Goal: Task Accomplishment & Management: Use online tool/utility

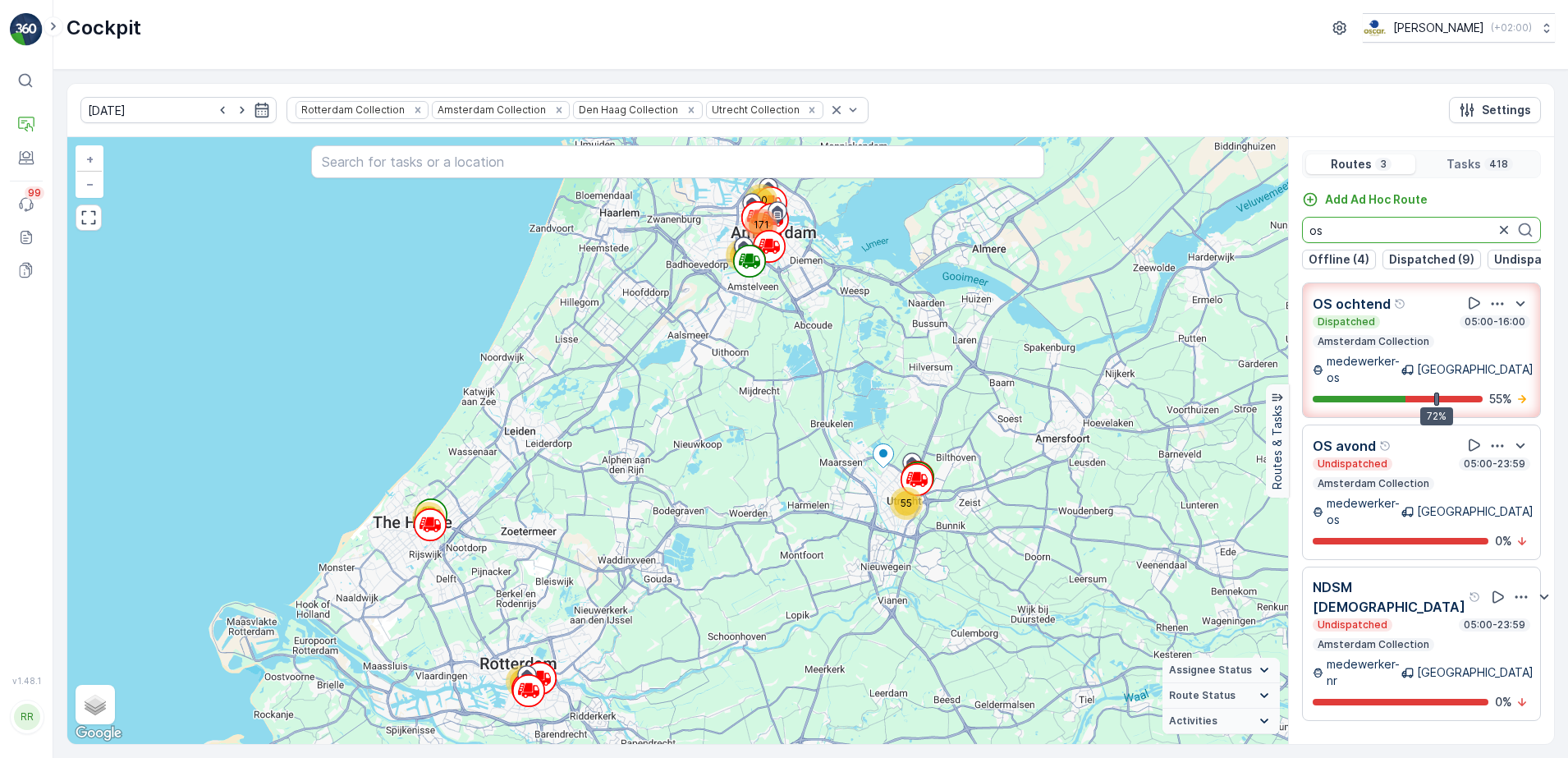
drag, startPoint x: 1312, startPoint y: 237, endPoint x: 1234, endPoint y: 235, distance: 78.0
click at [1234, 235] on div "39 70 20 62 55 171 + − Satellite Roadmap Terrain Hybrid Leaflet Keyboard shortc…" at bounding box center [810, 440] width 1486 height 607
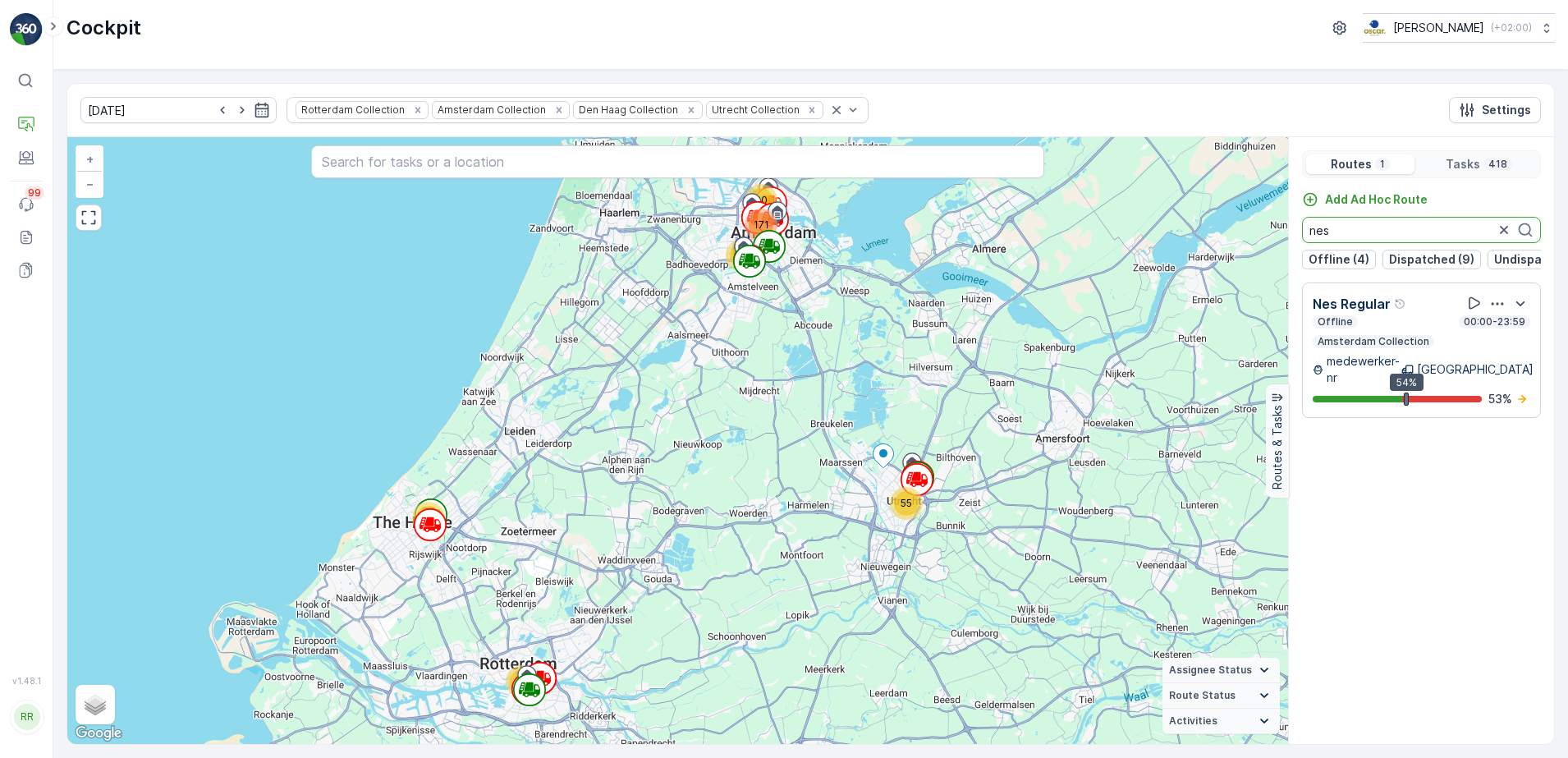
type input "nes"
click at [1503, 224] on icon "button" at bounding box center [1503, 229] width 16 height 16
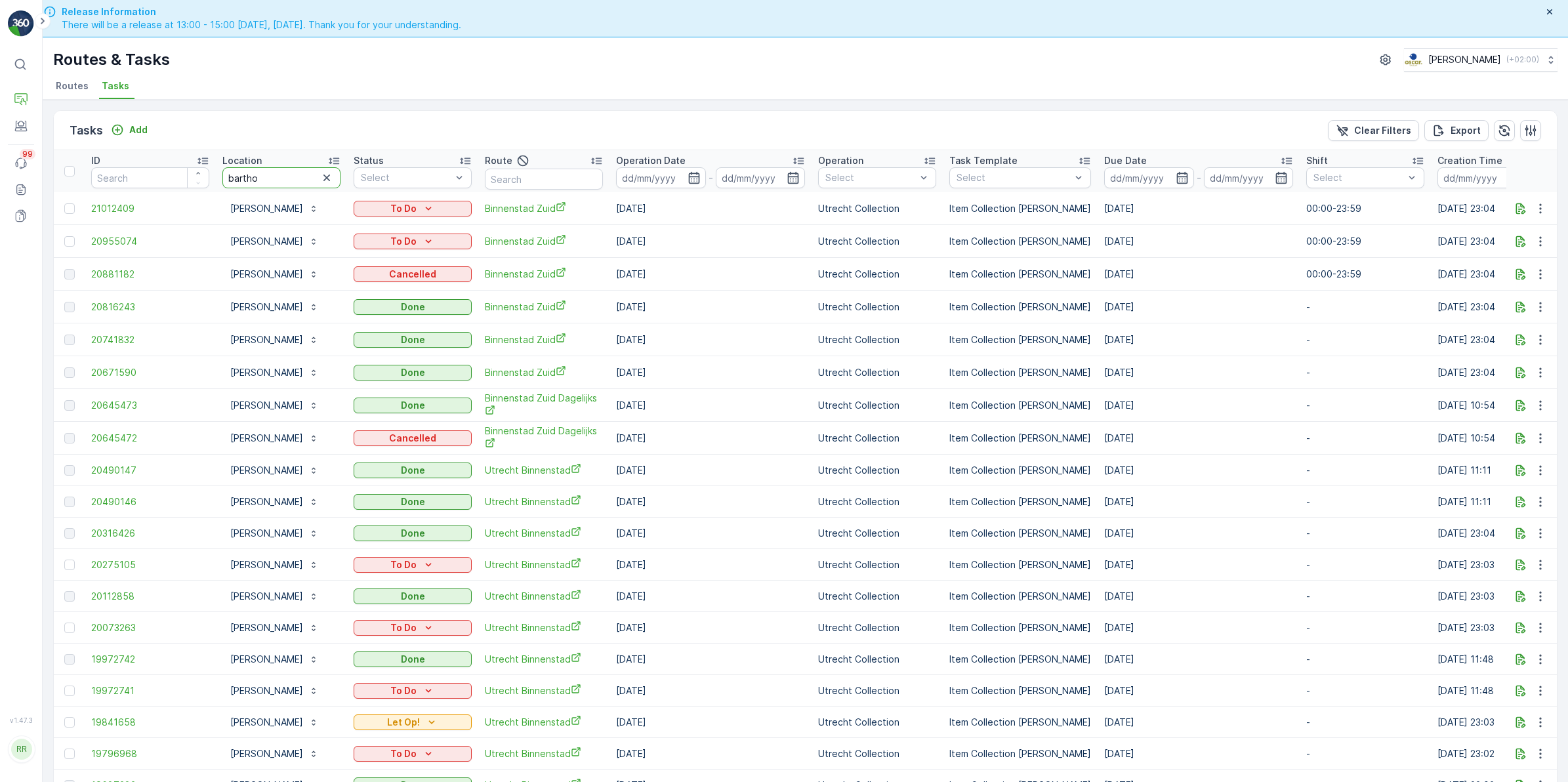
drag, startPoint x: 280, startPoint y: 185, endPoint x: 165, endPoint y: 190, distance: 115.1
click at [165, 190] on tr "ID Location bartho Status Select Route Operation Date - Operation Select Task T…" at bounding box center [1065, 171] width 2024 height 42
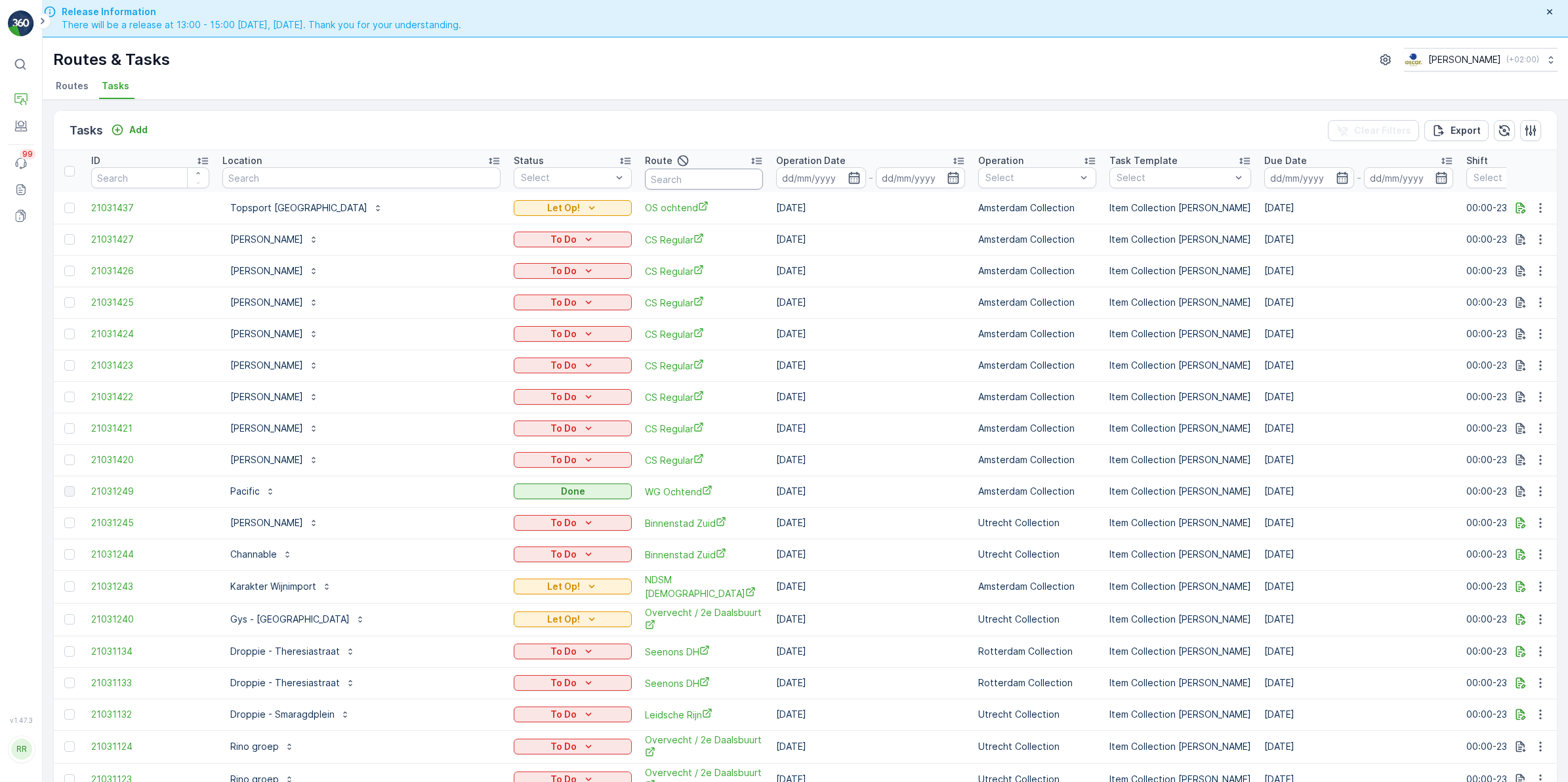
click at [649, 180] on input "text" at bounding box center [704, 178] width 118 height 21
type input "nes"
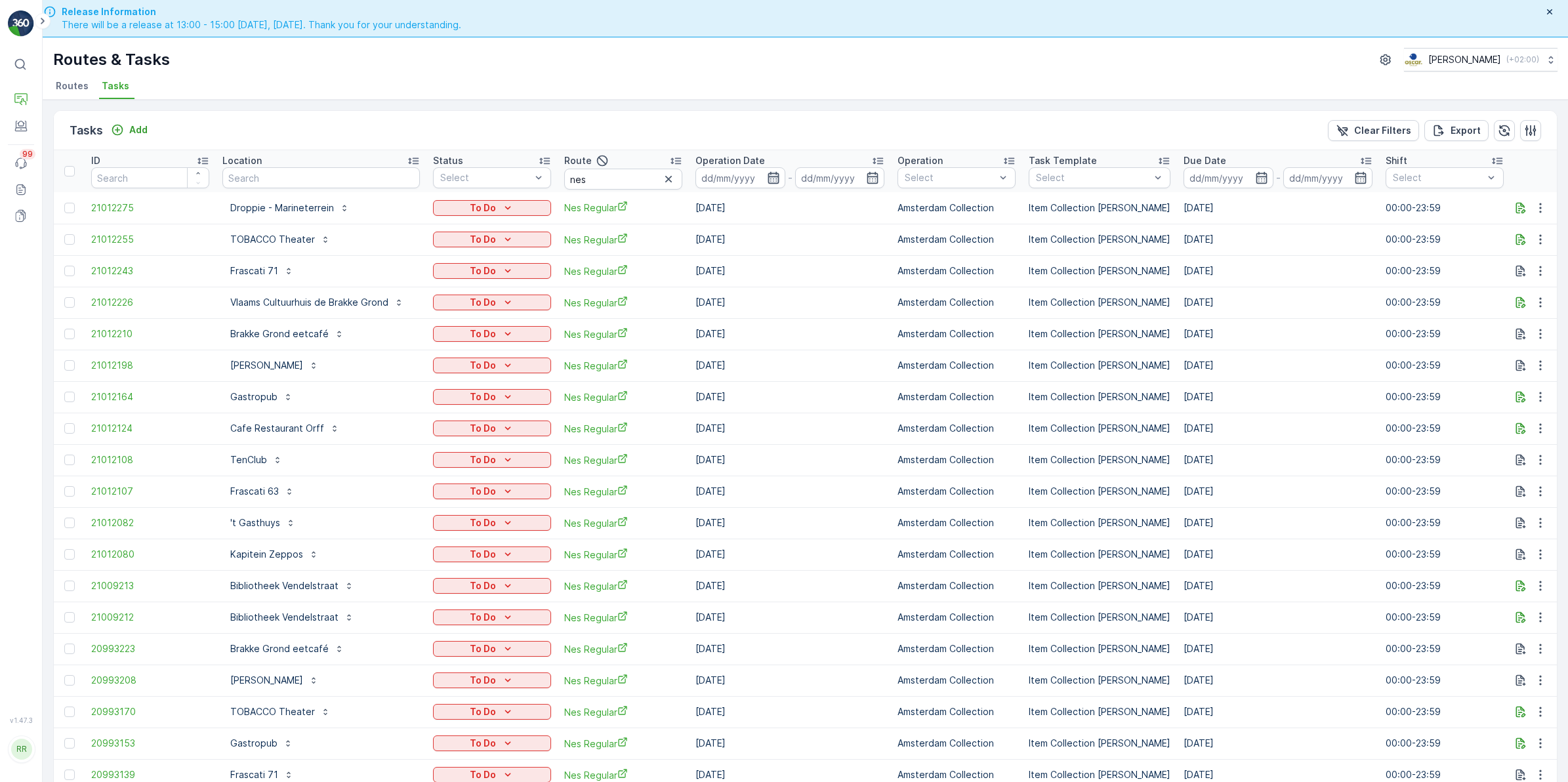
click at [769, 175] on icon "button" at bounding box center [773, 178] width 13 height 13
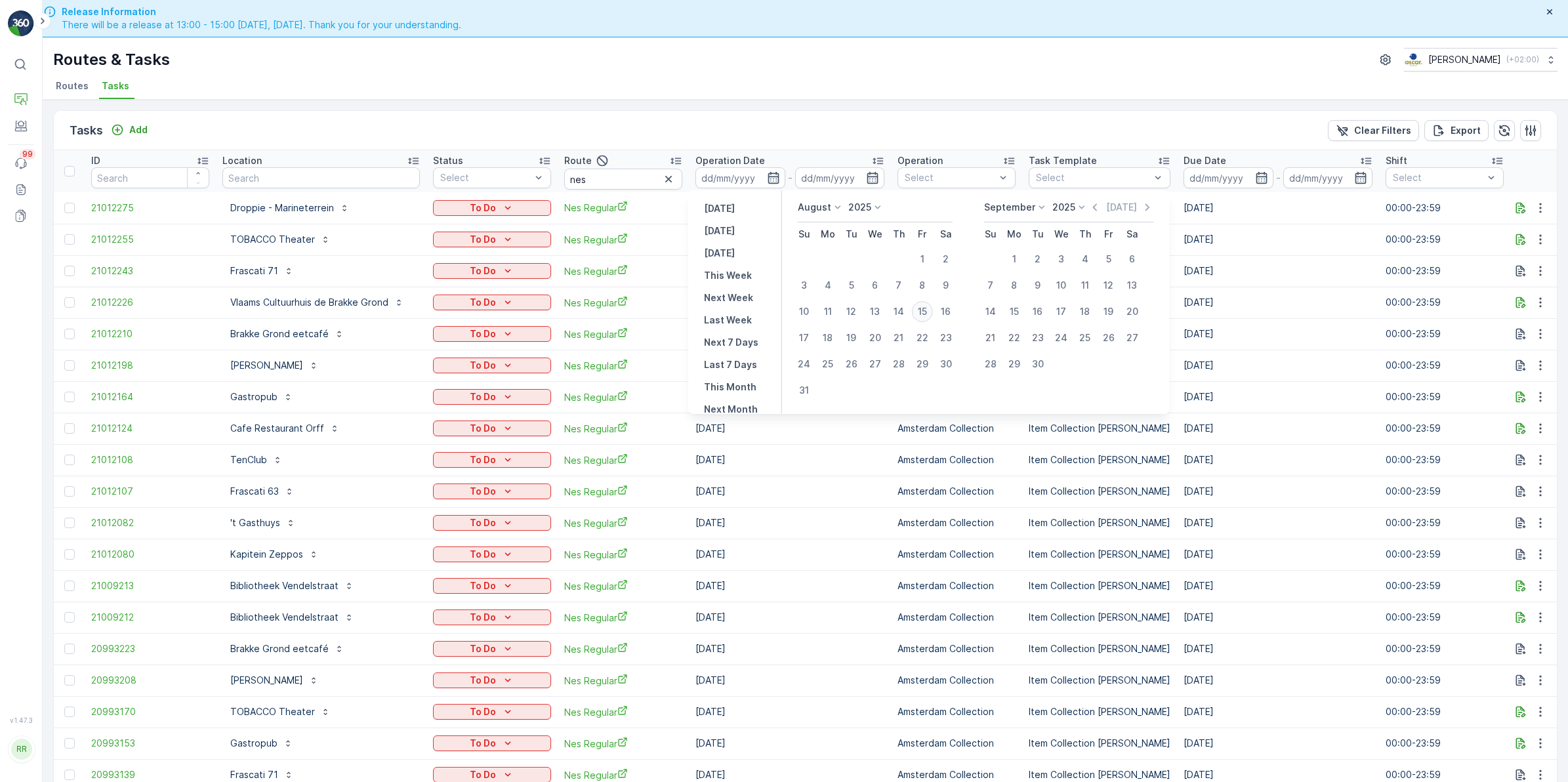
click at [919, 307] on div "15" at bounding box center [922, 312] width 21 height 21
type input "[DATE]"
click at [919, 307] on div "15" at bounding box center [922, 312] width 21 height 21
type input "[DATE]"
click at [919, 307] on div "15" at bounding box center [922, 312] width 21 height 21
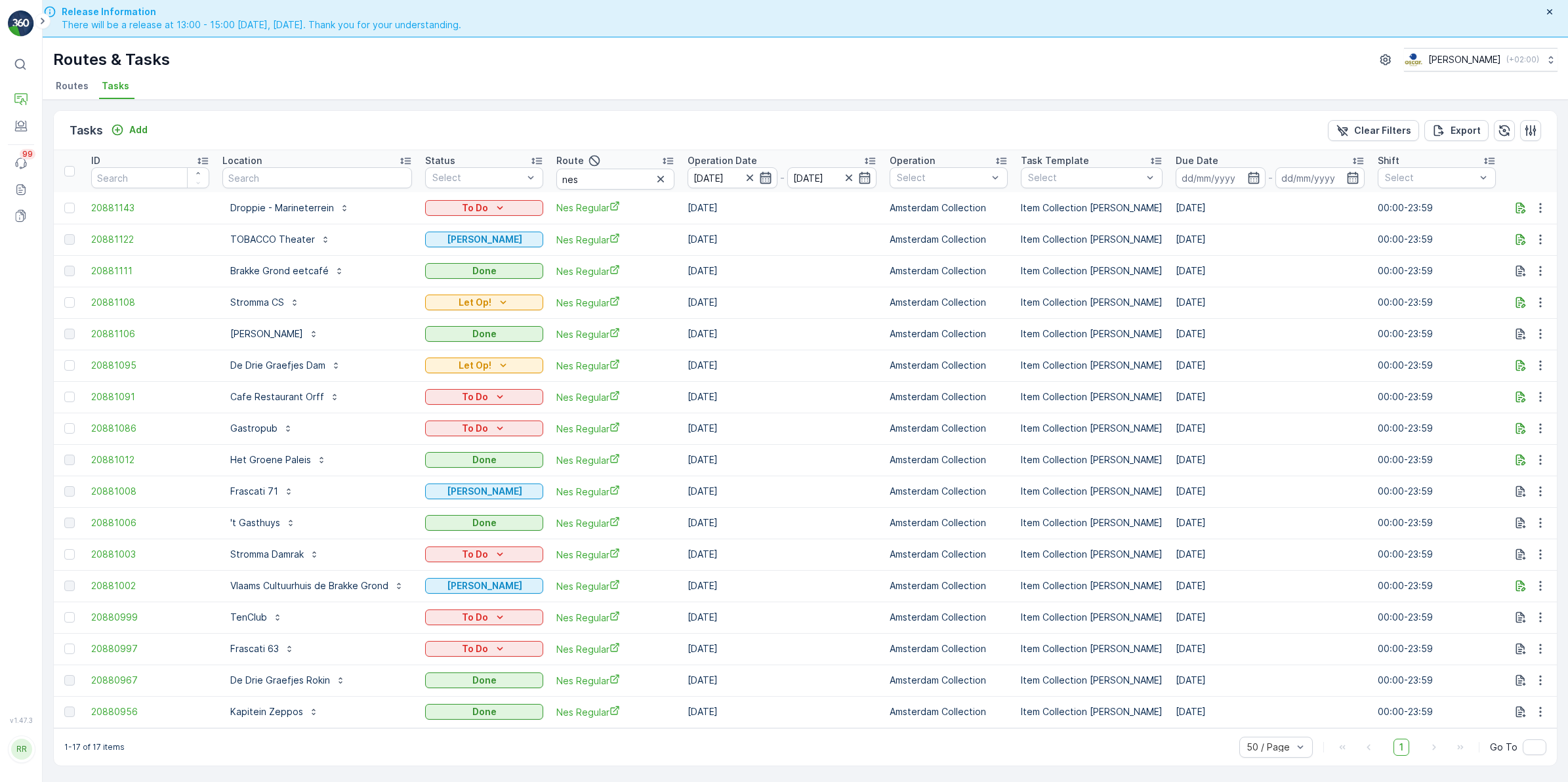
click at [765, 177] on icon "button" at bounding box center [765, 178] width 13 height 13
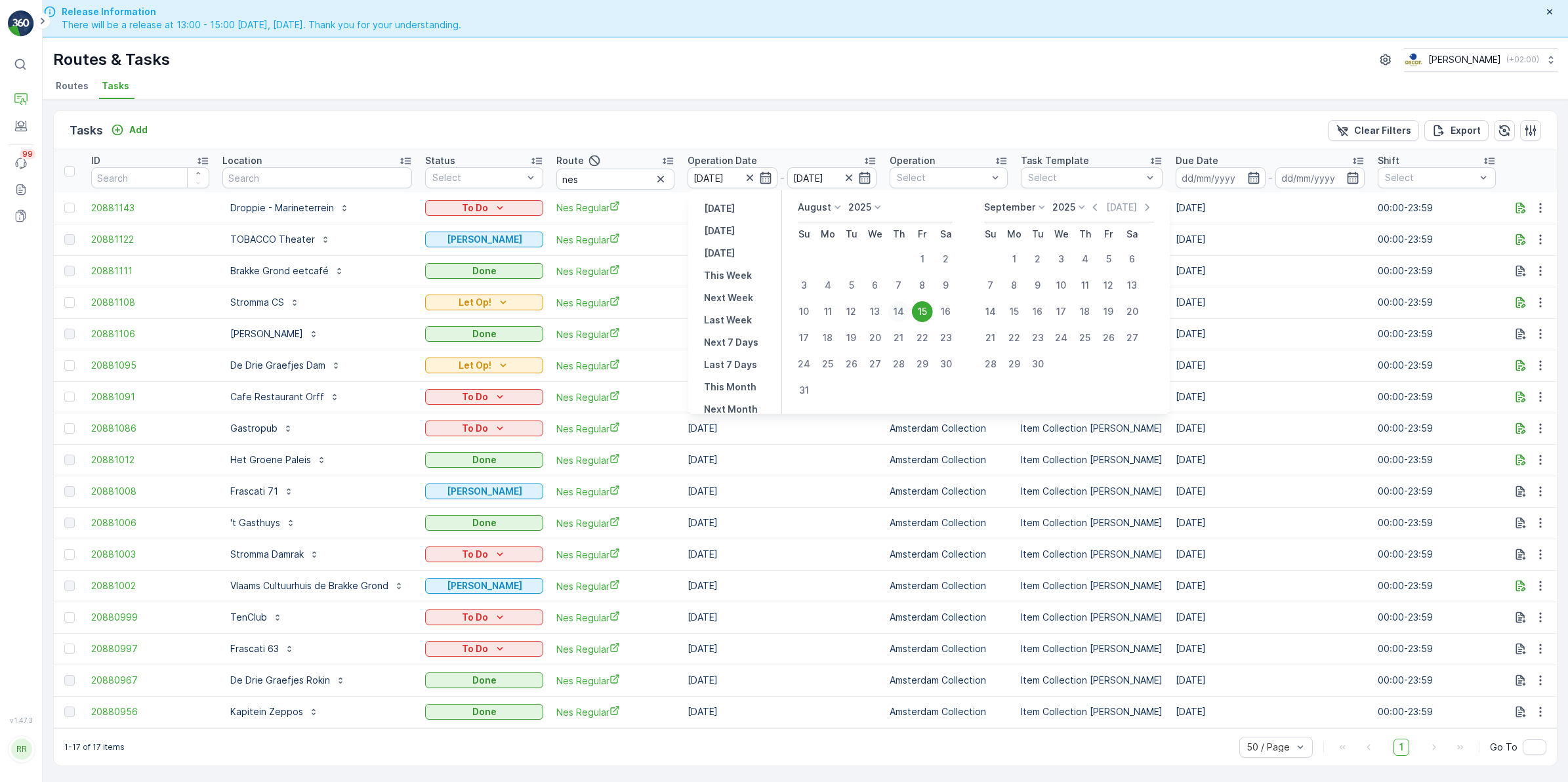
click at [904, 309] on div "14" at bounding box center [899, 312] width 21 height 21
type input "[DATE]"
click at [904, 309] on div "14" at bounding box center [899, 312] width 21 height 21
type input "[DATE]"
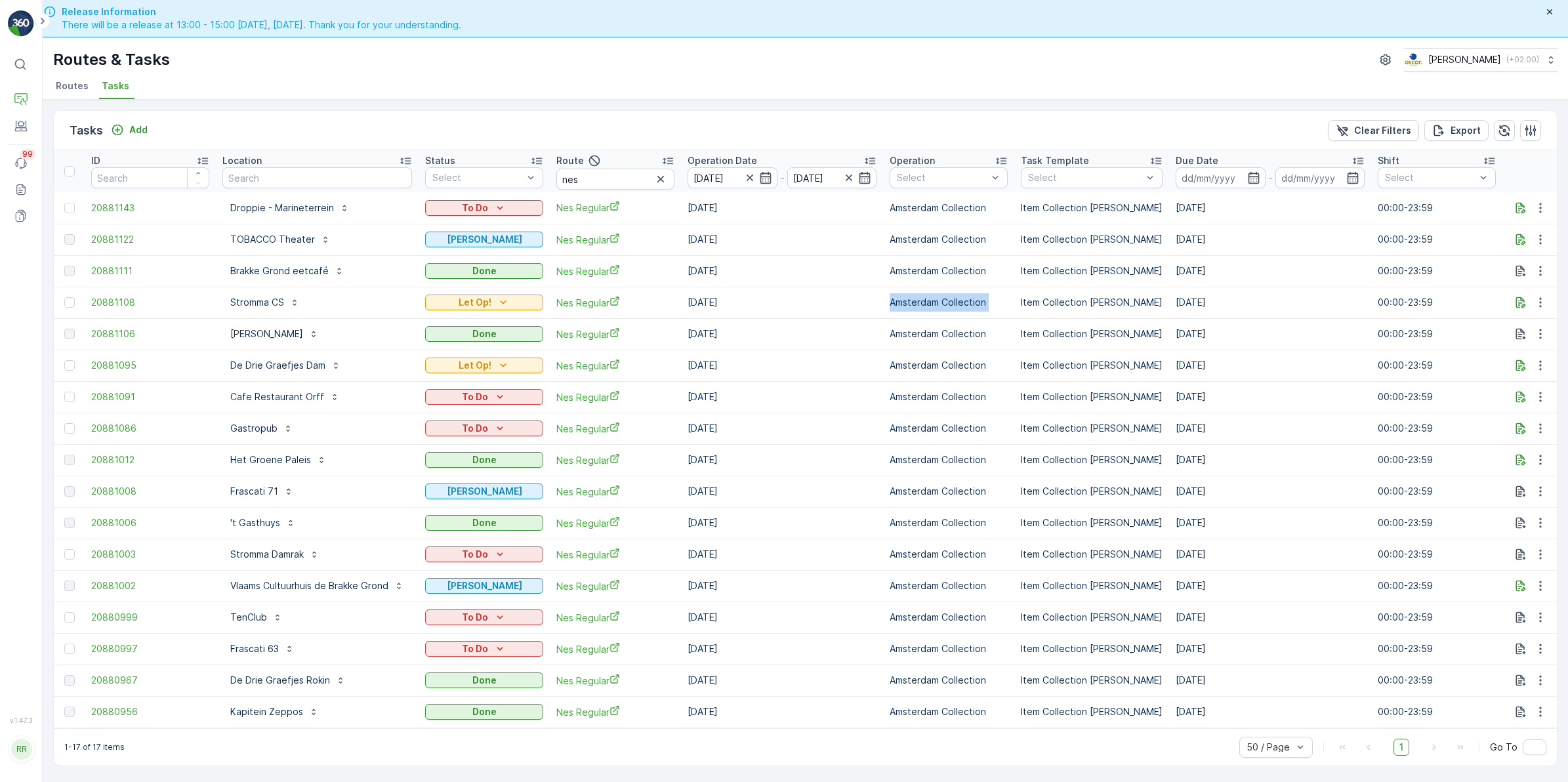
click at [904, 309] on td "Amsterdam Collection" at bounding box center [948, 302] width 131 height 32
drag, startPoint x: 904, startPoint y: 309, endPoint x: 832, endPoint y: 120, distance: 202.2
click at [832, 120] on div "Tasks Add Clear Filters Export" at bounding box center [805, 130] width 1503 height 39
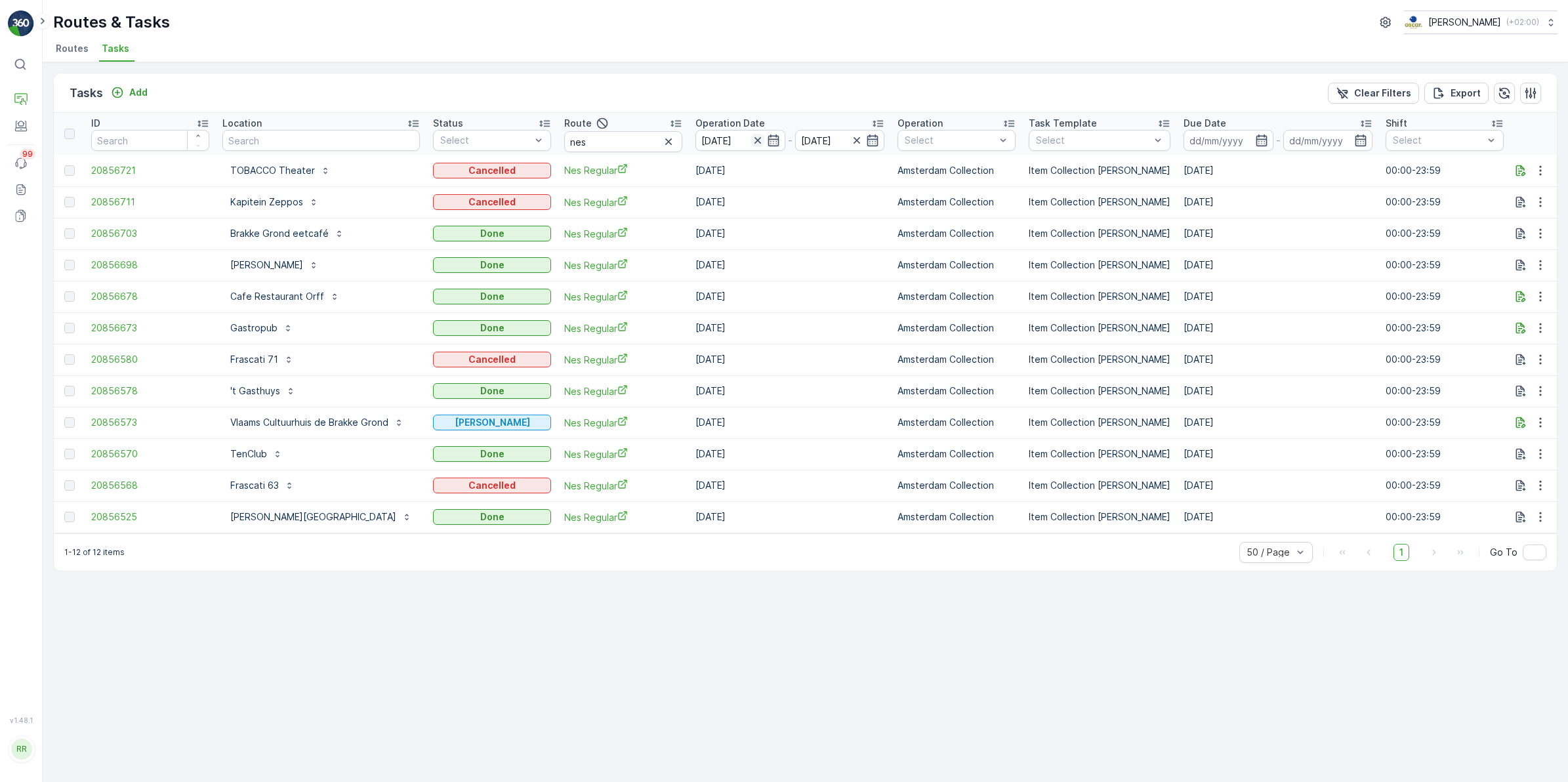
click at [751, 138] on icon "button" at bounding box center [758, 140] width 13 height 13
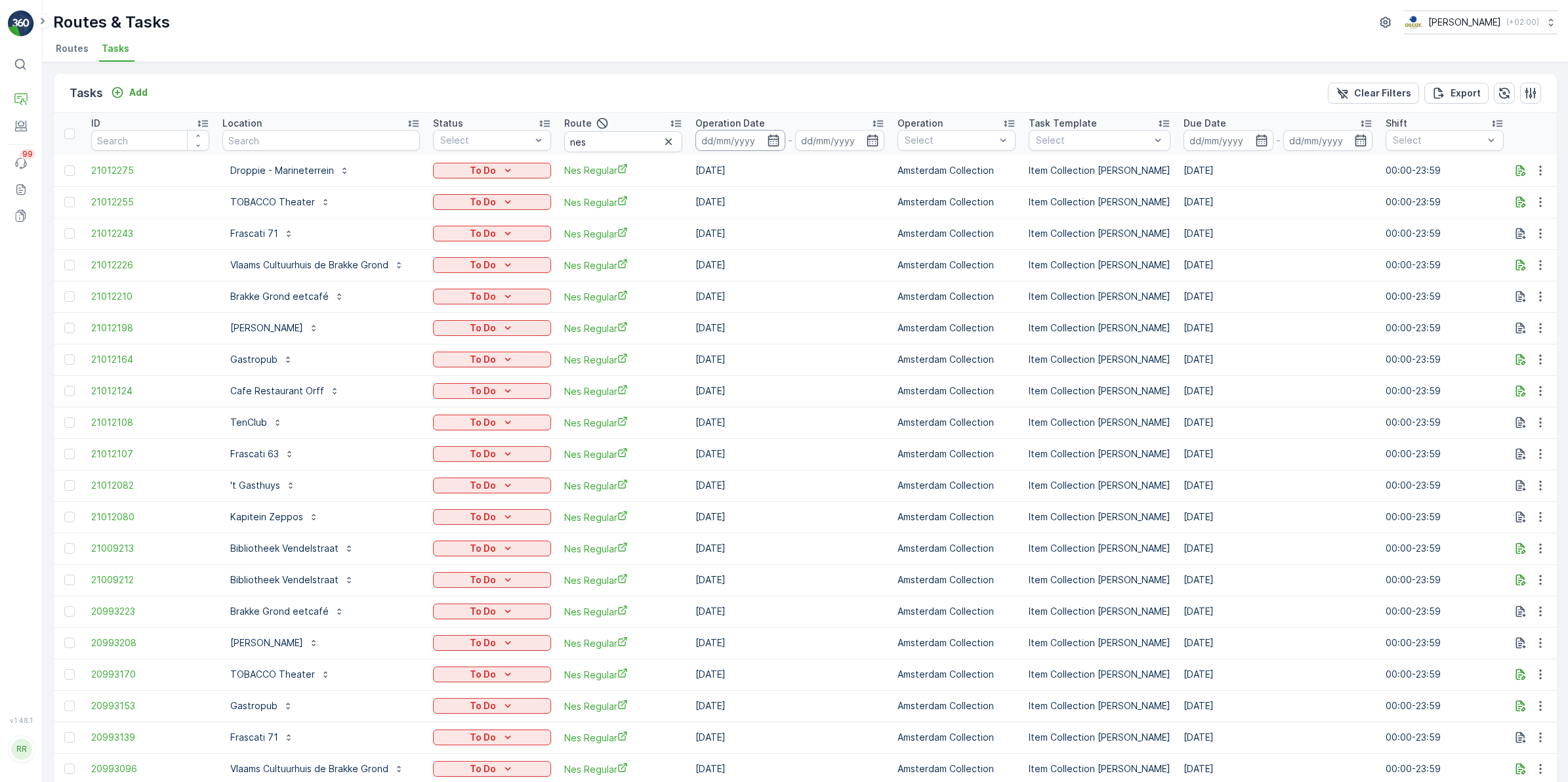
drag, startPoint x: 783, startPoint y: 146, endPoint x: 775, endPoint y: 148, distance: 8.2
click at [767, 136] on icon "button" at bounding box center [773, 140] width 13 height 13
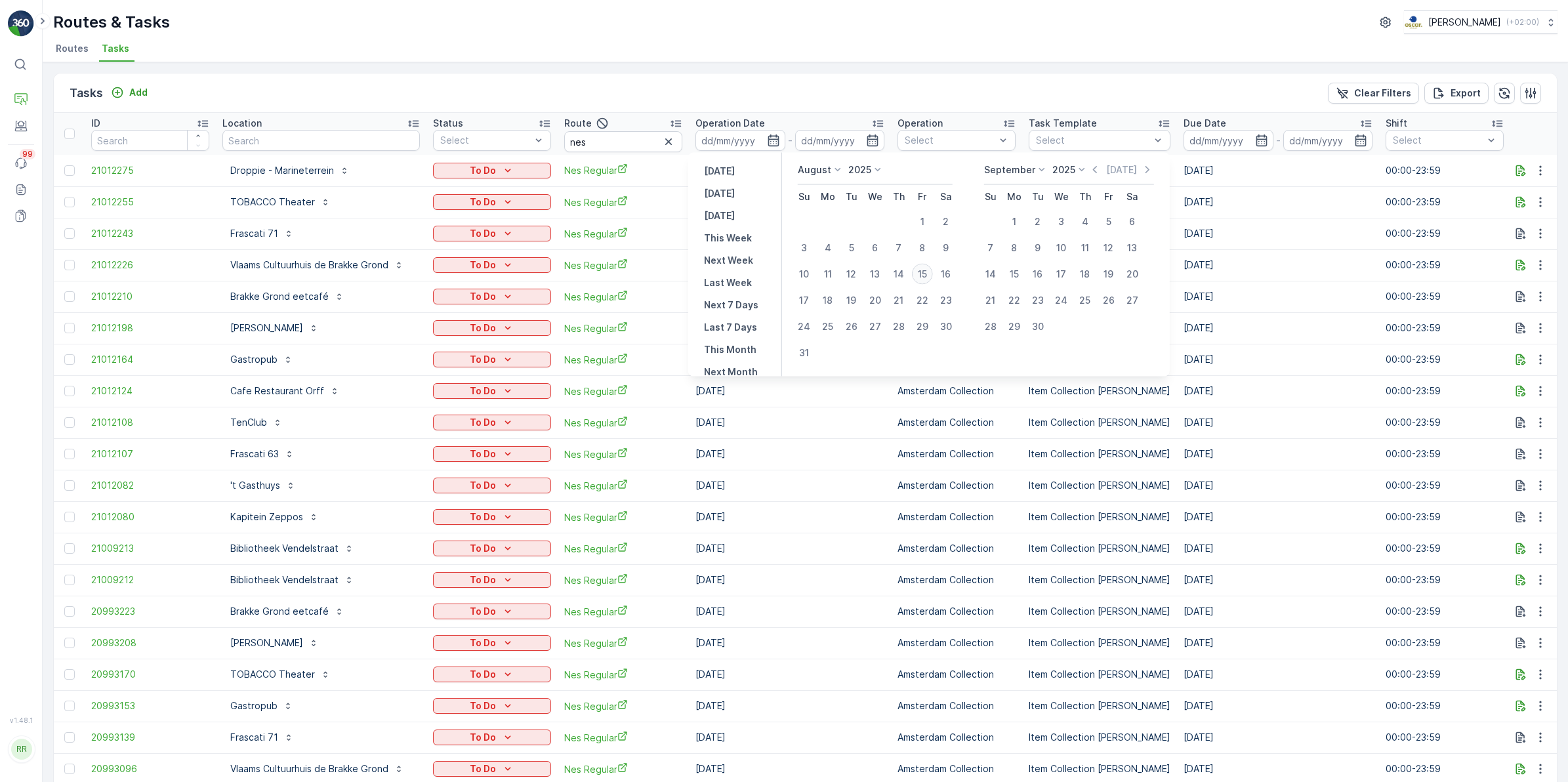
click at [922, 273] on div "15" at bounding box center [922, 274] width 21 height 21
type input "[DATE]"
click at [922, 273] on div "15" at bounding box center [922, 274] width 21 height 21
type input "[DATE]"
click at [922, 273] on div "15" at bounding box center [922, 274] width 21 height 21
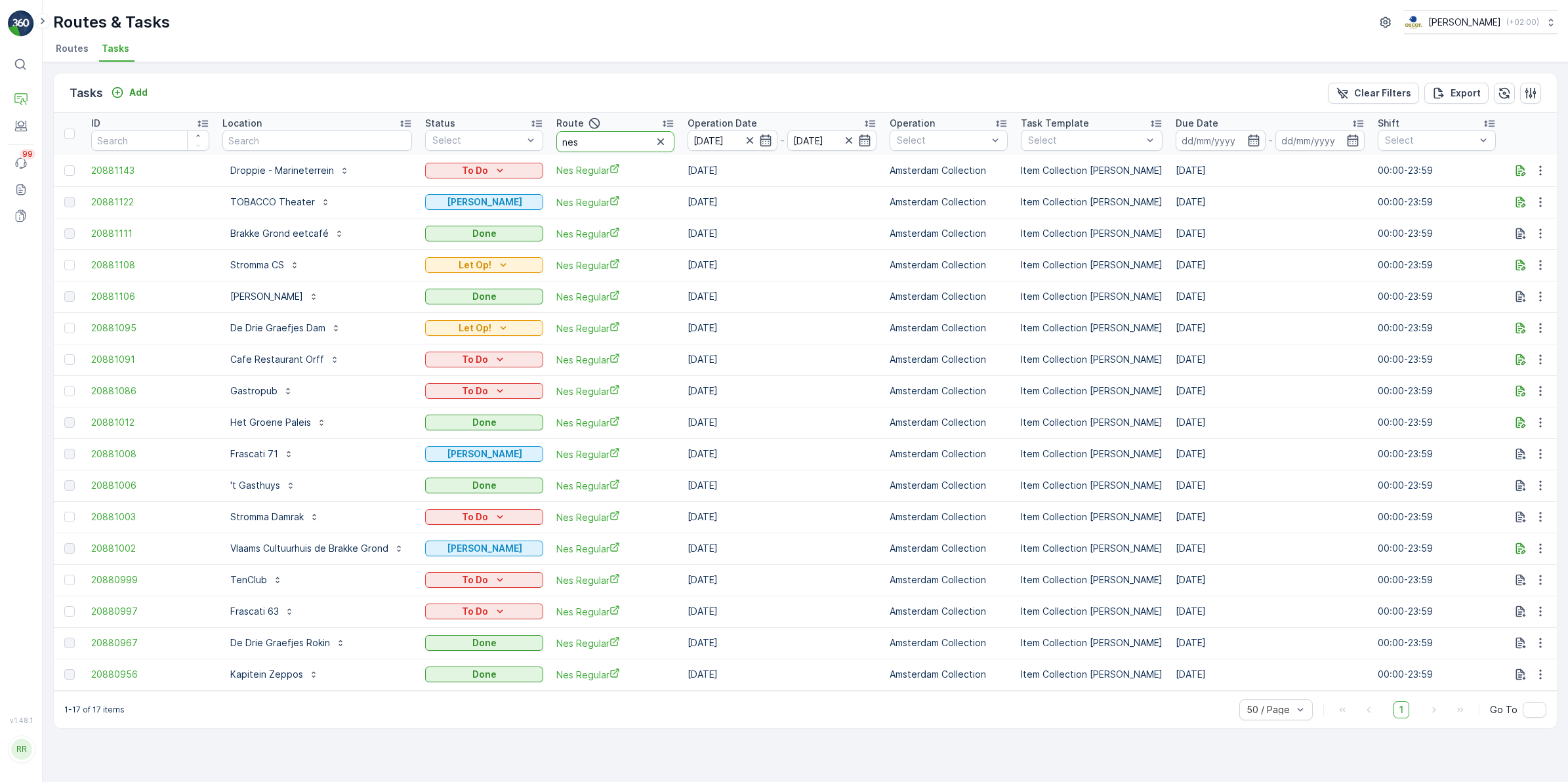
drag, startPoint x: 575, startPoint y: 145, endPoint x: 483, endPoint y: 155, distance: 92.5
click at [483, 155] on table "ID Location Status Select Route nes Operation Date 15.08.2025 - 15.08.2025 Oper…" at bounding box center [1101, 402] width 2096 height 578
type input "seenons"
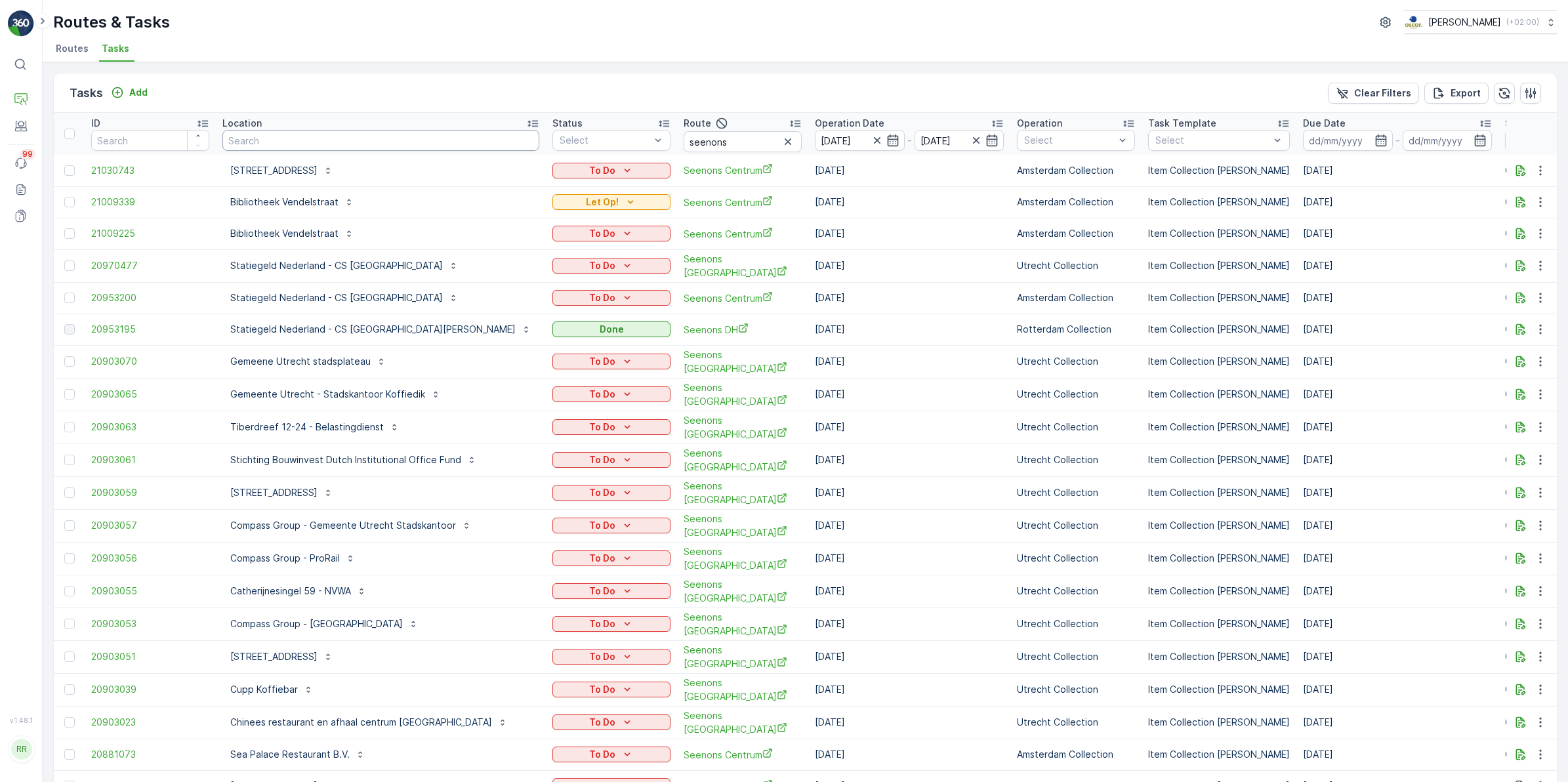
click at [355, 145] on input "text" at bounding box center [381, 140] width 317 height 21
click at [684, 145] on input "seenons" at bounding box center [742, 141] width 118 height 21
type input "seenons c"
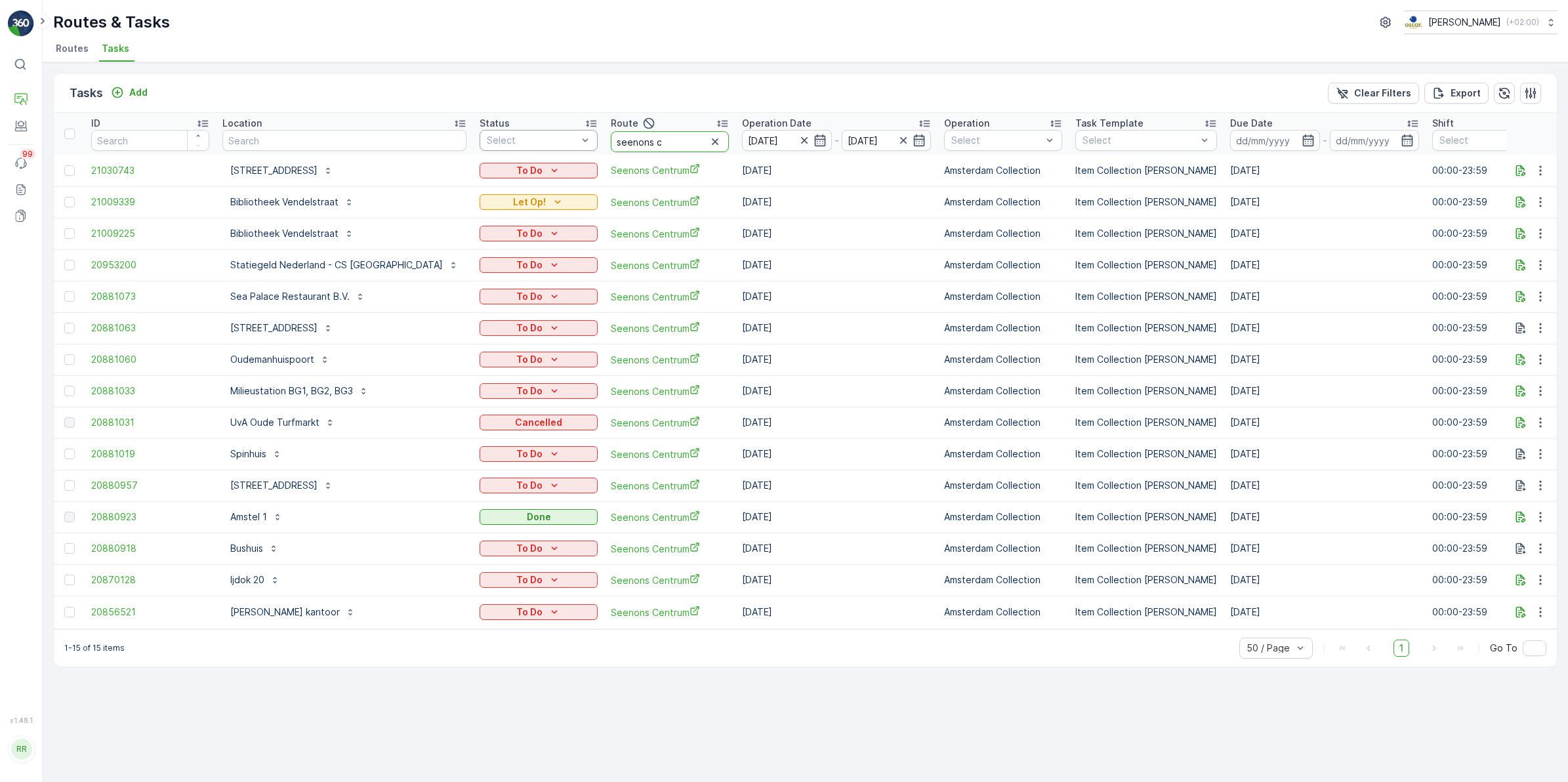
drag, startPoint x: 630, startPoint y: 146, endPoint x: 499, endPoint y: 150, distance: 131.1
click at [499, 150] on tr "ID Location Status Select Route seenons c Operation Date 15.08.2025 - 15.08.202…" at bounding box center [1128, 134] width 2150 height 42
click at [709, 140] on icon "button" at bounding box center [715, 142] width 13 height 13
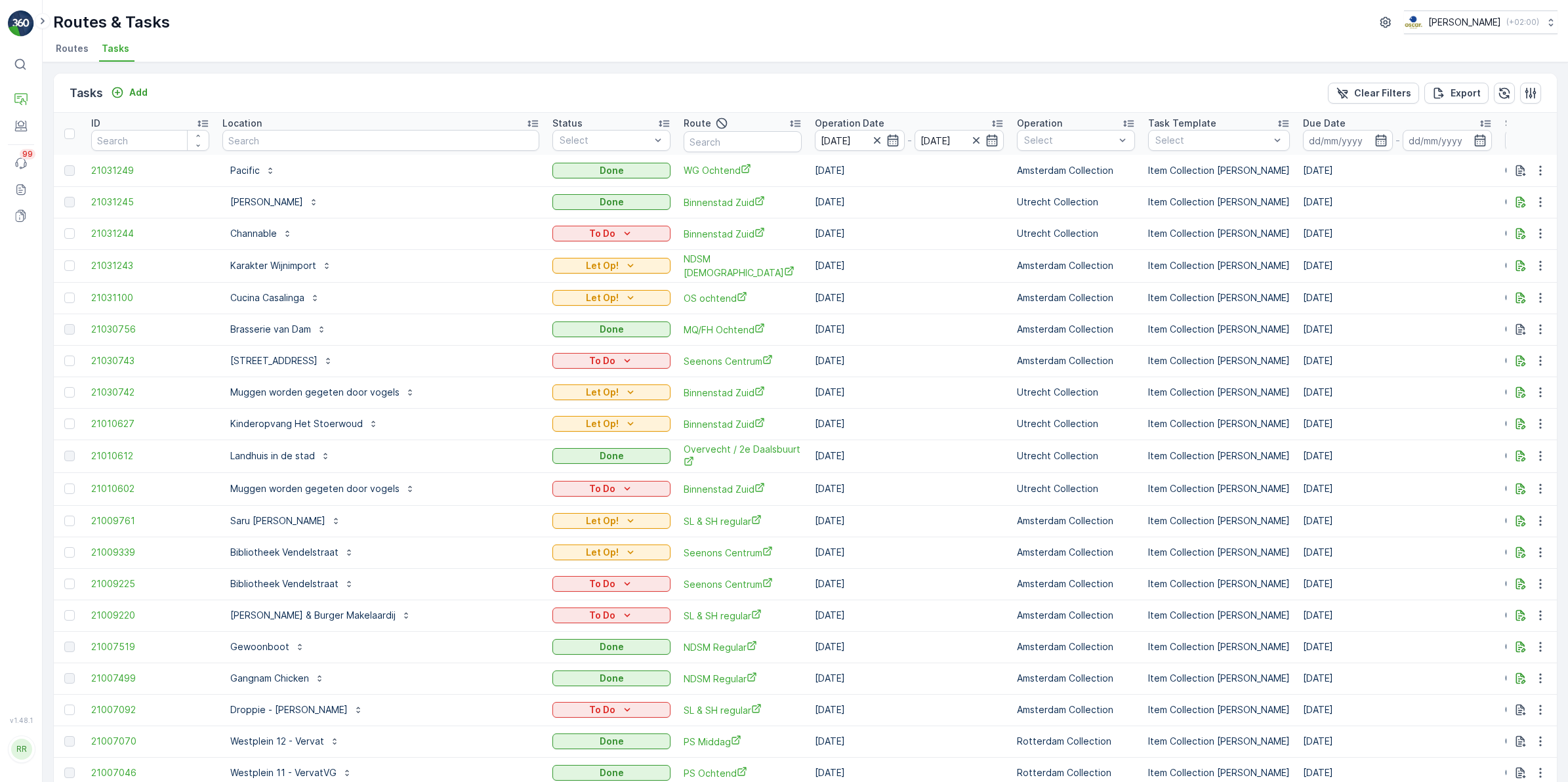
click at [352, 139] on input "text" at bounding box center [381, 140] width 317 height 21
click at [677, 153] on th "Route" at bounding box center [742, 134] width 131 height 42
click at [689, 142] on input "text" at bounding box center [742, 141] width 118 height 21
type input "voor"
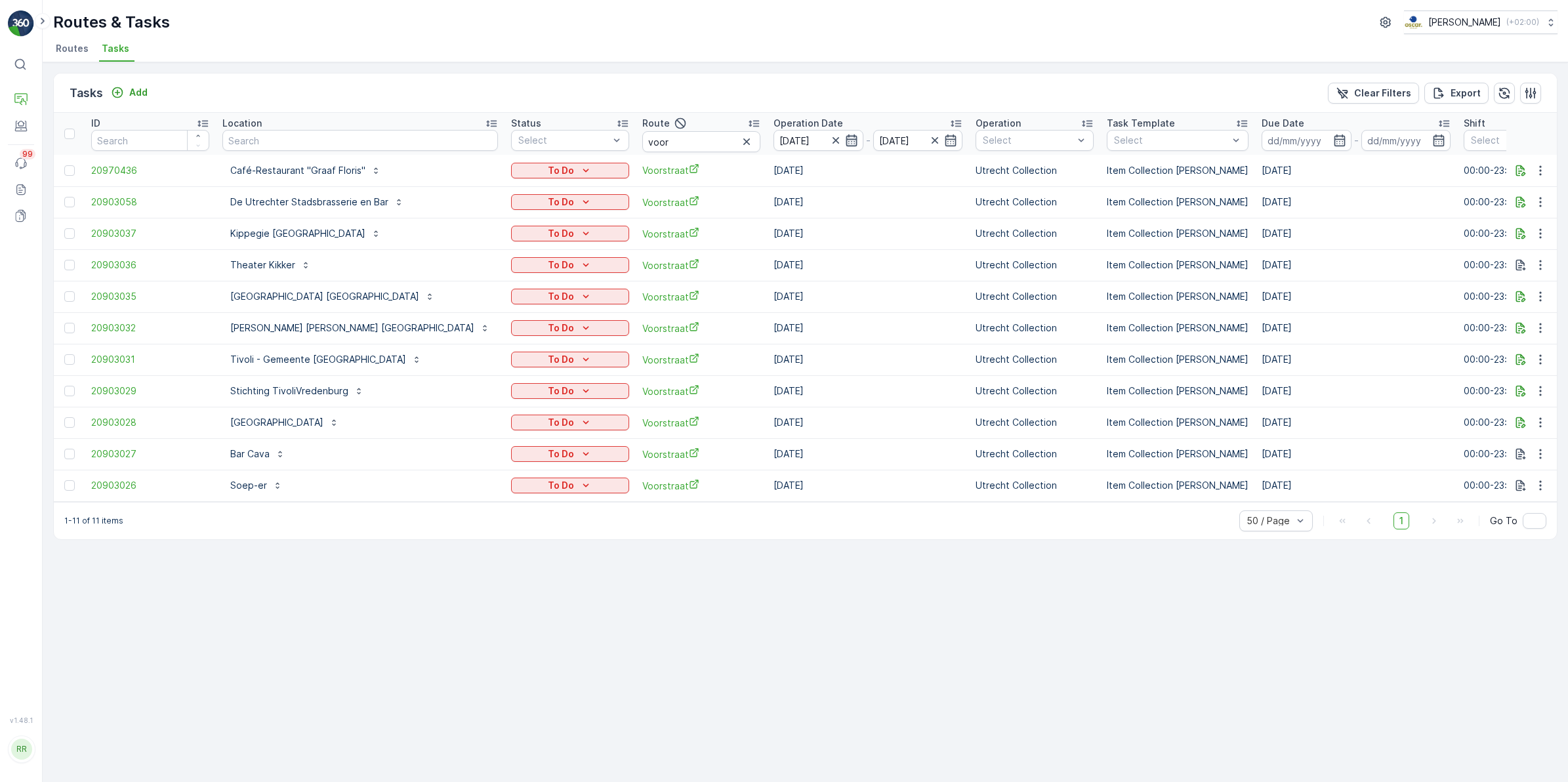
click at [845, 142] on icon "button" at bounding box center [851, 140] width 13 height 13
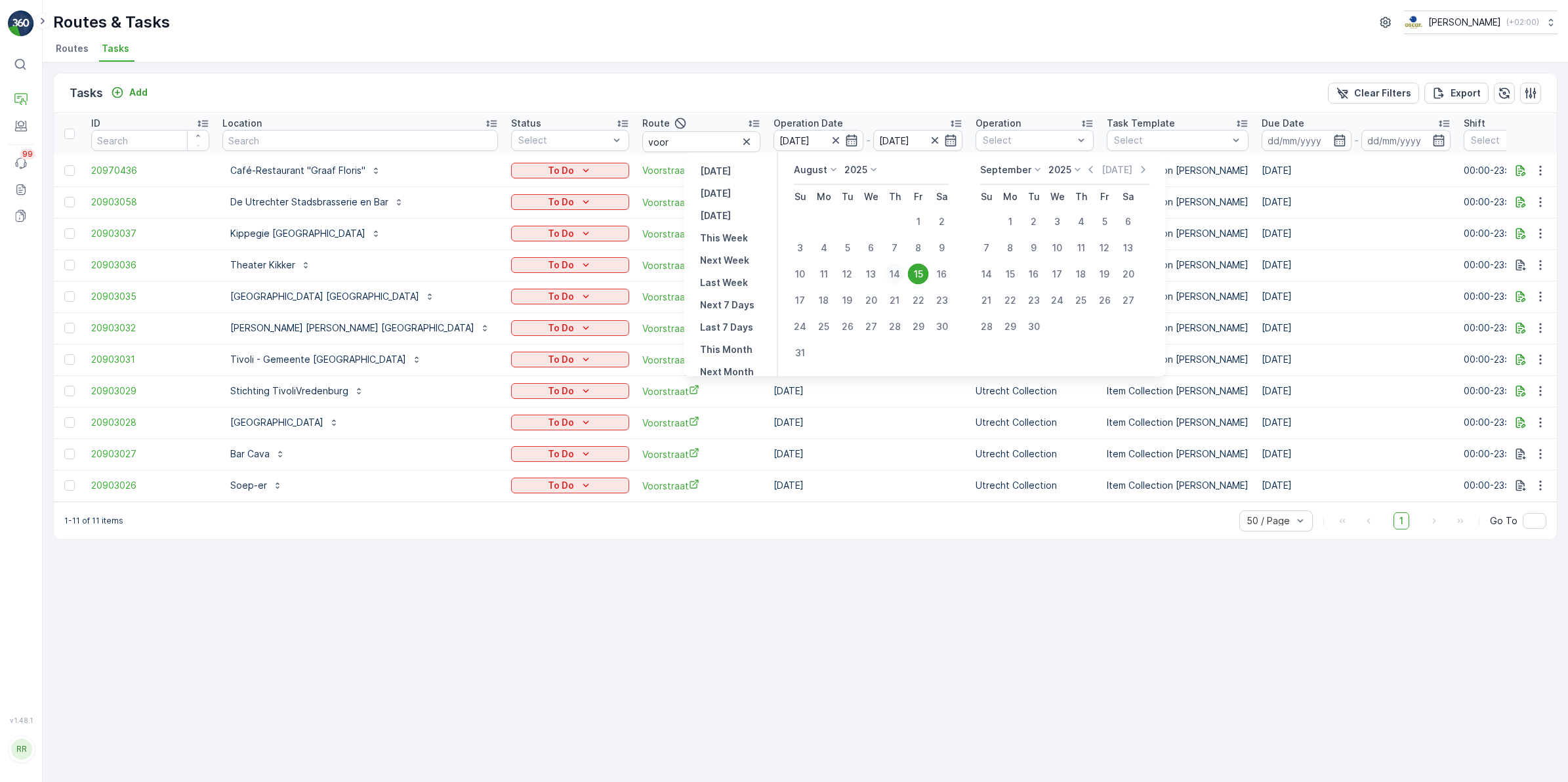
click at [894, 273] on div "14" at bounding box center [894, 274] width 21 height 21
type input "14.08.2025"
click at [894, 273] on div "14" at bounding box center [894, 274] width 21 height 21
type input "14.08.2025"
click at [969, 273] on td "Utrecht Collection" at bounding box center [1034, 265] width 131 height 32
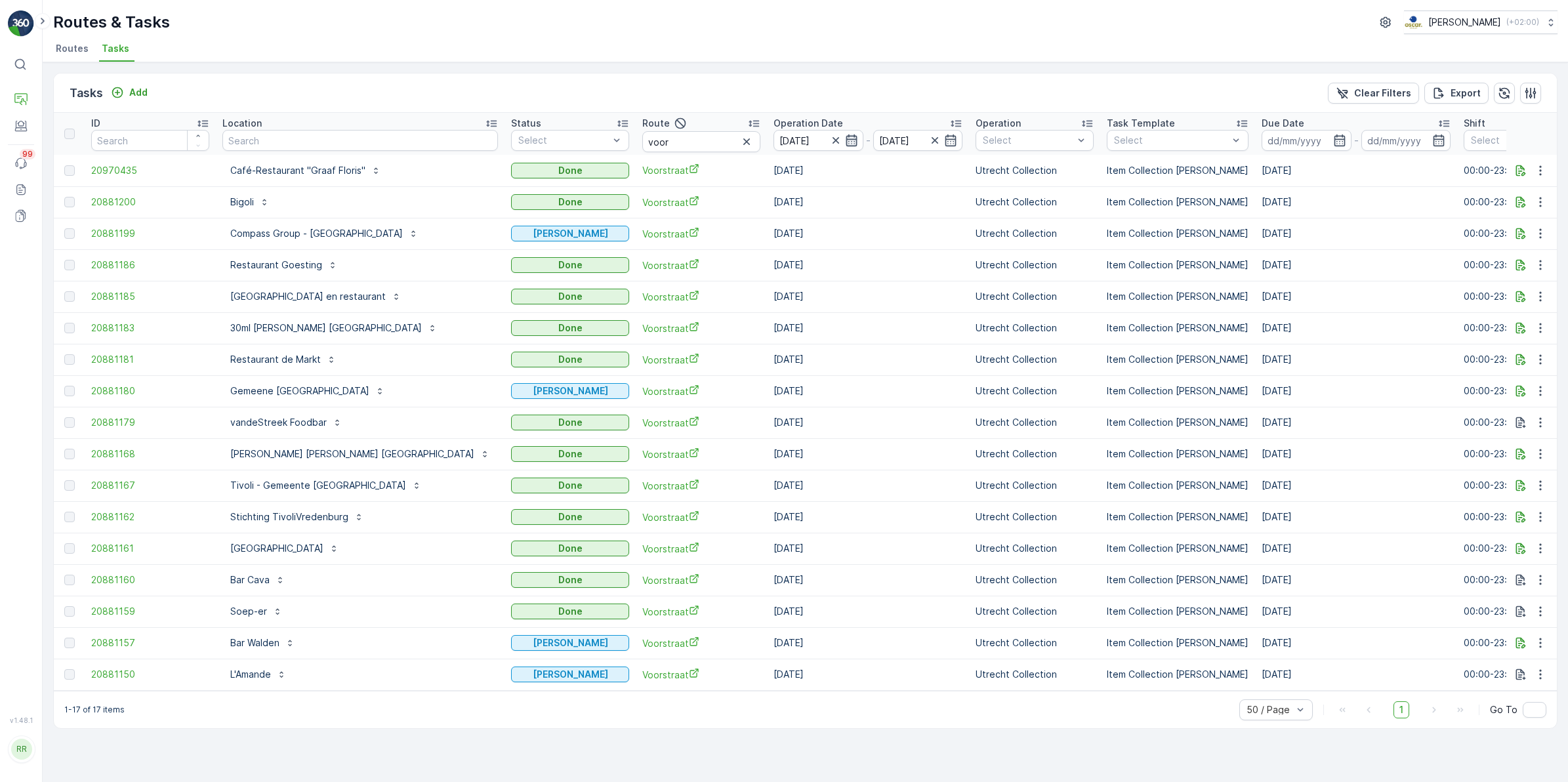
click at [845, 141] on icon "button" at bounding box center [851, 140] width 13 height 13
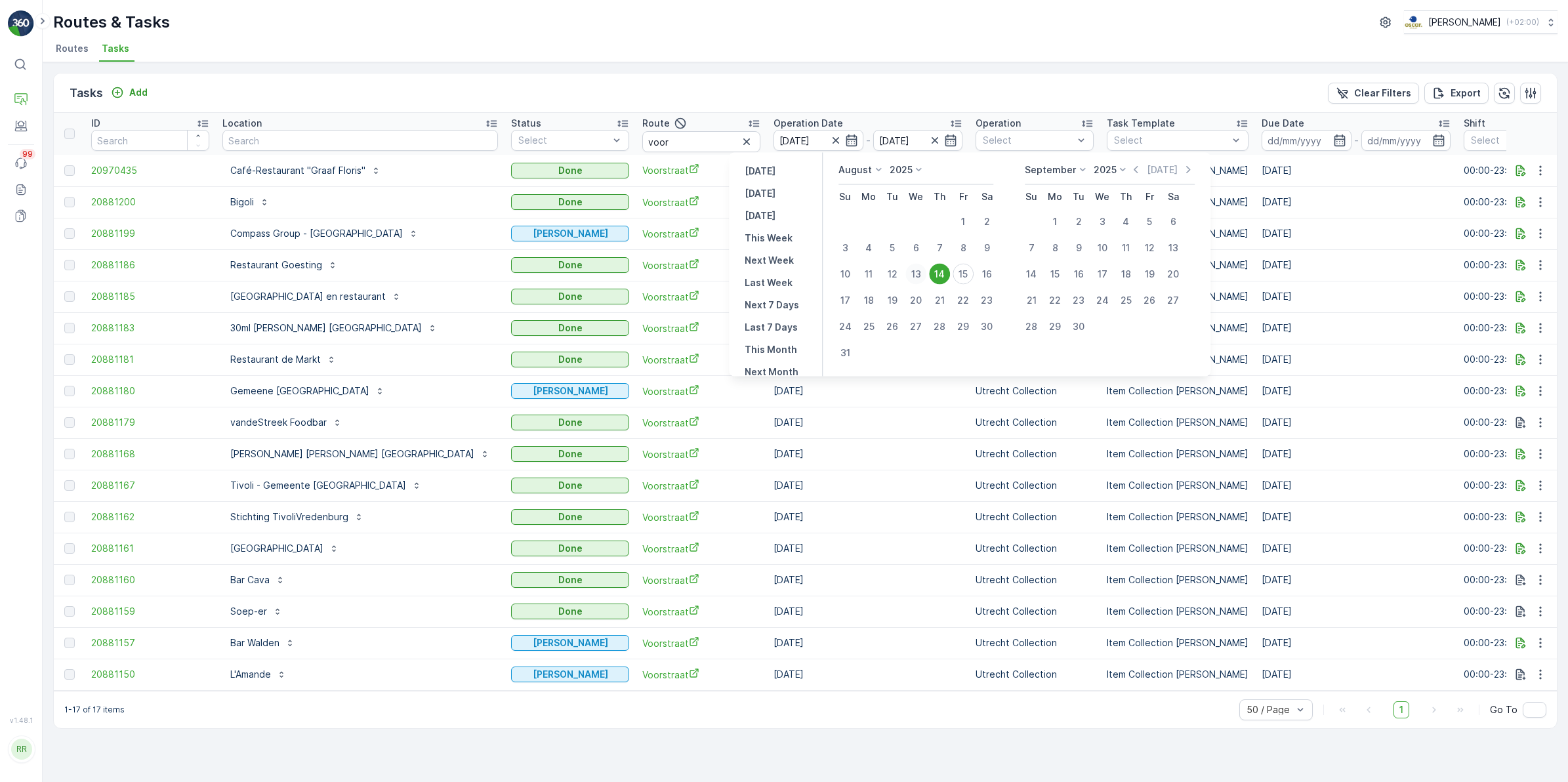
click at [920, 272] on div "13" at bounding box center [915, 274] width 21 height 21
type input "13.08.2025"
click at [920, 272] on div "13" at bounding box center [915, 274] width 21 height 21
type input "[DATE]"
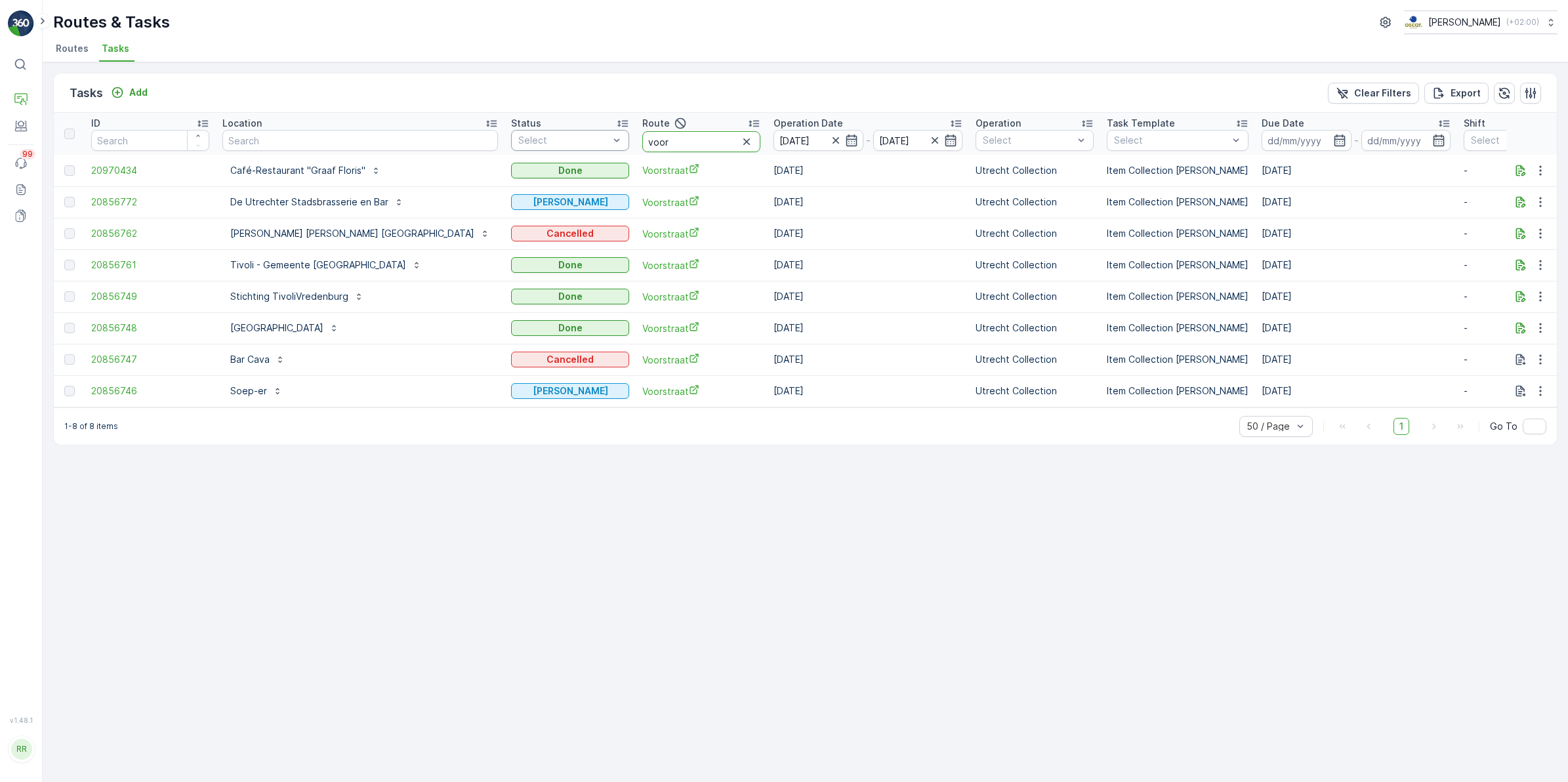
drag, startPoint x: 597, startPoint y: 135, endPoint x: 518, endPoint y: 136, distance: 79.0
click at [518, 136] on tr "ID Location Status Select Route voor Operation Date 13.08.2025 - 13.08.2025 Ope…" at bounding box center [1144, 134] width 2182 height 42
type input "rokin"
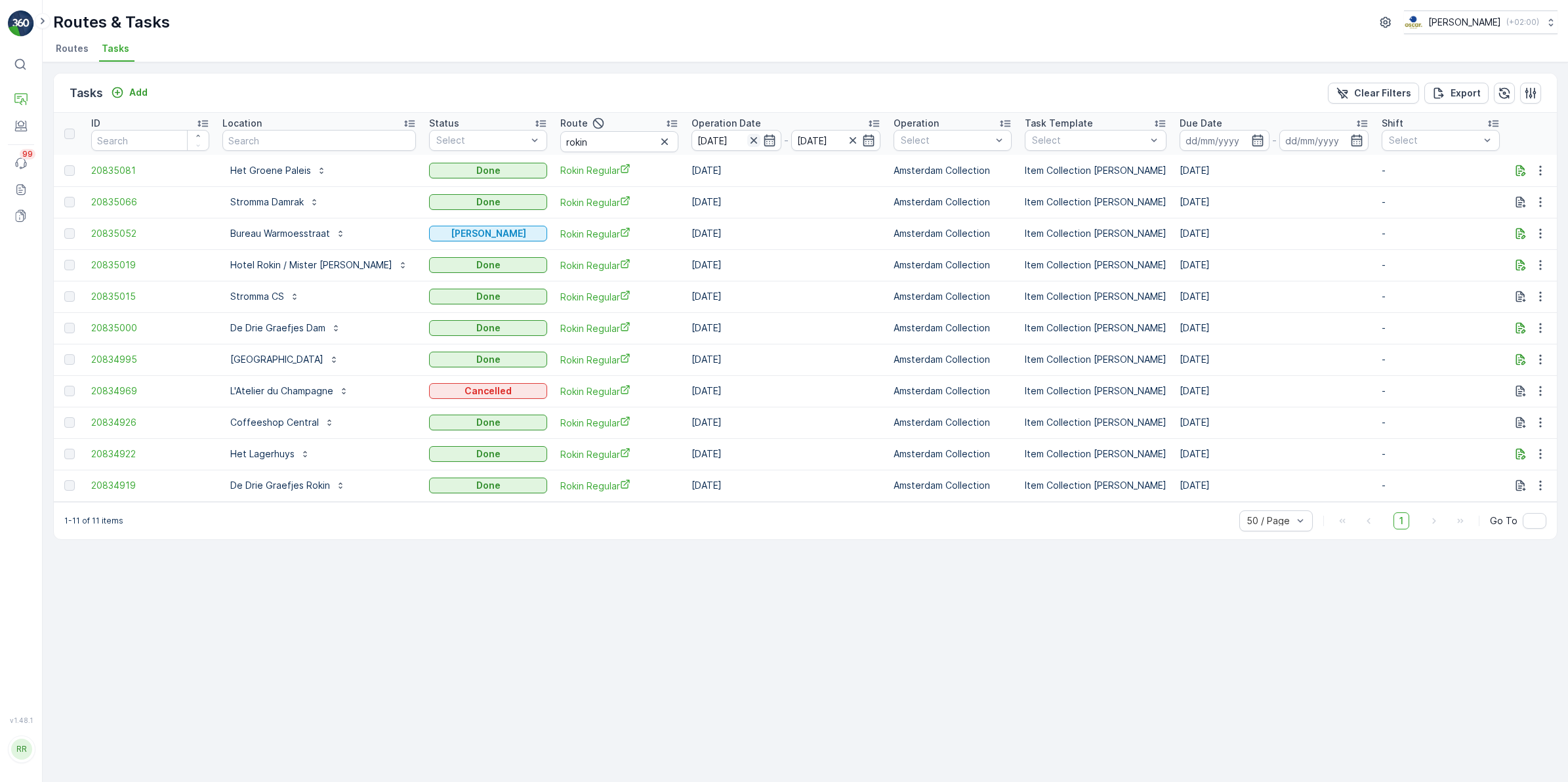
click at [747, 141] on icon "button" at bounding box center [754, 140] width 13 height 13
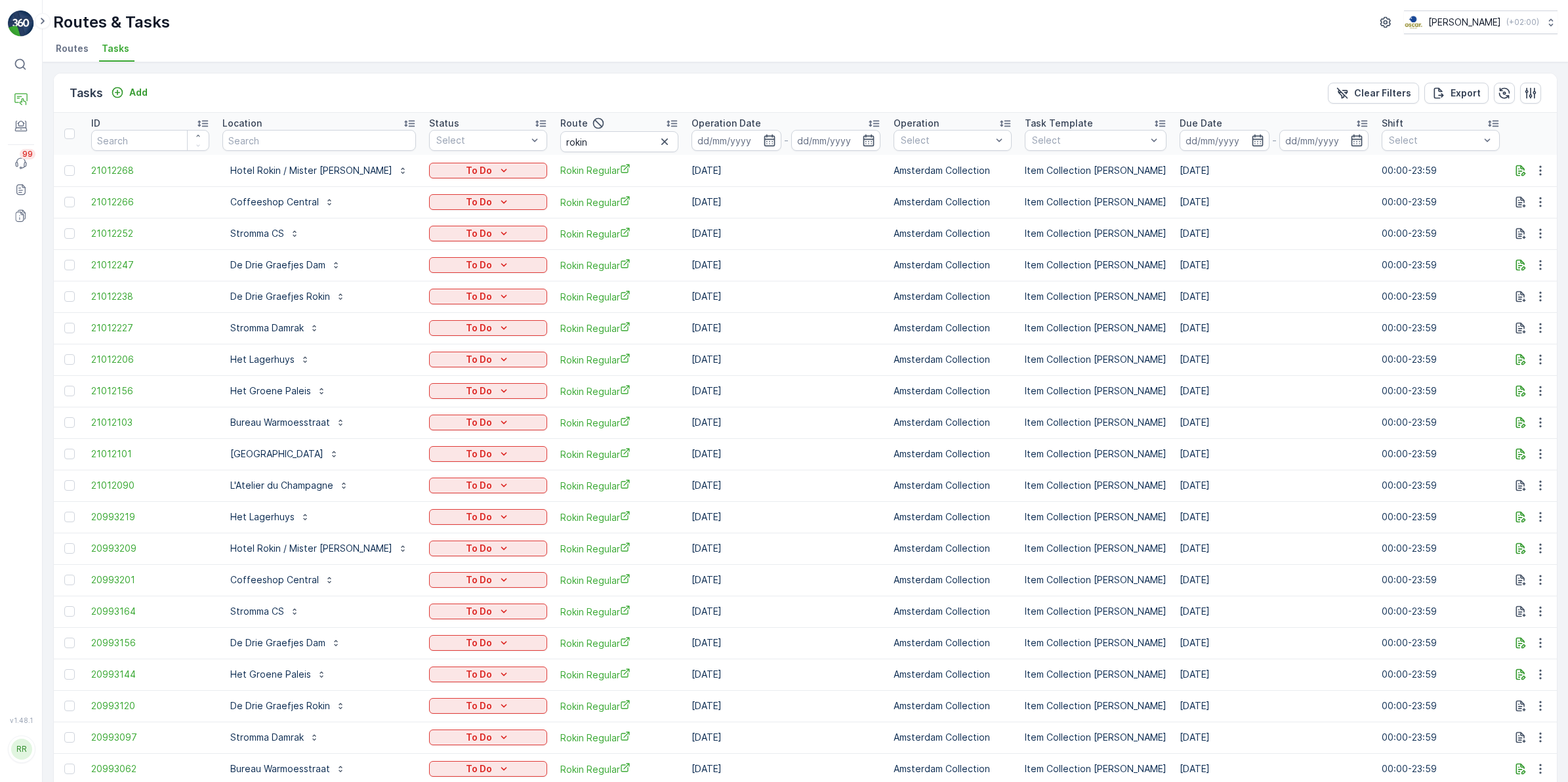
click at [763, 137] on icon "button" at bounding box center [770, 140] width 13 height 13
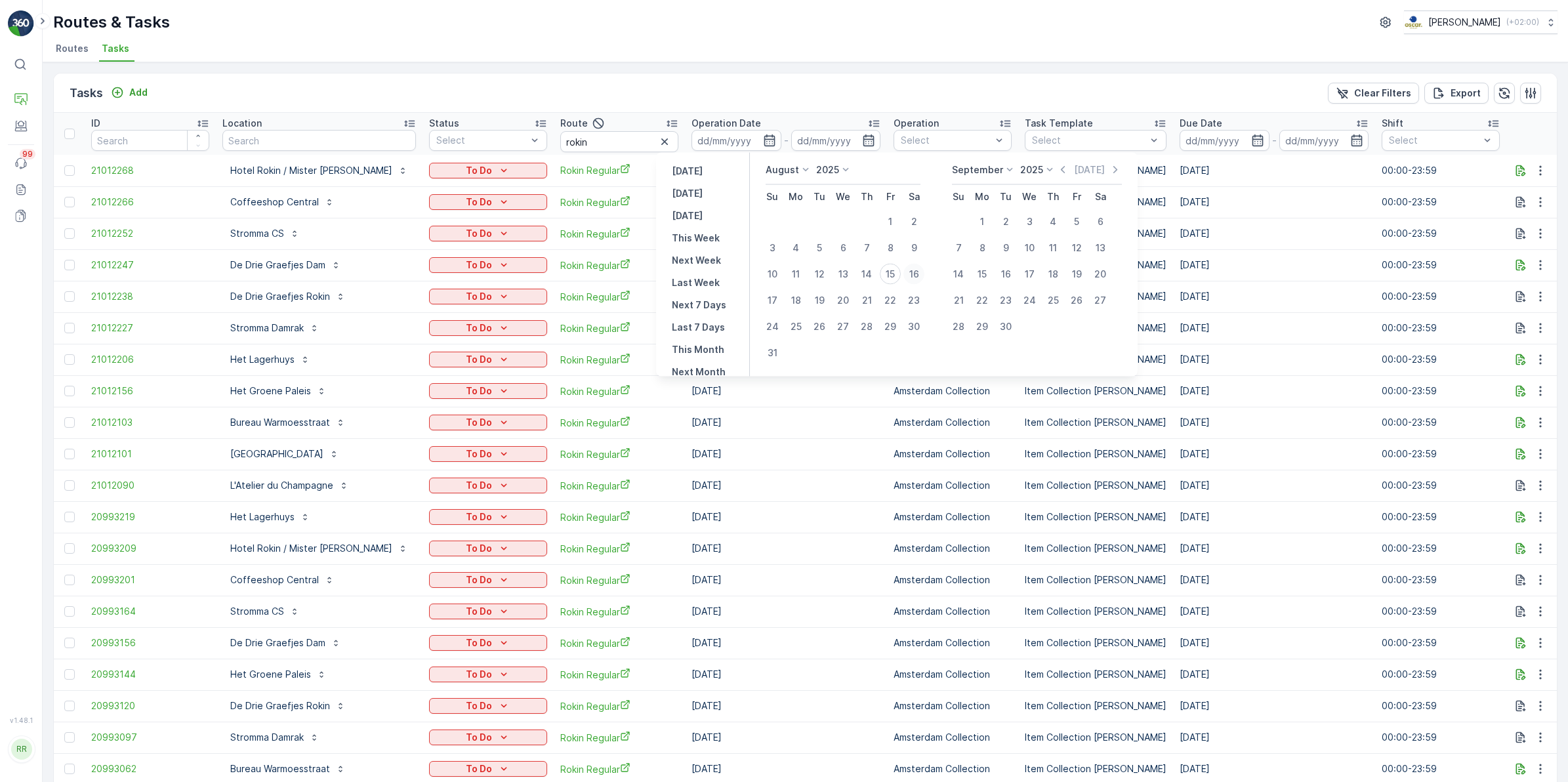
click at [912, 267] on div "16" at bounding box center [914, 274] width 21 height 21
type input "16.08.2025"
click at [912, 267] on div "16" at bounding box center [914, 274] width 21 height 21
type input "16.08.2025"
click at [912, 267] on div "16" at bounding box center [914, 274] width 21 height 21
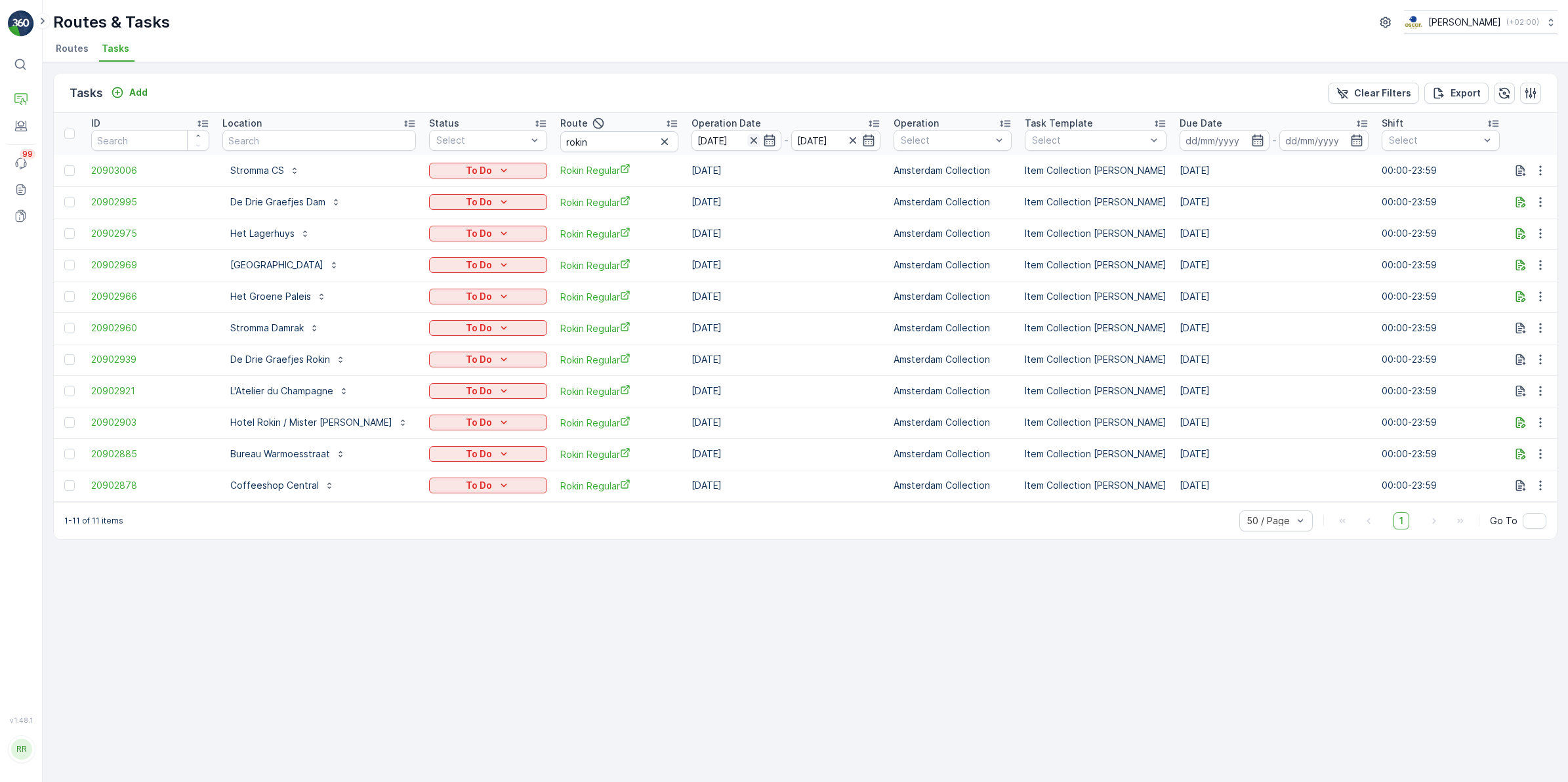
click at [750, 143] on icon "button" at bounding box center [752, 140] width 6 height 6
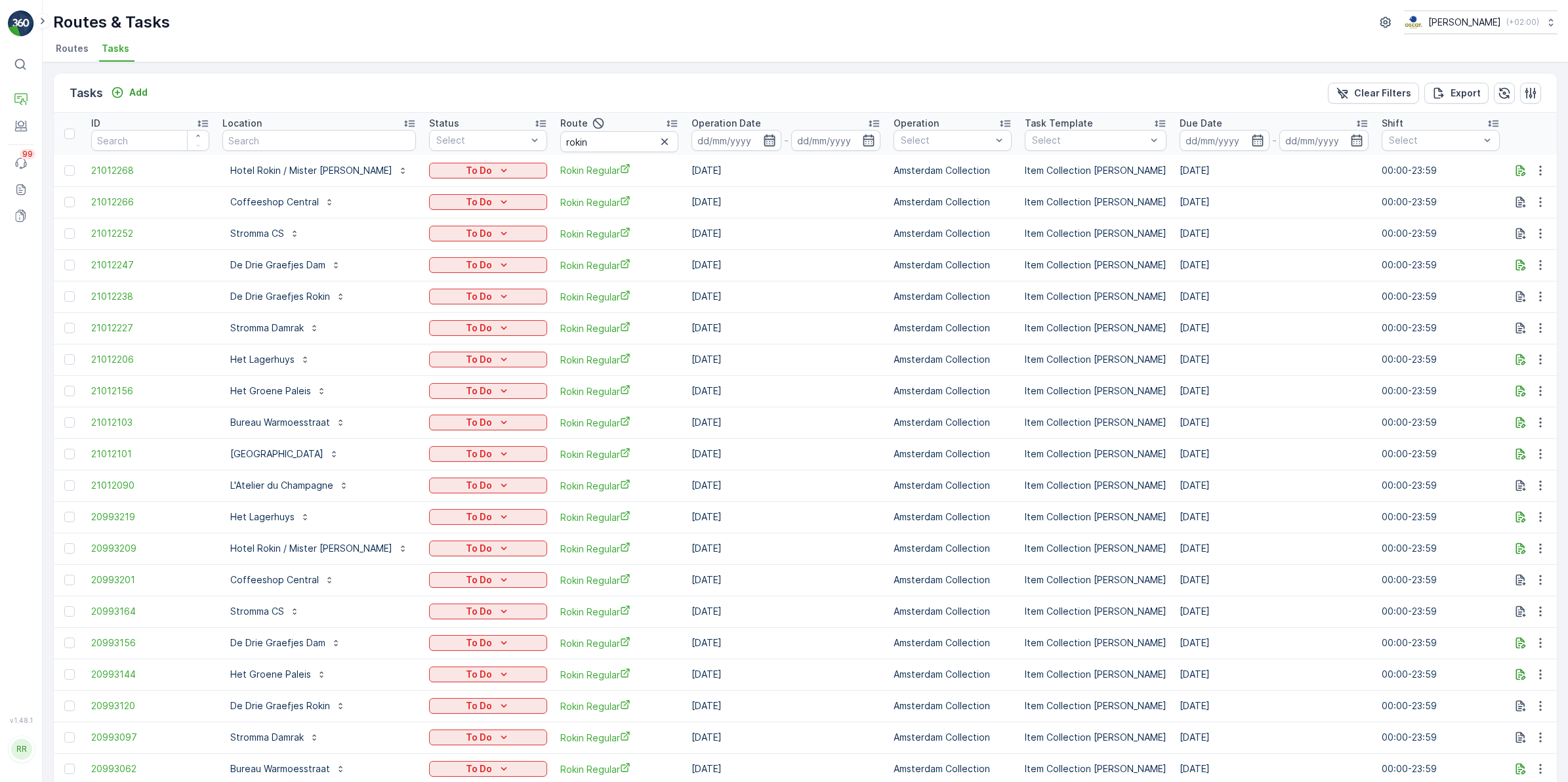
click at [764, 137] on icon "button" at bounding box center [770, 140] width 11 height 11
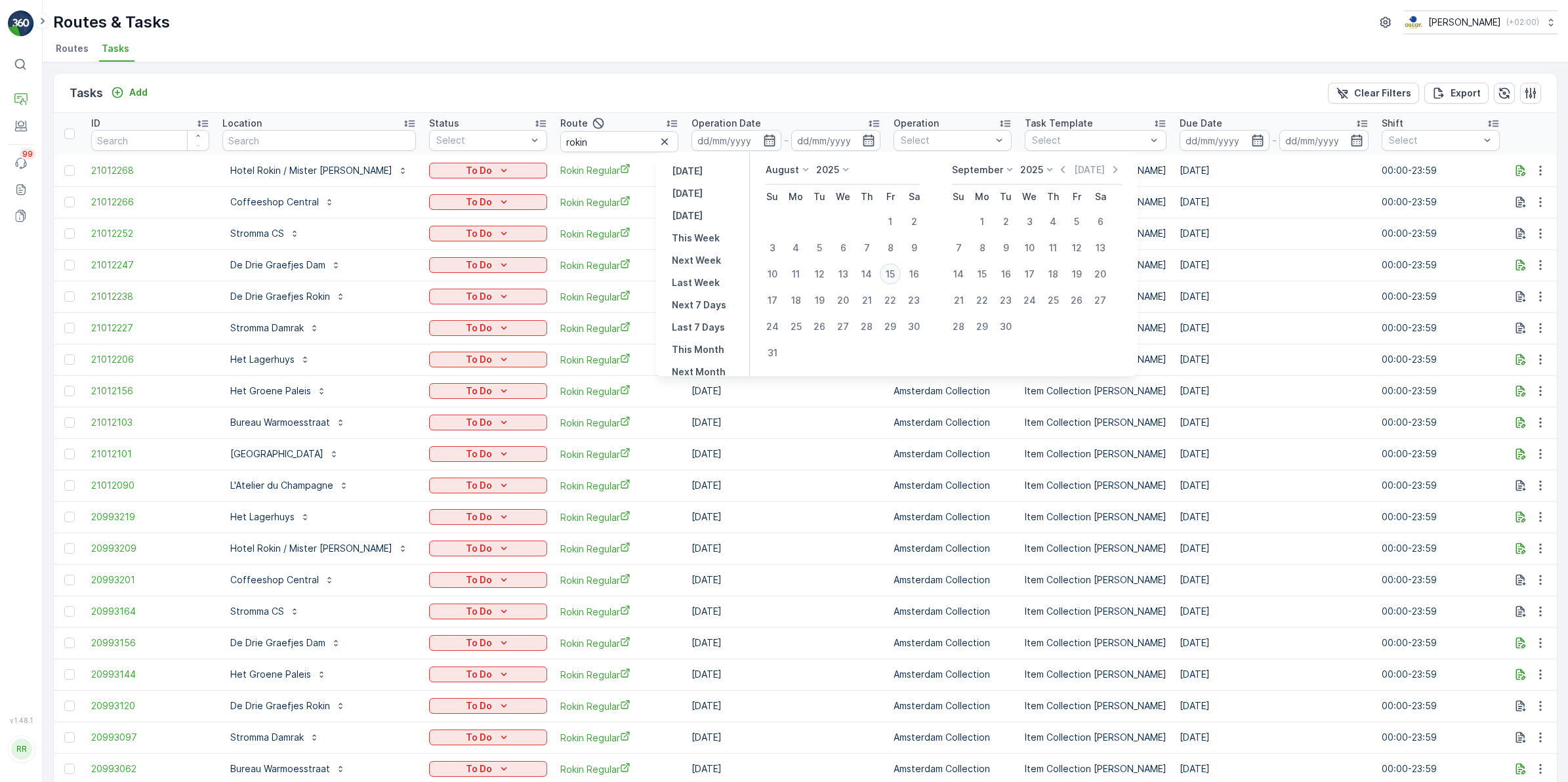
click at [888, 271] on div "15" at bounding box center [890, 274] width 21 height 21
type input "[DATE]"
click at [888, 271] on div "15" at bounding box center [890, 274] width 21 height 21
type input "[DATE]"
click at [888, 271] on div "15" at bounding box center [890, 274] width 21 height 21
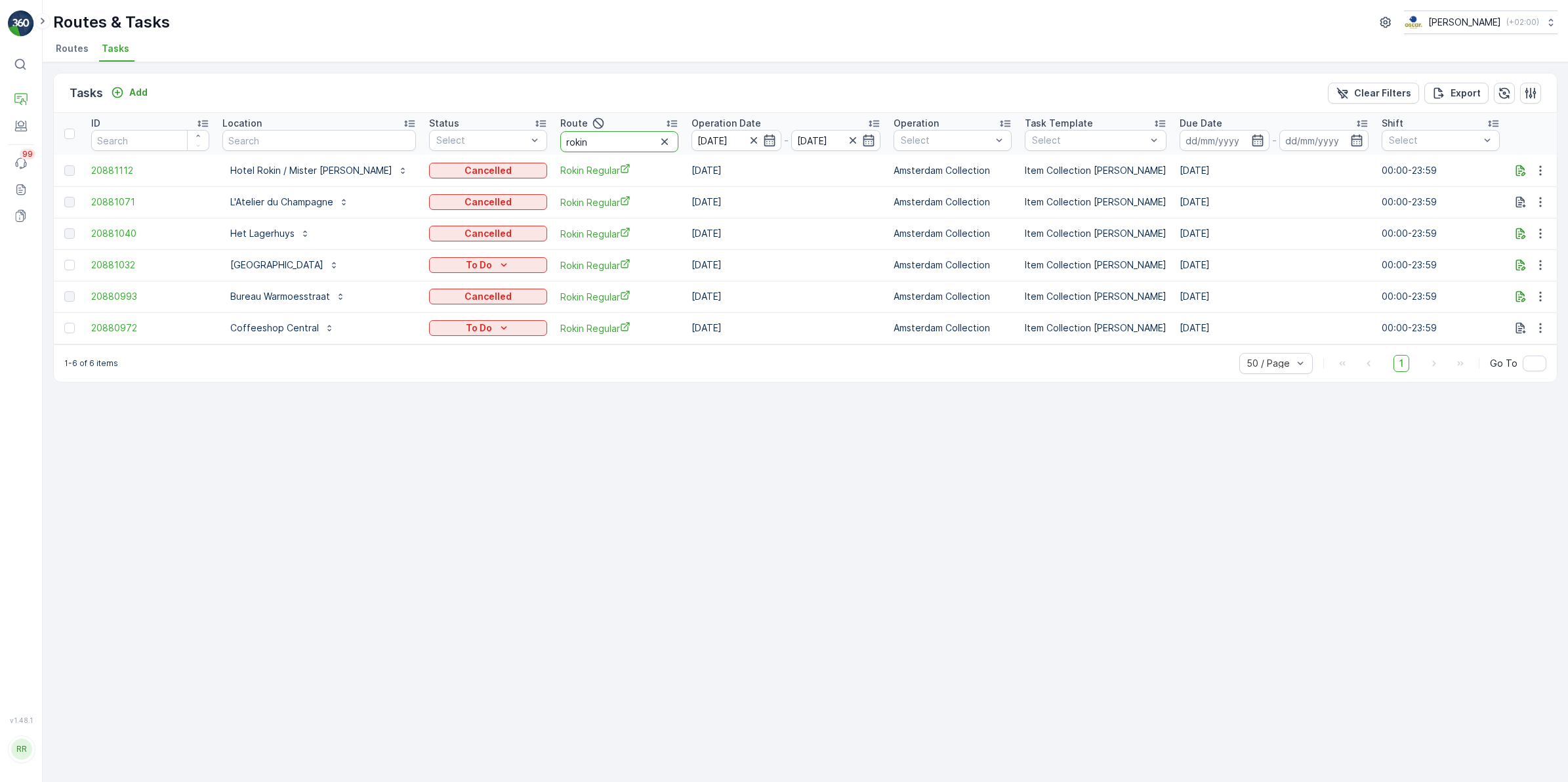
click at [464, 162] on table "ID Location Status Select Route rokin Operation Date 15.08.2025 - 15.08.2025 Op…" at bounding box center [1103, 228] width 2099 height 231
type input "voor"
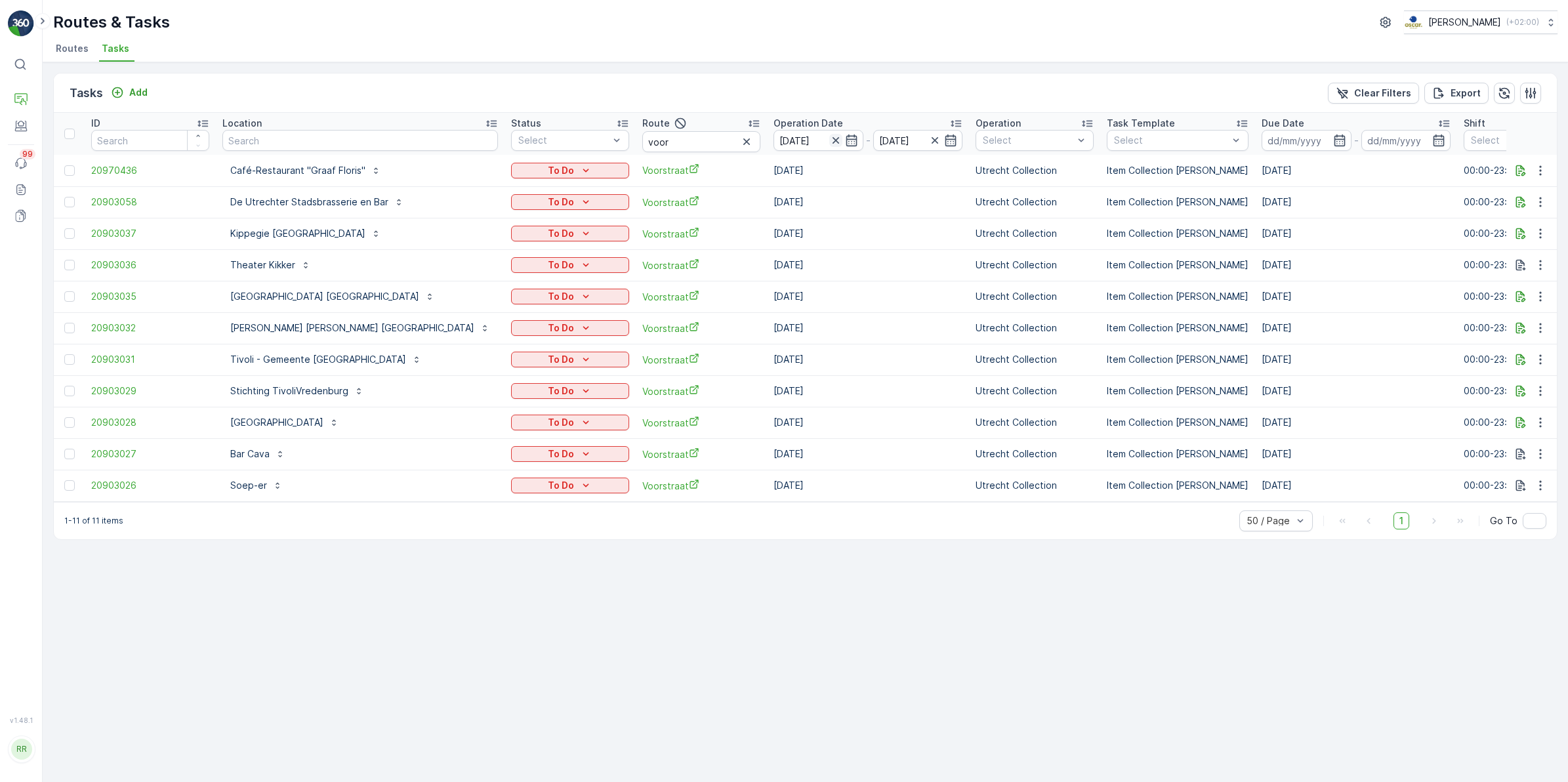
click at [829, 139] on icon "button" at bounding box center [836, 140] width 13 height 13
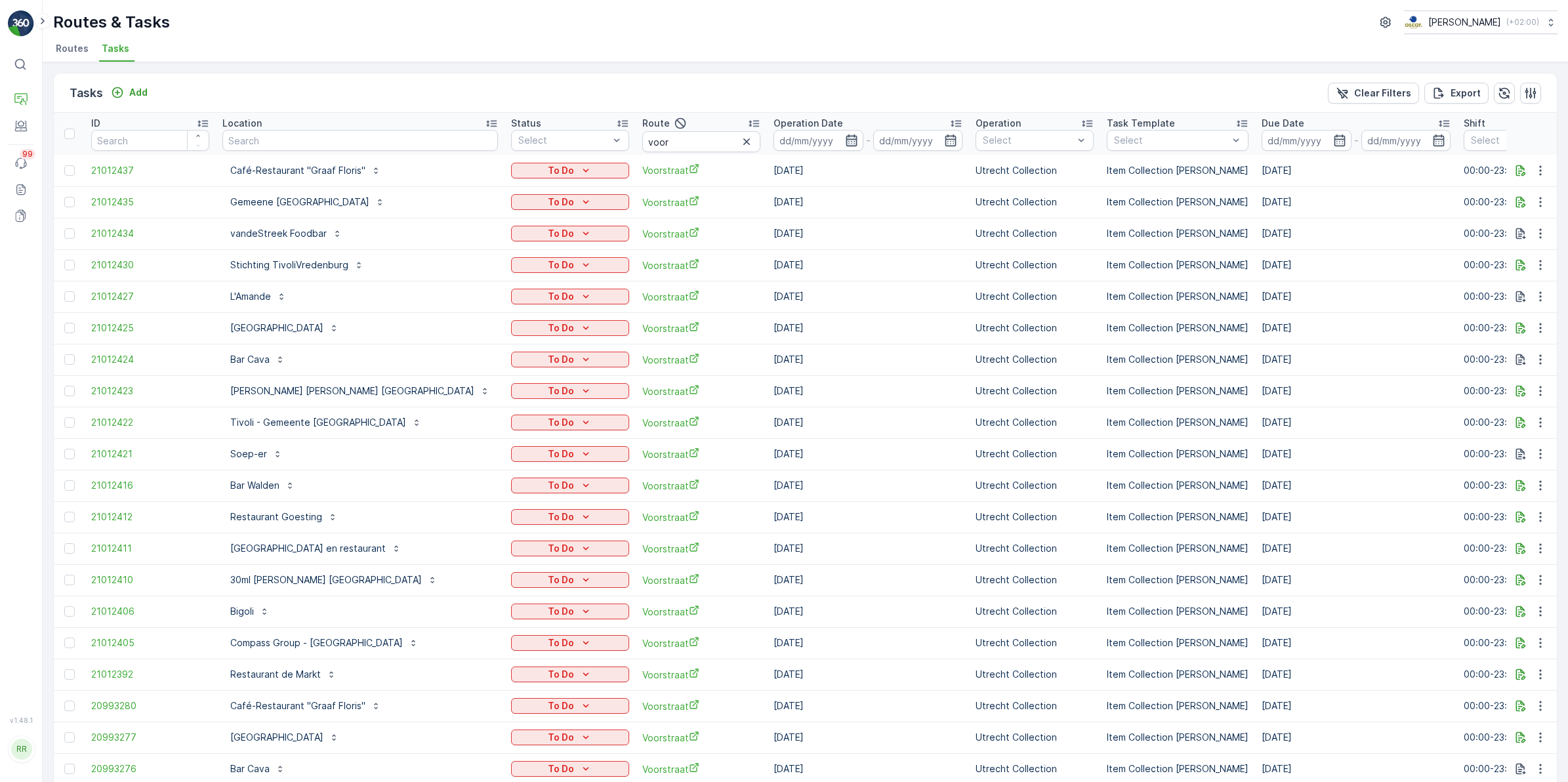
click at [845, 139] on icon "button" at bounding box center [851, 140] width 13 height 13
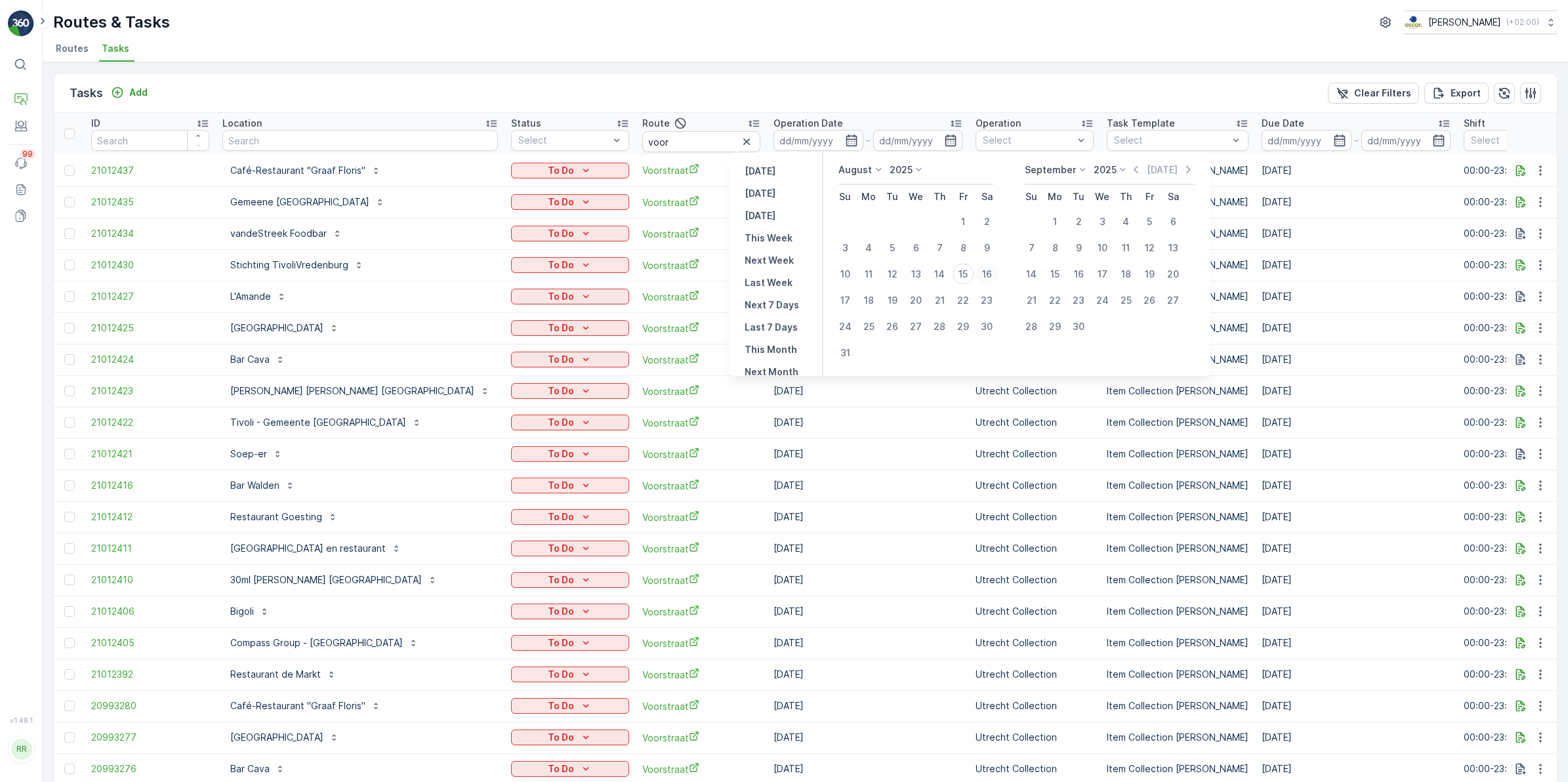
click at [984, 274] on div "16" at bounding box center [986, 274] width 21 height 21
type input "16.08.2025"
click at [984, 274] on div "16" at bounding box center [986, 274] width 21 height 21
type input "[DATE]"
click at [984, 274] on div "16" at bounding box center [986, 274] width 21 height 21
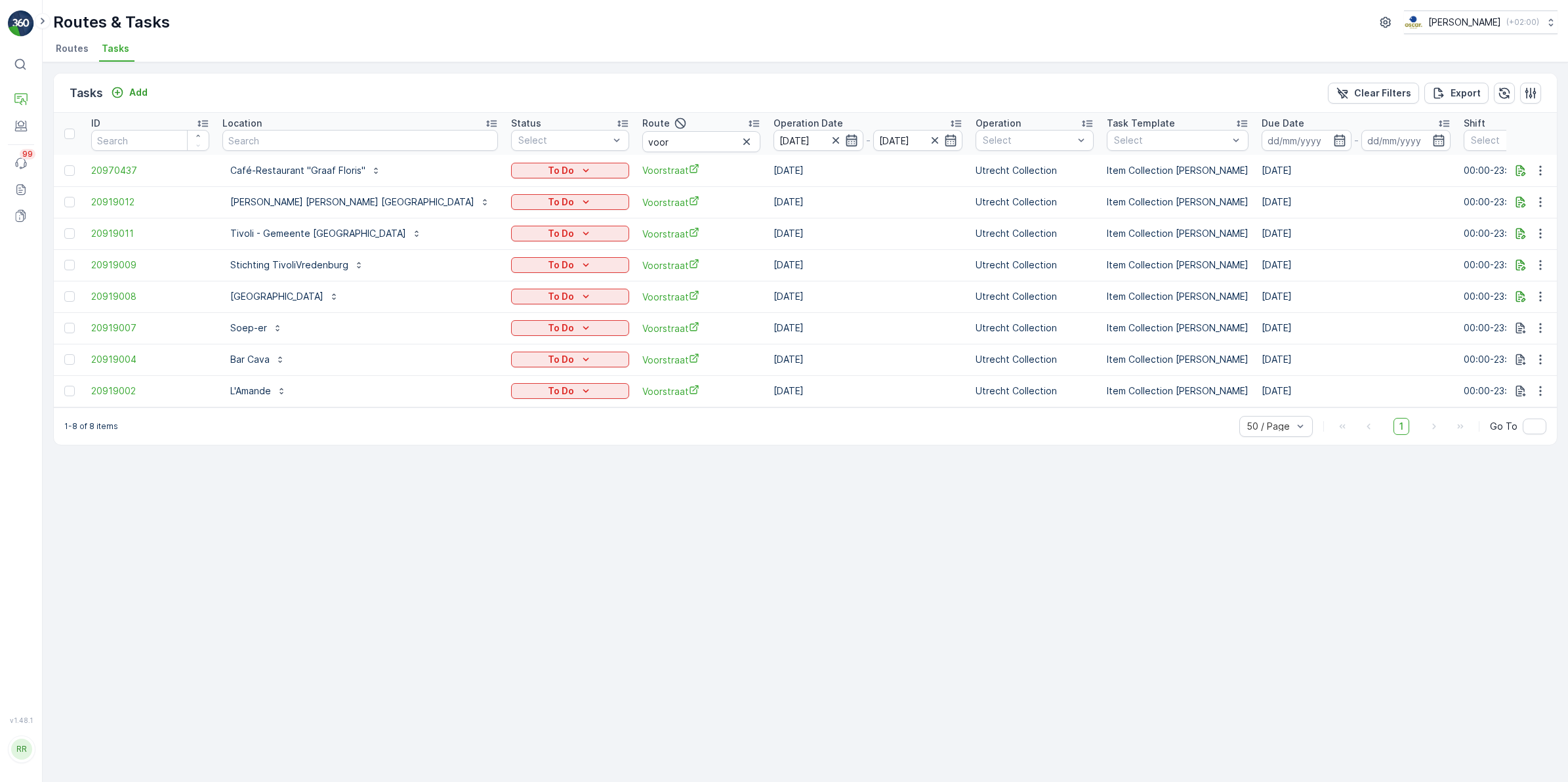
click at [845, 141] on icon "button" at bounding box center [851, 140] width 13 height 13
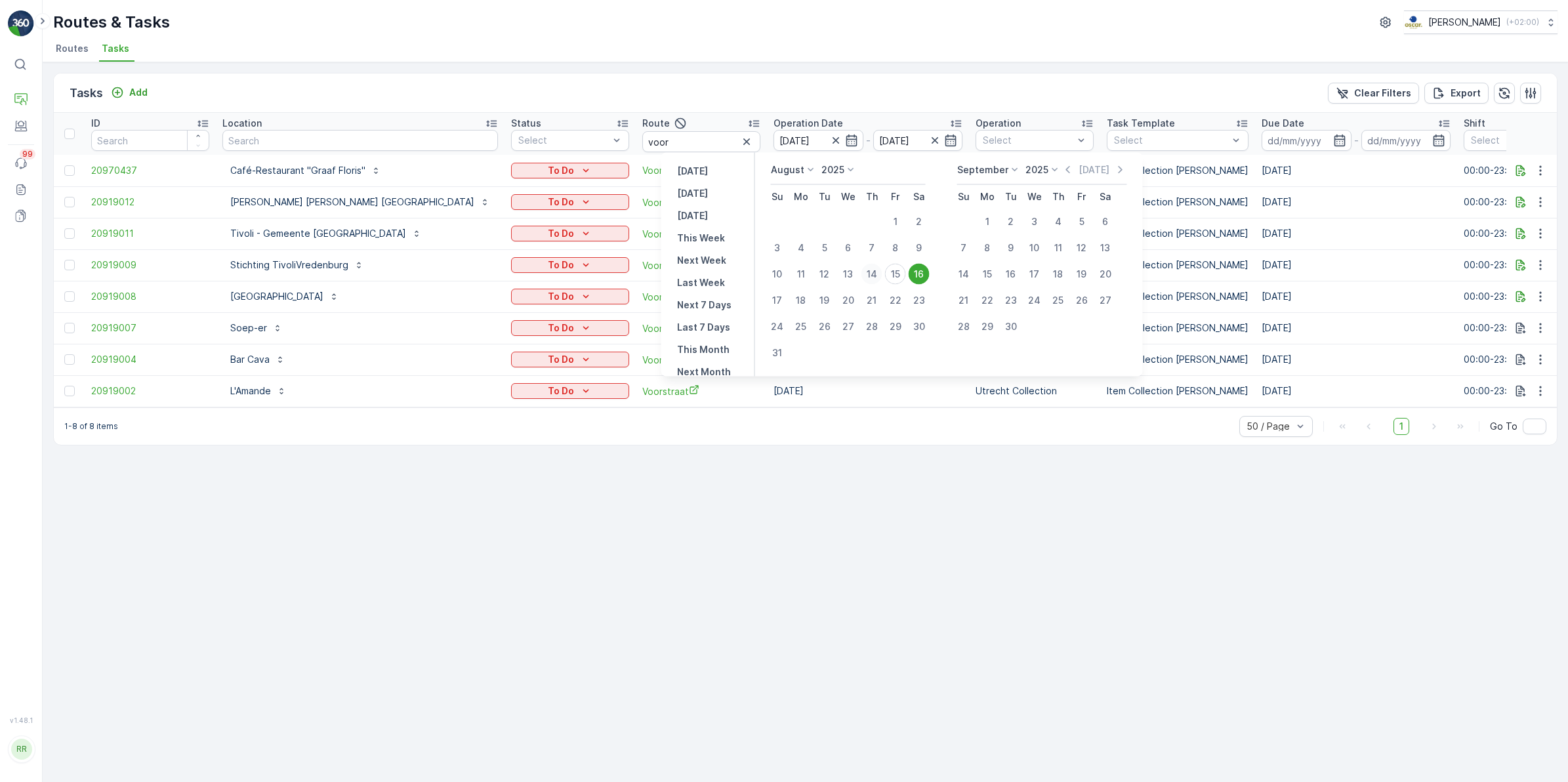
click at [874, 277] on div "14" at bounding box center [871, 274] width 21 height 21
type input "[DATE]"
click at [874, 276] on div "14" at bounding box center [871, 274] width 21 height 21
type input "[DATE]"
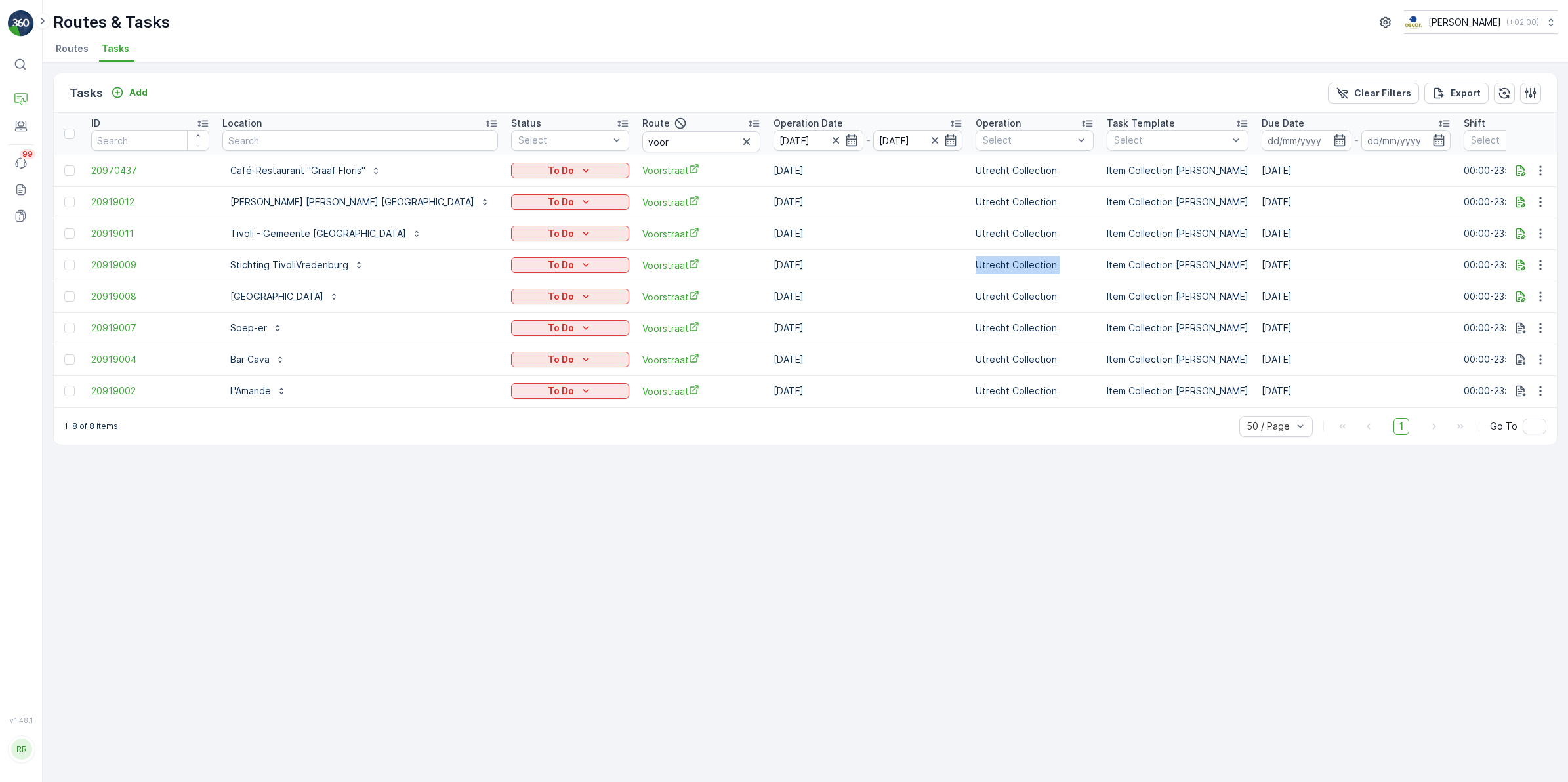
click at [969, 276] on td "Utrecht Collection" at bounding box center [1034, 265] width 131 height 32
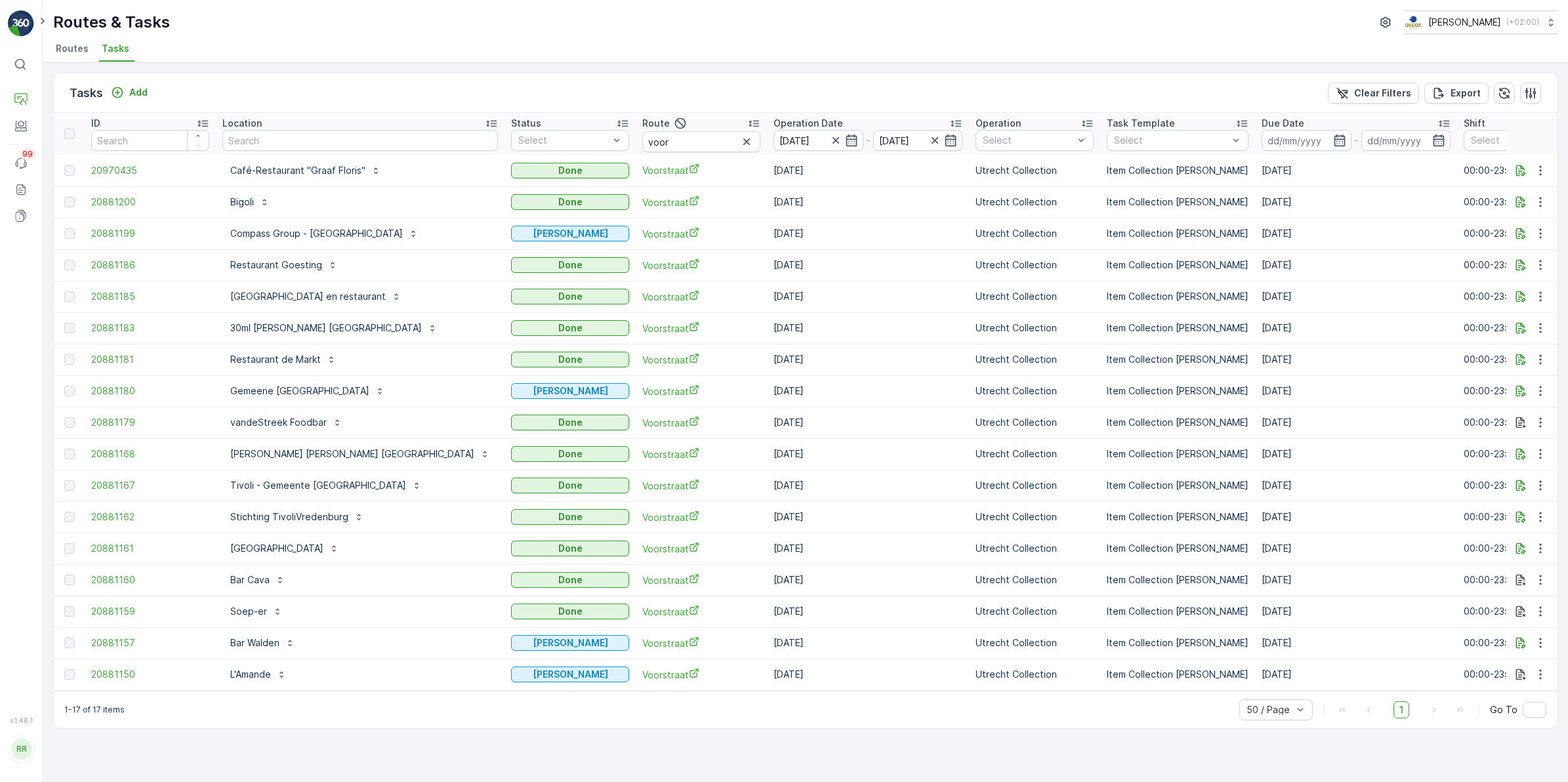
click at [520, 74] on div "Tasks Add Clear Filters Export" at bounding box center [805, 93] width 1503 height 39
click at [845, 138] on icon "button" at bounding box center [851, 140] width 13 height 13
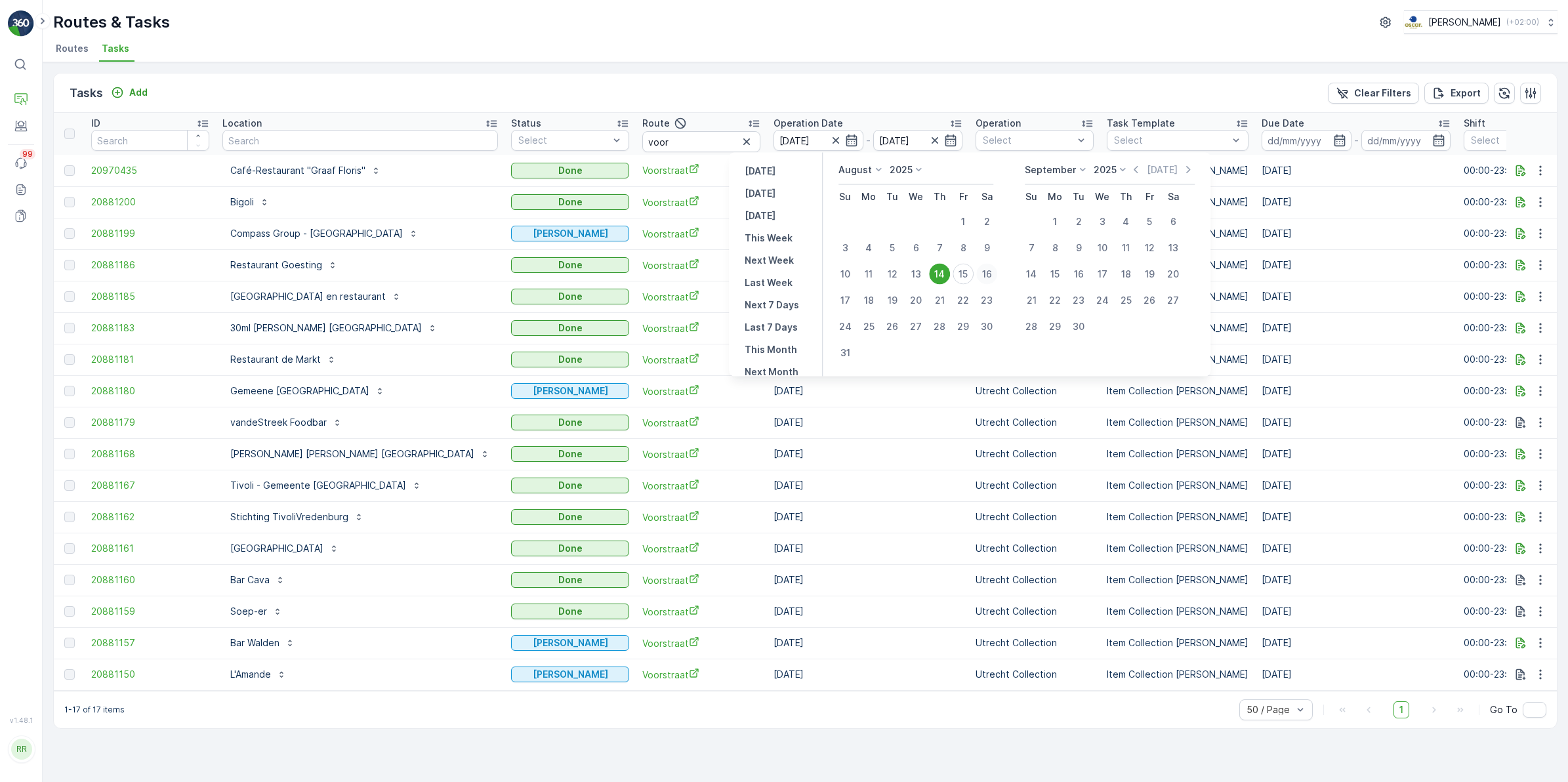
click at [985, 272] on div "16" at bounding box center [986, 274] width 21 height 21
type input "[DATE]"
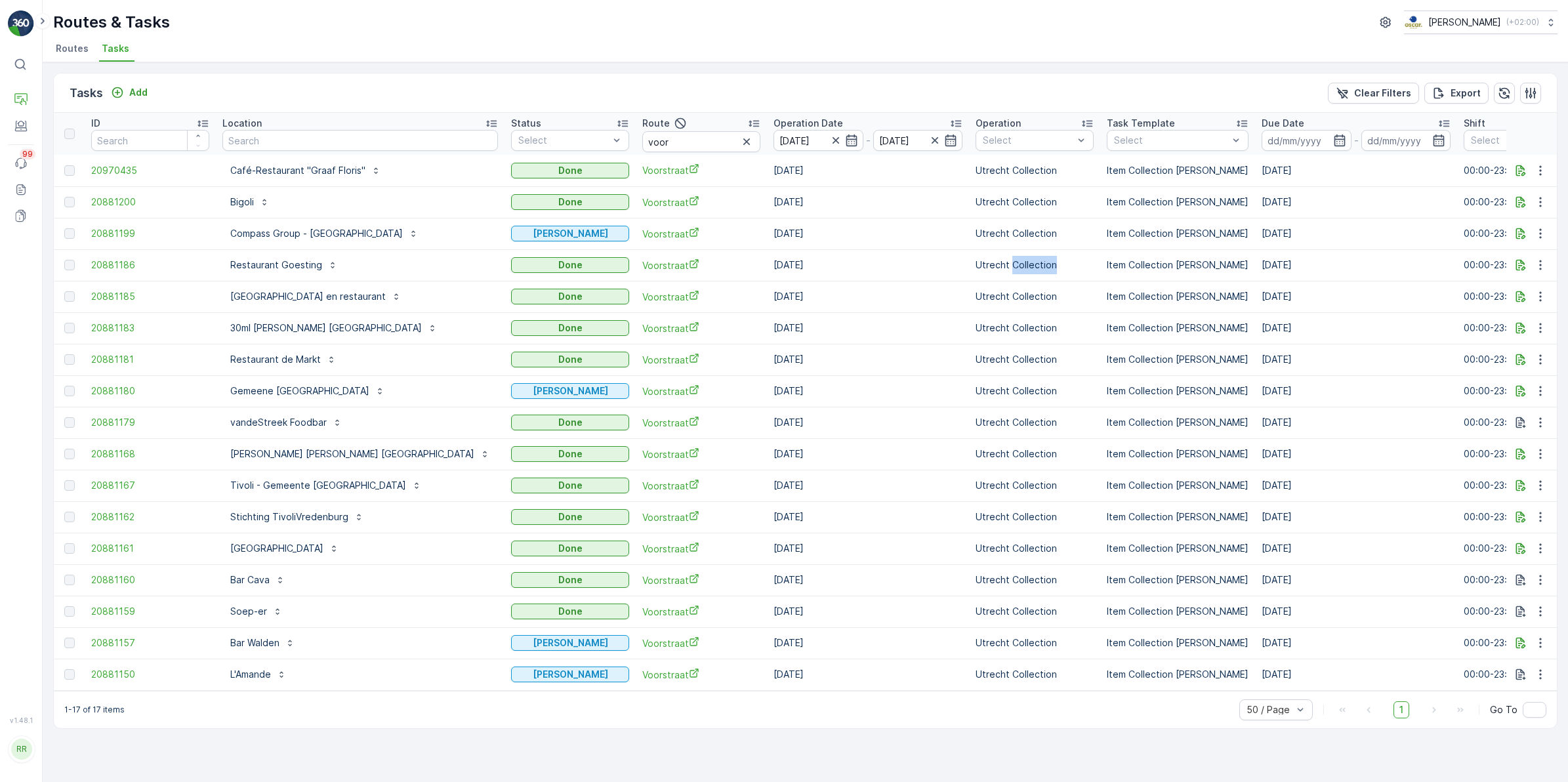
click at [985, 272] on td "Utrecht Collection" at bounding box center [1034, 265] width 131 height 32
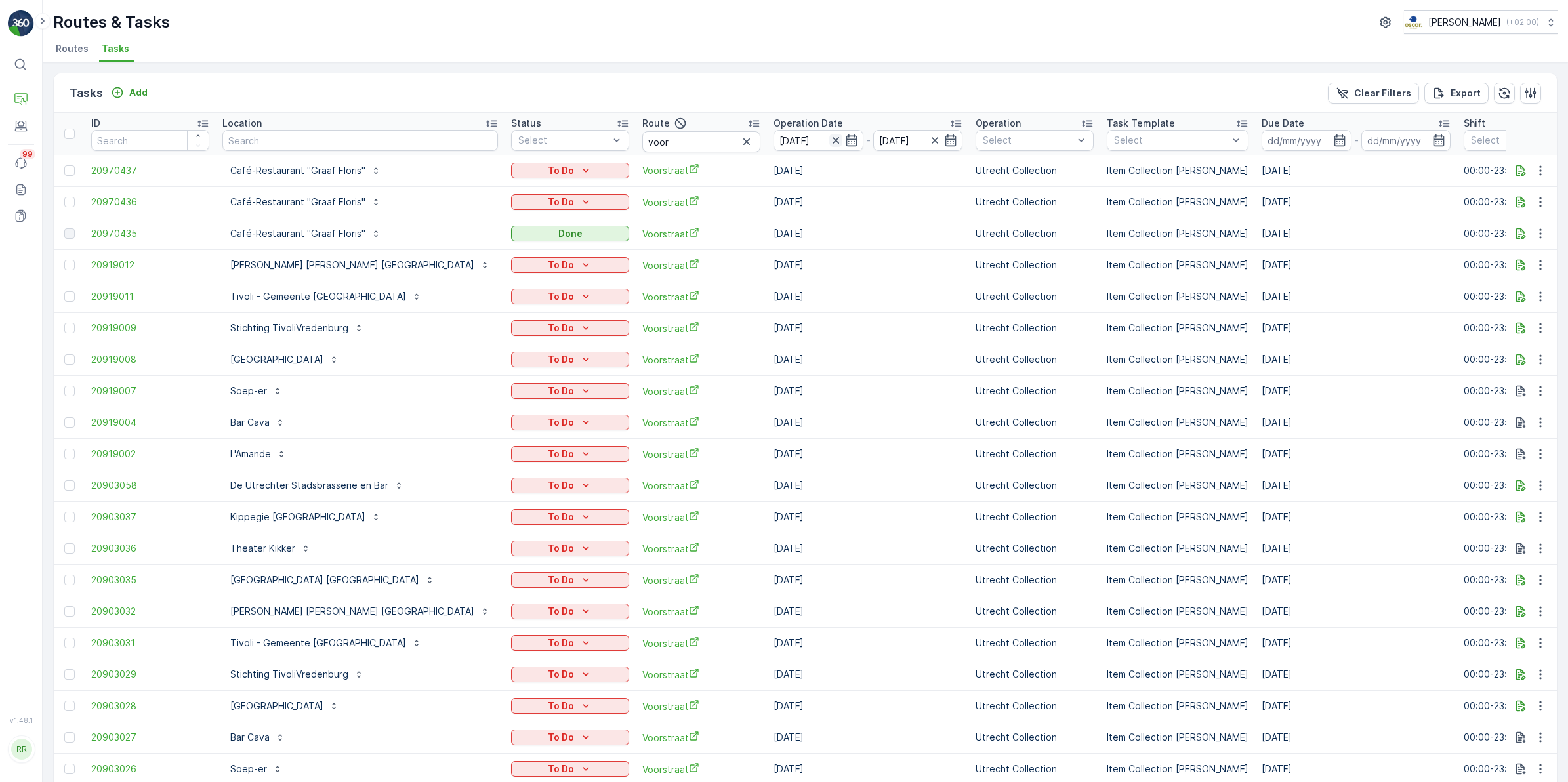
click at [829, 143] on icon "button" at bounding box center [836, 140] width 13 height 13
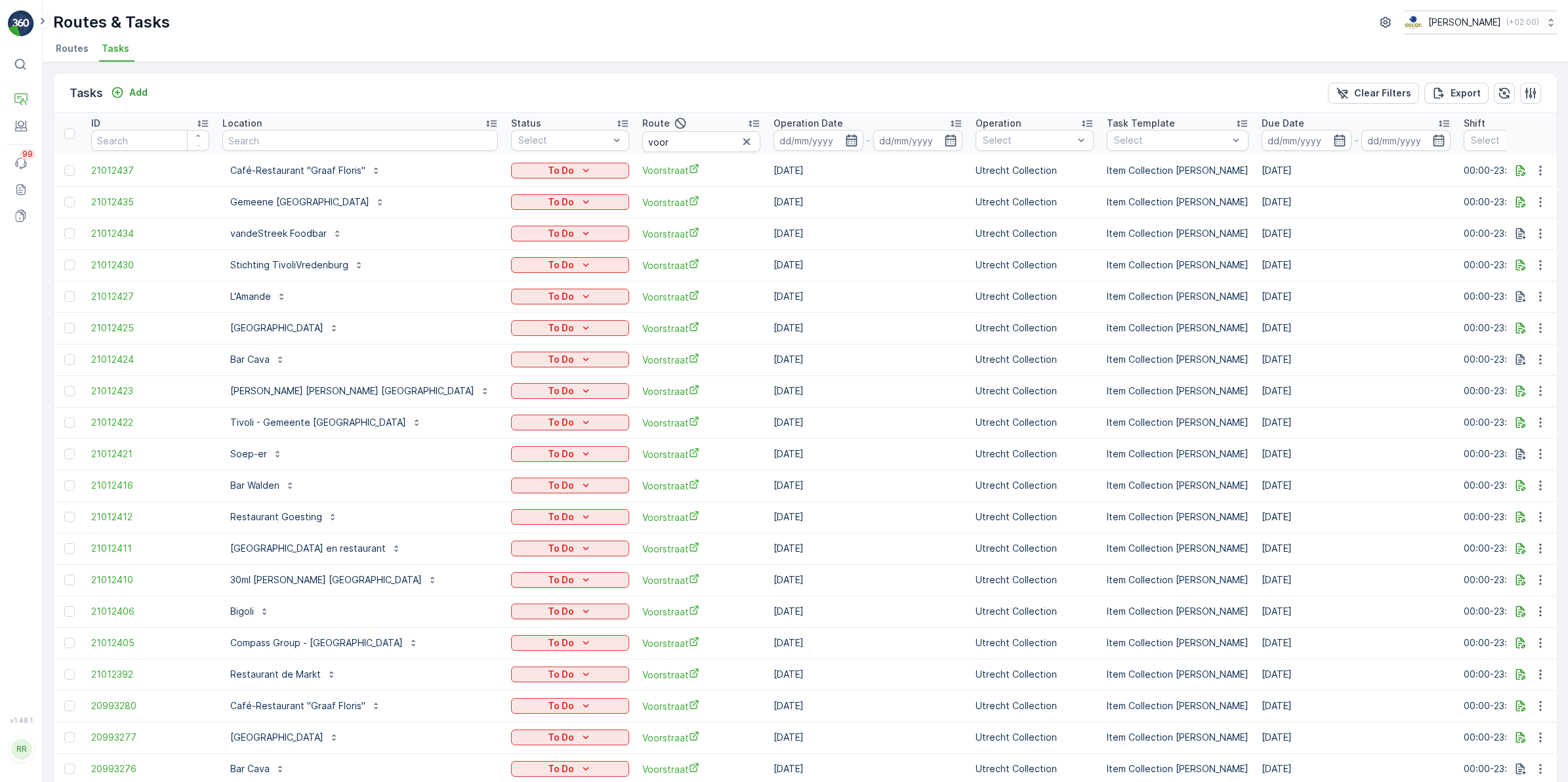
click at [845, 140] on icon "button" at bounding box center [851, 140] width 13 height 13
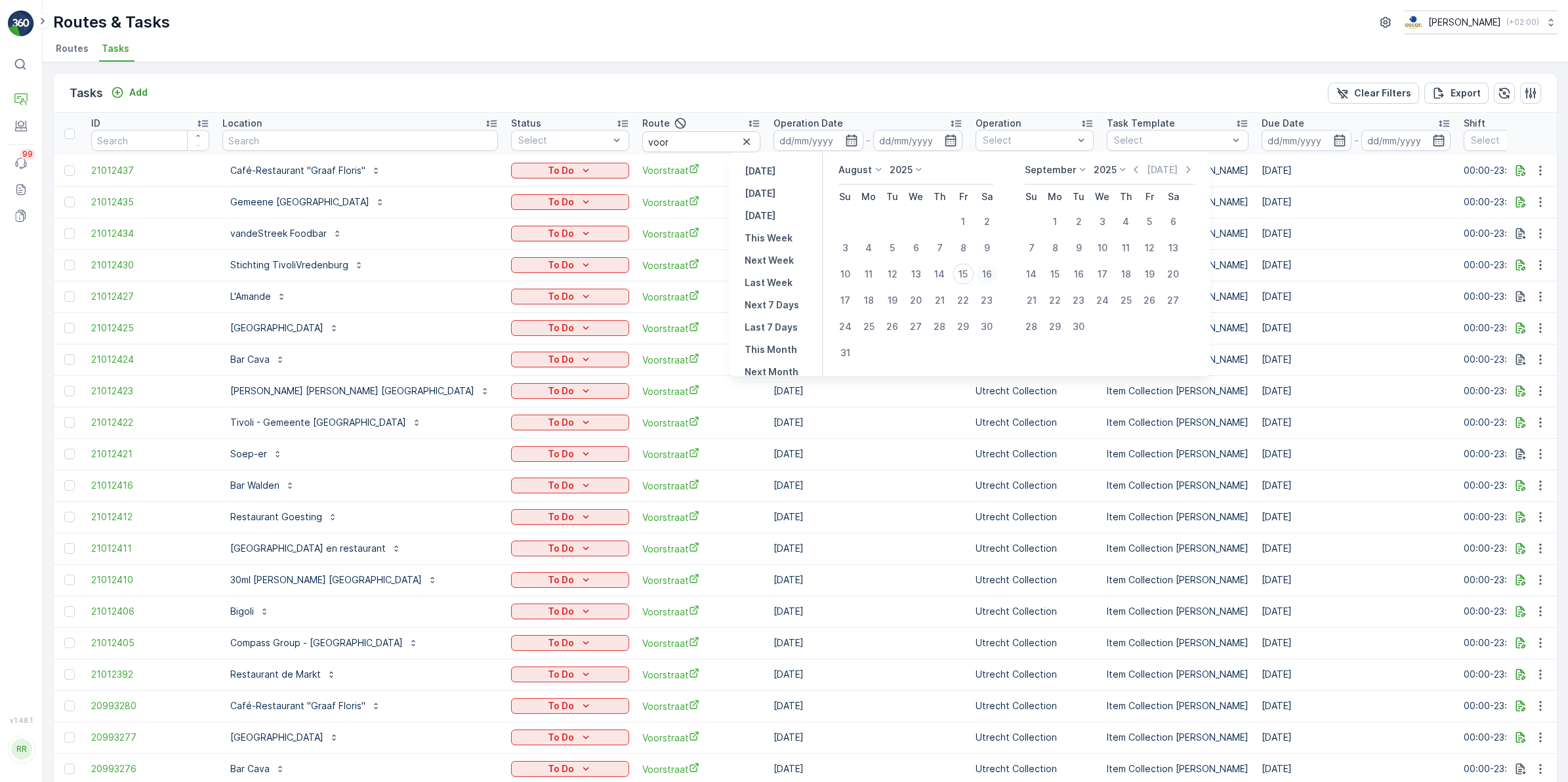
click at [988, 274] on div "16" at bounding box center [986, 274] width 21 height 21
type input "16.08.2025"
click at [988, 274] on div "16" at bounding box center [986, 274] width 21 height 21
type input "16.08.2025"
click at [988, 274] on div "16" at bounding box center [986, 274] width 21 height 21
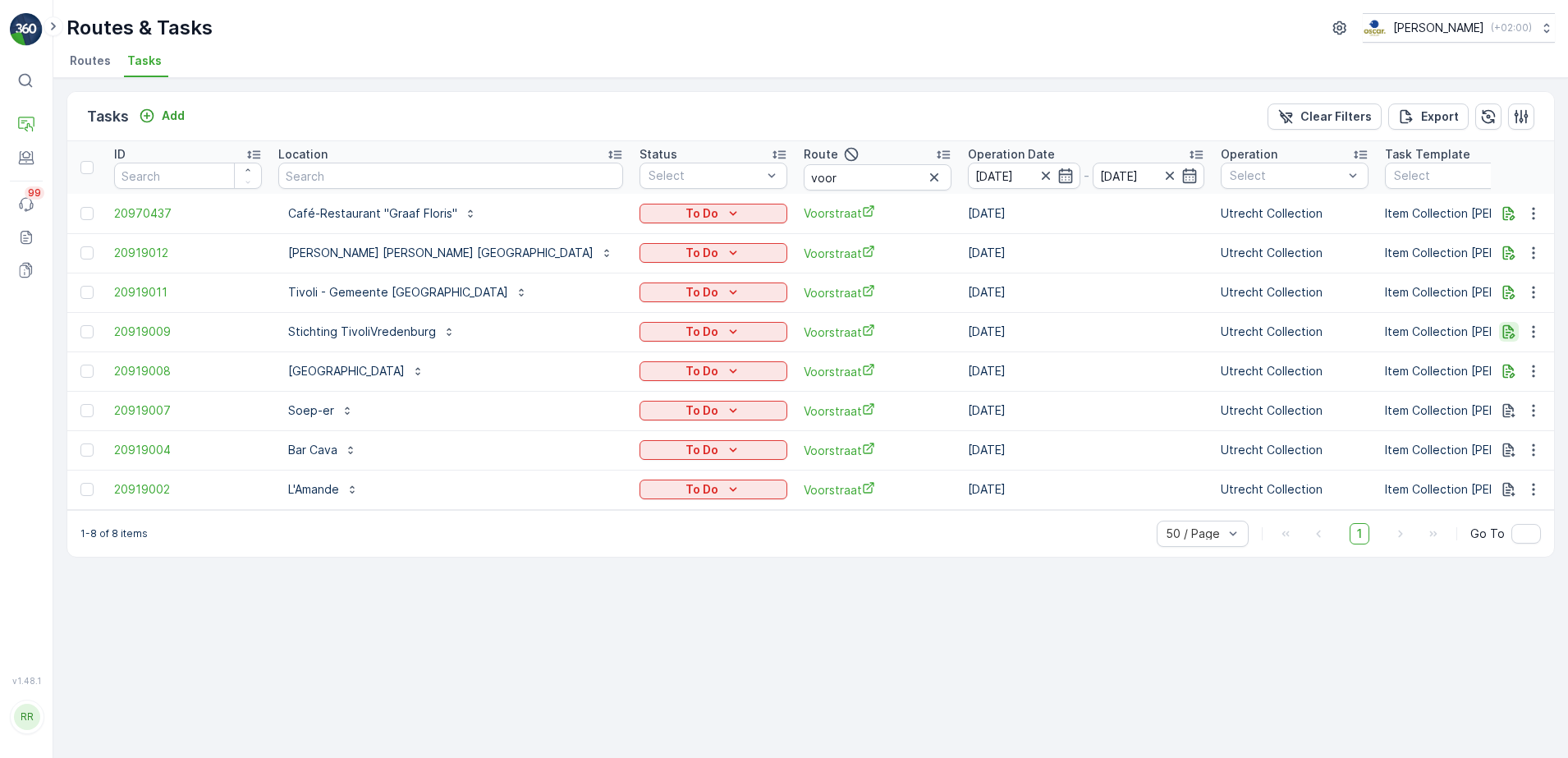
click at [1515, 330] on icon "button" at bounding box center [1509, 332] width 16 height 16
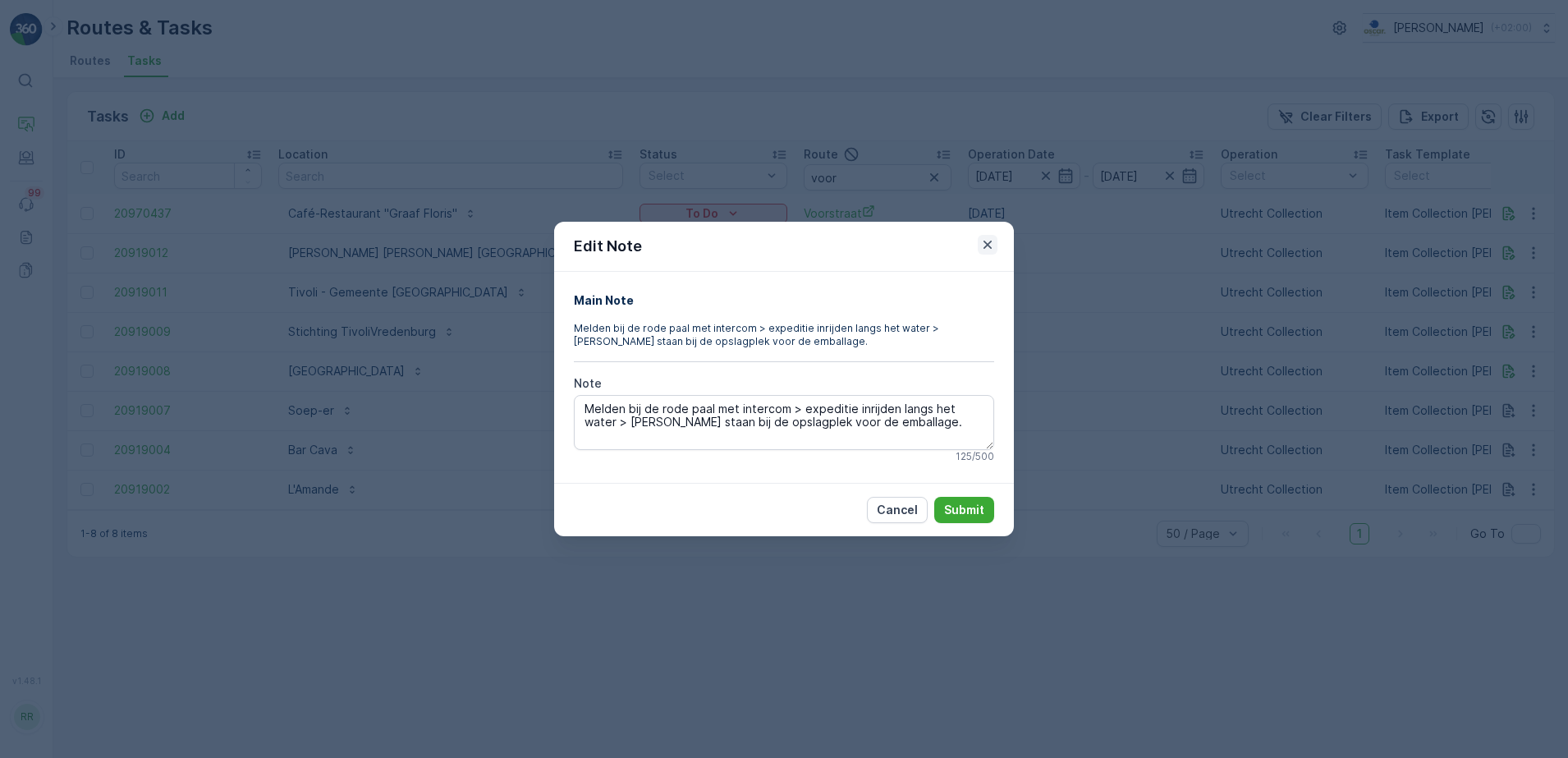
click at [992, 241] on icon "button" at bounding box center [987, 245] width 16 height 16
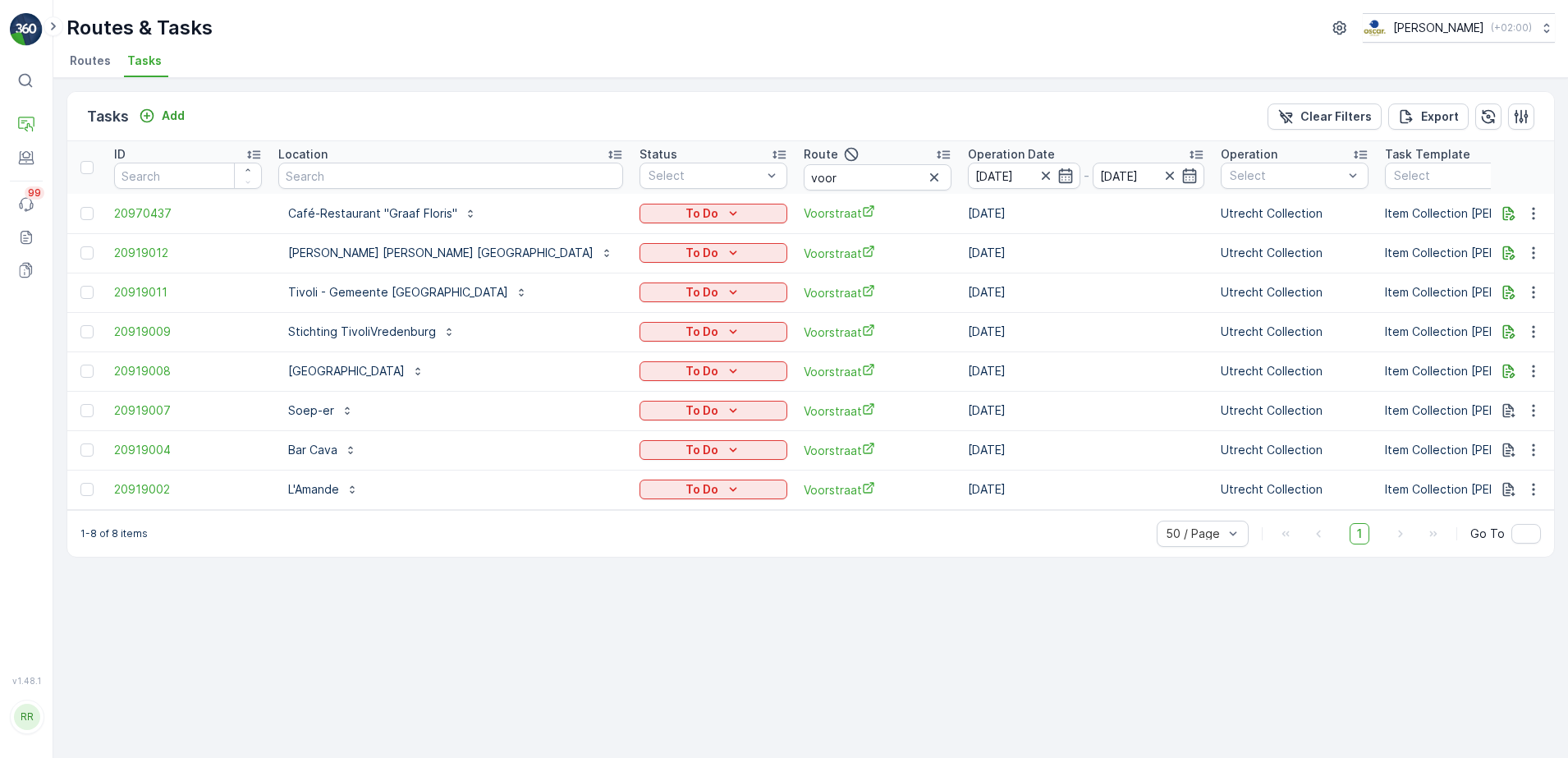
click at [460, 644] on div "Tasks Add Clear Filters Export ID Location Status Select Route voor Operation D…" at bounding box center [811, 418] width 1515 height 680
drag, startPoint x: 733, startPoint y: 172, endPoint x: 599, endPoint y: 168, distance: 134.1
click at [599, 168] on tr "ID Location Status Select Route voor Operation Date 16.08.2025 - 16.08.2025 Ope…" at bounding box center [1432, 168] width 2730 height 53
type input "seenons"
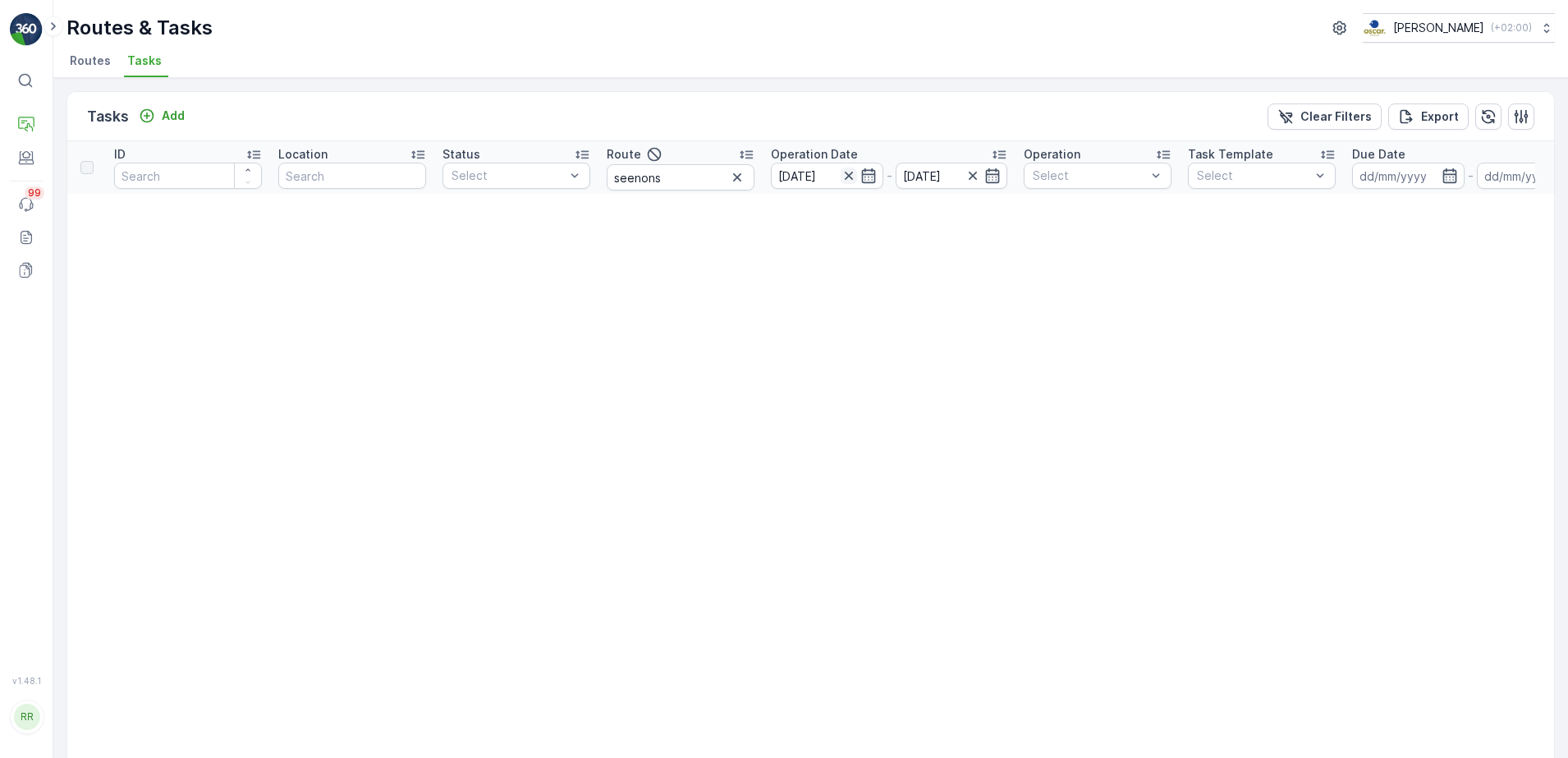
click at [850, 173] on icon "button" at bounding box center [848, 176] width 8 height 8
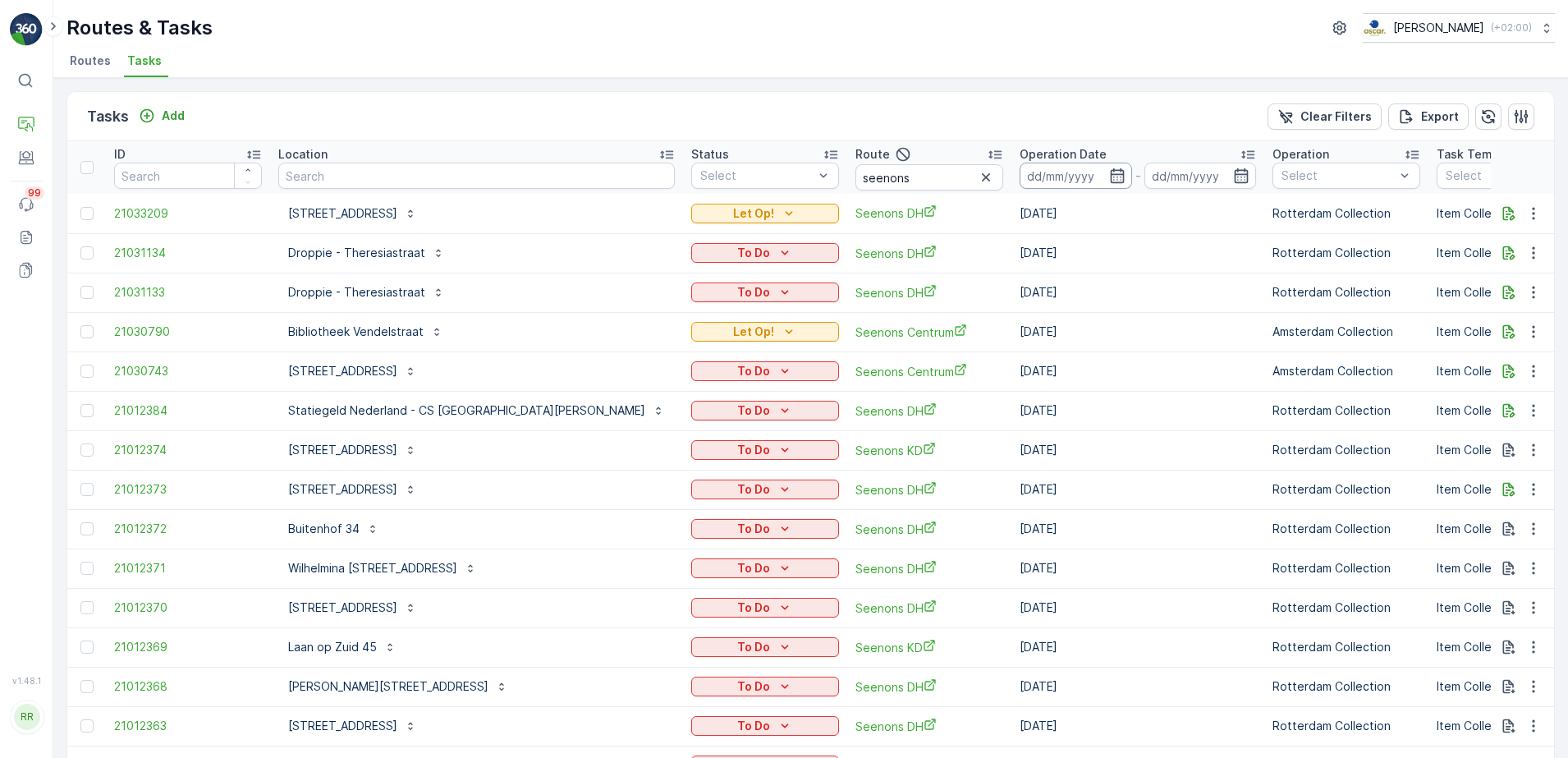
drag, startPoint x: 1047, startPoint y: 170, endPoint x: 1044, endPoint y: 188, distance: 18.2
click at [1110, 170] on icon "button" at bounding box center [1117, 176] width 14 height 14
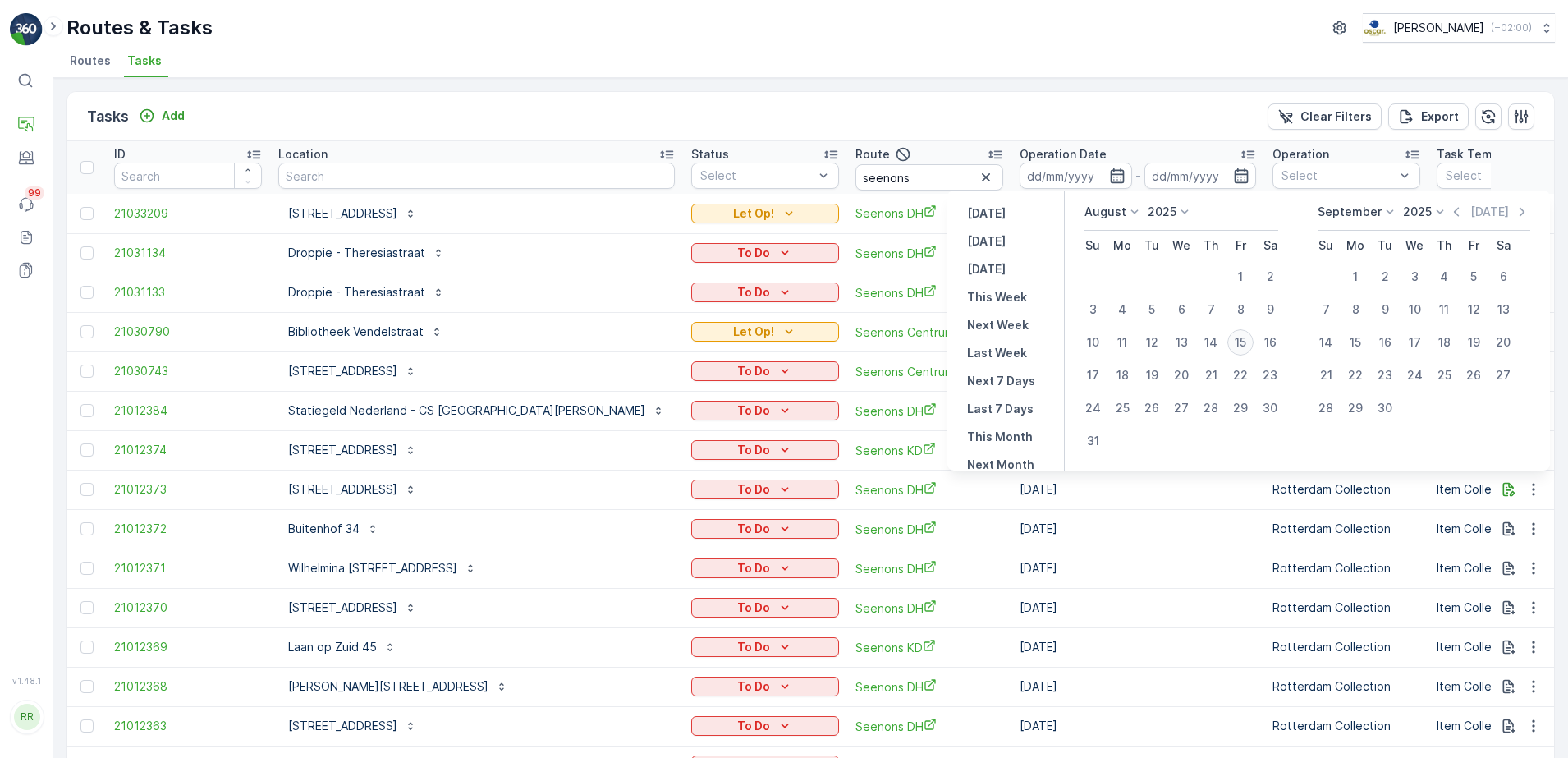
click at [1244, 341] on div "15" at bounding box center [1240, 341] width 26 height 26
type input "[DATE]"
click at [1244, 341] on div "15" at bounding box center [1240, 341] width 26 height 26
type input "[DATE]"
click at [1244, 341] on div "15" at bounding box center [1240, 341] width 26 height 26
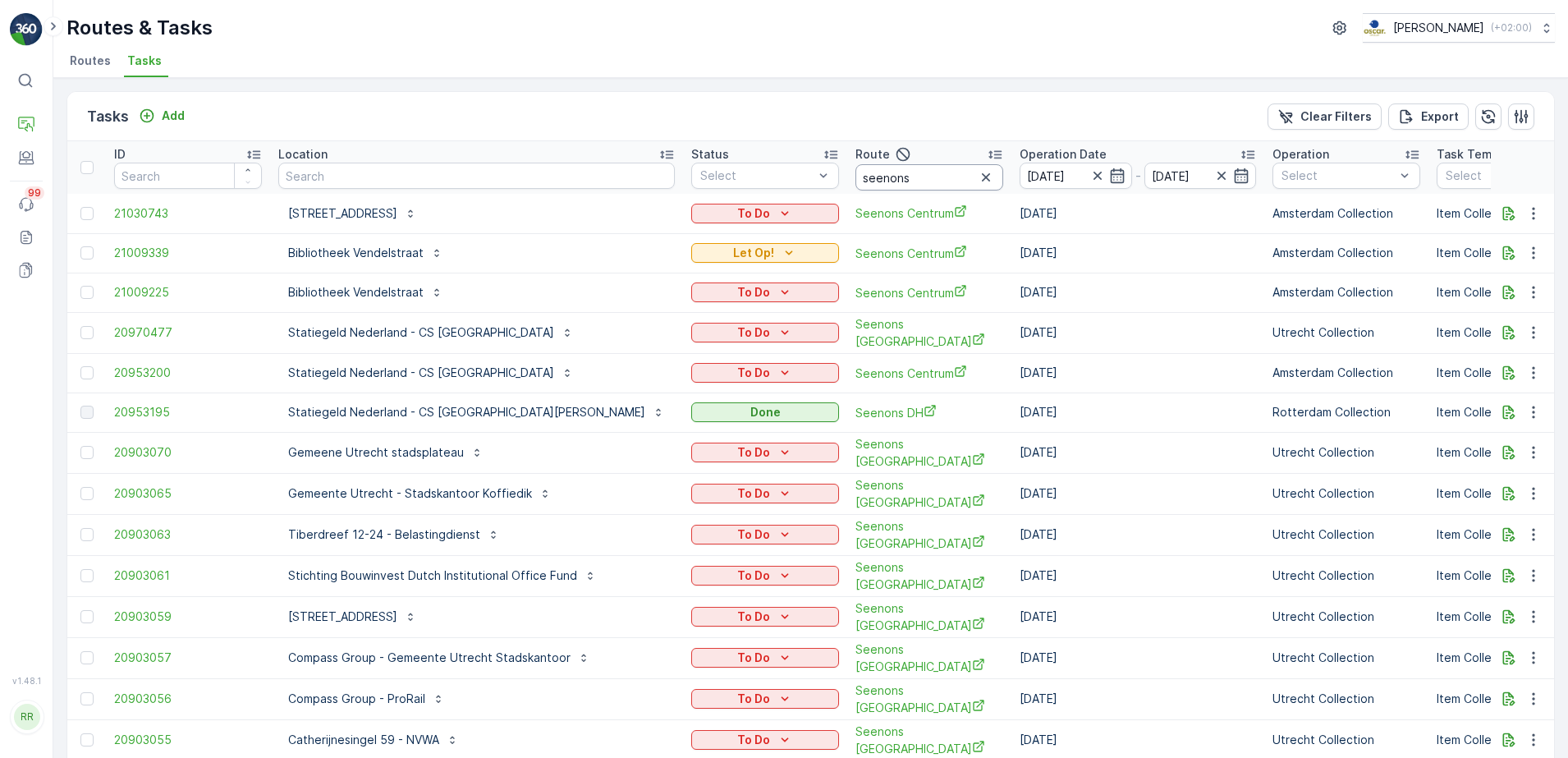
click at [867, 176] on input "seenons" at bounding box center [929, 177] width 148 height 26
type input "seenons d"
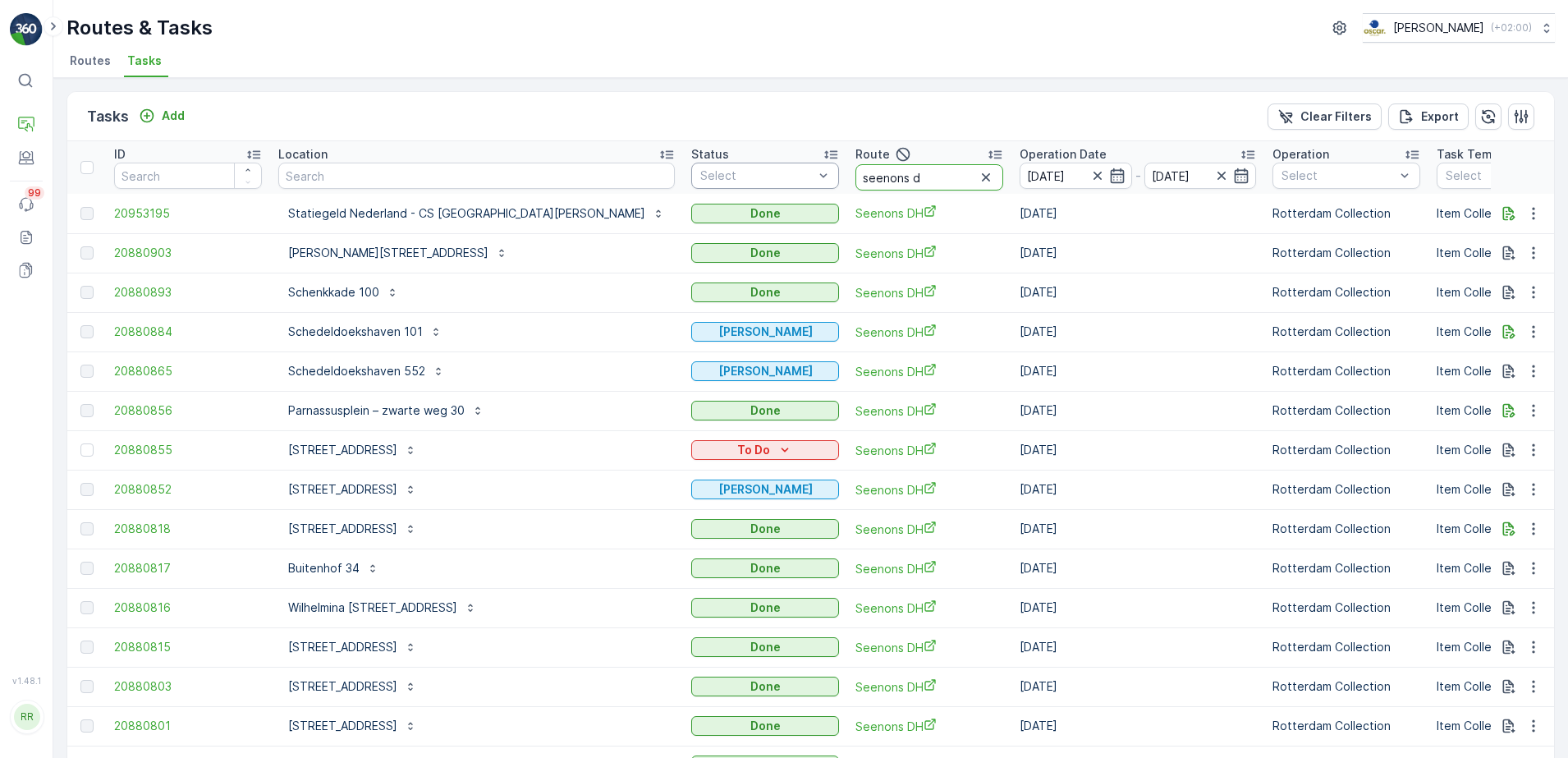
drag, startPoint x: 794, startPoint y: 178, endPoint x: 673, endPoint y: 188, distance: 121.4
click at [672, 188] on tr "ID Location Status Select Route seenons d Operation Date 15.08.2025 - 15.08.202…" at bounding box center [1458, 168] width 2781 height 53
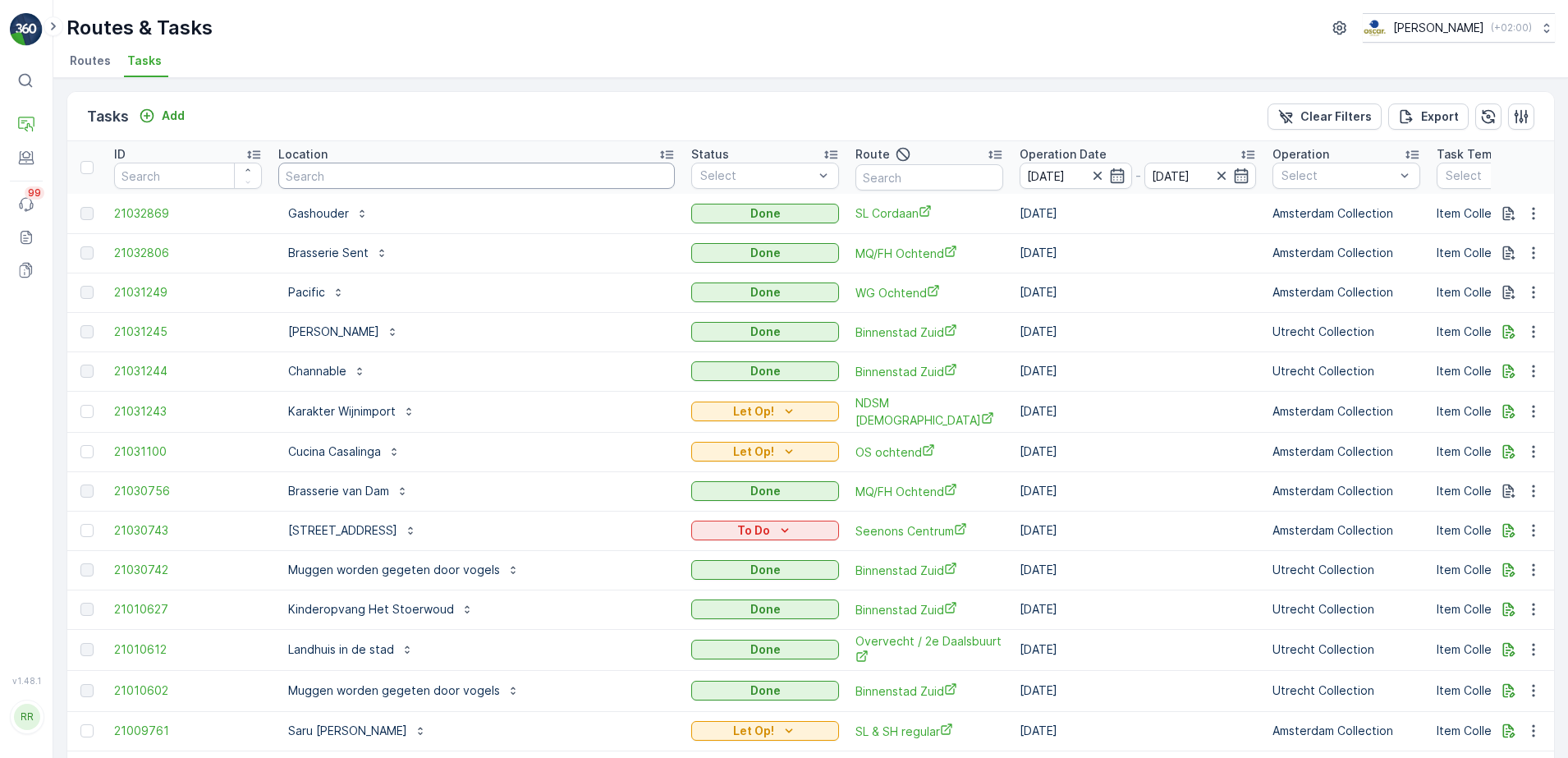
click at [401, 176] on input "text" at bounding box center [477, 175] width 397 height 26
type input "ijdok"
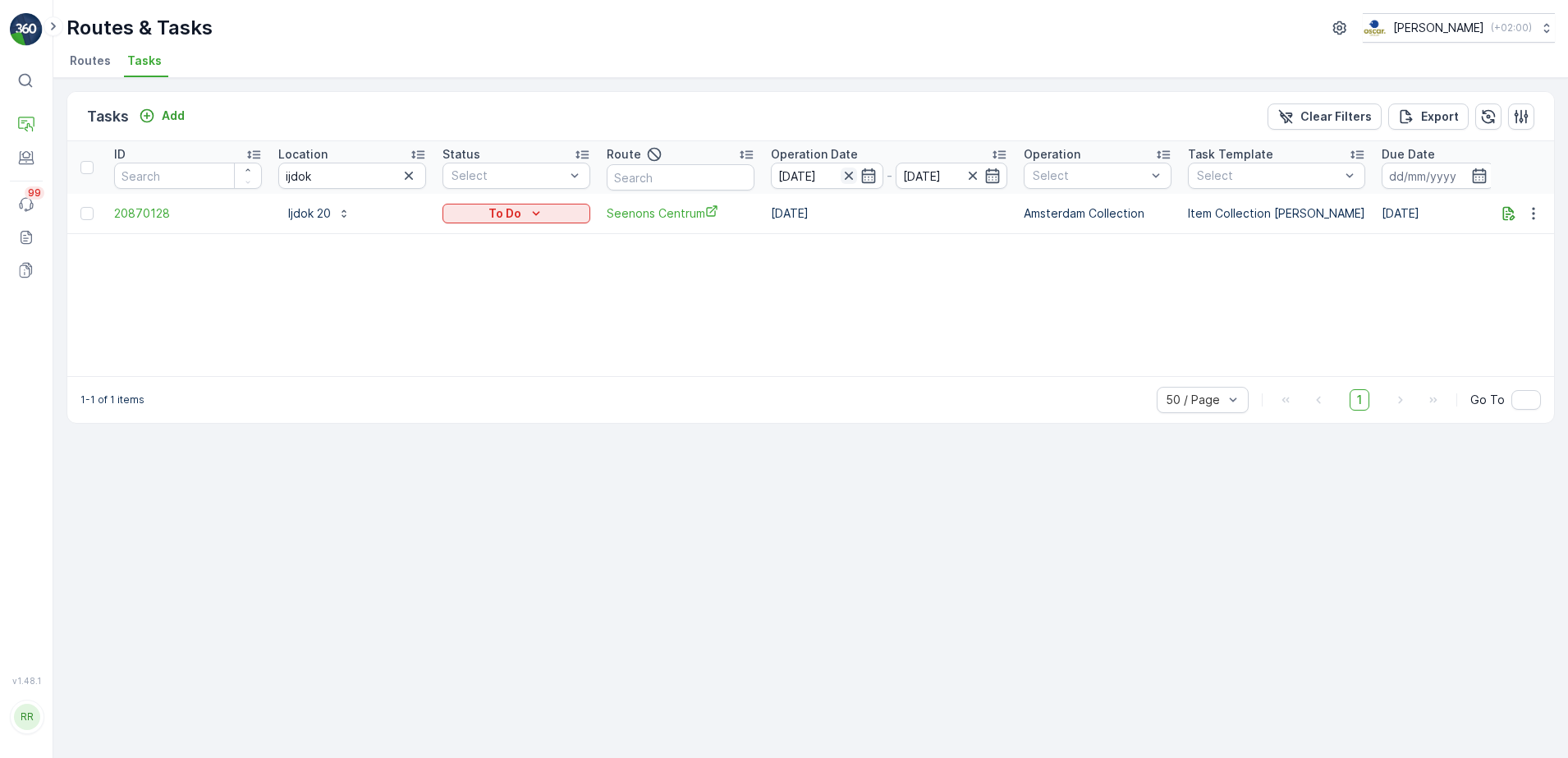
click at [850, 177] on icon "button" at bounding box center [849, 176] width 16 height 16
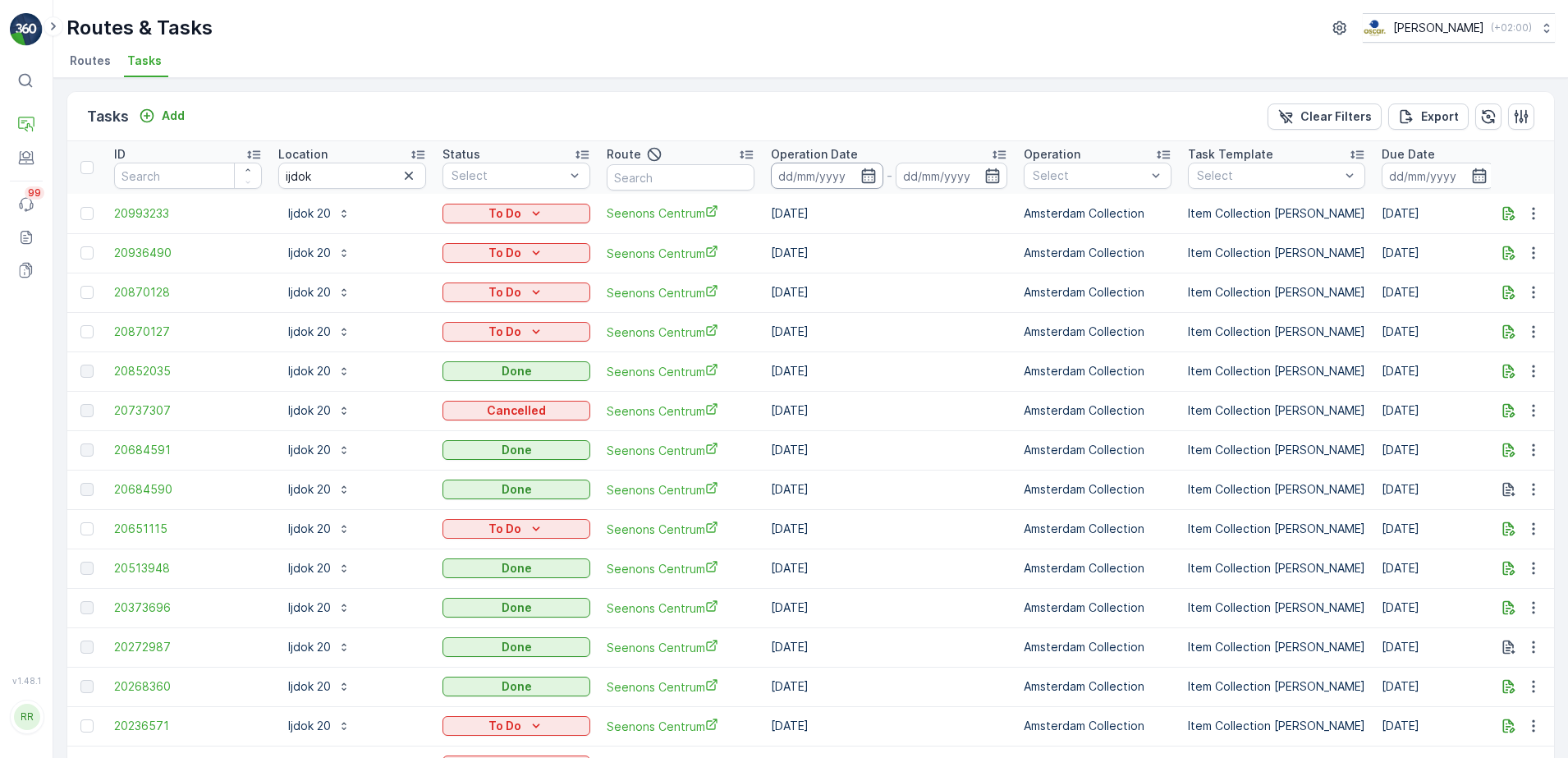
click at [872, 168] on icon "button" at bounding box center [868, 176] width 16 height 16
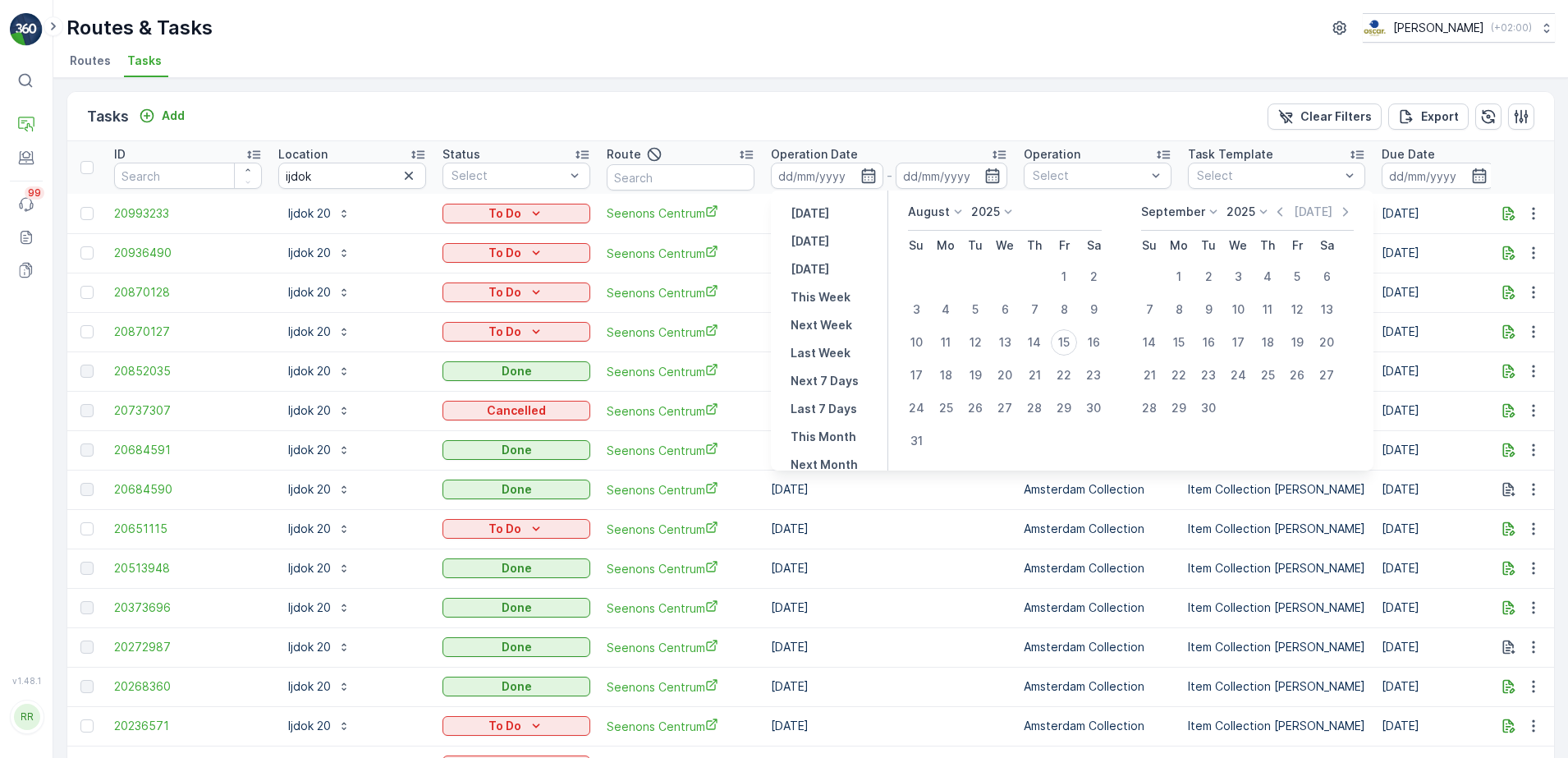
click at [775, 100] on div "Tasks Add Clear Filters Export" at bounding box center [810, 116] width 1486 height 49
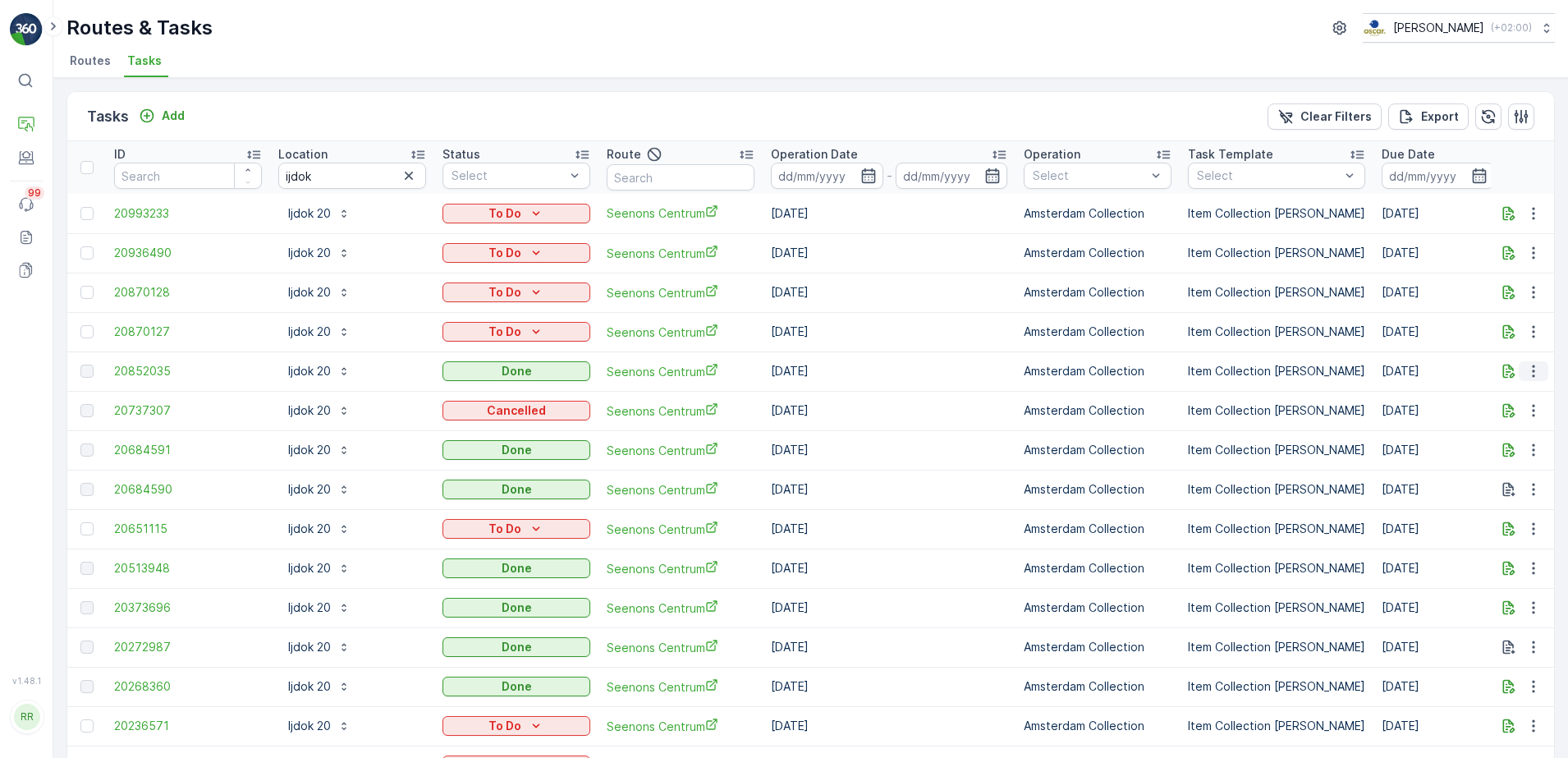
click at [1530, 372] on icon "button" at bounding box center [1533, 371] width 16 height 16
click at [1512, 388] on span "See More Details" at bounding box center [1513, 395] width 95 height 16
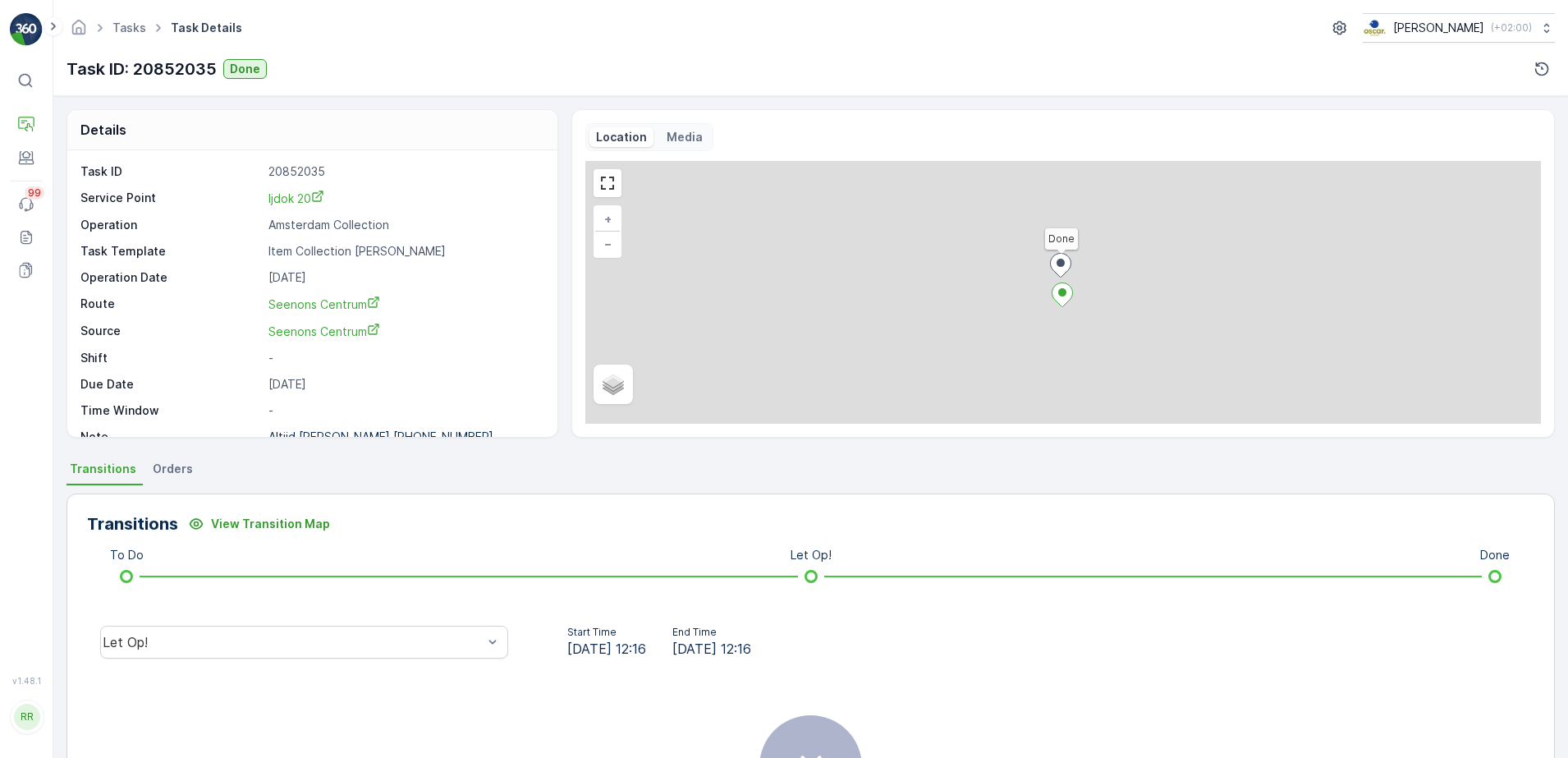
click at [183, 475] on span "Orders" at bounding box center [172, 469] width 40 height 16
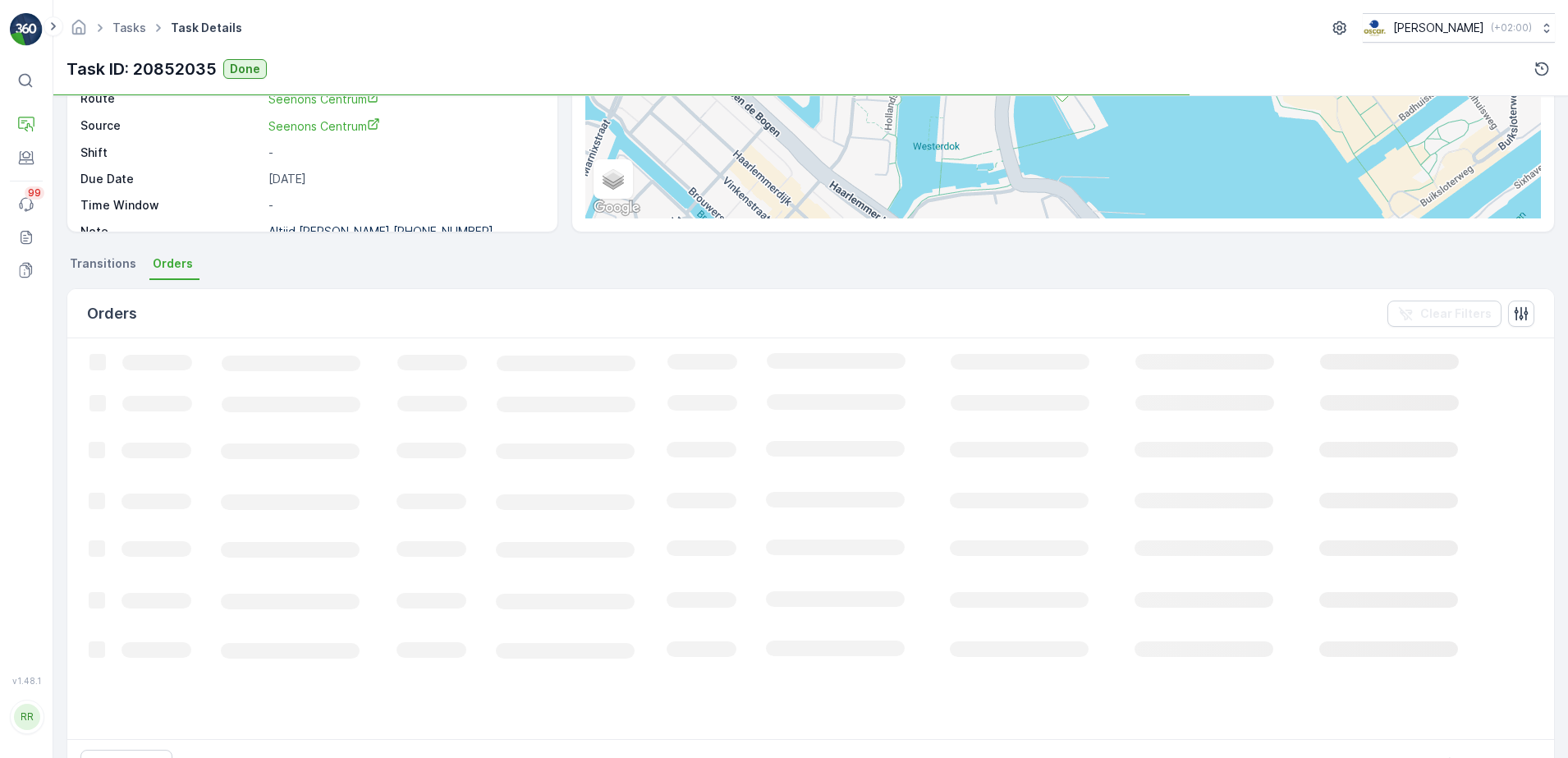
scroll to position [205, 0]
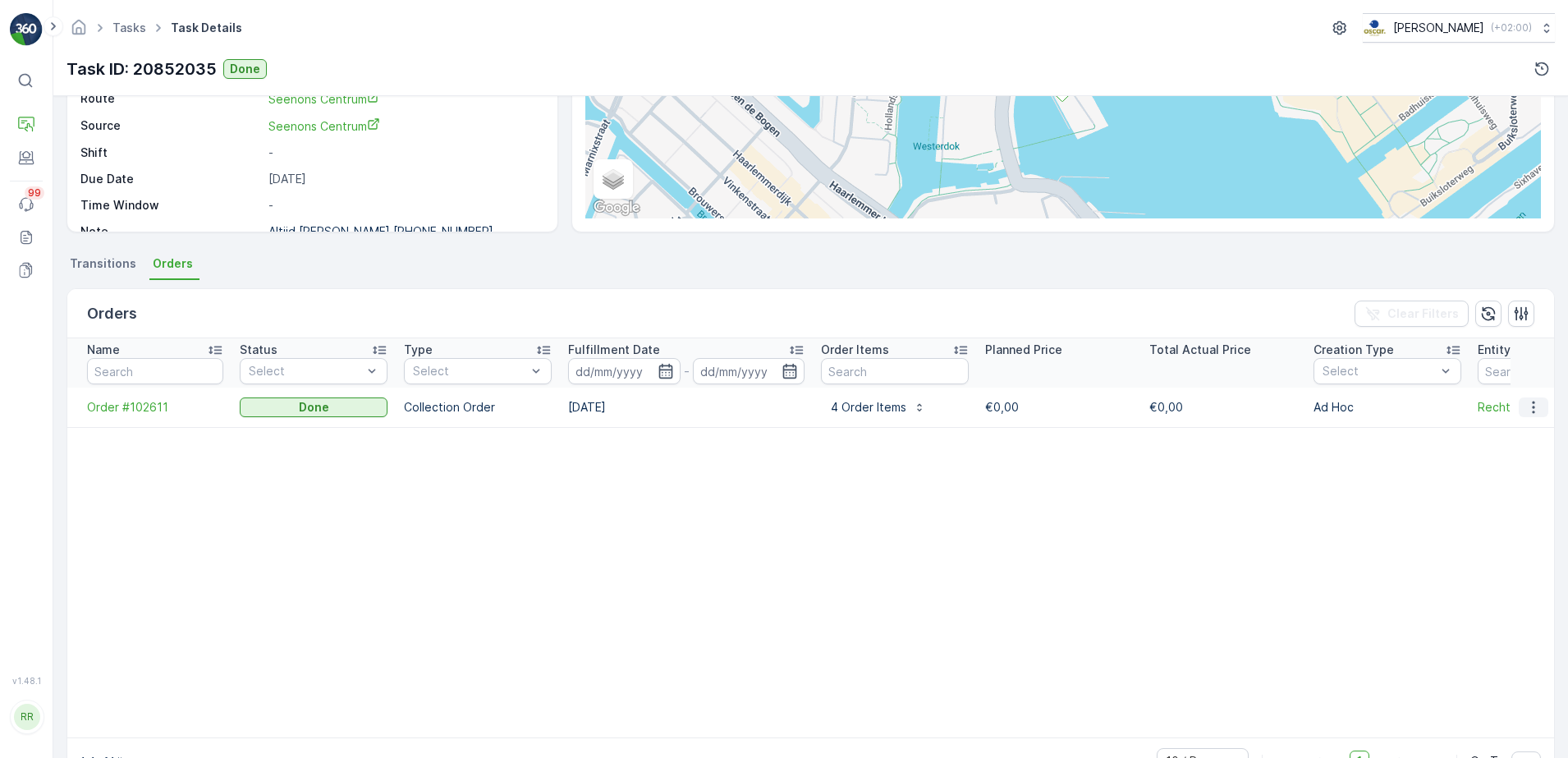
click at [1535, 409] on icon "button" at bounding box center [1533, 407] width 16 height 16
click at [1515, 425] on span "See more details" at bounding box center [1513, 432] width 93 height 16
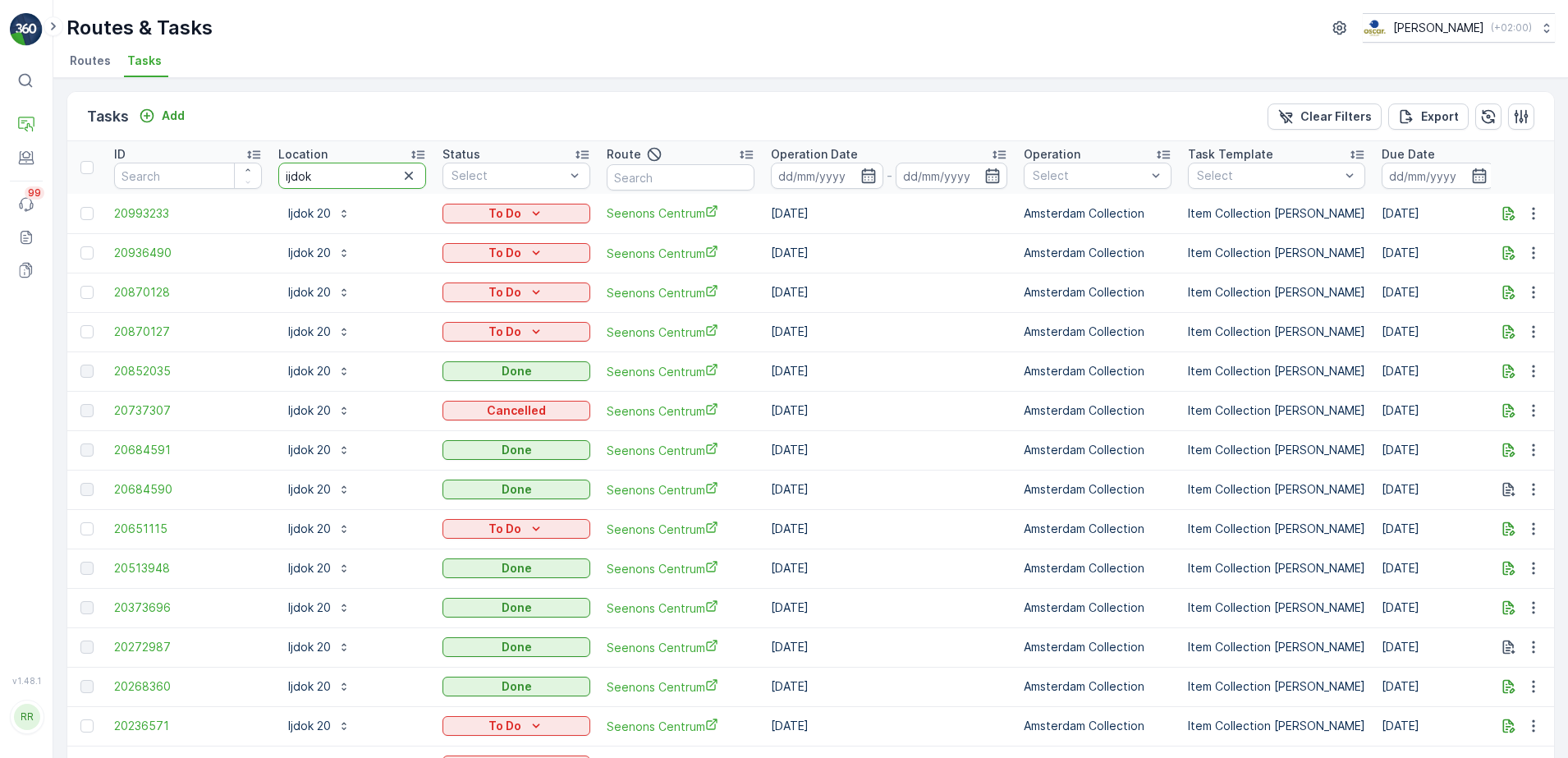
drag, startPoint x: 302, startPoint y: 185, endPoint x: 235, endPoint y: 194, distance: 67.6
type input "spin"
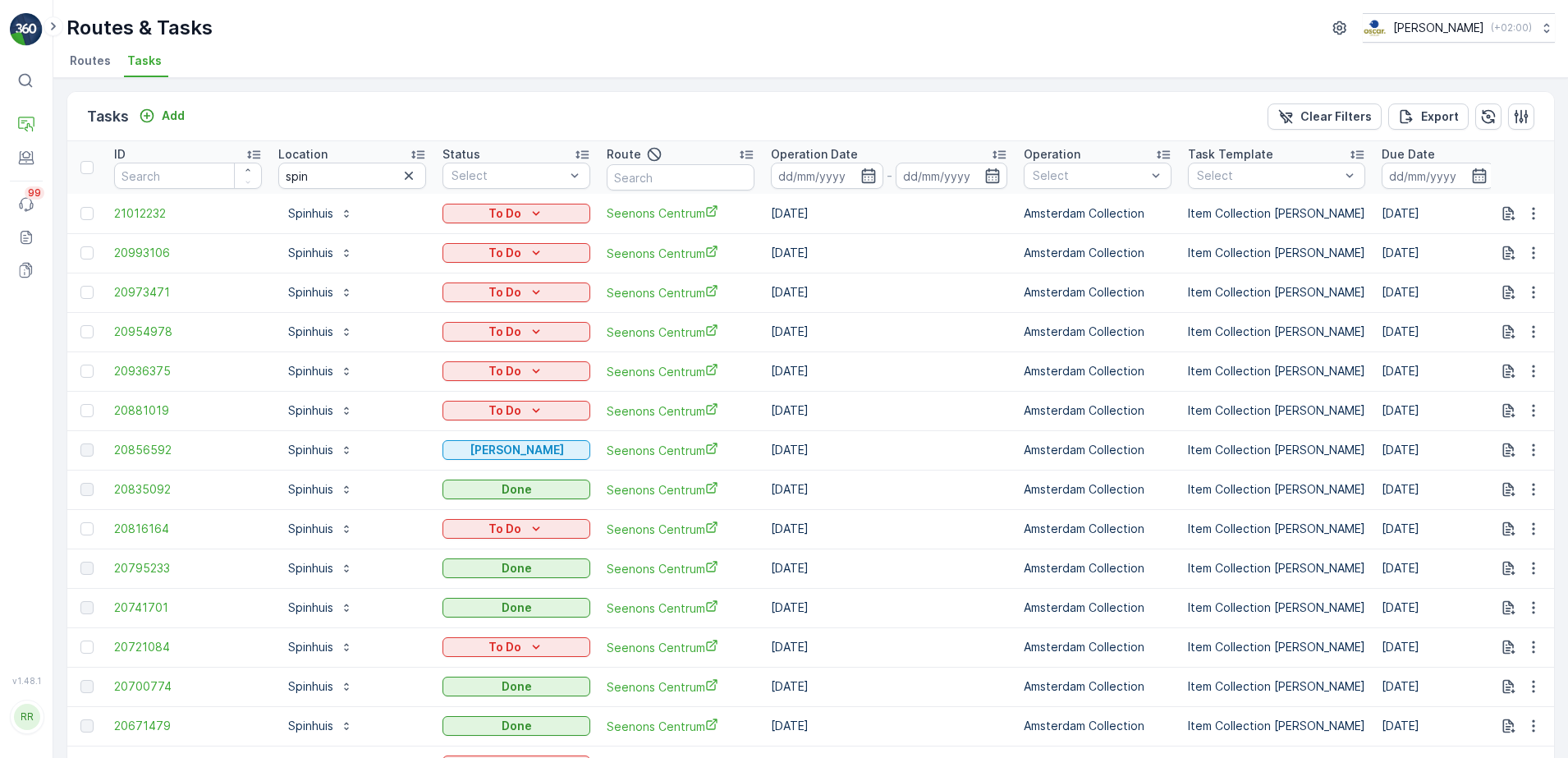
drag, startPoint x: 409, startPoint y: 177, endPoint x: 372, endPoint y: 177, distance: 37.0
click at [409, 177] on icon "button" at bounding box center [409, 176] width 8 height 8
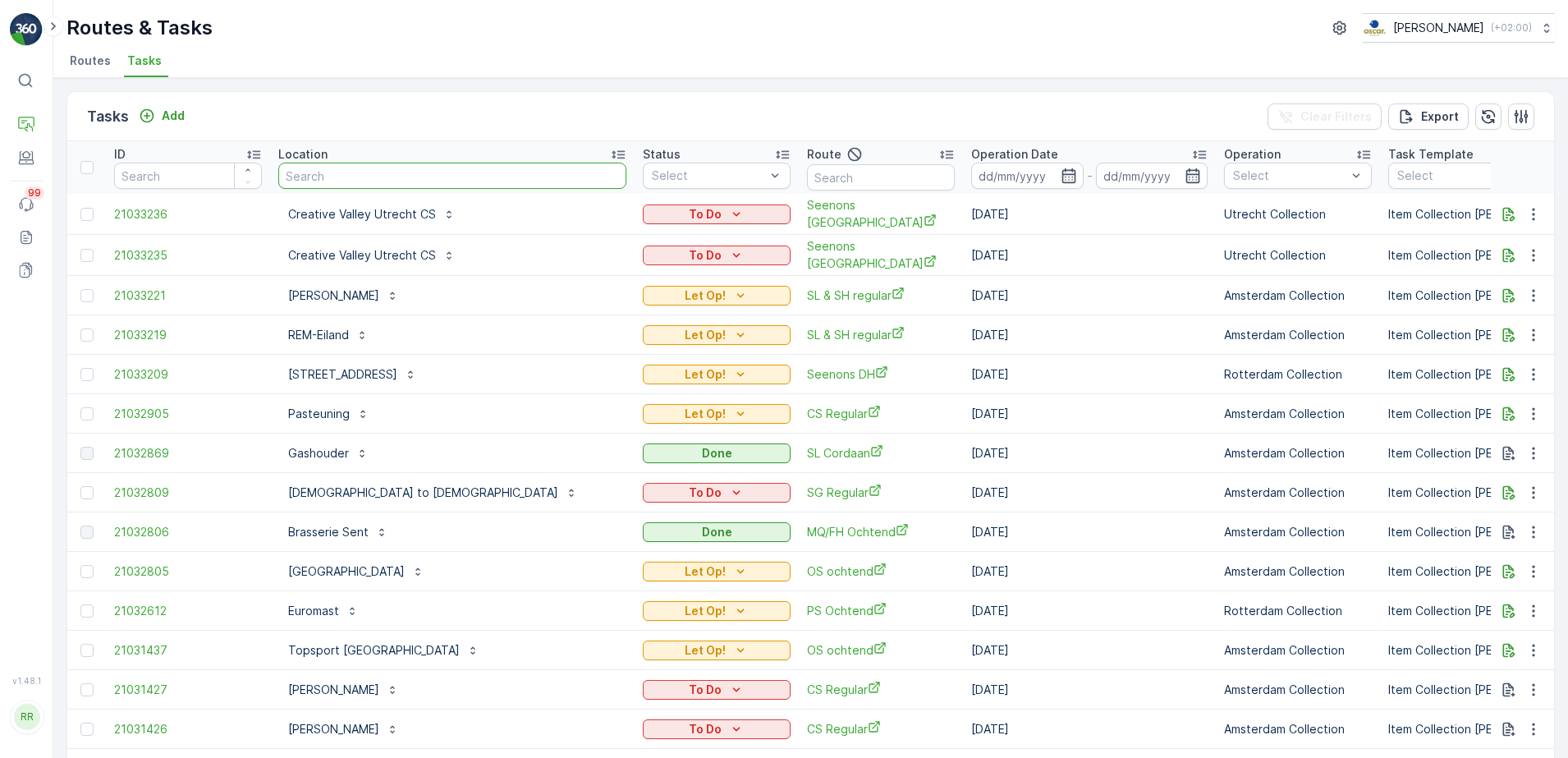
click at [344, 173] on input "text" at bounding box center [452, 175] width 348 height 26
type input "ijdok"
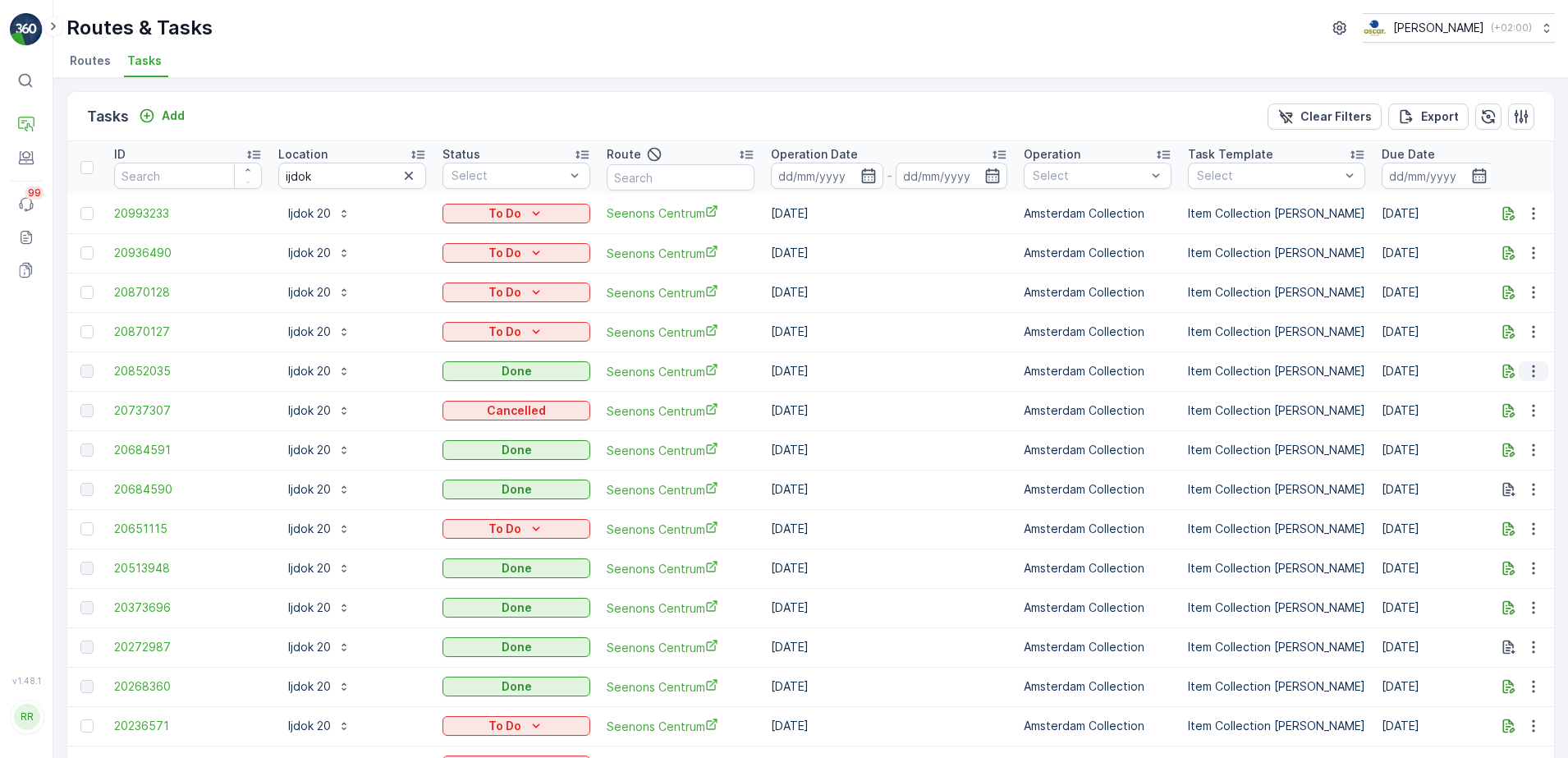
click at [1532, 371] on icon "button" at bounding box center [1533, 372] width 3 height 13
click at [1503, 392] on span "See More Details" at bounding box center [1513, 395] width 95 height 16
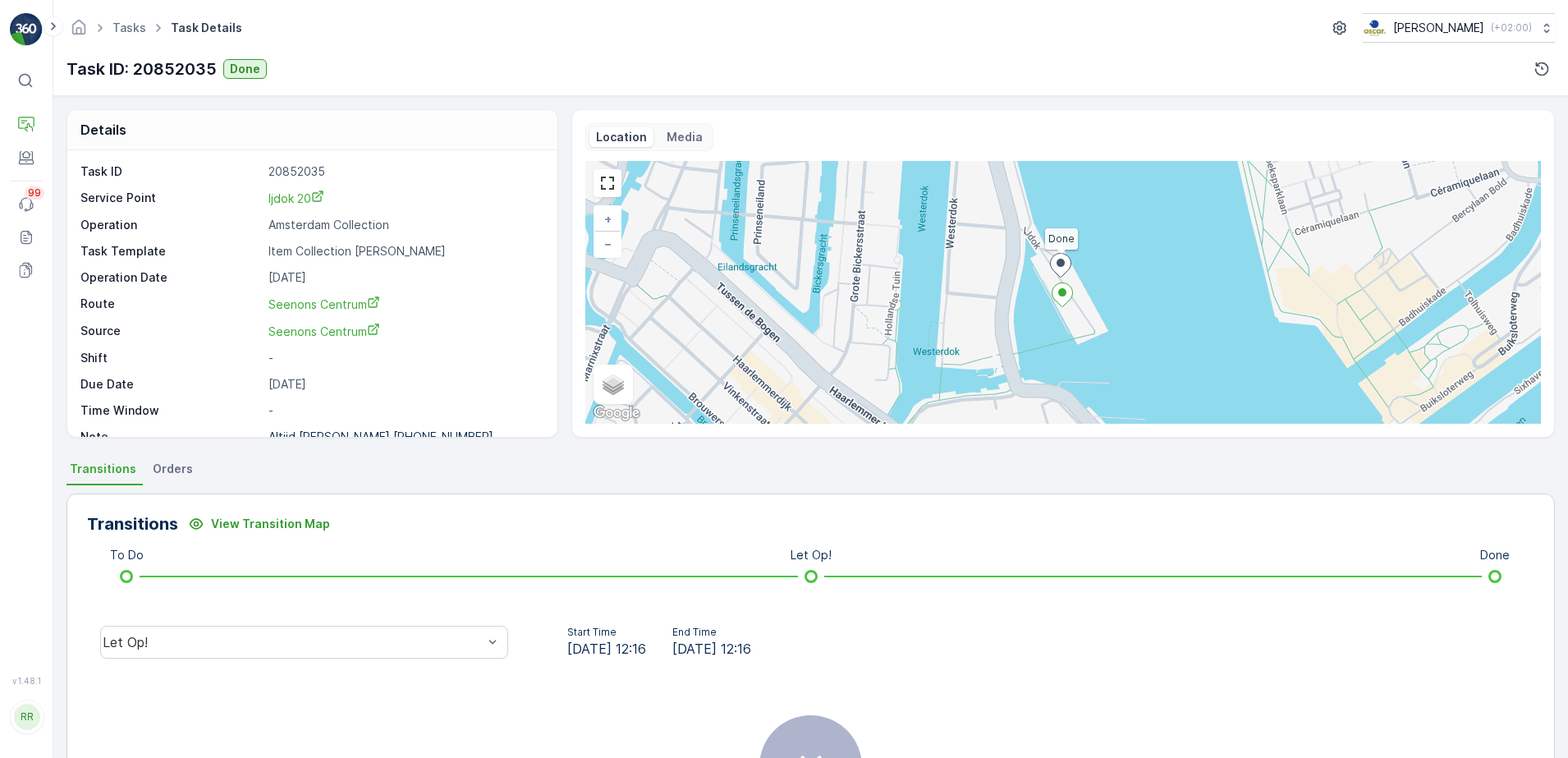
click at [180, 476] on span "Orders" at bounding box center [172, 469] width 40 height 16
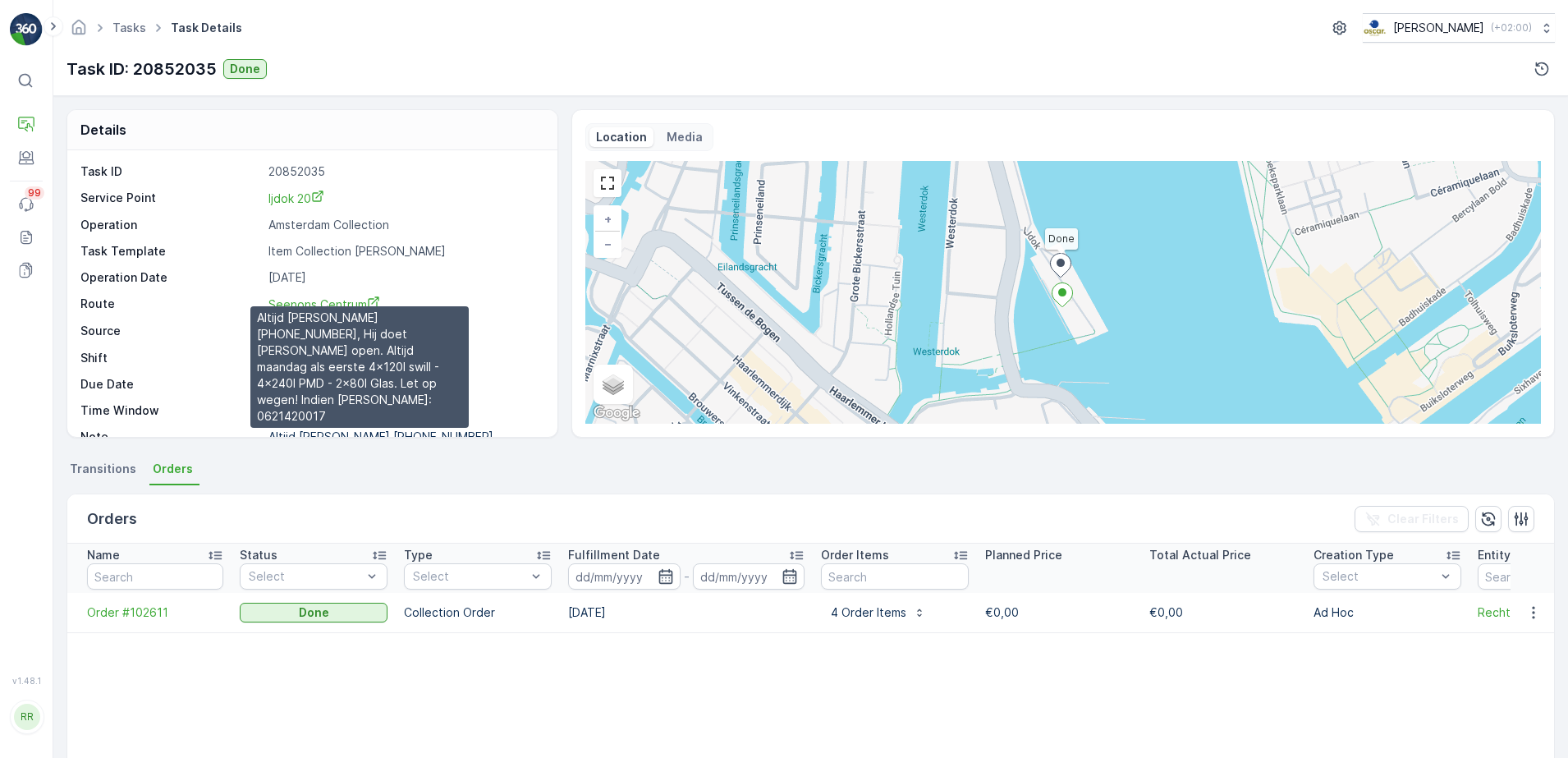
click at [391, 435] on p "Altijd Omar bellen +3163193650..." at bounding box center [386, 436] width 235 height 14
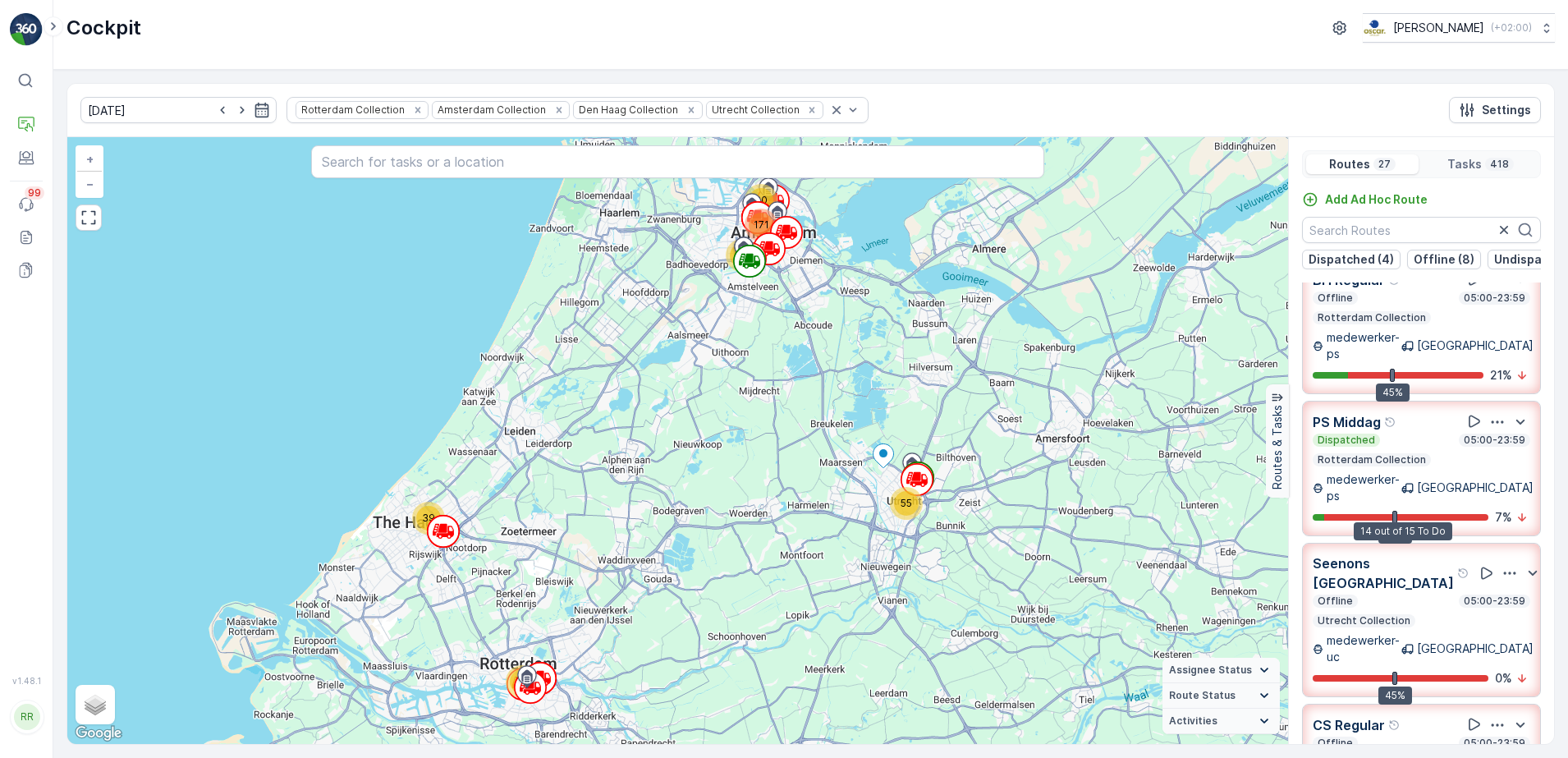
scroll to position [410, 0]
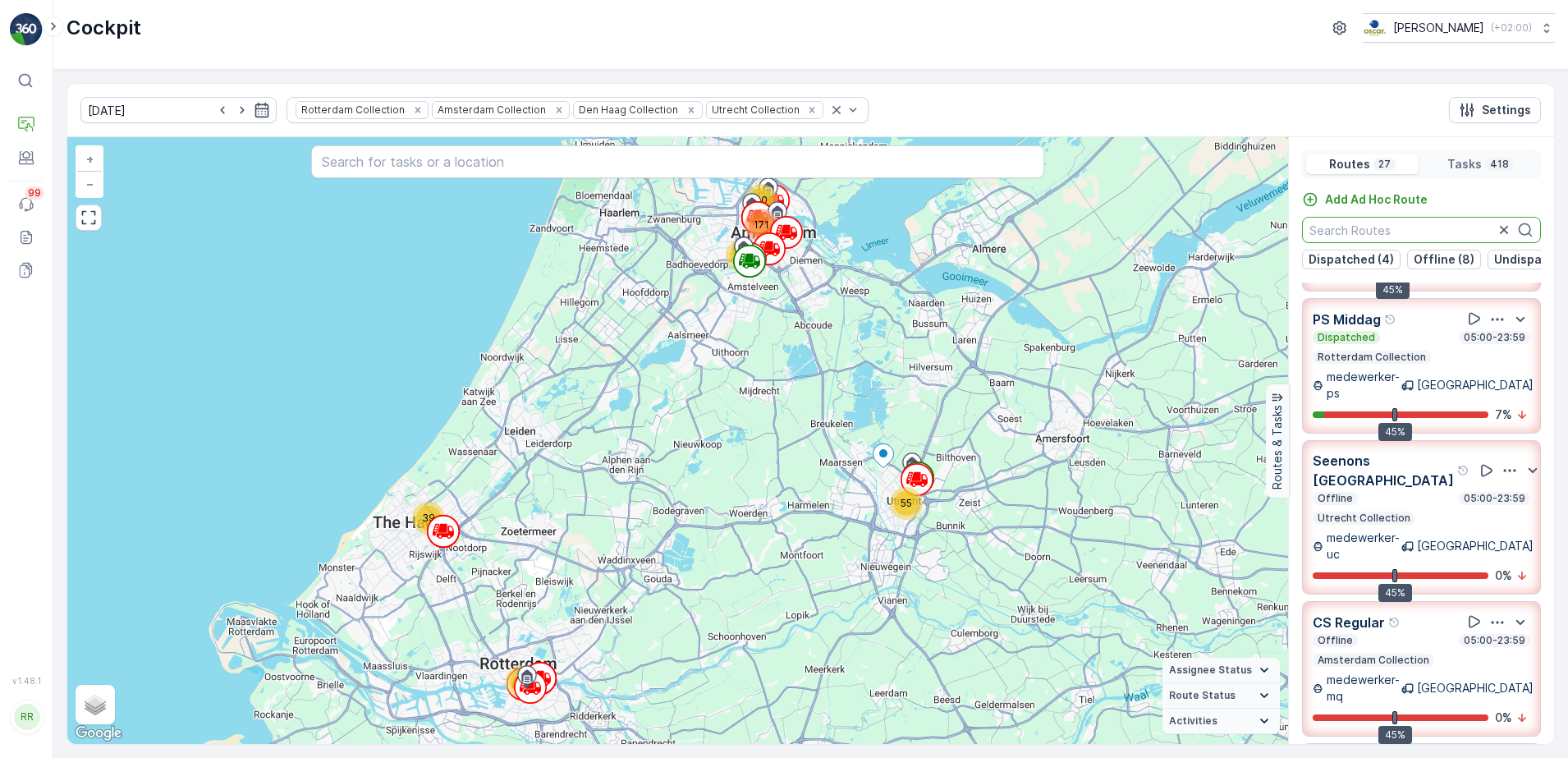
click at [1415, 228] on input "text" at bounding box center [1421, 229] width 239 height 26
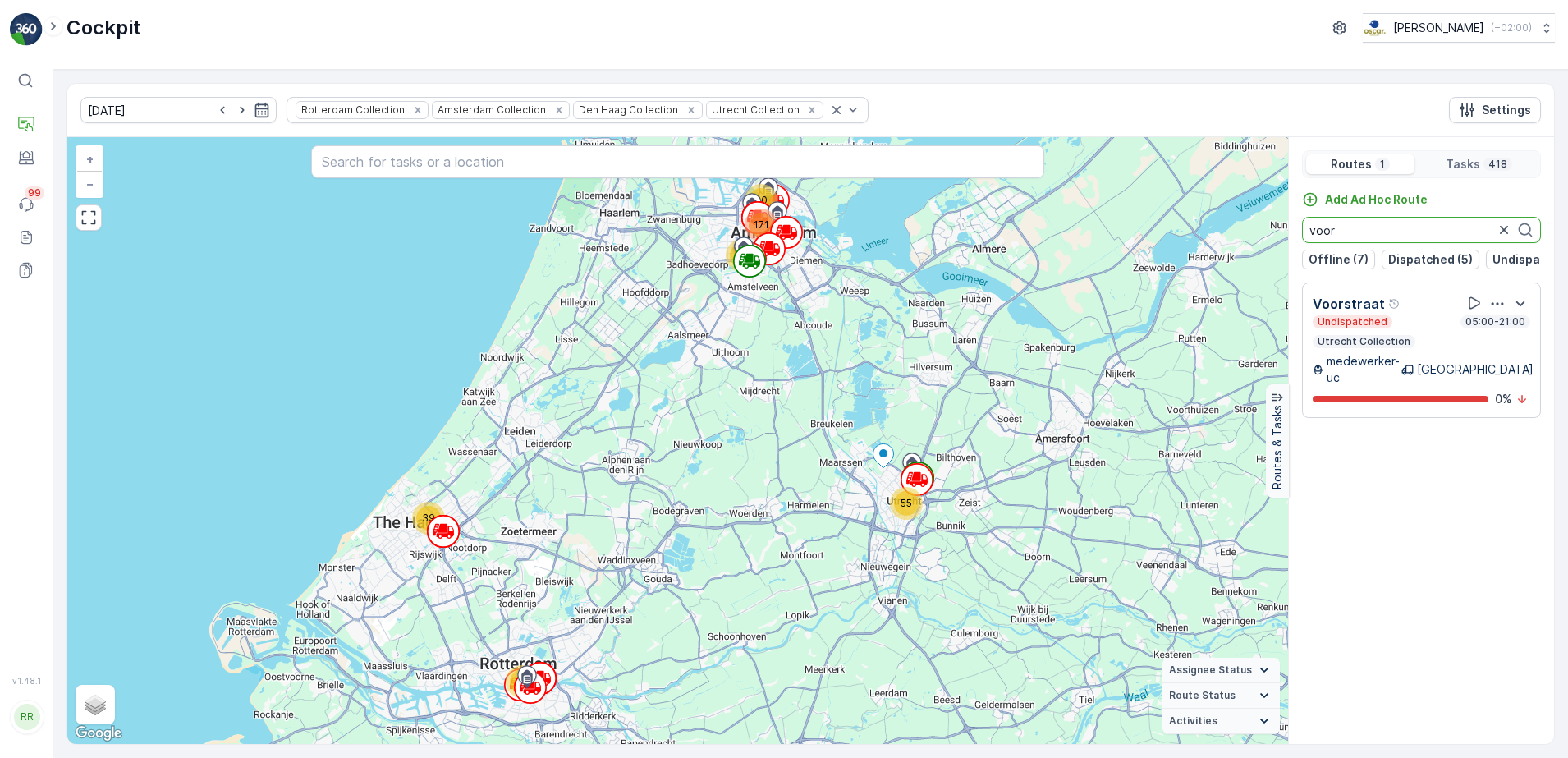
drag, startPoint x: 1342, startPoint y: 237, endPoint x: 1288, endPoint y: 225, distance: 55.3
click at [1288, 225] on div "39 70 20 62 55 171 + − Satellite Roadmap Terrain Hybrid Leaflet Keyboard shortc…" at bounding box center [810, 440] width 1486 height 607
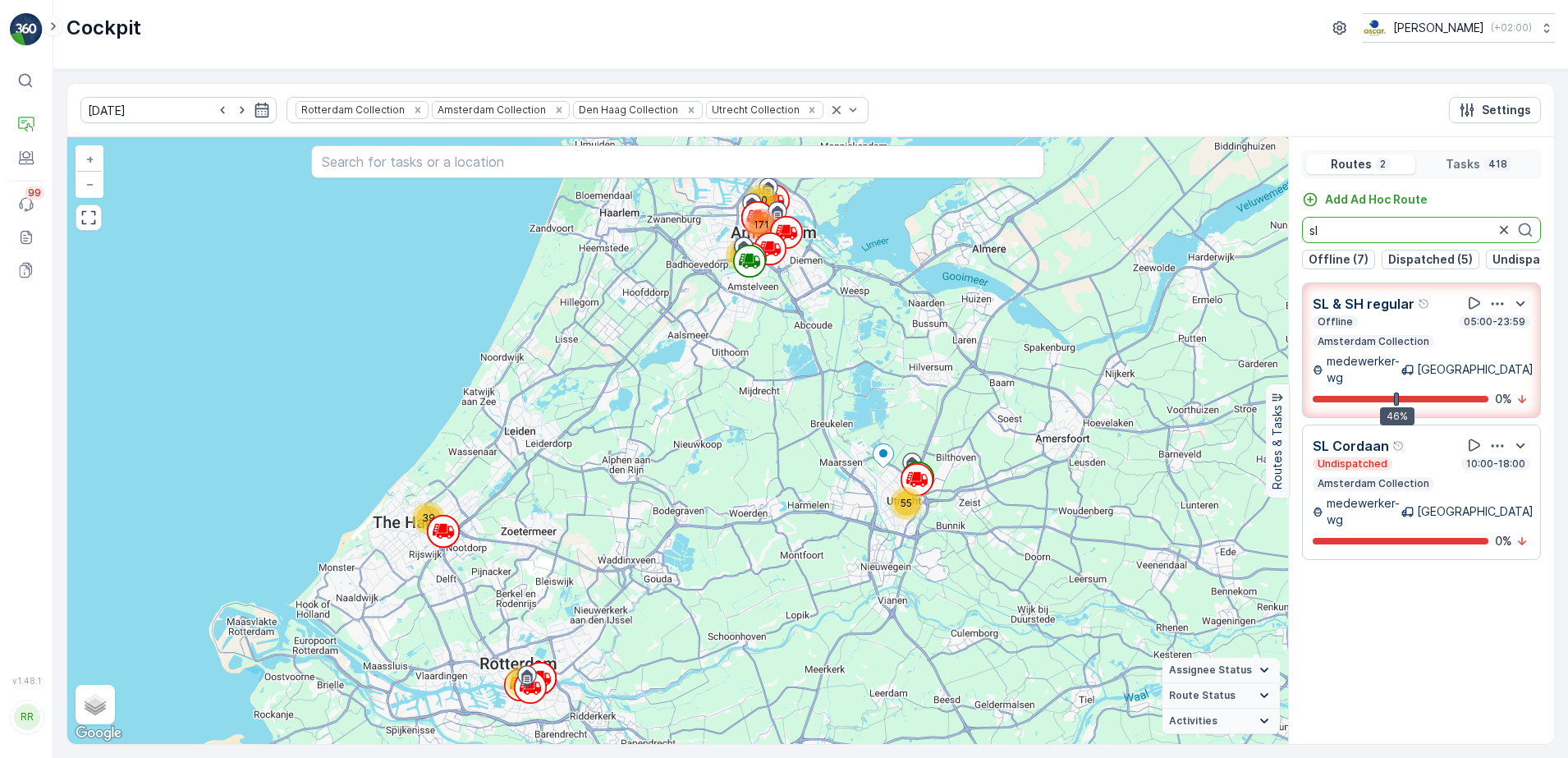
drag, startPoint x: 1338, startPoint y: 224, endPoint x: 1289, endPoint y: 233, distance: 49.8
click at [1289, 233] on div "Add Ad Hoc Route sl Offline (7) Dispatched (5) Undispatched (8) Finished (7)" at bounding box center [1422, 229] width 265 height 78
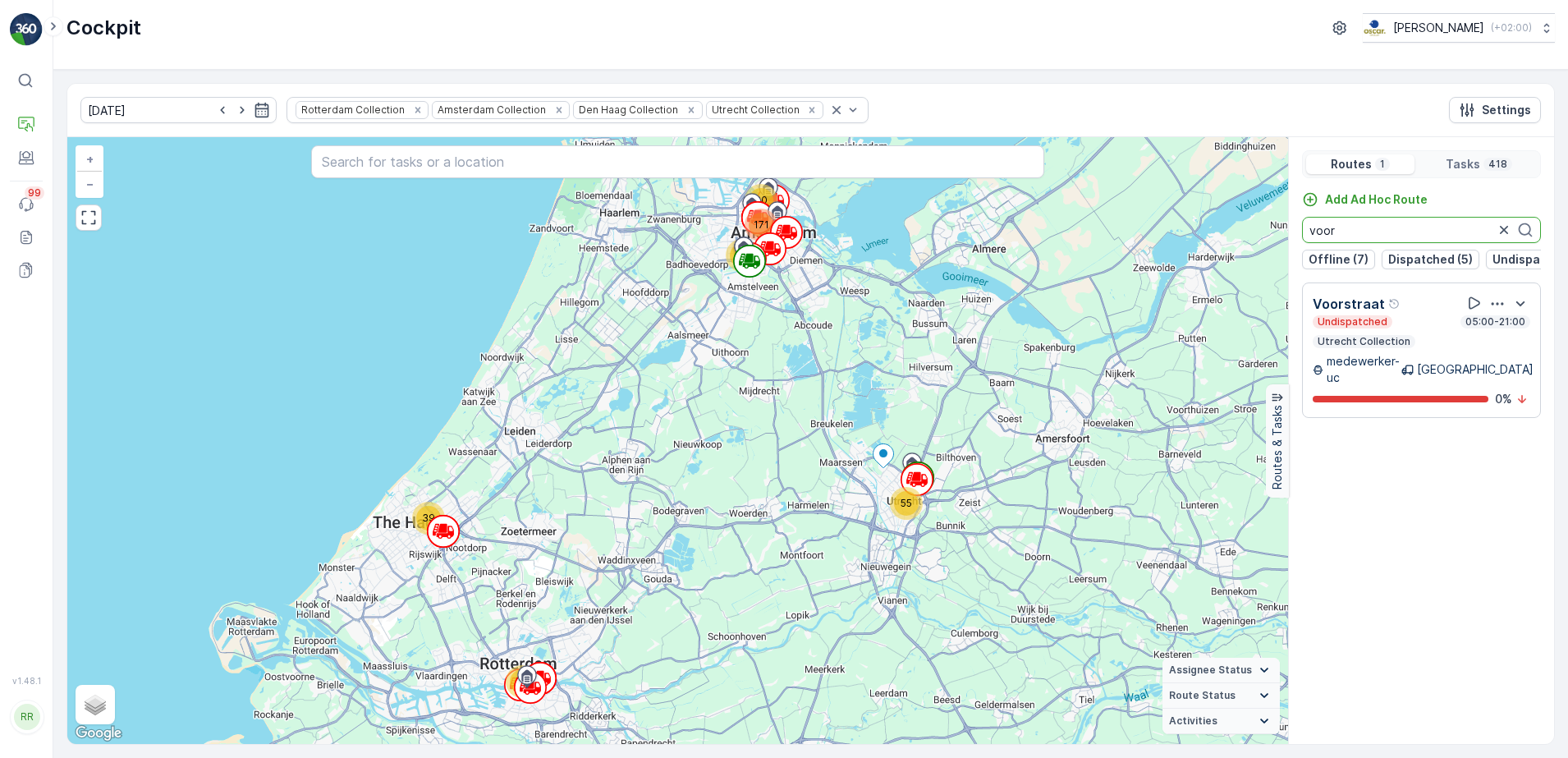
drag, startPoint x: 1355, startPoint y: 228, endPoint x: 1242, endPoint y: 240, distance: 113.6
click at [1241, 236] on div "39 70 20 62 55 171 + − Satellite Roadmap Terrain Hybrid Leaflet Keyboard shortc…" at bounding box center [810, 440] width 1486 height 607
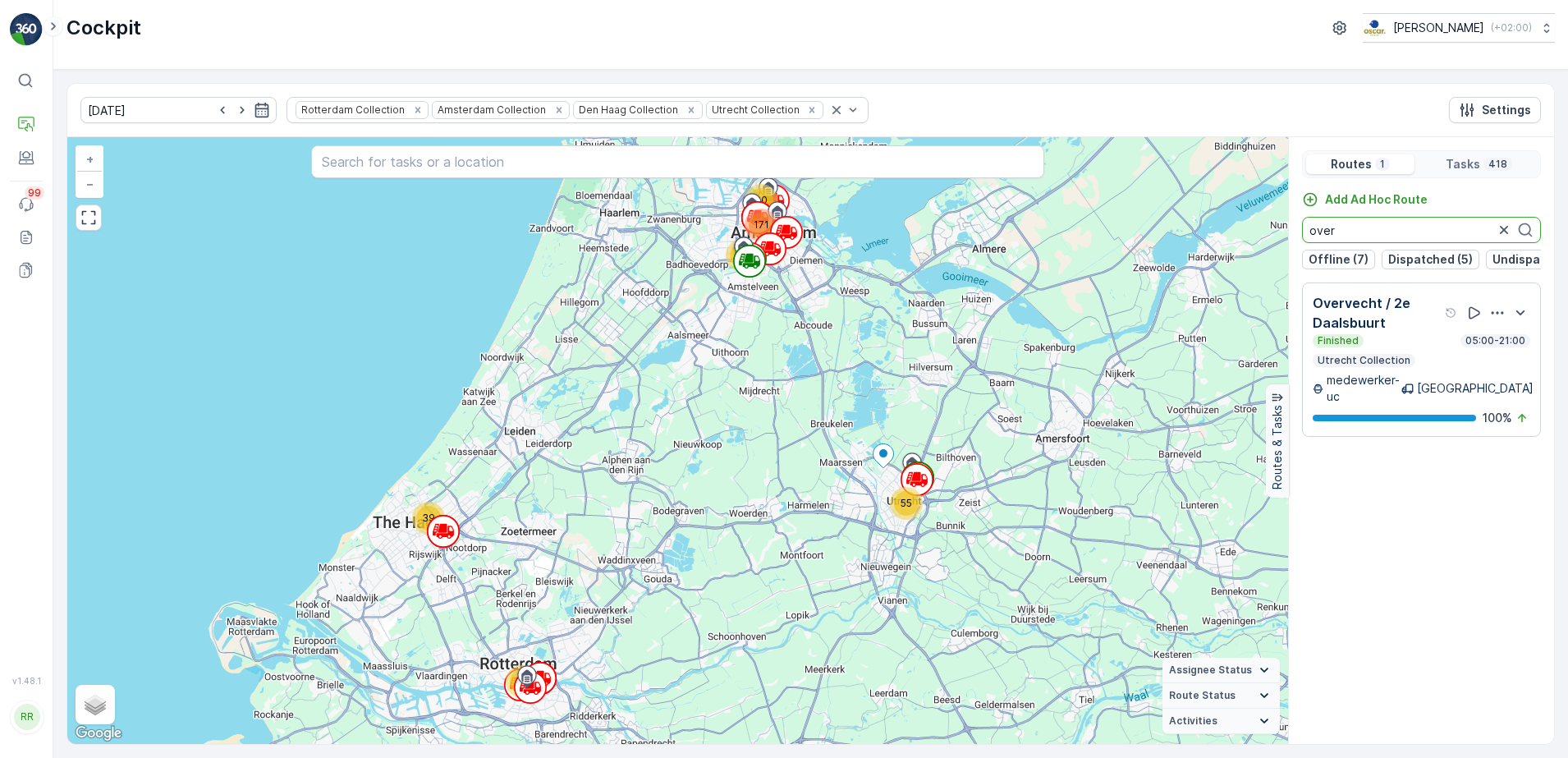
drag, startPoint x: 1349, startPoint y: 232, endPoint x: 1253, endPoint y: 242, distance: 96.5
click at [1251, 241] on div "39 70 20 62 55 171 + − Satellite Roadmap Terrain Hybrid Leaflet Keyboard shortc…" at bounding box center [810, 440] width 1486 height 607
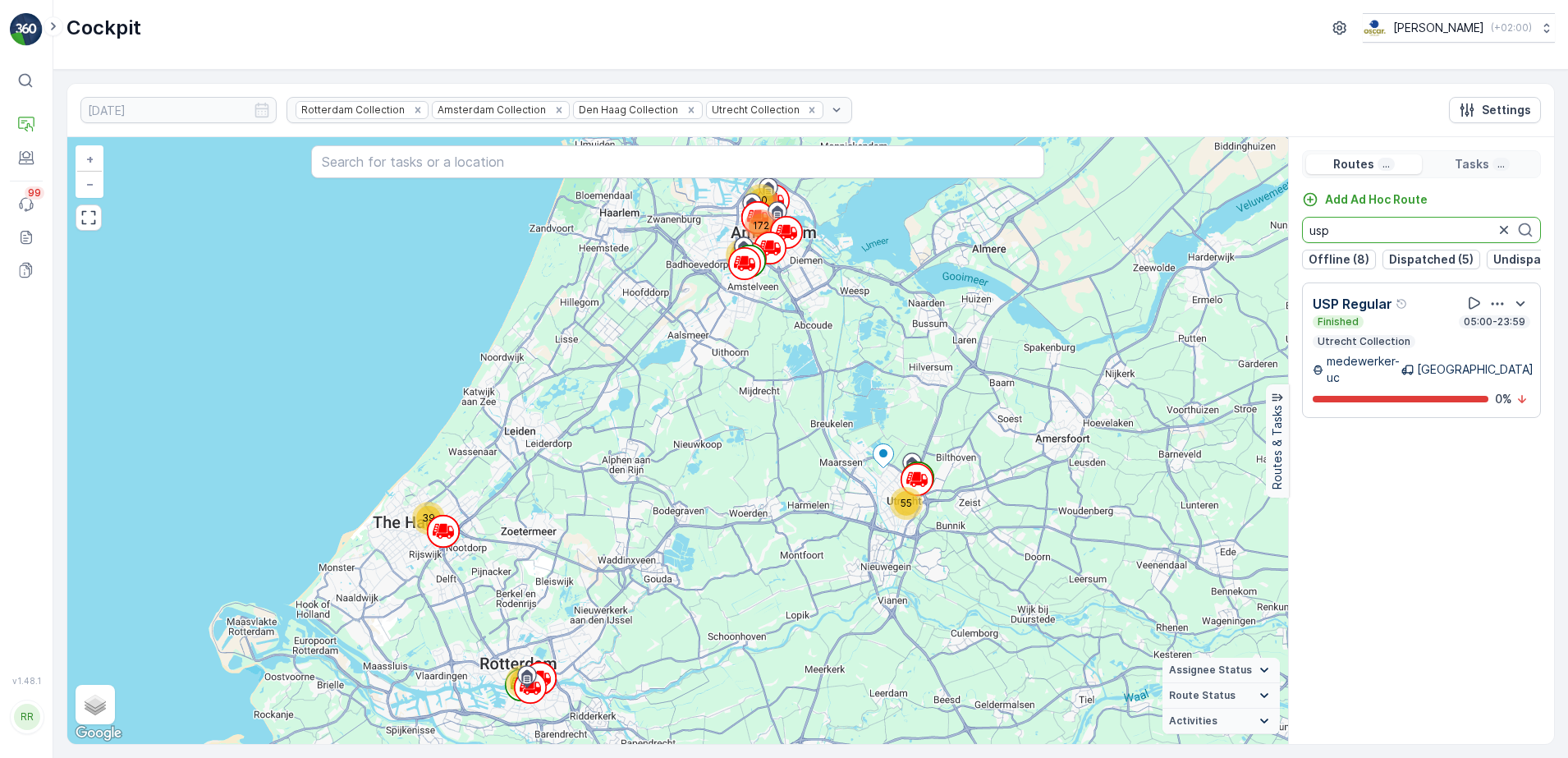
drag, startPoint x: 1354, startPoint y: 233, endPoint x: 1213, endPoint y: 245, distance: 141.5
click at [1213, 245] on div "39 70 20 62 55 172 + − Satellite Roadmap Terrain Hybrid Leaflet Keyboard shortc…" at bounding box center [810, 440] width 1486 height 607
drag, startPoint x: 1410, startPoint y: 234, endPoint x: 1273, endPoint y: 234, distance: 137.0
click at [1273, 234] on div "39 70 20 62 55 172 + − Satellite Roadmap Terrain Hybrid Leaflet Keyboard shortc…" at bounding box center [810, 440] width 1486 height 607
click at [1403, 325] on div "Offline 05:00-21:00" at bounding box center [1421, 322] width 218 height 13
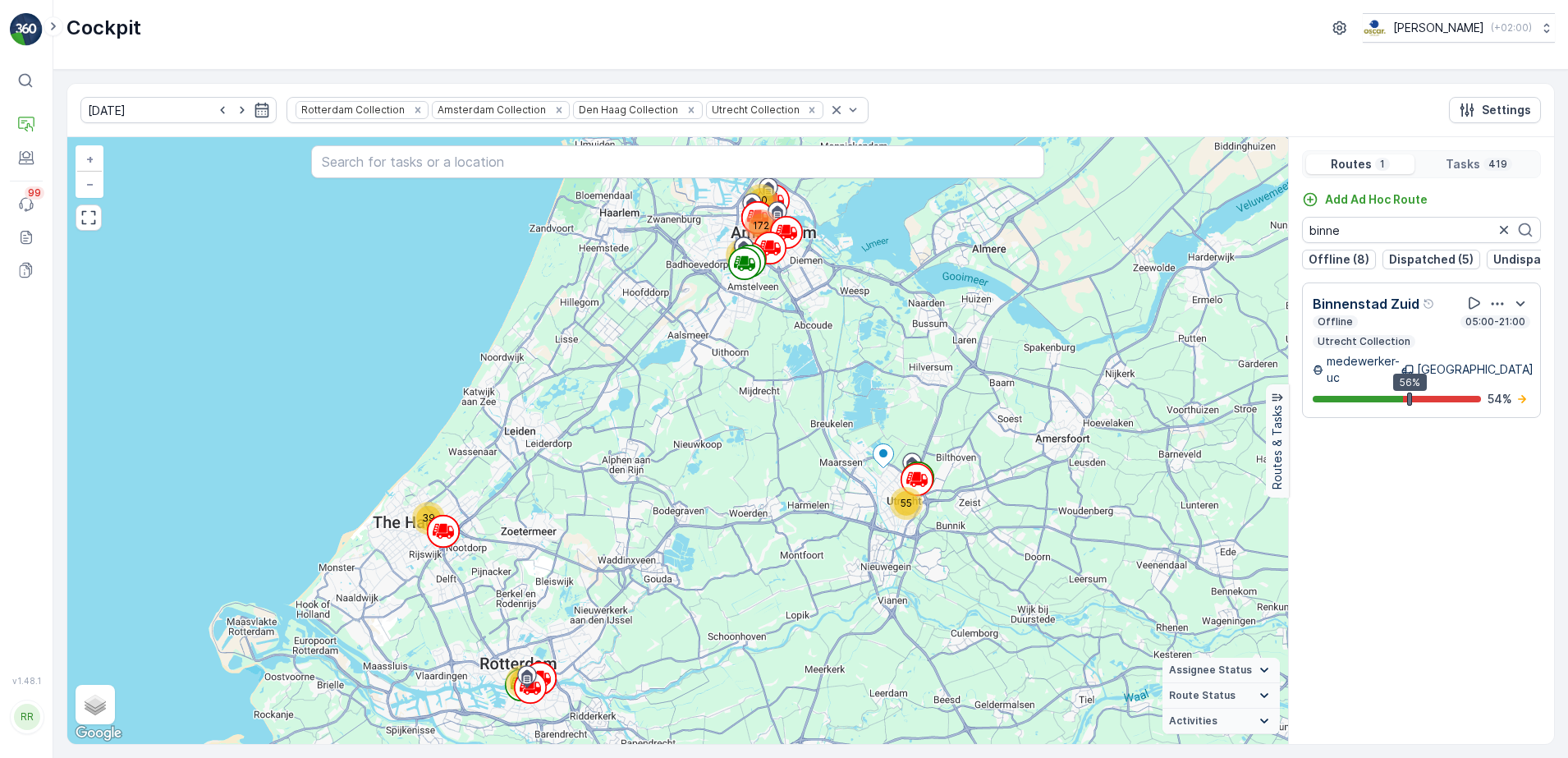
click at [1403, 325] on div "Add Ad Hoc Route binne Offline (8) Dispatched (5) Undispatched (7) Finished (7)…" at bounding box center [1422, 461] width 265 height 539
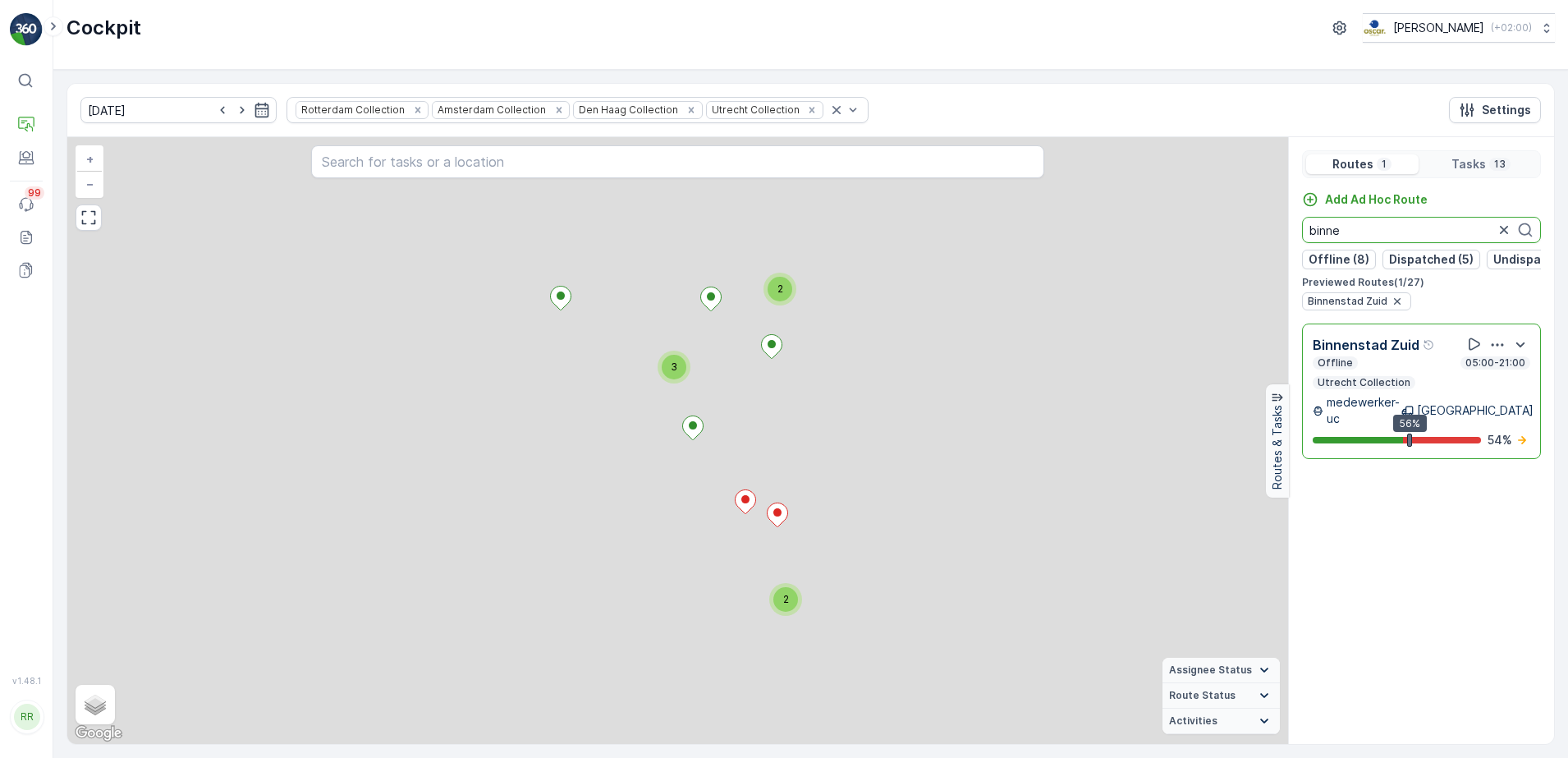
drag, startPoint x: 1403, startPoint y: 325, endPoint x: 1375, endPoint y: 223, distance: 105.8
click at [1375, 223] on input "binne" at bounding box center [1421, 229] width 239 height 26
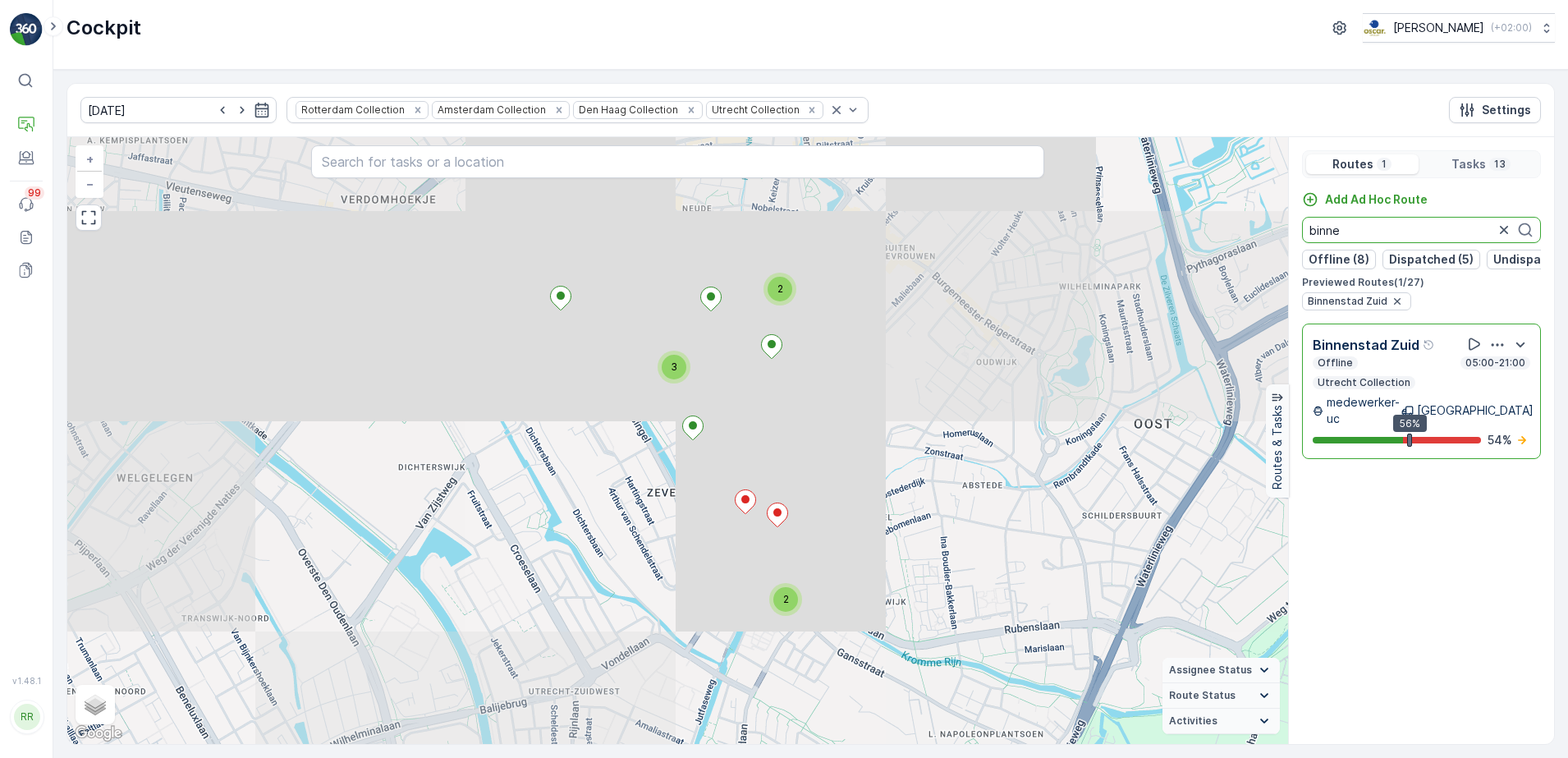
drag, startPoint x: 1348, startPoint y: 236, endPoint x: 1294, endPoint y: 230, distance: 54.3
click at [1294, 230] on div "Add Ad Hoc Route binne Offline (8) Dispatched (5) Undispatched (7) Finished (7)…" at bounding box center [1422, 250] width 265 height 119
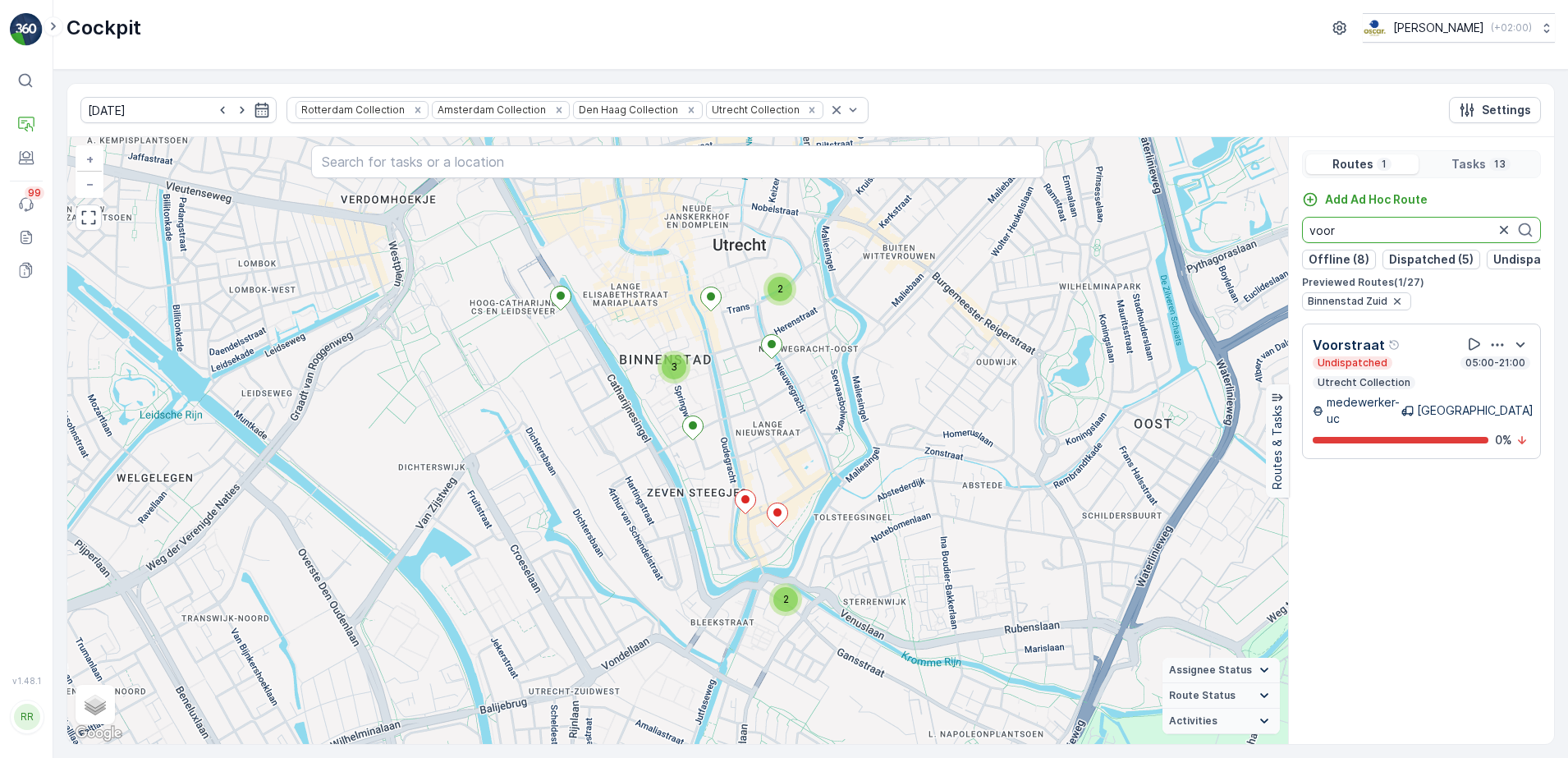
click at [1412, 383] on div "Undispatched 05:00-21:00 Utrecht Collection" at bounding box center [1421, 373] width 218 height 33
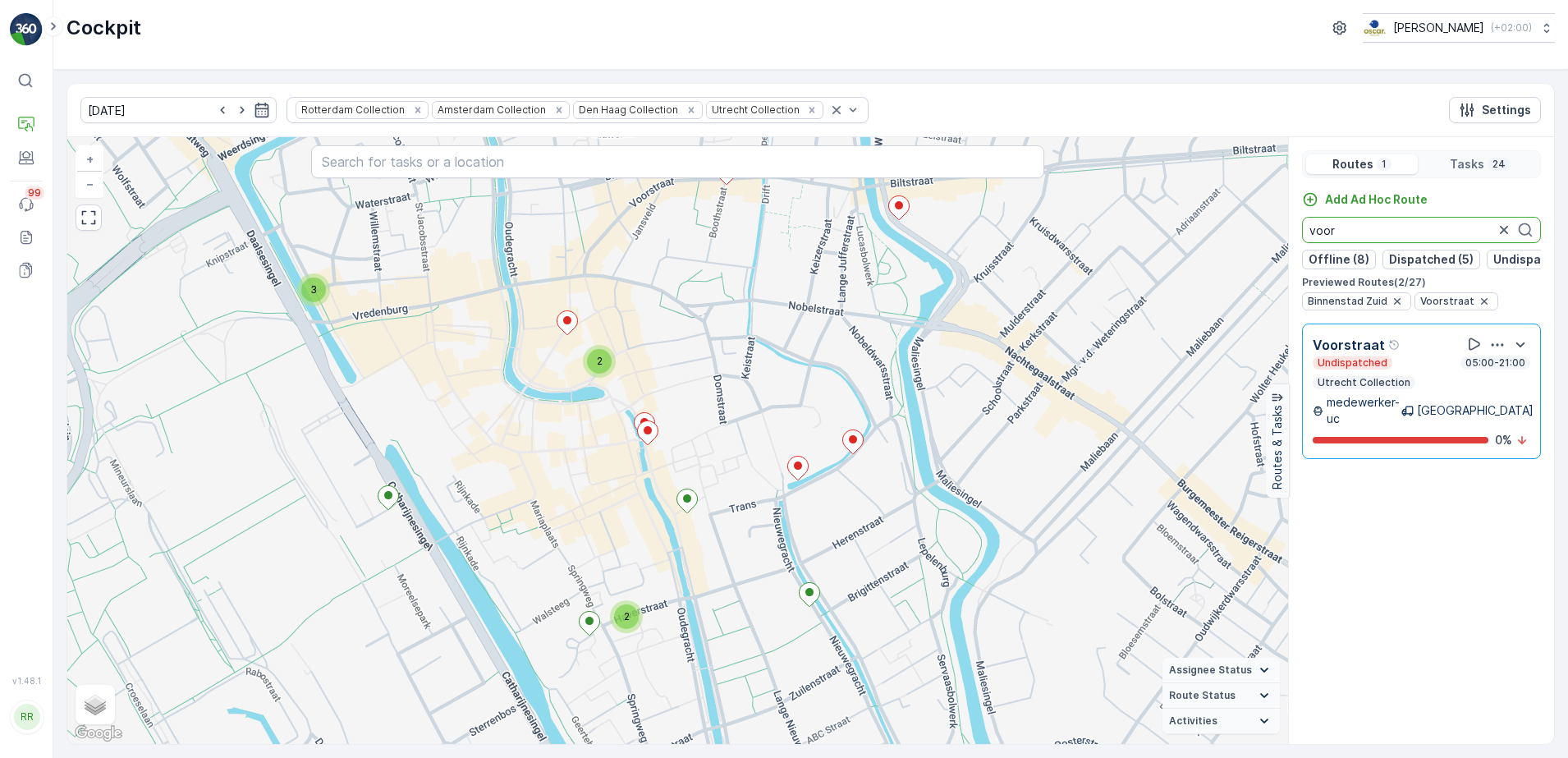
drag, startPoint x: 1362, startPoint y: 229, endPoint x: 1267, endPoint y: 230, distance: 95.0
click at [1267, 230] on div "2 2 2 3 + − Satellite Roadmap Terrain Hybrid Leaflet Keyboard shortcuts Map Dat…" at bounding box center [810, 440] width 1486 height 607
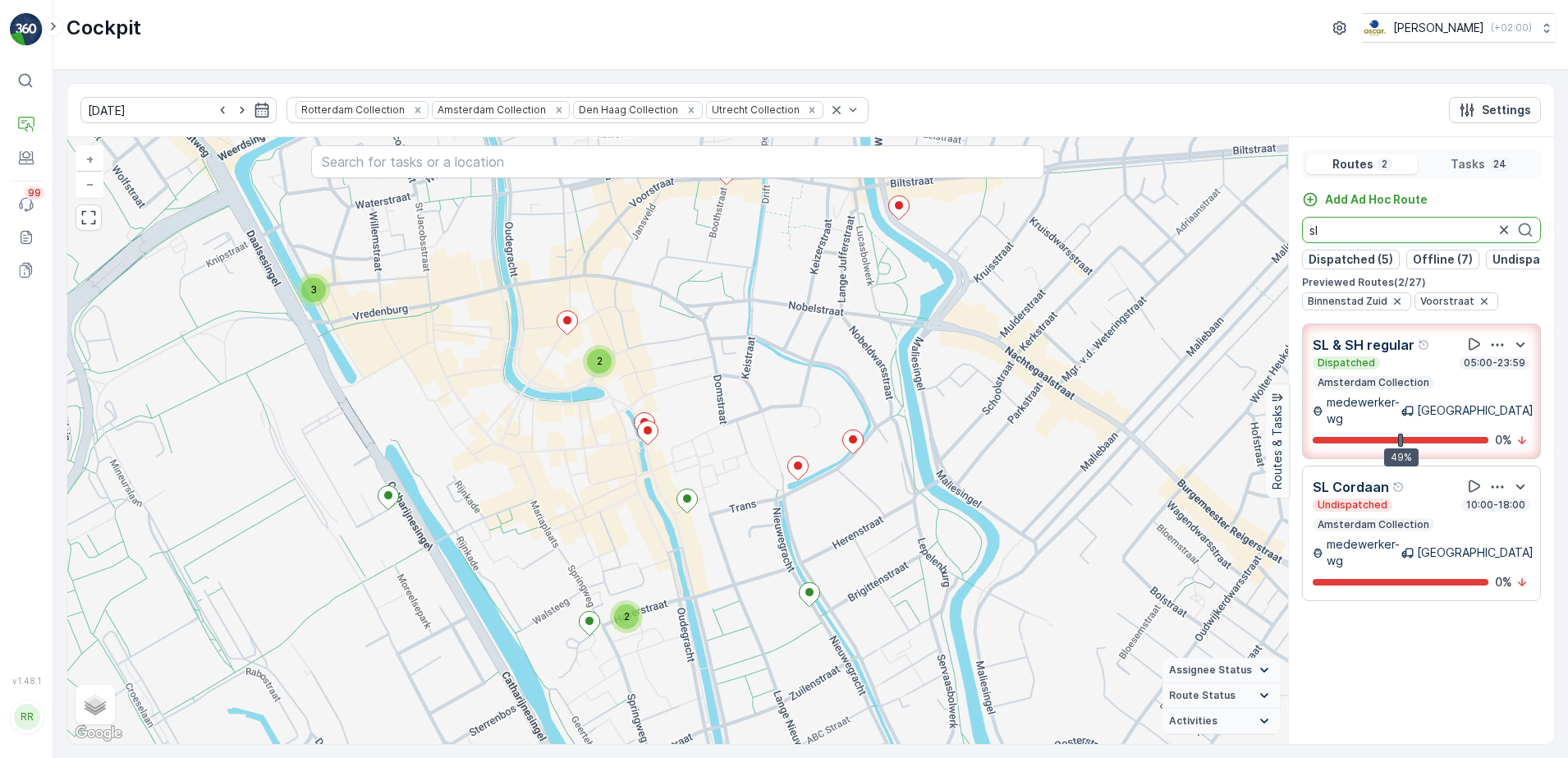
drag, startPoint x: 1323, startPoint y: 237, endPoint x: 1279, endPoint y: 237, distance: 44.0
click at [1279, 237] on div "2 2 2 3 + − Satellite Roadmap Terrain Hybrid Leaflet Keyboard shortcuts Map Dat…" at bounding box center [810, 440] width 1486 height 607
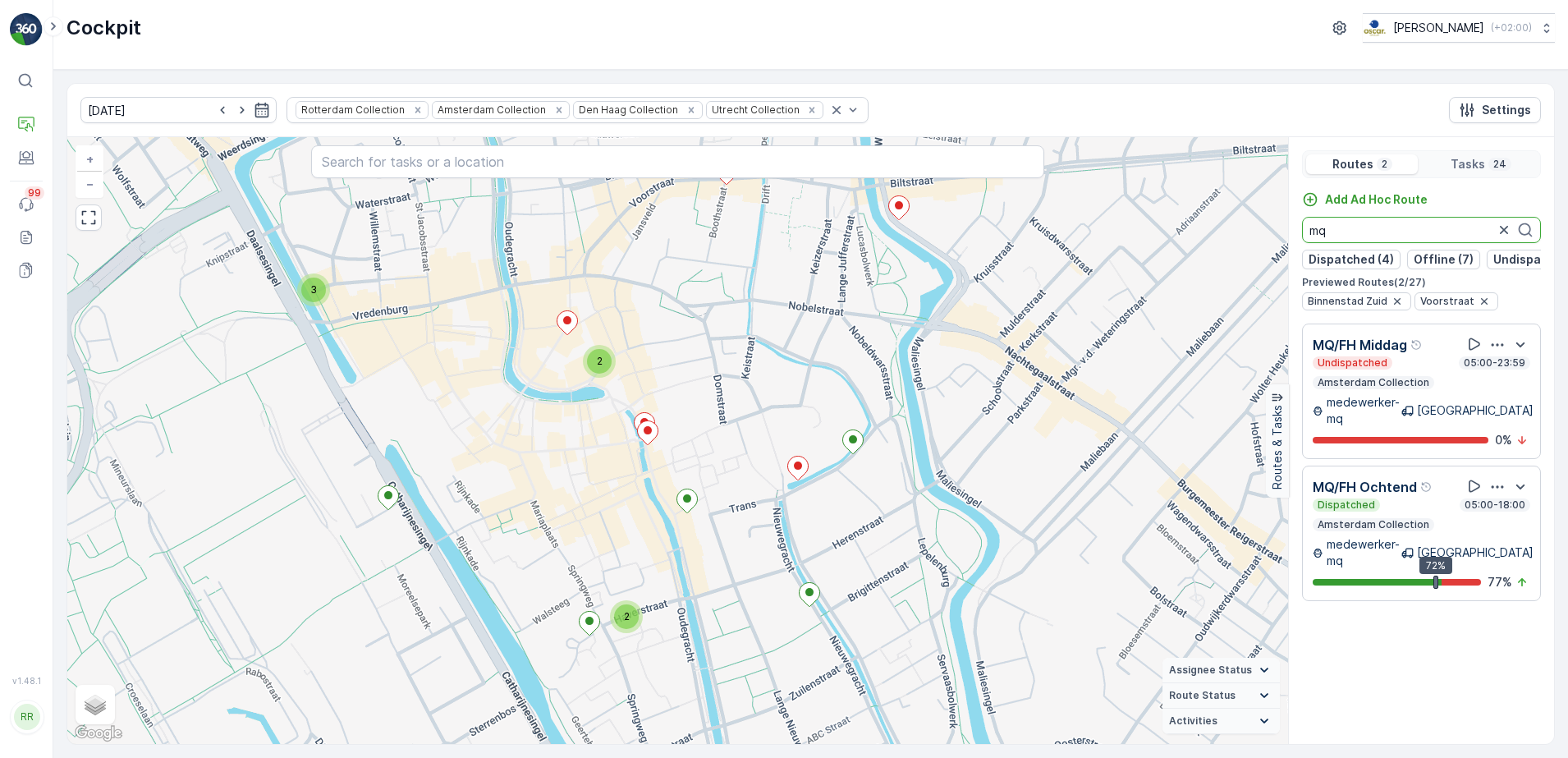
drag, startPoint x: 1338, startPoint y: 237, endPoint x: 1309, endPoint y: 226, distance: 31.0
click at [1309, 226] on input "mq" at bounding box center [1421, 229] width 239 height 26
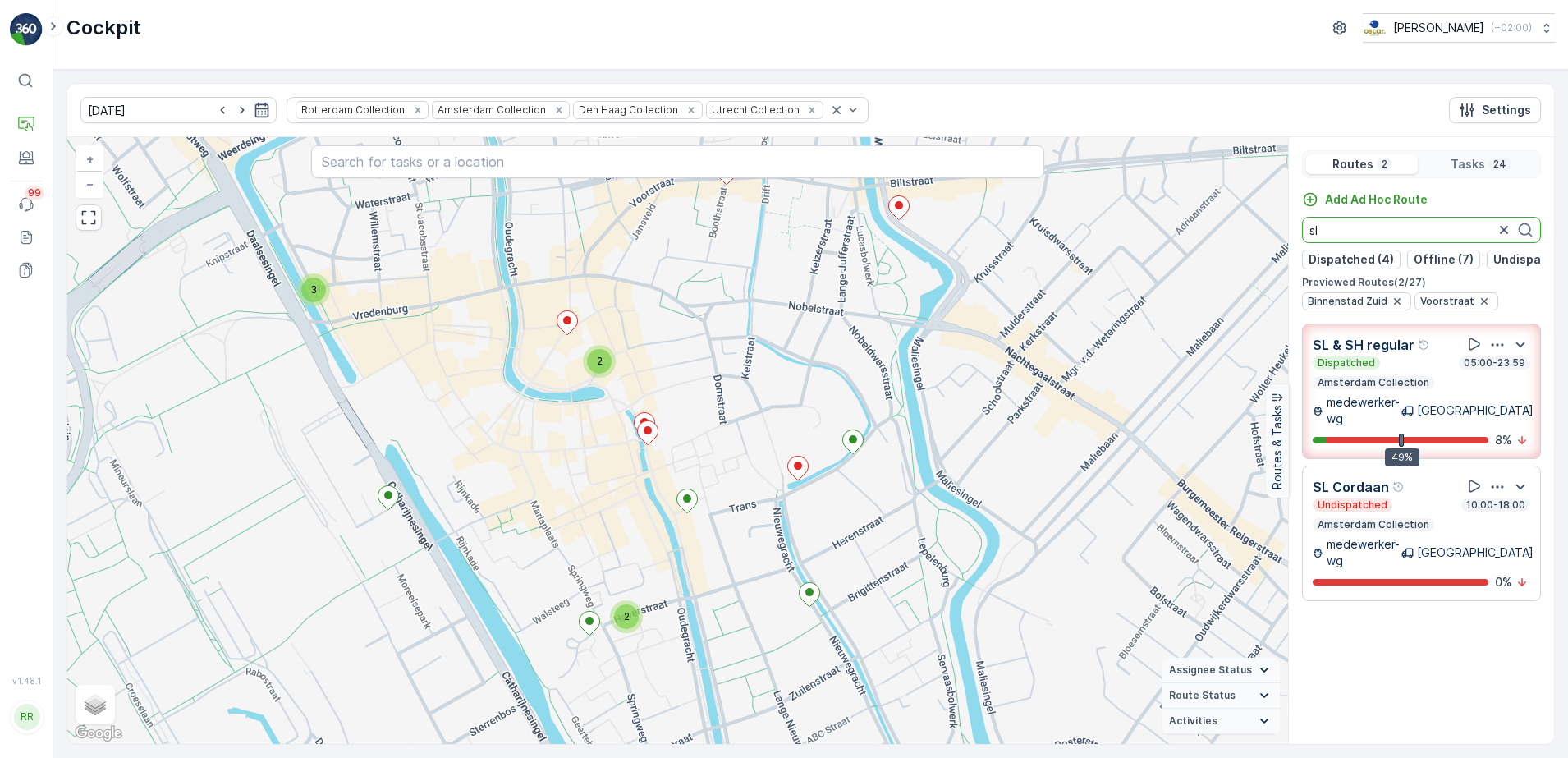
drag, startPoint x: 1328, startPoint y: 230, endPoint x: 1293, endPoint y: 228, distance: 35.1
click at [1293, 228] on div "Add Ad Hoc Route sl Dispatched (4) Offline (7) Undispatched (7) Finished (9) Pr…" at bounding box center [1422, 250] width 265 height 119
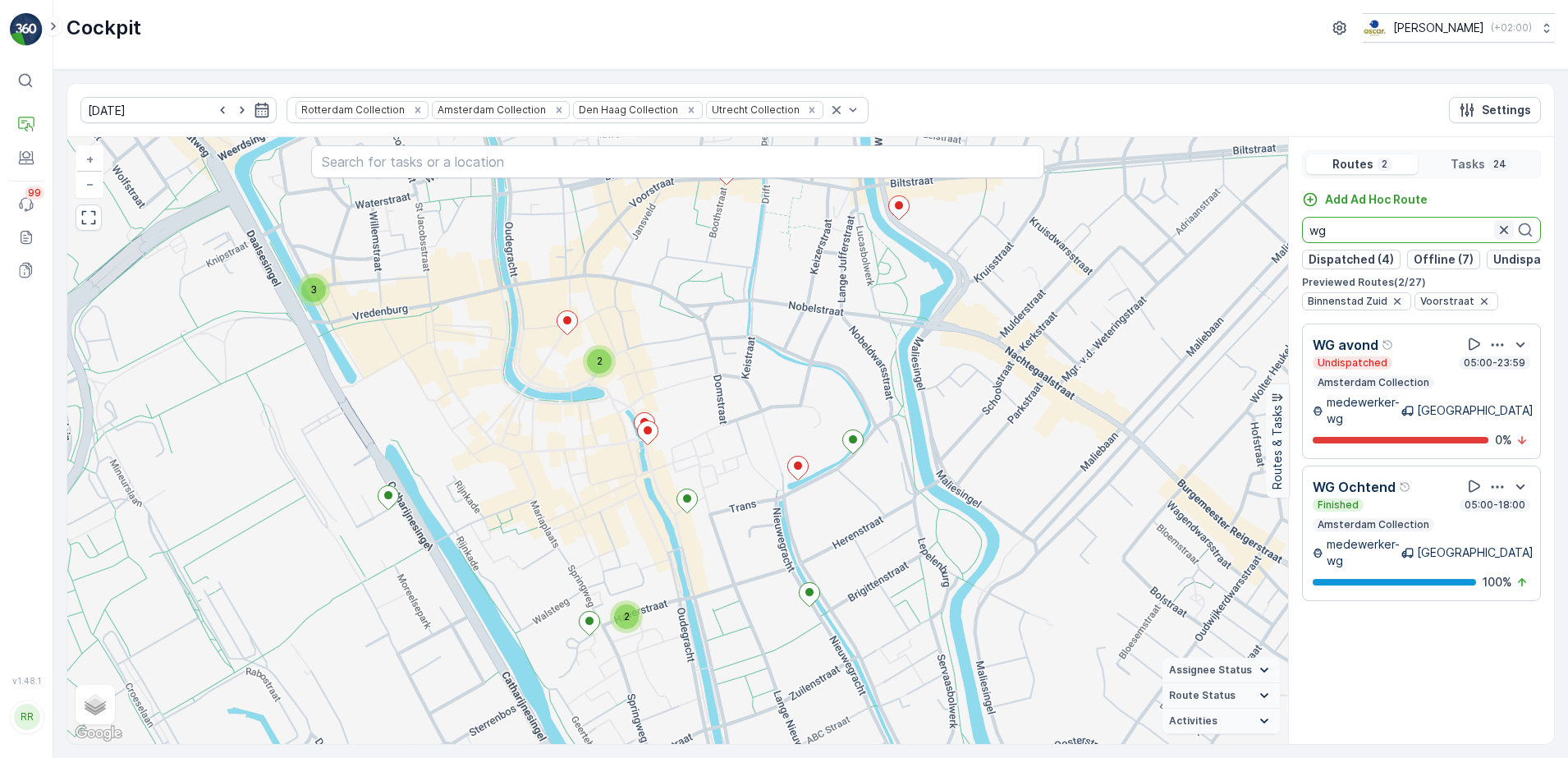
type input "wg"
click at [1503, 228] on icon "button" at bounding box center [1503, 229] width 8 height 8
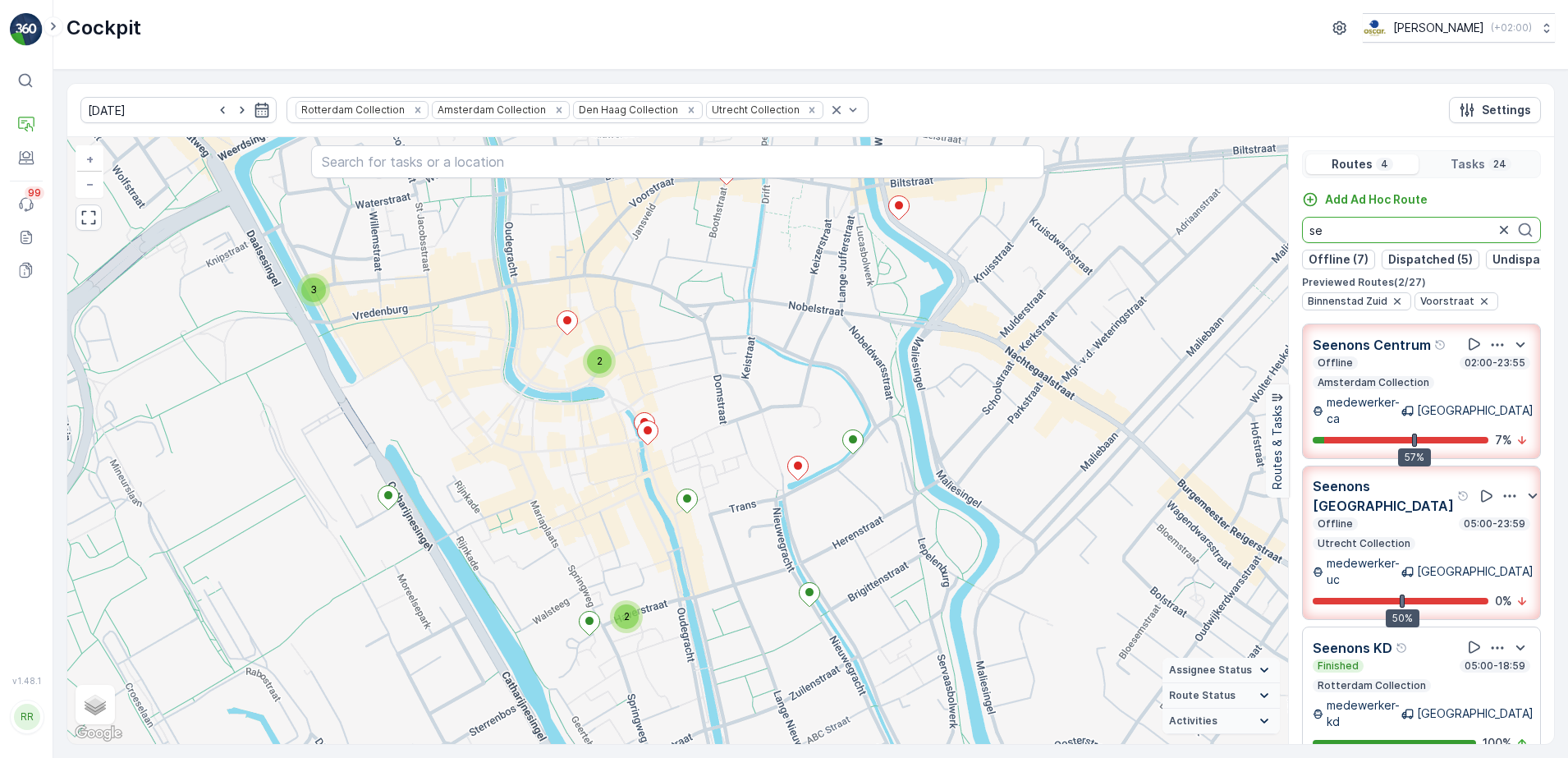
type input "s"
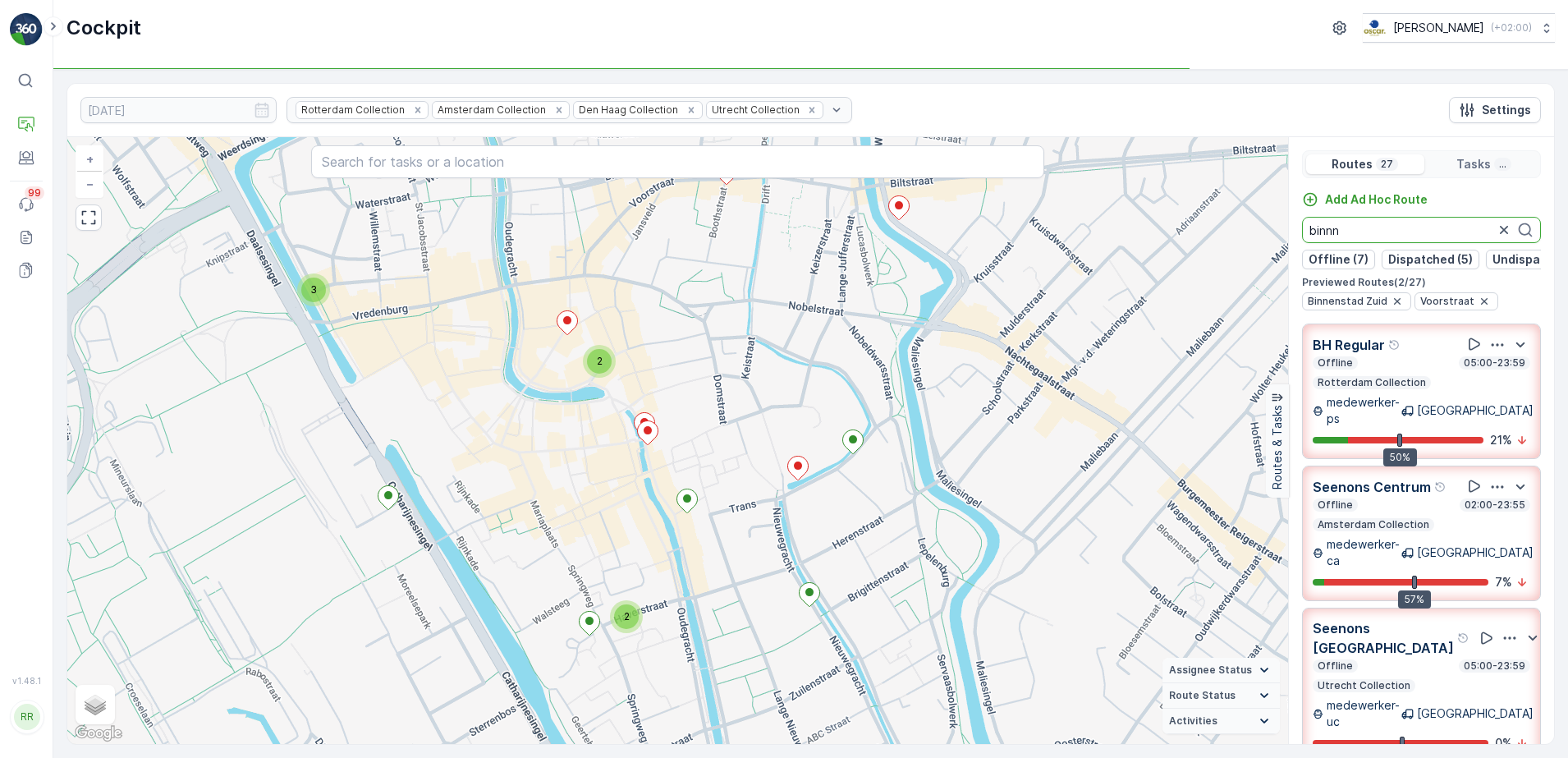
type input "binn"
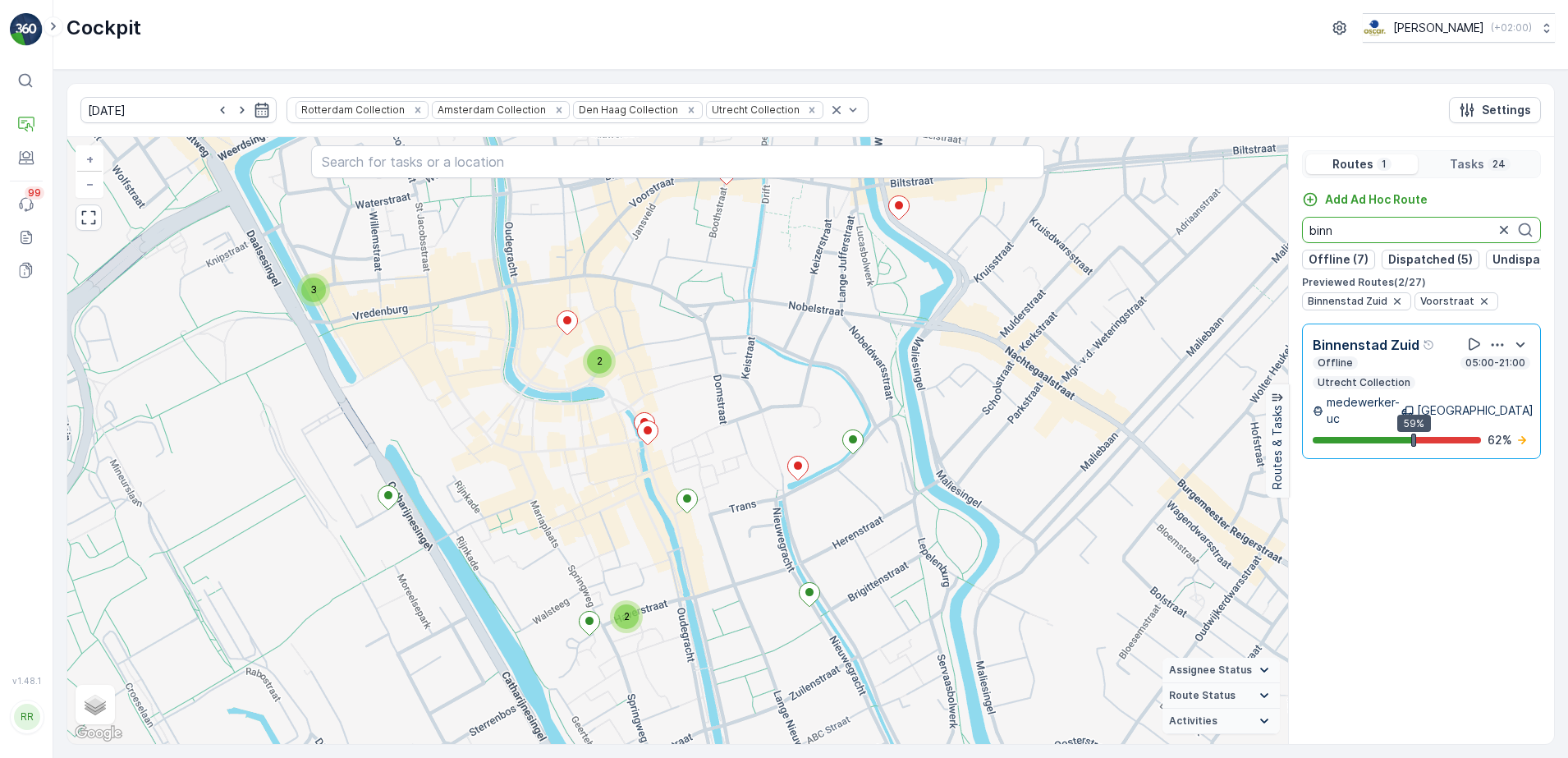
drag, startPoint x: 1386, startPoint y: 224, endPoint x: 1279, endPoint y: 230, distance: 107.2
click at [1279, 230] on div "2 2 2 3 + − Satellite Roadmap Terrain Hybrid Leaflet Keyboard shortcuts Map Dat…" at bounding box center [810, 440] width 1486 height 607
type input "b"
type input "bh"
drag, startPoint x: 1333, startPoint y: 227, endPoint x: 1263, endPoint y: 240, distance: 71.2
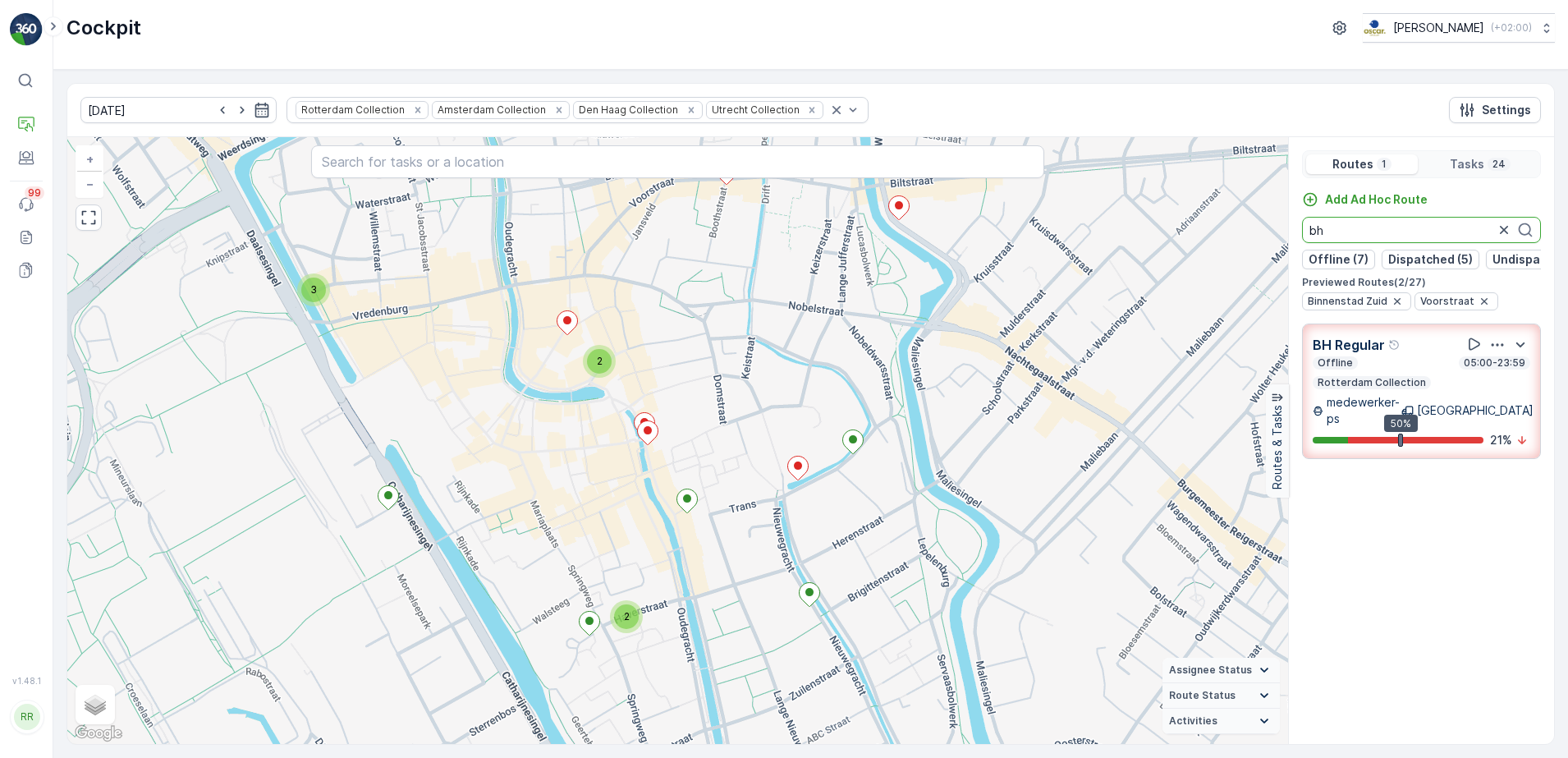
click at [1263, 240] on div "2 2 2 3 + − Satellite Roadmap Terrain Hybrid Leaflet Keyboard shortcuts Map Dat…" at bounding box center [810, 440] width 1486 height 607
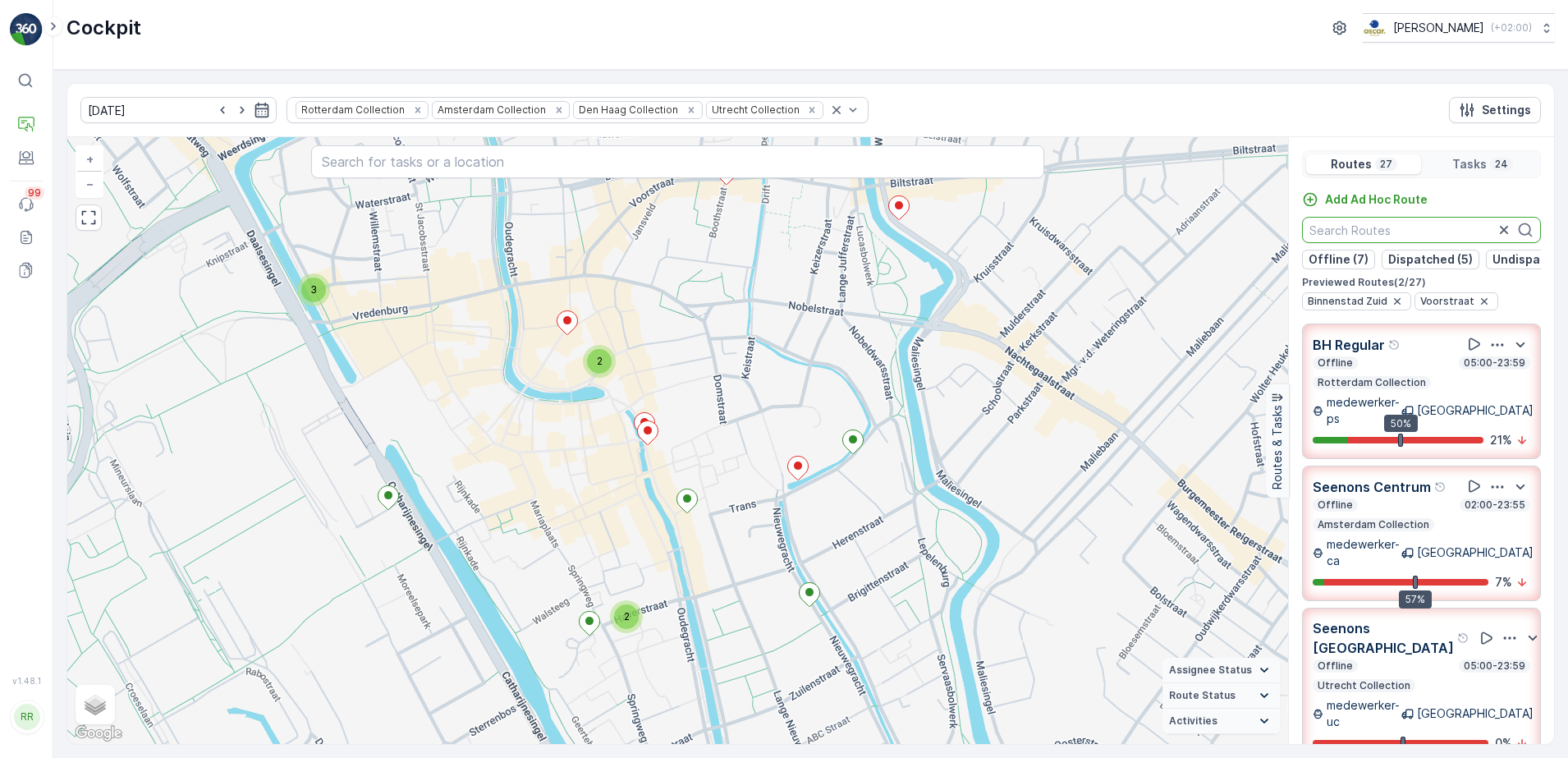
click at [1478, 308] on icon "button" at bounding box center [1484, 301] width 13 height 13
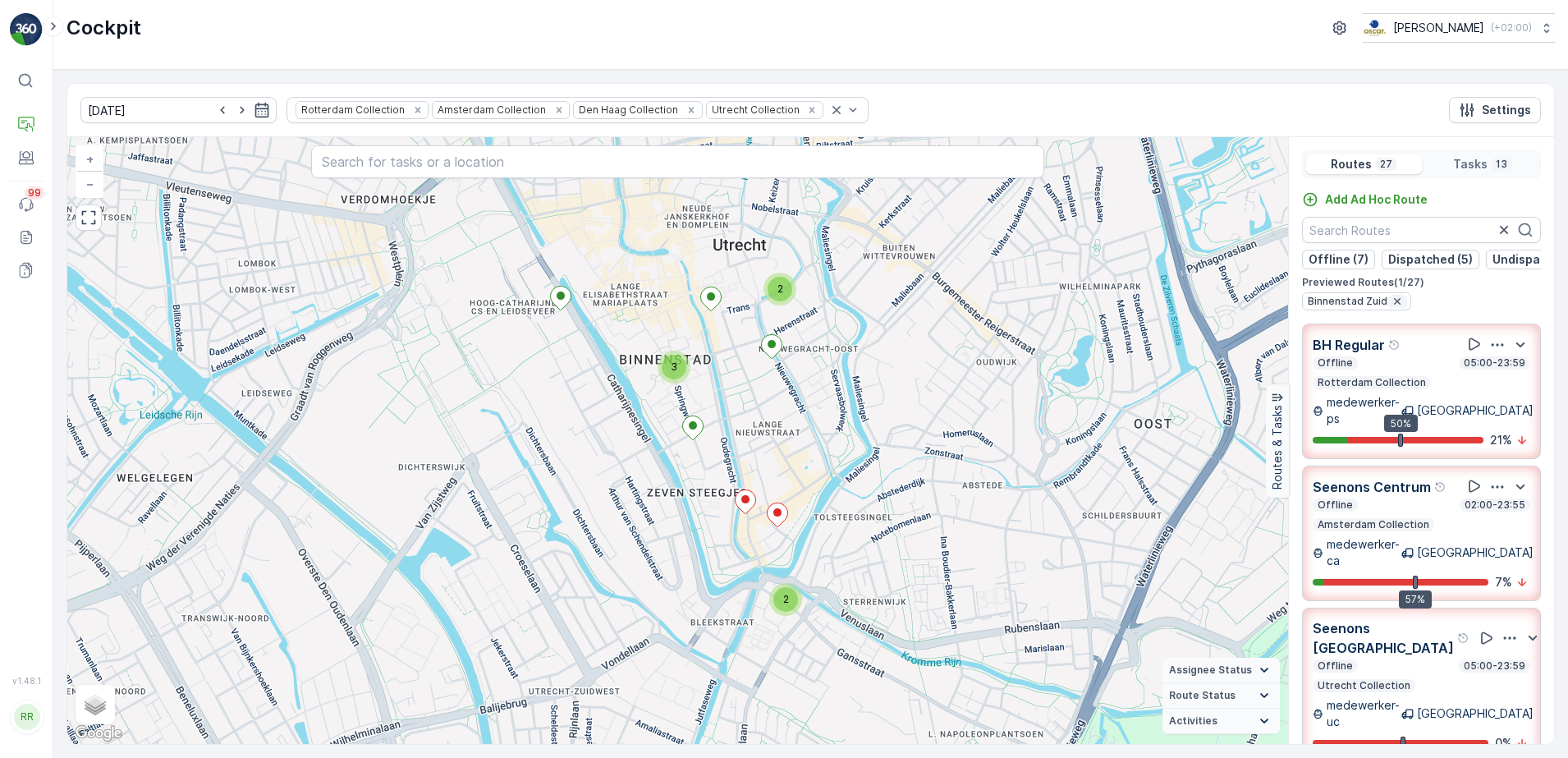
click at [1391, 308] on icon "button" at bounding box center [1397, 301] width 13 height 13
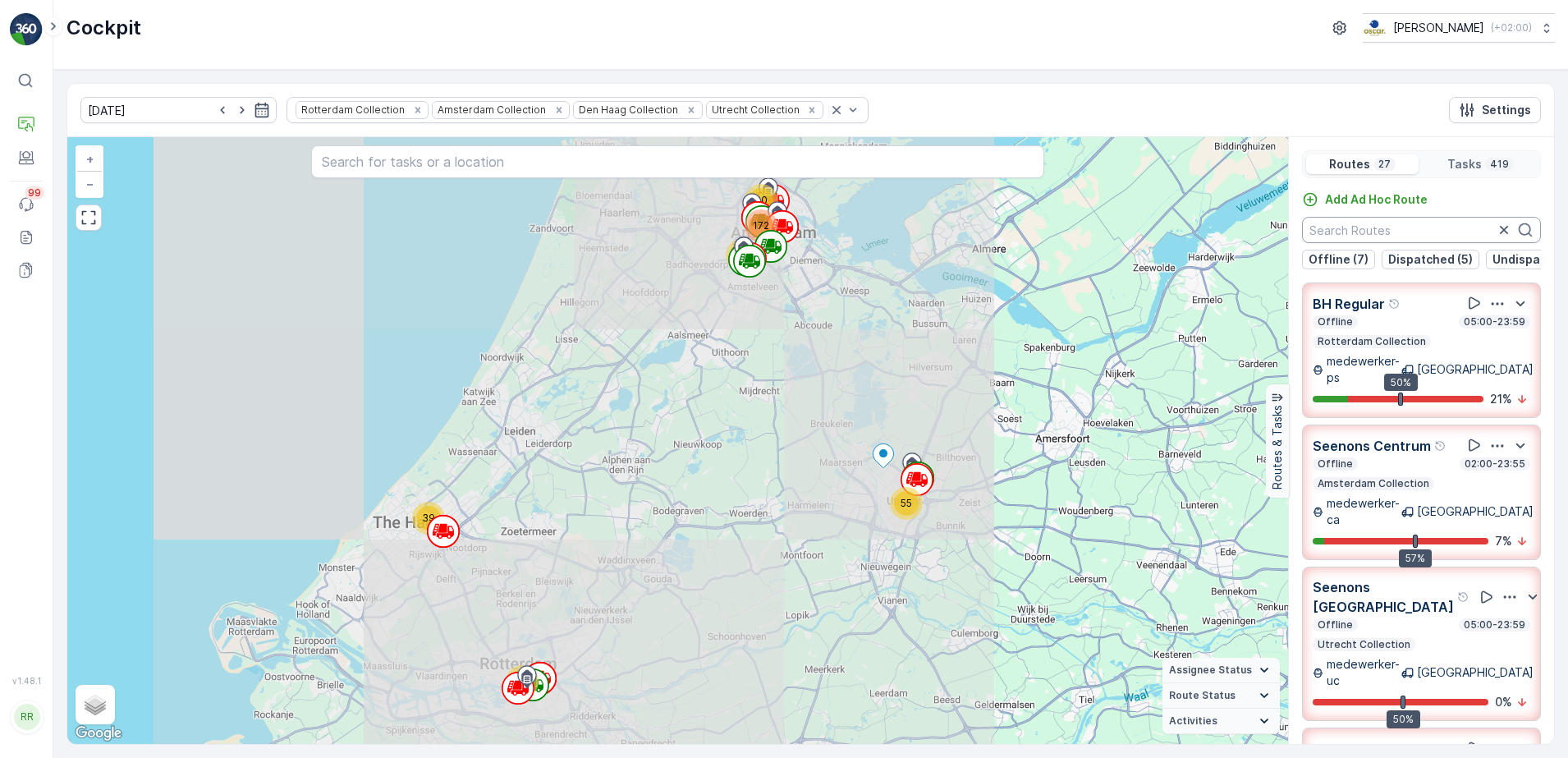
click at [1381, 228] on input "text" at bounding box center [1421, 229] width 239 height 26
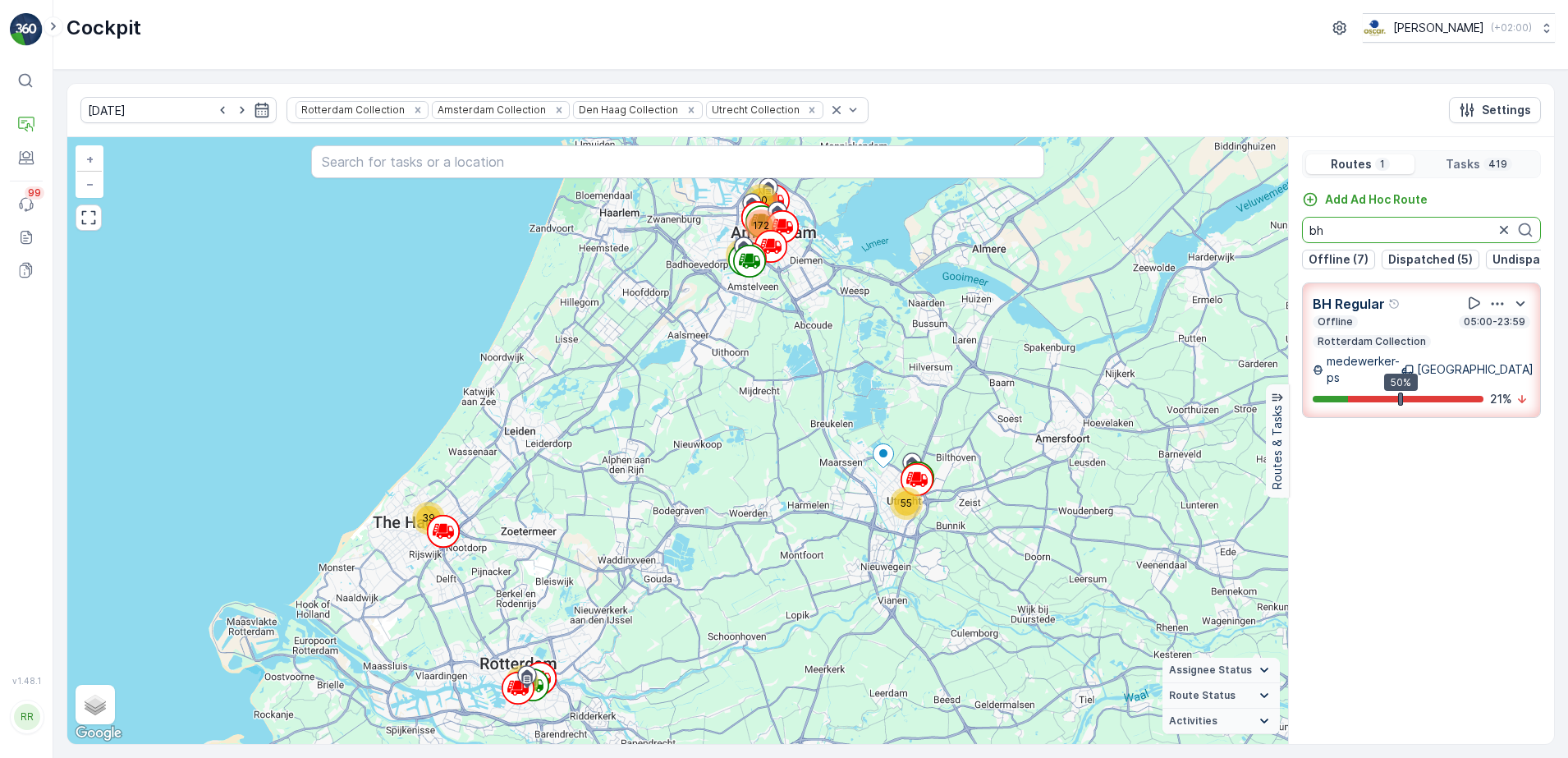
type input "bh"
click at [1381, 339] on div "Offline 05:00-23:59 Rotterdam Collection" at bounding box center [1421, 332] width 218 height 33
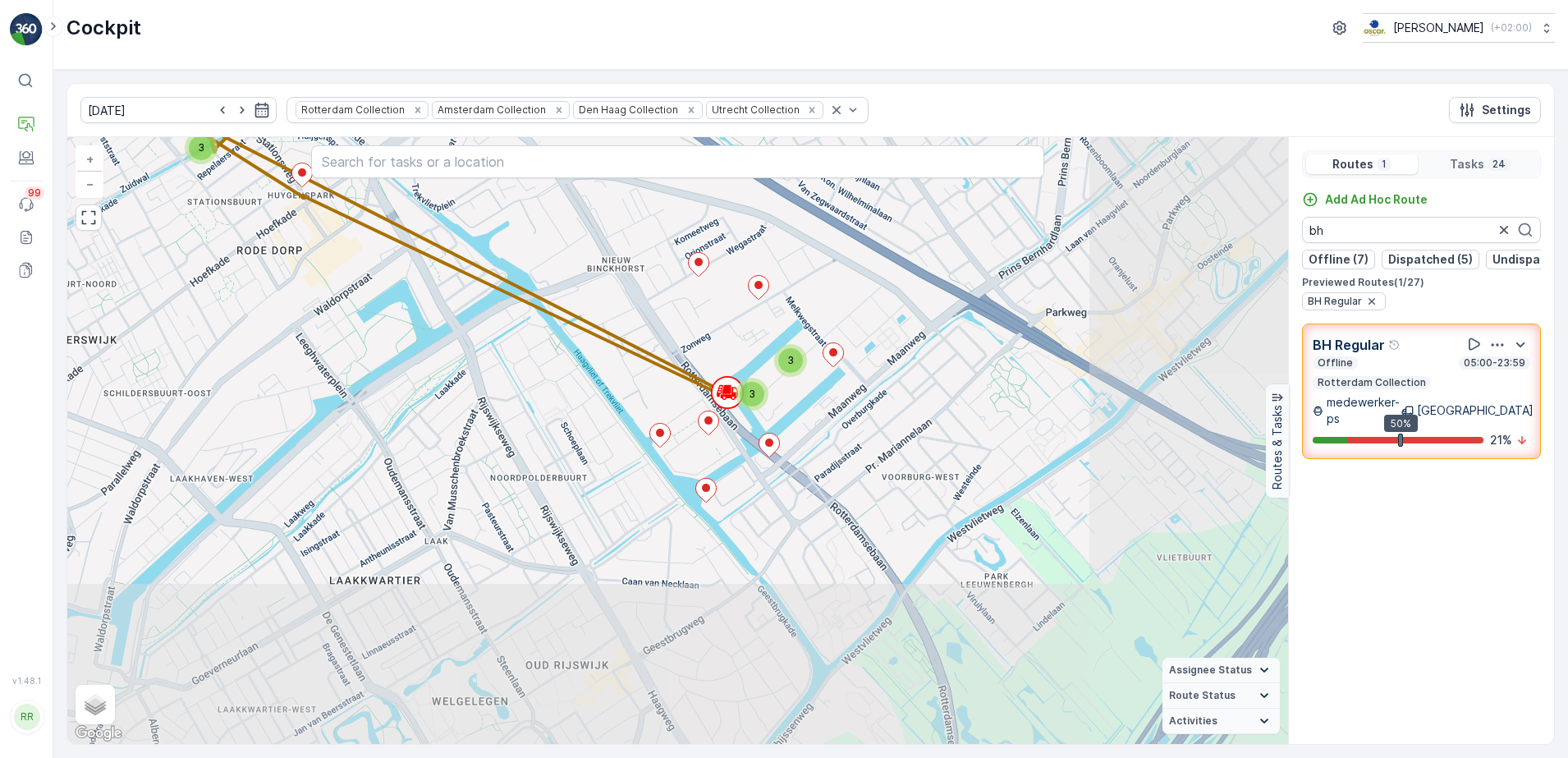
drag, startPoint x: 915, startPoint y: 555, endPoint x: 695, endPoint y: 305, distance: 333.0
click at [695, 305] on div "3 3 2 3 + − Satellite Roadmap Terrain Hybrid Leaflet Keyboard shortcuts Map Dat…" at bounding box center [677, 440] width 1220 height 607
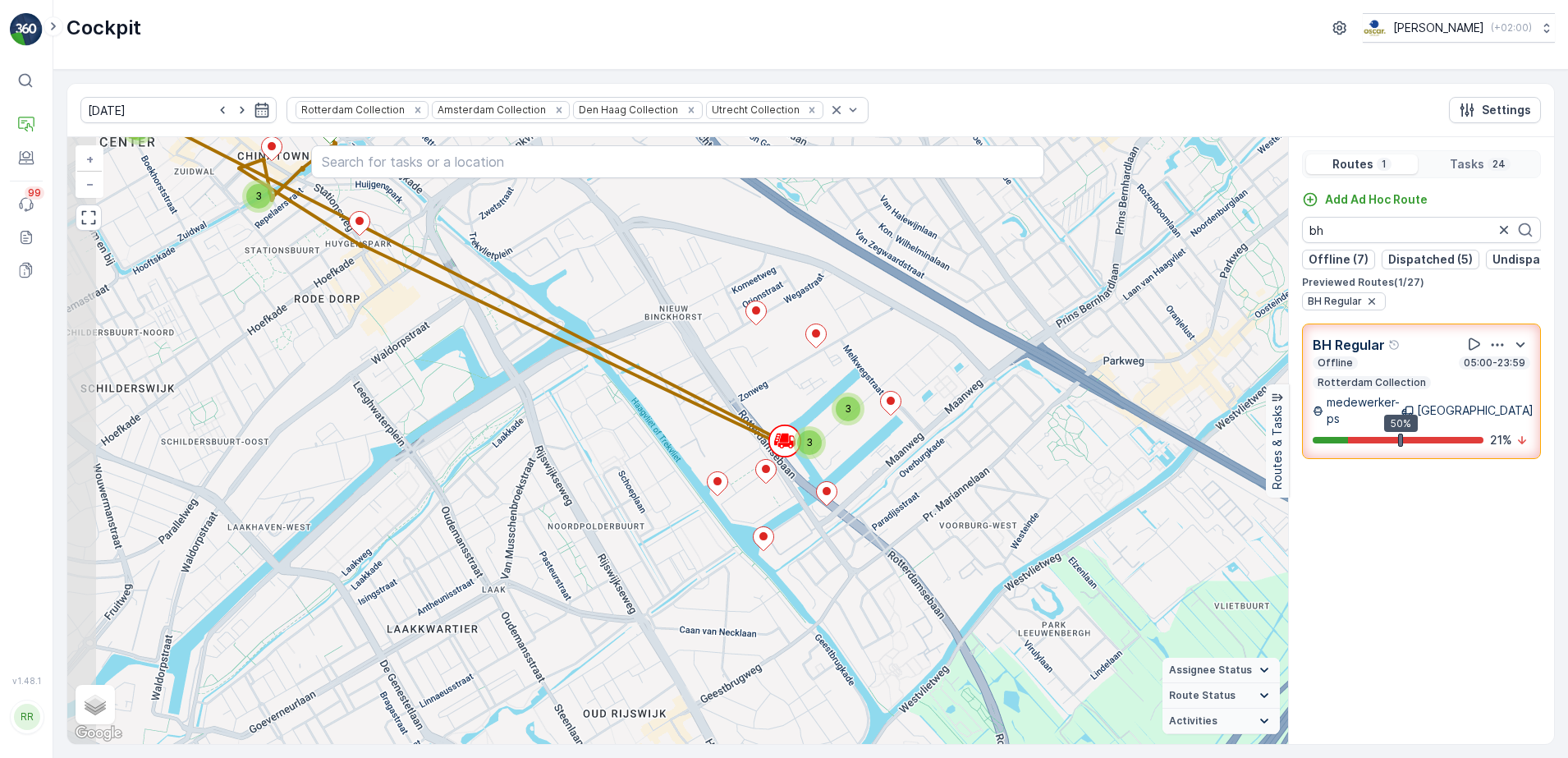
drag, startPoint x: 694, startPoint y: 290, endPoint x: 761, endPoint y: 346, distance: 87.3
click at [761, 346] on div "3 3 2 3 + − Satellite Roadmap Terrain Hybrid Leaflet Keyboard shortcuts Map Dat…" at bounding box center [677, 440] width 1220 height 607
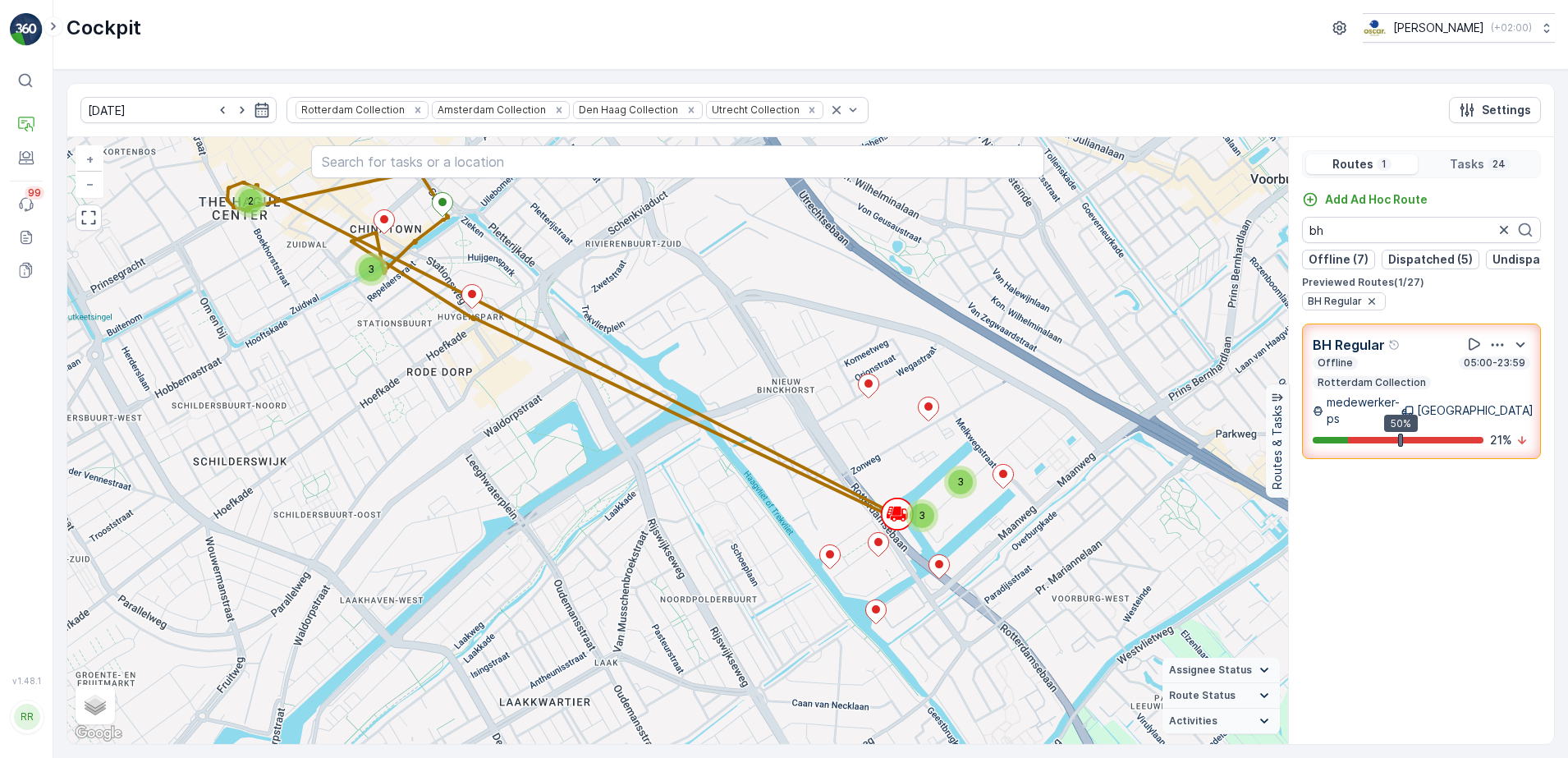
drag, startPoint x: 628, startPoint y: 286, endPoint x: 740, endPoint y: 358, distance: 133.1
click at [740, 358] on div "3 3 2 3 + − Satellite Roadmap Terrain Hybrid Leaflet Keyboard shortcuts Map Dat…" at bounding box center [677, 440] width 1220 height 607
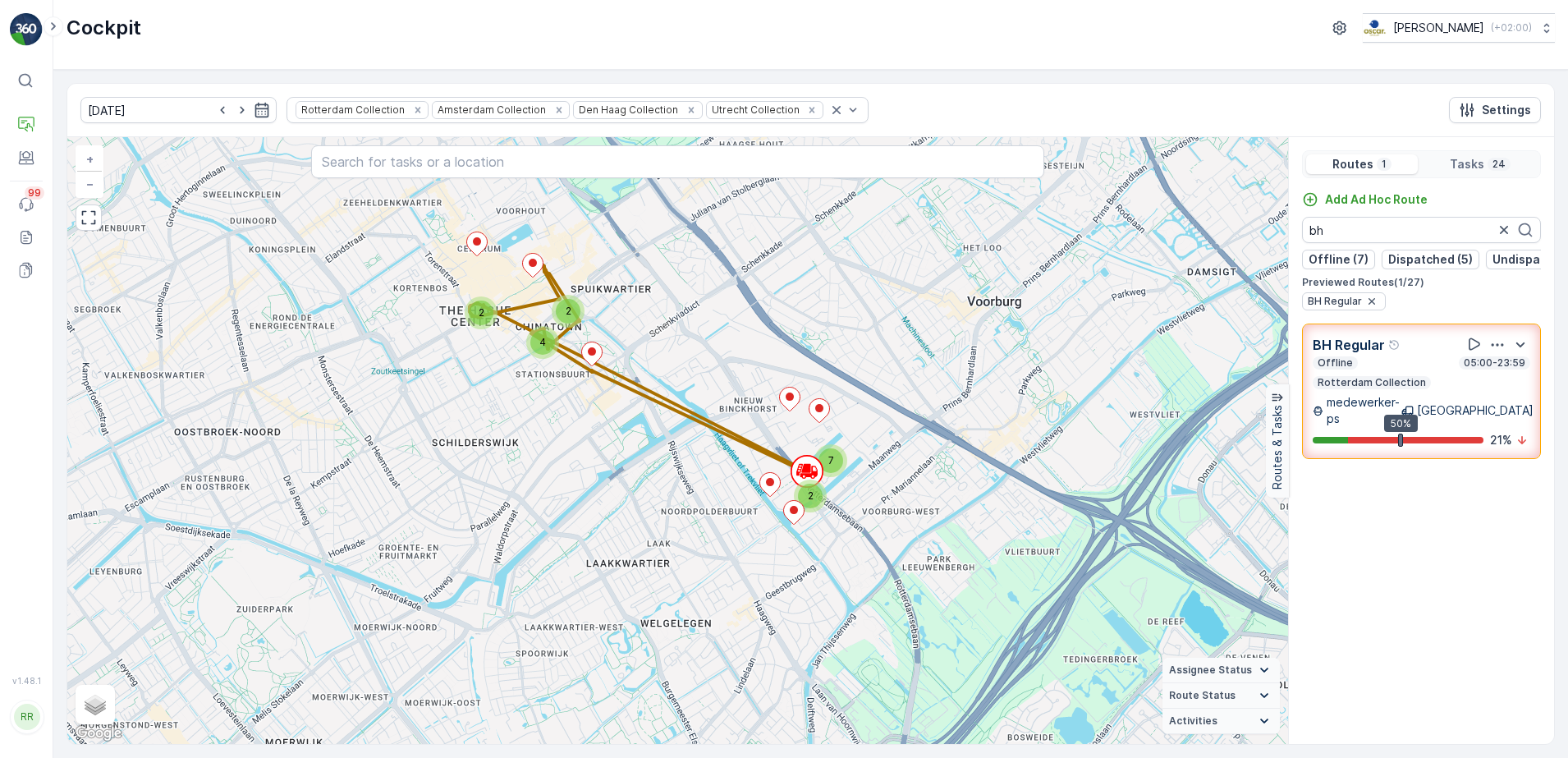
drag, startPoint x: 660, startPoint y: 299, endPoint x: 691, endPoint y: 372, distance: 79.3
click at [691, 372] on div "2 7 2 2 4 + − Satellite Roadmap Terrain Hybrid Leaflet Keyboard shortcuts Map D…" at bounding box center [677, 440] width 1220 height 607
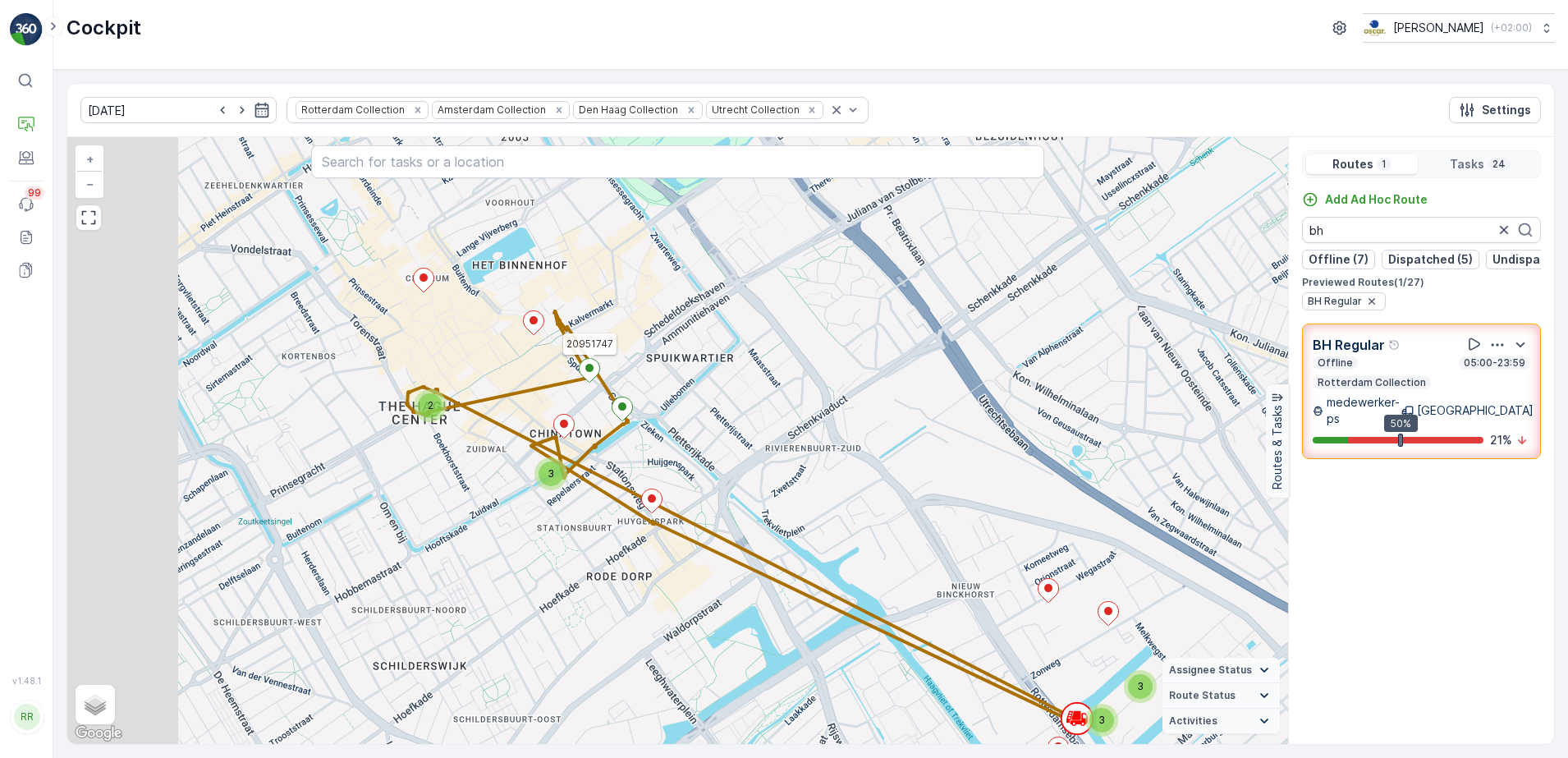
drag, startPoint x: 349, startPoint y: 263, endPoint x: 521, endPoint y: 392, distance: 215.0
click at [520, 392] on div "3 3 3 2 20951747 + − Satellite Roadmap Terrain Hybrid Leaflet Keyboard shortcut…" at bounding box center [677, 440] width 1220 height 607
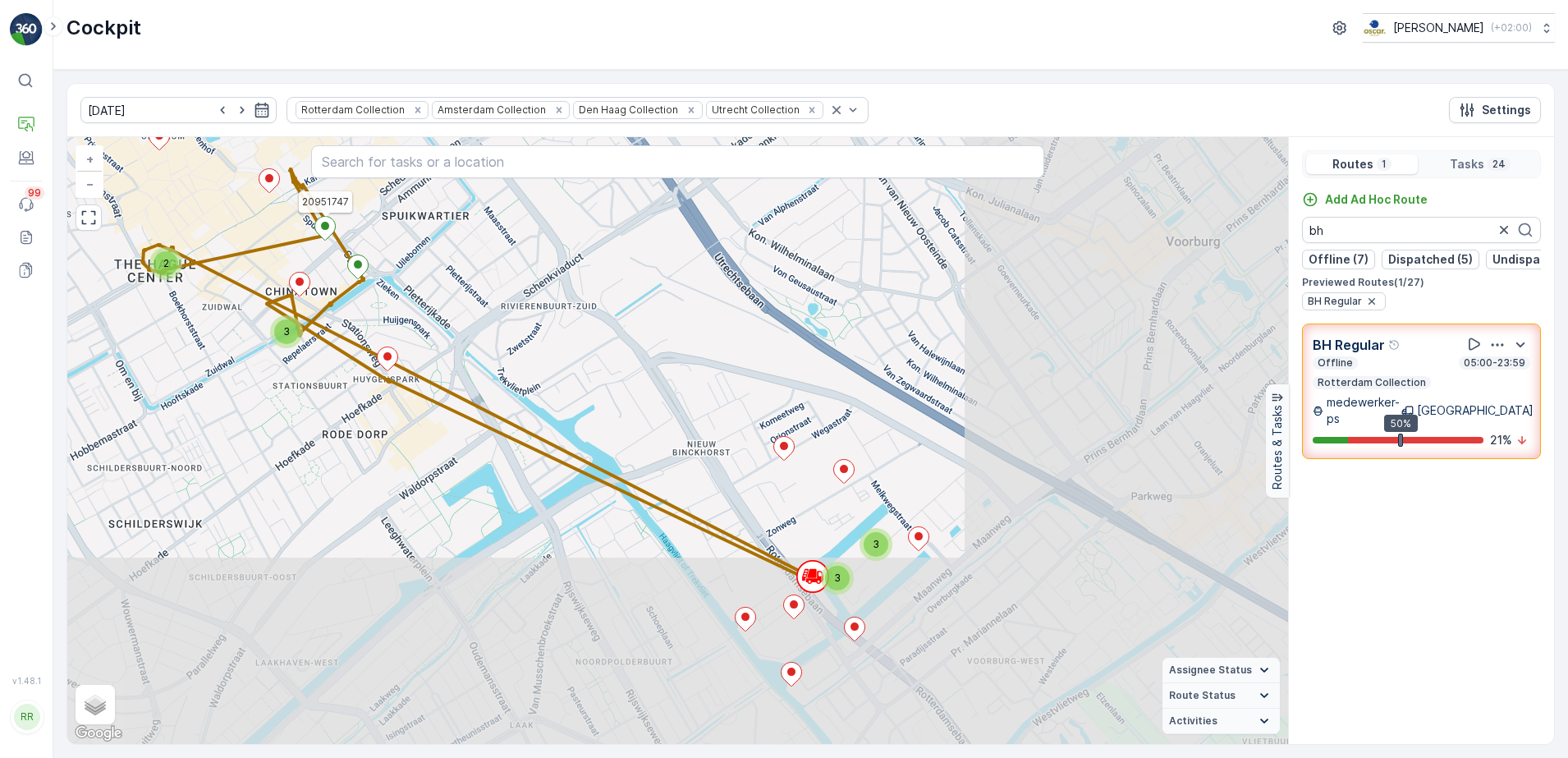
drag, startPoint x: 824, startPoint y: 526, endPoint x: 463, endPoint y: 316, distance: 417.6
click at [461, 314] on div "3 3 2 3 20951747 + − Satellite Roadmap Terrain Hybrid Leaflet Keyboard shortcut…" at bounding box center [677, 440] width 1220 height 607
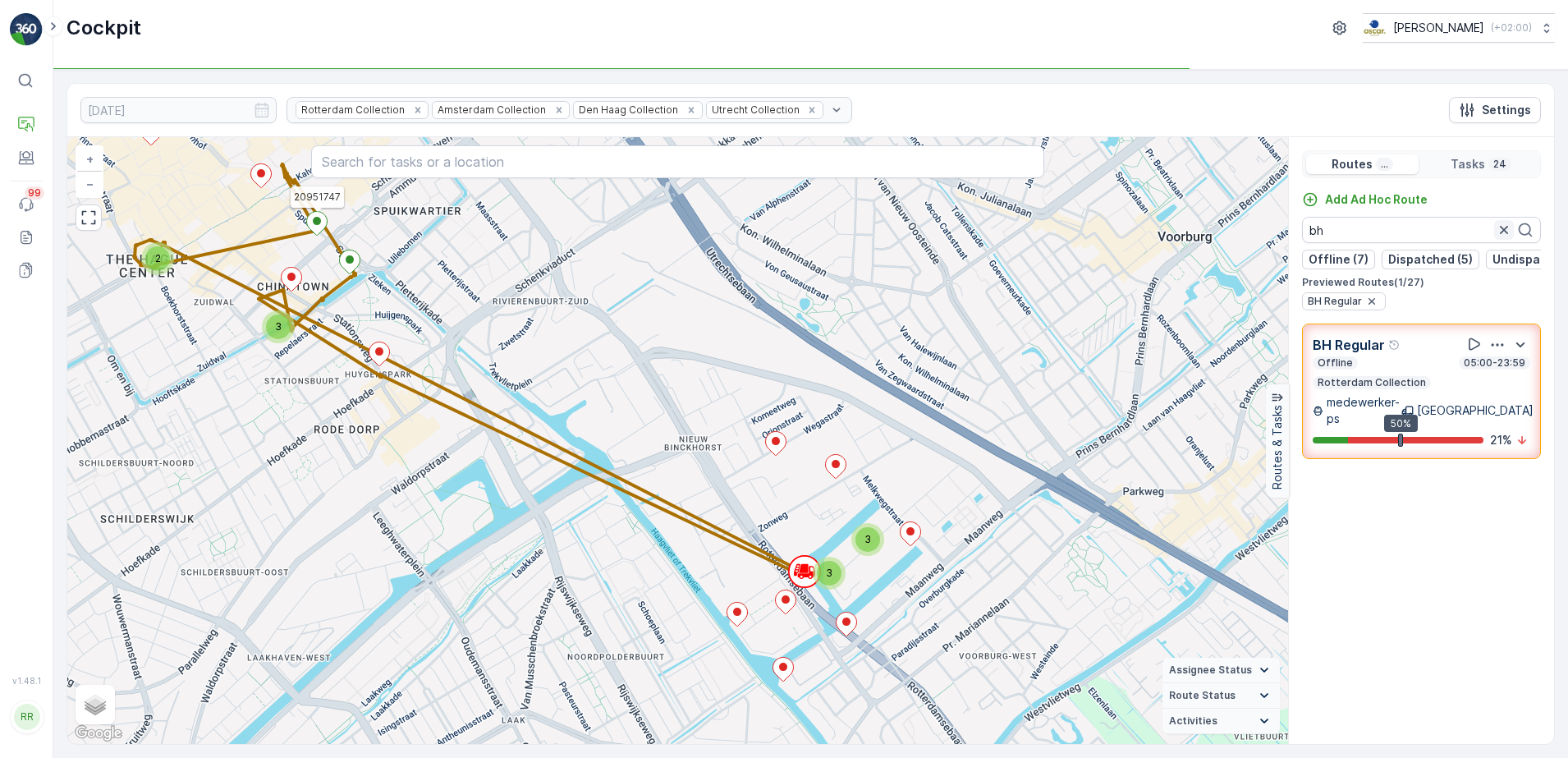
click at [1507, 230] on icon "button" at bounding box center [1503, 229] width 16 height 16
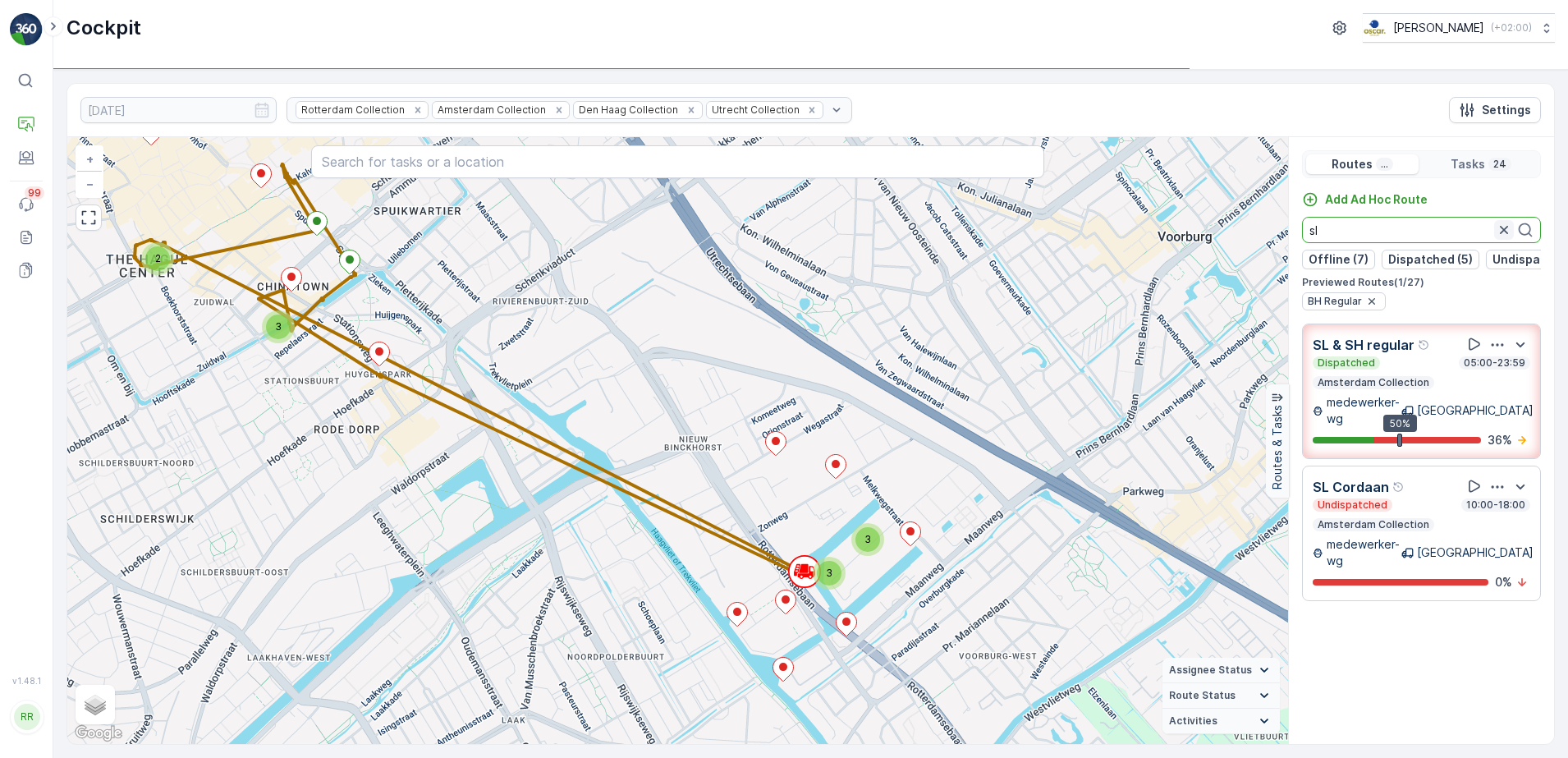
type input "sl"
click at [1504, 228] on icon "button" at bounding box center [1503, 229] width 16 height 16
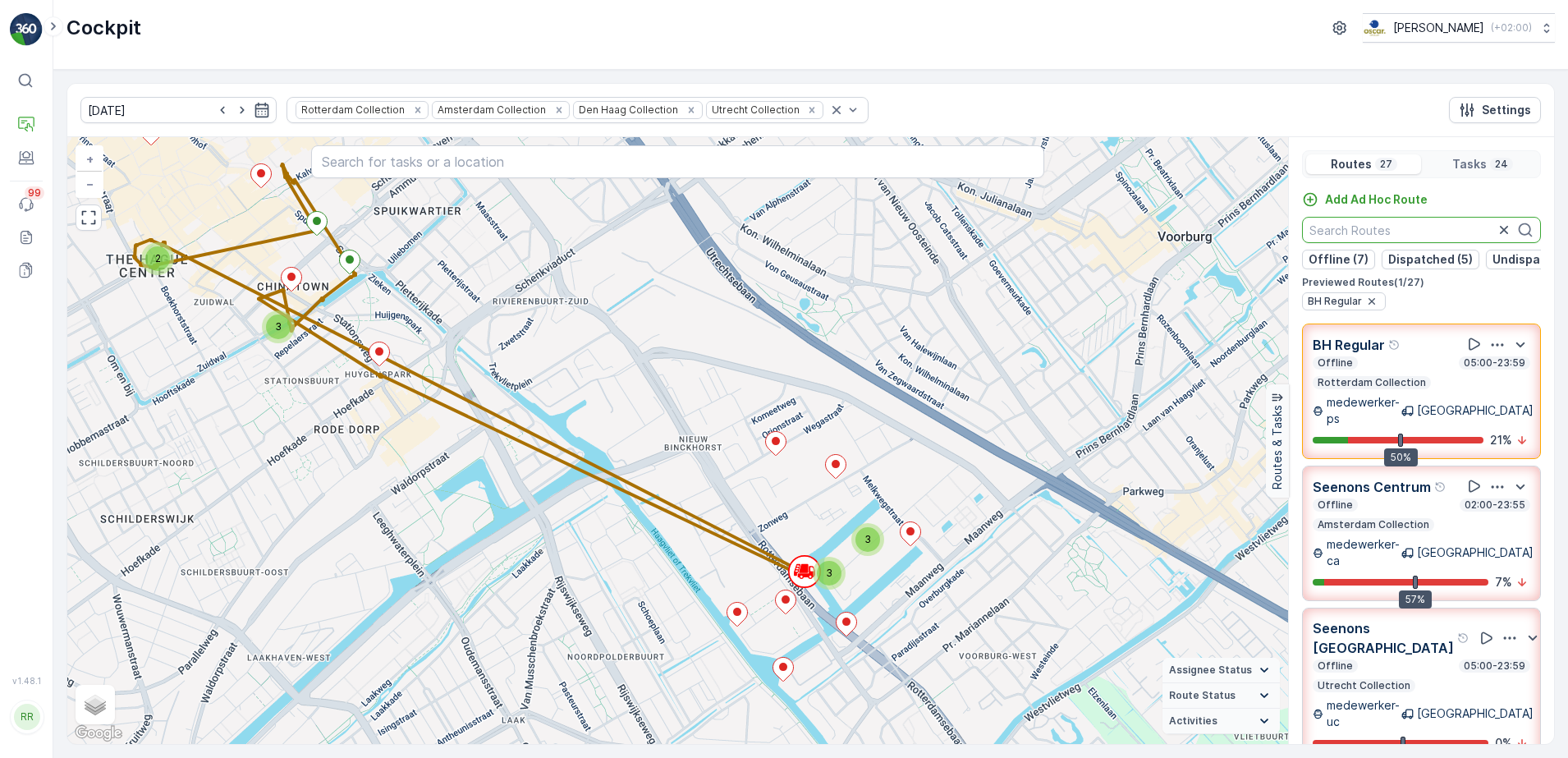
scroll to position [103, 0]
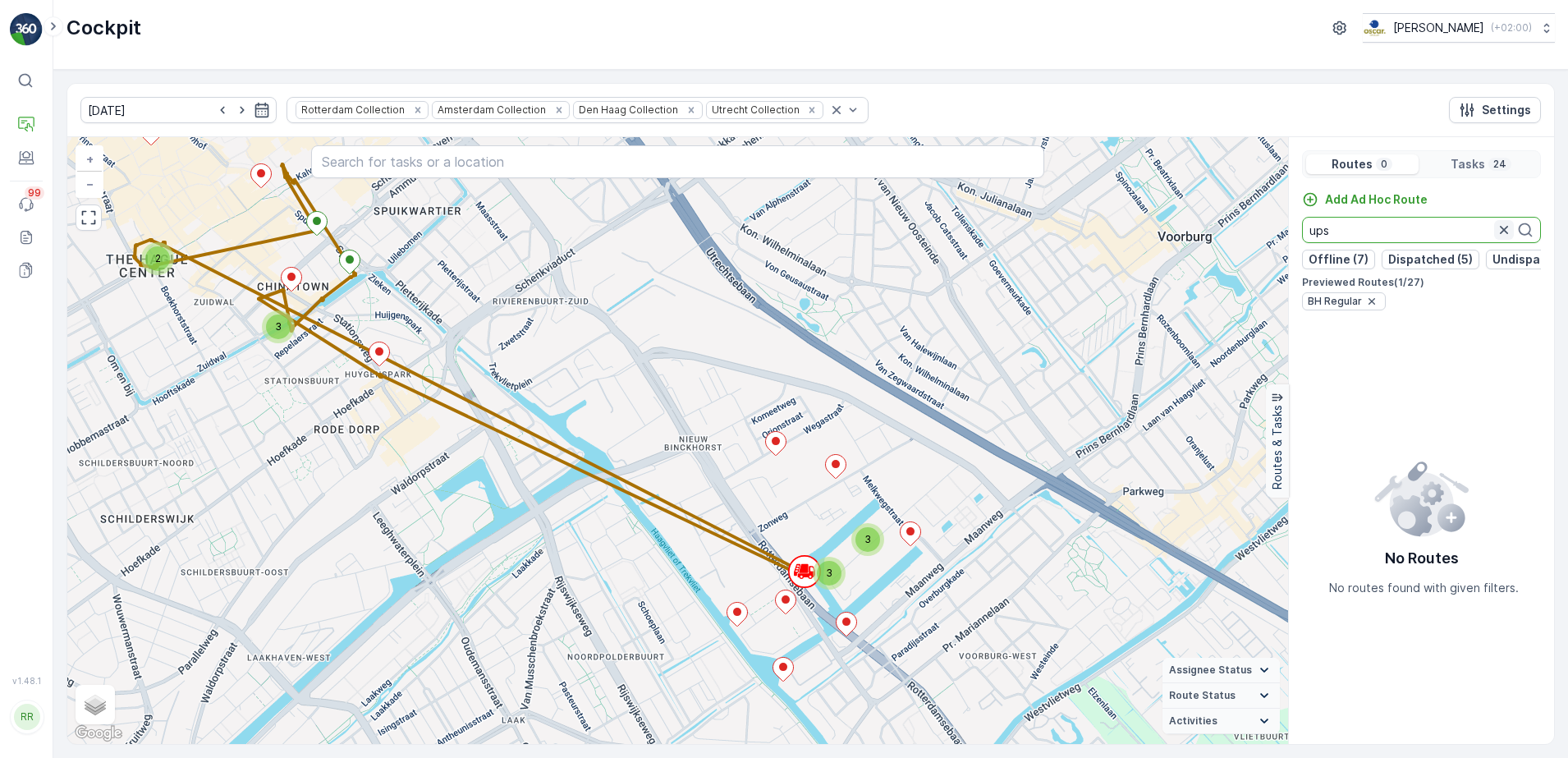
type input "ups"
click at [1501, 230] on icon "button" at bounding box center [1503, 229] width 16 height 16
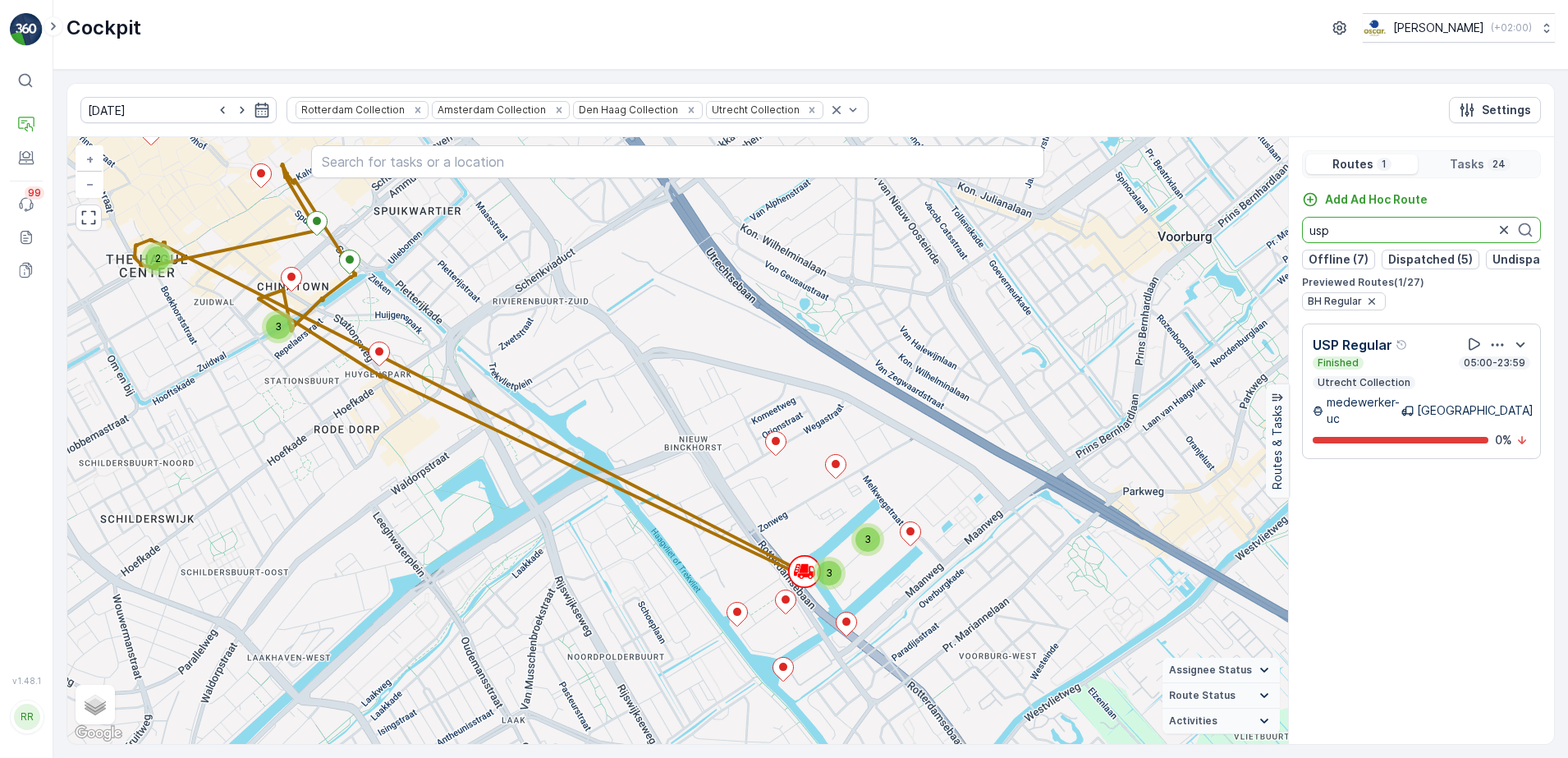
type input "usp"
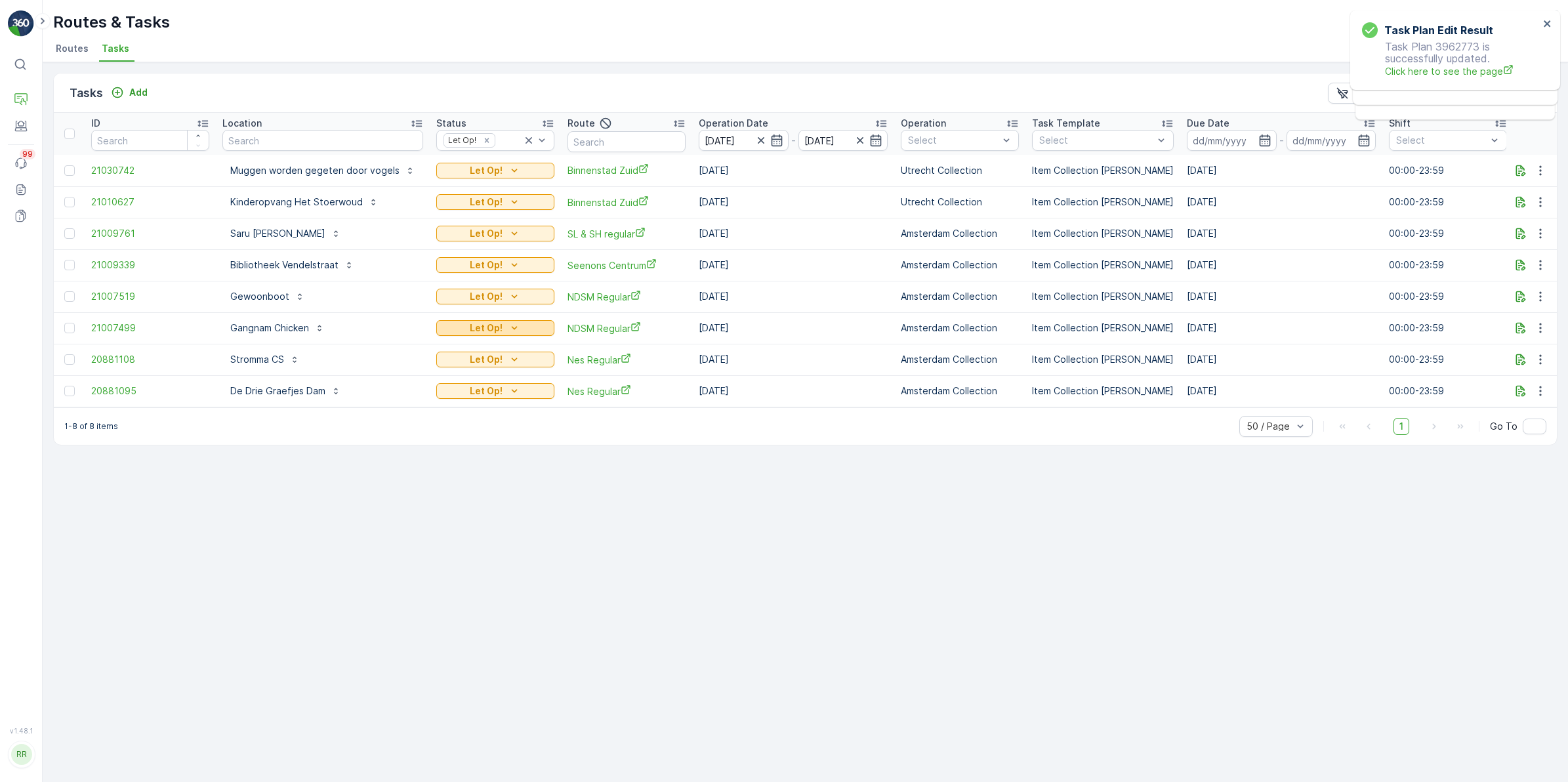
click at [513, 329] on div "Let Op!" at bounding box center [495, 328] width 107 height 13
click at [788, 521] on div "Tasks Add Clear Filters Export ID Location Status Let Op! Route Operation Date …" at bounding box center [805, 422] width 1525 height 720
click at [1516, 328] on icon "button" at bounding box center [1521, 329] width 10 height 11
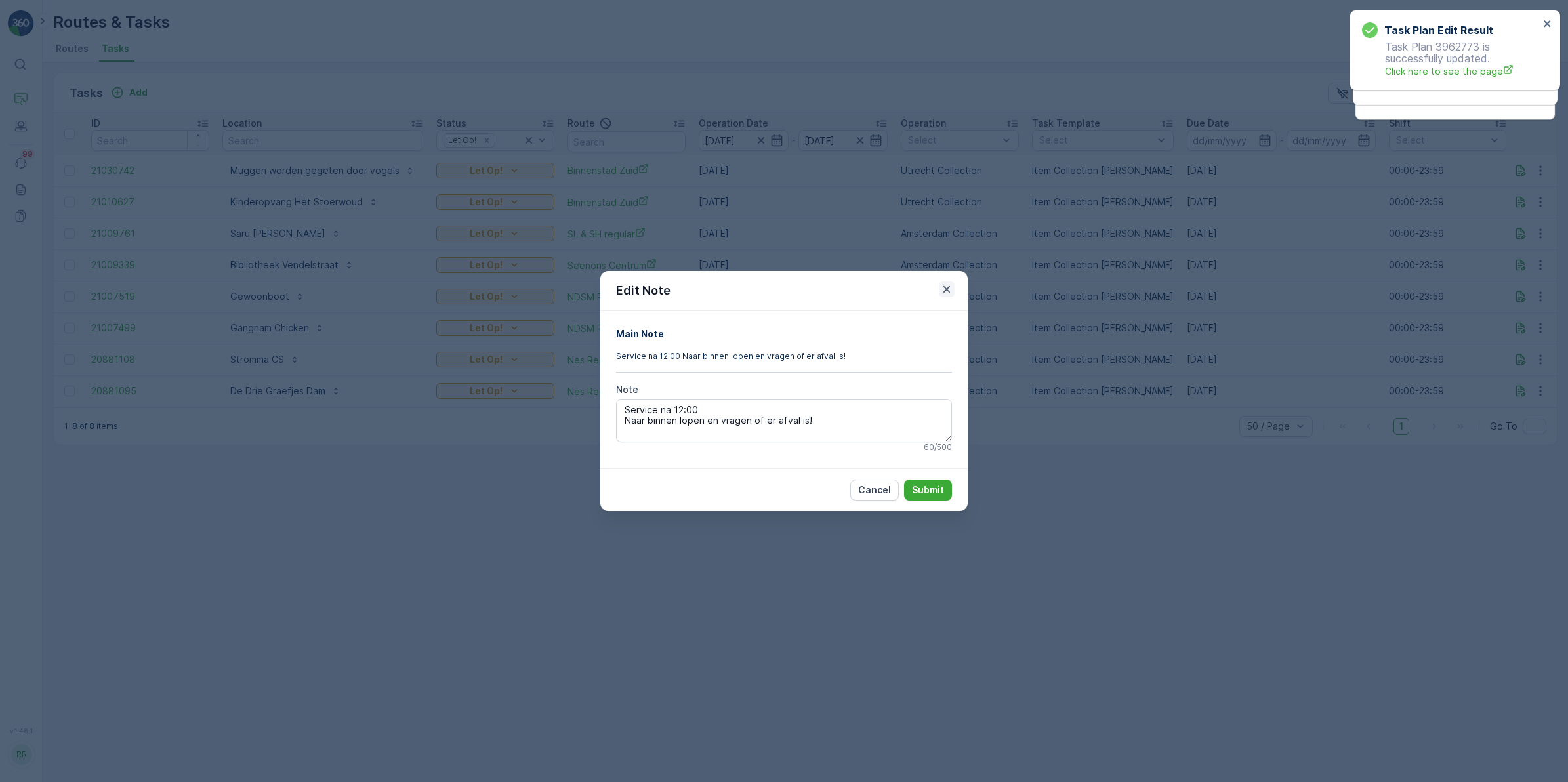
click at [948, 292] on icon "button" at bounding box center [947, 289] width 13 height 13
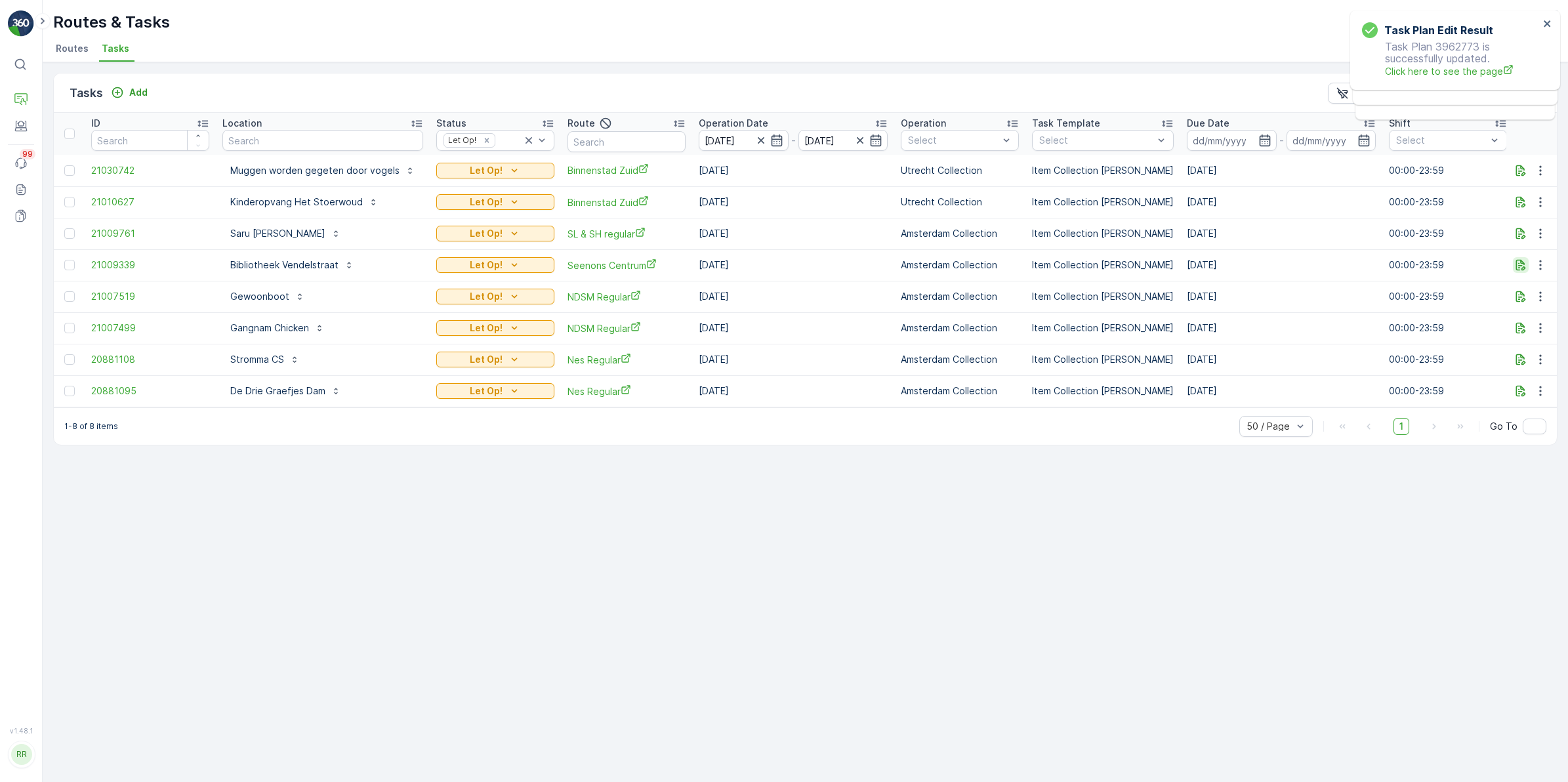
click at [1517, 267] on icon "button" at bounding box center [1521, 265] width 13 height 13
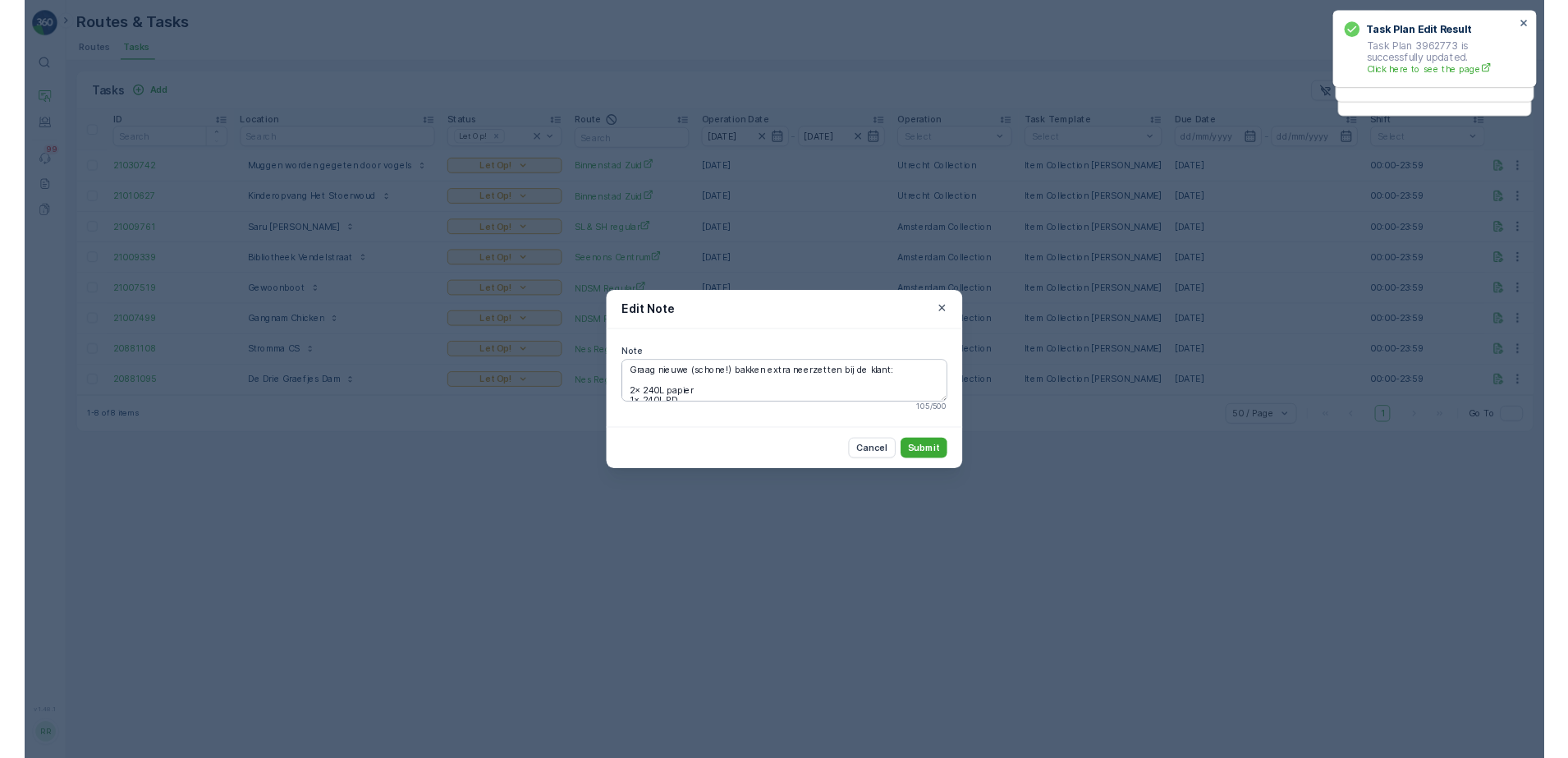
scroll to position [26, 0]
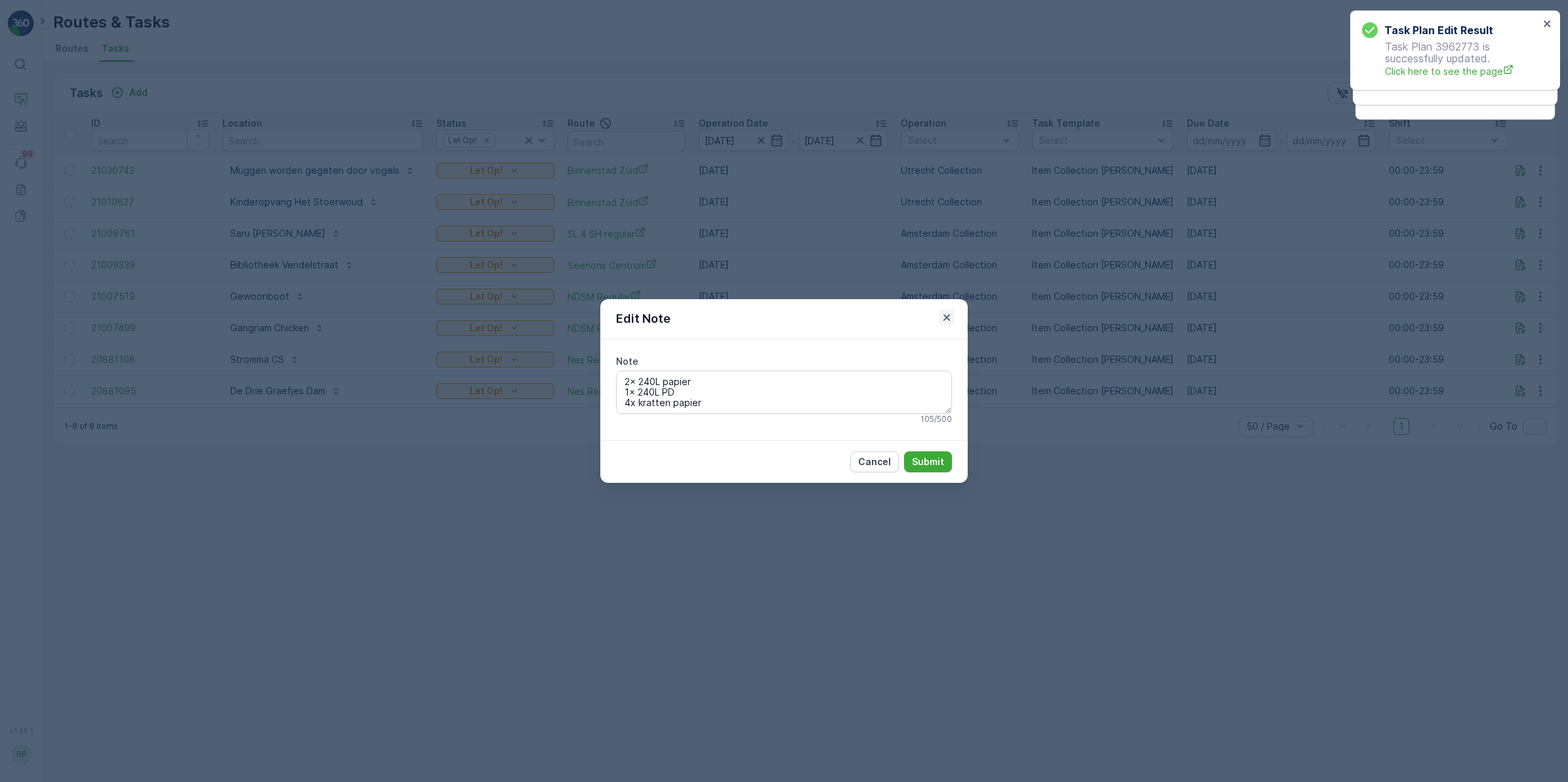
click at [949, 318] on icon "button" at bounding box center [947, 317] width 13 height 13
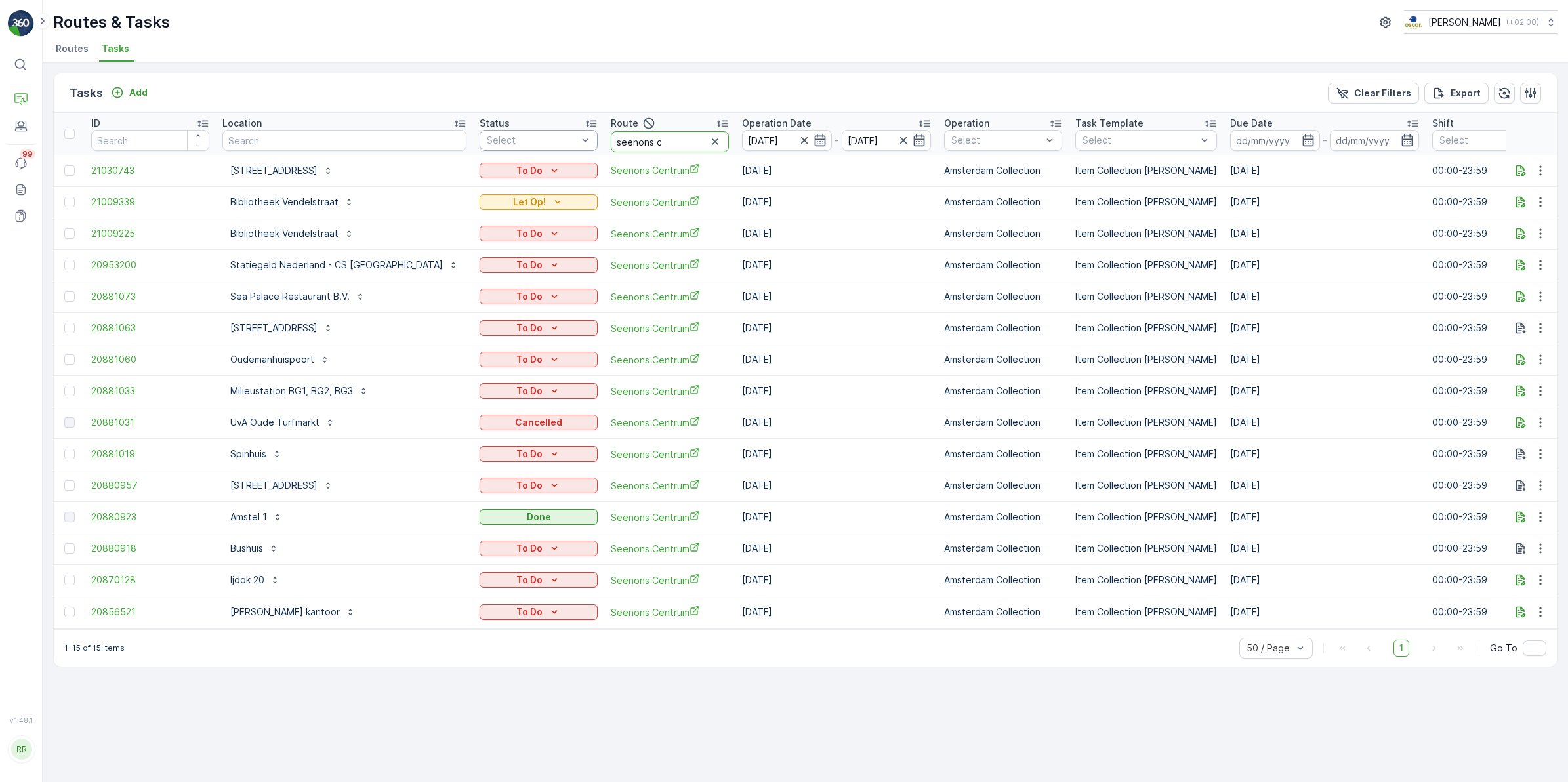
drag, startPoint x: 631, startPoint y: 146, endPoint x: 538, endPoint y: 146, distance: 93.0
click at [538, 146] on tr "ID Location Status Select Route seenons c Operation Date [DATE] - [DATE] Operat…" at bounding box center [1128, 134] width 2150 height 42
type input "nes"
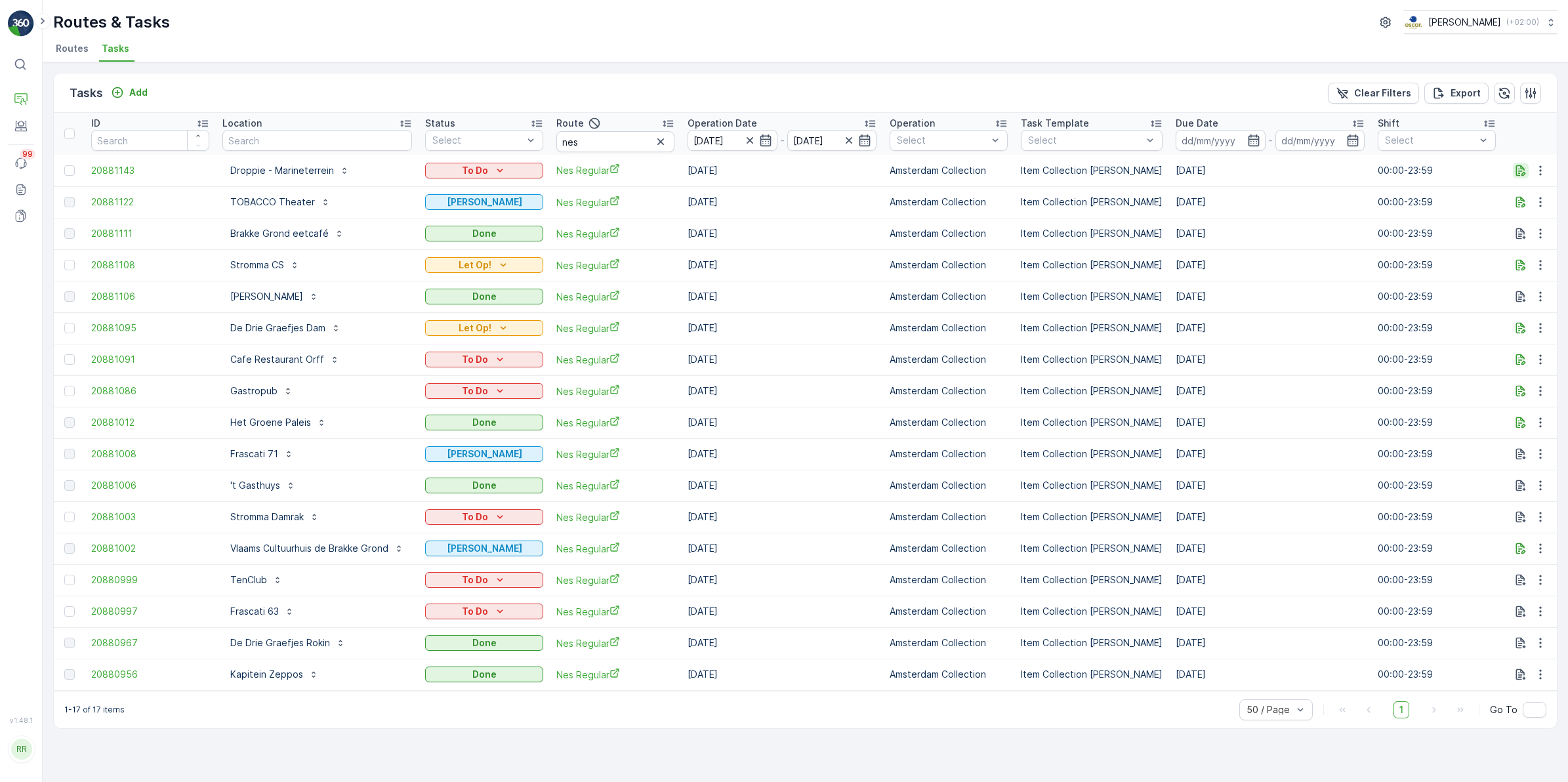
click at [1524, 168] on icon "button" at bounding box center [1521, 170] width 13 height 13
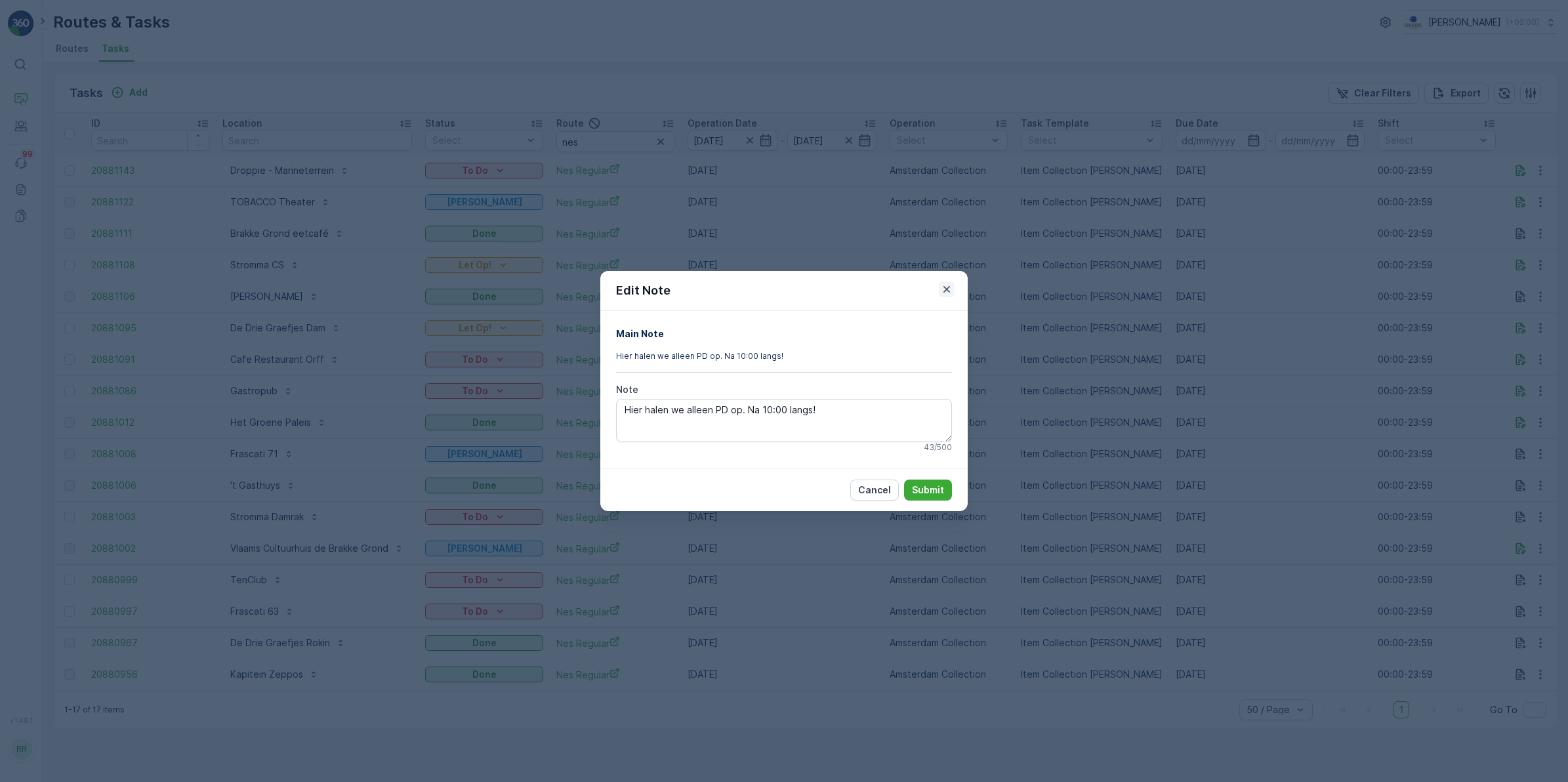
click at [948, 289] on icon "button" at bounding box center [947, 289] width 13 height 13
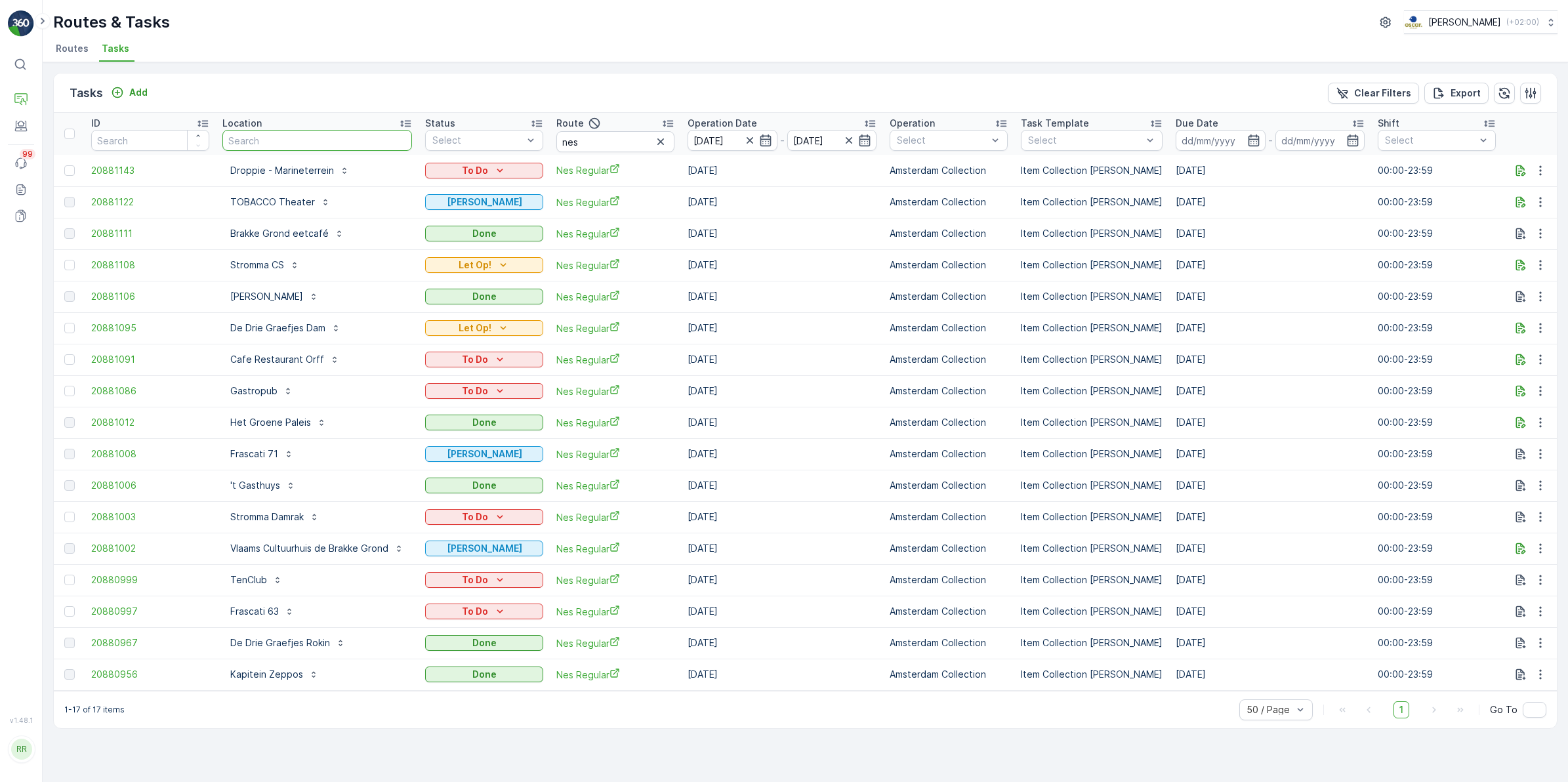
click at [284, 138] on input "text" at bounding box center [317, 140] width 190 height 21
drag, startPoint x: 599, startPoint y: 141, endPoint x: 528, endPoint y: 142, distance: 71.0
click at [528, 142] on tr "ID Location Status Select Route nes Operation Date [DATE] - [DATE] Operation Se…" at bounding box center [1101, 134] width 2096 height 42
type input "voor"
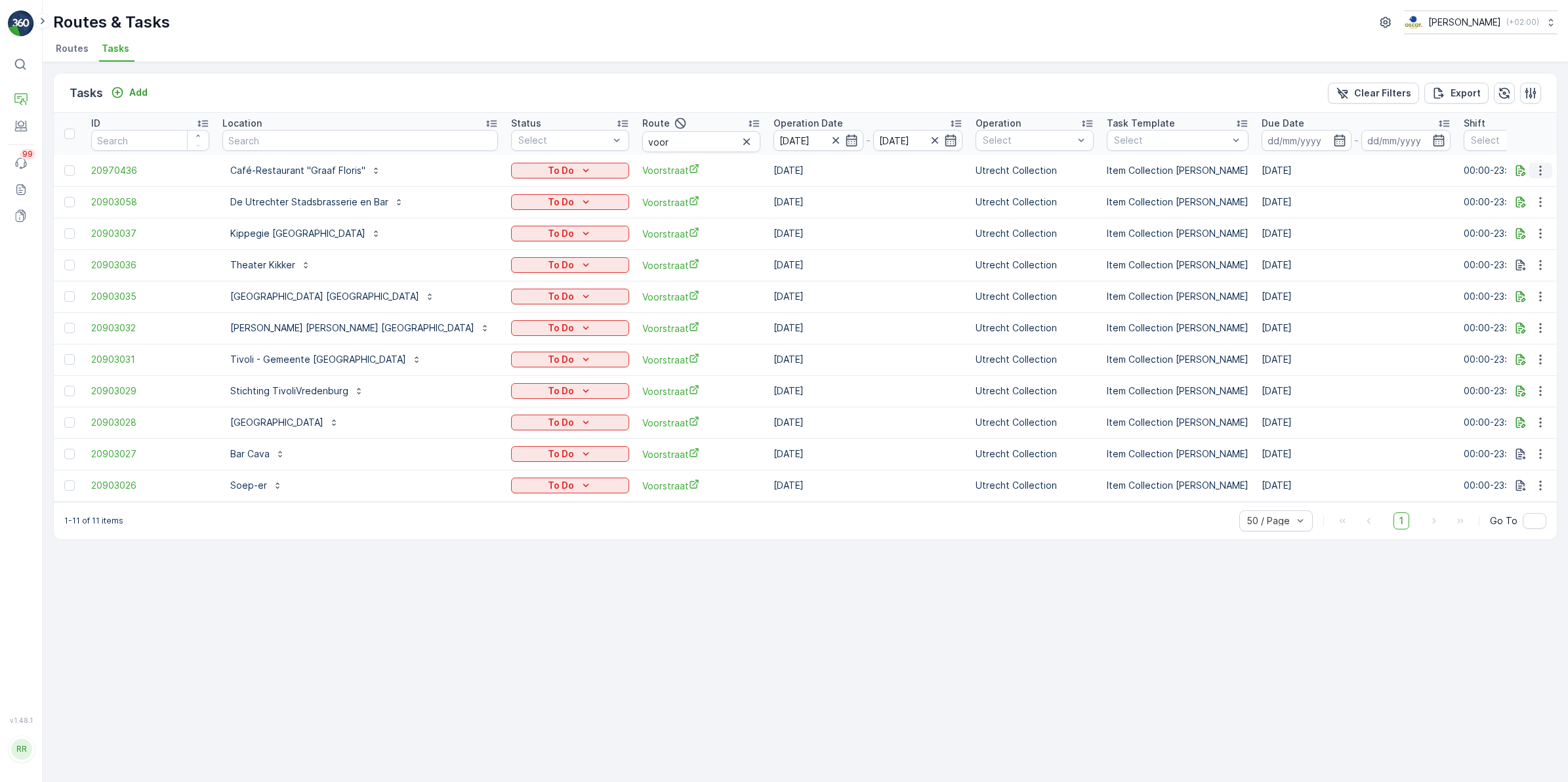
click at [1534, 172] on icon "button" at bounding box center [1540, 170] width 13 height 13
click at [1108, 93] on div "Tasks Add Clear Filters Export" at bounding box center [805, 93] width 1503 height 39
drag, startPoint x: 760, startPoint y: 140, endPoint x: 766, endPoint y: 146, distance: 8.5
click at [845, 140] on icon "button" at bounding box center [851, 140] width 13 height 13
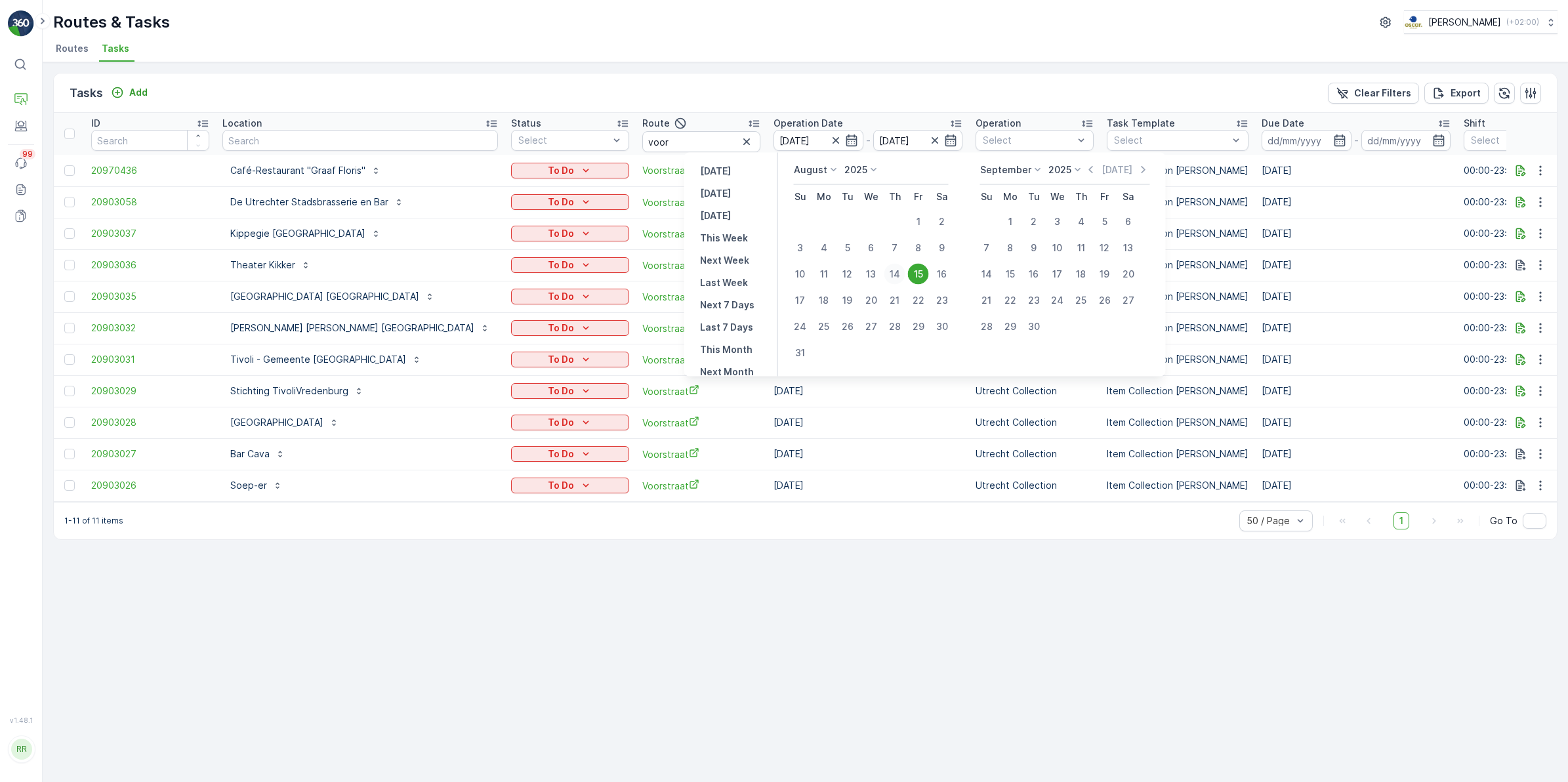
click at [894, 271] on div "14" at bounding box center [894, 274] width 21 height 21
type input "[DATE]"
click at [894, 271] on div "14" at bounding box center [894, 274] width 21 height 21
type input "[DATE]"
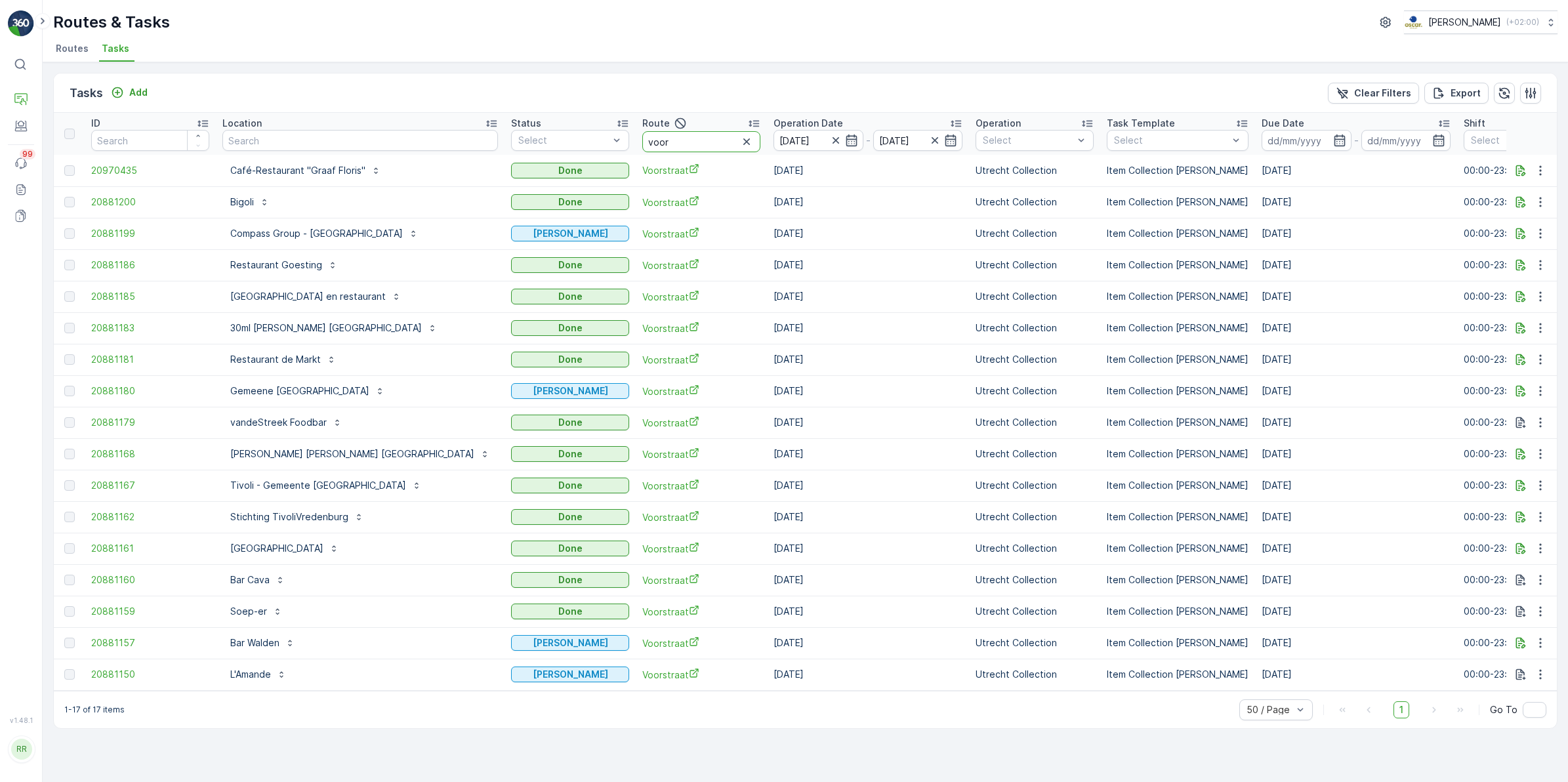
drag, startPoint x: 647, startPoint y: 145, endPoint x: 591, endPoint y: 136, distance: 56.7
click at [636, 136] on th "Route voor" at bounding box center [701, 134] width 131 height 42
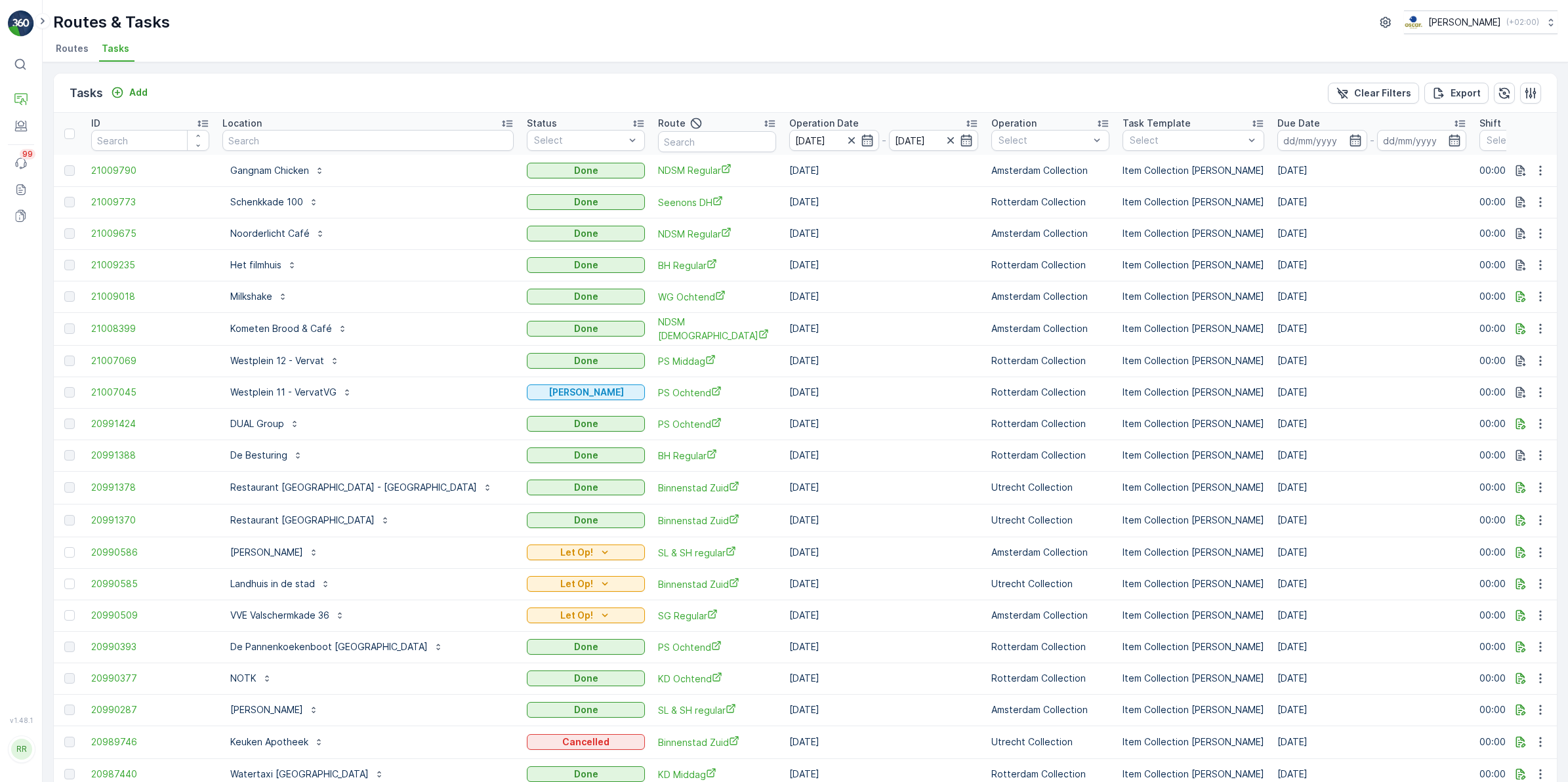
click at [658, 142] on input "text" at bounding box center [717, 141] width 118 height 21
click at [430, 142] on input "text" at bounding box center [368, 140] width 291 height 21
click at [687, 141] on input "text" at bounding box center [717, 141] width 118 height 21
click at [845, 137] on icon "button" at bounding box center [851, 140] width 13 height 13
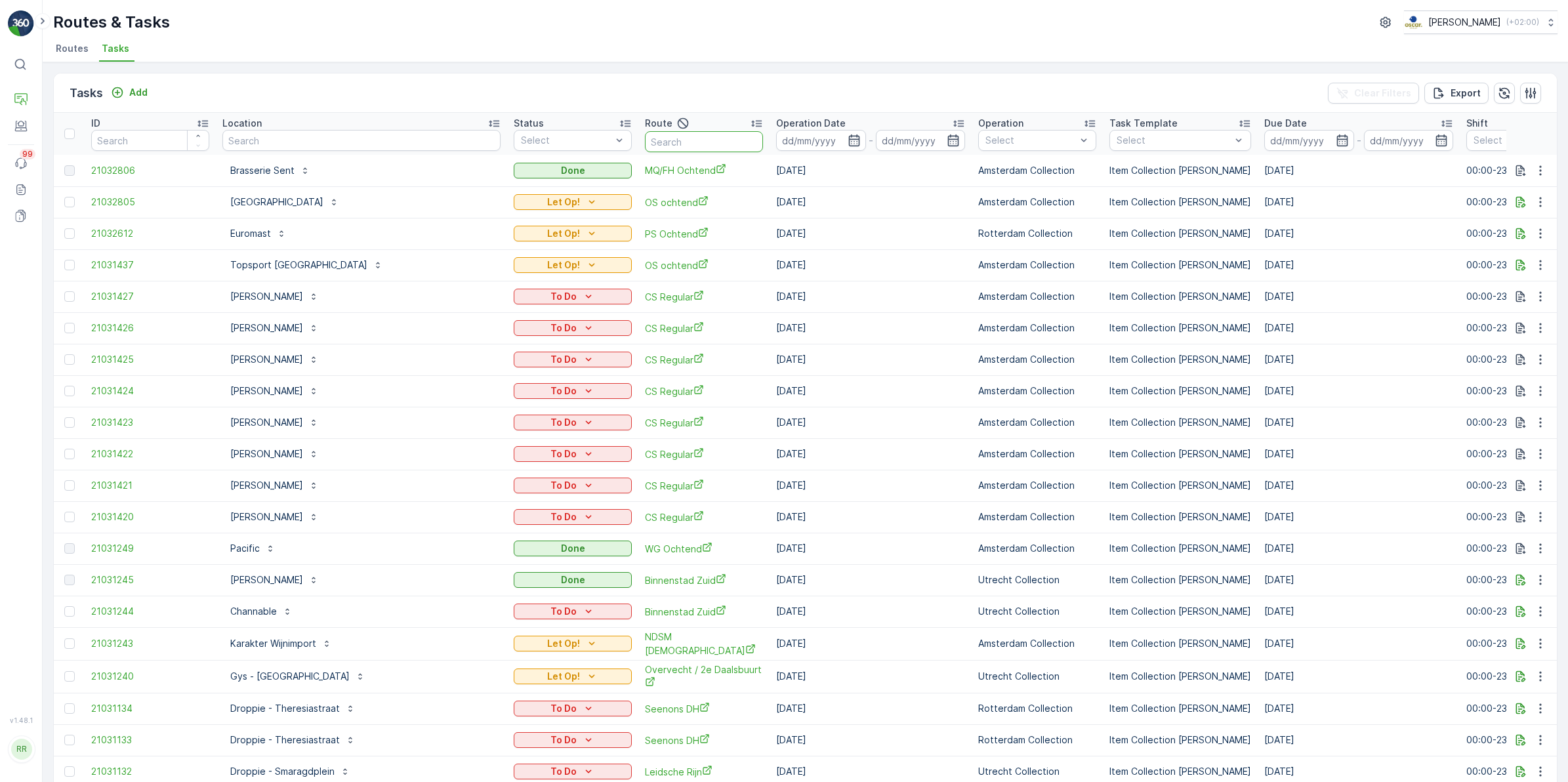
click at [645, 137] on input "text" at bounding box center [704, 141] width 118 height 21
click at [325, 145] on input "text" at bounding box center [362, 140] width 278 height 21
type input "str"
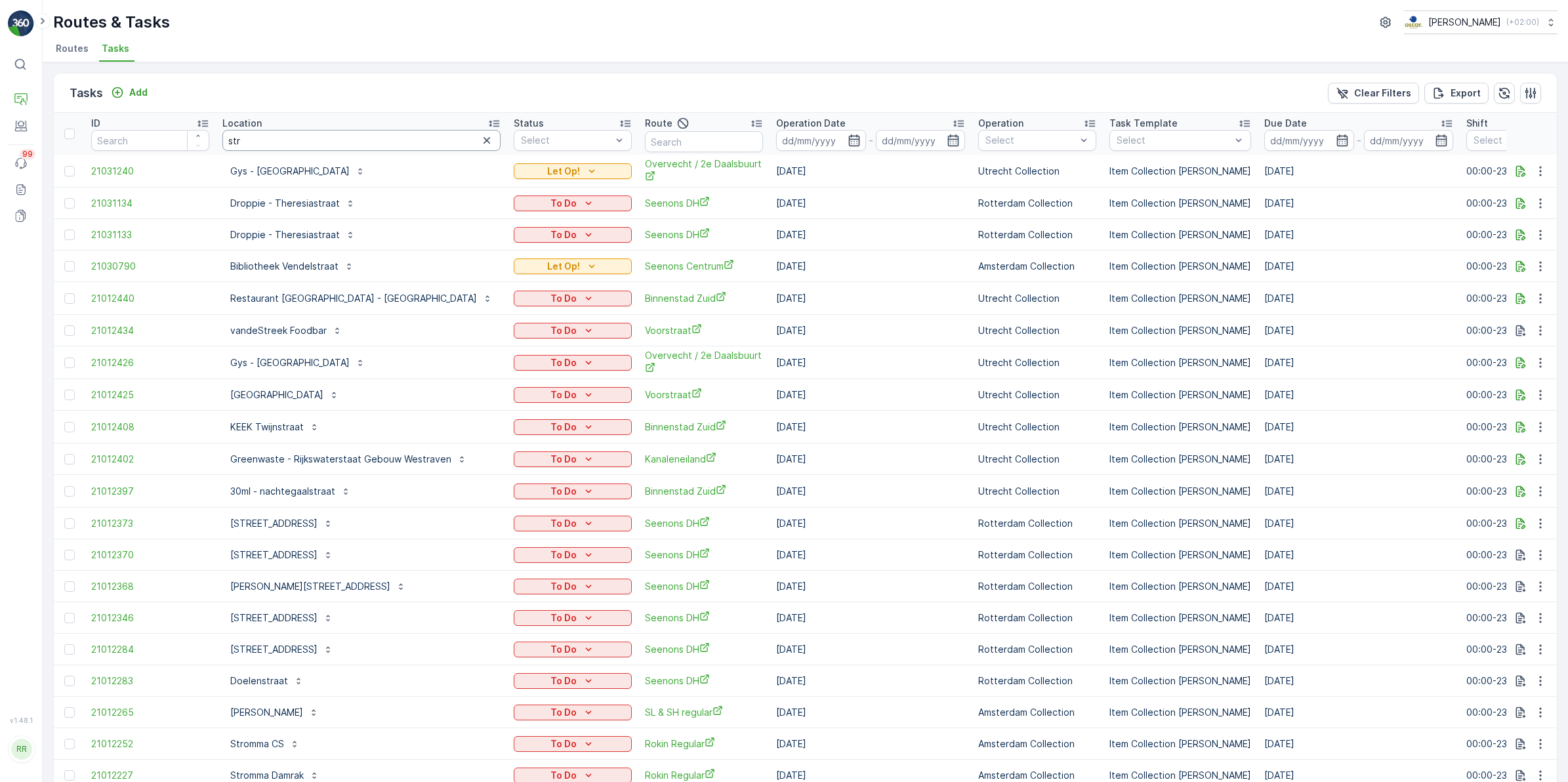
click at [389, 143] on input "str" at bounding box center [362, 140] width 278 height 21
type input "stromm"
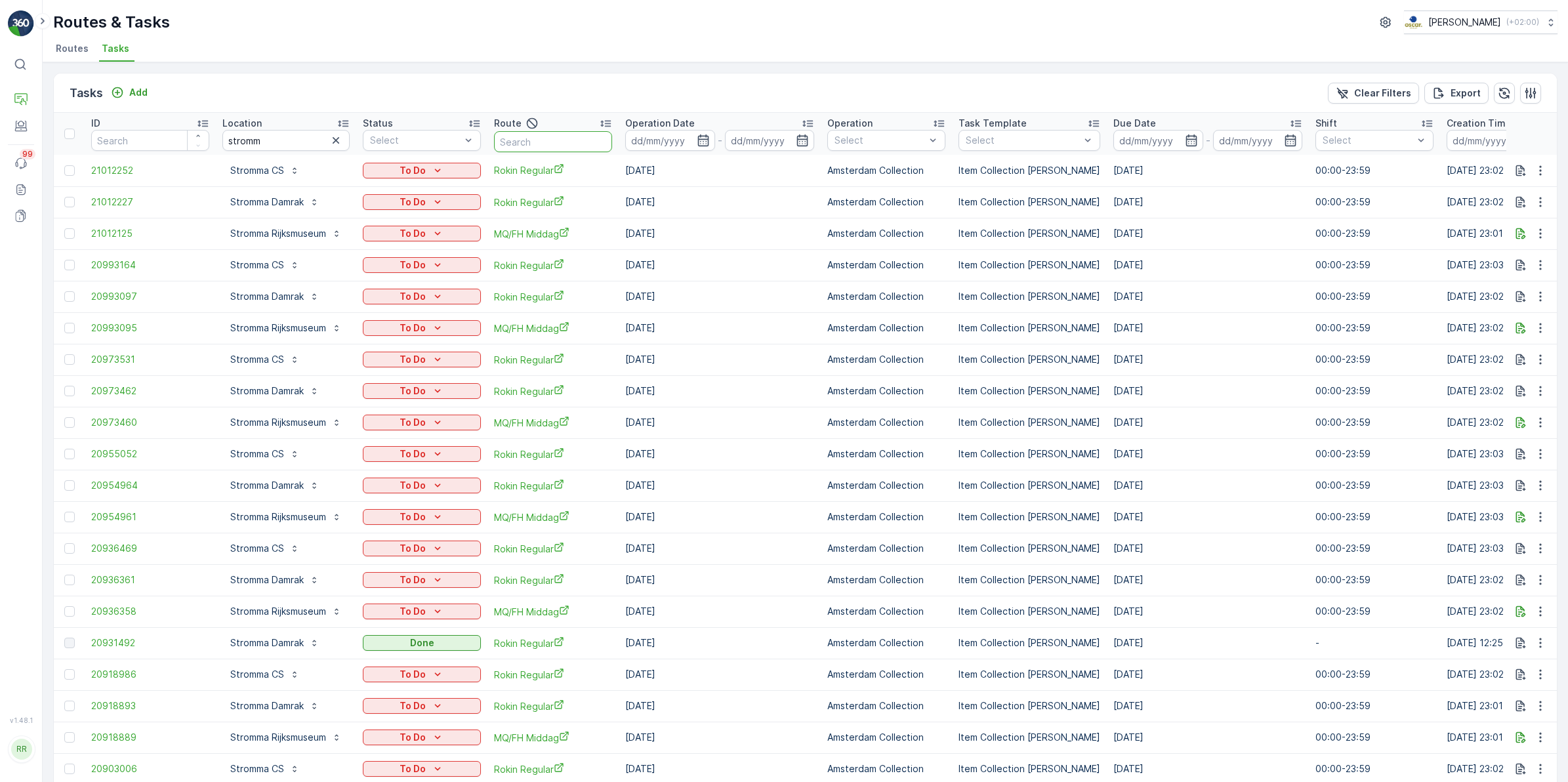
click at [538, 137] on input "text" at bounding box center [553, 141] width 118 height 21
type input "rokin"
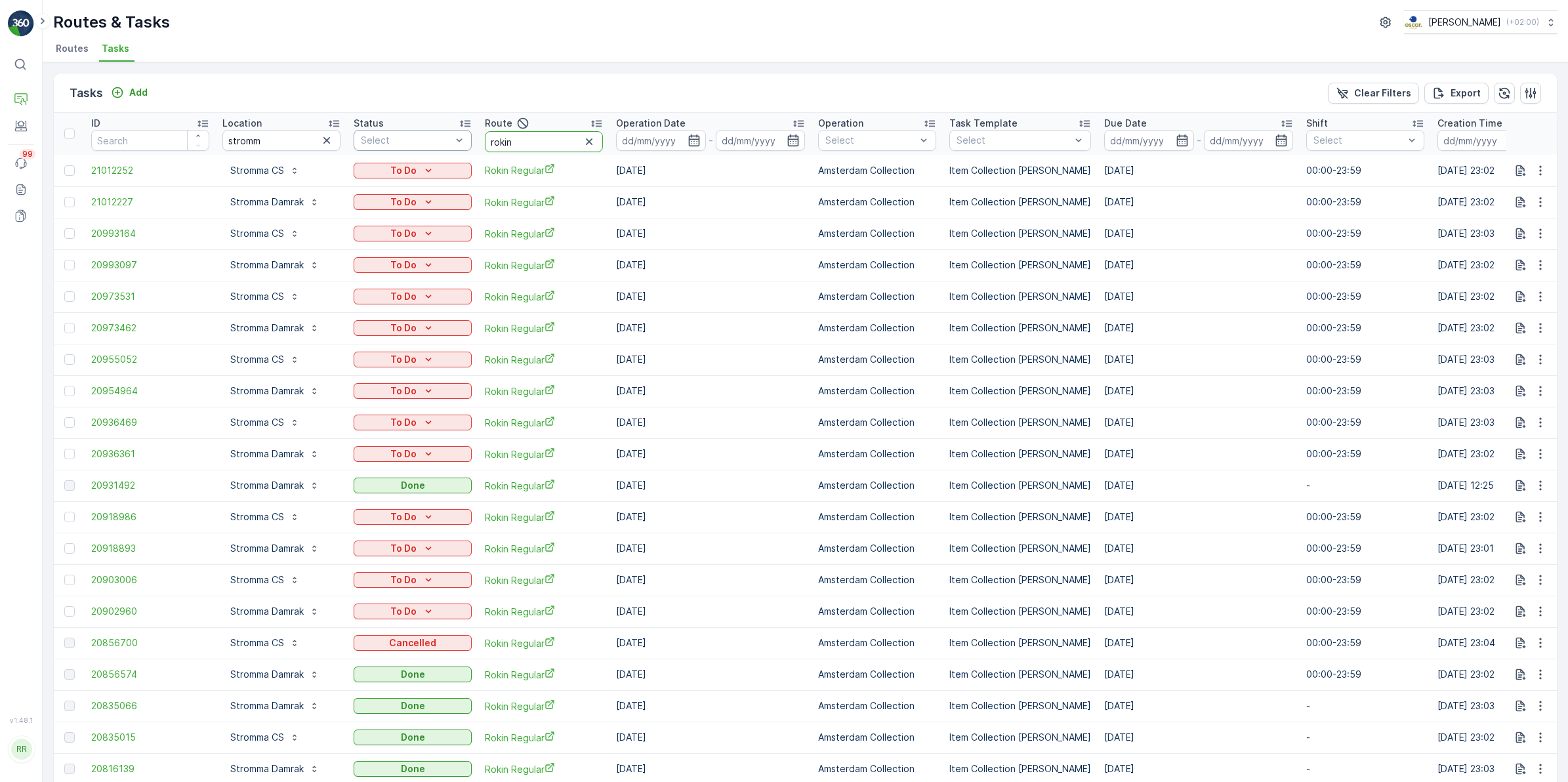
drag, startPoint x: 521, startPoint y: 145, endPoint x: 470, endPoint y: 145, distance: 51.0
click at [470, 145] on tr "ID Location stromm Status Select Route rokin Operation Date - Operation Select …" at bounding box center [1065, 134] width 2024 height 42
type input "nes"
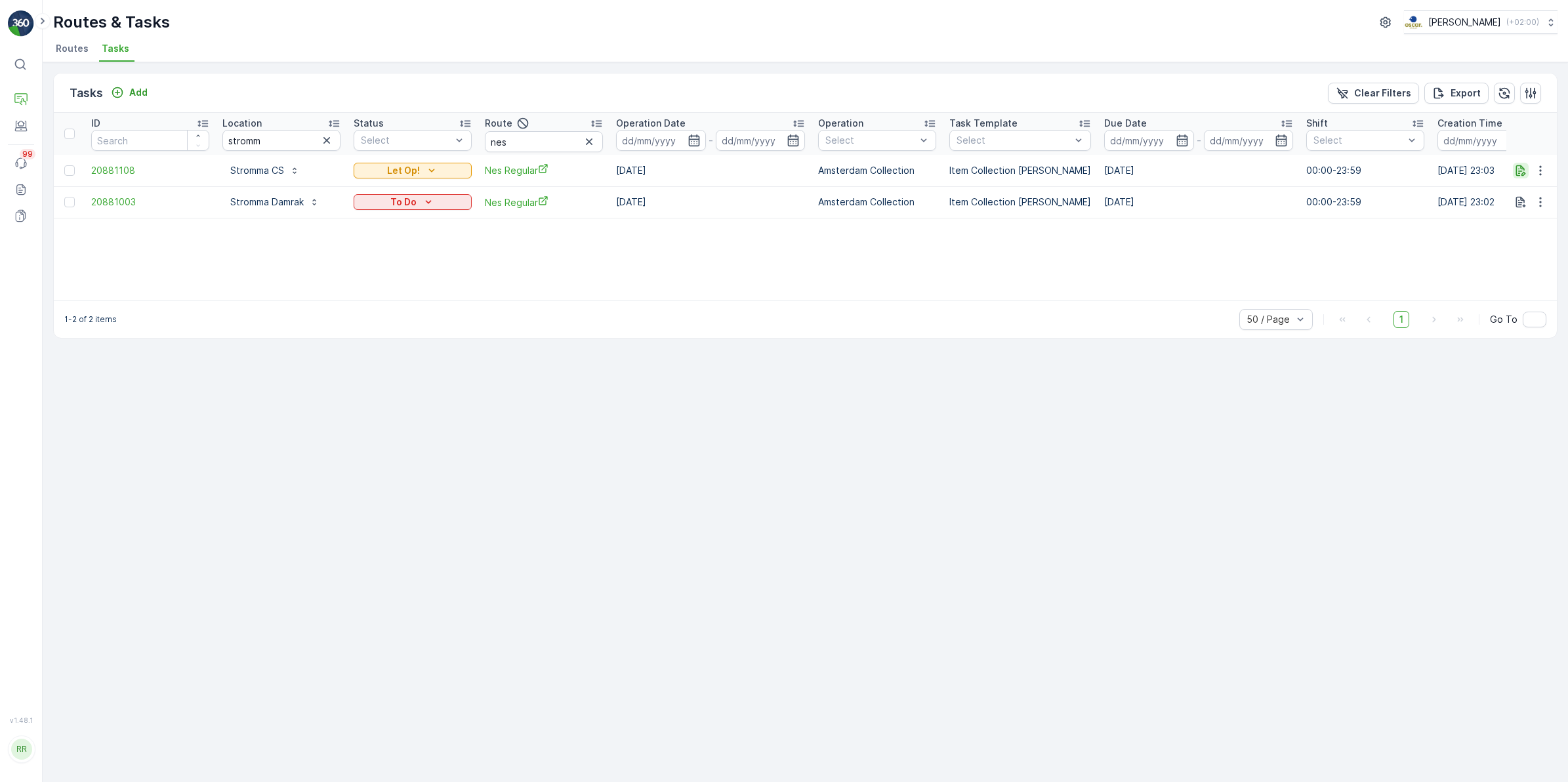
click at [1519, 168] on icon "button" at bounding box center [1521, 170] width 10 height 11
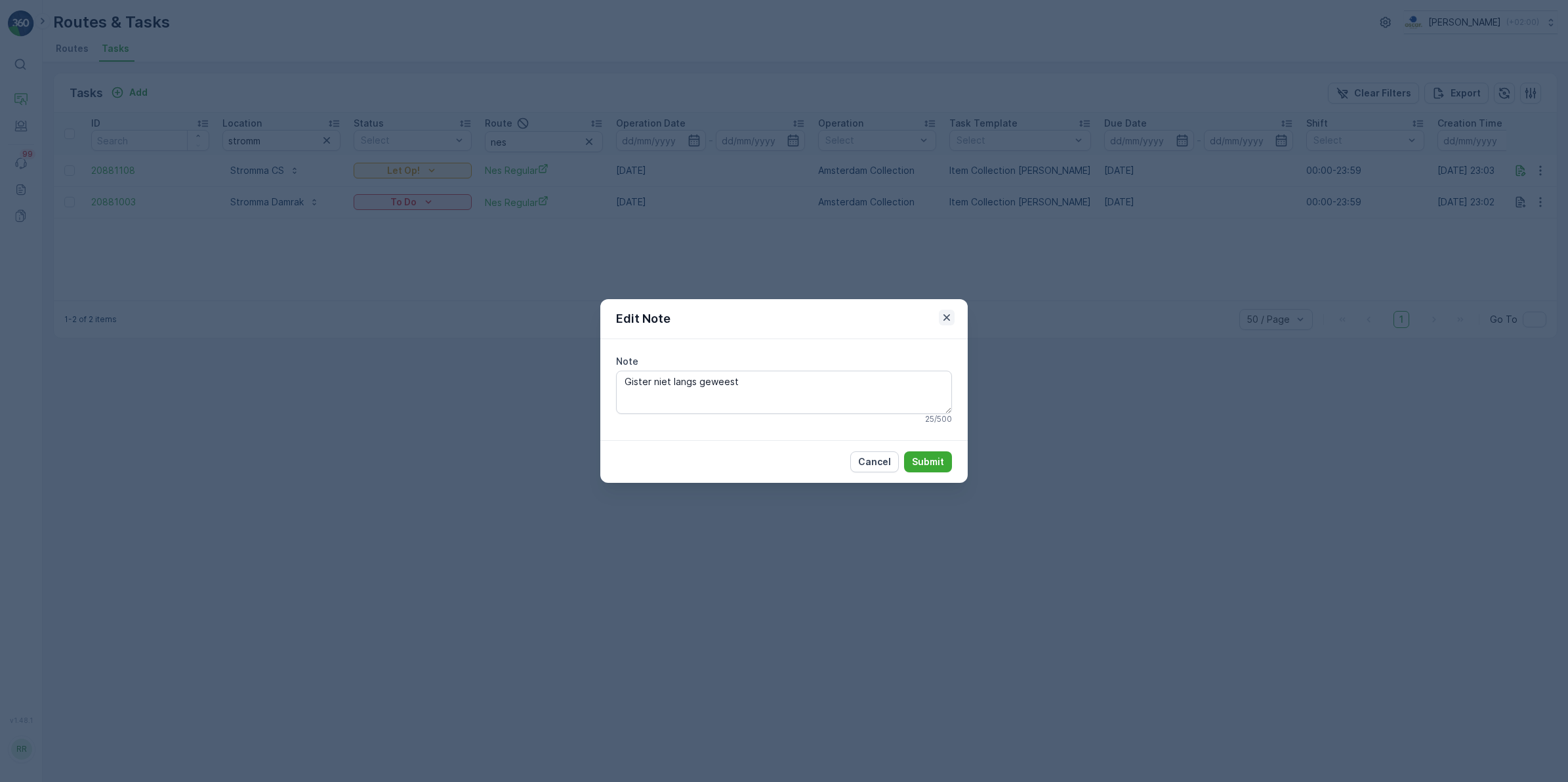
click at [952, 316] on icon "button" at bounding box center [947, 317] width 13 height 13
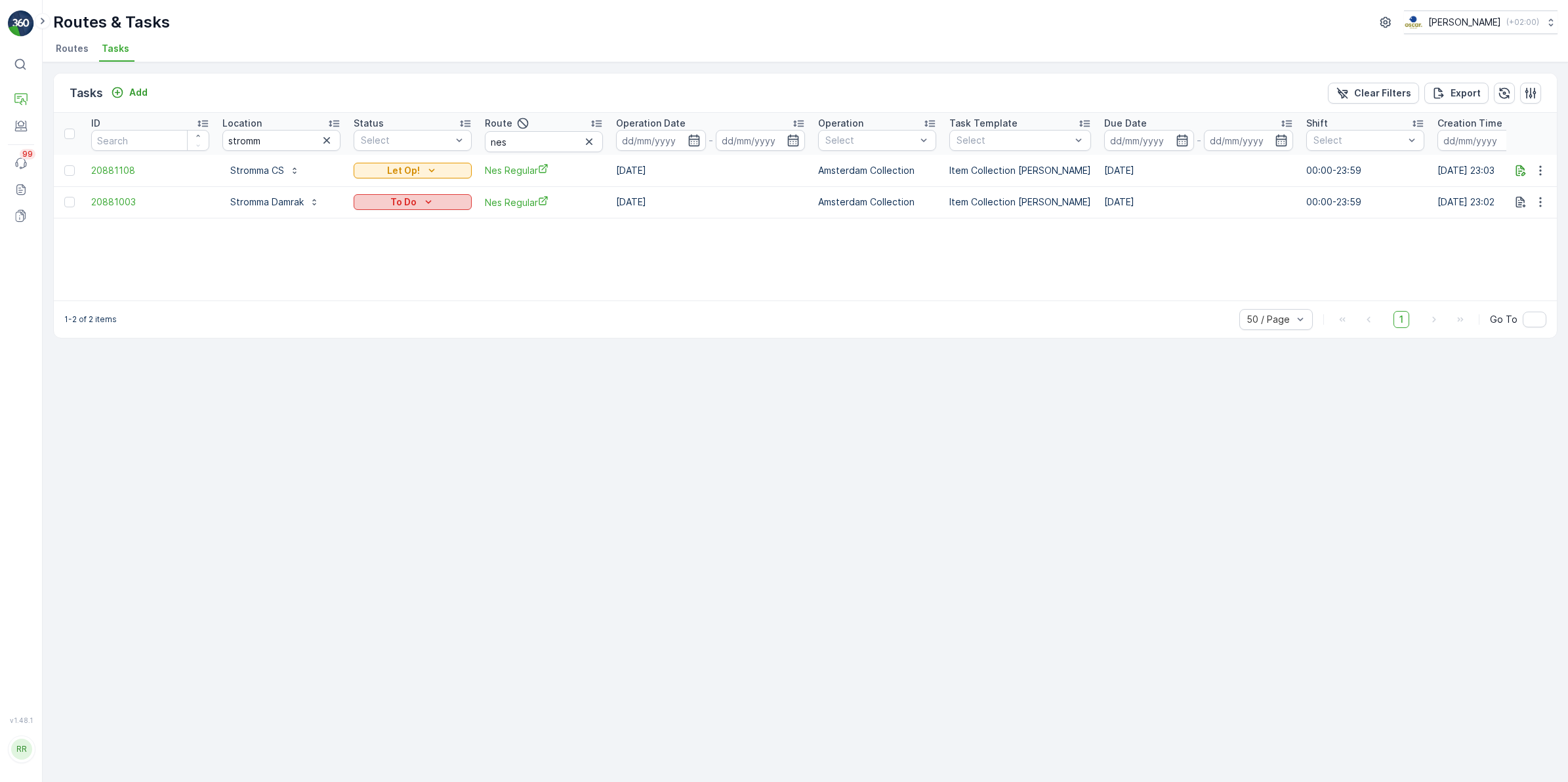
click at [404, 201] on p "To Do" at bounding box center [403, 202] width 26 height 13
drag, startPoint x: 503, startPoint y: 256, endPoint x: 475, endPoint y: 234, distance: 35.6
click at [503, 256] on div "ID Location stromm Status Select Route nes Operation Date - Operation Select Ta…" at bounding box center [805, 207] width 1503 height 188
click at [261, 172] on p "Stromma CS" at bounding box center [257, 170] width 54 height 13
click at [598, 257] on div "ID Location stromm Status Select Route nes Operation Date - Operation Select Ta…" at bounding box center [805, 207] width 1503 height 188
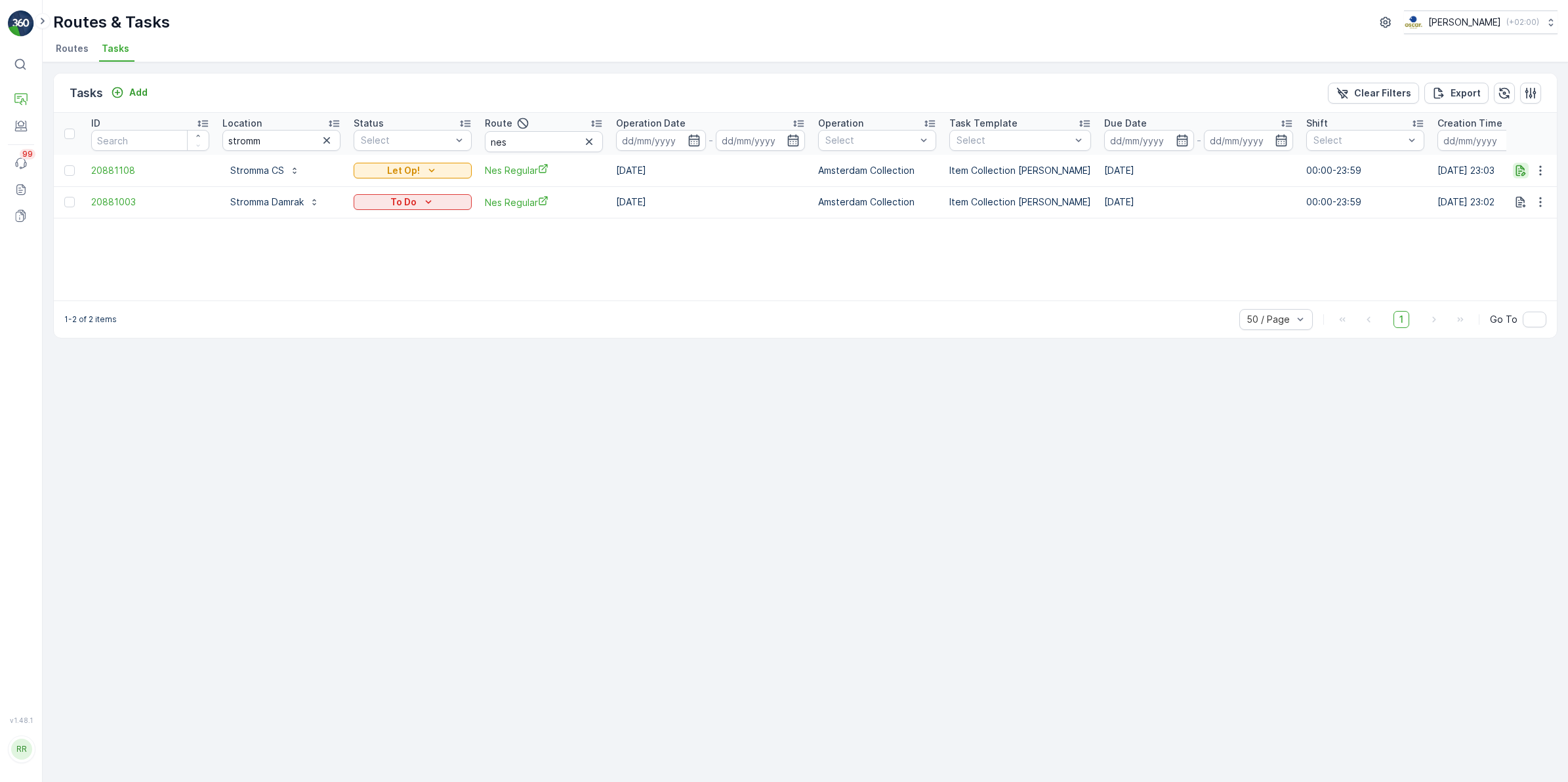
click at [1522, 173] on icon "button" at bounding box center [1521, 170] width 10 height 11
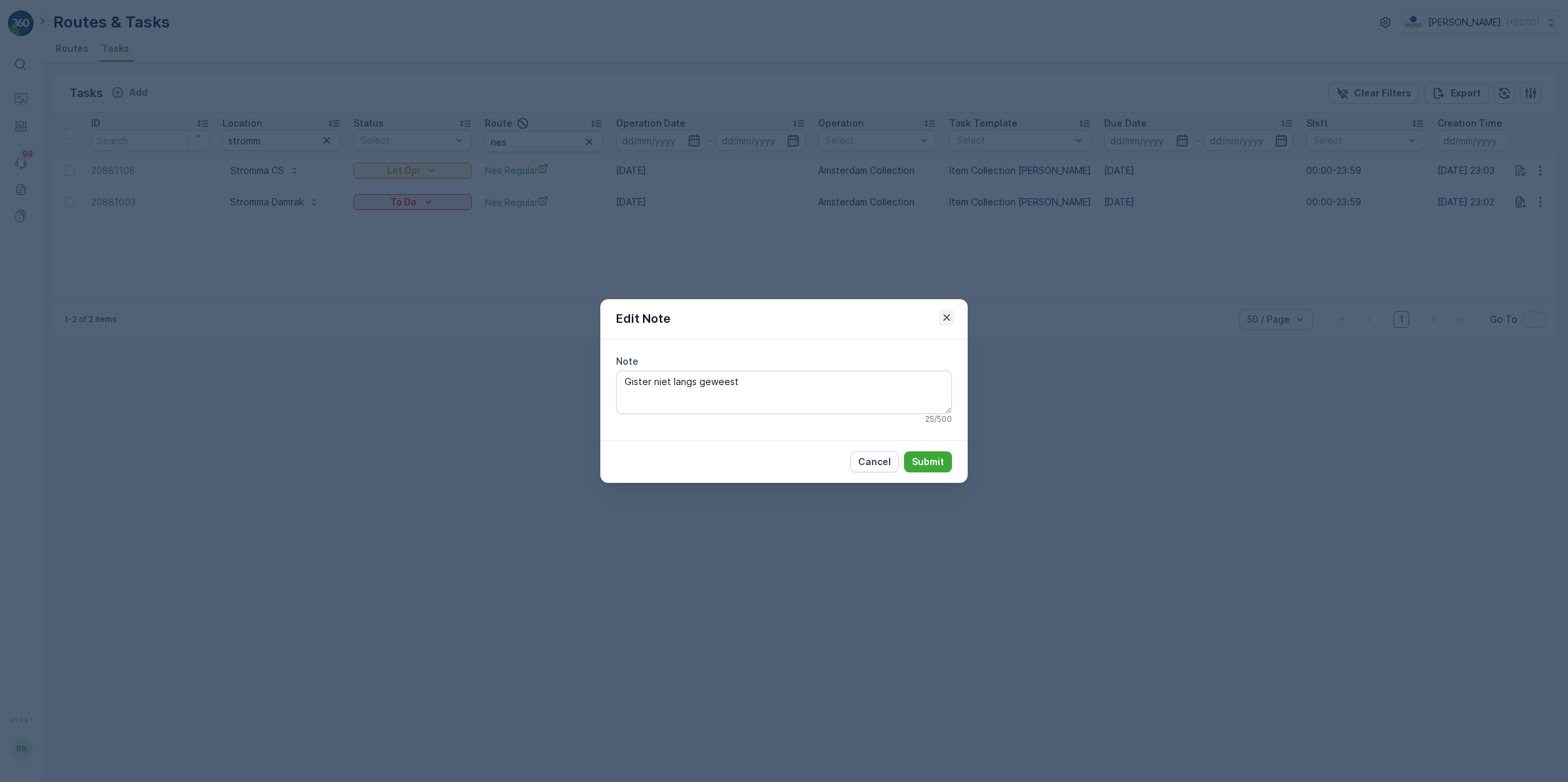
click at [949, 317] on icon "button" at bounding box center [947, 317] width 13 height 13
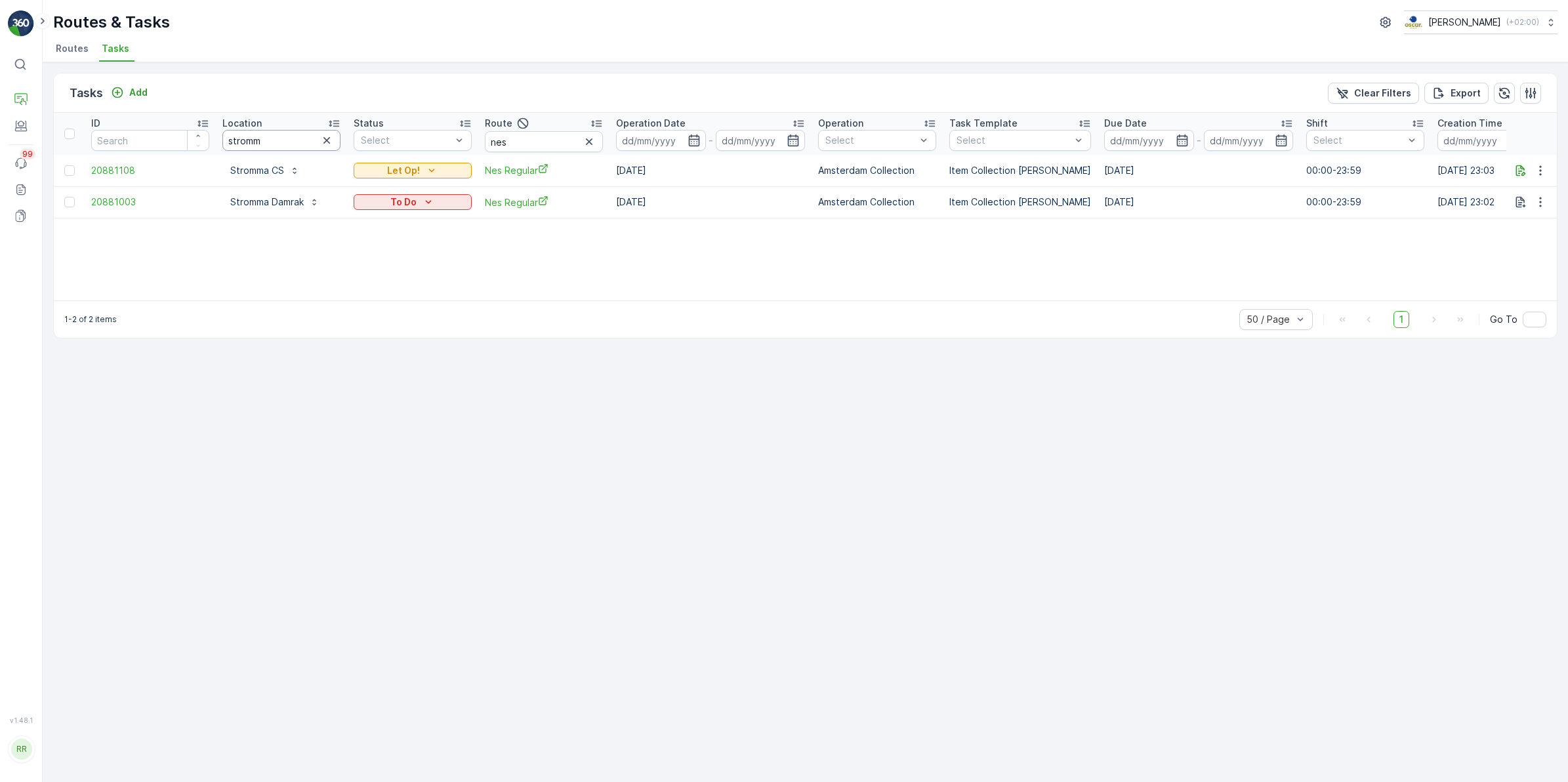
click at [287, 138] on input "stromm" at bounding box center [281, 140] width 118 height 21
drag, startPoint x: 545, startPoint y: 139, endPoint x: 441, endPoint y: 132, distance: 104.2
click at [441, 132] on tr "ID Location stromm Status Select Route nes Operation Date - Operation Select Ta…" at bounding box center [1065, 134] width 2024 height 42
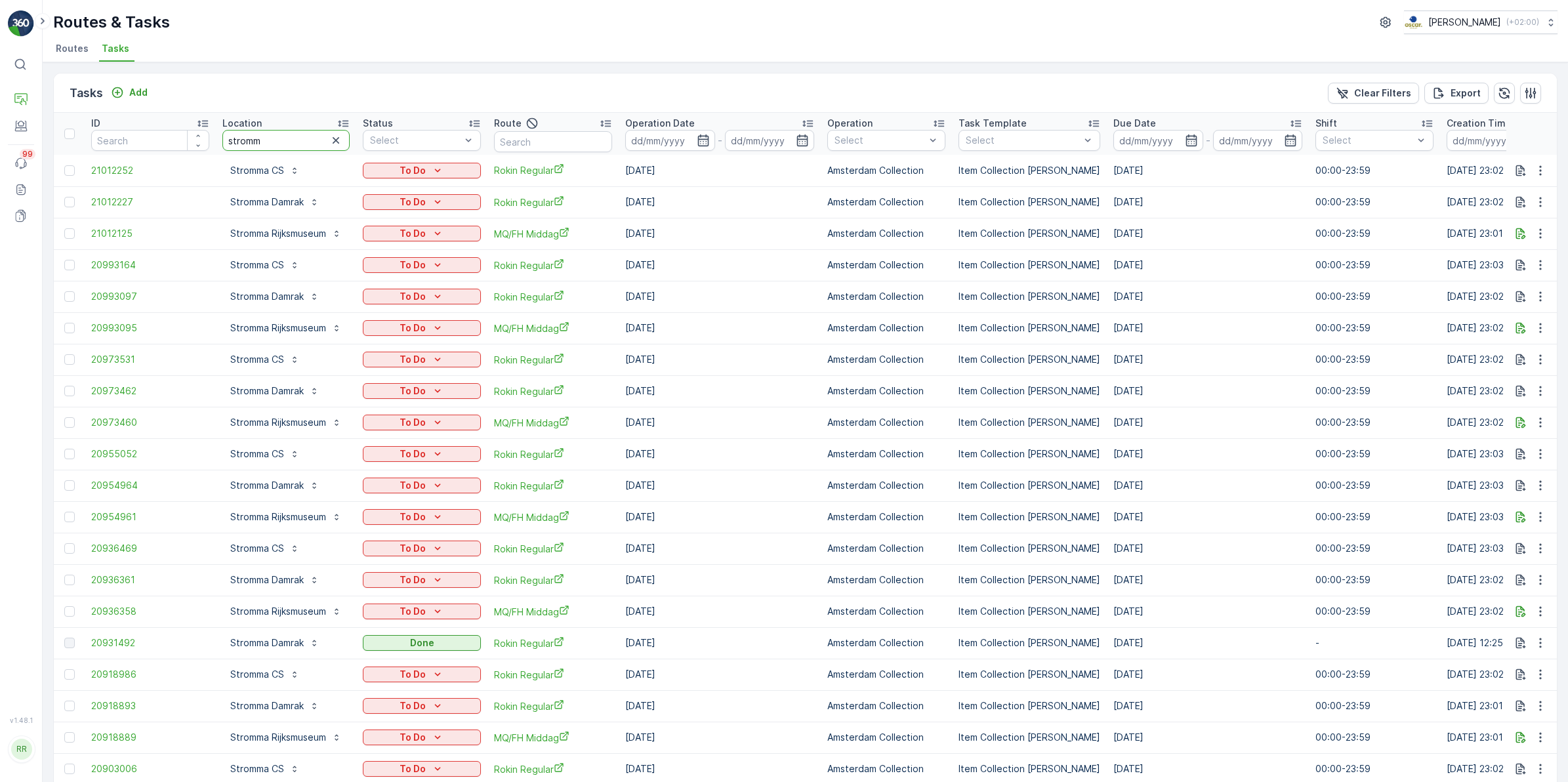
click at [291, 143] on input "stromm" at bounding box center [286, 140] width 127 height 21
type input "stromma cs"
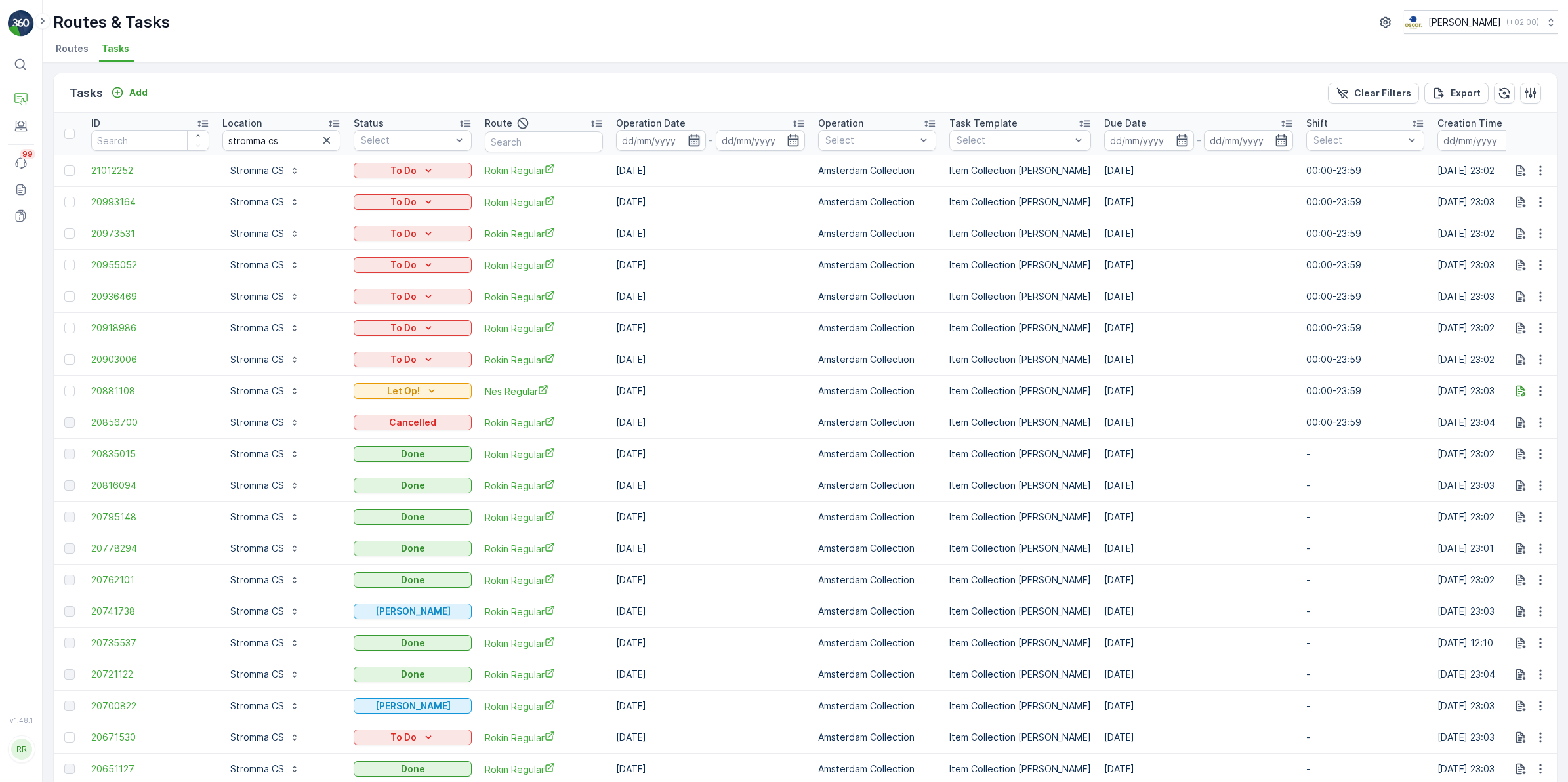
click at [697, 135] on icon "button" at bounding box center [694, 140] width 13 height 13
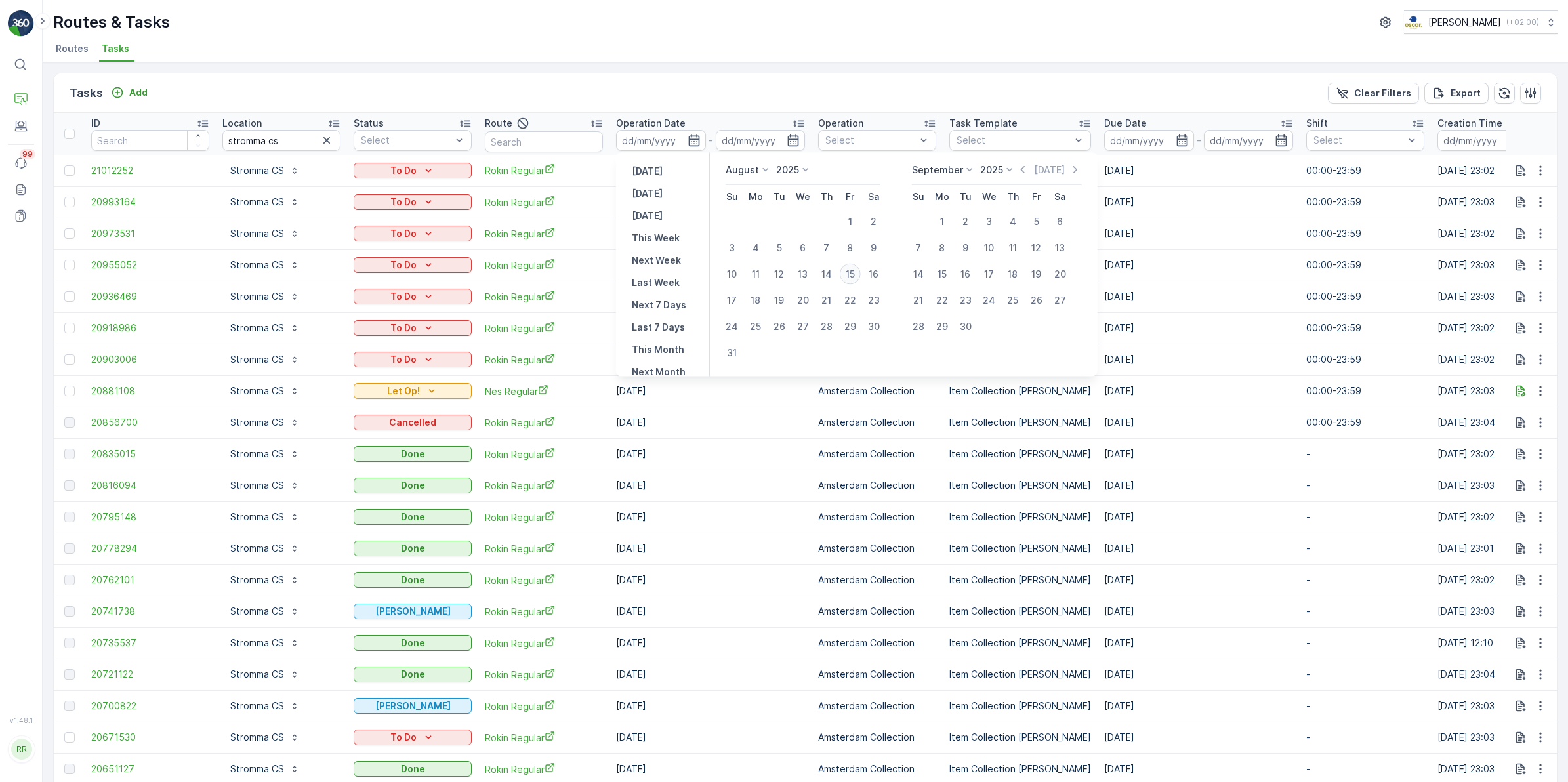
click at [850, 273] on div "15" at bounding box center [850, 274] width 21 height 21
type input "[DATE]"
click at [851, 273] on div "15" at bounding box center [850, 274] width 21 height 21
type input "[DATE]"
click at [873, 276] on div "16" at bounding box center [873, 274] width 21 height 21
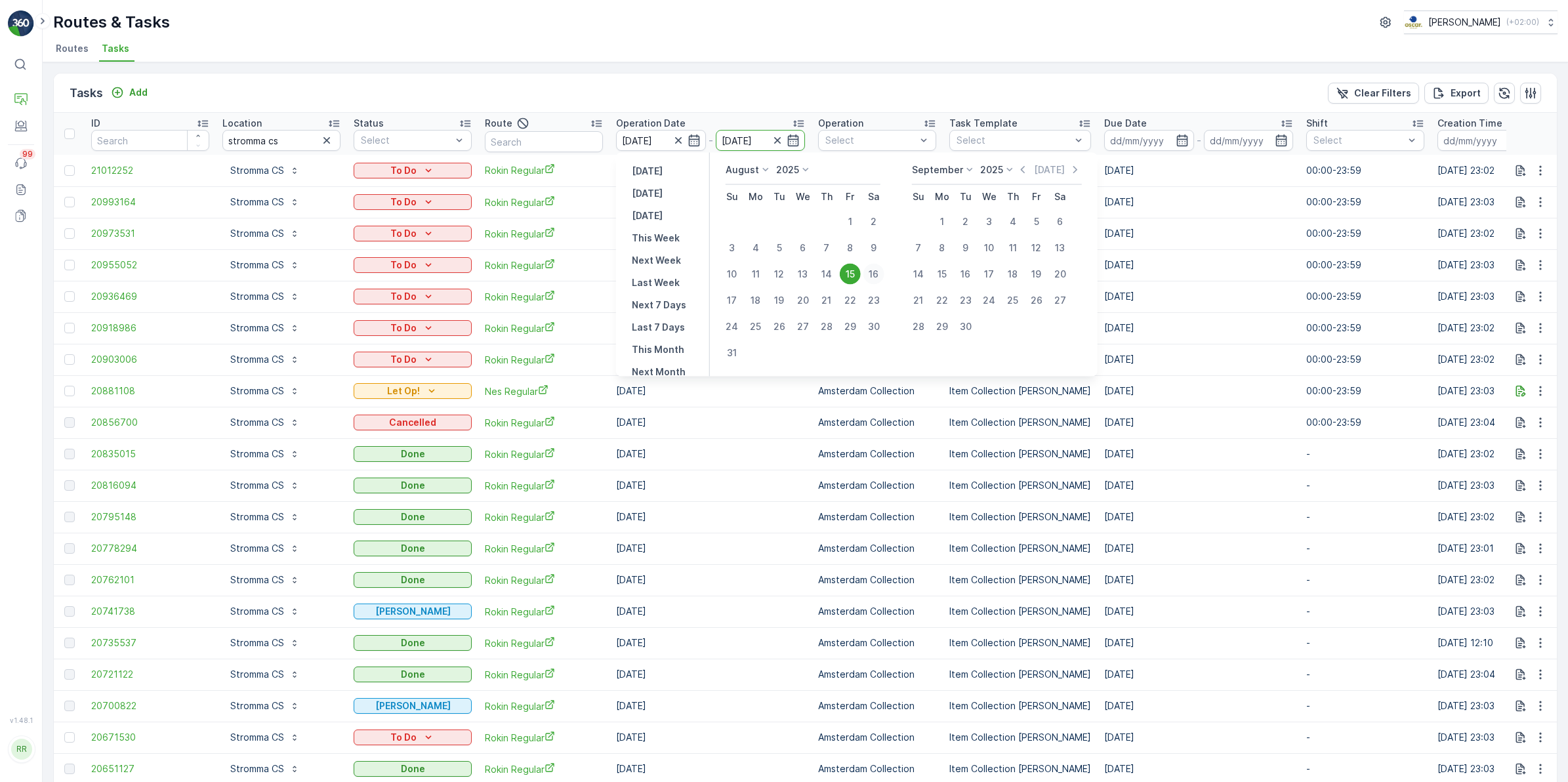
type input "16.08.2025"
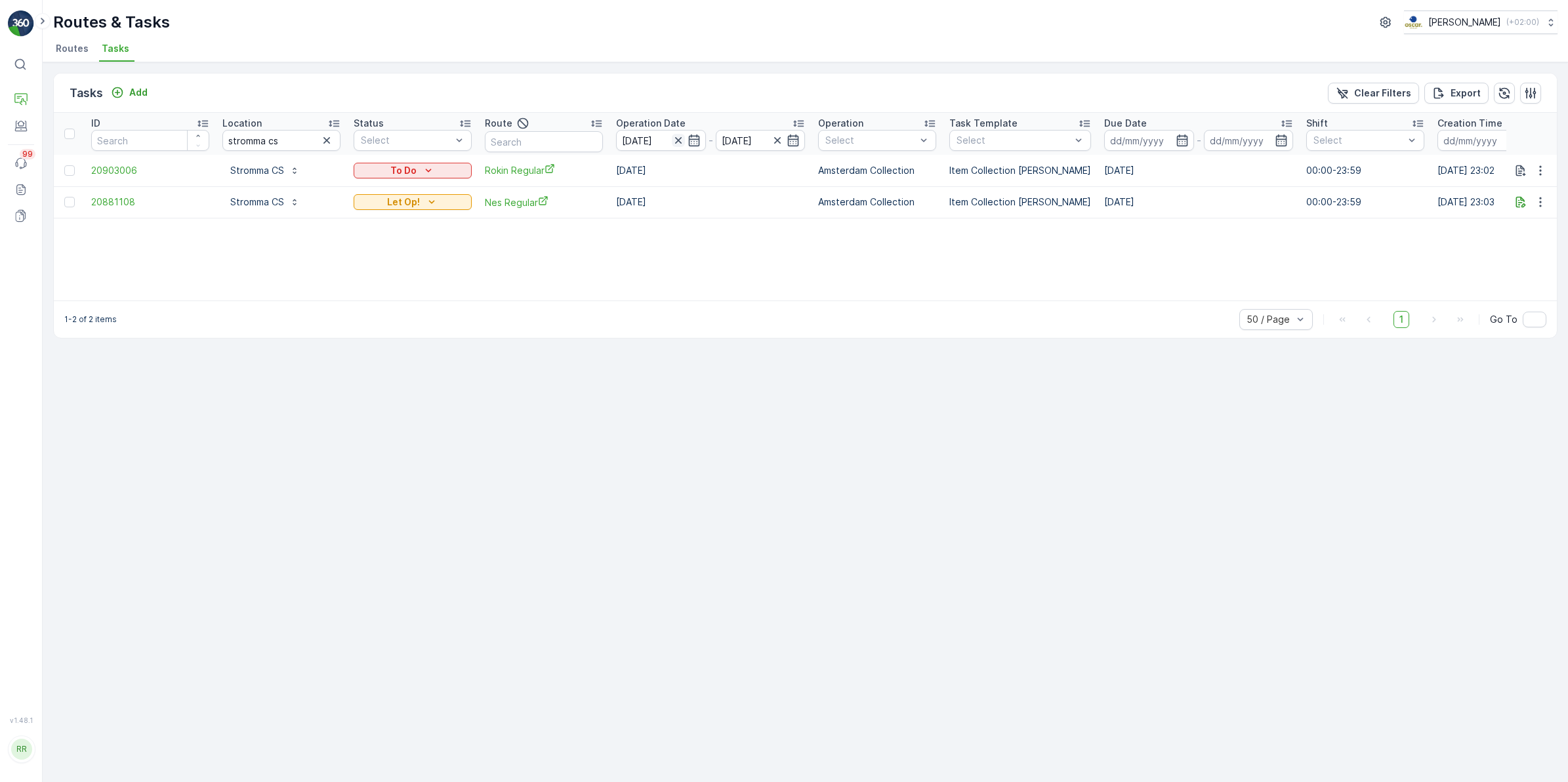
click at [674, 138] on icon "button" at bounding box center [678, 140] width 13 height 13
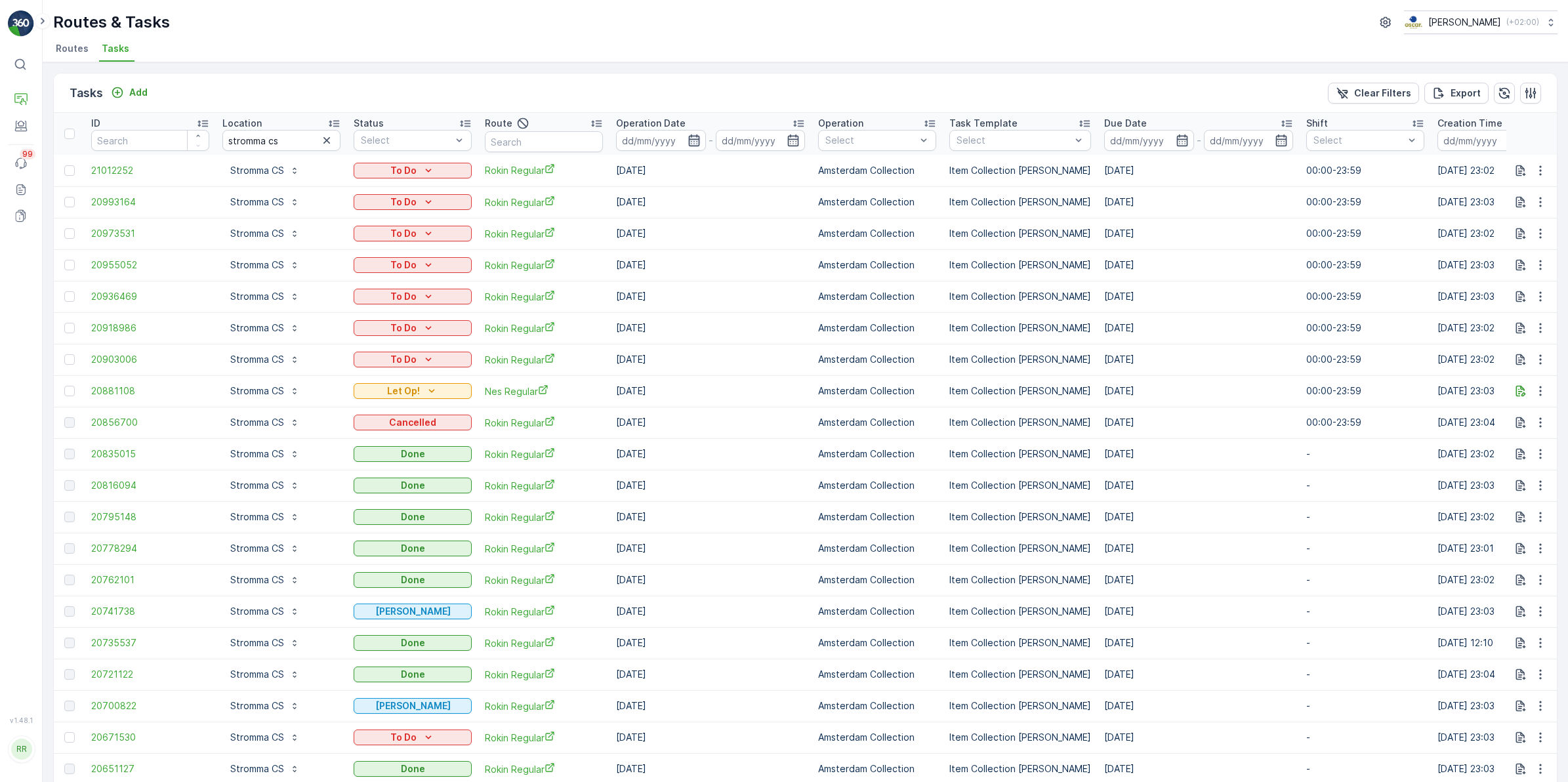
click at [697, 140] on icon "button" at bounding box center [694, 140] width 13 height 13
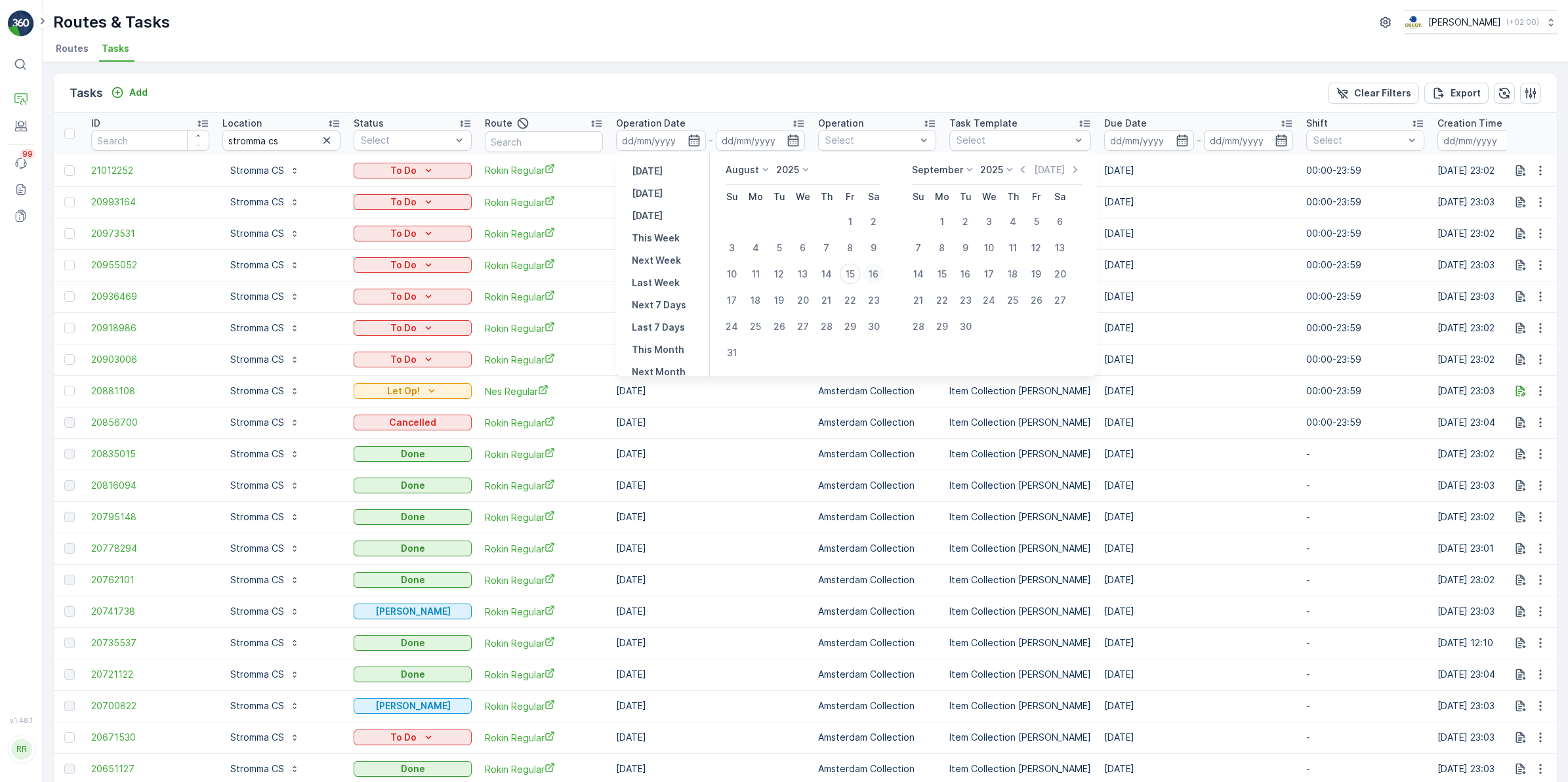
click at [876, 269] on div "16" at bounding box center [873, 274] width 21 height 21
type input "16.08.2025"
click at [876, 269] on div "16" at bounding box center [873, 274] width 21 height 21
type input "16.08.2025"
click at [876, 269] on div "16" at bounding box center [873, 274] width 21 height 21
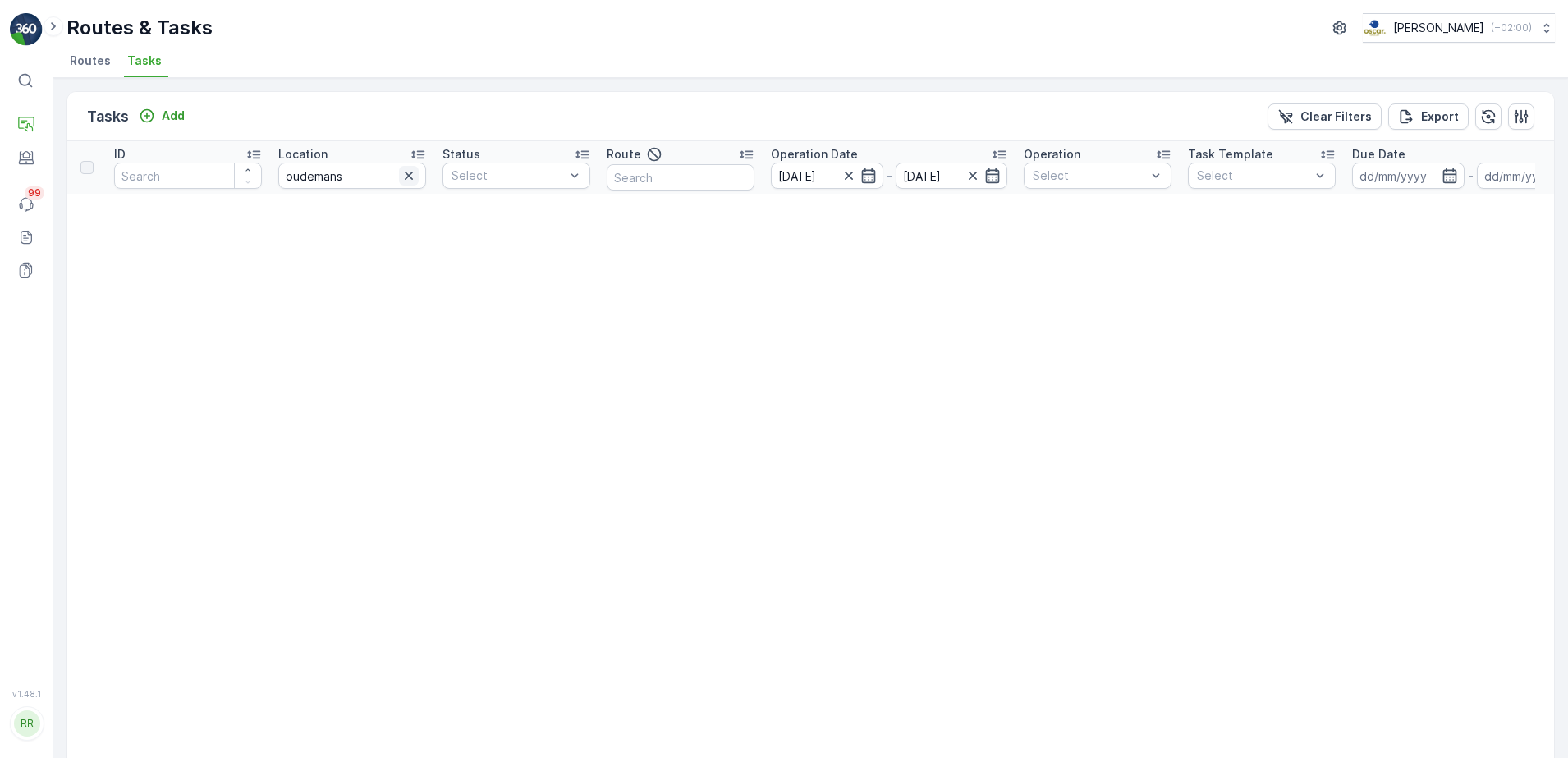
click at [408, 175] on icon "button" at bounding box center [409, 176] width 8 height 8
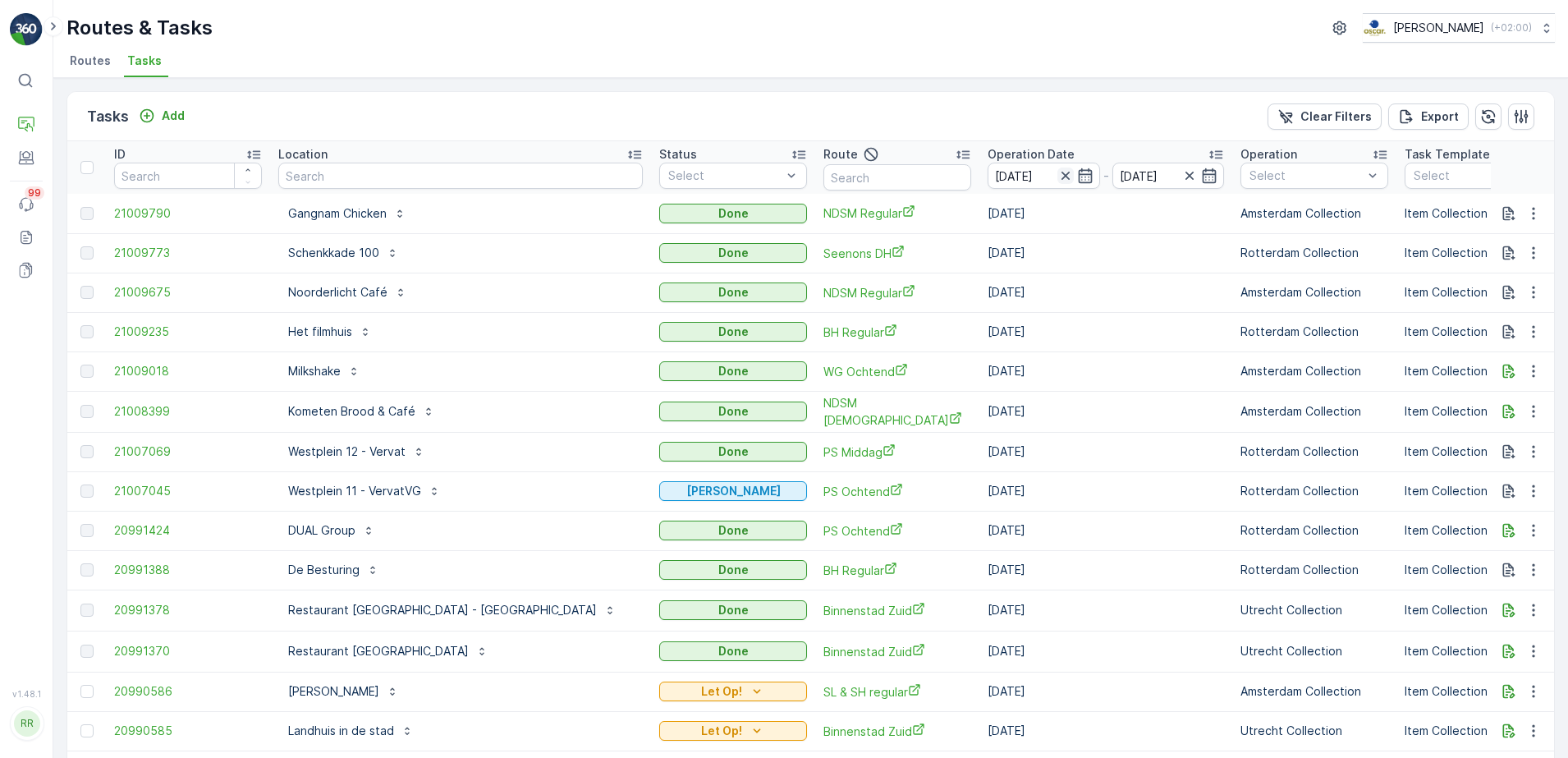
click at [1057, 177] on icon "button" at bounding box center [1065, 176] width 16 height 16
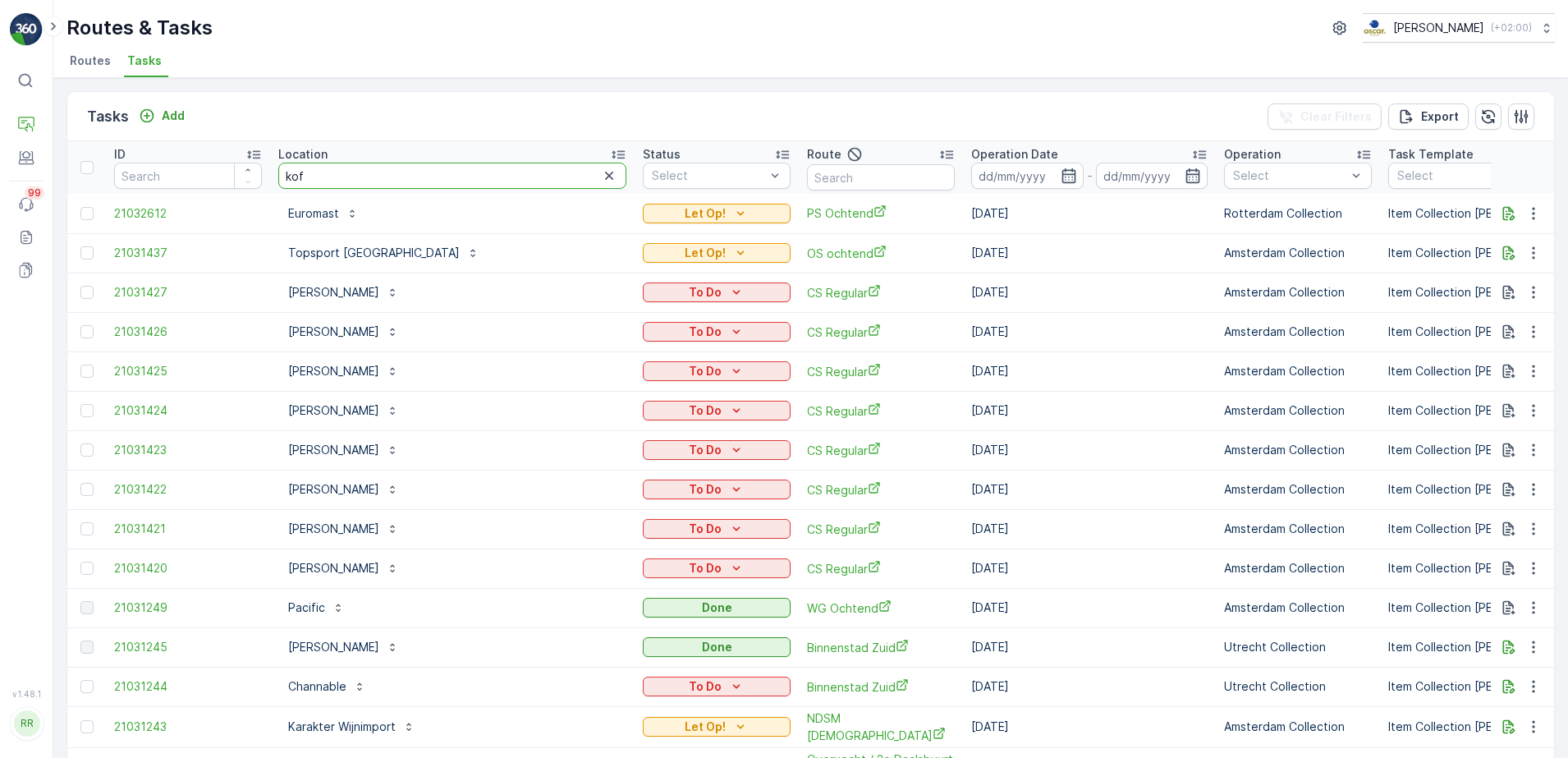
type input "koff"
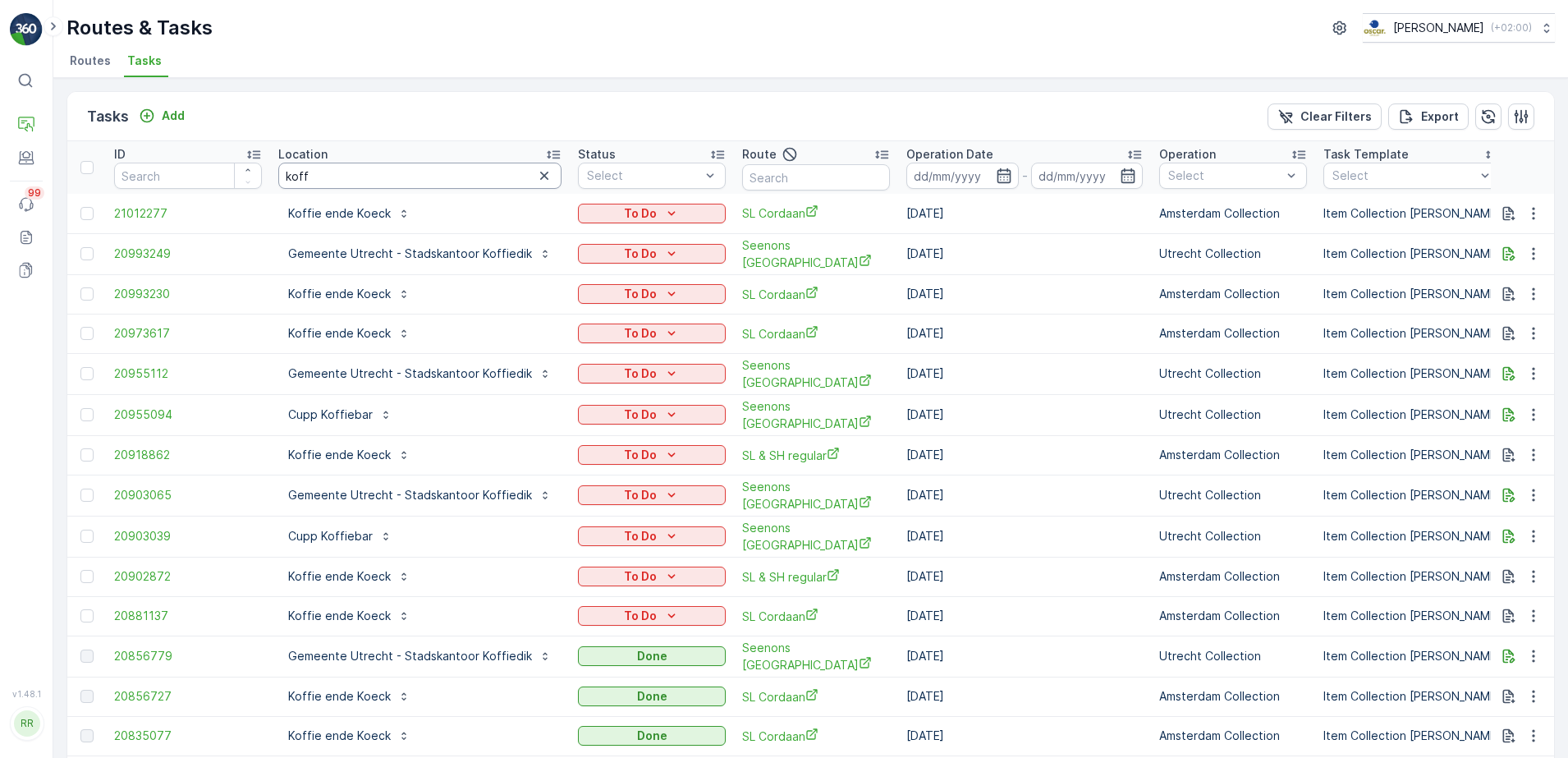
click at [417, 173] on input "koff" at bounding box center [420, 175] width 283 height 26
click at [237, 183] on tr "ID Location koff Status Select Route Operation Date - Operation Select Task Tem…" at bounding box center [1401, 168] width 2668 height 53
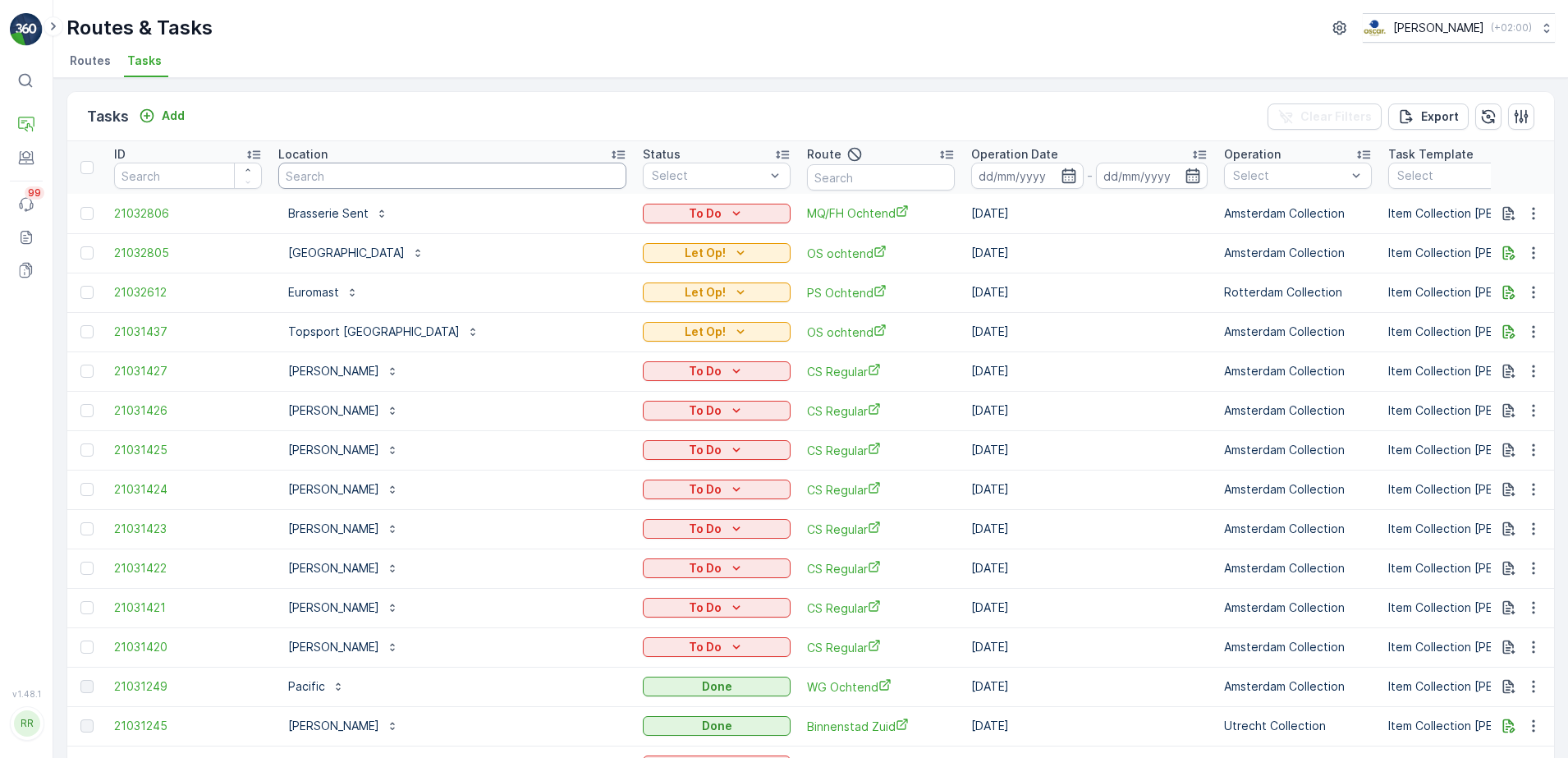
click at [469, 176] on input "text" at bounding box center [452, 175] width 348 height 26
click at [807, 182] on input "text" at bounding box center [881, 177] width 148 height 26
type input "voor"
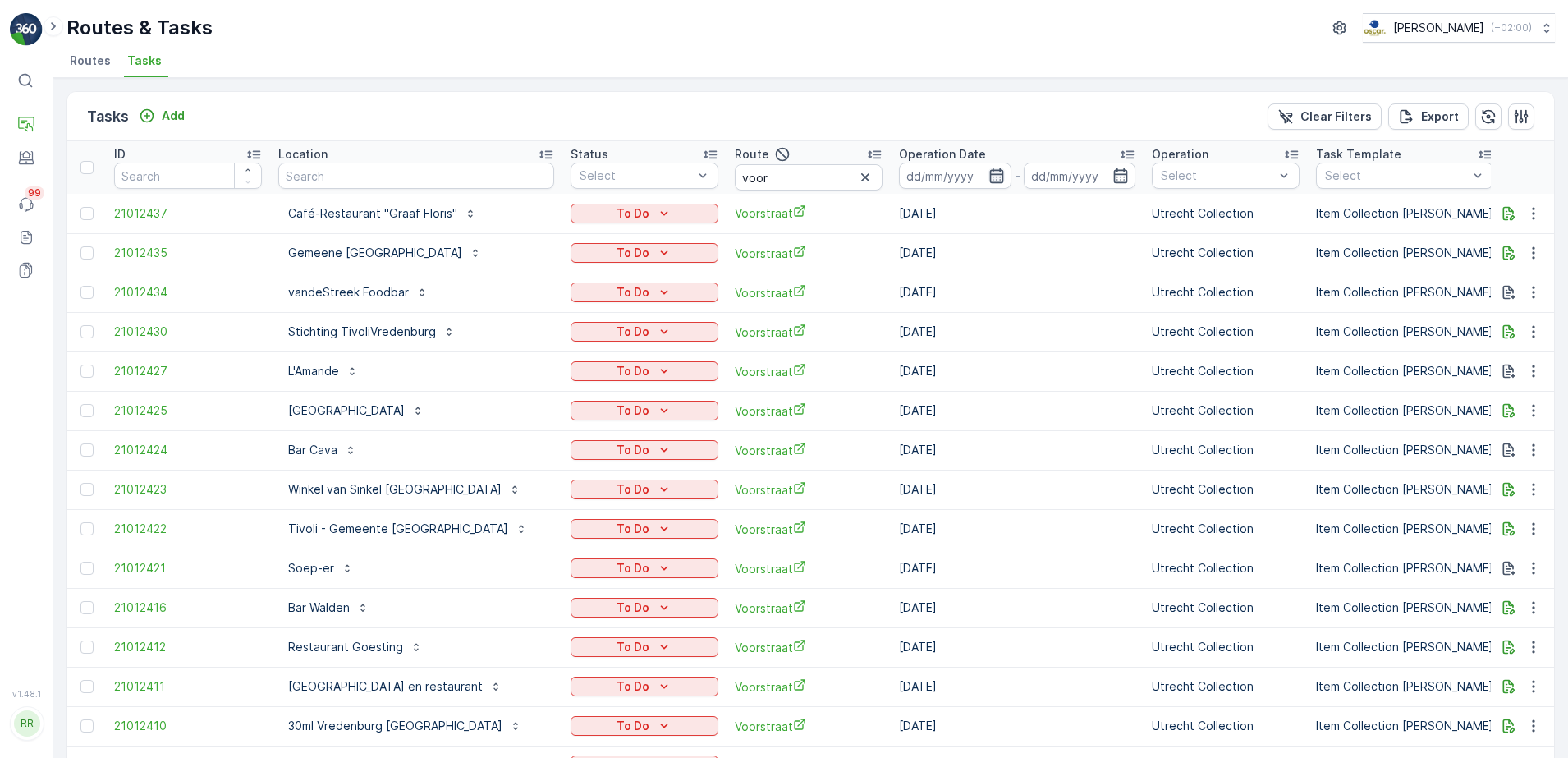
click at [1005, 177] on icon "button" at bounding box center [996, 176] width 16 height 16
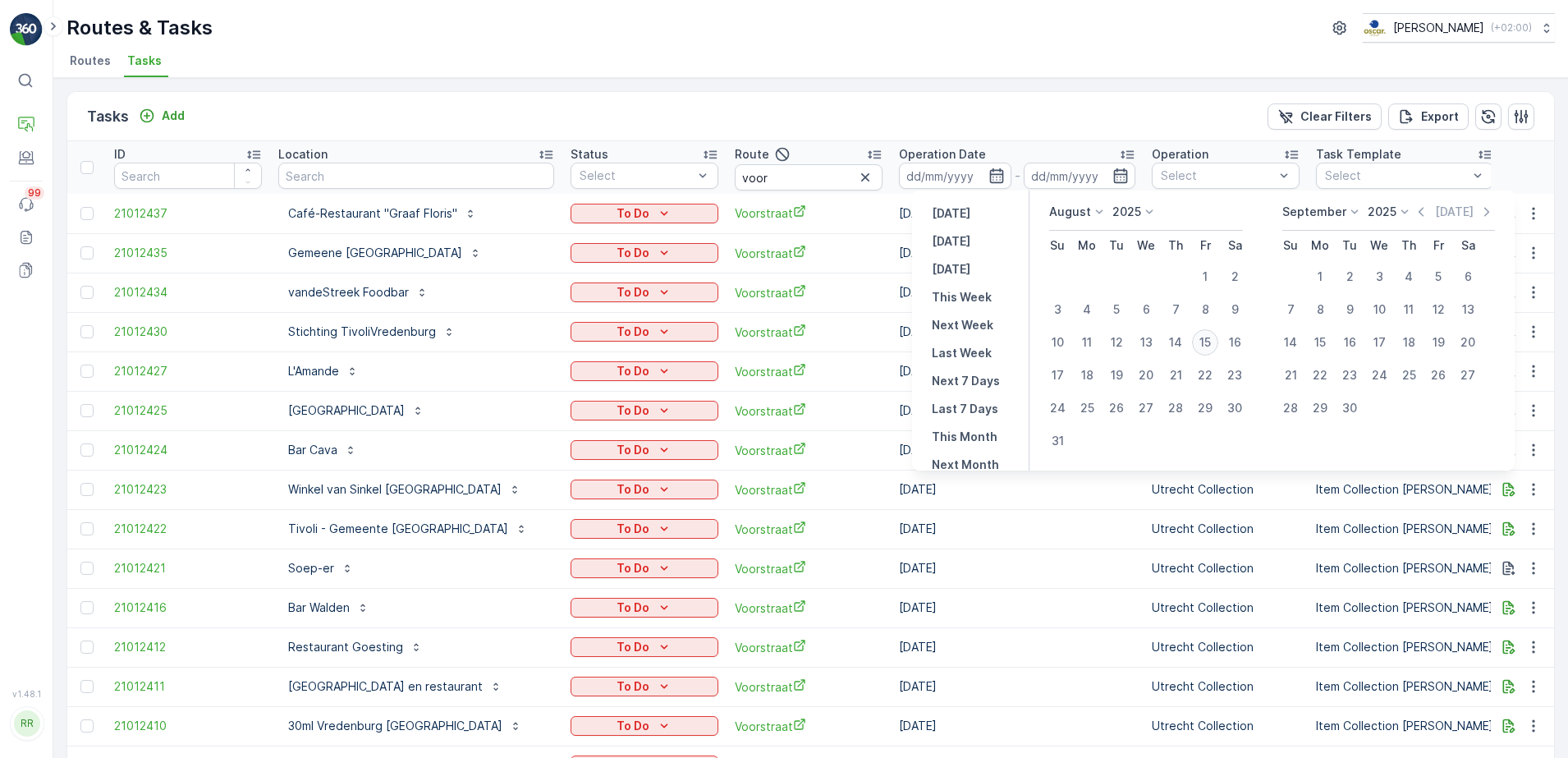
click at [1209, 339] on div "15" at bounding box center [1204, 341] width 26 height 26
type input "[DATE]"
click at [1209, 339] on div "15" at bounding box center [1204, 341] width 26 height 26
type input "[DATE]"
click at [1209, 339] on div "15" at bounding box center [1204, 341] width 26 height 26
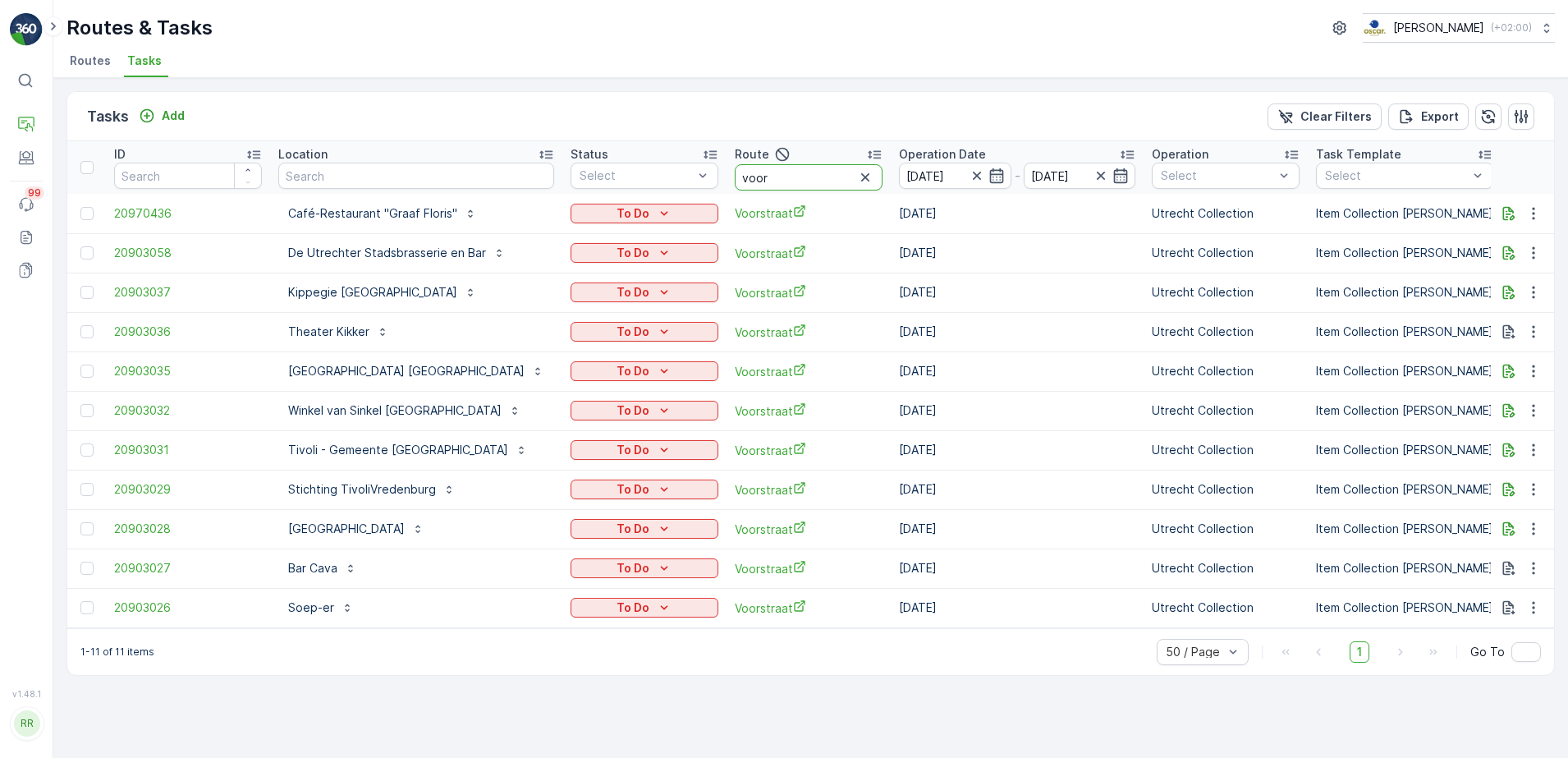
click at [777, 188] on input "voor" at bounding box center [808, 177] width 148 height 26
click at [989, 181] on icon "button" at bounding box center [996, 176] width 14 height 14
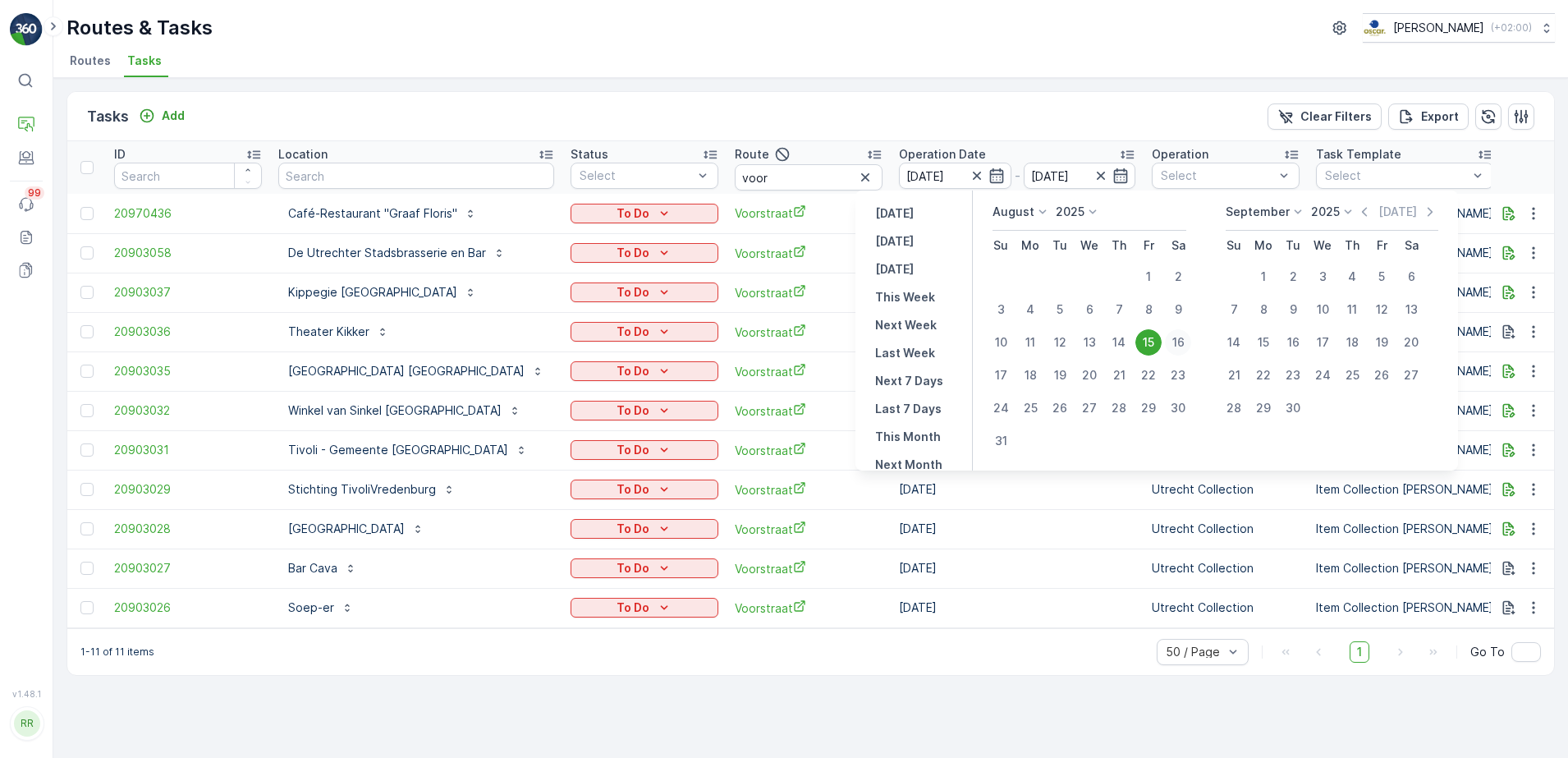
click at [1182, 341] on div "16" at bounding box center [1177, 341] width 26 height 26
type input "[DATE]"
click at [1183, 341] on td "Utrecht Collection" at bounding box center [1225, 332] width 164 height 39
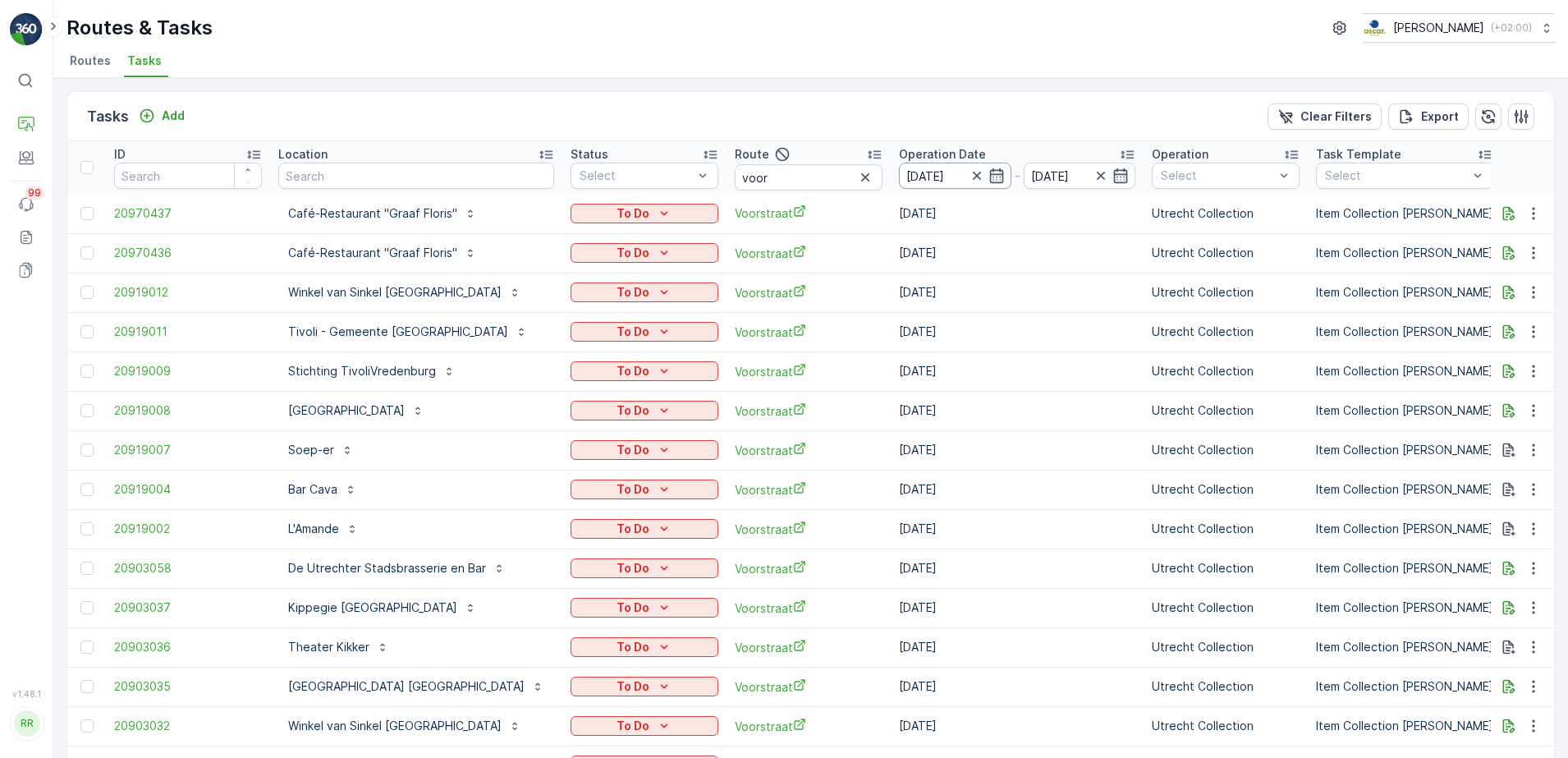
click at [927, 165] on input "[DATE]" at bounding box center [955, 175] width 113 height 26
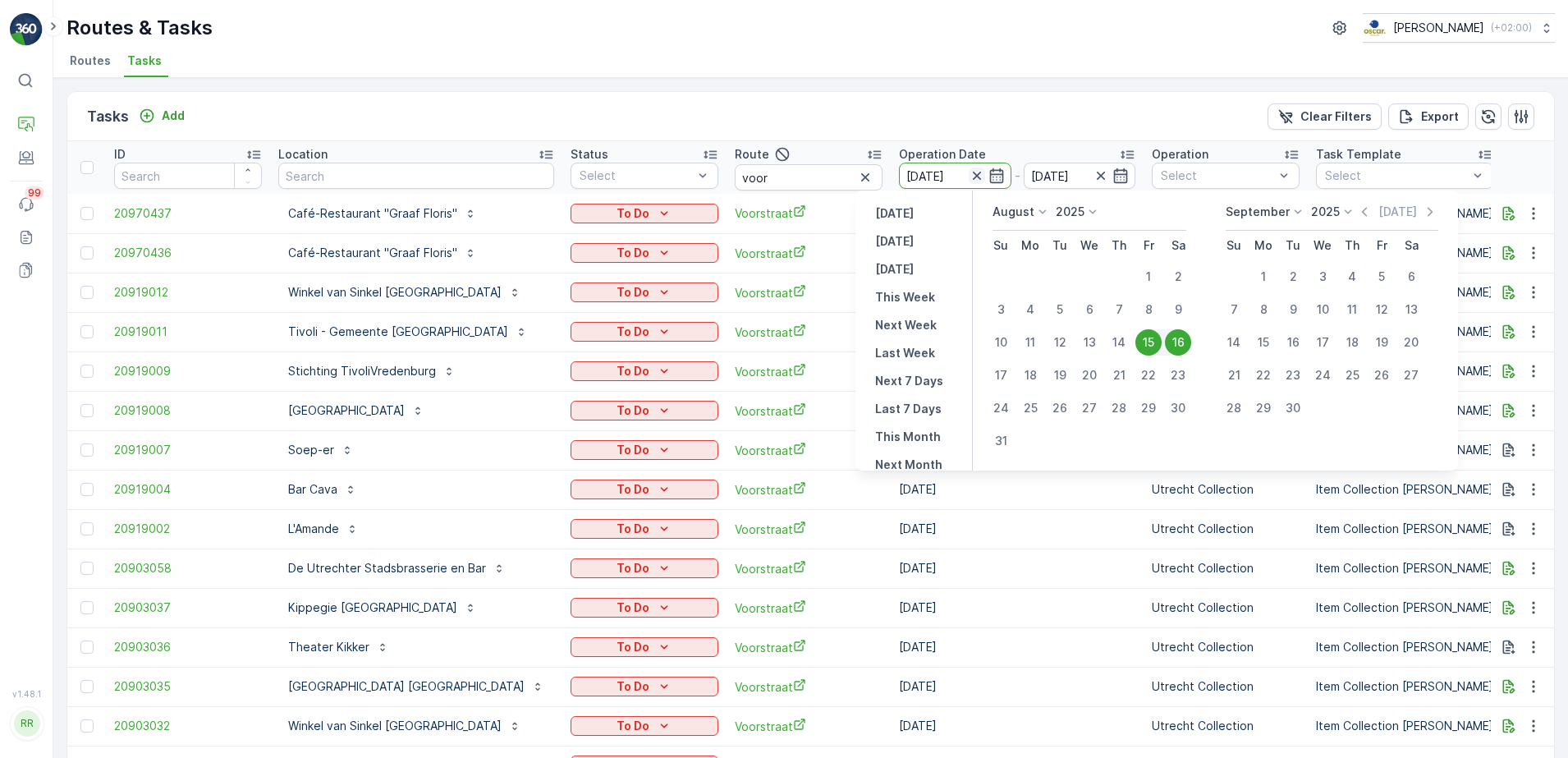
click at [969, 172] on icon "button" at bounding box center [977, 176] width 16 height 16
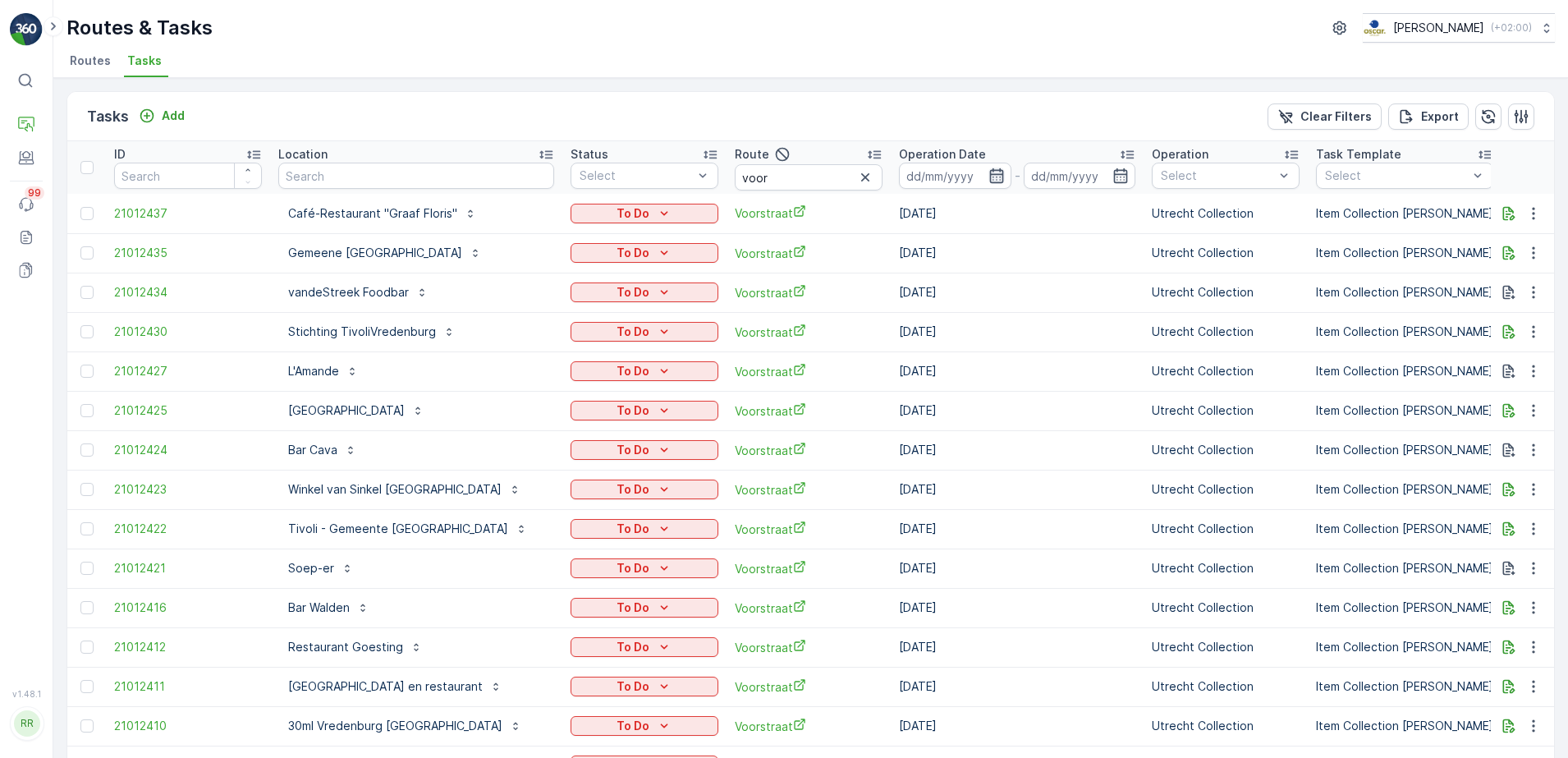
click at [1005, 177] on icon "button" at bounding box center [996, 176] width 16 height 16
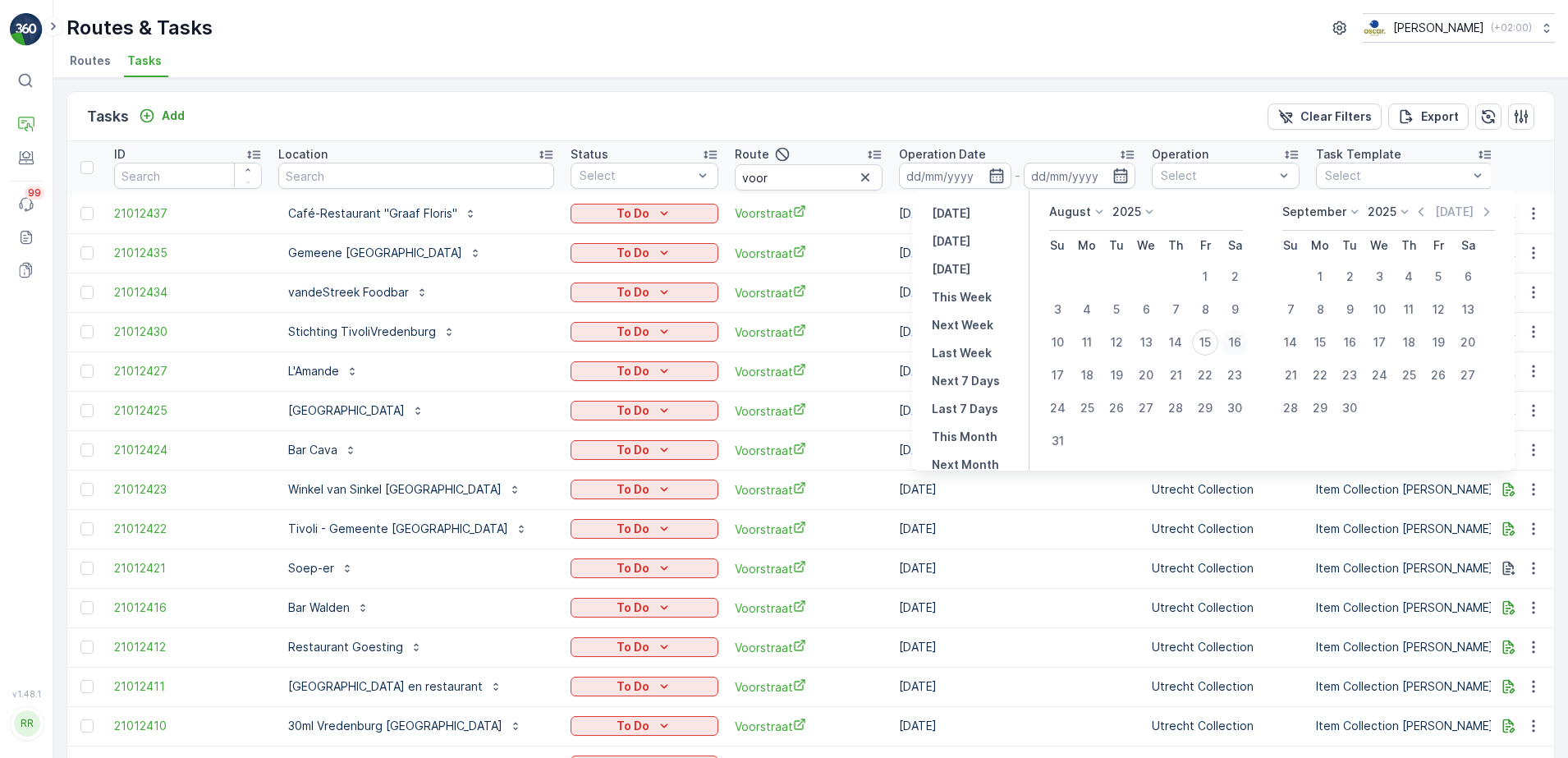
click at [1230, 339] on div "16" at bounding box center [1234, 341] width 26 height 26
type input "16.08.2025"
click at [1230, 339] on div "16" at bounding box center [1234, 341] width 26 height 26
type input "16.08.2025"
click at [1230, 340] on div "16" at bounding box center [1234, 341] width 26 height 26
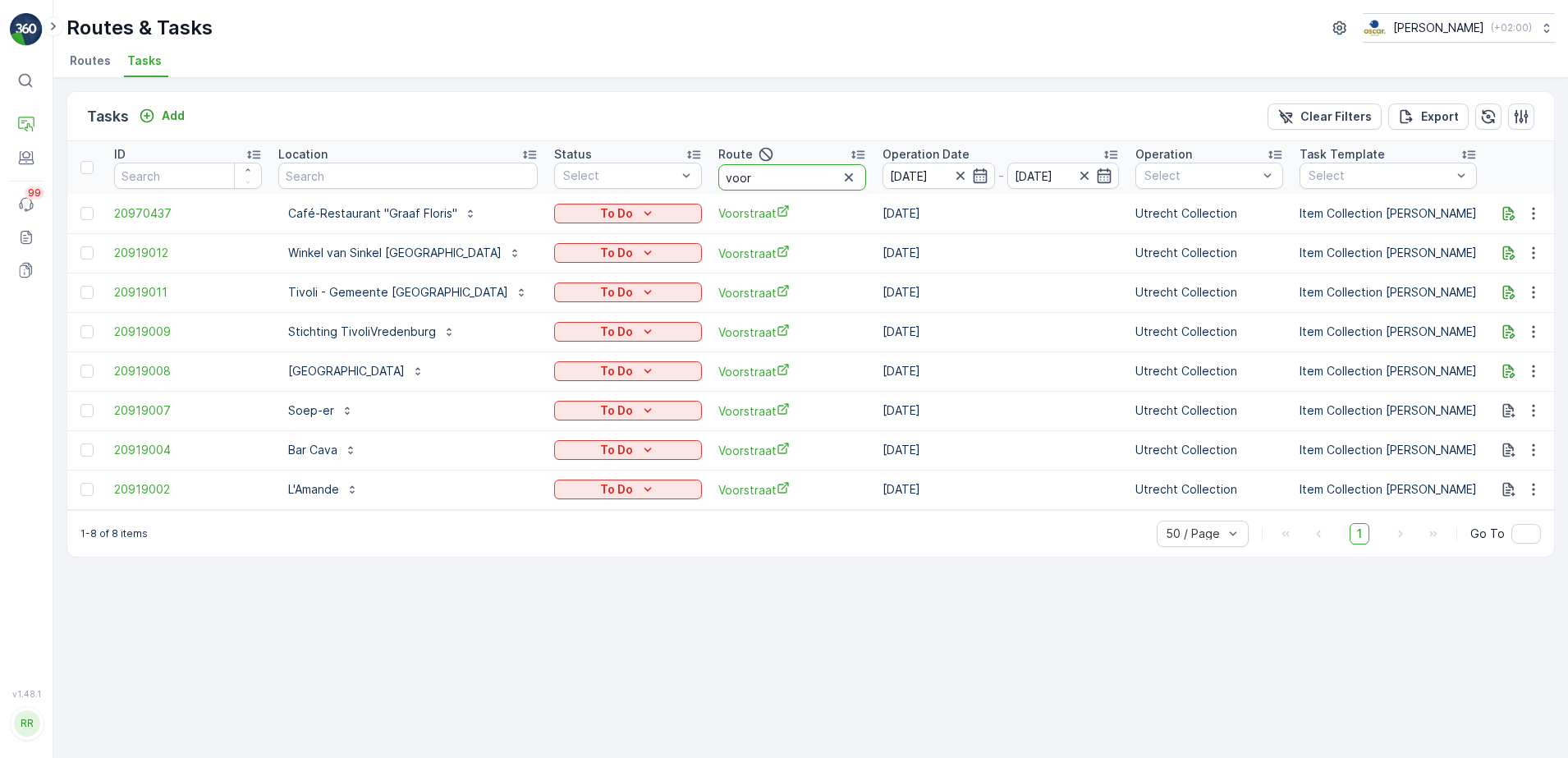
drag, startPoint x: 711, startPoint y: 177, endPoint x: 662, endPoint y: 170, distance: 49.5
click at [719, 170] on input "voor" at bounding box center [792, 177] width 148 height 26
type input "bink"
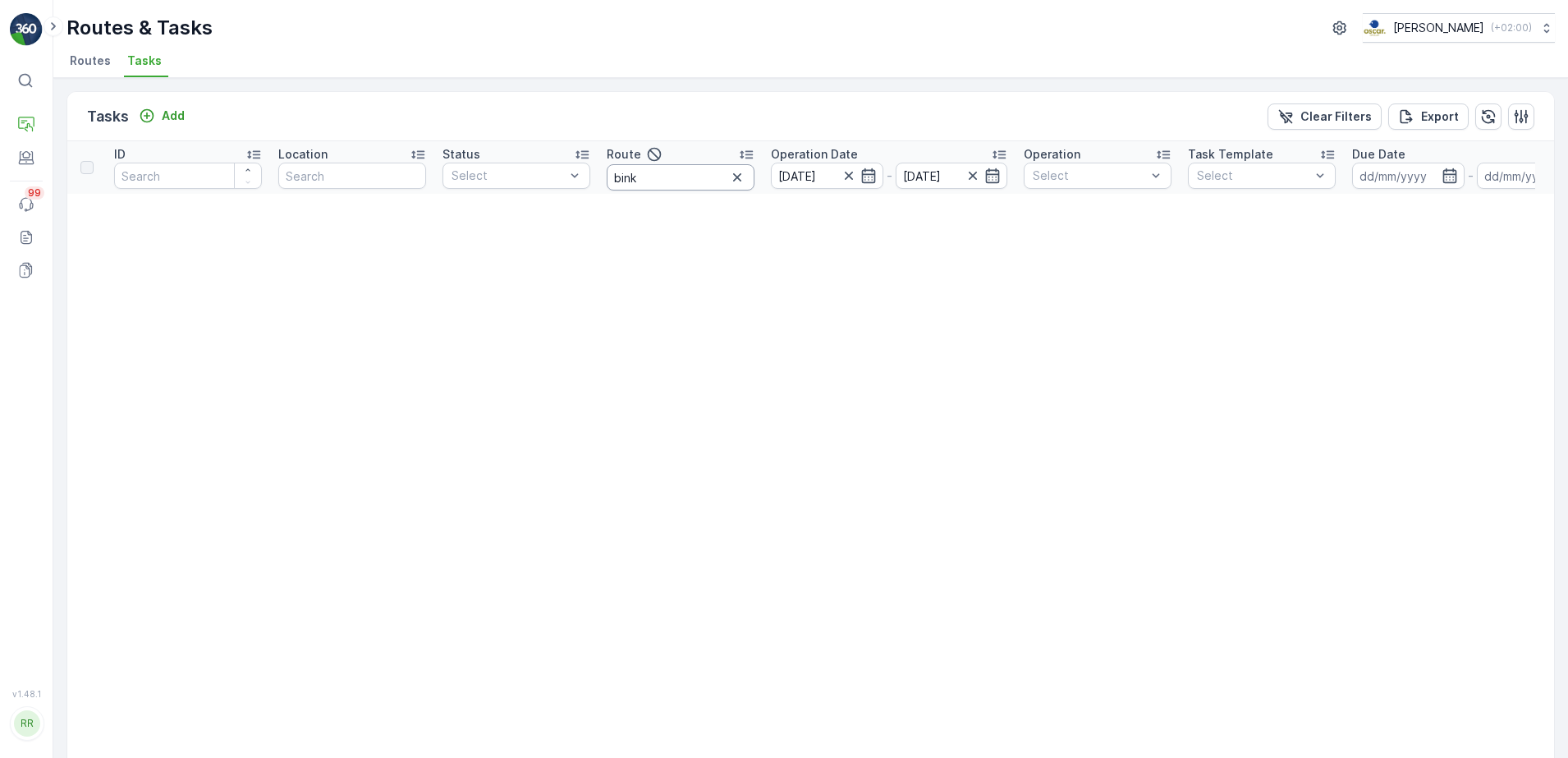
click at [720, 177] on input "bink" at bounding box center [680, 177] width 148 height 26
type input "bin"
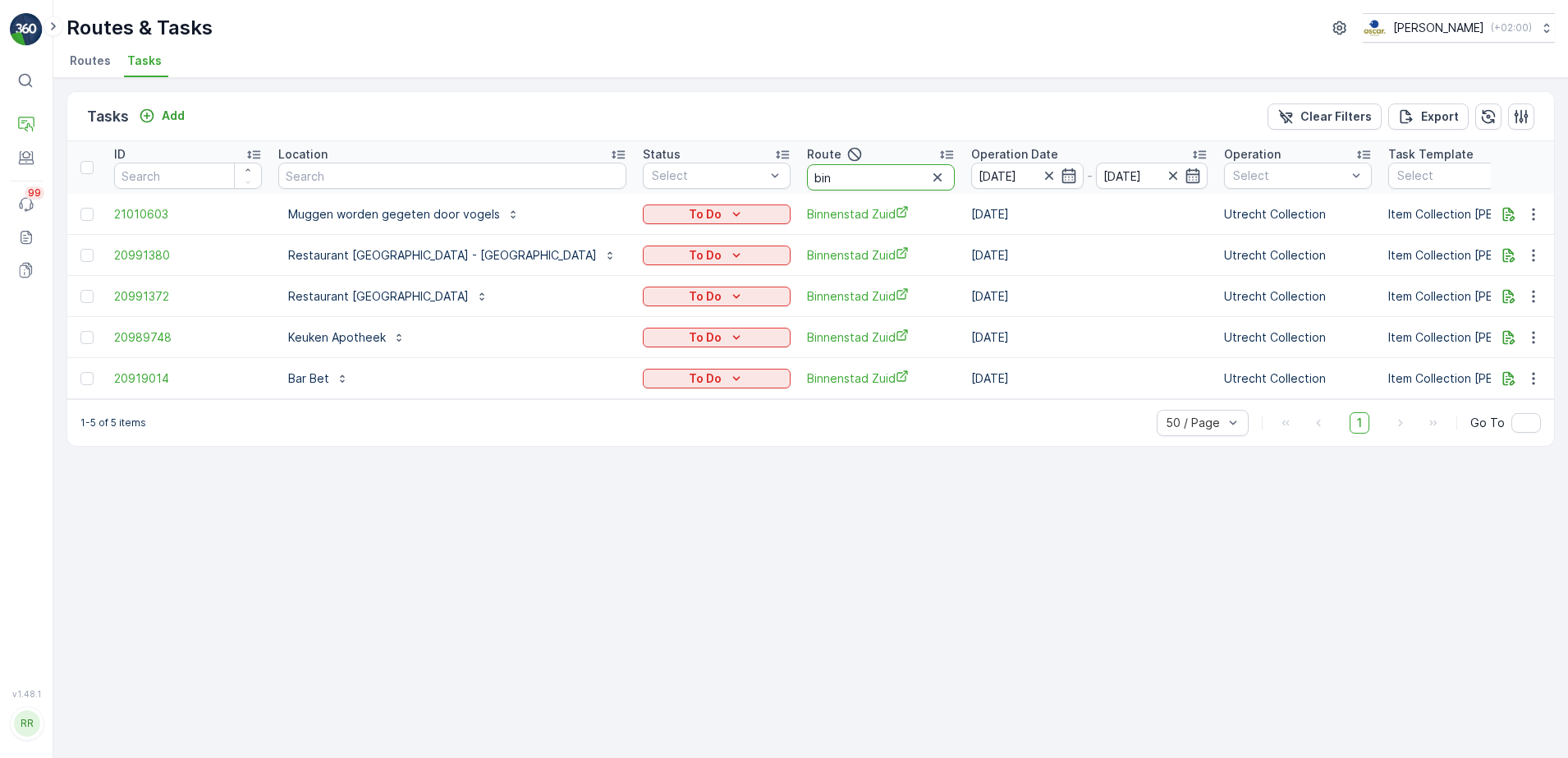
click at [807, 177] on input "bin" at bounding box center [881, 177] width 148 height 26
type input "binck"
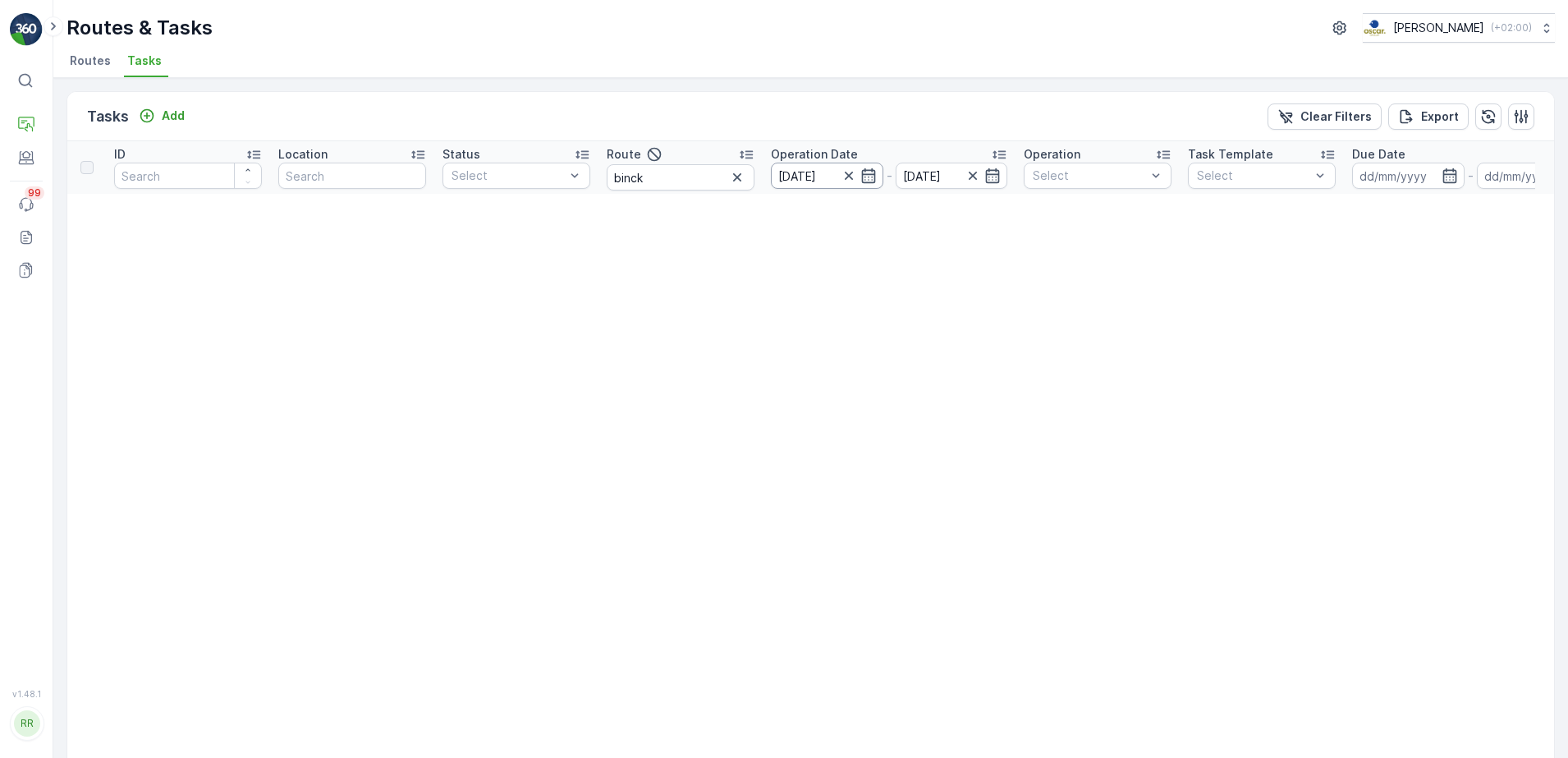
click at [834, 178] on input "16.08.2025" at bounding box center [827, 175] width 113 height 26
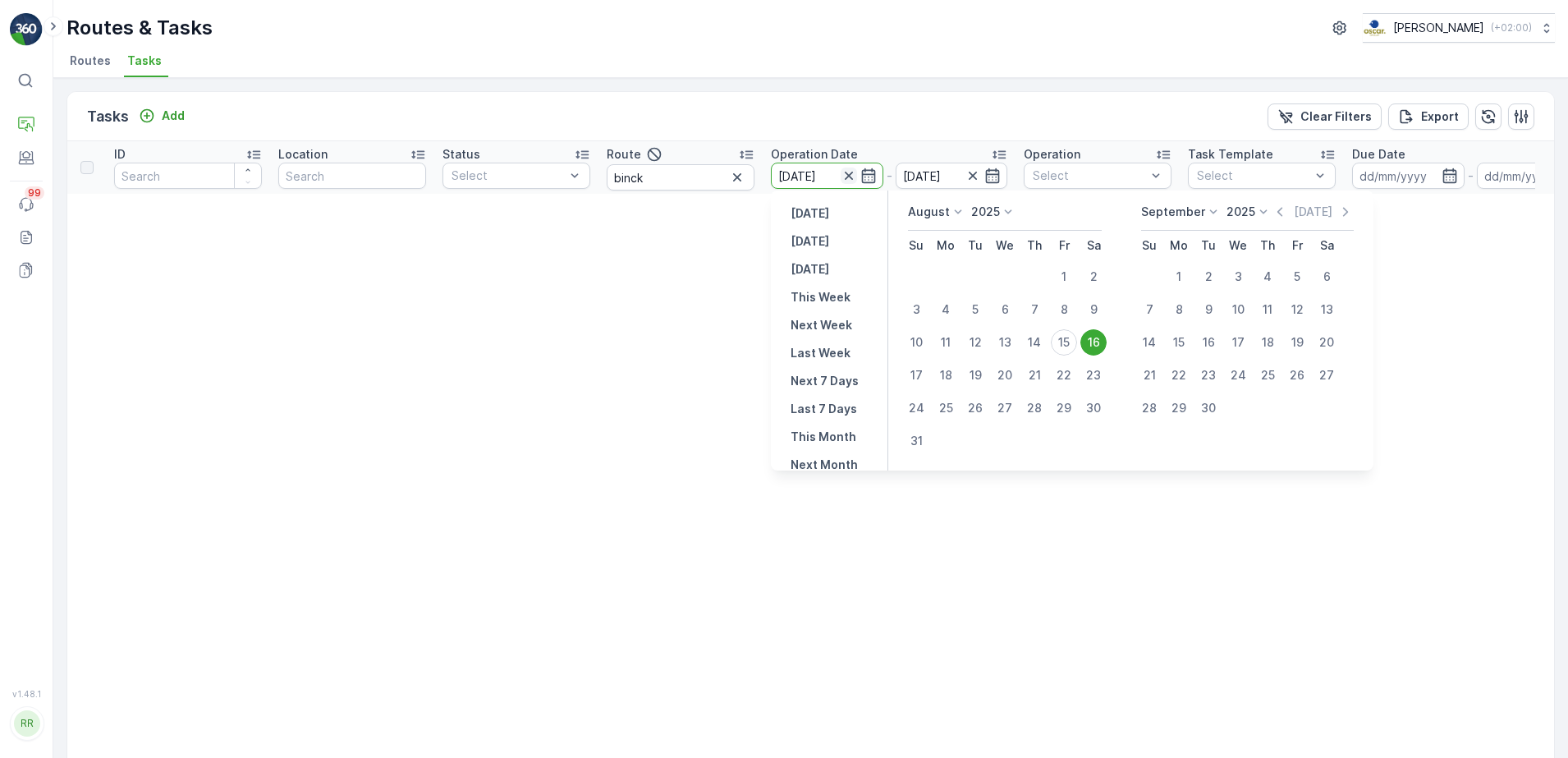
click at [843, 176] on icon "button" at bounding box center [849, 176] width 16 height 16
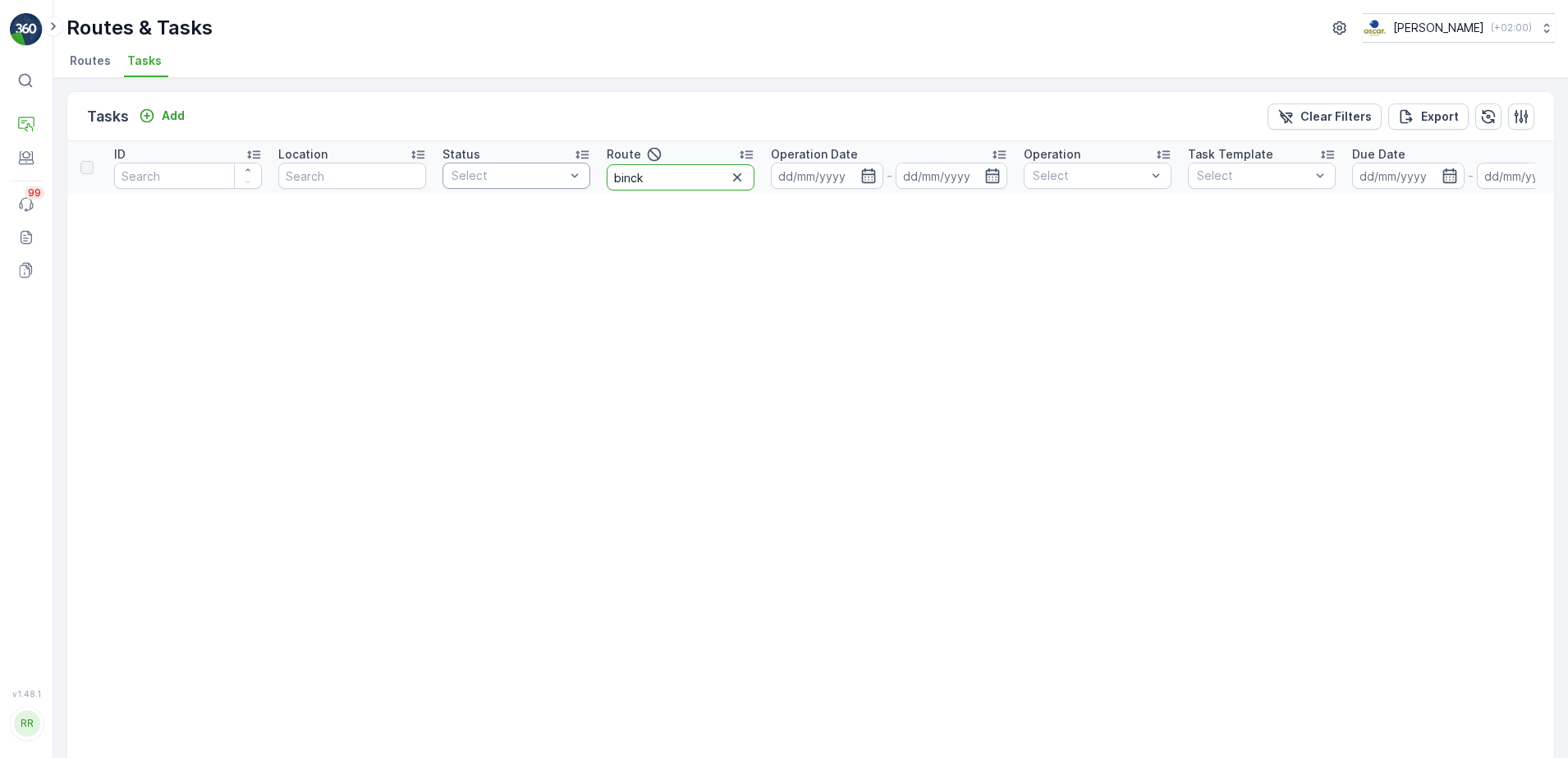
drag, startPoint x: 651, startPoint y: 181, endPoint x: 583, endPoint y: 179, distance: 68.0
click at [583, 179] on tr "ID Location Status Select Route binck Operation Date - Operation Select Task Te…" at bounding box center [1297, 168] width 2459 height 53
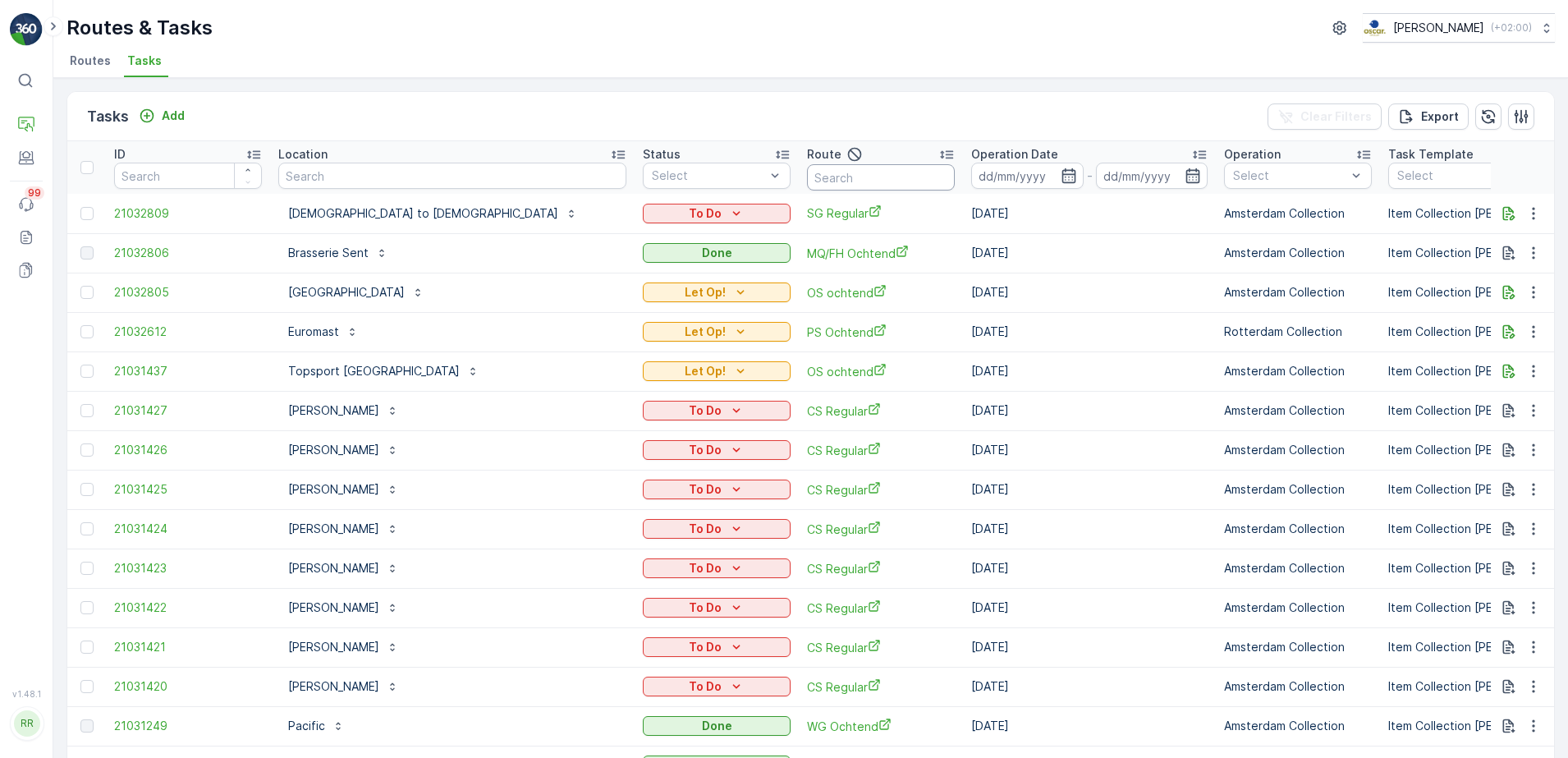
click at [807, 173] on input "text" at bounding box center [881, 177] width 148 height 26
type input "bh"
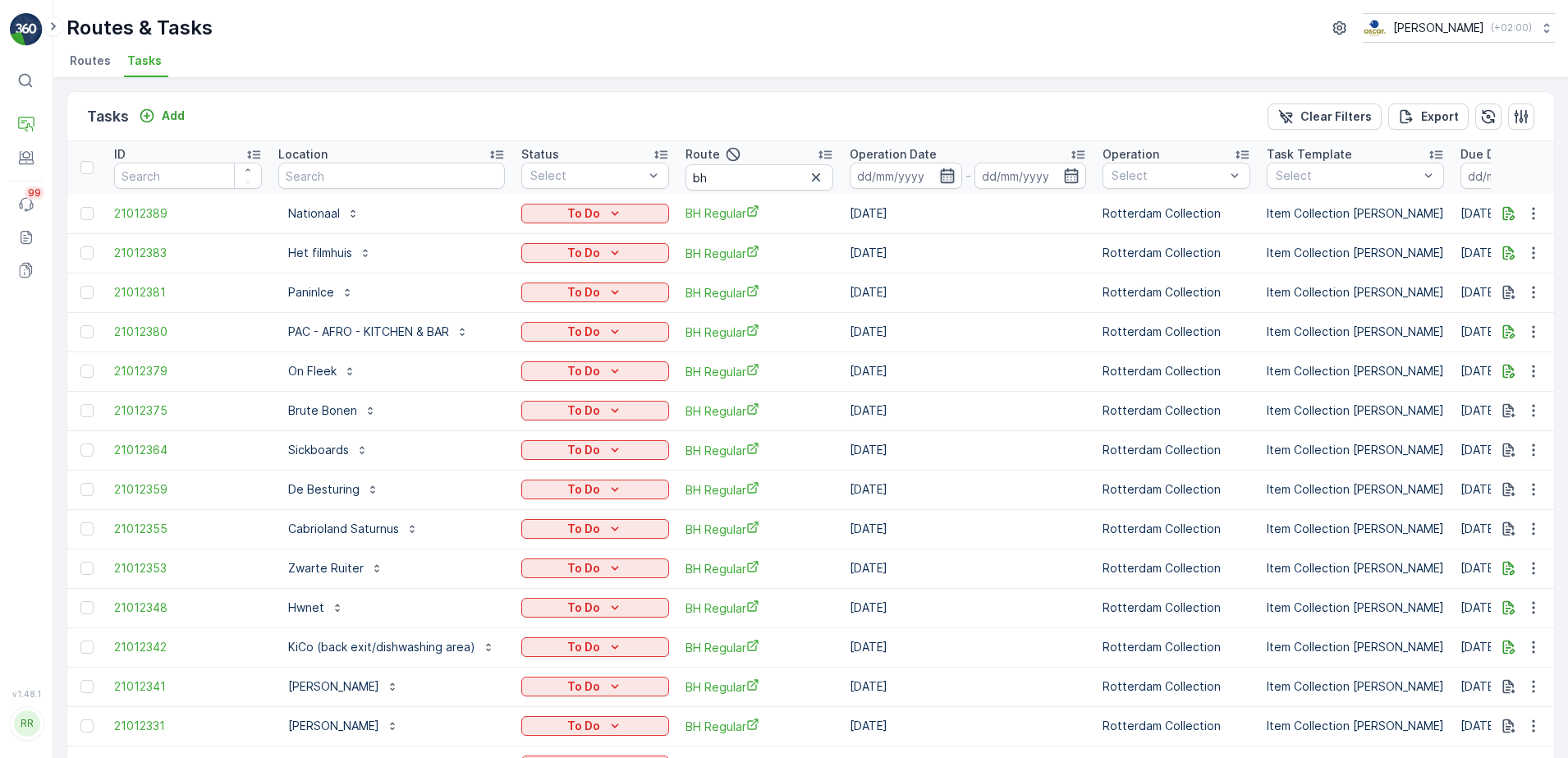
click at [948, 177] on icon "button" at bounding box center [947, 176] width 14 height 14
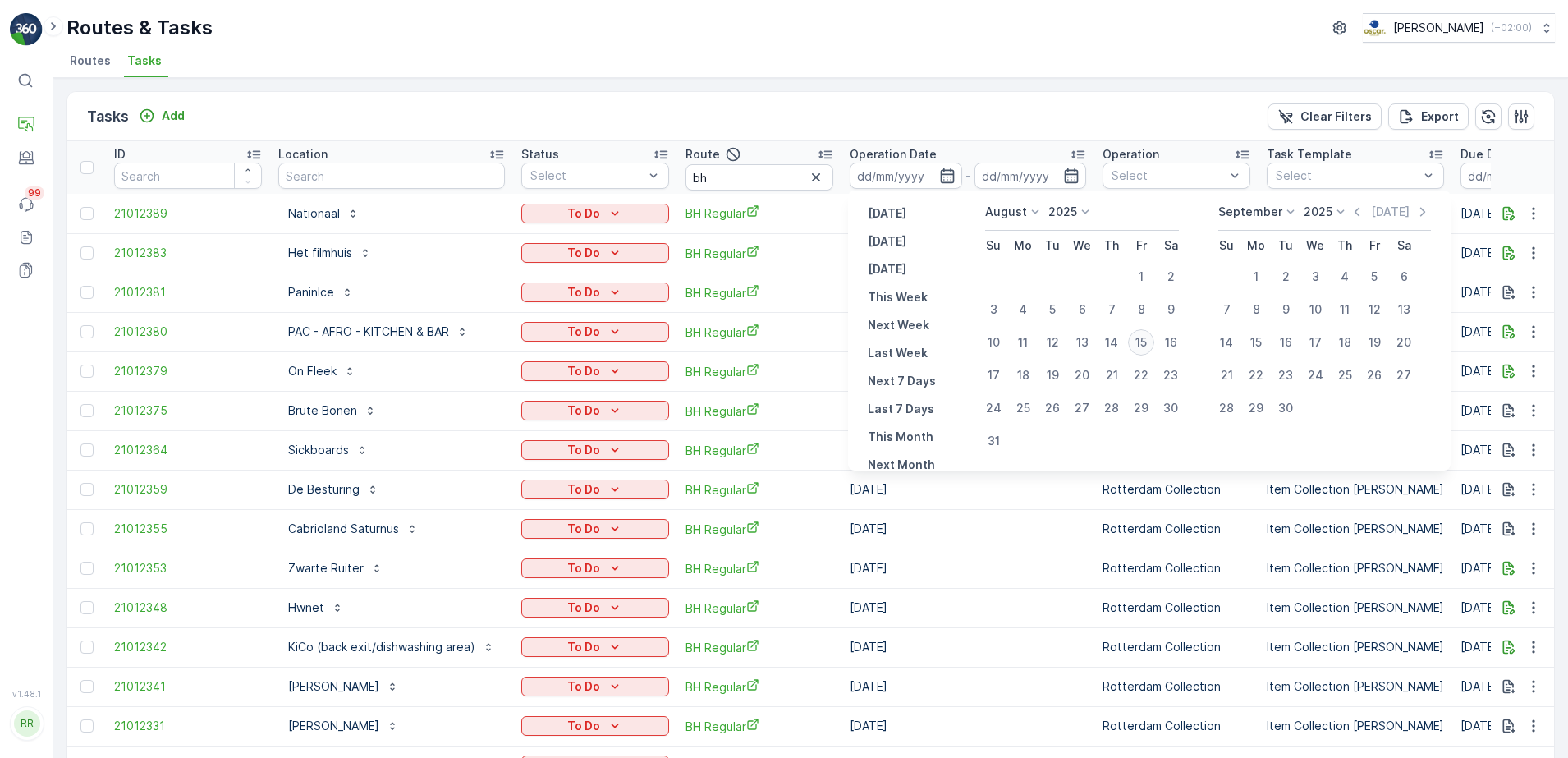
click at [1148, 345] on div "15" at bounding box center [1141, 341] width 26 height 26
type input "[DATE]"
click at [1148, 345] on div "15" at bounding box center [1141, 341] width 26 height 26
type input "[DATE]"
click at [1148, 345] on div "15" at bounding box center [1141, 341] width 26 height 26
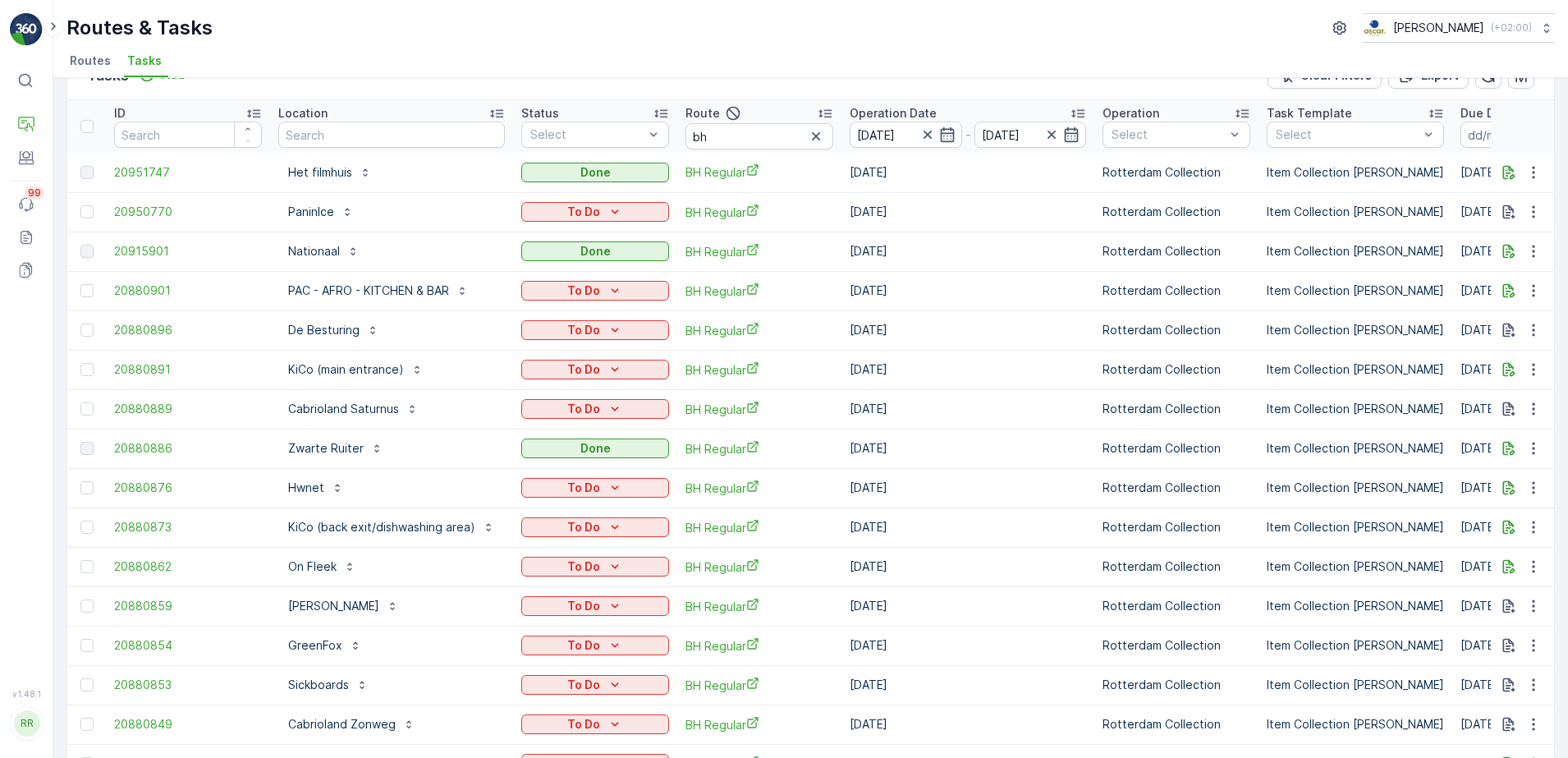
scroll to position [41, 0]
click at [740, 135] on input "bh" at bounding box center [759, 135] width 148 height 26
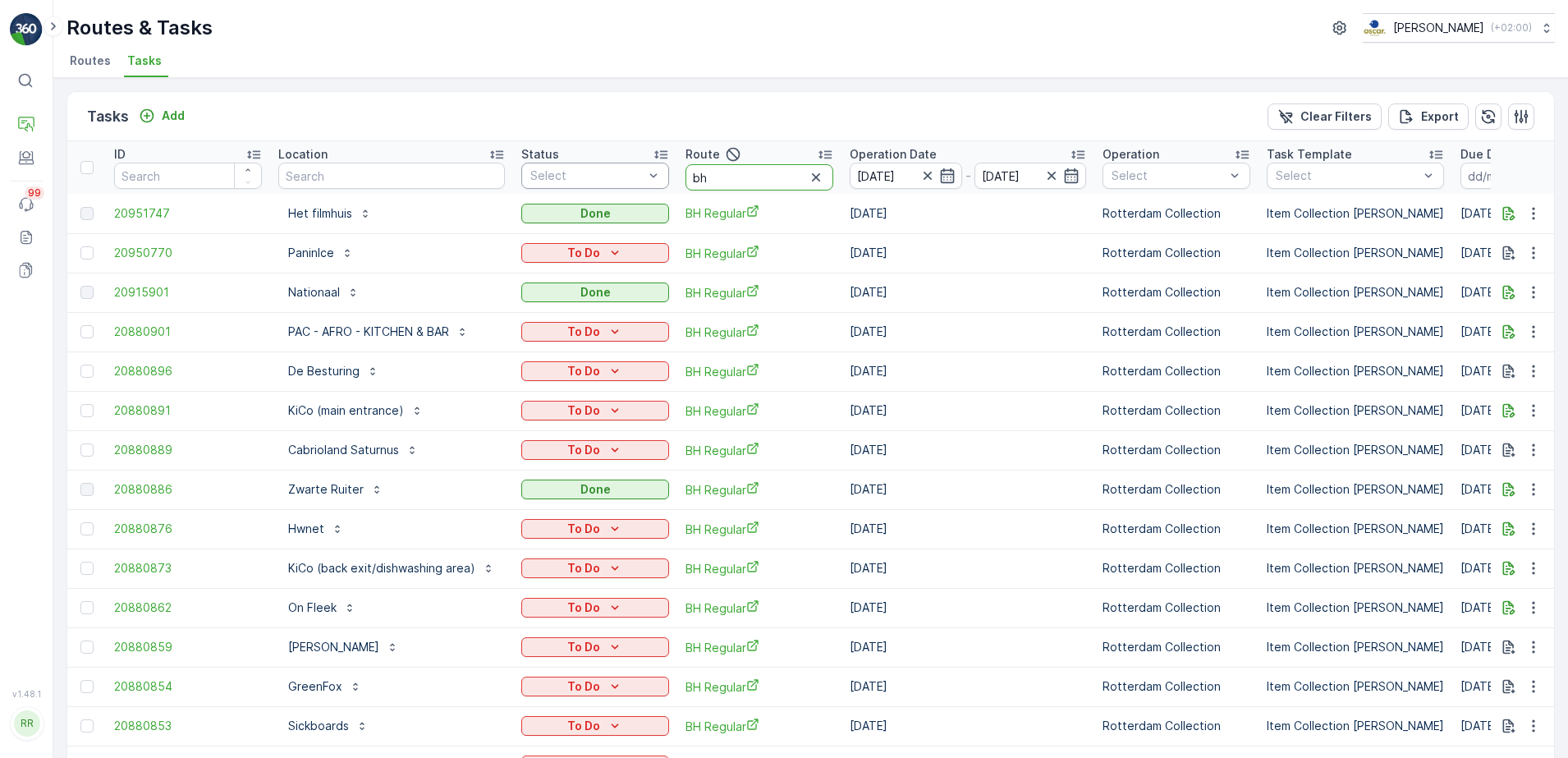
drag, startPoint x: 751, startPoint y: 174, endPoint x: 601, endPoint y: 184, distance: 150.3
click at [601, 184] on tr "ID Location Status Select Route bh Operation Date [DATE] - [DATE] Operation Sel…" at bounding box center [1373, 168] width 2612 height 53
type input "seenon"
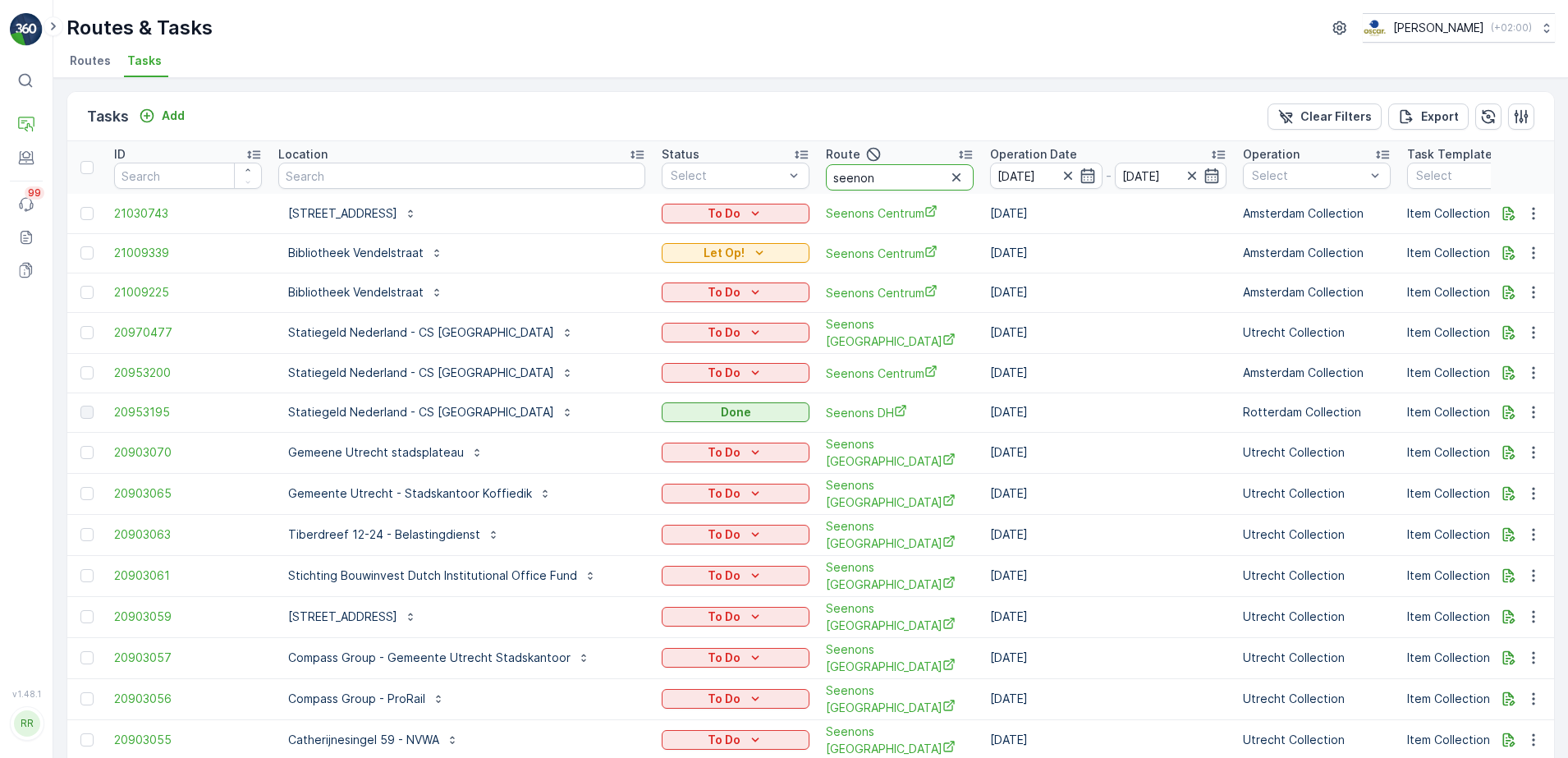
click at [850, 177] on input "seenon" at bounding box center [900, 177] width 148 height 26
type input "seenons"
click at [842, 181] on input "seenons" at bounding box center [900, 177] width 148 height 26
type input "seenons u"
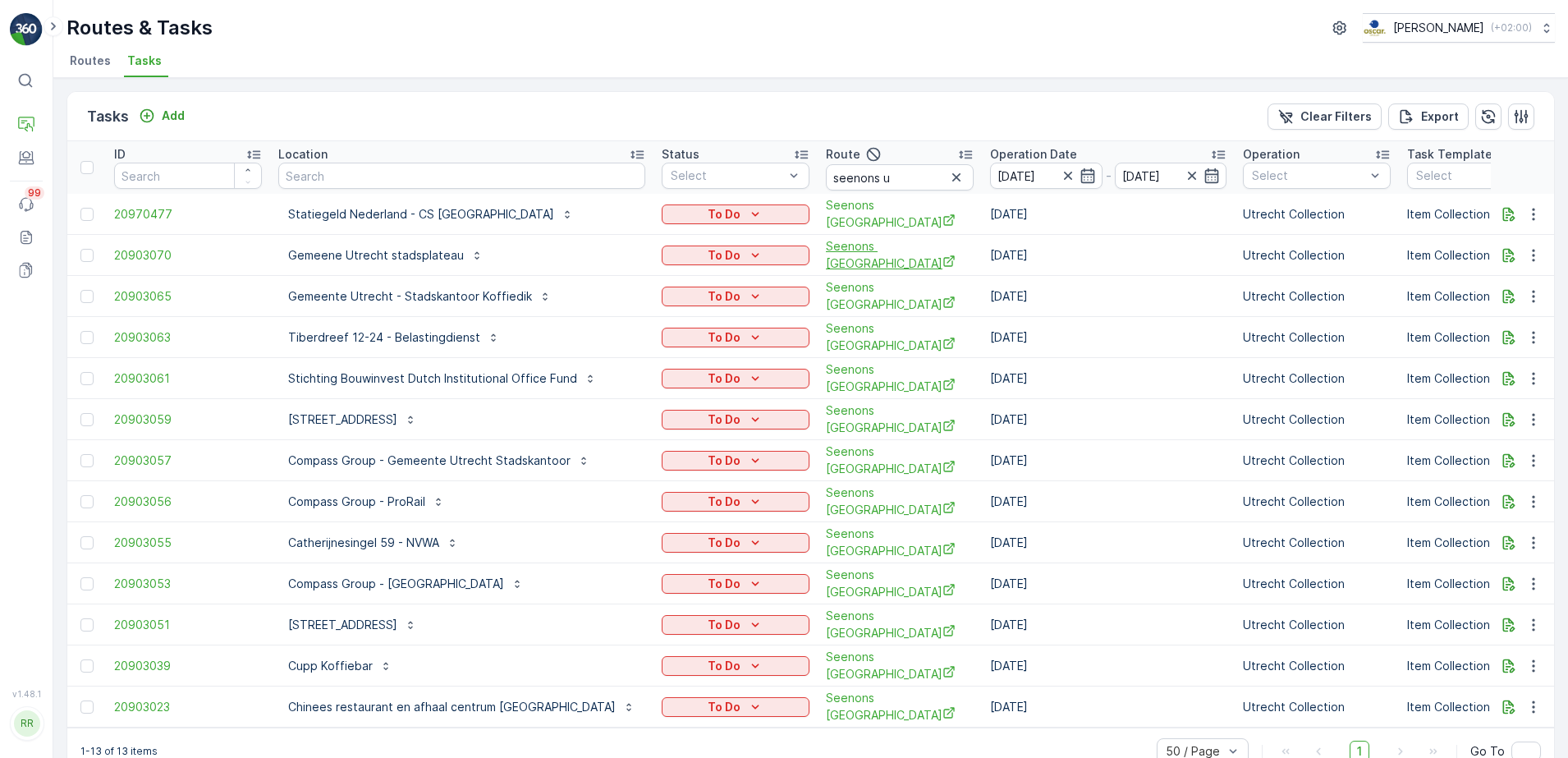
scroll to position [18, 0]
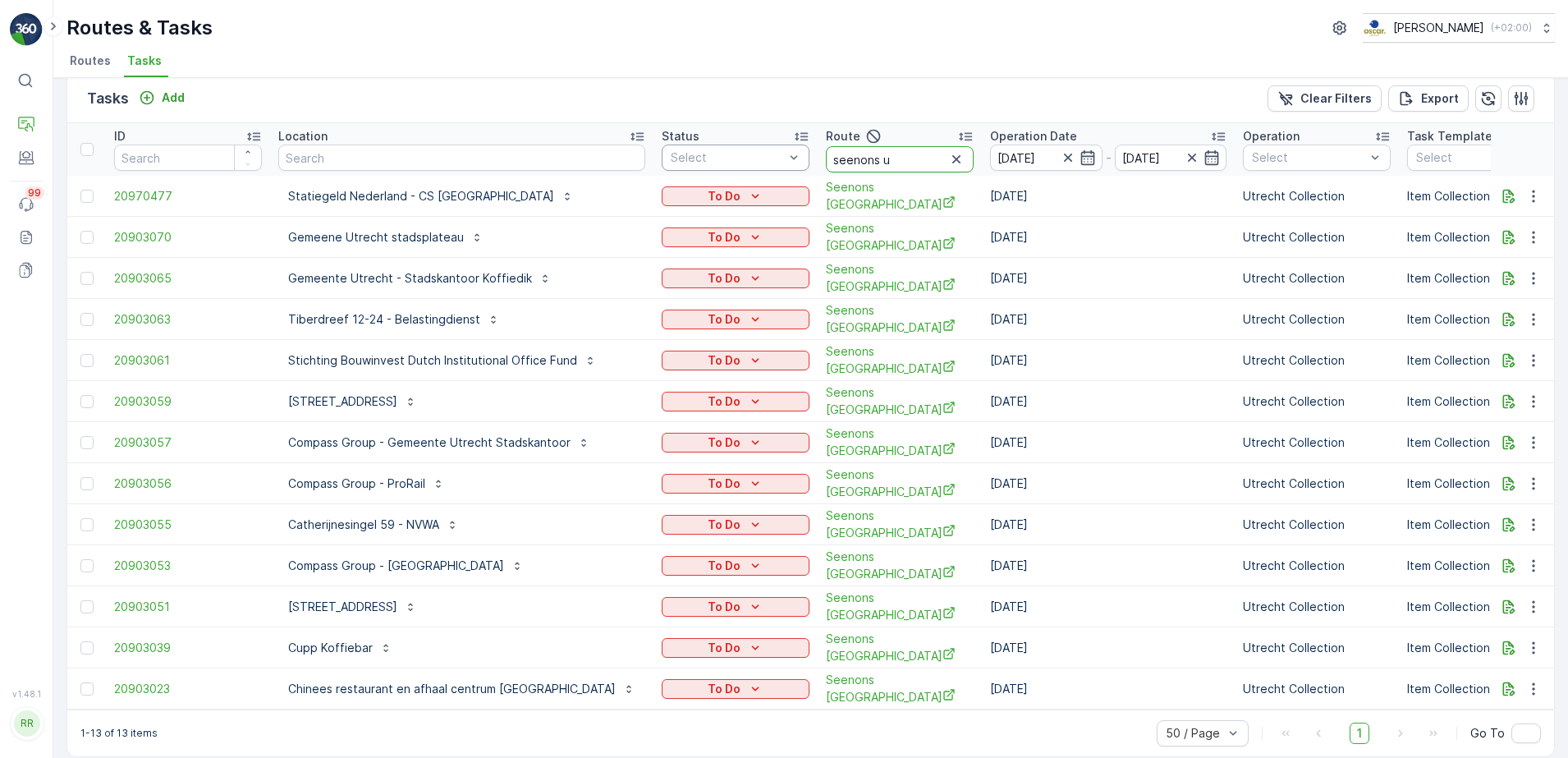
drag, startPoint x: 895, startPoint y: 154, endPoint x: 727, endPoint y: 156, distance: 168.0
click at [727, 156] on tr "ID Location Status Select Route seenons u Operation Date [DATE] - [DATE] Operat…" at bounding box center [1443, 149] width 2752 height 53
type input "ups"
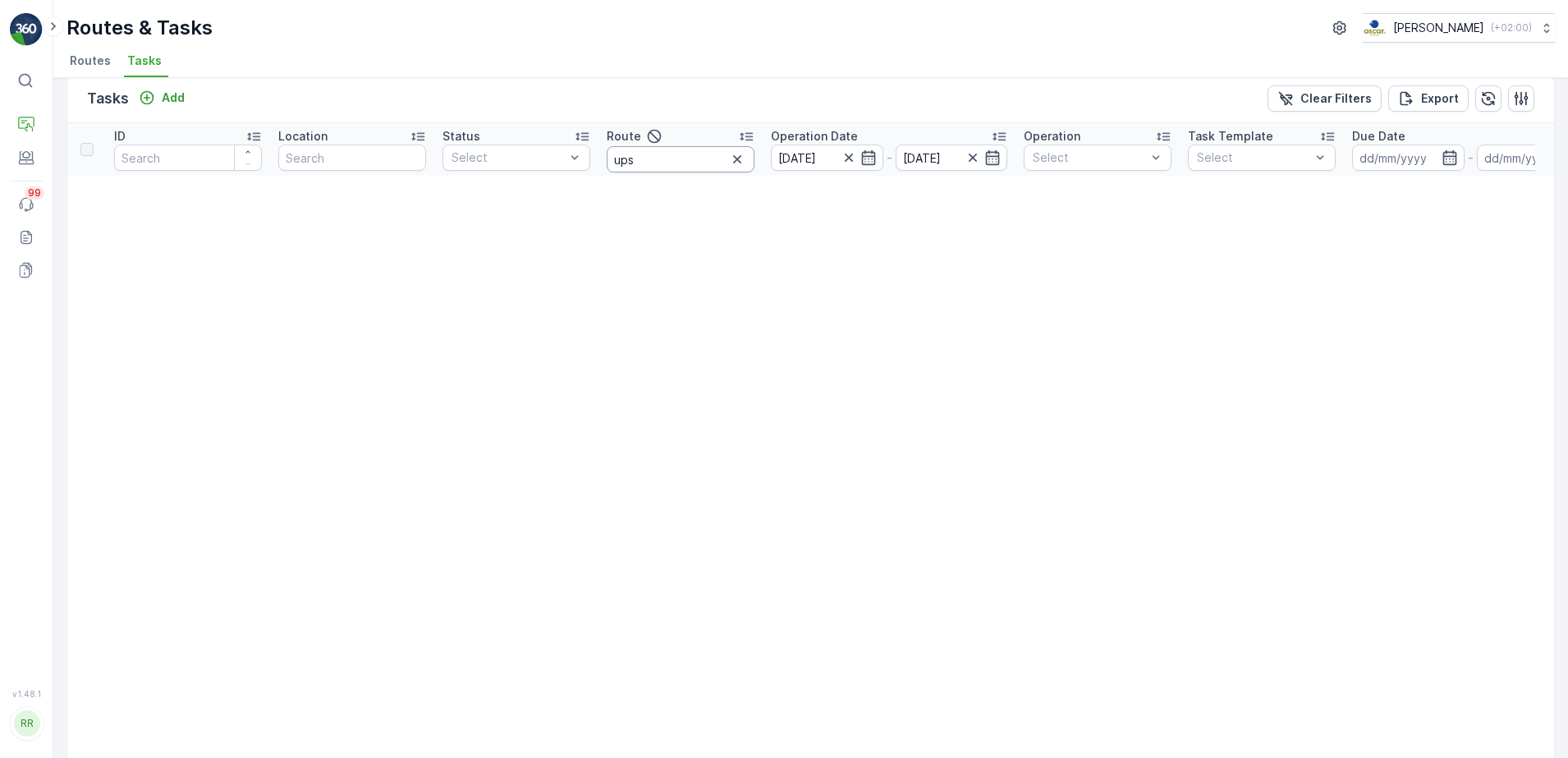
click at [652, 163] on input "ups" at bounding box center [680, 159] width 148 height 26
type input "up"
drag, startPoint x: 637, startPoint y: 162, endPoint x: 623, endPoint y: 165, distance: 14.3
click at [623, 164] on input "up" at bounding box center [680, 159] width 148 height 26
type input "usp"
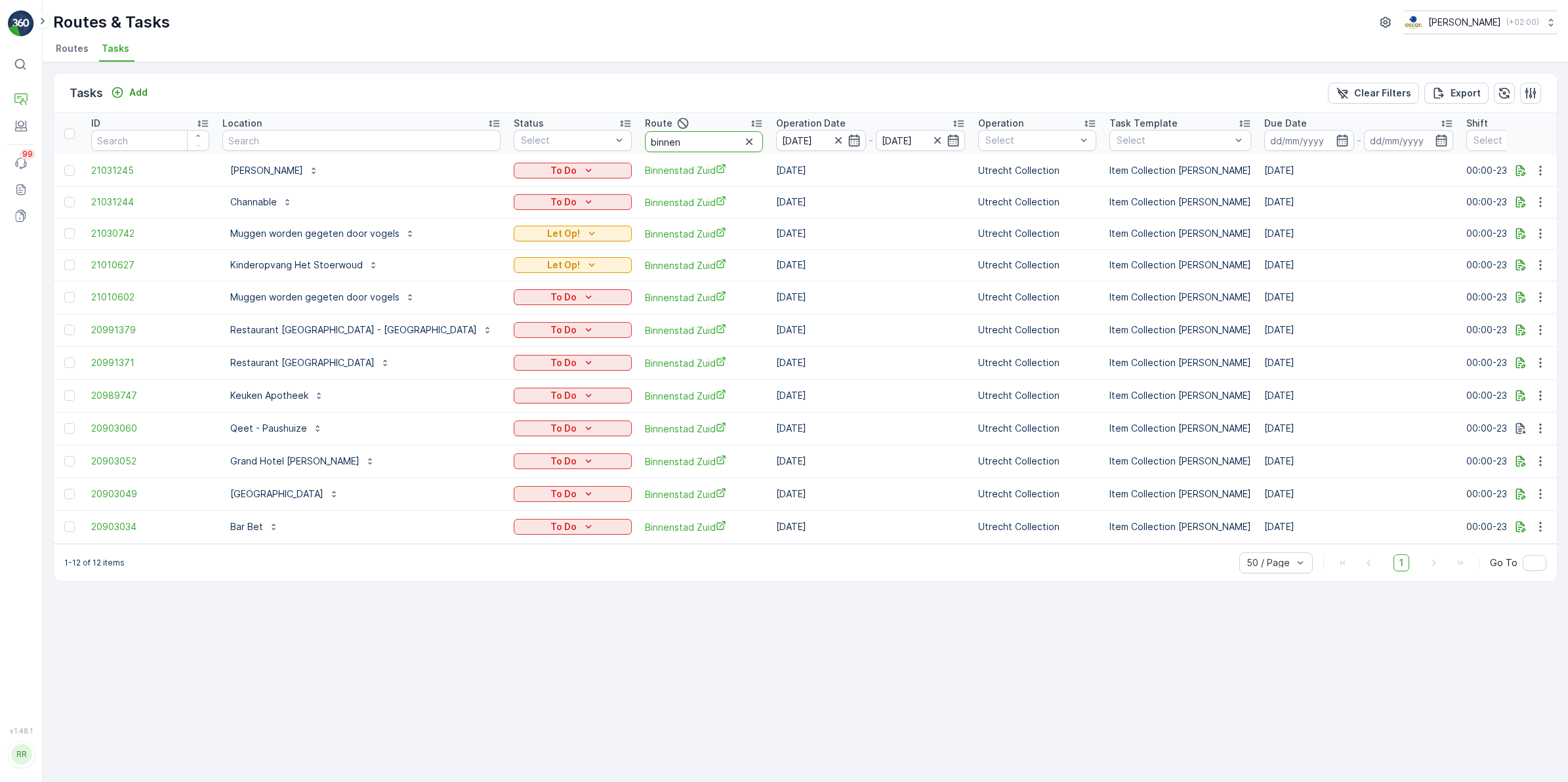
drag, startPoint x: 647, startPoint y: 141, endPoint x: 521, endPoint y: 155, distance: 126.8
click at [521, 155] on table "ID Location Status Select Route binnen Operation Date [DATE] - [DATE] Operation…" at bounding box center [1146, 329] width 2184 height 431
type input "voor"
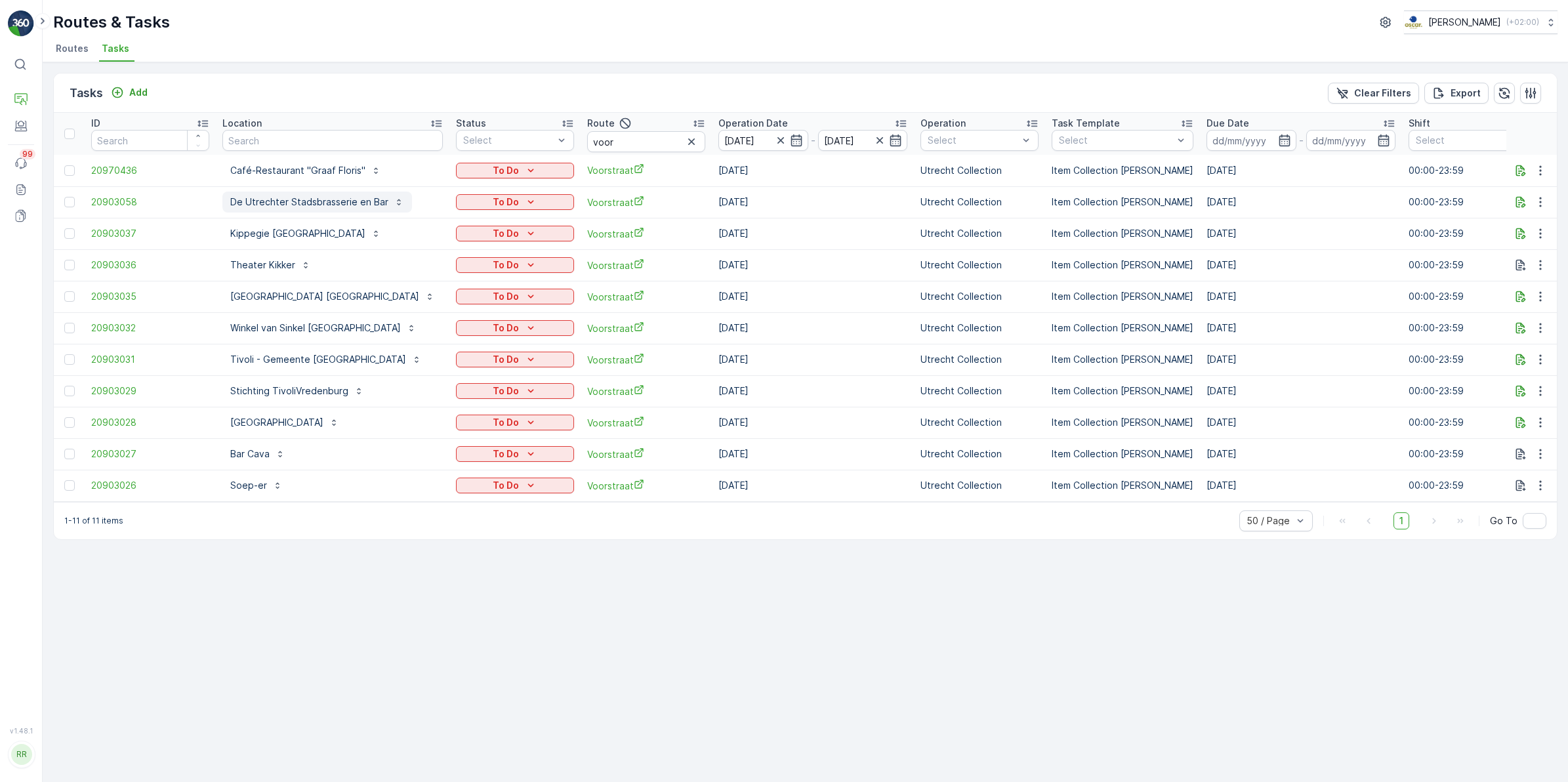
click at [358, 201] on p "De Utrechter Stadsbrasserie en Bar" at bounding box center [309, 202] width 158 height 13
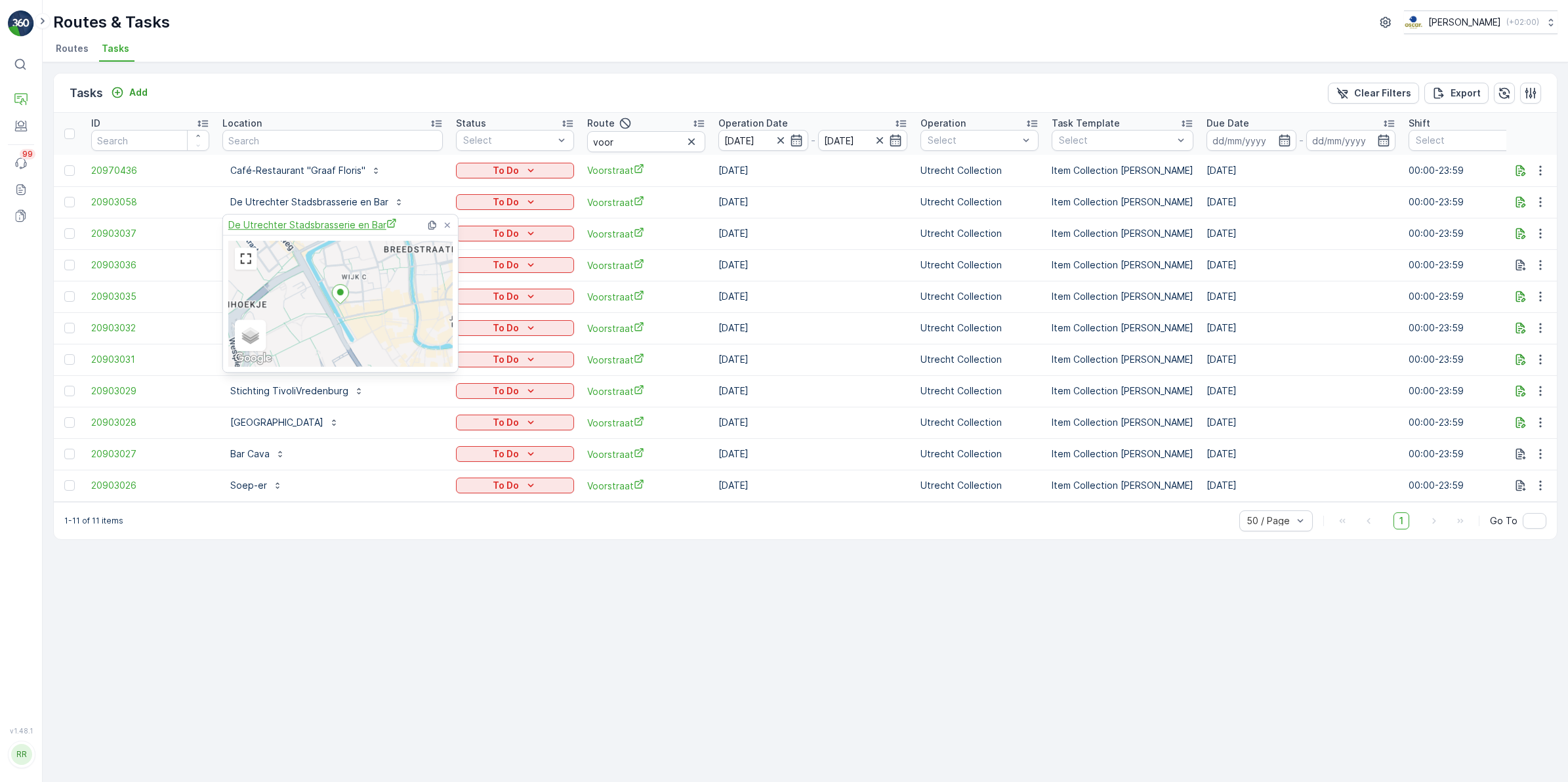
click at [326, 222] on span "De Utrechter Stadsbrasserie en Bar" at bounding box center [312, 224] width 168 height 14
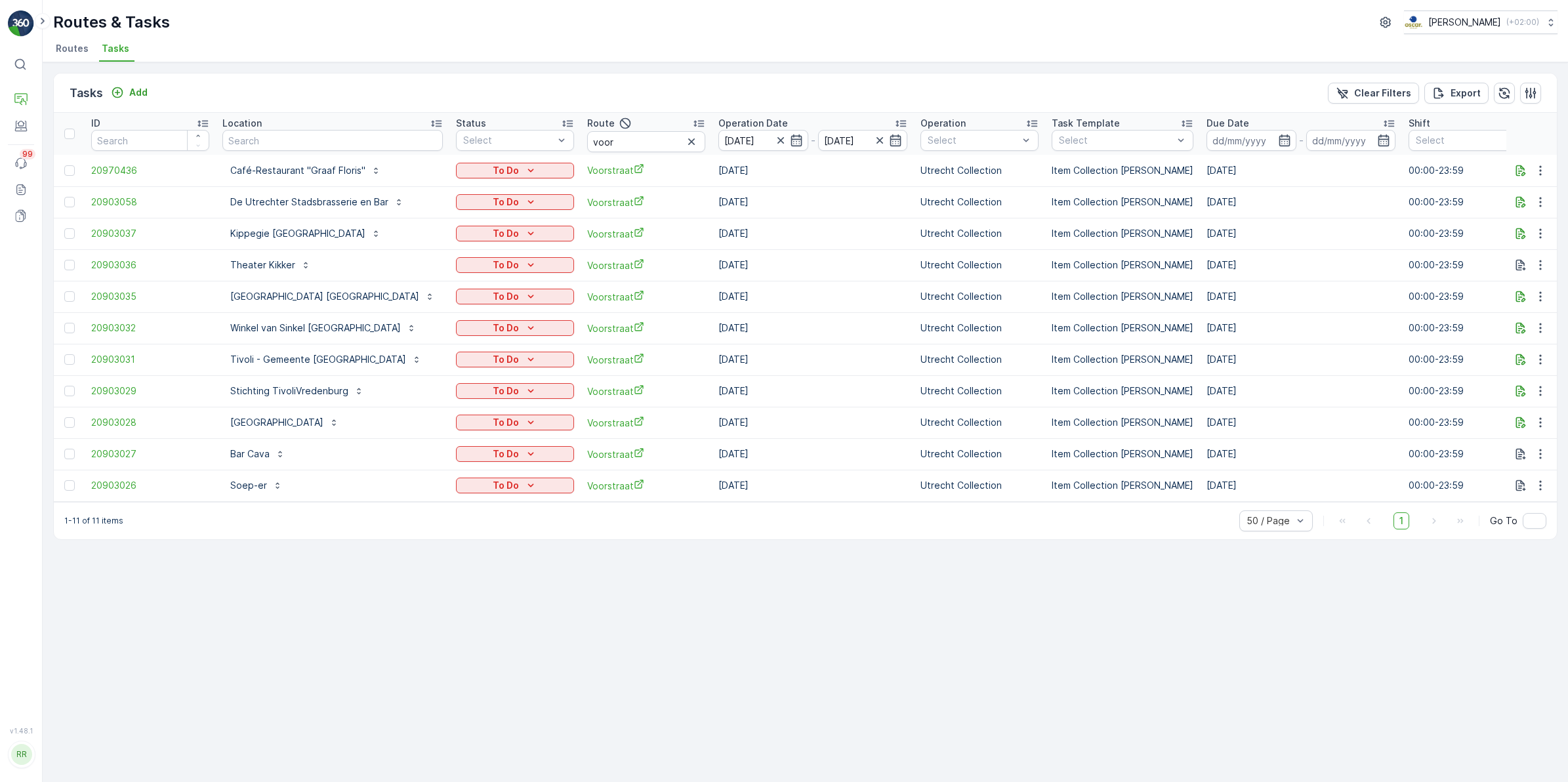
click at [473, 90] on div "Tasks Add Clear Filters Export" at bounding box center [805, 93] width 1503 height 39
click at [266, 235] on p "Kippegie [GEOGRAPHIC_DATA]" at bounding box center [298, 233] width 135 height 13
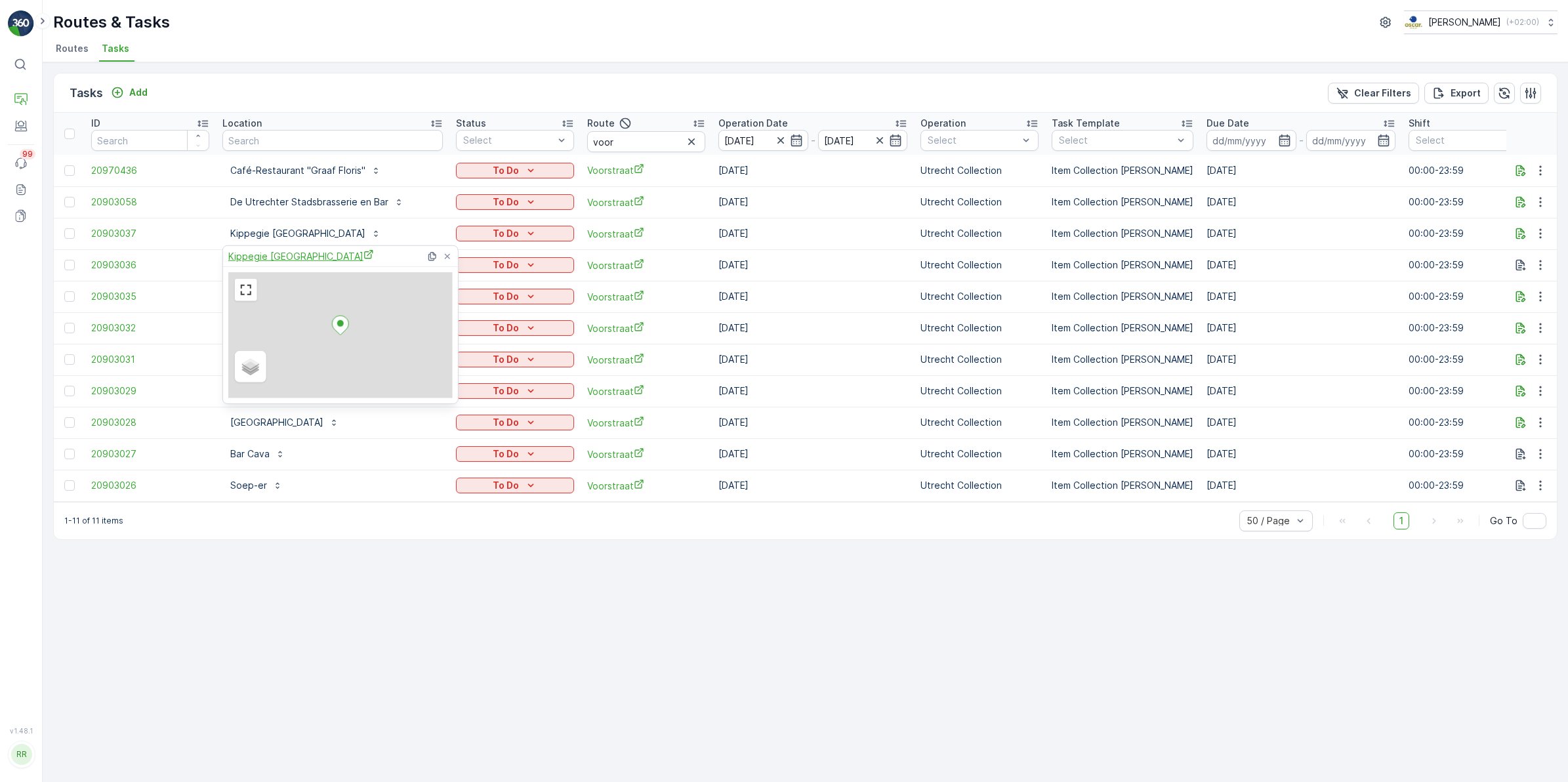
click at [297, 259] on span "Kippegie [GEOGRAPHIC_DATA]" at bounding box center [301, 256] width 145 height 14
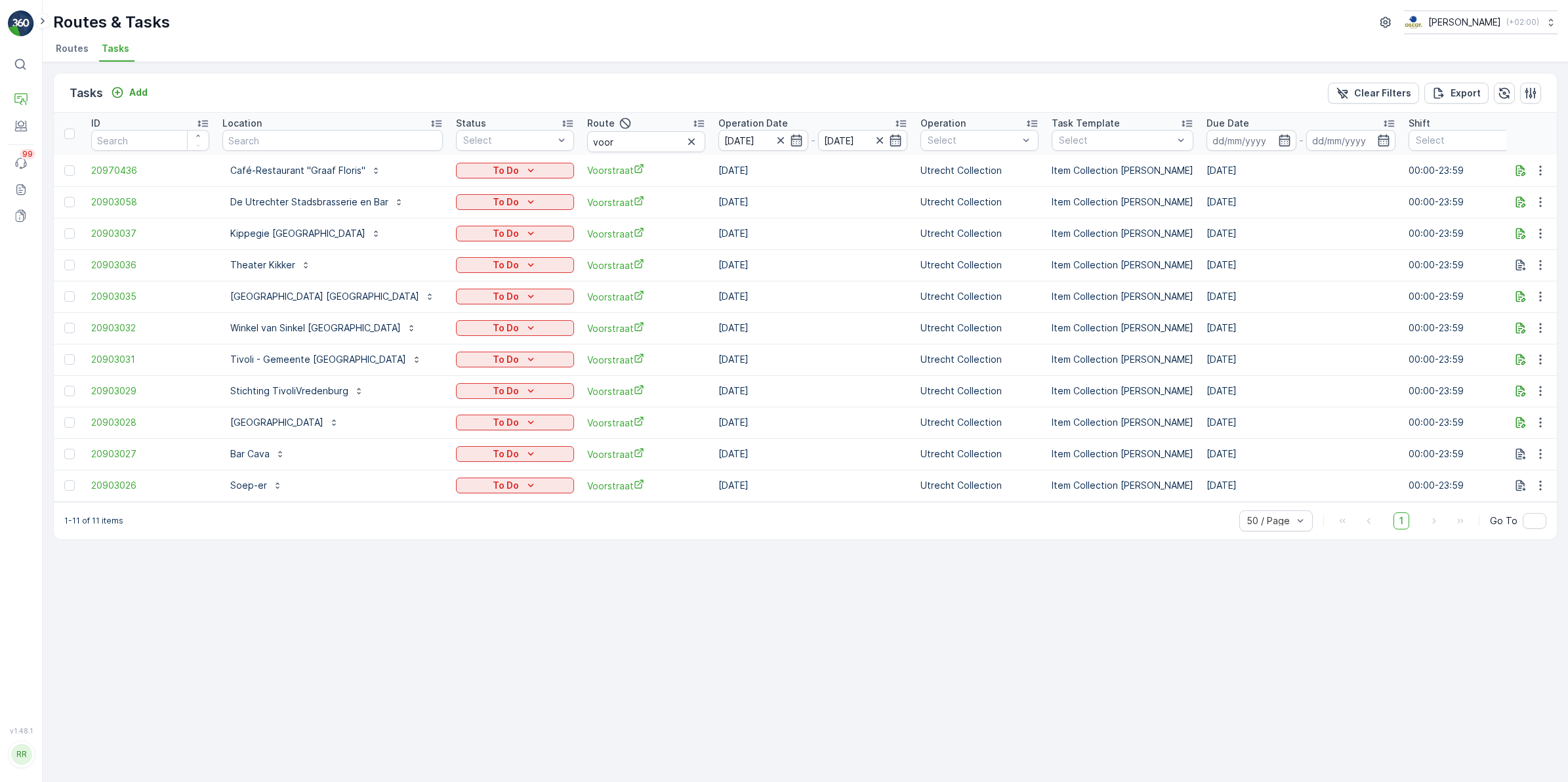
click at [385, 56] on ul "Routes Tasks" at bounding box center [800, 50] width 1494 height 22
click at [316, 125] on div "Location" at bounding box center [333, 123] width 221 height 13
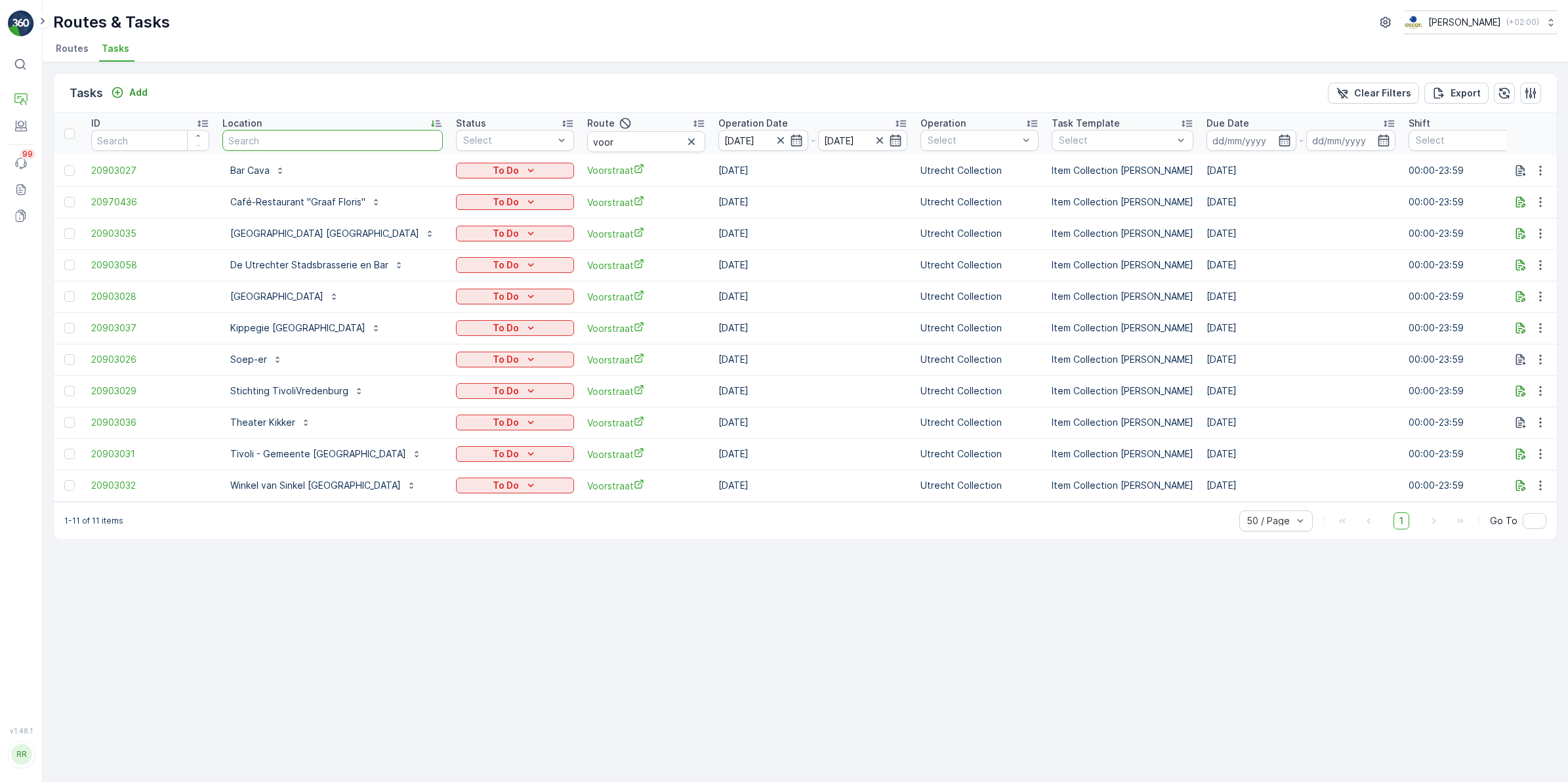
click at [233, 136] on input "text" at bounding box center [333, 140] width 221 height 21
click at [234, 120] on p "Location" at bounding box center [242, 123] width 39 height 13
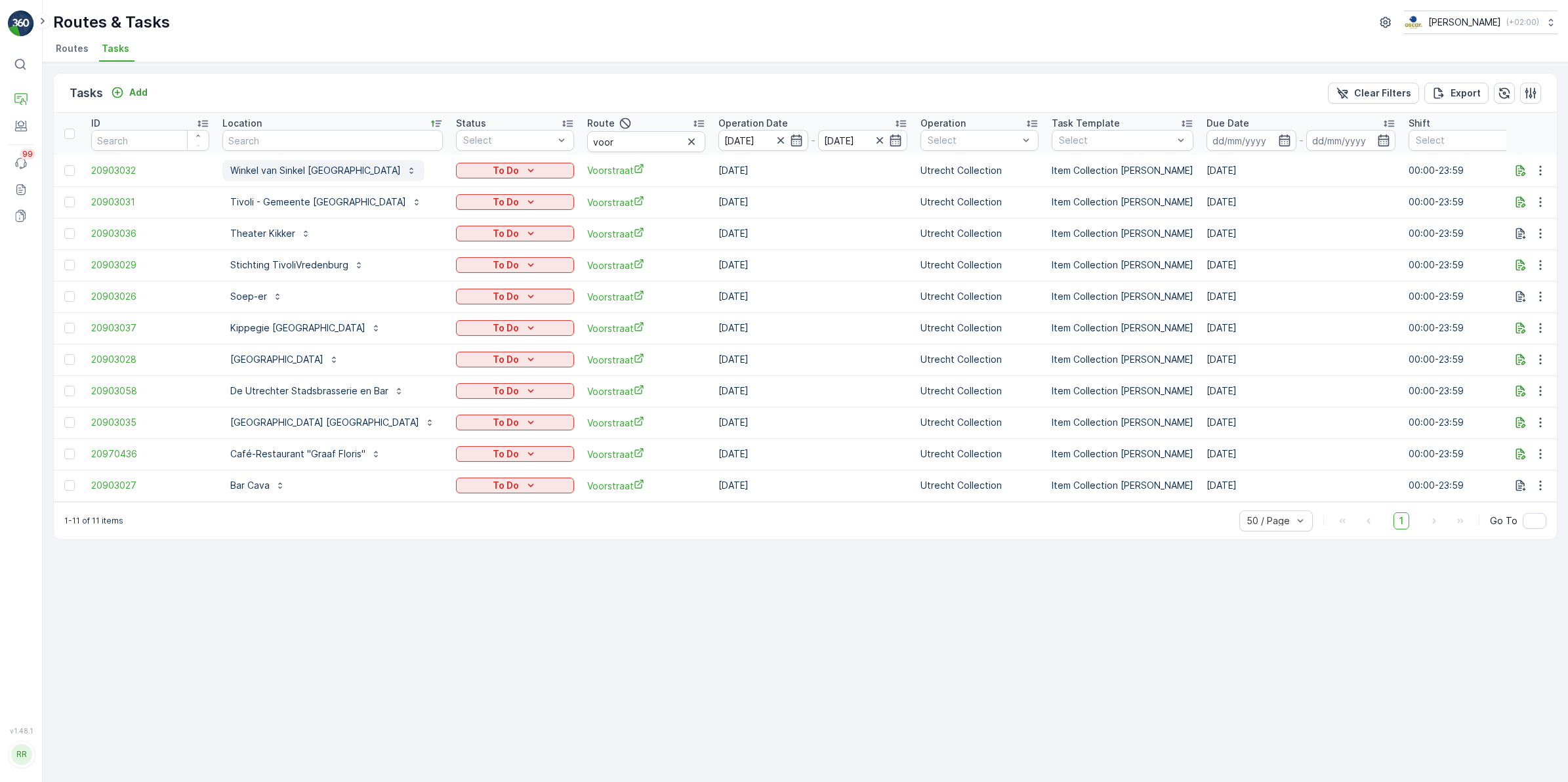
click at [284, 166] on p "Winkel van Sinkel Utrecht" at bounding box center [316, 170] width 170 height 13
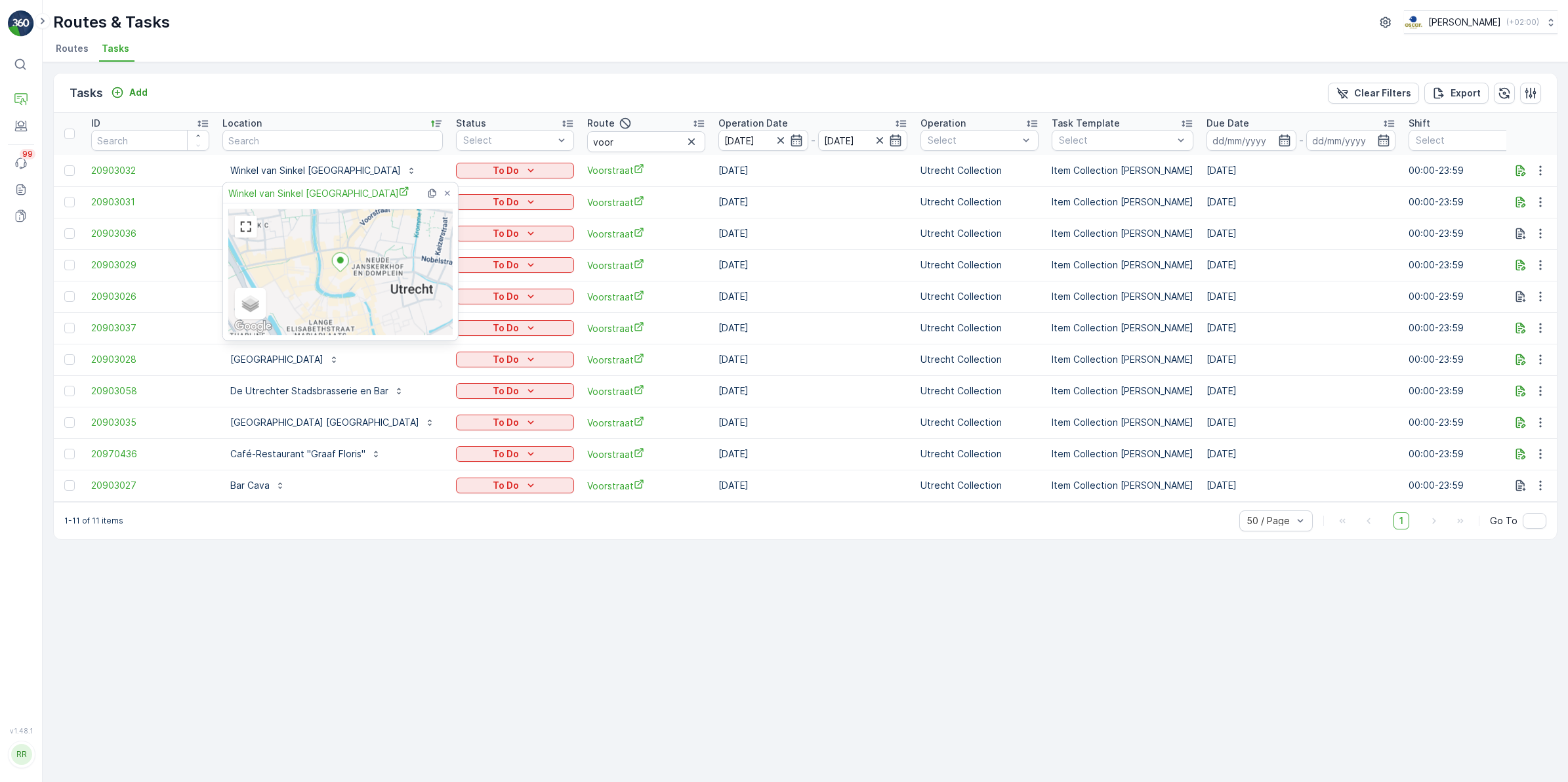
click at [361, 703] on div "Tasks Add Clear Filters Export ID Location Status Select Route voor Operation D…" at bounding box center [805, 422] width 1525 height 720
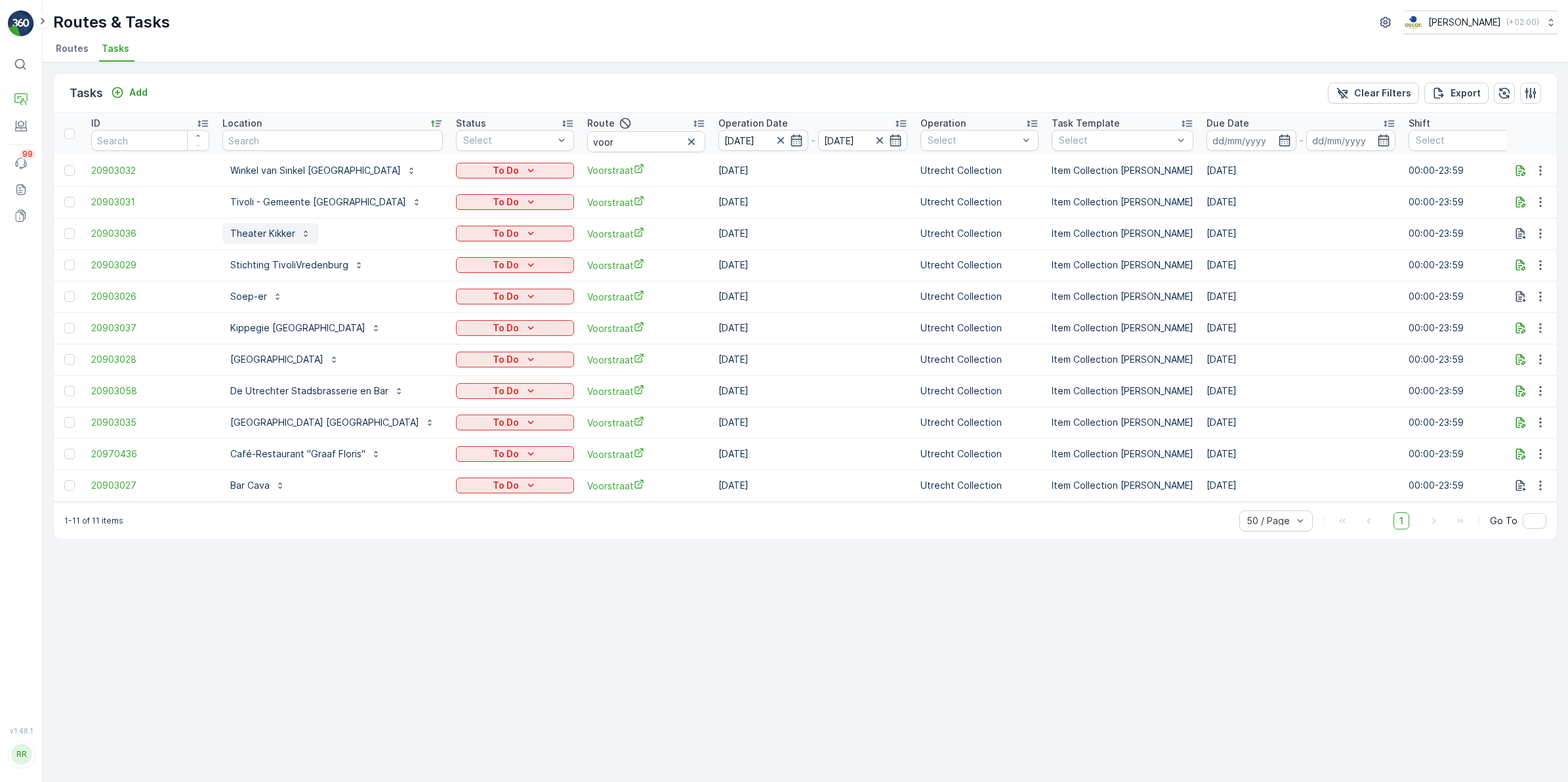
click at [286, 233] on p "Theater Kikker" at bounding box center [263, 233] width 65 height 13
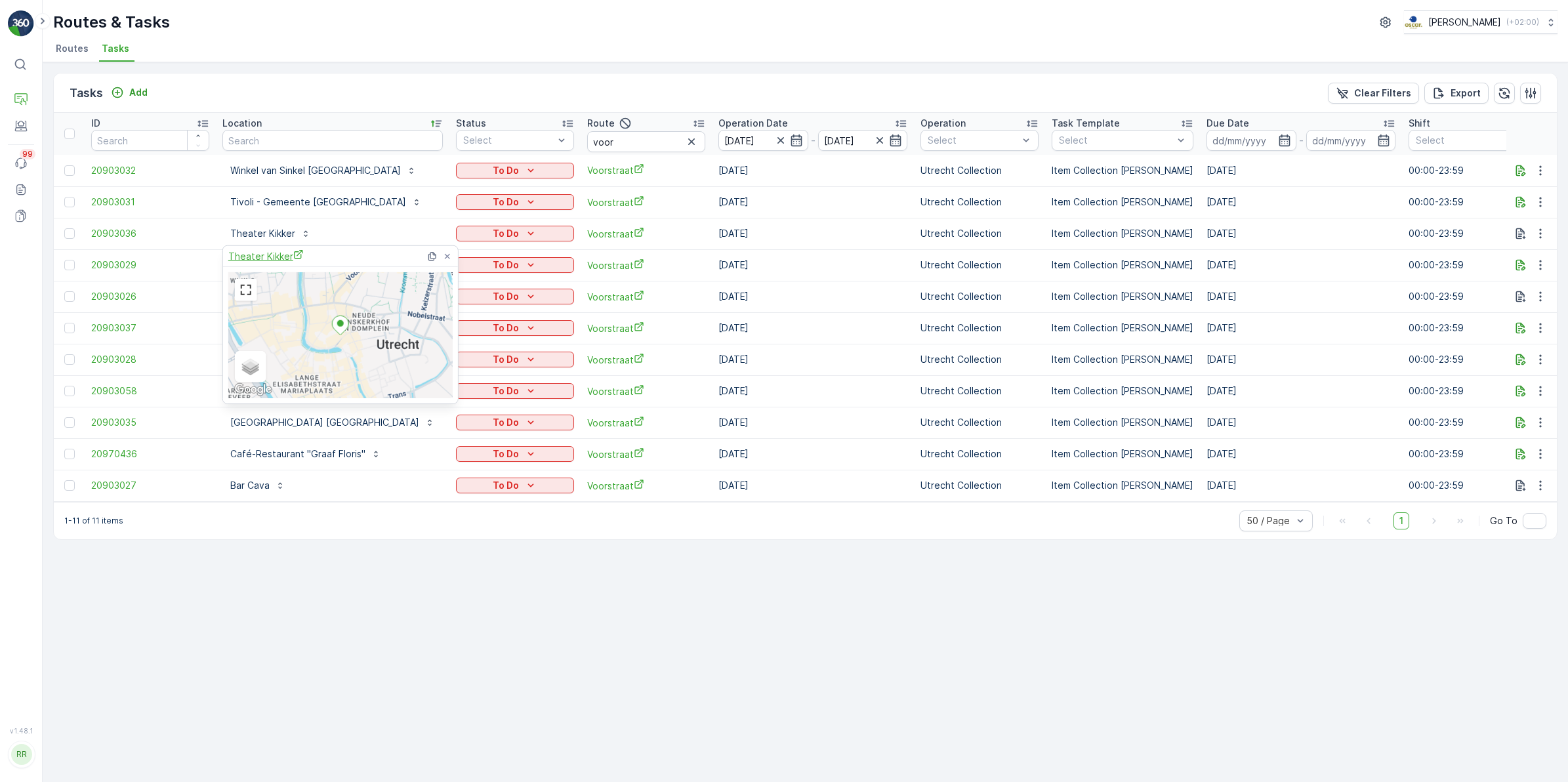
click at [286, 251] on span "Theater Kikker" at bounding box center [266, 256] width 75 height 14
click at [568, 657] on div "Tasks Add Clear Filters Export ID Location Status Select Route voor Operation D…" at bounding box center [805, 422] width 1525 height 720
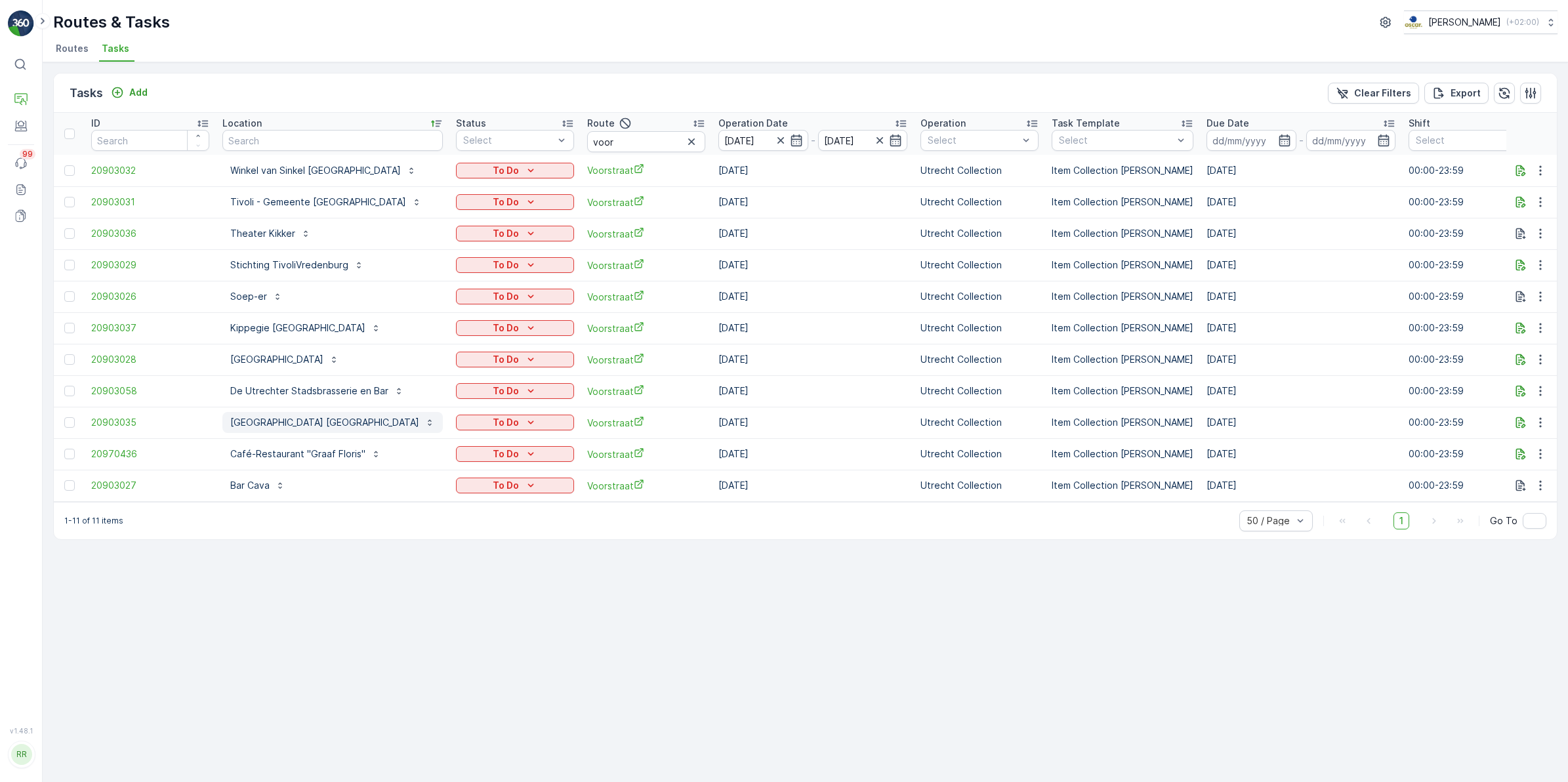
click at [317, 425] on p "City Center Lodge Utrecht" at bounding box center [325, 423] width 189 height 13
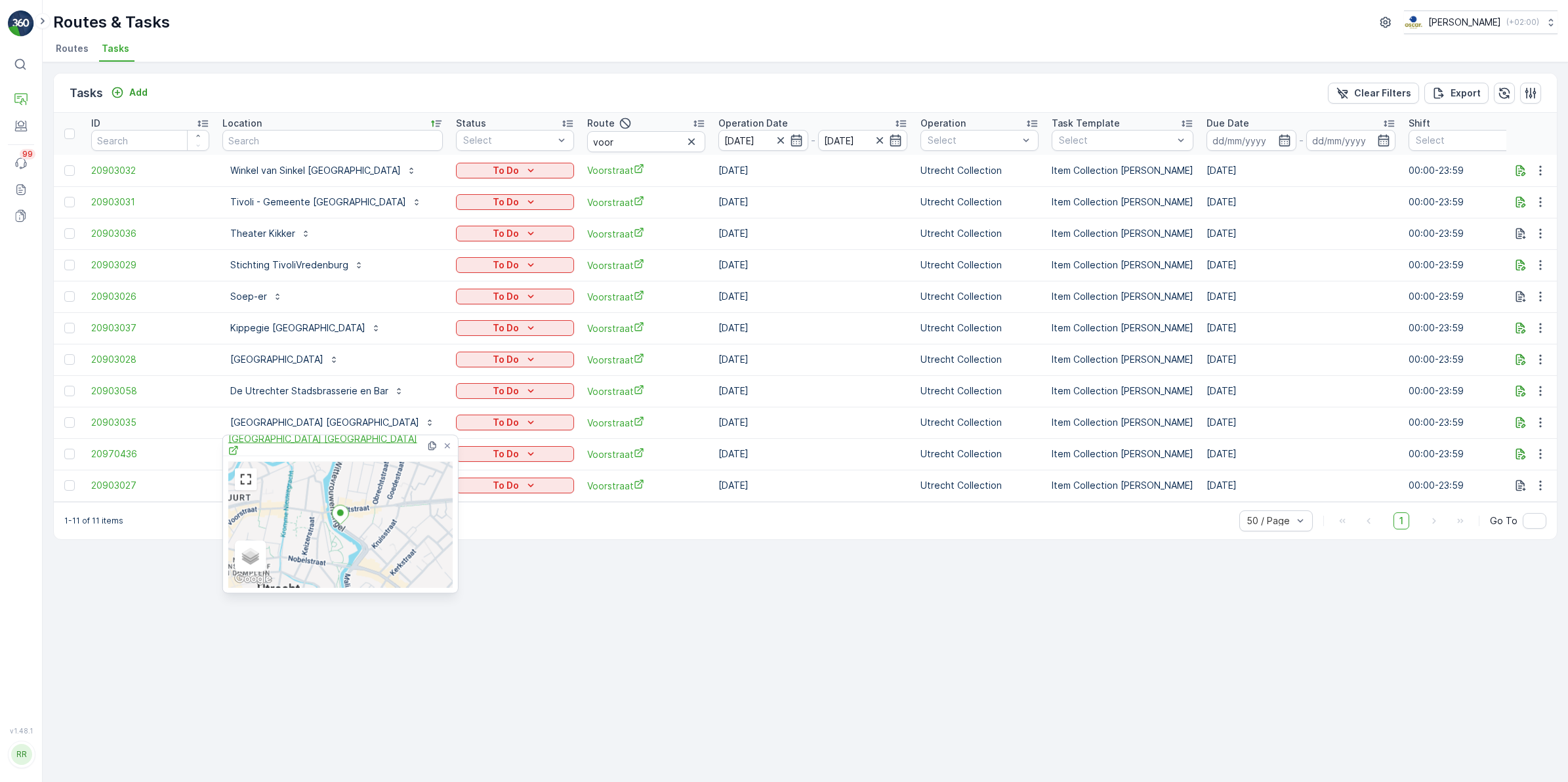
click at [301, 446] on span "City Center Lodge Utrecht" at bounding box center [327, 446] width 198 height 27
click at [556, 664] on div "Tasks Add Clear Filters Export ID Location Status Select Route voor Operation D…" at bounding box center [805, 422] width 1525 height 720
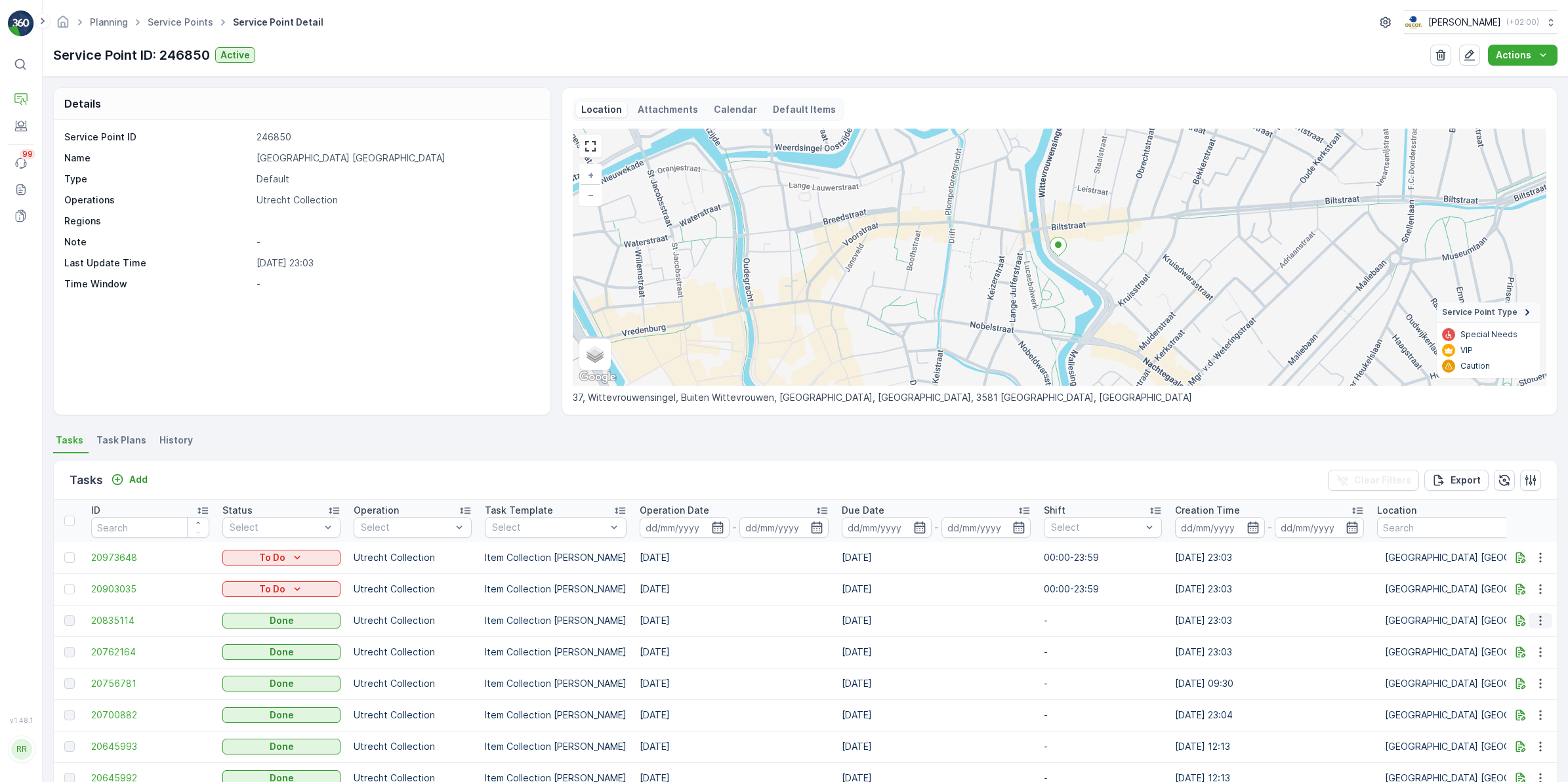
click at [1534, 618] on icon "button" at bounding box center [1540, 621] width 13 height 13
click at [1529, 641] on span "See More Details" at bounding box center [1524, 640] width 76 height 13
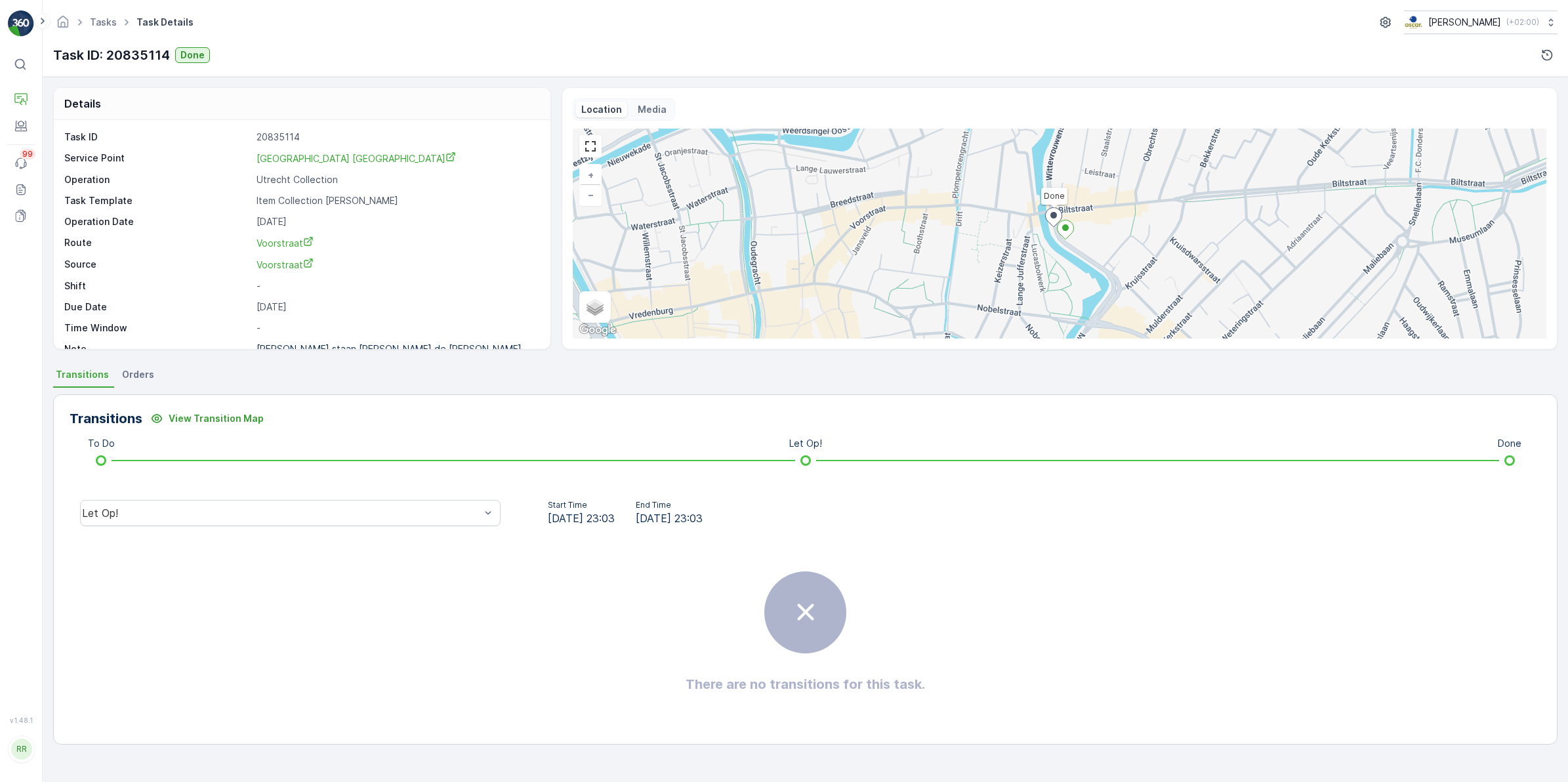
click at [137, 375] on span "Orders" at bounding box center [137, 375] width 32 height 13
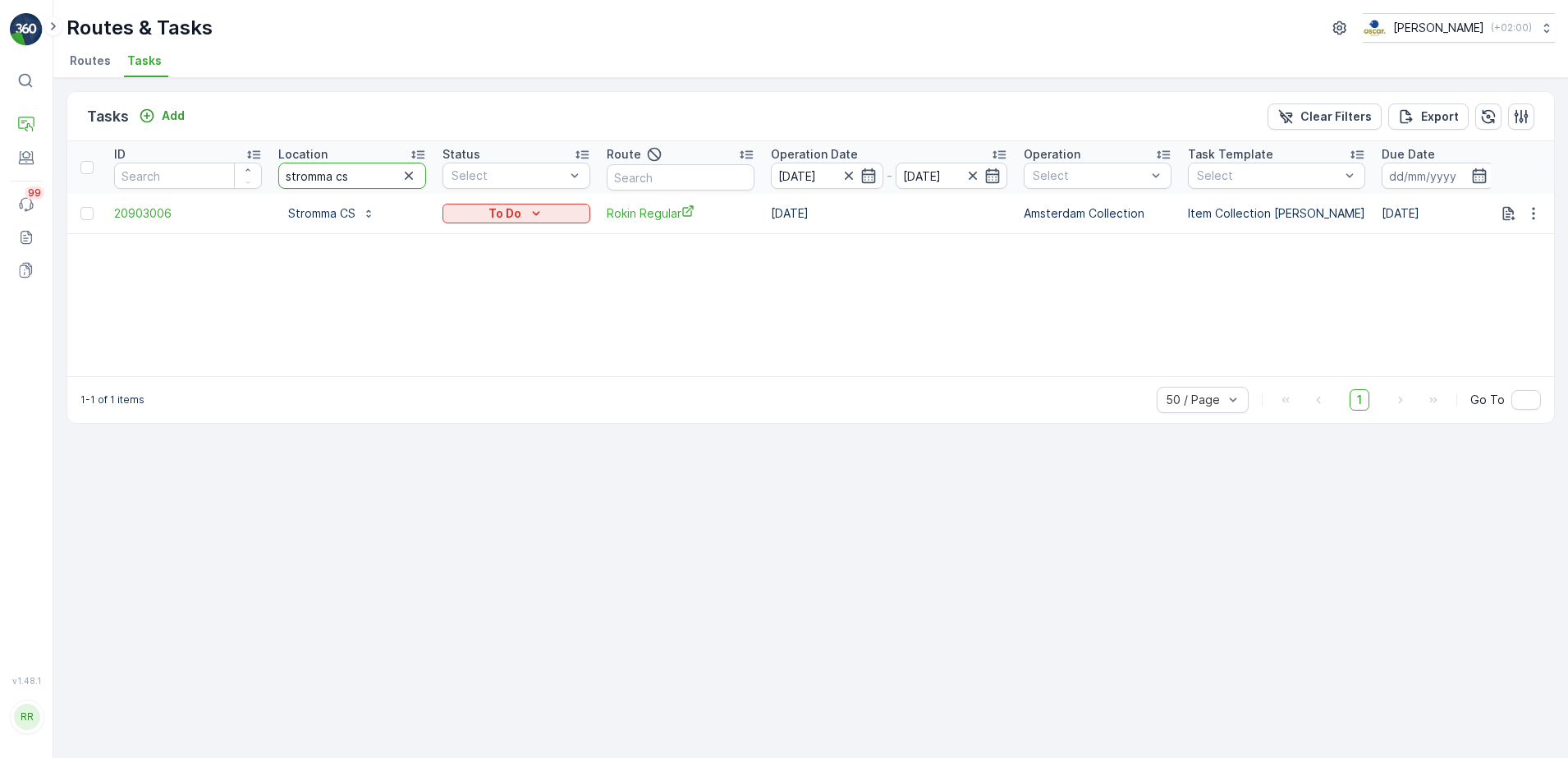
click at [254, 178] on tr "ID Location stromma cs Status Select Route Operation Date 16.08.2025 - 16.08.20…" at bounding box center [1333, 168] width 2533 height 53
click at [412, 170] on icon "button" at bounding box center [409, 176] width 16 height 16
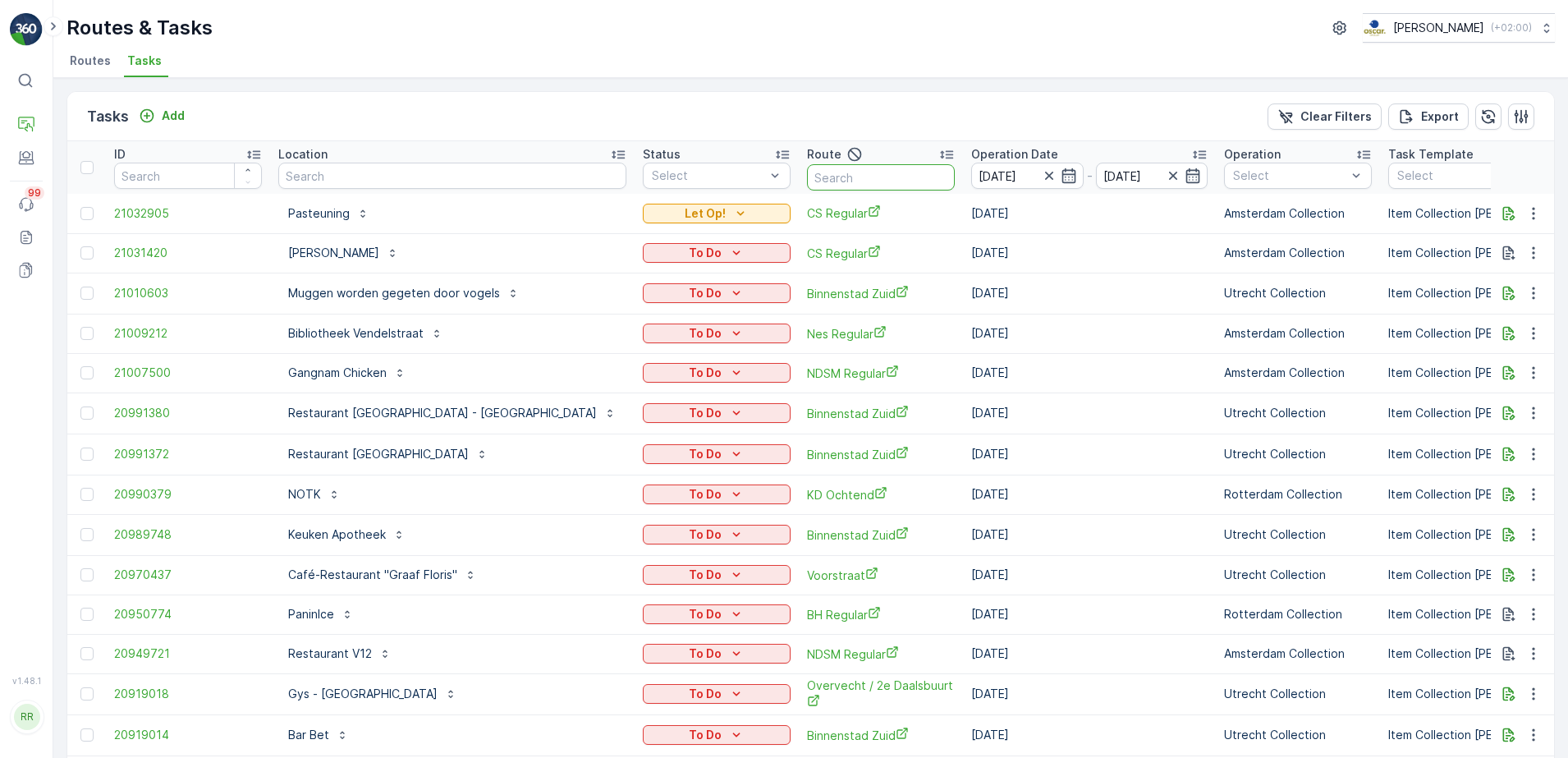
click at [807, 170] on input "text" at bounding box center [881, 177] width 148 height 26
type input "bh"
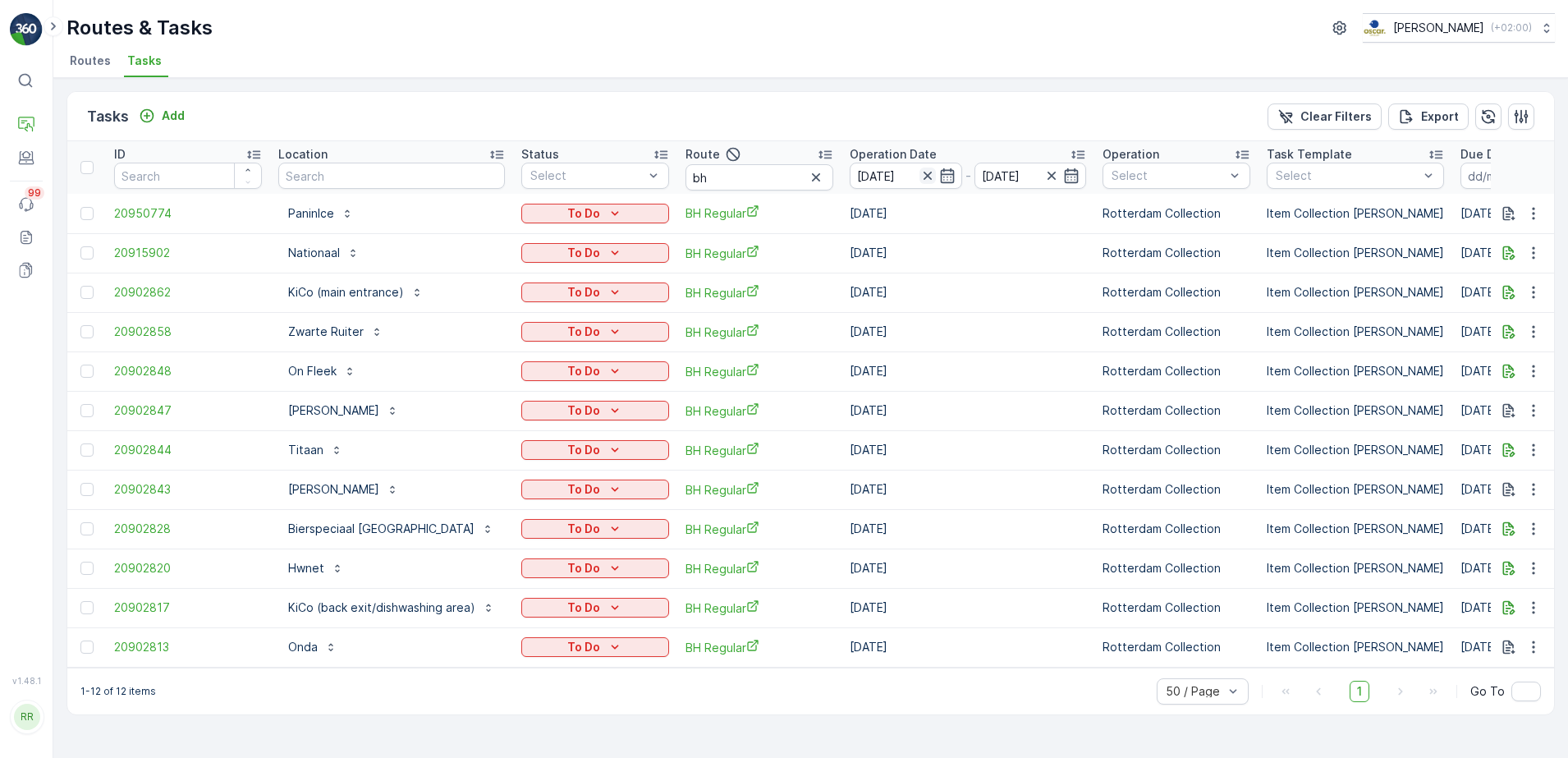
click at [930, 174] on icon "button" at bounding box center [927, 176] width 16 height 16
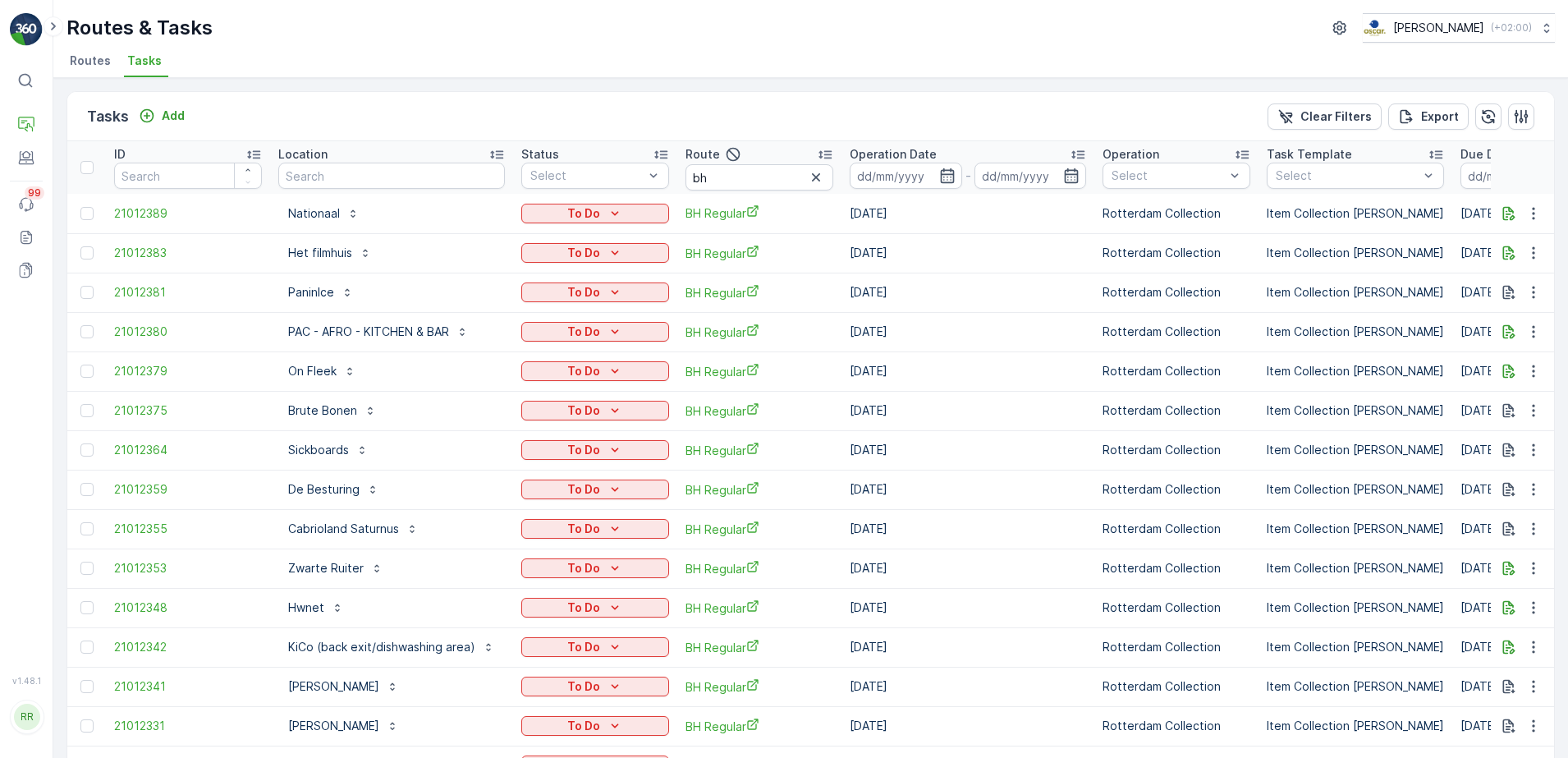
drag, startPoint x: 947, startPoint y: 168, endPoint x: 963, endPoint y: 185, distance: 23.3
click at [948, 169] on icon "button" at bounding box center [947, 176] width 16 height 16
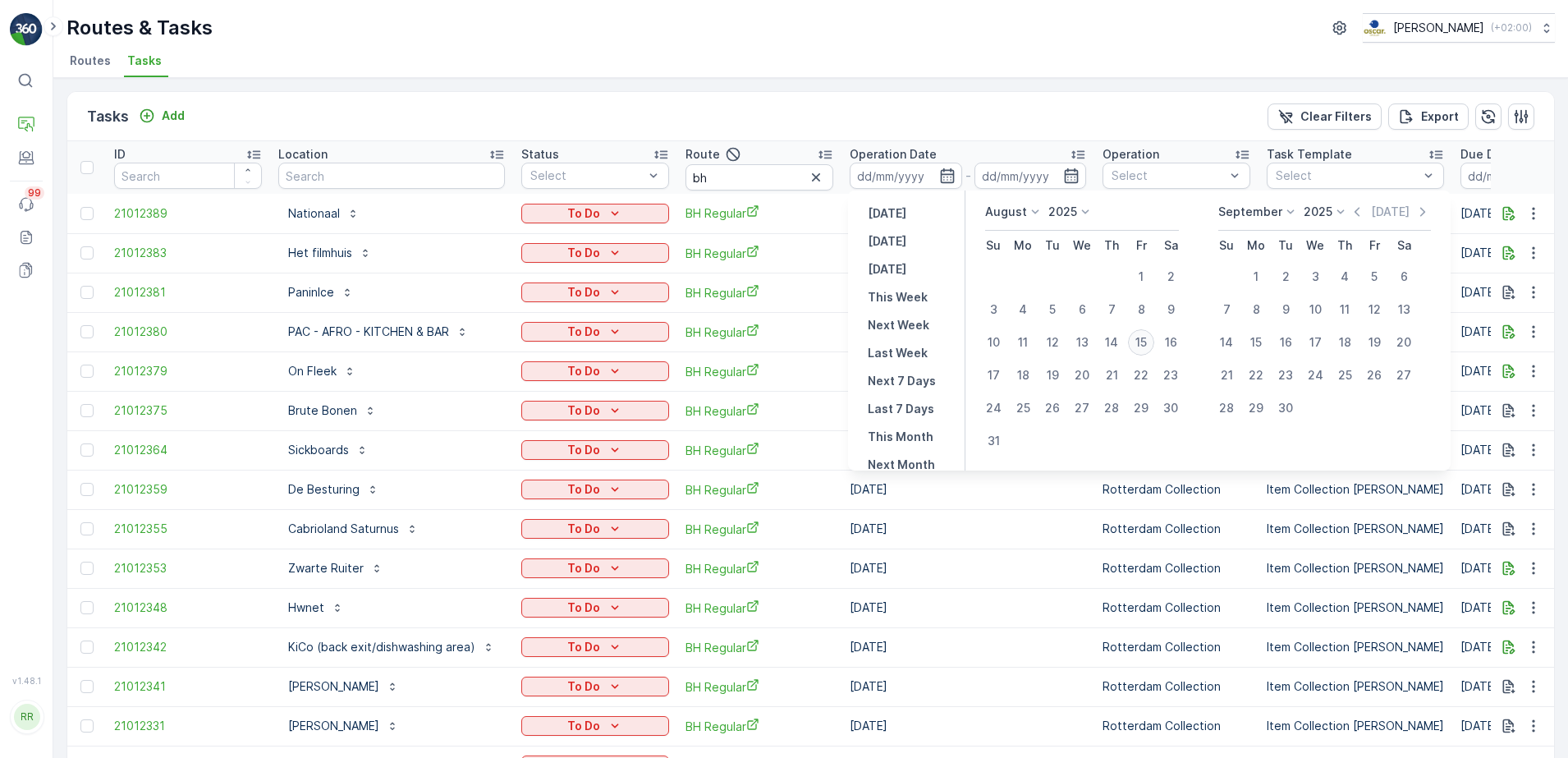
click at [1142, 342] on div "15" at bounding box center [1141, 341] width 26 height 26
type input "[DATE]"
click at [1142, 342] on div "15" at bounding box center [1141, 341] width 26 height 26
type input "[DATE]"
click at [1142, 342] on div "15" at bounding box center [1141, 341] width 26 height 26
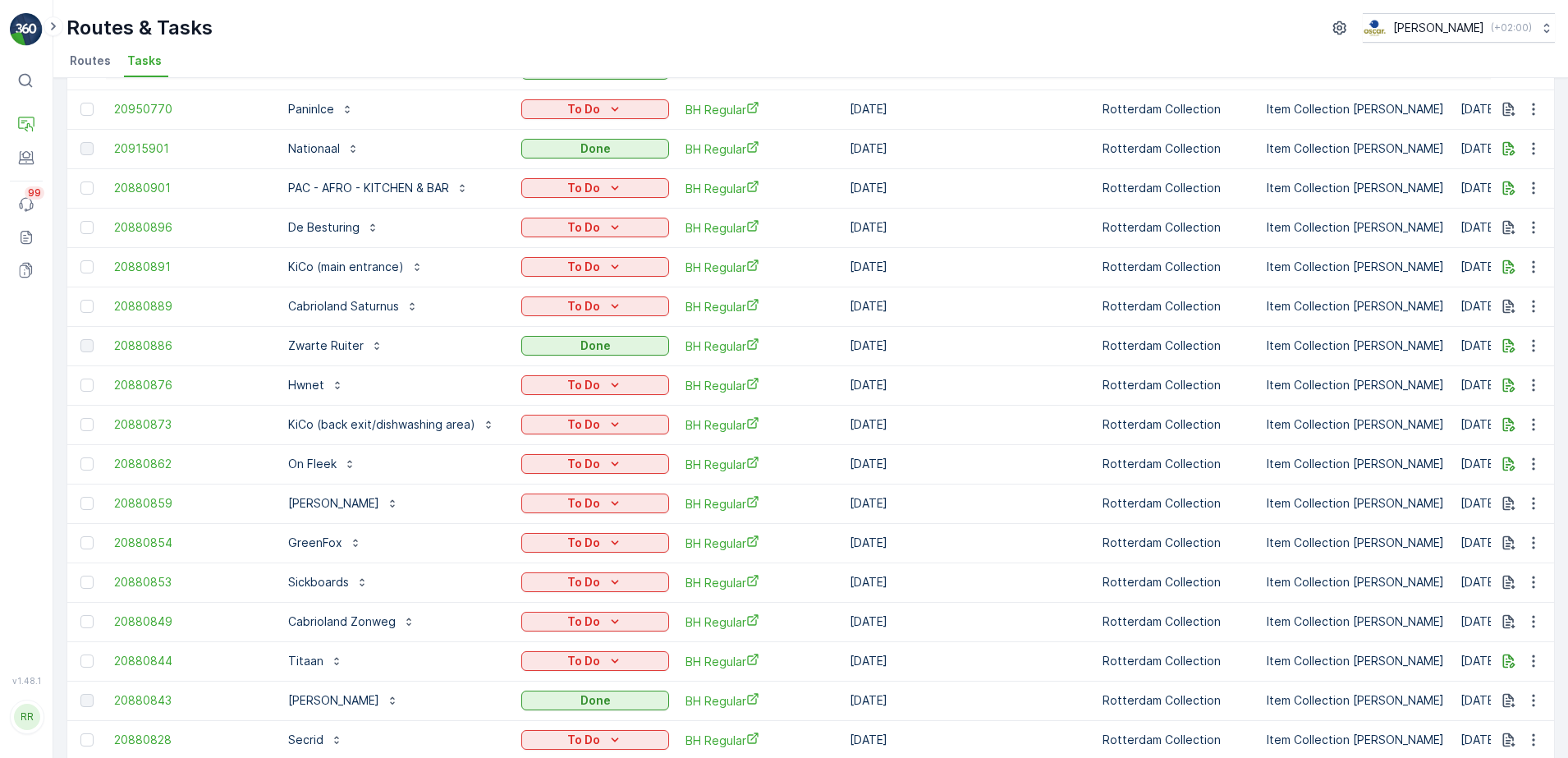
scroll to position [41, 0]
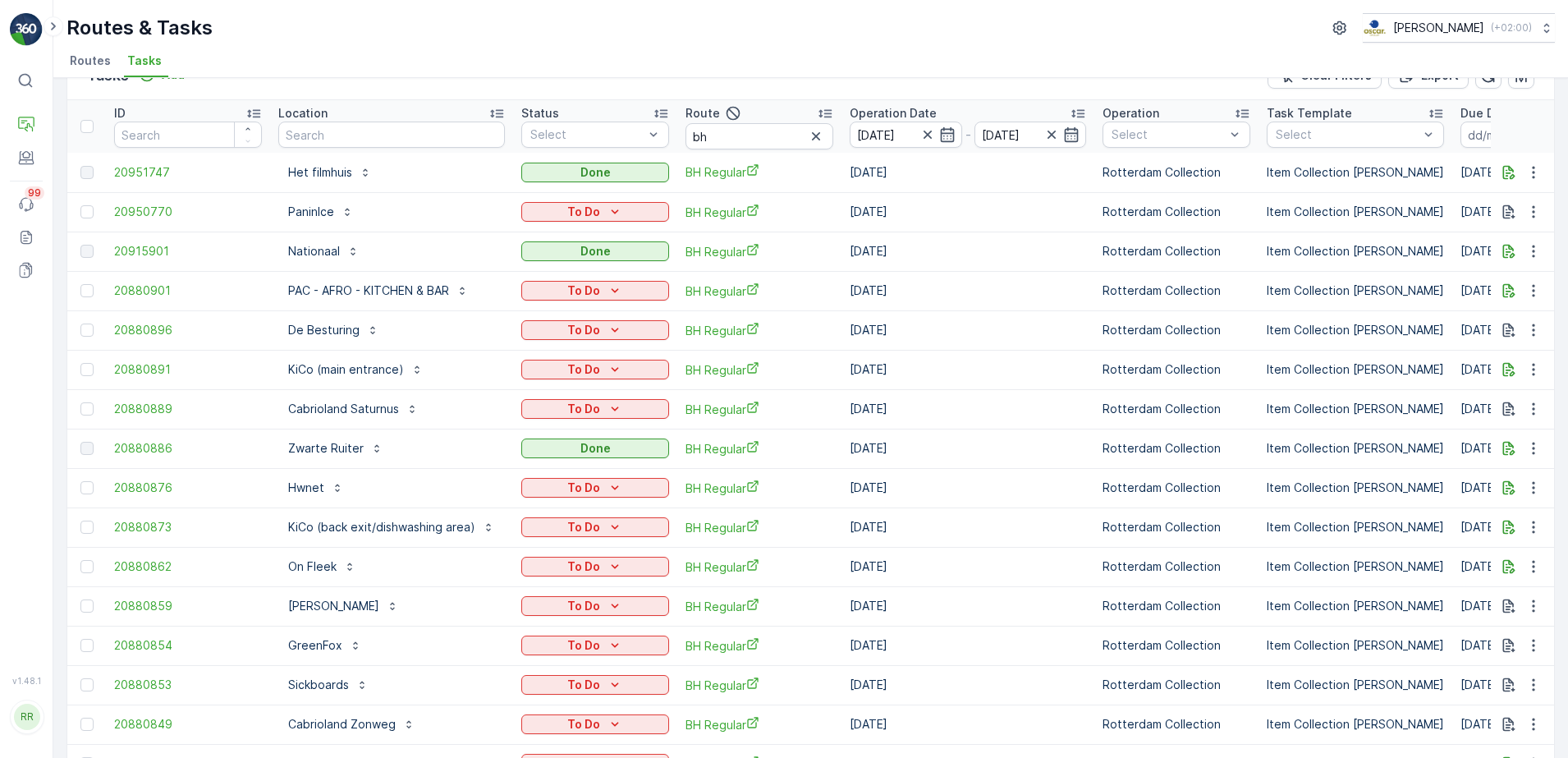
drag, startPoint x: 1564, startPoint y: 132, endPoint x: 1566, endPoint y: 150, distance: 18.1
click at [1567, 151] on html "⌘B Operations Engagement Events 99 Reports Documents v 1.48.1 RR riesvandijk ri…" at bounding box center [784, 379] width 1568 height 758
drag, startPoint x: 274, startPoint y: 598, endPoint x: 357, endPoint y: 609, distance: 83.7
click at [357, 609] on td "[PERSON_NAME]" at bounding box center [391, 606] width 243 height 39
copy p "[PERSON_NAME]"
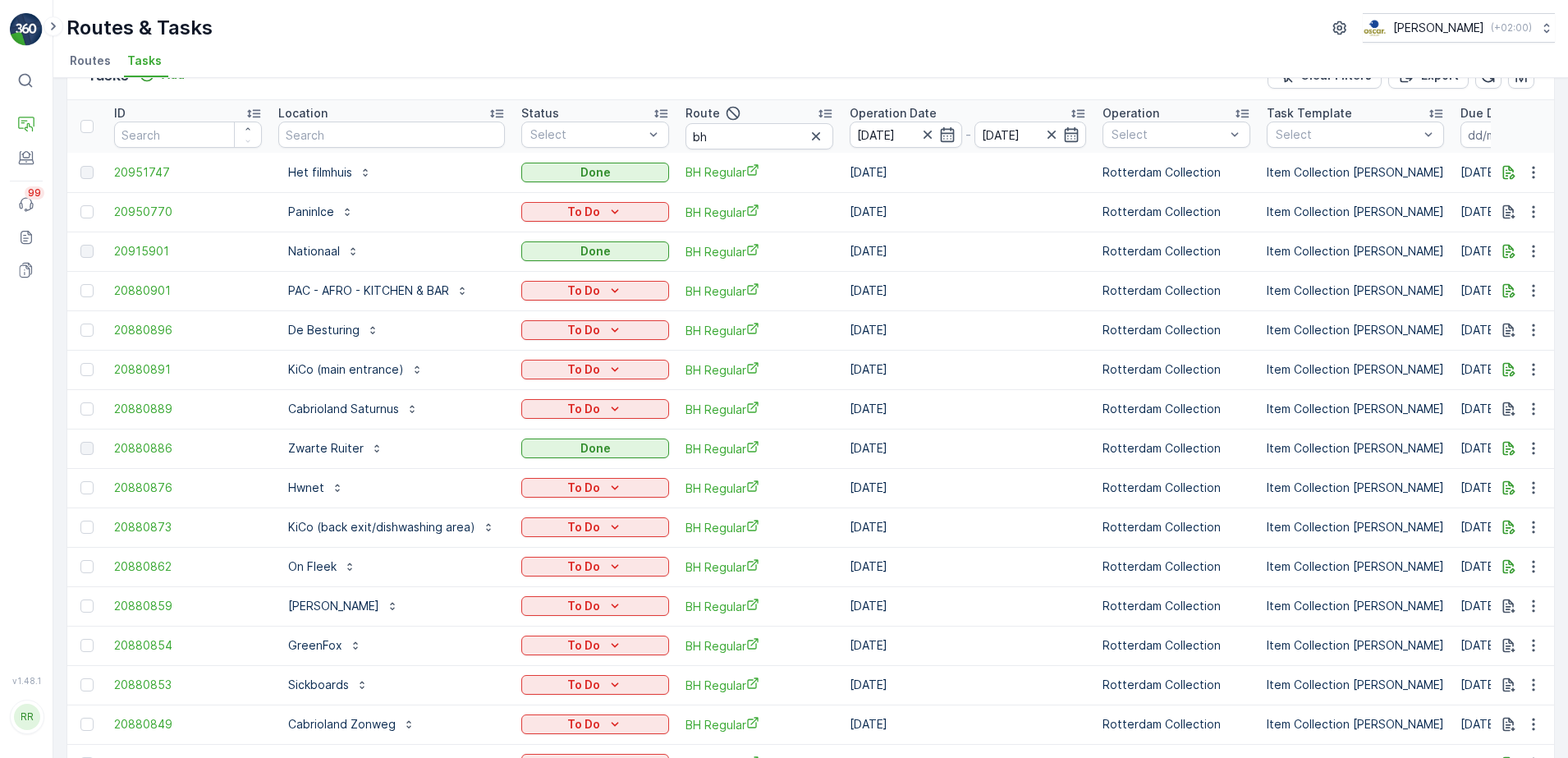
drag, startPoint x: 344, startPoint y: 38, endPoint x: 349, endPoint y: 61, distance: 23.5
click at [344, 38] on div "Routes & Tasks Oscar Circulair ( +02:00 )" at bounding box center [810, 28] width 1488 height 30
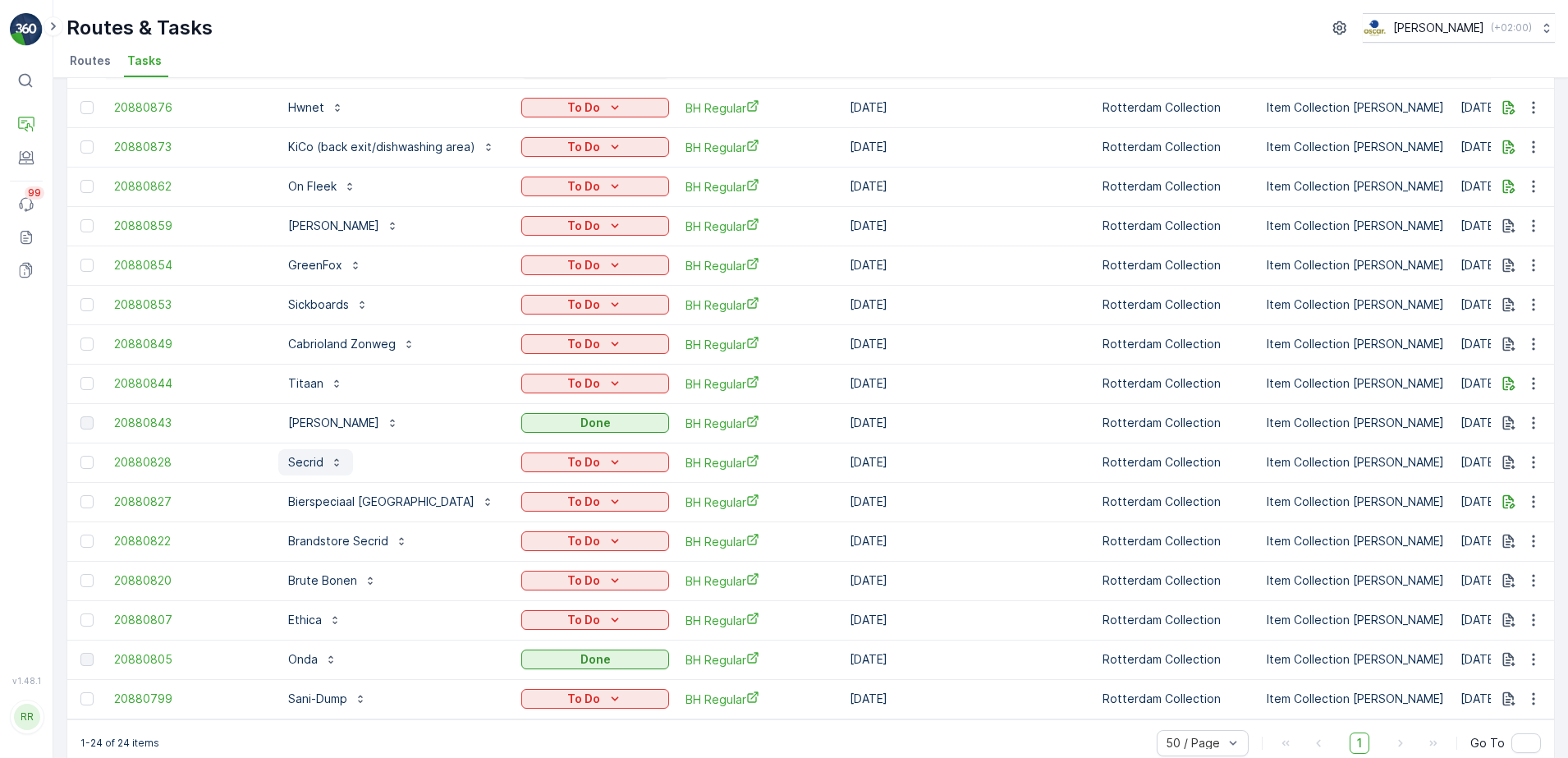
scroll to position [452, 0]
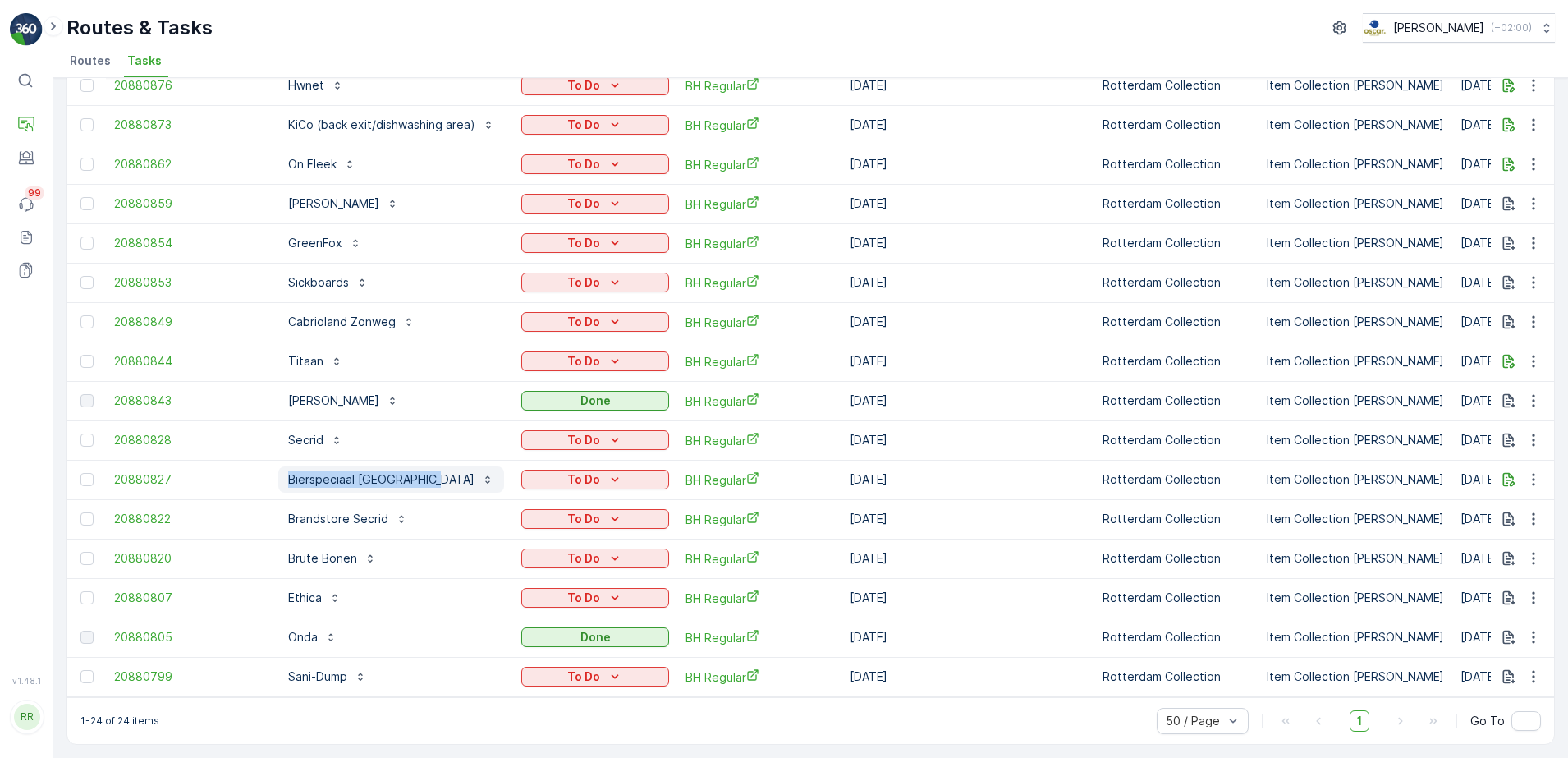
drag, startPoint x: 273, startPoint y: 468, endPoint x: 434, endPoint y: 474, distance: 161.1
click at [434, 474] on td "Bierspeciaal [GEOGRAPHIC_DATA]" at bounding box center [391, 479] width 243 height 39
click at [705, 471] on span "BH Regular" at bounding box center [759, 479] width 148 height 17
click at [389, 473] on p "Bierspeciaal café de Paas" at bounding box center [382, 479] width 186 height 16
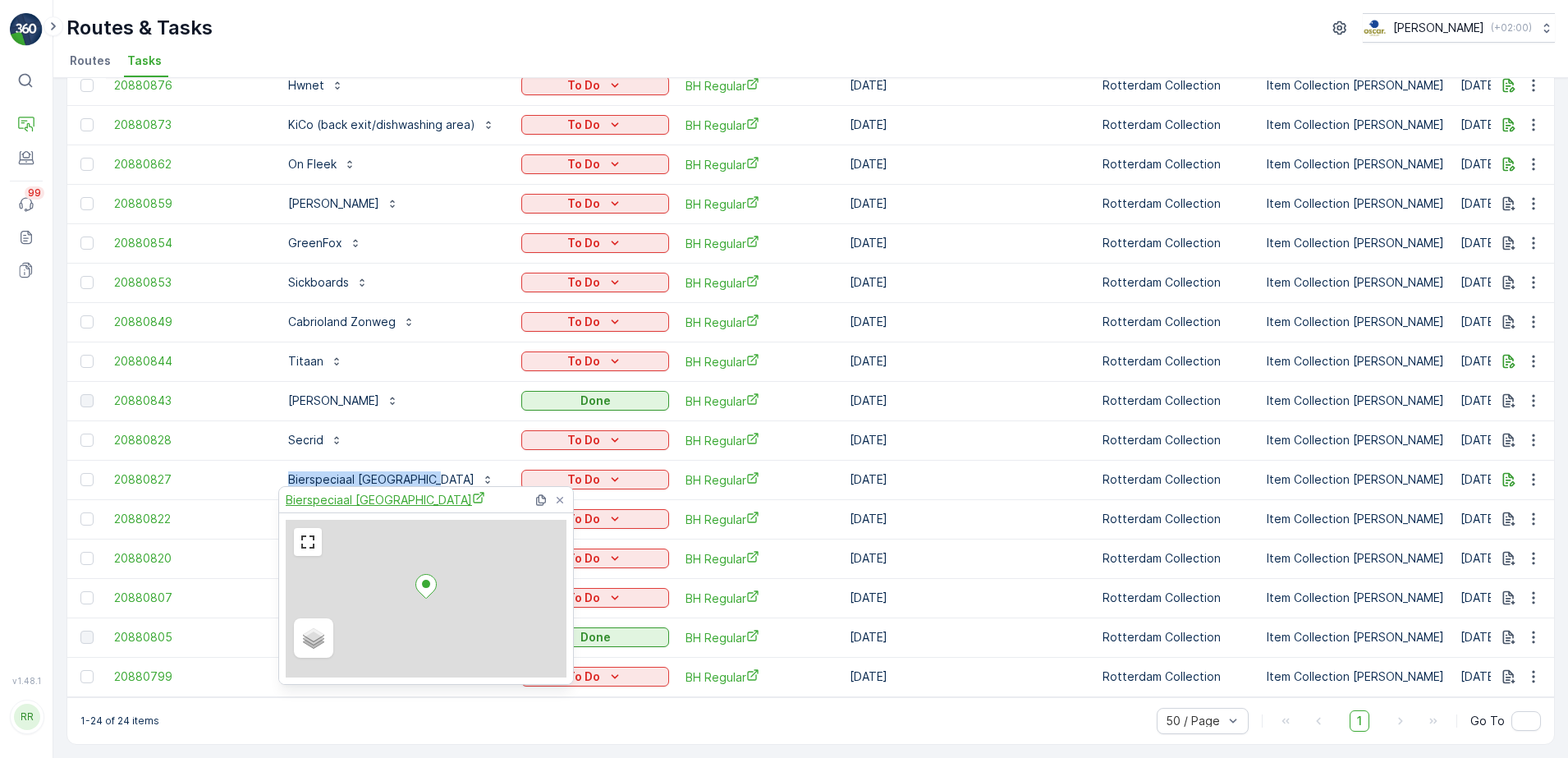
click at [397, 499] on span "Bierspeciaal [GEOGRAPHIC_DATA]" at bounding box center [385, 499] width 200 height 17
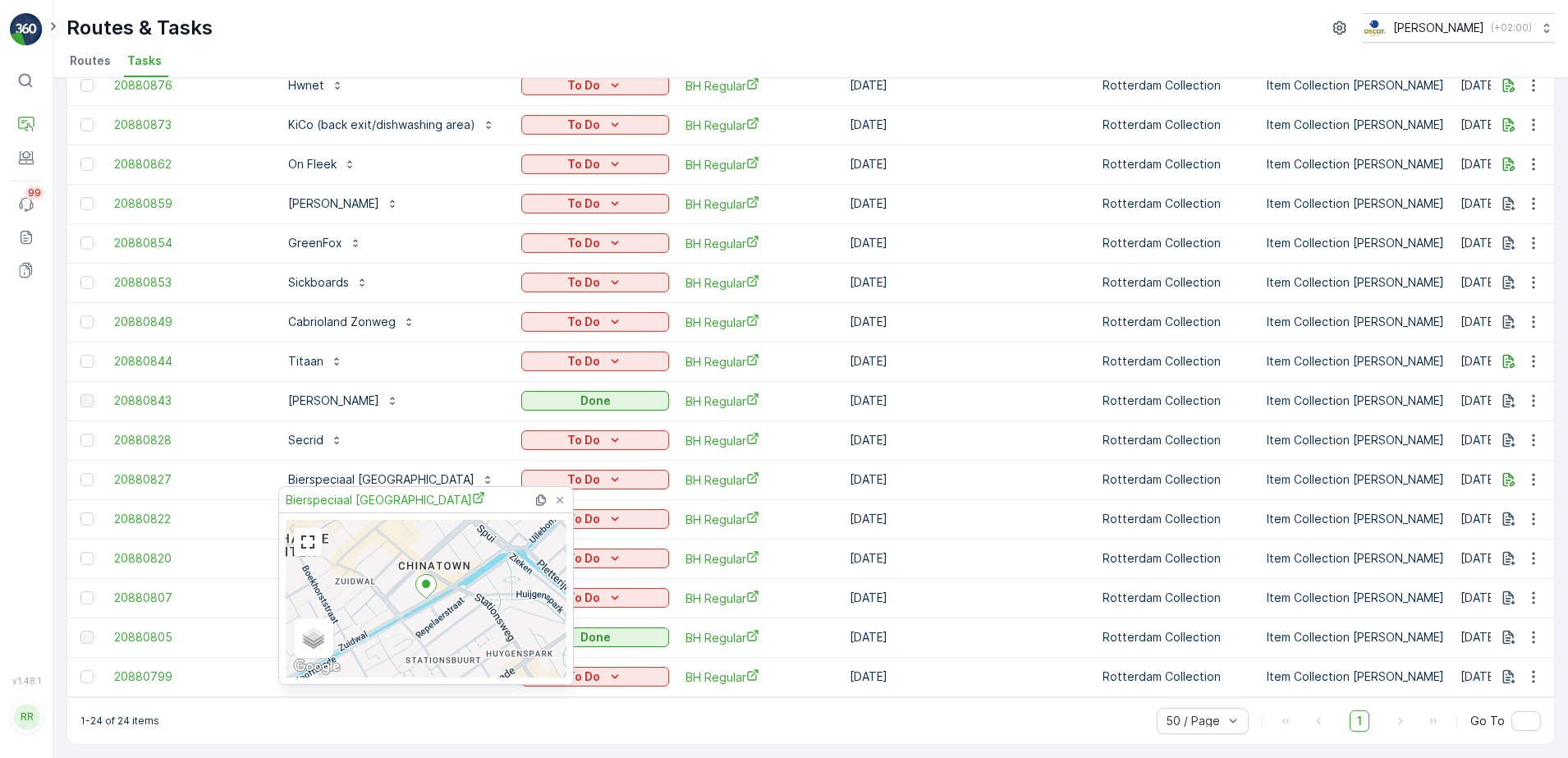
drag, startPoint x: 510, startPoint y: 33, endPoint x: 466, endPoint y: 201, distance: 173.7
click at [509, 33] on div "Routes & Tasks Oscar Circulair ( +02:00 )" at bounding box center [810, 28] width 1488 height 30
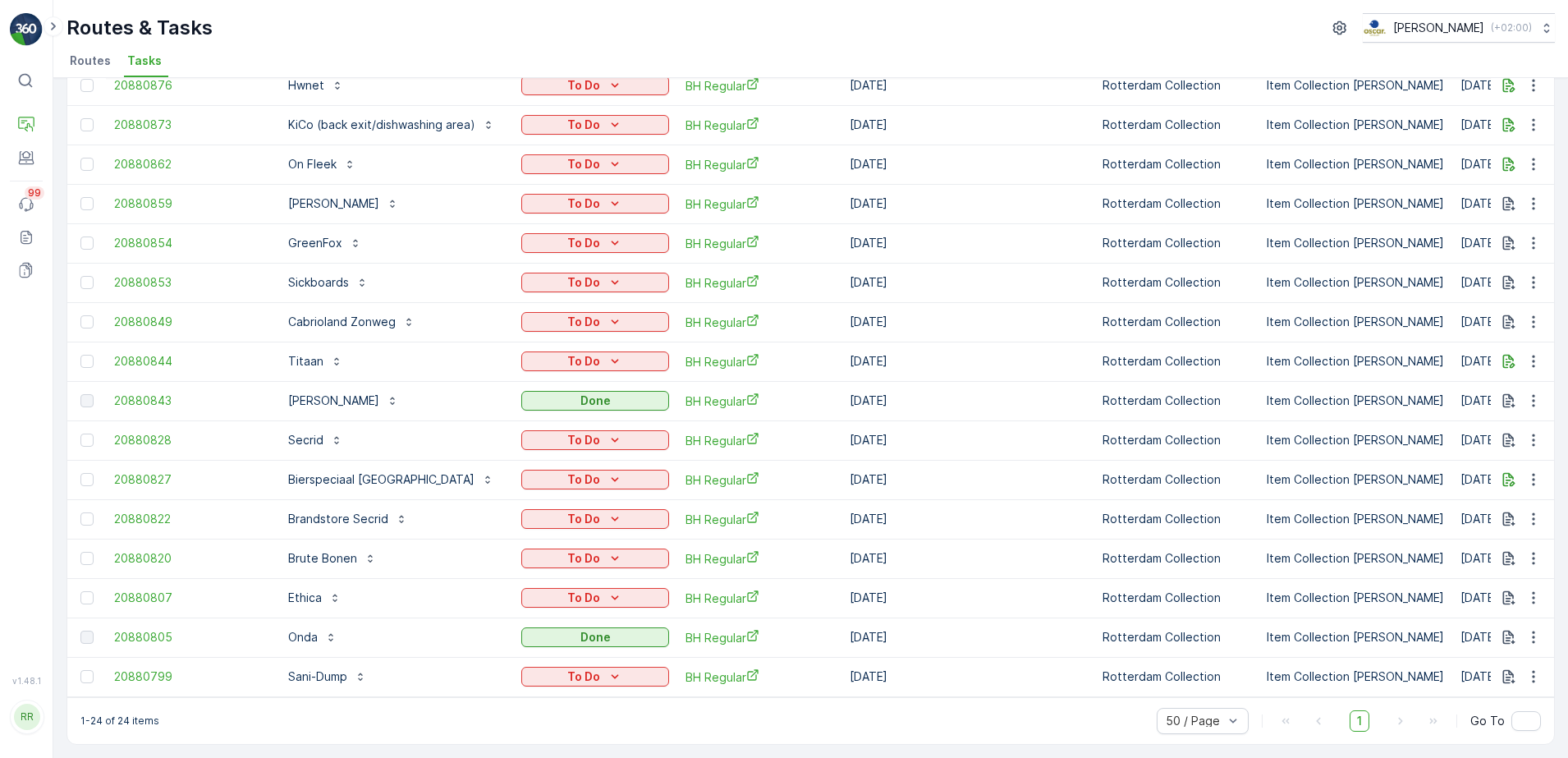
drag, startPoint x: 280, startPoint y: 474, endPoint x: 206, endPoint y: 491, distance: 75.9
click at [386, 481] on button "Bierspeciaal café de Paas" at bounding box center [392, 478] width 226 height 26
click at [254, 472] on span "20880827" at bounding box center [187, 479] width 148 height 16
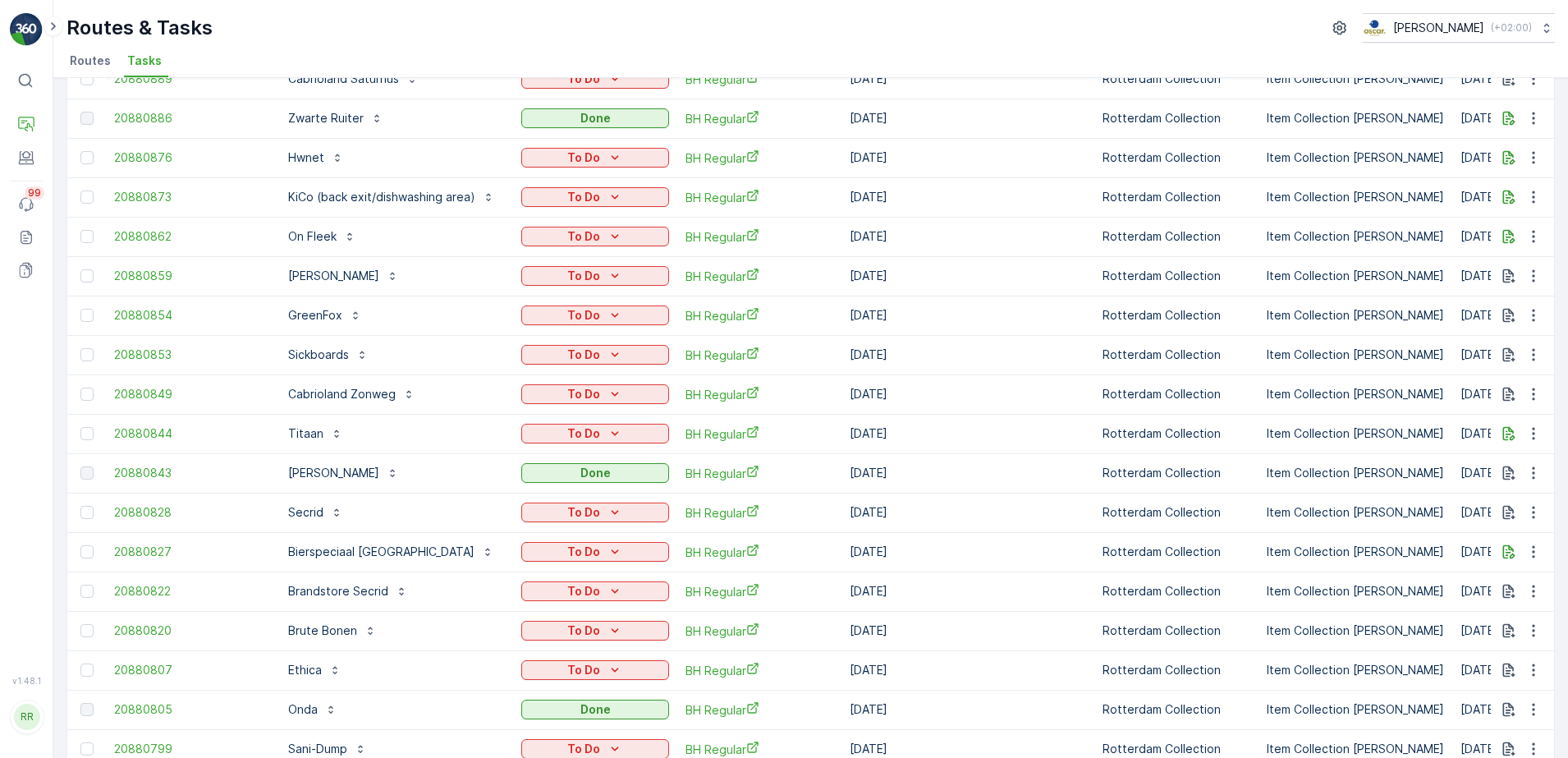
scroll to position [452, 0]
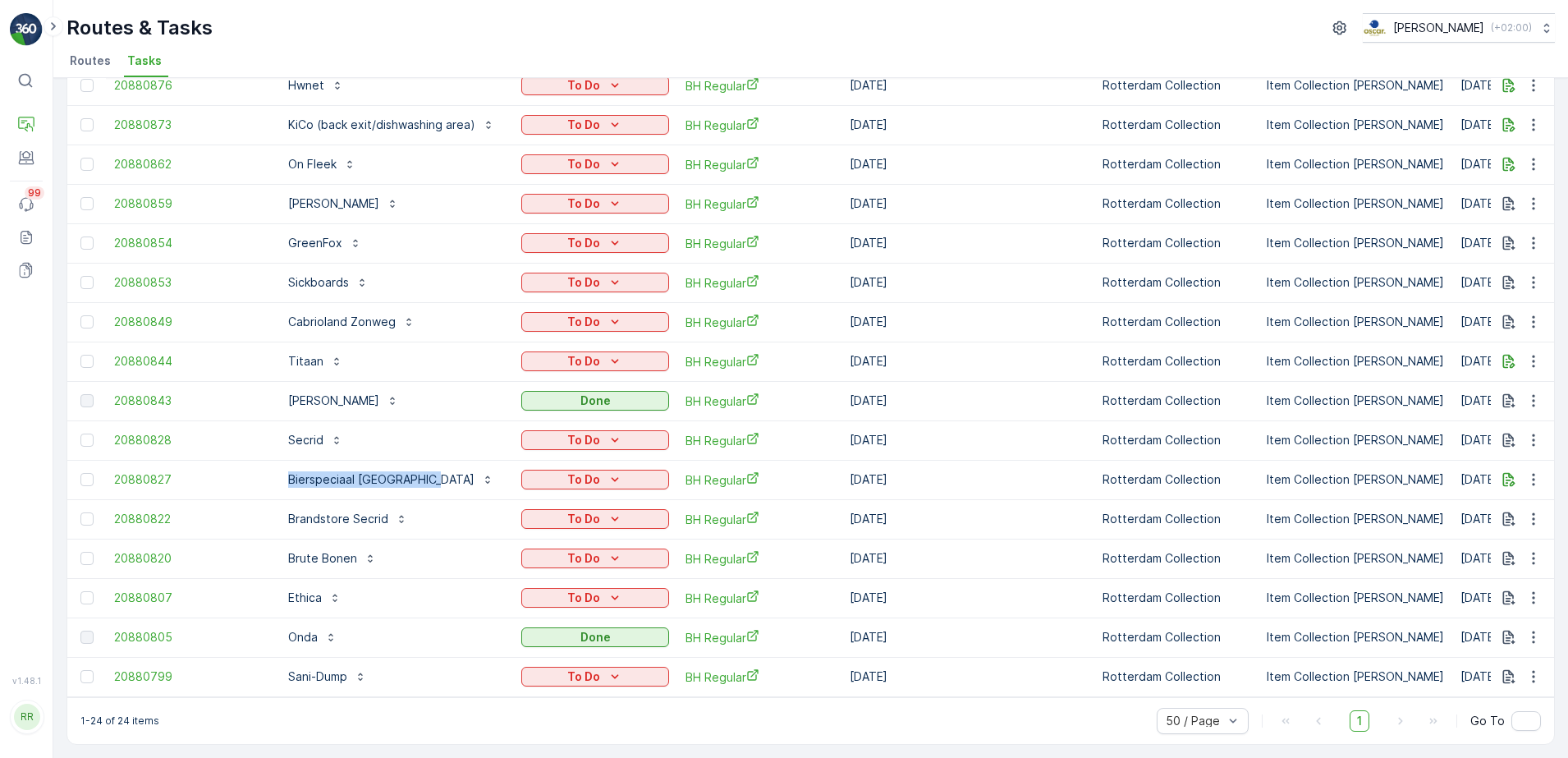
drag, startPoint x: 278, startPoint y: 481, endPoint x: 423, endPoint y: 485, distance: 145.1
click at [423, 485] on td "Bierspeciaal café de Paas" at bounding box center [391, 479] width 243 height 39
copy p "Bierspeciaal café de Paas"
click at [335, 512] on p "Brandstore Secrid" at bounding box center [339, 519] width 100 height 16
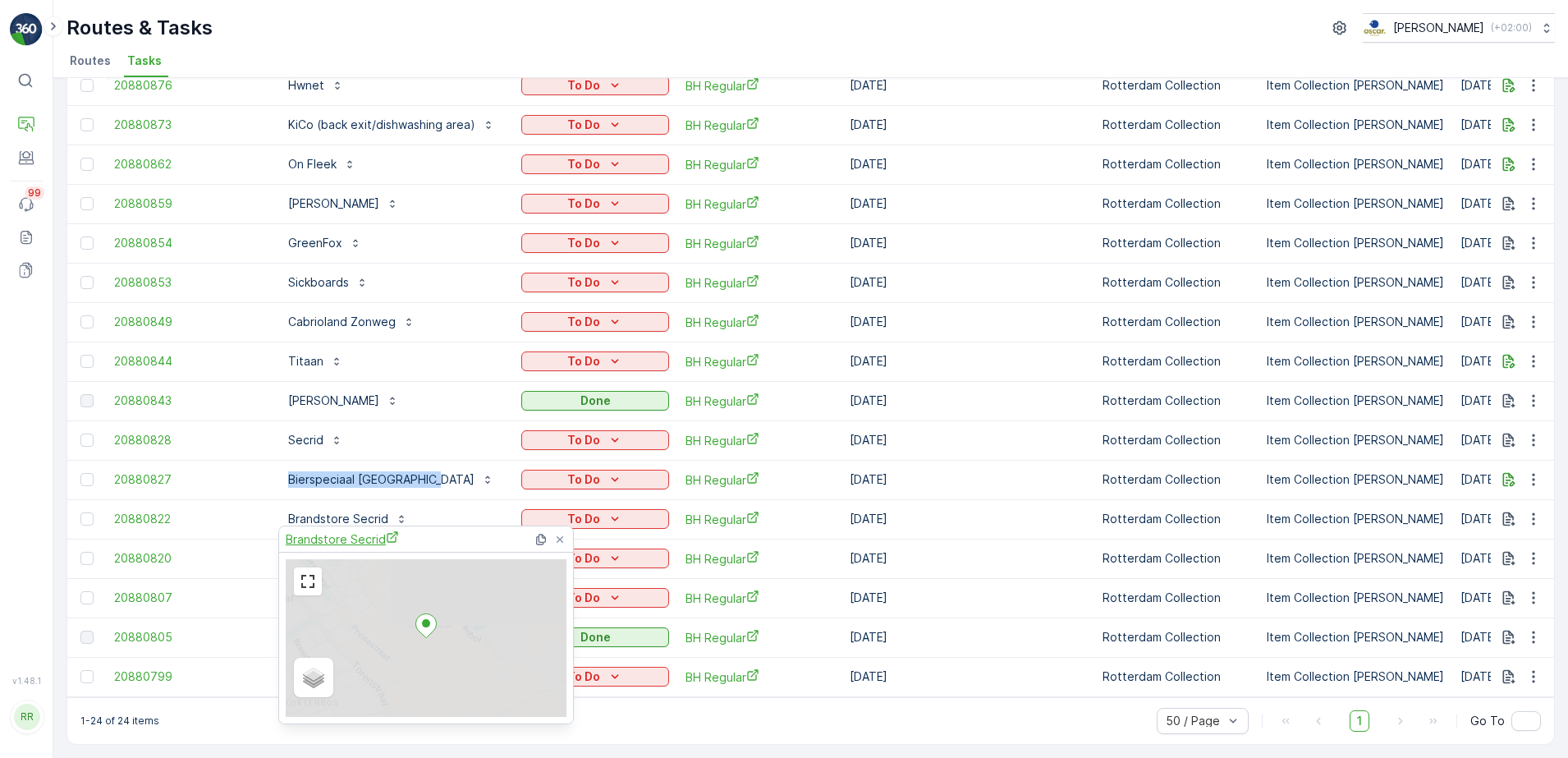
click at [355, 541] on span "Brandstore Secrid" at bounding box center [342, 538] width 113 height 17
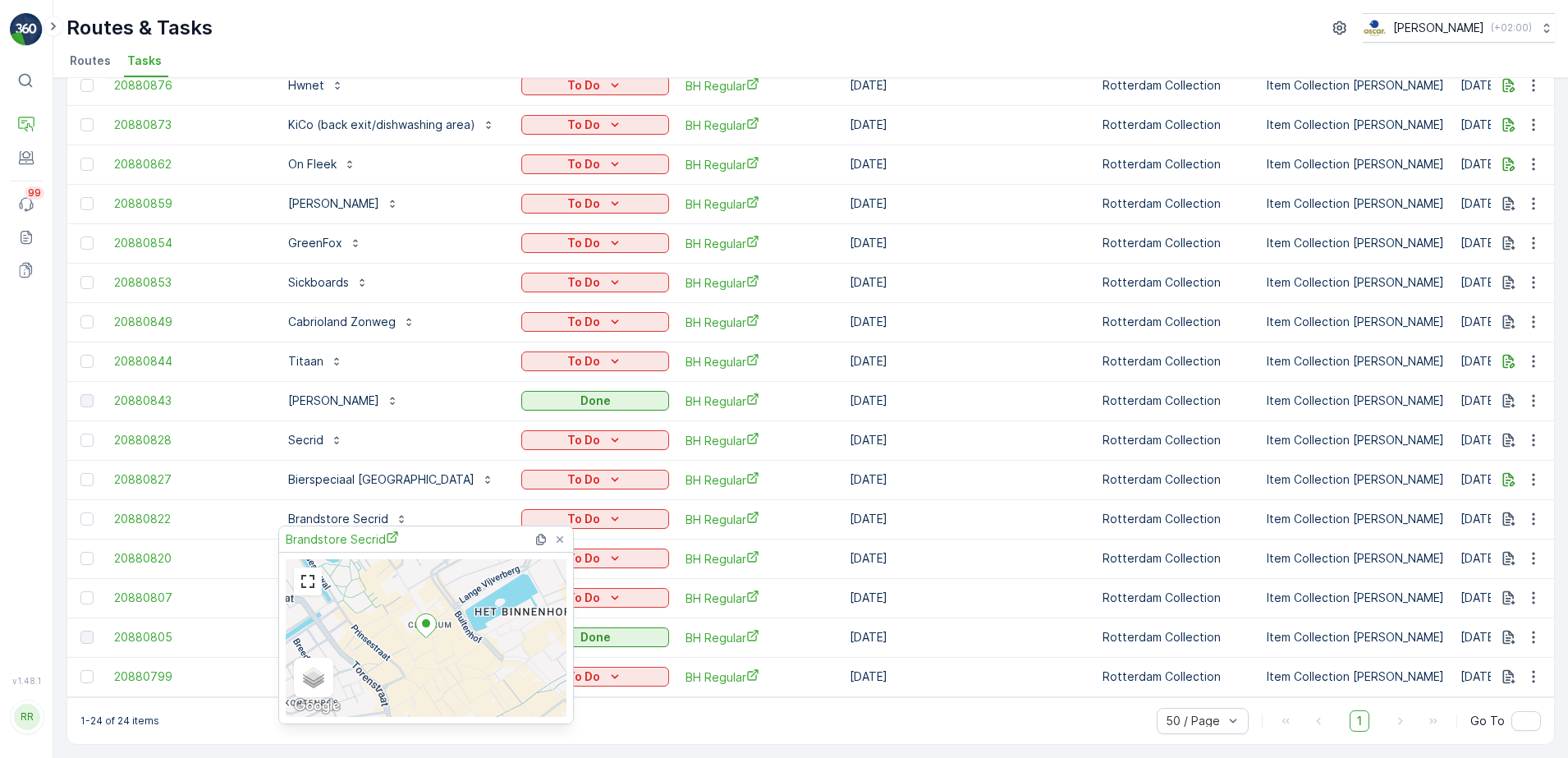
click at [481, 22] on div "Routes & Tasks Oscar Circulair ( +02:00 )" at bounding box center [810, 28] width 1488 height 30
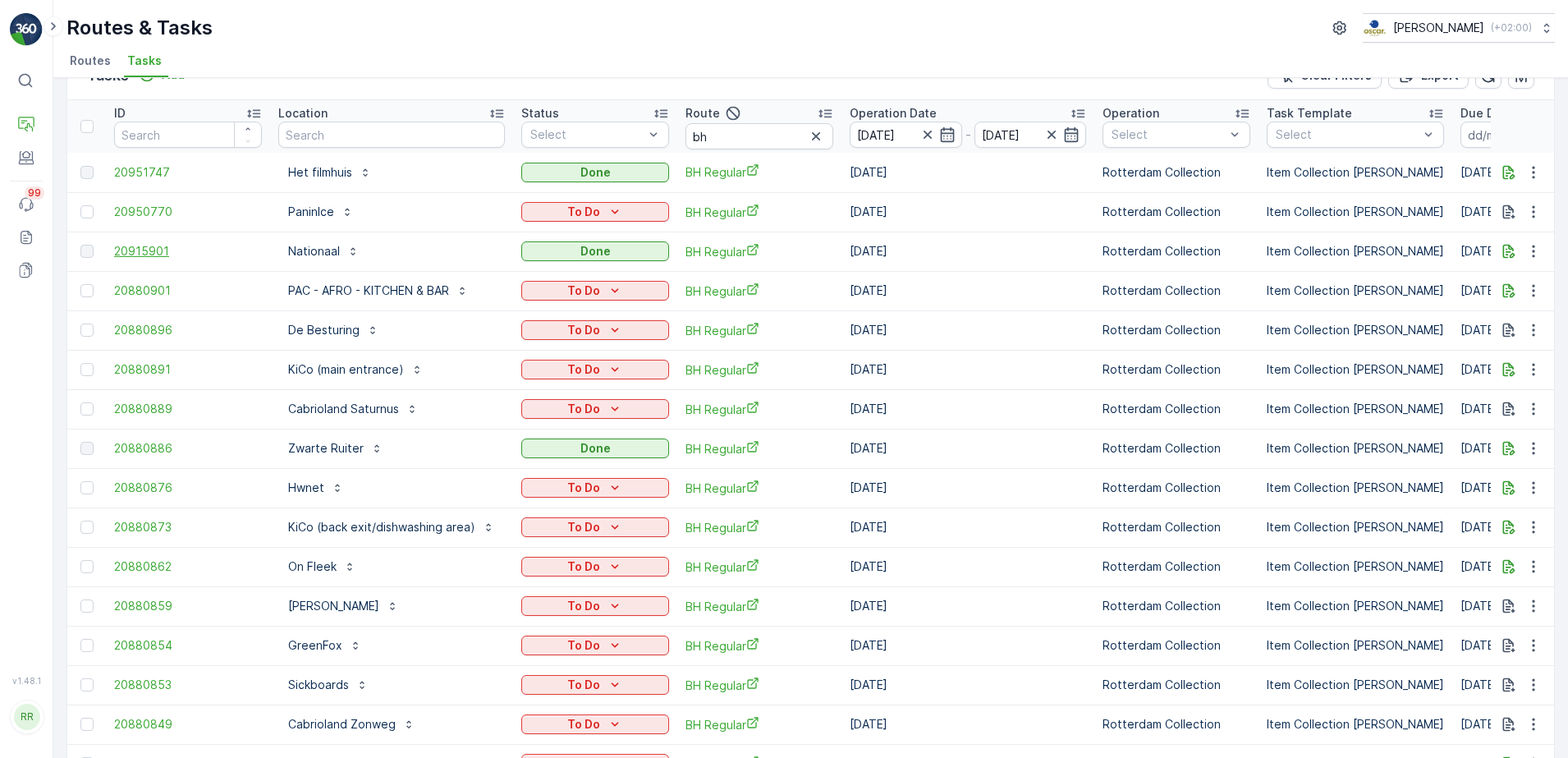
scroll to position [0, 0]
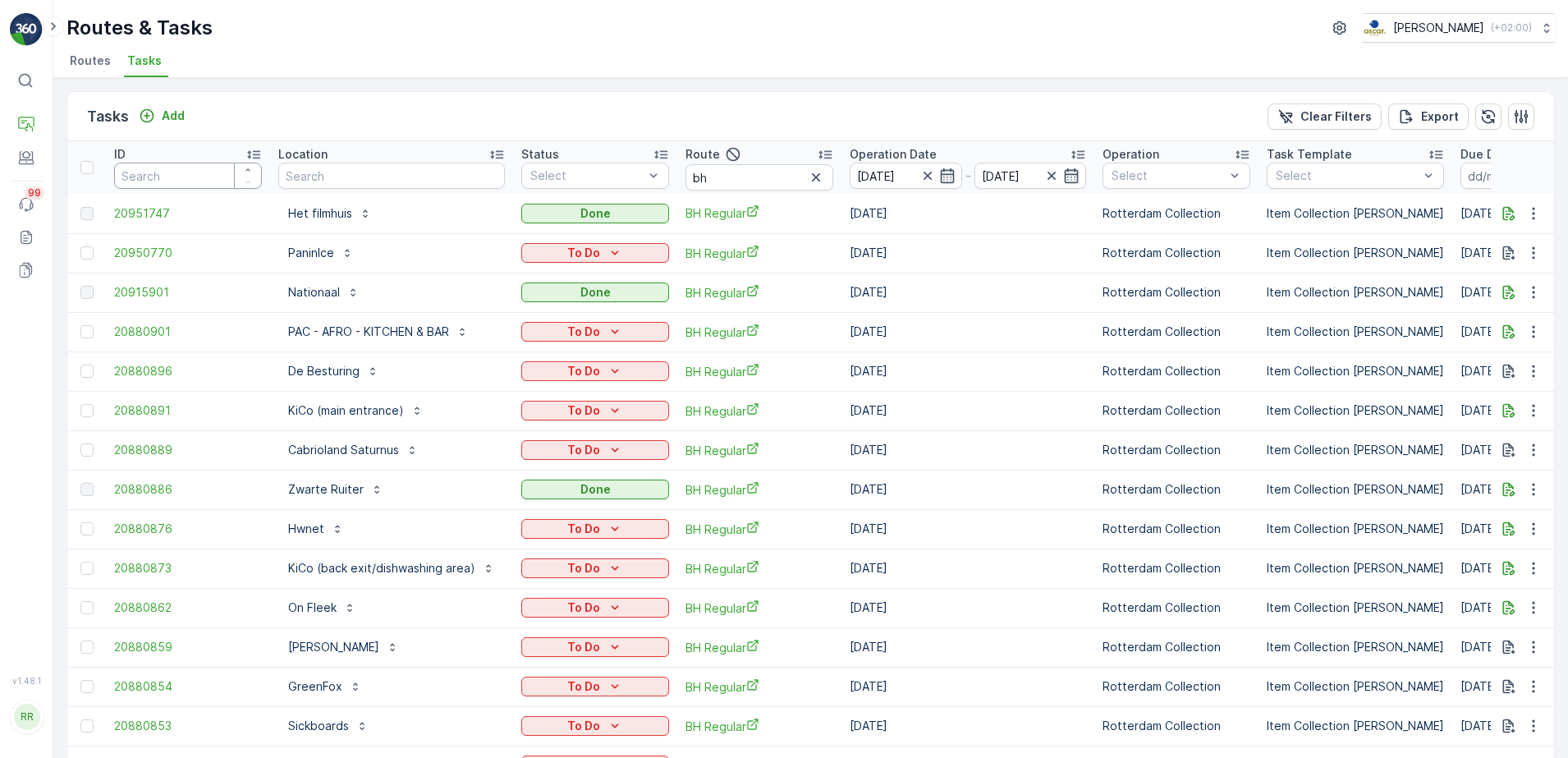
click at [169, 175] on input "number" at bounding box center [187, 175] width 148 height 26
type input "2088"
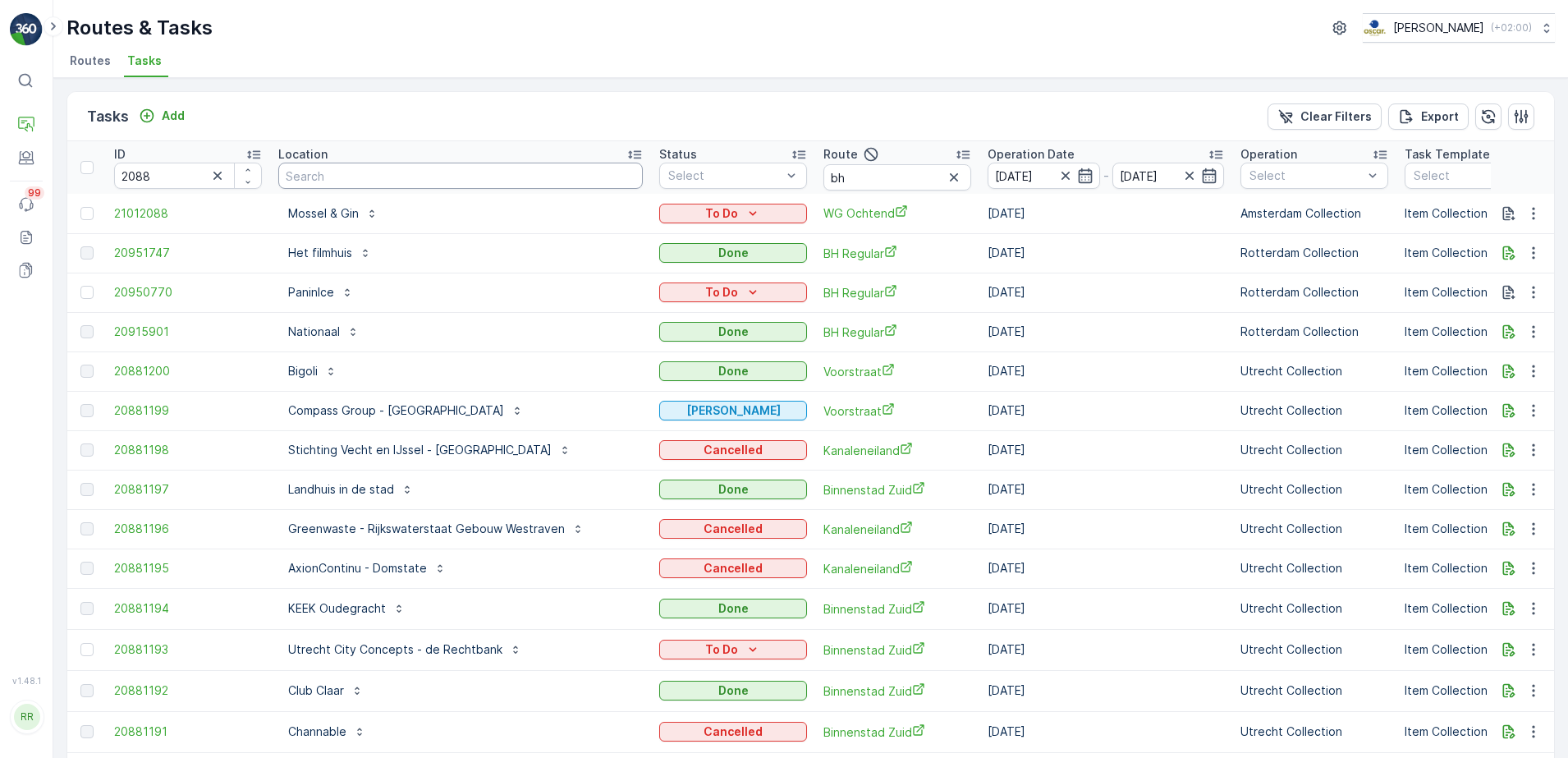
click at [365, 177] on input "text" at bounding box center [461, 175] width 365 height 26
type input "sick"
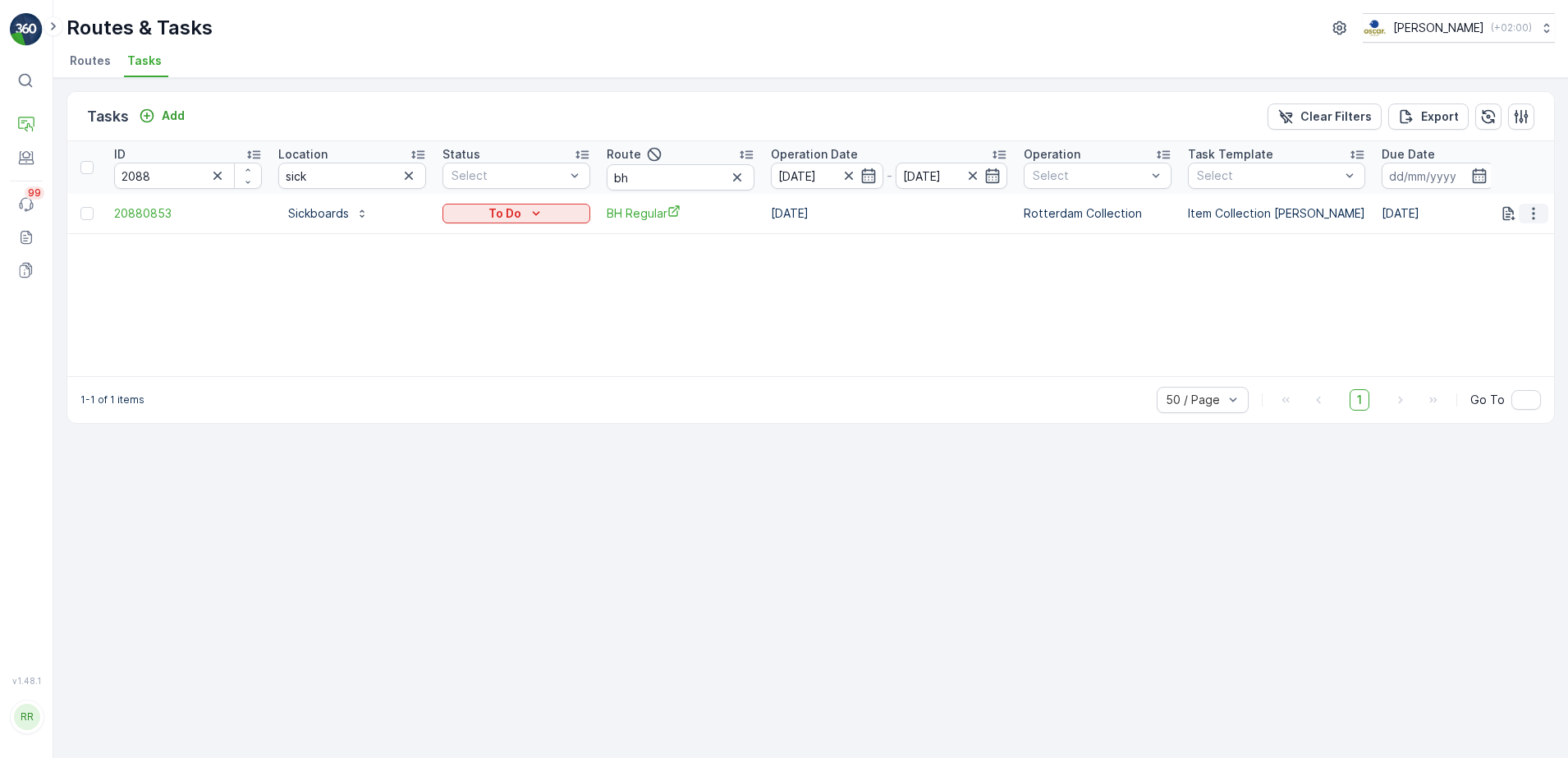
click at [1529, 215] on icon "button" at bounding box center [1533, 213] width 16 height 16
click at [1517, 240] on span "See More Details" at bounding box center [1499, 238] width 95 height 16
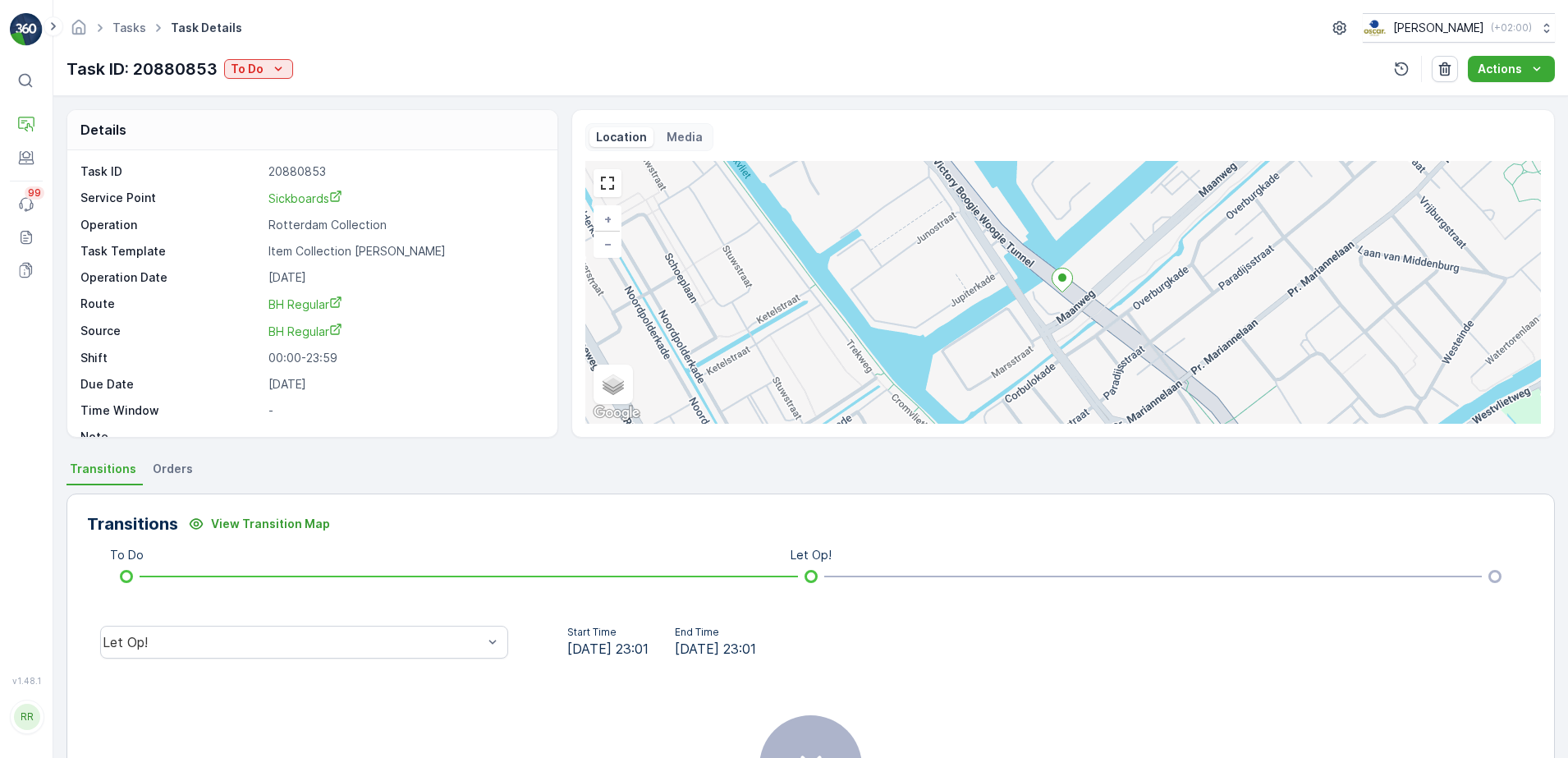
click at [190, 465] on li "Orders" at bounding box center [175, 470] width 50 height 28
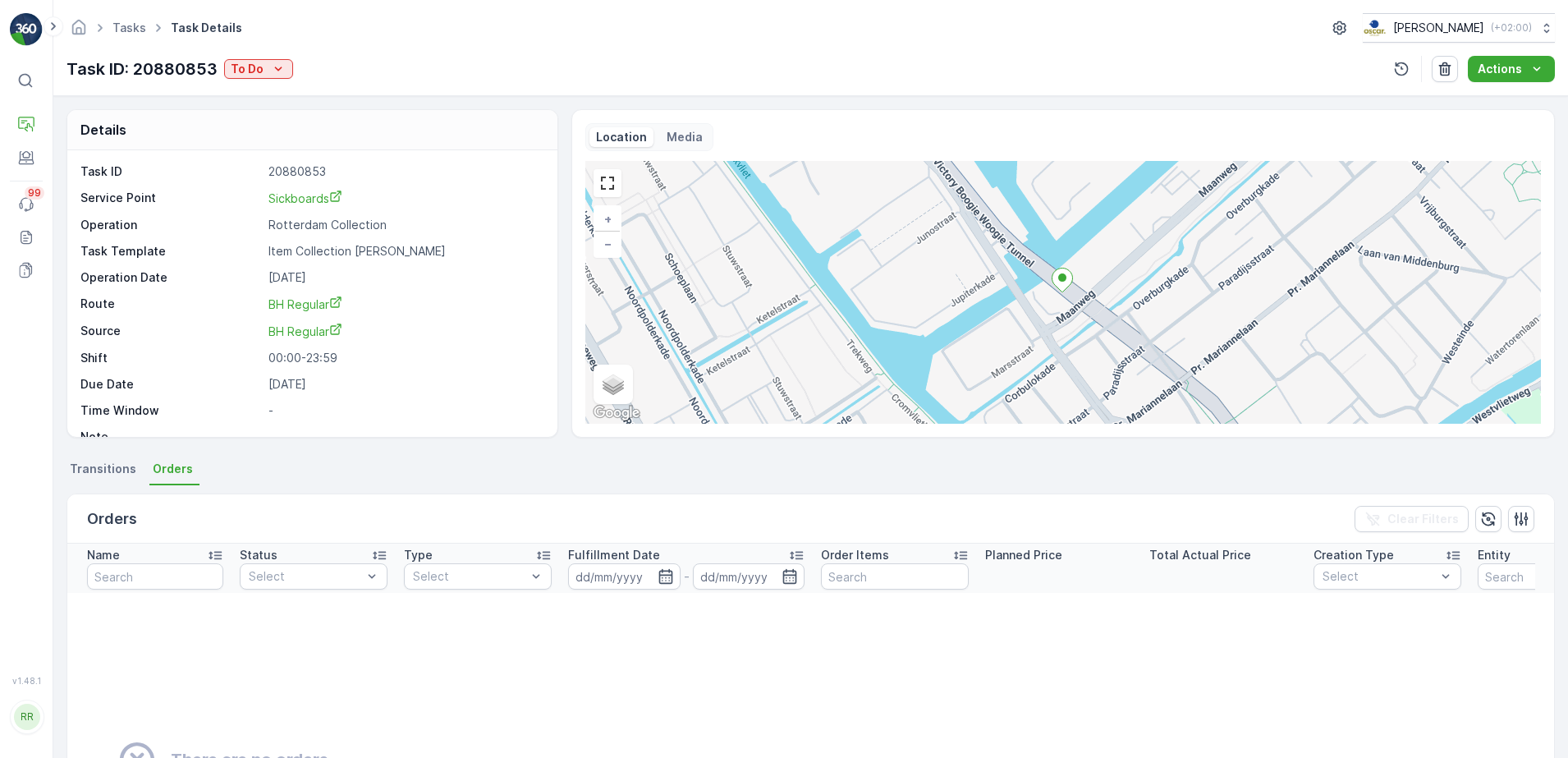
click at [94, 471] on span "Transitions" at bounding box center [103, 469] width 66 height 16
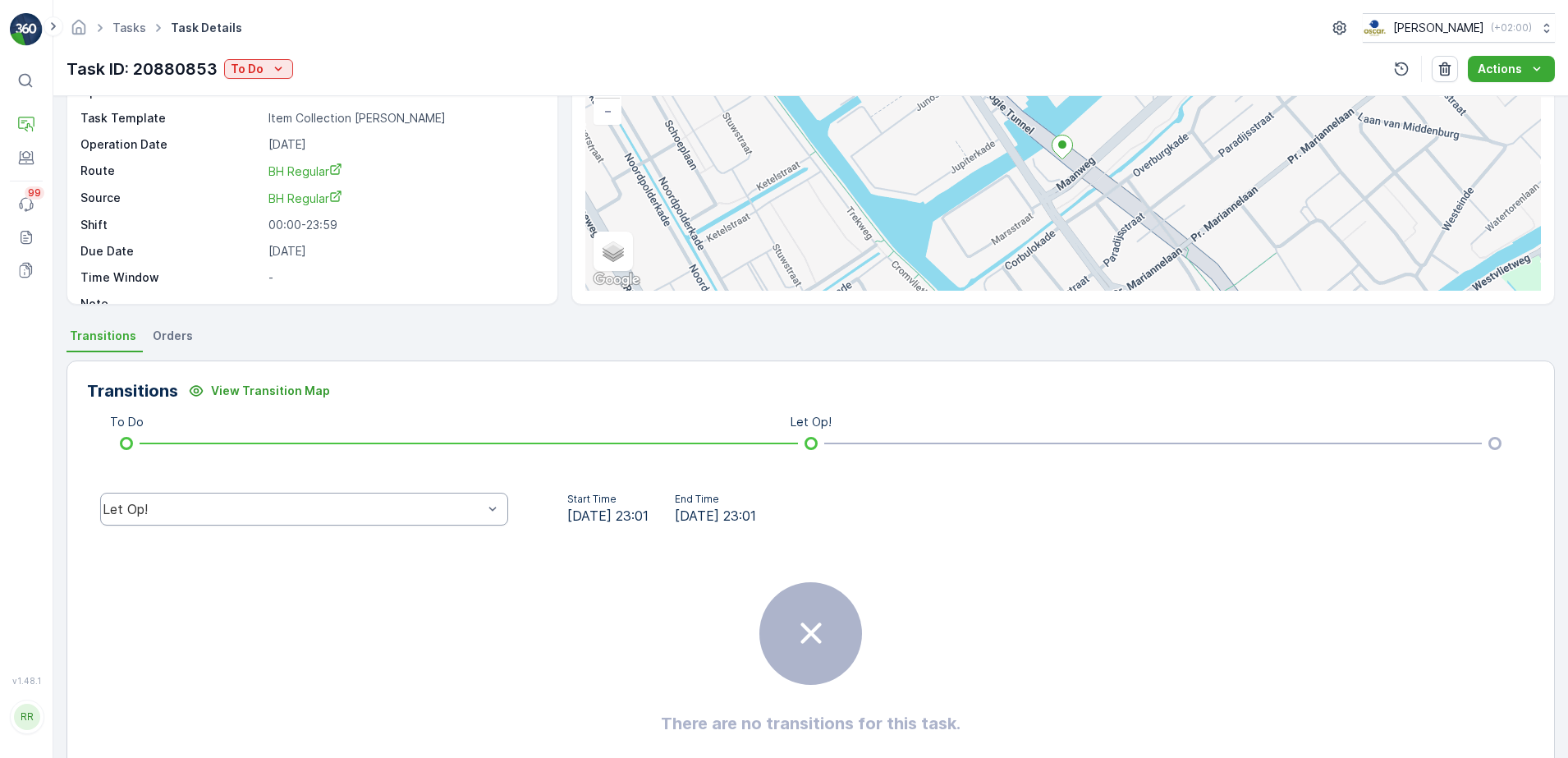
scroll to position [195, 0]
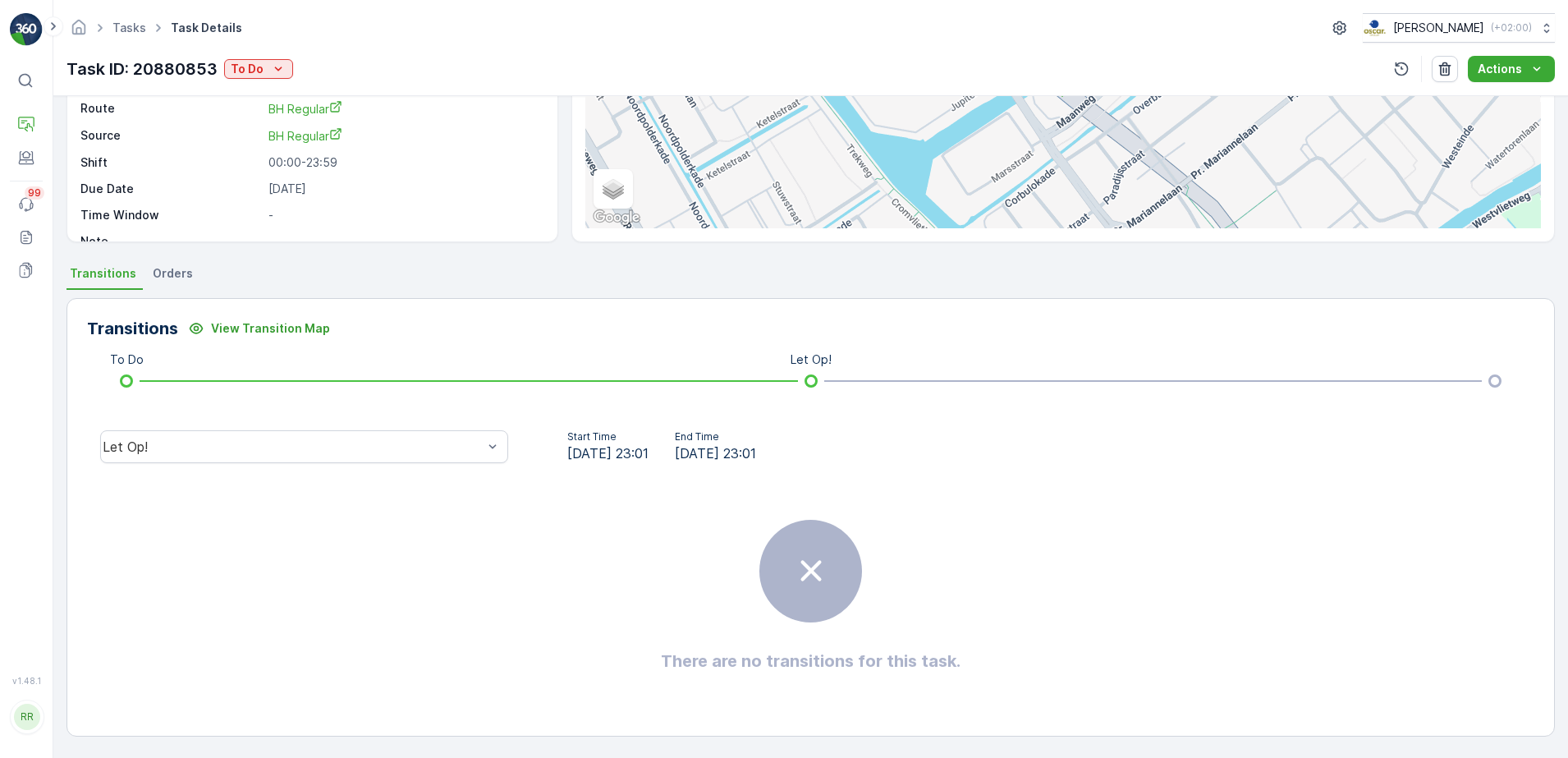
click at [169, 280] on span "Orders" at bounding box center [172, 273] width 40 height 16
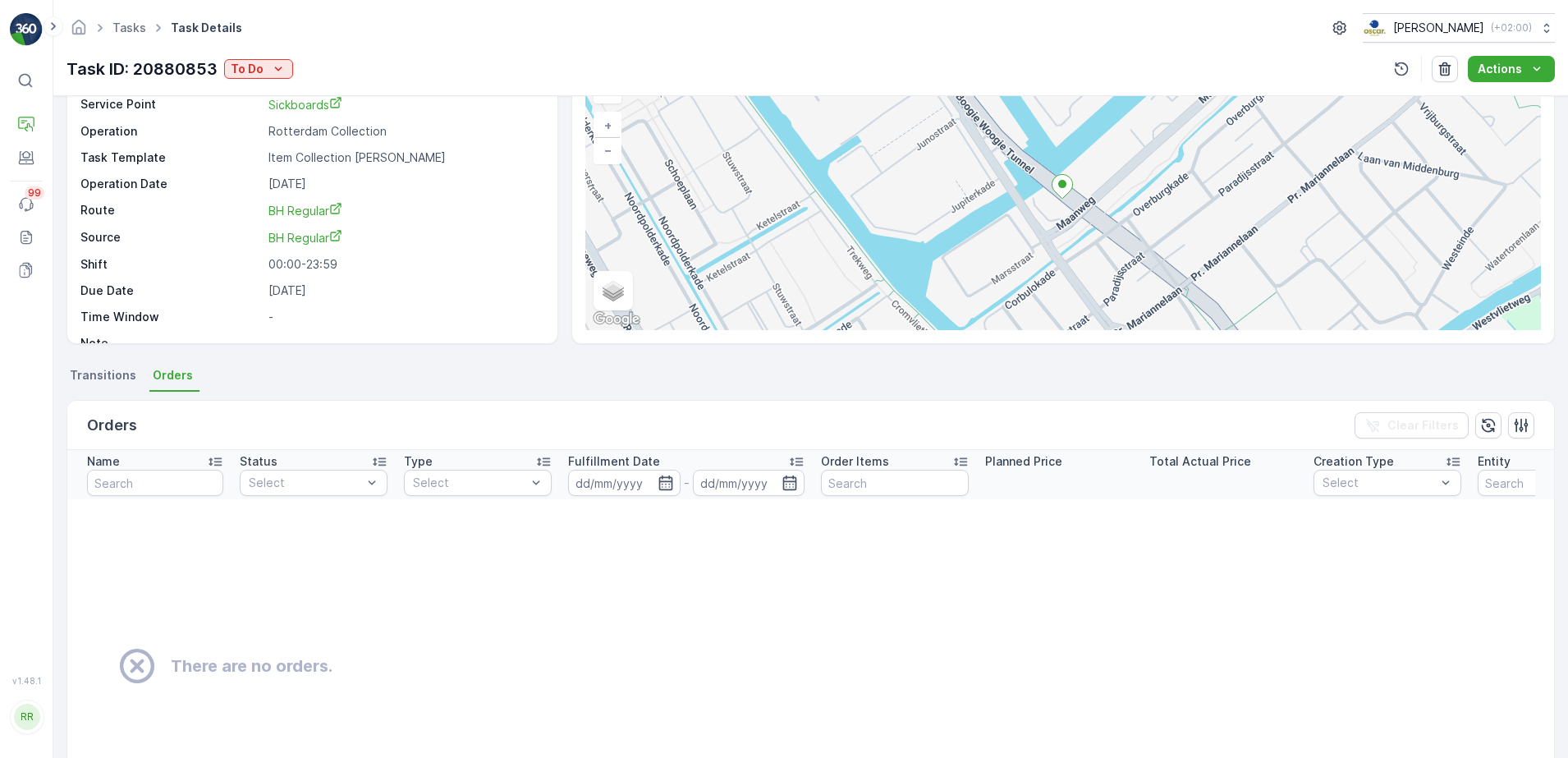
scroll to position [0, 0]
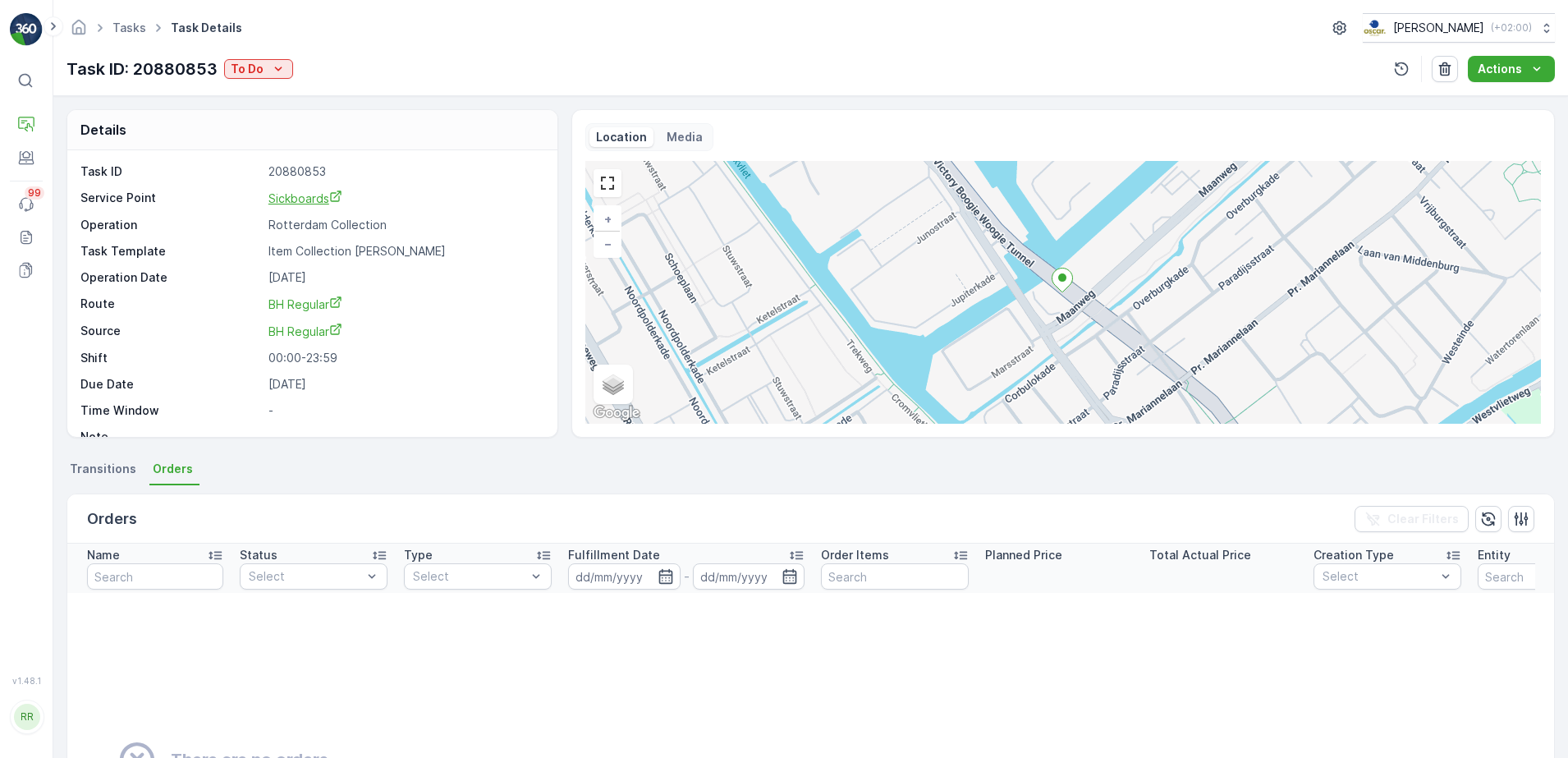
click at [310, 201] on span "Sickboards" at bounding box center [306, 198] width 73 height 14
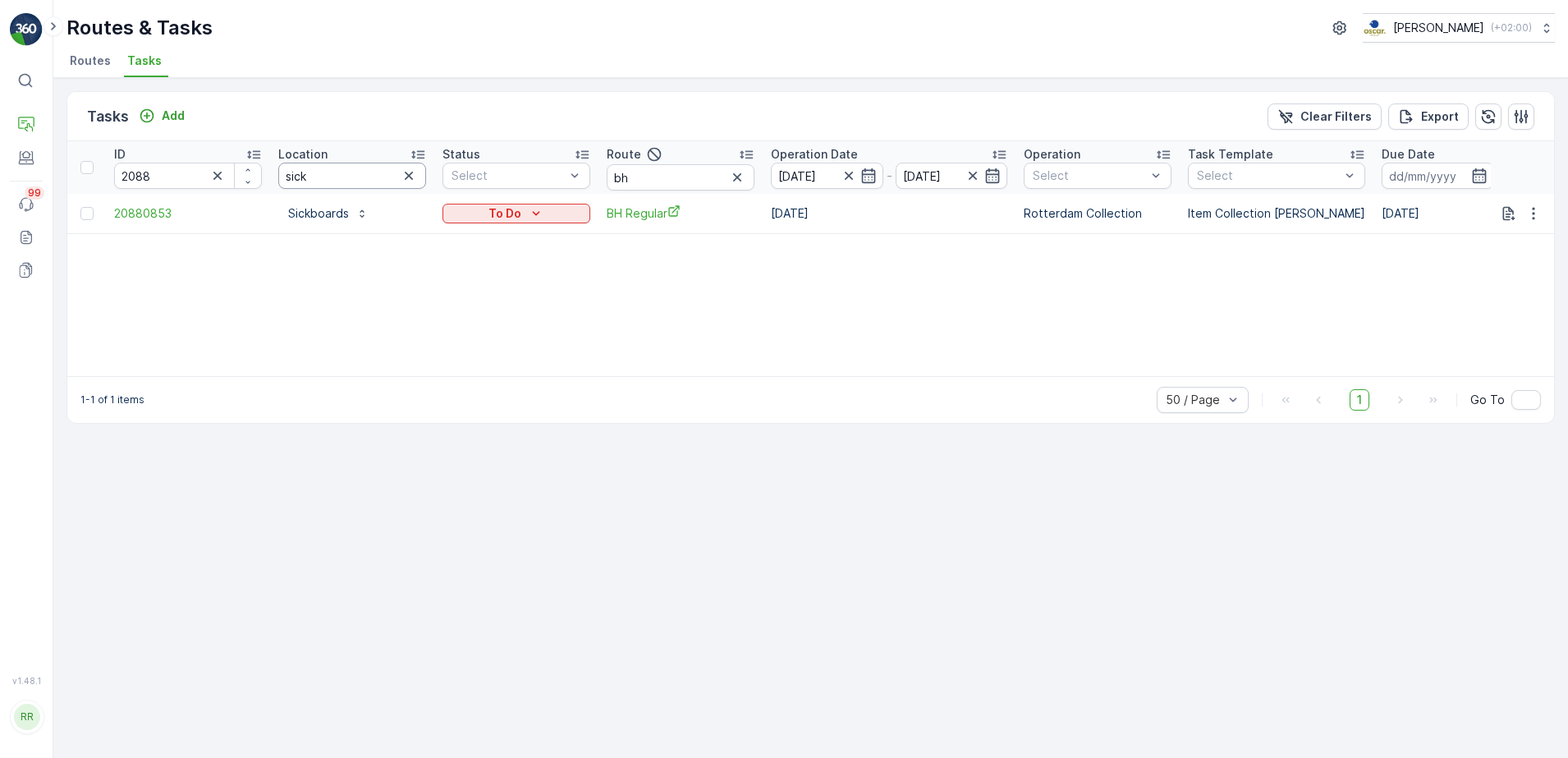
click at [335, 178] on input "sick" at bounding box center [352, 175] width 148 height 26
click at [410, 175] on icon "button" at bounding box center [409, 176] width 16 height 16
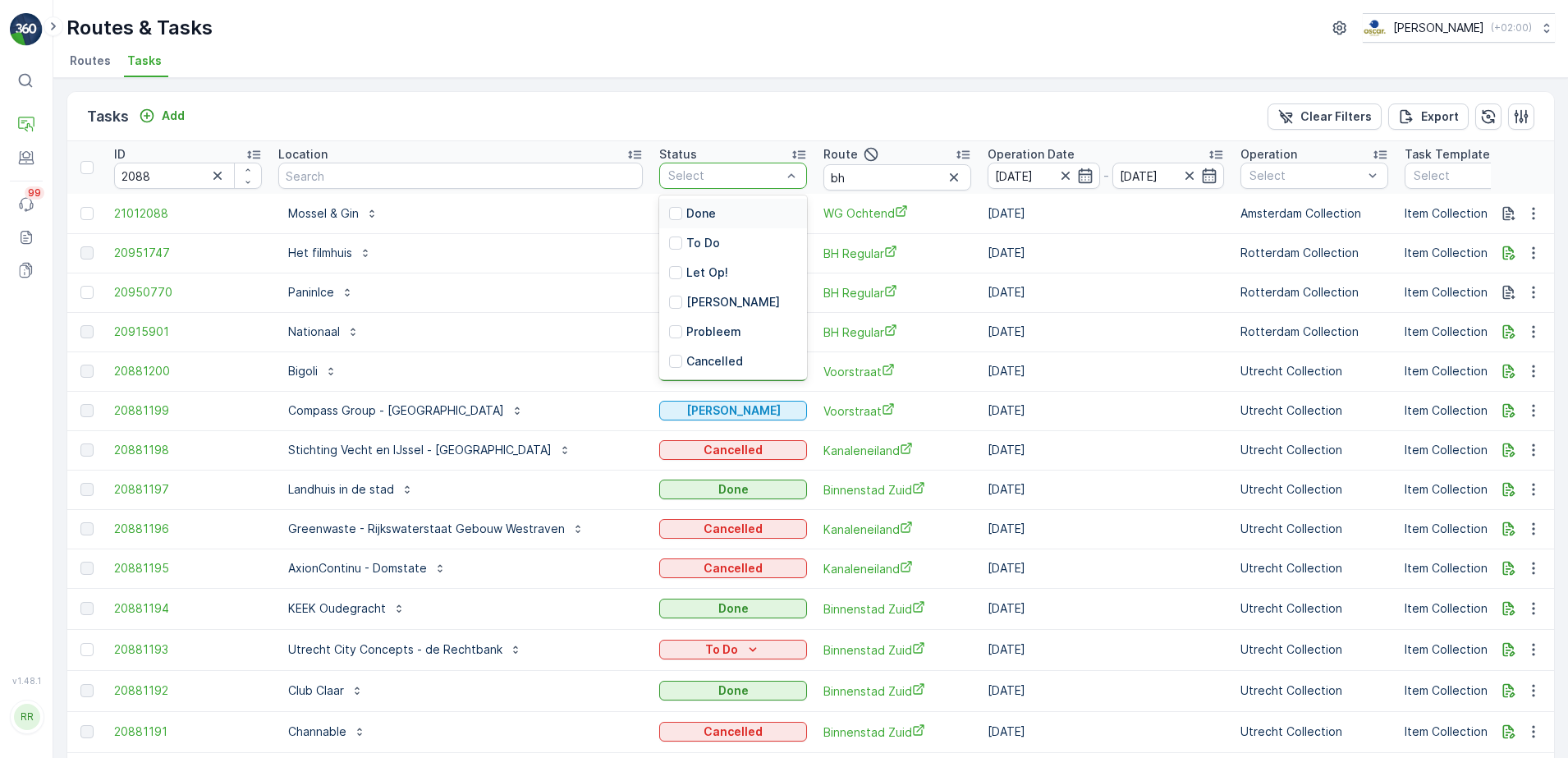
drag, startPoint x: 961, startPoint y: 139, endPoint x: 969, endPoint y: 136, distance: 8.5
click at [963, 138] on div "Tasks Add Clear Filters Export" at bounding box center [810, 116] width 1486 height 49
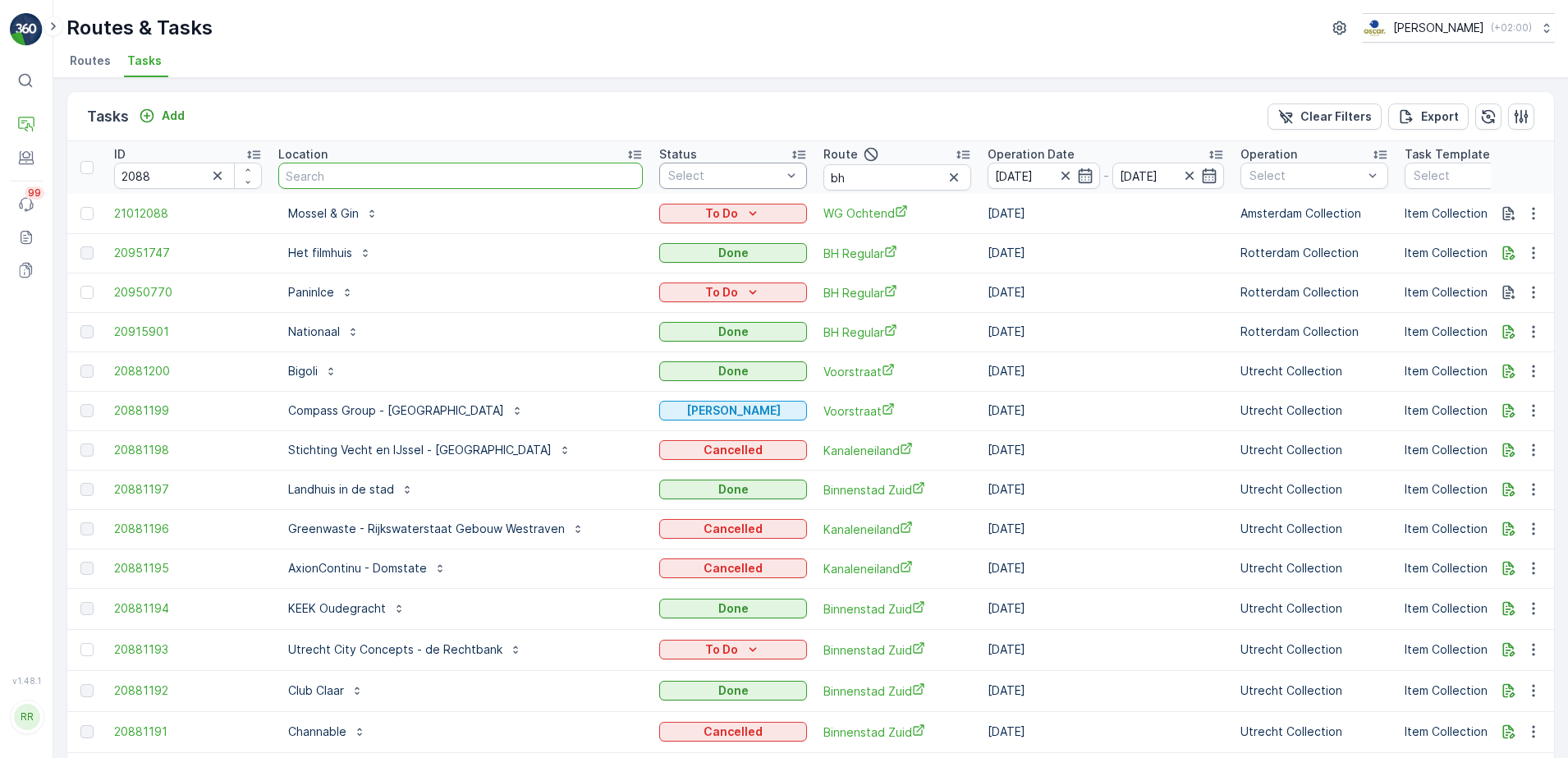
click at [445, 176] on input "text" at bounding box center [461, 175] width 365 height 26
click at [823, 180] on input "bh" at bounding box center [897, 177] width 148 height 26
type input "bh re"
click at [719, 172] on div at bounding box center [725, 176] width 116 height 13
click at [849, 179] on input "bh re" at bounding box center [897, 177] width 148 height 26
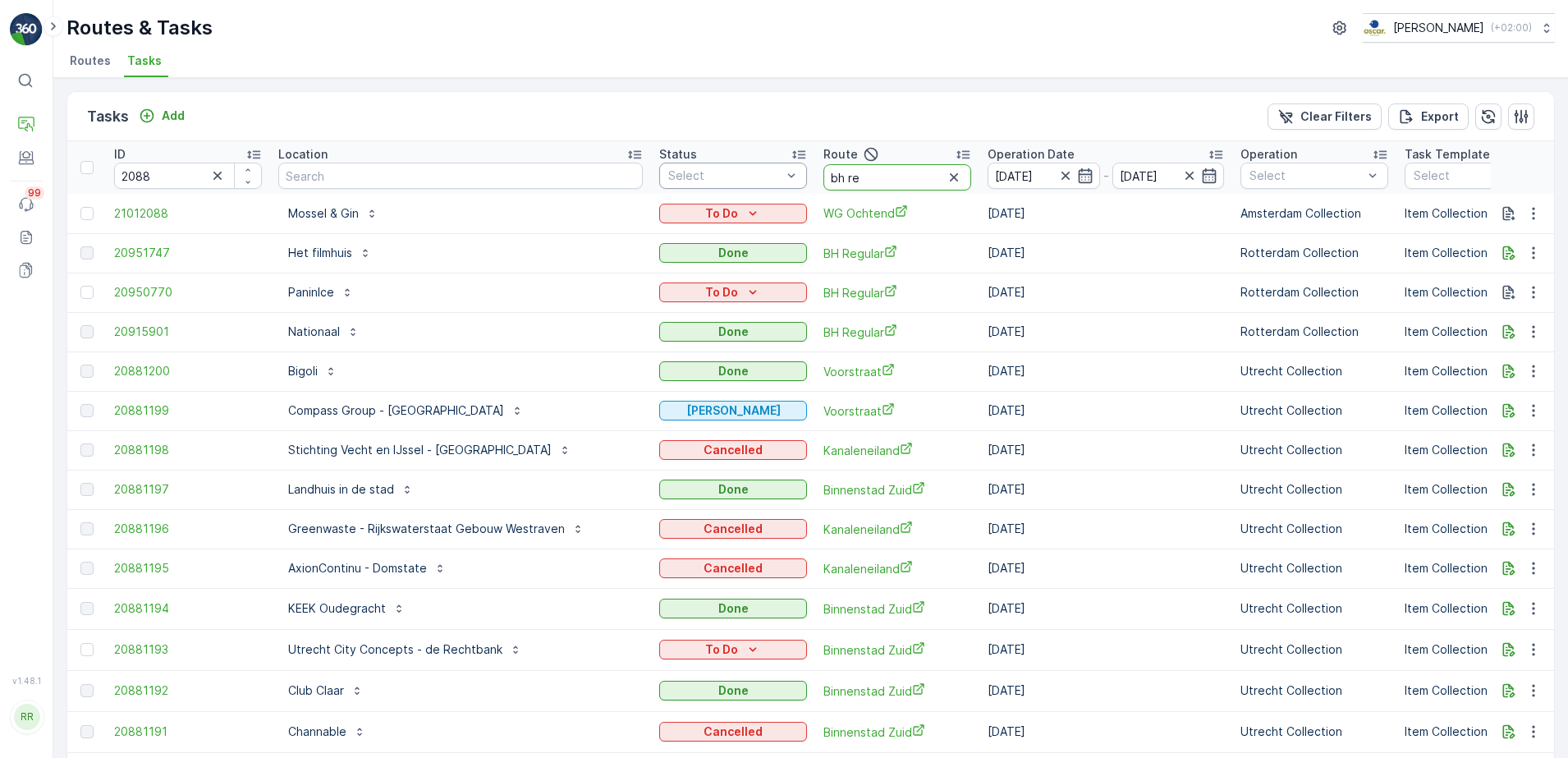
drag, startPoint x: 750, startPoint y: 178, endPoint x: 712, endPoint y: 178, distance: 38.0
click at [712, 178] on tr "ID 2088 Location Status Select Route bh re Operation Date 15.08.2025 - 15.08.20…" at bounding box center [1442, 168] width 2750 height 53
type input "BH regular"
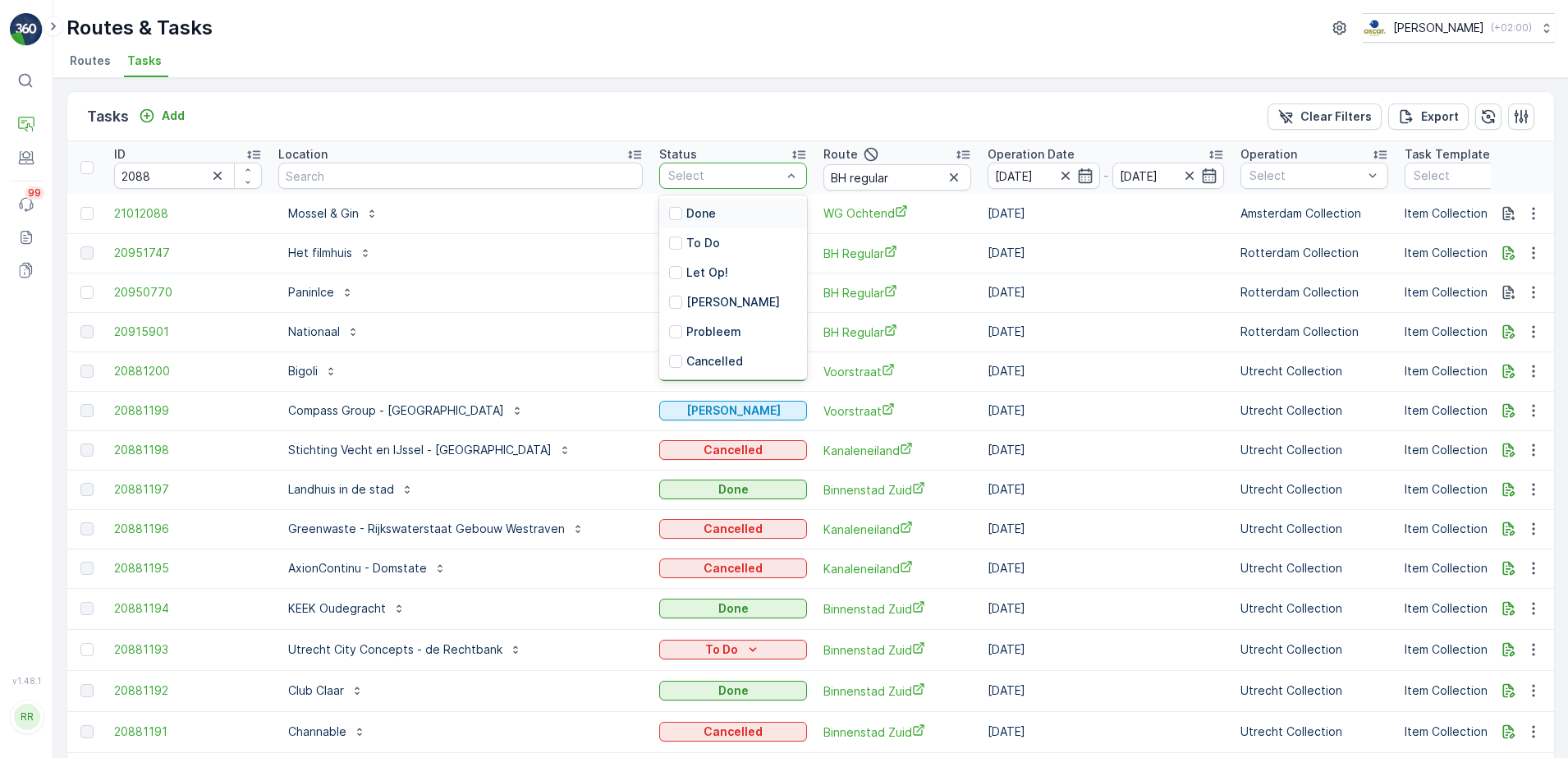
click at [587, 122] on div "Tasks Add Clear Filters Export" at bounding box center [810, 116] width 1486 height 49
click at [669, 241] on div at bounding box center [676, 243] width 13 height 13
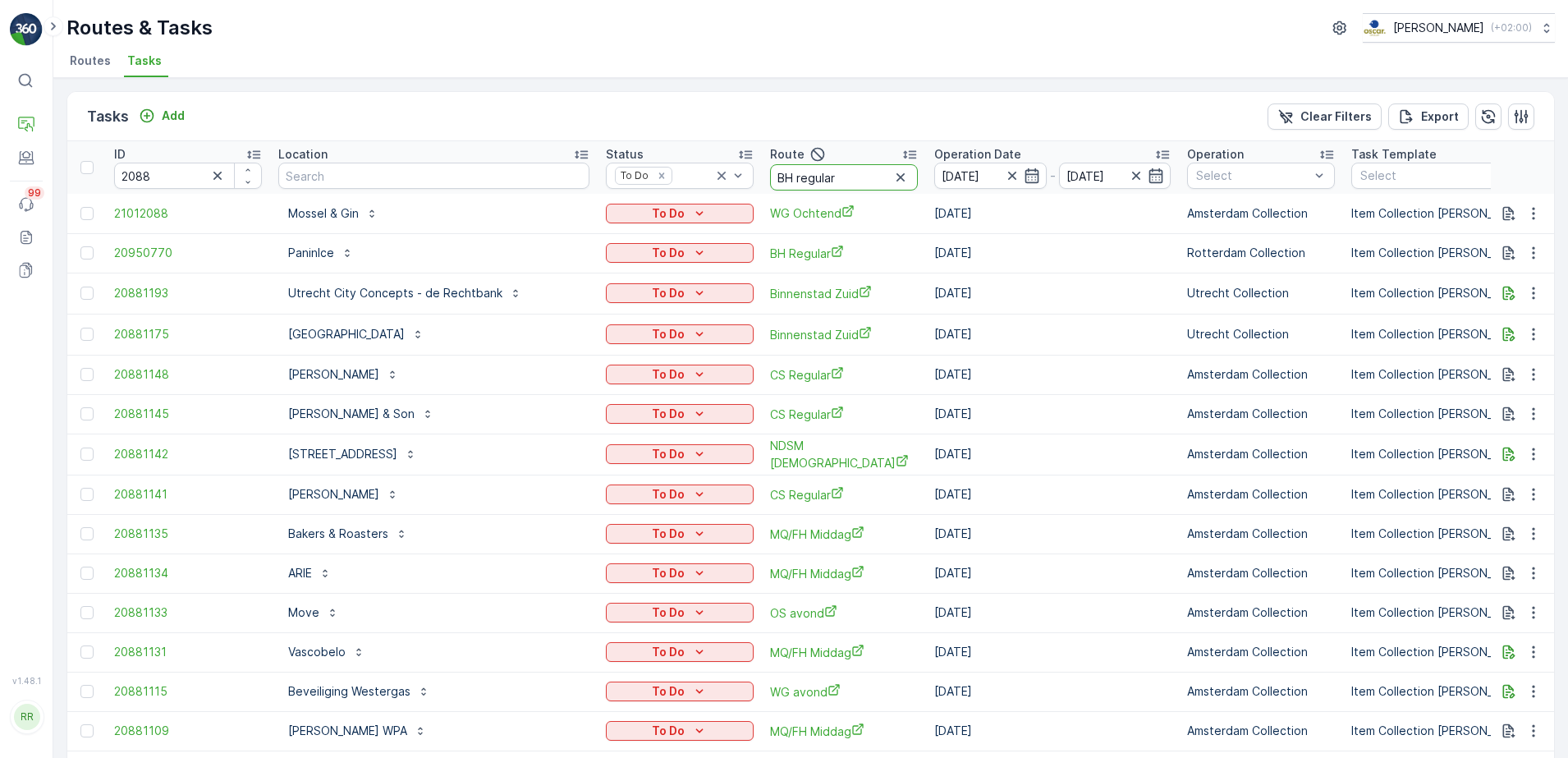
drag, startPoint x: 791, startPoint y: 183, endPoint x: 780, endPoint y: 180, distance: 11.4
click at [780, 180] on input "BH regular" at bounding box center [843, 177] width 148 height 26
click at [809, 154] on icon "button" at bounding box center [817, 154] width 16 height 16
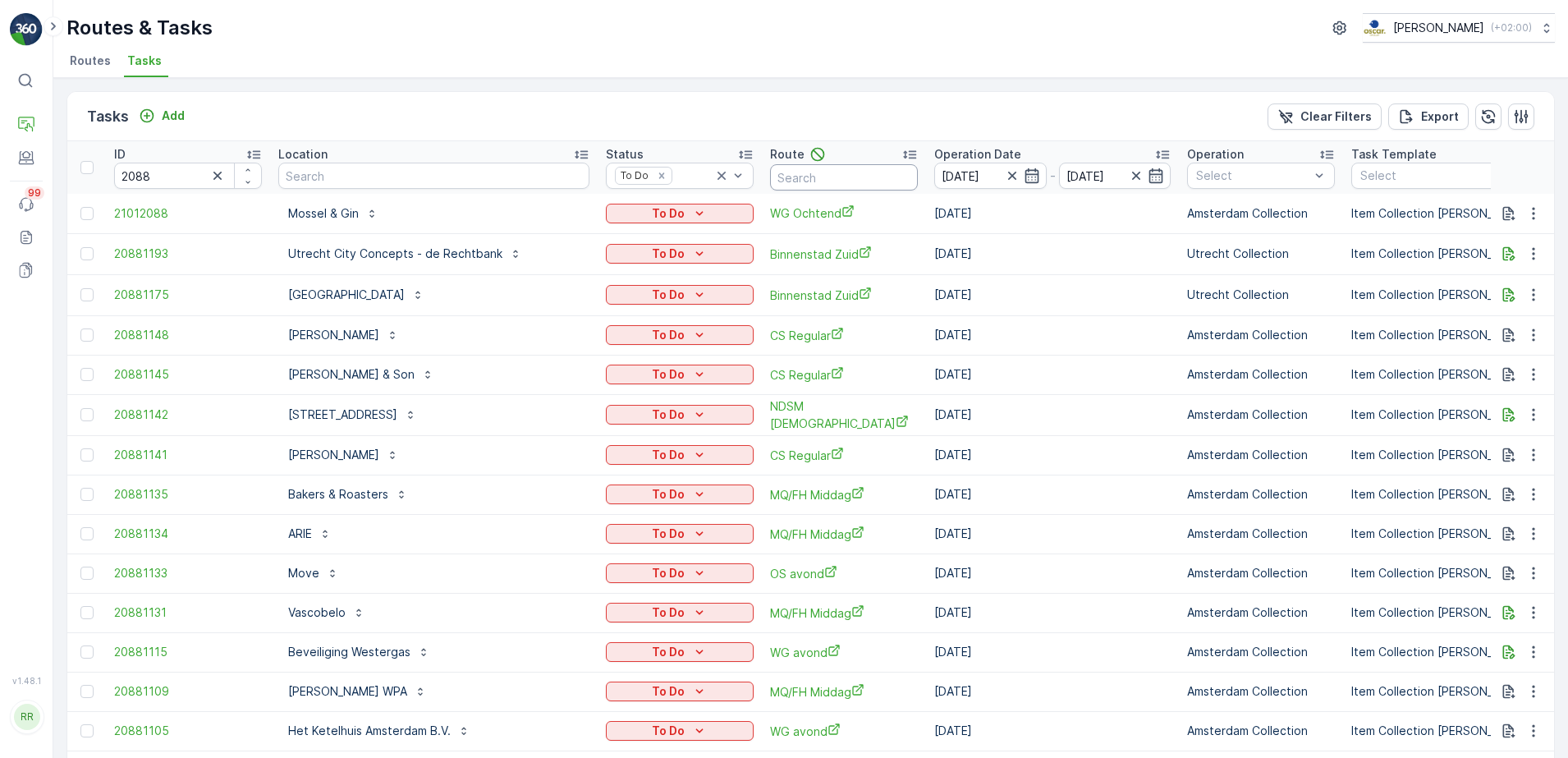
click at [780, 174] on input "text" at bounding box center [843, 177] width 148 height 26
type input "bh reg"
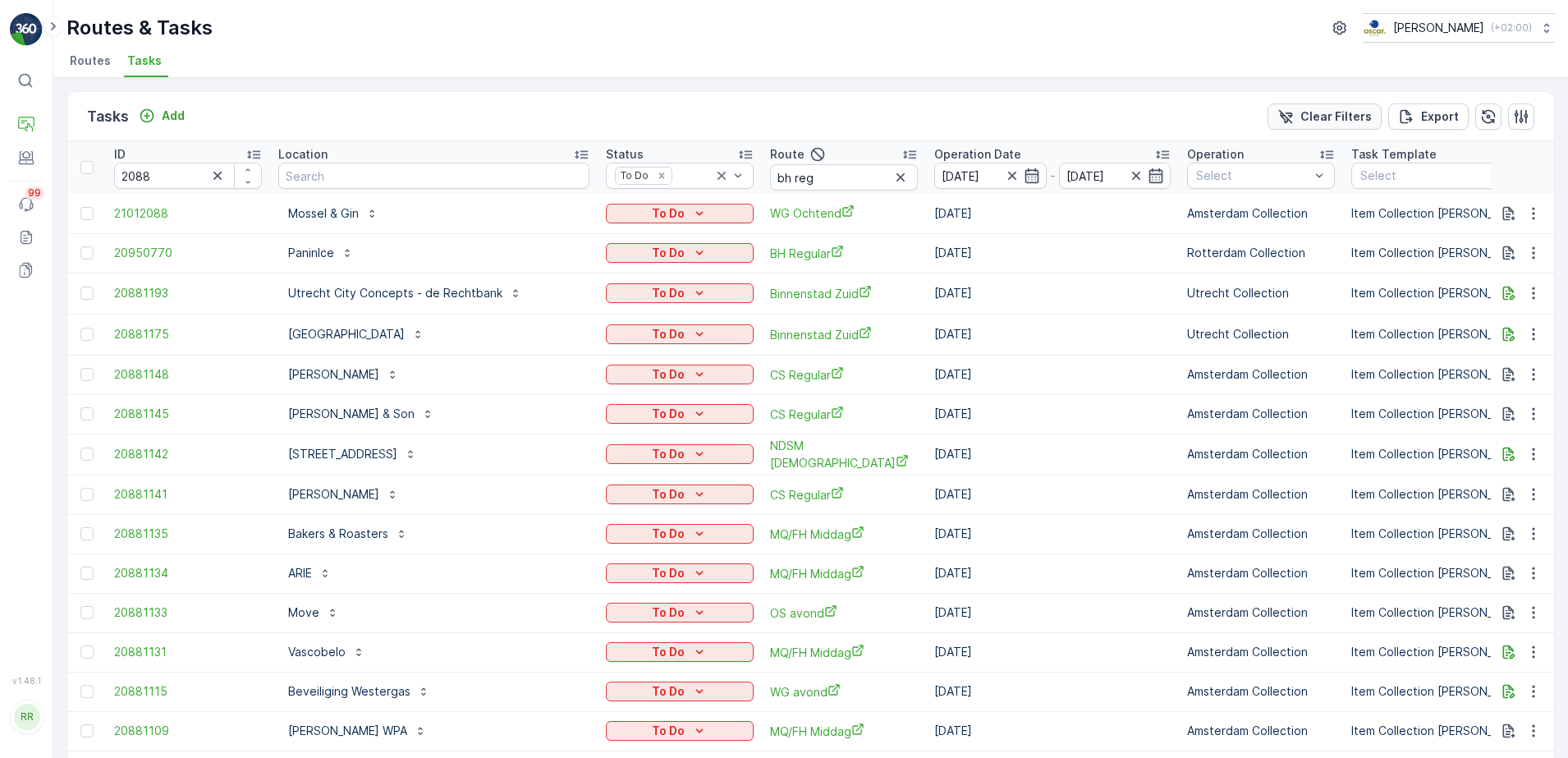
click at [1329, 109] on p "Clear Filters" at bounding box center [1336, 116] width 72 height 16
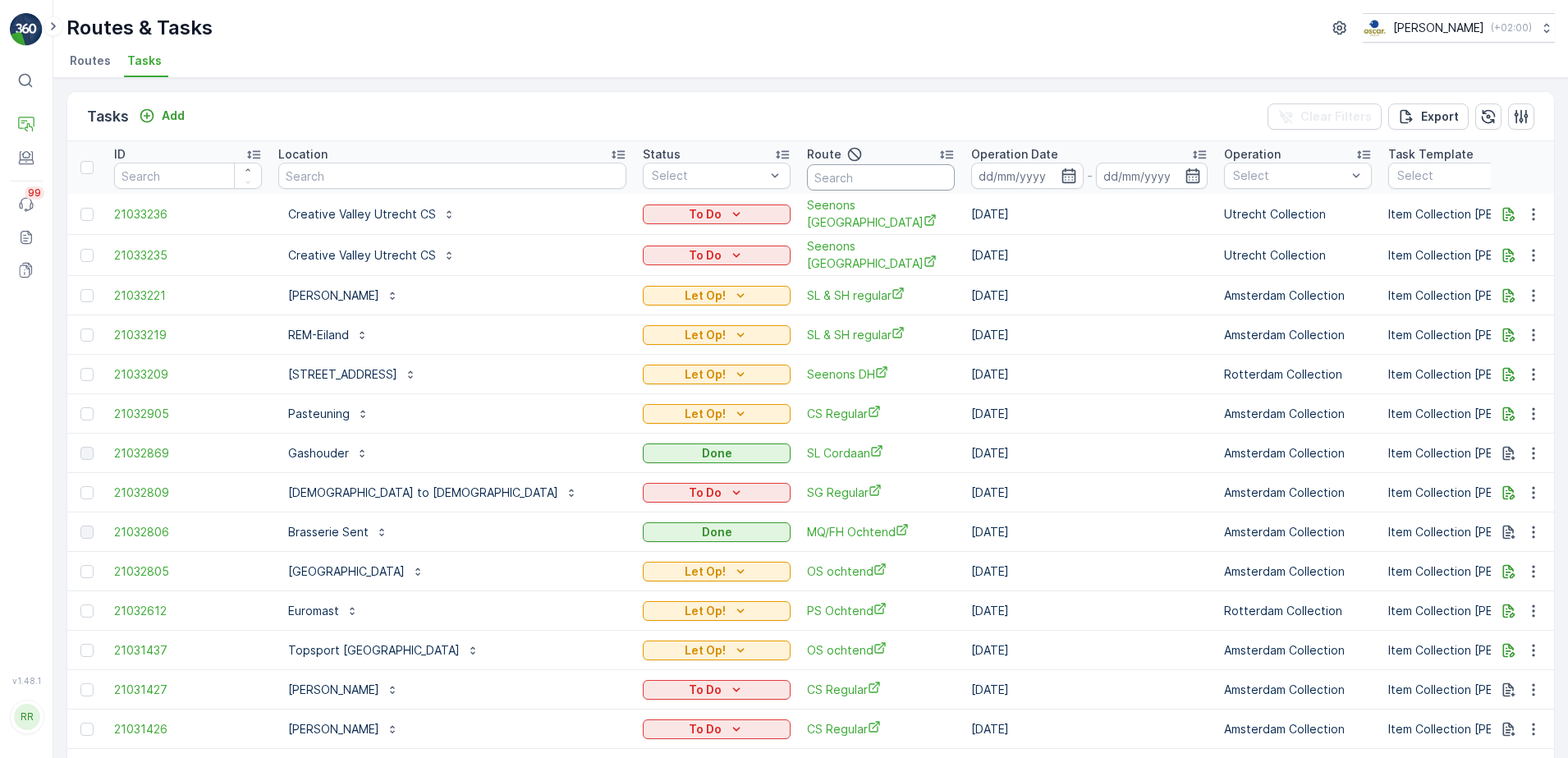
click at [807, 172] on input "text" at bounding box center [881, 177] width 148 height 26
type input "bh"
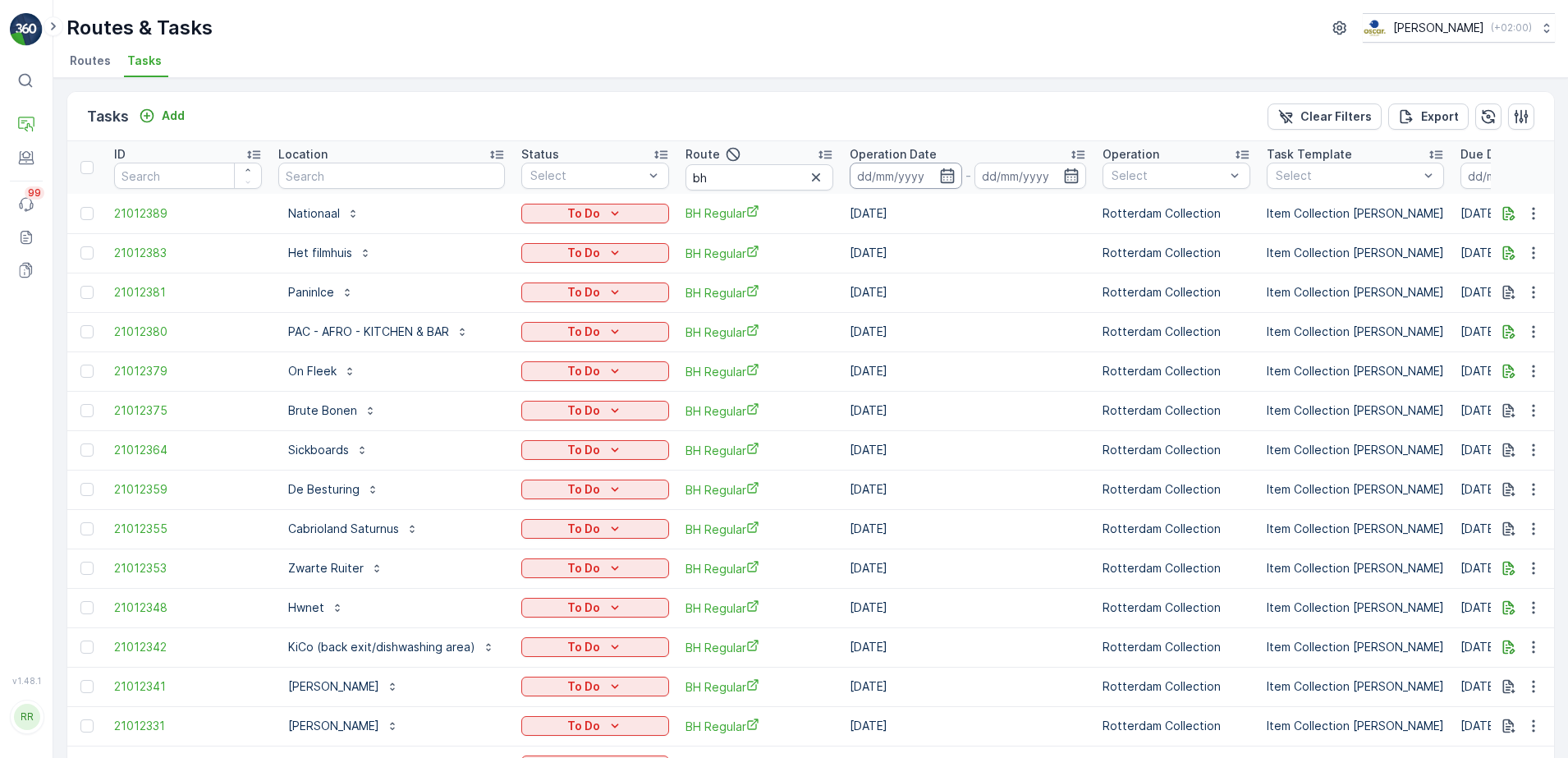
drag, startPoint x: 940, startPoint y: 170, endPoint x: 946, endPoint y: 185, distance: 16.2
click at [942, 171] on icon "button" at bounding box center [947, 176] width 16 height 16
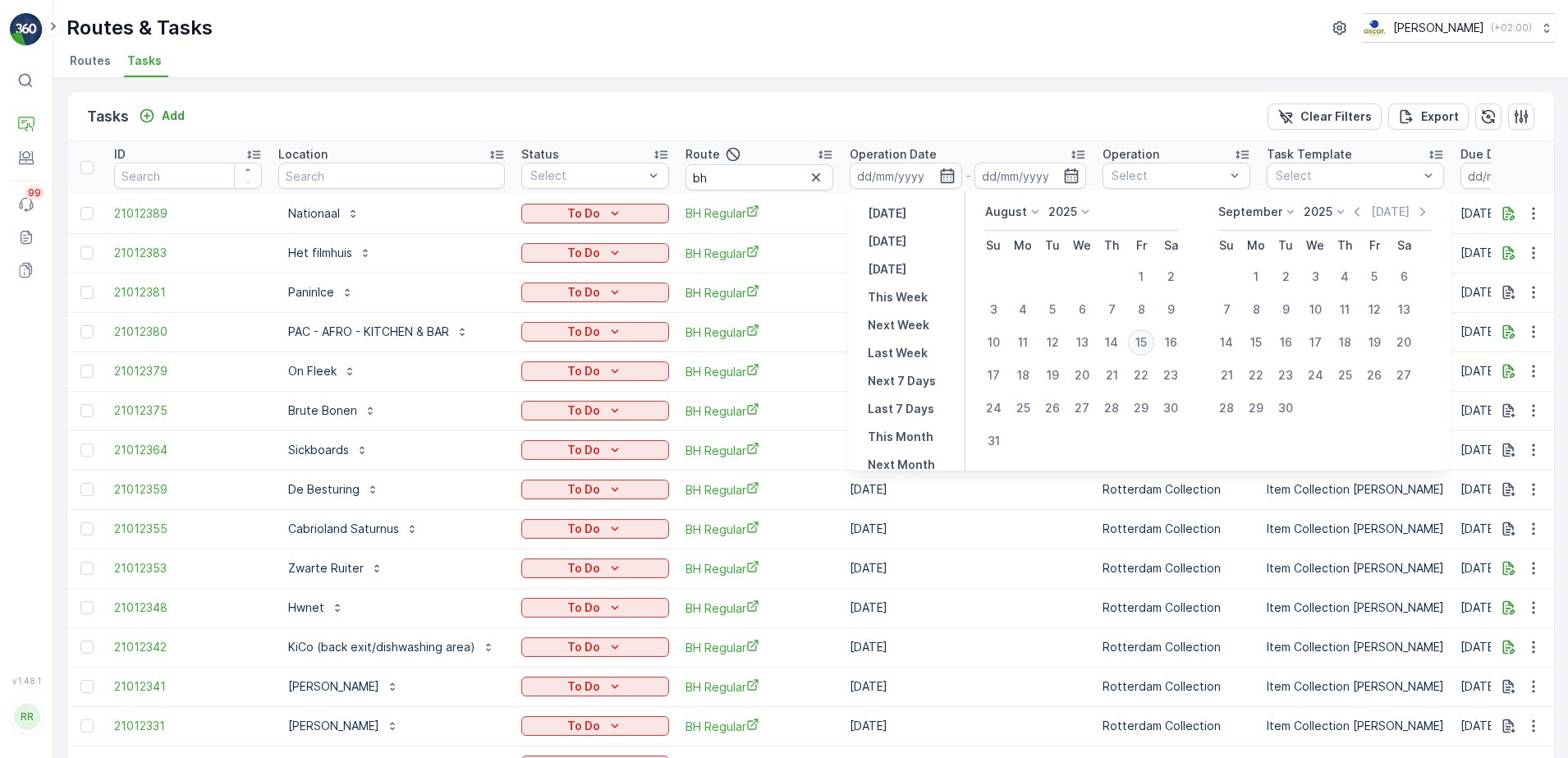
click at [1139, 343] on div "15" at bounding box center [1141, 341] width 26 height 26
type input "[DATE]"
click at [1139, 343] on div "15" at bounding box center [1141, 341] width 26 height 26
type input "[DATE]"
click at [1139, 344] on div "15" at bounding box center [1141, 341] width 26 height 26
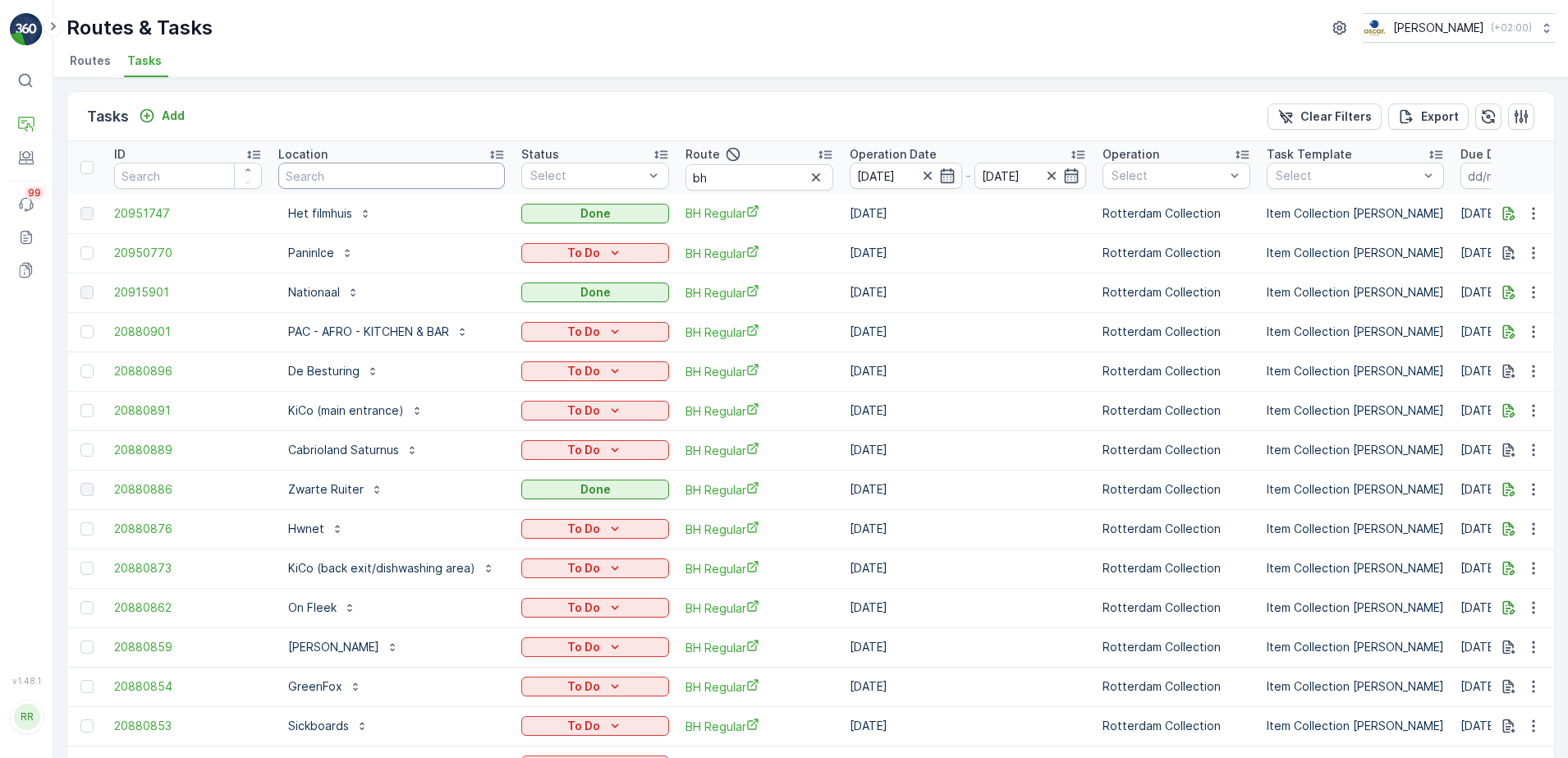
click at [365, 178] on input "text" at bounding box center [392, 175] width 227 height 26
click at [603, 612] on div "To Do" at bounding box center [595, 607] width 134 height 16
click at [554, 673] on span "Done" at bounding box center [544, 678] width 30 height 16
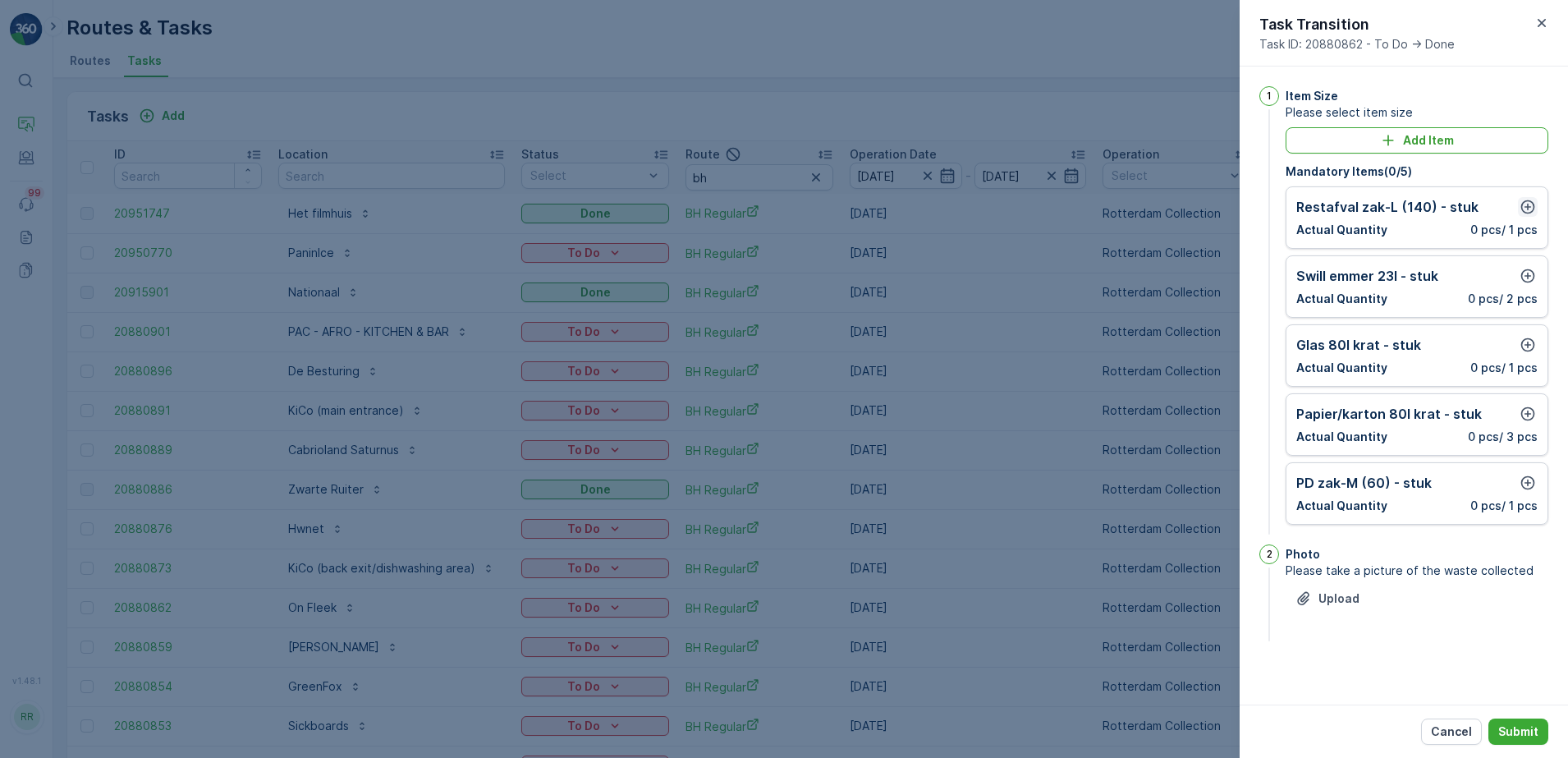
click at [1534, 209] on icon "button" at bounding box center [1529, 208] width 14 height 14
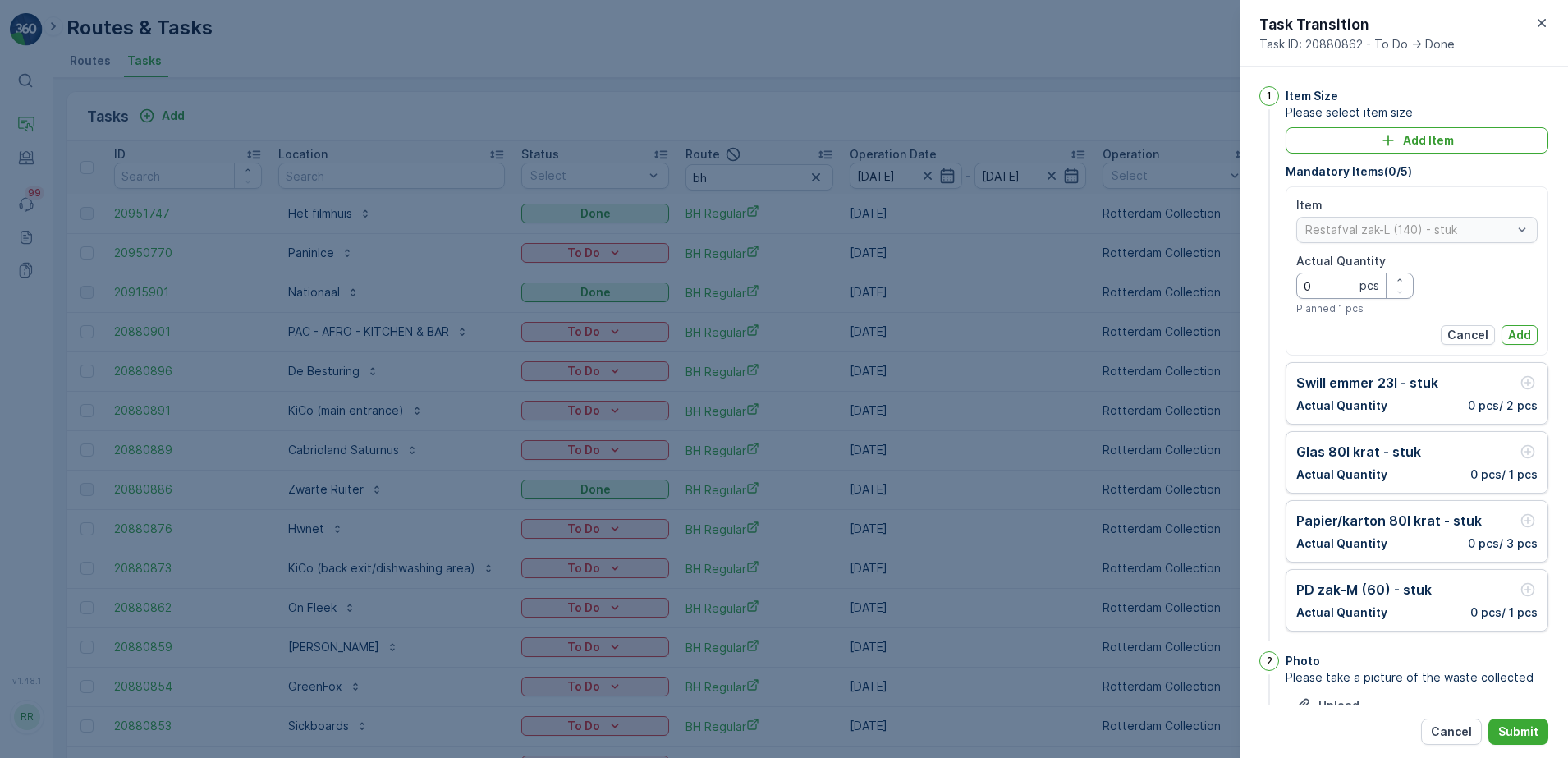
click at [1317, 289] on Quantity "0" at bounding box center [1355, 285] width 117 height 26
type Quantity "1"
click at [1513, 328] on p "Add" at bounding box center [1520, 335] width 23 height 16
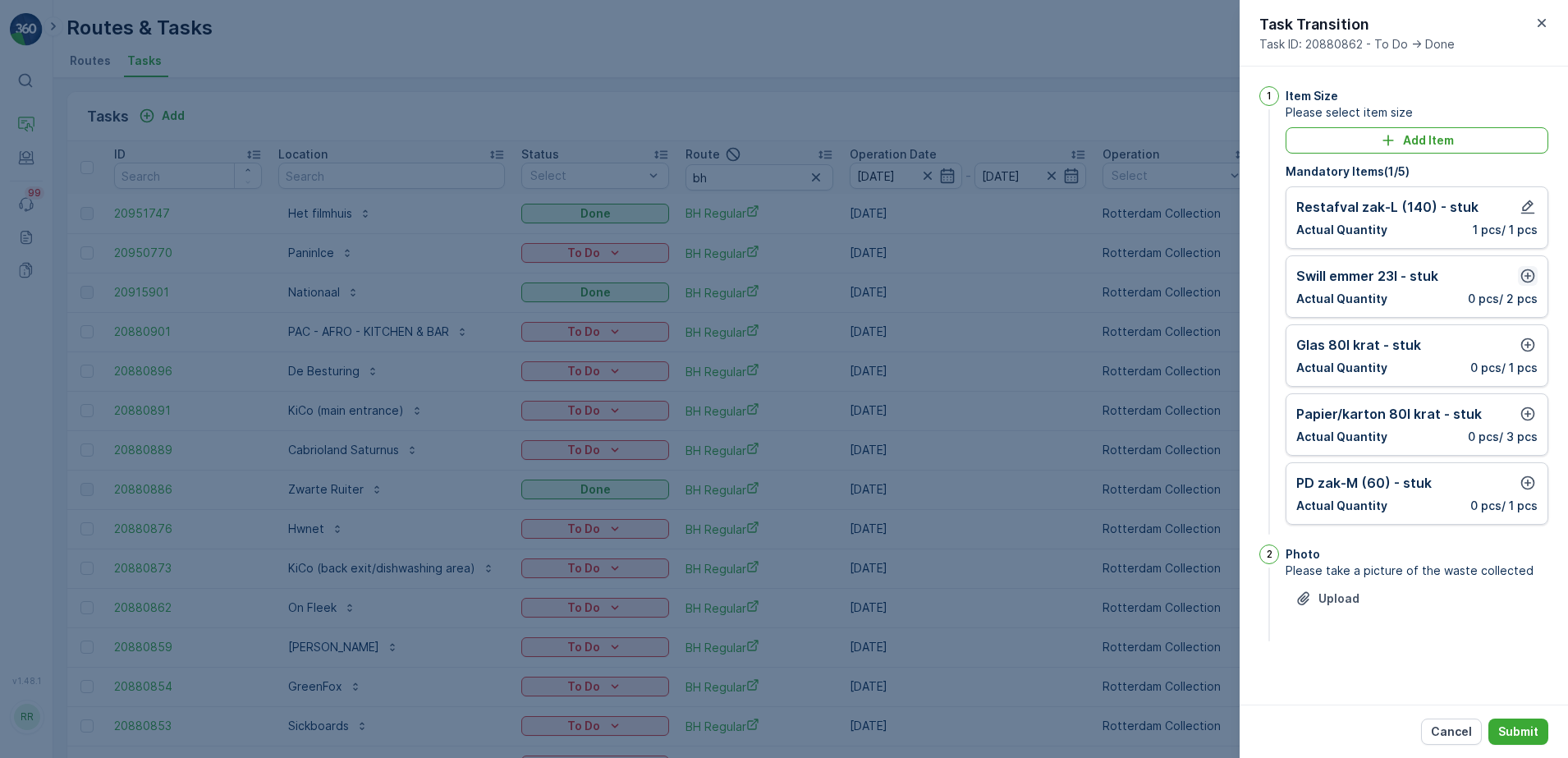
click at [1524, 277] on icon "button" at bounding box center [1528, 276] width 16 height 16
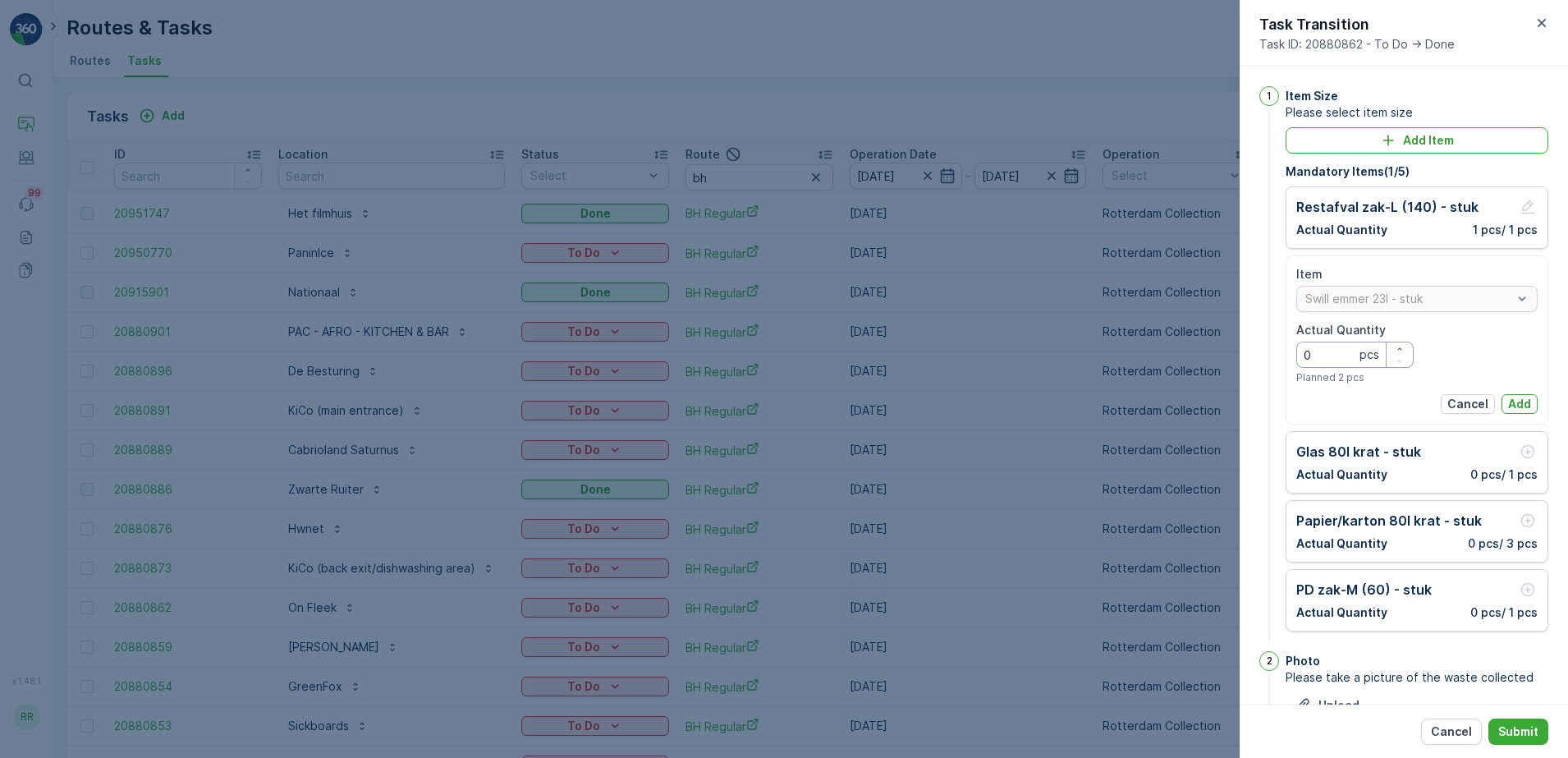
click at [1335, 352] on Quantity "0" at bounding box center [1355, 354] width 117 height 26
type Quantity "1"
click at [1517, 399] on p "Add" at bounding box center [1520, 404] width 23 height 16
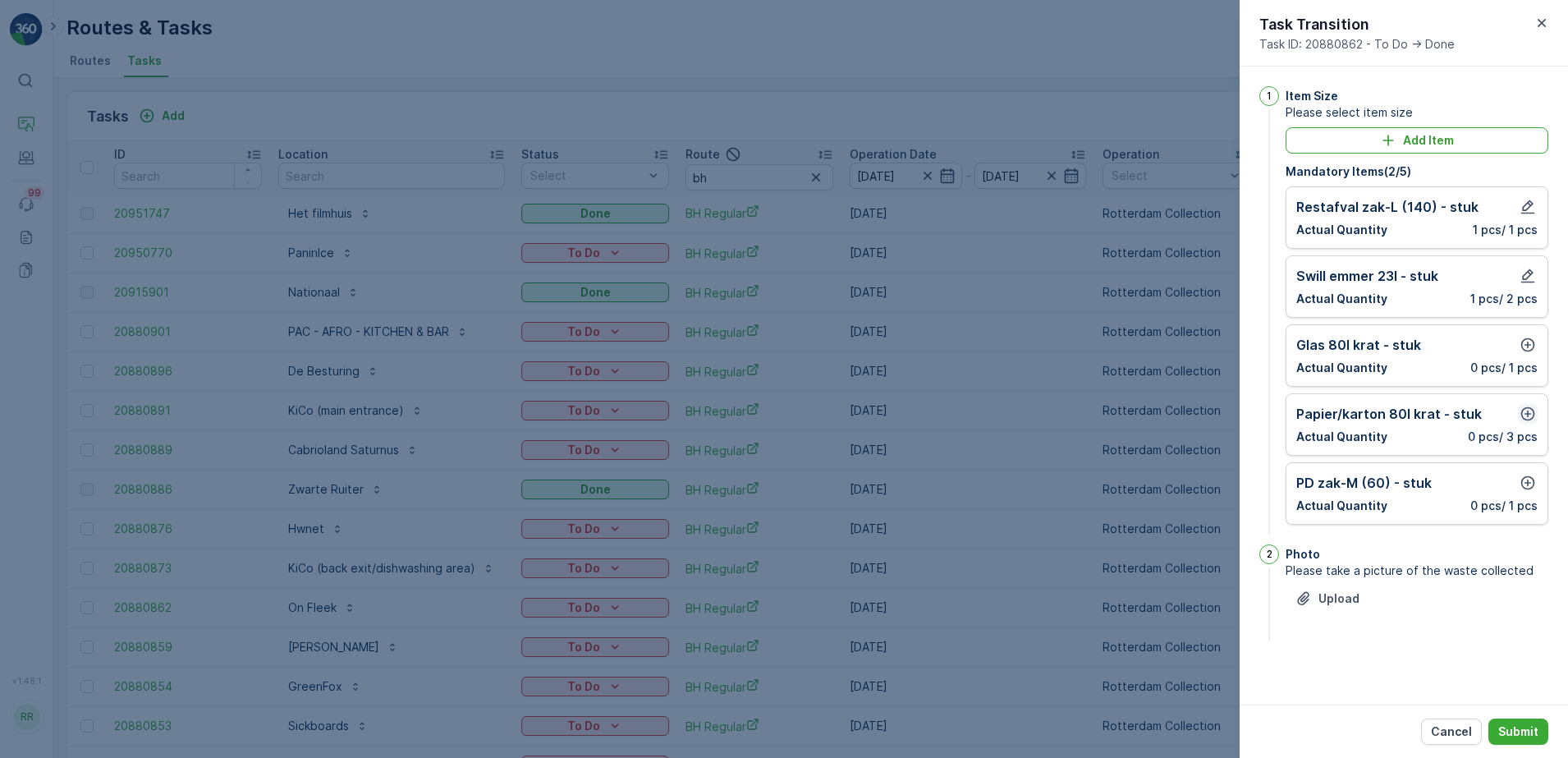
click at [1533, 411] on icon "button" at bounding box center [1528, 414] width 16 height 16
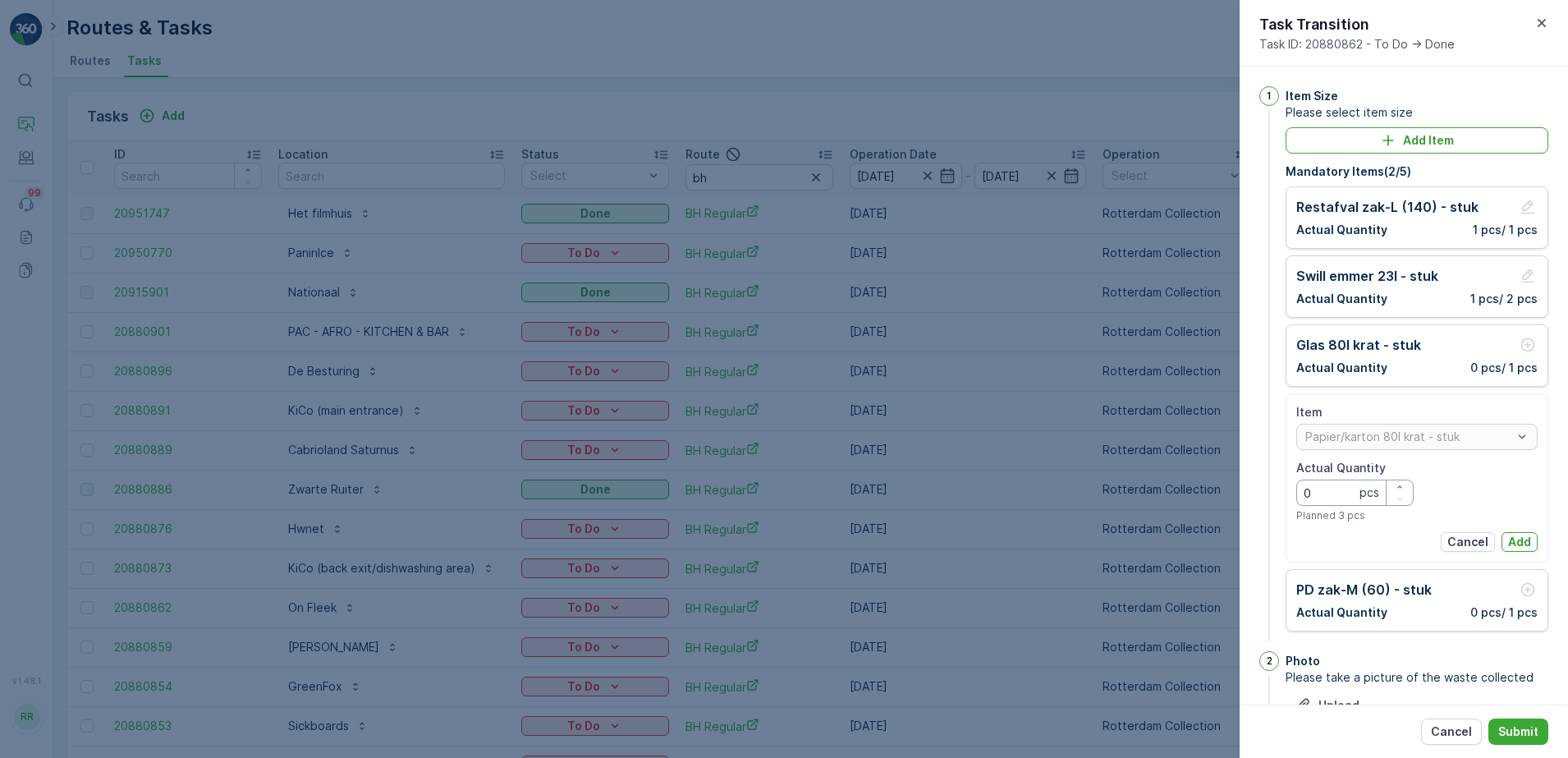
click at [1333, 482] on Quantity "0" at bounding box center [1355, 492] width 117 height 26
type Quantity "1"
click at [1518, 540] on p "Add" at bounding box center [1520, 542] width 23 height 16
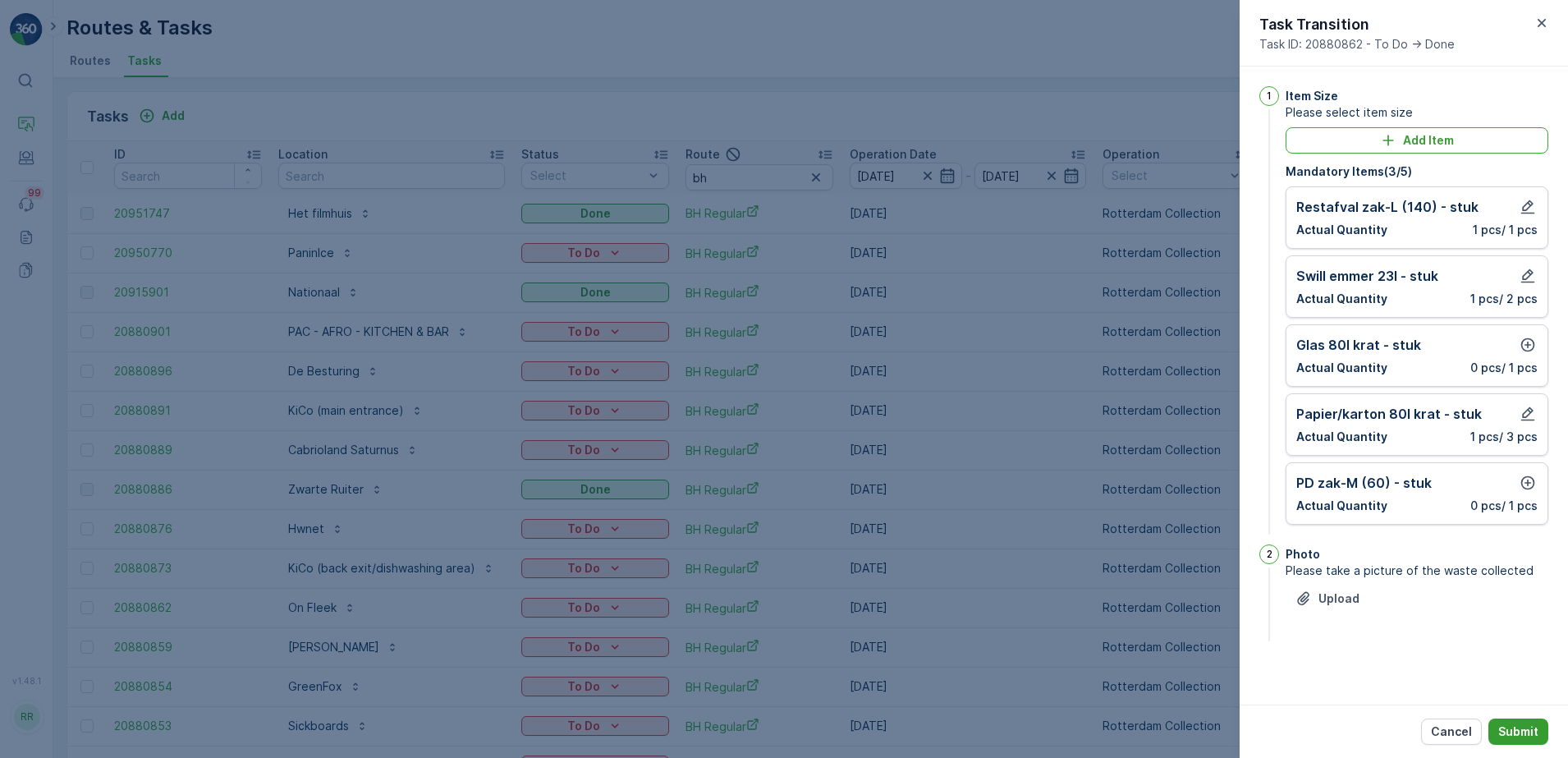
click at [1529, 729] on p "Submit" at bounding box center [1518, 731] width 40 height 16
click at [1525, 345] on icon "button" at bounding box center [1529, 346] width 14 height 14
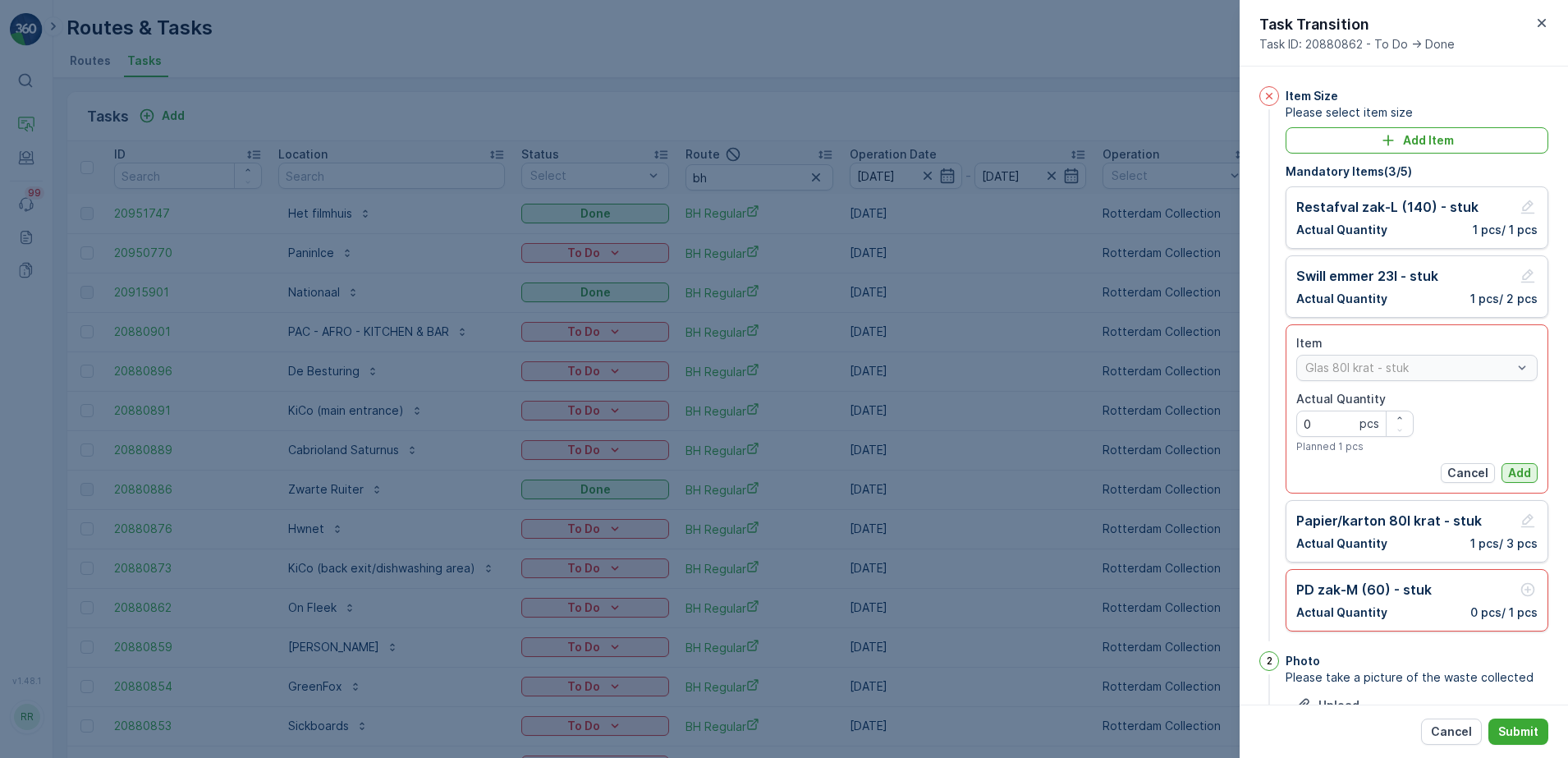
click at [1515, 476] on p "Add" at bounding box center [1520, 473] width 23 height 16
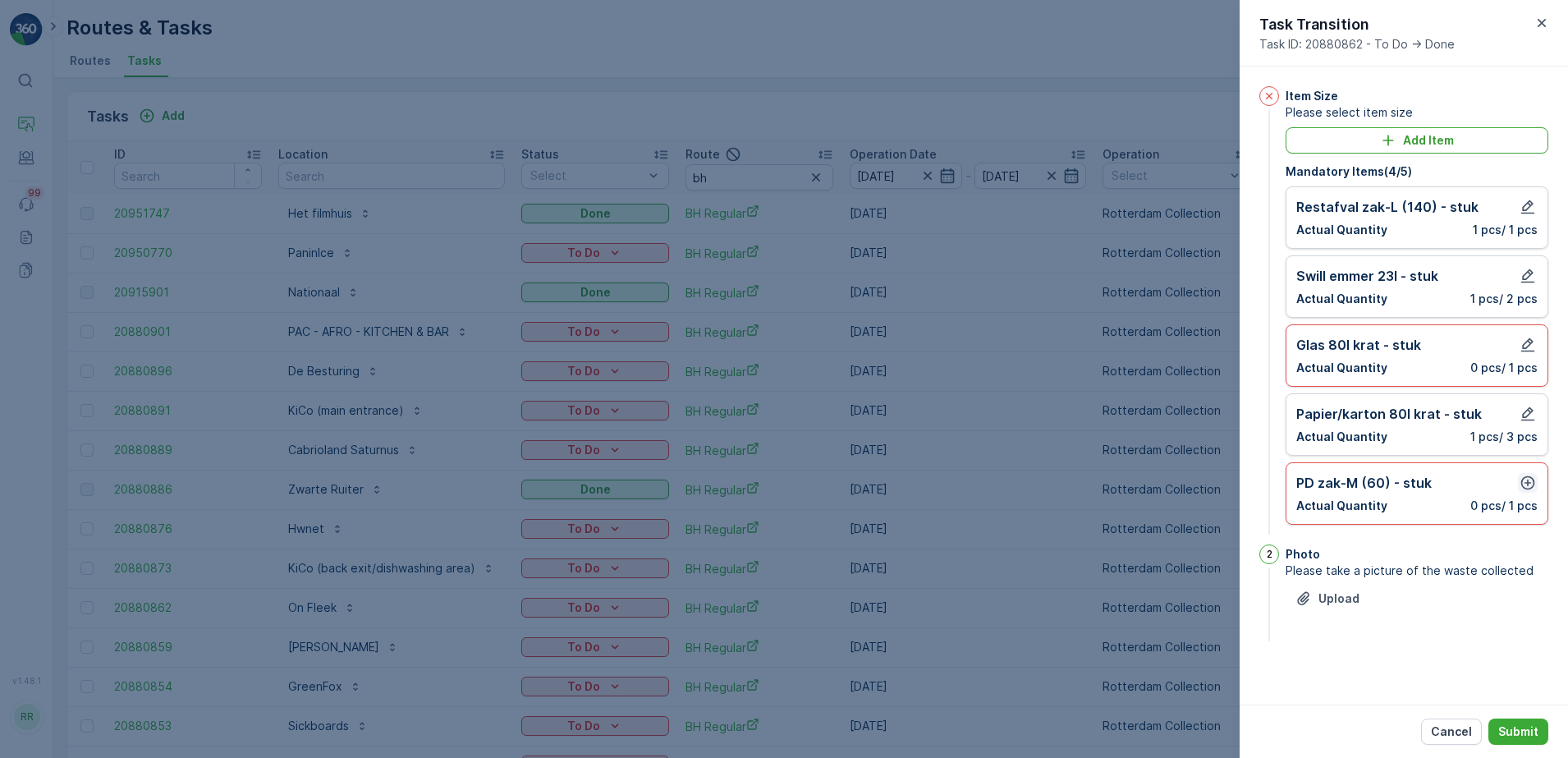
click at [1532, 485] on icon "button" at bounding box center [1528, 483] width 16 height 16
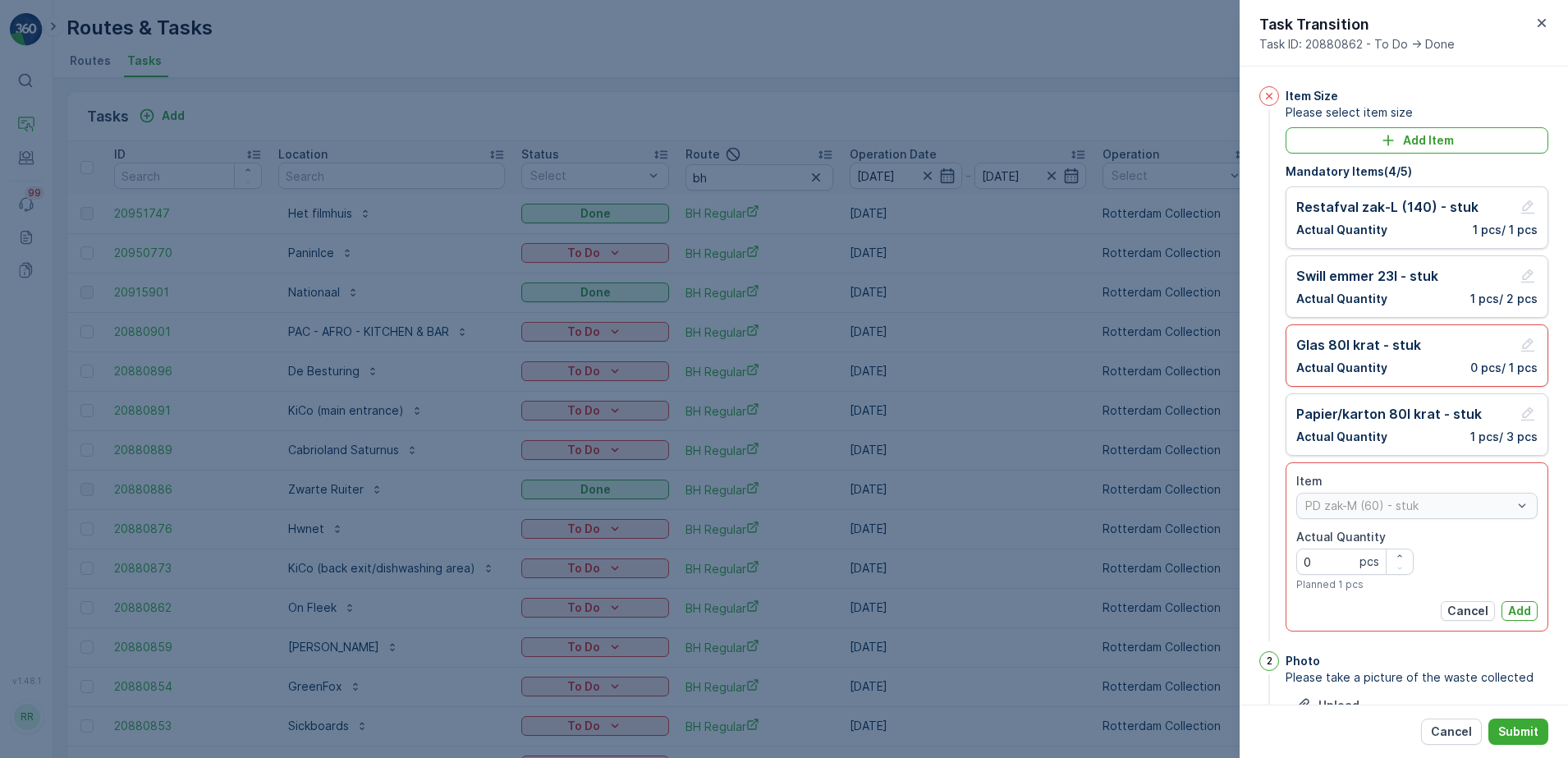
click at [1514, 607] on p "Add" at bounding box center [1520, 611] width 23 height 16
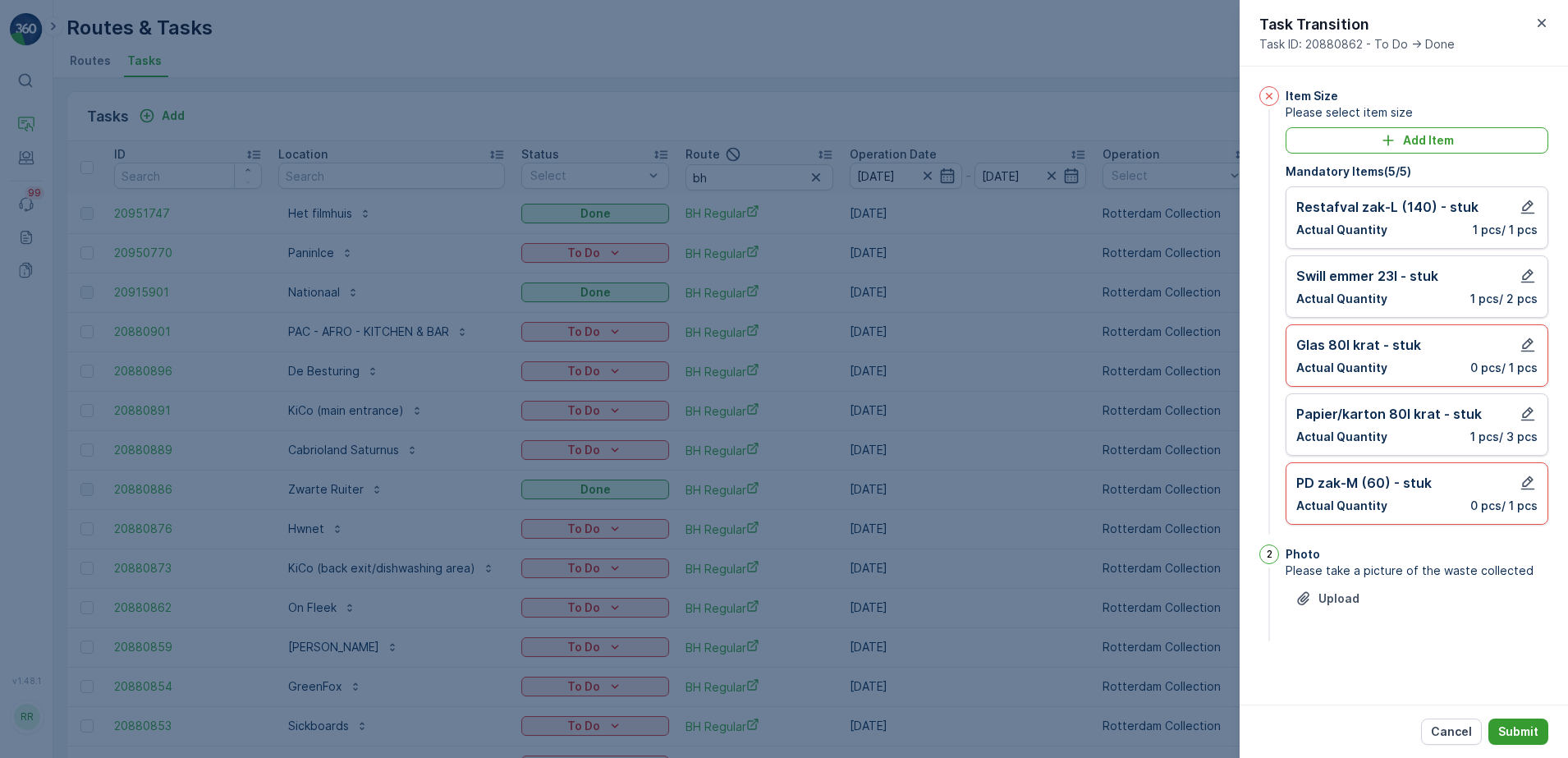
click at [1525, 728] on p "Submit" at bounding box center [1518, 731] width 40 height 16
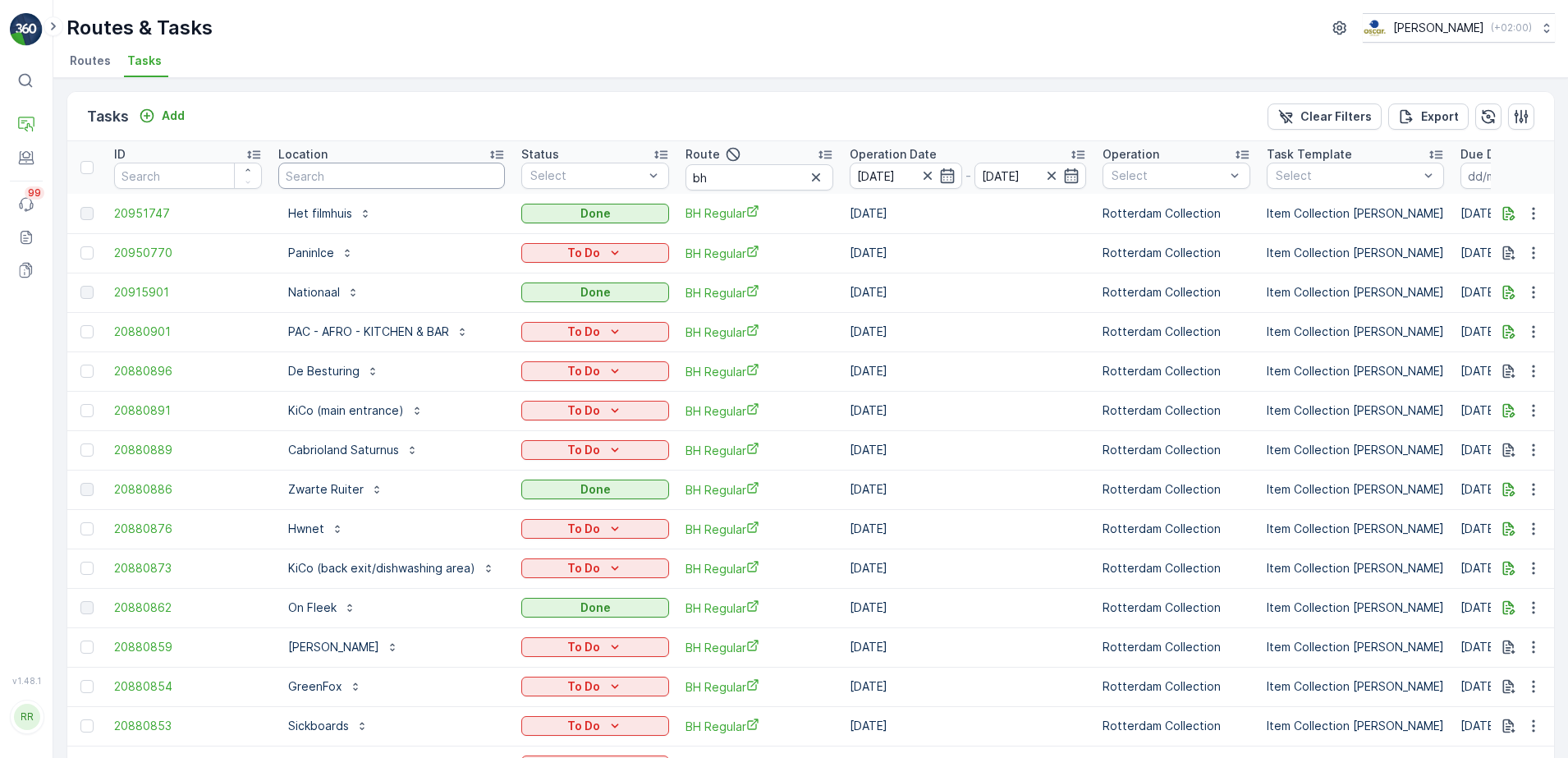
click at [329, 172] on input "text" at bounding box center [392, 175] width 227 height 26
type input "ge"
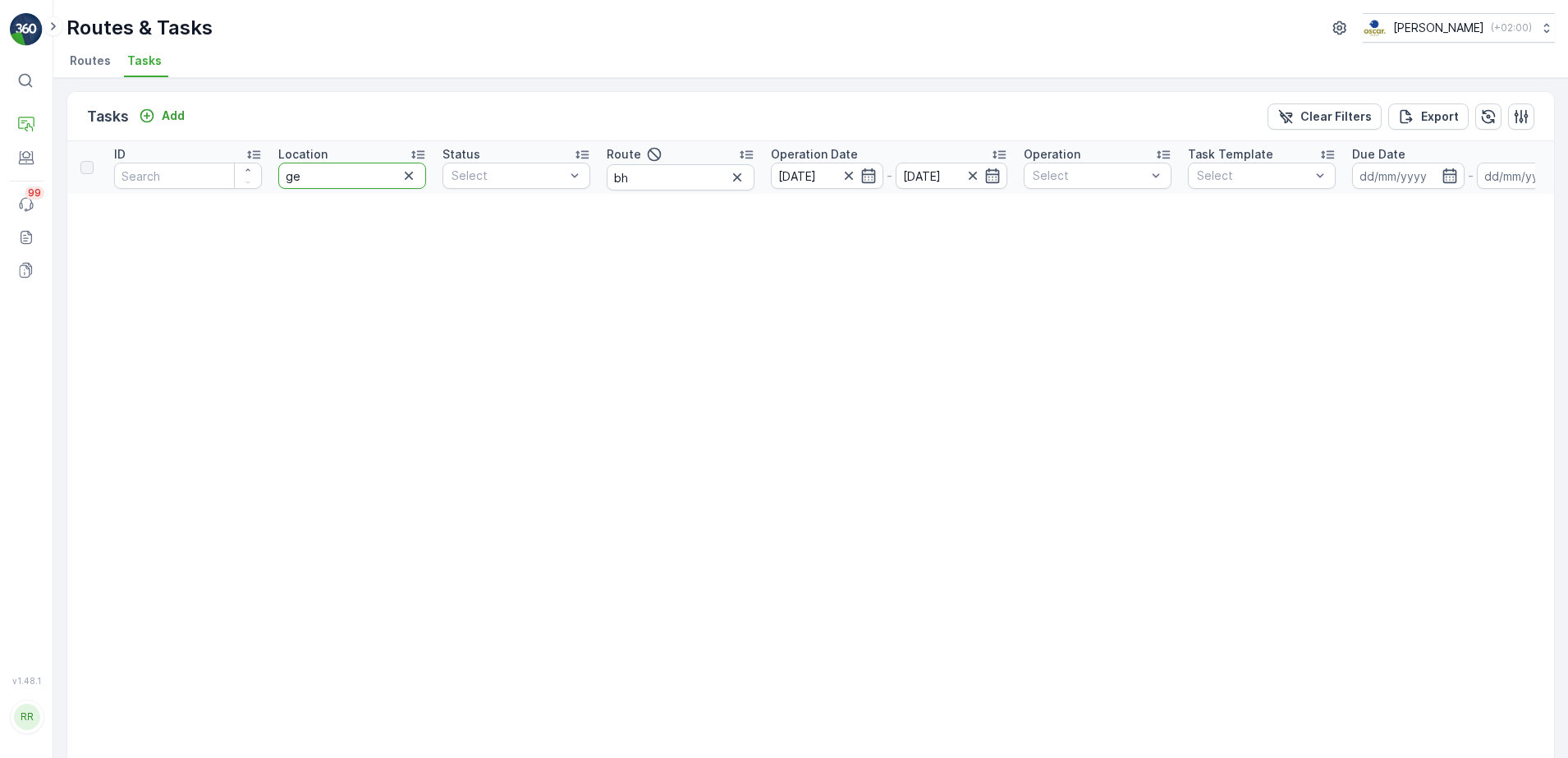
click at [334, 169] on input "ge" at bounding box center [352, 175] width 148 height 26
type input "gio"
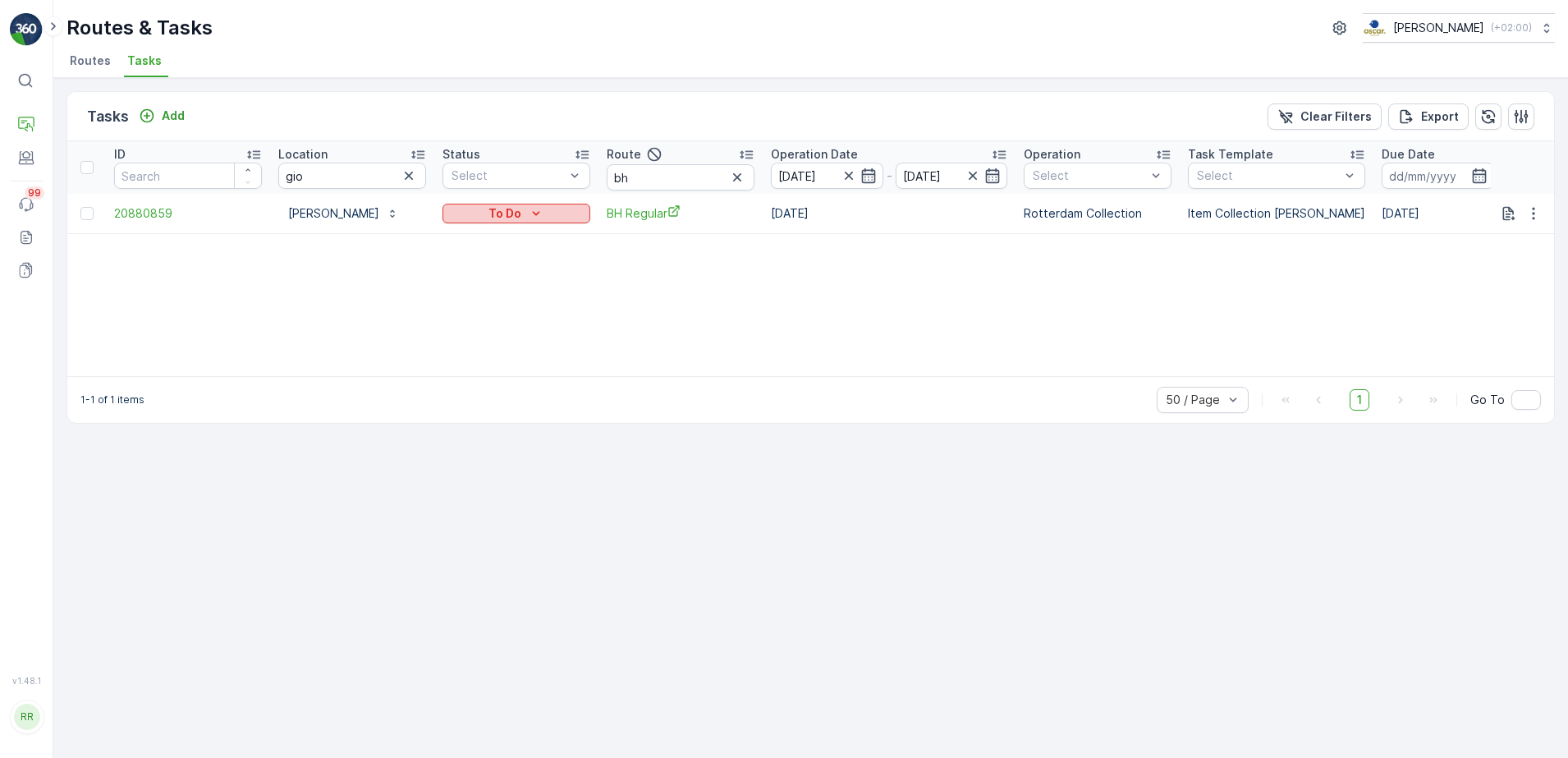
click at [557, 213] on div "To Do" at bounding box center [516, 213] width 134 height 16
click at [486, 281] on div "Done" at bounding box center [498, 284] width 104 height 23
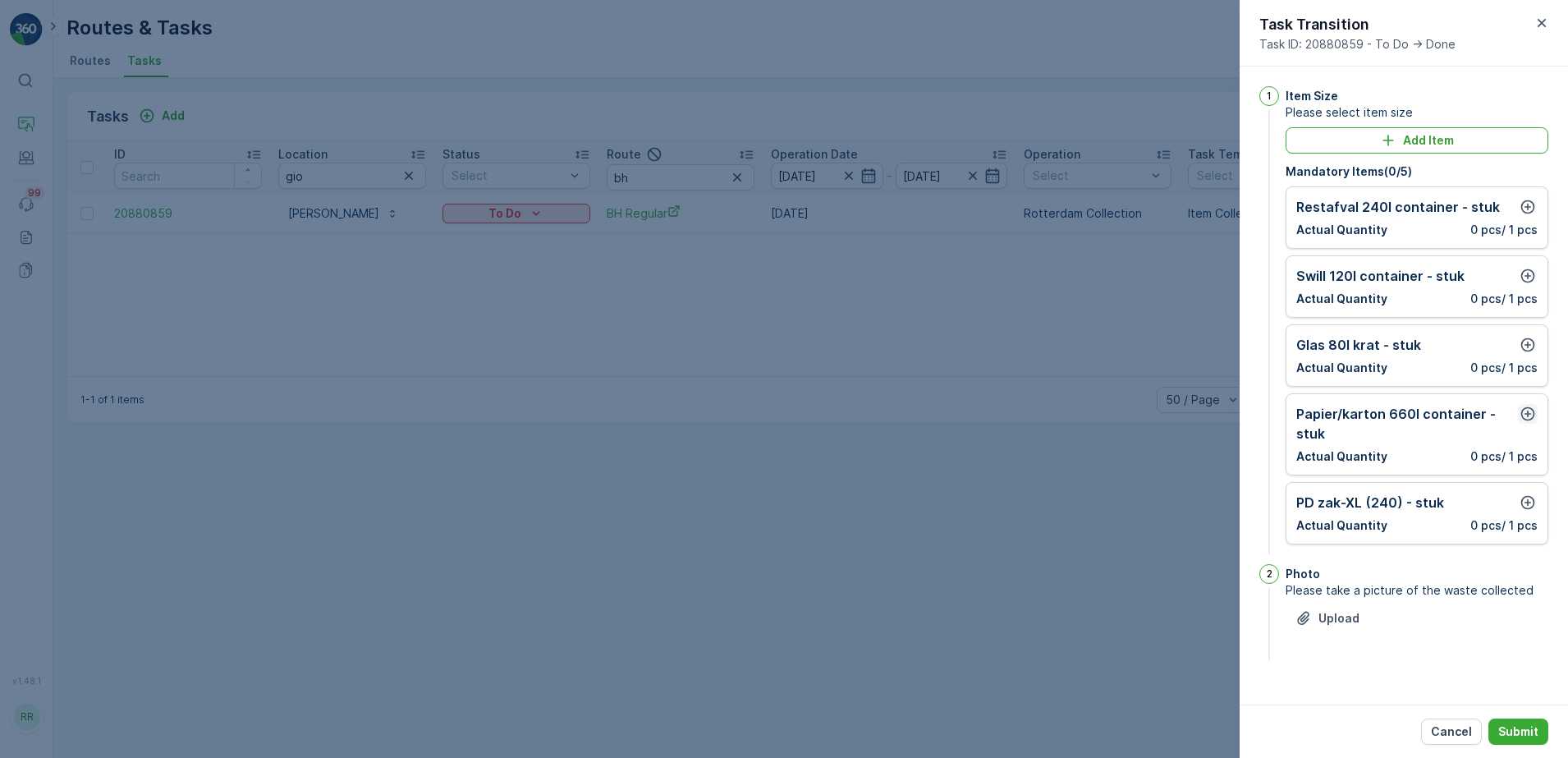
click at [1523, 416] on icon "button" at bounding box center [1528, 414] width 16 height 16
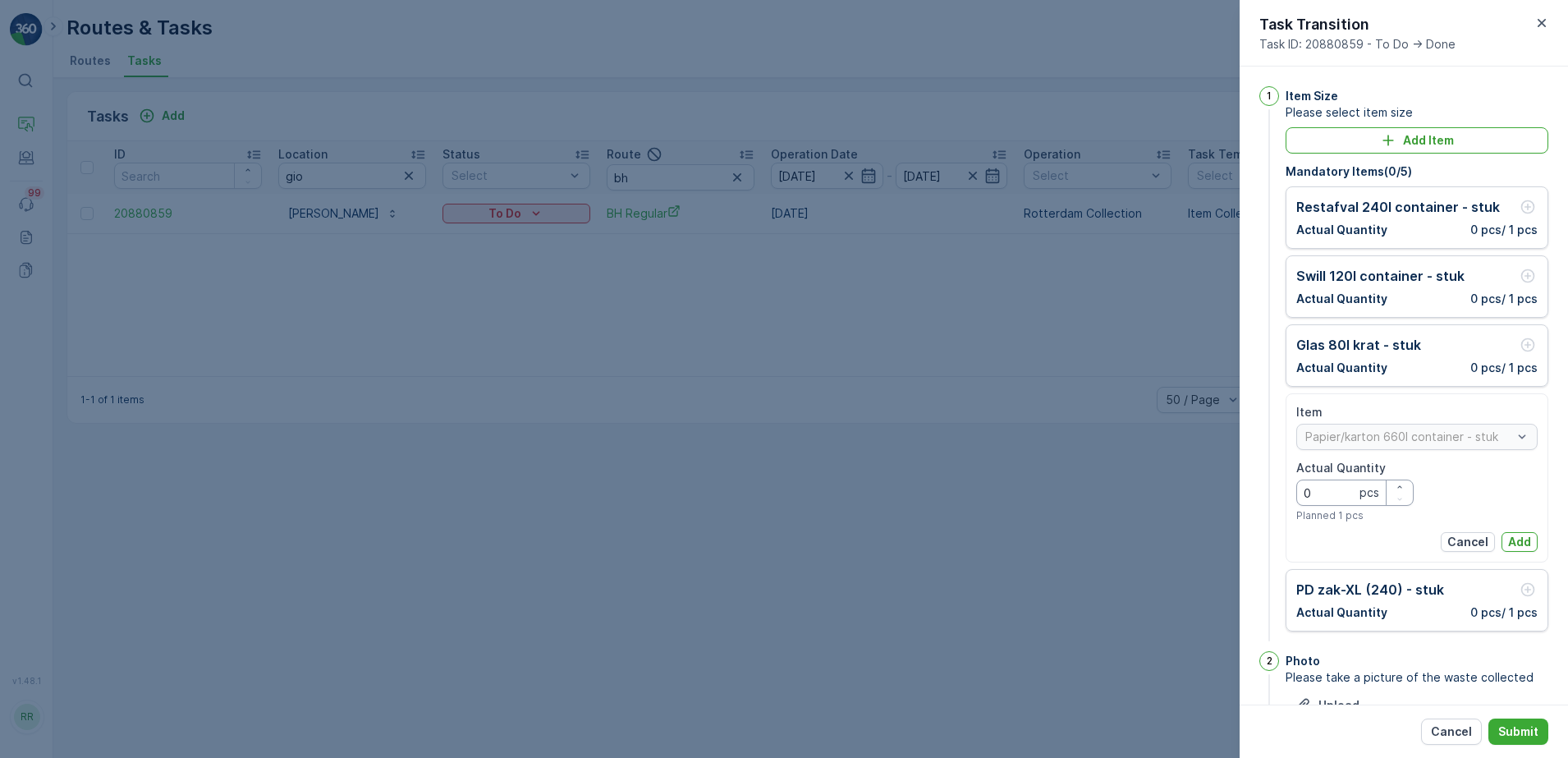
click at [1333, 491] on Quantity "0" at bounding box center [1355, 492] width 117 height 26
type Quantity "1"
click at [1515, 538] on p "Add" at bounding box center [1520, 542] width 23 height 16
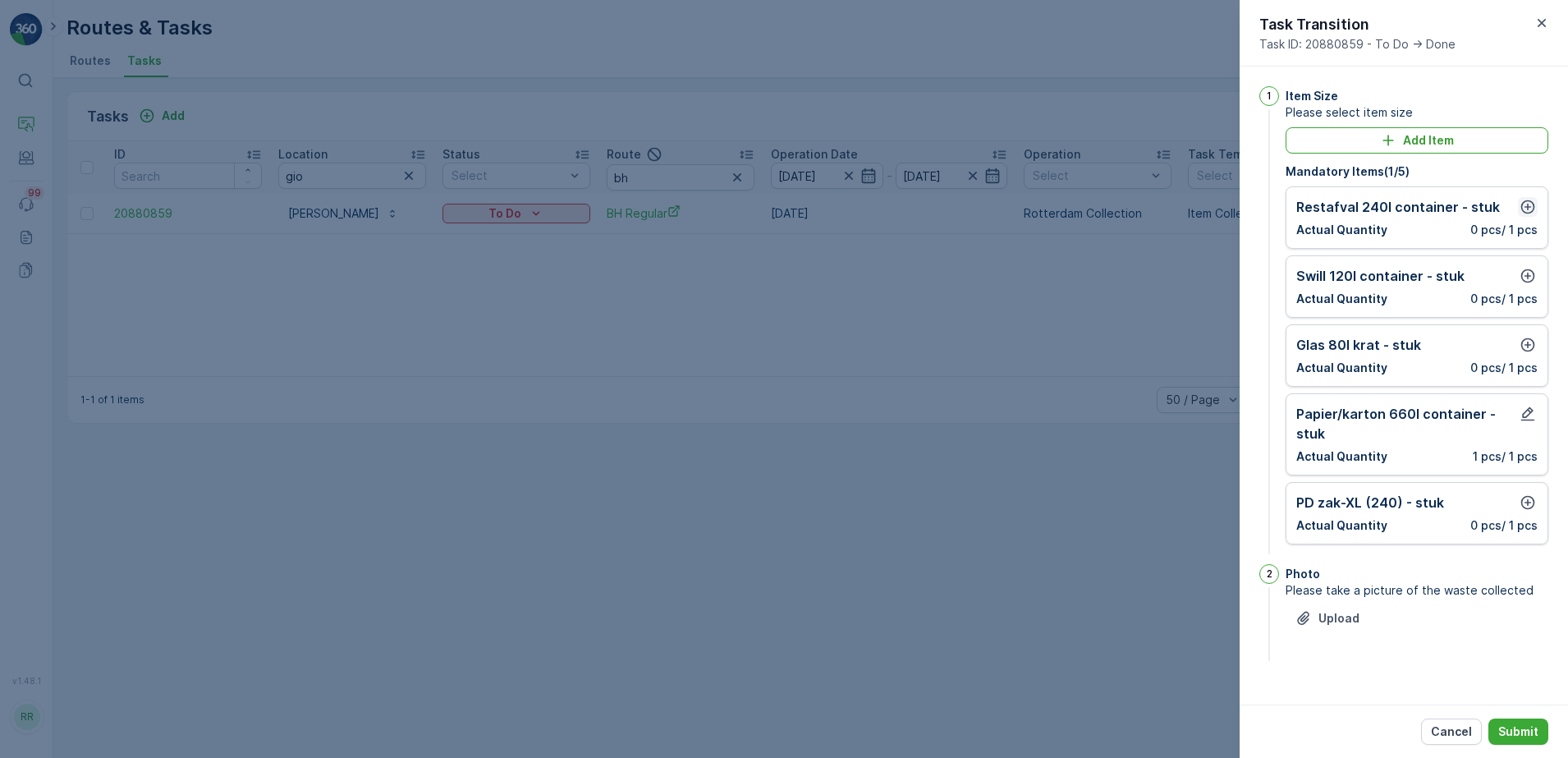
click at [1519, 205] on button "button" at bounding box center [1528, 207] width 20 height 20
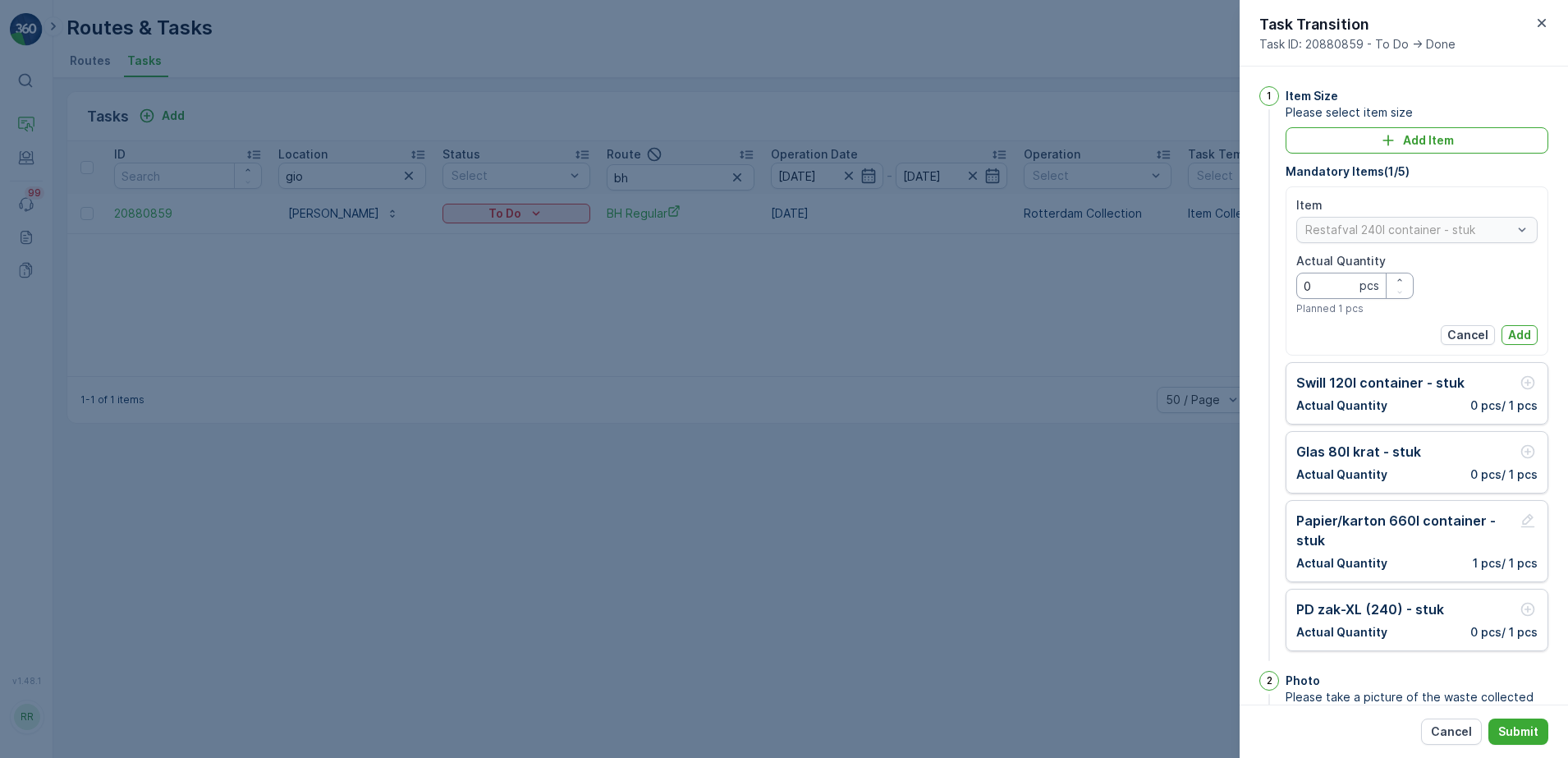
click at [1346, 289] on Quantity "0" at bounding box center [1355, 285] width 117 height 26
type Quantity "1"
click at [1516, 333] on p "Add" at bounding box center [1520, 335] width 23 height 16
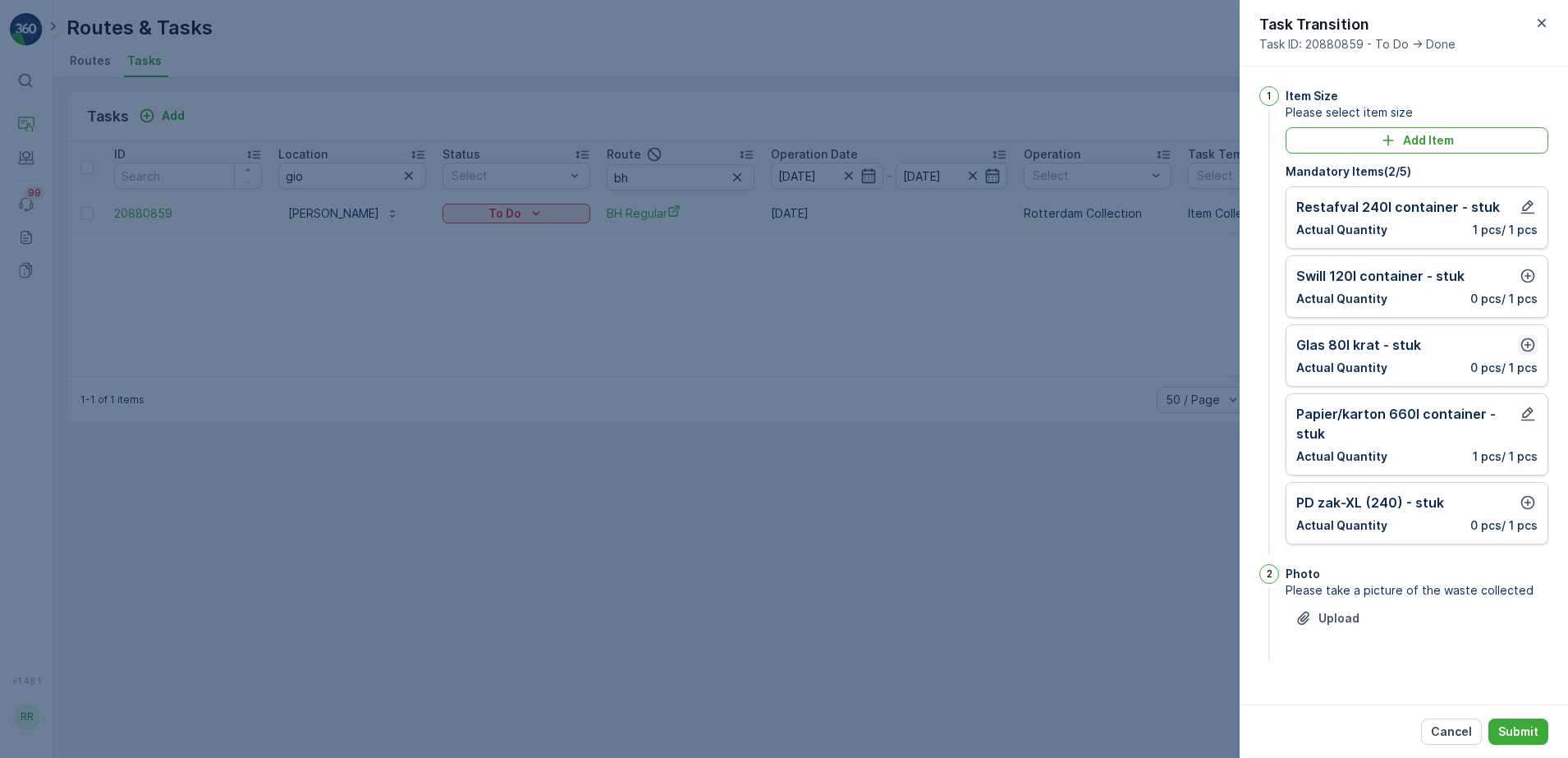
click at [1525, 346] on icon "button" at bounding box center [1528, 345] width 16 height 16
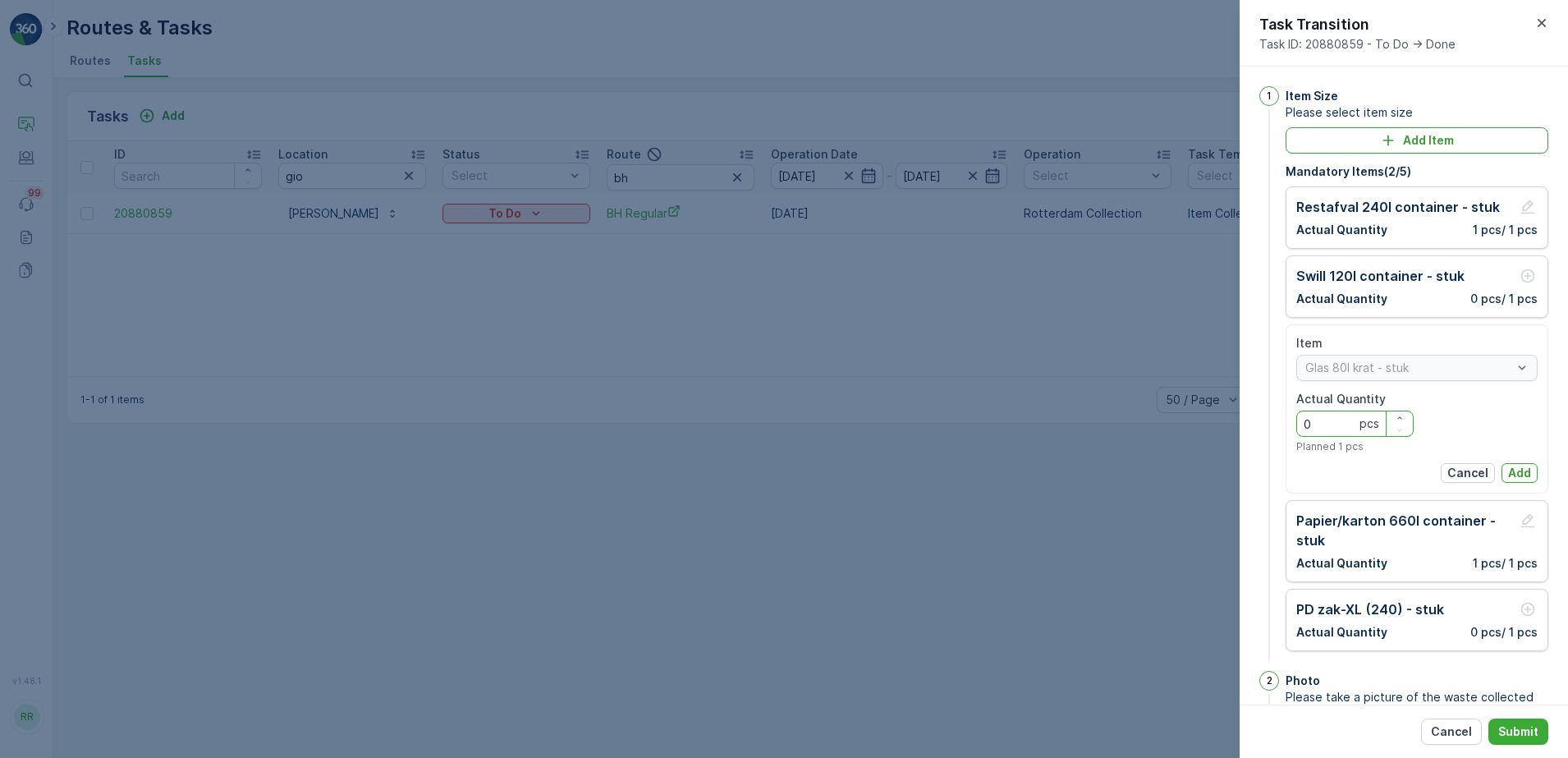
click at [1344, 420] on Quantity "0" at bounding box center [1355, 423] width 117 height 26
type Quantity "2"
click at [1509, 469] on p "Add" at bounding box center [1520, 473] width 23 height 16
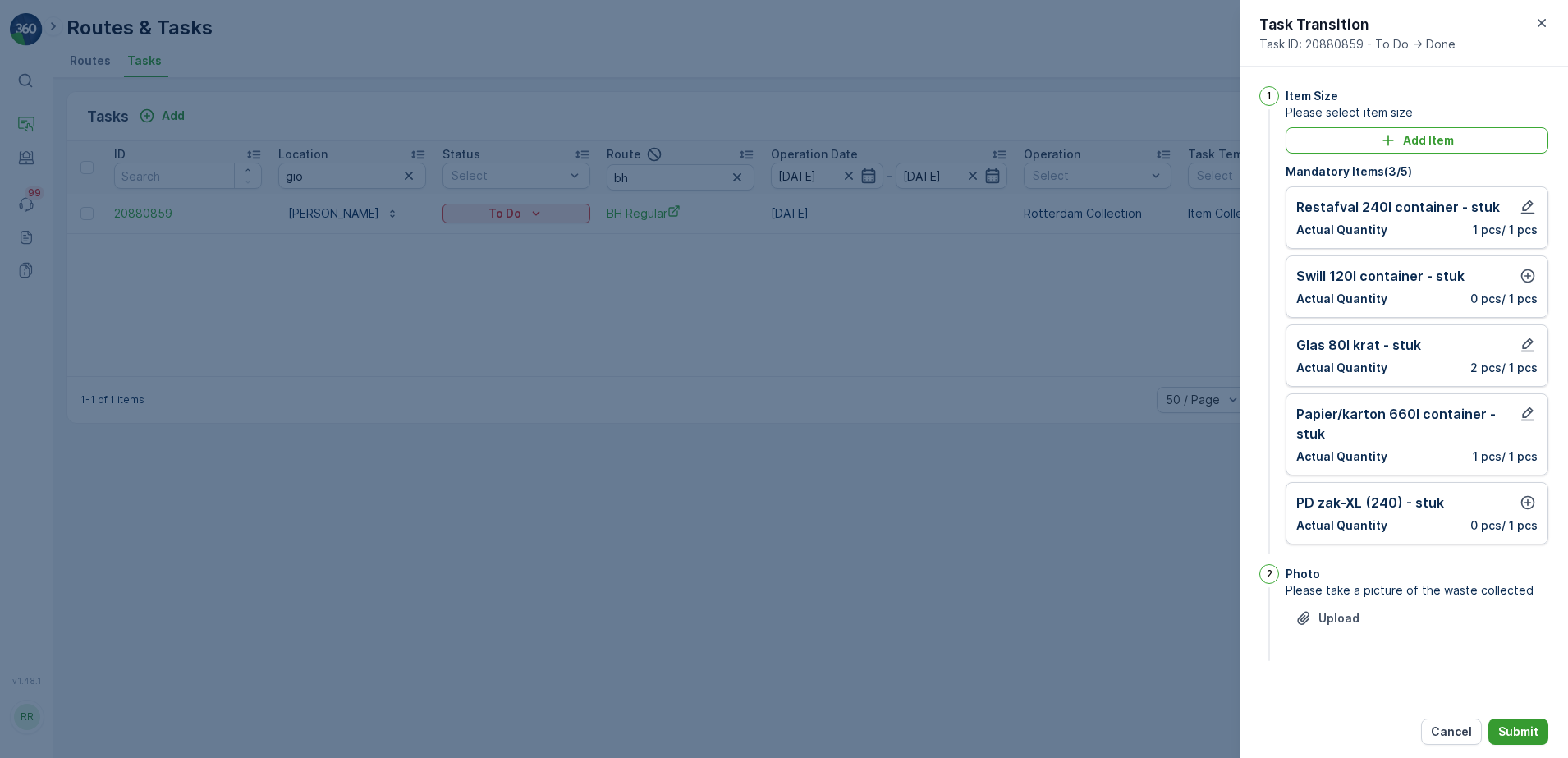
click at [1522, 723] on p "Submit" at bounding box center [1518, 731] width 40 height 16
click at [1525, 507] on icon "button" at bounding box center [1529, 503] width 14 height 14
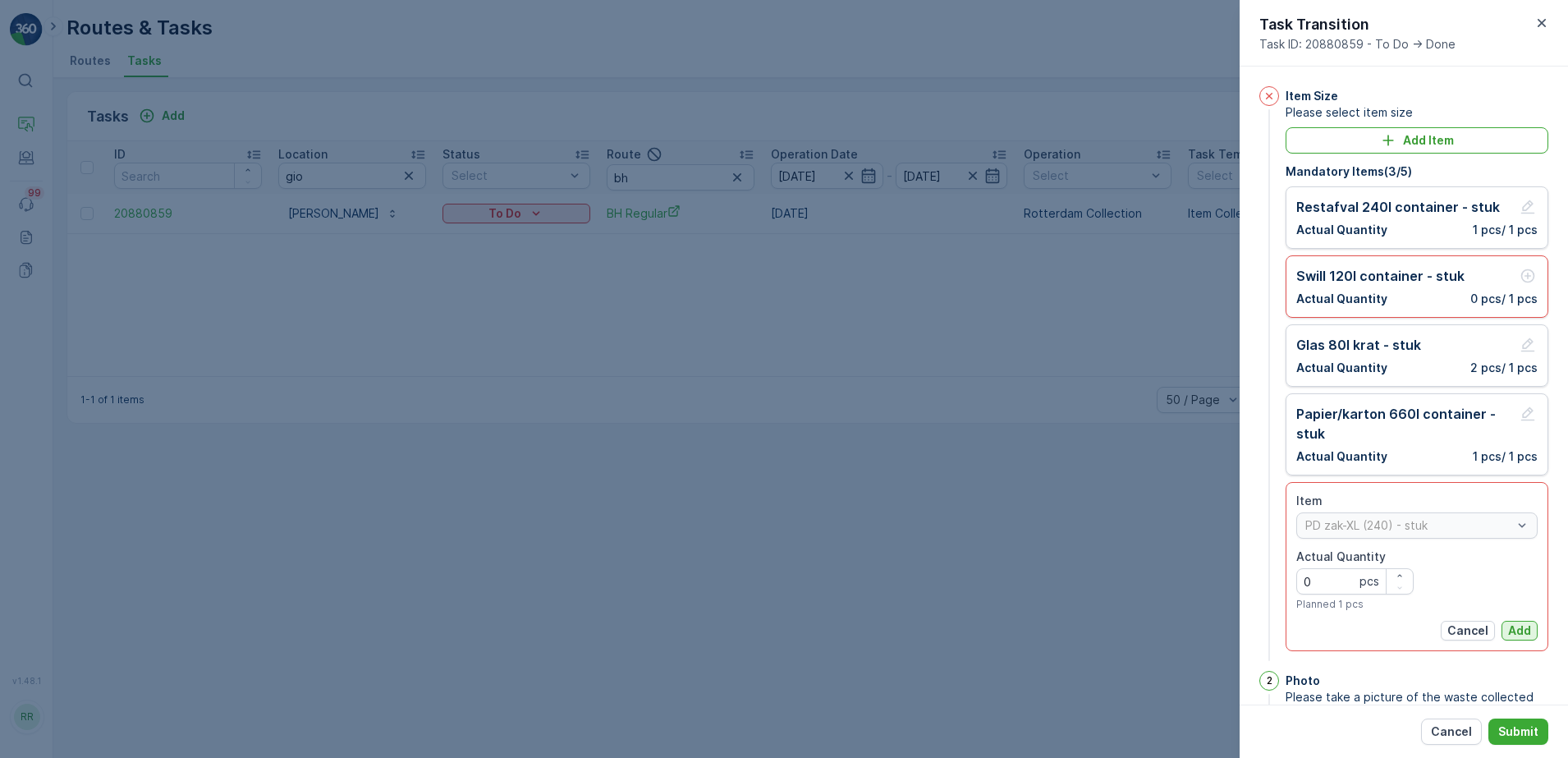
click at [1512, 623] on p "Add" at bounding box center [1520, 631] width 23 height 16
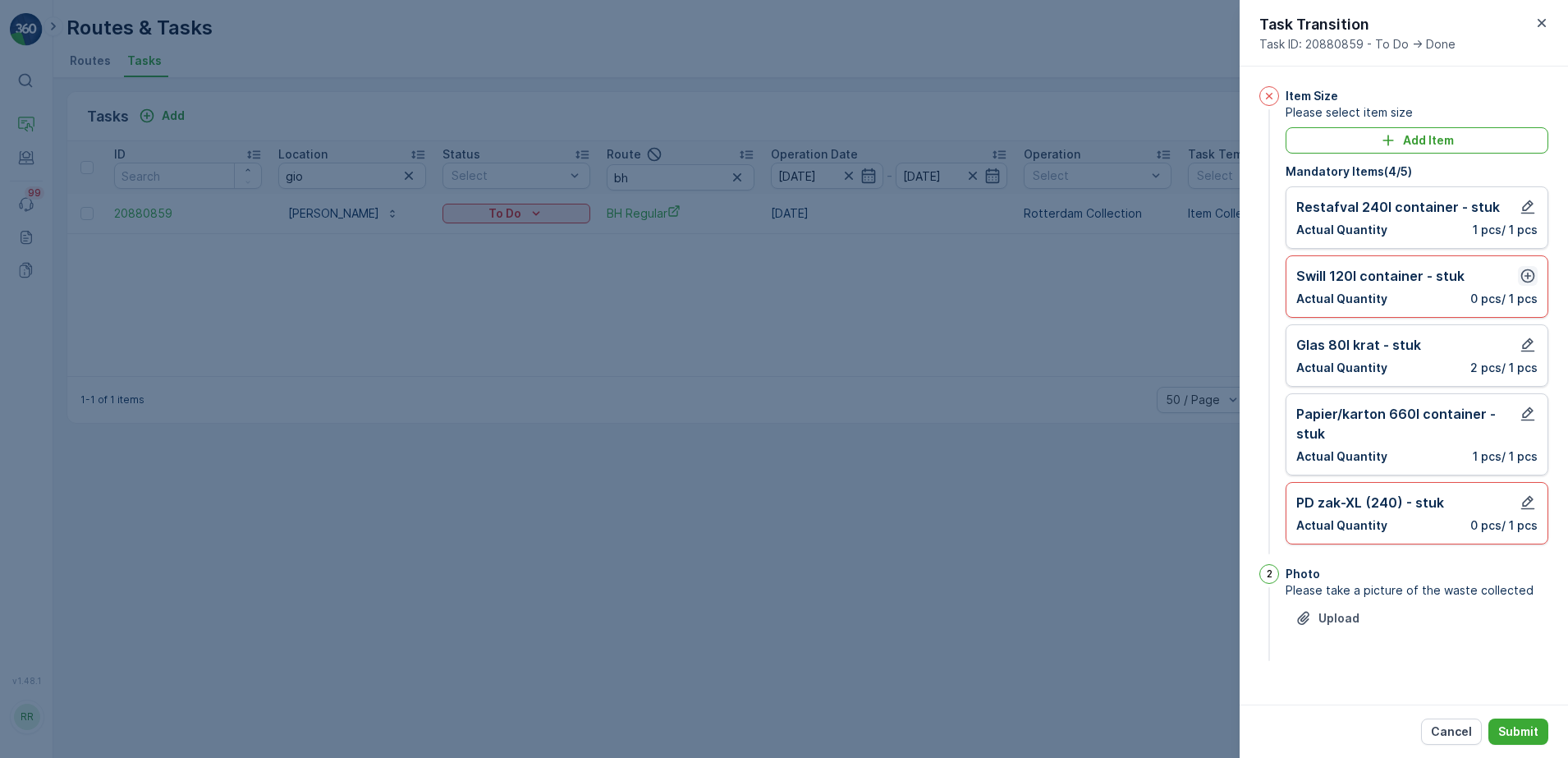
click at [1523, 270] on icon "button" at bounding box center [1528, 276] width 16 height 16
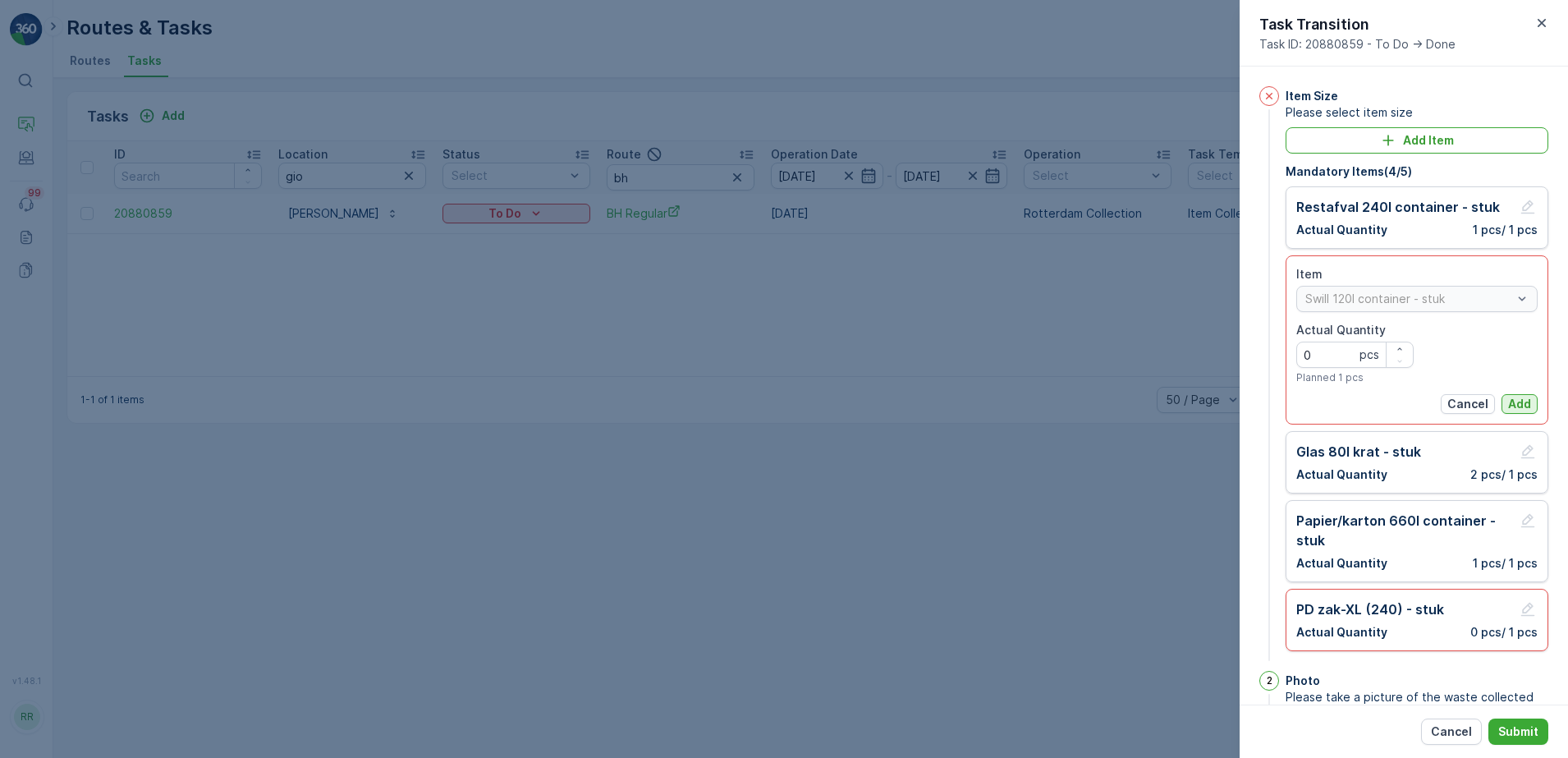
click at [1514, 397] on p "Add" at bounding box center [1520, 404] width 23 height 16
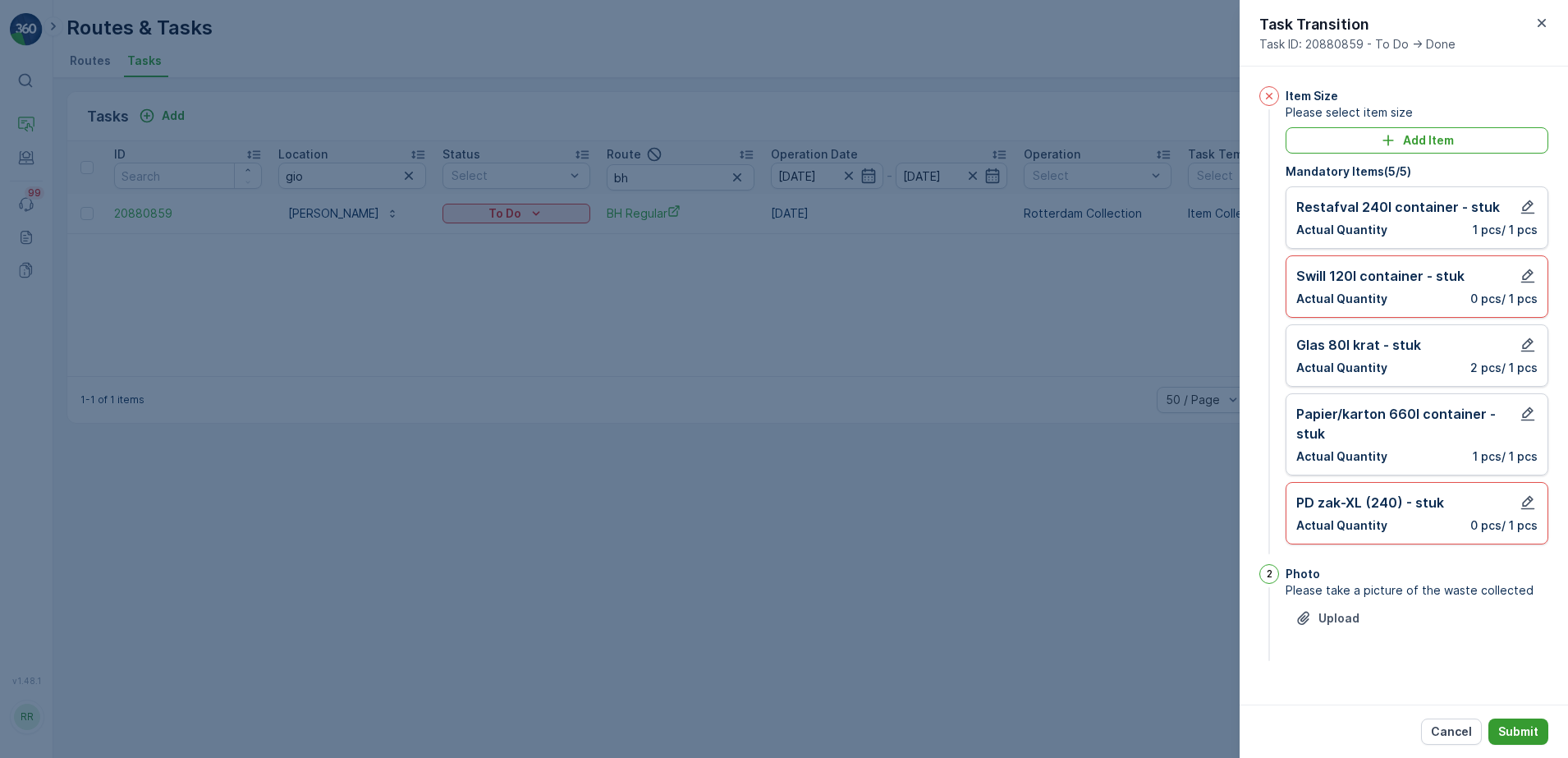
click at [1542, 739] on button "Submit" at bounding box center [1518, 731] width 60 height 26
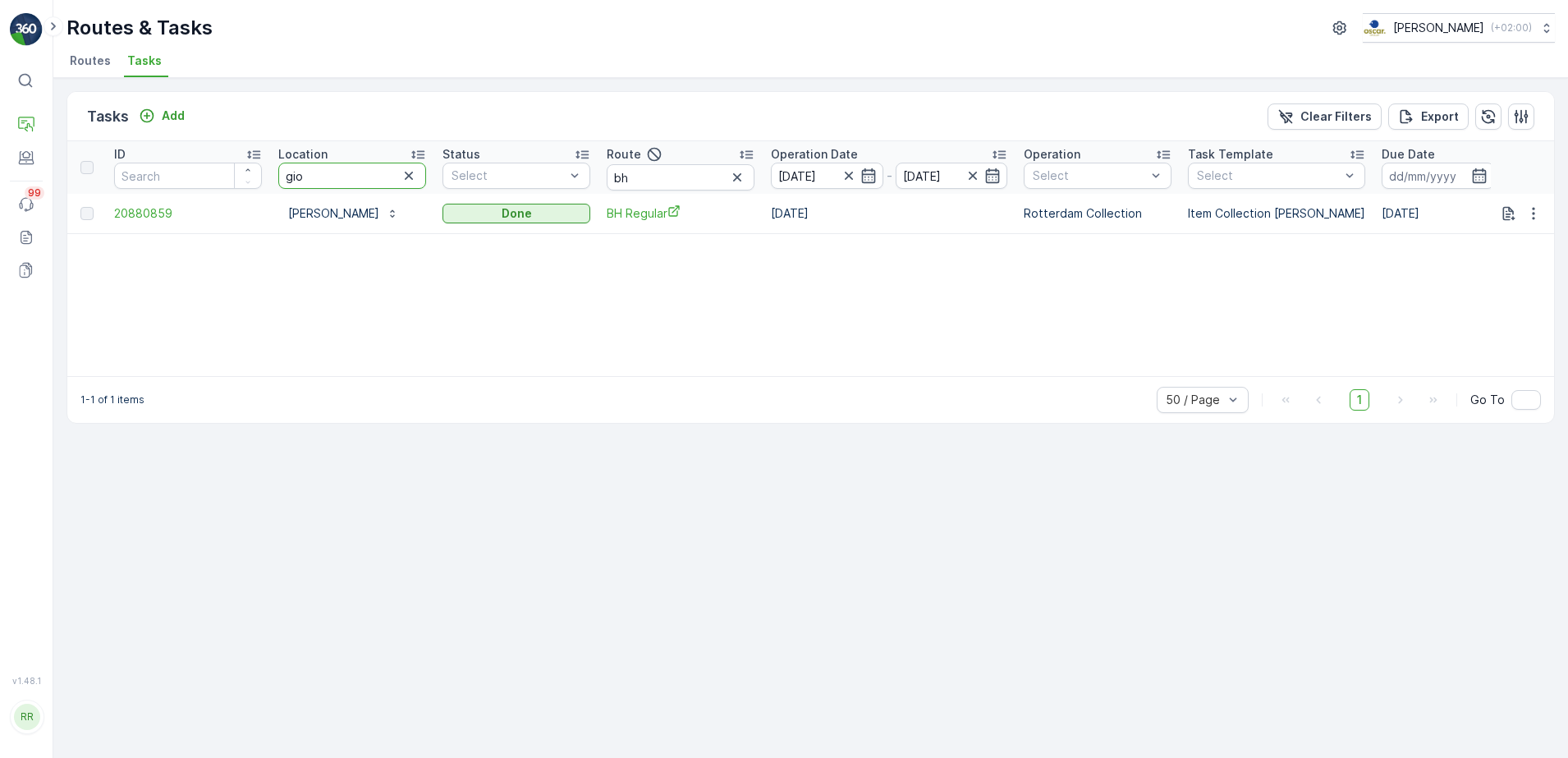
drag, startPoint x: 327, startPoint y: 169, endPoint x: 180, endPoint y: 175, distance: 147.1
click at [180, 175] on tr "ID Location gio Status Select Route bh Operation Date 15.08.2025 - 15.08.2025 O…" at bounding box center [1333, 168] width 2533 height 53
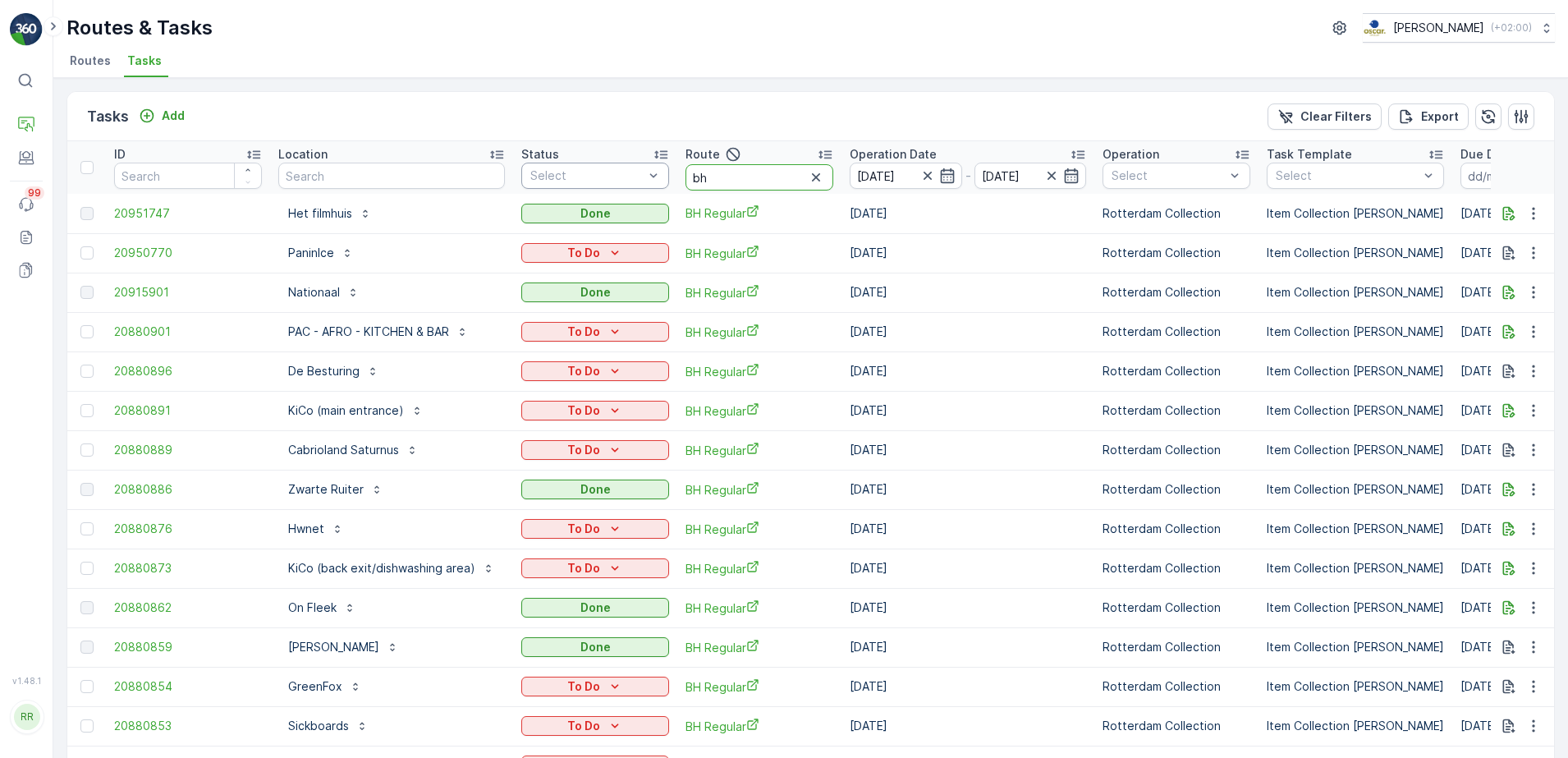
drag, startPoint x: 710, startPoint y: 173, endPoint x: 661, endPoint y: 180, distance: 49.5
click at [661, 180] on tr "ID Location Status Select Route bh Operation Date 15.08.2025 - 15.08.2025 Opera…" at bounding box center [1373, 168] width 2612 height 53
type input "seenons"
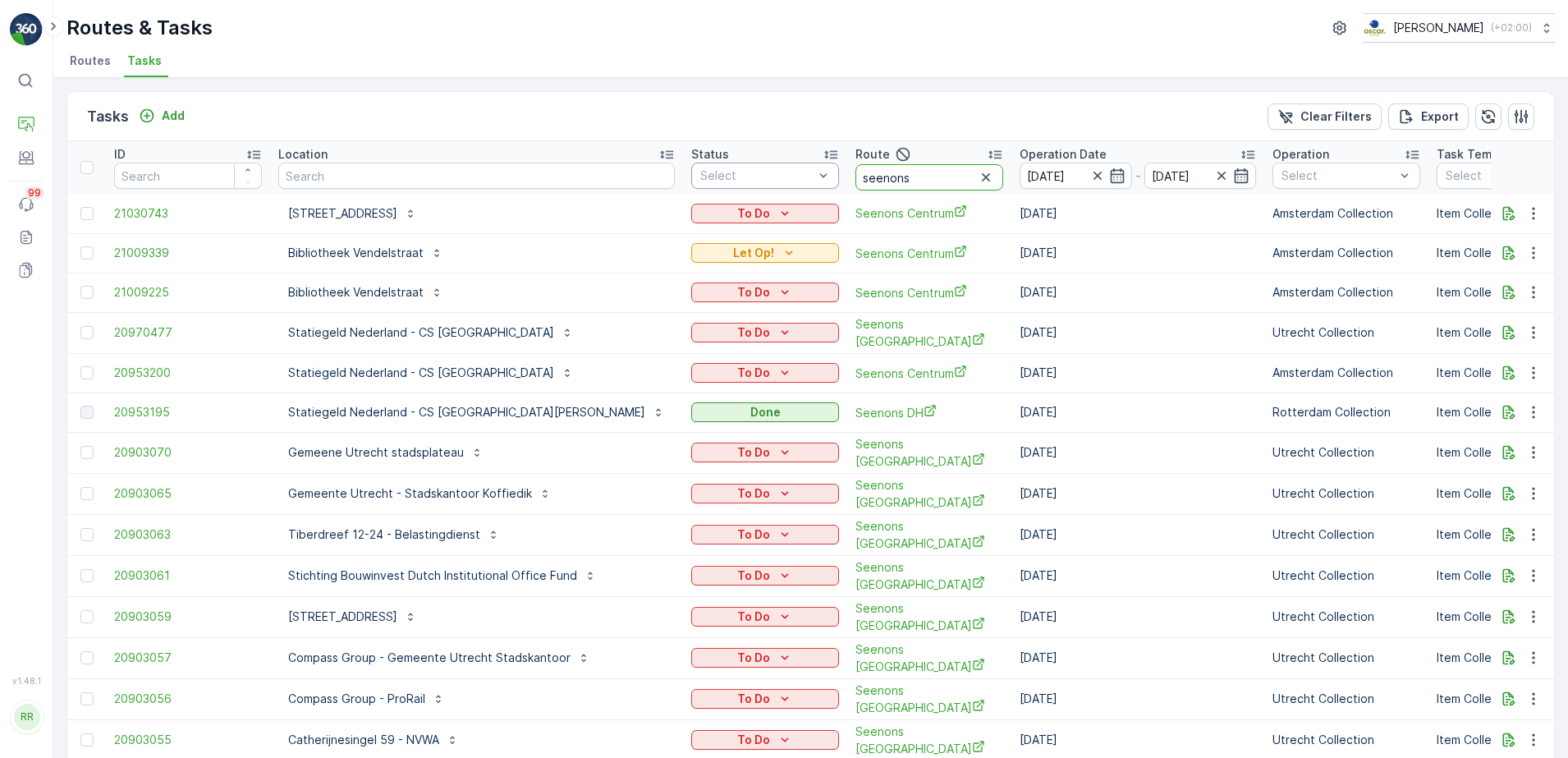
drag, startPoint x: 843, startPoint y: 177, endPoint x: 672, endPoint y: 173, distance: 171.0
click at [672, 173] on tr "ID Location Status Select Route seenons Operation Date 15.08.2025 - 15.08.2025 …" at bounding box center [1458, 168] width 2781 height 53
type input "usp"
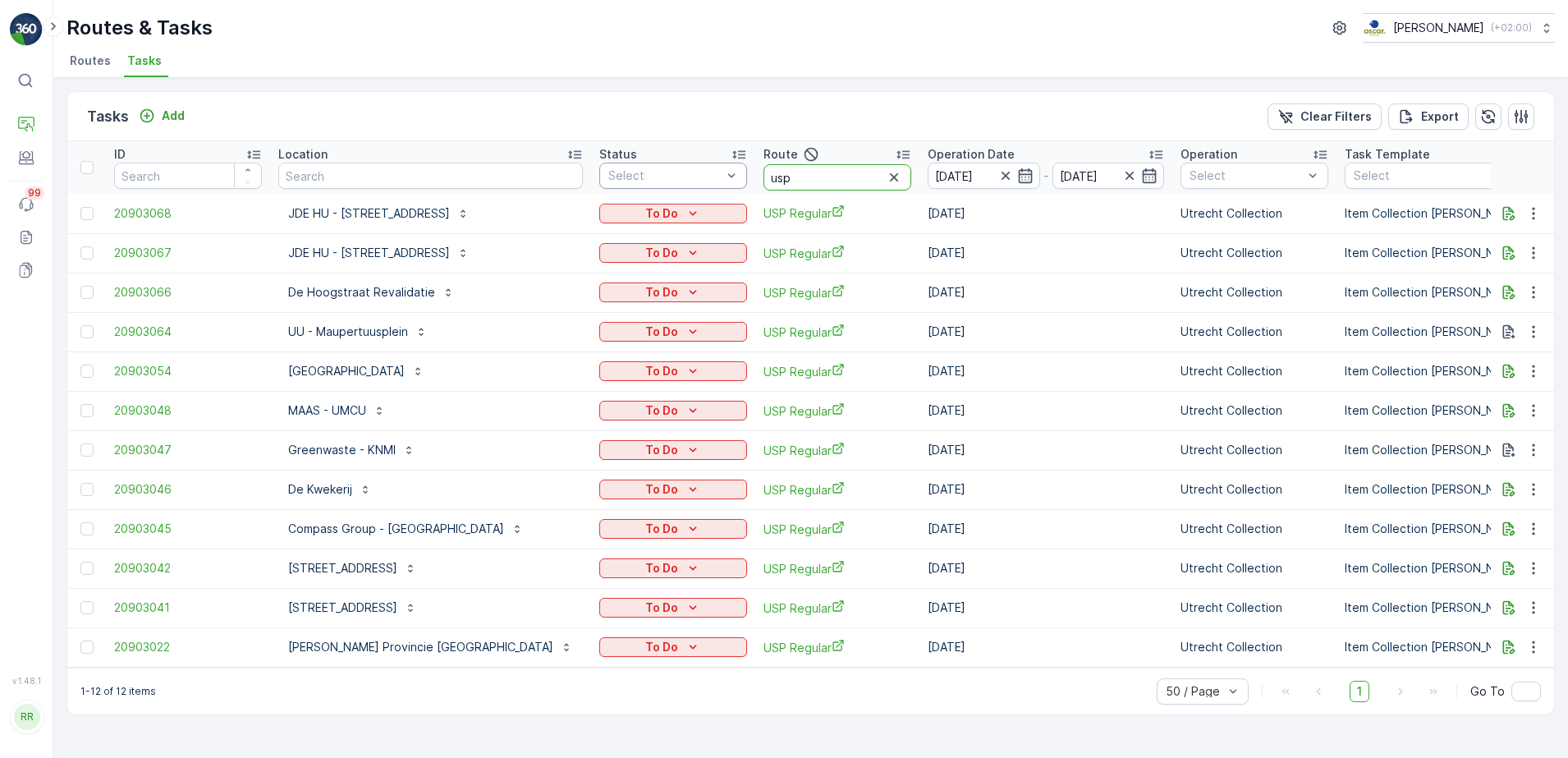
drag, startPoint x: 746, startPoint y: 175, endPoint x: 647, endPoint y: 183, distance: 99.3
click at [647, 183] on tr "ID Location Status Select Route usp Operation Date 15.08.2025 - 15.08.2025 Oper…" at bounding box center [1412, 168] width 2690 height 53
type input "seenons"
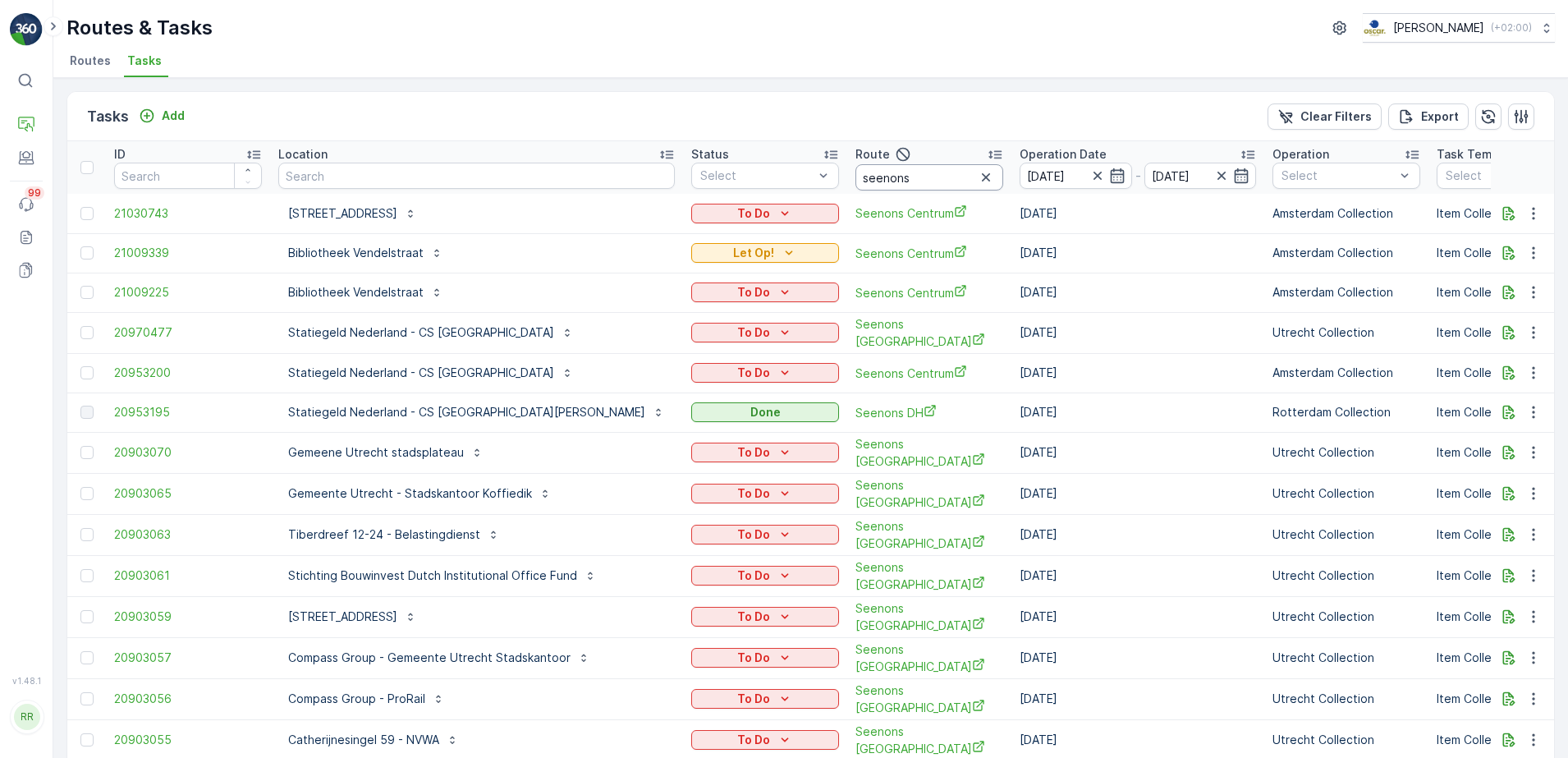
click at [882, 177] on input "seenons" at bounding box center [929, 177] width 148 height 26
type input "seenons u"
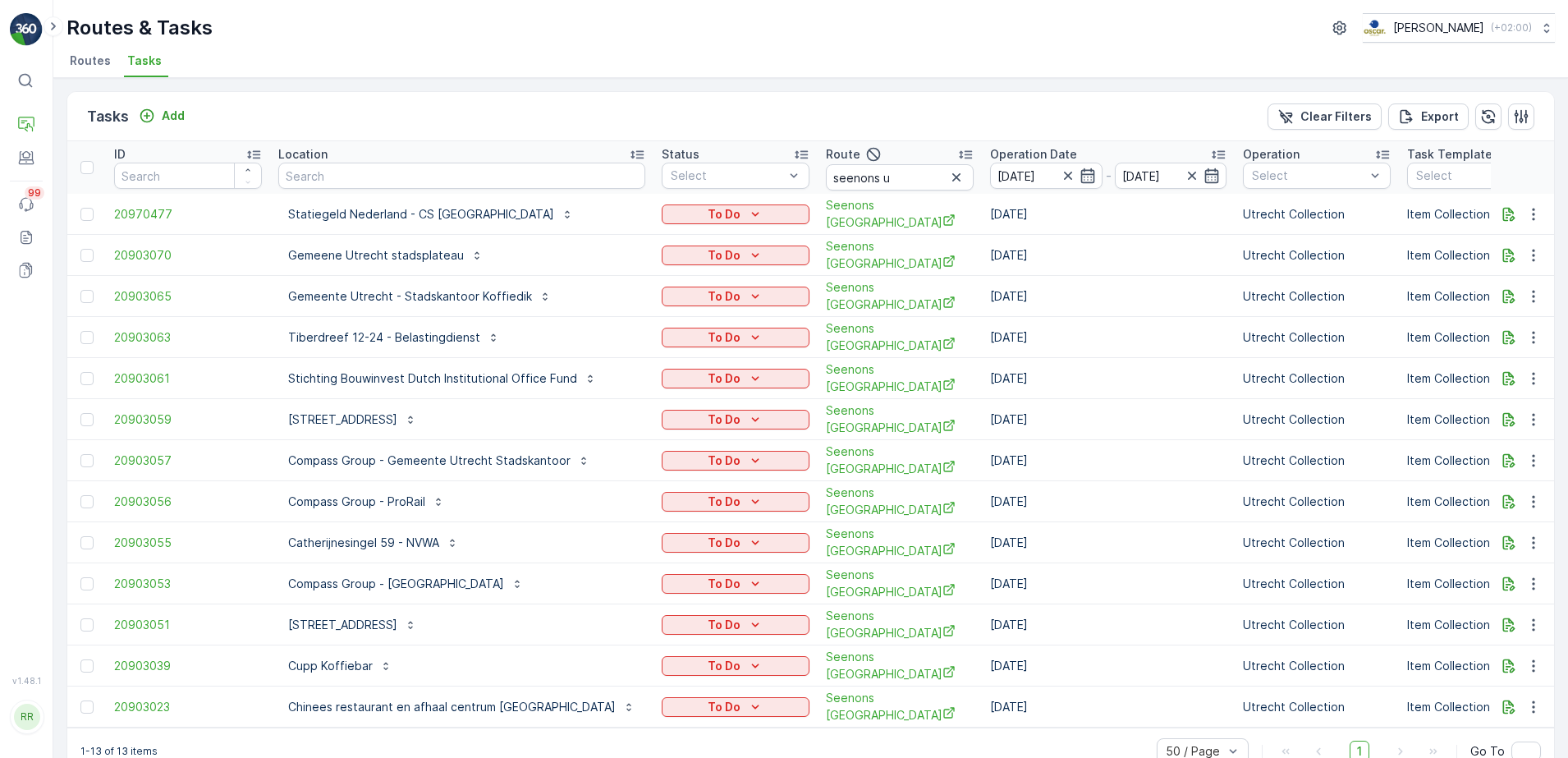
scroll to position [18, 0]
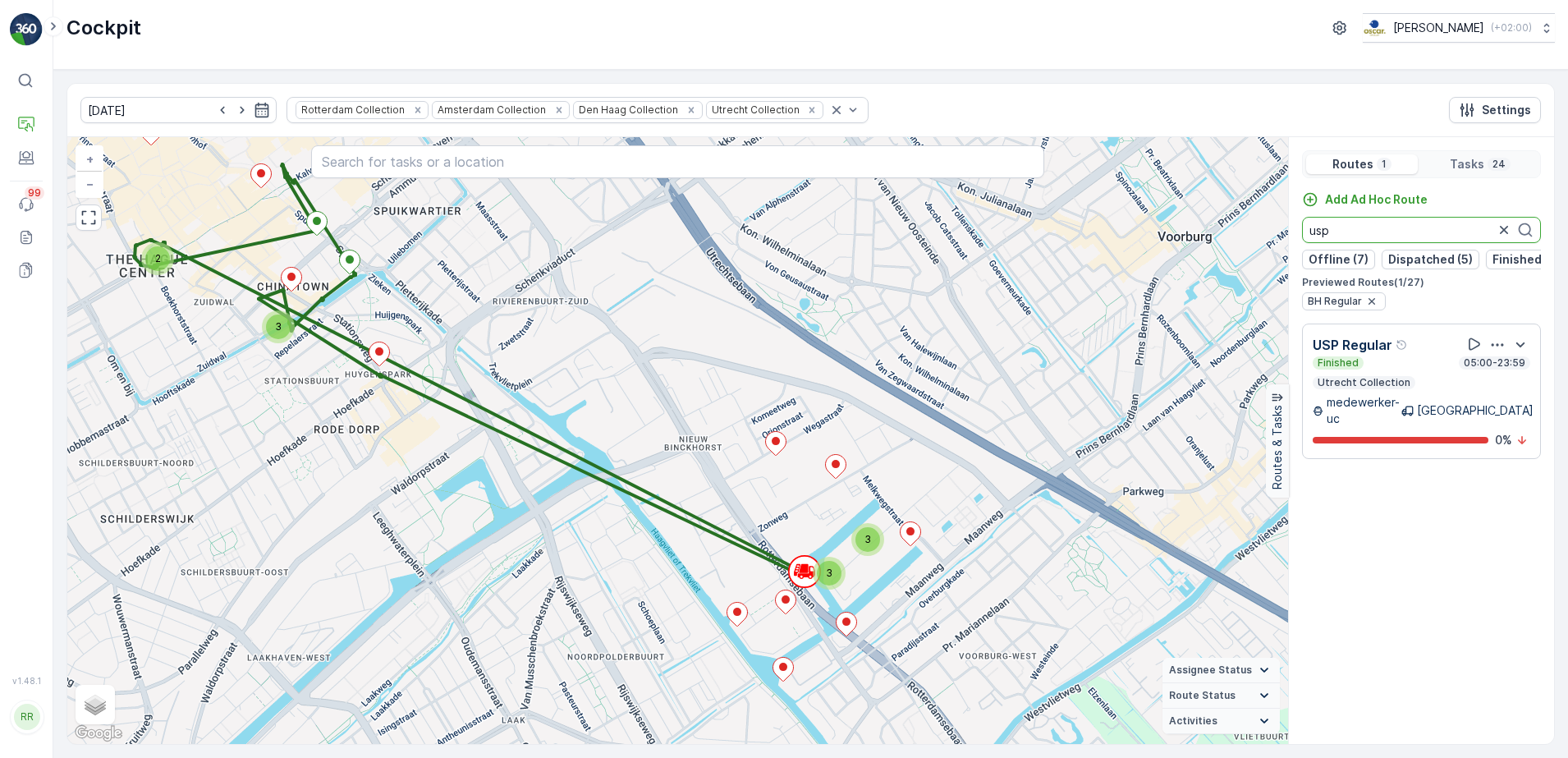
drag, startPoint x: 1363, startPoint y: 228, endPoint x: 1166, endPoint y: 232, distance: 197.0
click at [1163, 228] on div "3 3 3 2 + − Satellite Roadmap Terrain Hybrid Leaflet Keyboard shortcuts Map Dat…" at bounding box center [810, 440] width 1486 height 607
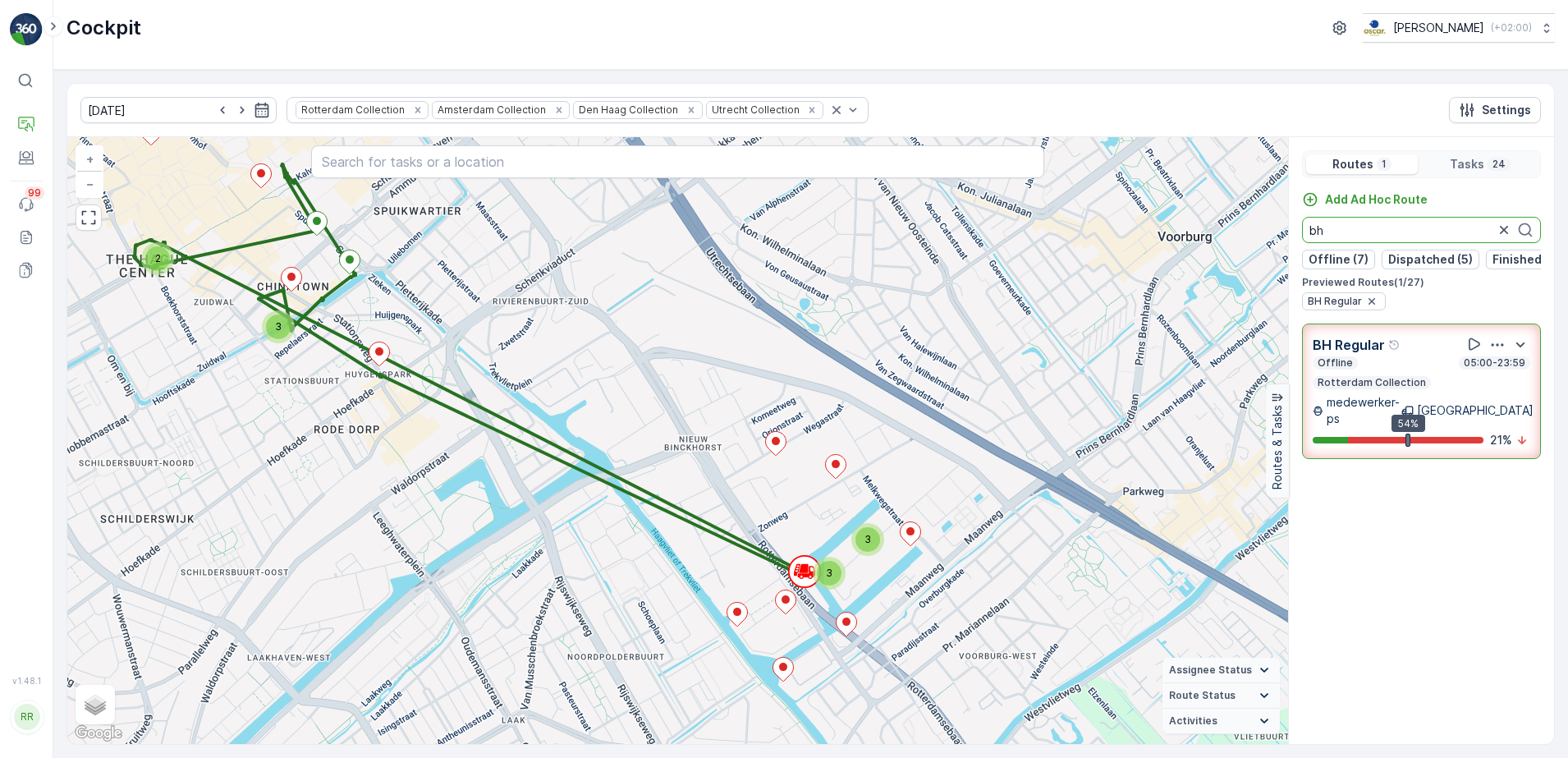
type input "bh"
click at [1374, 383] on div "Offline 05:00-23:59 Rotterdam Collection" at bounding box center [1421, 373] width 218 height 33
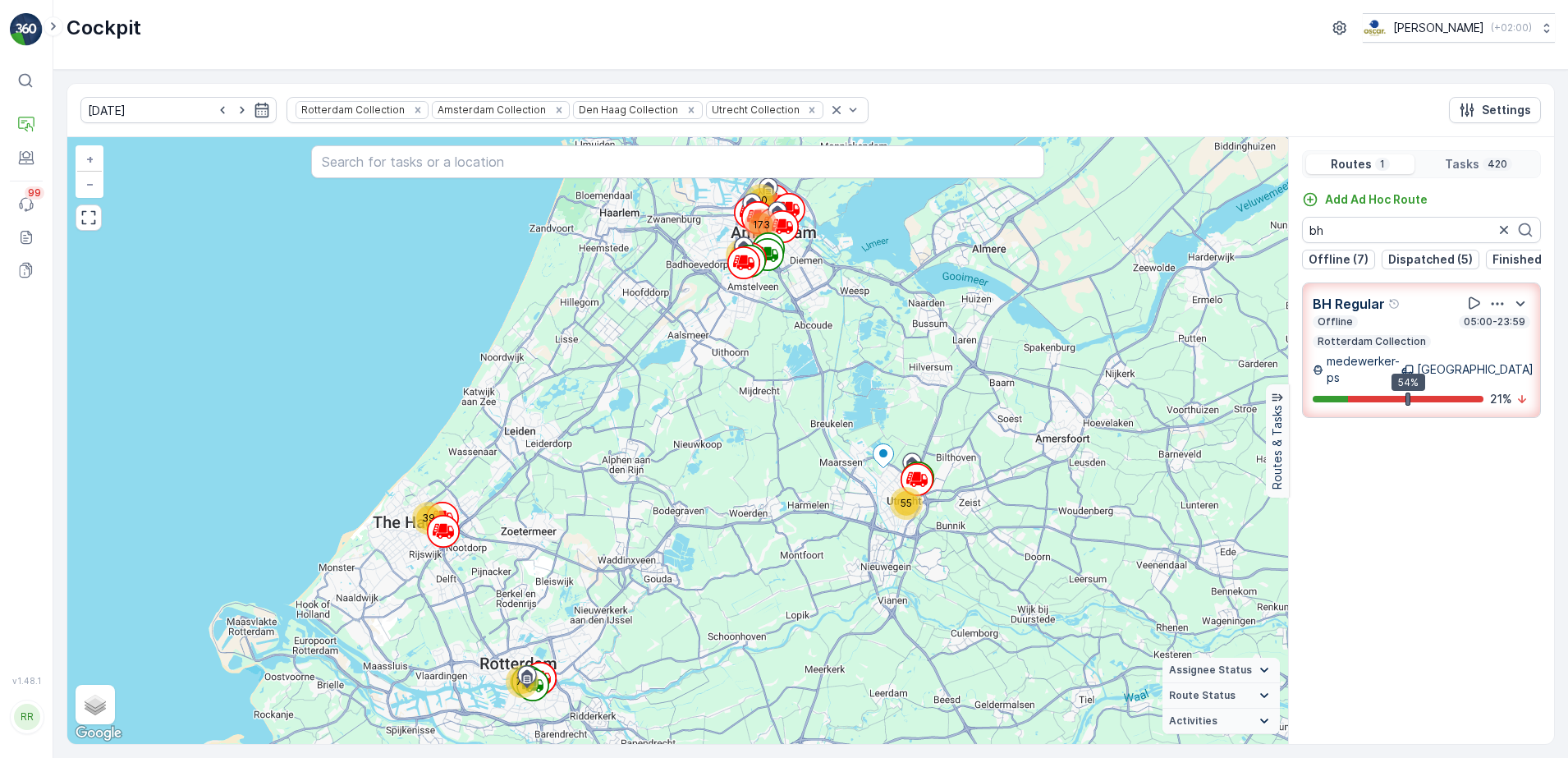
click at [1414, 339] on div "Offline 05:00-23:59 Rotterdam Collection" at bounding box center [1421, 332] width 218 height 33
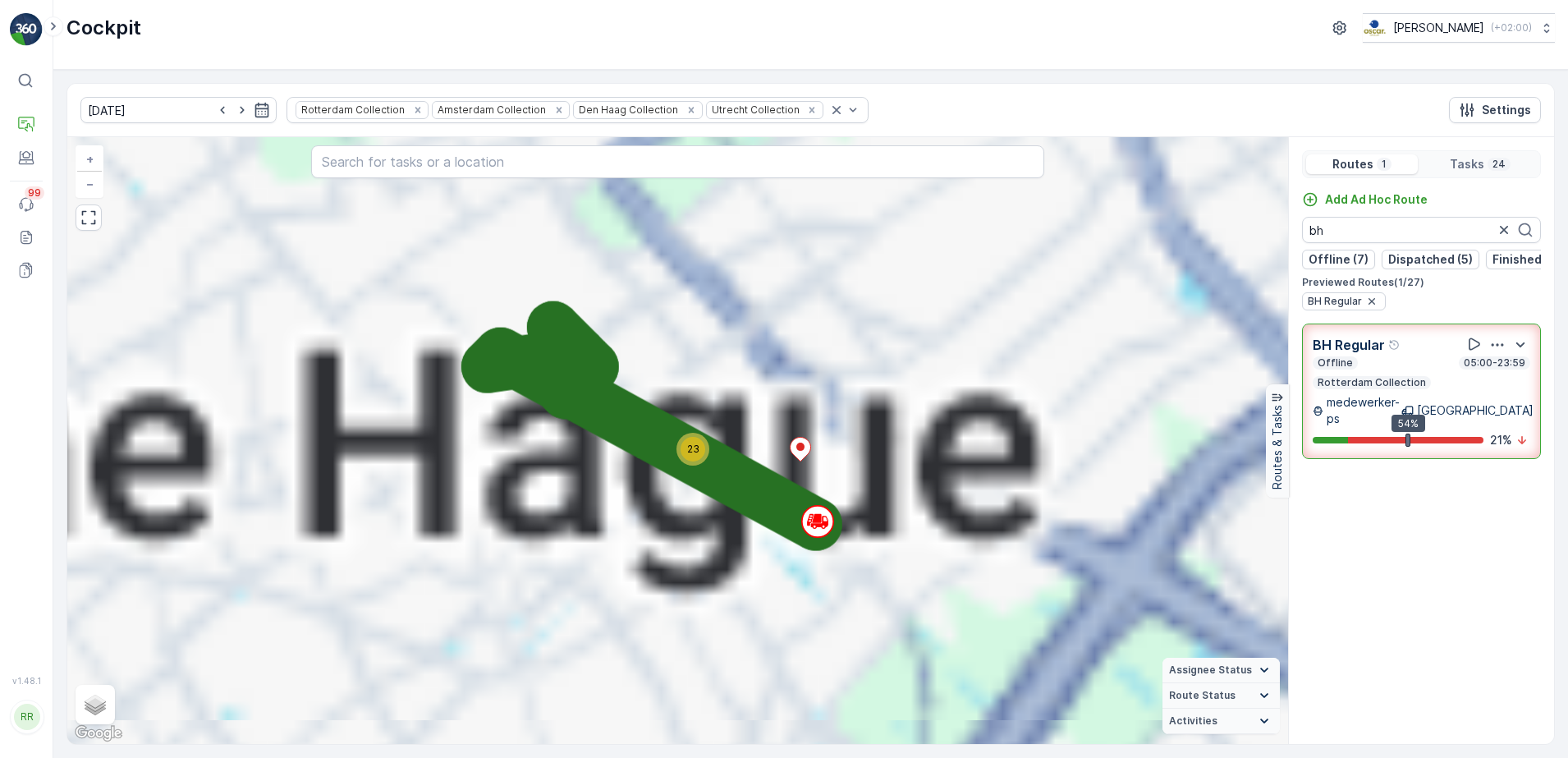
click at [1414, 339] on div "BH Regular Offline 05:00-23:59 Rotterdam Collection medewerker-ps [GEOGRAPHIC_D…" at bounding box center [1421, 391] width 239 height 135
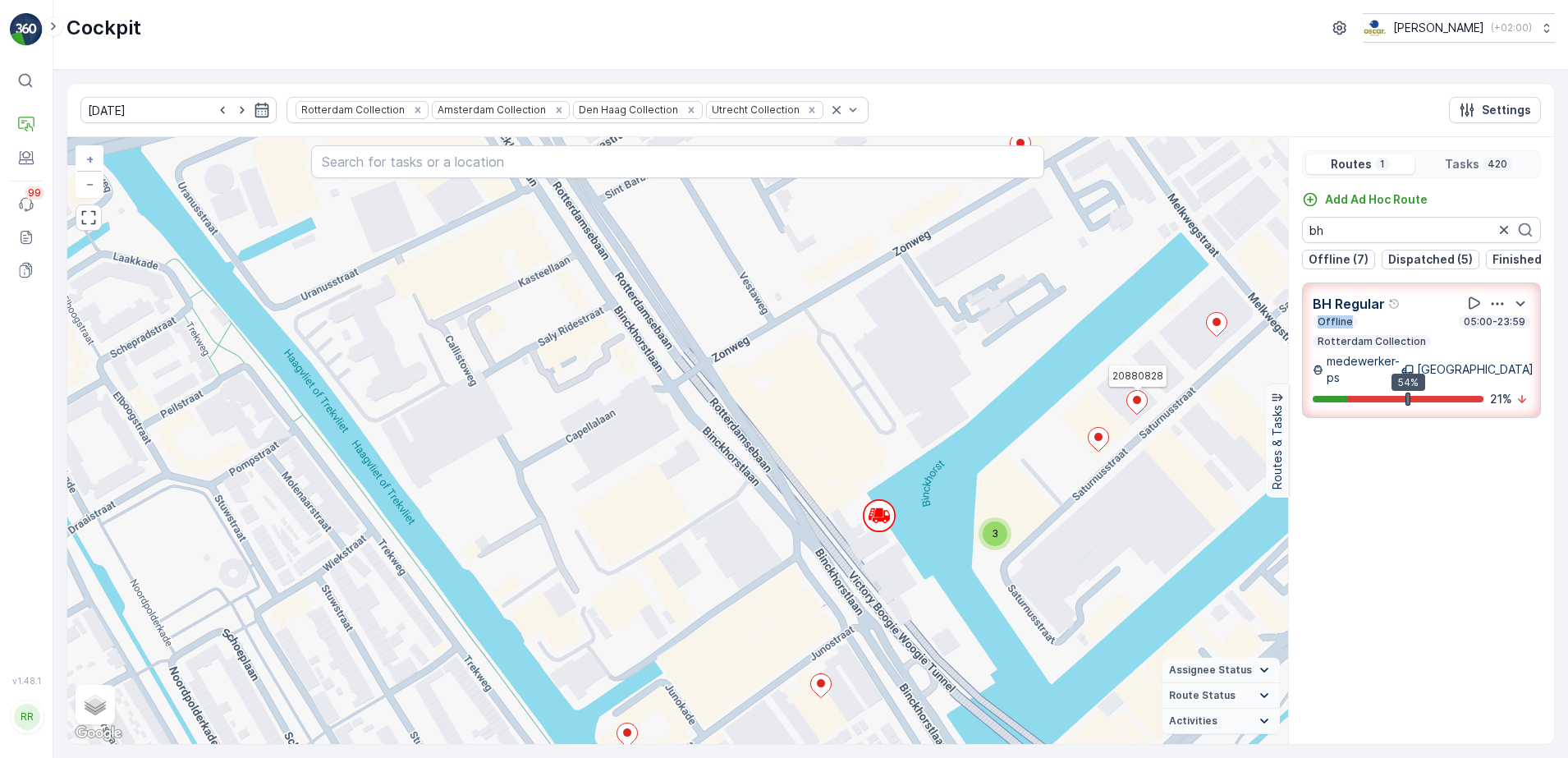
click at [1140, 409] on icon at bounding box center [1137, 402] width 21 height 24
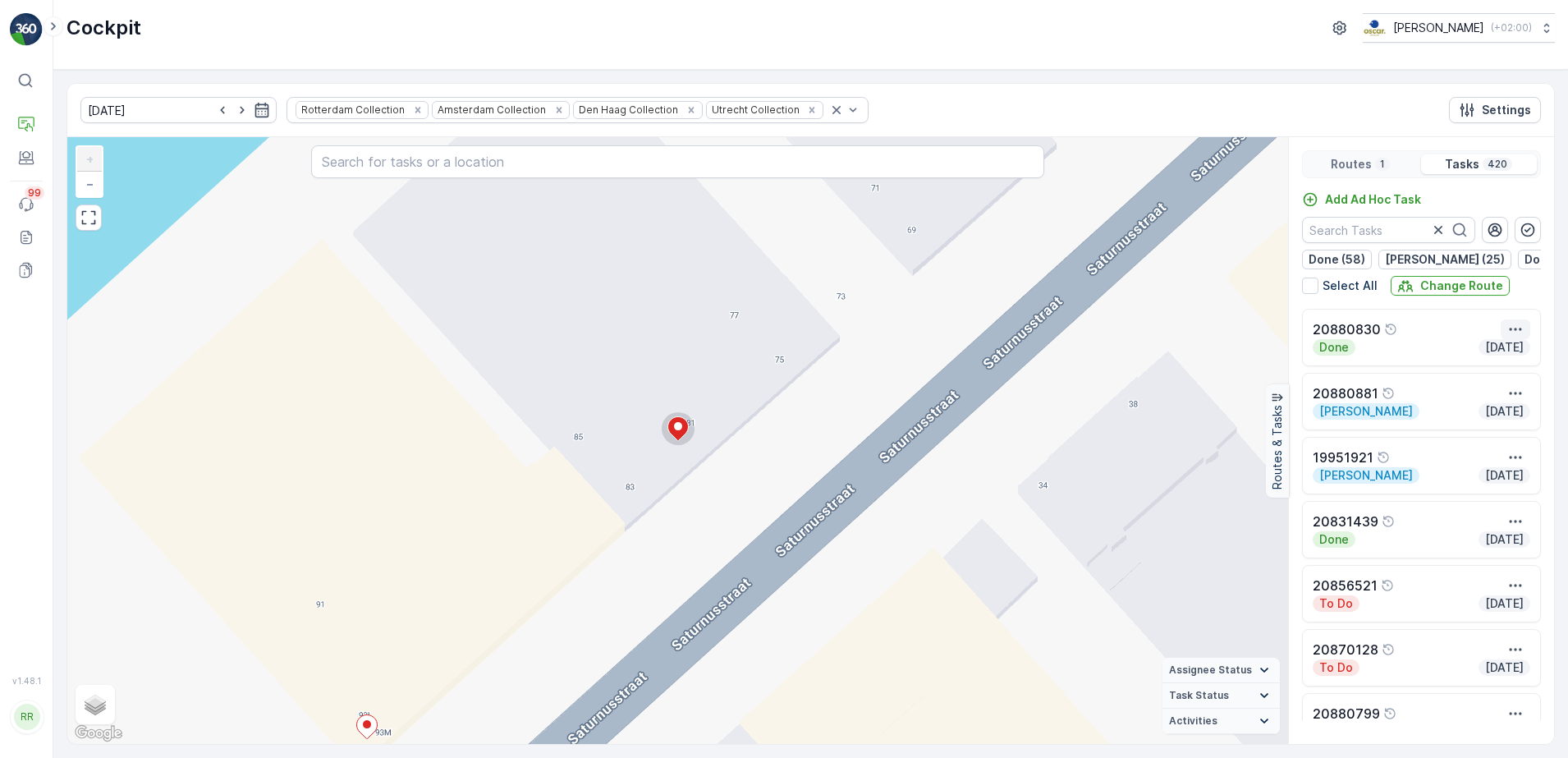
click at [1512, 338] on icon "button" at bounding box center [1515, 329] width 16 height 16
click at [1518, 331] on icon "button" at bounding box center [1515, 329] width 16 height 16
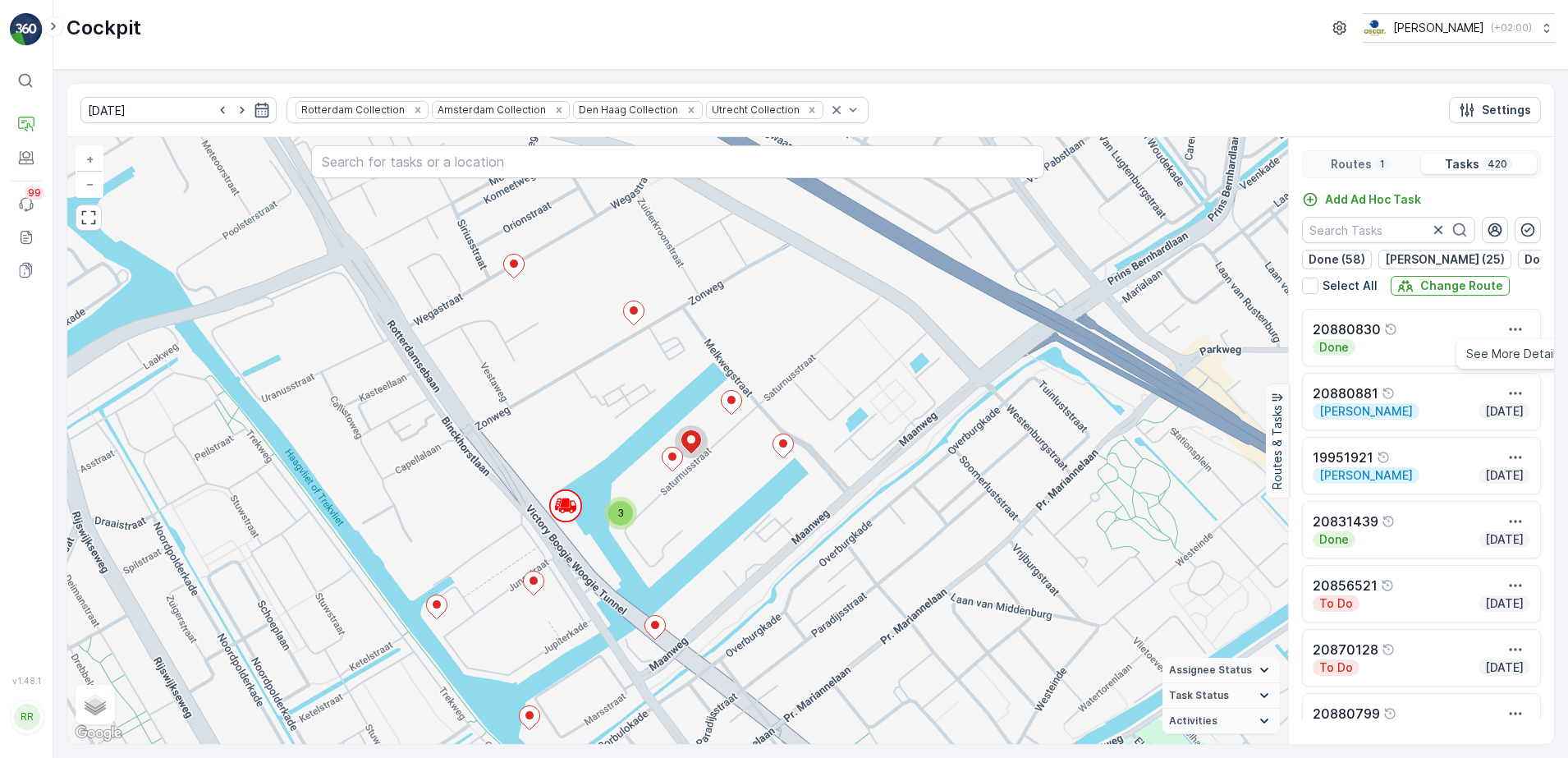
click at [684, 486] on div "2 3 3 2 2 2 2 3 3 3 2 2 2 4 2 3 4 4 4 2 2 3 3 3 10 2 4 2 3 5 6 2 2 2 2 2 3 2 2 …" at bounding box center [677, 440] width 1220 height 607
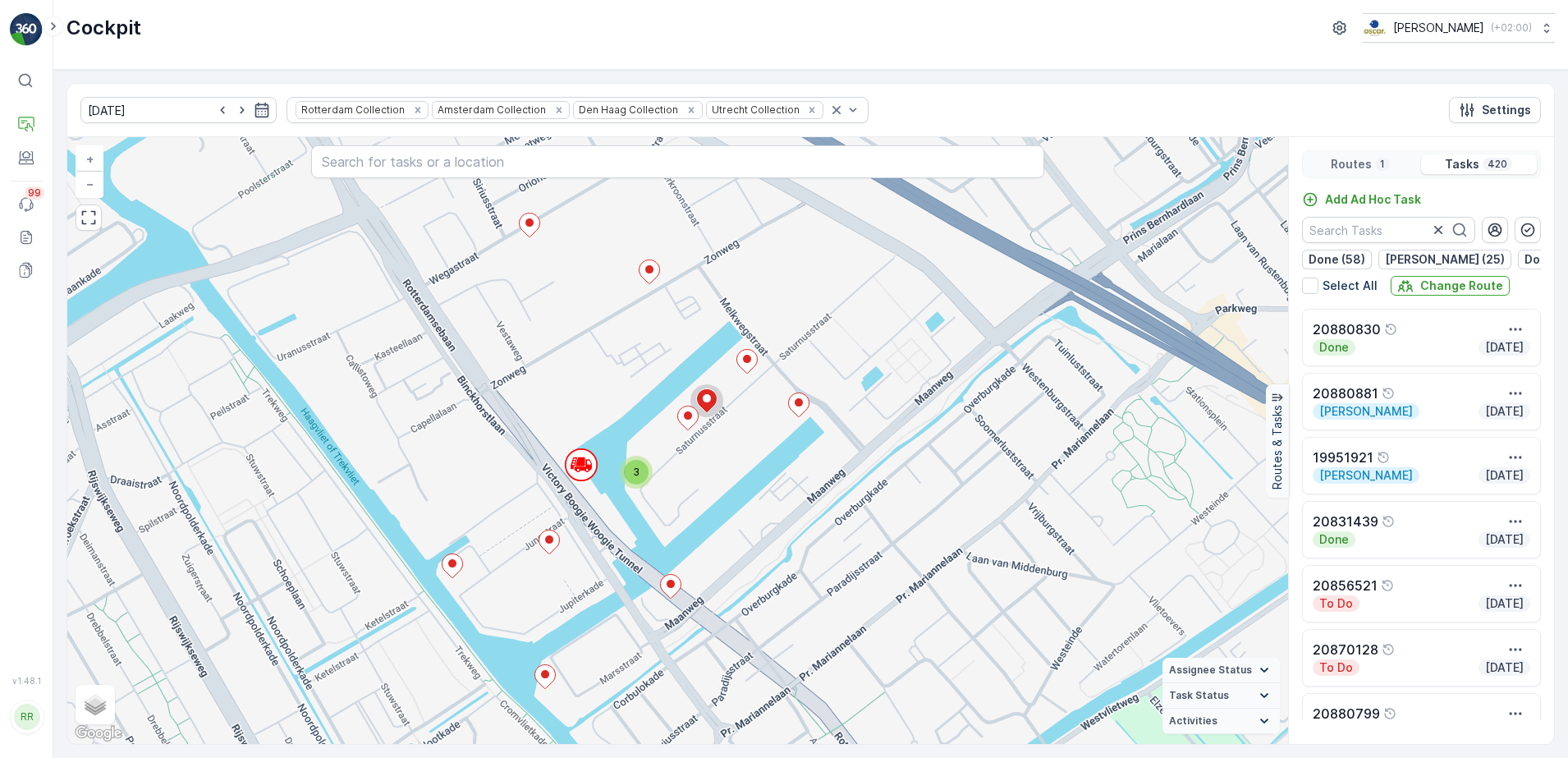
drag, startPoint x: 667, startPoint y: 538, endPoint x: 682, endPoint y: 496, distance: 44.6
click at [682, 496] on div "2 3 3 2 2 2 2 3 3 3 2 2 2 4 2 3 4 4 4 2 2 3 3 3 10 2 4 2 3 5 6 2 2 2 2 2 3 2 2 …" at bounding box center [677, 440] width 1220 height 607
click at [554, 539] on icon at bounding box center [549, 542] width 21 height 24
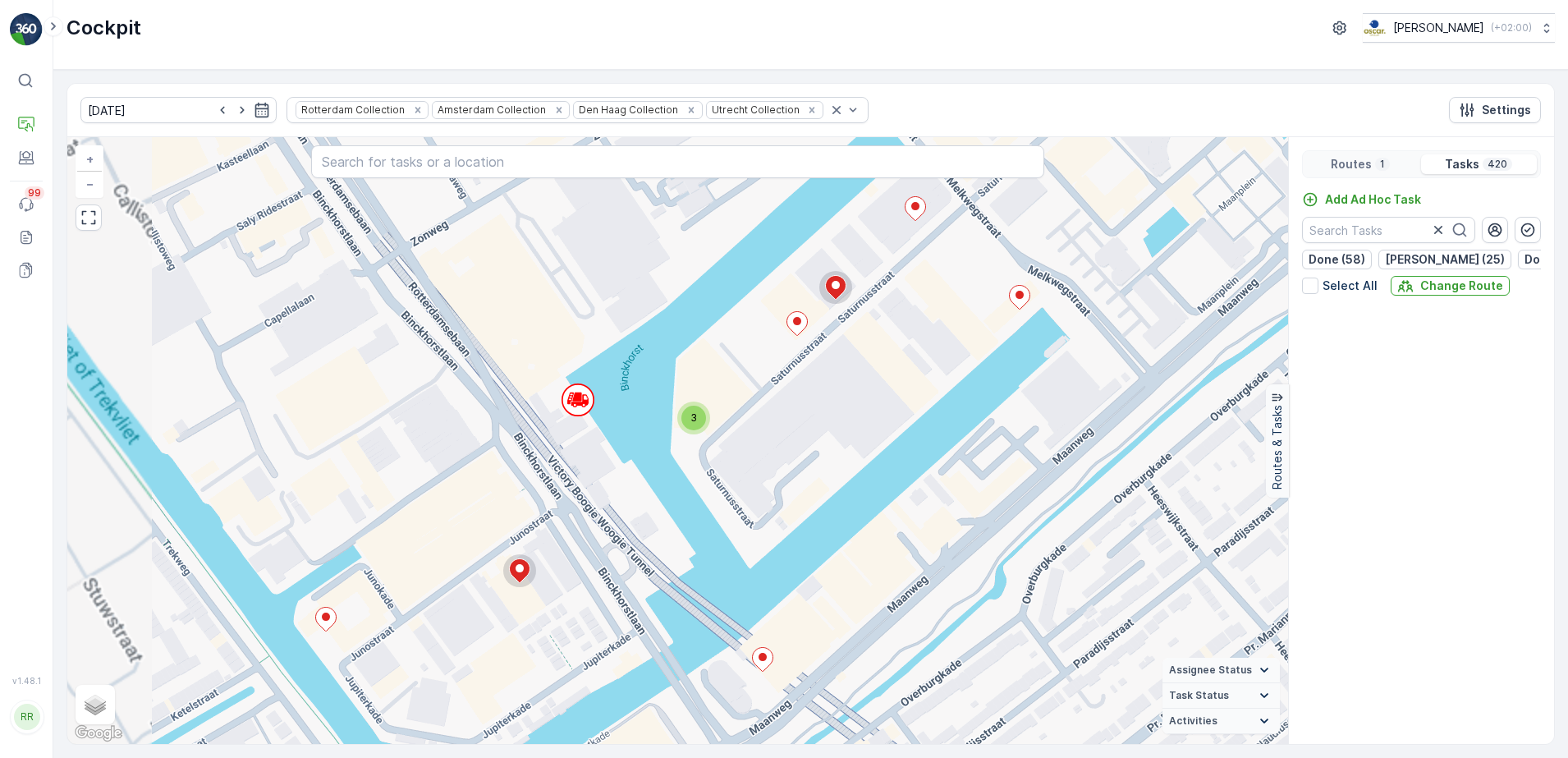
scroll to position [3239, 0]
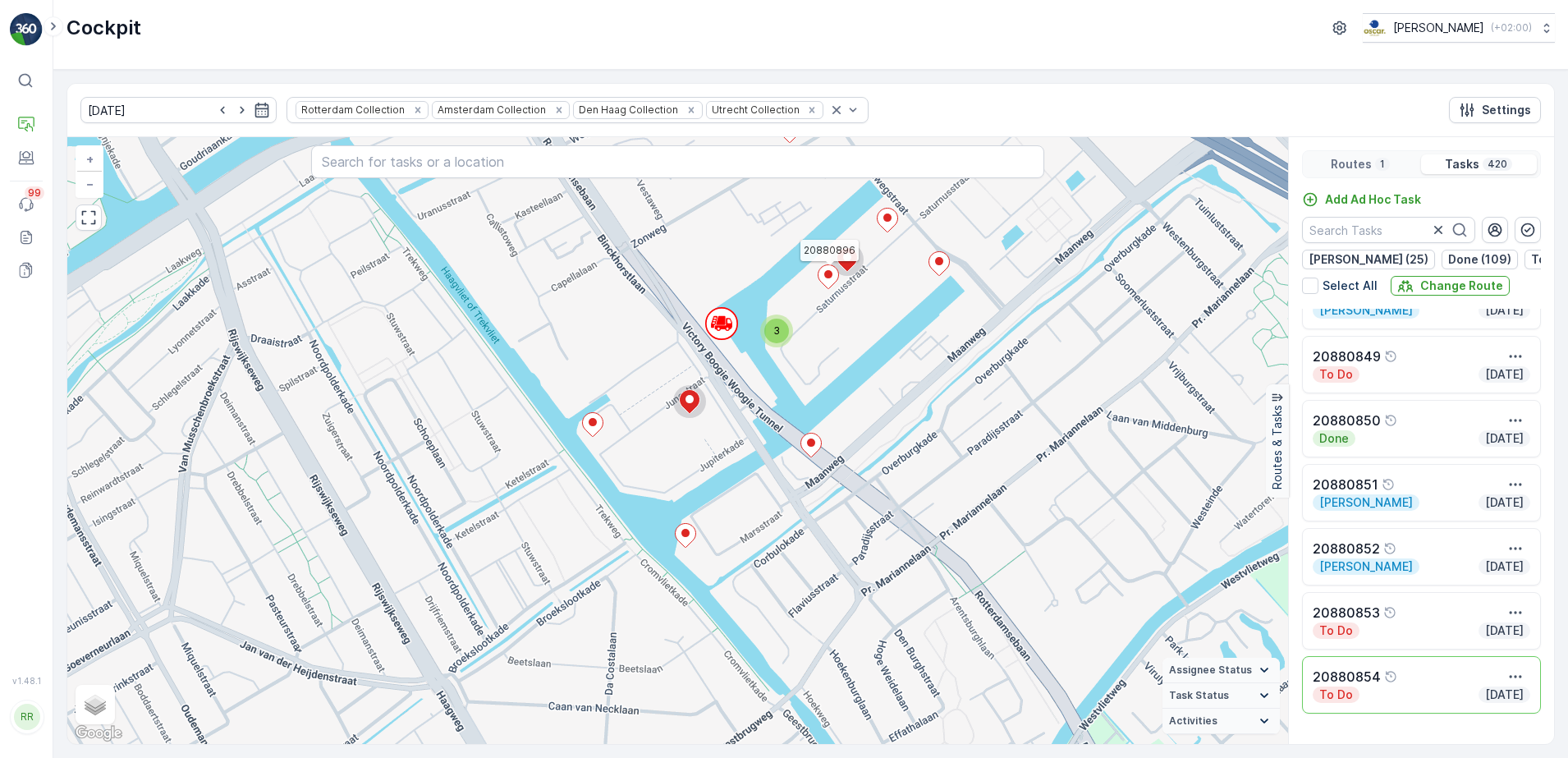
click at [829, 284] on icon at bounding box center [829, 277] width 21 height 24
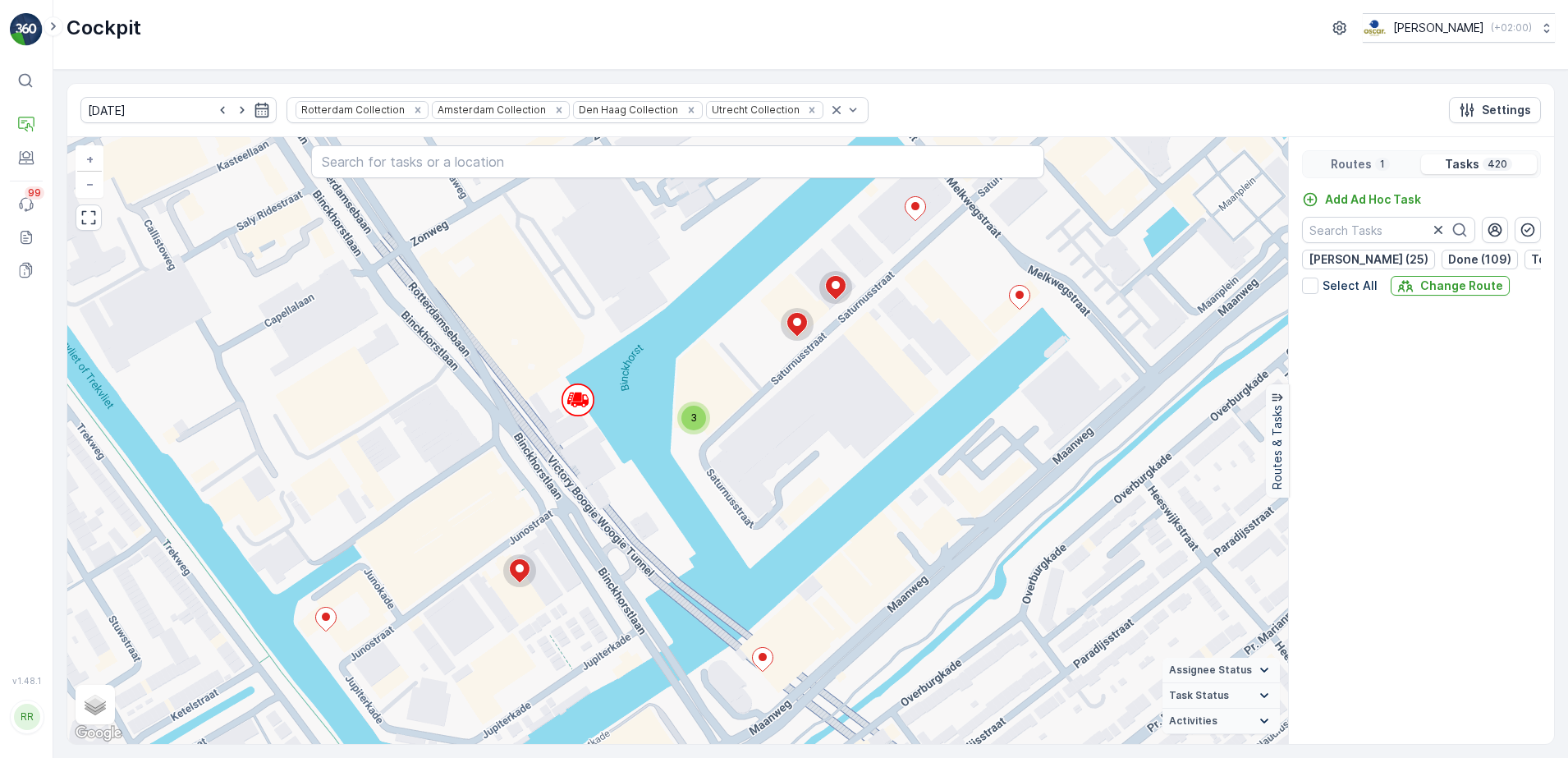
scroll to position [5800, 0]
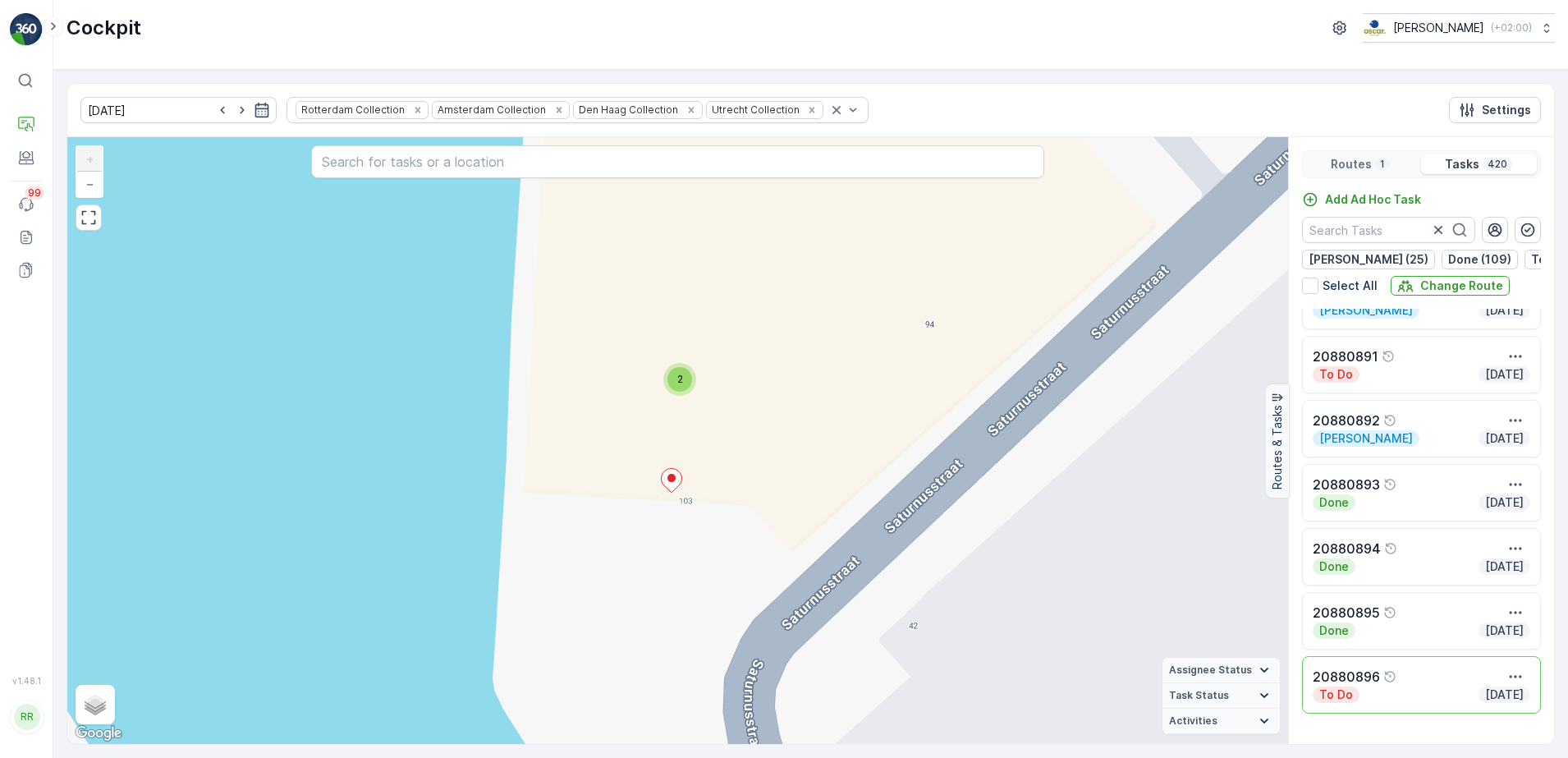
click at [678, 371] on div "2" at bounding box center [679, 379] width 24 height 24
click at [677, 485] on icon at bounding box center [672, 480] width 21 height 24
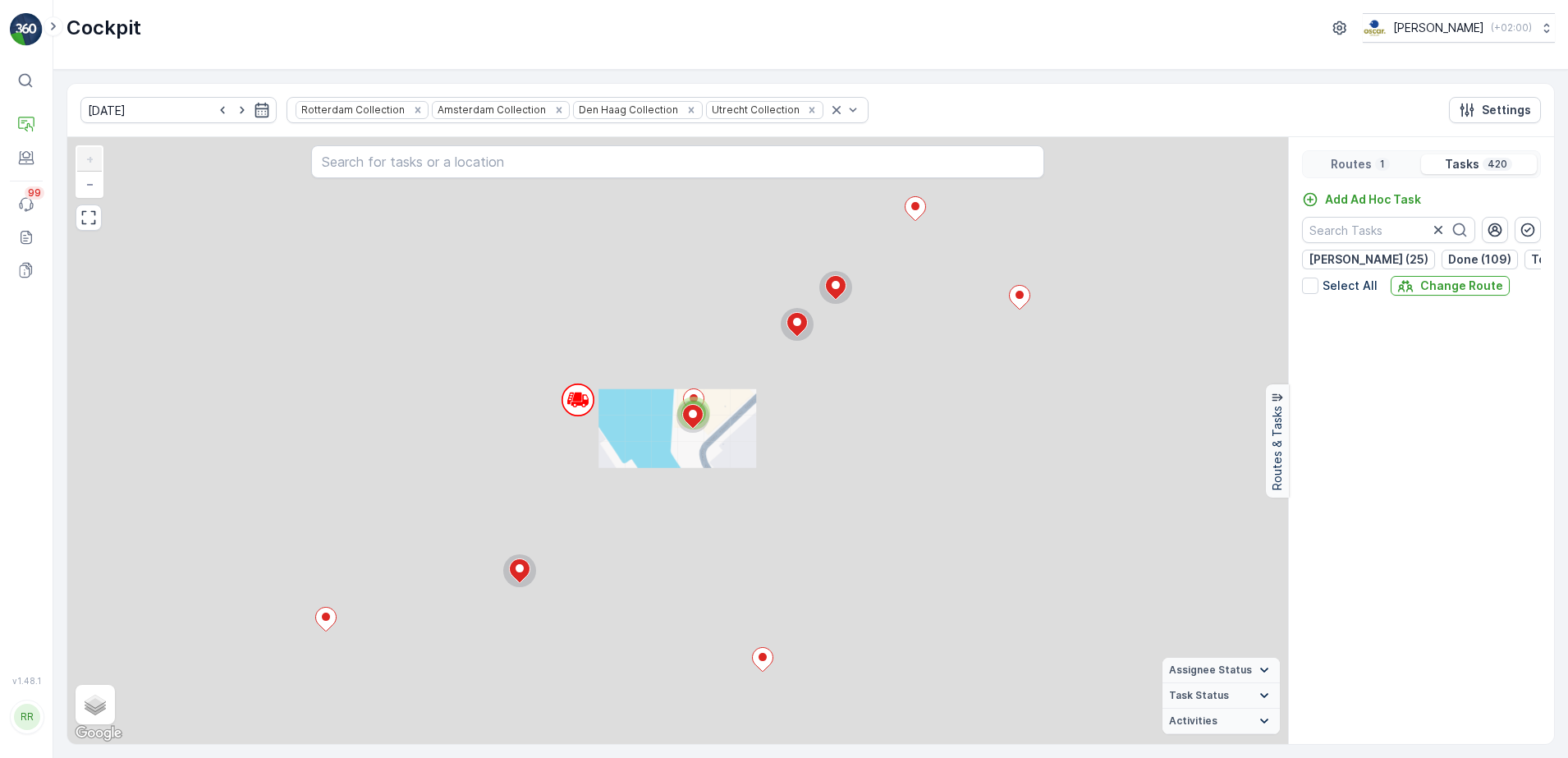
scroll to position [4674, 0]
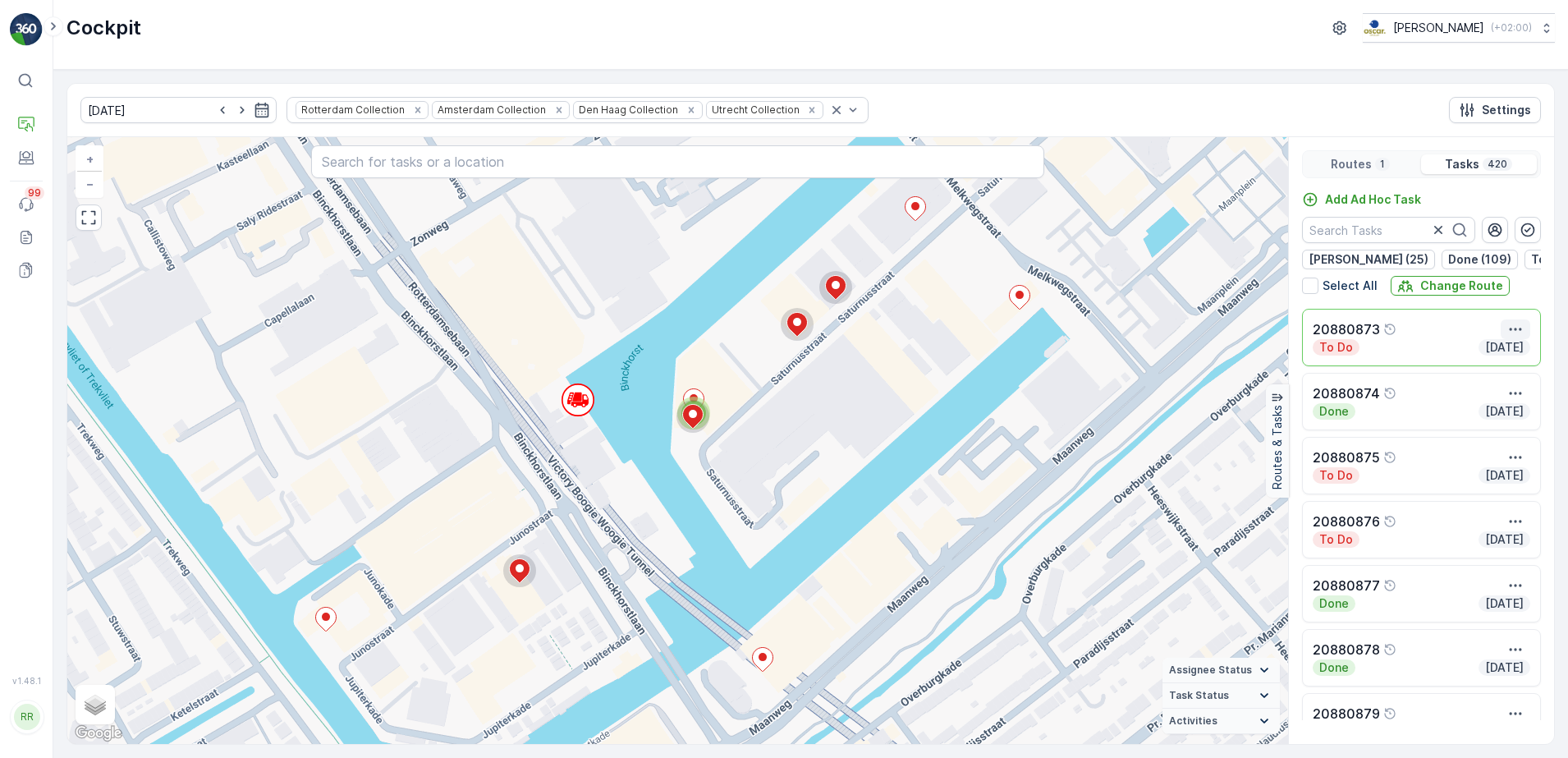
click at [1514, 338] on icon "button" at bounding box center [1515, 329] width 16 height 16
click at [1508, 362] on span "See More Details" at bounding box center [1485, 354] width 95 height 16
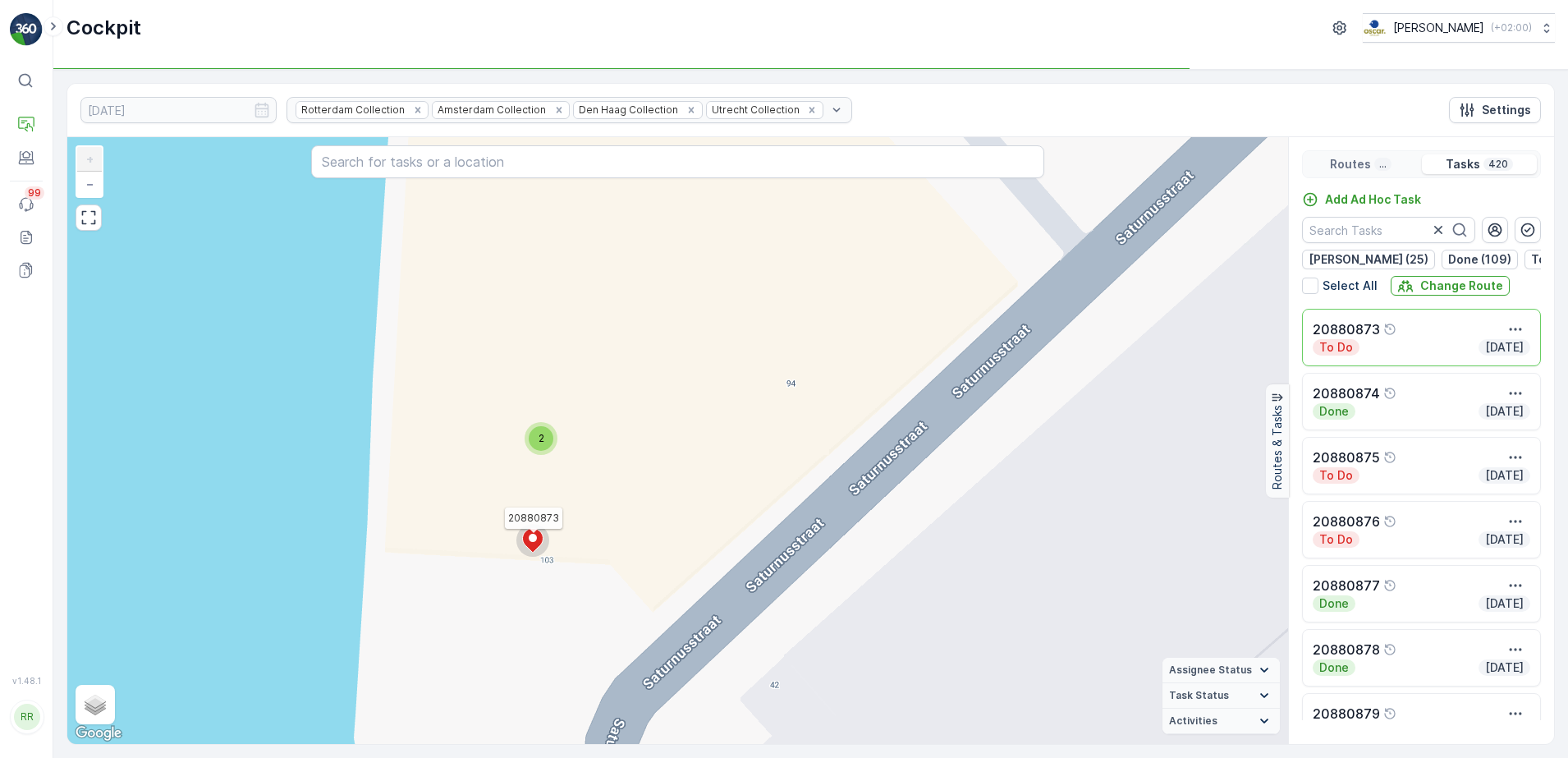
click at [534, 543] on icon at bounding box center [533, 540] width 21 height 24
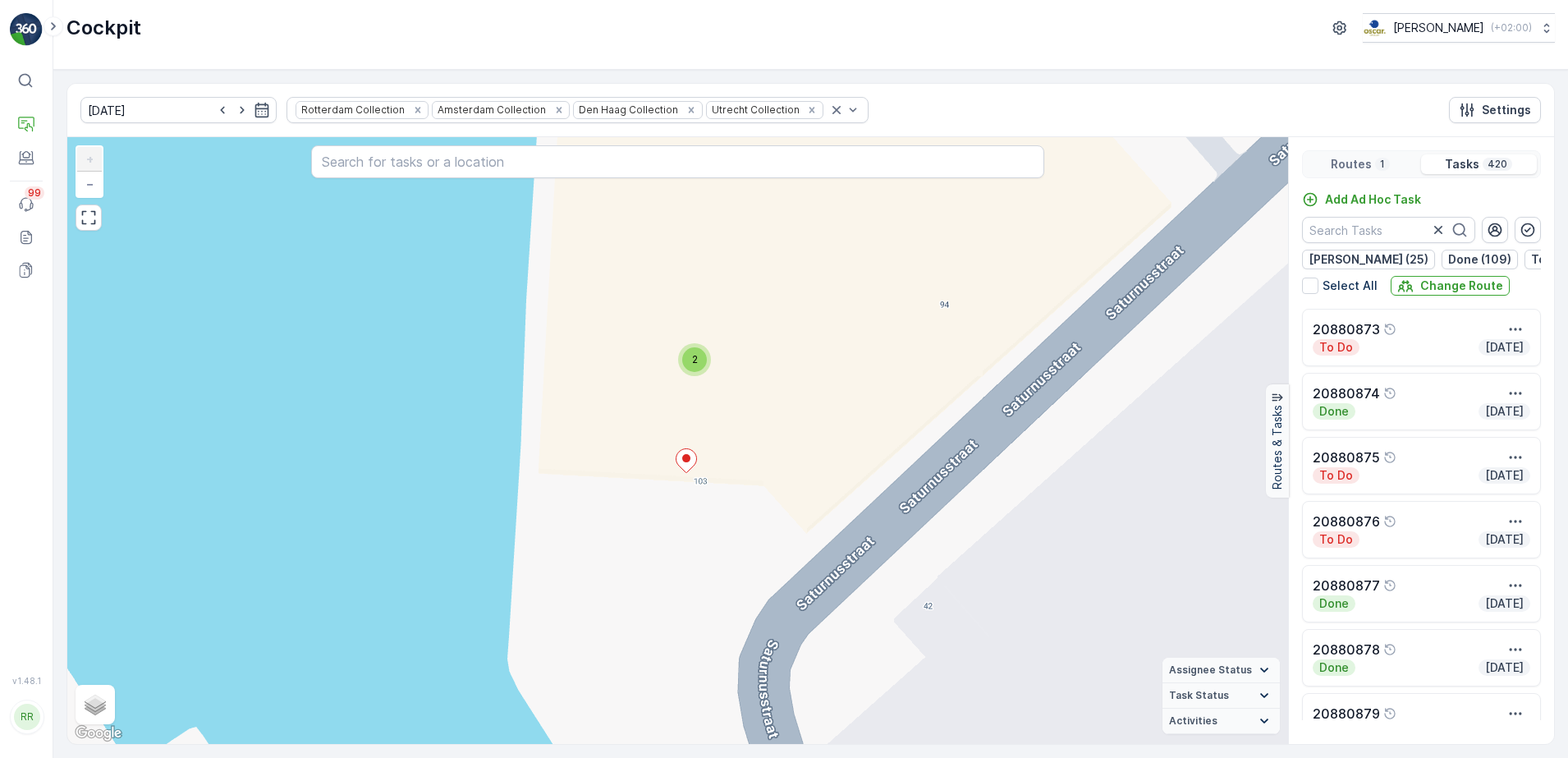
click at [700, 359] on div "2" at bounding box center [694, 359] width 24 height 24
click at [724, 356] on ellipse at bounding box center [723, 352] width 8 height 8
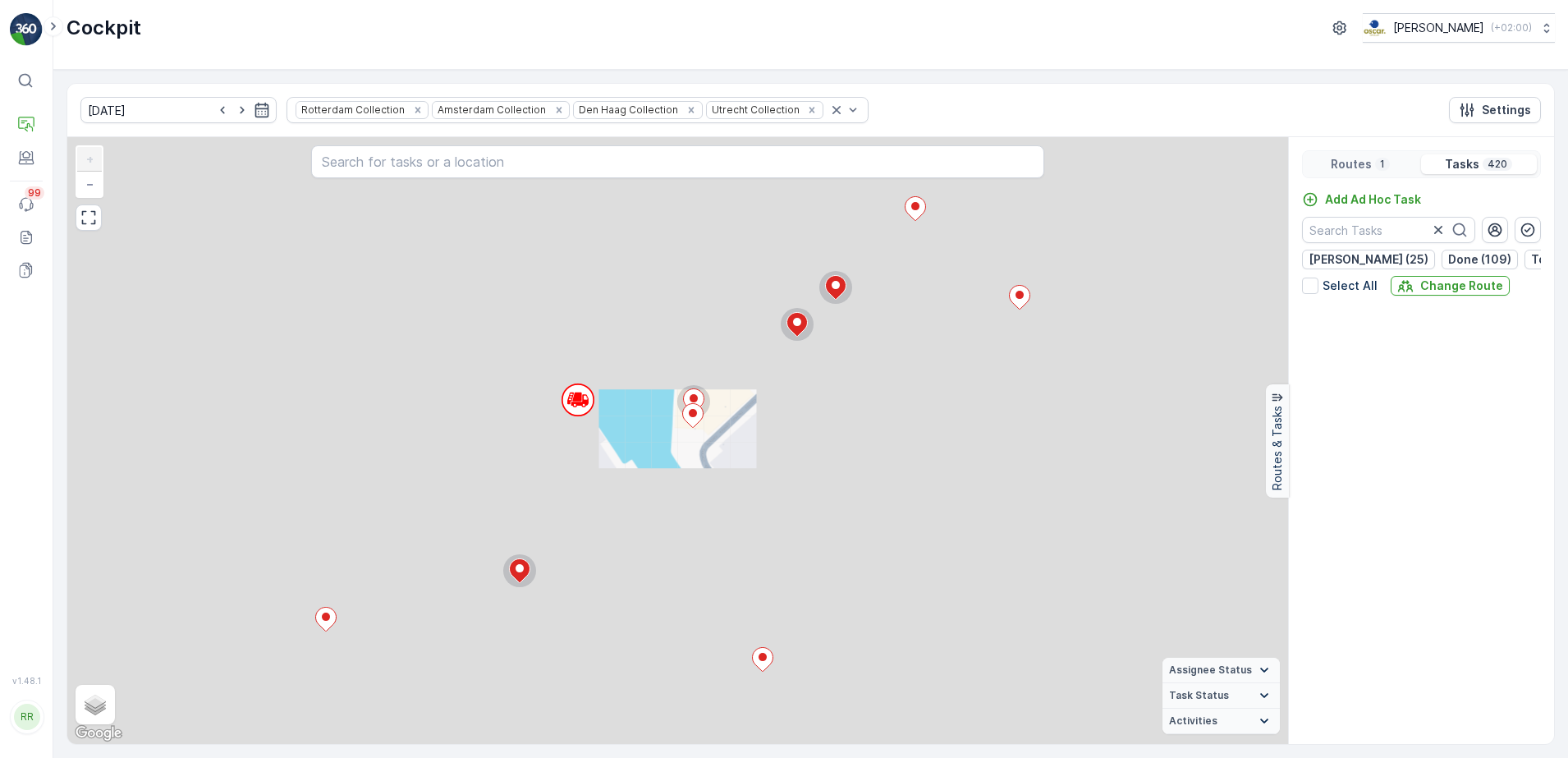
scroll to position [5480, 0]
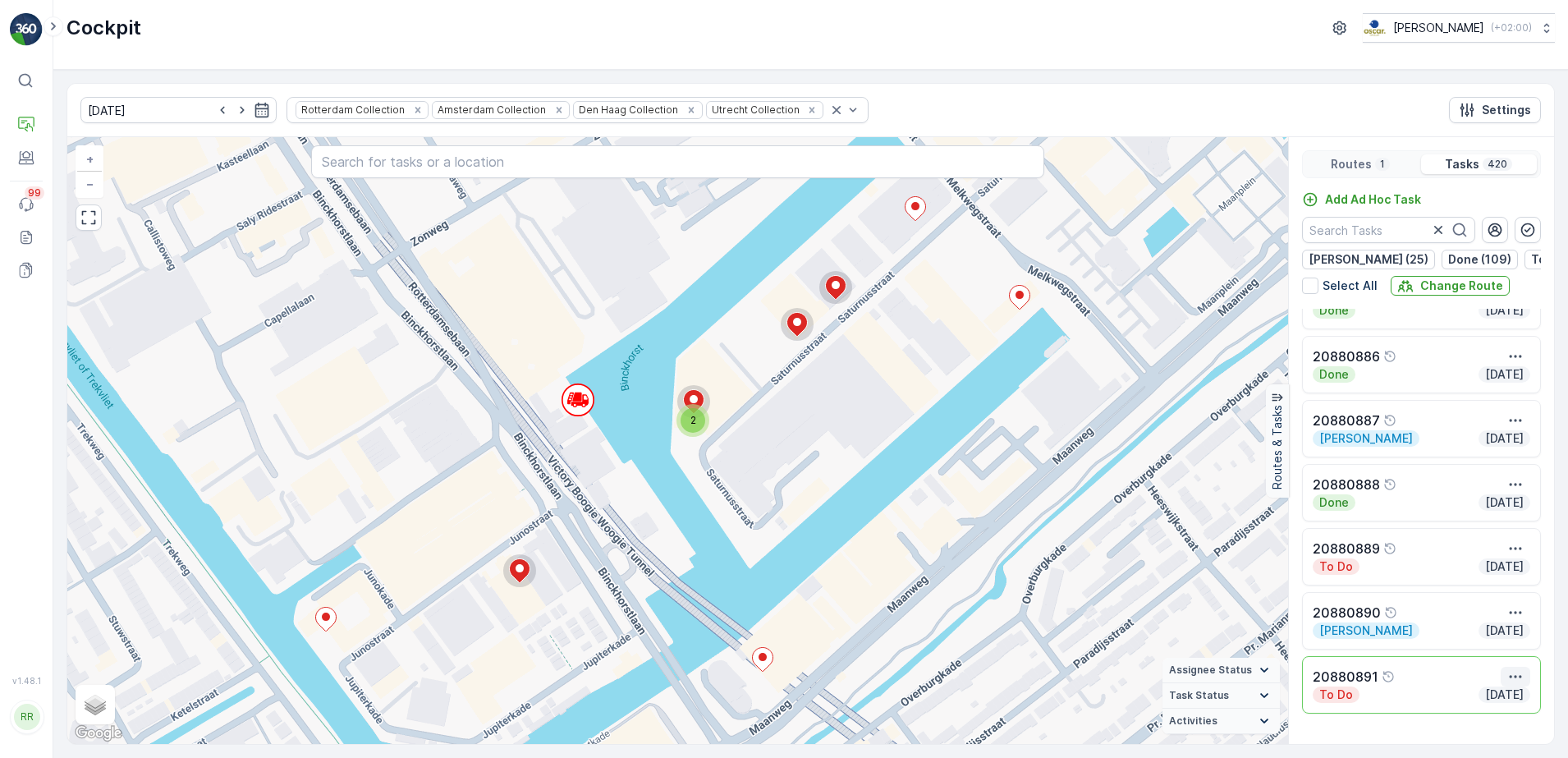
click at [1515, 685] on icon "button" at bounding box center [1515, 676] width 16 height 16
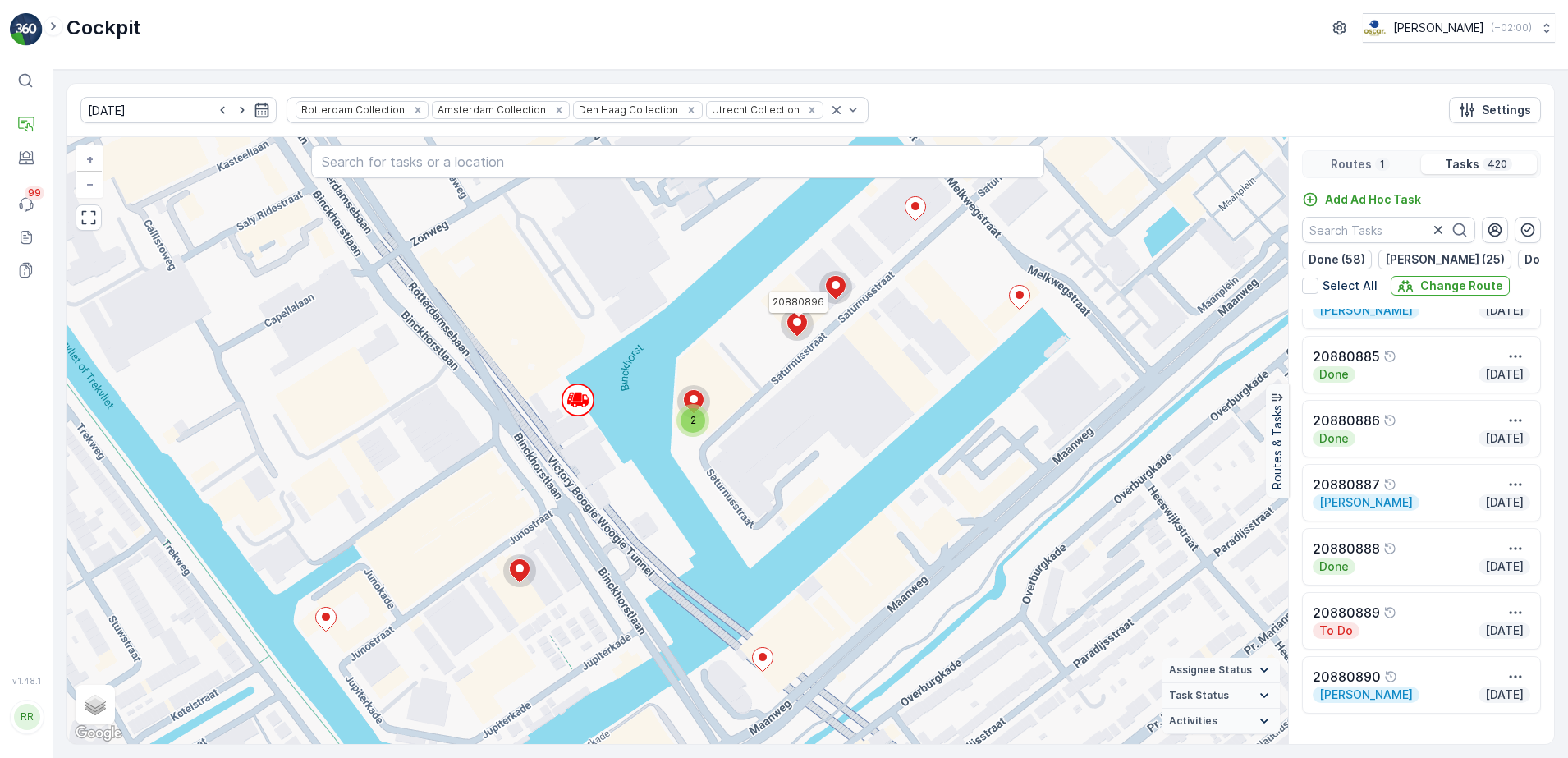
click at [812, 327] on circle at bounding box center [797, 324] width 33 height 33
click at [801, 331] on icon at bounding box center [797, 323] width 21 height 24
click at [1507, 428] on icon "button" at bounding box center [1515, 420] width 16 height 16
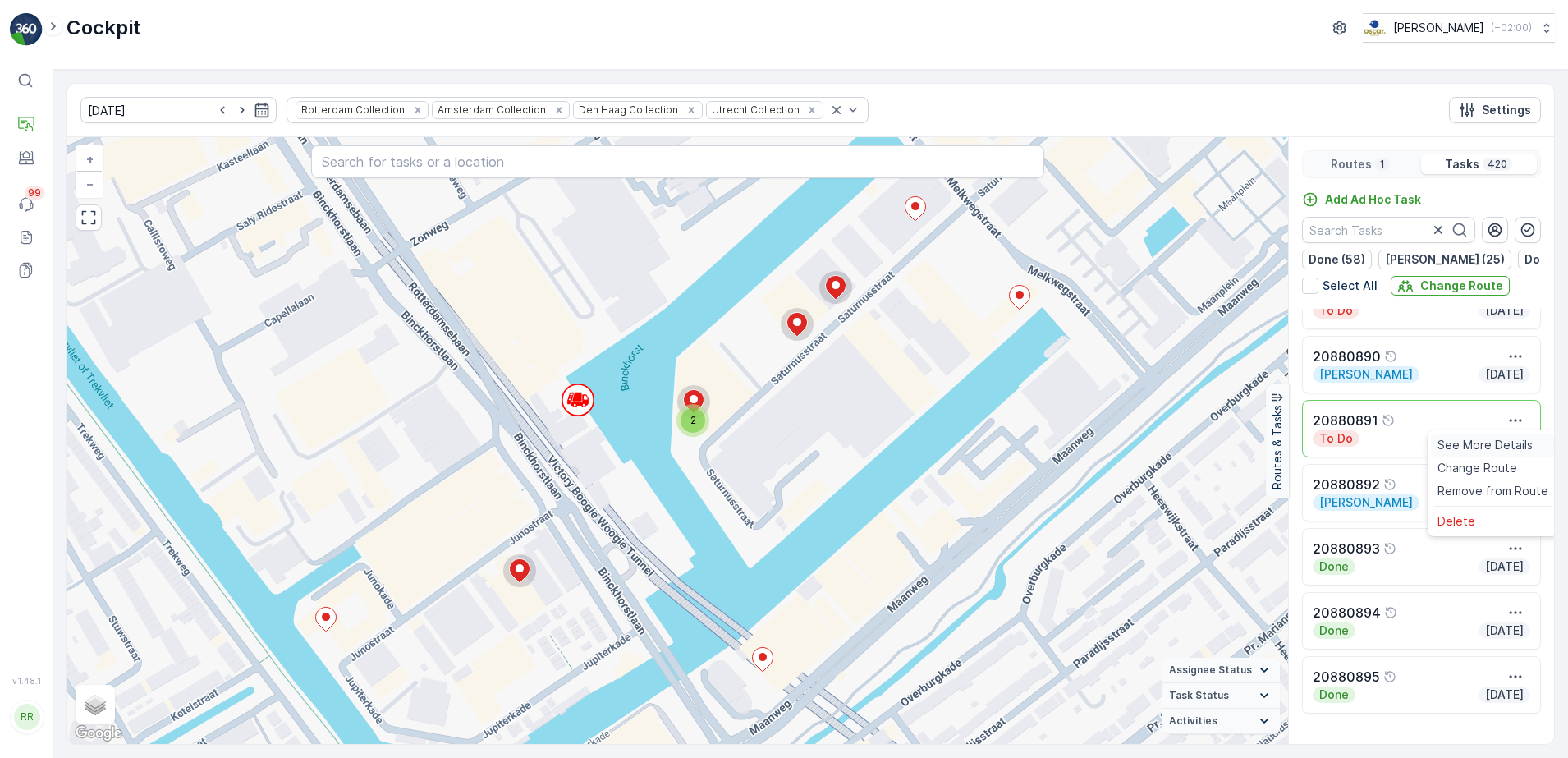
click at [1493, 453] on span "See More Details" at bounding box center [1485, 444] width 95 height 16
click at [834, 294] on icon at bounding box center [836, 288] width 21 height 24
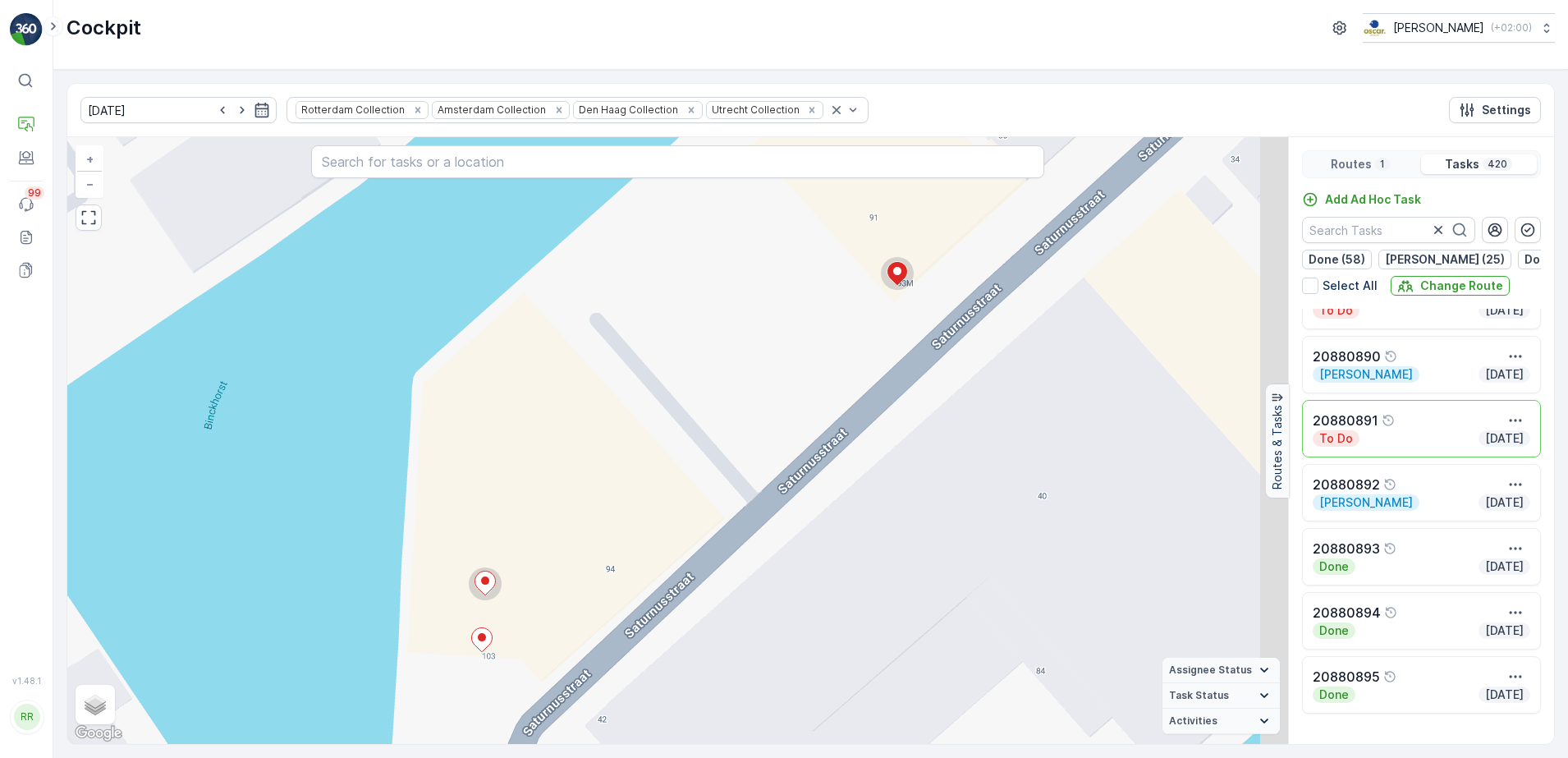
drag, startPoint x: 969, startPoint y: 235, endPoint x: 931, endPoint y: 323, distance: 95.9
click at [932, 323] on div "2 2 2 2 2 3 2 2 2 2 2 3 2 2 7 2 3 2 2 2 2 2 2 2 2 2 2 2 2 2 2 3 2 2 2 2 2 2 2 3…" at bounding box center [677, 440] width 1220 height 607
click at [893, 273] on ellipse at bounding box center [896, 272] width 8 height 8
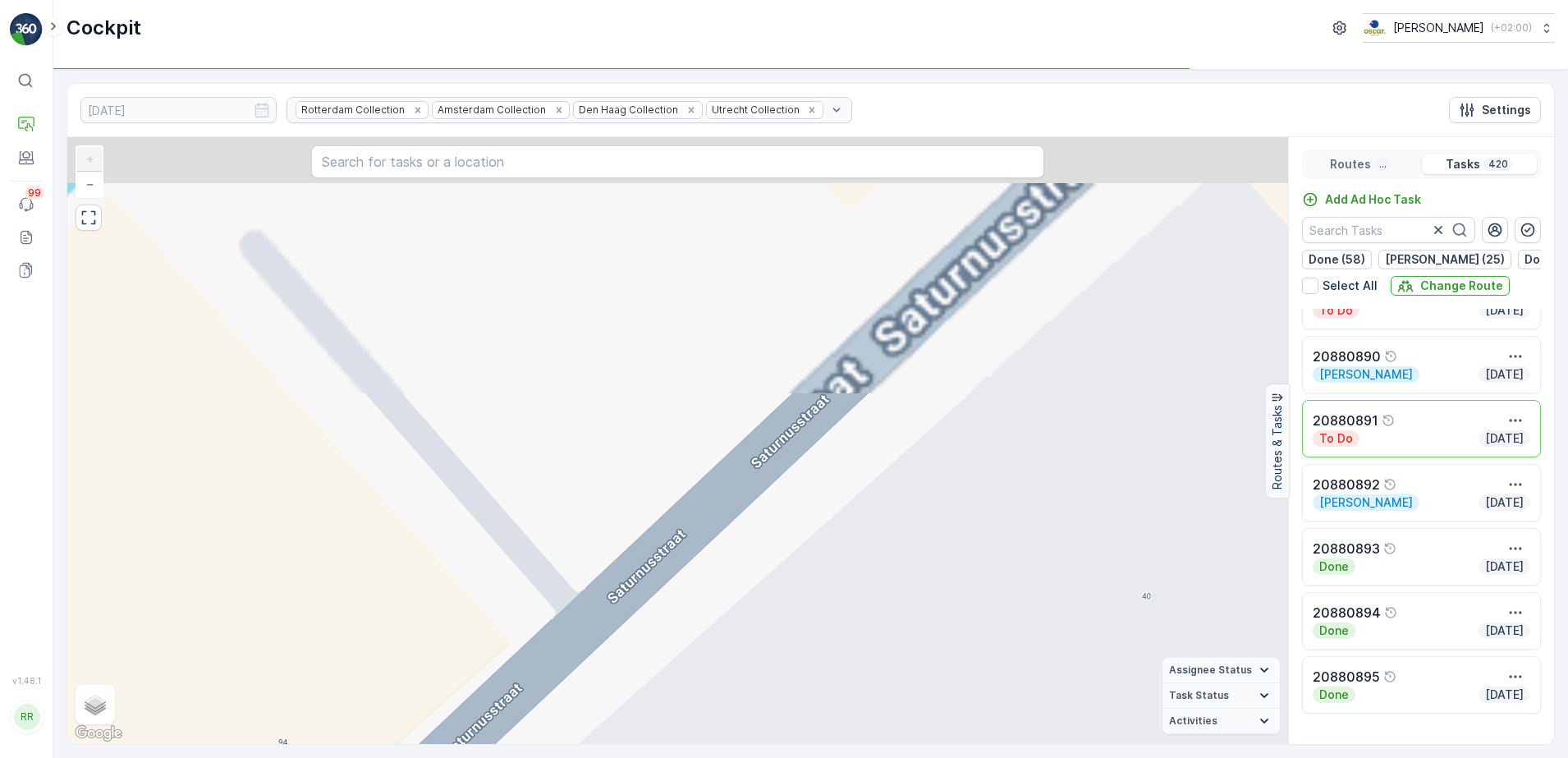
drag, startPoint x: 1022, startPoint y: 263, endPoint x: 889, endPoint y: 414, distance: 201.2
click at [797, 652] on div "2 2 2 2 3 2 2 2 2 2 3 2 2 6 2 3 2 2 2 2 2 2 2 2 2 2 2 2 2 3 2 2 2 2 2 2 3 2 2 2…" at bounding box center [677, 440] width 1220 height 607
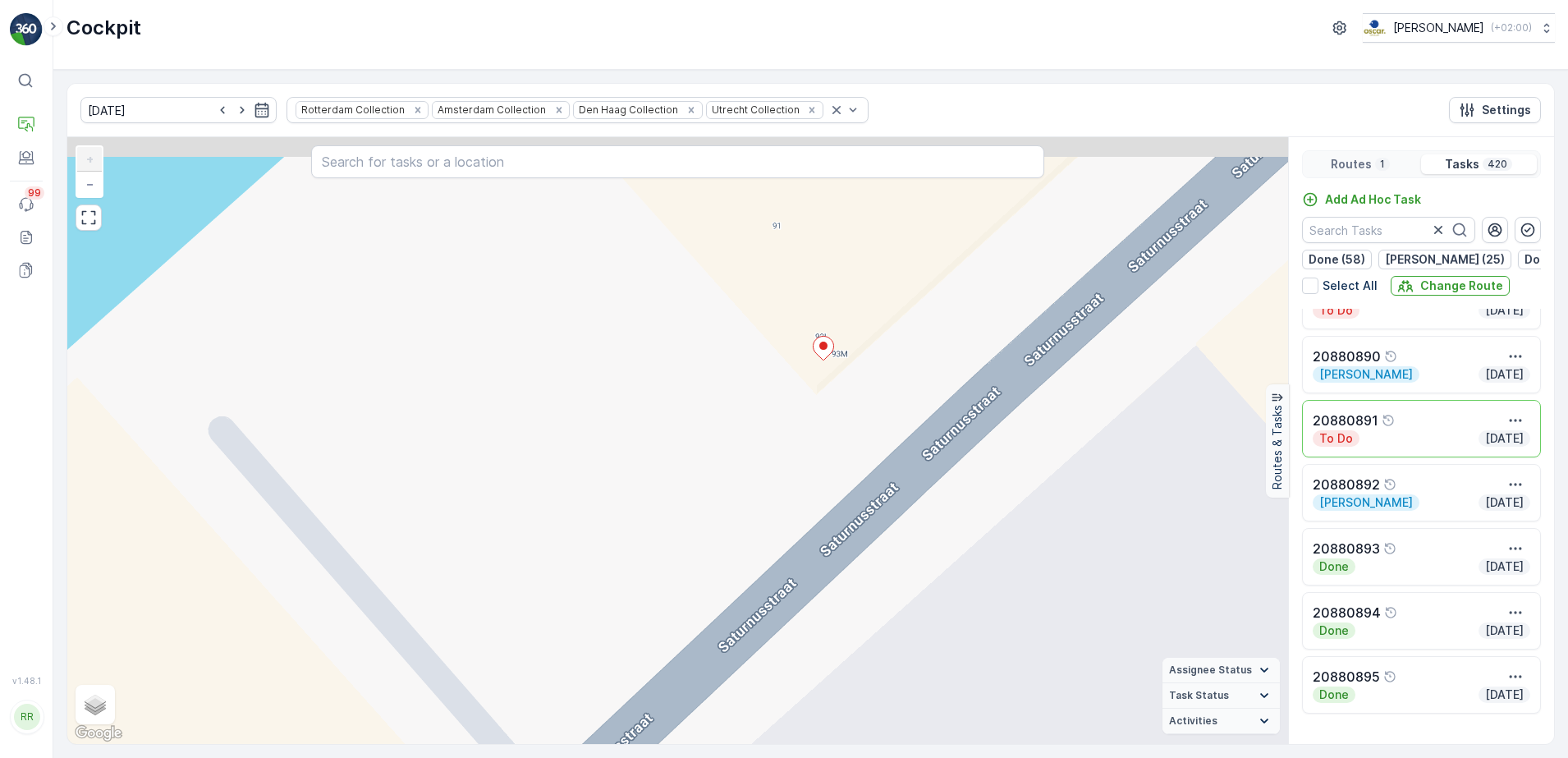
drag, startPoint x: 878, startPoint y: 232, endPoint x: 842, endPoint y: 444, distance: 215.0
click at [842, 444] on div "2 2 2 2 3 2 2 2 2 2 3 2 2 6 2 3 2 2 2 2 2 2 2 2 2 2 2 2 2 3 2 2 2 2 2 2 3 2 2 2…" at bounding box center [677, 440] width 1220 height 607
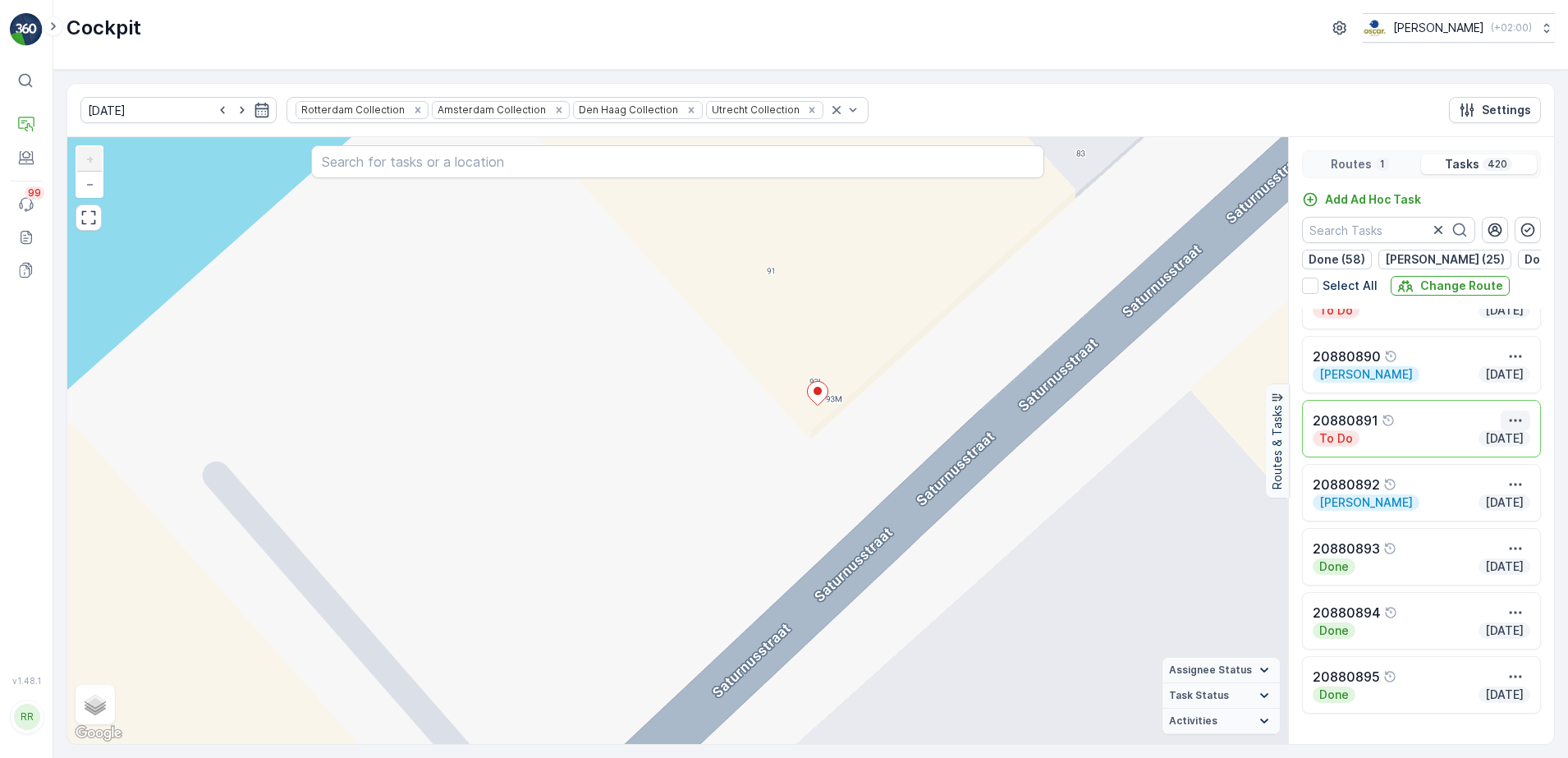
click at [1511, 420] on button "button" at bounding box center [1515, 420] width 30 height 20
click at [1504, 451] on span "See More Details" at bounding box center [1485, 444] width 95 height 16
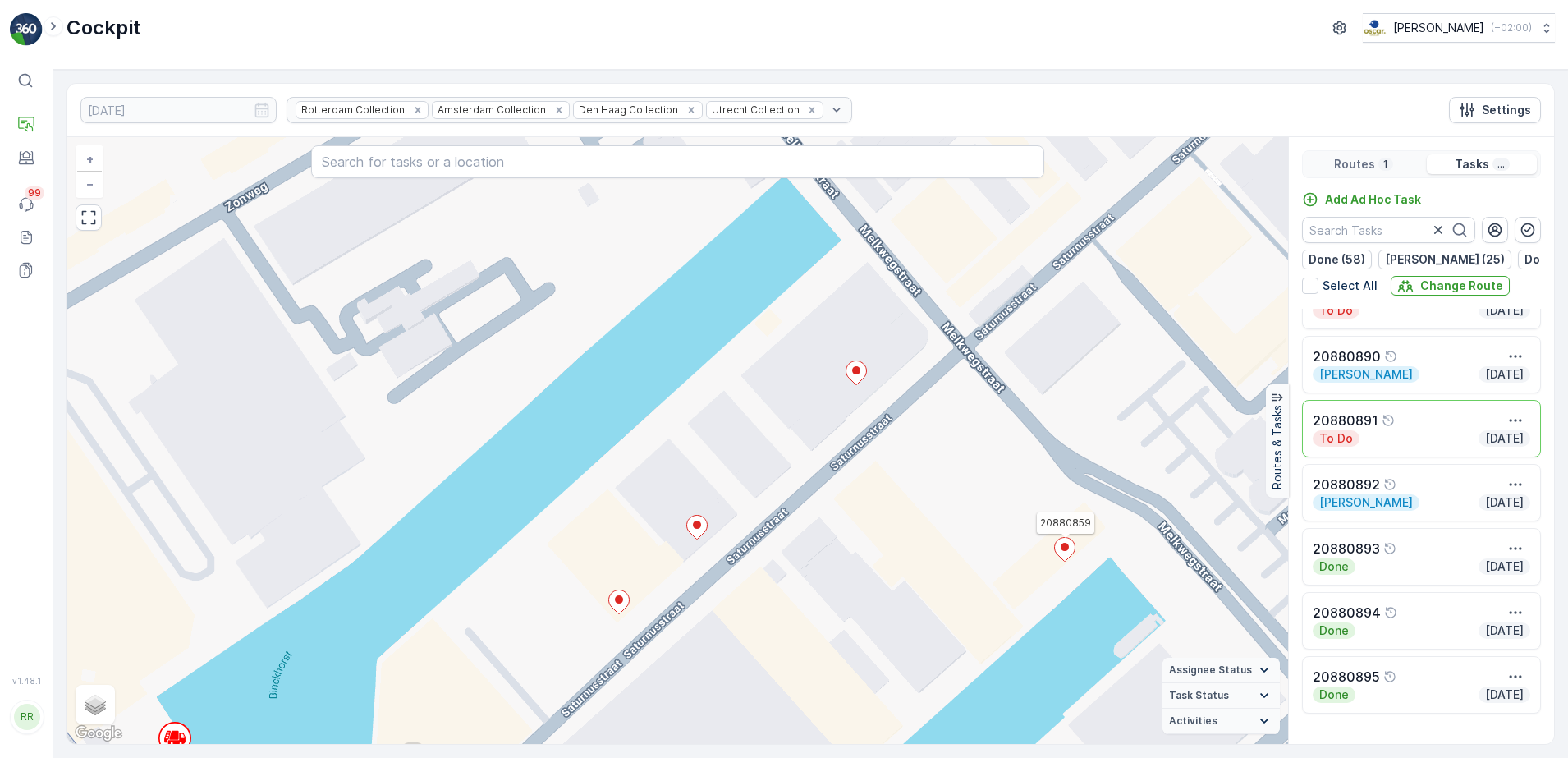
click at [1064, 547] on ellipse at bounding box center [1064, 547] width 8 height 8
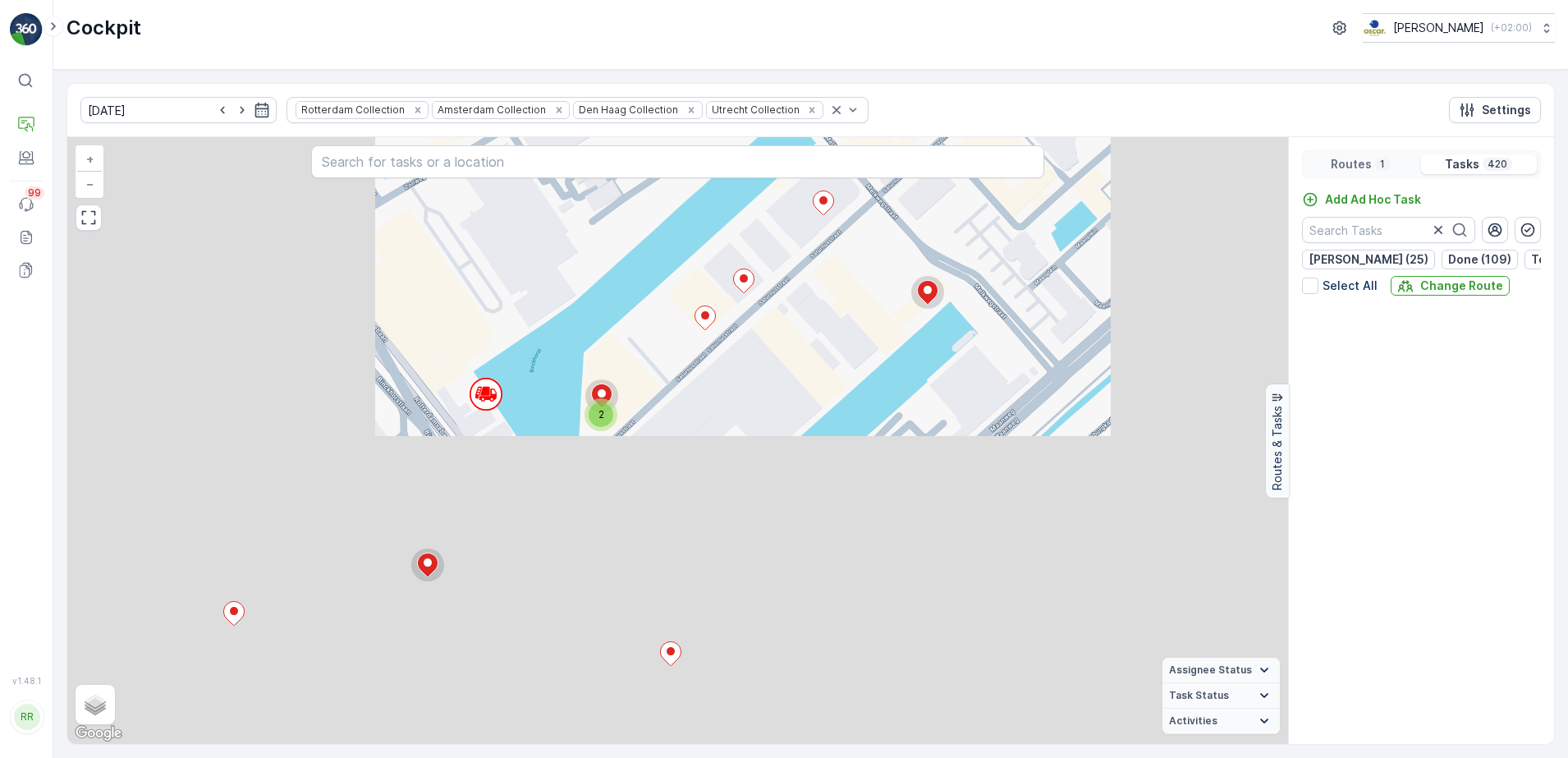
scroll to position [3906, 0]
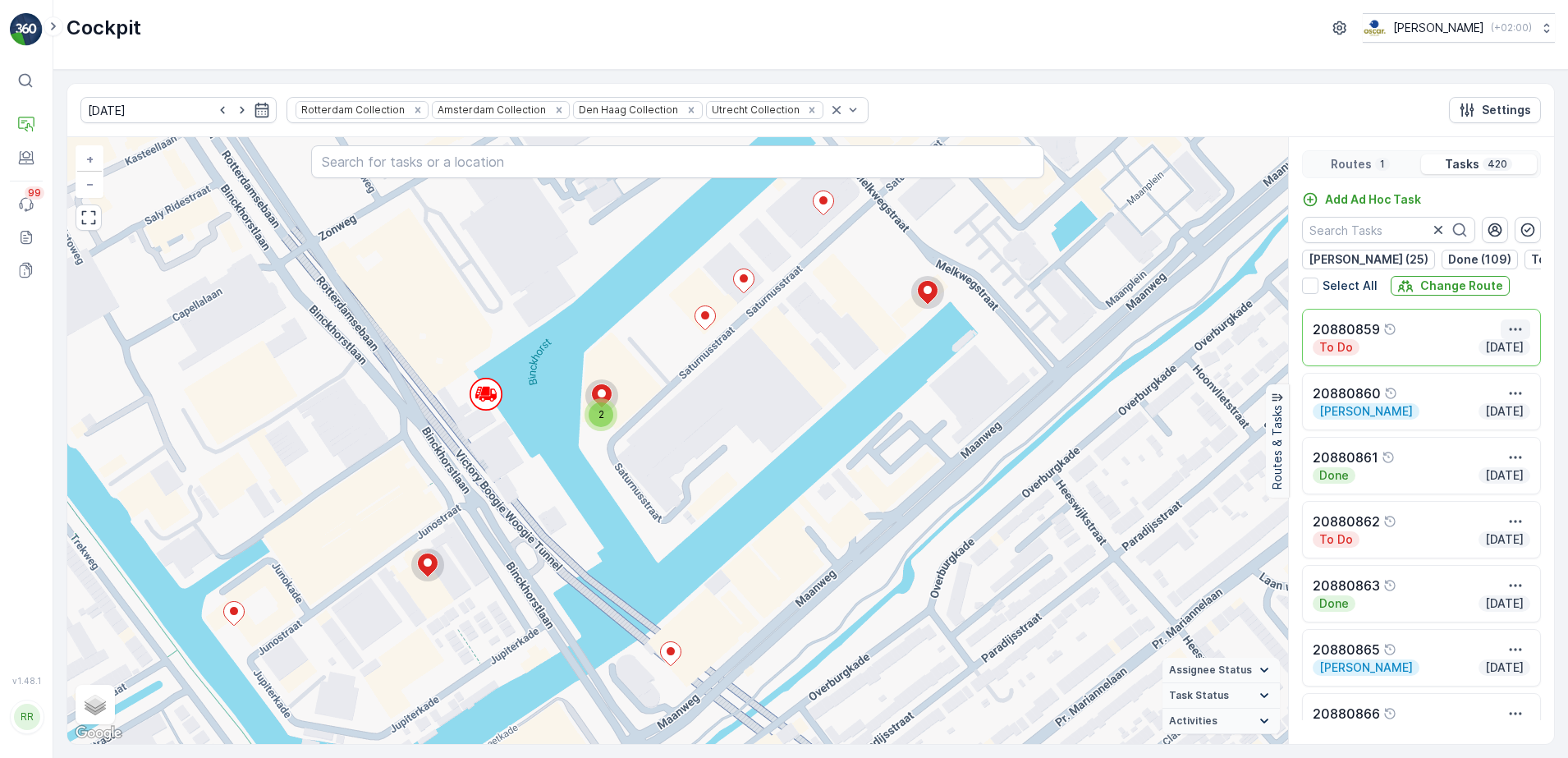
click at [1521, 330] on button "button" at bounding box center [1515, 329] width 30 height 20
click at [1501, 362] on span "See More Details" at bounding box center [1485, 354] width 95 height 16
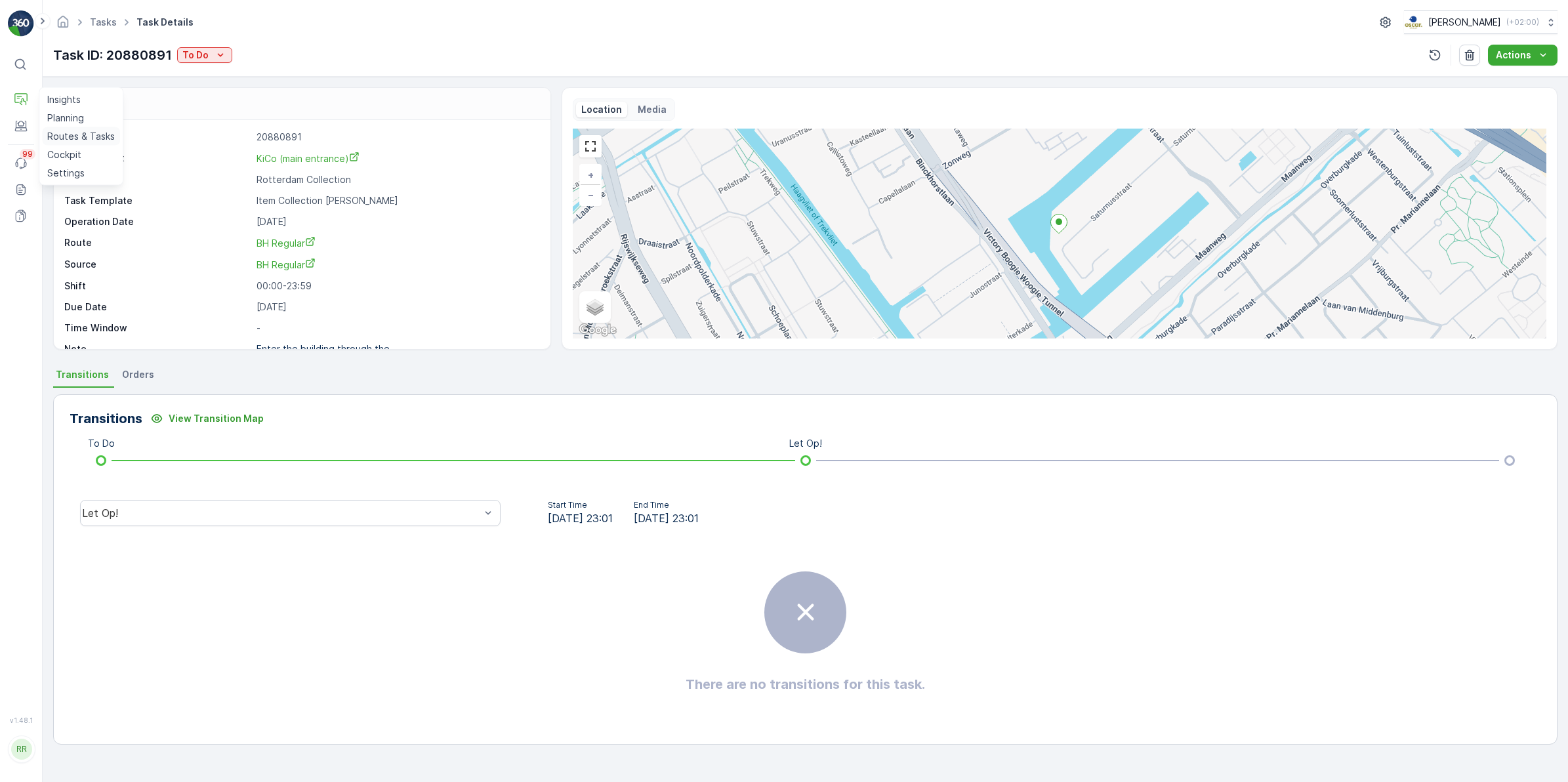
drag, startPoint x: 70, startPoint y: 129, endPoint x: 87, endPoint y: 129, distance: 17.0
click at [70, 129] on link "Routes & Tasks" at bounding box center [81, 137] width 78 height 19
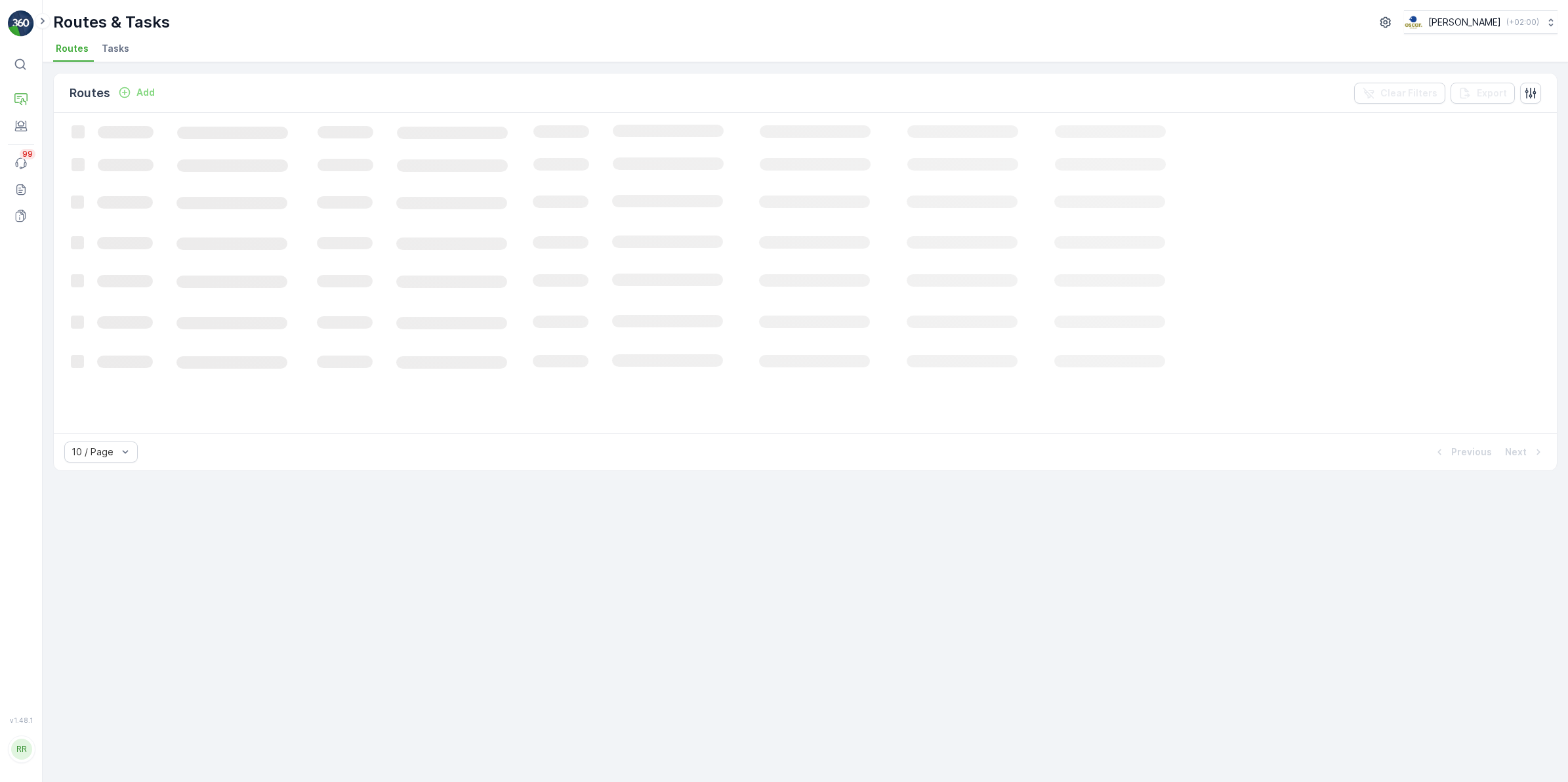
click at [115, 56] on li "Tasks" at bounding box center [116, 50] width 35 height 22
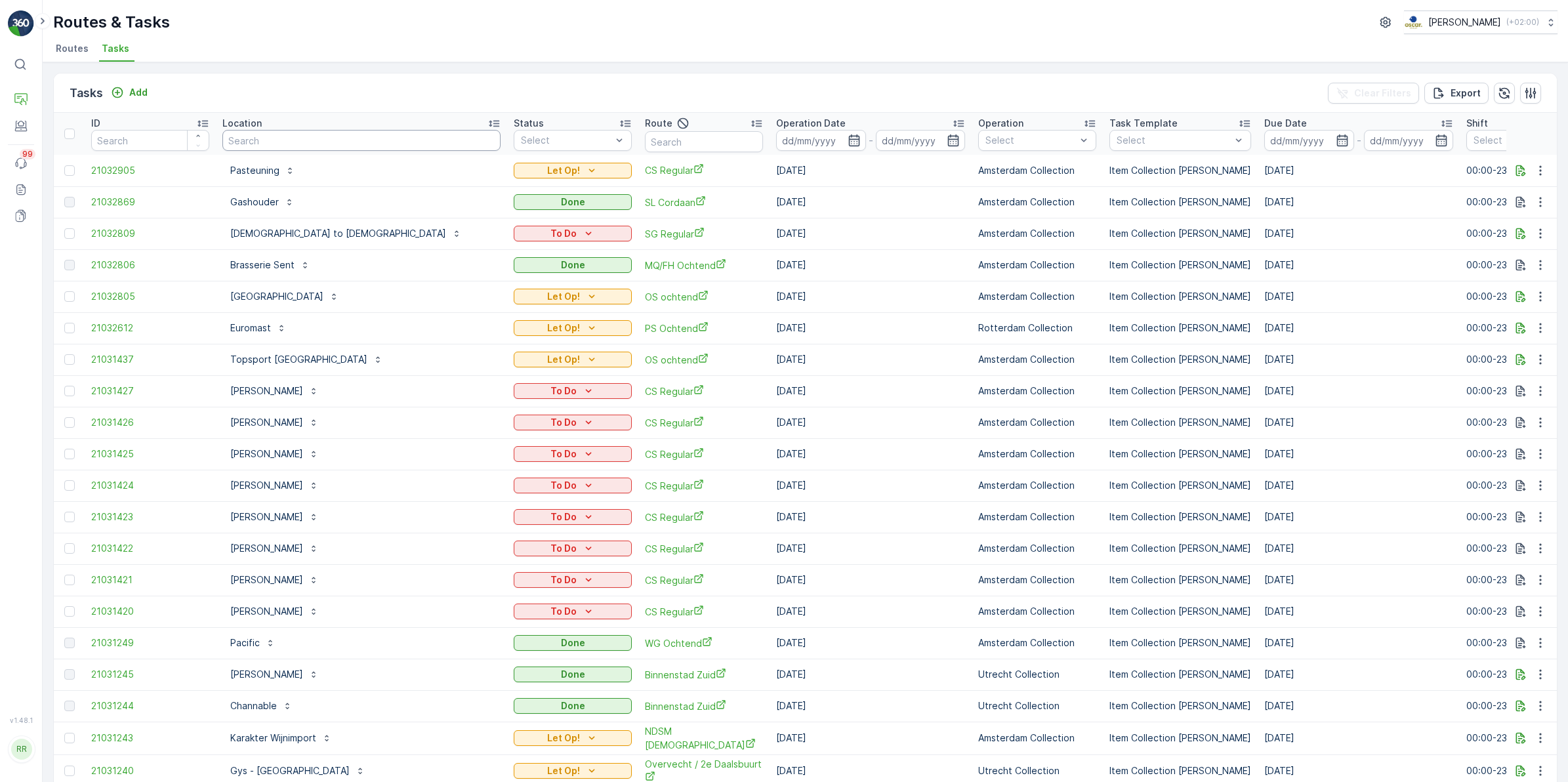
click at [326, 137] on input "text" at bounding box center [362, 140] width 278 height 21
click at [650, 148] on input "text" at bounding box center [704, 141] width 118 height 21
type input "bh"
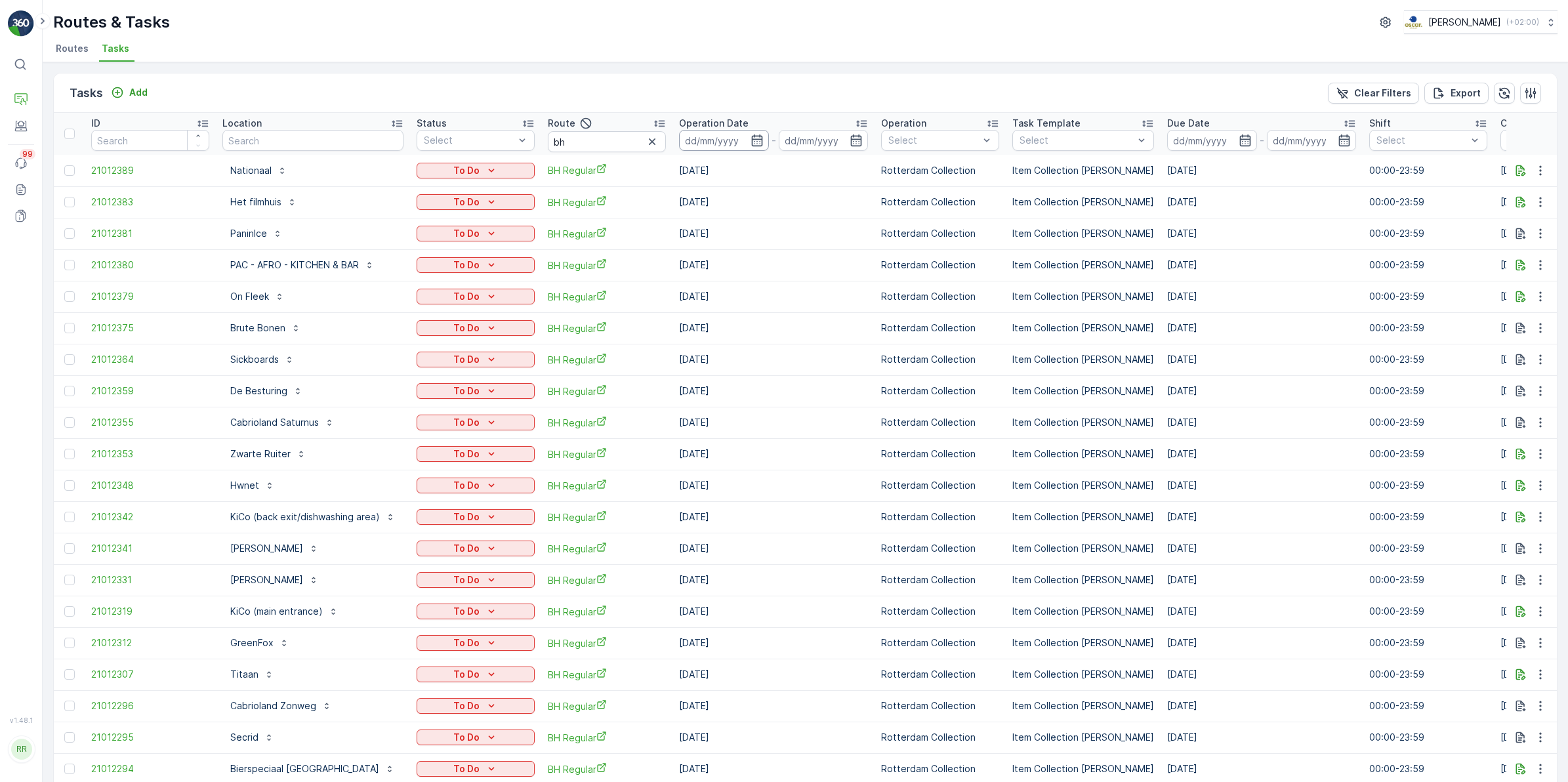
drag, startPoint x: 753, startPoint y: 139, endPoint x: 764, endPoint y: 148, distance: 14.2
click at [755, 139] on icon "button" at bounding box center [757, 140] width 13 height 13
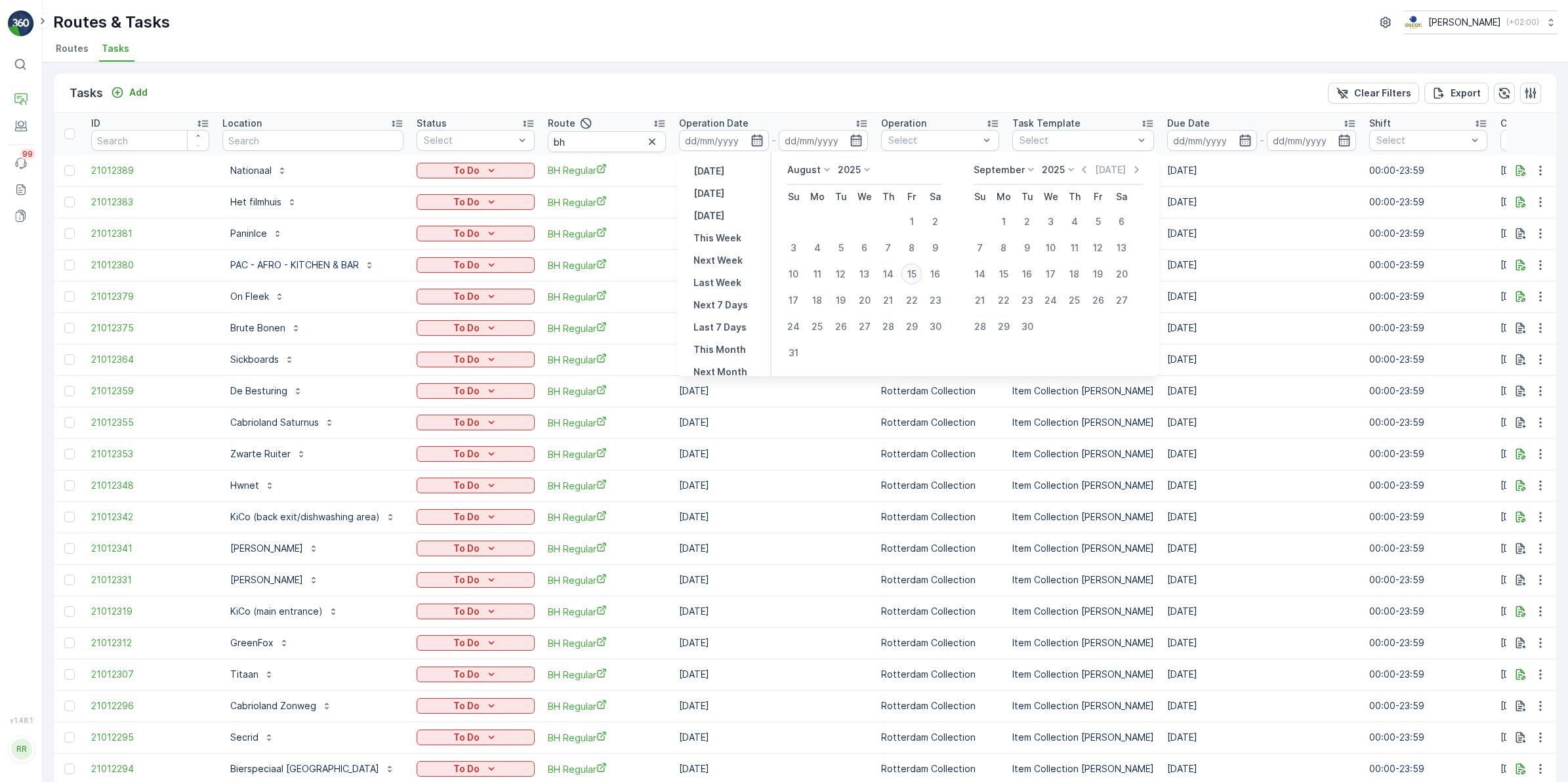
click at [912, 276] on div "15" at bounding box center [911, 274] width 21 height 21
type input "[DATE]"
click at [912, 276] on div "15" at bounding box center [911, 274] width 21 height 21
type input "[DATE]"
click at [912, 276] on div "15" at bounding box center [911, 274] width 21 height 21
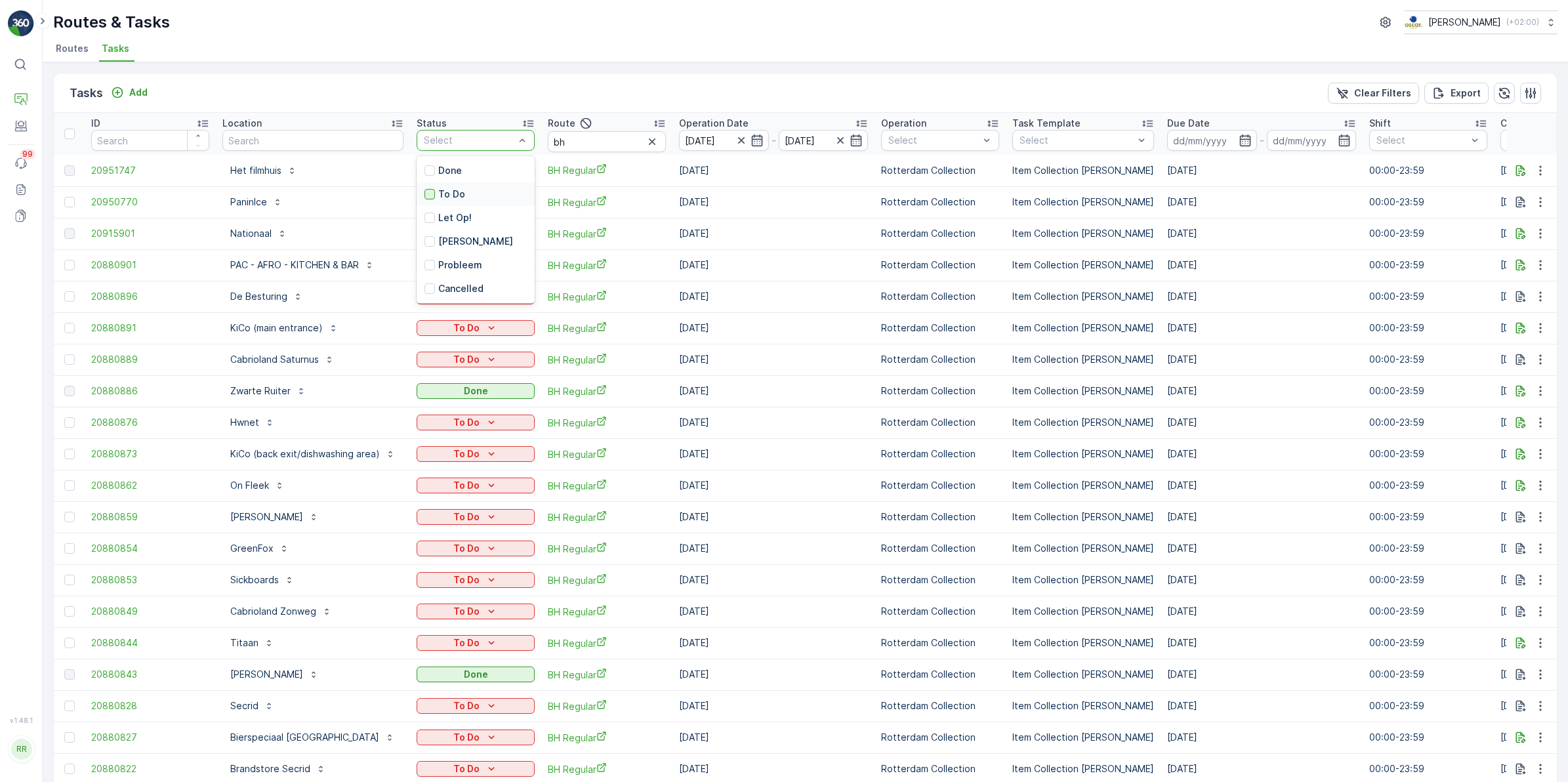
click at [430, 192] on div at bounding box center [430, 194] width 11 height 11
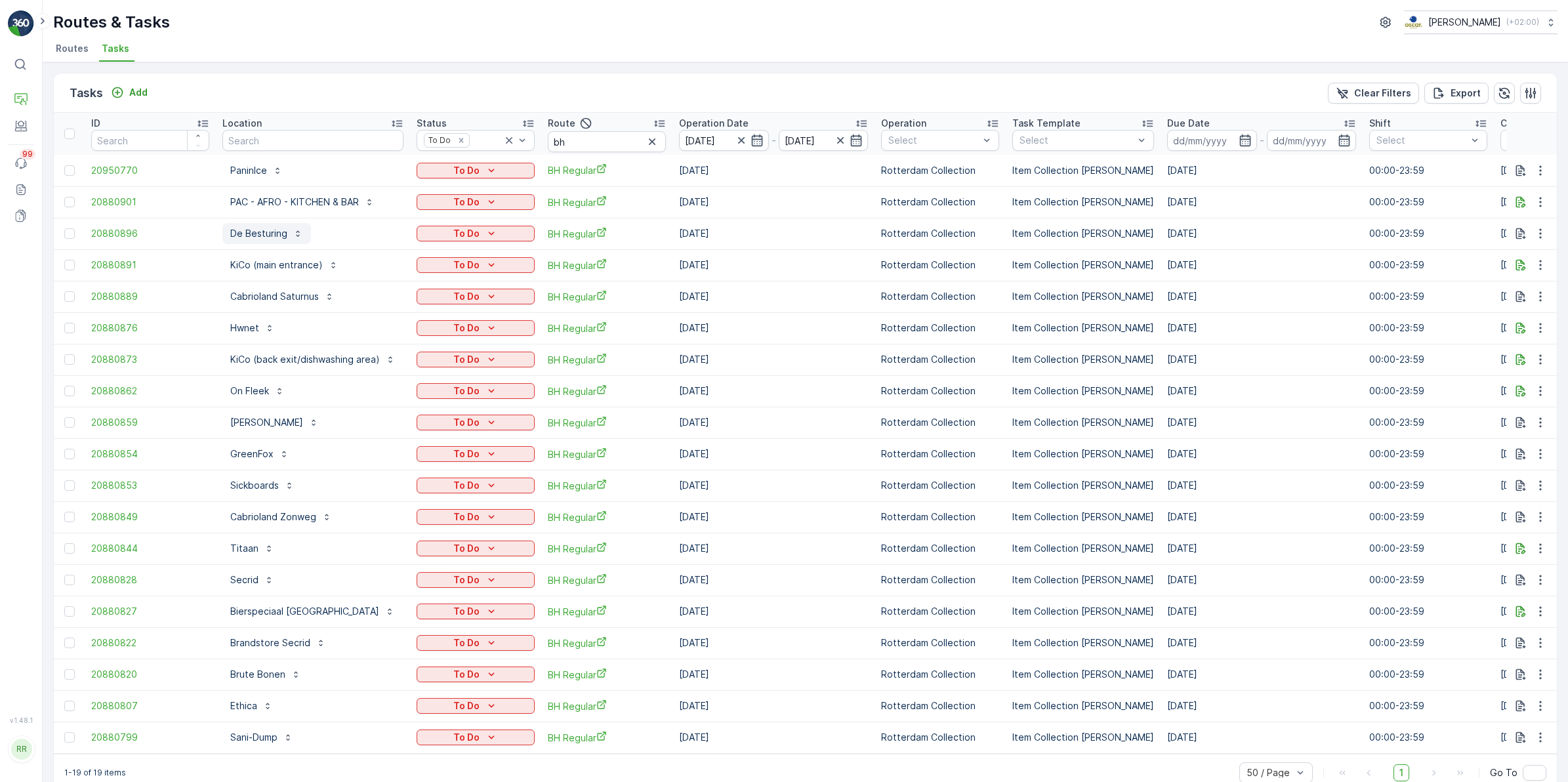
click at [266, 233] on p "De Besturing" at bounding box center [259, 233] width 57 height 13
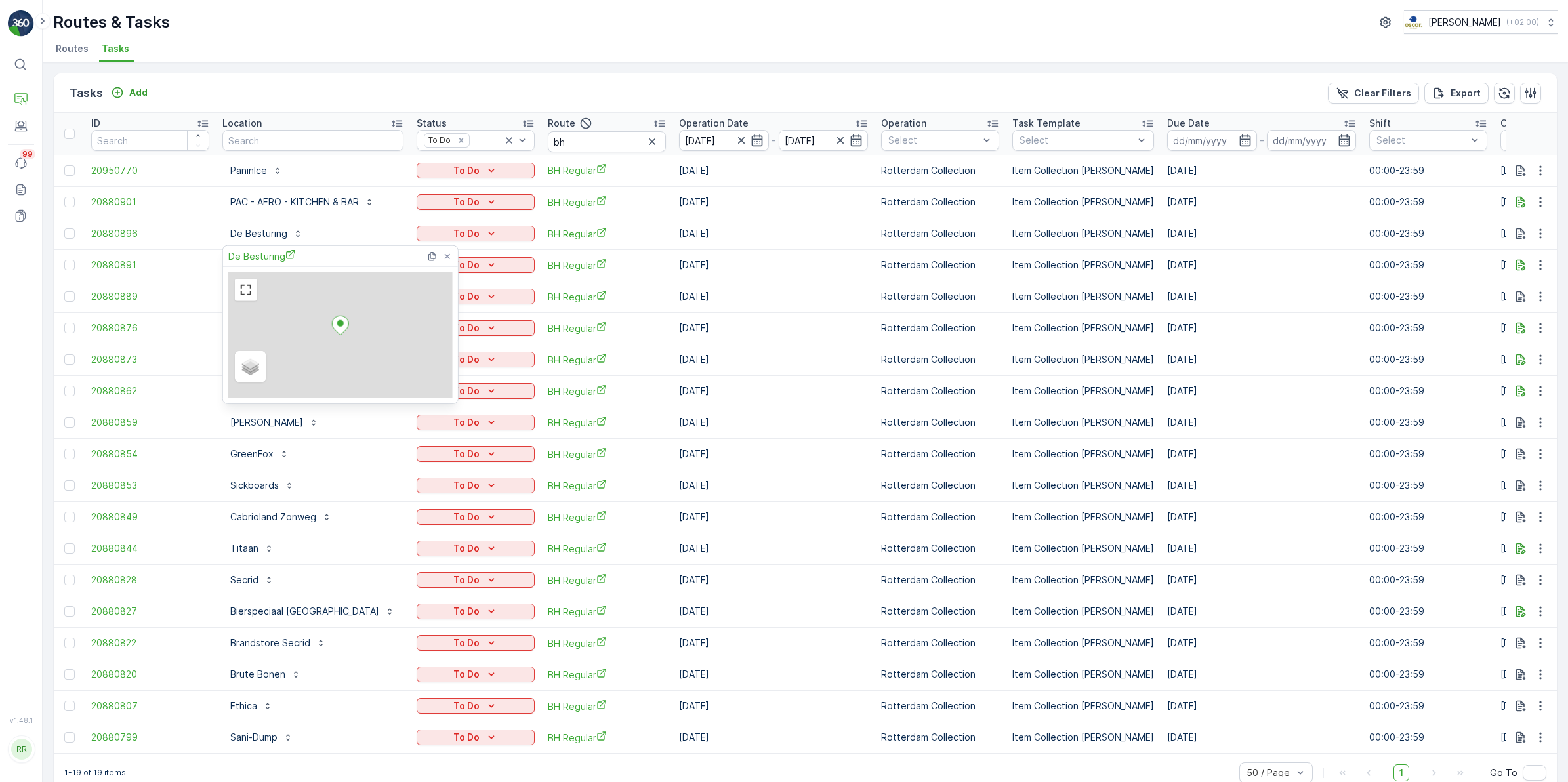
click at [390, 87] on div "Tasks Add Clear Filters Export" at bounding box center [805, 93] width 1503 height 39
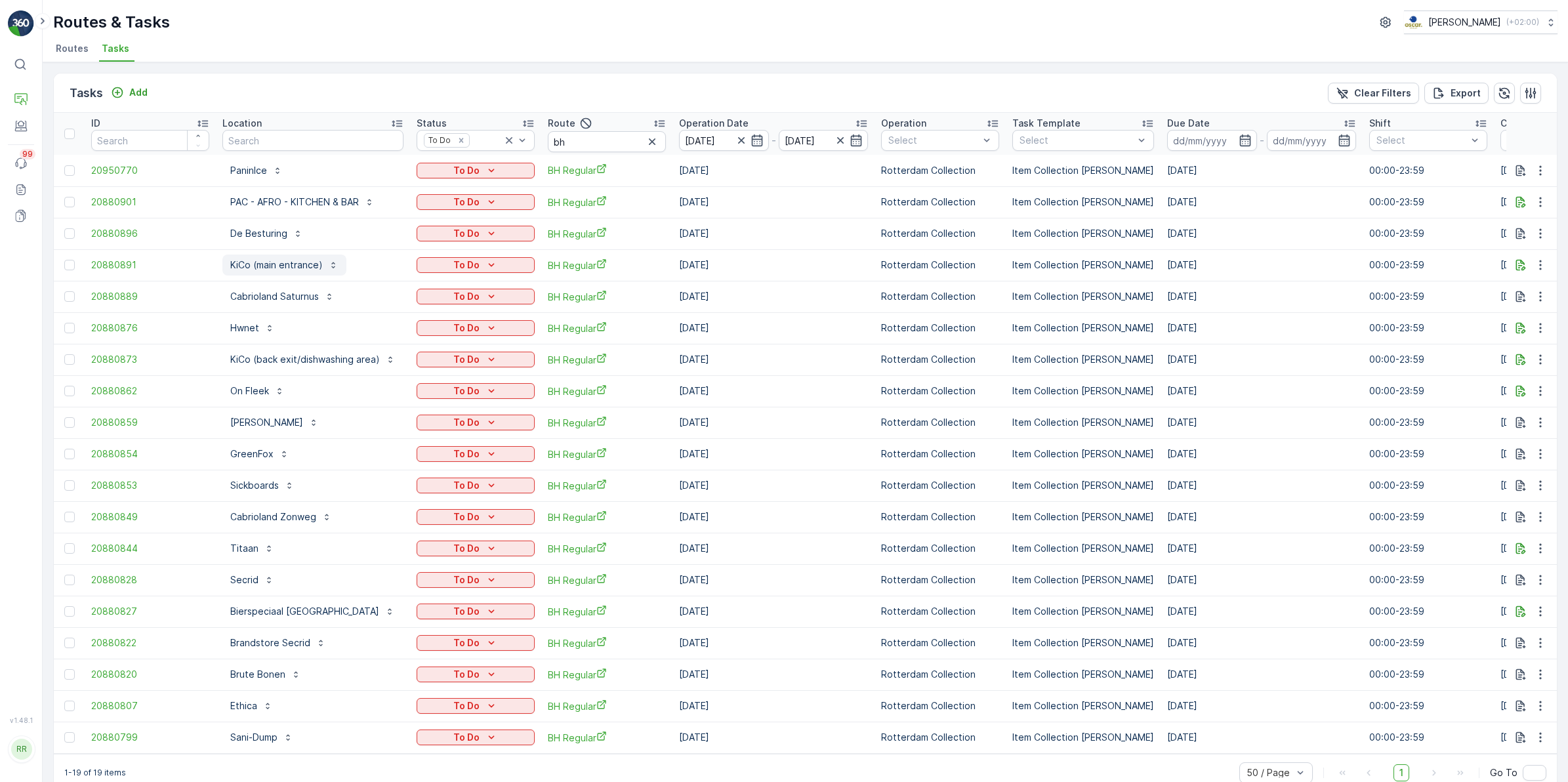
click at [268, 269] on p "KiCo (main entrance)" at bounding box center [276, 265] width 92 height 13
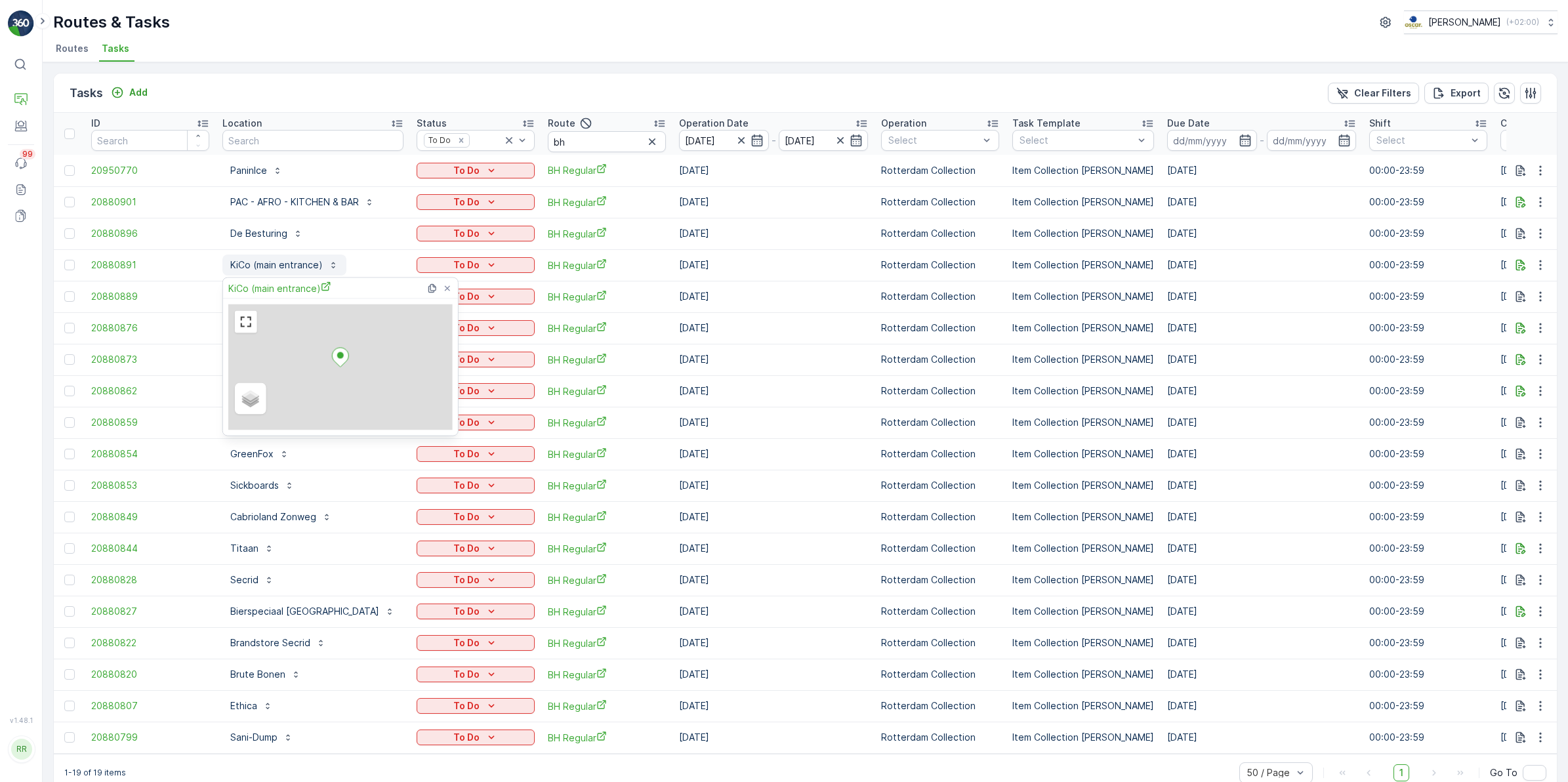
drag, startPoint x: 289, startPoint y: 291, endPoint x: 306, endPoint y: 270, distance: 27.0
click at [289, 291] on span "KiCo (main entrance)" at bounding box center [280, 288] width 103 height 14
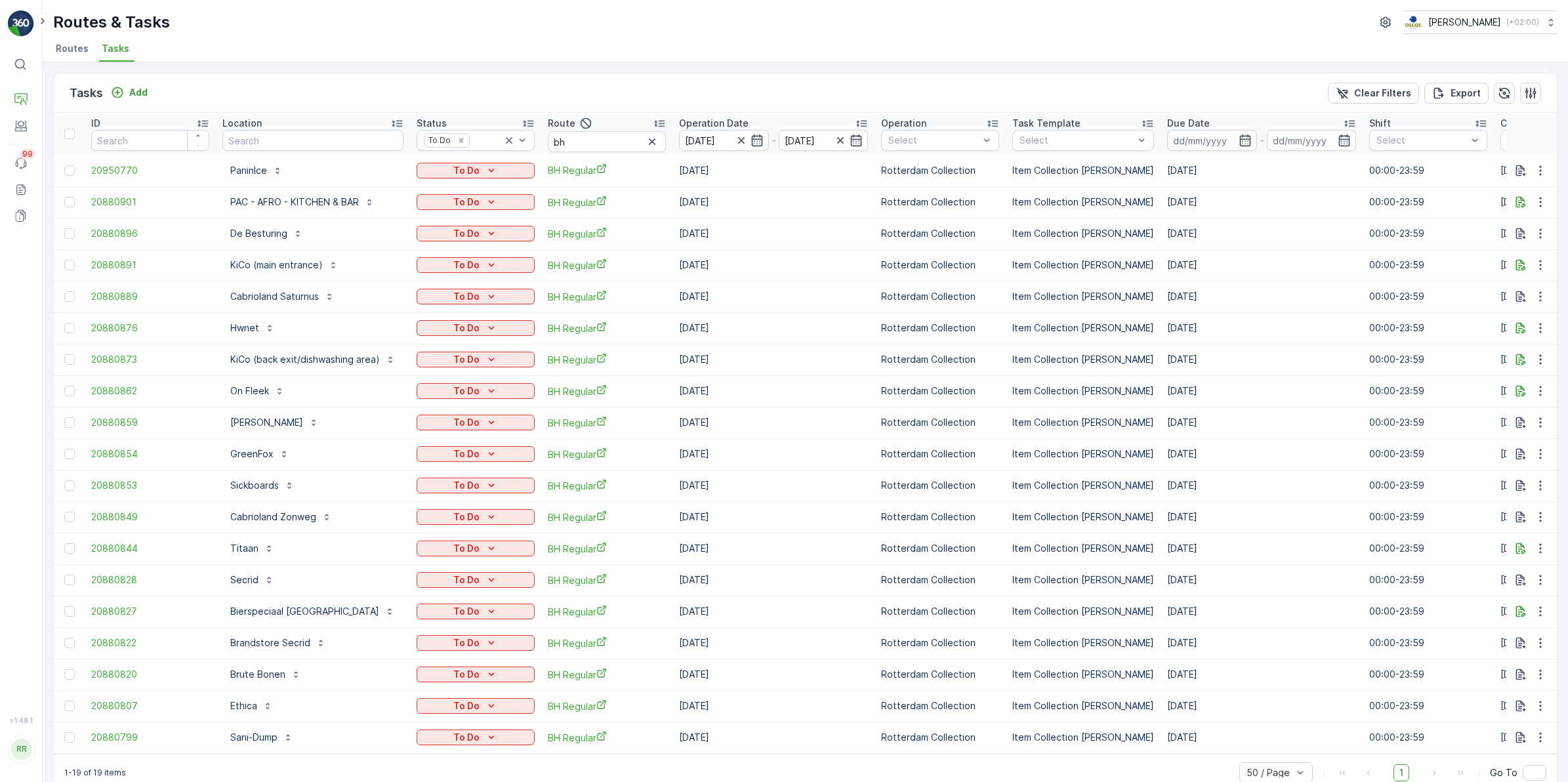
click at [507, 85] on div "Tasks Add Clear Filters Export" at bounding box center [805, 93] width 1503 height 39
click at [513, 264] on div "To Do" at bounding box center [475, 265] width 107 height 13
click at [483, 100] on div "Tasks Add Clear Filters Export" at bounding box center [805, 93] width 1503 height 39
click at [294, 295] on p "Cabrioland Saturnus" at bounding box center [275, 296] width 89 height 13
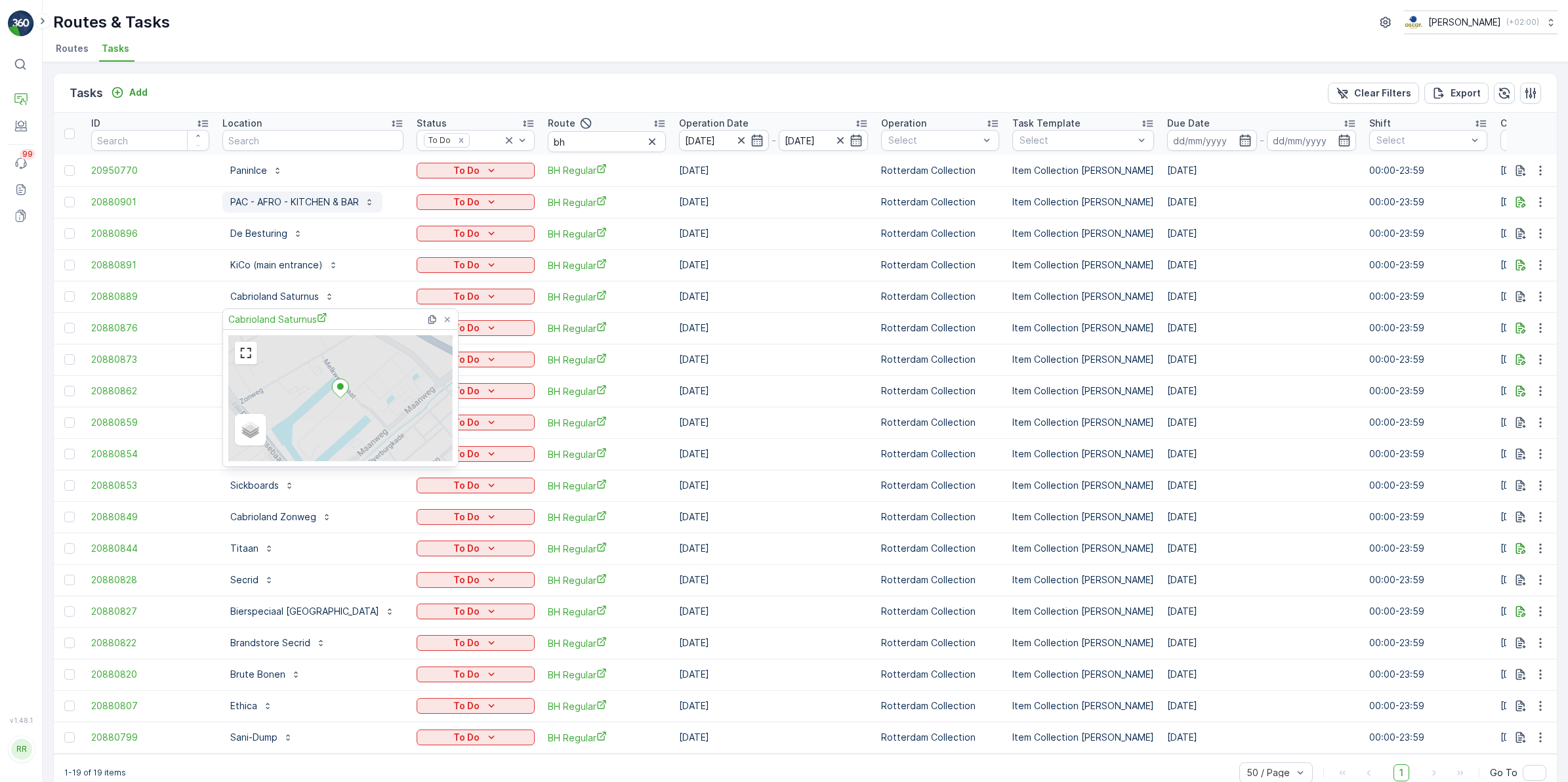
drag, startPoint x: 293, startPoint y: 313, endPoint x: 372, endPoint y: 201, distance: 137.1
click at [293, 313] on span "Cabrioland Saturnus" at bounding box center [278, 319] width 99 height 14
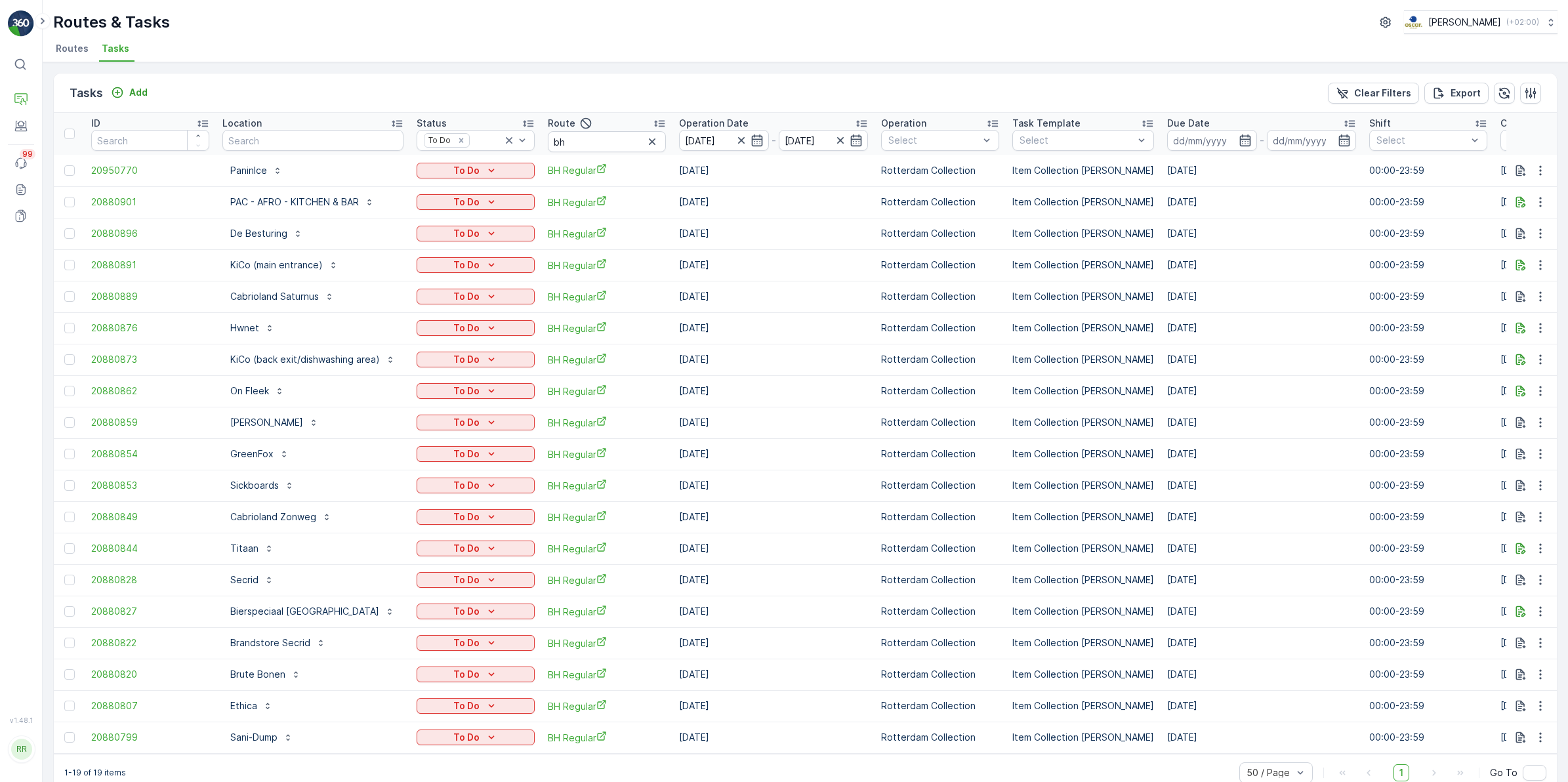
click at [386, 74] on div "Tasks Add Clear Filters Export" at bounding box center [805, 93] width 1503 height 39
click at [260, 397] on p "On Fleek" at bounding box center [250, 391] width 39 height 13
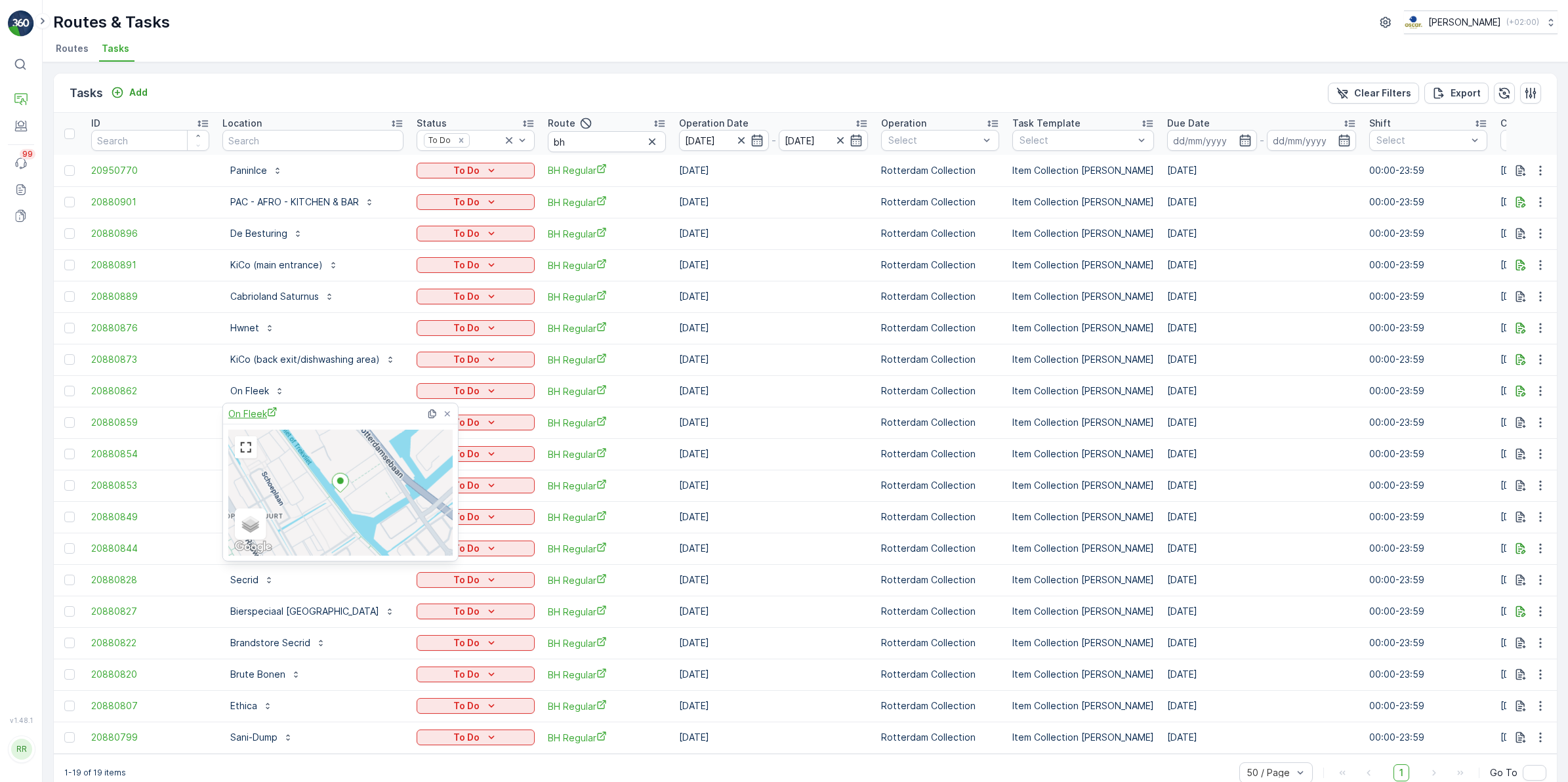
click at [256, 412] on span "On Fleek" at bounding box center [253, 413] width 49 height 14
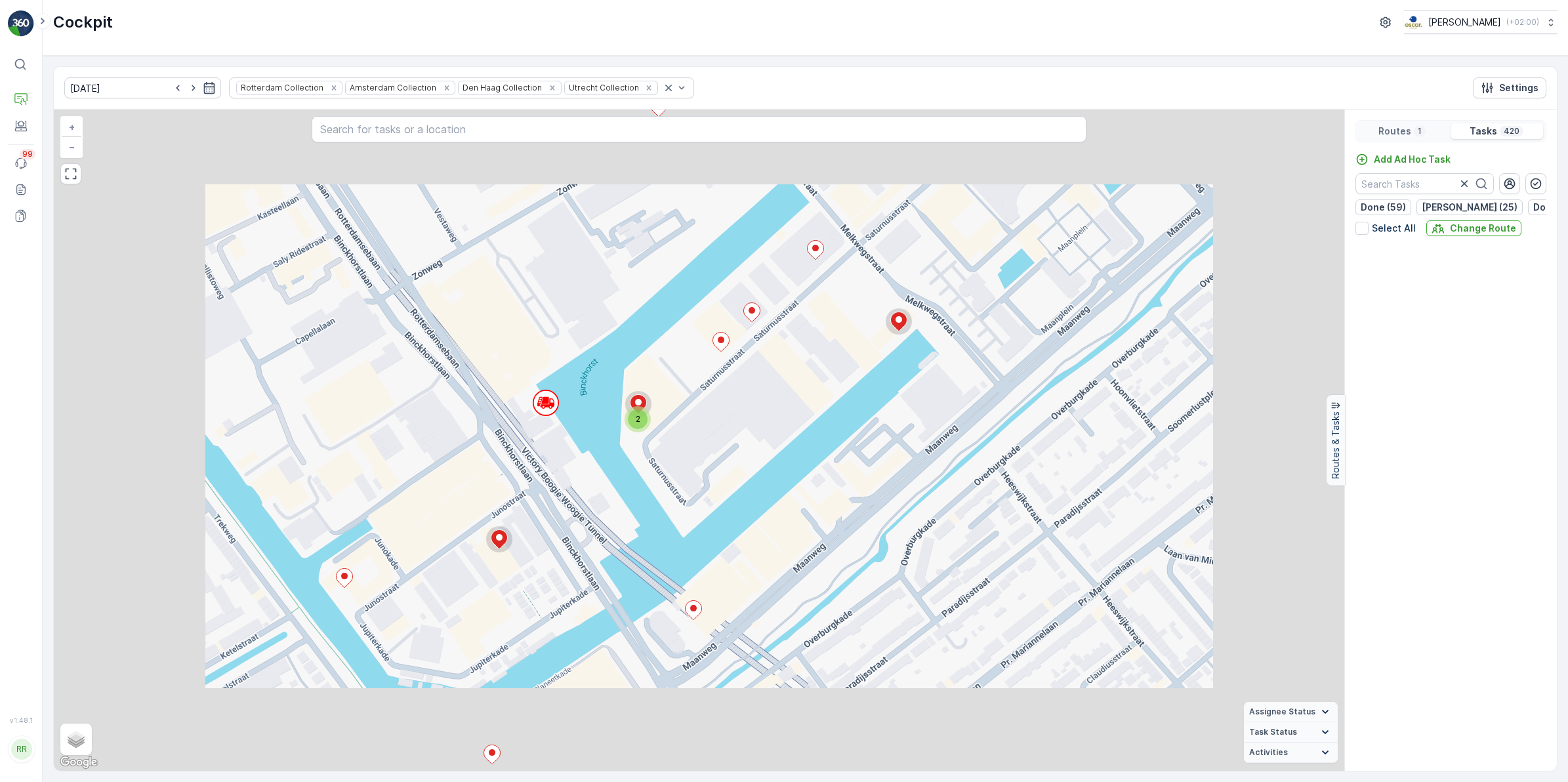
scroll to position [3122, 0]
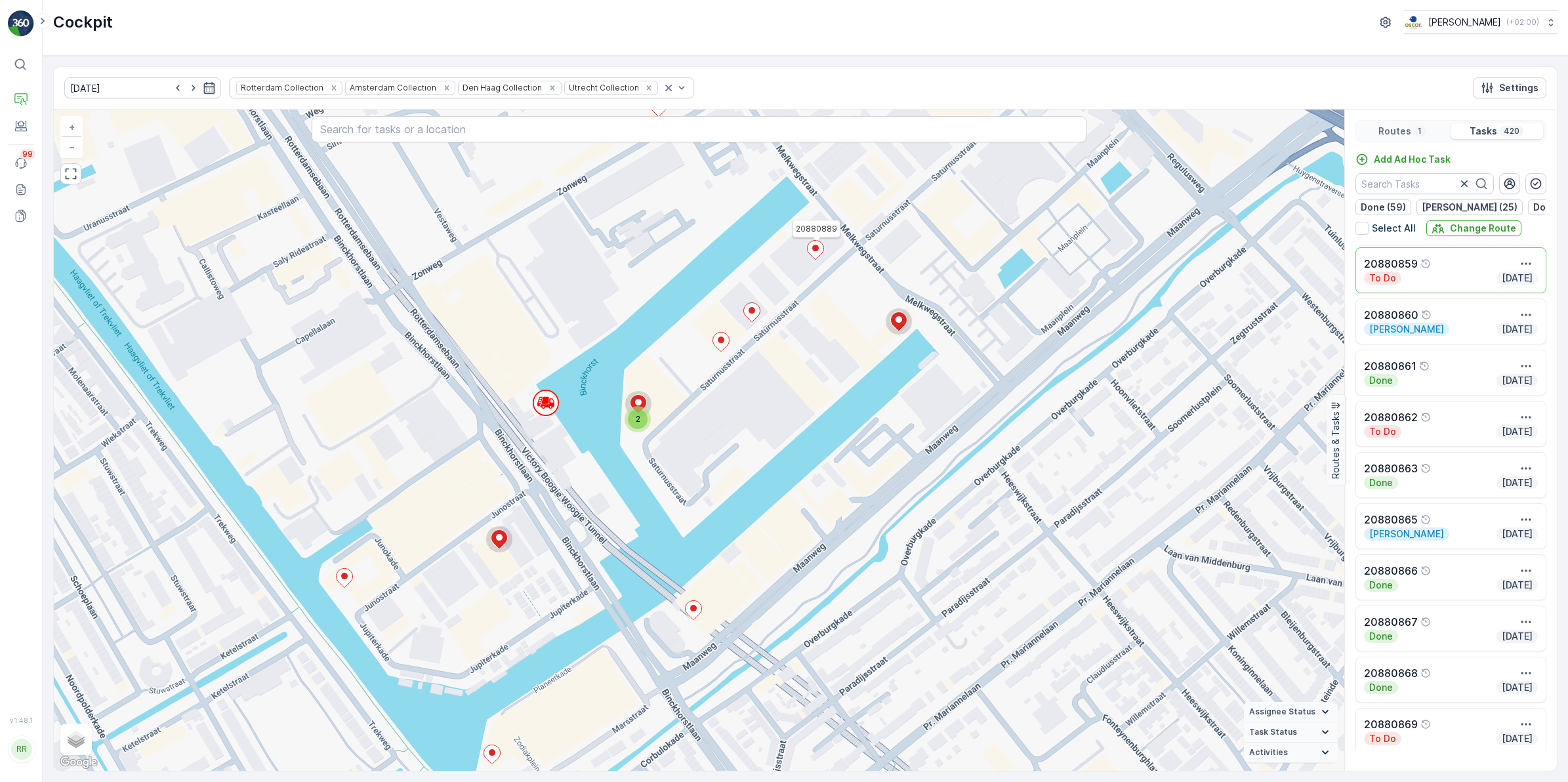
click at [818, 257] on icon at bounding box center [816, 250] width 16 height 19
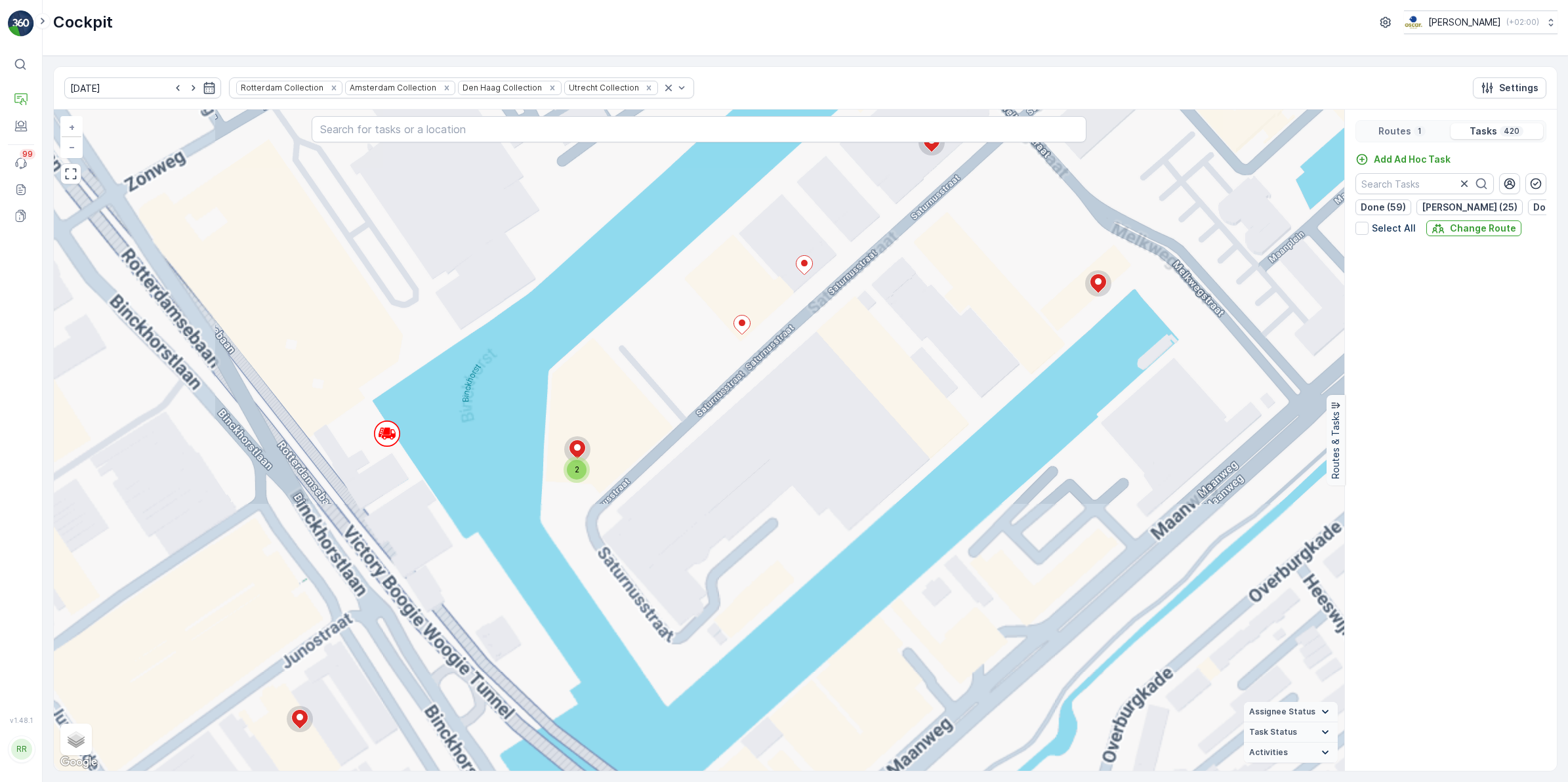
scroll to position [4103, 0]
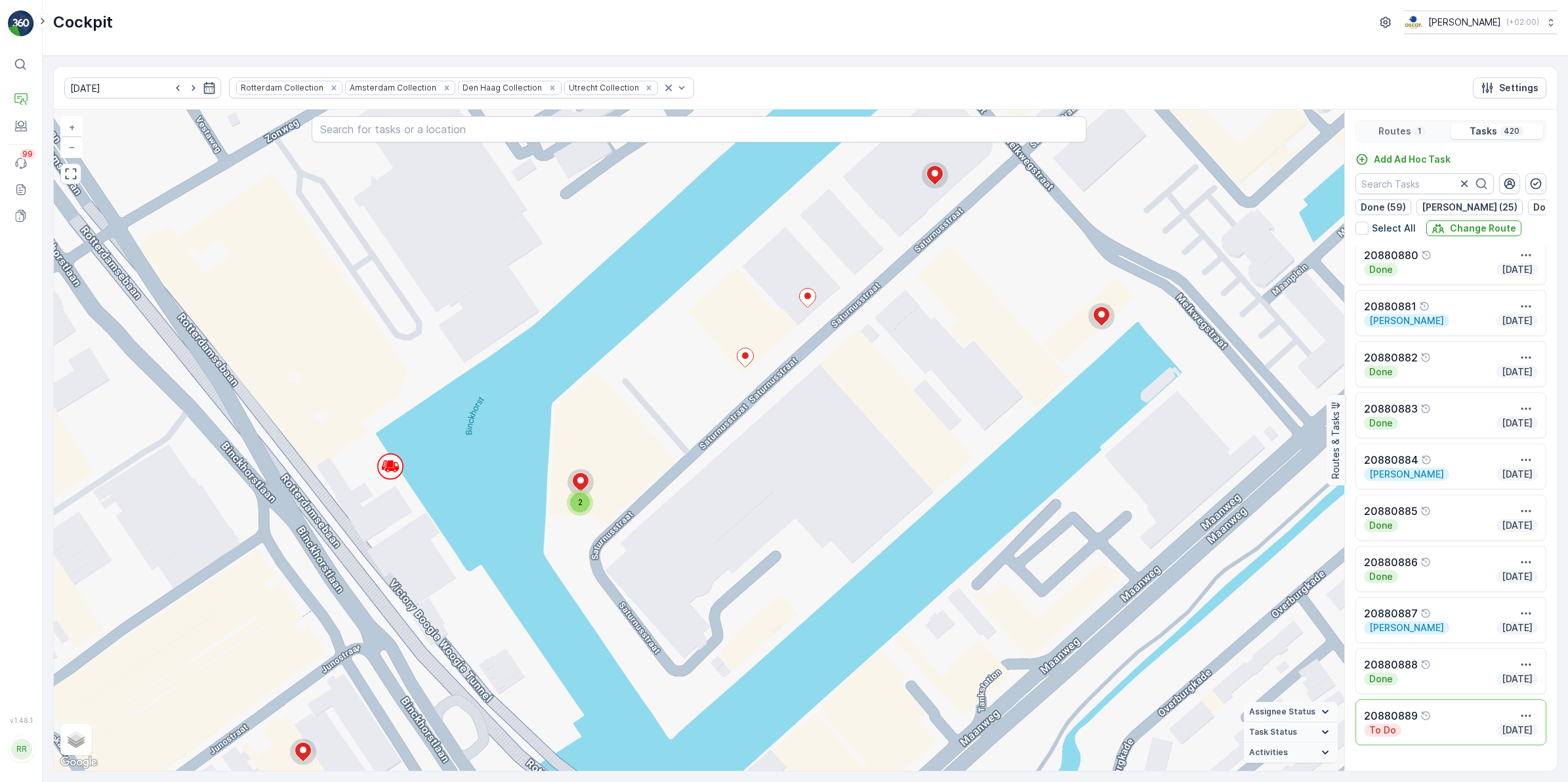
drag, startPoint x: 808, startPoint y: 408, endPoint x: 805, endPoint y: 483, distance: 75.1
click at [805, 483] on div "2 2 2 2 2 2 2 4 2 3 2 2 2 2 2 3 2 3 7 2 3 3 2 2 2 2 2 2 3 2 2 2 2 4 2 3 2 2 2 2…" at bounding box center [699, 440] width 1290 height 662
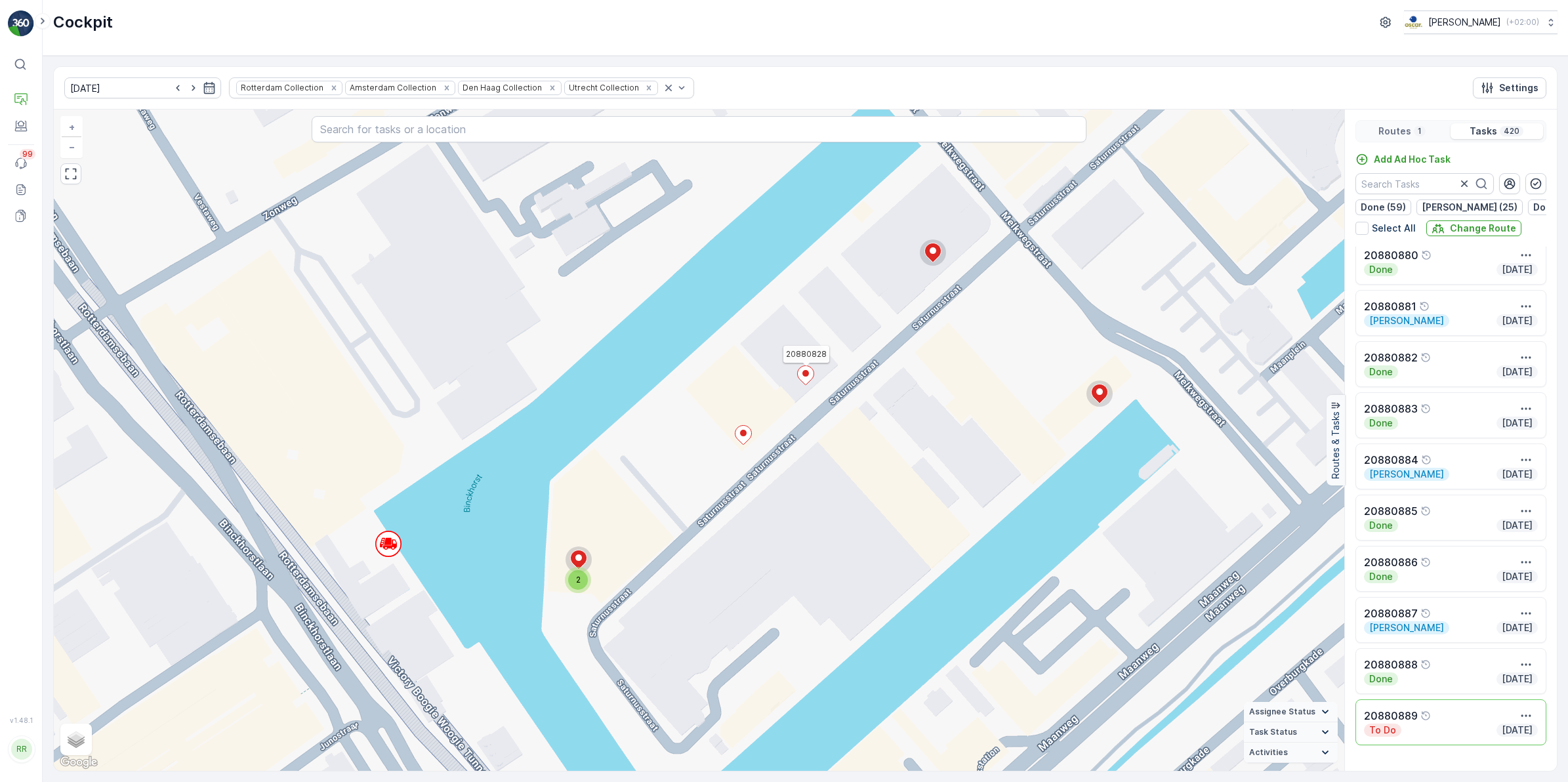
click at [804, 376] on ellipse at bounding box center [805, 373] width 6 height 6
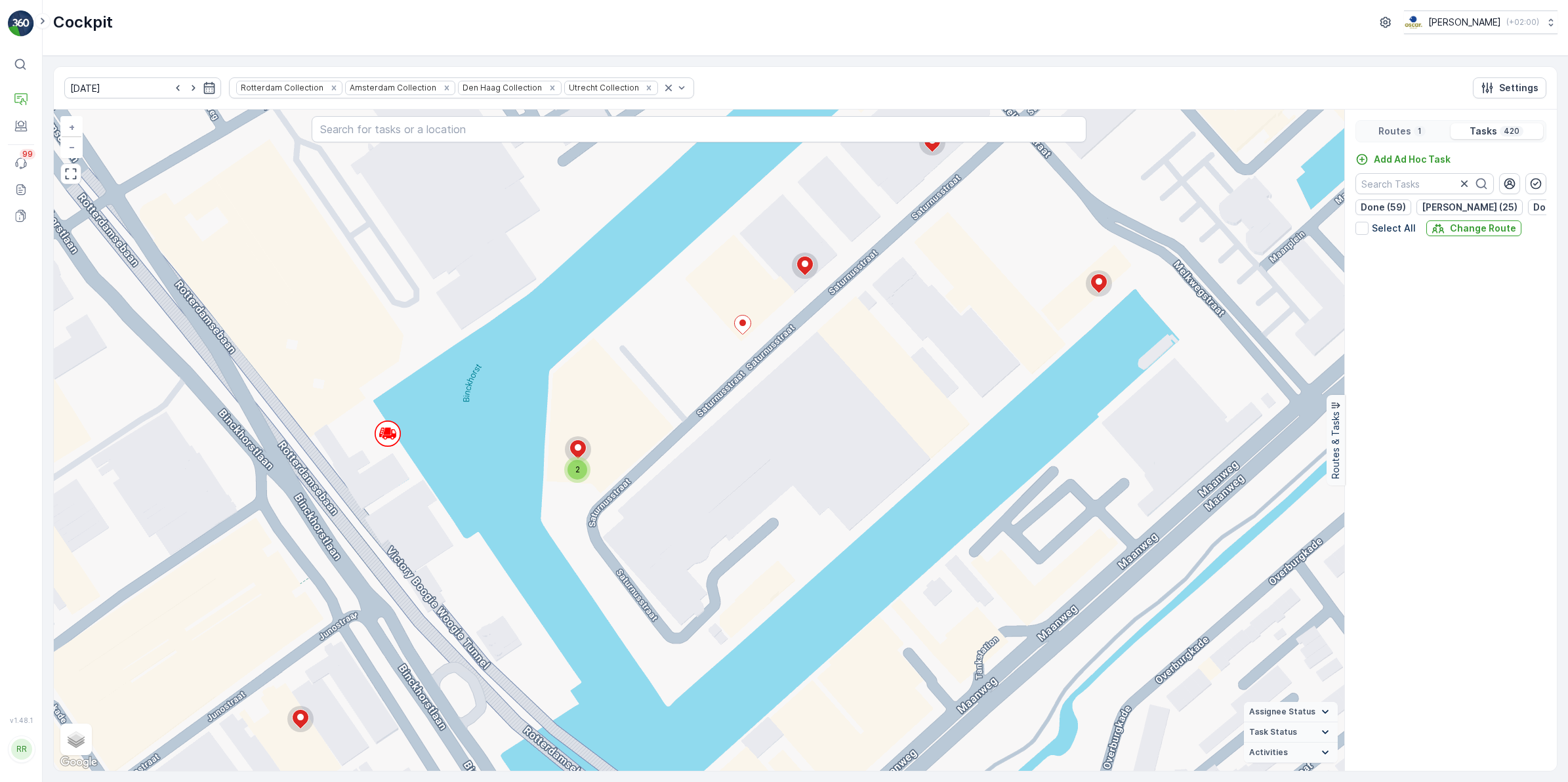
scroll to position [1535, 0]
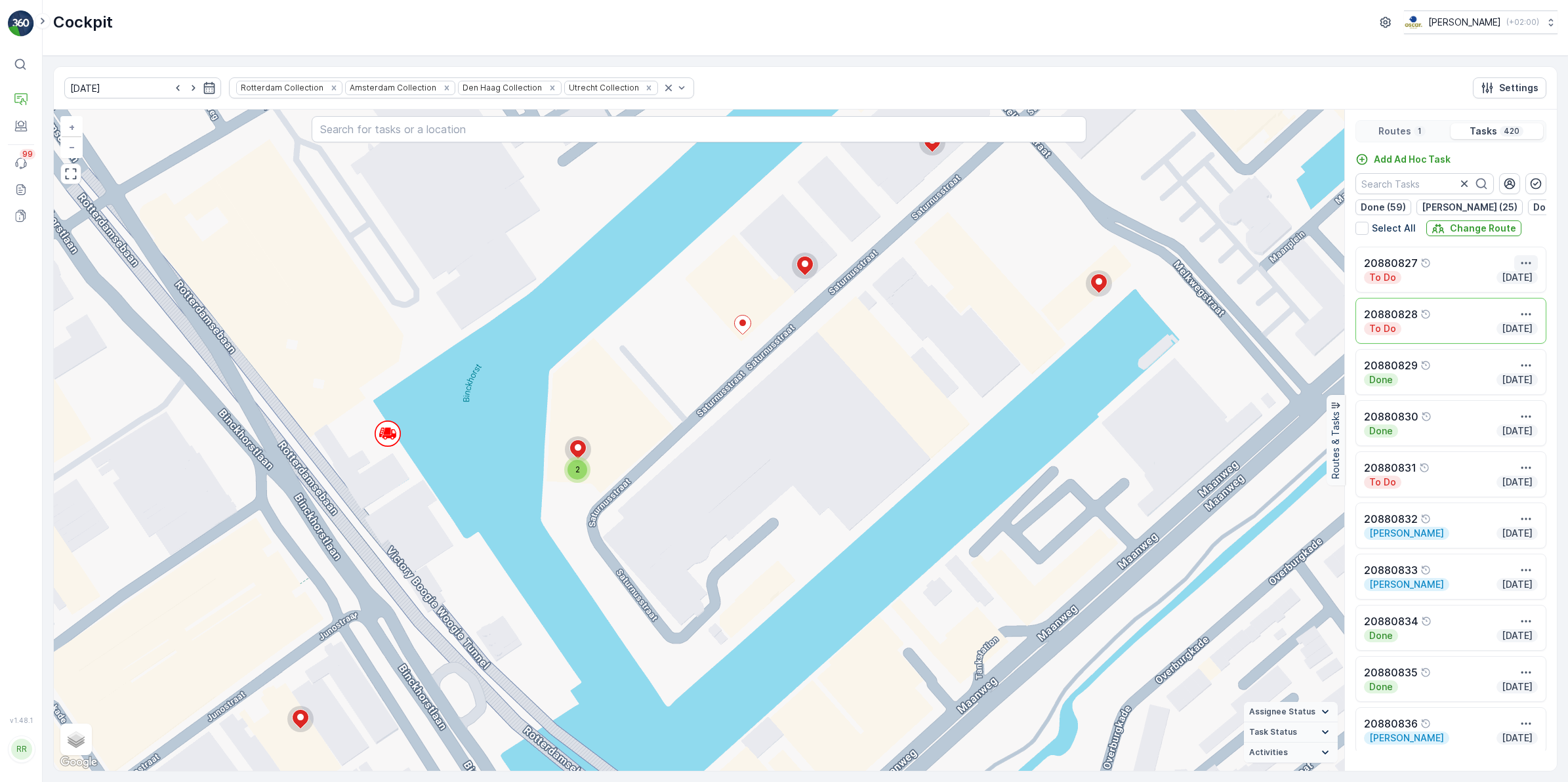
click at [1252, 270] on icon "button" at bounding box center [1526, 263] width 13 height 13
click at [1252, 289] on span "See More Details" at bounding box center [1501, 283] width 76 height 13
click at [749, 326] on icon at bounding box center [742, 325] width 16 height 19
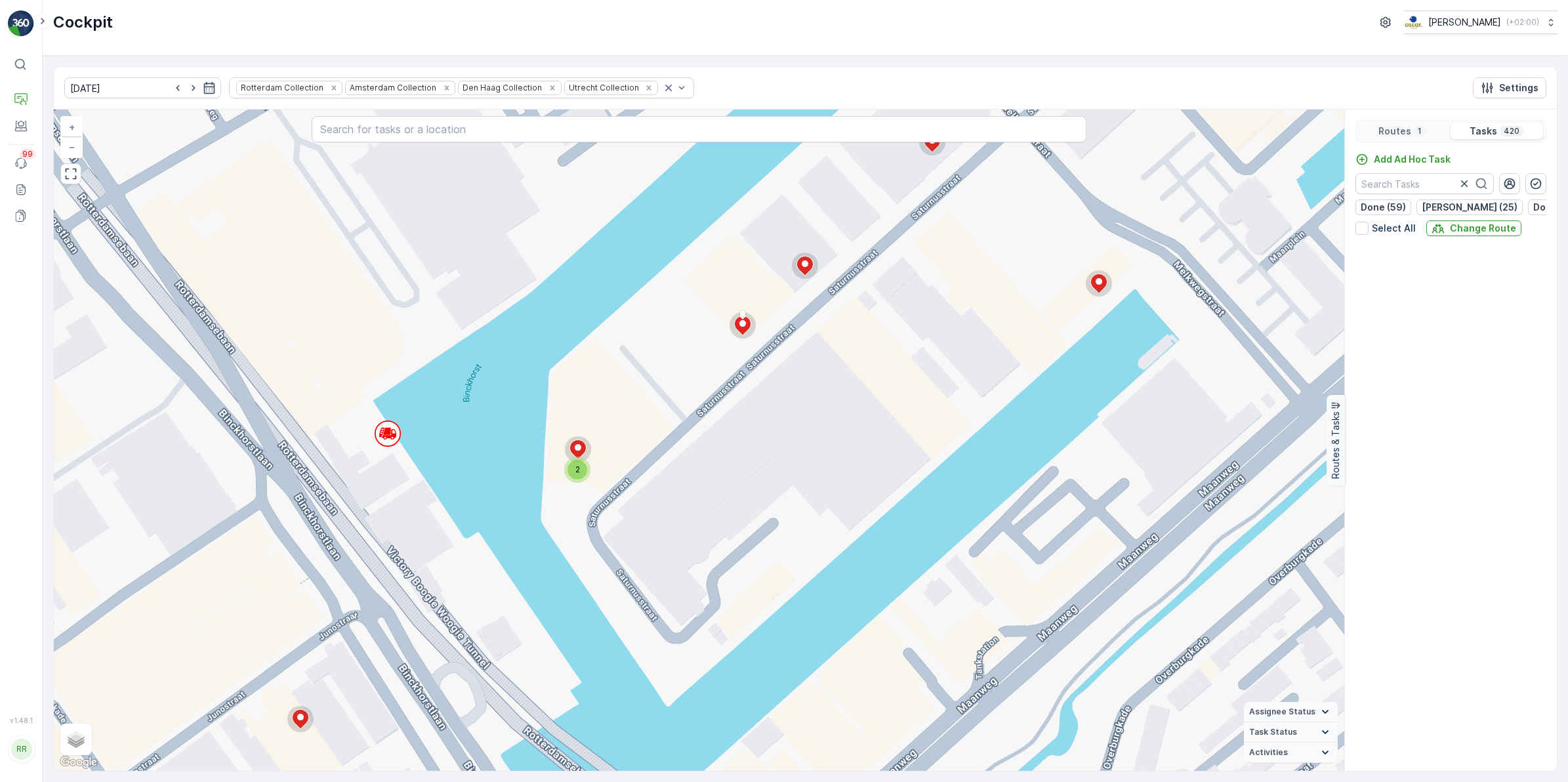
scroll to position [4460, 0]
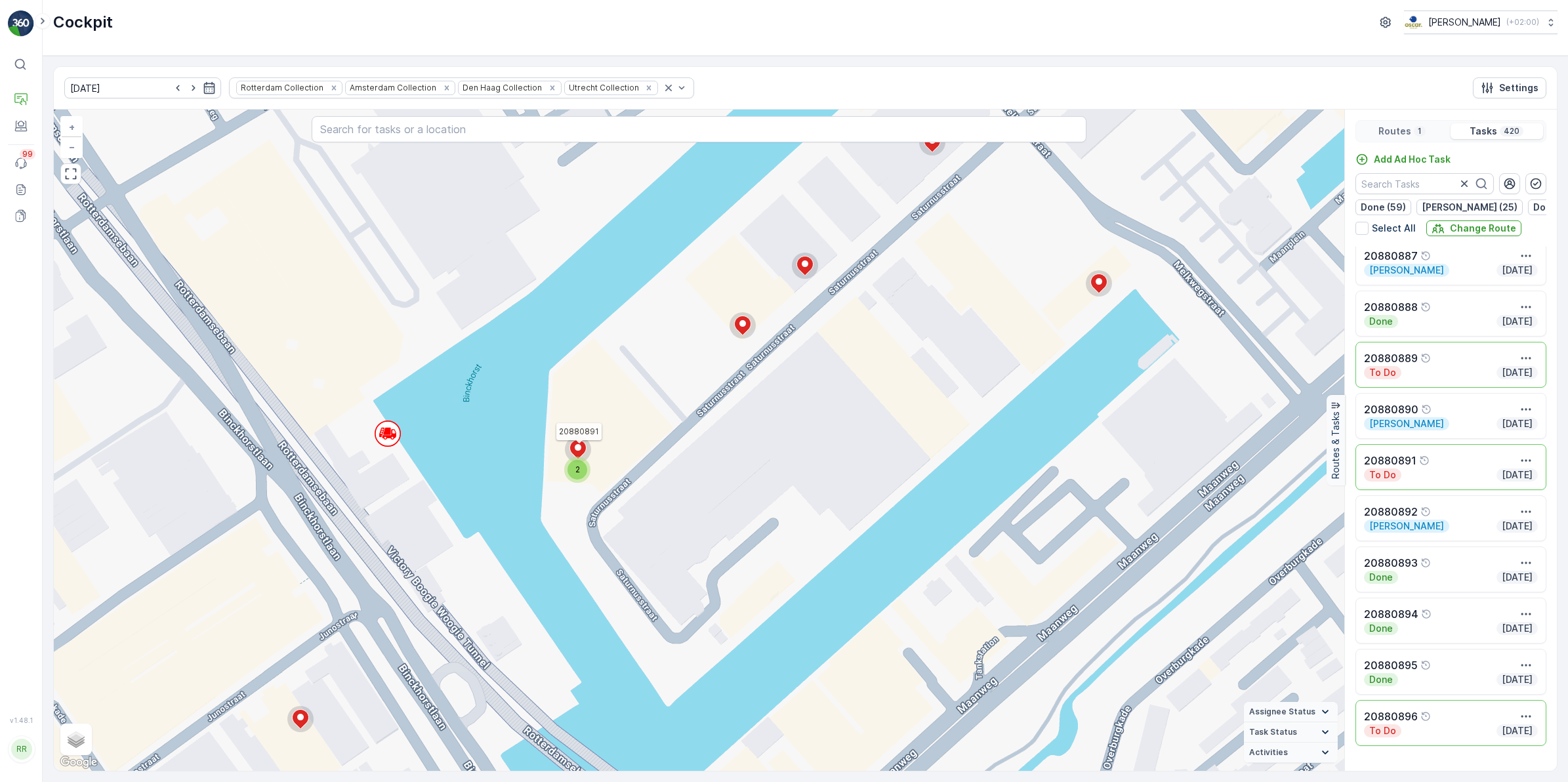
click at [581, 440] on circle at bounding box center [578, 449] width 26 height 26
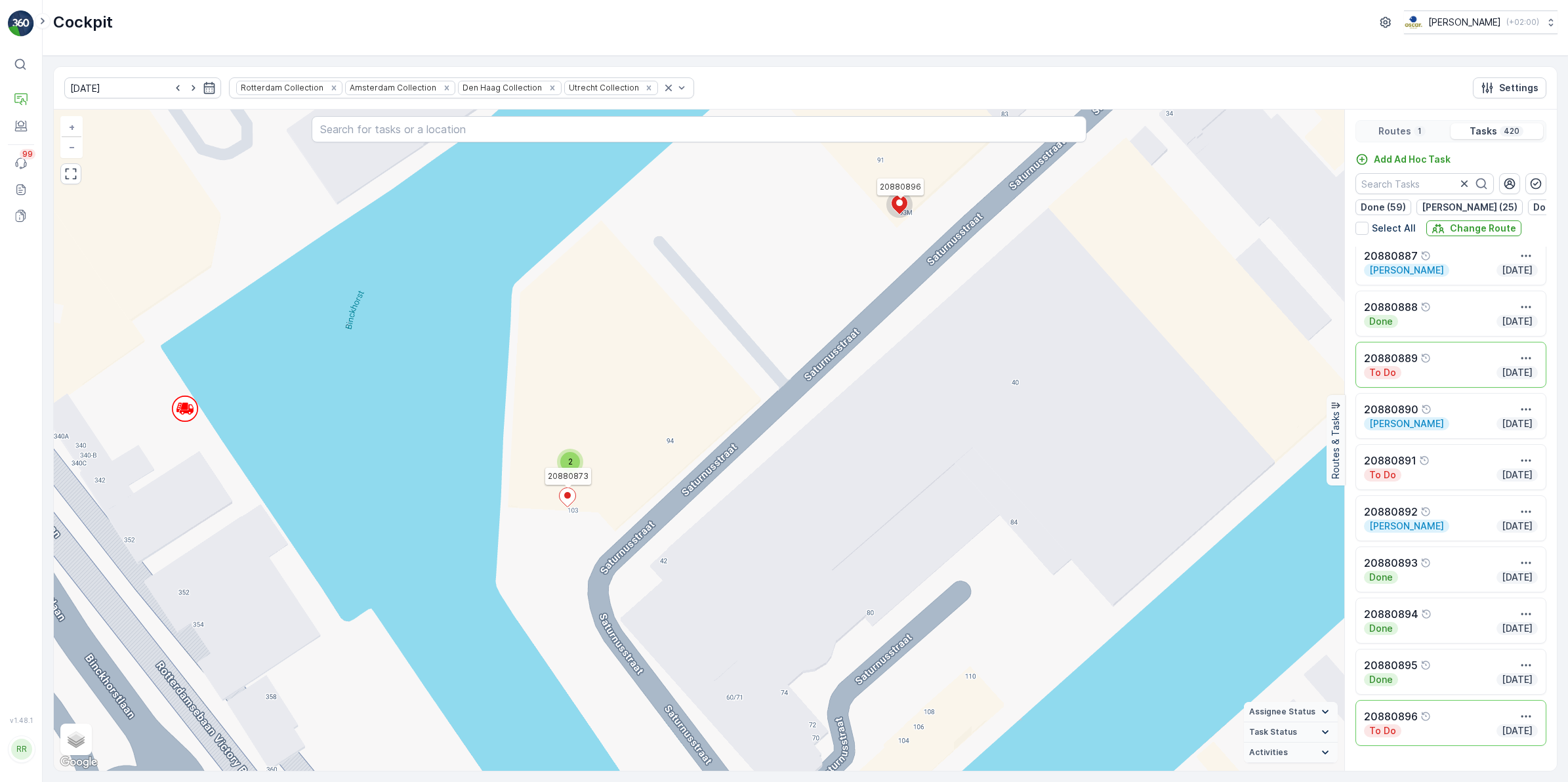
click at [568, 496] on ellipse at bounding box center [567, 495] width 6 height 6
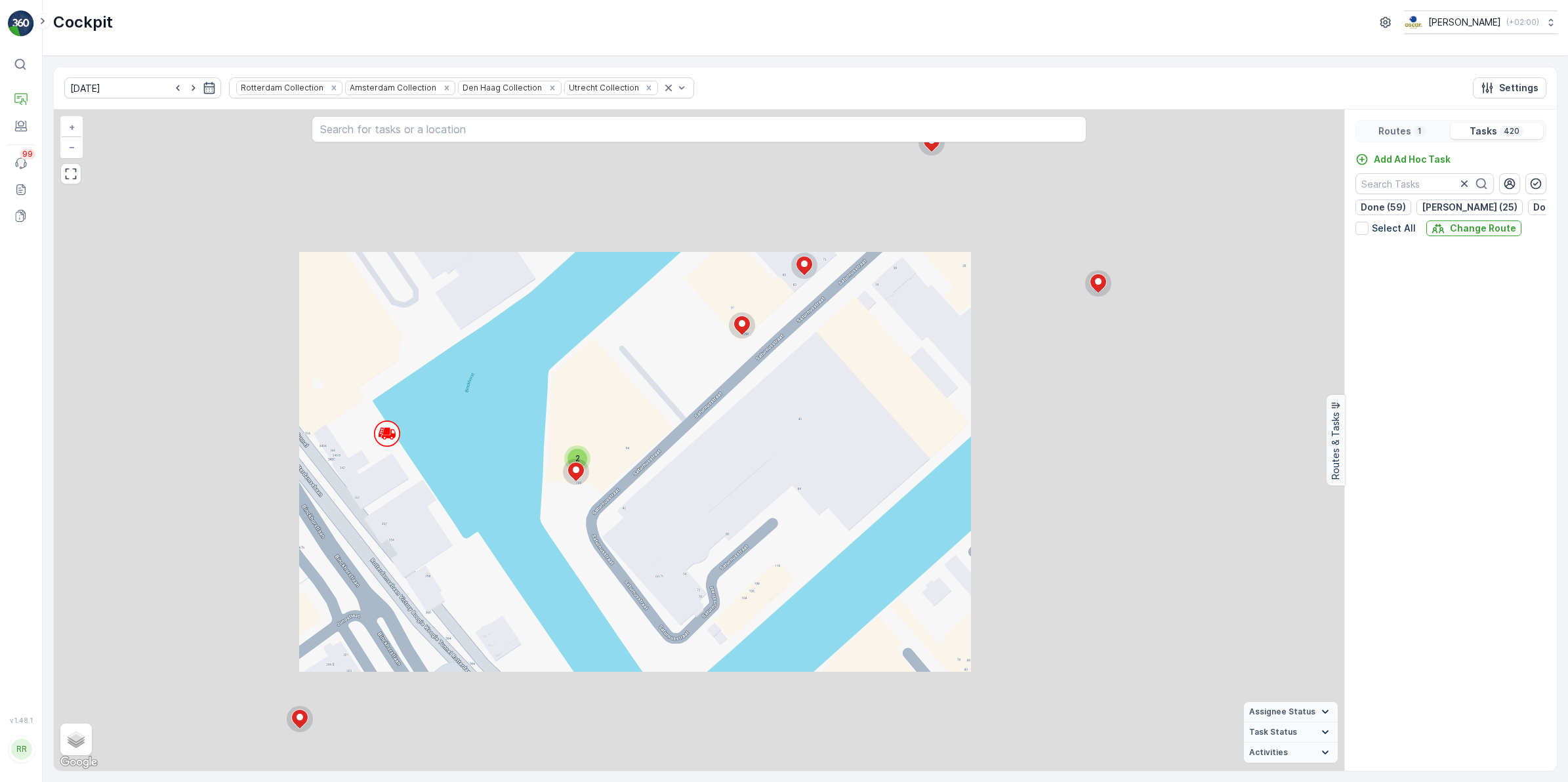
scroll to position [3735, 0]
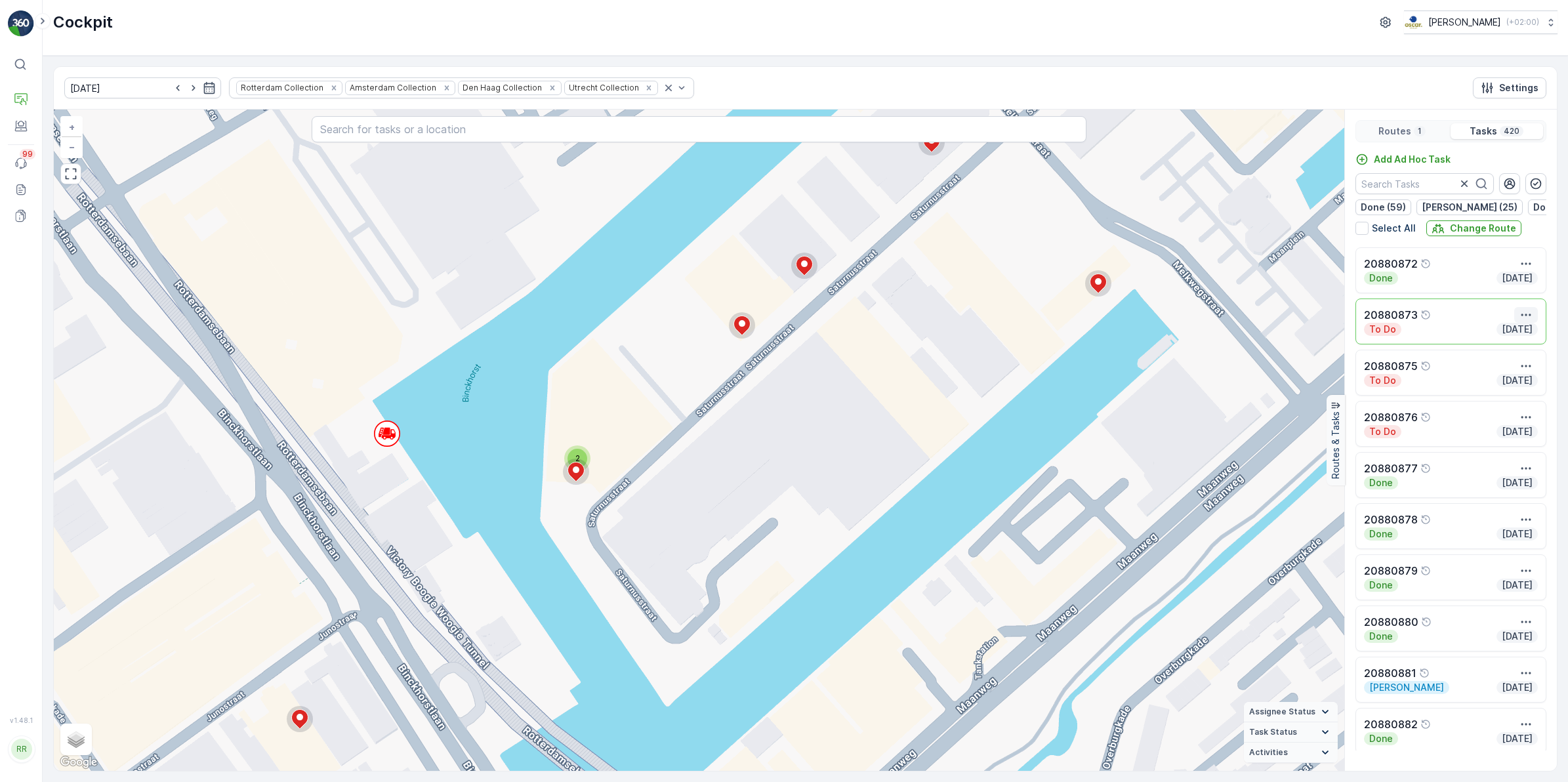
click at [1252, 322] on icon "button" at bounding box center [1526, 315] width 13 height 13
click at [1252, 339] on span "See More Details" at bounding box center [1501, 334] width 76 height 13
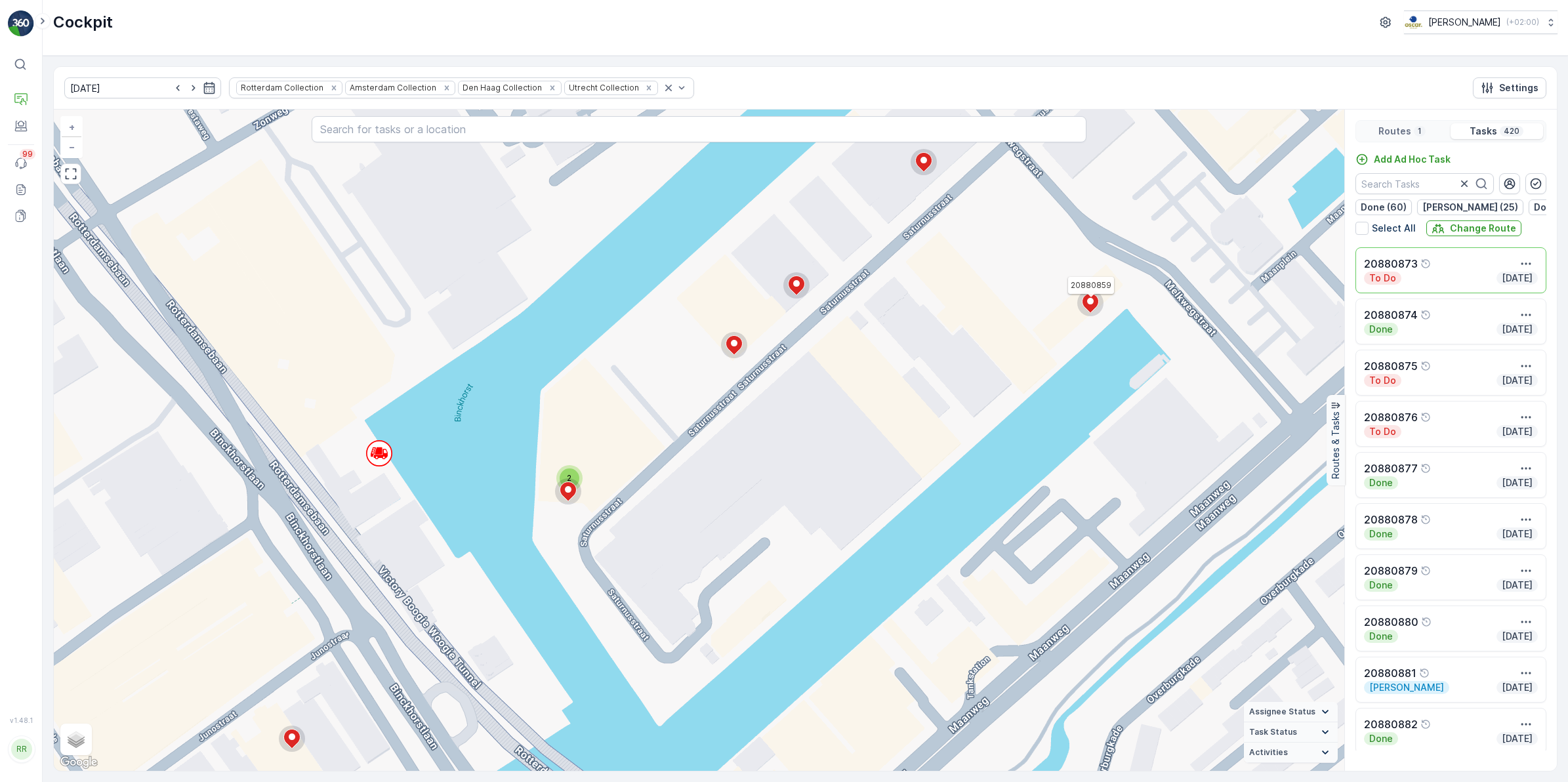
drag, startPoint x: 879, startPoint y: 309, endPoint x: 828, endPoint y: 412, distance: 114.9
click at [828, 413] on div "2 2 2 2 2 2 2 2 2 2 2 2 2 2 2 2 2 2 3 2 2 2 2 2 4 2 2 2 3 2 2 2 4 2 2 3 2 2 2 7…" at bounding box center [699, 440] width 1290 height 662
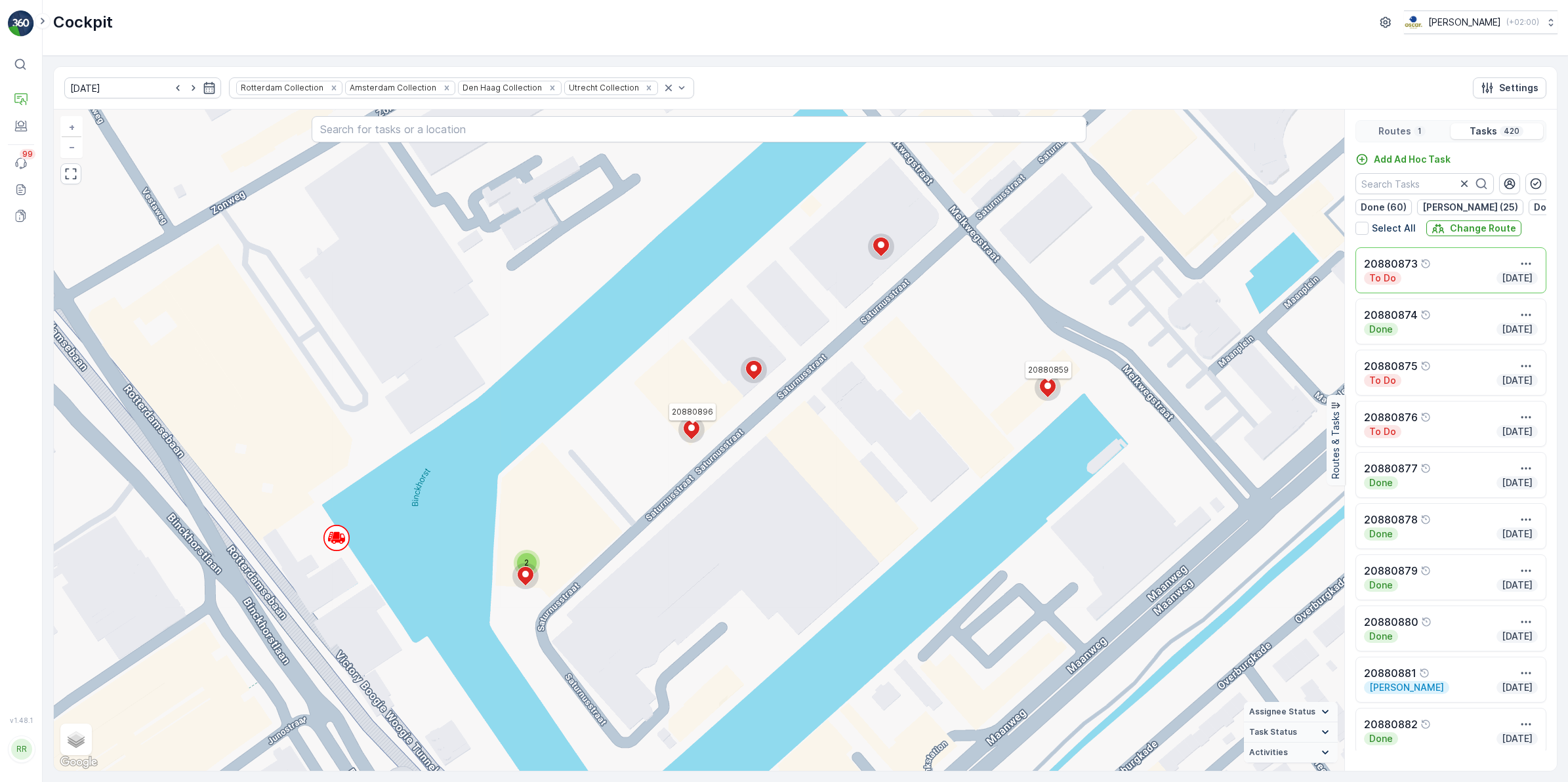
click at [693, 430] on ellipse at bounding box center [691, 428] width 6 height 6
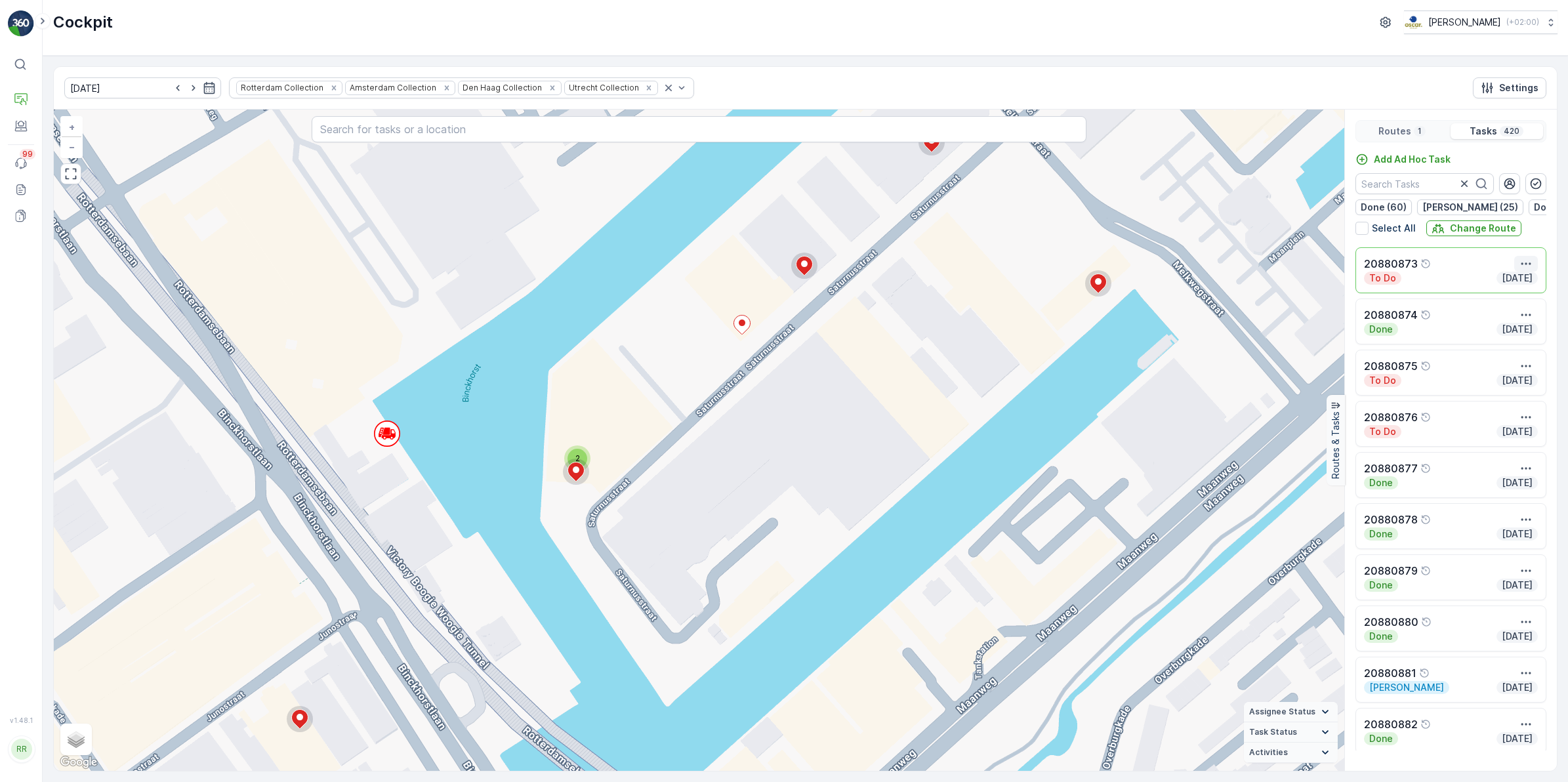
click at [1252, 271] on icon "button" at bounding box center [1526, 264] width 13 height 13
click at [1252, 290] on span "See More Details" at bounding box center [1501, 284] width 76 height 13
click at [1252, 323] on div "20880874" at bounding box center [1451, 315] width 174 height 16
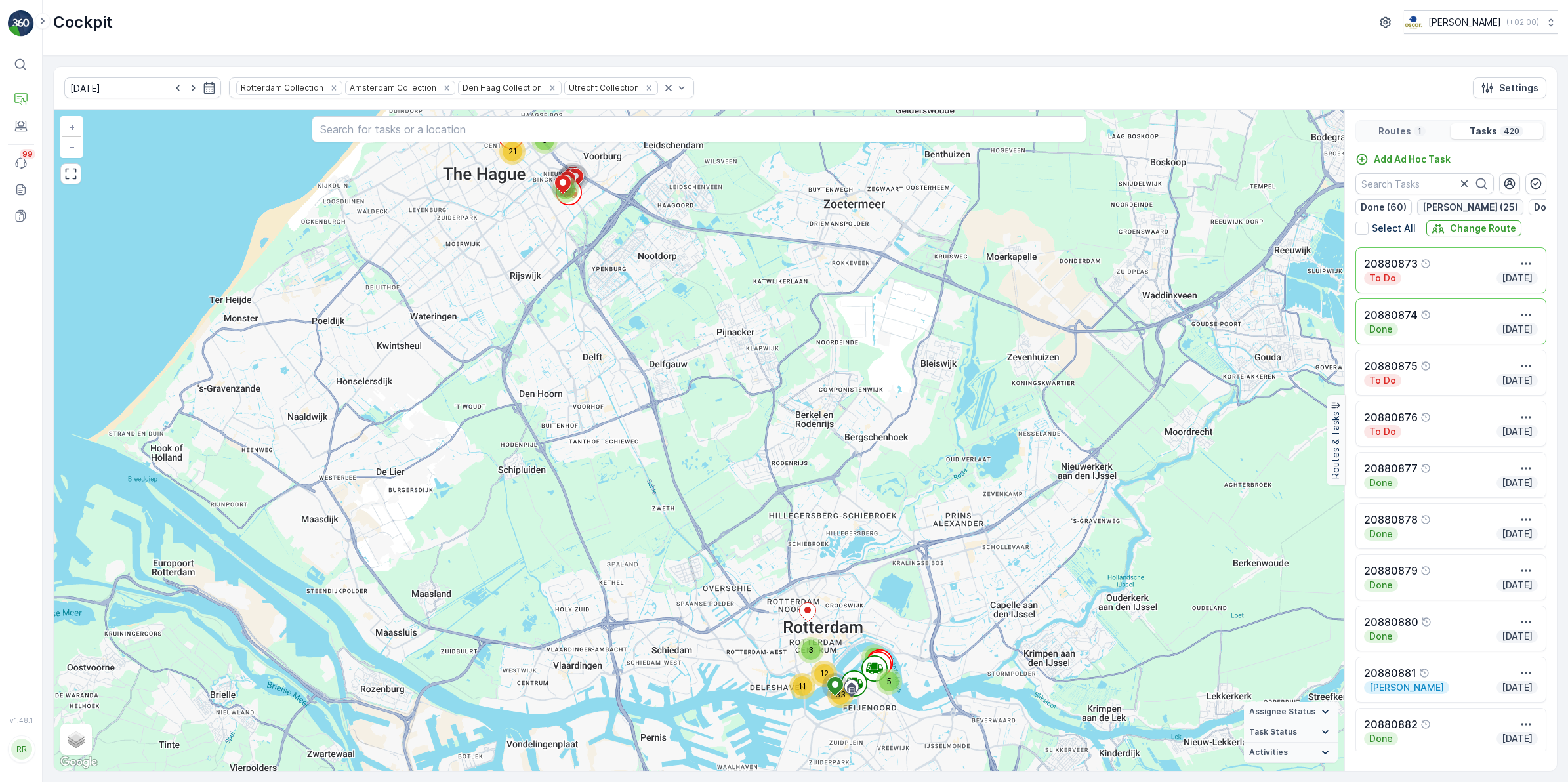
click at [1252, 211] on p "Geen Afval (25)" at bounding box center [1470, 207] width 96 height 13
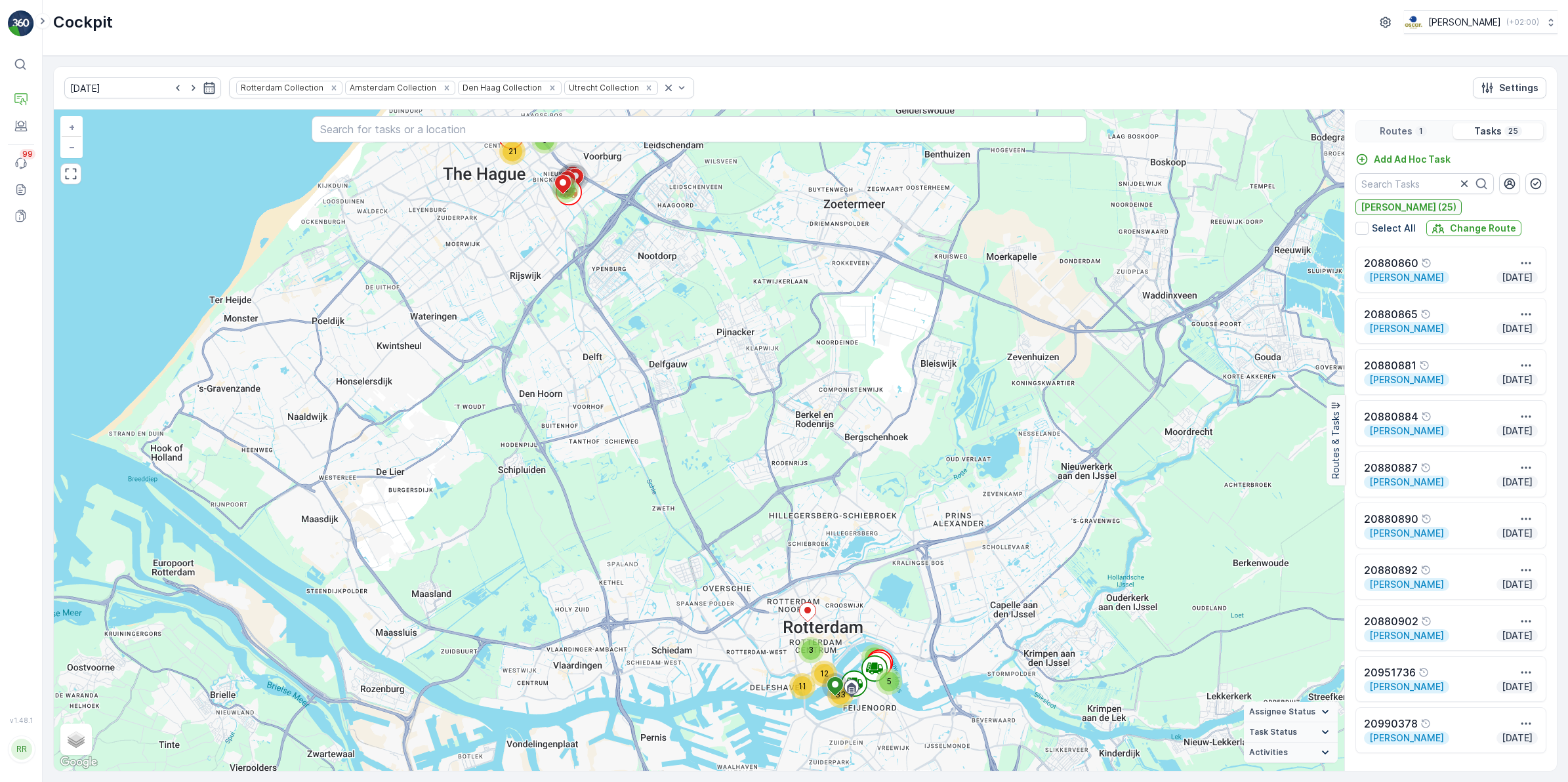
scroll to position [768, 0]
click at [1252, 183] on icon "button" at bounding box center [1464, 183] width 13 height 13
click at [1252, 184] on icon "button" at bounding box center [1464, 183] width 13 height 13
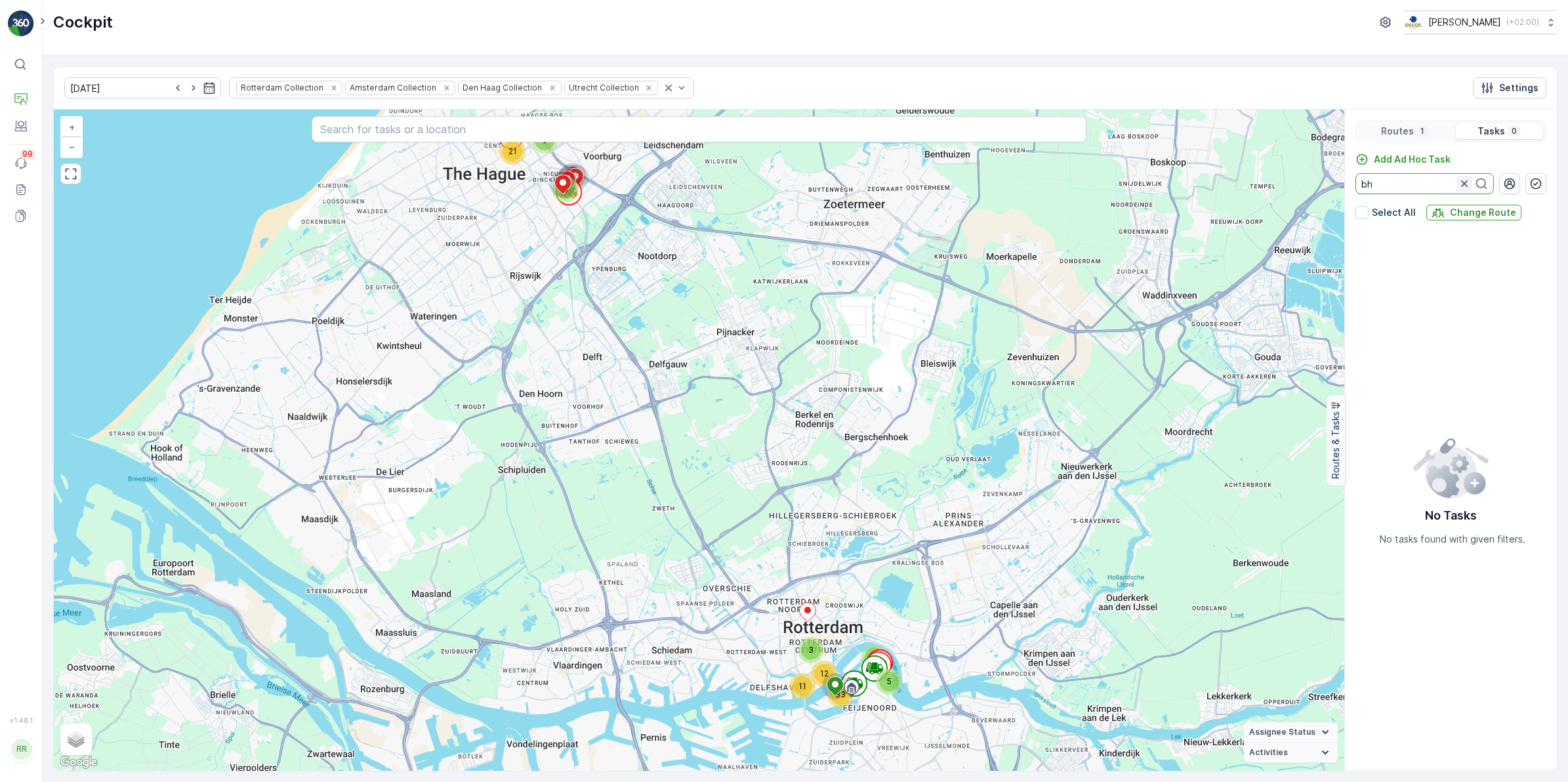
type input "bh"
click at [1252, 187] on icon "button" at bounding box center [1464, 183] width 13 height 13
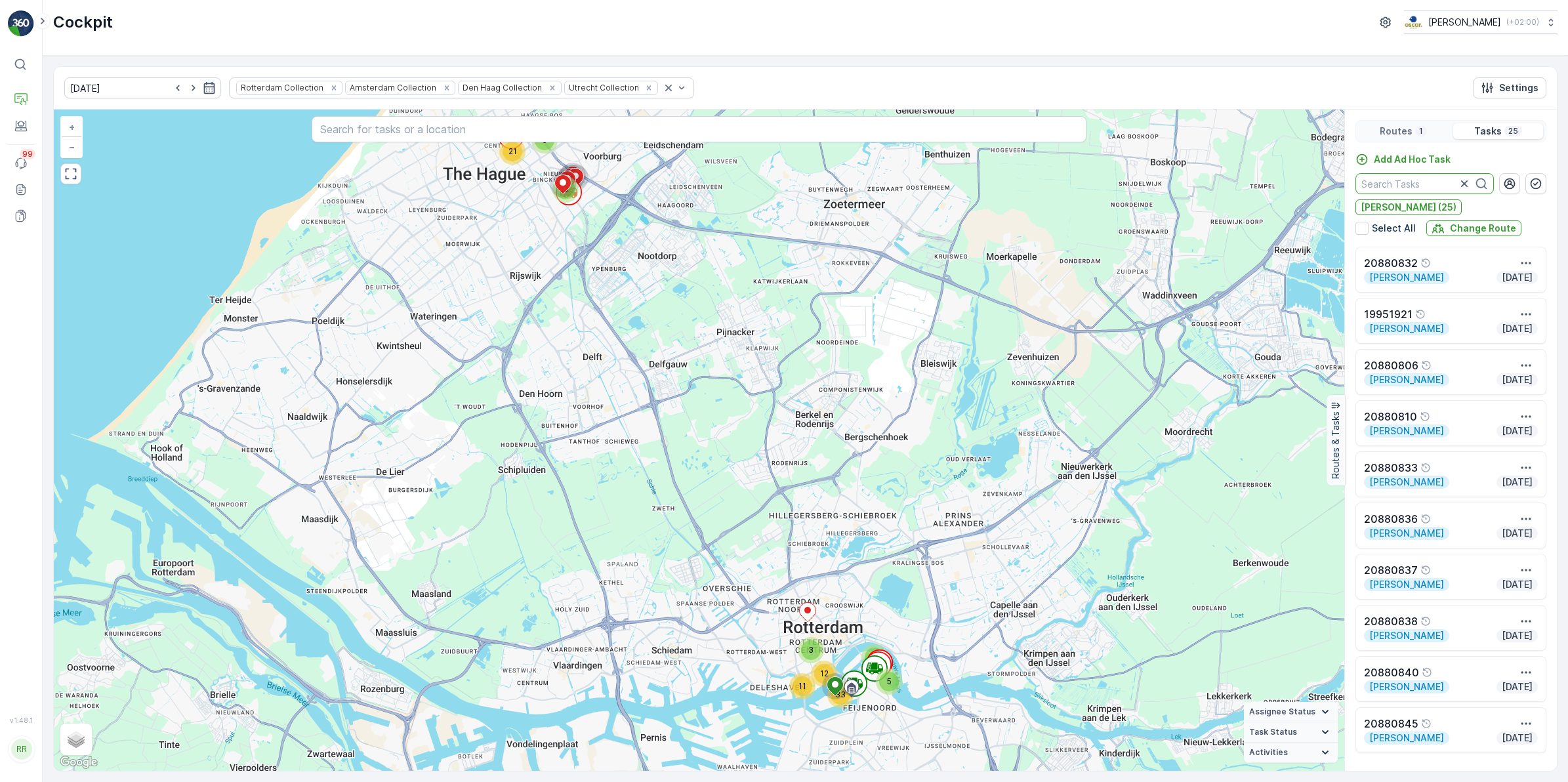
click at [1252, 128] on p "1" at bounding box center [1421, 131] width 6 height 11
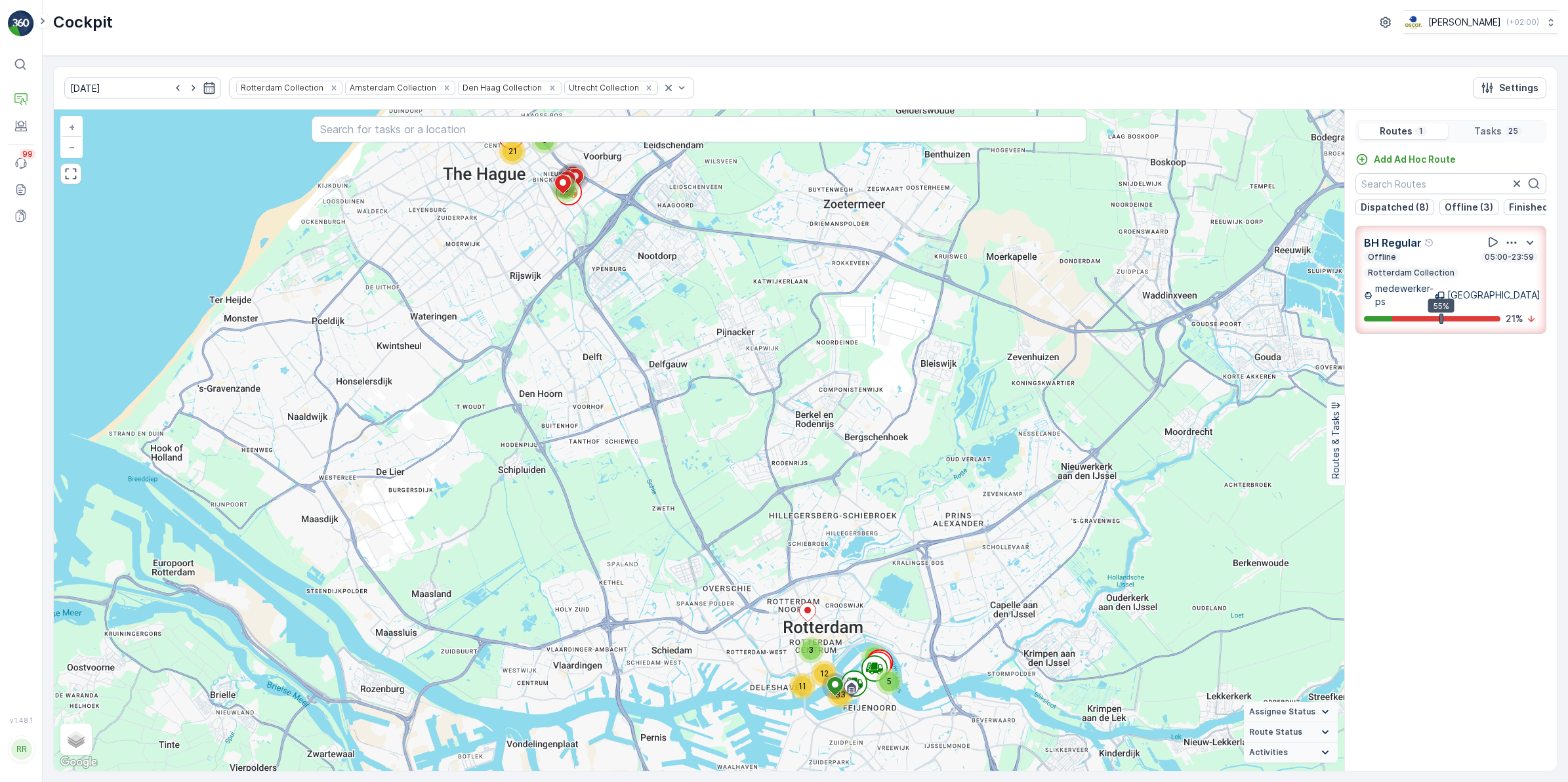
click at [1252, 251] on p "BH Regular" at bounding box center [1393, 243] width 58 height 16
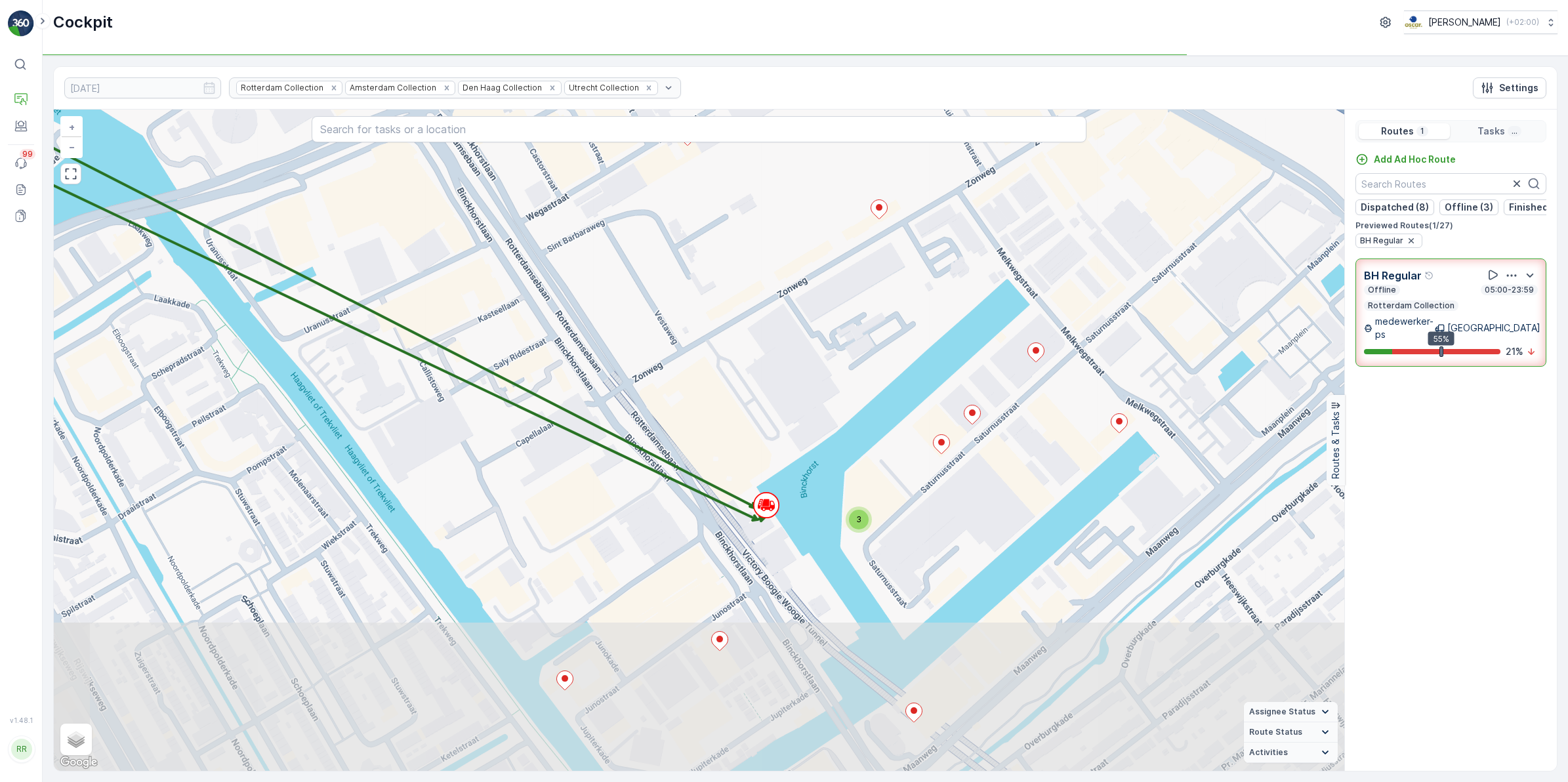
drag, startPoint x: 893, startPoint y: 528, endPoint x: 812, endPoint y: 302, distance: 240.1
click at [812, 302] on div "3 + − Satellite Roadmap Terrain Hybrid Leaflet Keyboard shortcuts Map Data Map …" at bounding box center [699, 440] width 1290 height 662
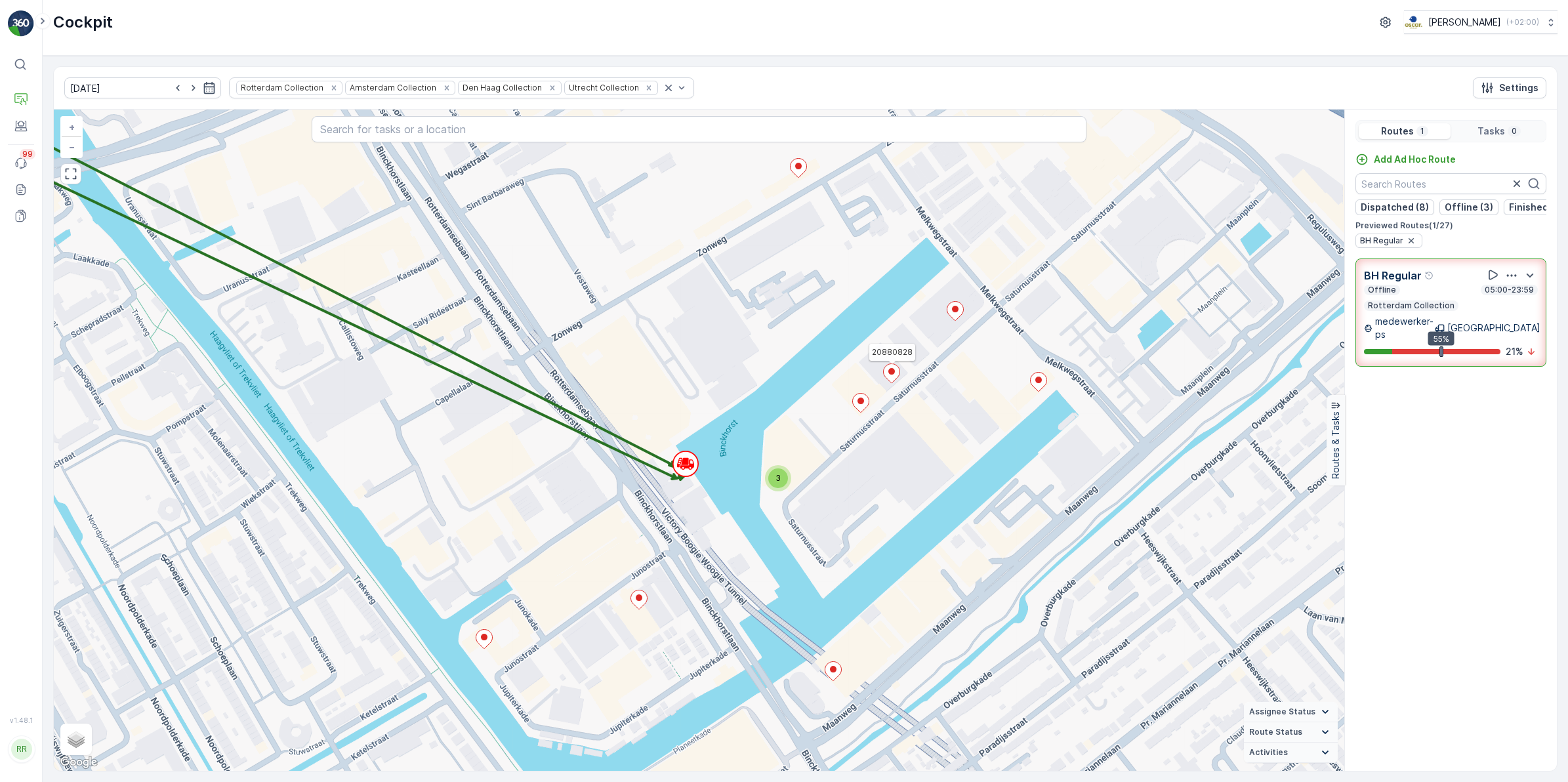
click at [896, 371] on icon at bounding box center [891, 374] width 16 height 19
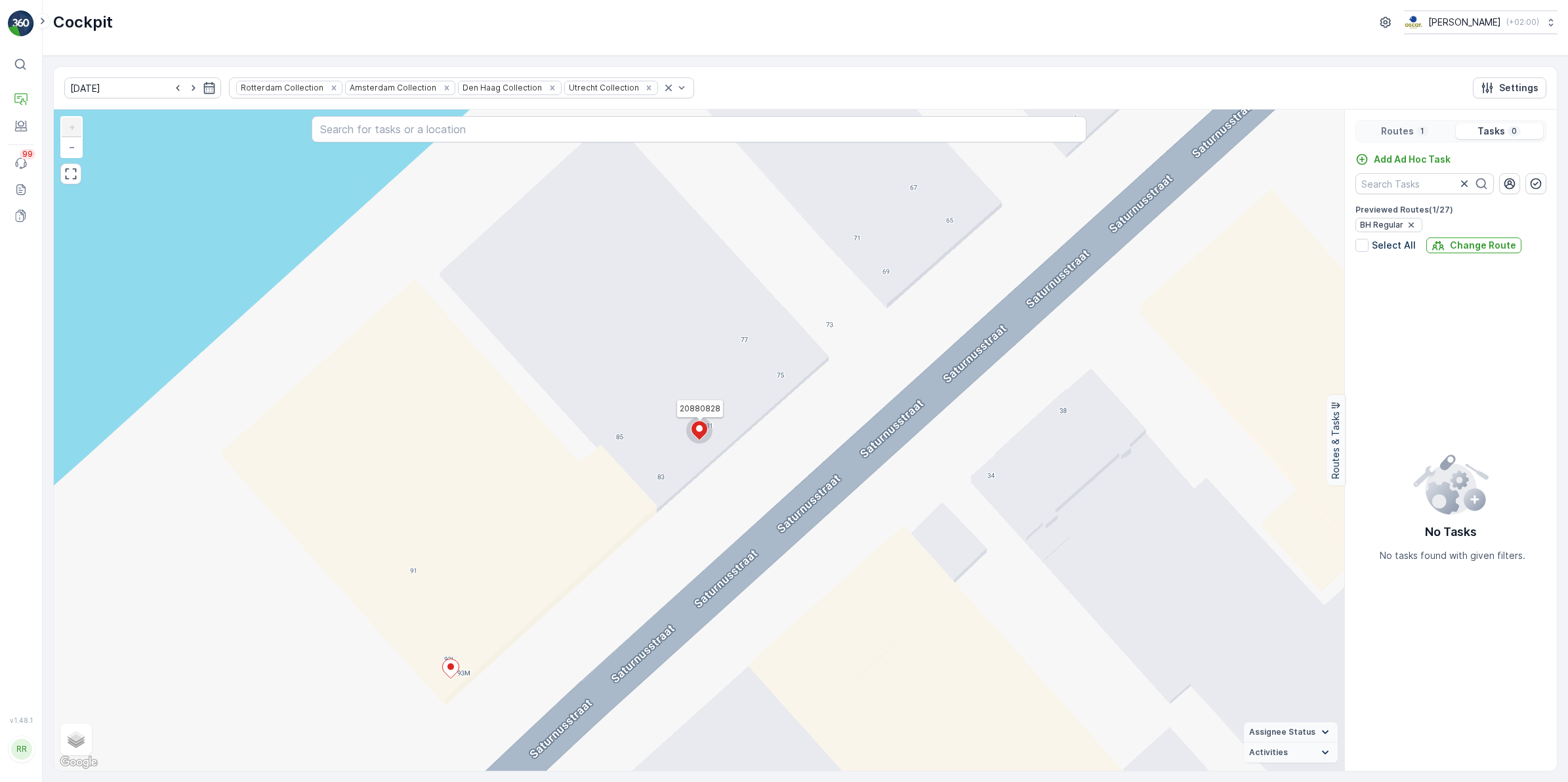
click at [700, 432] on ellipse at bounding box center [699, 428] width 6 height 6
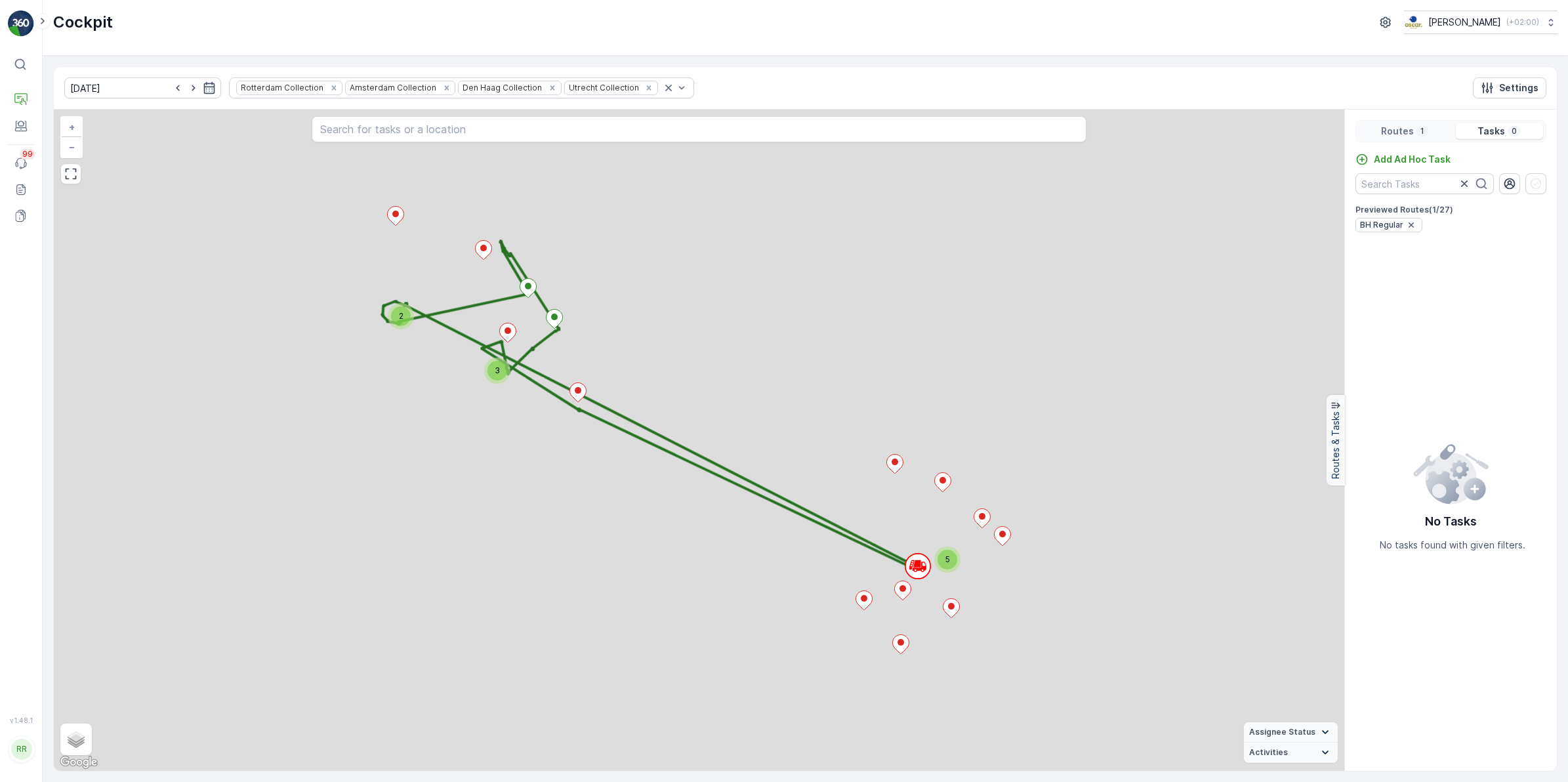
click at [700, 432] on div "3 5 2 + − Satellite Roadmap Terrain Hybrid Leaflet Keyboard shortcuts Map Data …" at bounding box center [699, 440] width 1290 height 662
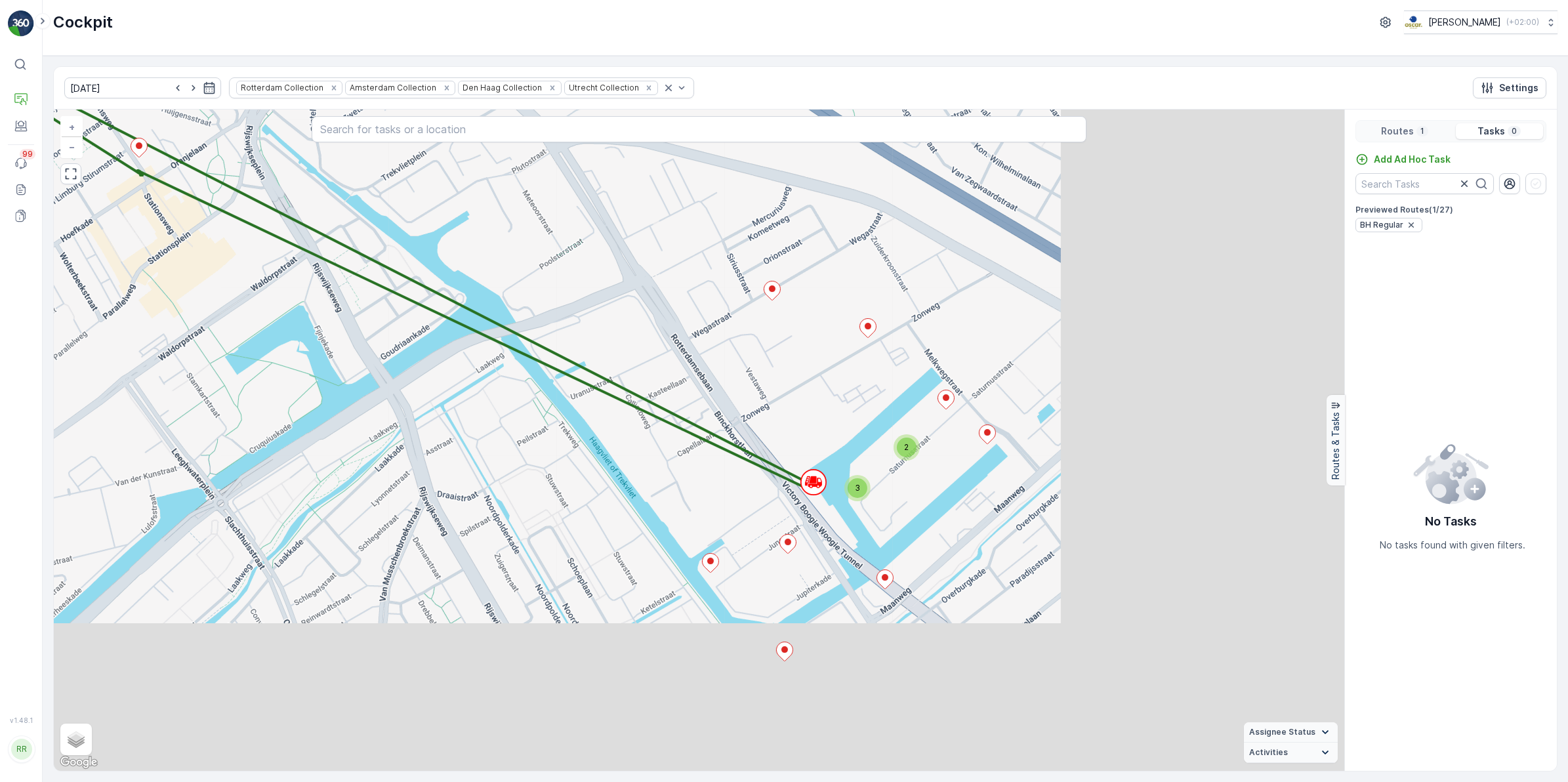
drag, startPoint x: 1209, startPoint y: 614, endPoint x: 866, endPoint y: 404, distance: 402.2
click at [866, 400] on div "2 3 2 + − Satellite Roadmap Terrain Hybrid Leaflet Keyboard shortcuts Map Data …" at bounding box center [699, 440] width 1290 height 662
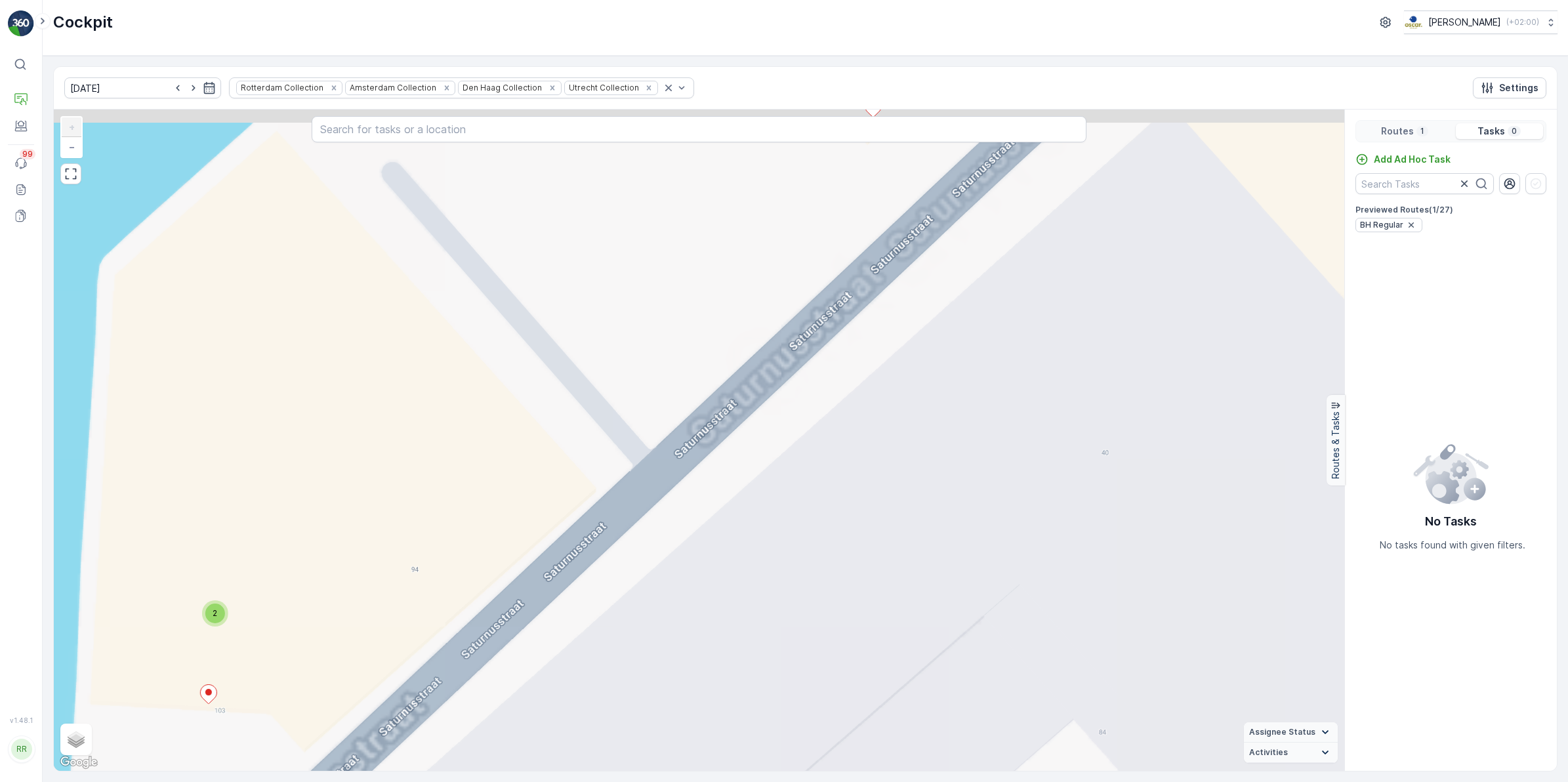
drag, startPoint x: 915, startPoint y: 346, endPoint x: 861, endPoint y: 529, distance: 190.8
click at [861, 529] on div "3 2 + − Satellite Roadmap Terrain Hybrid Leaflet Keyboard shortcuts Map Data Ma…" at bounding box center [699, 440] width 1290 height 662
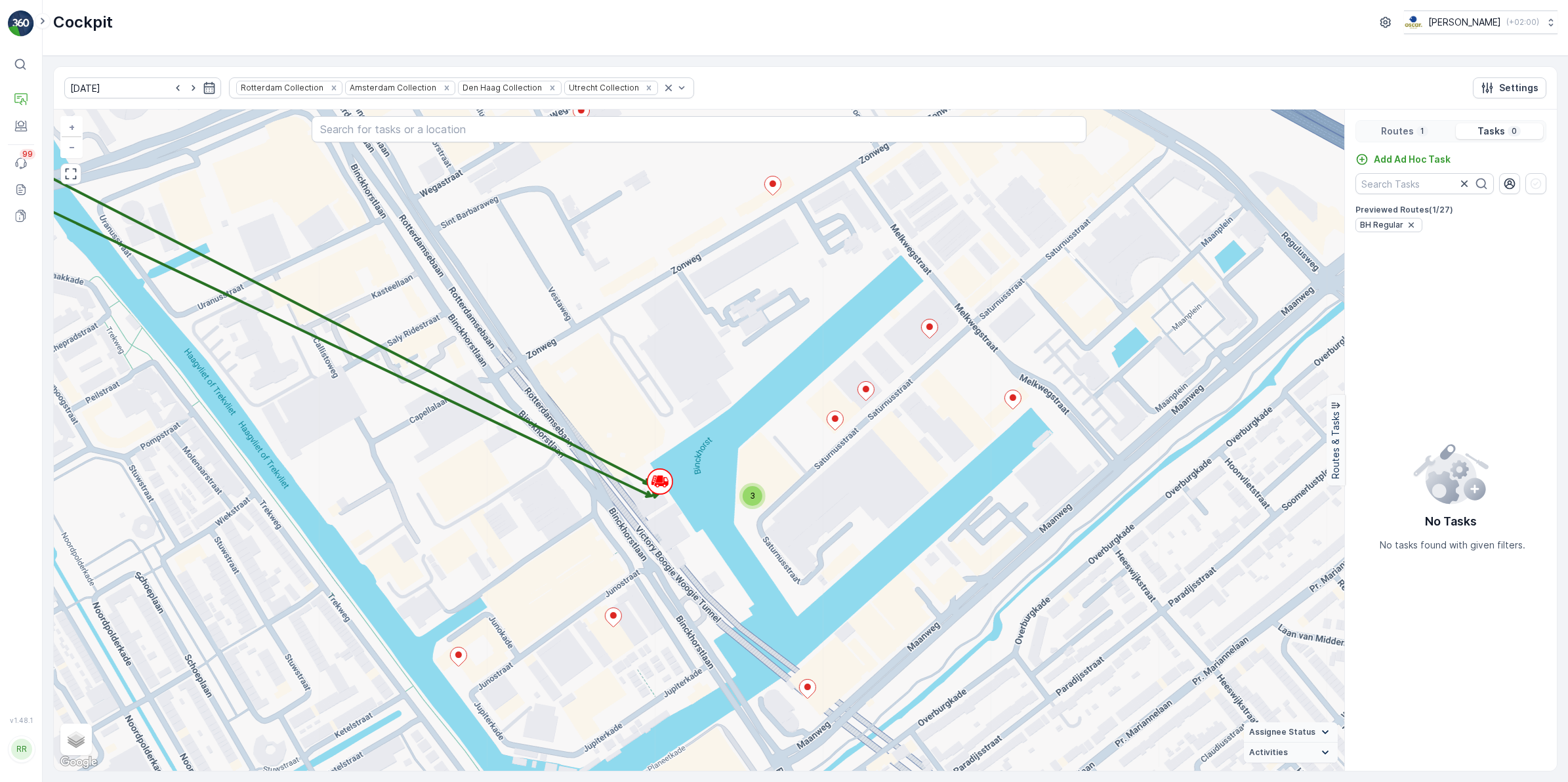
drag, startPoint x: 876, startPoint y: 375, endPoint x: 853, endPoint y: 445, distance: 73.7
click at [853, 445] on div "3 + − Satellite Roadmap Terrain Hybrid Leaflet Keyboard shortcuts Map Data Map …" at bounding box center [699, 440] width 1290 height 662
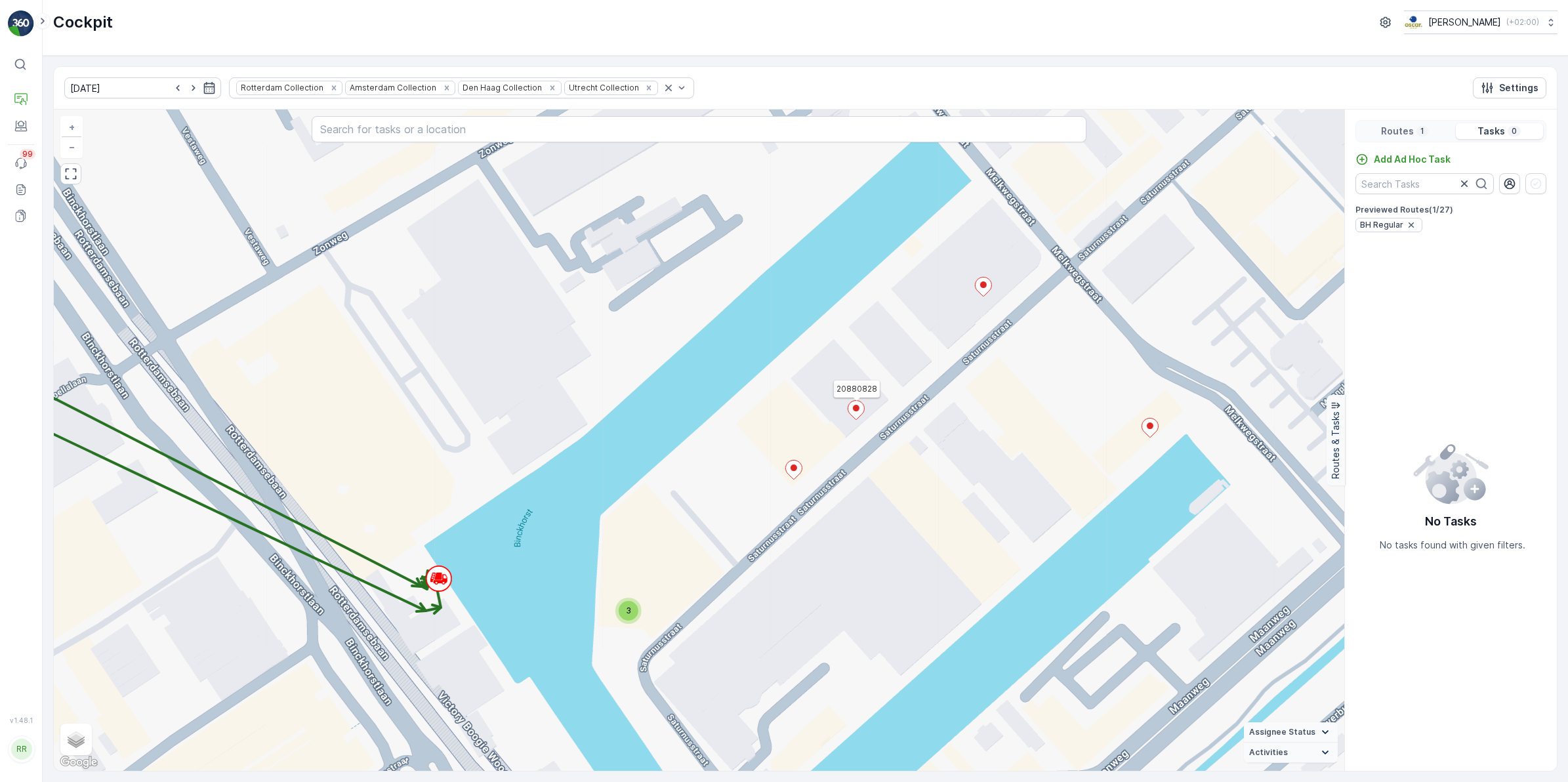
click at [860, 408] on icon at bounding box center [856, 410] width 16 height 19
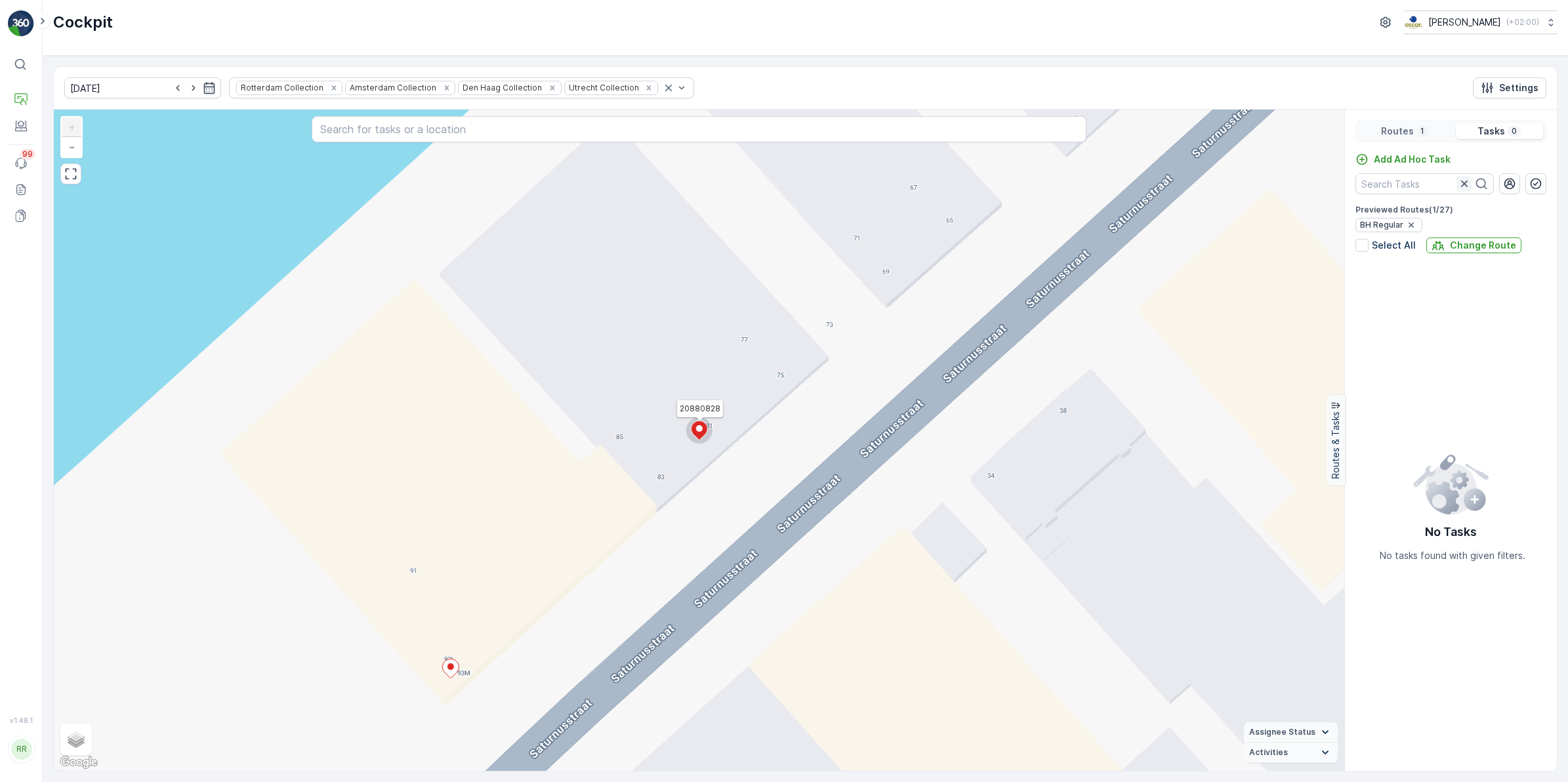
click at [1252, 184] on icon "button" at bounding box center [1464, 183] width 13 height 13
click at [1252, 230] on icon "button" at bounding box center [1411, 225] width 11 height 11
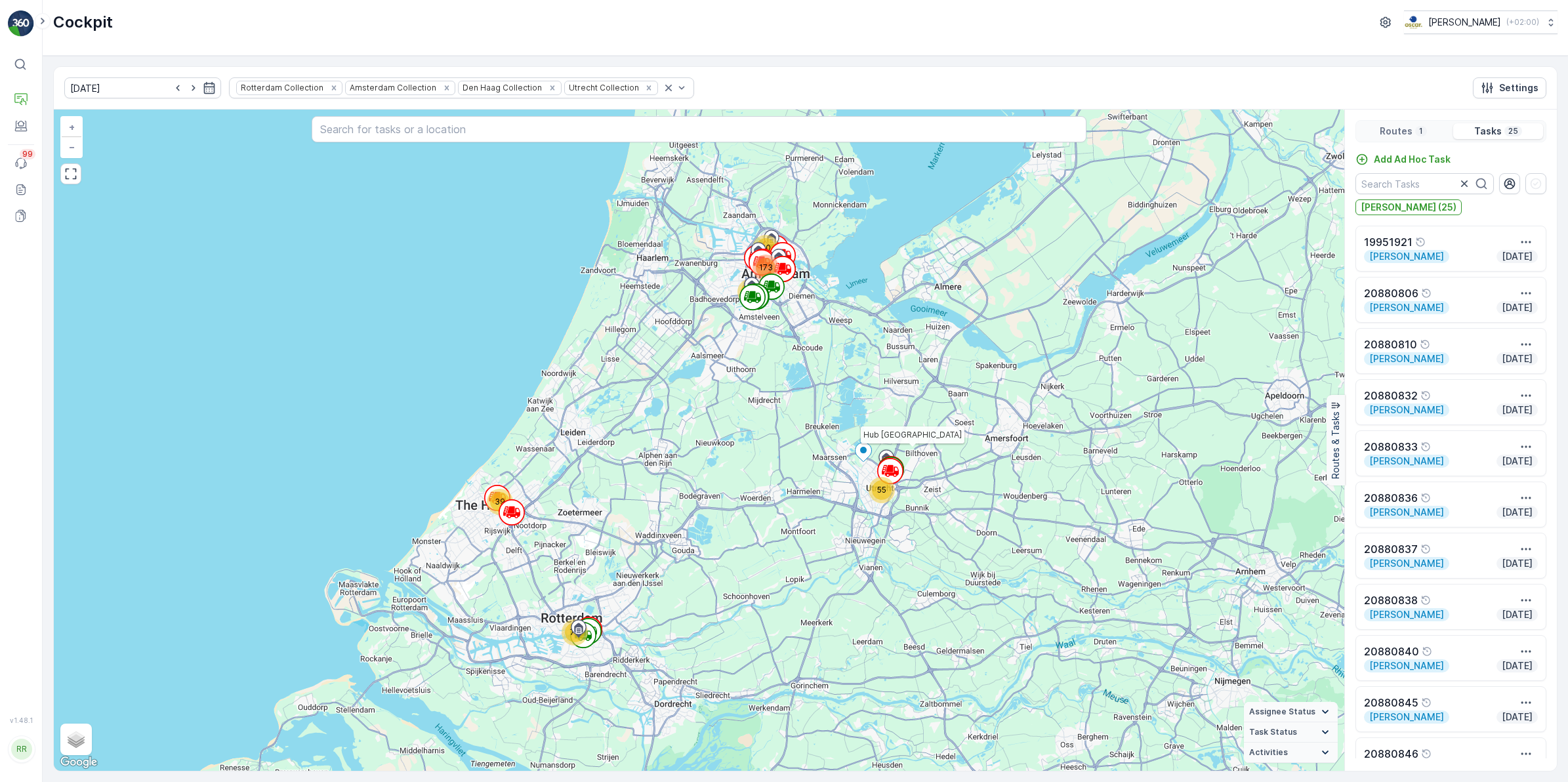
drag, startPoint x: 1461, startPoint y: 184, endPoint x: 1437, endPoint y: 171, distance: 27.3
click at [1252, 184] on icon "button" at bounding box center [1464, 183] width 13 height 13
click at [1252, 128] on p "Routes" at bounding box center [1396, 131] width 33 height 13
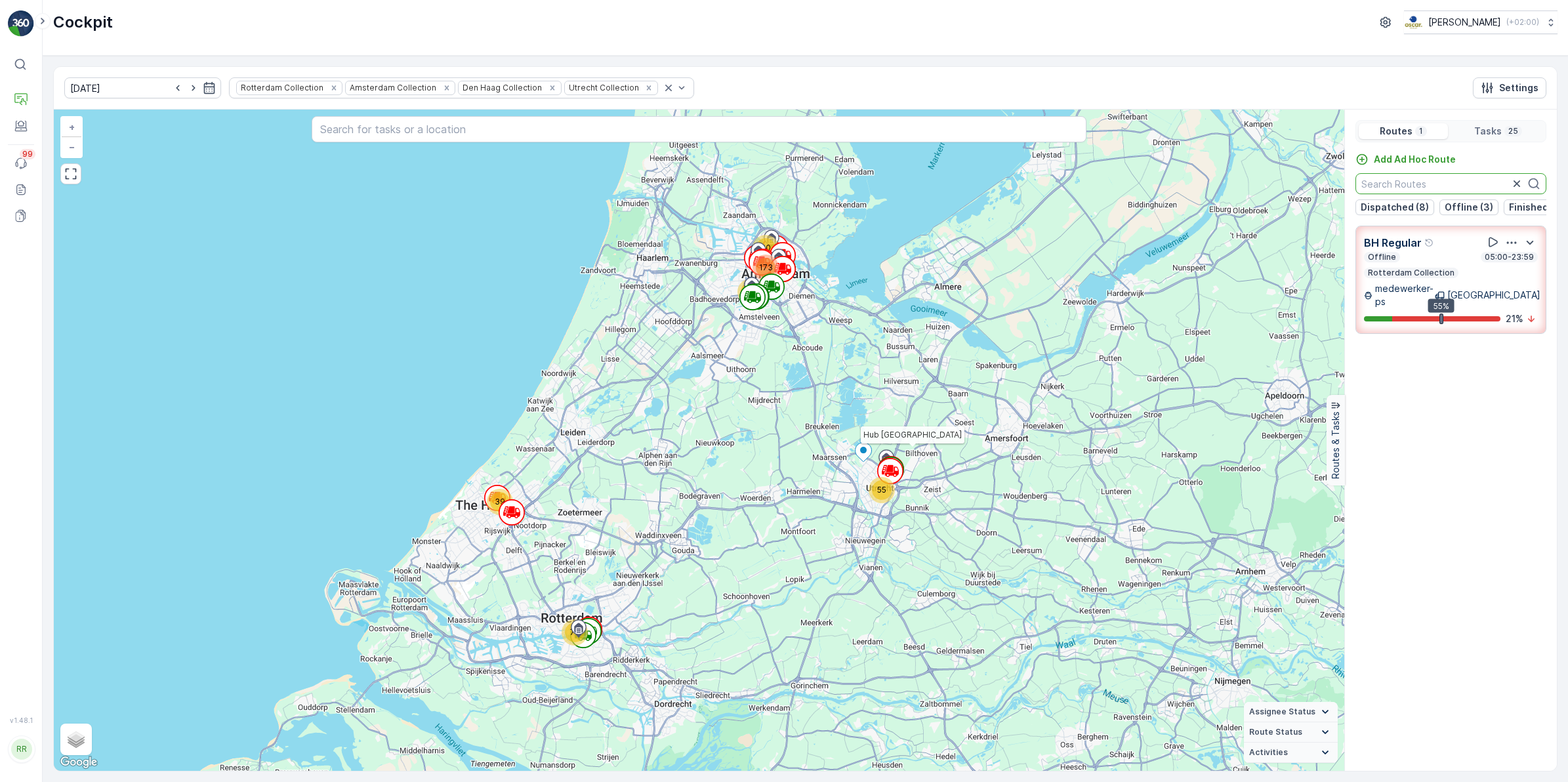
click at [1252, 184] on input "text" at bounding box center [1451, 183] width 191 height 21
click at [1252, 132] on p "Tasks" at bounding box center [1488, 131] width 27 height 13
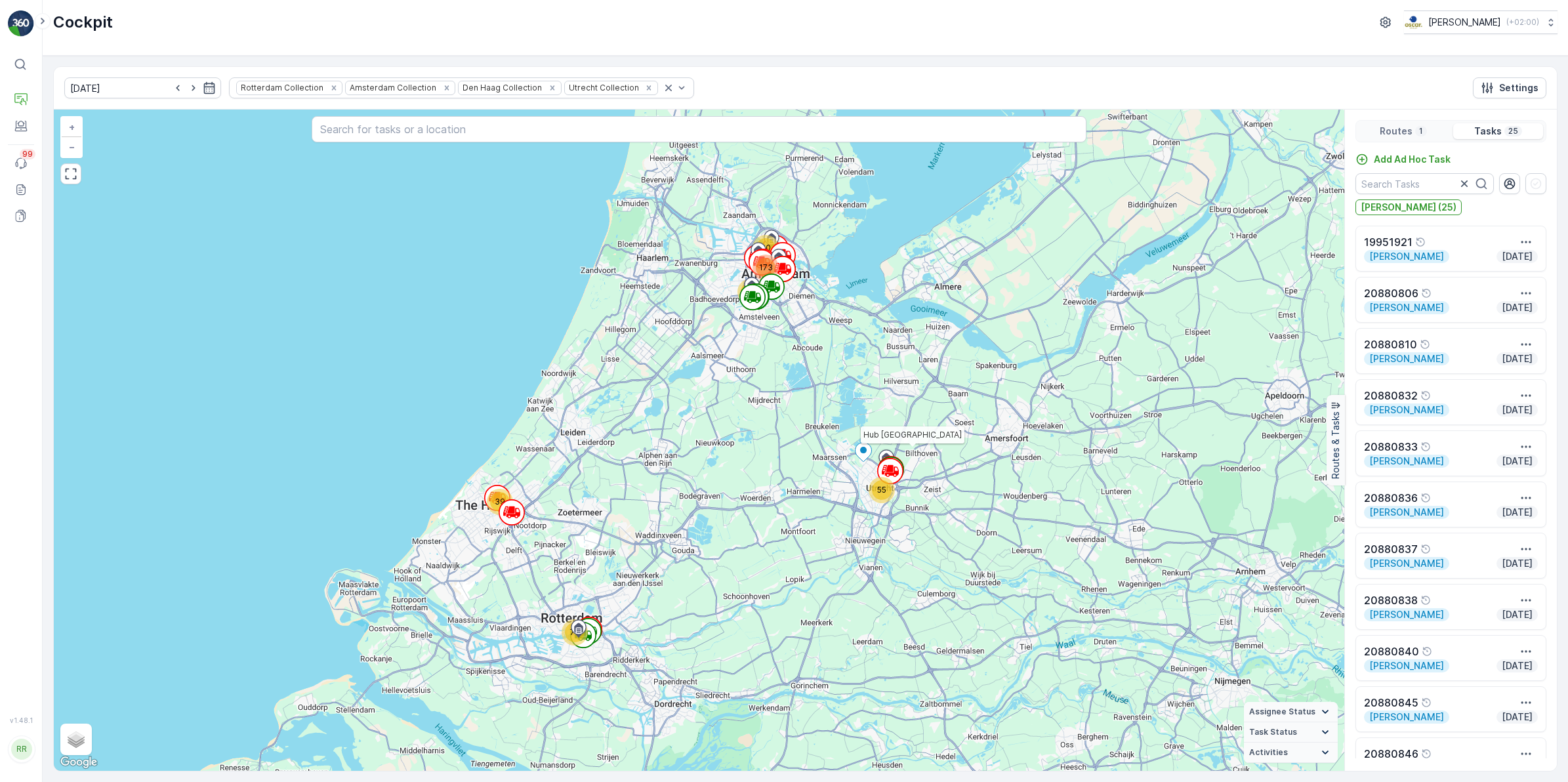
click at [1252, 125] on p "Routes" at bounding box center [1396, 131] width 33 height 13
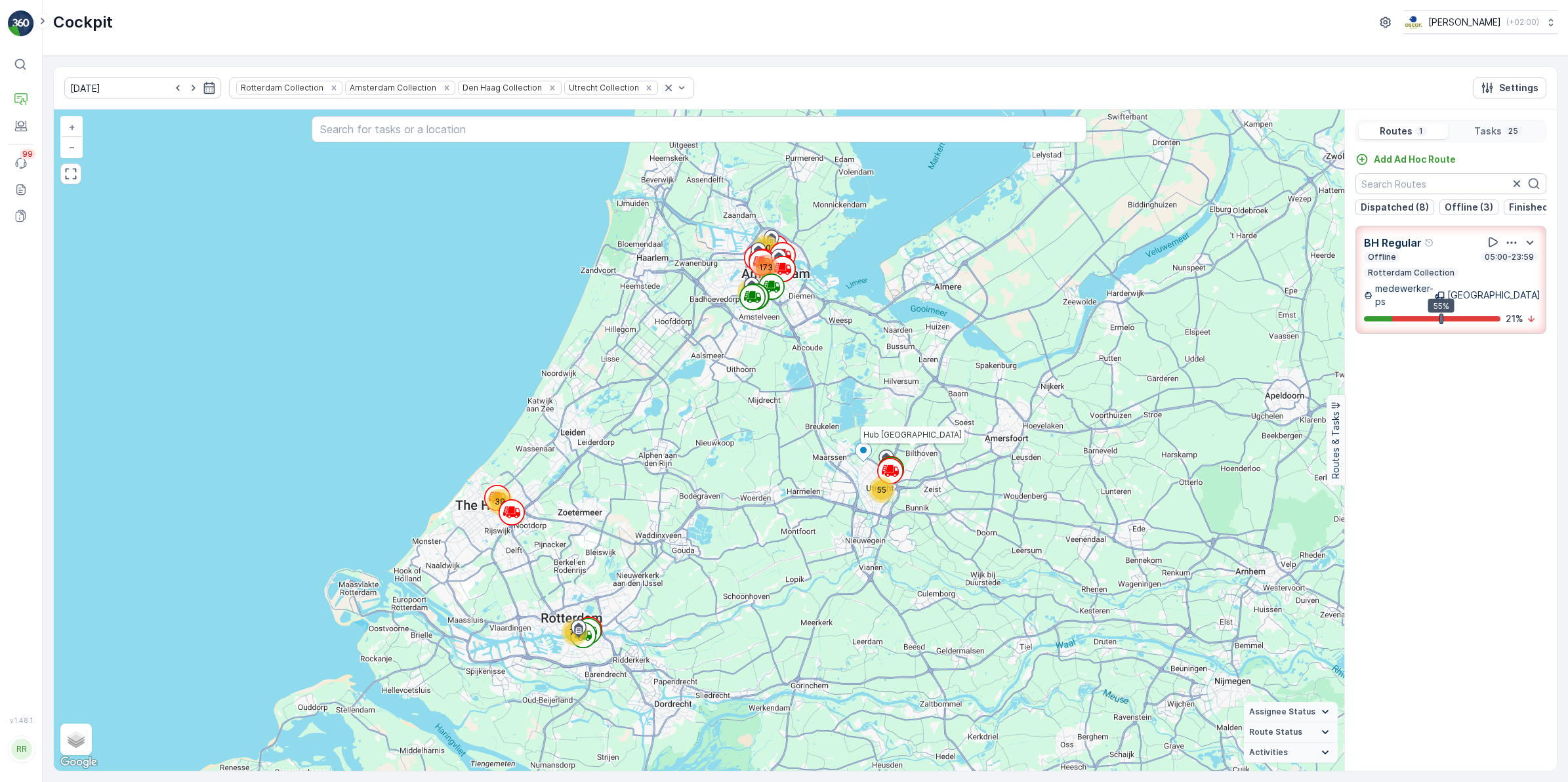
click at [1252, 263] on div "Offline 05:00-23:59" at bounding box center [1451, 257] width 174 height 11
click at [1252, 263] on div "Add Ad Hoc Route Dispatched (8) Offline (3) Finished (12) Undispatched (4) BH R…" at bounding box center [1451, 456] width 212 height 607
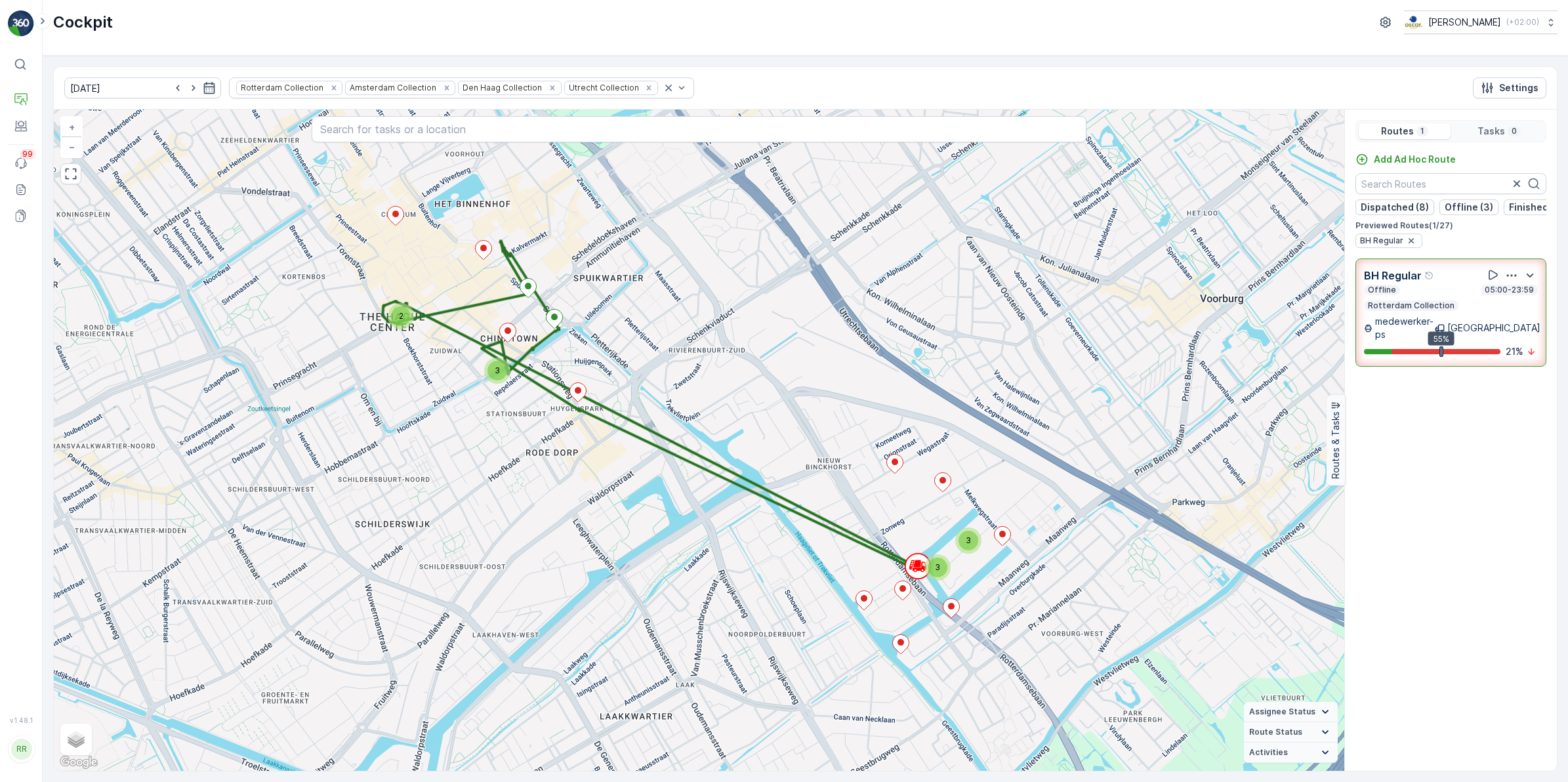
drag, startPoint x: 1424, startPoint y: 263, endPoint x: 1487, endPoint y: 128, distance: 149.0
click at [1252, 128] on p "Tasks" at bounding box center [1491, 131] width 27 height 13
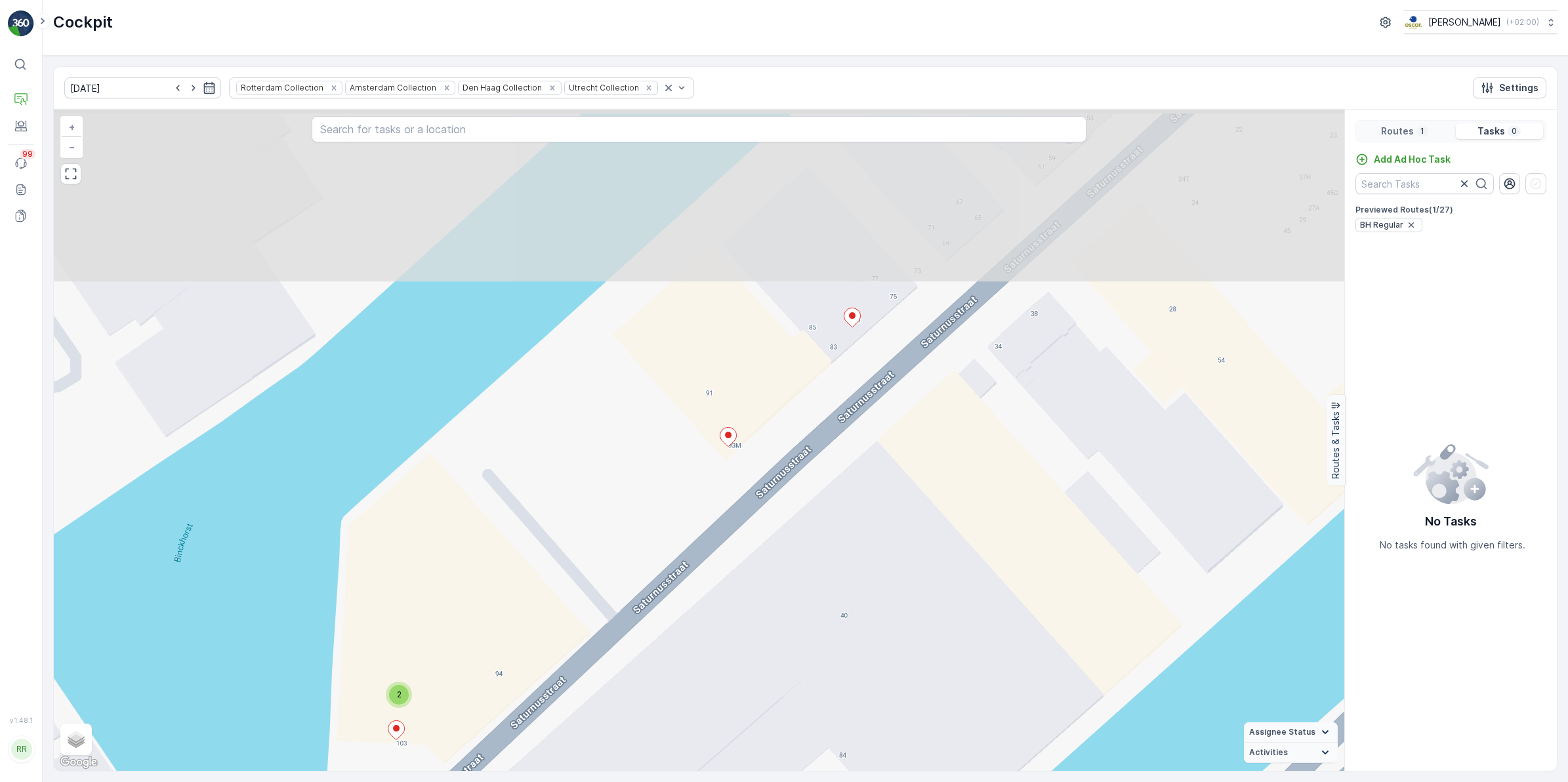
drag, startPoint x: 771, startPoint y: 372, endPoint x: 788, endPoint y: 537, distance: 165.9
click at [788, 537] on div "2 + − Satellite Roadmap Terrain Hybrid Leaflet Keyboard shortcuts Map Data Map …" at bounding box center [699, 440] width 1290 height 662
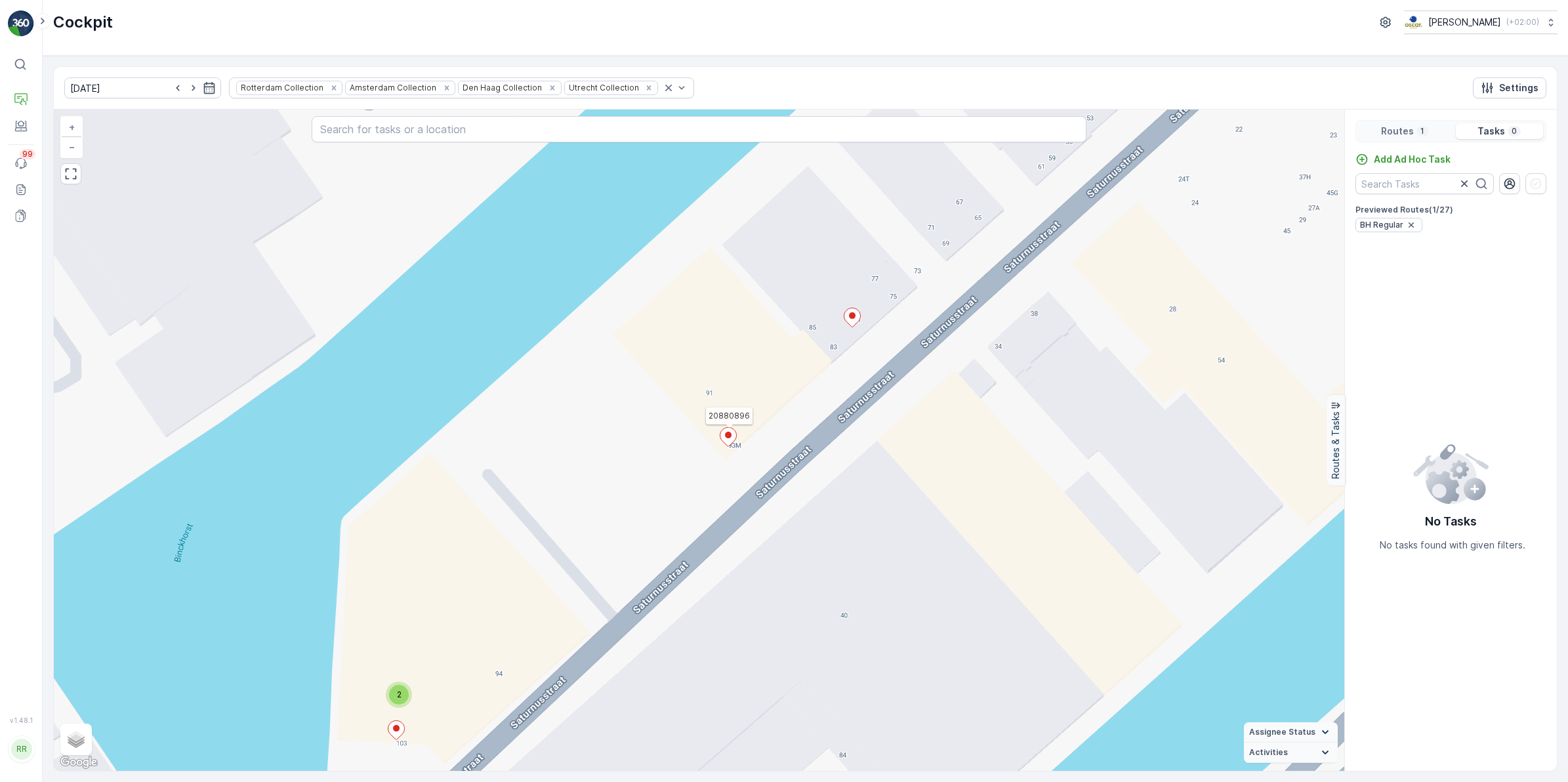
click at [726, 435] on ellipse at bounding box center [727, 435] width 6 height 6
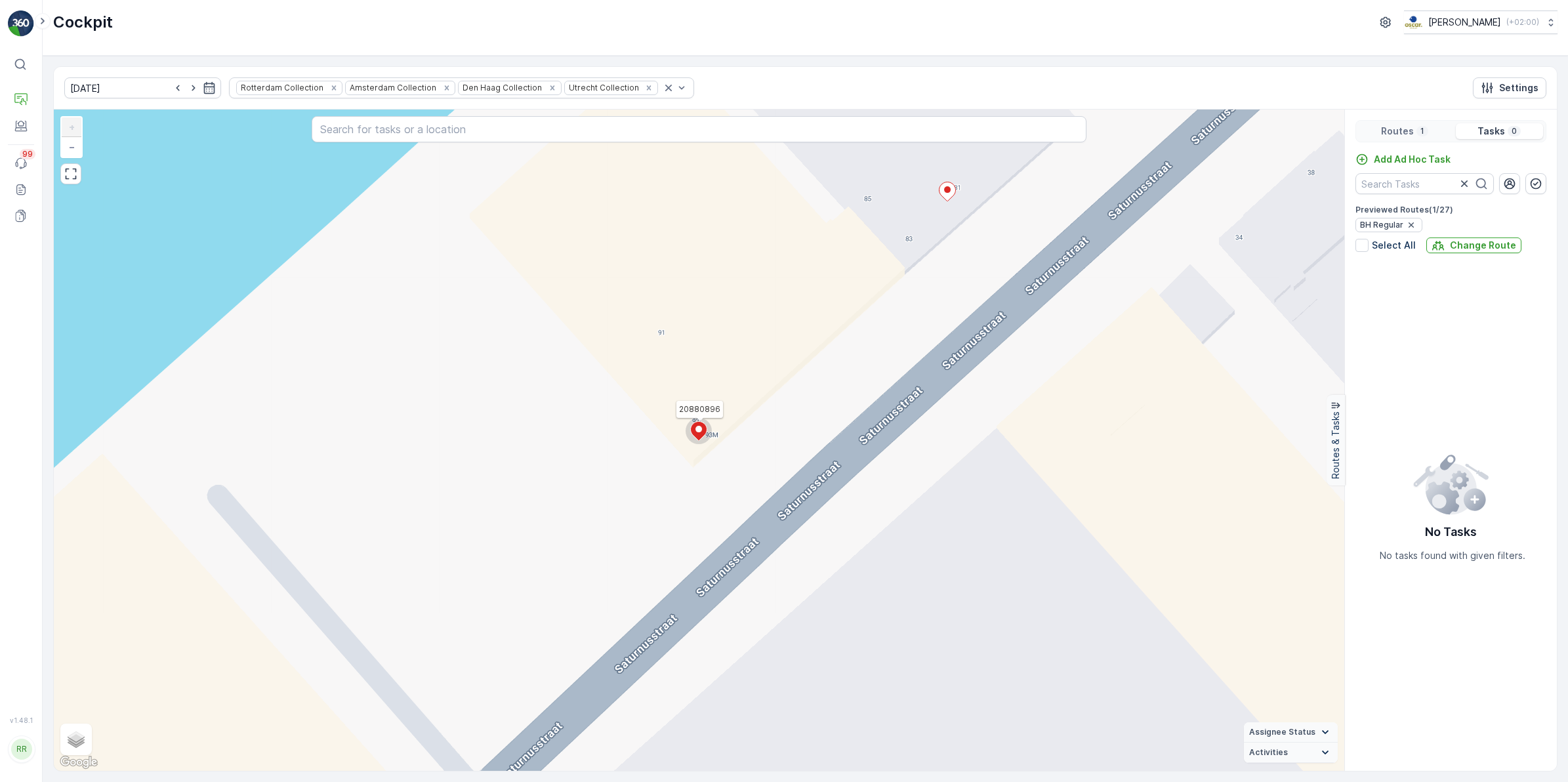
click at [1252, 250] on div "Select All" at bounding box center [1385, 246] width 60 height 13
click at [1252, 239] on input "Select All" at bounding box center [1355, 239] width 0 height 0
click at [697, 435] on icon at bounding box center [699, 430] width 16 height 19
click at [1252, 247] on p "Change Route" at bounding box center [1483, 246] width 67 height 13
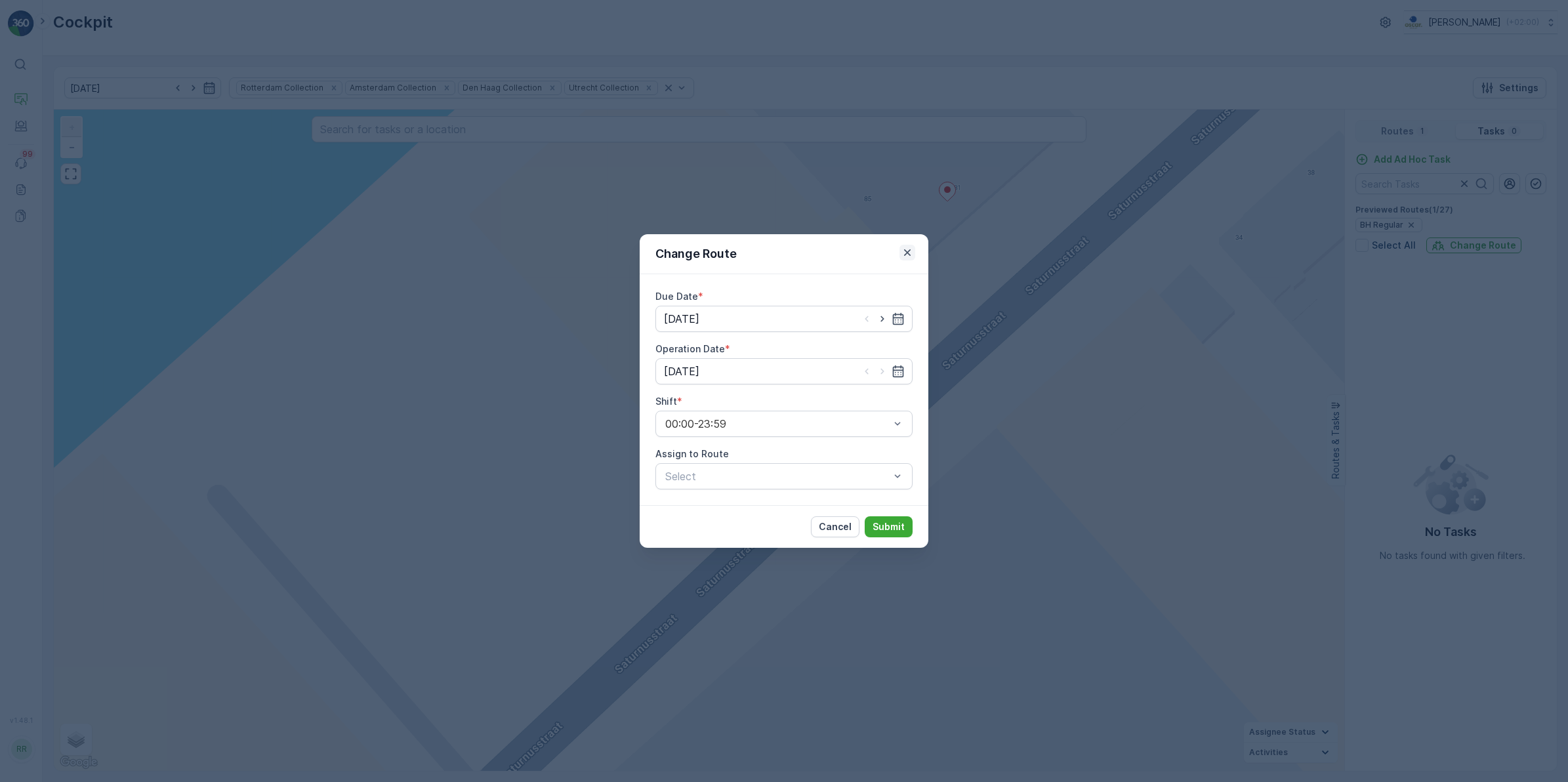
click at [906, 254] on icon "button" at bounding box center [907, 252] width 6 height 6
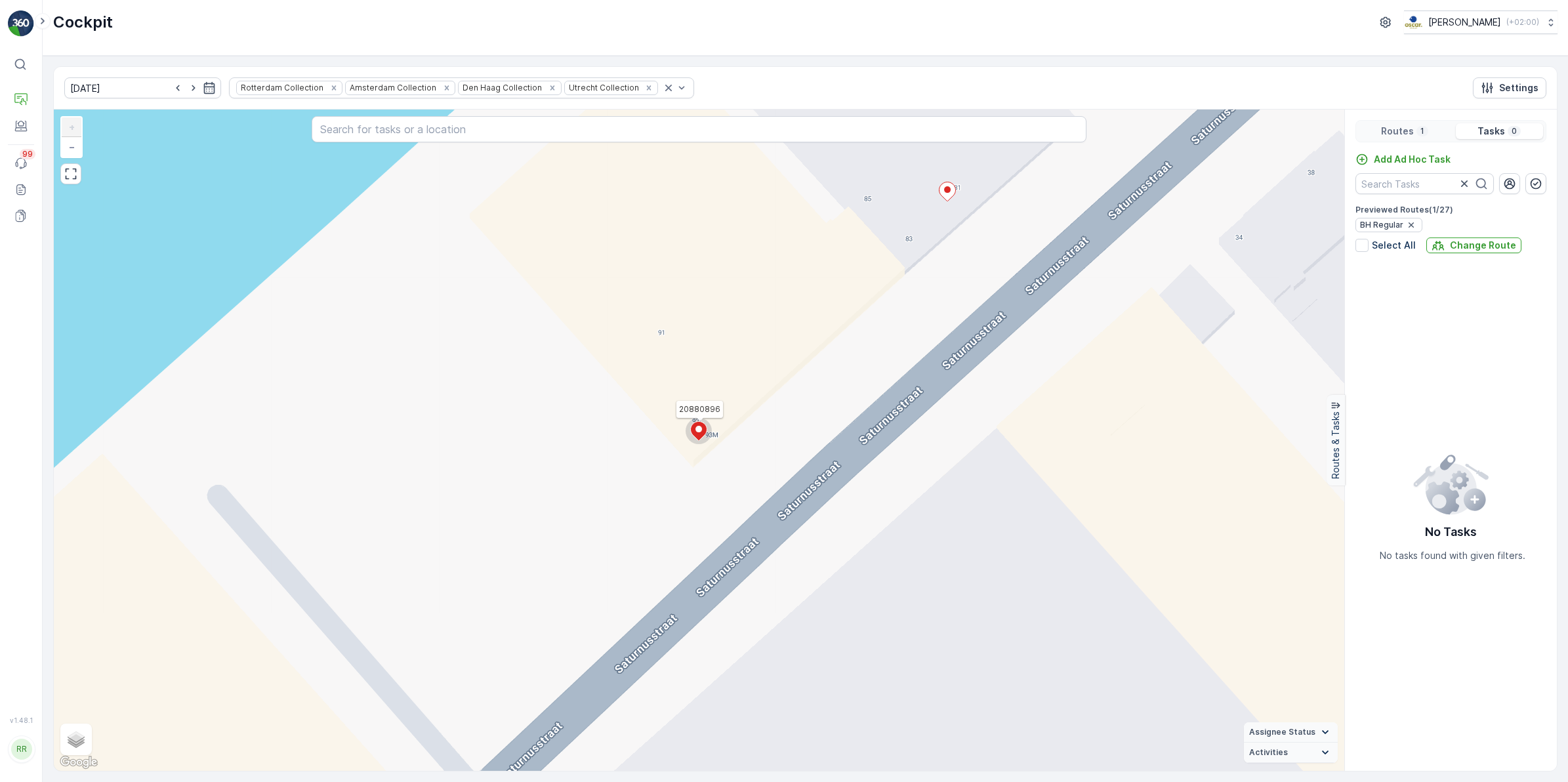
click at [701, 433] on icon at bounding box center [699, 430] width 16 height 19
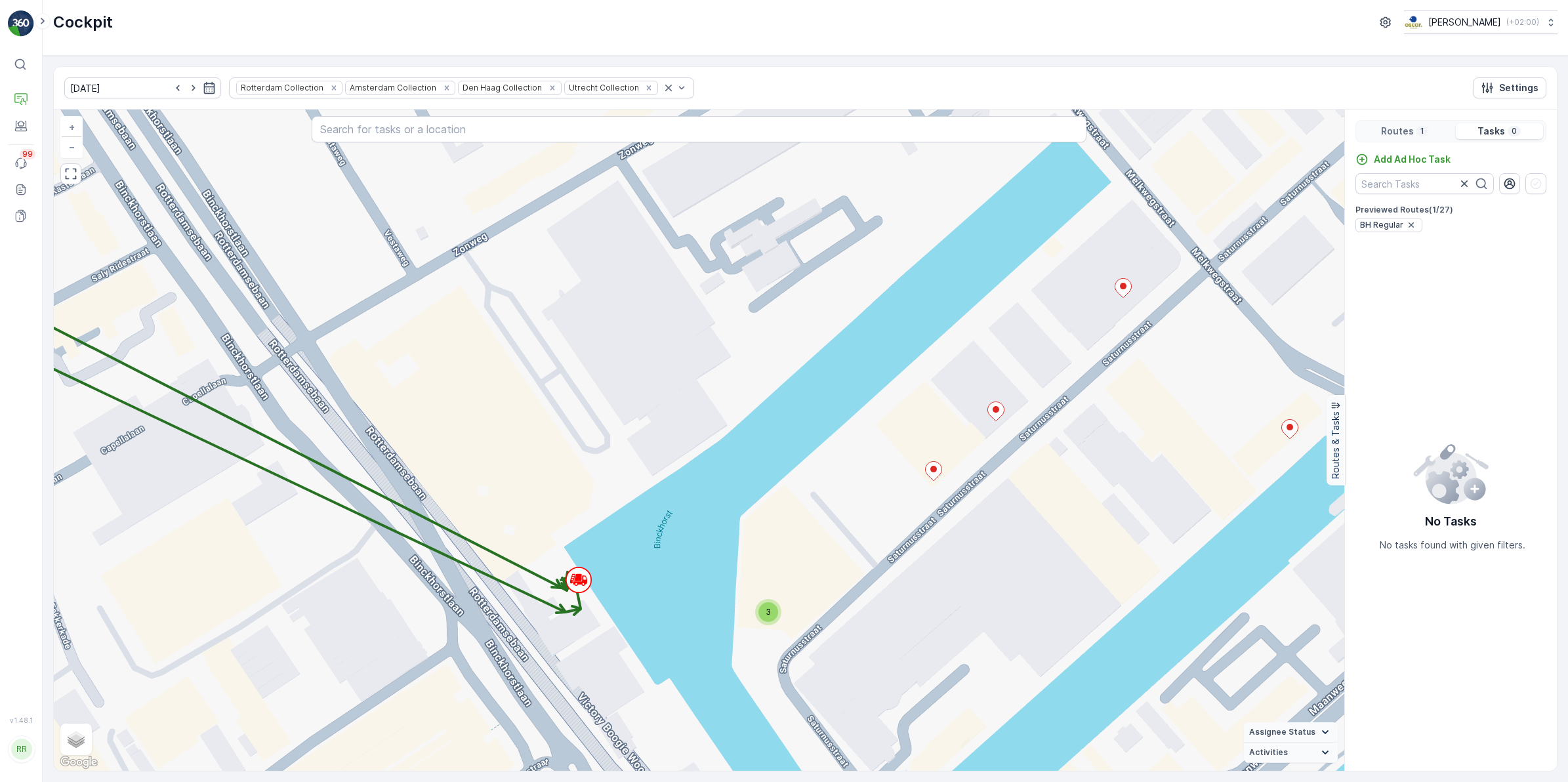
click at [1252, 136] on p "Routes" at bounding box center [1398, 131] width 33 height 13
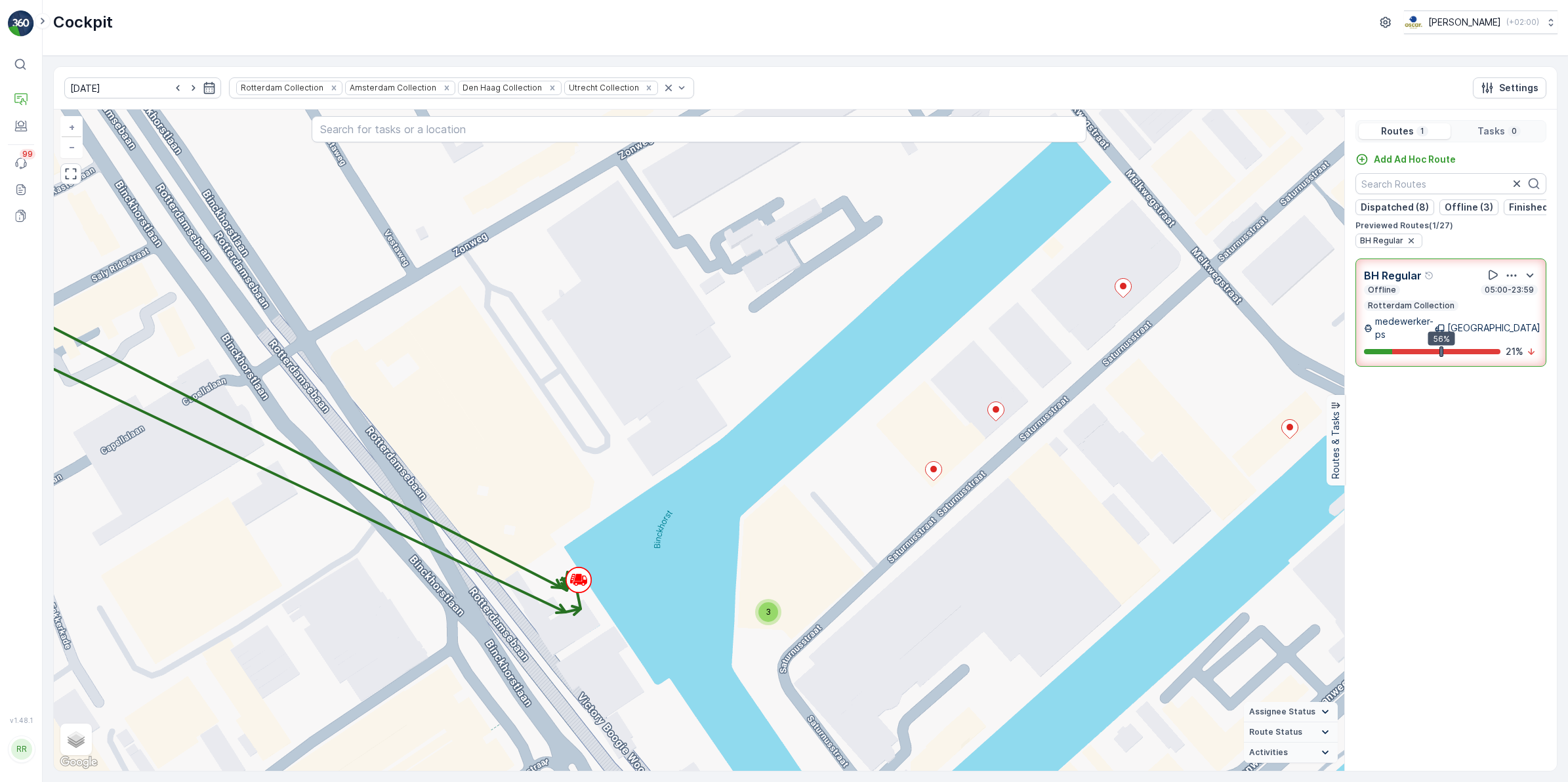
click at [1252, 311] on p "Rotterdam Collection" at bounding box center [1411, 306] width 89 height 11
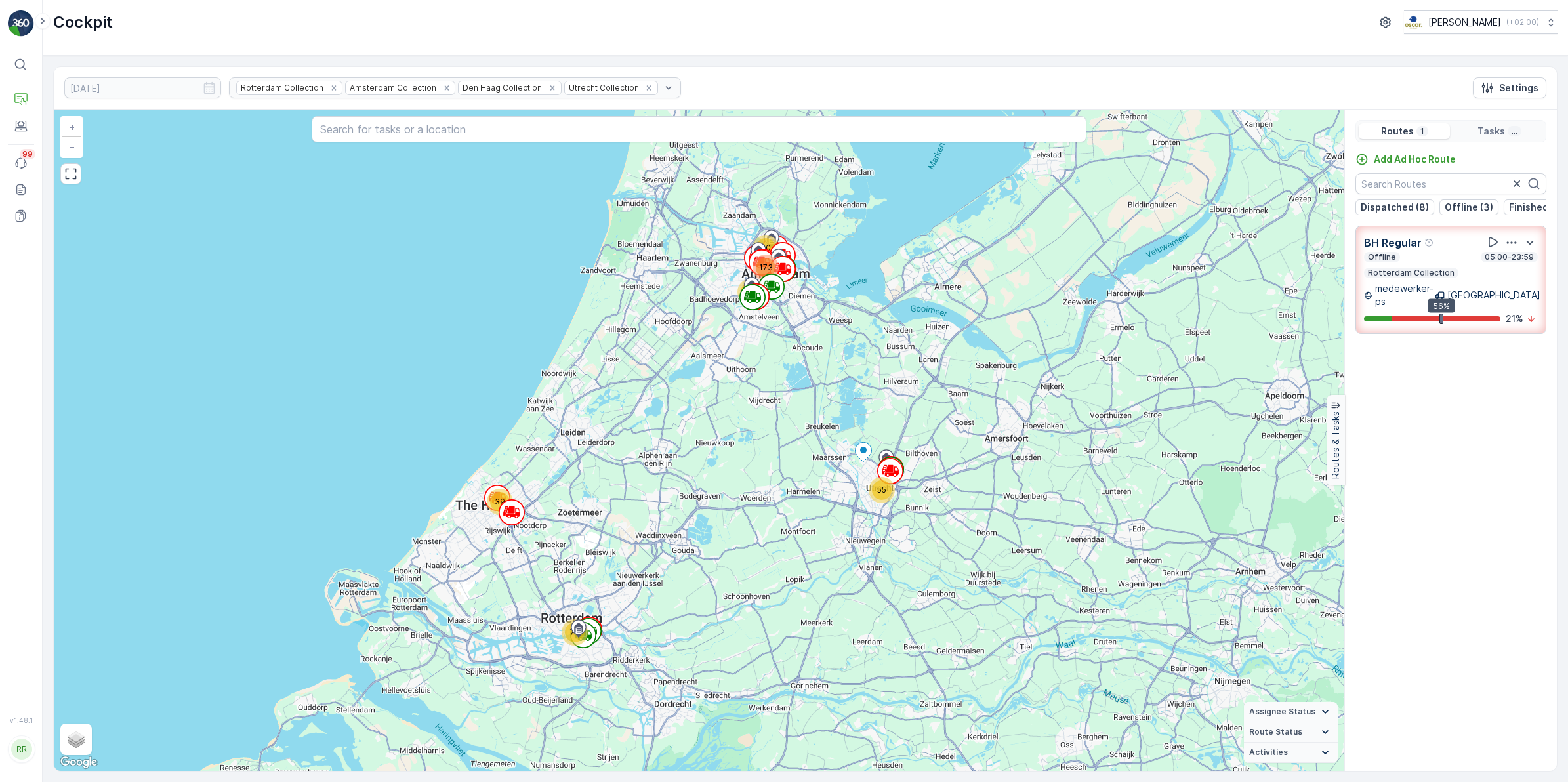
click at [1252, 290] on div "BH Regular Offline 05:00-23:59 Rotterdam Collection medewerker-ps Rotterdam 56%…" at bounding box center [1451, 279] width 174 height 91
click at [1252, 248] on div "Help Tooltip Icon" at bounding box center [1429, 243] width 11 height 11
drag, startPoint x: 1422, startPoint y: 290, endPoint x: 1410, endPoint y: 95, distance: 195.4
click at [1252, 95] on div "15.08.2025 Rotterdam Collection Amsterdam Collection Den Haag Collection Utrech…" at bounding box center [805, 88] width 1503 height 43
click at [1252, 278] on p "Rotterdam Collection" at bounding box center [1411, 273] width 89 height 11
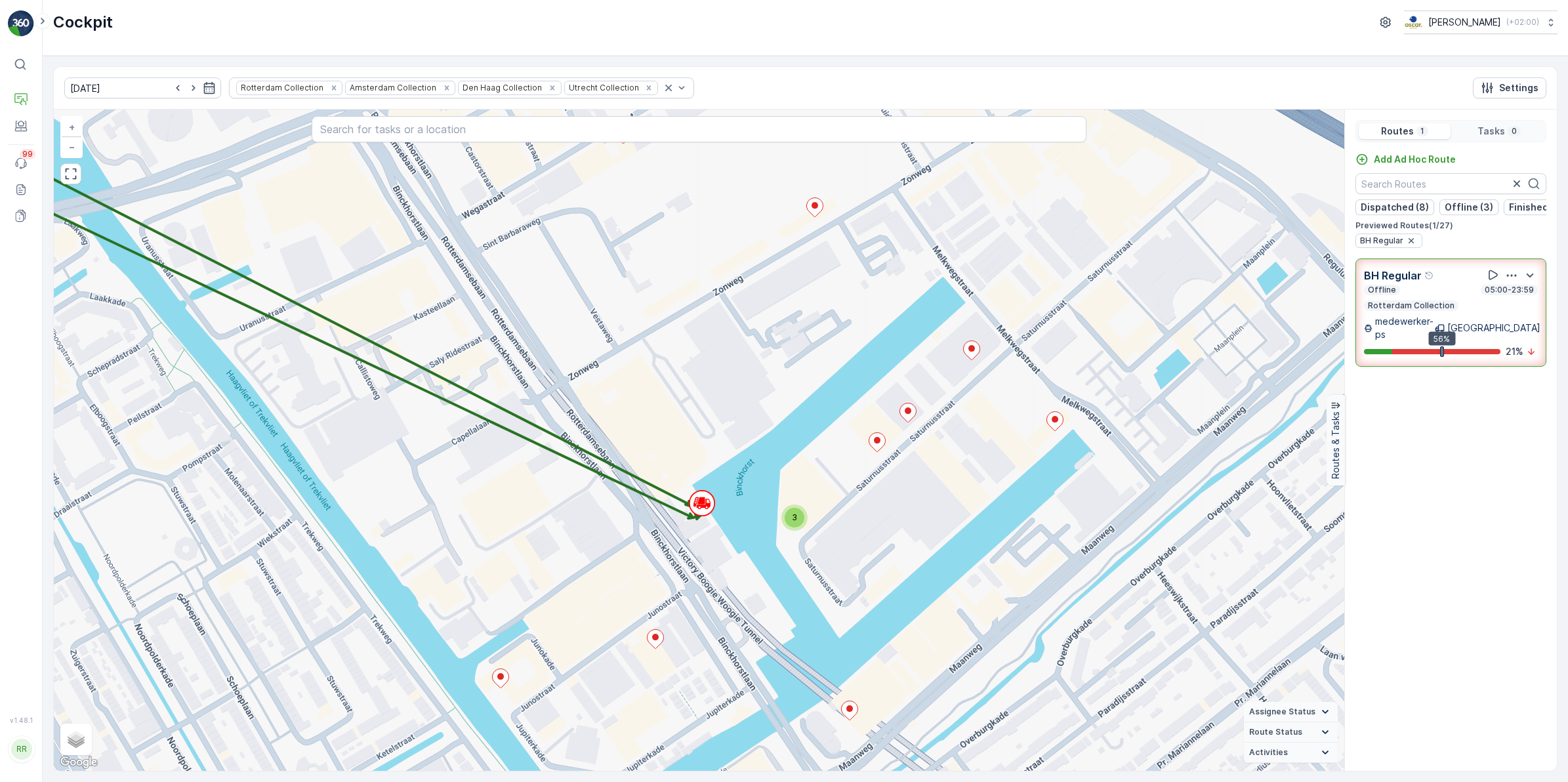
drag, startPoint x: 1047, startPoint y: 553, endPoint x: 939, endPoint y: 463, distance: 140.6
click at [939, 463] on div "3 + − Satellite Roadmap Terrain Hybrid Leaflet Keyboard shortcuts Map Data Map …" at bounding box center [699, 440] width 1290 height 662
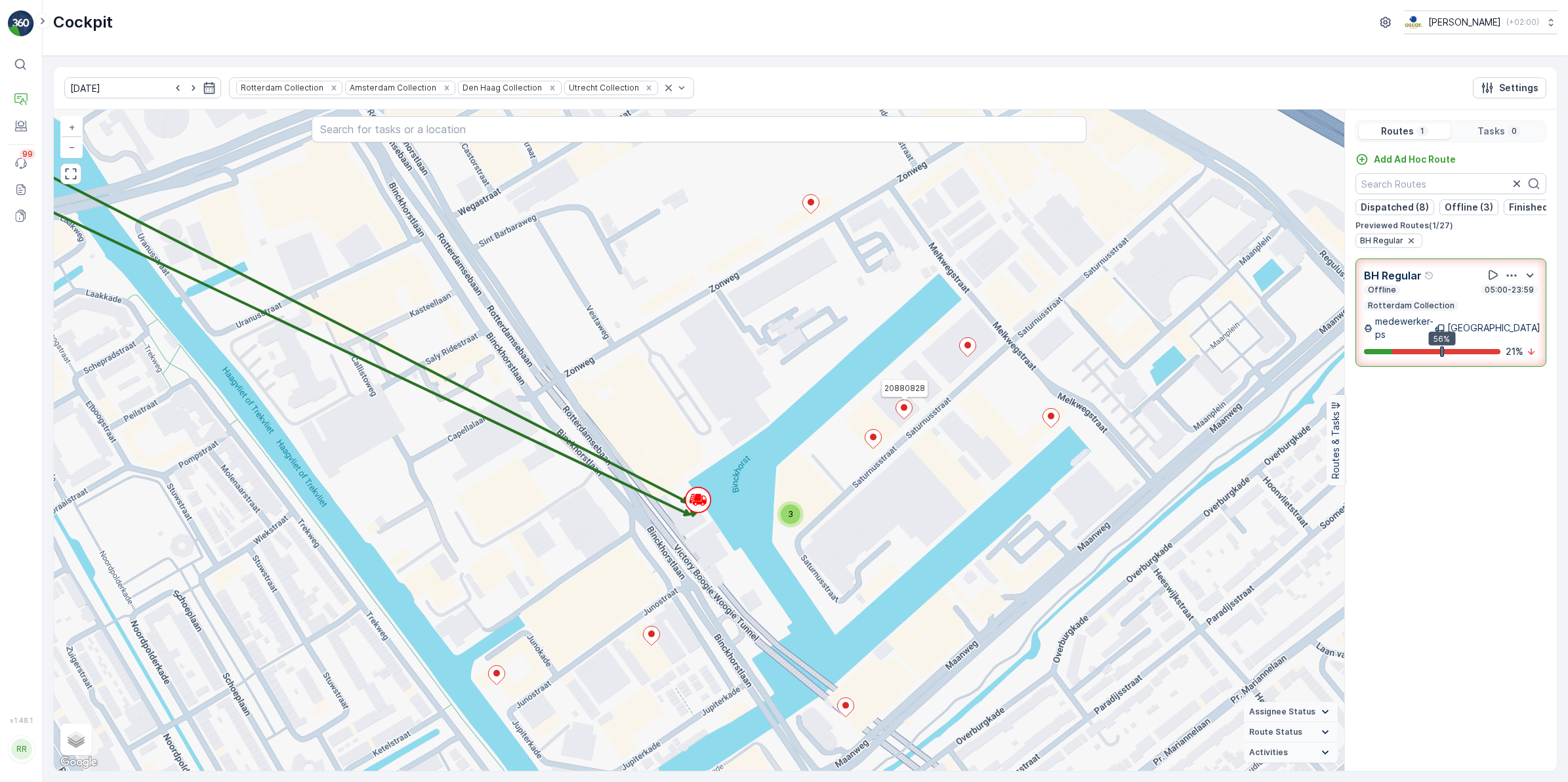
click at [902, 413] on icon at bounding box center [904, 410] width 16 height 19
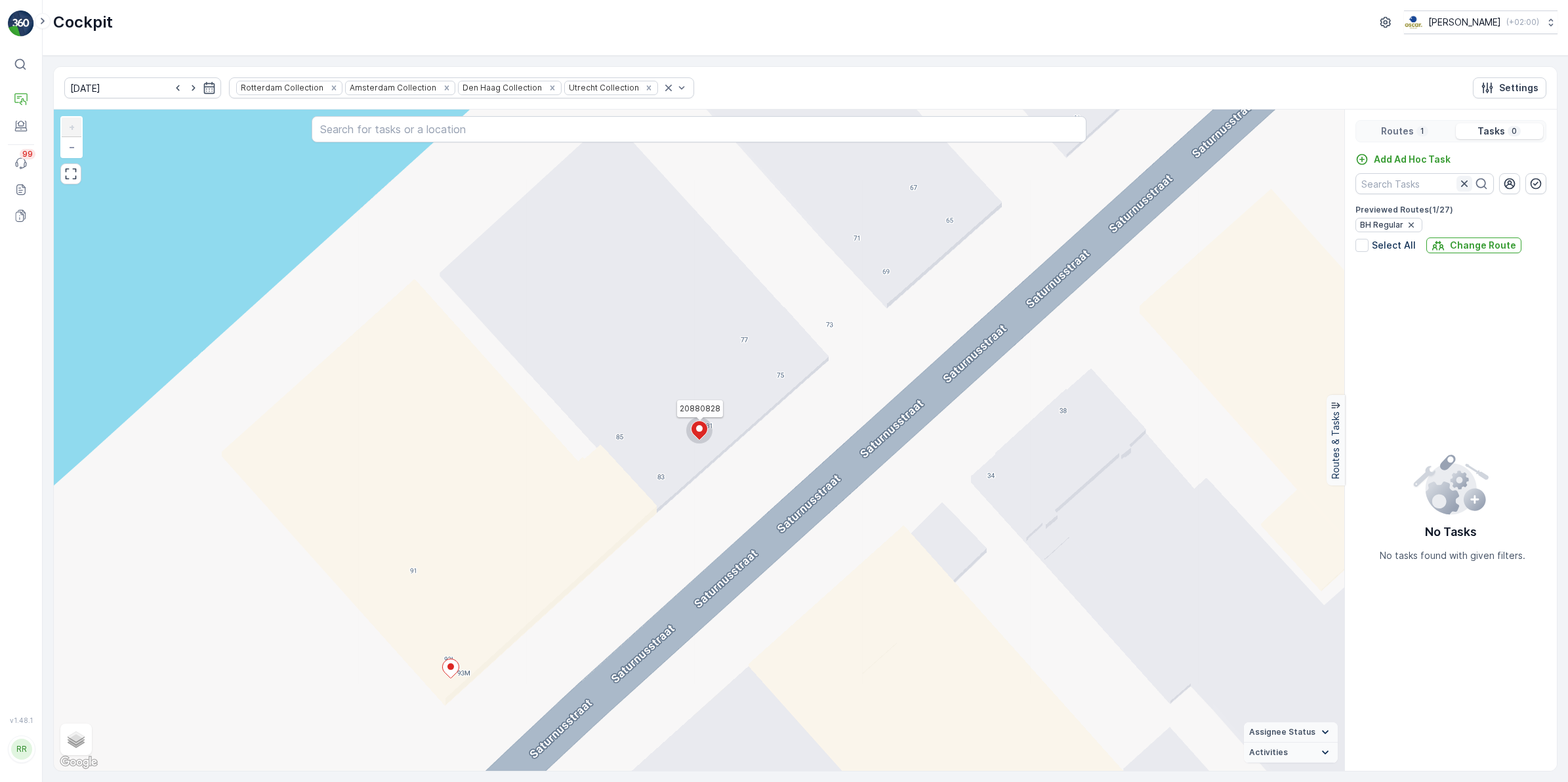
click at [1252, 187] on icon "button" at bounding box center [1464, 183] width 13 height 13
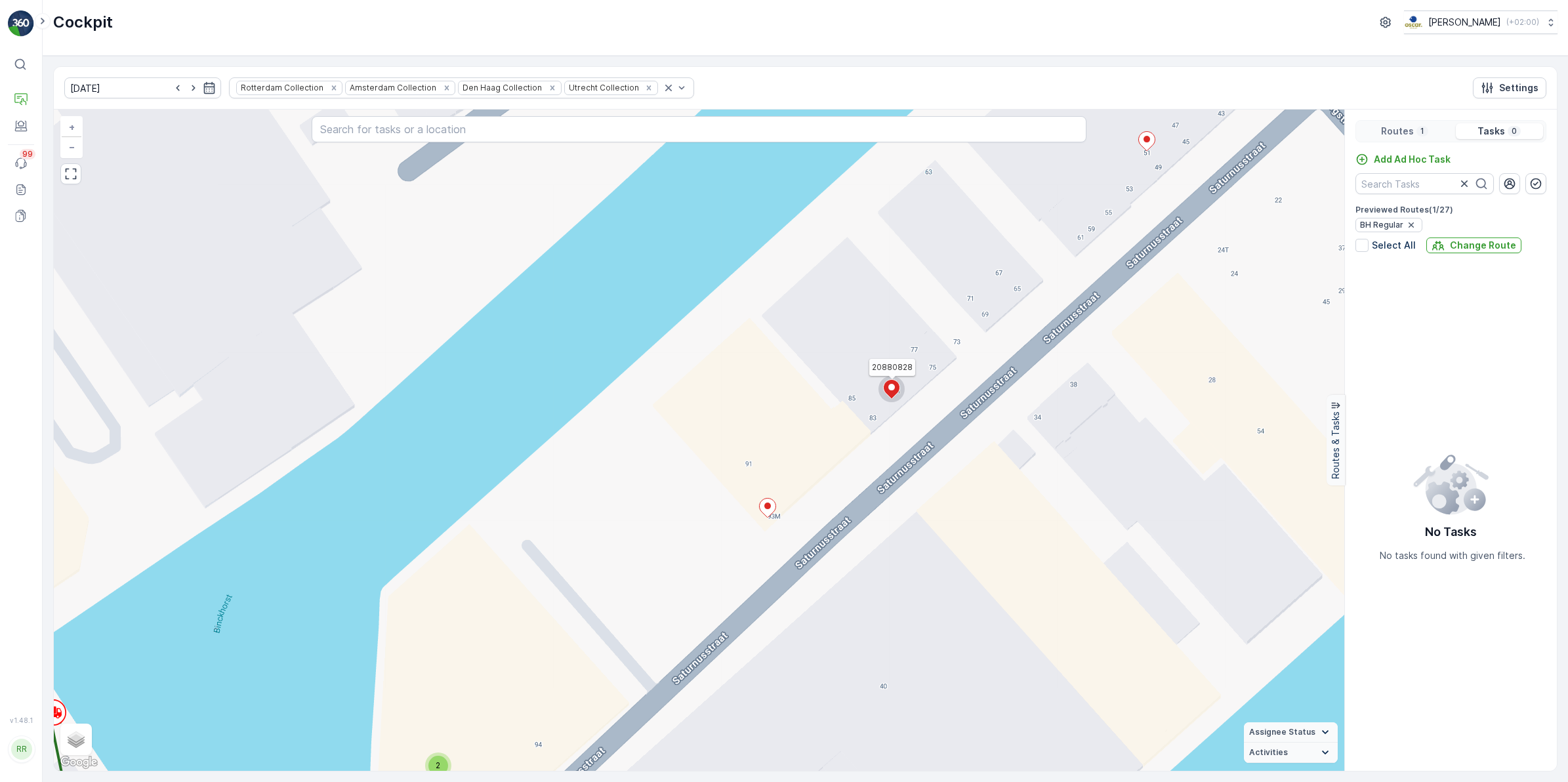
click at [1252, 130] on p "Routes" at bounding box center [1398, 131] width 33 height 13
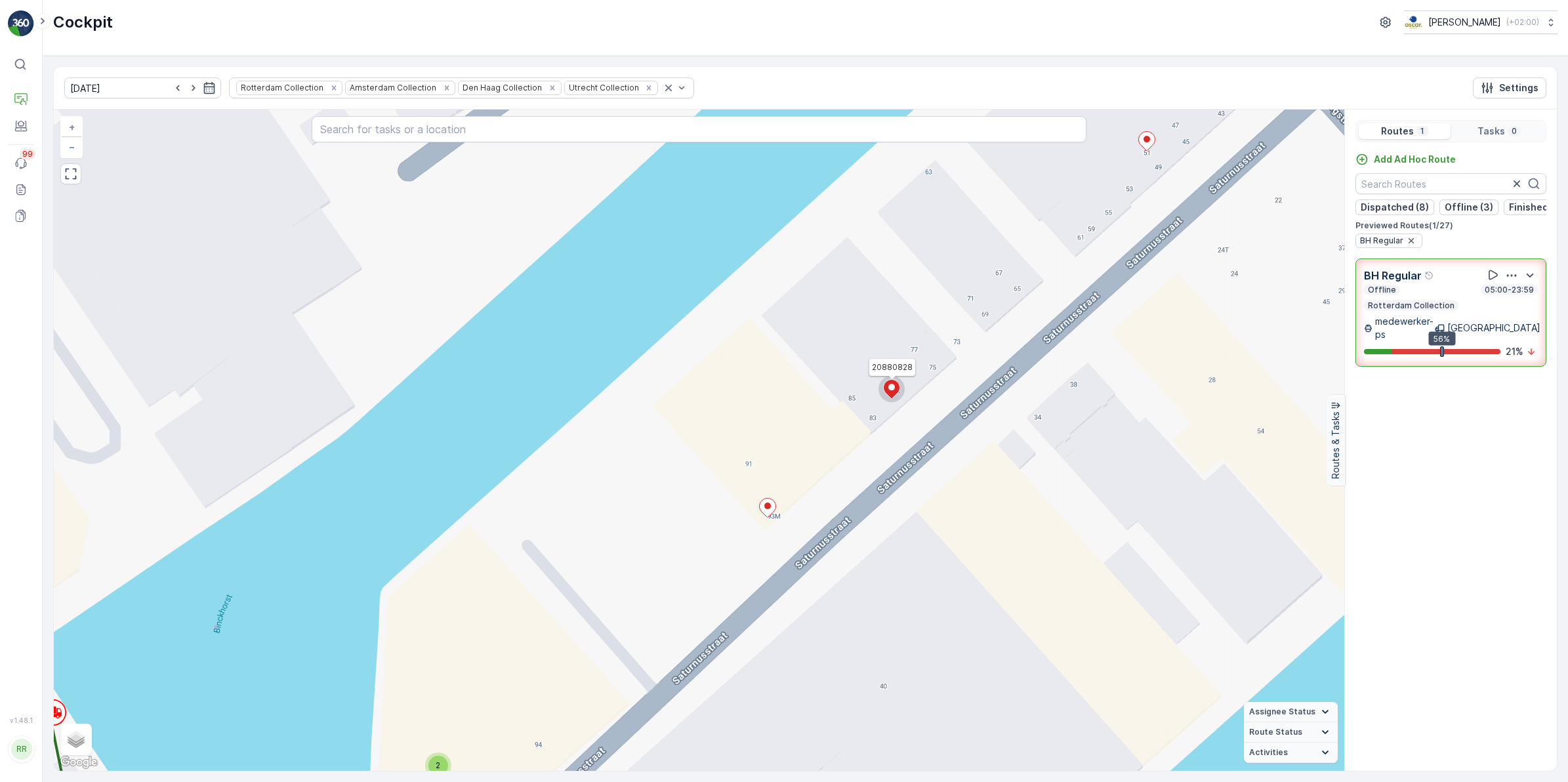
click at [1252, 311] on p "Rotterdam Collection" at bounding box center [1411, 306] width 89 height 11
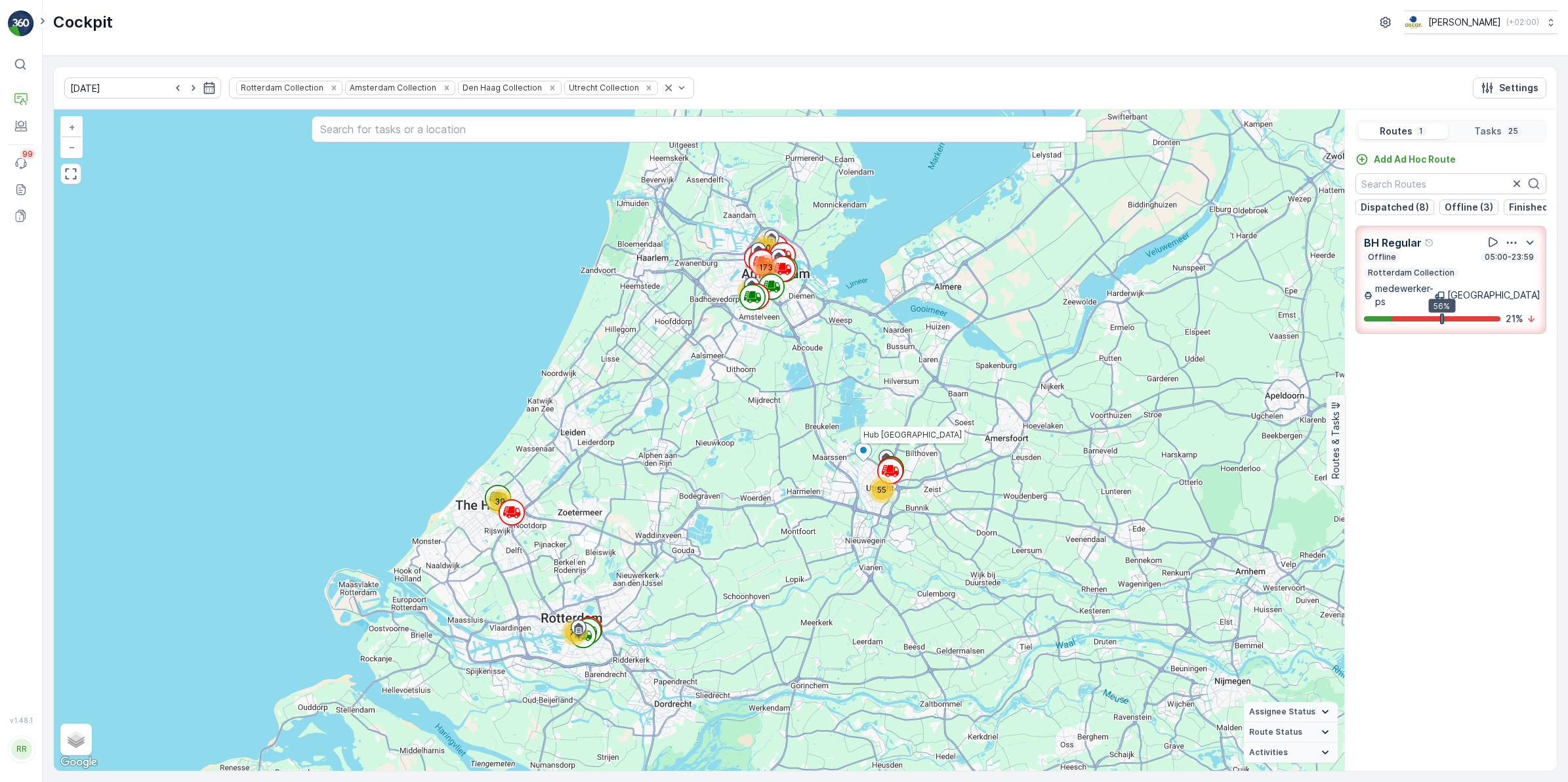
click at [1252, 129] on p "Tasks" at bounding box center [1488, 131] width 27 height 13
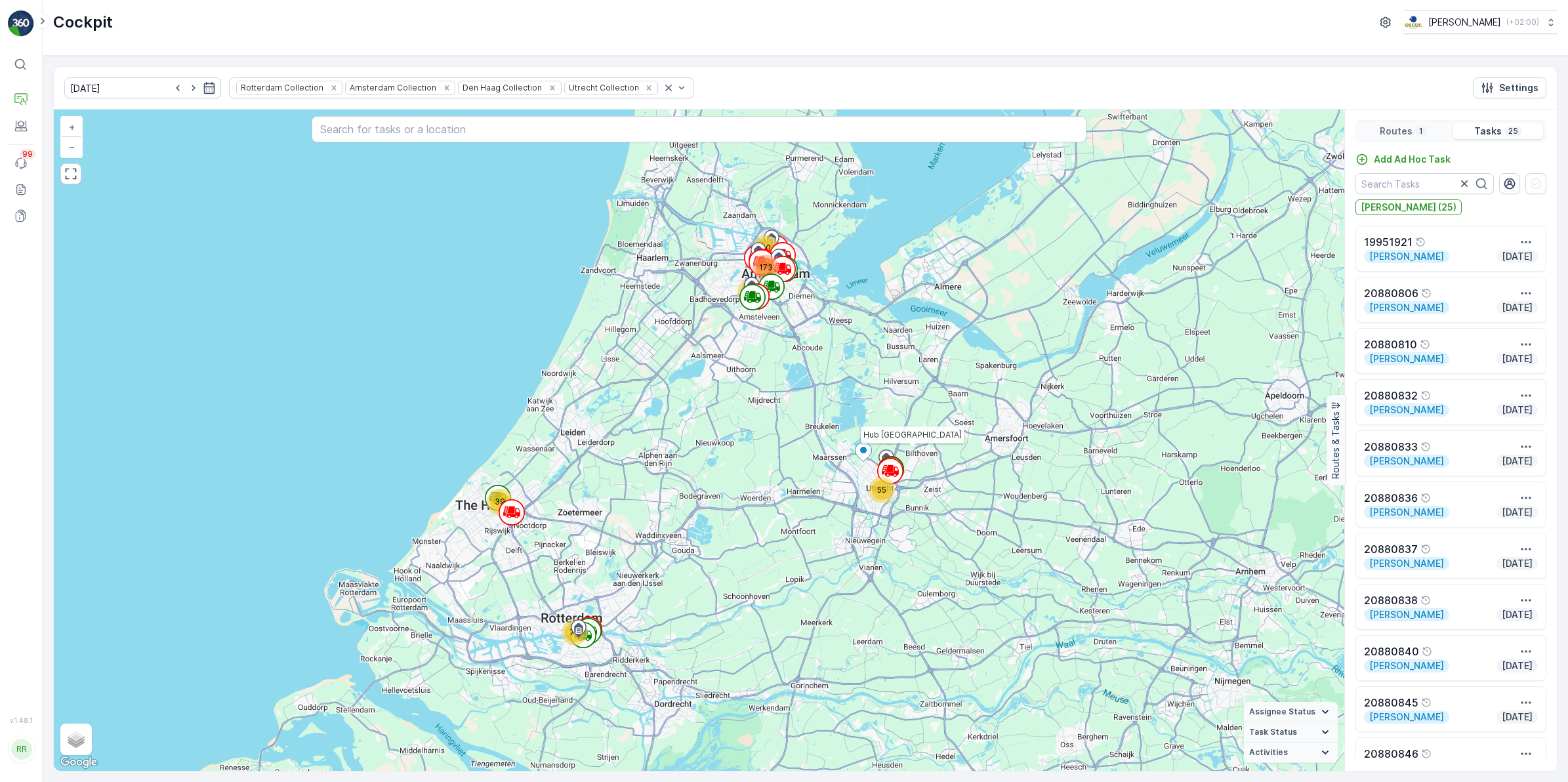
click at [1252, 123] on div "Routes 1" at bounding box center [1403, 131] width 89 height 16
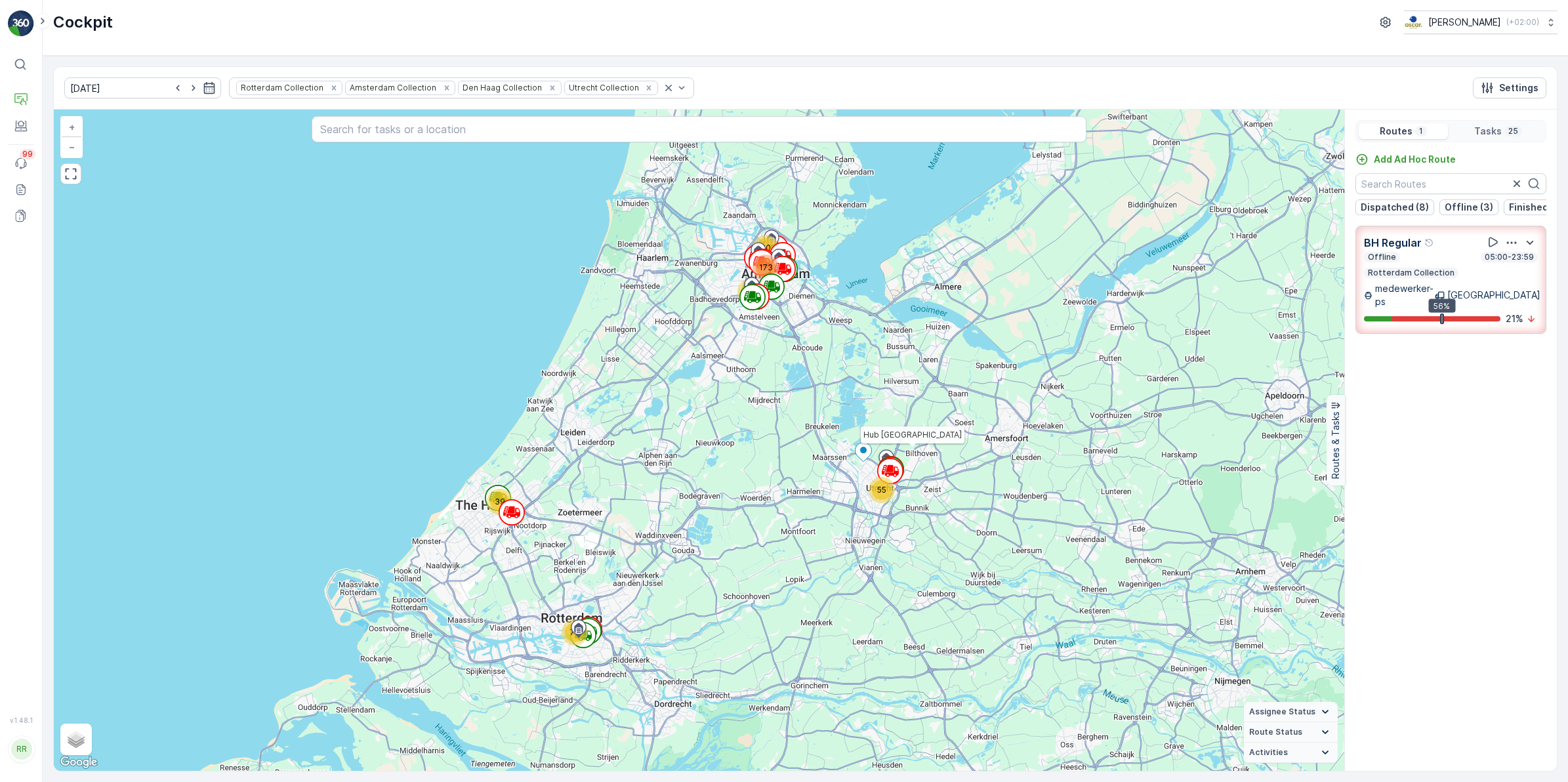
click at [1252, 277] on div "Offline 05:00-23:59 Rotterdam Collection" at bounding box center [1451, 265] width 174 height 26
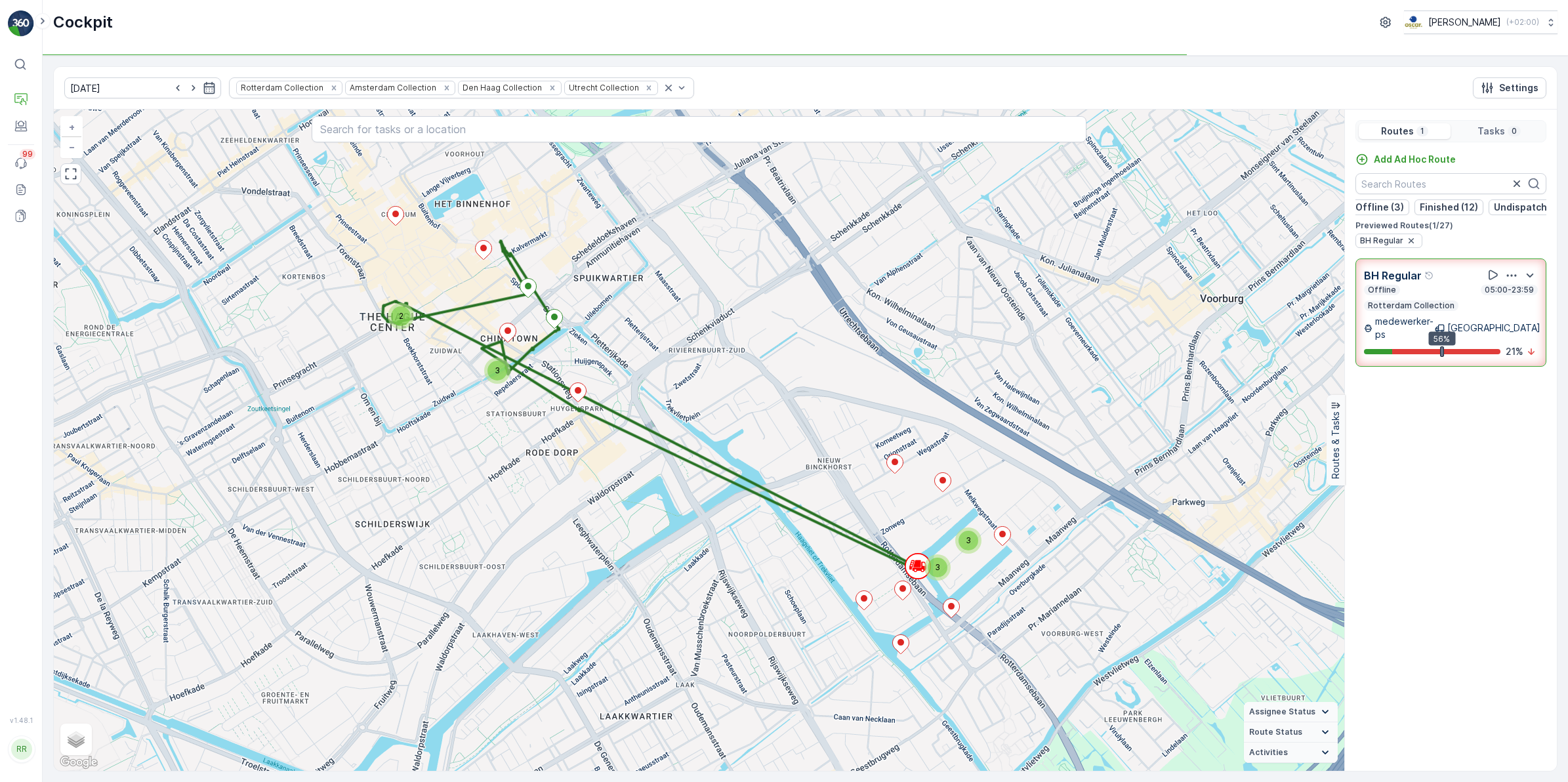
scroll to position [0, 115]
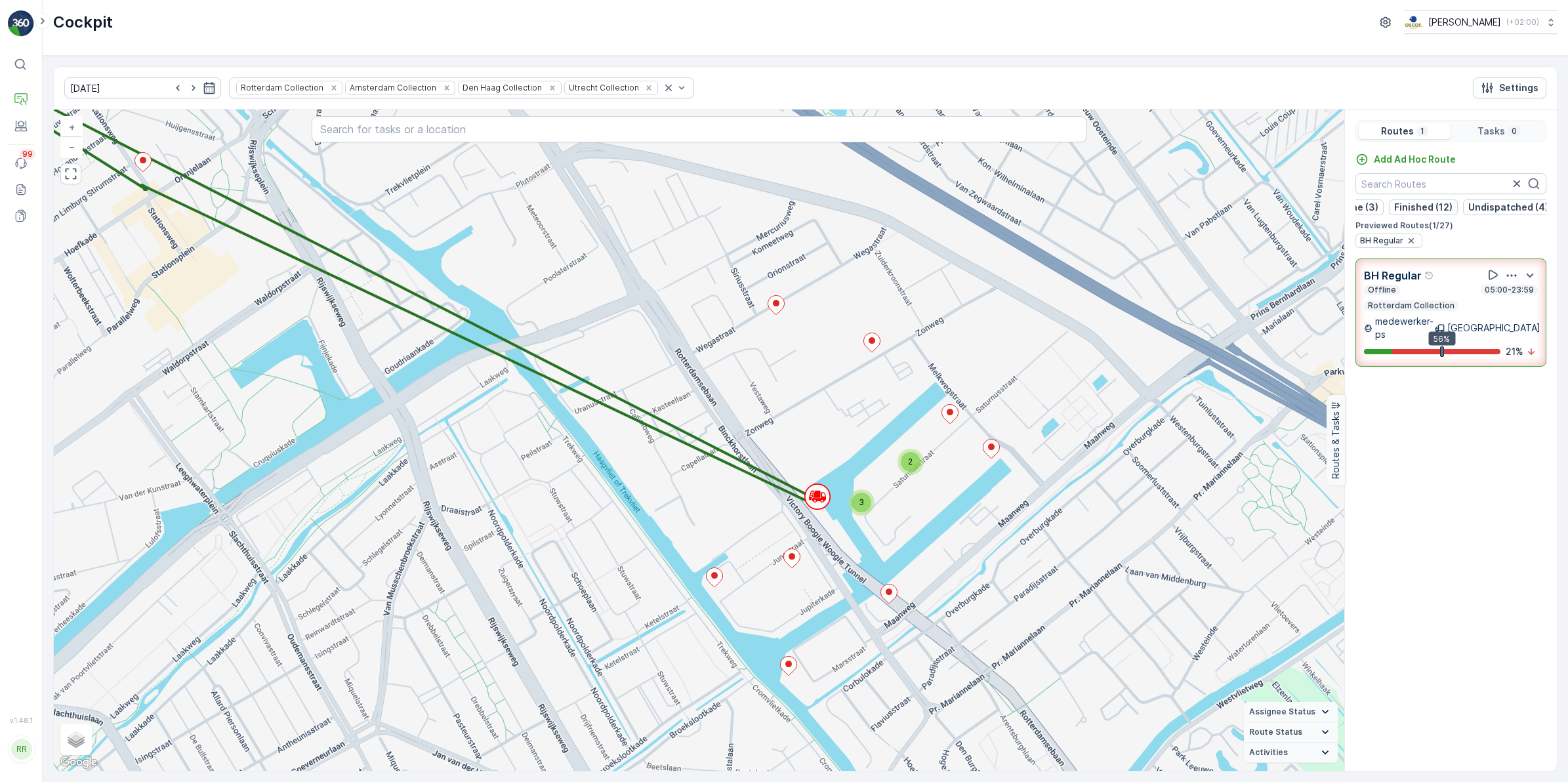
drag, startPoint x: 915, startPoint y: 601, endPoint x: 900, endPoint y: 552, distance: 51.2
click at [901, 552] on div "2 3 2 + − Satellite Roadmap Terrain Hybrid Leaflet Keyboard shortcuts Map Data …" at bounding box center [699, 440] width 1290 height 662
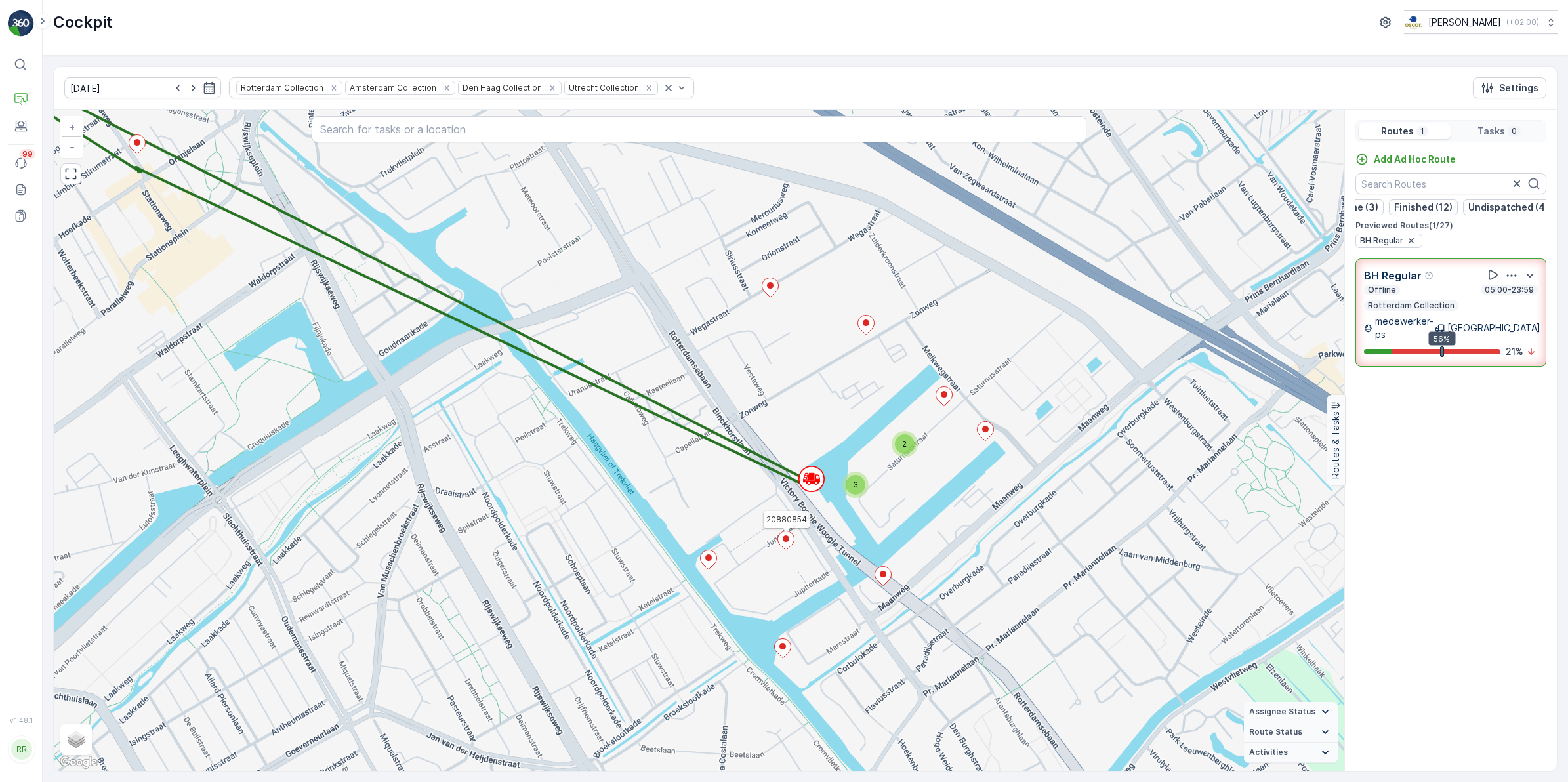
click at [786, 544] on icon at bounding box center [785, 541] width 16 height 19
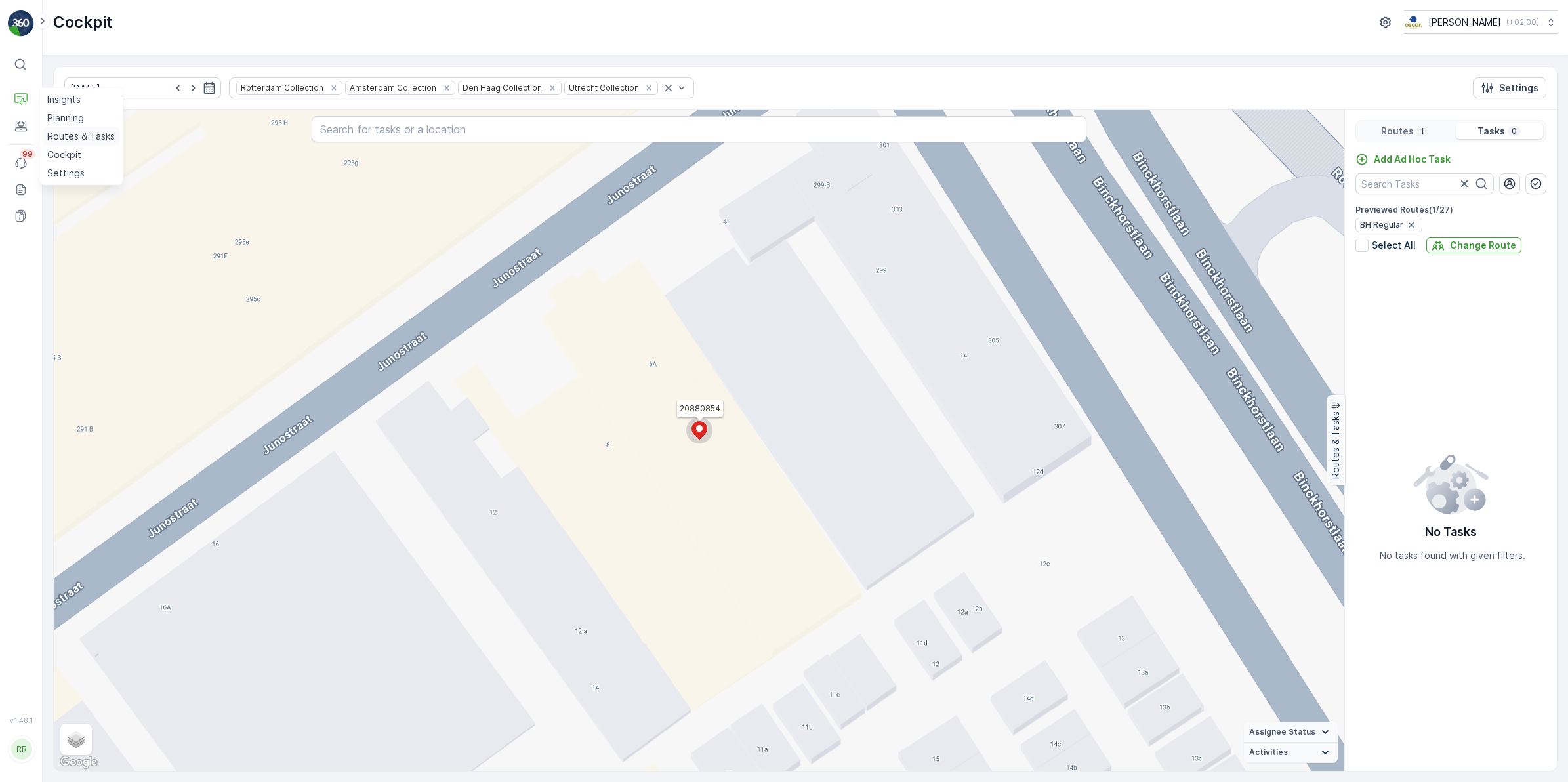
click at [69, 140] on p "Routes & Tasks" at bounding box center [81, 136] width 67 height 13
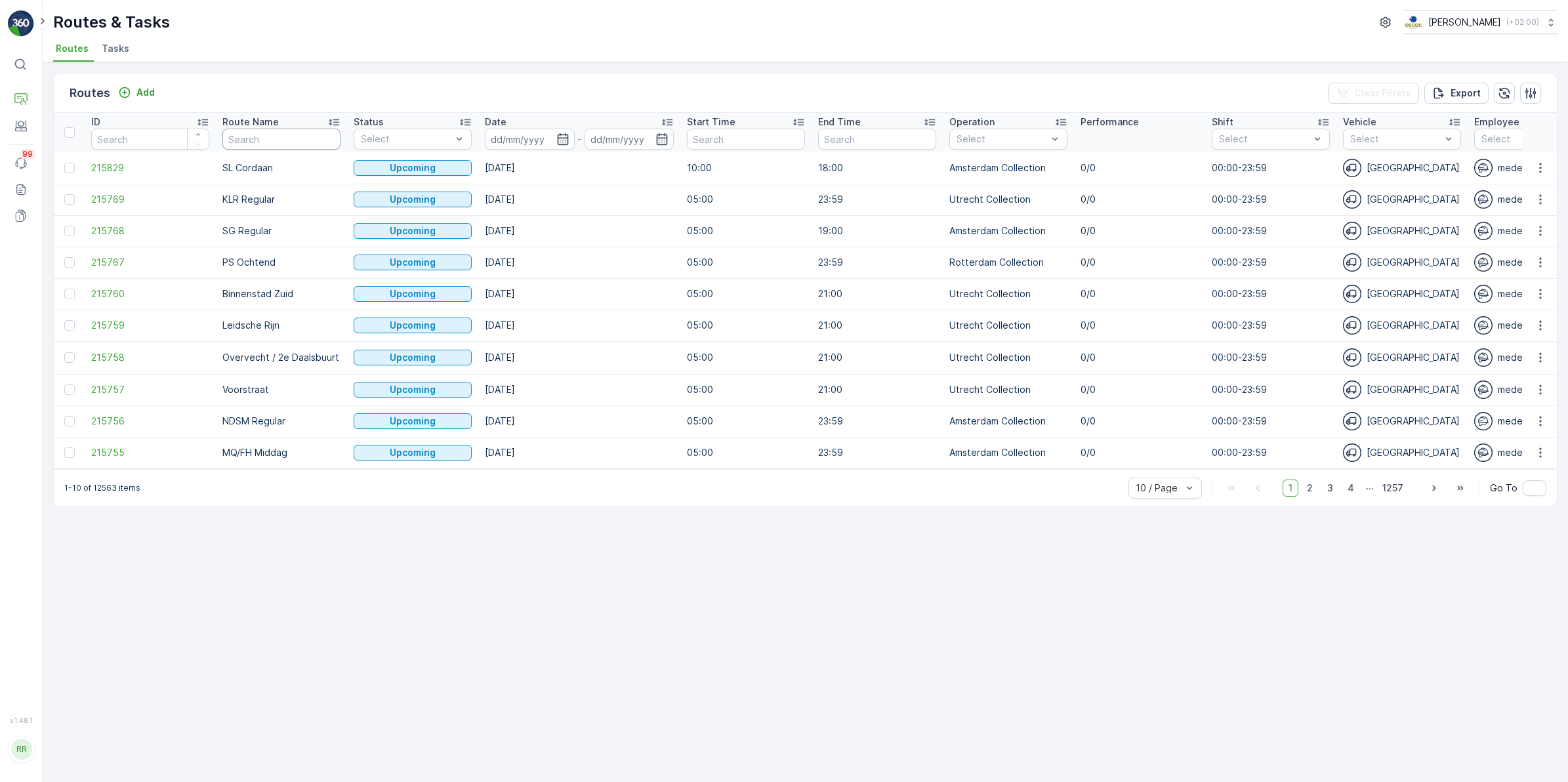
click at [277, 136] on input "text" at bounding box center [281, 139] width 118 height 21
type input "bh"
click at [558, 138] on icon "button" at bounding box center [563, 139] width 11 height 11
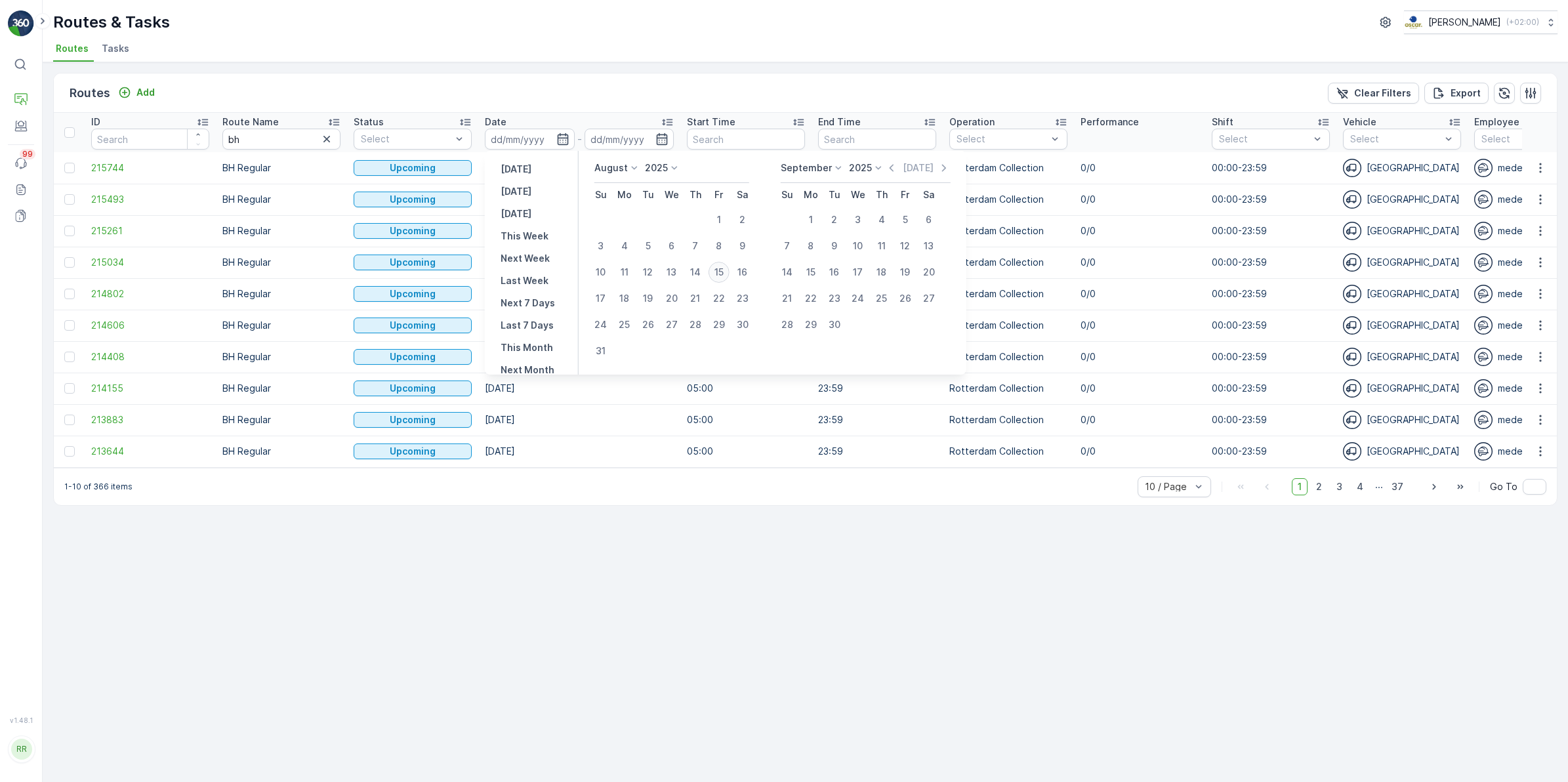
click at [712, 266] on div "15" at bounding box center [719, 272] width 21 height 21
type input "[DATE]"
click at [712, 266] on div "15" at bounding box center [719, 272] width 21 height 21
type input "[DATE]"
click at [712, 266] on div "15" at bounding box center [719, 272] width 21 height 21
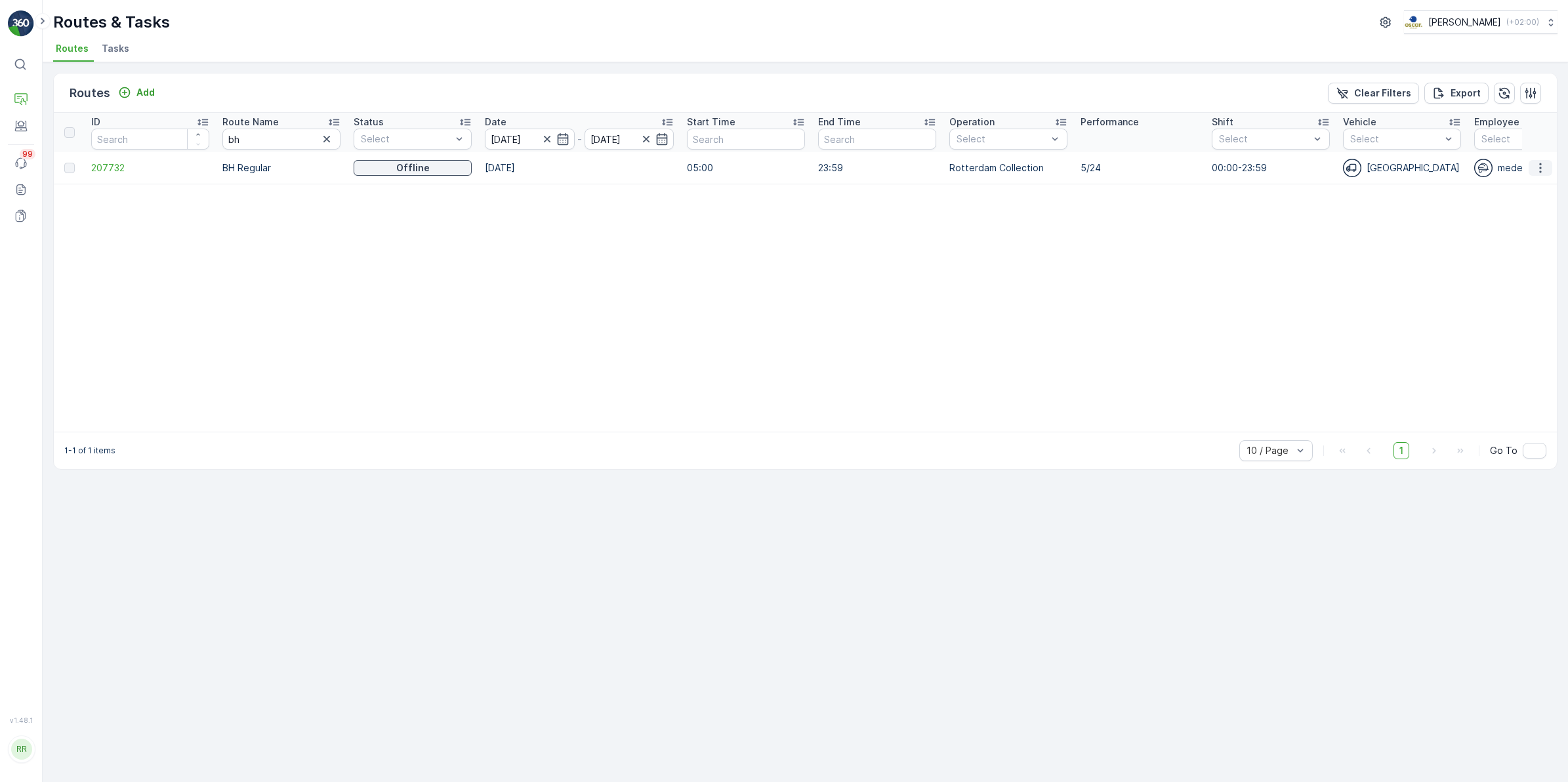
click at [1252, 168] on icon "button" at bounding box center [1540, 168] width 13 height 13
click at [1252, 187] on span "See More Details" at bounding box center [1509, 187] width 76 height 13
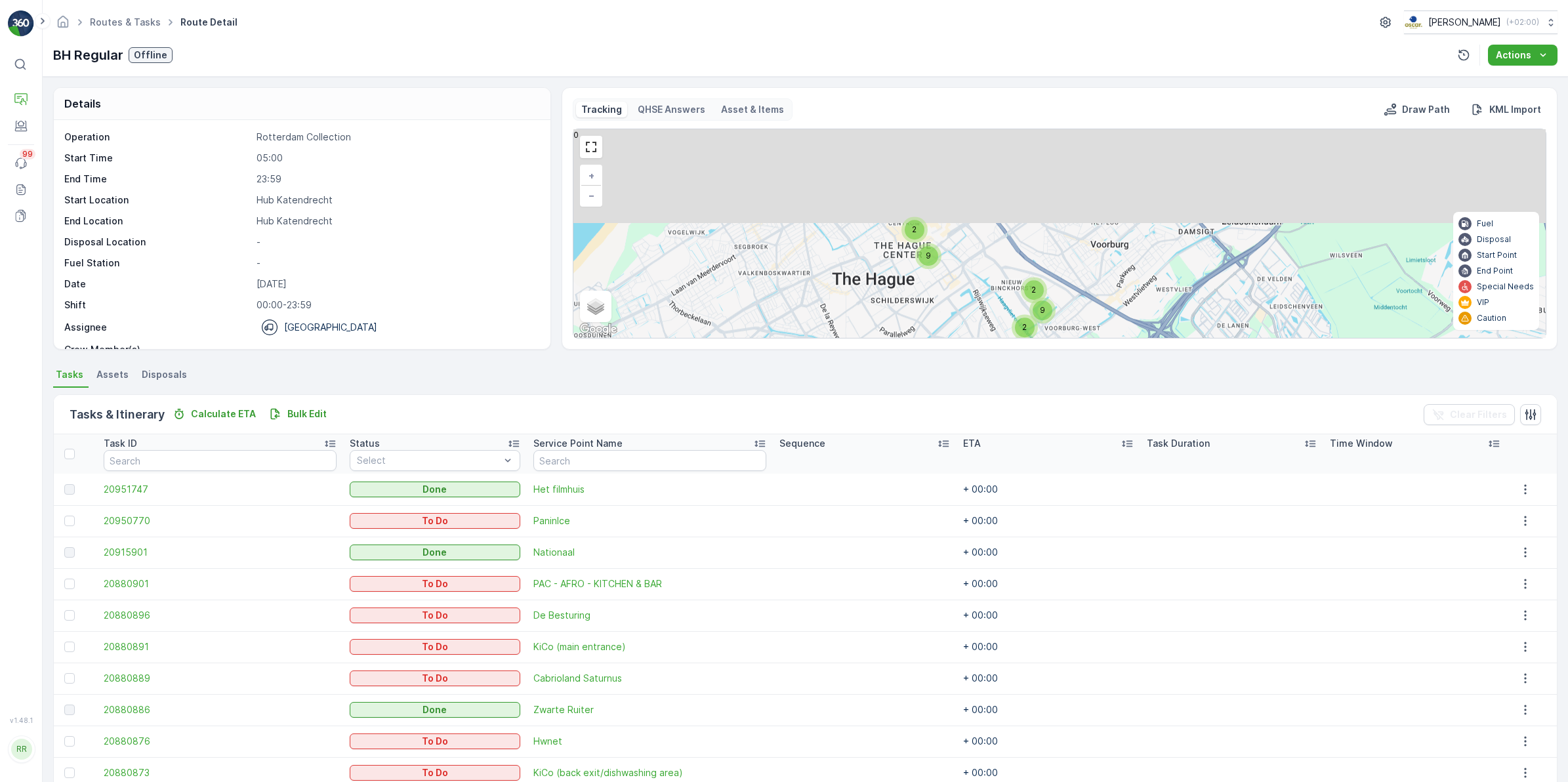
drag, startPoint x: 1009, startPoint y: 231, endPoint x: 971, endPoint y: 317, distance: 94.0
click at [961, 342] on div "Tracking QHSE Answers Asset & Items Draw Path KML Import 2 9 2 2 9 + − Satellit…" at bounding box center [1059, 218] width 996 height 263
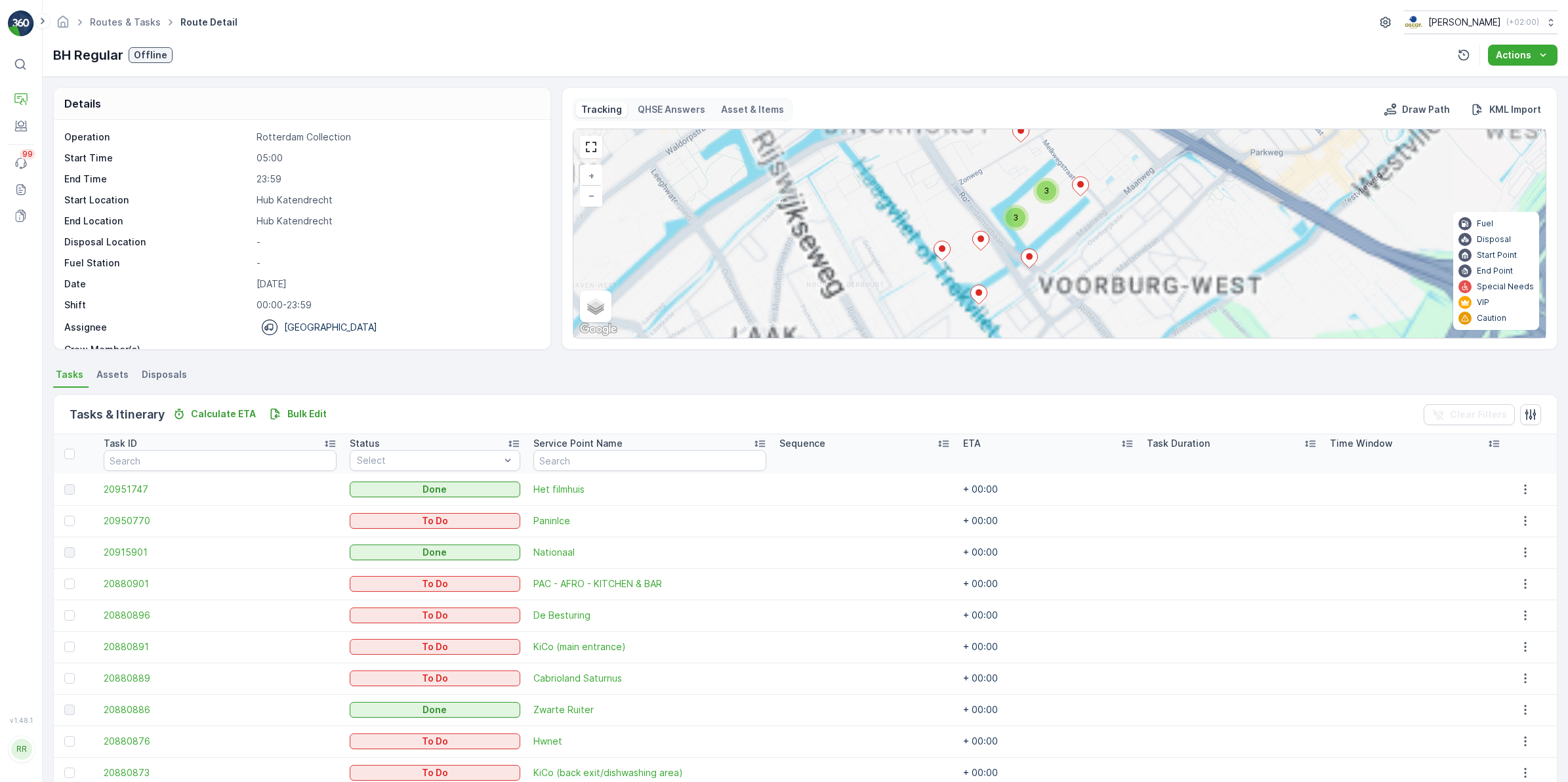
drag, startPoint x: 1045, startPoint y: 281, endPoint x: 1035, endPoint y: 117, distance: 164.3
click at [1035, 117] on div "Tracking QHSE Answers Asset & Items Draw Path KML Import 2 3 3 3 + − Satellite …" at bounding box center [1060, 218] width 974 height 240
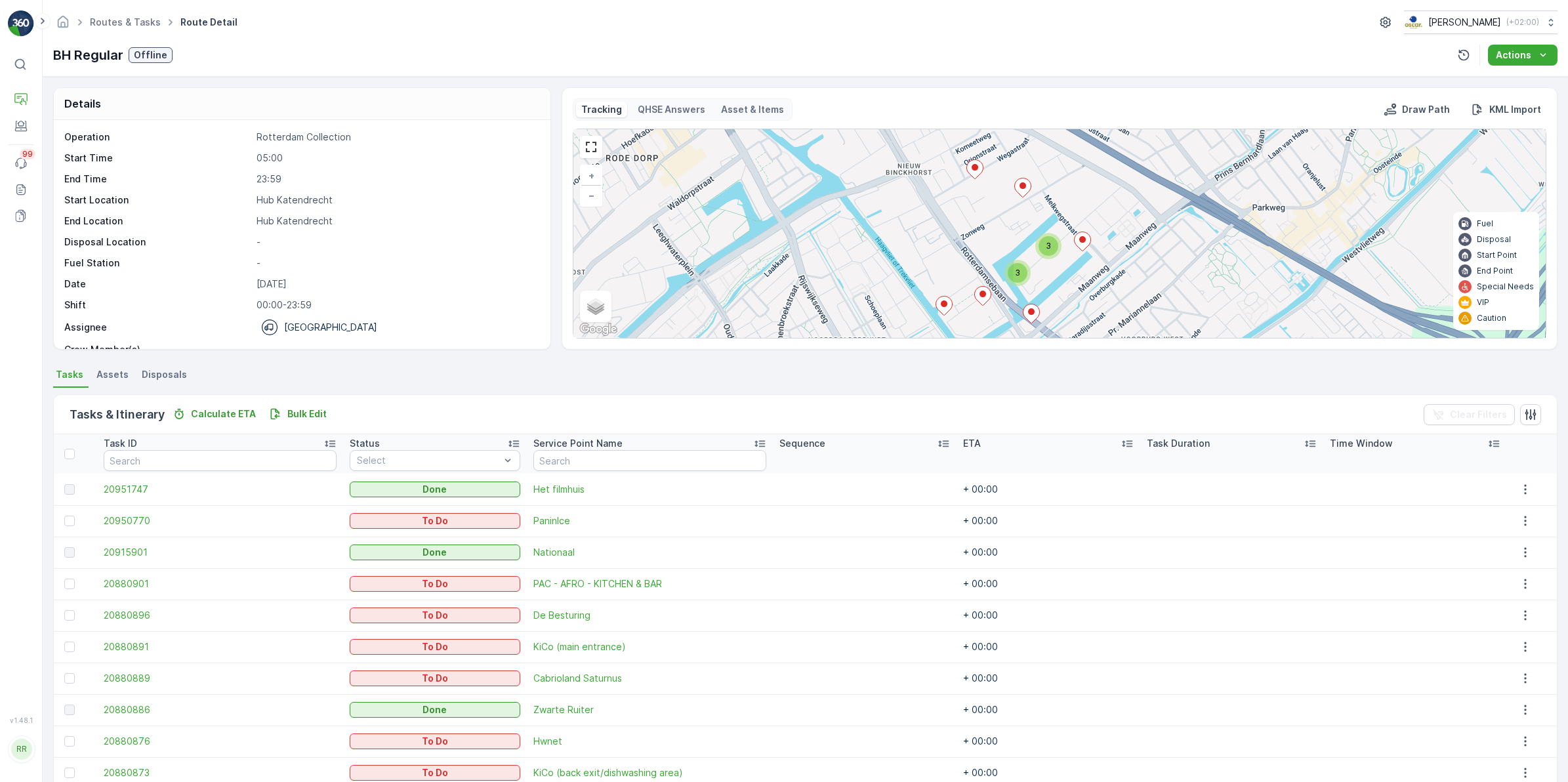
drag, startPoint x: 1045, startPoint y: 201, endPoint x: 1046, endPoint y: 256, distance: 55.0
click at [1046, 256] on div "3" at bounding box center [1047, 246] width 19 height 19
click at [979, 297] on icon at bounding box center [982, 295] width 16 height 19
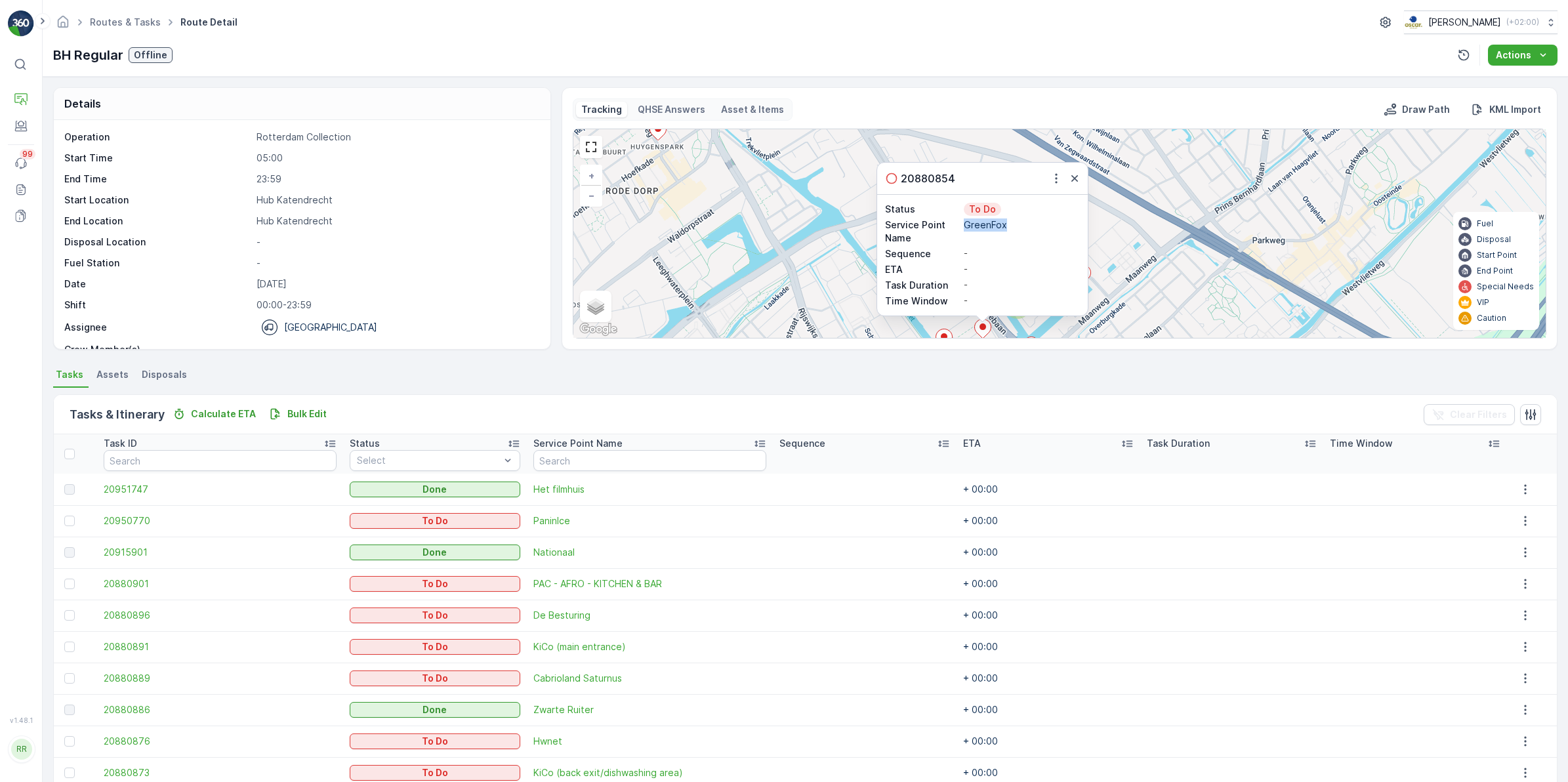
drag, startPoint x: 965, startPoint y: 225, endPoint x: 1002, endPoint y: 231, distance: 37.5
click at [1002, 231] on p "GreenFox" at bounding box center [1022, 225] width 116 height 13
click at [1070, 180] on icon "button" at bounding box center [1075, 178] width 13 height 13
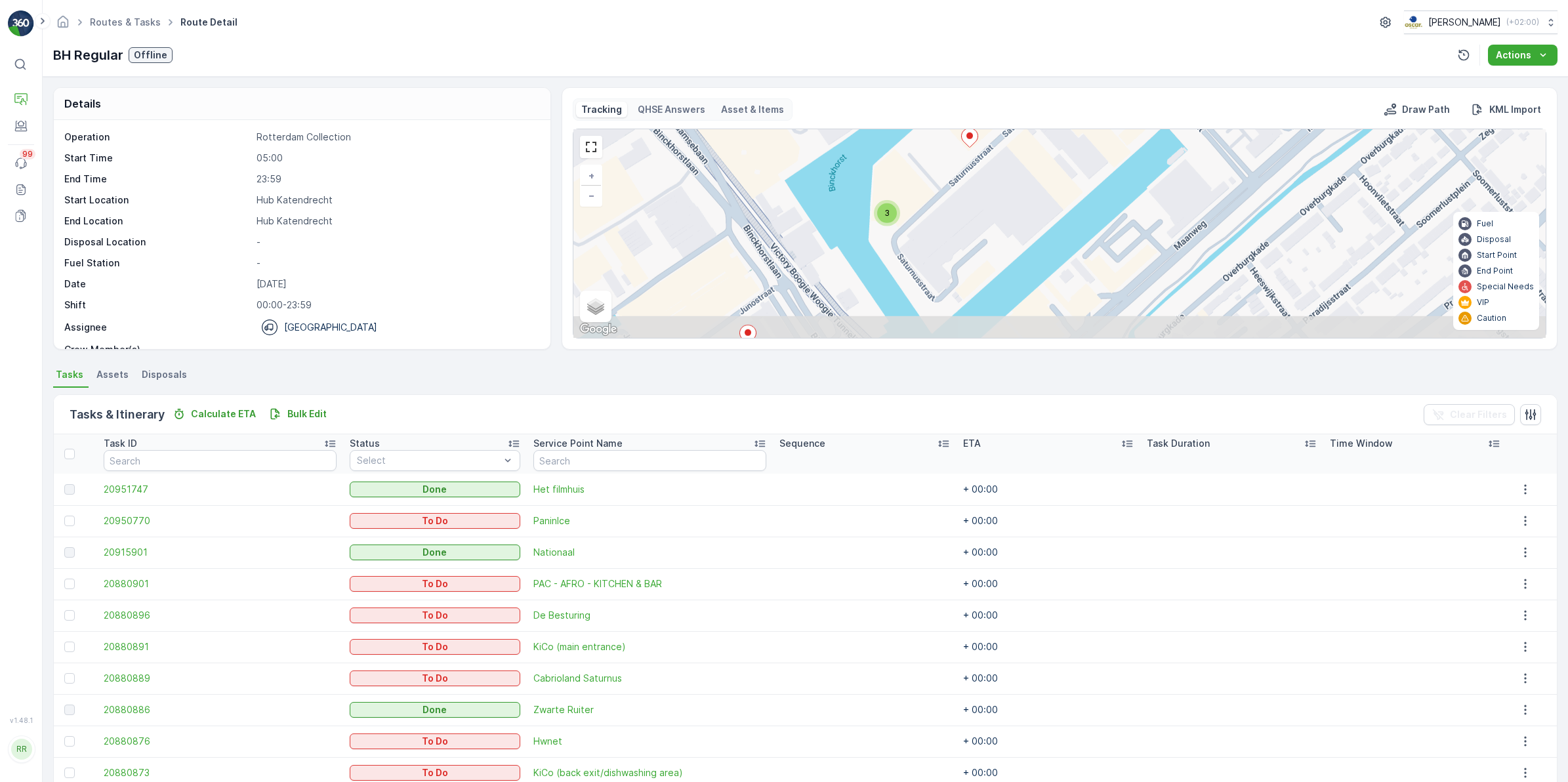
drag, startPoint x: 1068, startPoint y: 227, endPoint x: 1066, endPoint y: 154, distance: 73.0
click at [1066, 154] on div "3 + − Satellite Roadmap Terrain Hybrid Leaflet Keyboard shortcuts Map Data Map …" at bounding box center [1060, 233] width 972 height 208
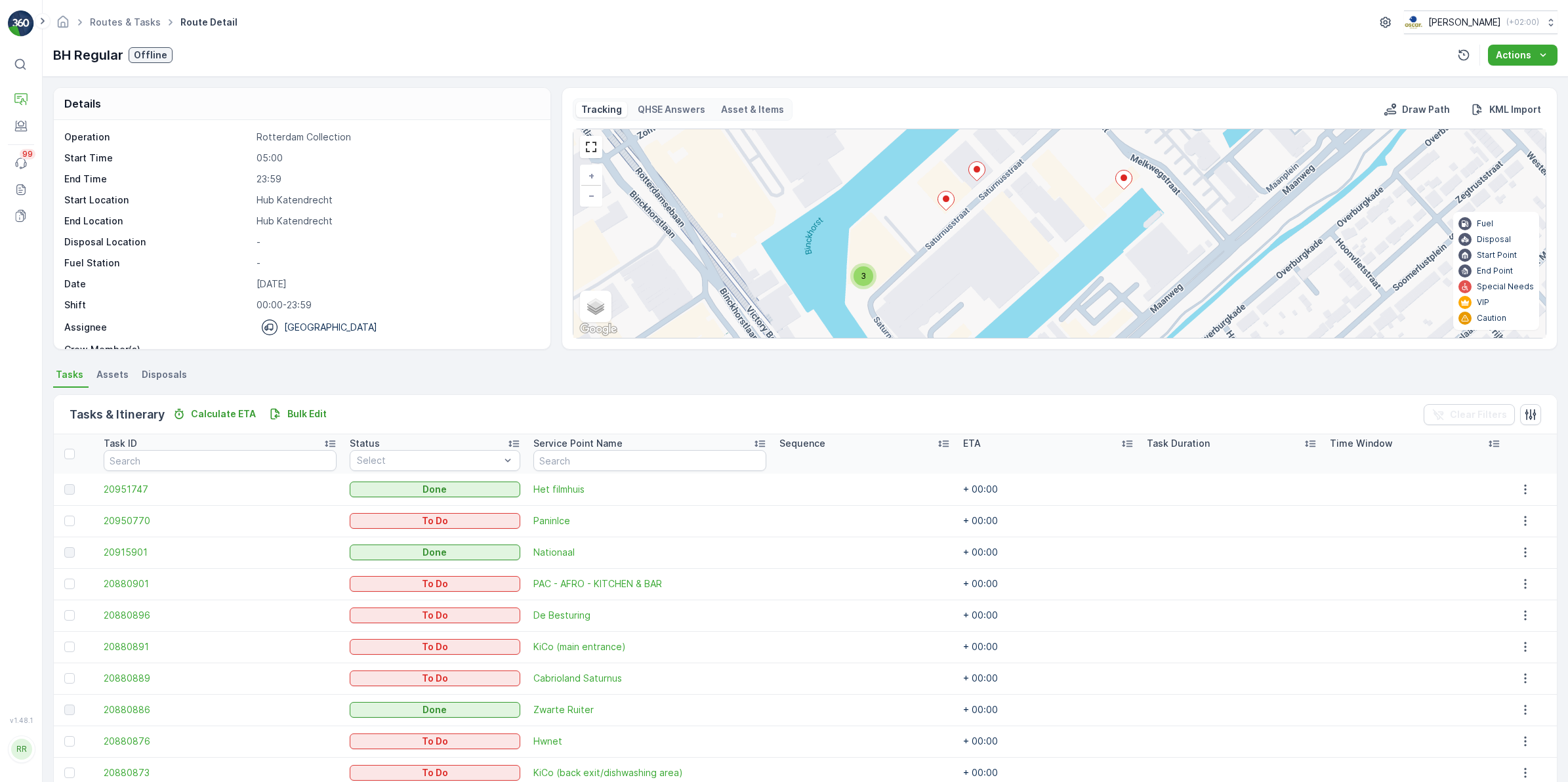
drag, startPoint x: 1117, startPoint y: 174, endPoint x: 1093, endPoint y: 237, distance: 67.4
click at [1093, 237] on div "3 + − Satellite Roadmap Terrain Hybrid Leaflet Keyboard shortcuts Map Data Map …" at bounding box center [1060, 233] width 972 height 208
click at [1123, 178] on ellipse at bounding box center [1123, 178] width 6 height 6
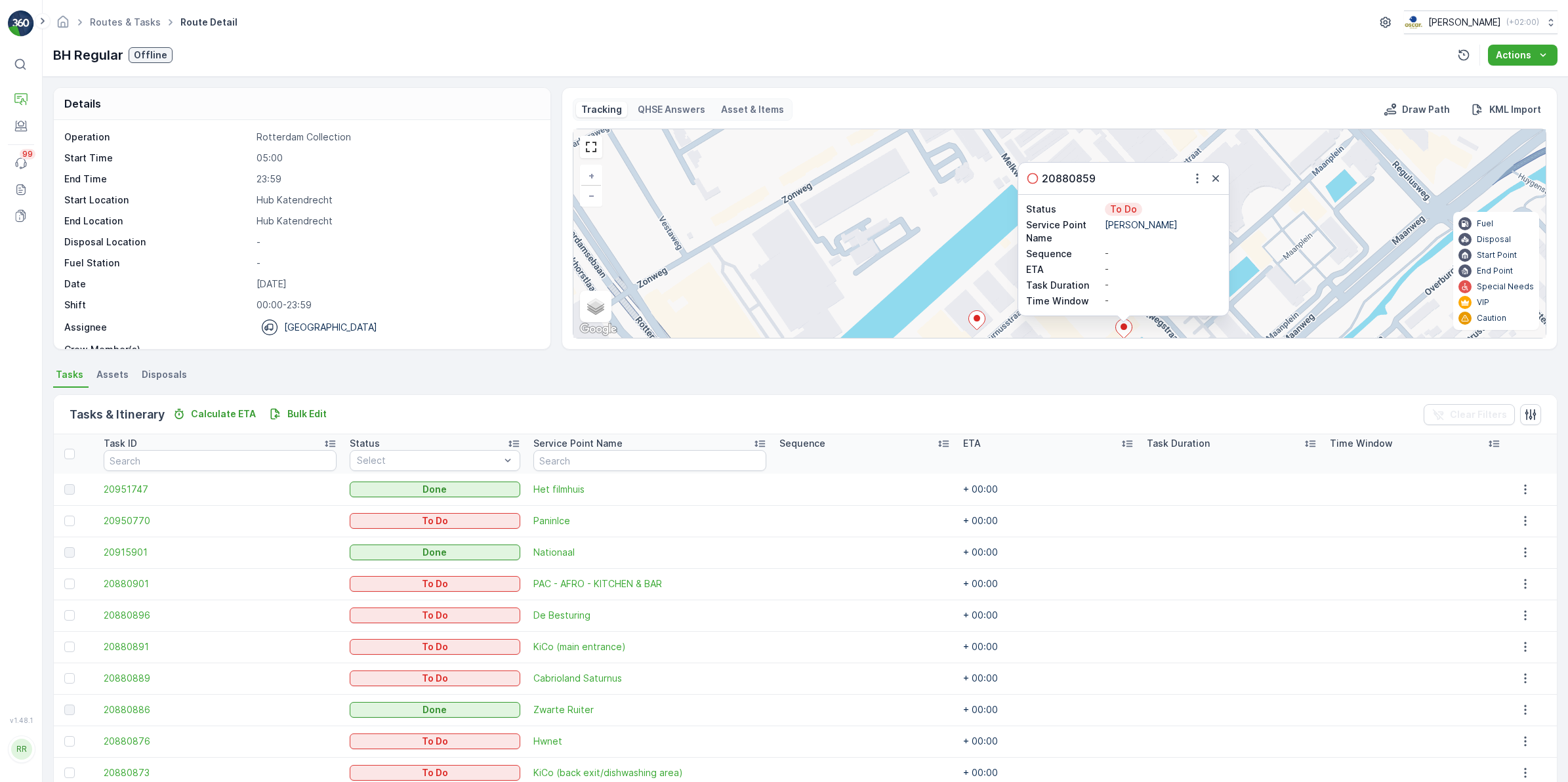
click at [995, 263] on div "3 20880859 Status To Do Service Point Name Giorgio Rosa Sequence - ETA - Task D…" at bounding box center [1060, 233] width 972 height 208
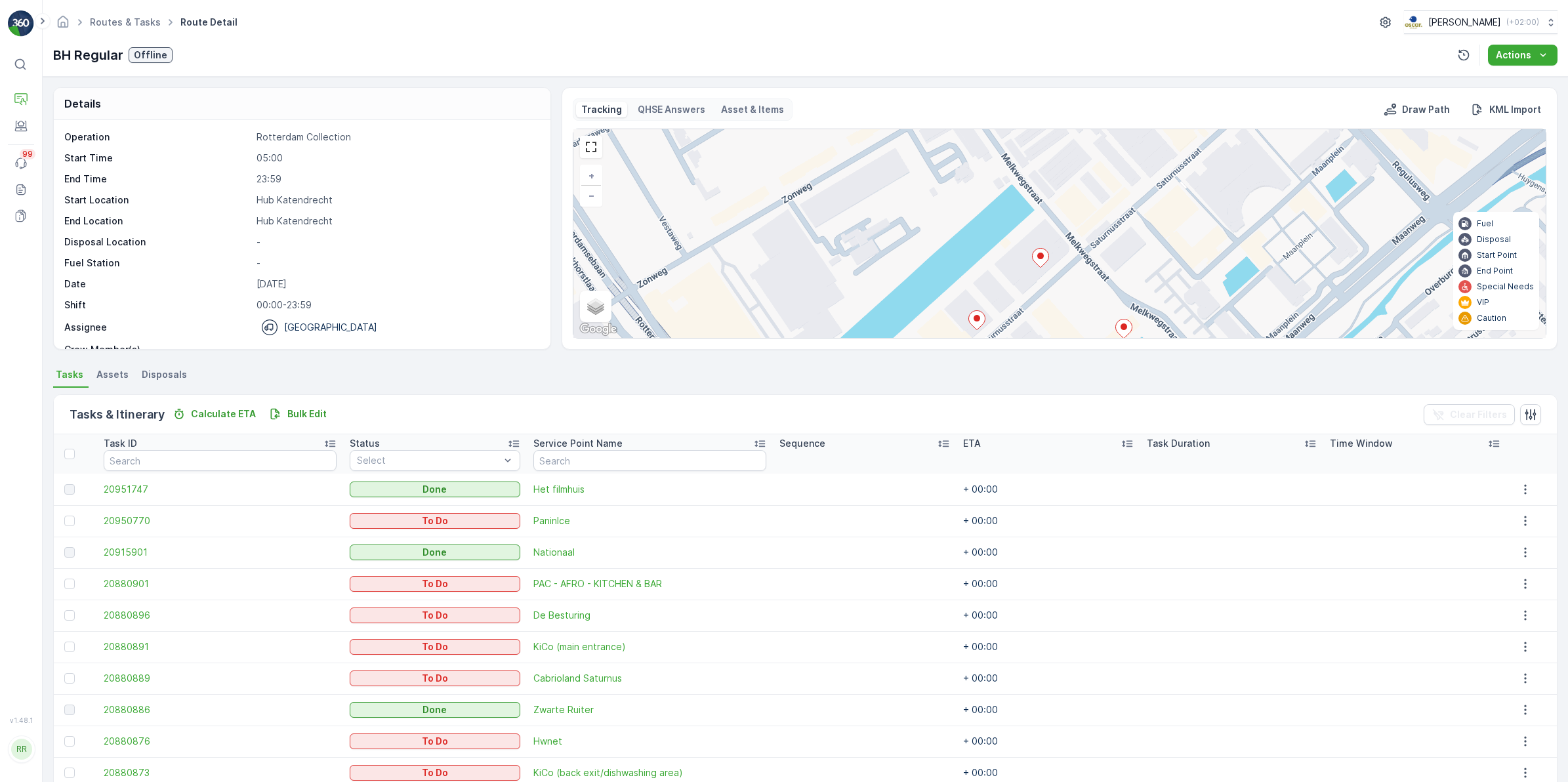
click at [1042, 264] on icon at bounding box center [1040, 258] width 16 height 19
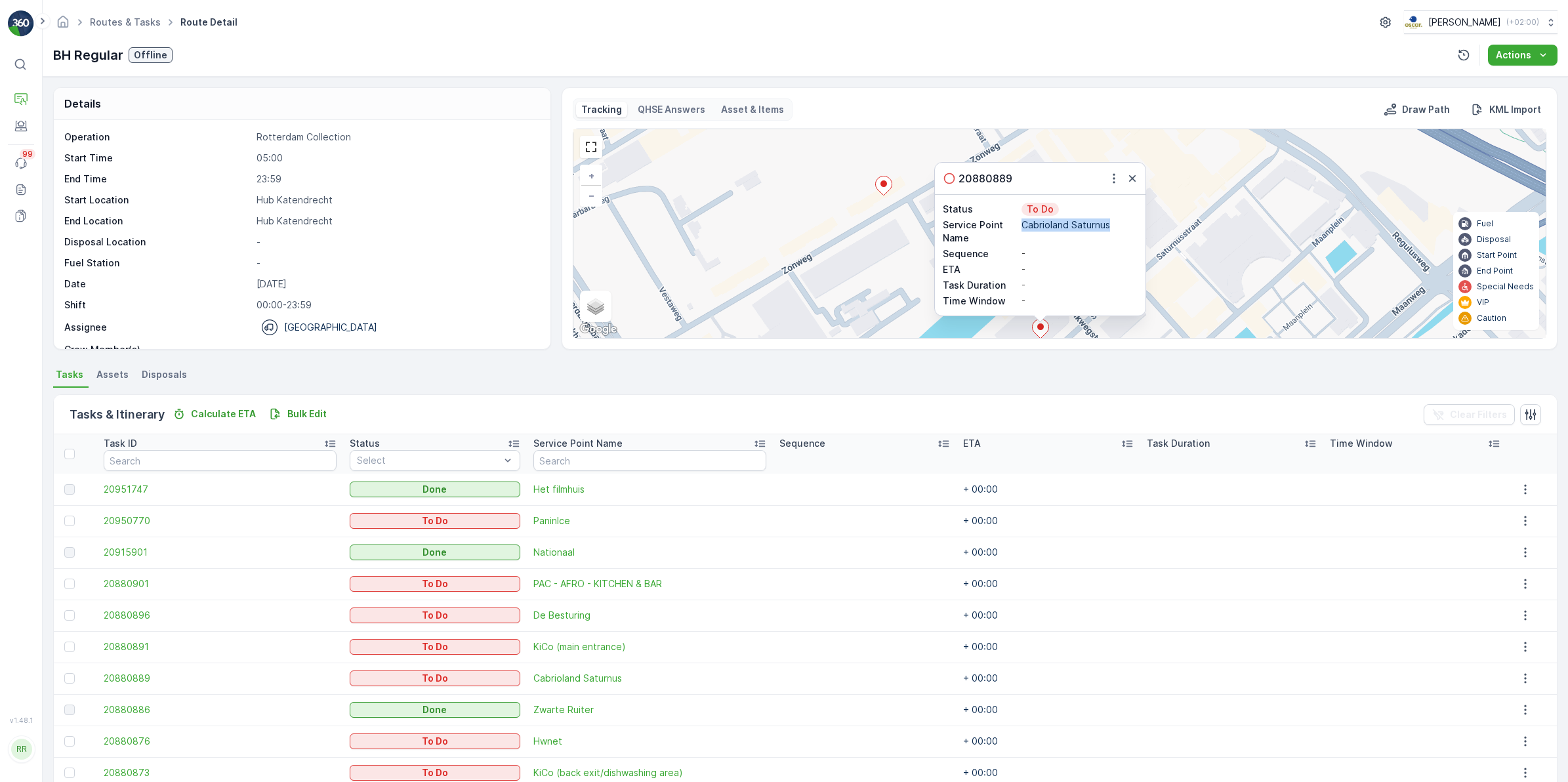
drag, startPoint x: 1023, startPoint y: 227, endPoint x: 1110, endPoint y: 231, distance: 87.1
click at [1110, 231] on p "Cabrioland Saturnus" at bounding box center [1080, 225] width 116 height 13
copy p "Cabrioland Saturnus"
click at [1195, 223] on div "3 20880889 Status To Do Service Point Name Cabrioland Saturnus Sequence - ETA -…" at bounding box center [1060, 233] width 972 height 208
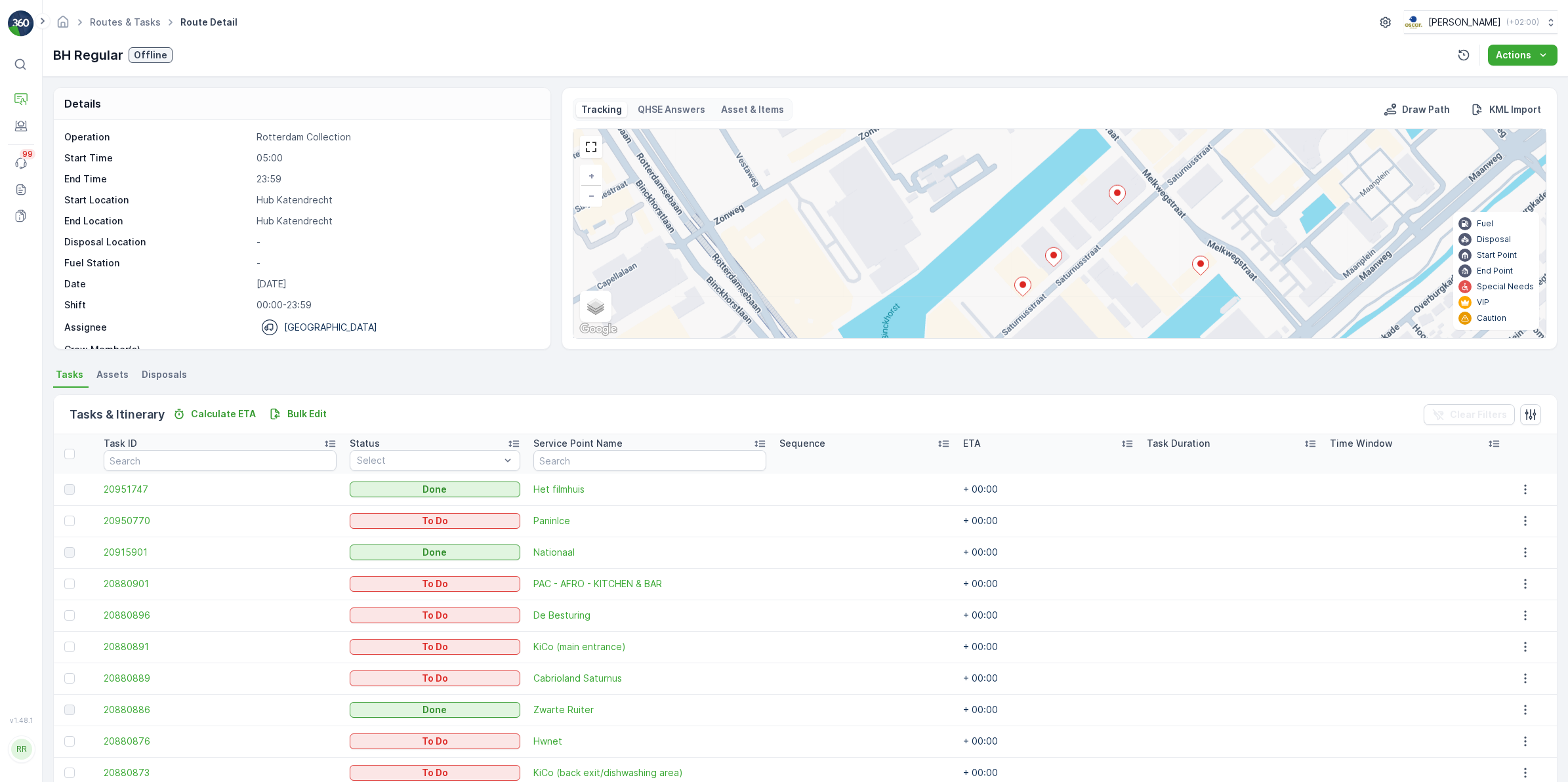
drag, startPoint x: 1097, startPoint y: 286, endPoint x: 1172, endPoint y: 168, distance: 139.8
click at [1172, 168] on div "3 + − Satellite Roadmap Terrain Hybrid Leaflet Keyboard shortcuts Map Data Map …" at bounding box center [1060, 233] width 972 height 208
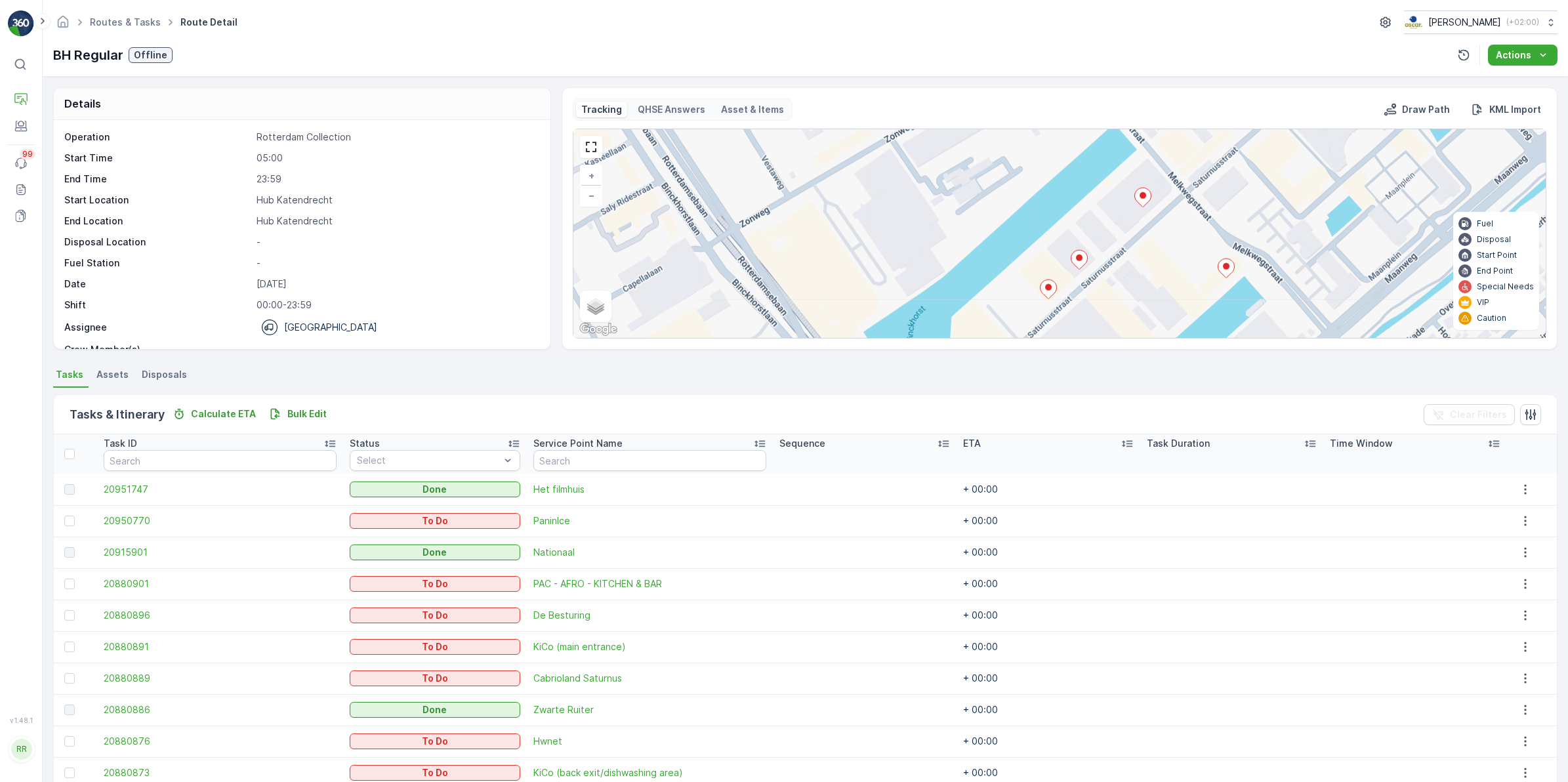
drag, startPoint x: 1067, startPoint y: 166, endPoint x: 1091, endPoint y: 169, distance: 24.2
click at [1091, 169] on div "3 + − Satellite Roadmap Terrain Hybrid Leaflet Keyboard shortcuts Map Data Map …" at bounding box center [1060, 233] width 972 height 208
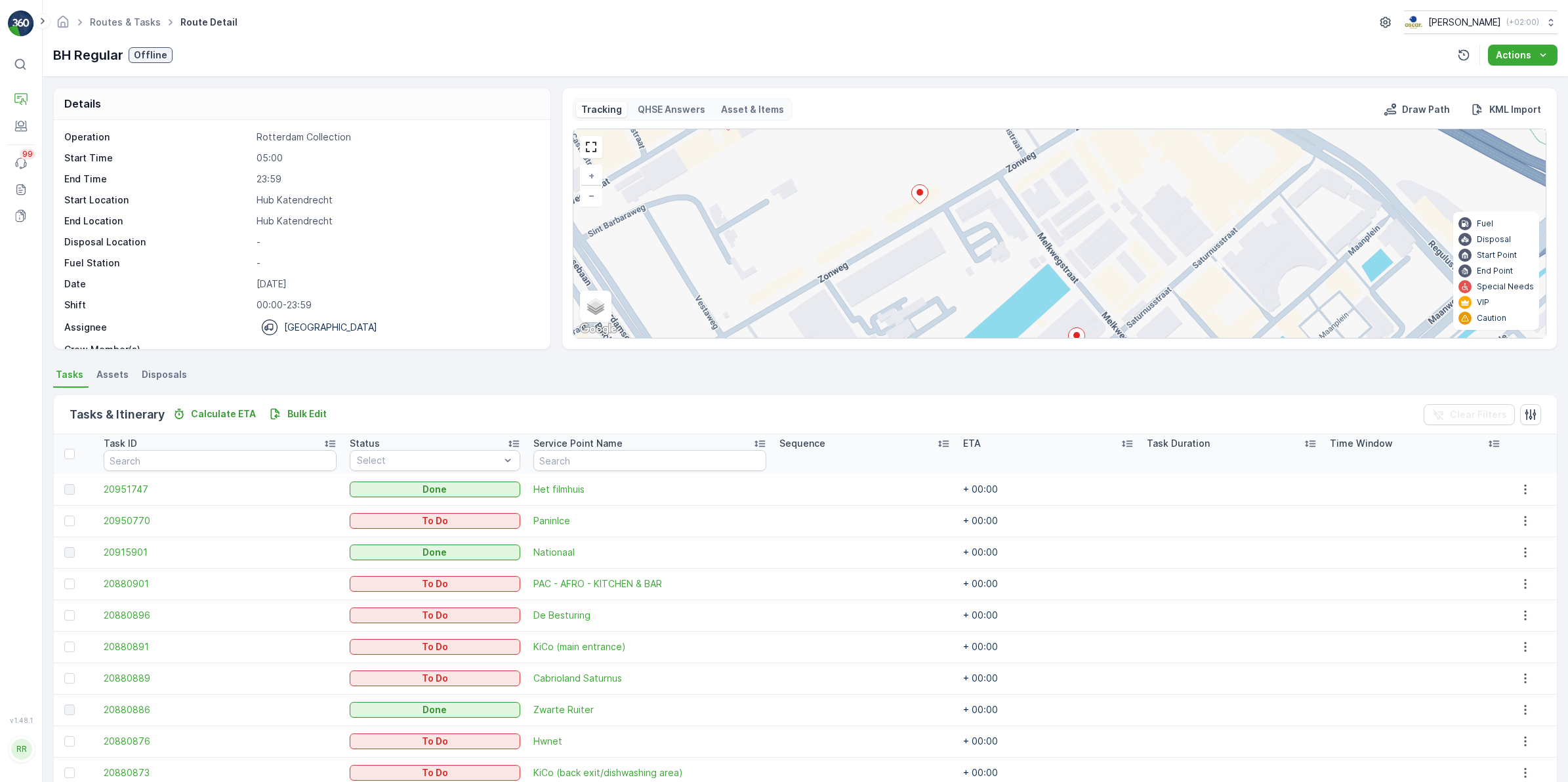
drag, startPoint x: 1083, startPoint y: 200, endPoint x: 1017, endPoint y: 337, distance: 152.1
click at [1017, 337] on div "3 + − Satellite Roadmap Terrain Hybrid Leaflet Keyboard shortcuts Map Data Map …" at bounding box center [1060, 233] width 972 height 208
click at [925, 192] on icon at bounding box center [920, 194] width 16 height 19
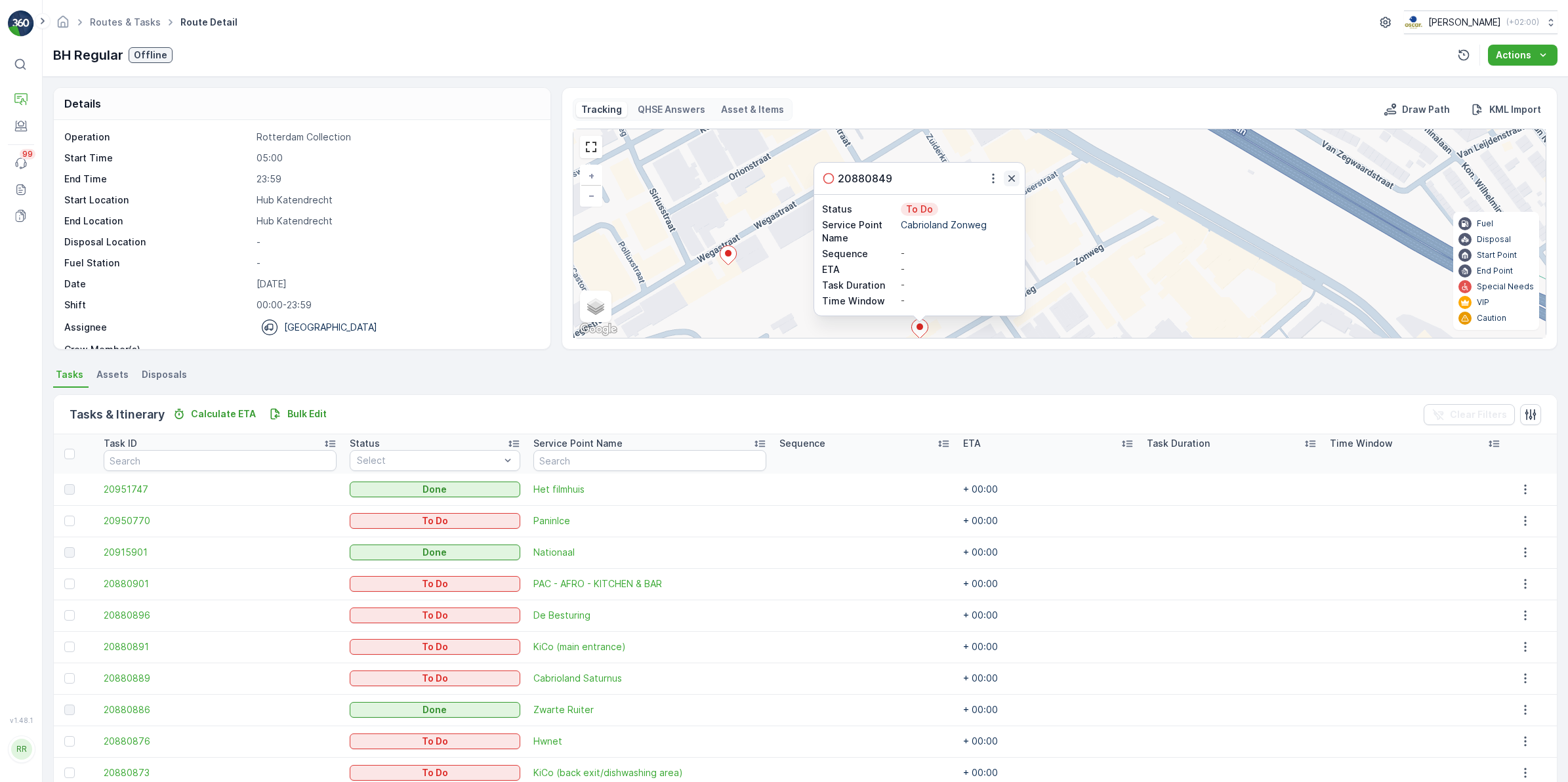
click at [1015, 182] on icon "button" at bounding box center [1012, 178] width 13 height 13
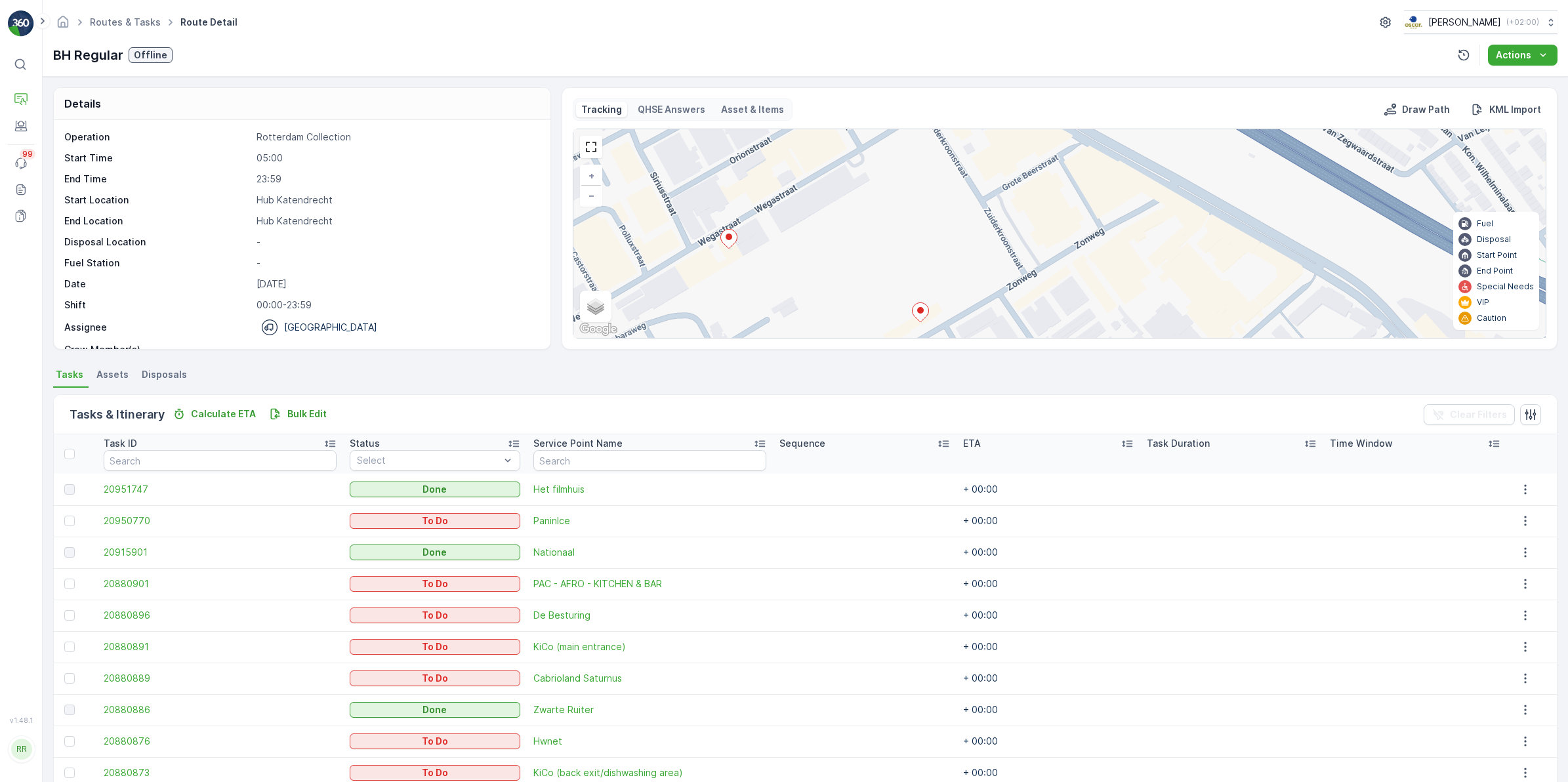
drag, startPoint x: 1093, startPoint y: 293, endPoint x: 1085, endPoint y: 135, distance: 158.2
click at [1085, 135] on div "3 + − Satellite Roadmap Terrain Hybrid Leaflet Keyboard shortcuts Map Data Map …" at bounding box center [1060, 233] width 972 height 208
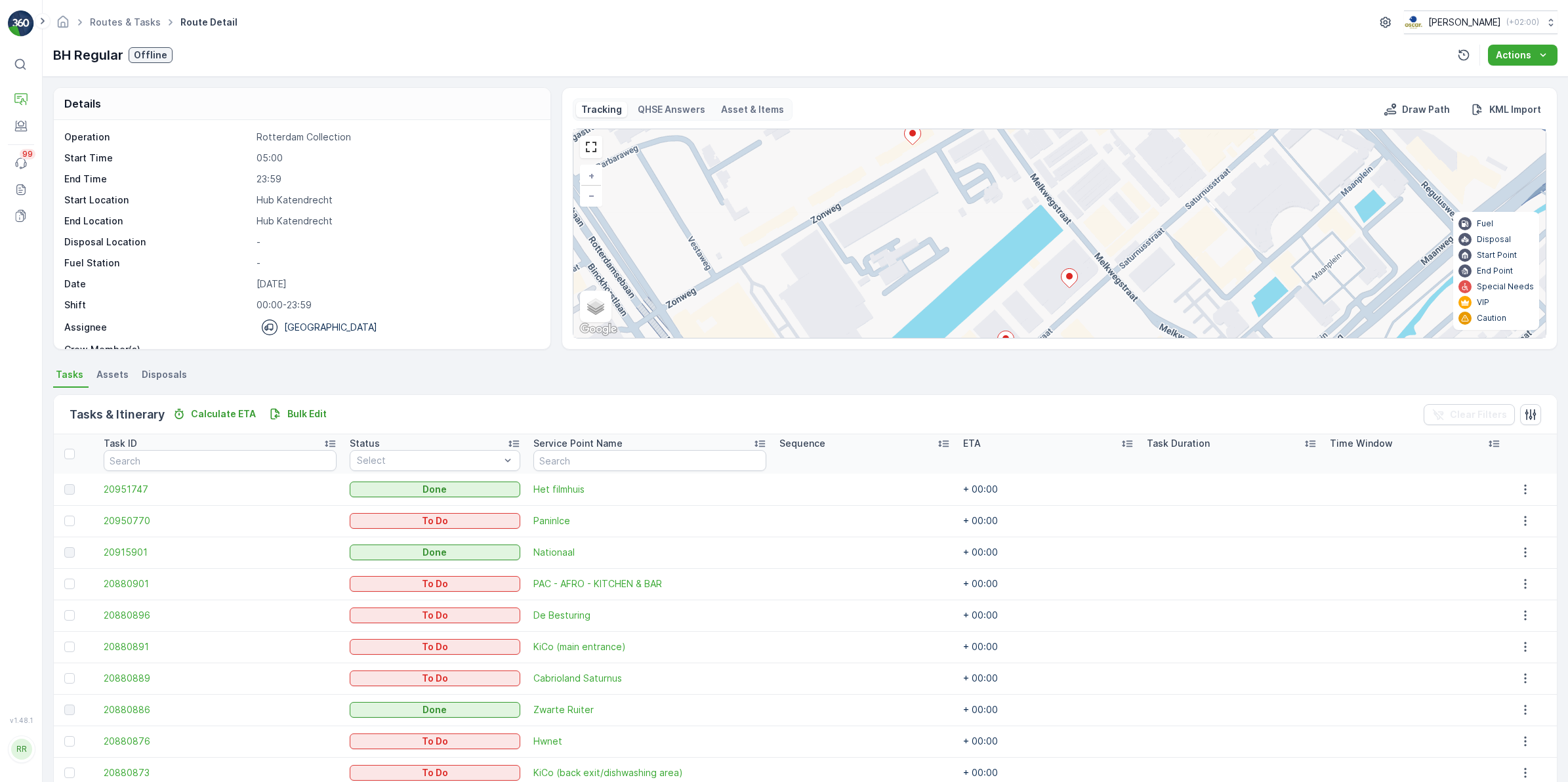
drag, startPoint x: 1108, startPoint y: 284, endPoint x: 1103, endPoint y: 231, distance: 53.2
click at [1103, 231] on div "3 + − Satellite Roadmap Terrain Hybrid Leaflet Keyboard shortcuts Map Data Map …" at bounding box center [1060, 233] width 972 height 208
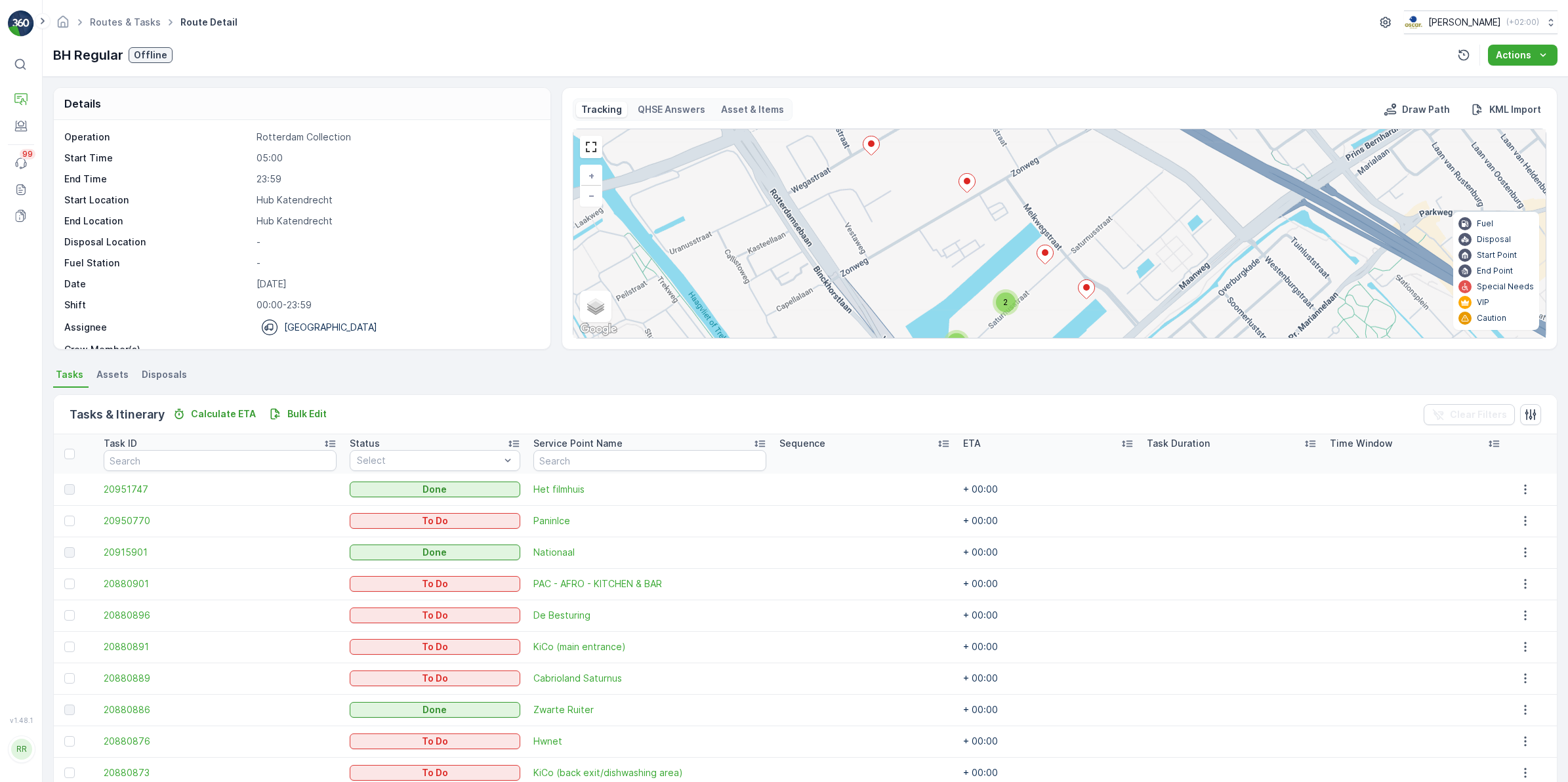
click at [1046, 256] on icon at bounding box center [1045, 254] width 16 height 19
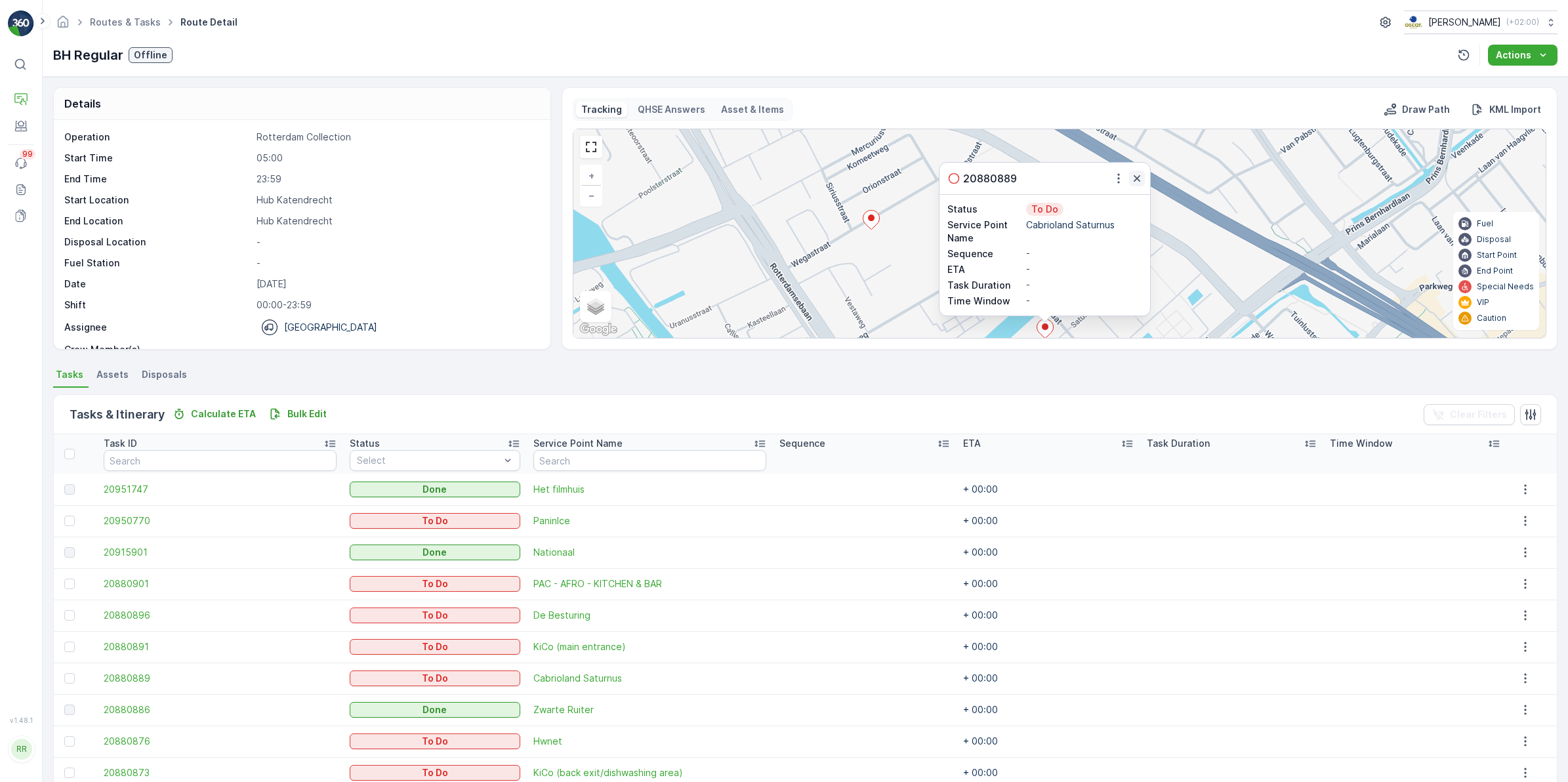
click at [1136, 179] on icon "button" at bounding box center [1136, 178] width 6 height 6
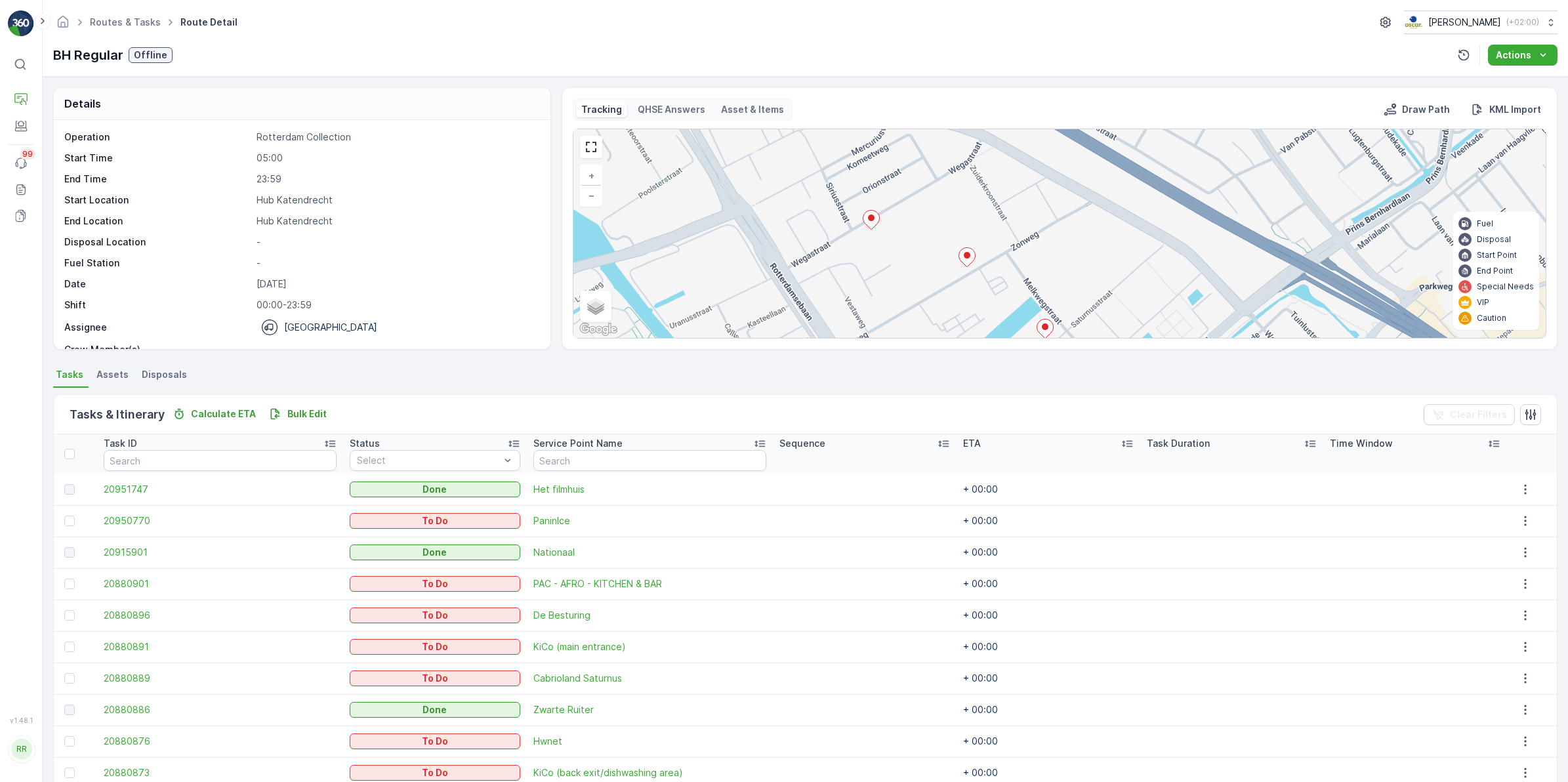
click at [969, 258] on icon at bounding box center [967, 257] width 16 height 19
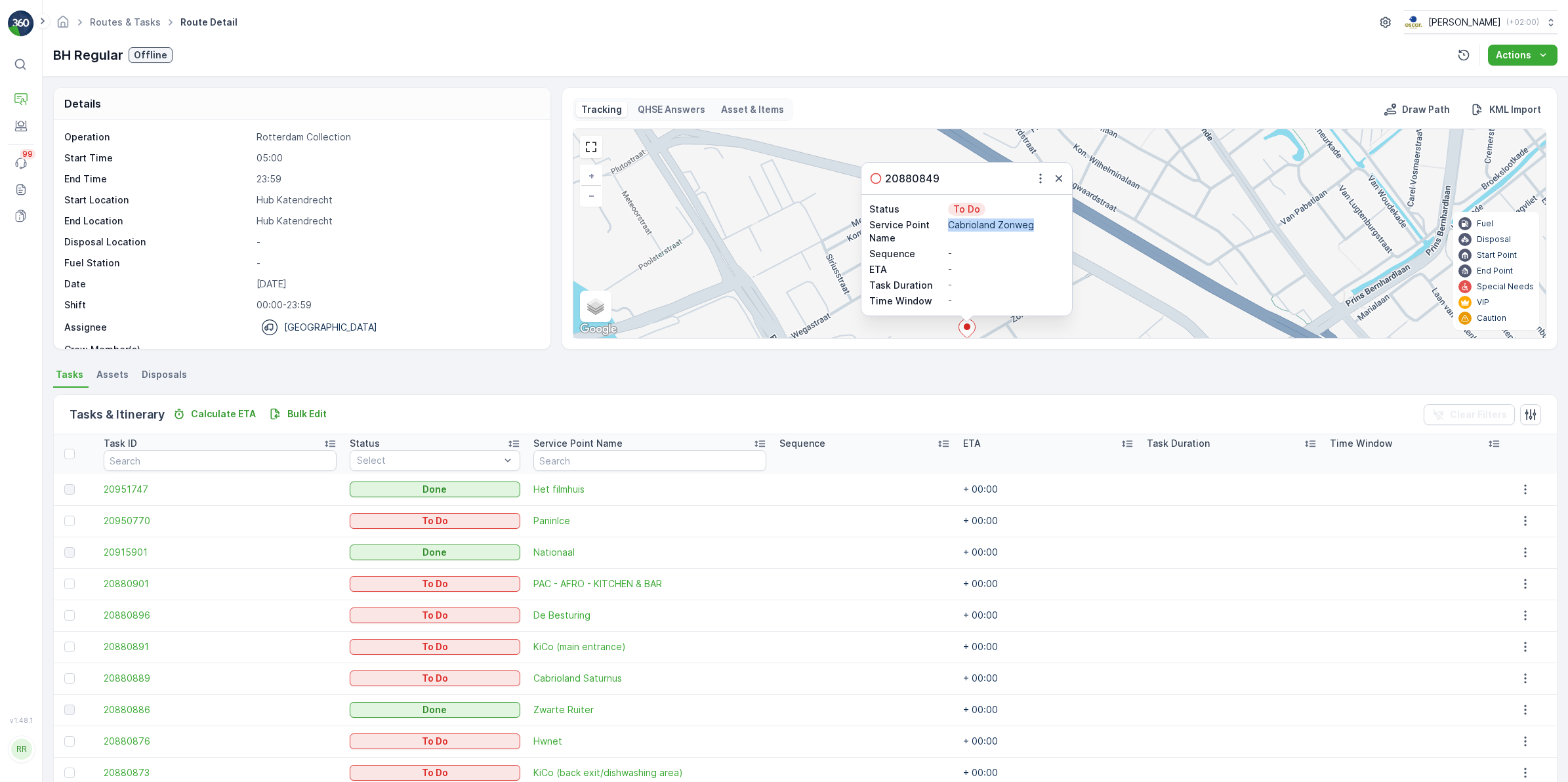
drag, startPoint x: 949, startPoint y: 228, endPoint x: 1037, endPoint y: 230, distance: 88.0
click at [1037, 230] on p "Cabrioland Zonweg" at bounding box center [1006, 225] width 116 height 13
copy p "Cabrioland Zonweg"
click at [1085, 280] on div "2 3 2 20880849 Status To Do Service Point Name Cabrioland Zonweg Sequence - ETA…" at bounding box center [1060, 233] width 972 height 208
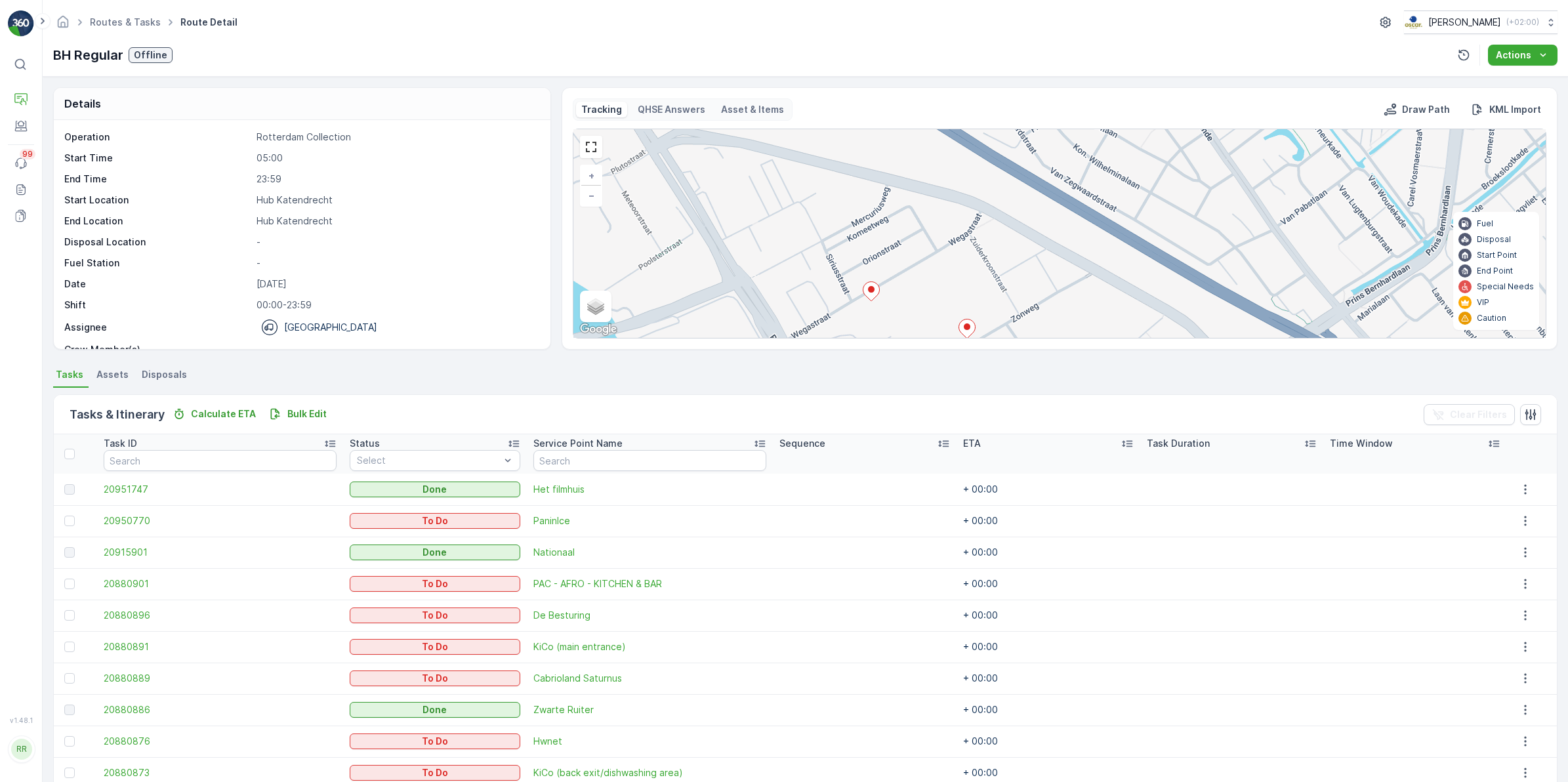
click at [871, 294] on icon at bounding box center [871, 291] width 16 height 19
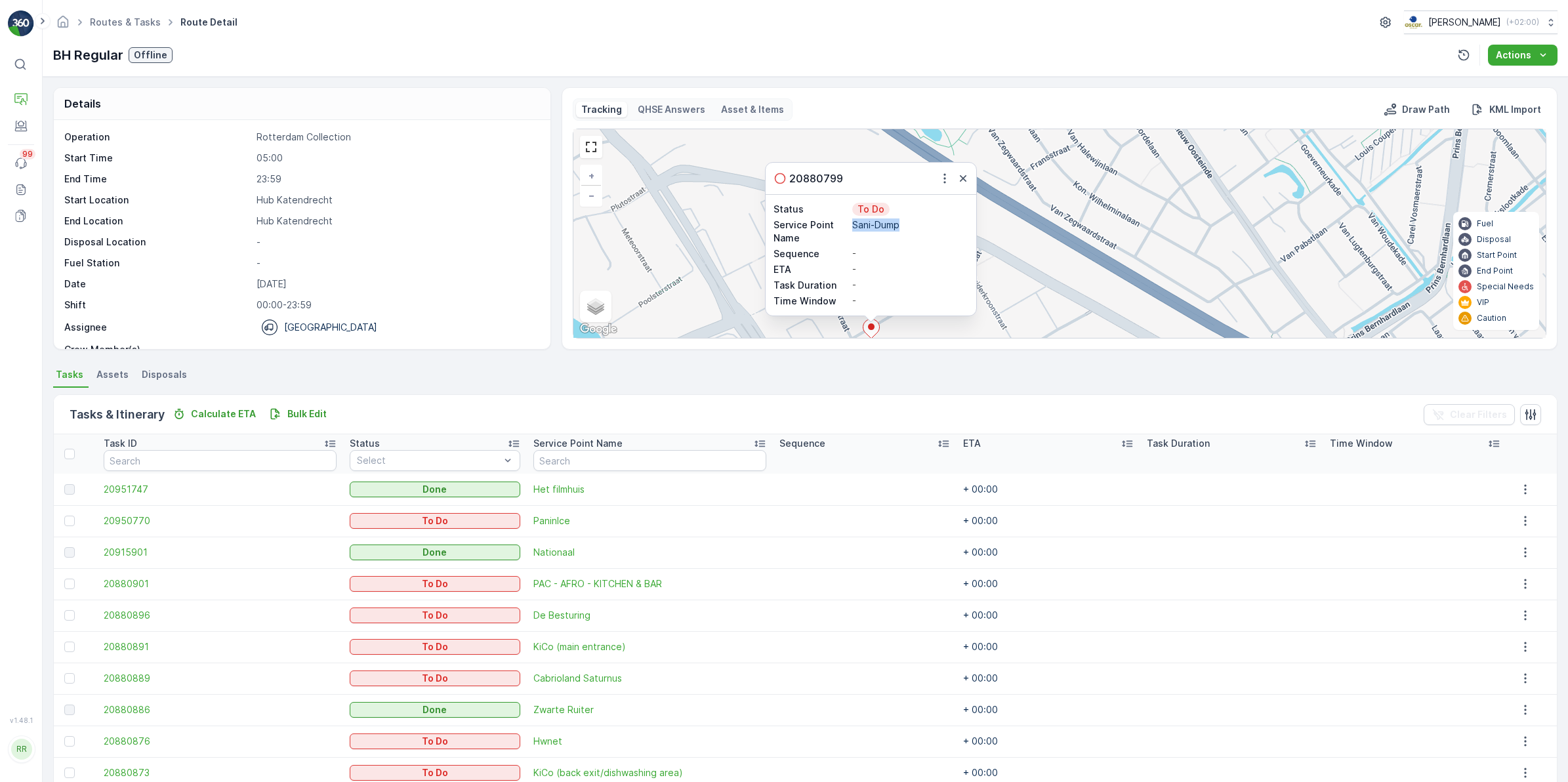
drag, startPoint x: 853, startPoint y: 224, endPoint x: 907, endPoint y: 233, distance: 54.7
click at [907, 233] on div "Sani-Dump" at bounding box center [910, 231] width 116 height 26
copy p "Sani-Dump"
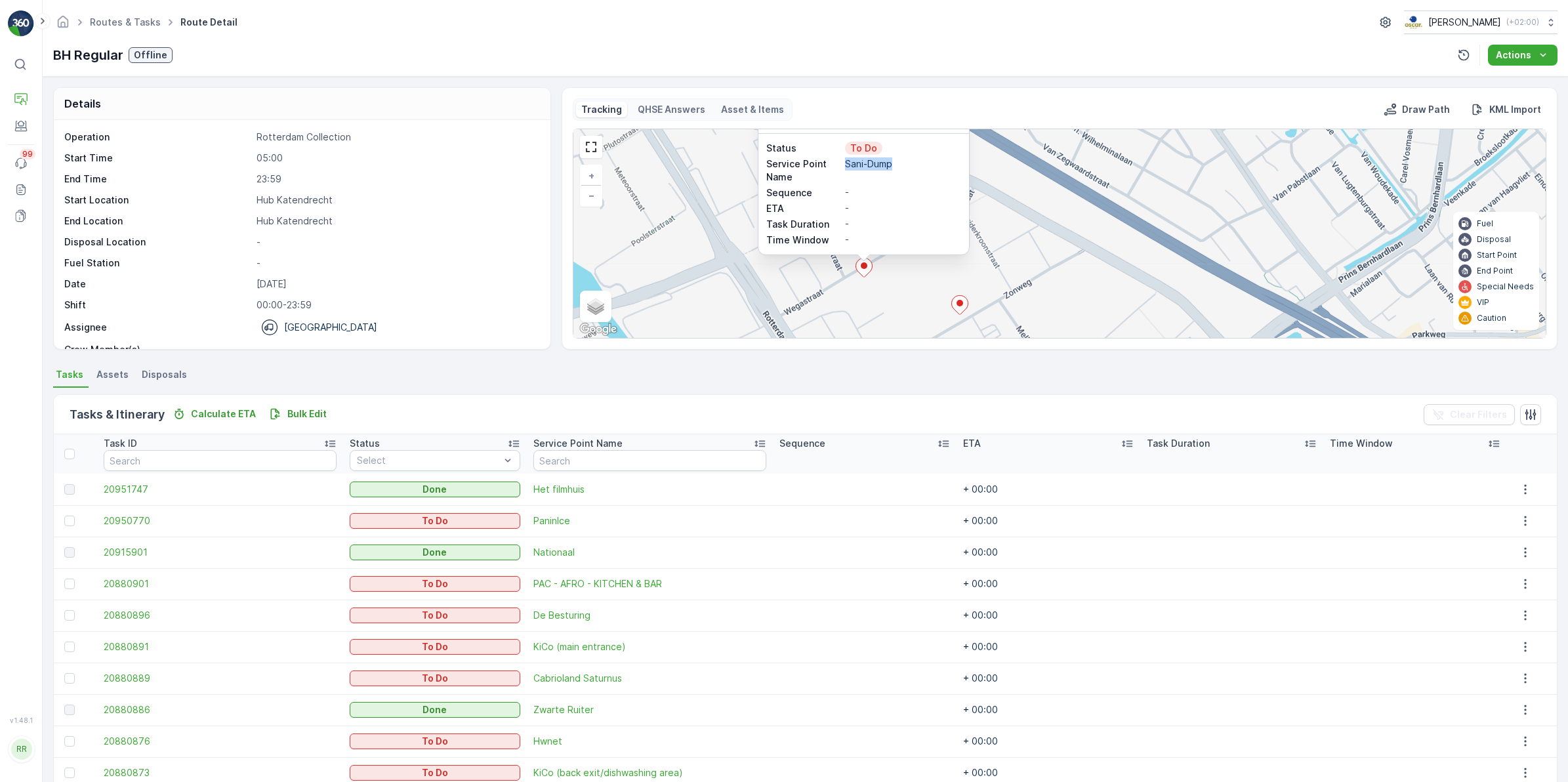
drag, startPoint x: 1017, startPoint y: 239, endPoint x: 1015, endPoint y: 213, distance: 26.1
click at [1015, 214] on div "2 3 2 20880799 Status To Do Service Point Name Sani-Dump Sequence - ETA - Task …" at bounding box center [1060, 233] width 972 height 208
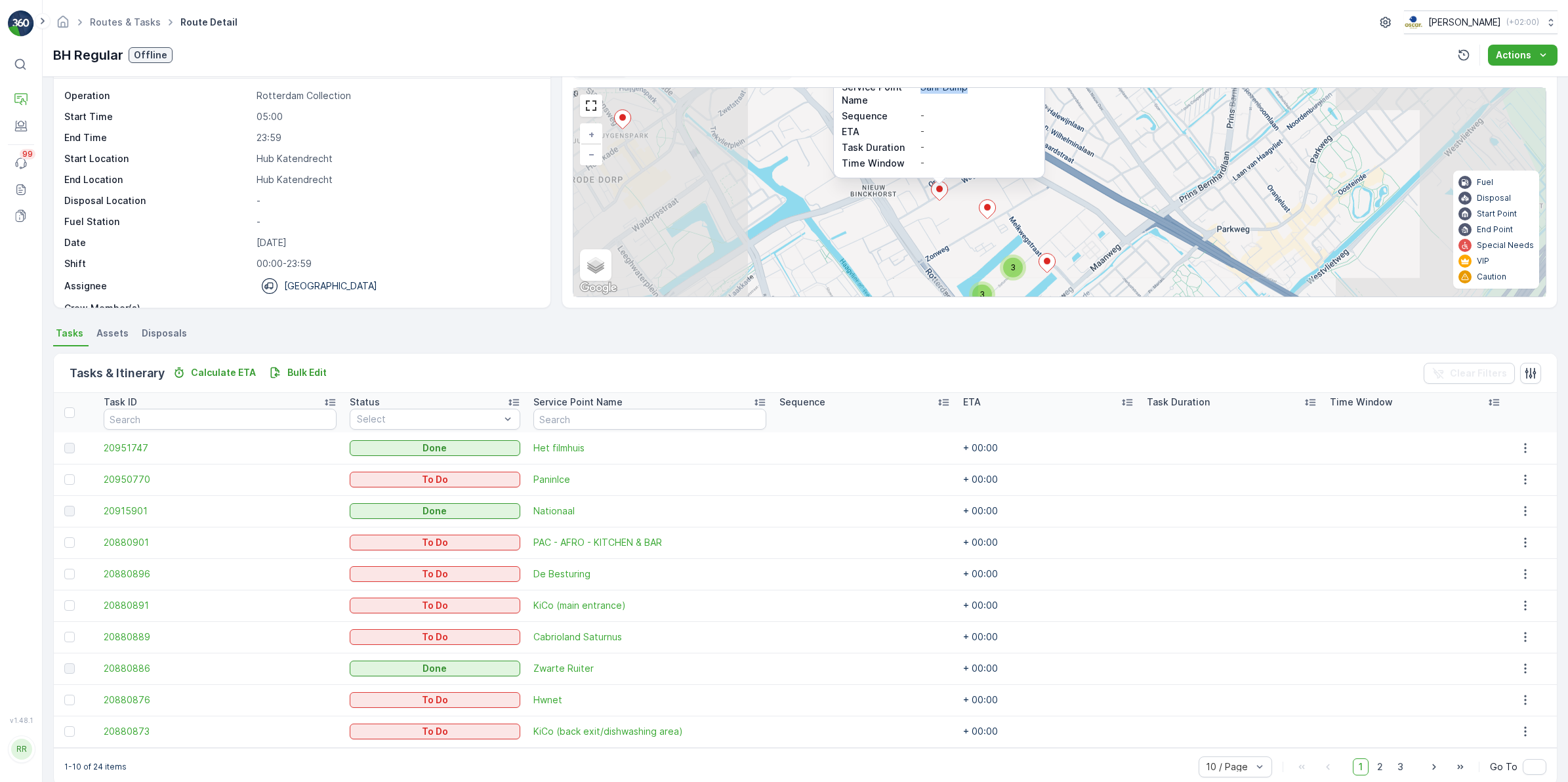
scroll to position [62, 0]
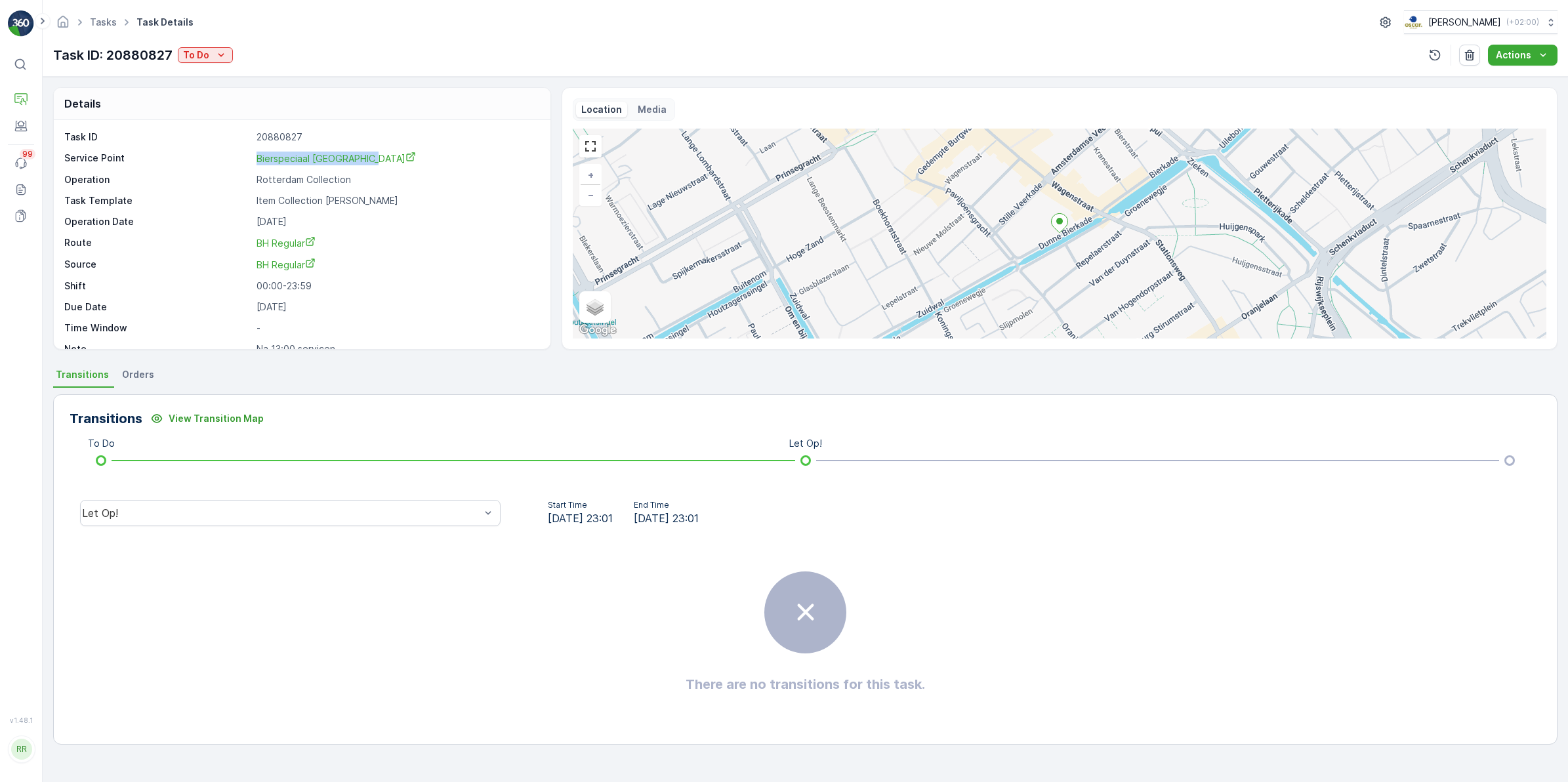
drag, startPoint x: 251, startPoint y: 160, endPoint x: 380, endPoint y: 168, distance: 129.2
click at [380, 168] on div "Task ID 20880827 Service Point Bierspeciaal café de Paas Operation Rotterdam Co…" at bounding box center [301, 243] width 473 height 225
copy div "Bierspeciaal [GEOGRAPHIC_DATA]"
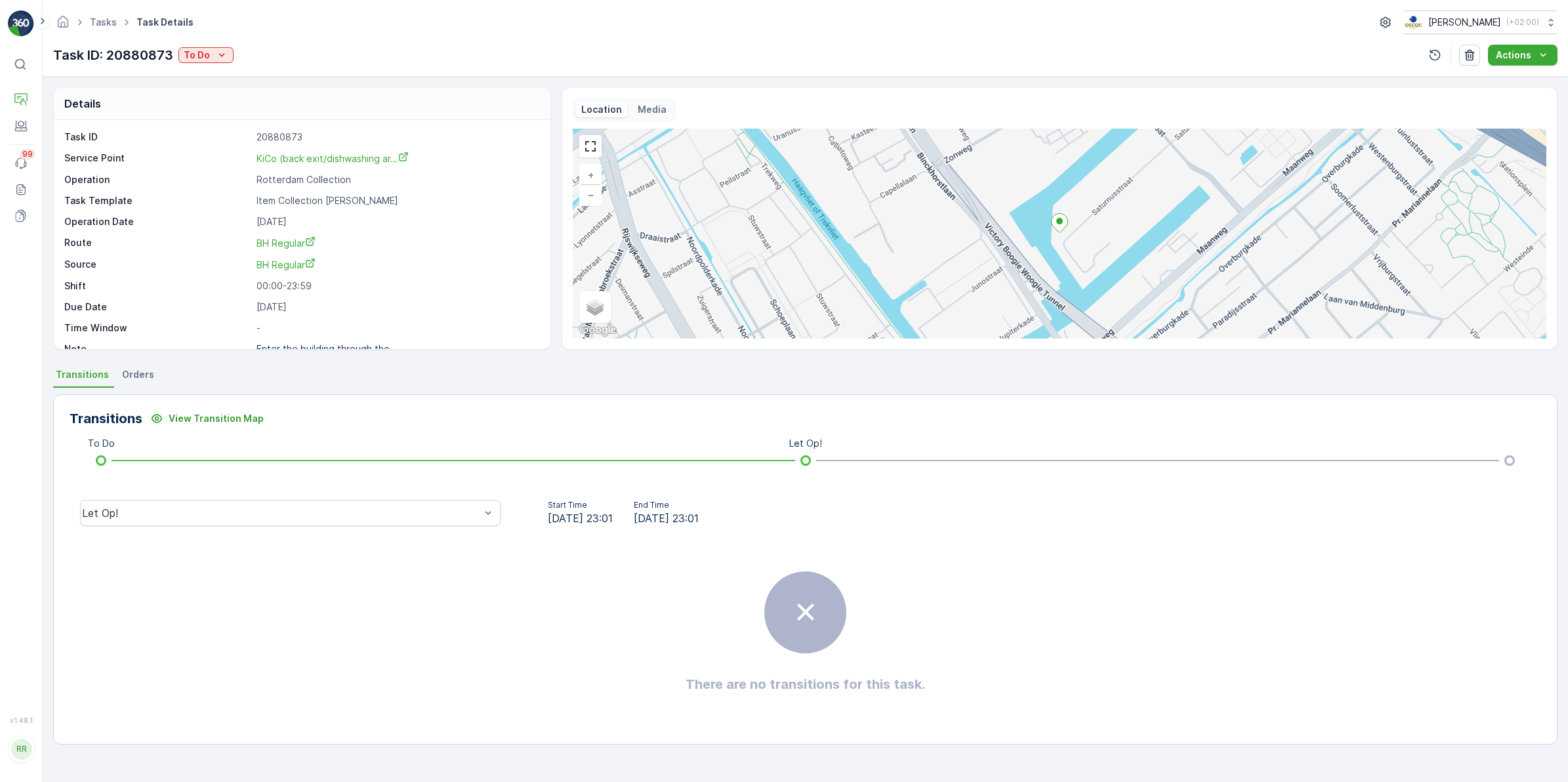
click at [143, 365] on div "Details Task ID 20880873 Service Point KiCo (back exit/dishwashing ar... Operat…" at bounding box center [805, 429] width 1525 height 705
click at [129, 377] on span "Orders" at bounding box center [137, 375] width 32 height 13
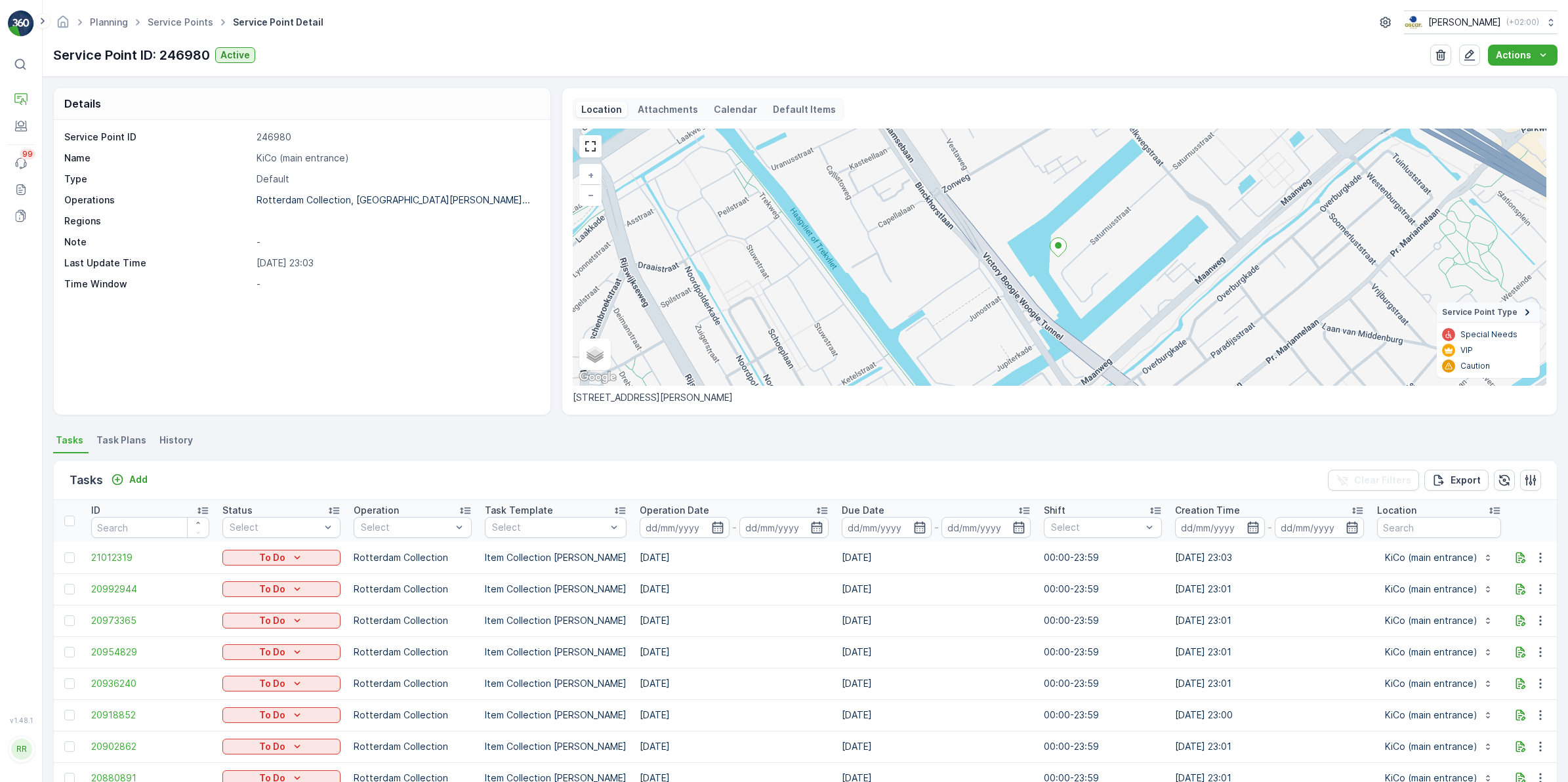
click at [131, 441] on span "Task Plans" at bounding box center [122, 440] width 50 height 13
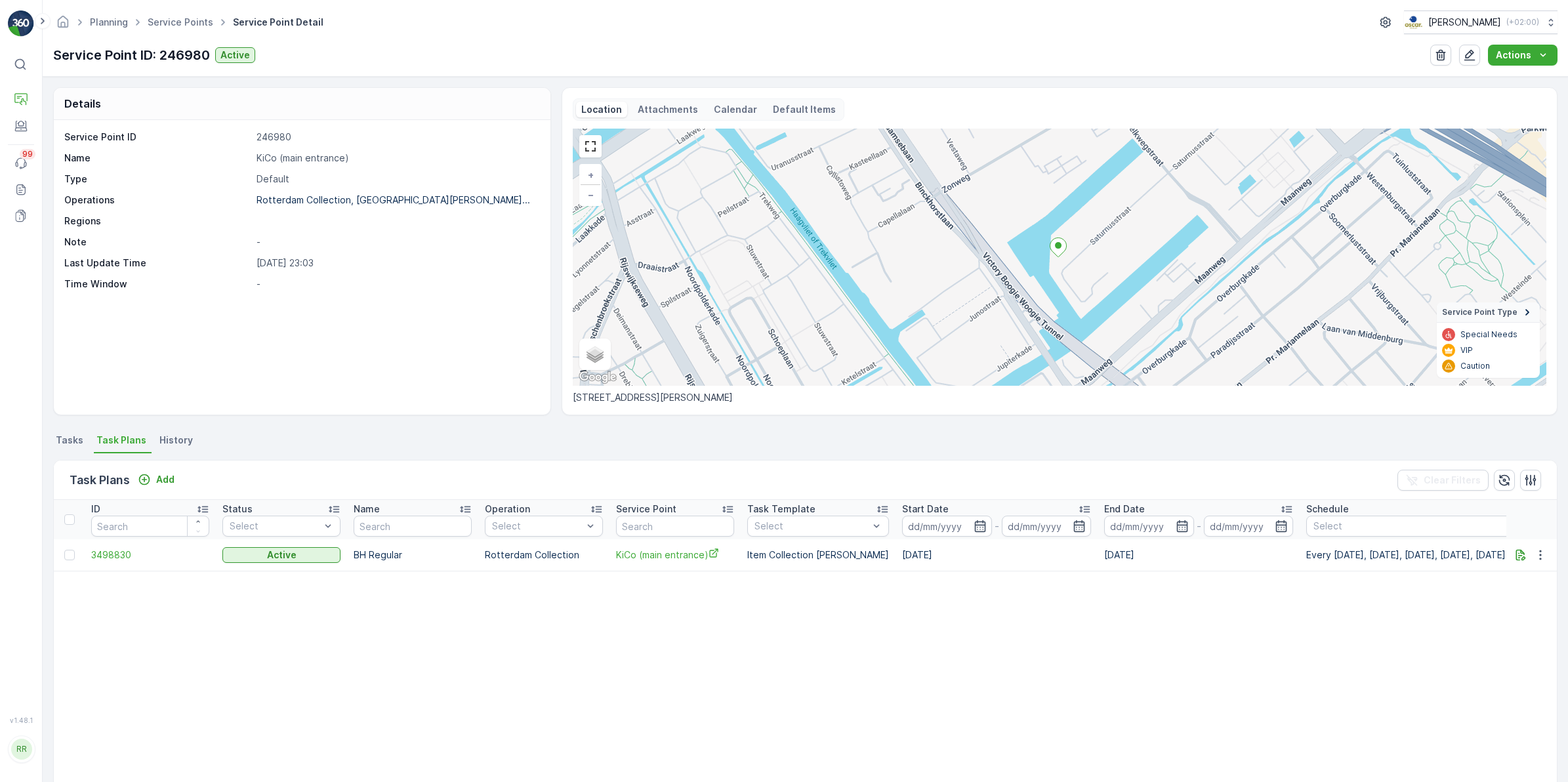
click at [72, 446] on span "Tasks" at bounding box center [69, 440] width 27 height 13
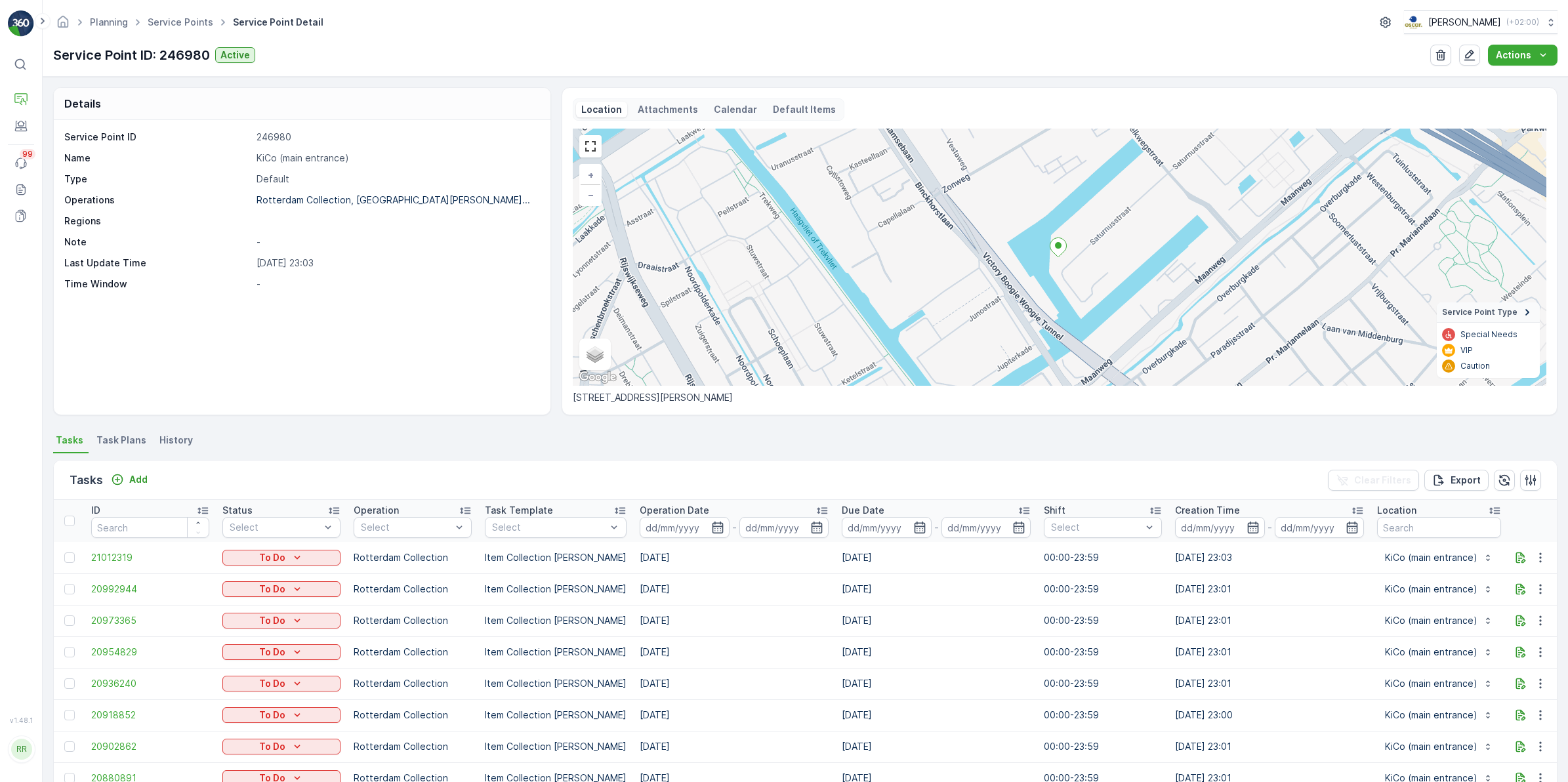
click at [102, 443] on span "Task Plans" at bounding box center [122, 440] width 50 height 13
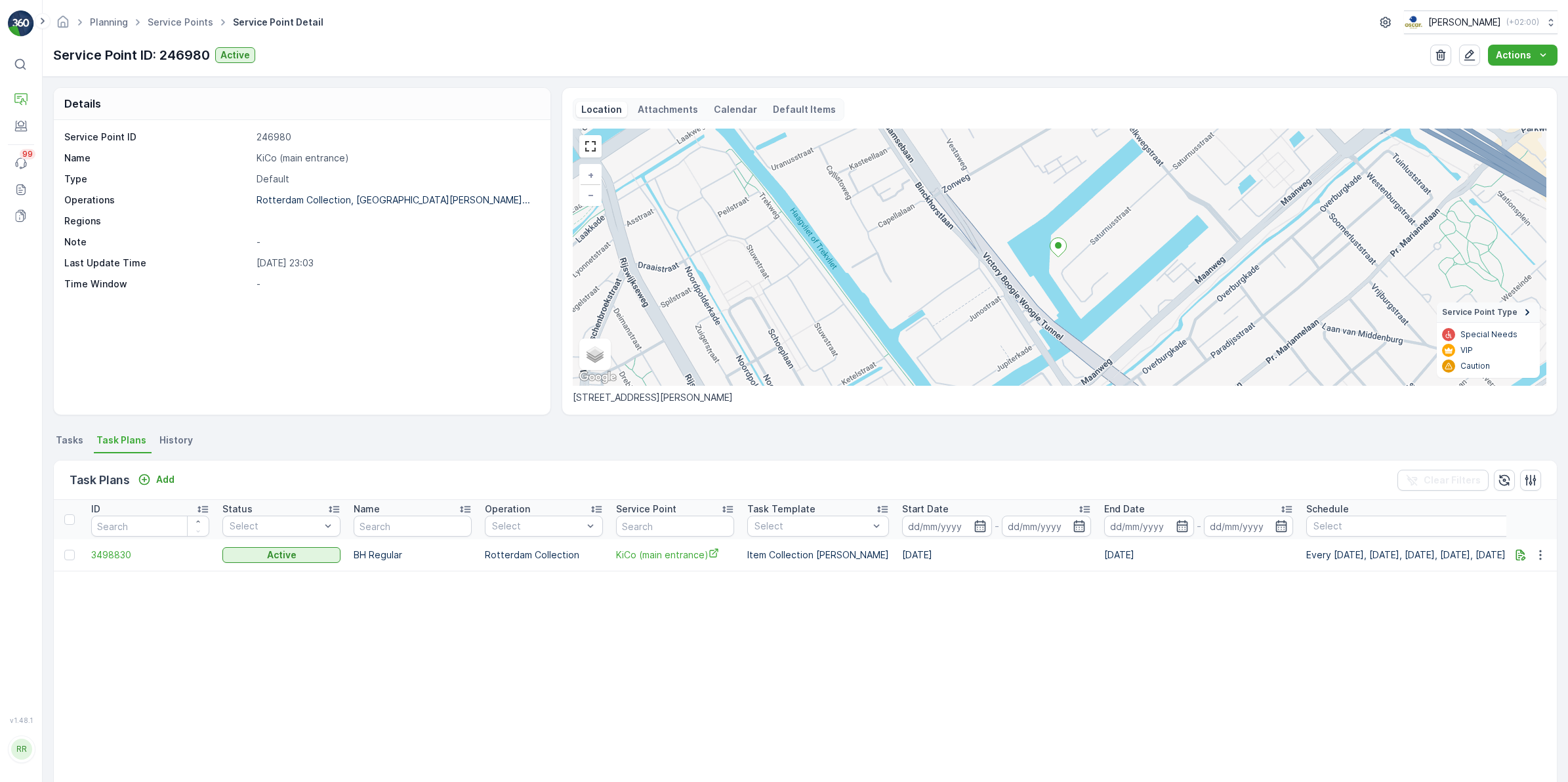
drag, startPoint x: 67, startPoint y: 440, endPoint x: 113, endPoint y: 454, distance: 48.1
click at [66, 440] on span "Tasks" at bounding box center [69, 440] width 27 height 13
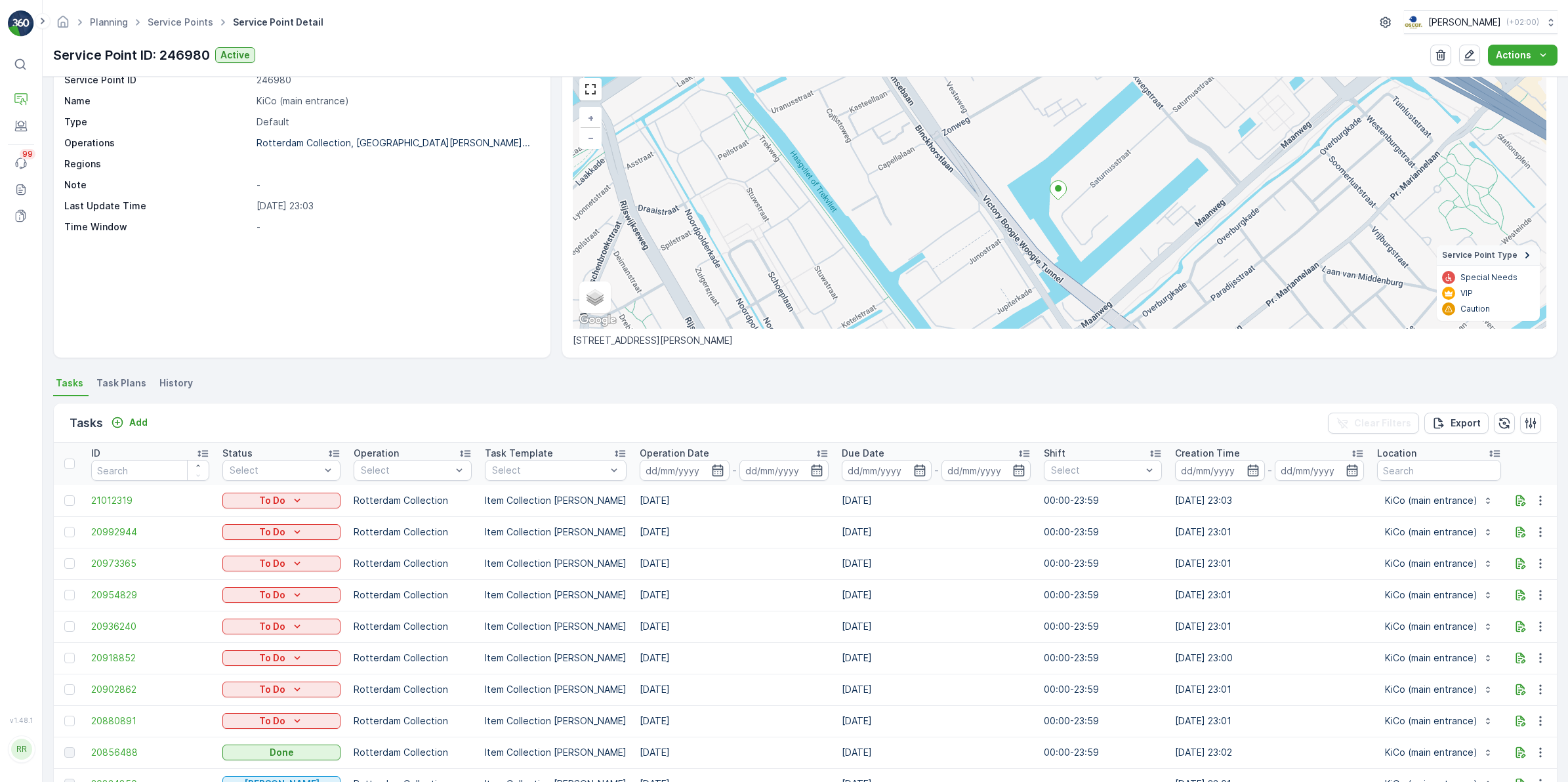
scroll to position [82, 0]
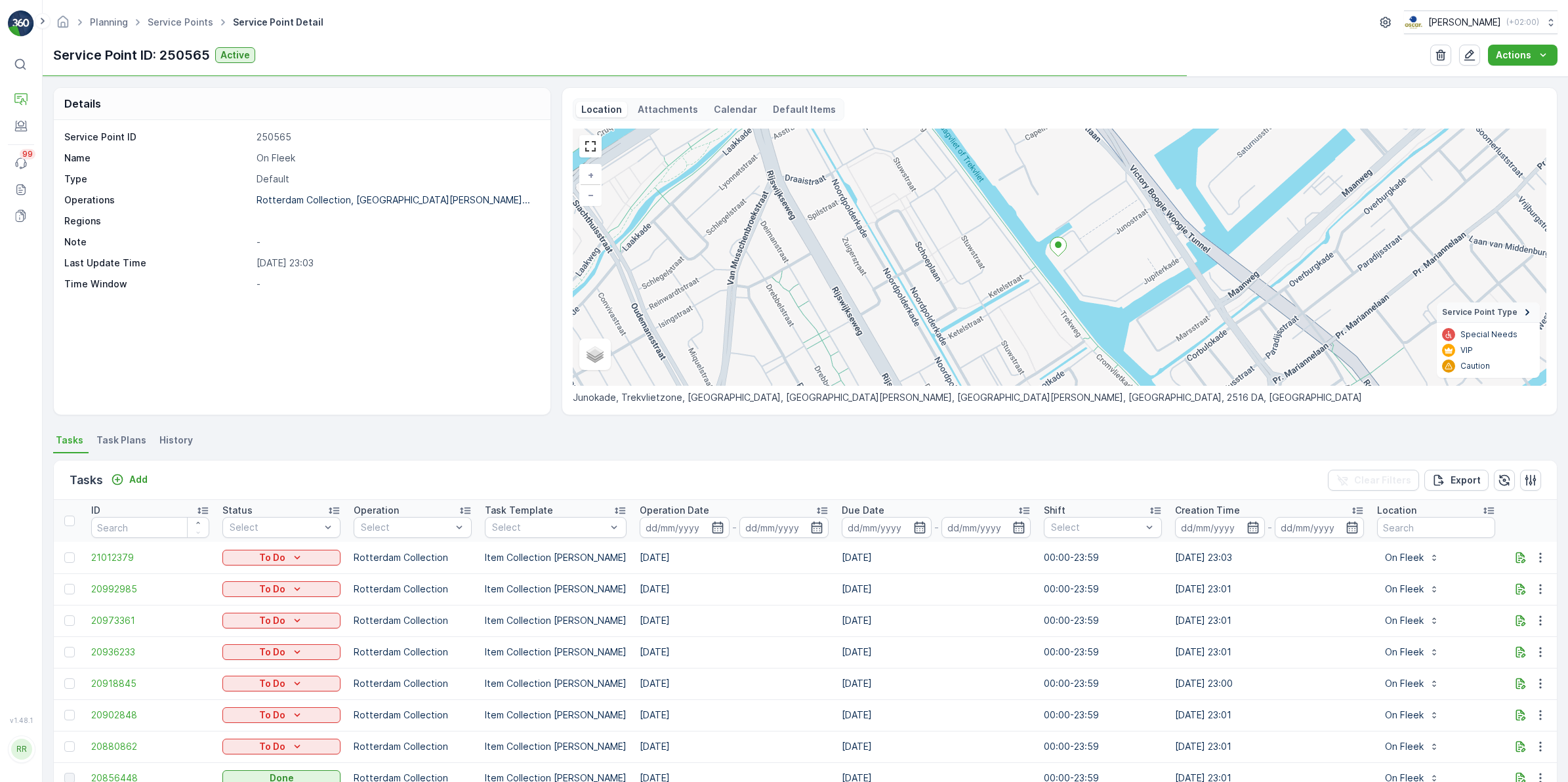
click at [184, 440] on span "History" at bounding box center [176, 440] width 34 height 13
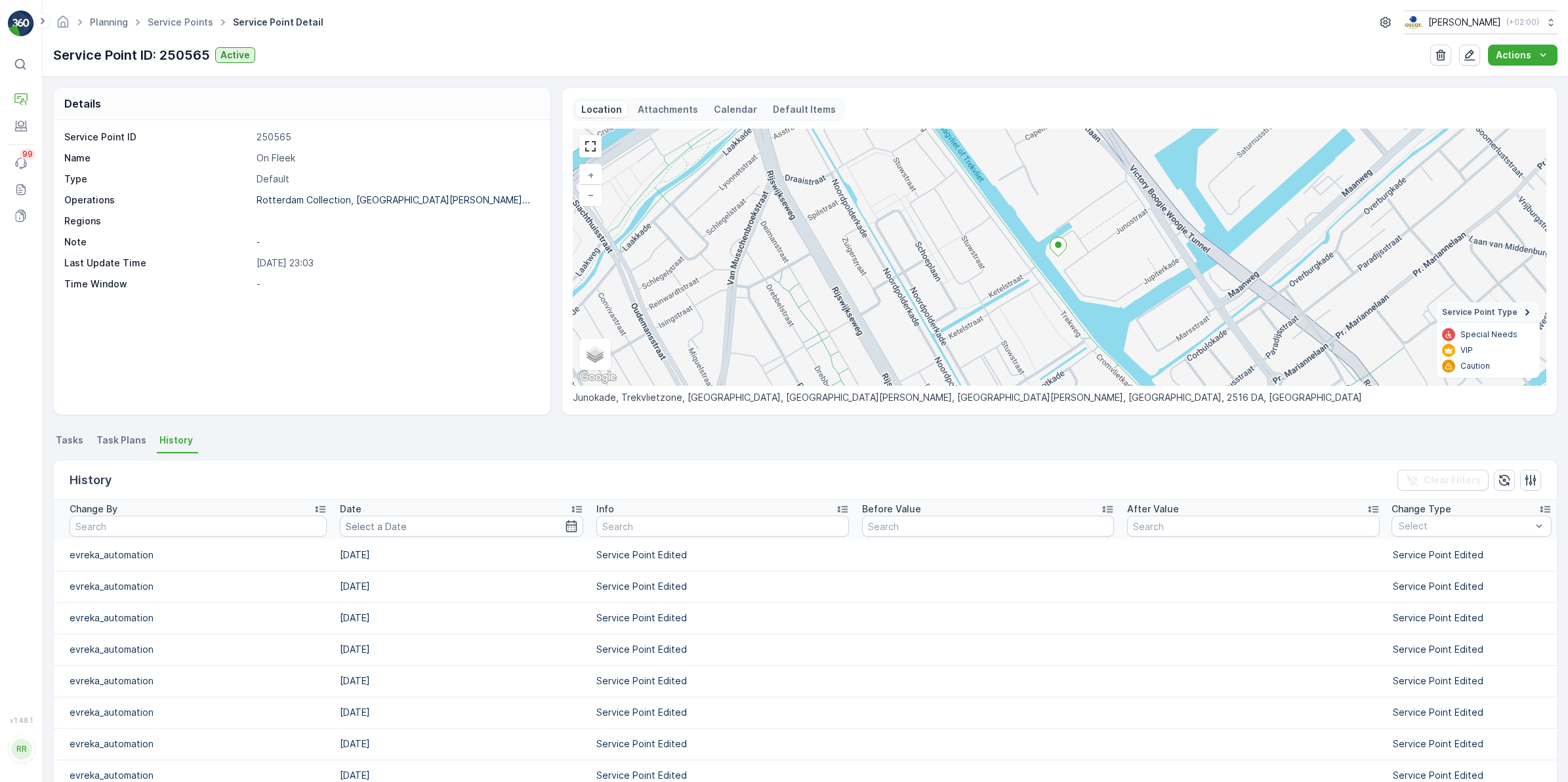
click at [82, 438] on li "Tasks" at bounding box center [70, 442] width 35 height 22
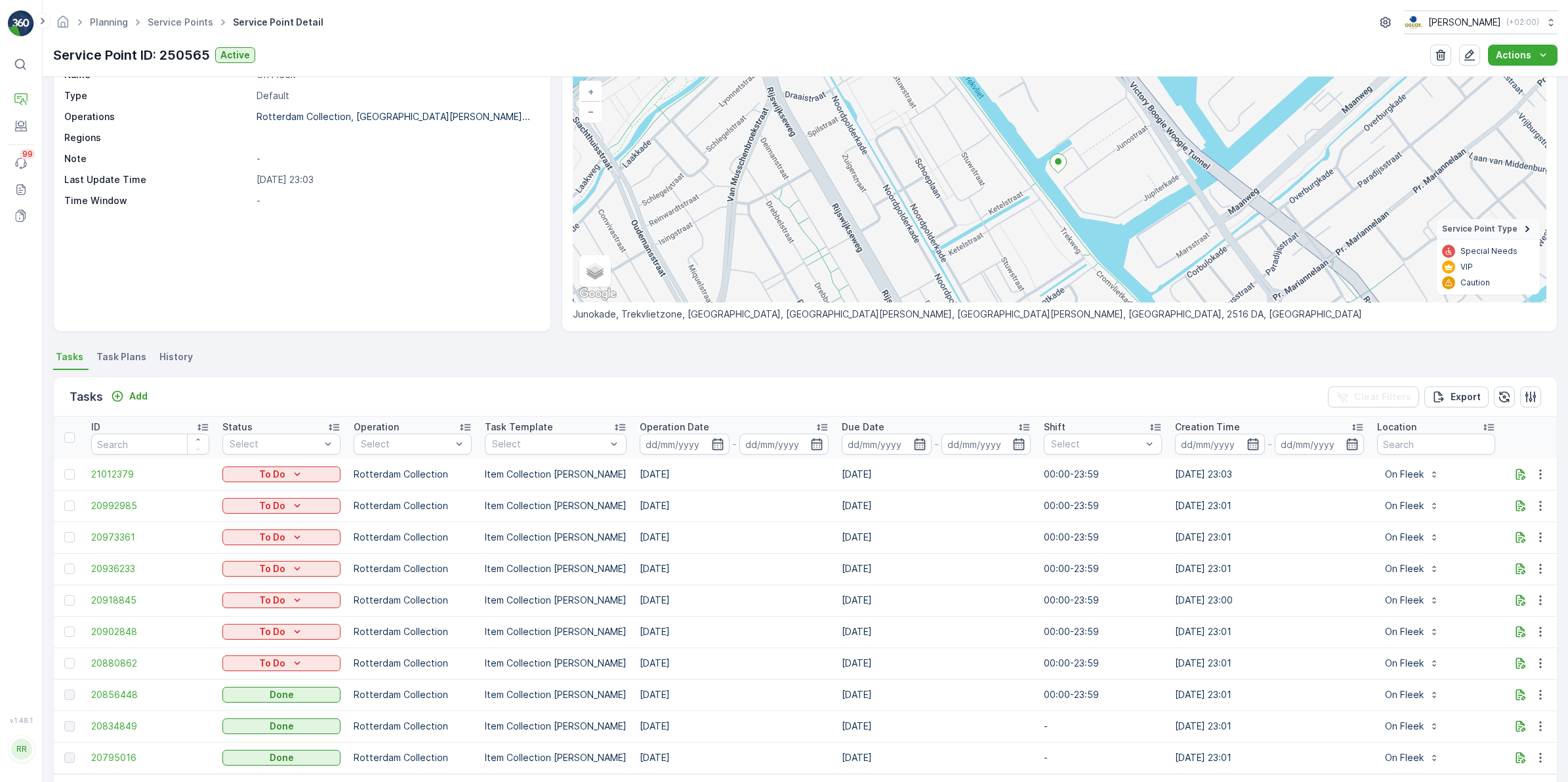
scroll to position [54, 0]
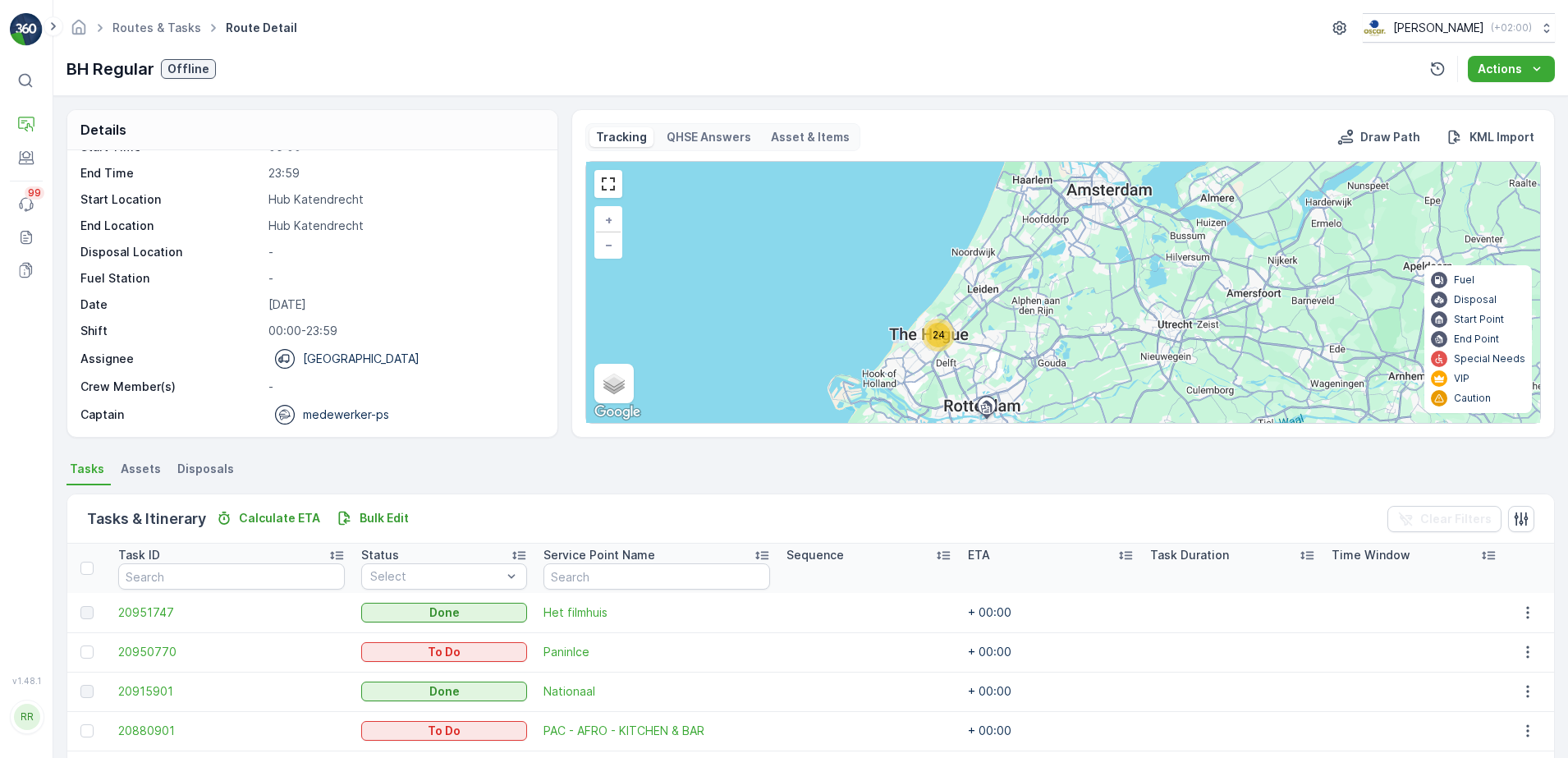
scroll to position [52, 0]
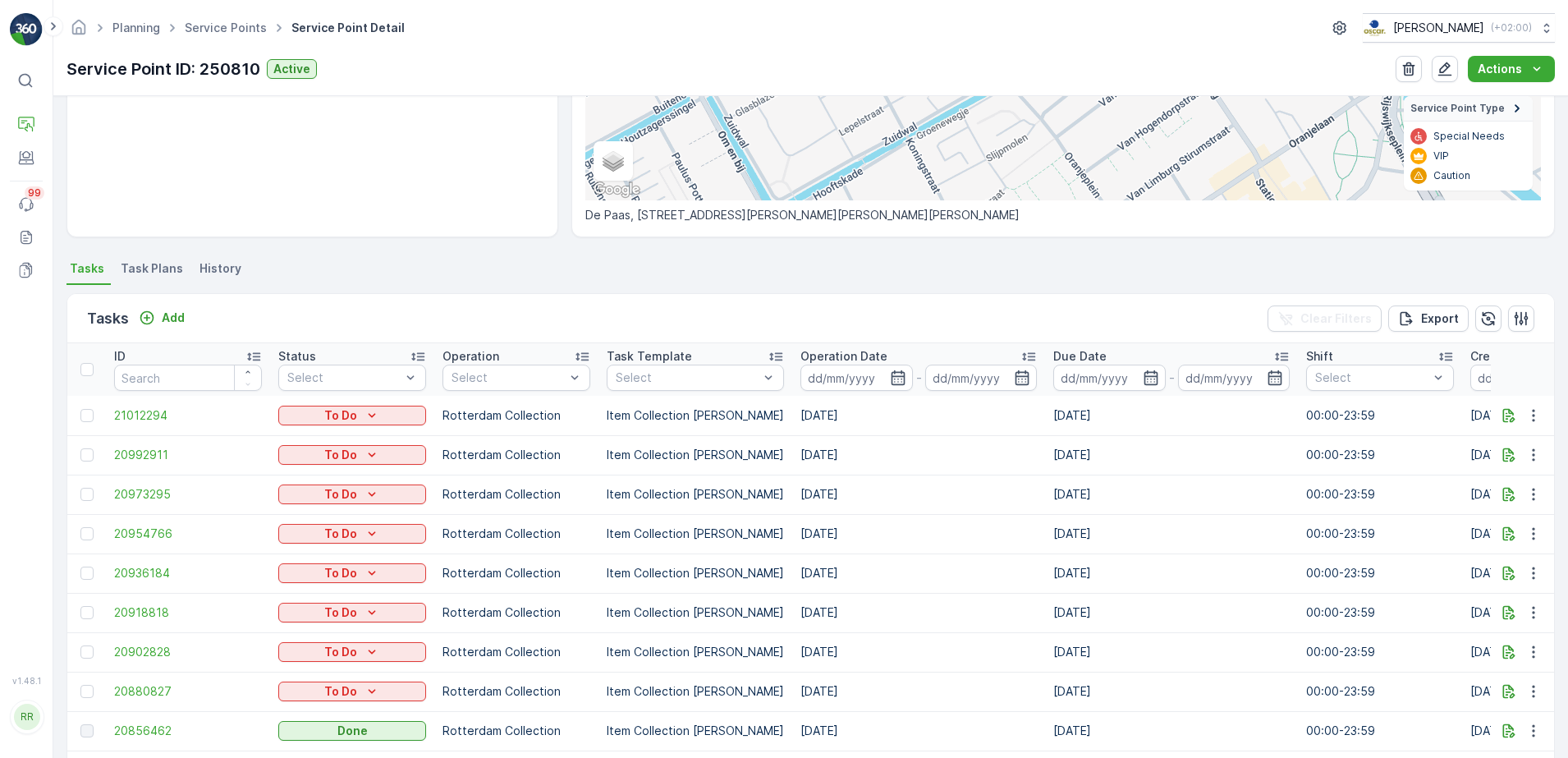
scroll to position [392, 0]
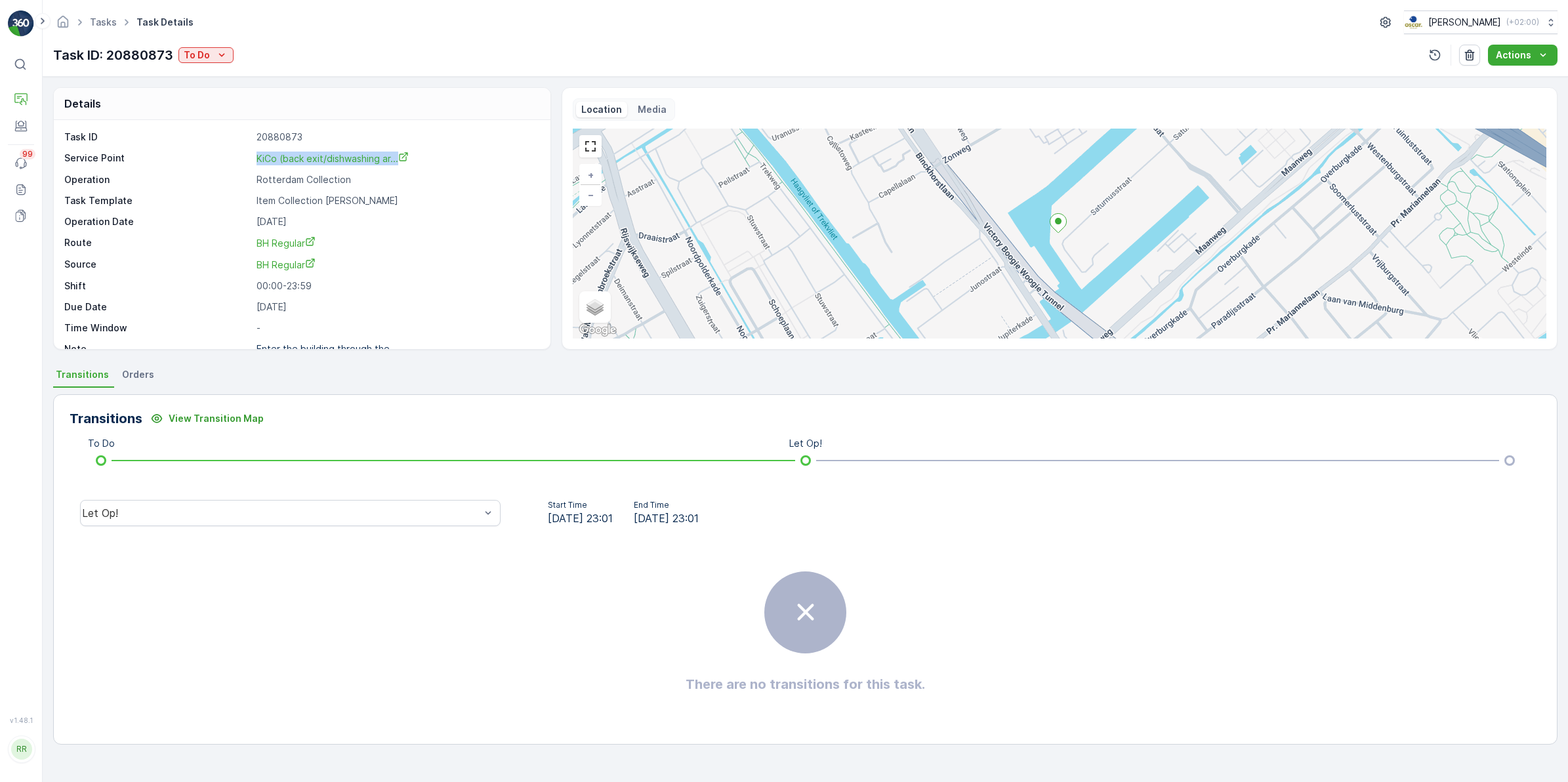
drag, startPoint x: 248, startPoint y: 156, endPoint x: 434, endPoint y: 161, distance: 186.1
click at [434, 161] on div "Service Point KiCo (back exit/dishwashing ar..." at bounding box center [301, 158] width 473 height 14
copy div "KiCo (back exit/dishwashing ar..."
click at [382, 271] on link "BH Regular" at bounding box center [396, 264] width 280 height 14
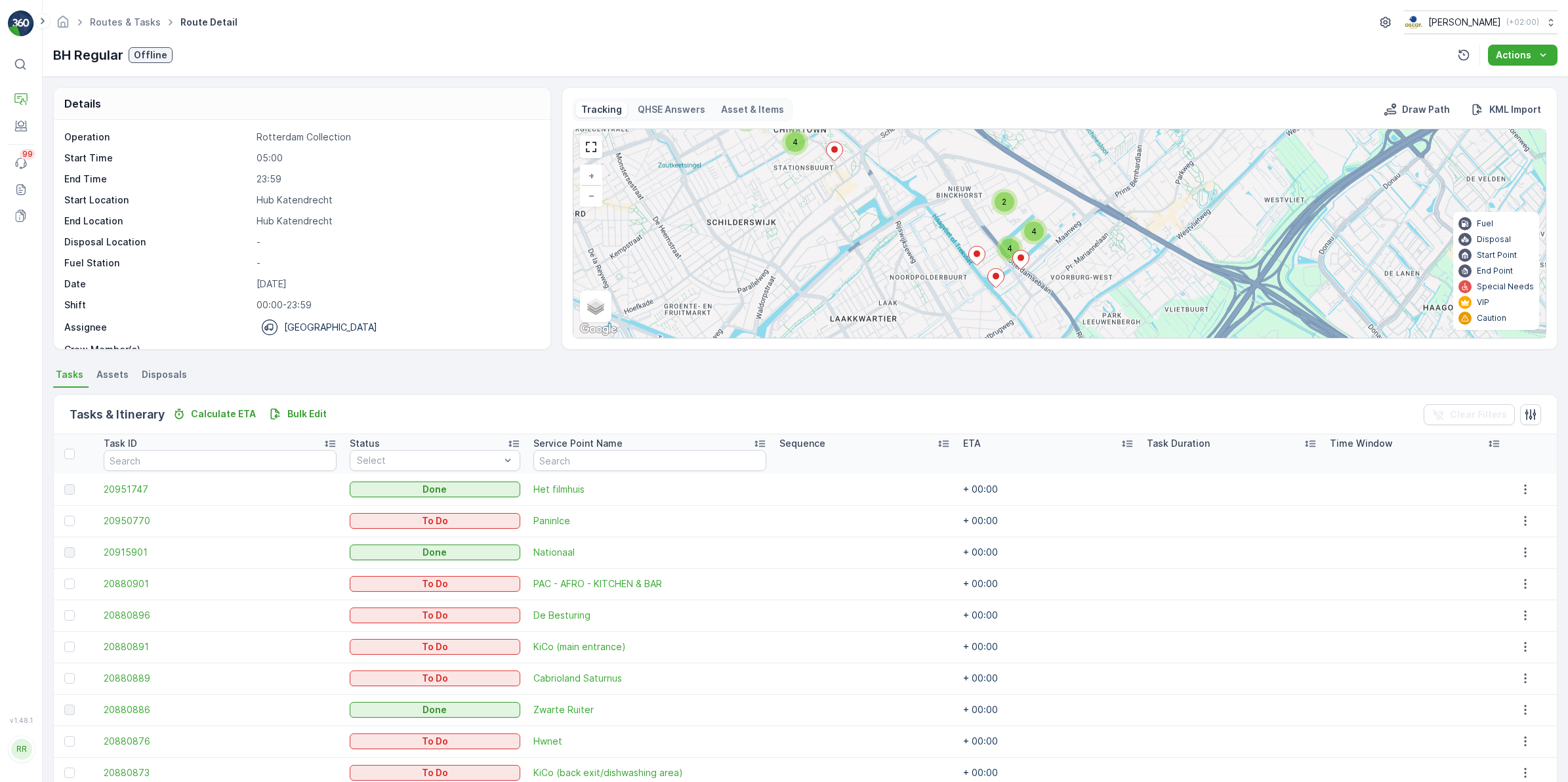
scroll to position [62, 0]
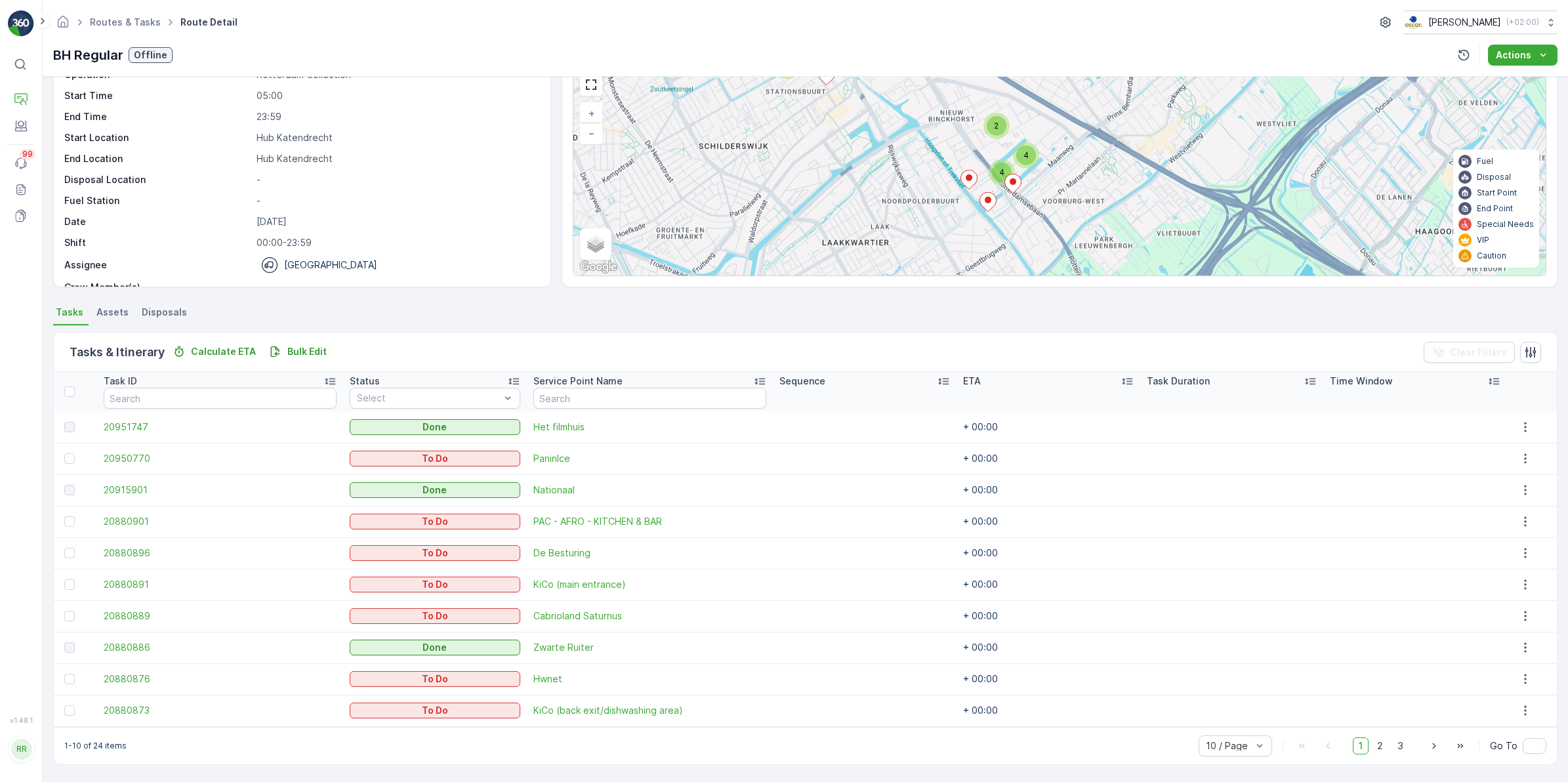
click at [1038, 129] on div "2 2 4 2 4 4 + − Satellite Roadmap Terrain Hybrid Leaflet Keyboard shortcuts Map…" at bounding box center [1060, 170] width 972 height 208
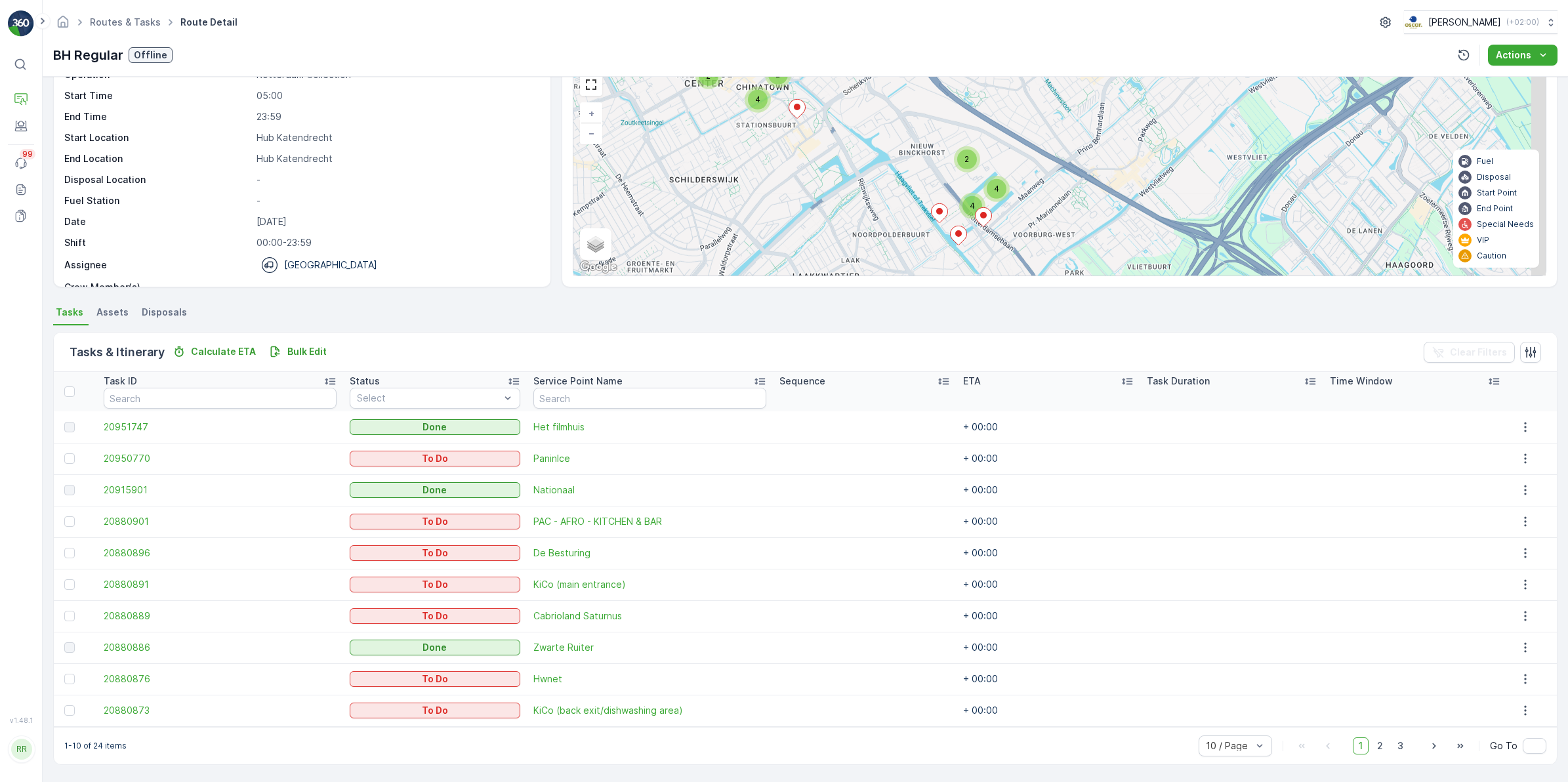
drag, startPoint x: 1008, startPoint y: 141, endPoint x: 967, endPoint y: 176, distance: 53.9
click at [967, 193] on div "4" at bounding box center [972, 206] width 26 height 26
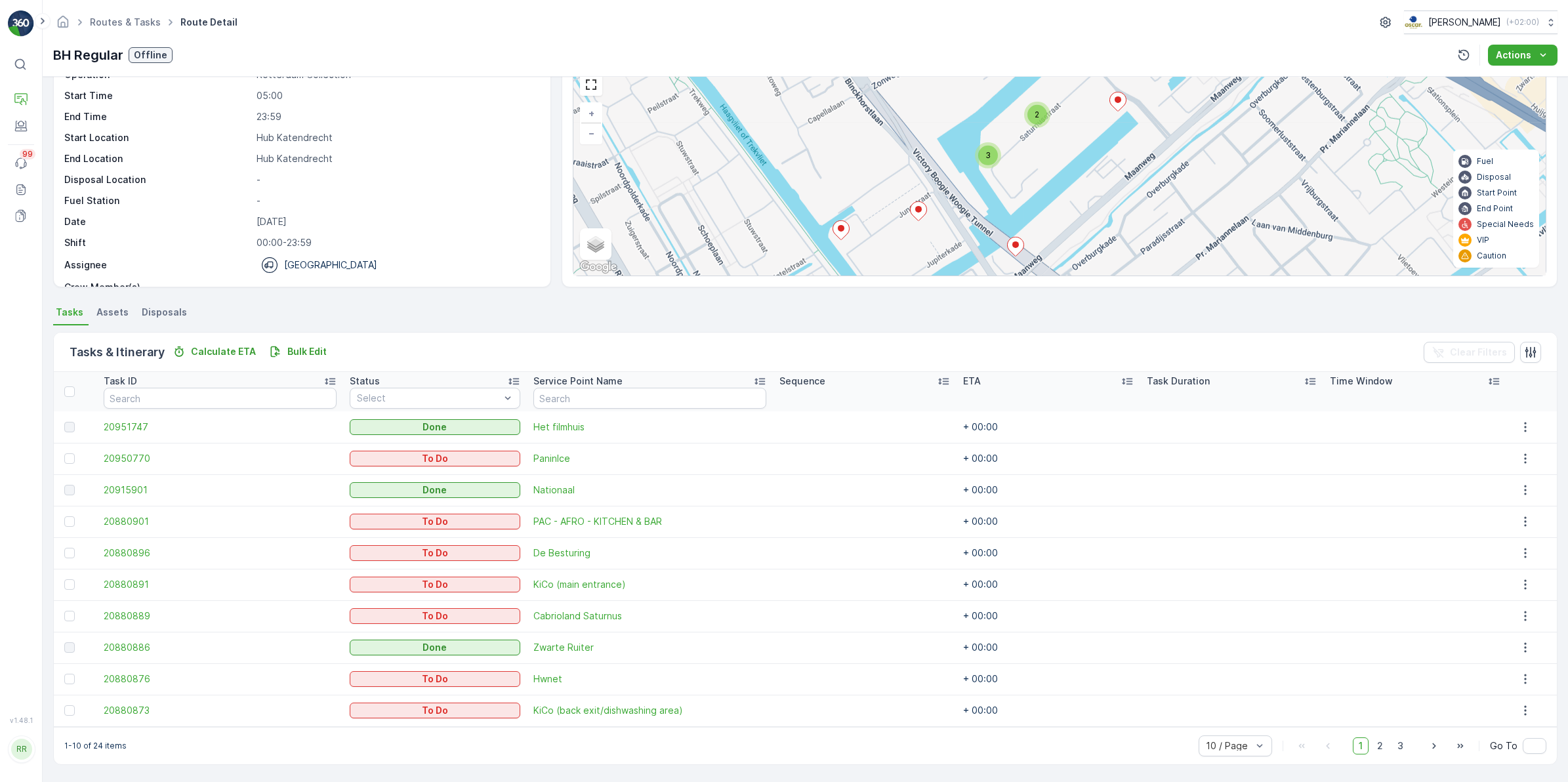
scroll to position [53, 0]
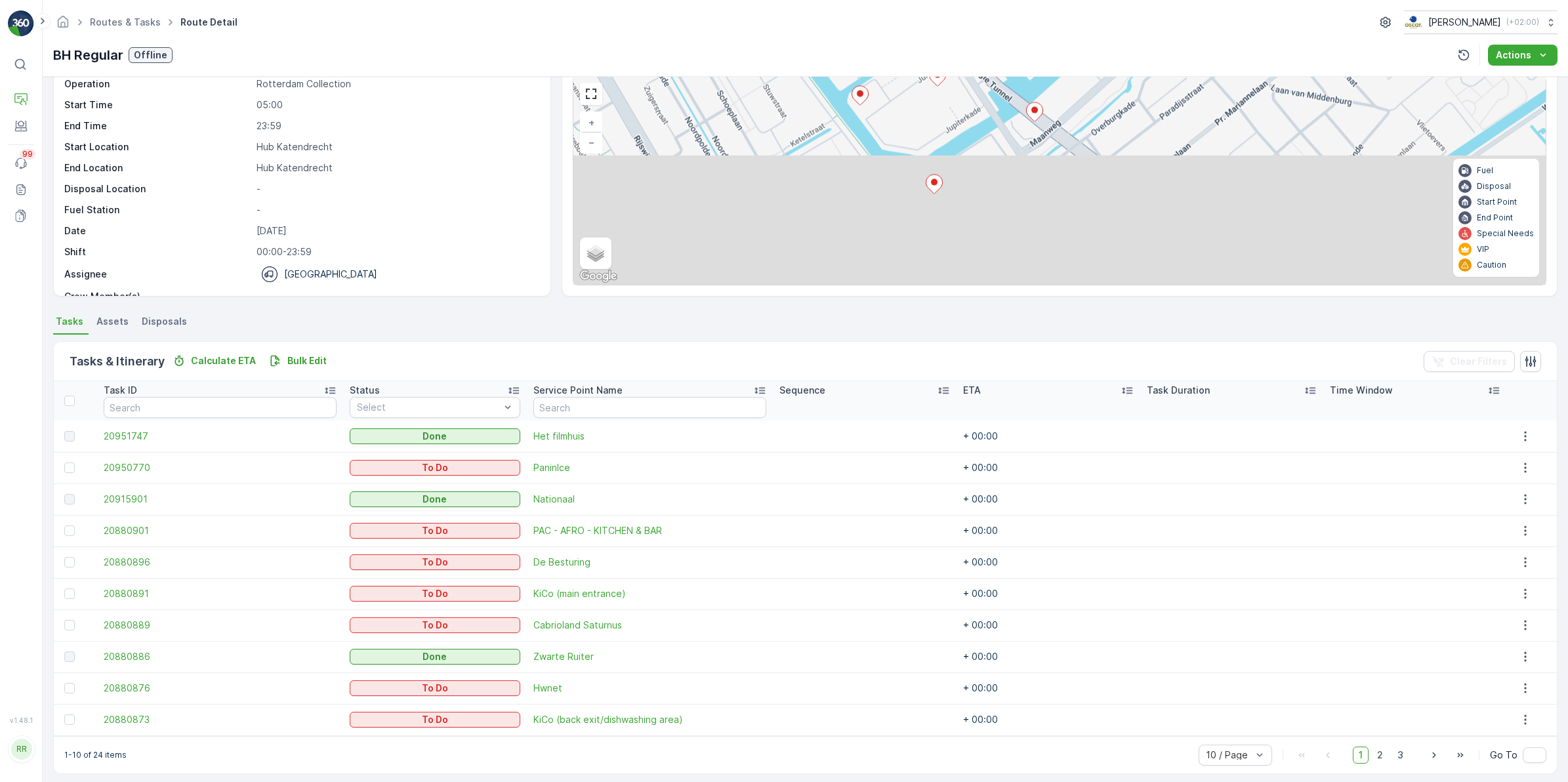
drag, startPoint x: 992, startPoint y: 226, endPoint x: 1012, endPoint y: 82, distance: 145.4
click at [1012, 82] on div "2 3 2 + − Satellite Roadmap Terrain Hybrid Leaflet Keyboard shortcuts Map Data …" at bounding box center [1060, 180] width 972 height 208
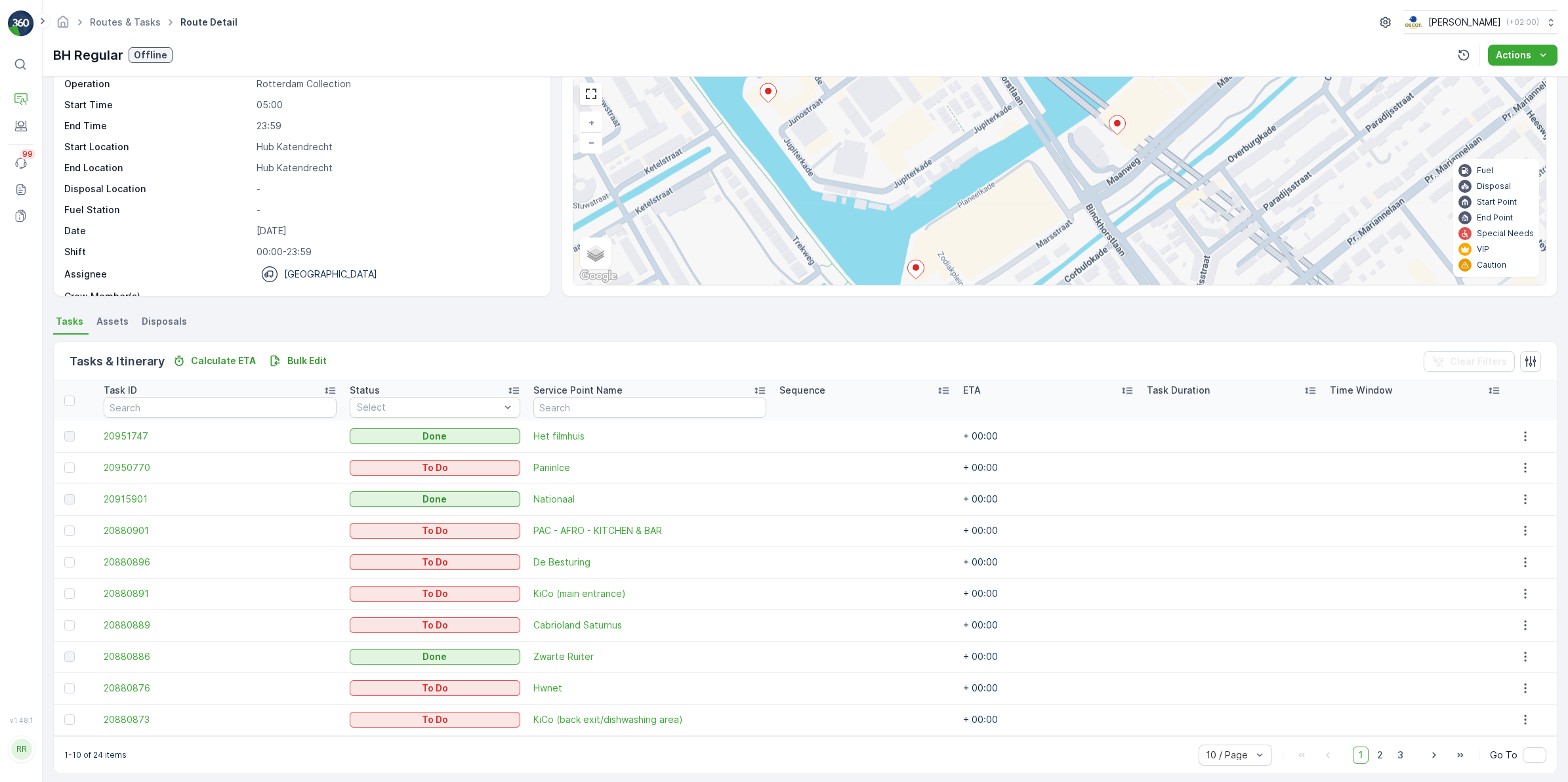
drag, startPoint x: 1006, startPoint y: 184, endPoint x: 1030, endPoint y: 177, distance: 25.0
click at [1030, 177] on div "3 + − Satellite Roadmap Terrain Hybrid Leaflet Keyboard shortcuts Map Data Map …" at bounding box center [1060, 180] width 972 height 208
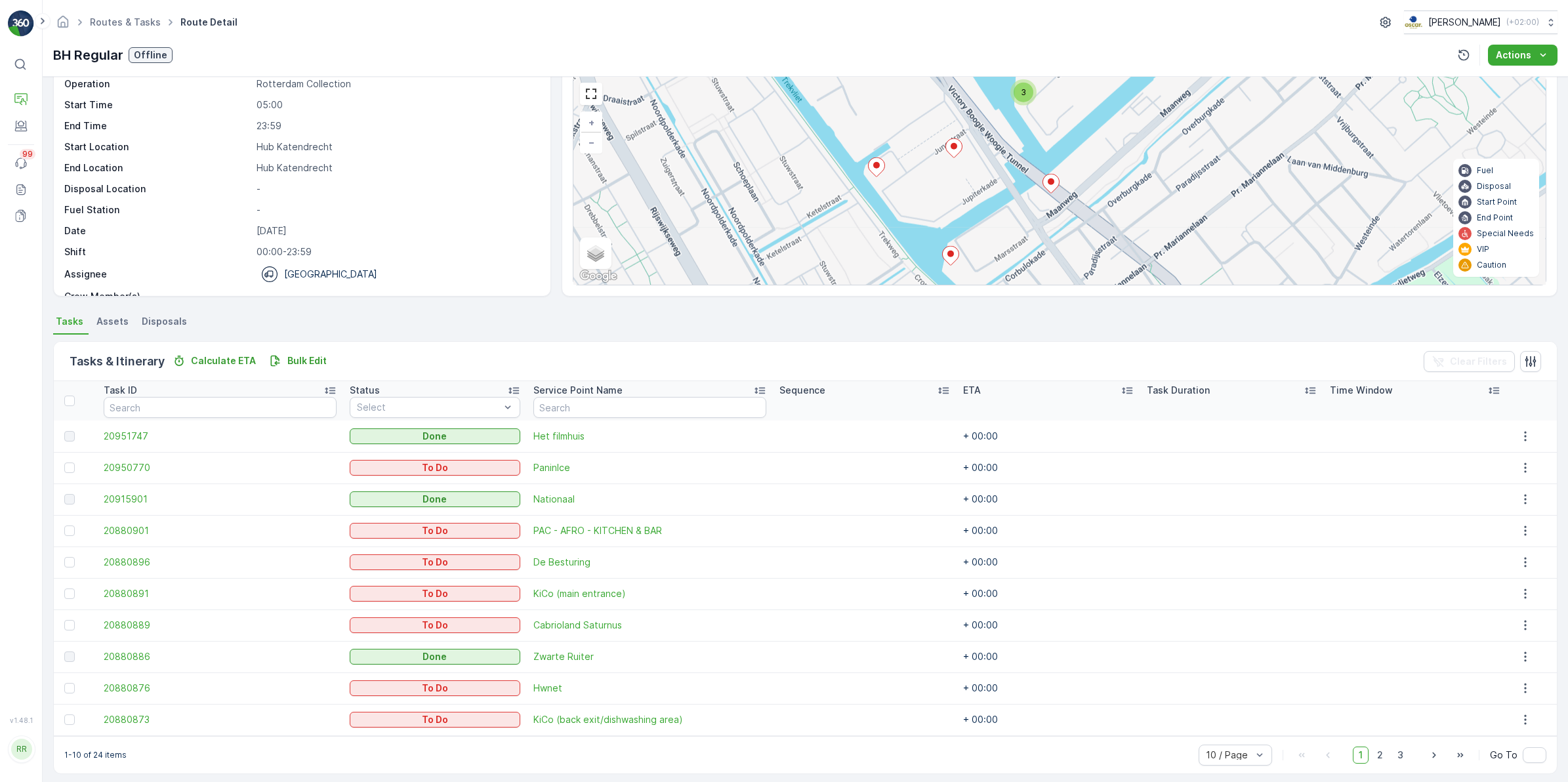
drag, startPoint x: 1123, startPoint y: 137, endPoint x: 1094, endPoint y: 190, distance: 60.4
click at [1094, 190] on div "2 3 2 + − Satellite Roadmap Terrain Hybrid Leaflet Keyboard shortcuts Map Data …" at bounding box center [1060, 180] width 972 height 208
click at [1048, 184] on ellipse at bounding box center [1050, 181] width 6 height 6
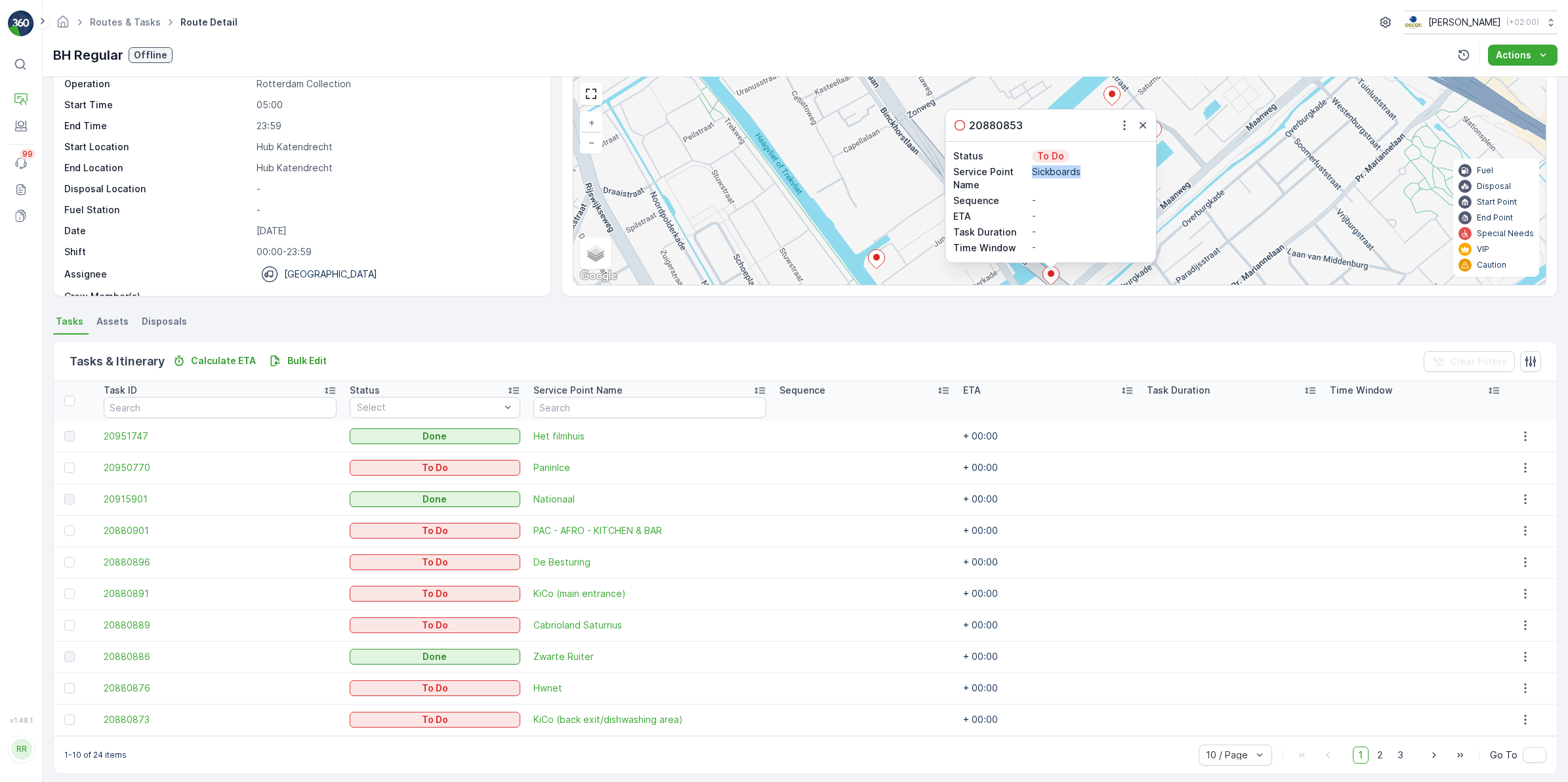
drag, startPoint x: 1032, startPoint y: 170, endPoint x: 1093, endPoint y: 178, distance: 61.5
click at [1093, 178] on p "Sickboards" at bounding box center [1090, 172] width 116 height 13
copy p "Sickboards"
click at [1147, 122] on icon "button" at bounding box center [1143, 125] width 13 height 13
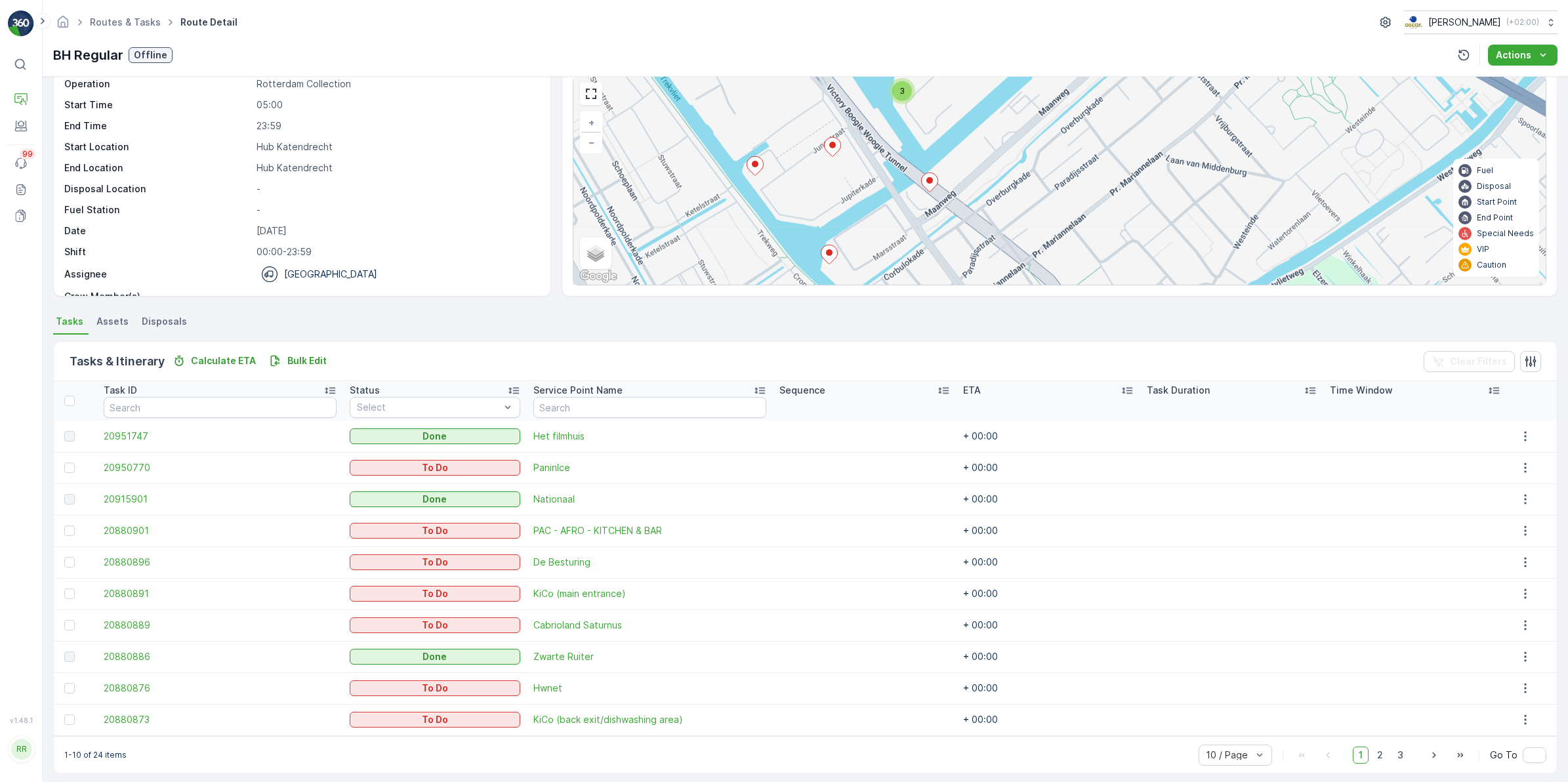
drag, startPoint x: 1098, startPoint y: 257, endPoint x: 978, endPoint y: 165, distance: 151.2
click at [978, 165] on div "2 3 2 + − Satellite Roadmap Terrain Hybrid Leaflet Keyboard shortcuts Map Data …" at bounding box center [1060, 180] width 972 height 208
click at [926, 185] on icon at bounding box center [929, 180] width 16 height 19
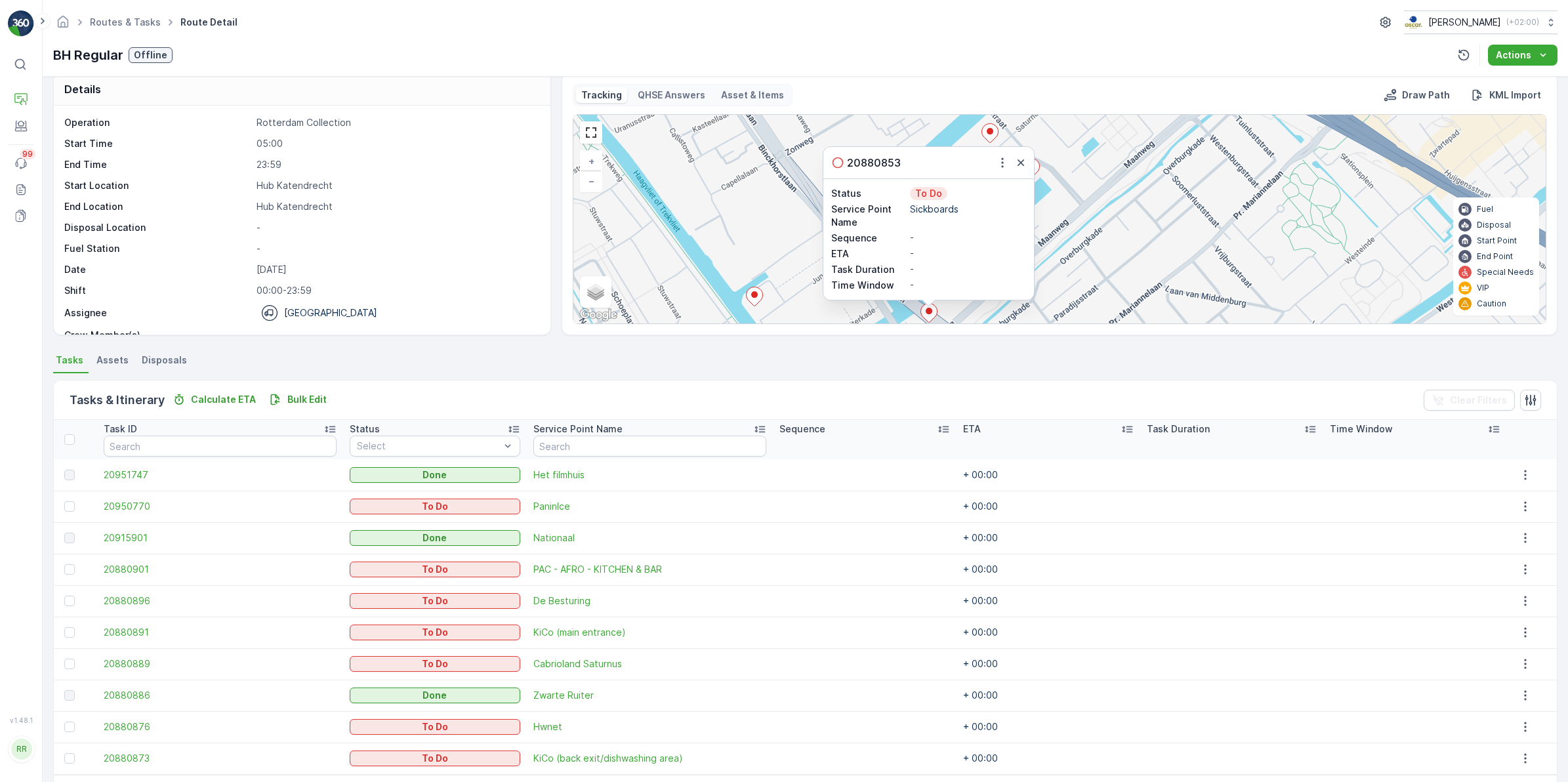
scroll to position [0, 0]
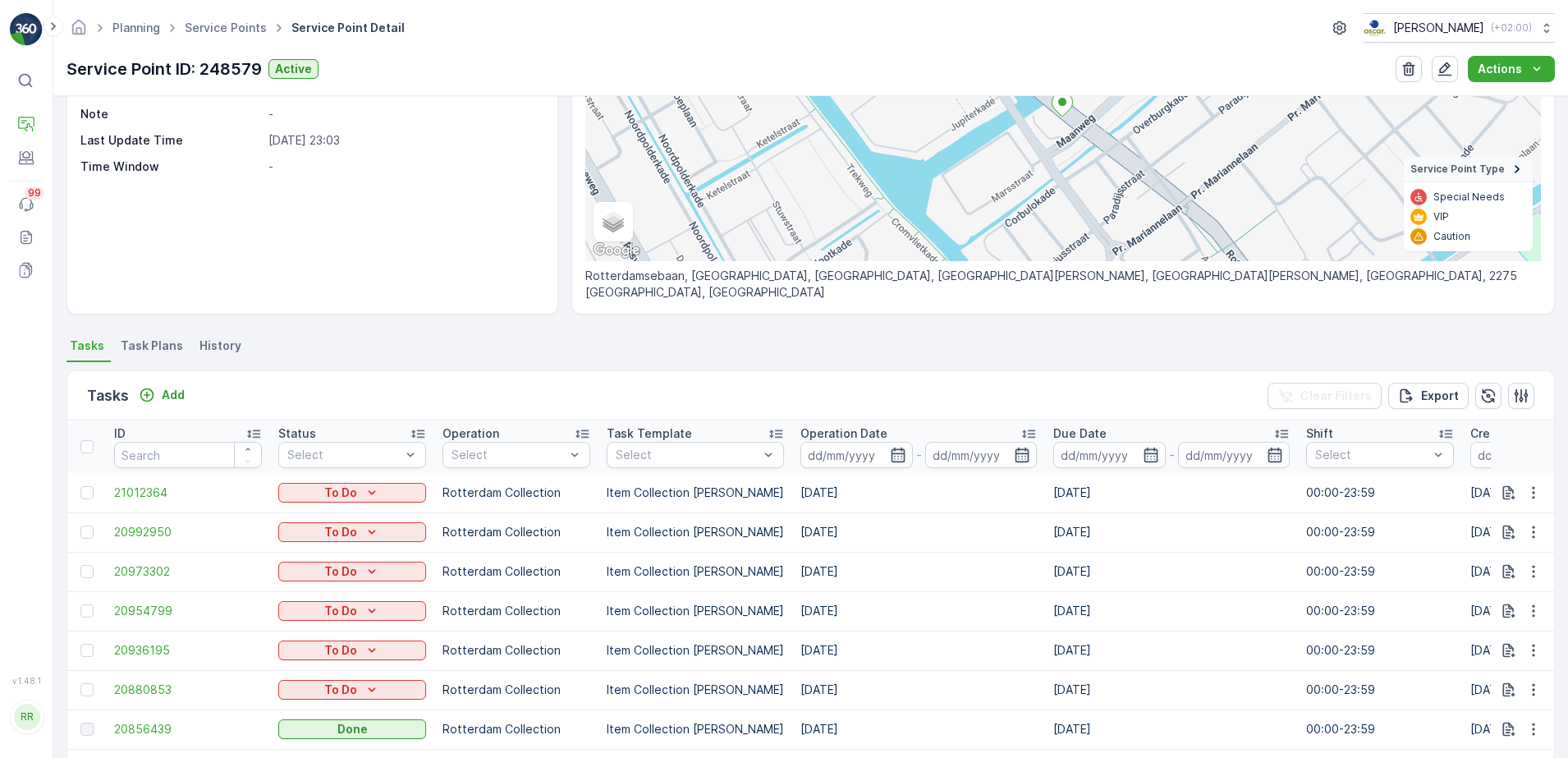
scroll to position [308, 0]
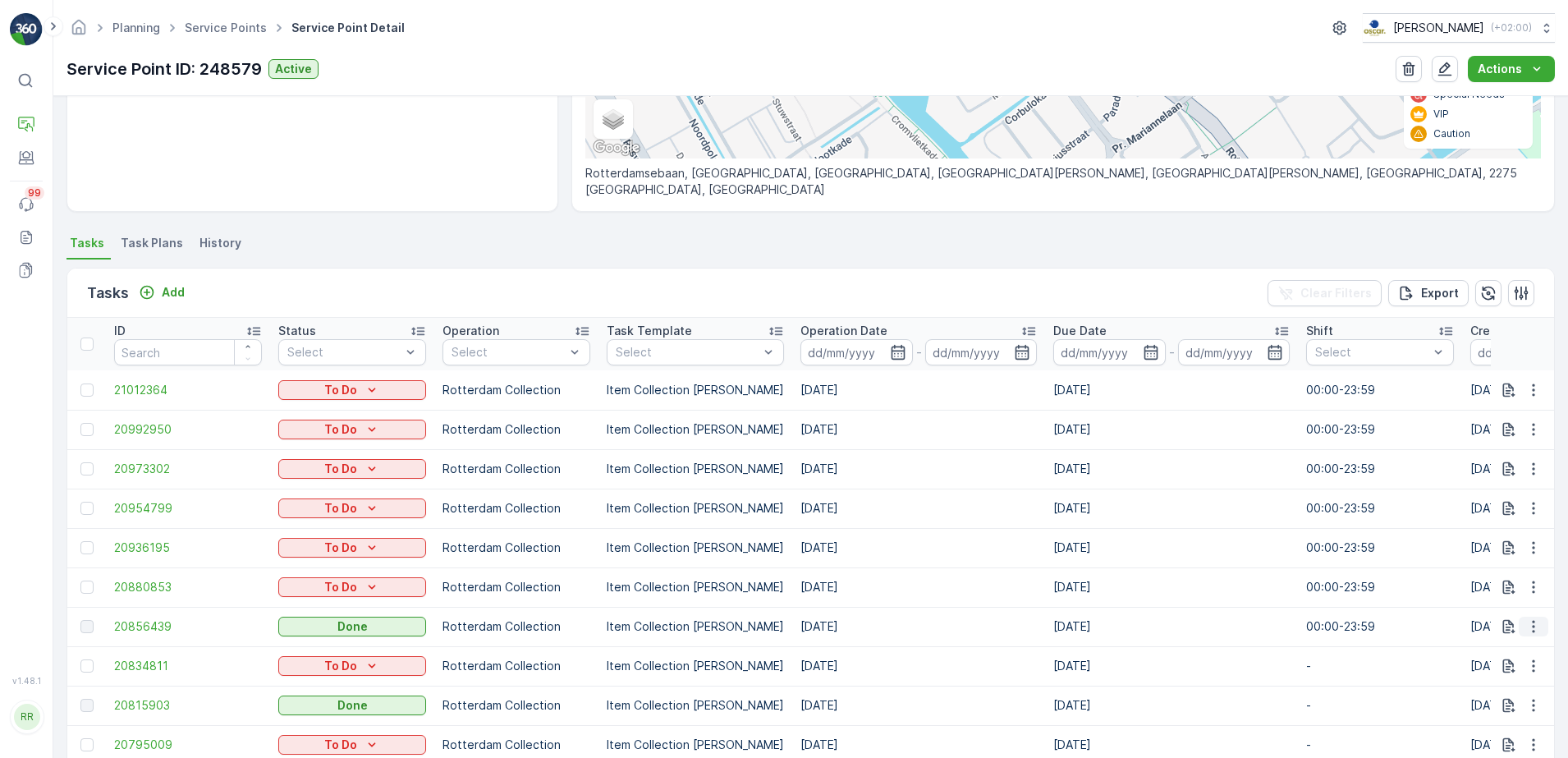
click at [1530, 633] on icon "button" at bounding box center [1533, 626] width 16 height 16
click at [1521, 645] on span "See More Details" at bounding box center [1513, 650] width 95 height 16
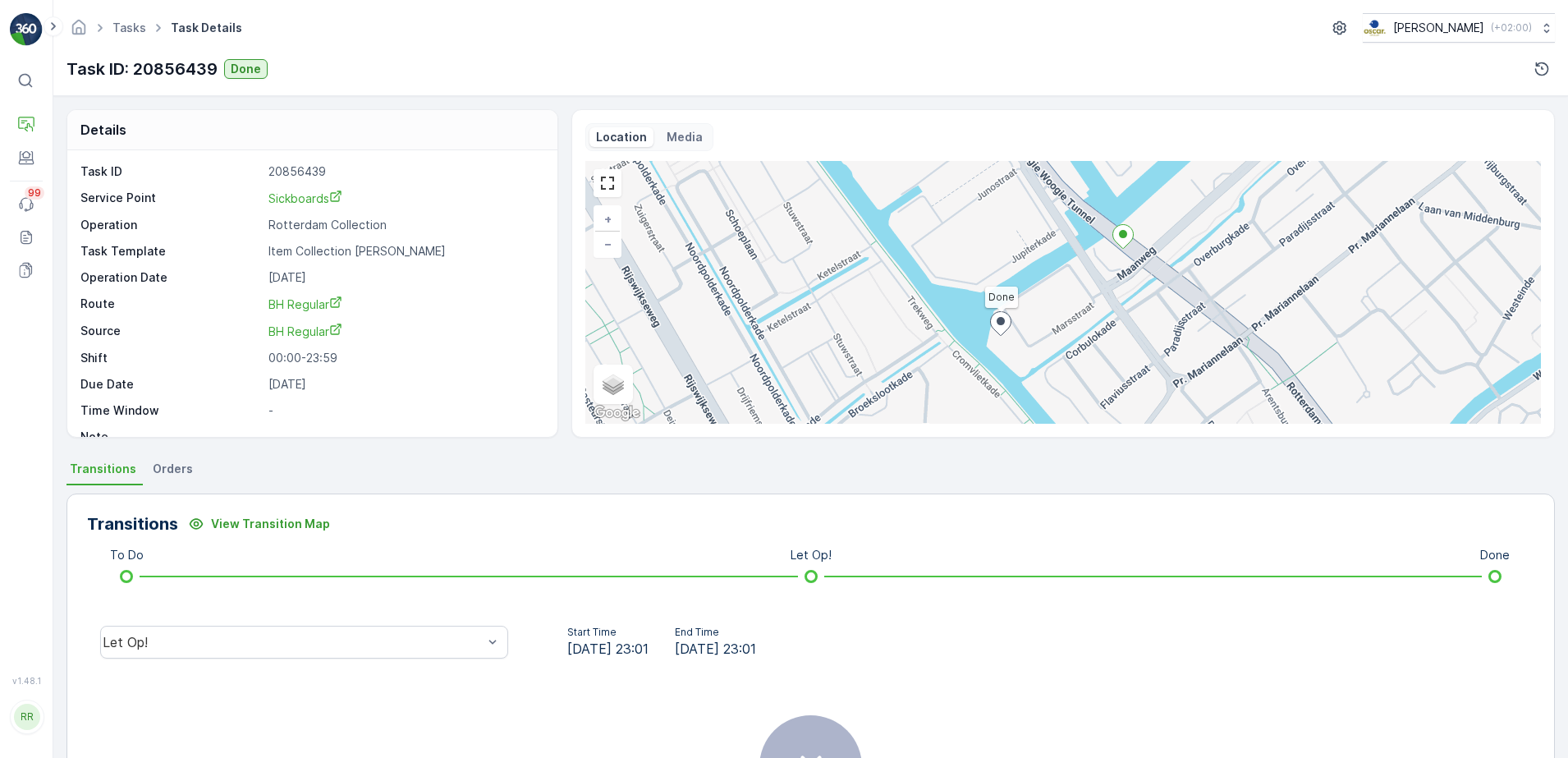
click at [181, 461] on span "Orders" at bounding box center [172, 469] width 40 height 16
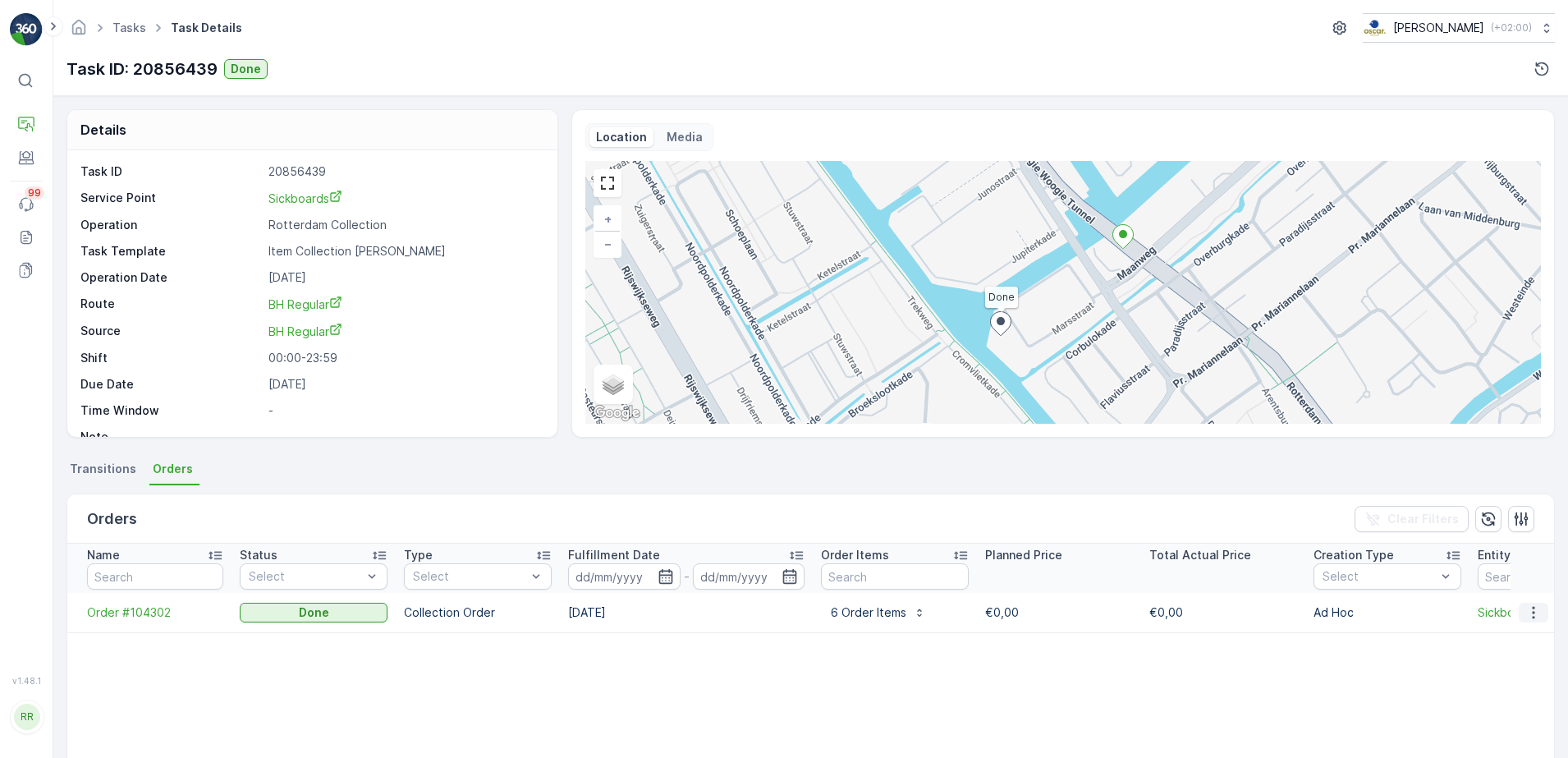
click at [1528, 613] on icon "button" at bounding box center [1533, 612] width 16 height 16
click at [1512, 633] on span "See more details" at bounding box center [1513, 637] width 93 height 16
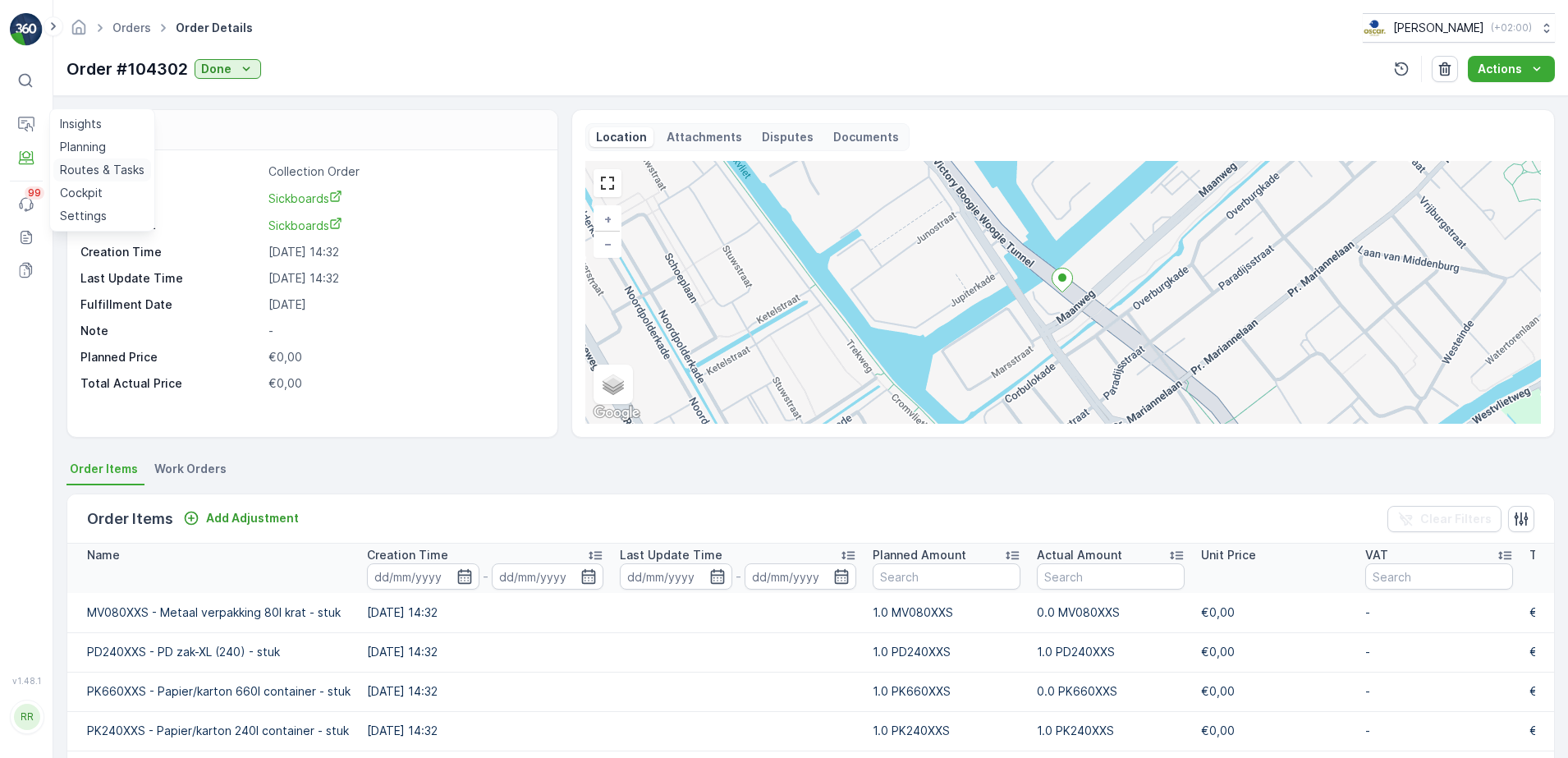
click at [115, 163] on p "Routes & Tasks" at bounding box center [102, 170] width 84 height 16
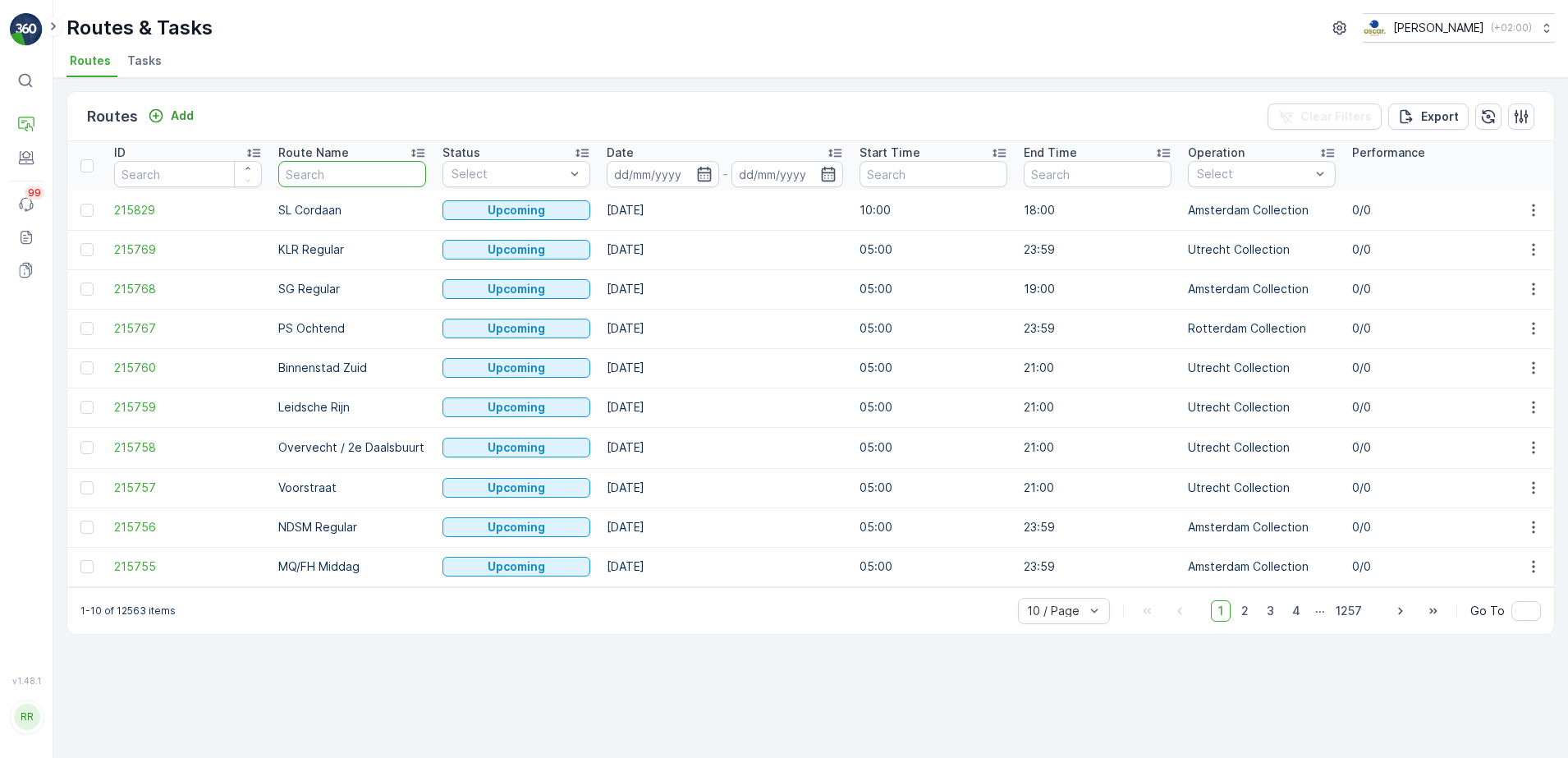
click at [375, 165] on input "text" at bounding box center [352, 174] width 148 height 26
type input "bh"
click at [697, 177] on icon "button" at bounding box center [704, 174] width 14 height 14
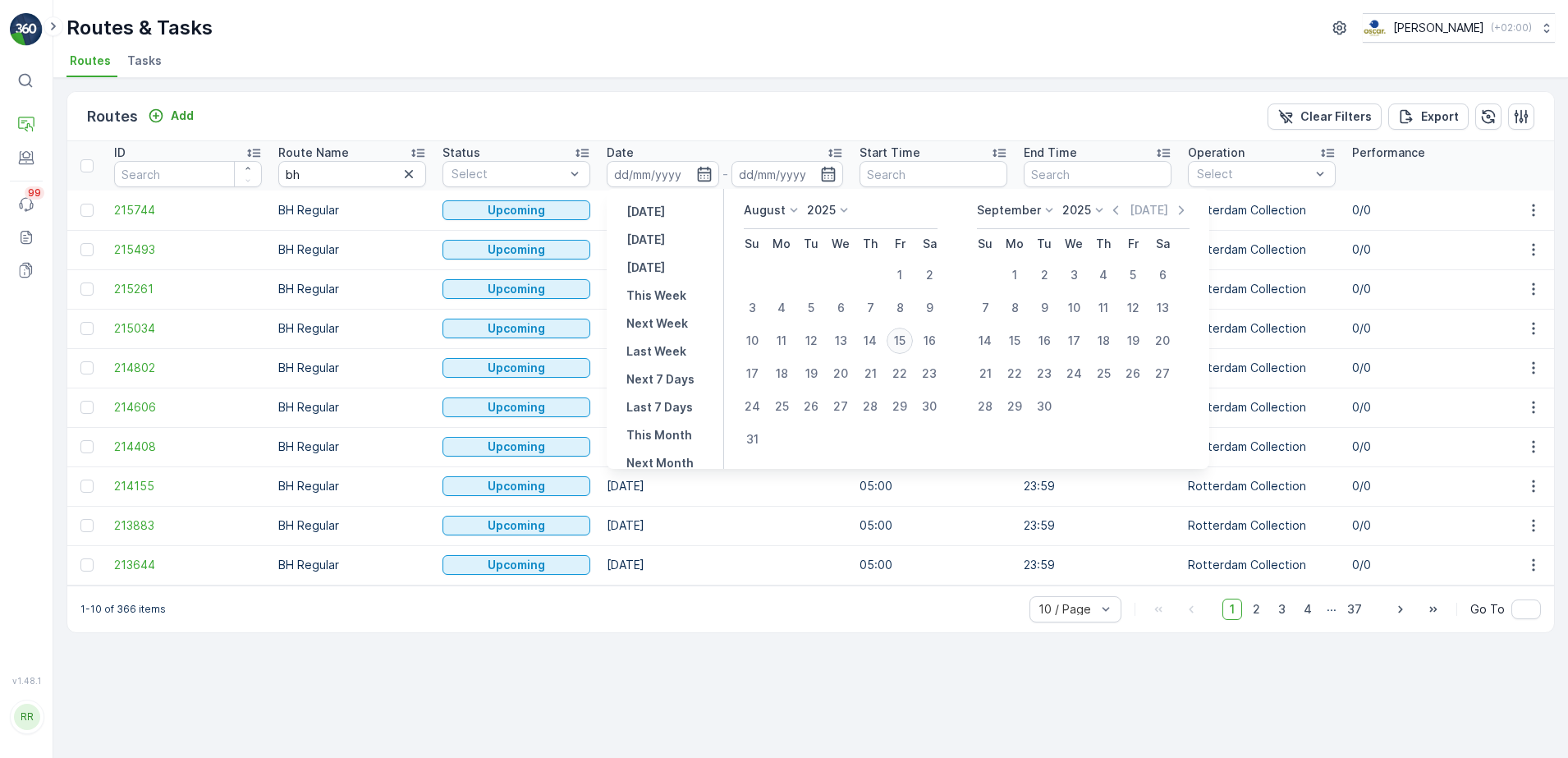
click at [908, 339] on div "15" at bounding box center [900, 340] width 26 height 26
type input "[DATE]"
click at [908, 339] on div "15" at bounding box center [900, 340] width 26 height 26
type input "[DATE]"
click at [908, 339] on div "15" at bounding box center [900, 340] width 26 height 26
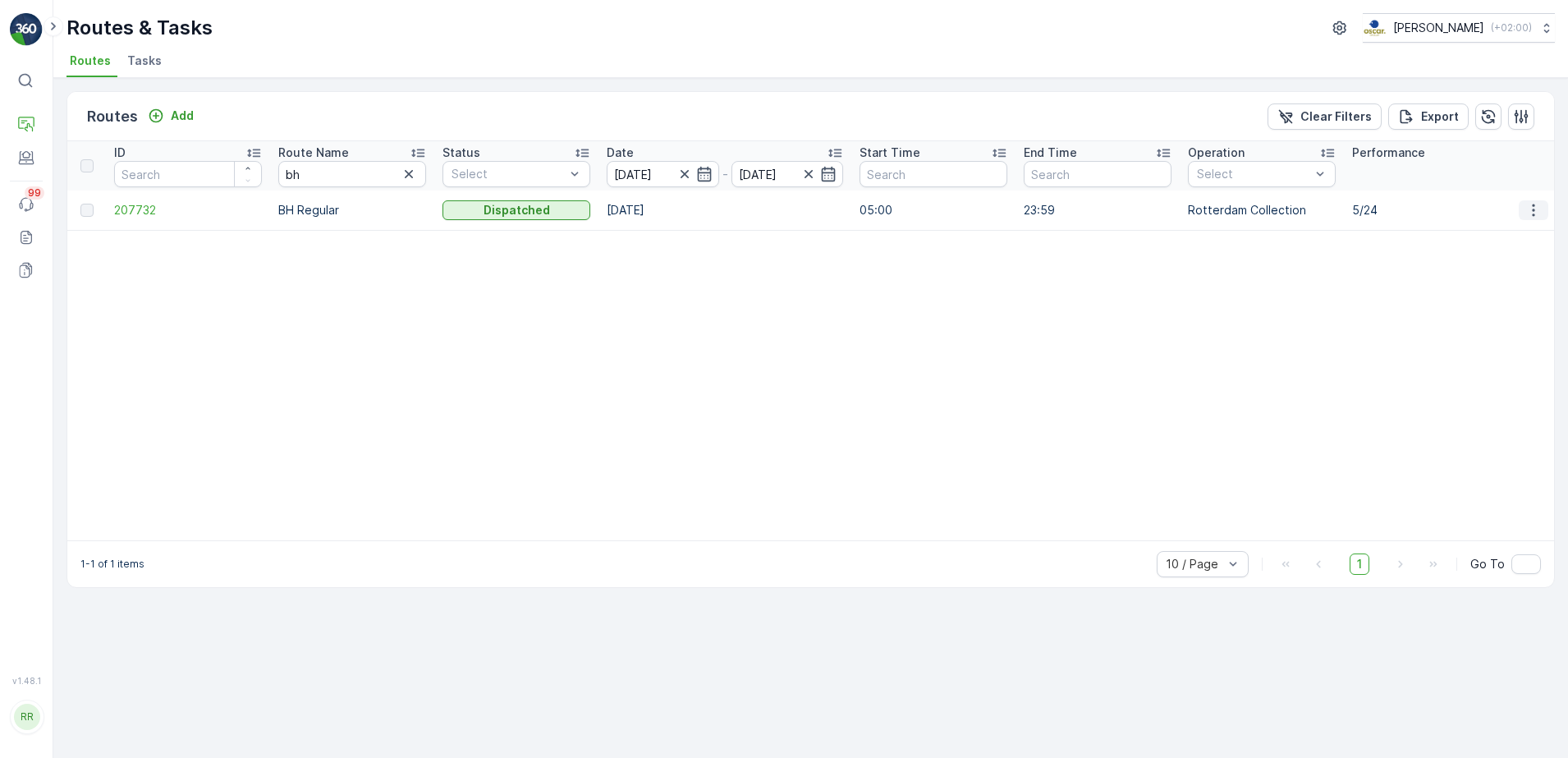
click at [1529, 210] on icon "button" at bounding box center [1533, 210] width 16 height 16
click at [1518, 233] on span "See More Details" at bounding box center [1495, 235] width 95 height 16
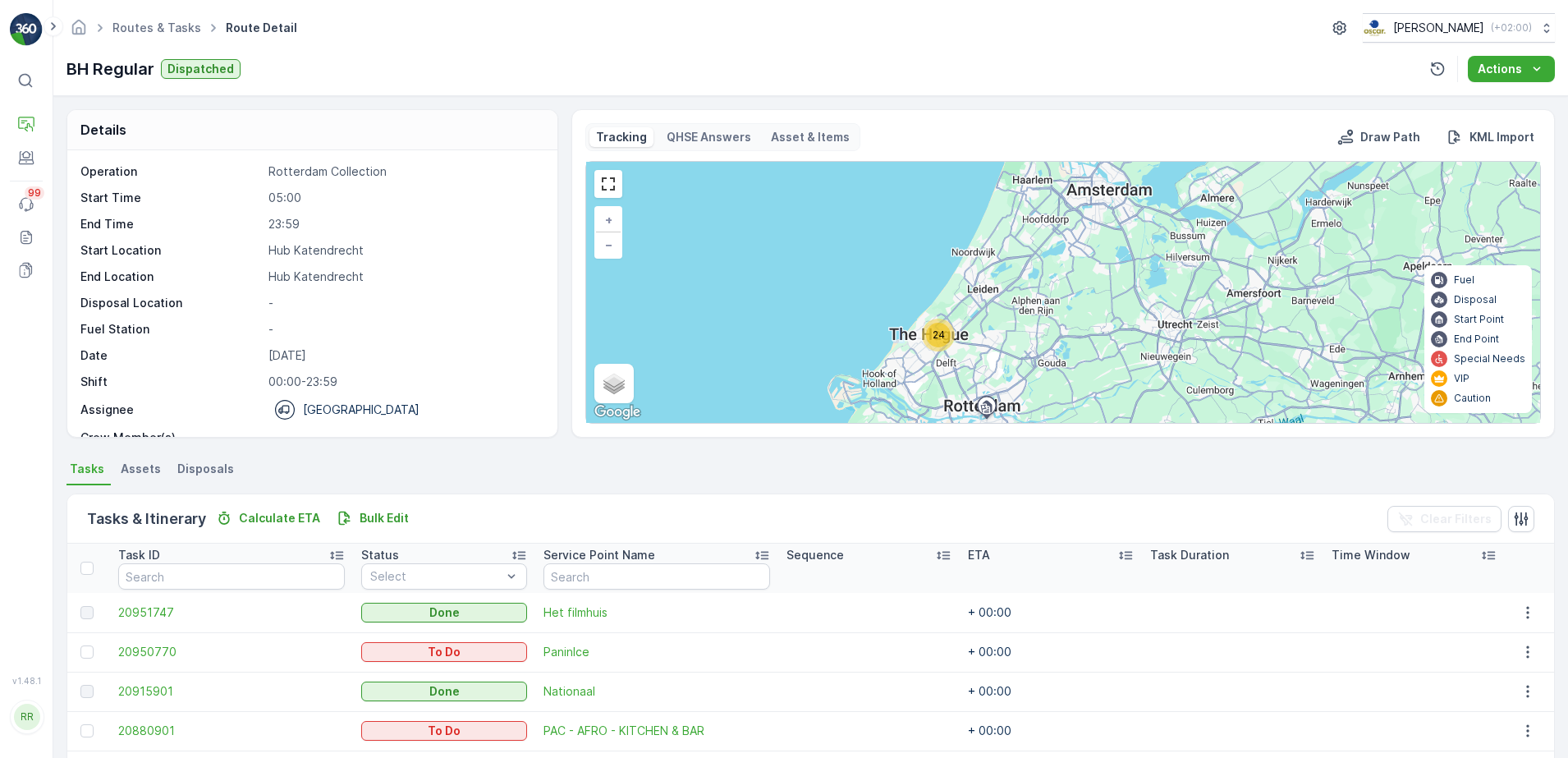
click at [941, 339] on span "24" at bounding box center [939, 335] width 13 height 13
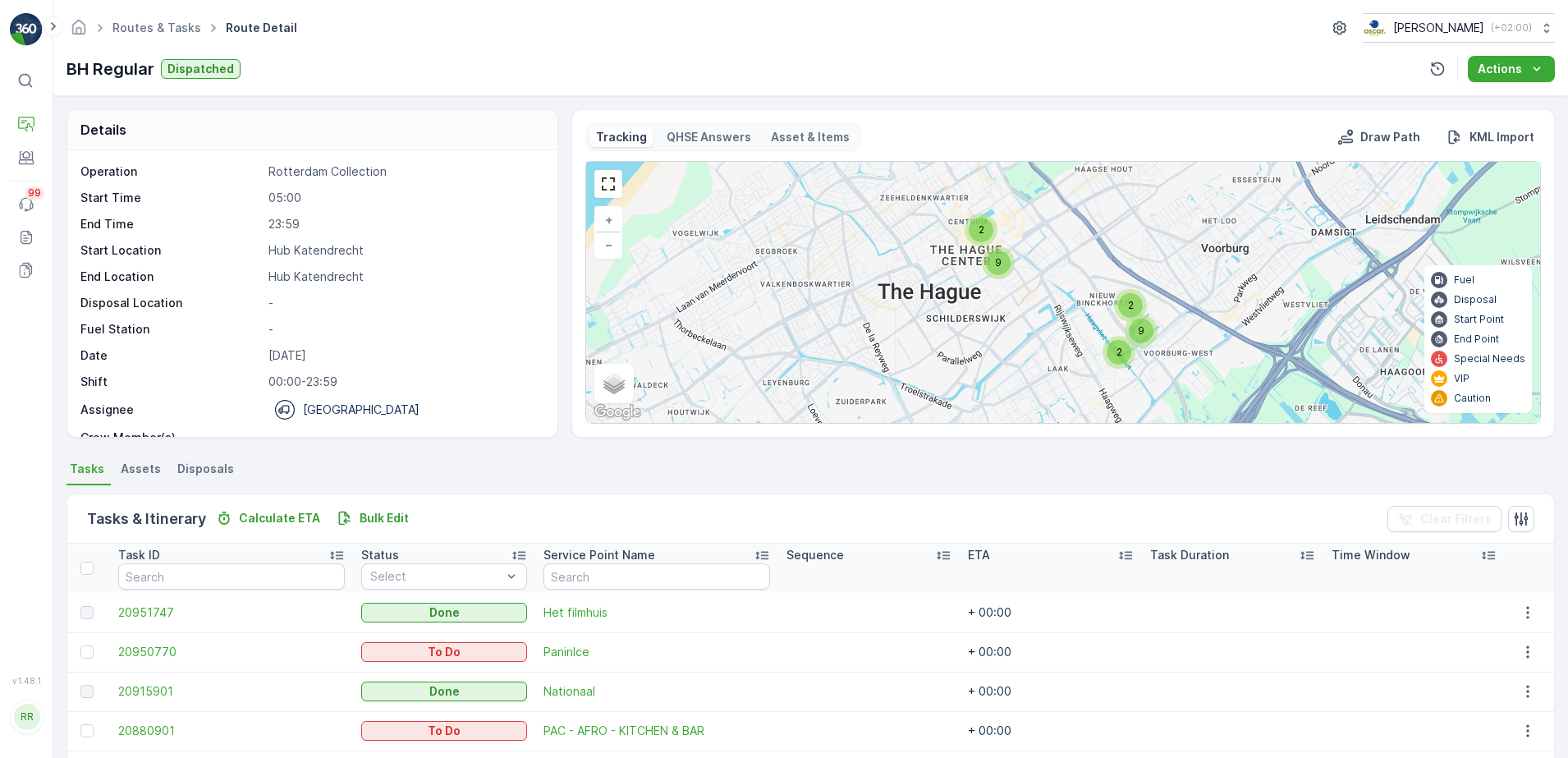
click at [1121, 349] on div "2" at bounding box center [1118, 351] width 24 height 24
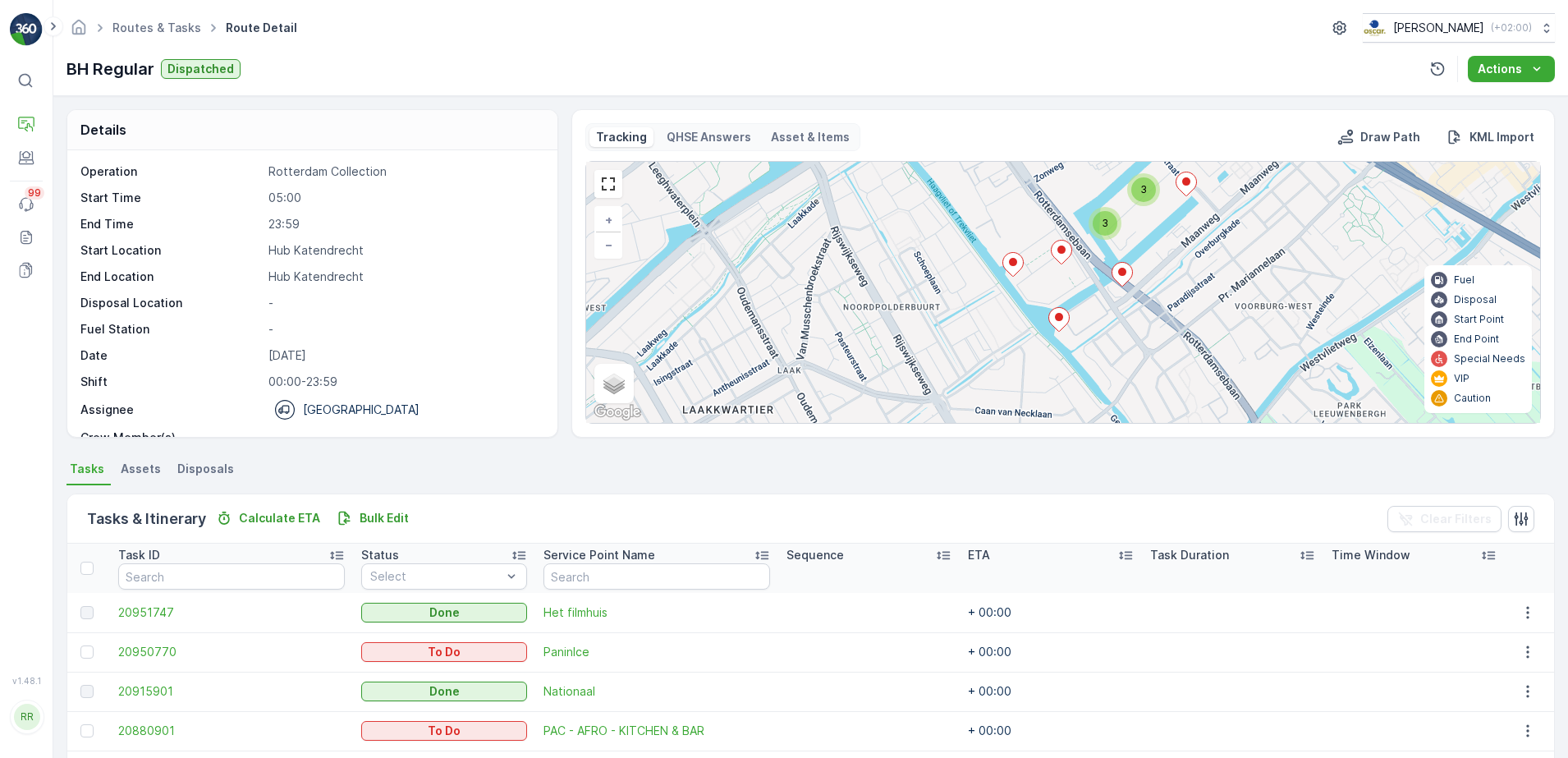
click at [1055, 317] on ellipse at bounding box center [1058, 316] width 8 height 8
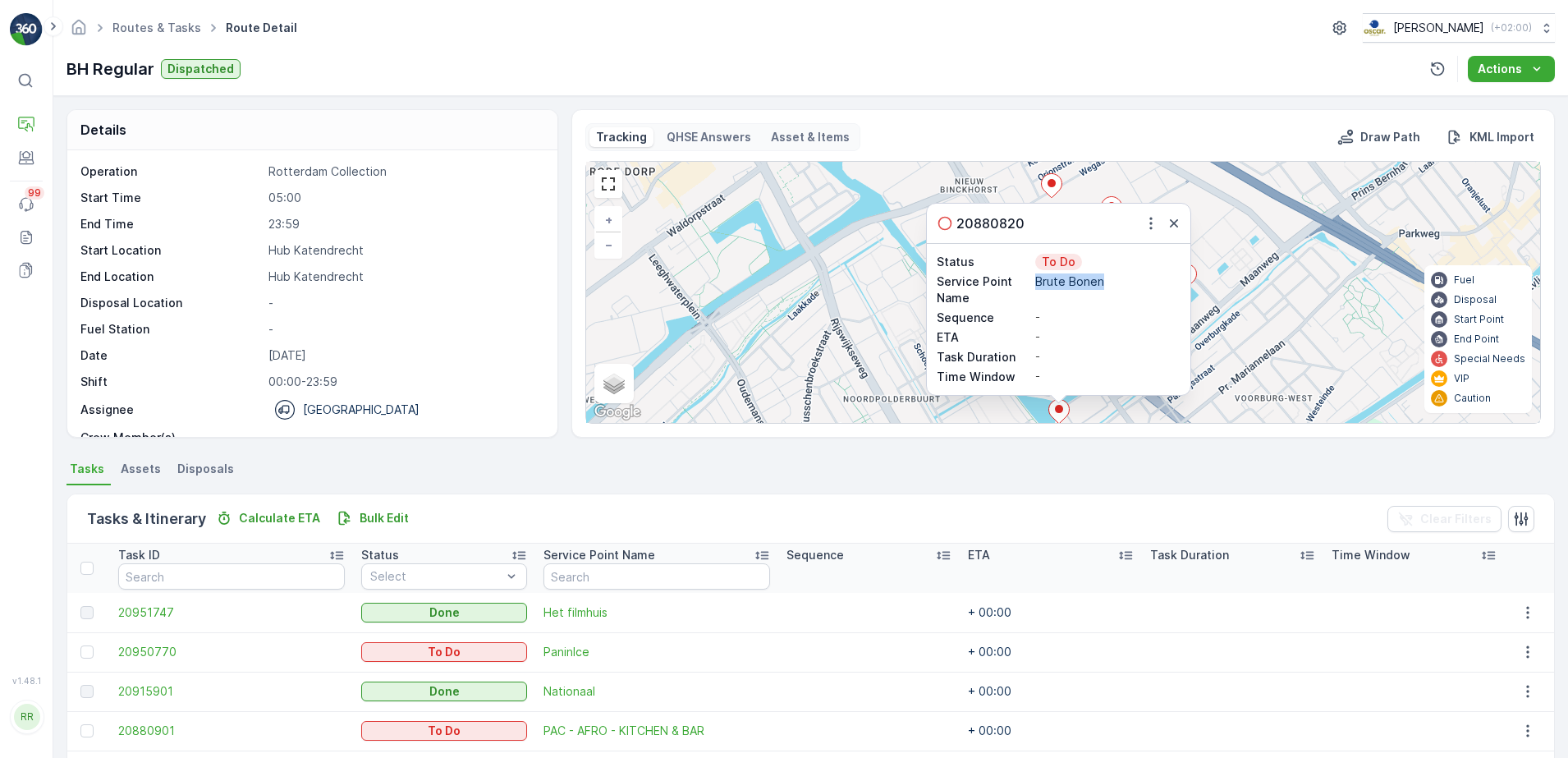
drag, startPoint x: 1036, startPoint y: 281, endPoint x: 1108, endPoint y: 284, distance: 72.1
click at [1108, 284] on p "Brute Bonen" at bounding box center [1107, 281] width 145 height 16
copy p "Brute Bonen"
click at [897, 314] on div "2 3 3 3 20880820 Status To Do Service Point Name Brute Bonen Sequence - ETA - T…" at bounding box center [1063, 292] width 954 height 261
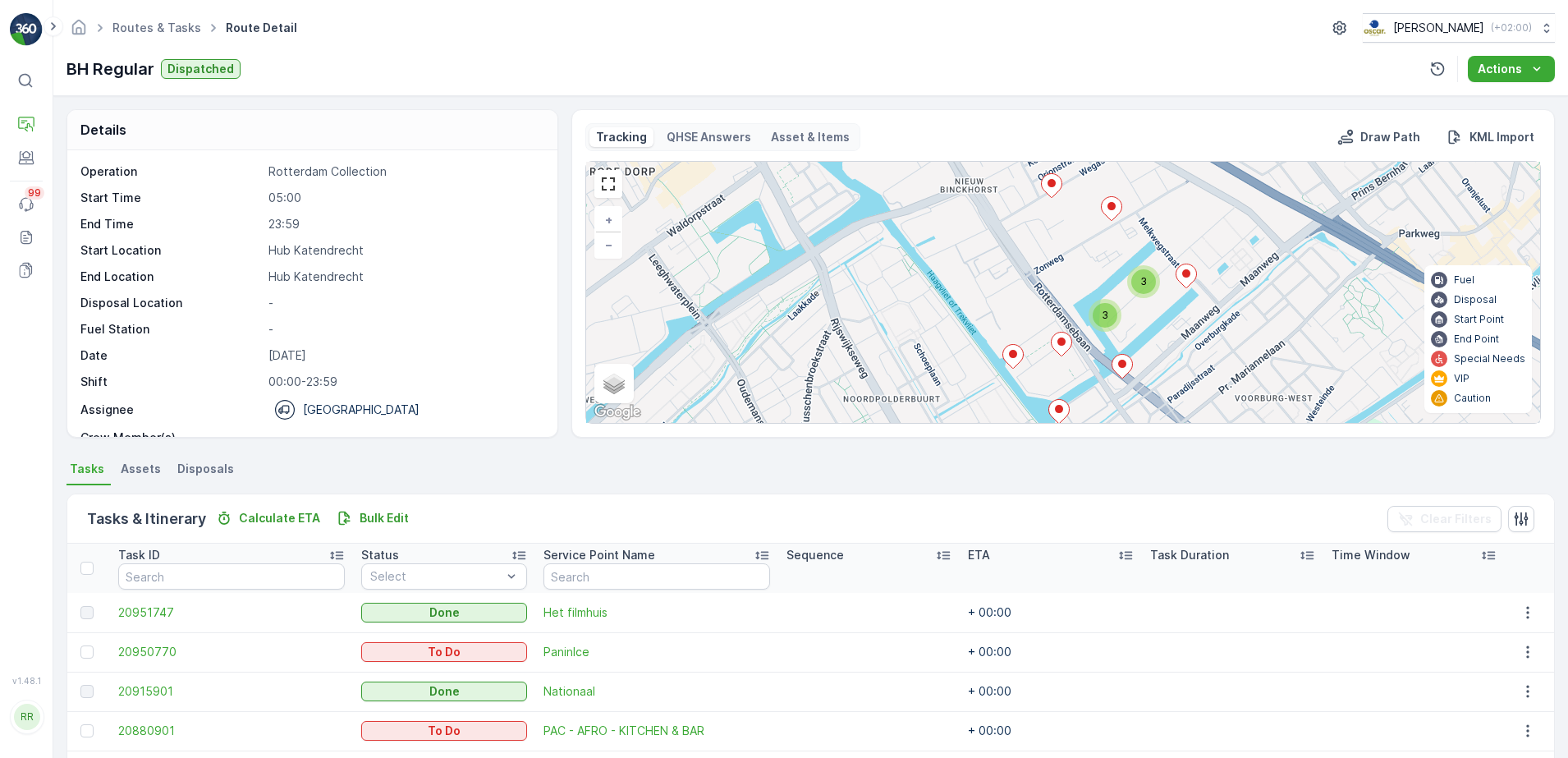
click at [1010, 353] on ellipse at bounding box center [1012, 353] width 8 height 8
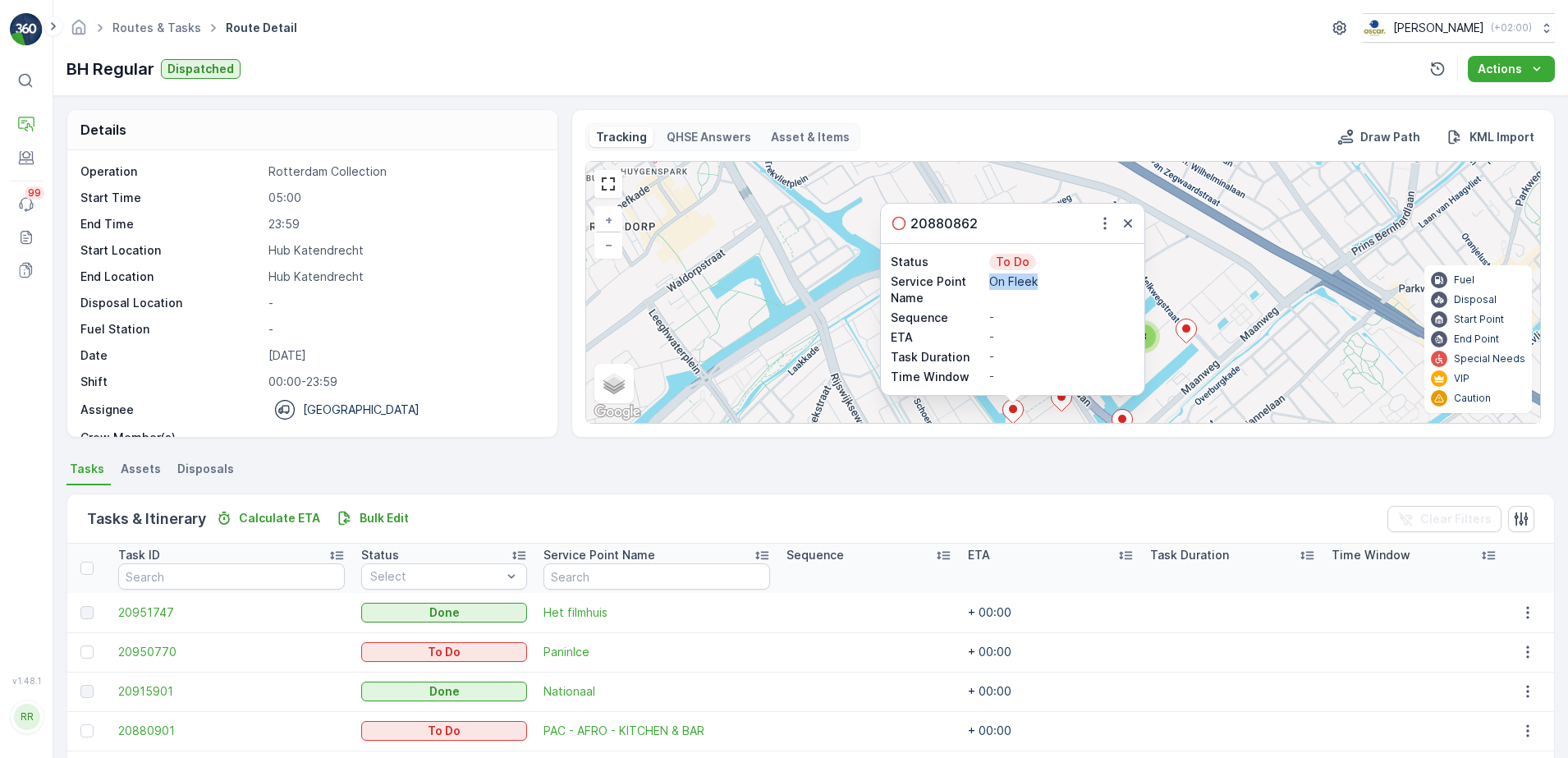
drag, startPoint x: 990, startPoint y: 281, endPoint x: 1049, endPoint y: 280, distance: 59.0
click at [1049, 280] on p "On Fleek" at bounding box center [1062, 281] width 145 height 16
copy p "On Fleek"
click at [1193, 280] on div "2 3 3 3 20880862 Status To Do Service Point Name On [PERSON_NAME] Sequence - ET…" at bounding box center [1063, 292] width 954 height 261
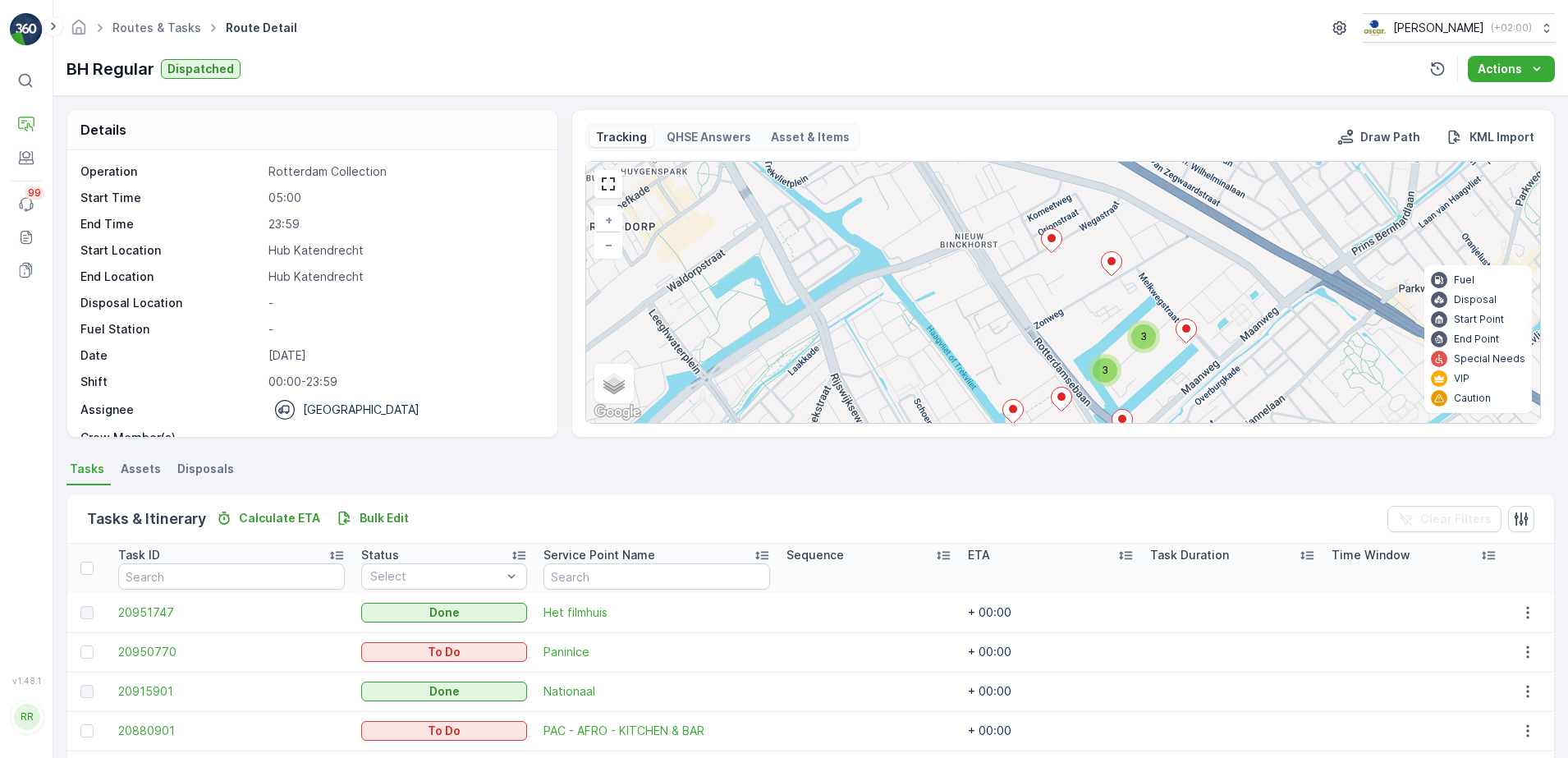
click at [1057, 397] on ellipse at bounding box center [1061, 396] width 8 height 8
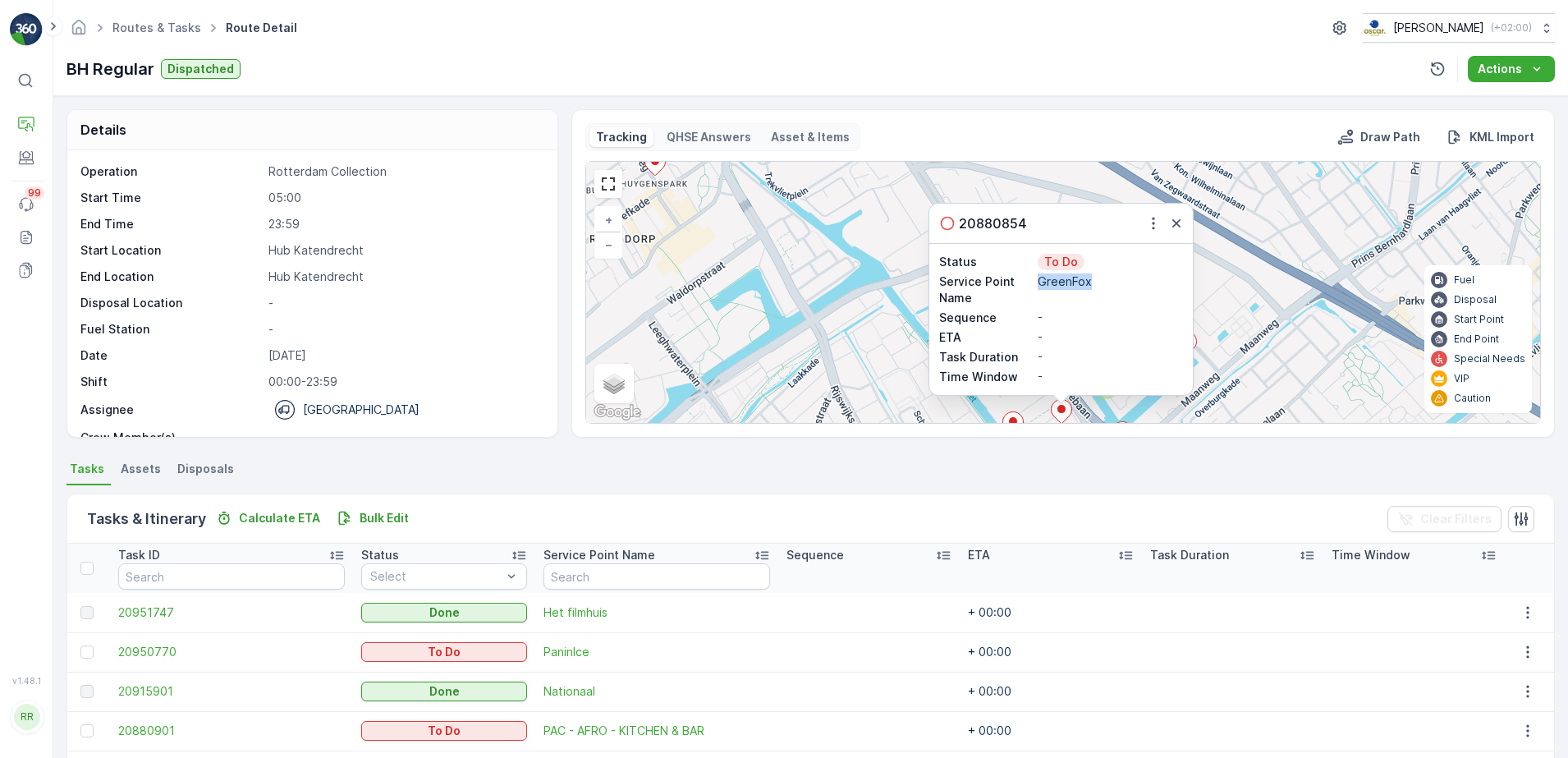
drag, startPoint x: 1039, startPoint y: 280, endPoint x: 1101, endPoint y: 295, distance: 63.8
click at [1101, 295] on div "GreenFox" at bounding box center [1110, 289] width 145 height 33
copy p "GreenFox"
click at [1175, 229] on icon "button" at bounding box center [1176, 223] width 16 height 16
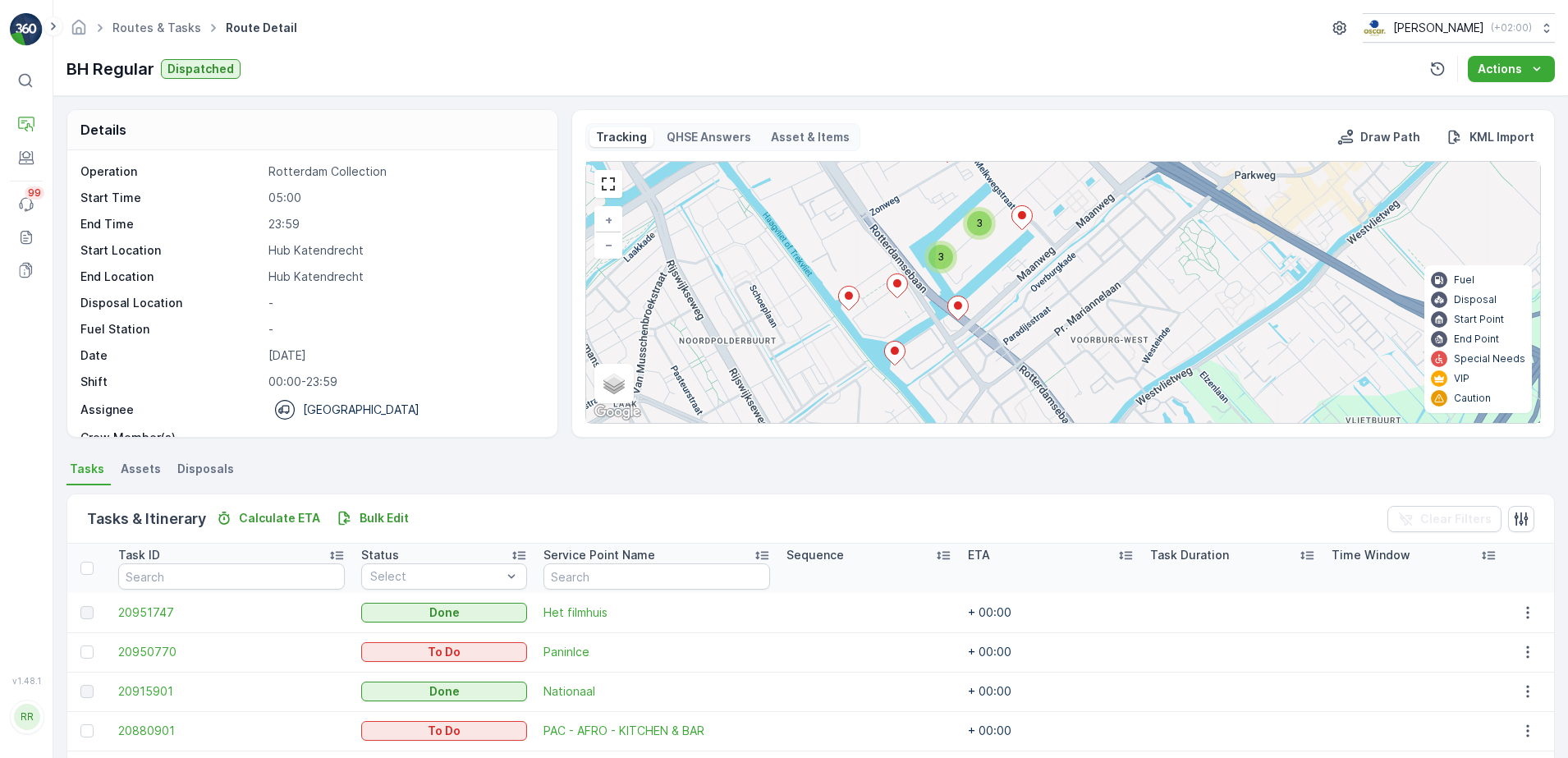
drag, startPoint x: 1173, startPoint y: 345, endPoint x: 1009, endPoint y: 218, distance: 207.4
click at [1009, 218] on div "2 3 3 3 + − Satellite Roadmap Terrain Hybrid Leaflet Keyboard shortcuts Map Dat…" at bounding box center [1063, 292] width 954 height 261
click at [894, 353] on icon at bounding box center [894, 351] width 21 height 24
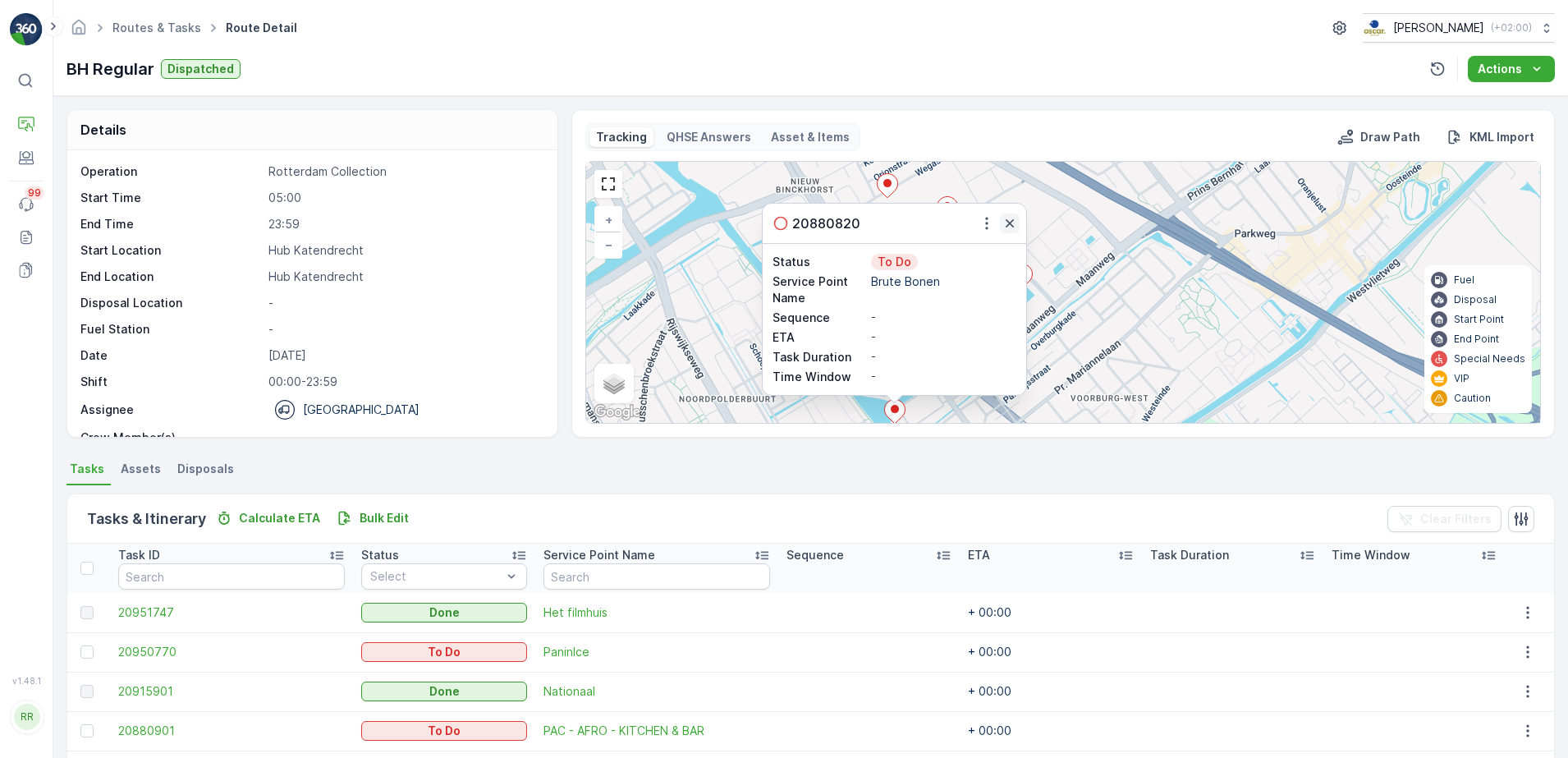
click at [1005, 230] on icon "button" at bounding box center [1010, 223] width 16 height 16
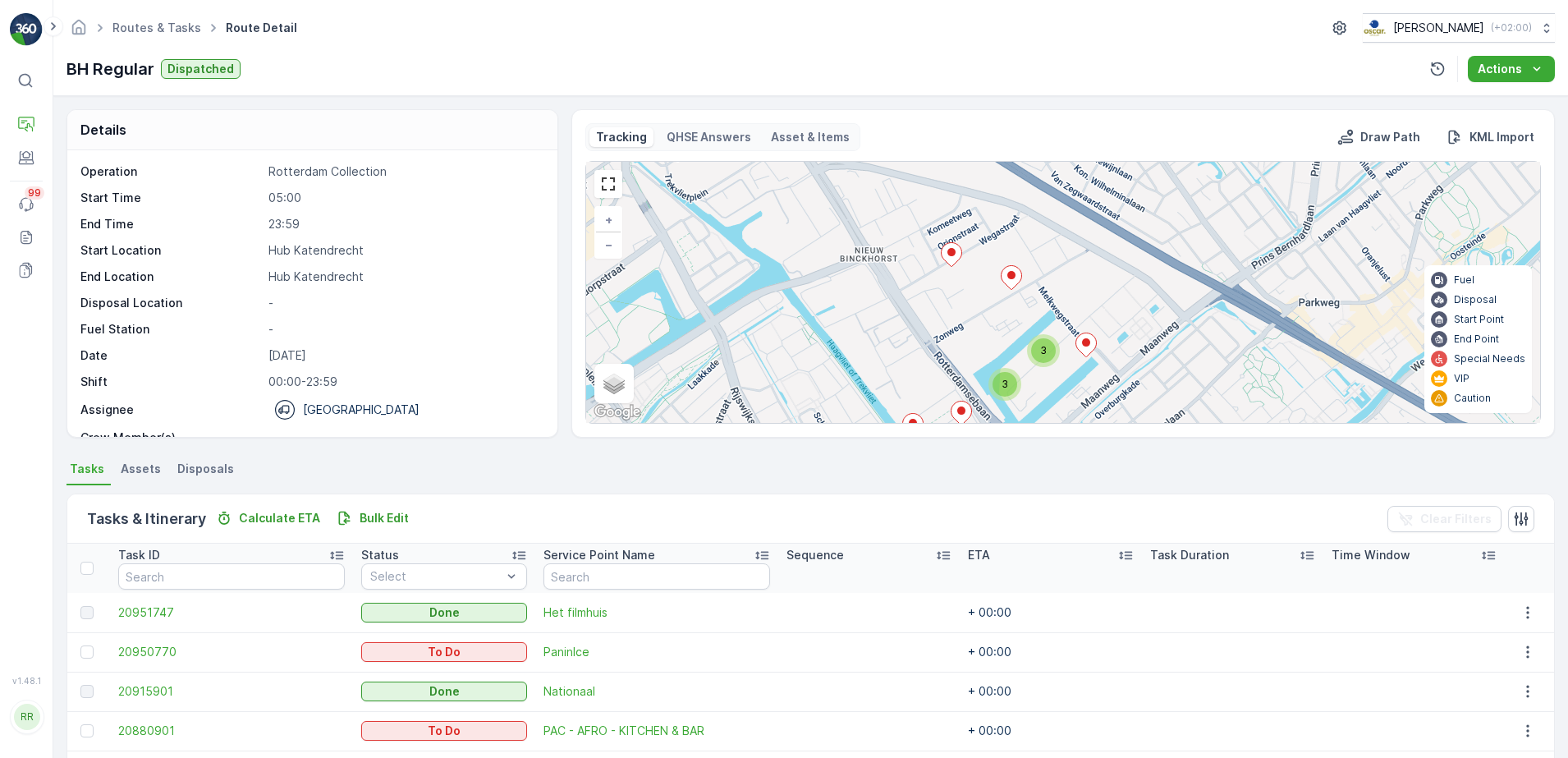
drag, startPoint x: 903, startPoint y: 255, endPoint x: 988, endPoint y: 340, distance: 120.2
click at [988, 340] on div "2 3 3 3 + − Satellite Roadmap Terrain Hybrid Leaflet Keyboard shortcuts Map Dat…" at bounding box center [1063, 292] width 954 height 261
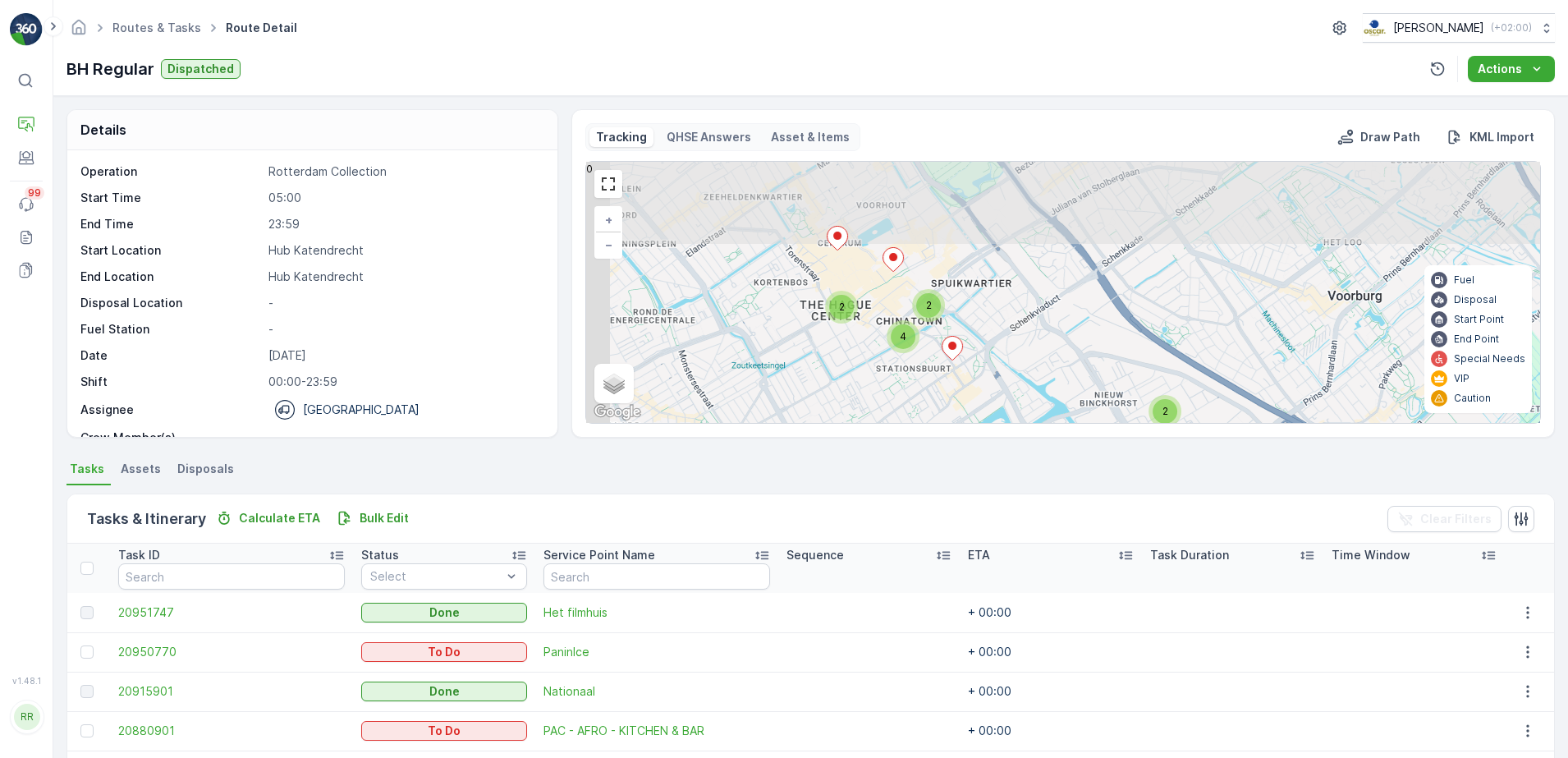
drag, startPoint x: 863, startPoint y: 307, endPoint x: 1000, endPoint y: 383, distance: 156.7
click at [1000, 383] on div "2 2 4 2 4 4 + − Satellite Roadmap Terrain Hybrid Leaflet Keyboard shortcuts Map…" at bounding box center [1063, 292] width 954 height 261
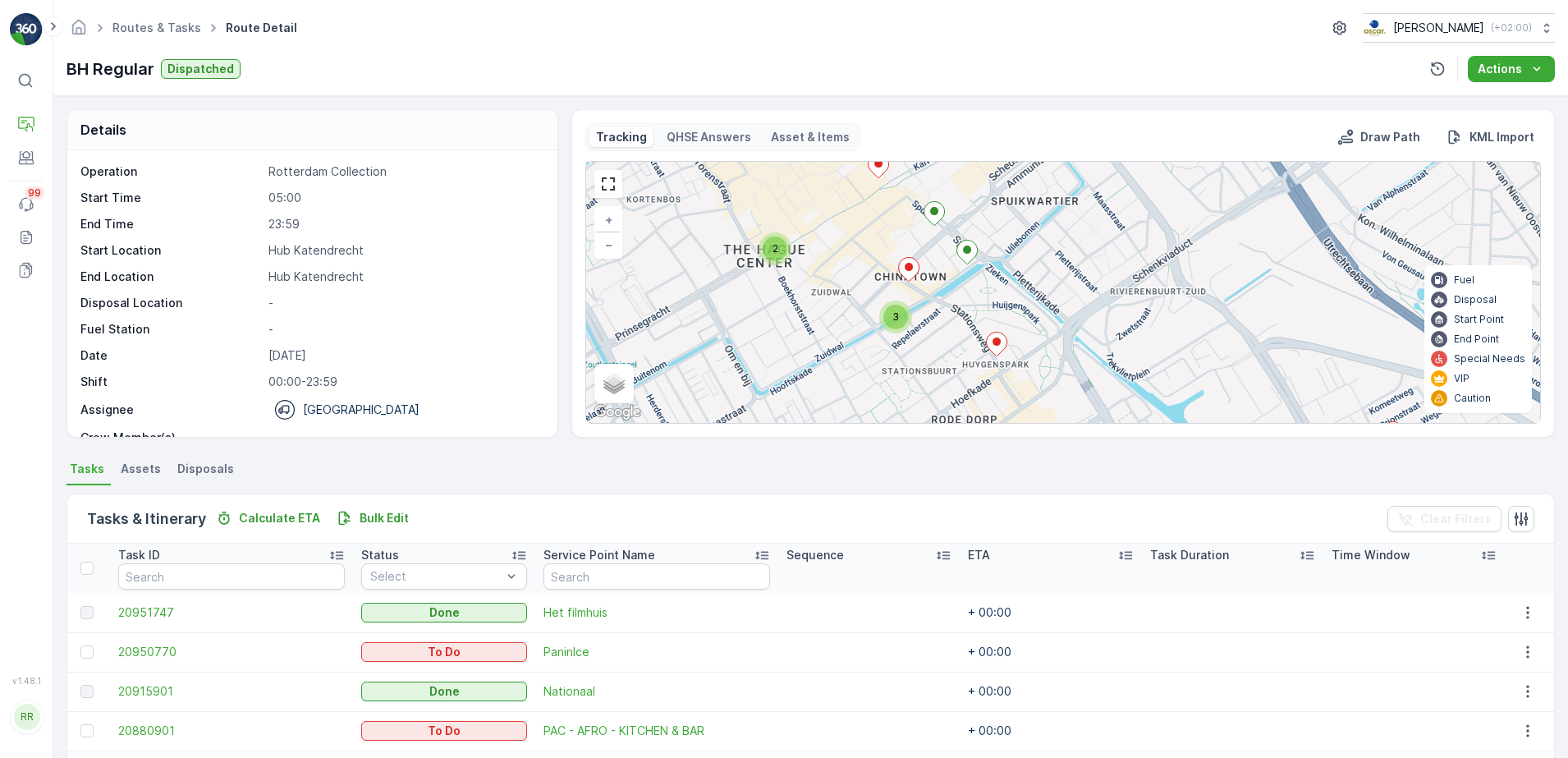
drag, startPoint x: 1036, startPoint y: 366, endPoint x: 1012, endPoint y: 308, distance: 62.8
click at [1012, 308] on div "2 3 3 3 + − Satellite Roadmap Terrain Hybrid Leaflet Keyboard shortcuts Map Dat…" at bounding box center [1063, 292] width 954 height 261
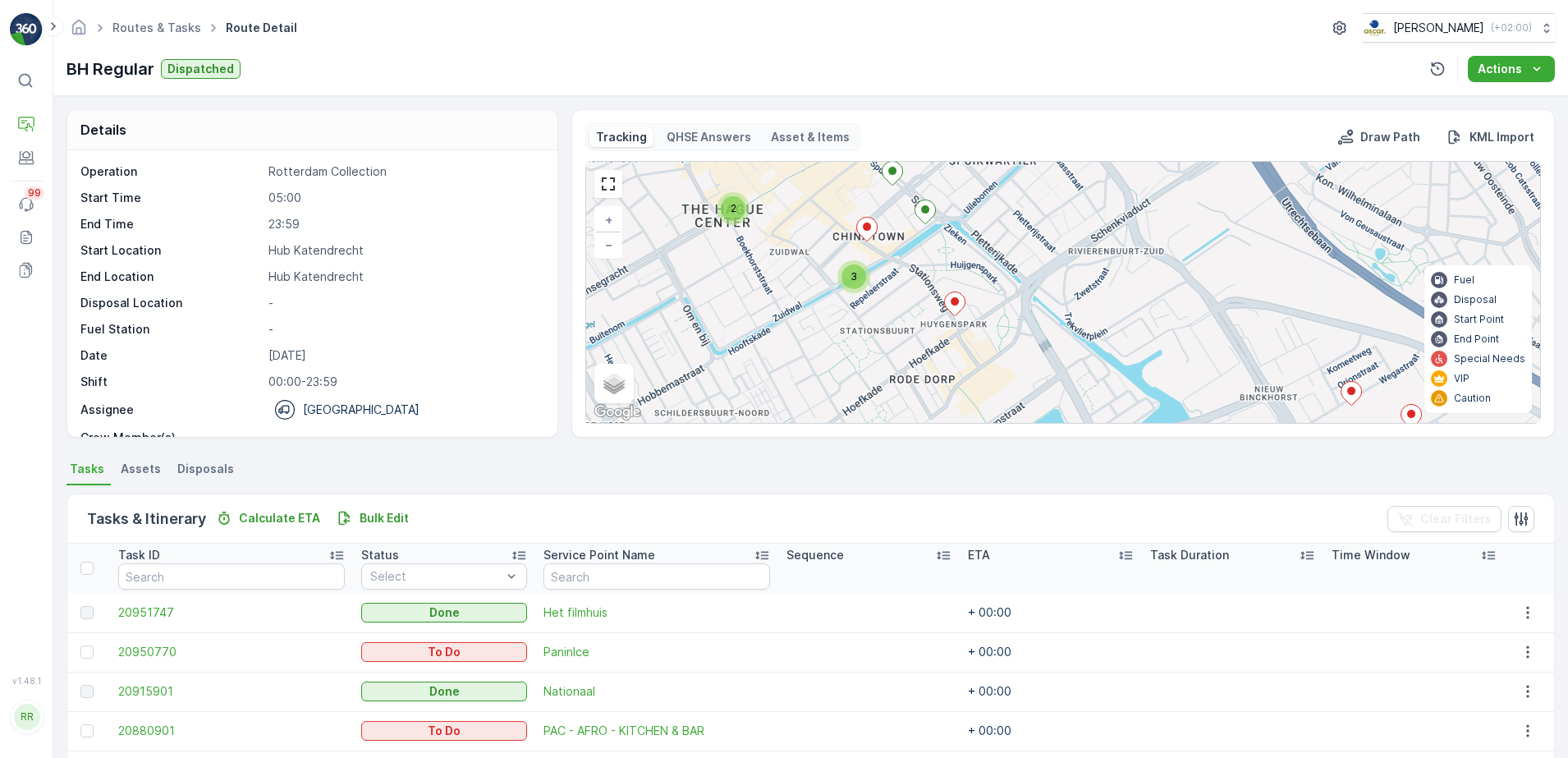
drag, startPoint x: 945, startPoint y: 262, endPoint x: 954, endPoint y: 267, distance: 10.3
click at [954, 267] on div "2 3 3 3 + − Satellite Roadmap Terrain Hybrid Leaflet Keyboard shortcuts Map Dat…" at bounding box center [1063, 292] width 954 height 261
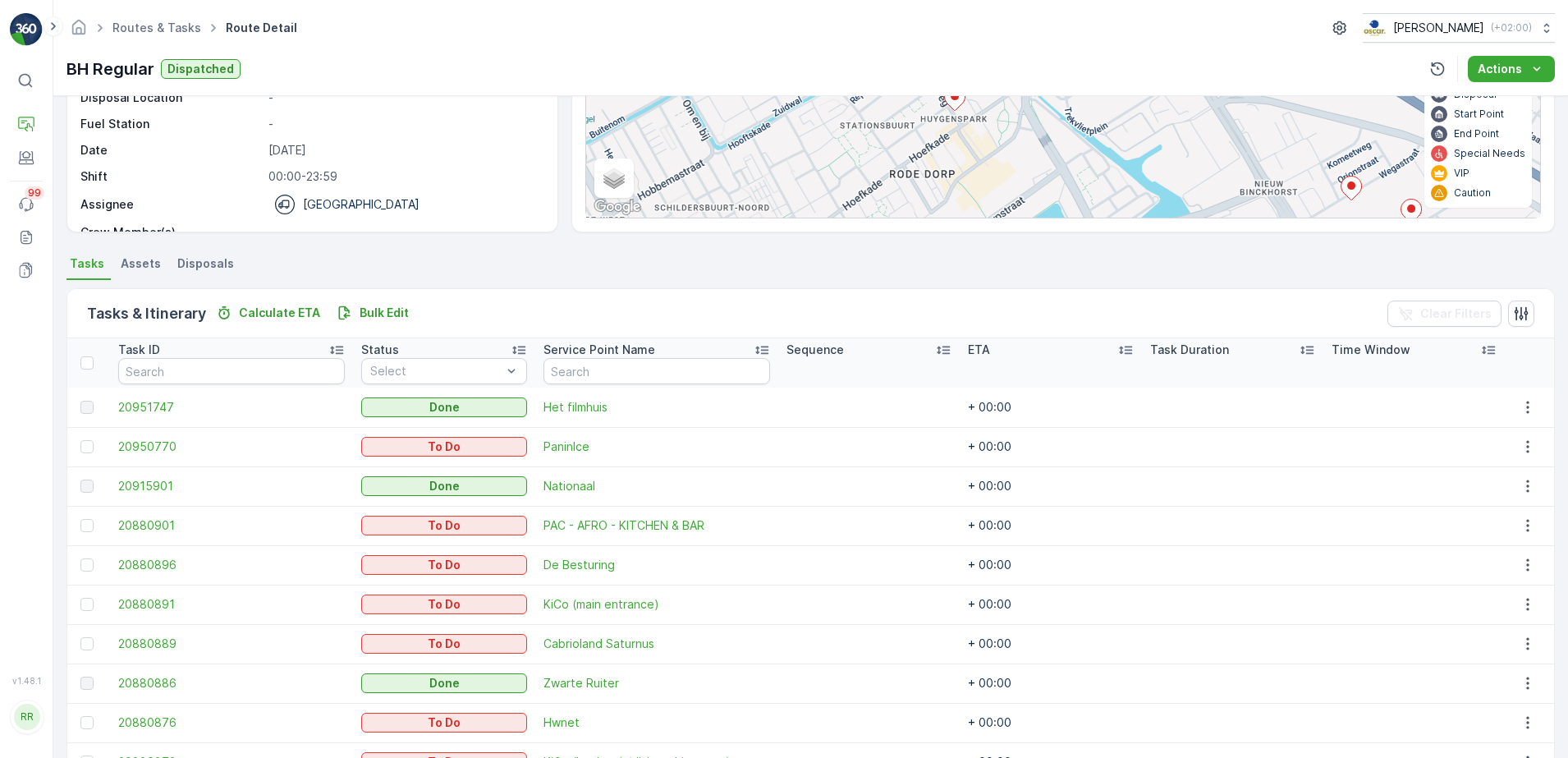
scroll to position [299, 0]
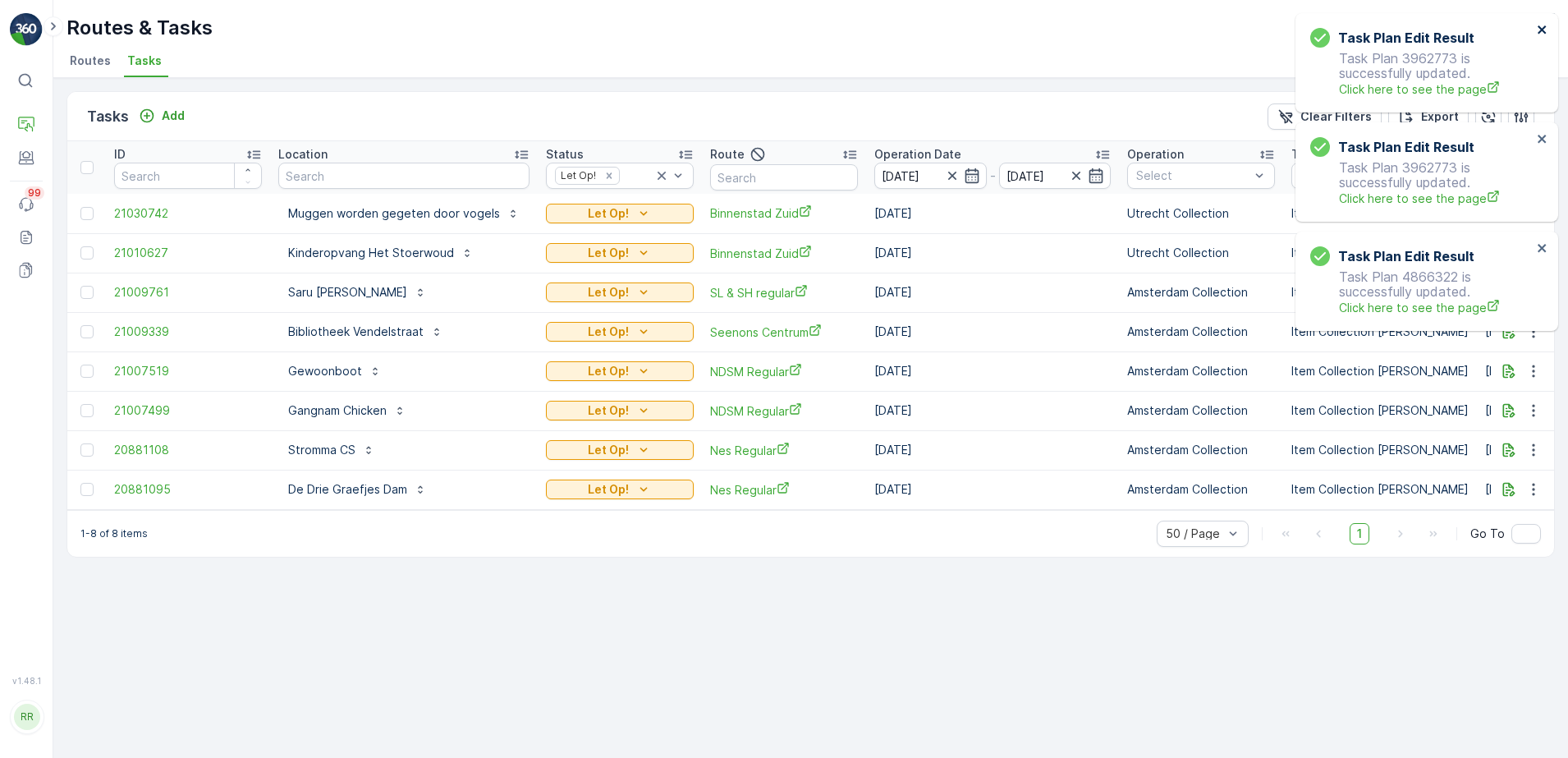
click at [1538, 30] on icon "close" at bounding box center [1542, 30] width 12 height 13
click at [1544, 33] on icon "close" at bounding box center [1542, 30] width 12 height 13
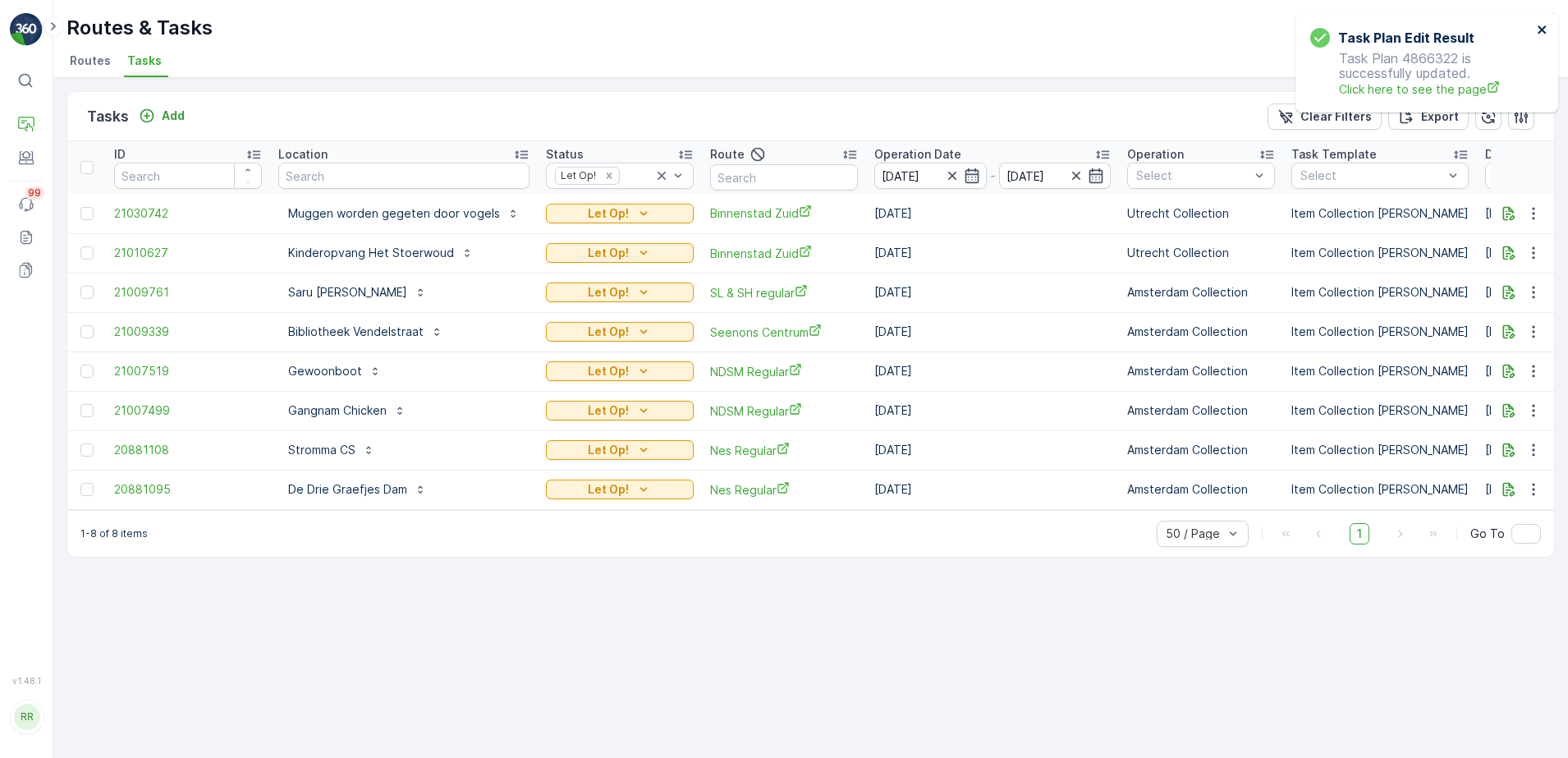
click at [1543, 30] on icon "close" at bounding box center [1541, 29] width 8 height 8
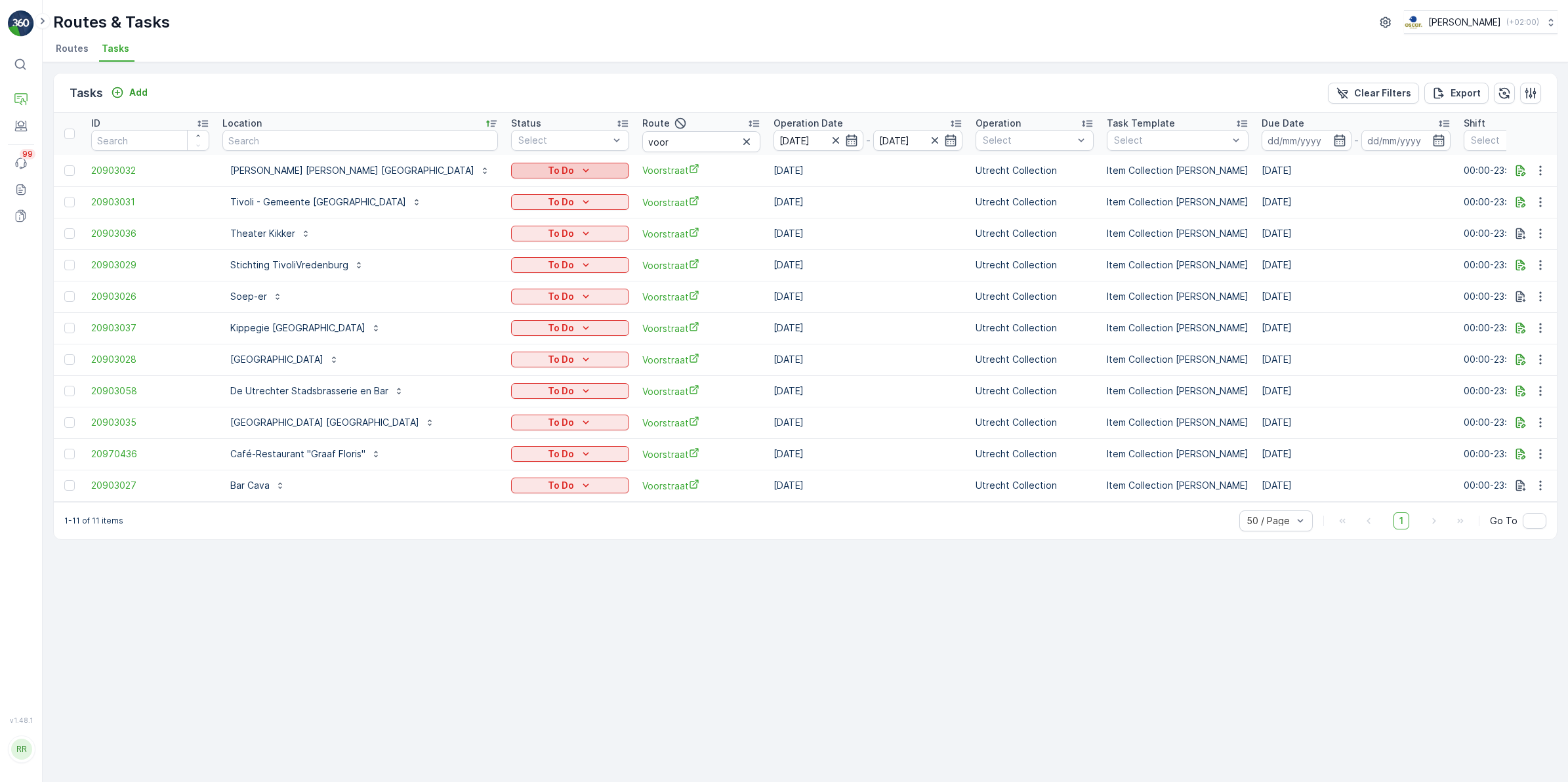
click at [548, 165] on p "To Do" at bounding box center [561, 170] width 26 height 13
click at [460, 246] on span "Cancelled" at bounding box center [450, 245] width 44 height 13
click at [579, 201] on icon "To Do" at bounding box center [586, 202] width 13 height 13
click at [459, 276] on span "Cancelled" at bounding box center [450, 276] width 44 height 13
click at [516, 235] on div "To Do" at bounding box center [570, 233] width 107 height 13
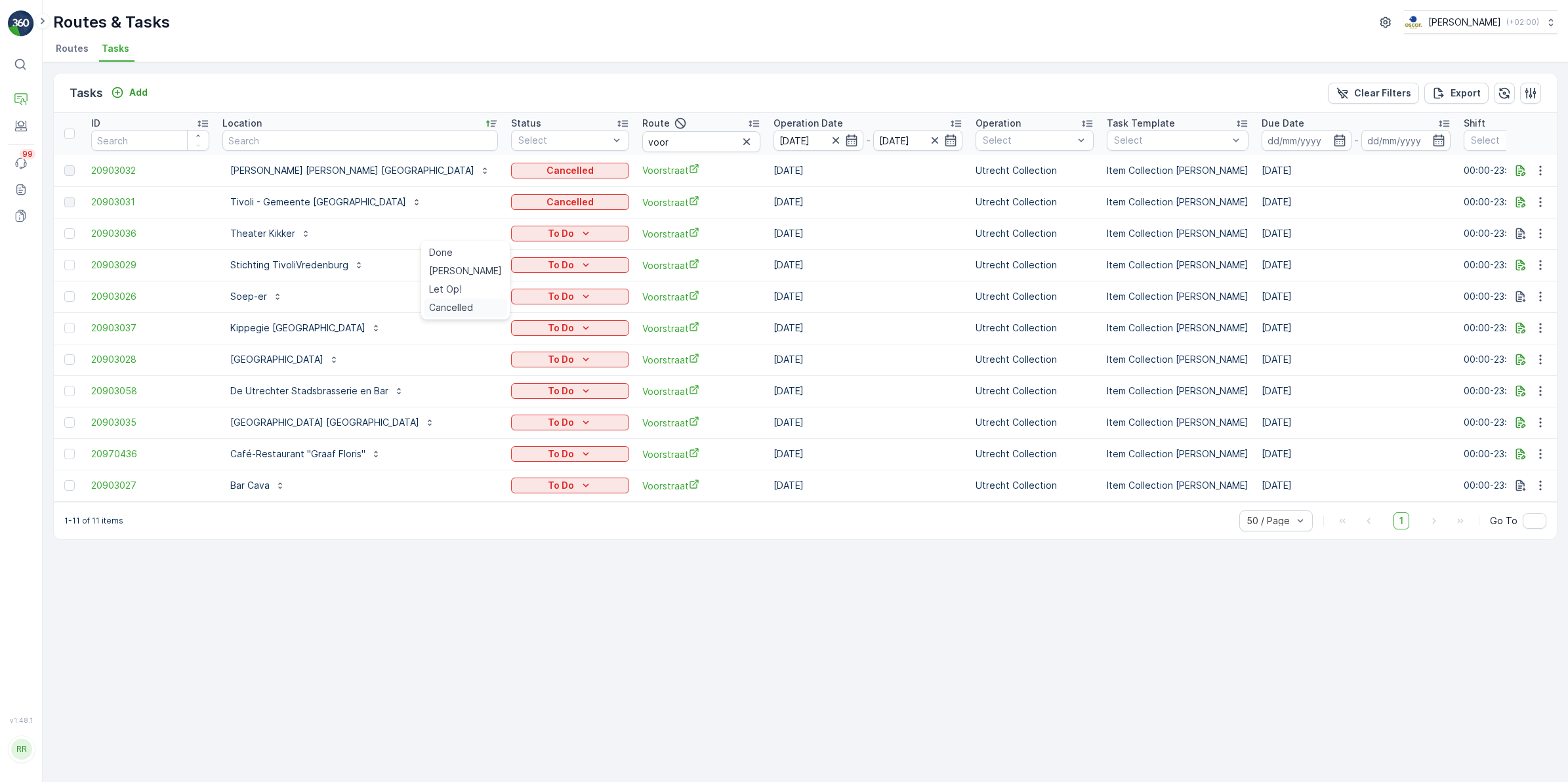
click at [458, 309] on span "Cancelled" at bounding box center [450, 308] width 44 height 13
click at [579, 266] on icon "To Do" at bounding box center [586, 265] width 13 height 13
click at [460, 336] on span "Cancelled" at bounding box center [450, 339] width 44 height 13
click at [584, 295] on icon "To Do" at bounding box center [586, 296] width 6 height 4
click at [457, 365] on span "Cancelled" at bounding box center [450, 371] width 44 height 13
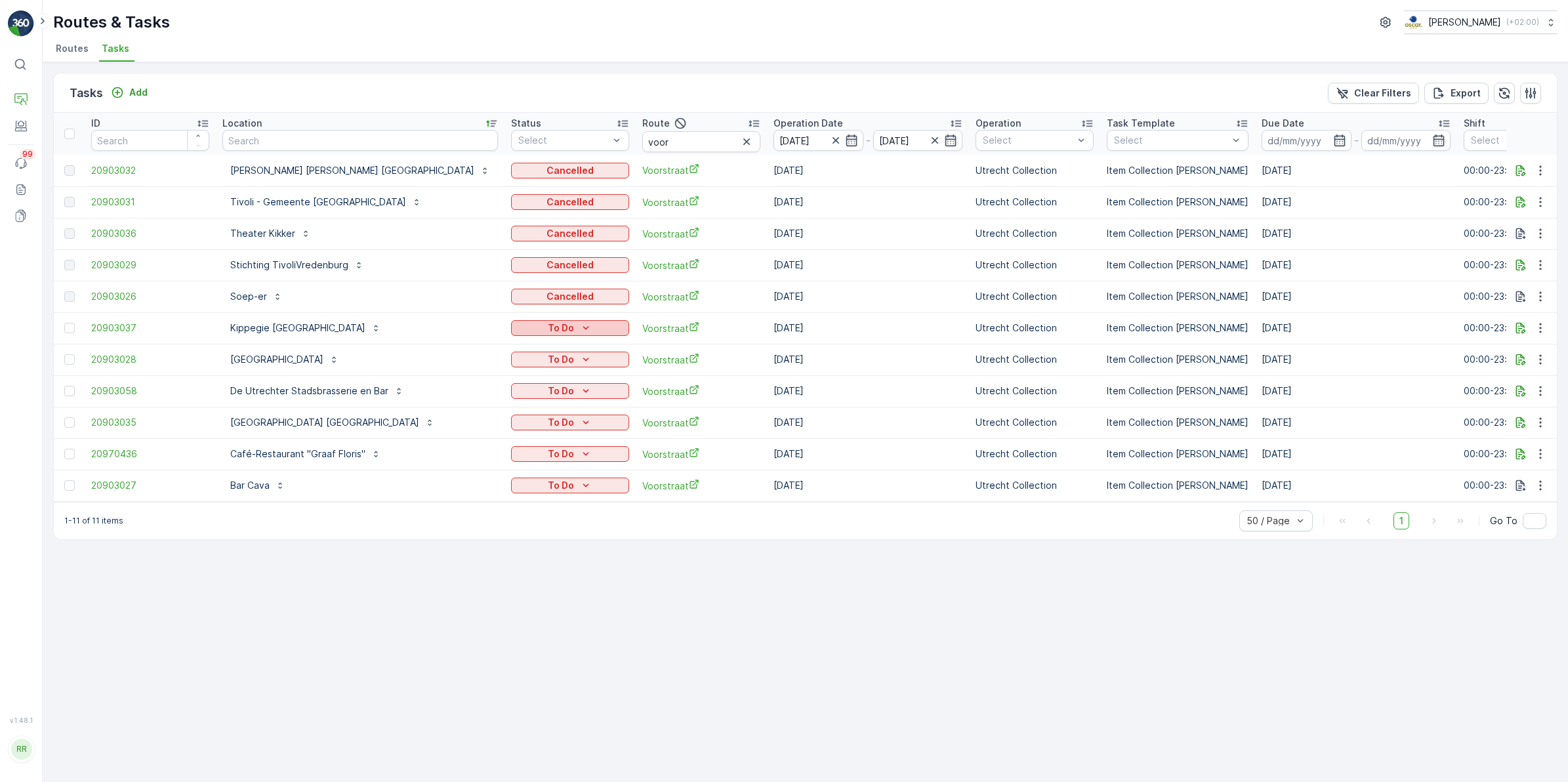
click at [579, 329] on icon "To Do" at bounding box center [586, 328] width 13 height 13
click at [461, 404] on span "Cancelled" at bounding box center [450, 402] width 44 height 13
click at [516, 361] on div "To Do" at bounding box center [570, 359] width 107 height 13
click at [455, 430] on span "Cancelled" at bounding box center [450, 433] width 44 height 13
click at [579, 388] on icon "To Do" at bounding box center [586, 391] width 13 height 13
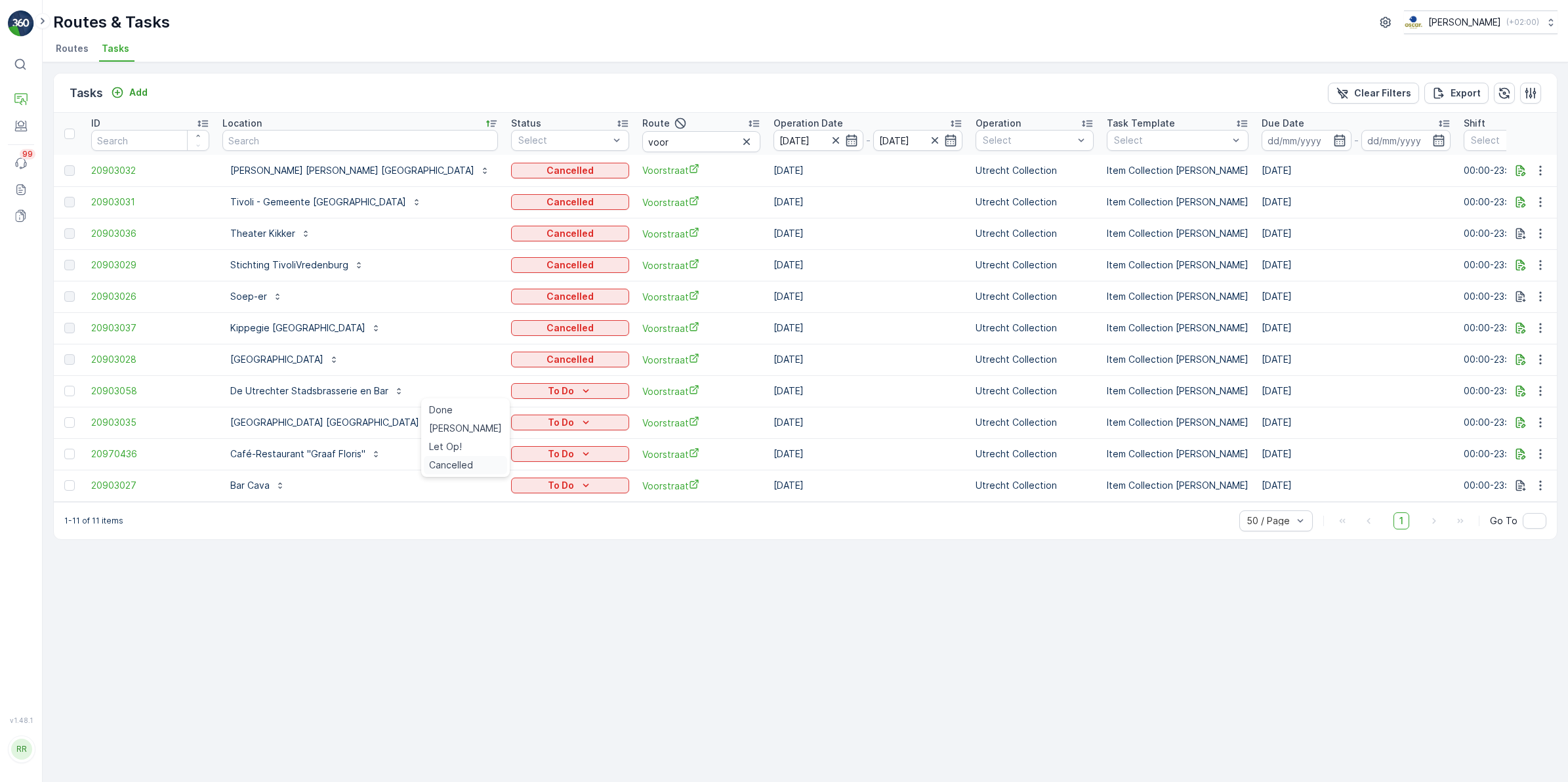
click at [467, 470] on span "Cancelled" at bounding box center [450, 465] width 44 height 13
click at [584, 422] on icon "To Do" at bounding box center [586, 422] width 6 height 4
click at [447, 496] on span "Cancelled" at bounding box center [450, 496] width 44 height 13
click at [579, 455] on icon "To Do" at bounding box center [586, 454] width 13 height 13
click at [455, 525] on span "Cancelled" at bounding box center [450, 528] width 44 height 13
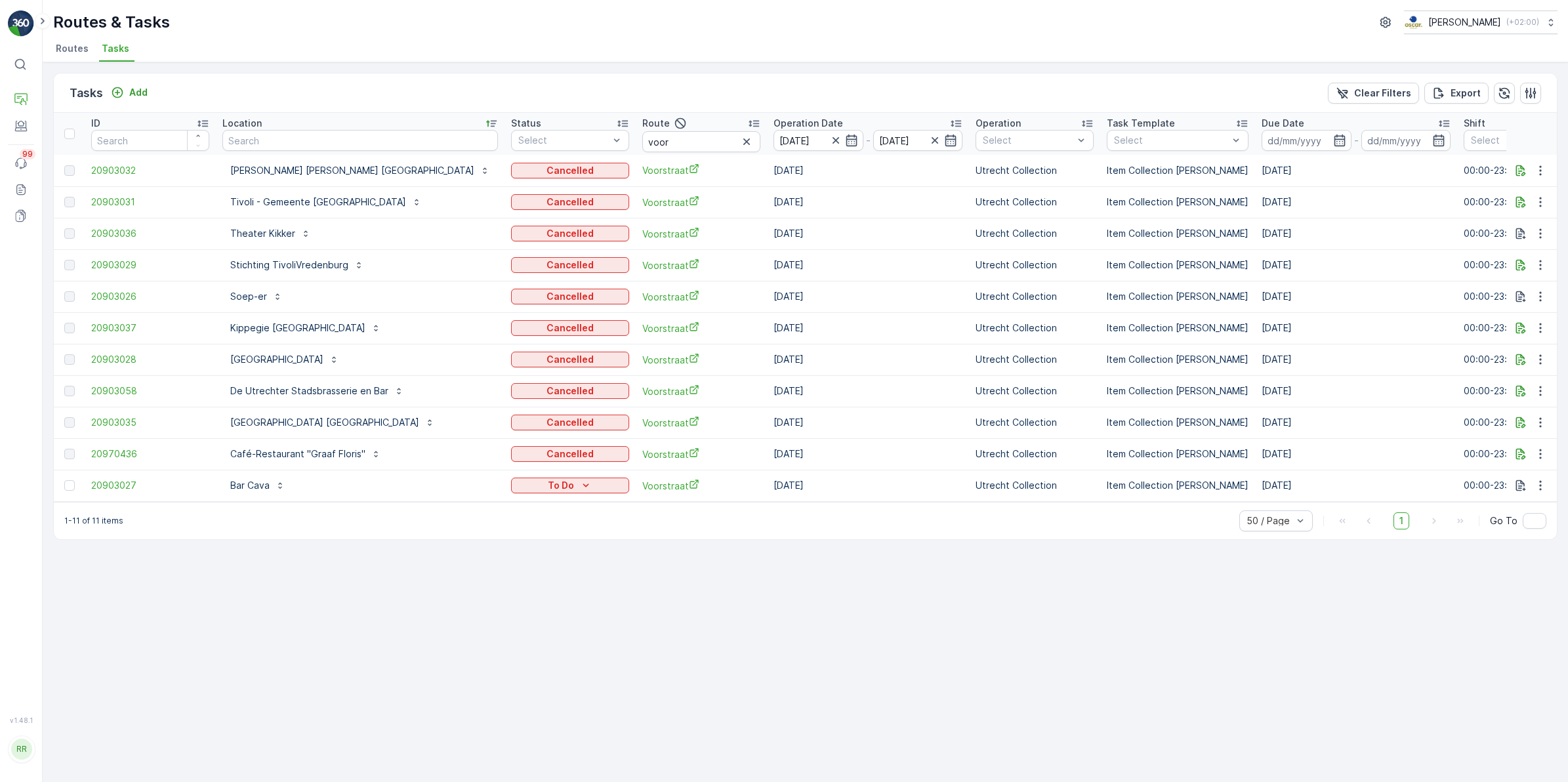
click at [579, 482] on icon "To Do" at bounding box center [586, 486] width 13 height 13
click at [454, 562] on span "Cancelled" at bounding box center [450, 559] width 44 height 13
drag, startPoint x: 605, startPoint y: 140, endPoint x: 510, endPoint y: 148, distance: 95.3
click at [510, 148] on tr "ID Location Status Select Route voor Operation Date [DATE] - [DATE] Operation S…" at bounding box center [1144, 134] width 2182 height 42
type input "bh reg"
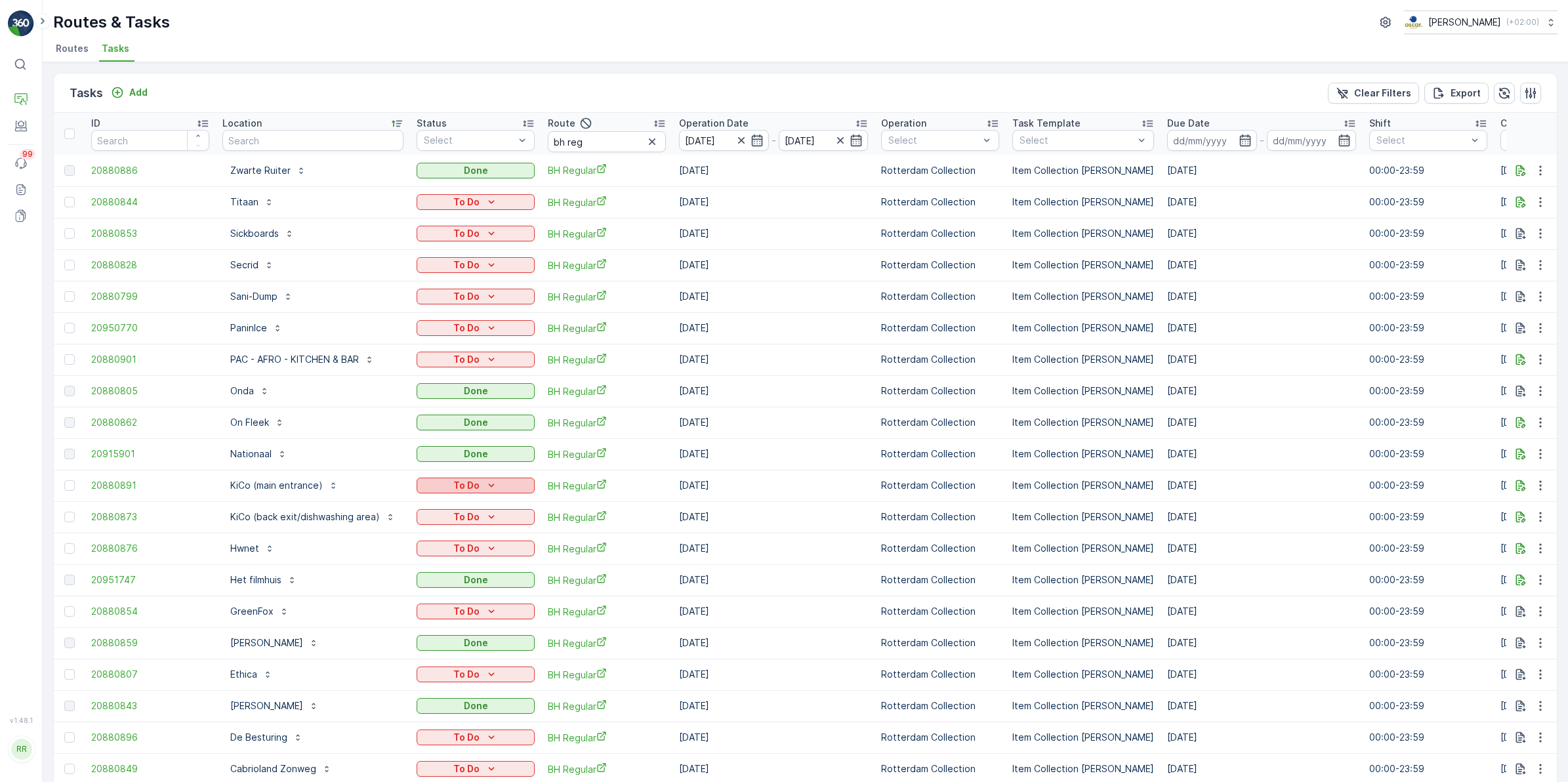
click at [503, 486] on div "To Do" at bounding box center [475, 486] width 107 height 13
click at [435, 561] on span "Cancelled" at bounding box center [445, 559] width 44 height 13
click at [496, 520] on icon "To Do" at bounding box center [491, 517] width 13 height 13
click at [454, 588] on span "Cancelled" at bounding box center [445, 591] width 44 height 13
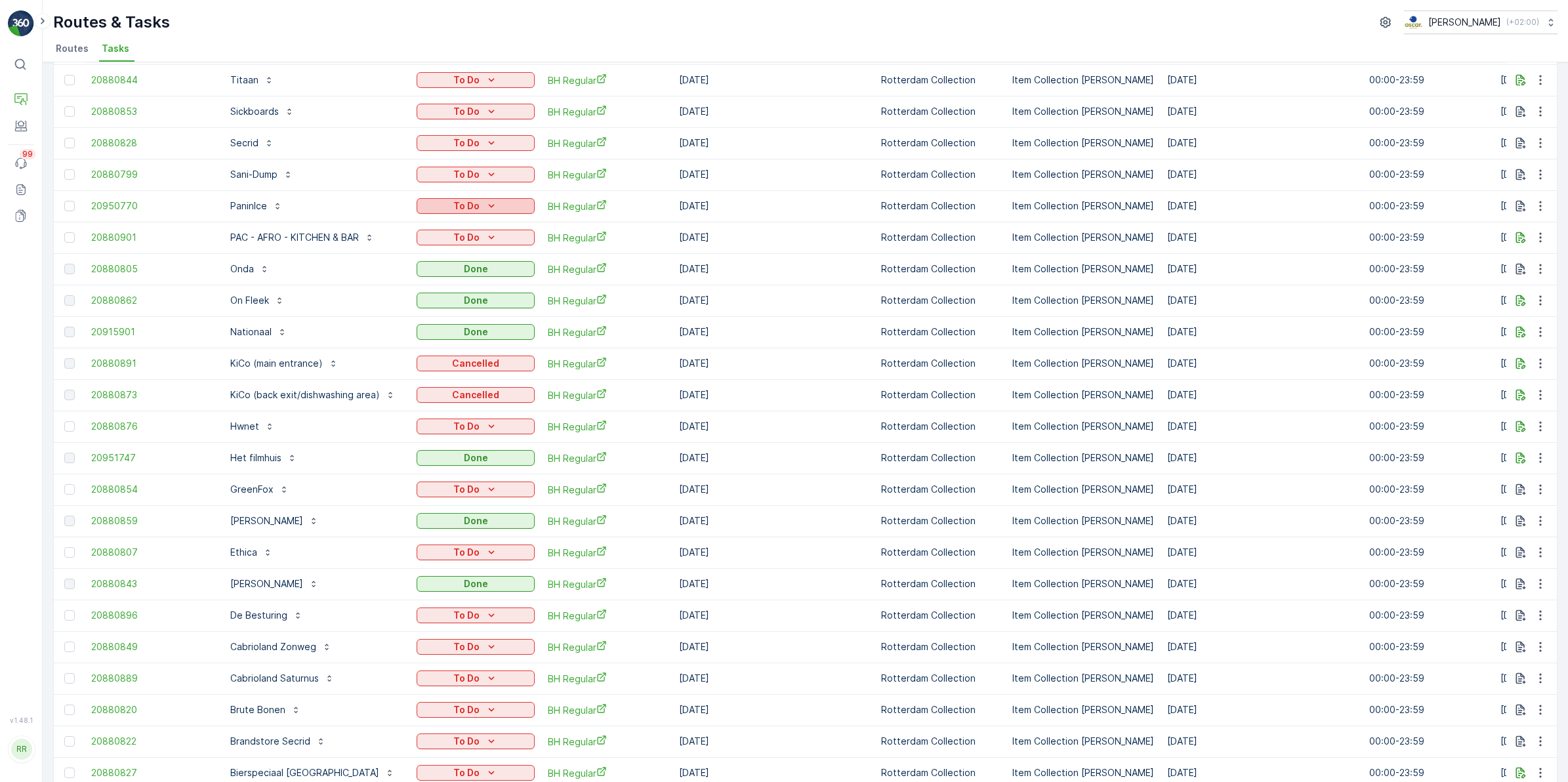
scroll to position [19, 0]
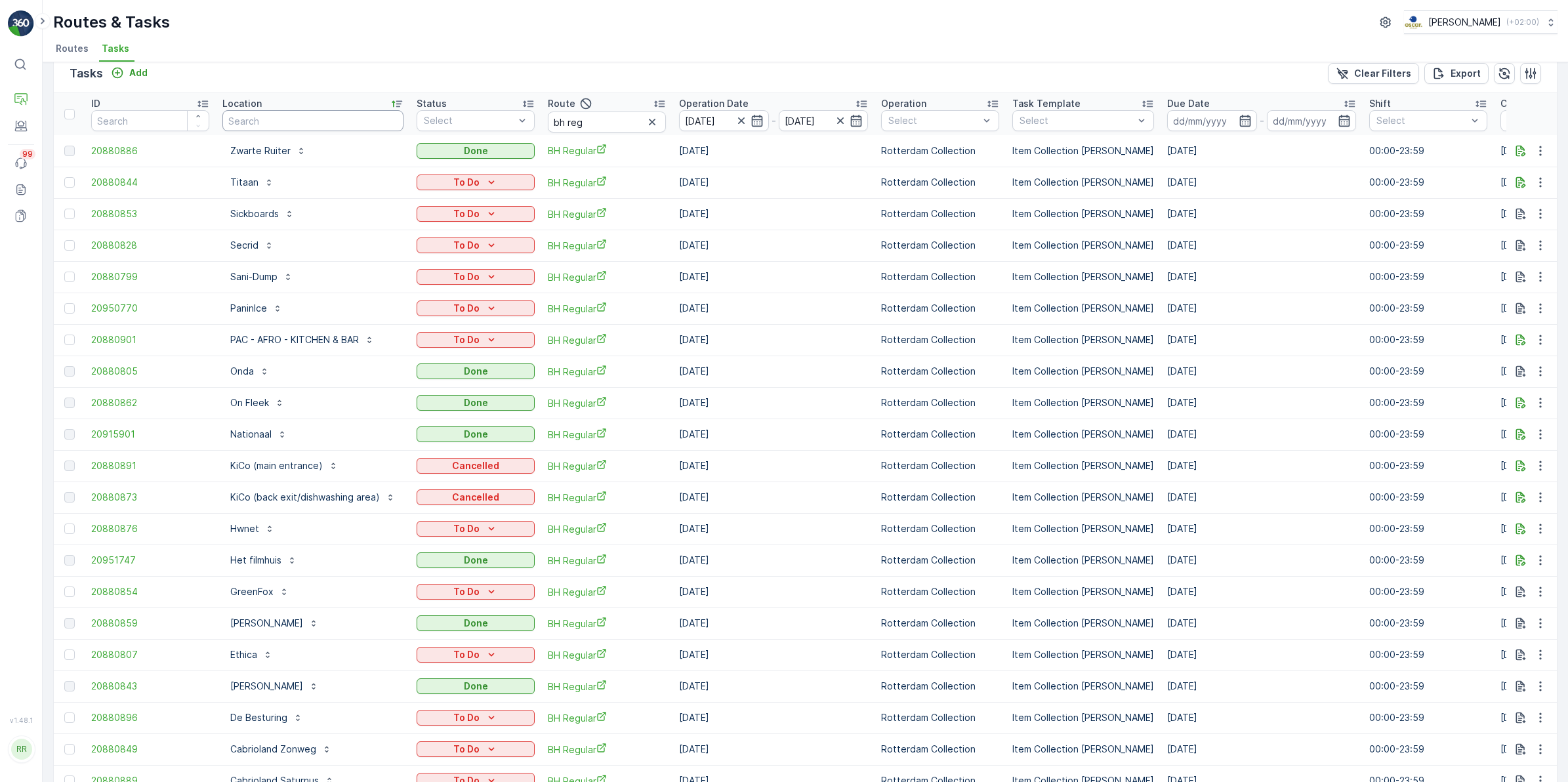
click at [326, 122] on input "text" at bounding box center [313, 120] width 181 height 21
type input "ven"
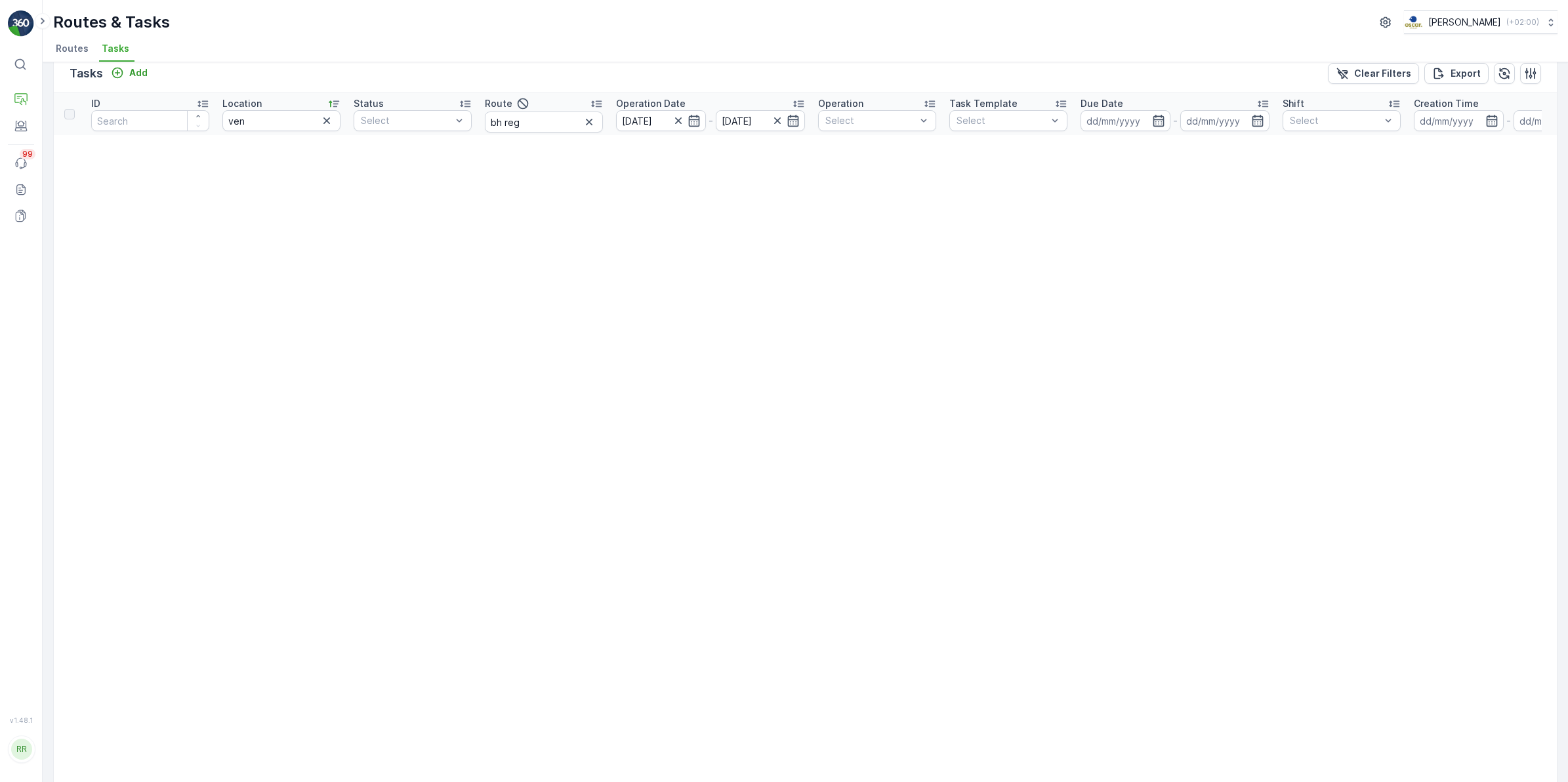
click at [319, 119] on button "button" at bounding box center [326, 121] width 16 height 16
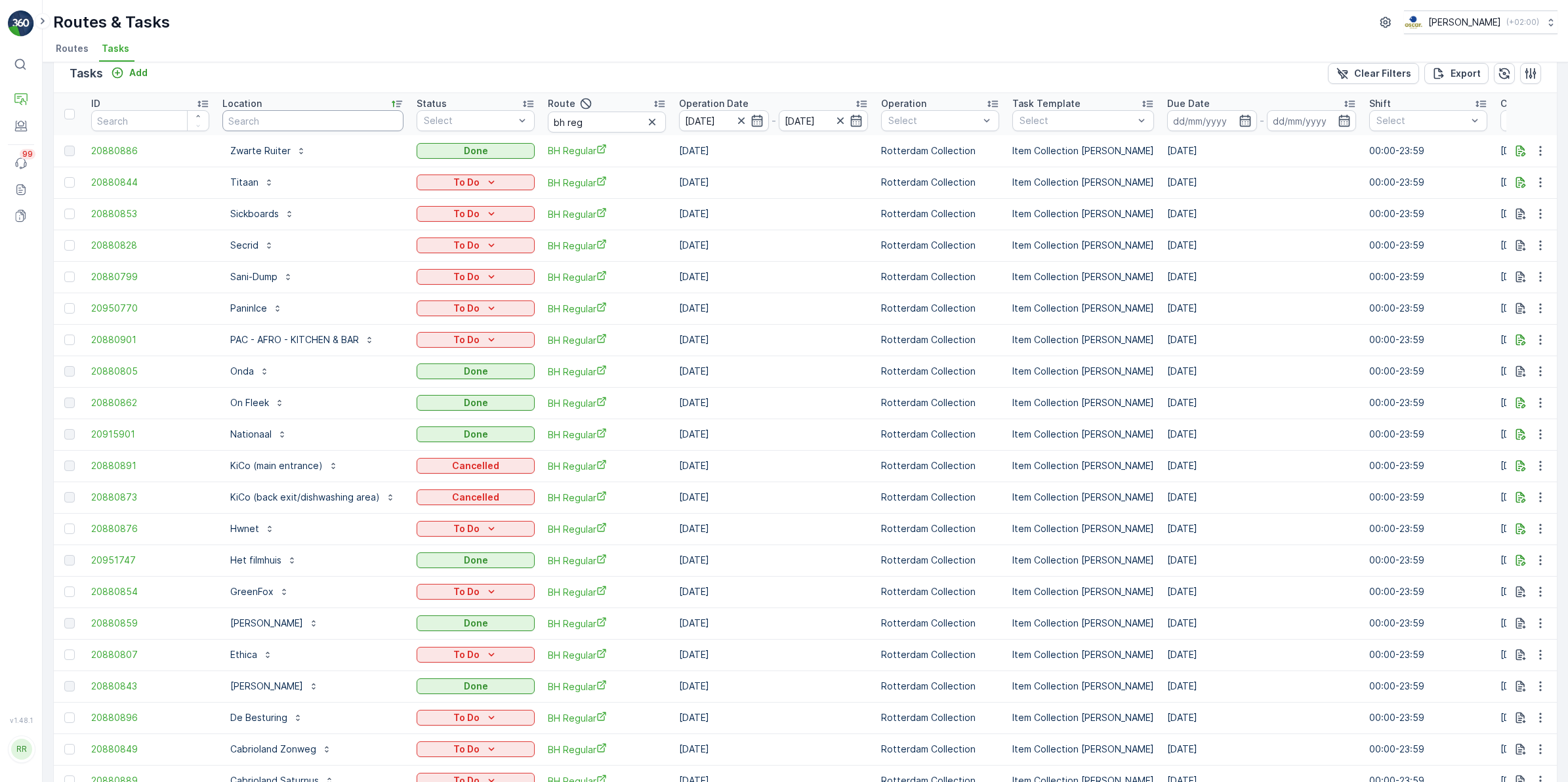
click at [277, 125] on input "text" at bounding box center [313, 120] width 181 height 21
click at [647, 122] on icon "button" at bounding box center [652, 122] width 13 height 13
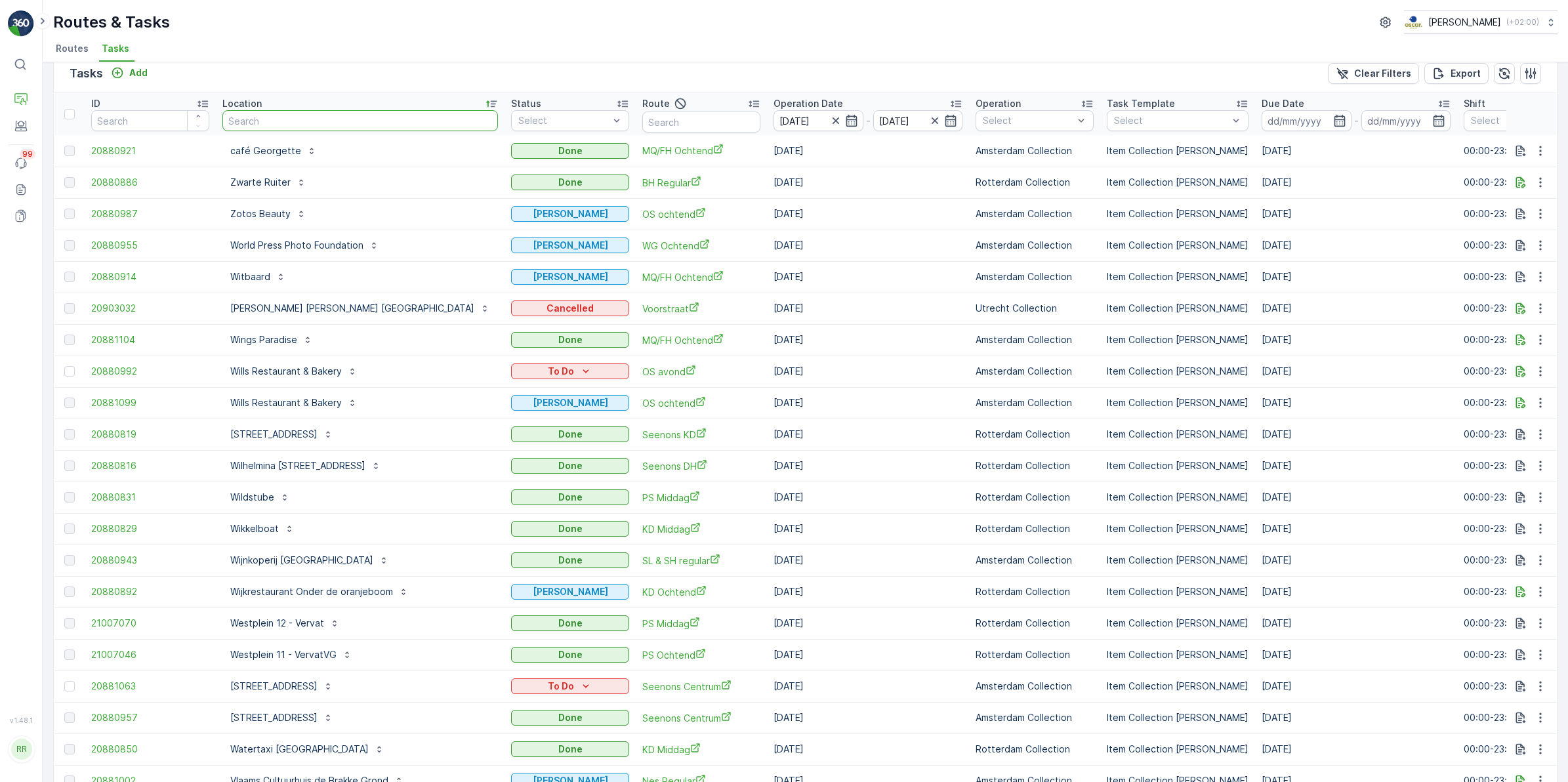
click at [333, 122] on input "text" at bounding box center [360, 120] width 276 height 21
type input "rem"
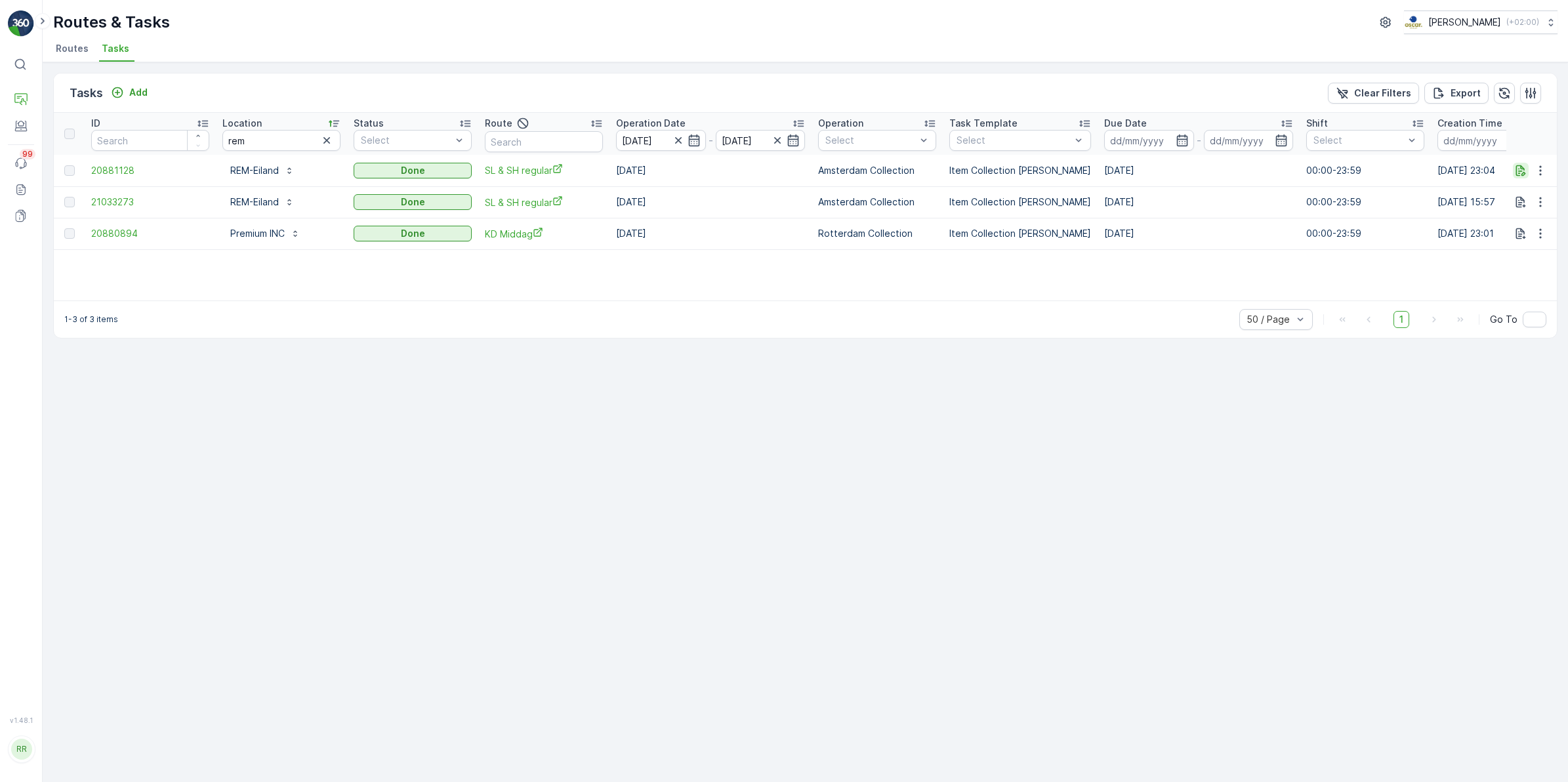
click at [1521, 173] on icon "button" at bounding box center [1521, 170] width 13 height 13
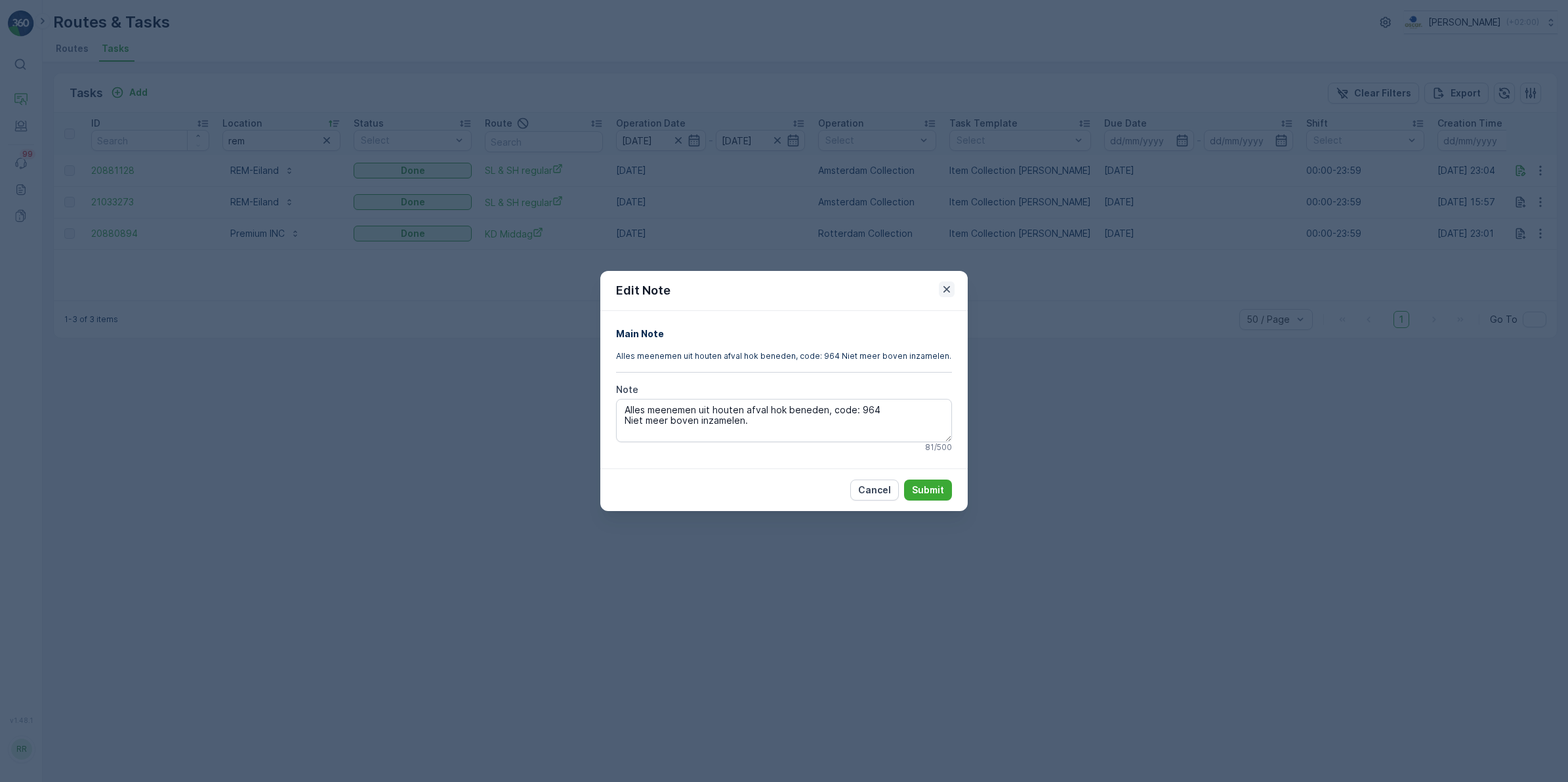
drag, startPoint x: 942, startPoint y: 292, endPoint x: 927, endPoint y: 292, distance: 15.0
click at [942, 292] on icon "button" at bounding box center [947, 289] width 13 height 13
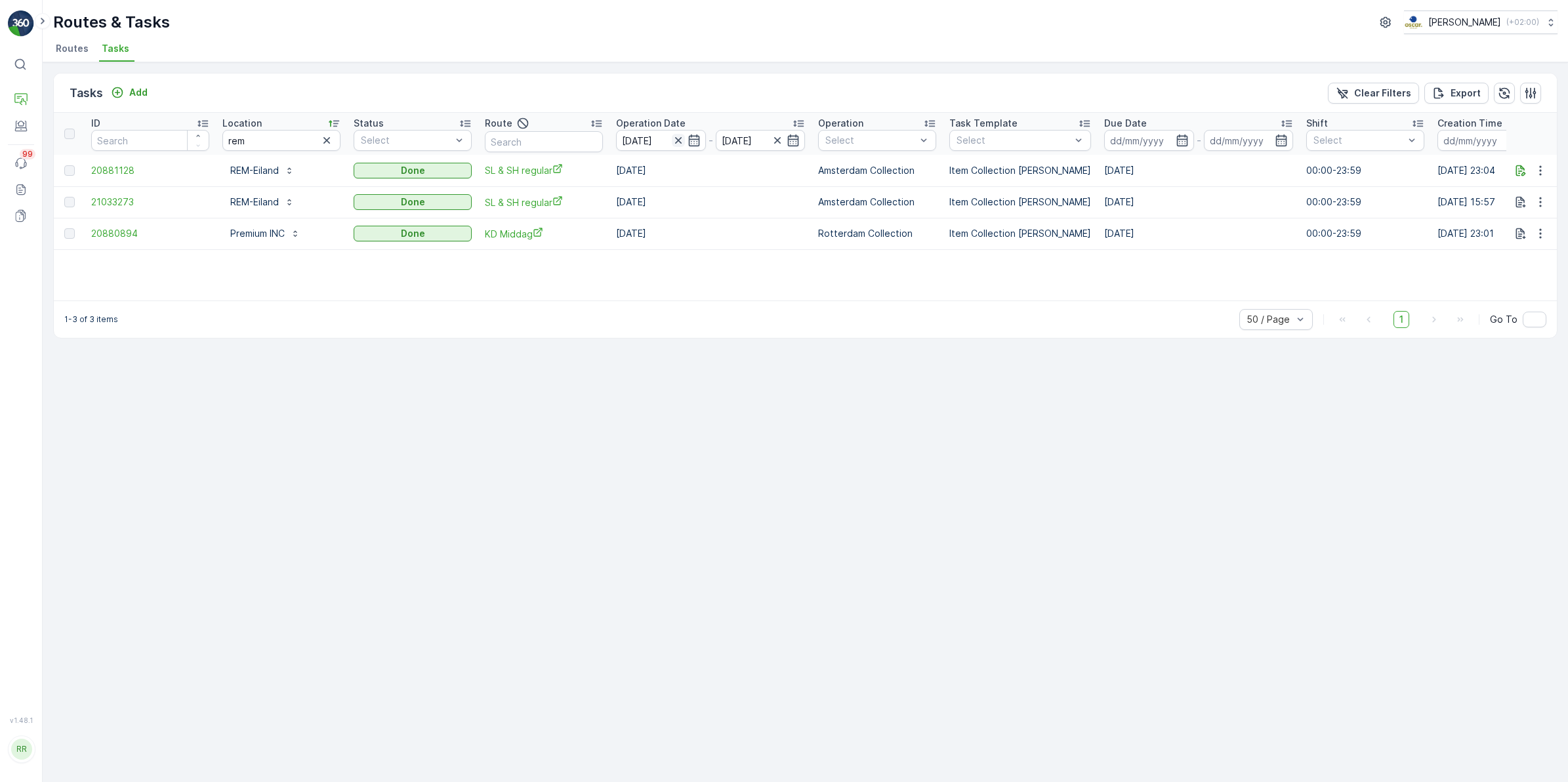
click at [674, 139] on icon "button" at bounding box center [678, 140] width 13 height 13
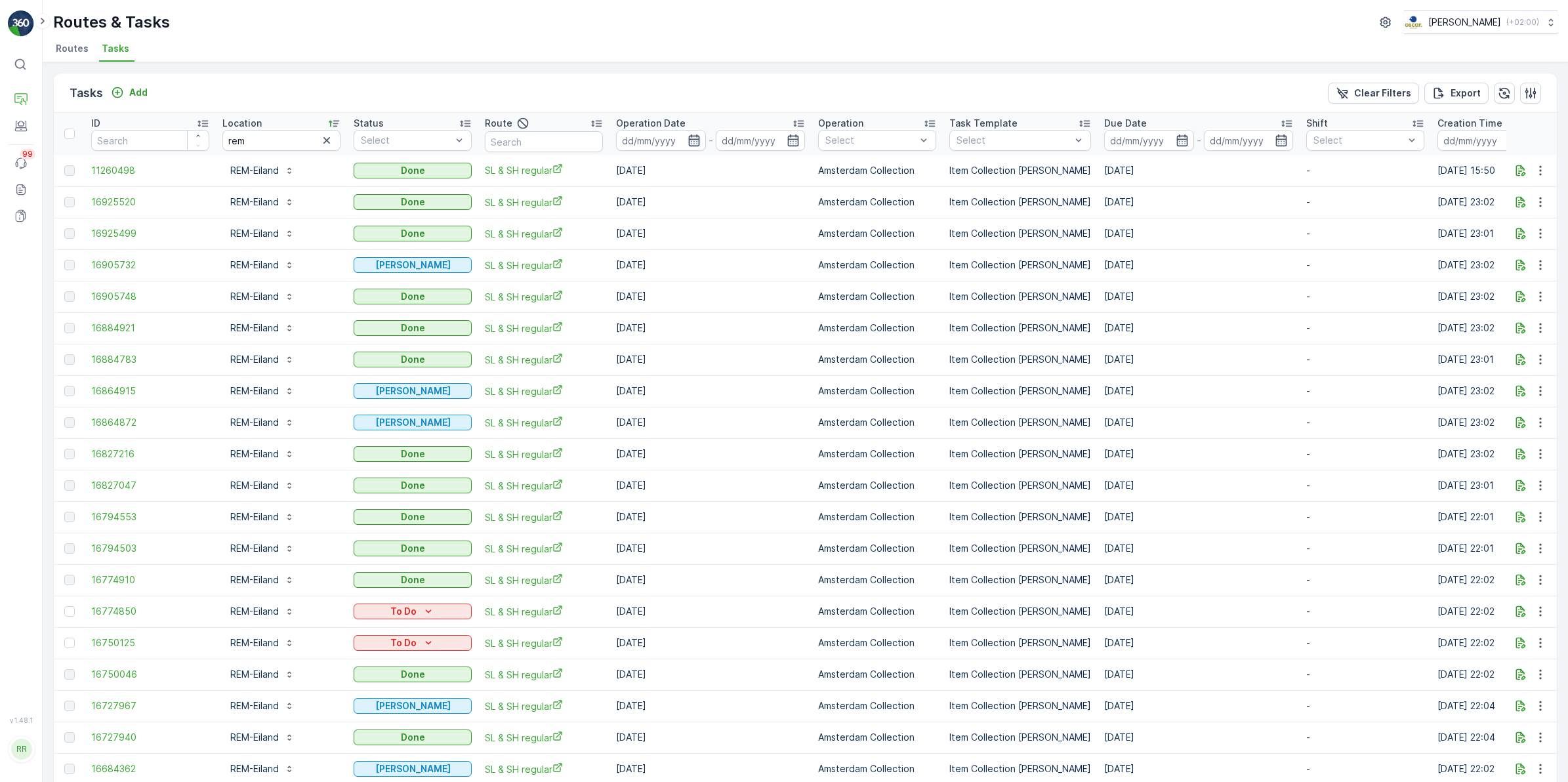
click at [693, 137] on icon "button" at bounding box center [694, 140] width 13 height 13
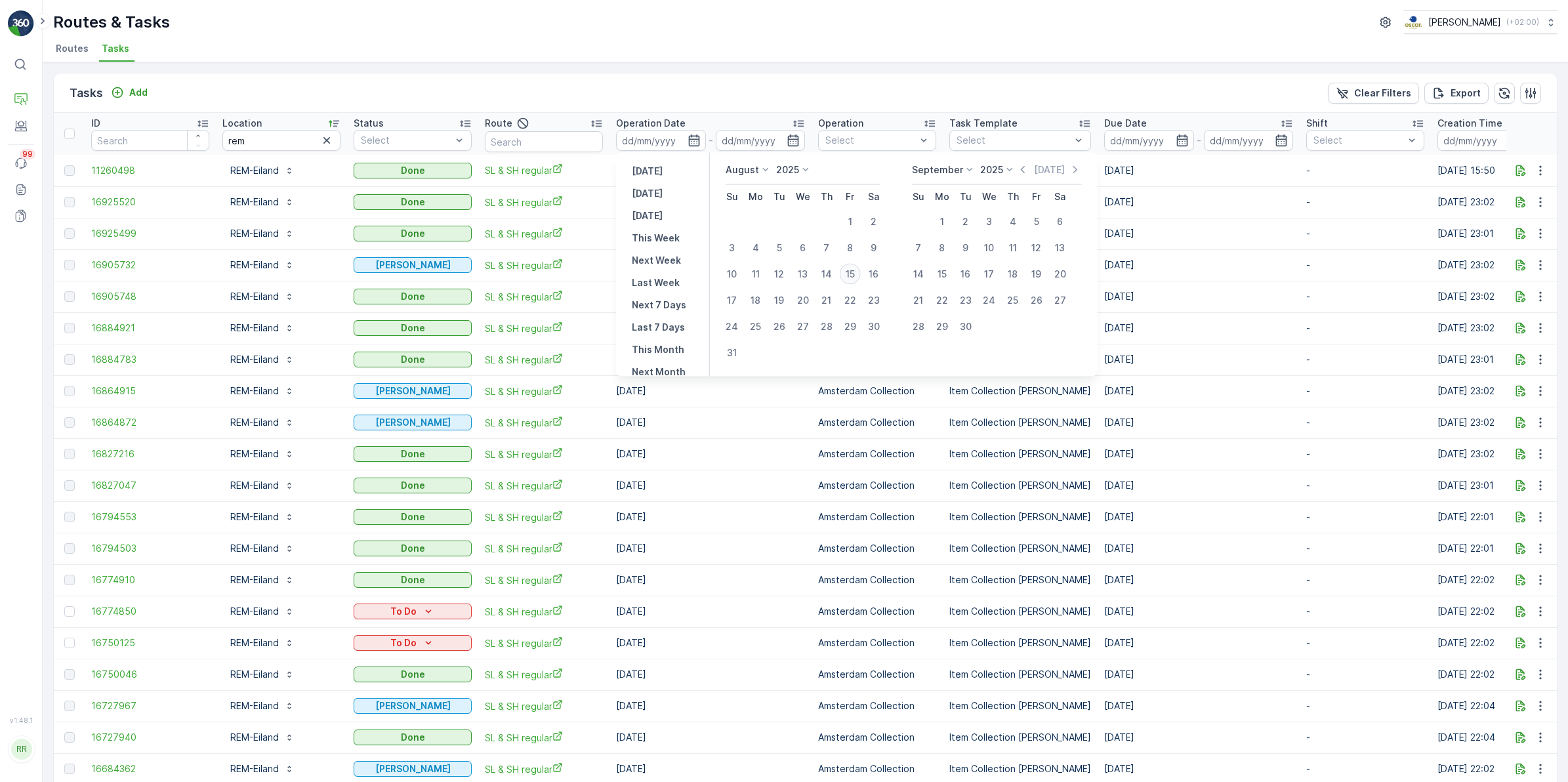
click at [853, 274] on div "15" at bounding box center [850, 274] width 21 height 21
type input "[DATE]"
click at [809, 300] on div "20" at bounding box center [803, 300] width 21 height 21
type input "[DATE]"
click at [853, 271] on div "15" at bounding box center [850, 274] width 21 height 21
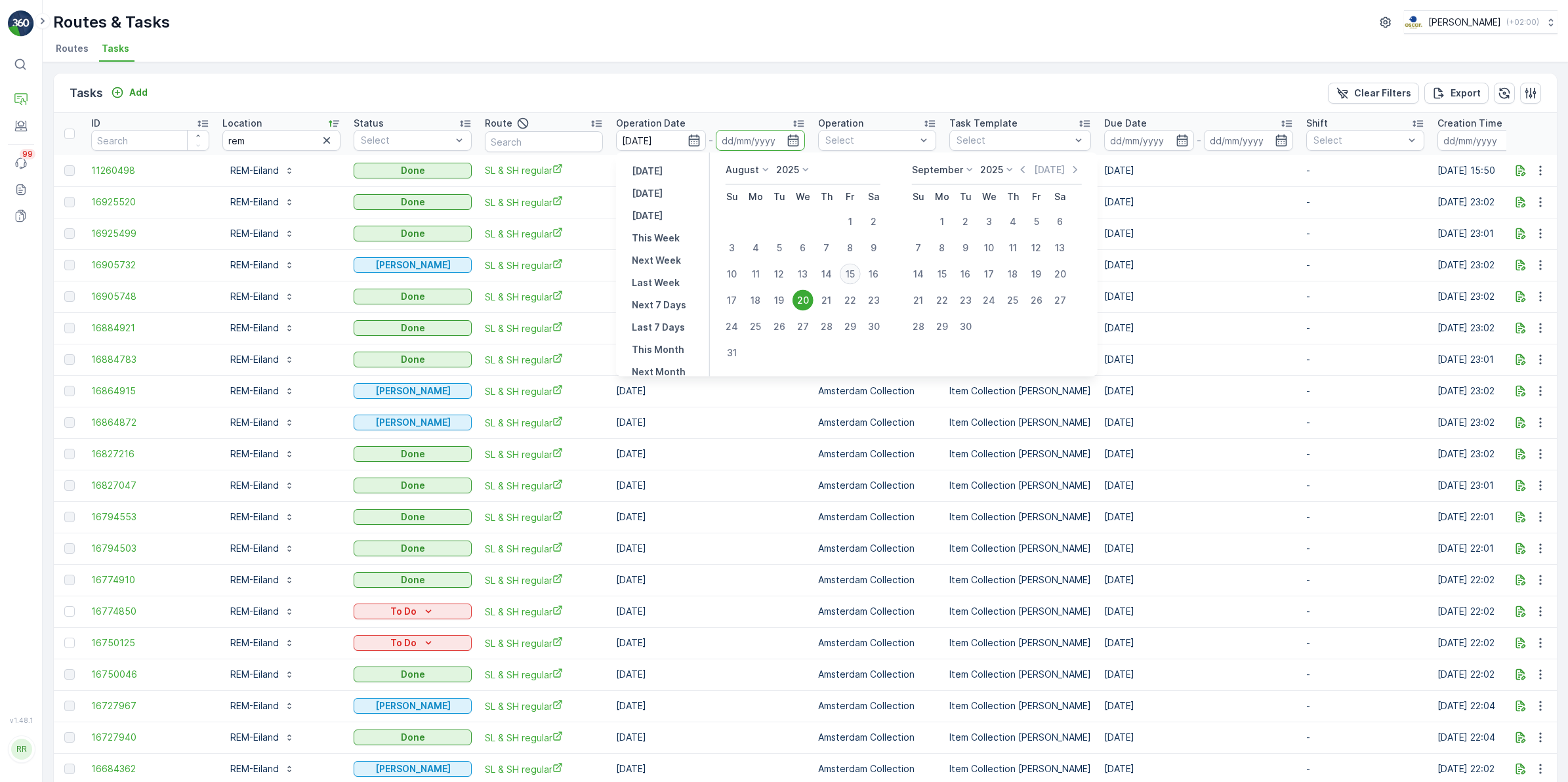
type input "[DATE]"
click at [804, 300] on div "20" at bounding box center [803, 300] width 21 height 21
type input "[DATE]"
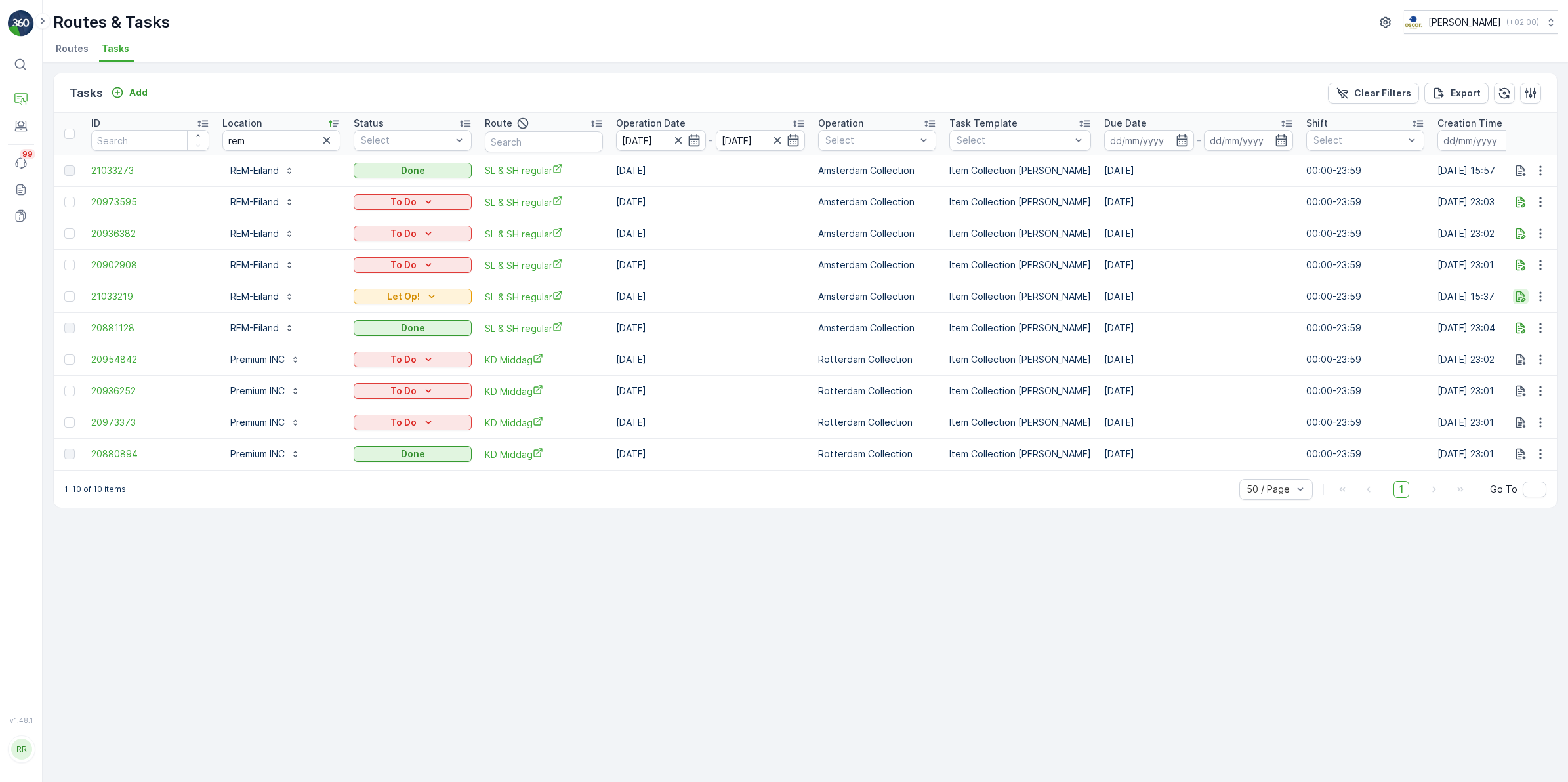
click at [1523, 299] on icon "button" at bounding box center [1521, 297] width 10 height 11
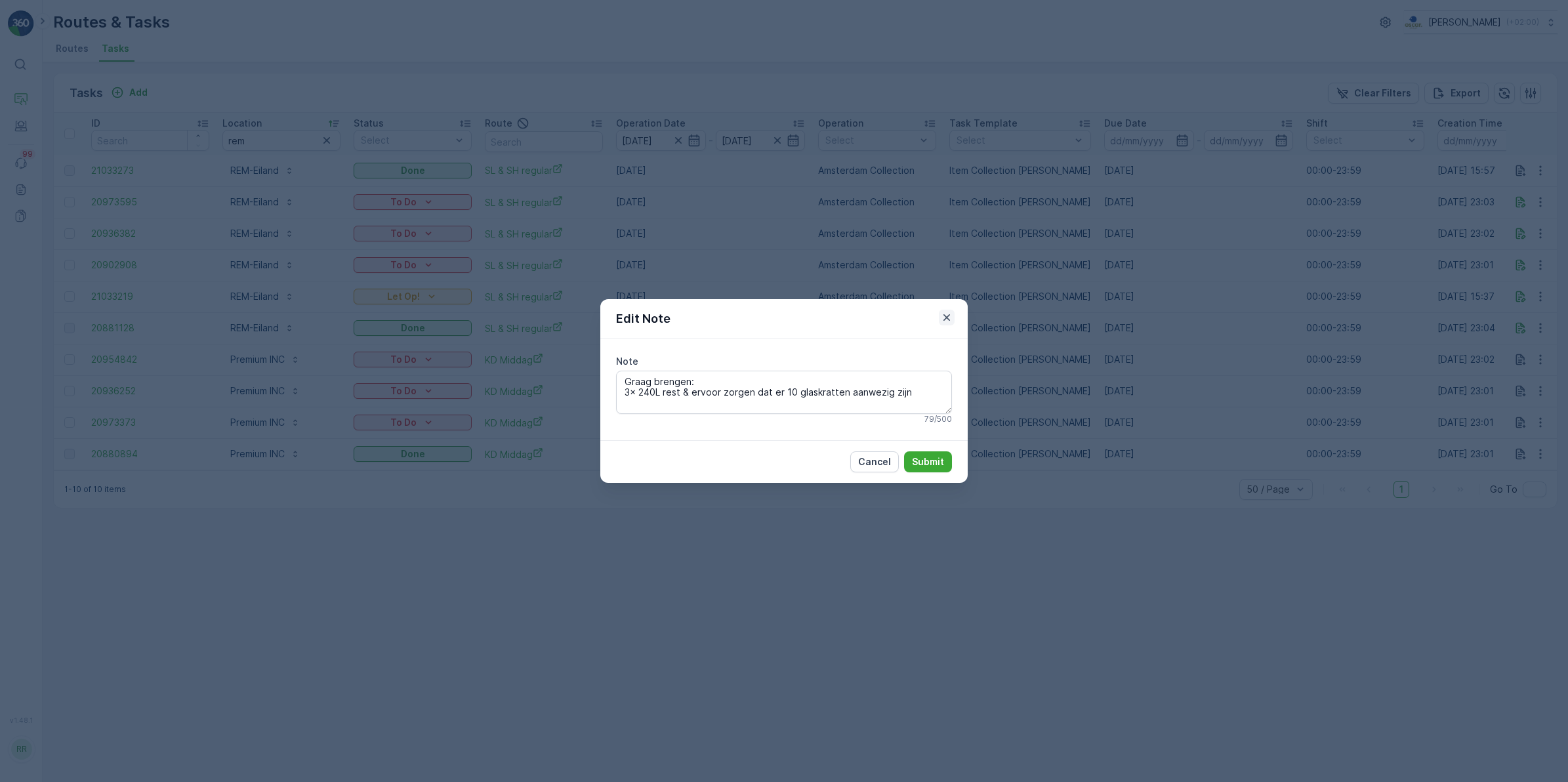
click at [947, 317] on icon "button" at bounding box center [947, 317] width 6 height 6
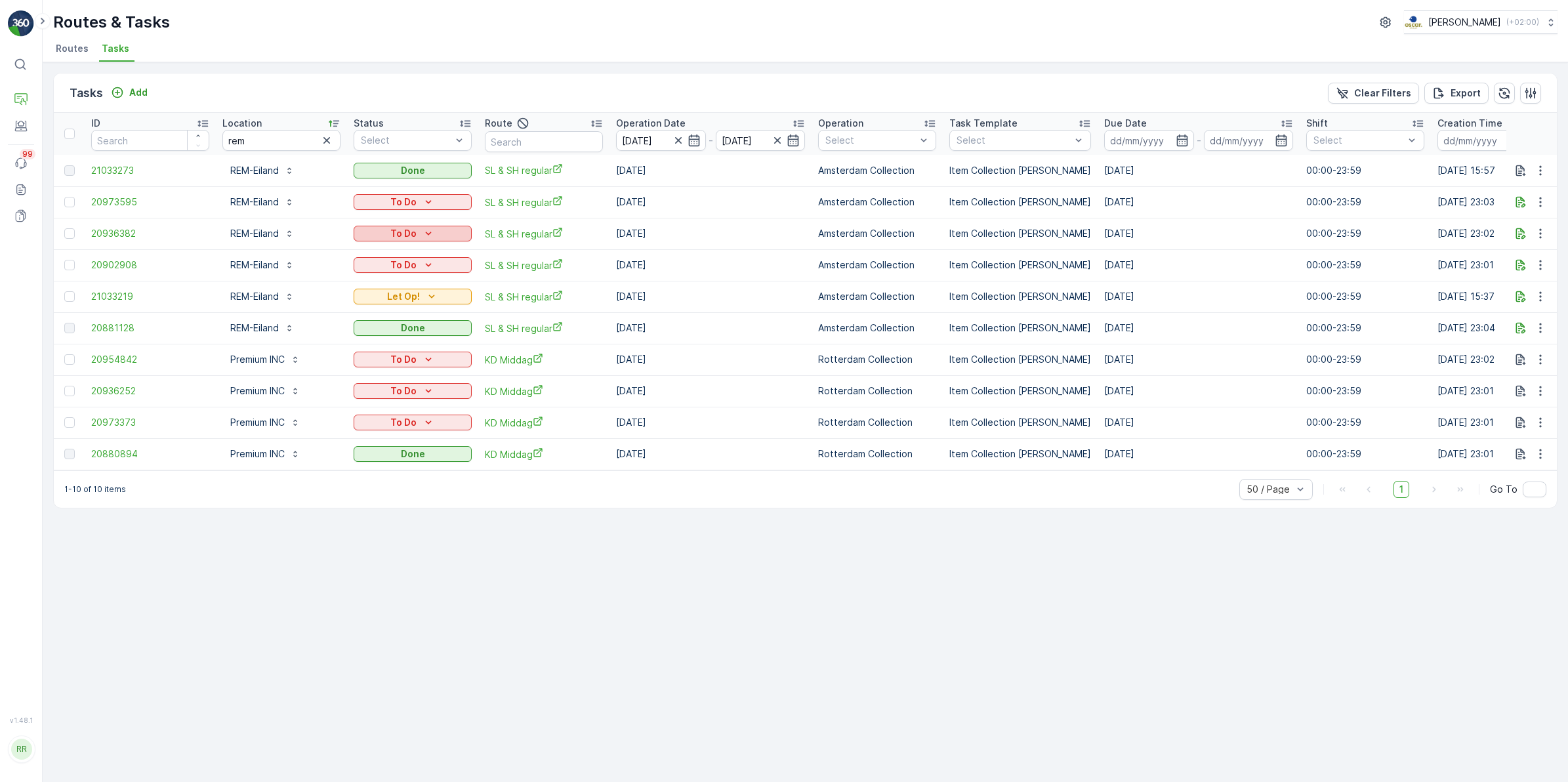
click at [440, 230] on div "To Do" at bounding box center [412, 233] width 107 height 13
click at [510, 87] on div "Tasks Add Clear Filters Export" at bounding box center [805, 93] width 1503 height 39
click at [1517, 301] on icon "button" at bounding box center [1521, 297] width 10 height 11
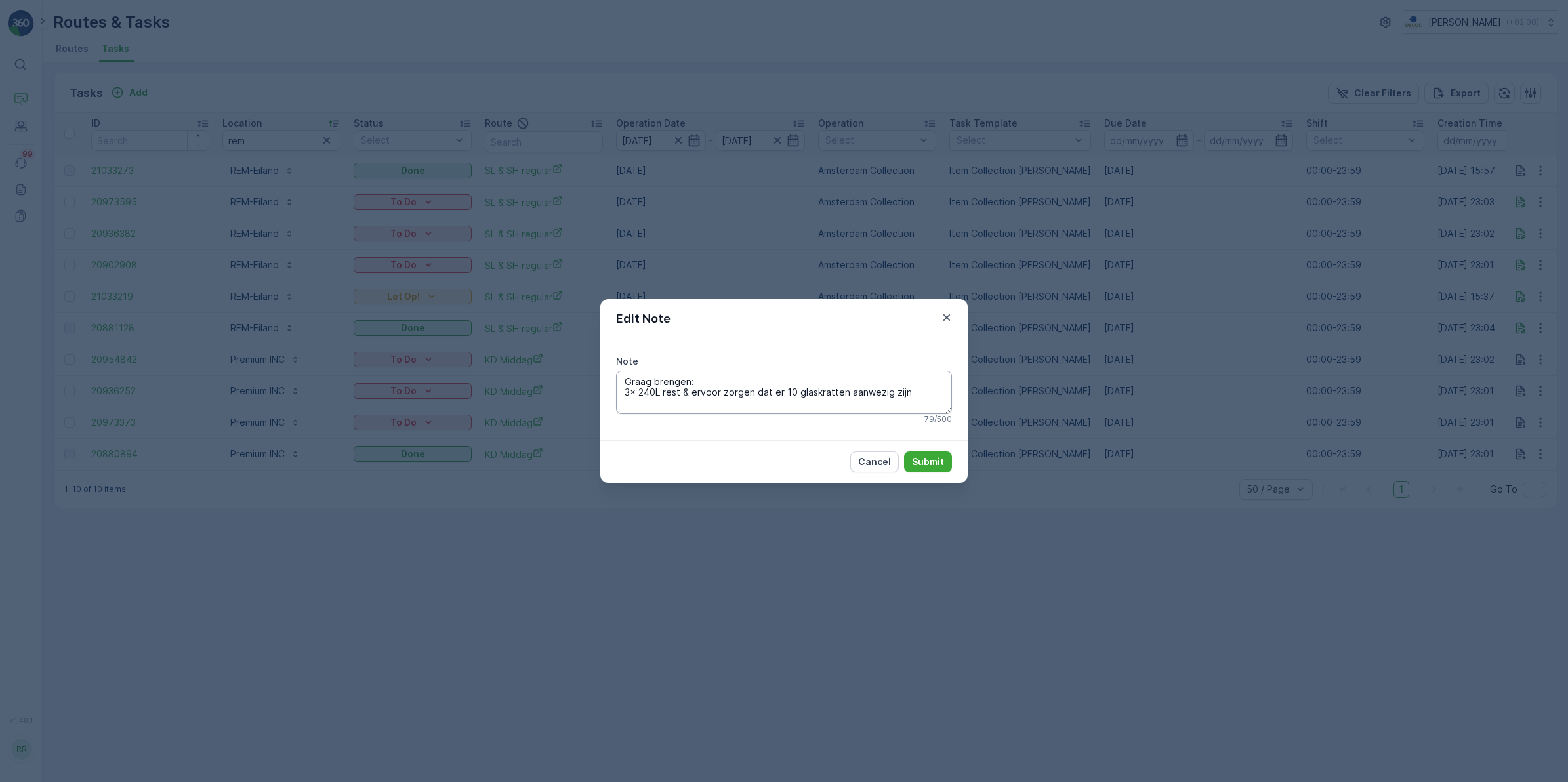
drag, startPoint x: 904, startPoint y: 395, endPoint x: 783, endPoint y: 397, distance: 121.0
click at [783, 397] on textarea "Graag brengen: 3x 240L rest & ervoor zorgen dat er 10 glaskratten aanwezig zijn" at bounding box center [783, 392] width 336 height 43
click at [949, 319] on icon "button" at bounding box center [947, 317] width 6 height 6
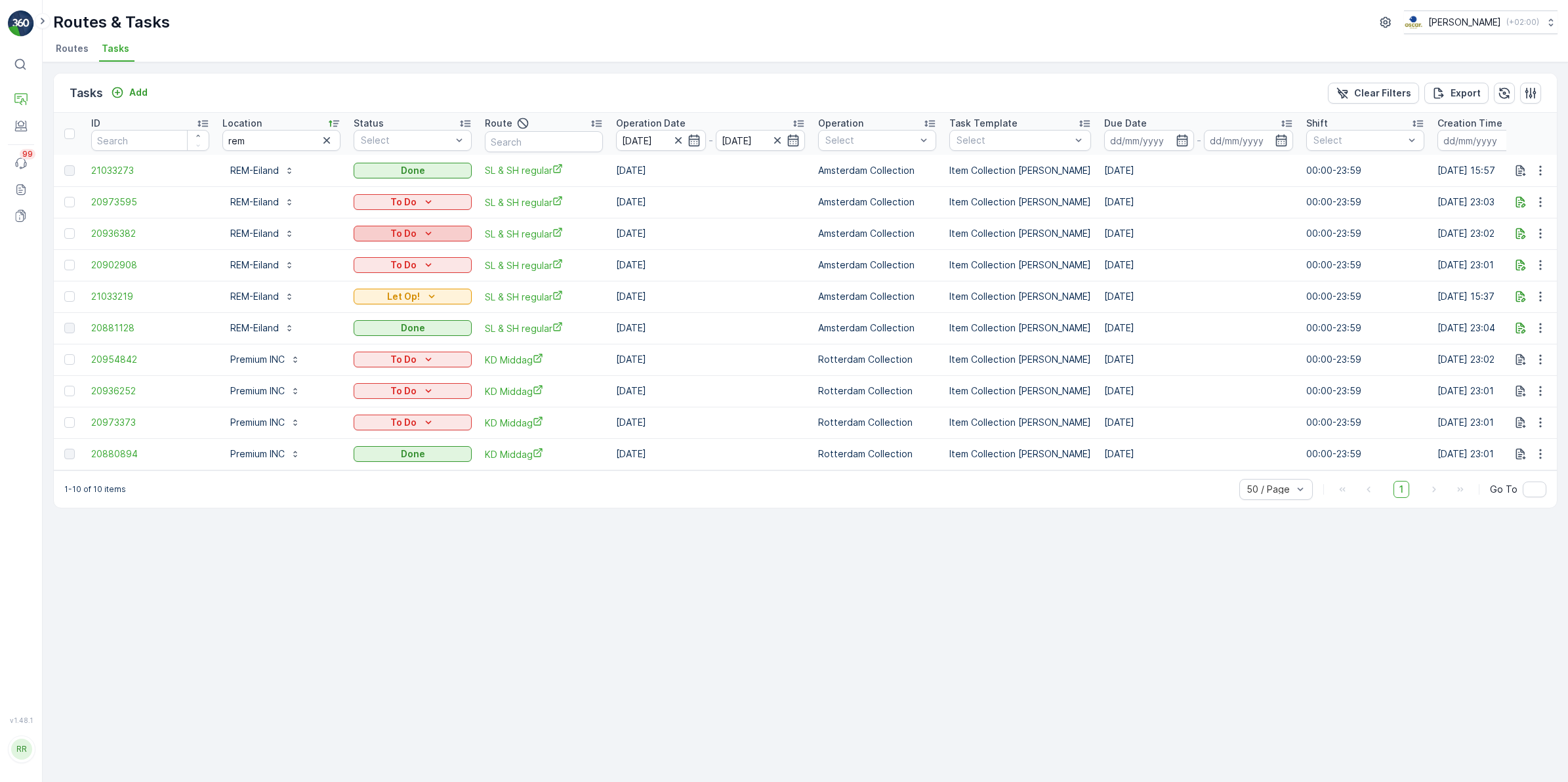
click at [438, 234] on div "To Do" at bounding box center [412, 233] width 107 height 13
click at [390, 251] on span "Let Op!" at bounding box center [378, 253] width 33 height 13
click at [1536, 236] on icon "button" at bounding box center [1540, 233] width 13 height 13
click at [435, 233] on icon "Let Op!" at bounding box center [432, 233] width 13 height 13
click at [583, 100] on div "Tasks Add Clear Filters Export" at bounding box center [805, 93] width 1503 height 39
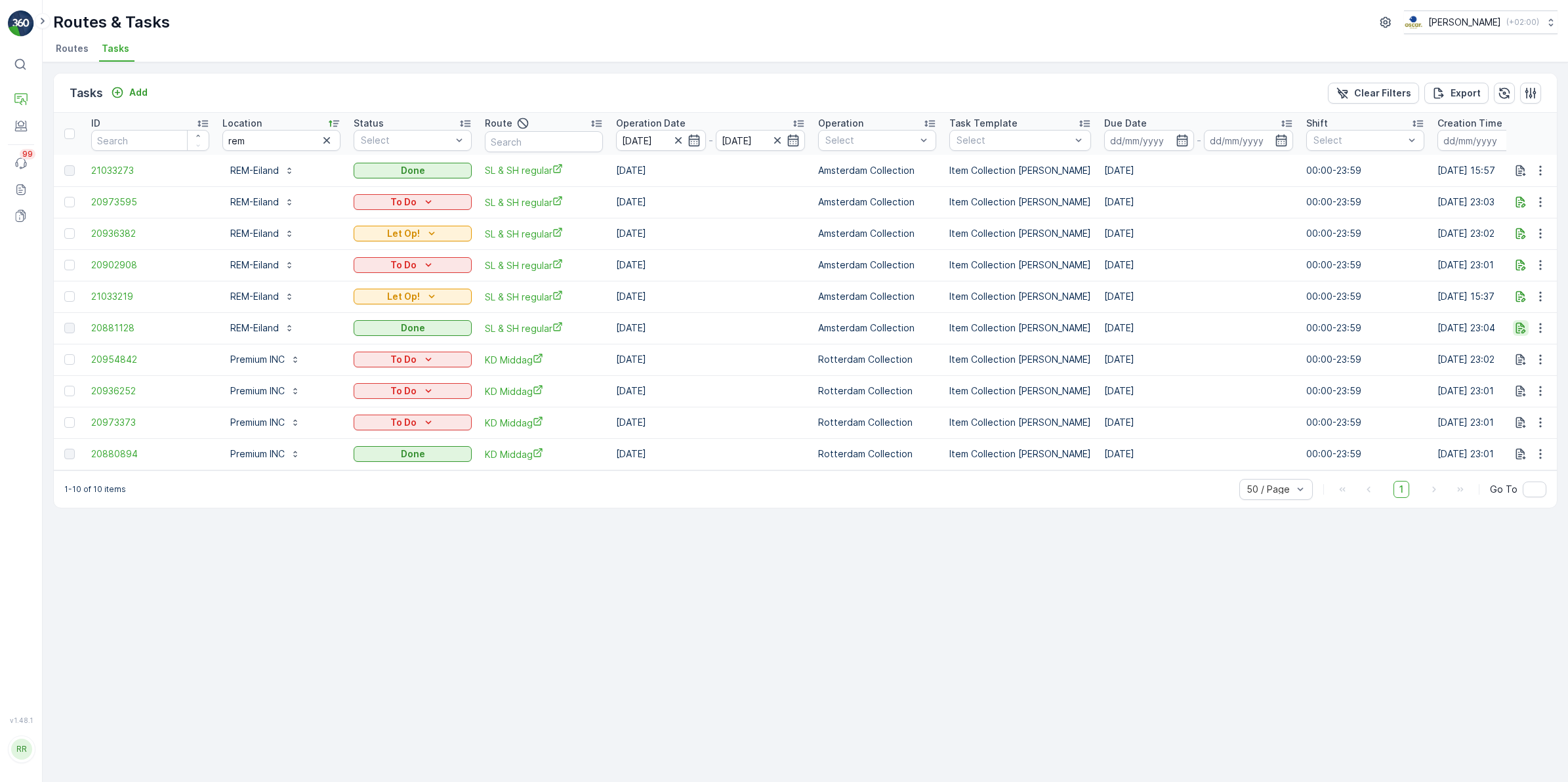
click at [1520, 322] on icon "button" at bounding box center [1521, 328] width 13 height 13
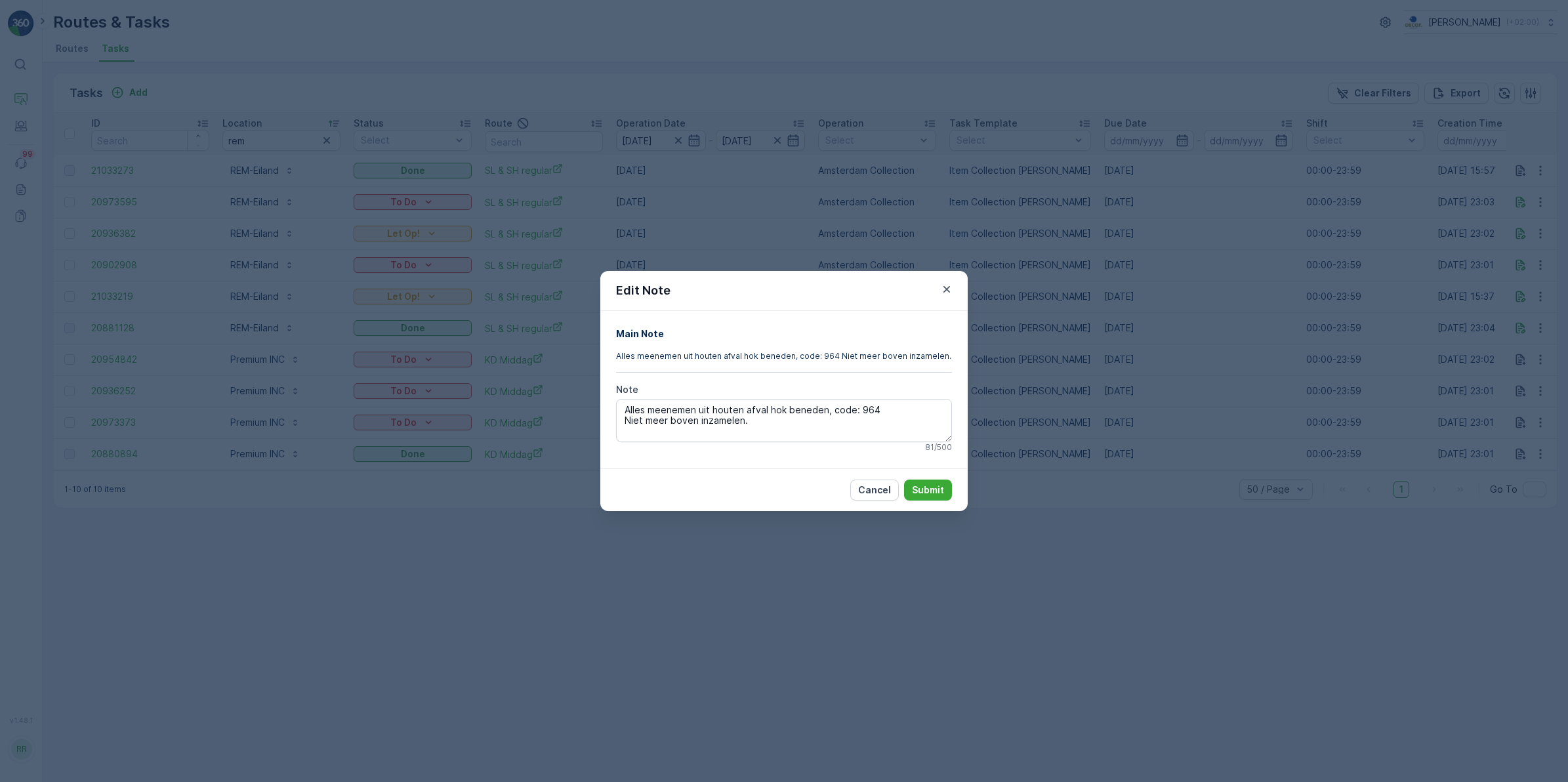
click at [950, 289] on icon "button" at bounding box center [947, 289] width 13 height 13
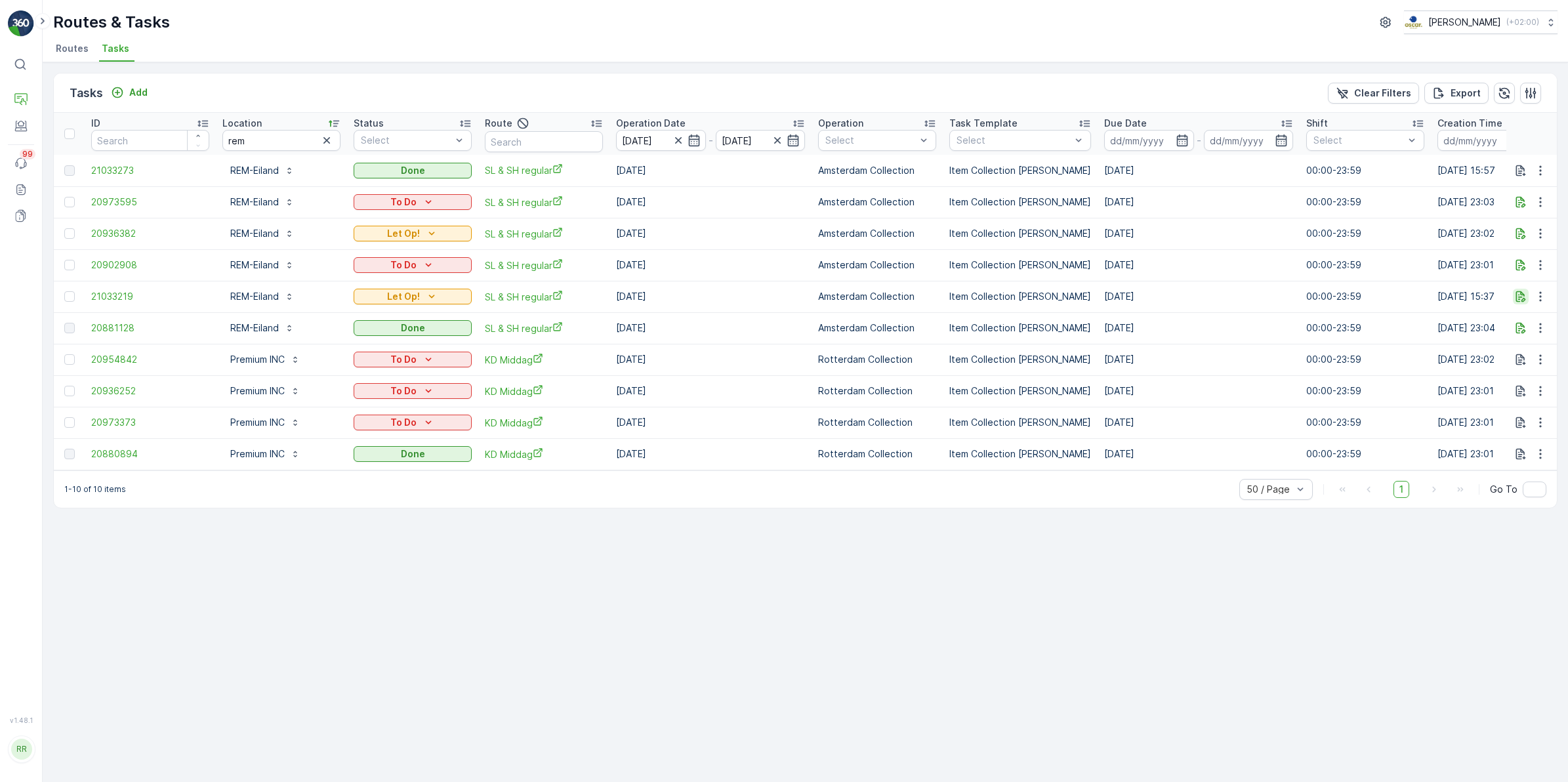
click at [1522, 295] on icon "button" at bounding box center [1521, 297] width 10 height 11
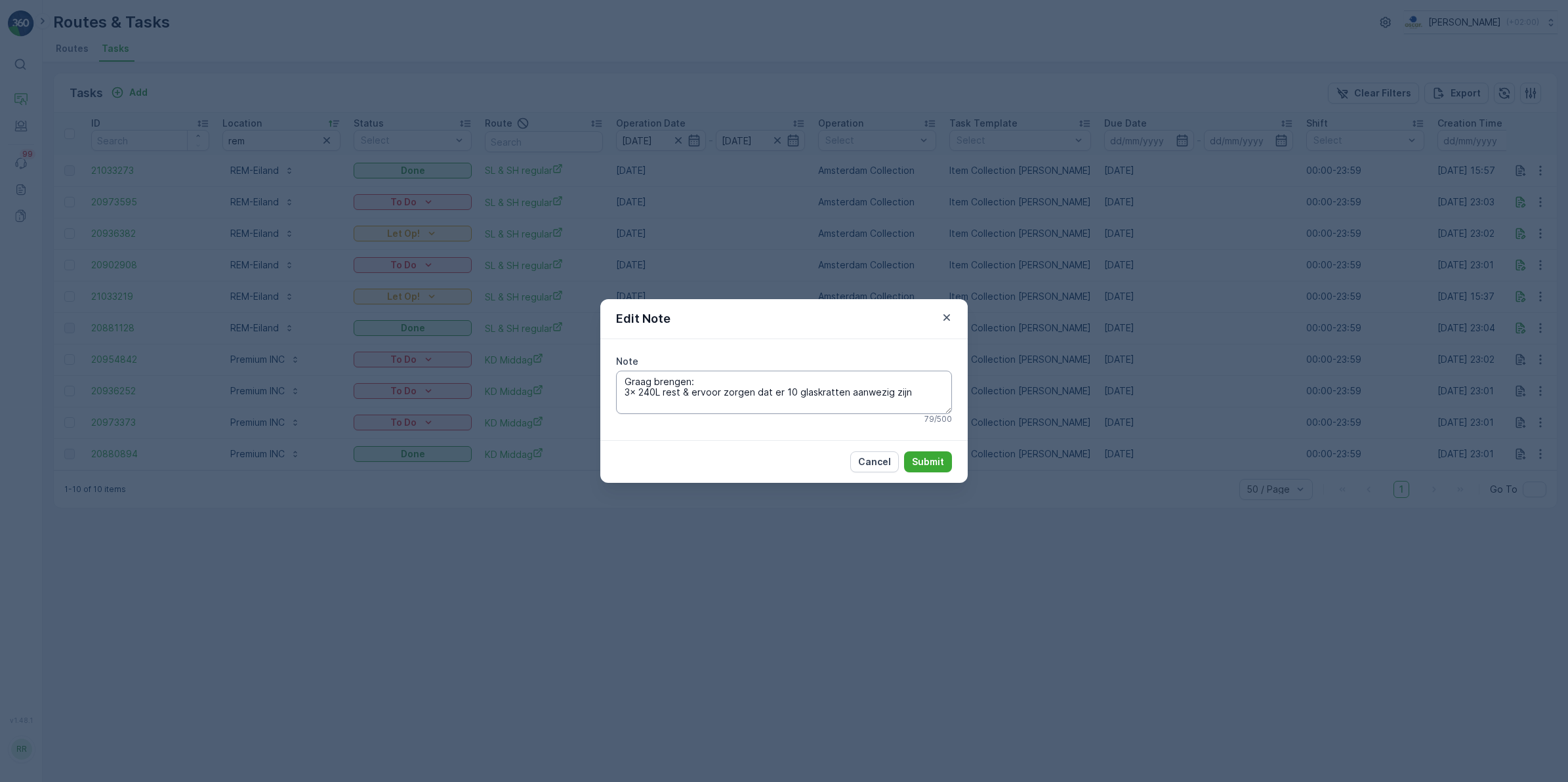
click at [683, 396] on textarea "Graag brengen: 3x 240L rest & ervoor zorgen dat er 10 glaskratten aanwezig zijn" at bounding box center [783, 392] width 336 height 43
click at [946, 317] on icon "button" at bounding box center [947, 317] width 6 height 6
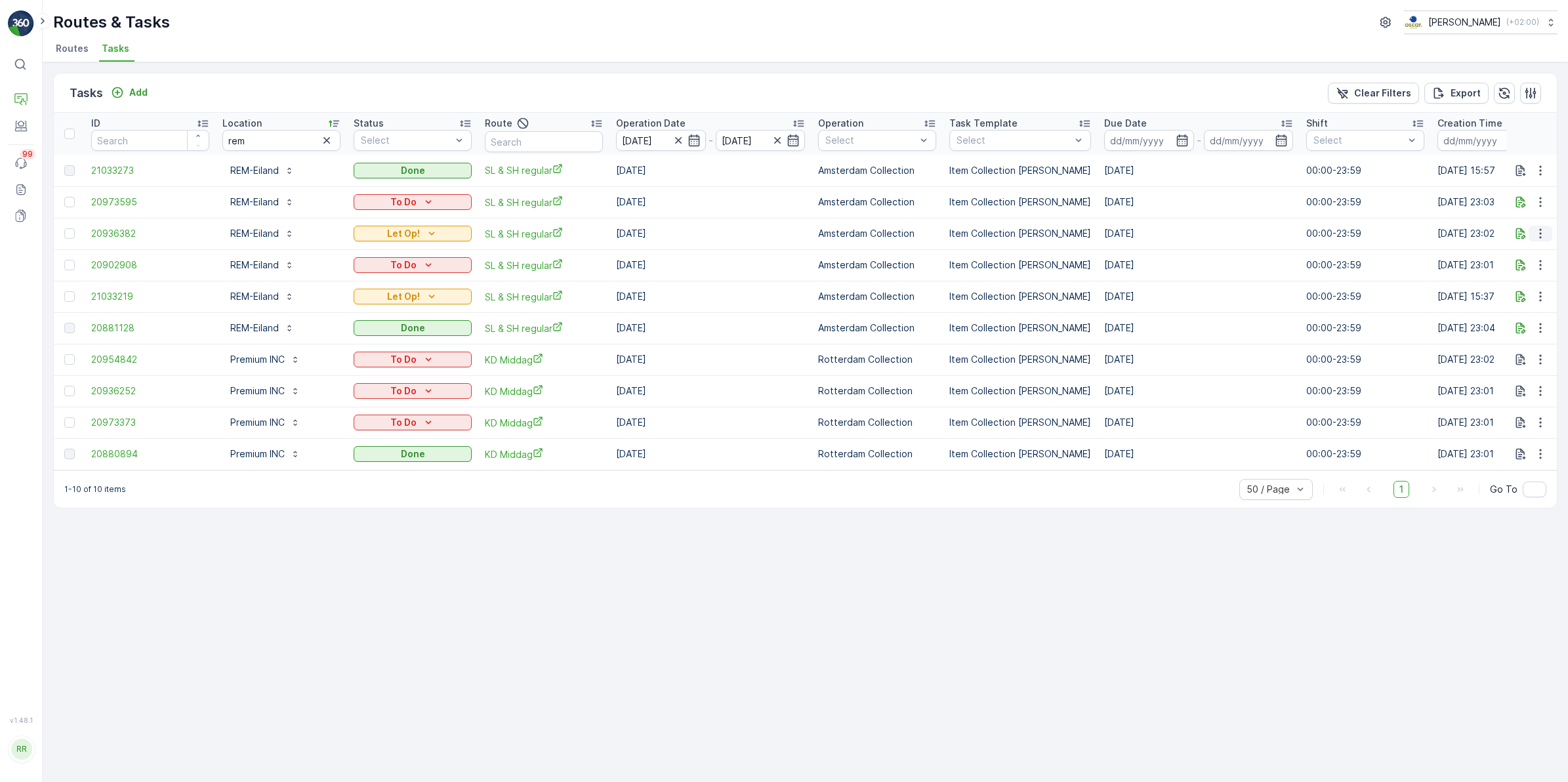
click at [1535, 231] on icon "button" at bounding box center [1540, 233] width 13 height 13
click at [415, 237] on p "Let Op!" at bounding box center [404, 233] width 33 height 13
click at [1539, 236] on icon "button" at bounding box center [1540, 233] width 13 height 13
click at [423, 233] on div "Let Op!" at bounding box center [412, 233] width 107 height 13
click at [1526, 235] on icon "button" at bounding box center [1521, 233] width 13 height 13
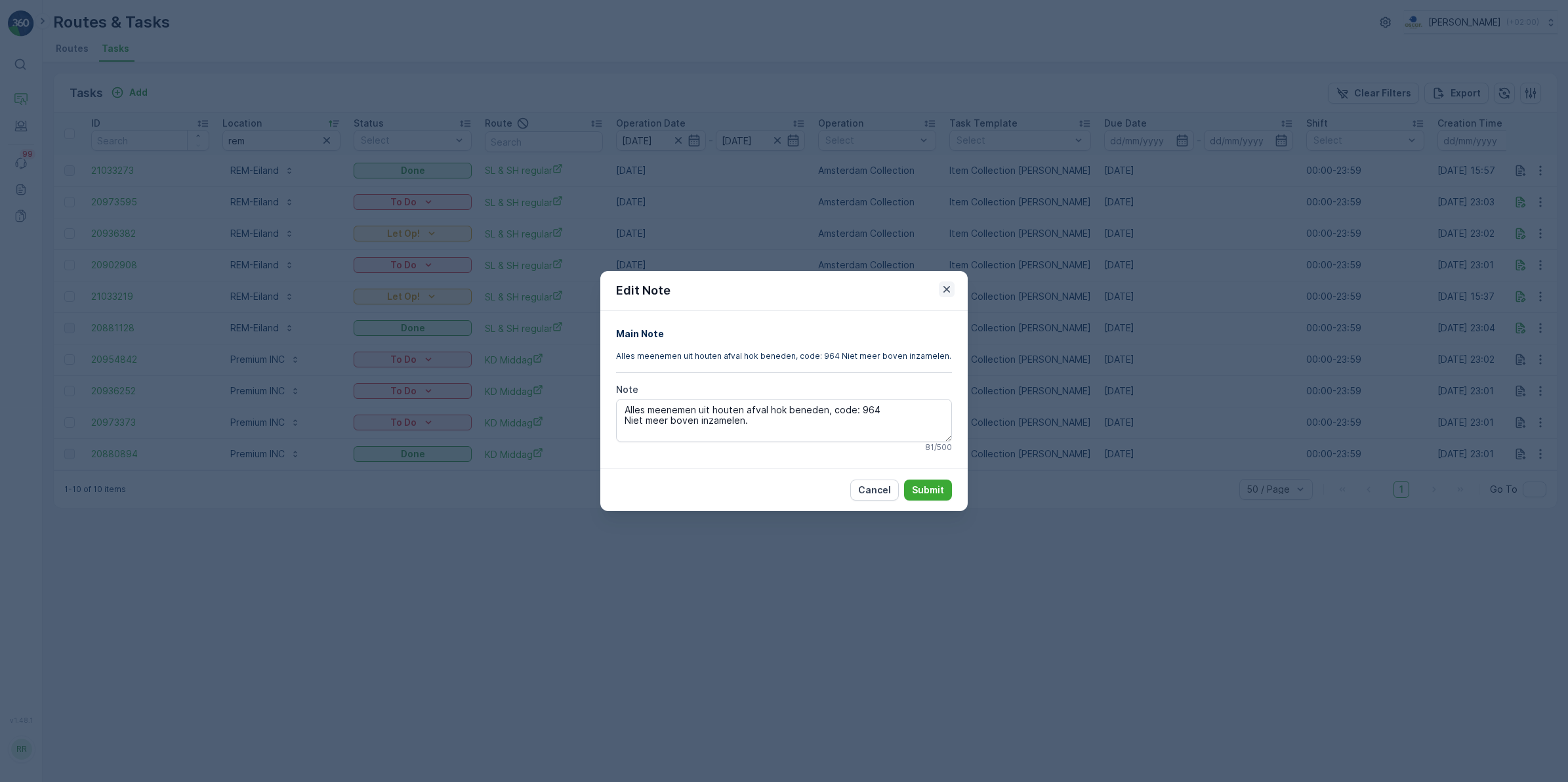
click at [949, 292] on icon "button" at bounding box center [947, 289] width 6 height 6
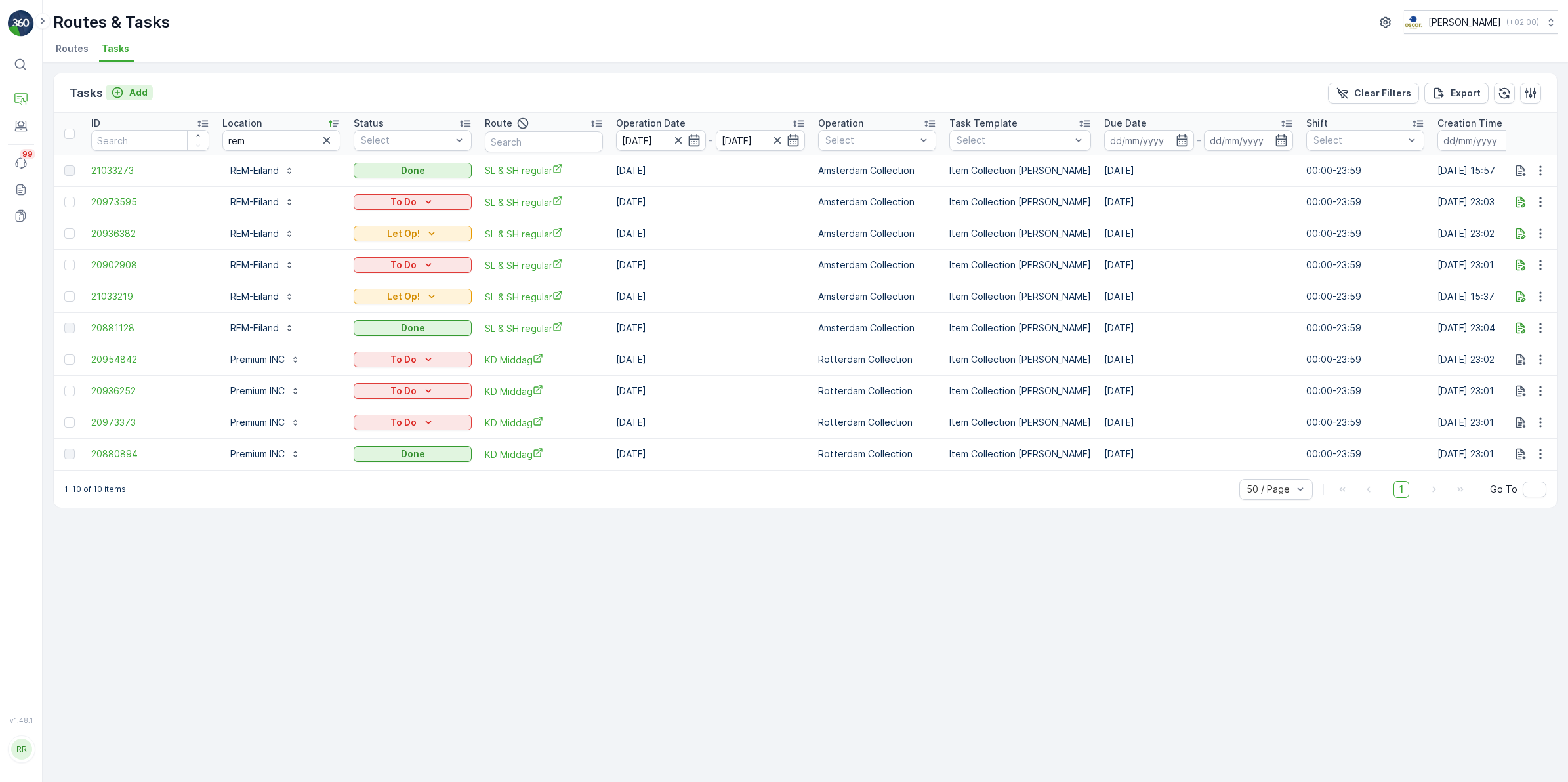
click at [130, 92] on p "Add" at bounding box center [139, 92] width 19 height 13
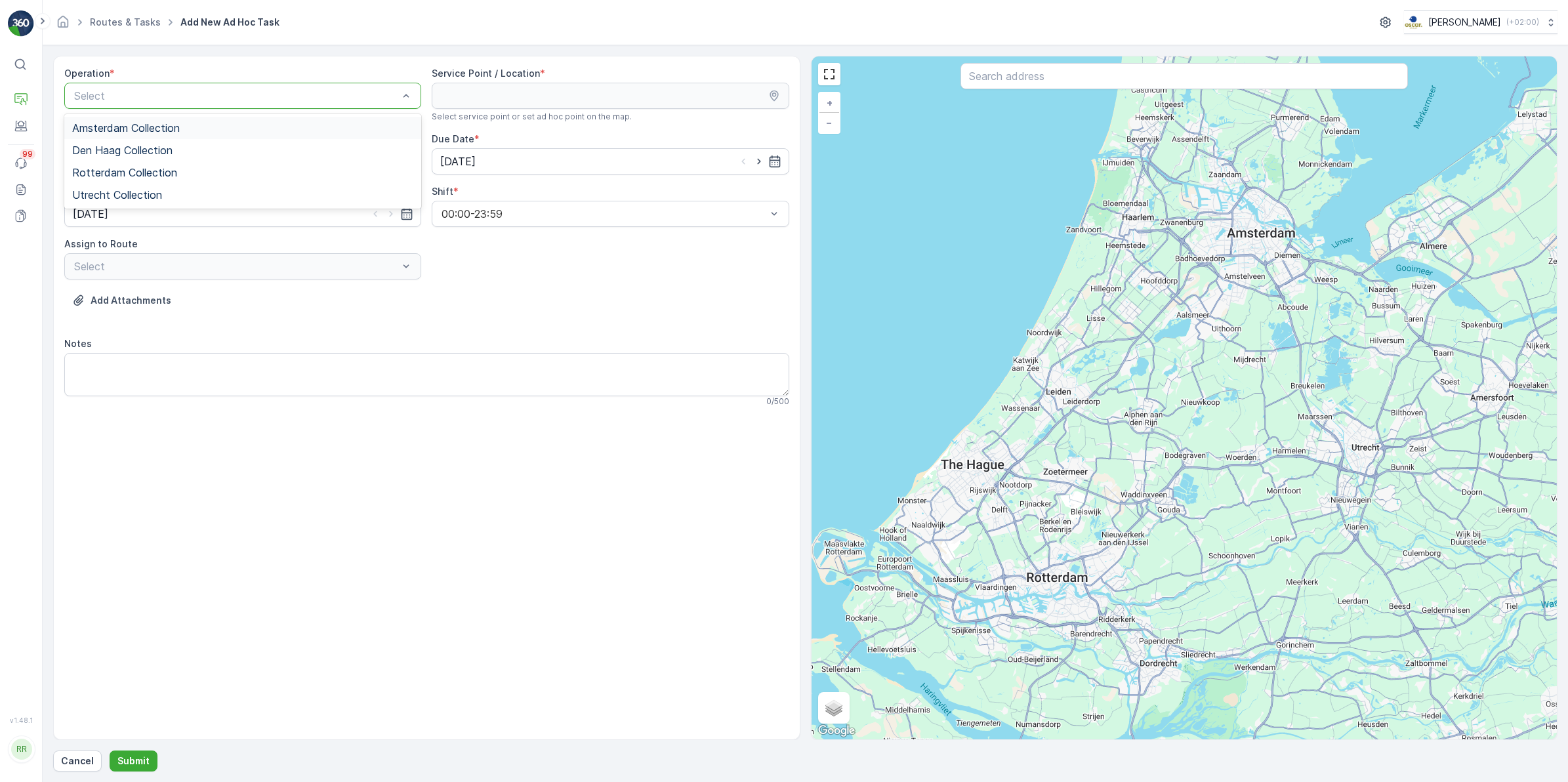
click at [158, 120] on div "Amsterdam Collection" at bounding box center [243, 127] width 357 height 22
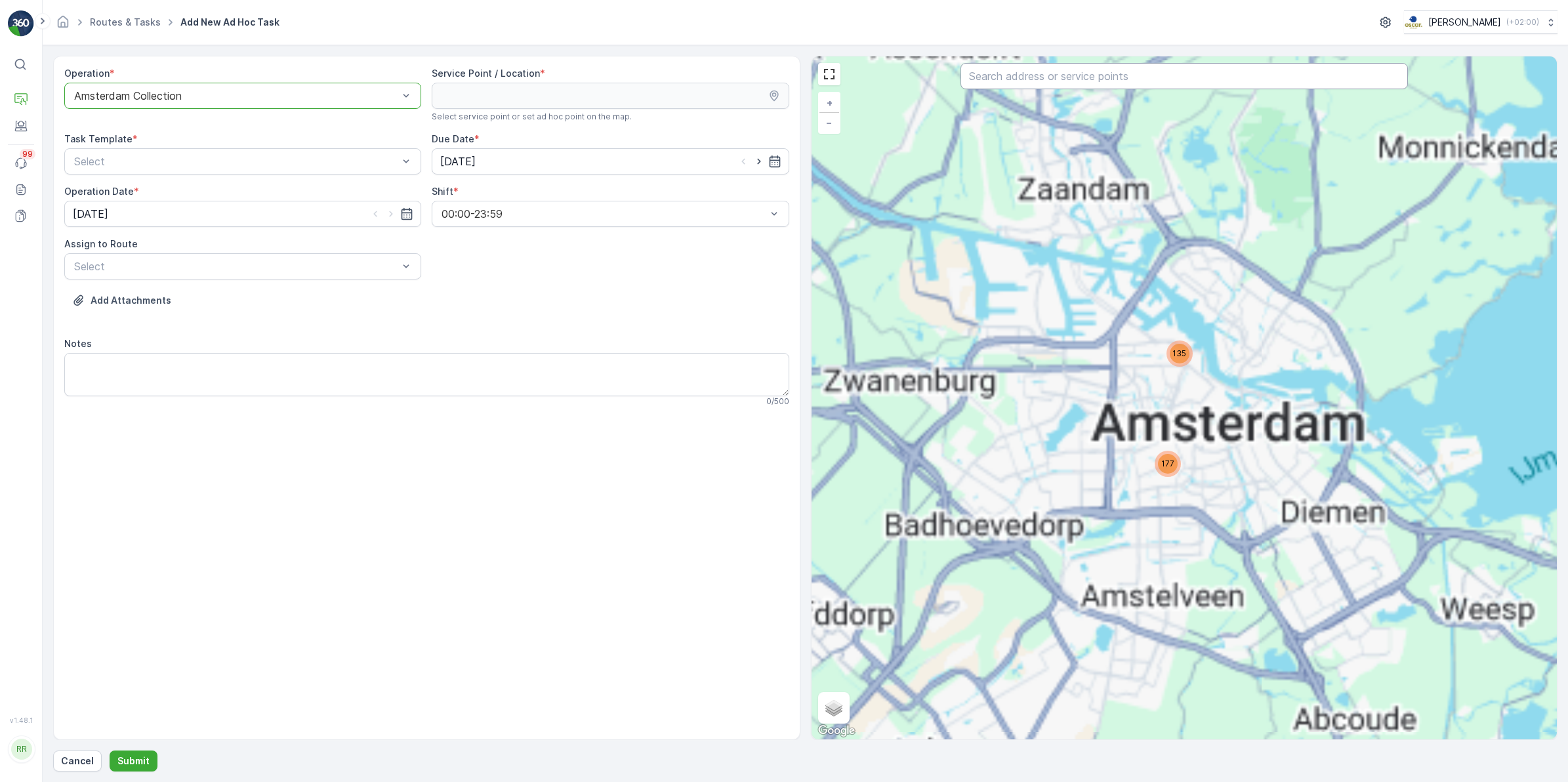
click at [1133, 75] on input "text" at bounding box center [1184, 76] width 447 height 26
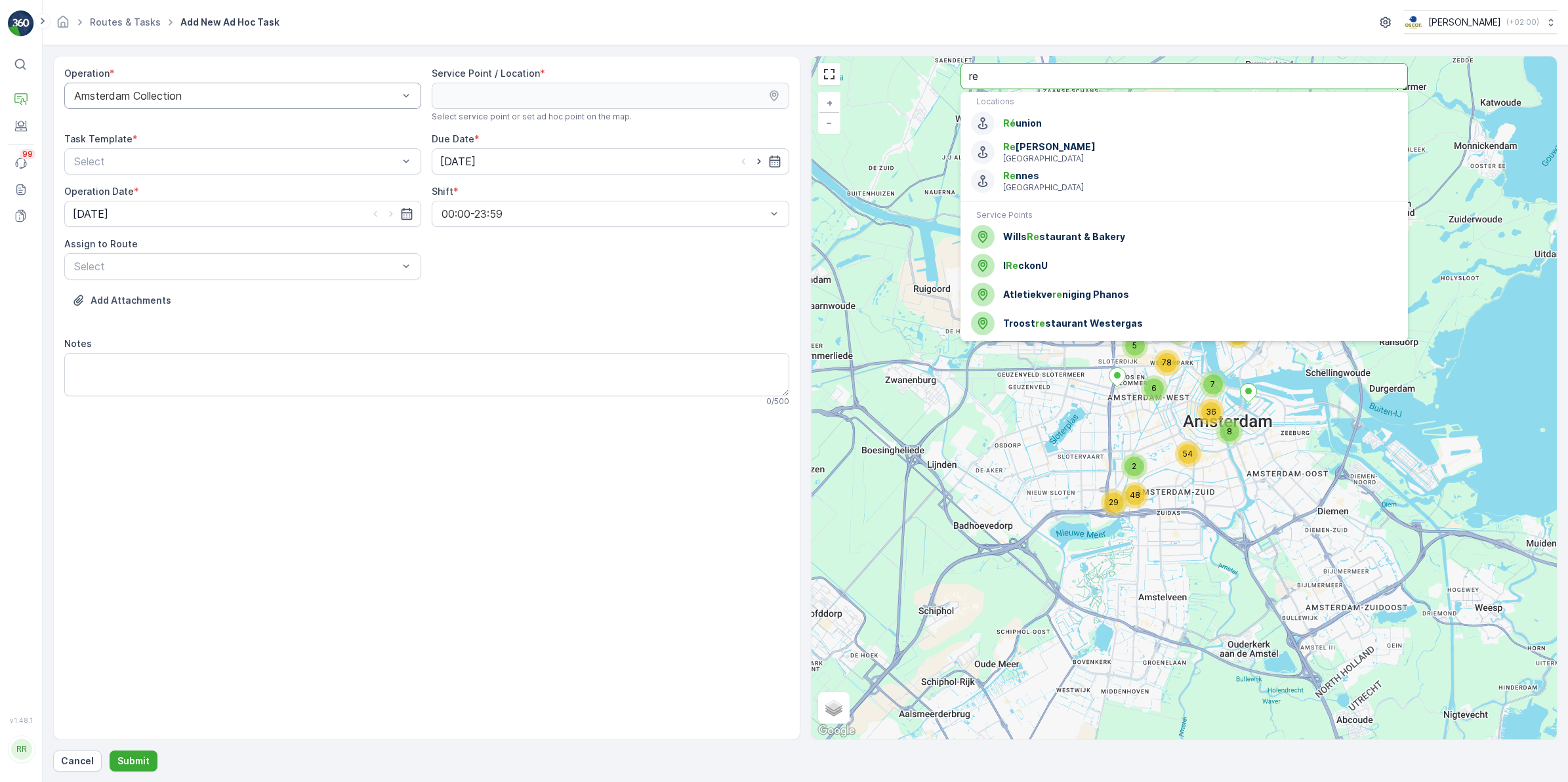
click at [1029, 74] on input "re" at bounding box center [1184, 76] width 447 height 26
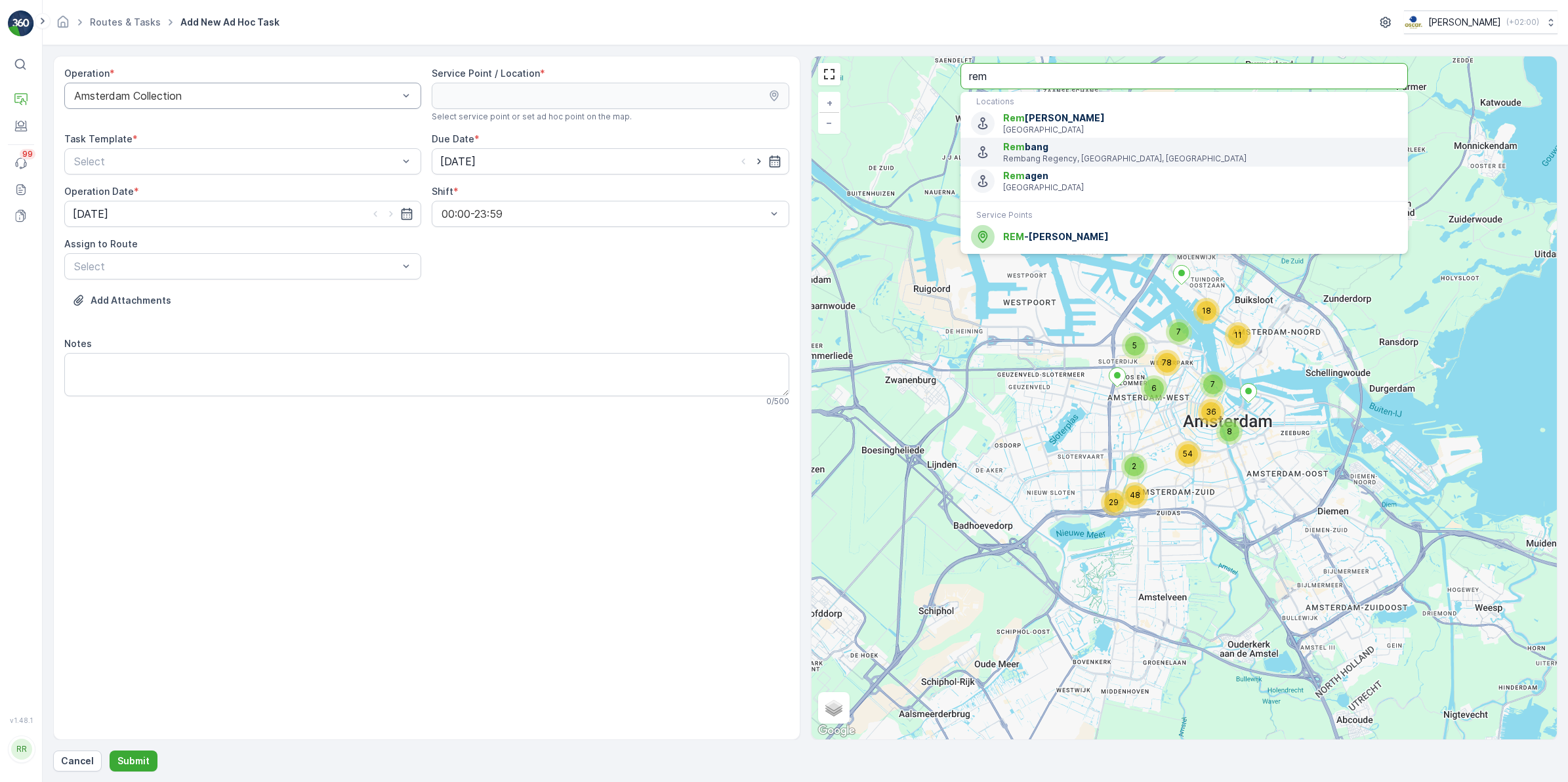
type input "rem"
click at [1045, 244] on div "REM -Eiland" at bounding box center [1184, 236] width 427 height 24
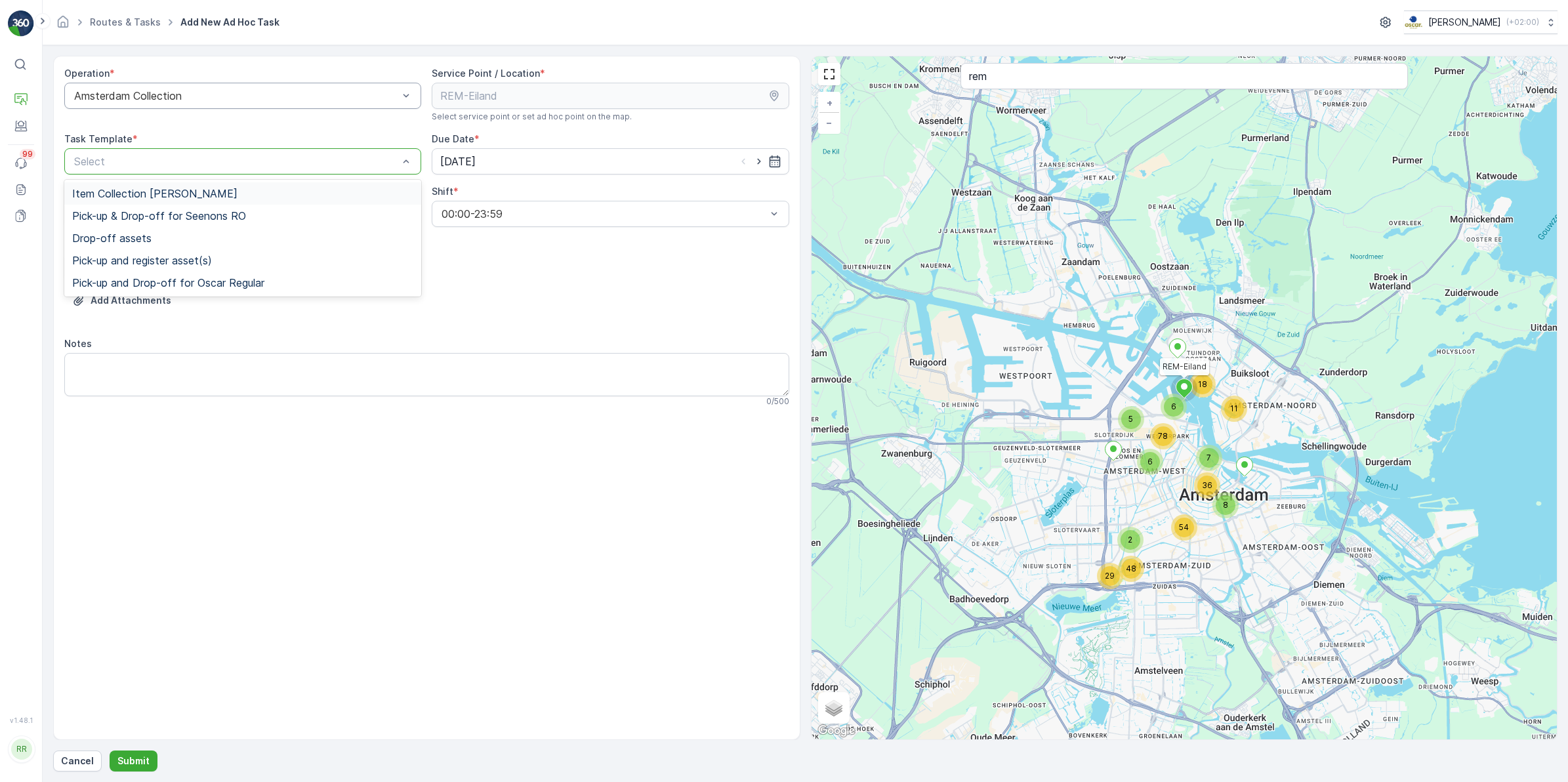
click at [316, 164] on div at bounding box center [236, 161] width 326 height 11
click at [251, 168] on p "Select" at bounding box center [236, 161] width 324 height 16
click at [231, 189] on div "Item Collection [PERSON_NAME]" at bounding box center [243, 193] width 341 height 11
click at [571, 158] on input "[DATE]" at bounding box center [610, 161] width 357 height 26
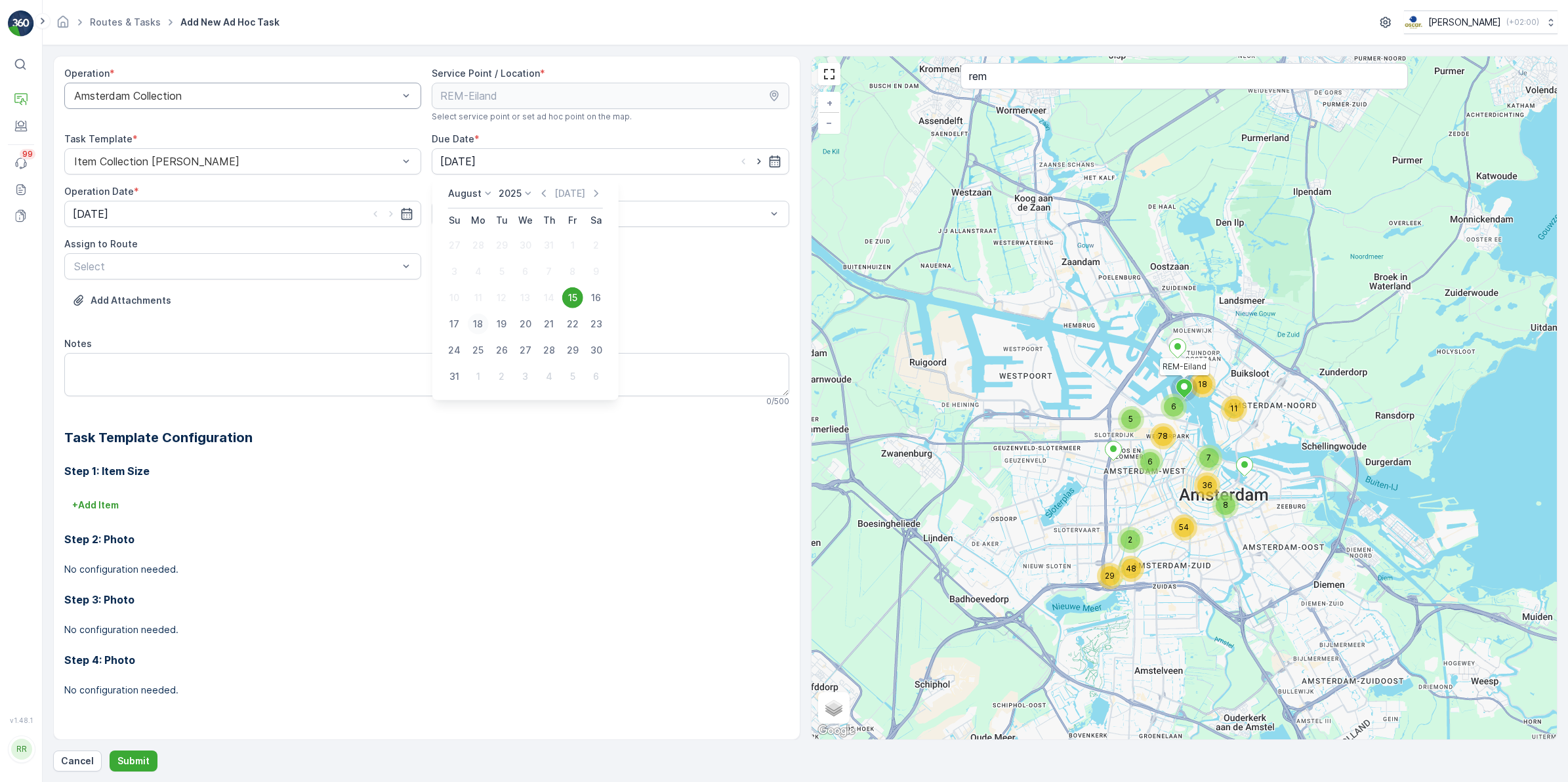
click at [482, 323] on div "18" at bounding box center [478, 324] width 21 height 21
type input "[DATE]"
click at [227, 217] on input "[DATE]" at bounding box center [243, 213] width 357 height 26
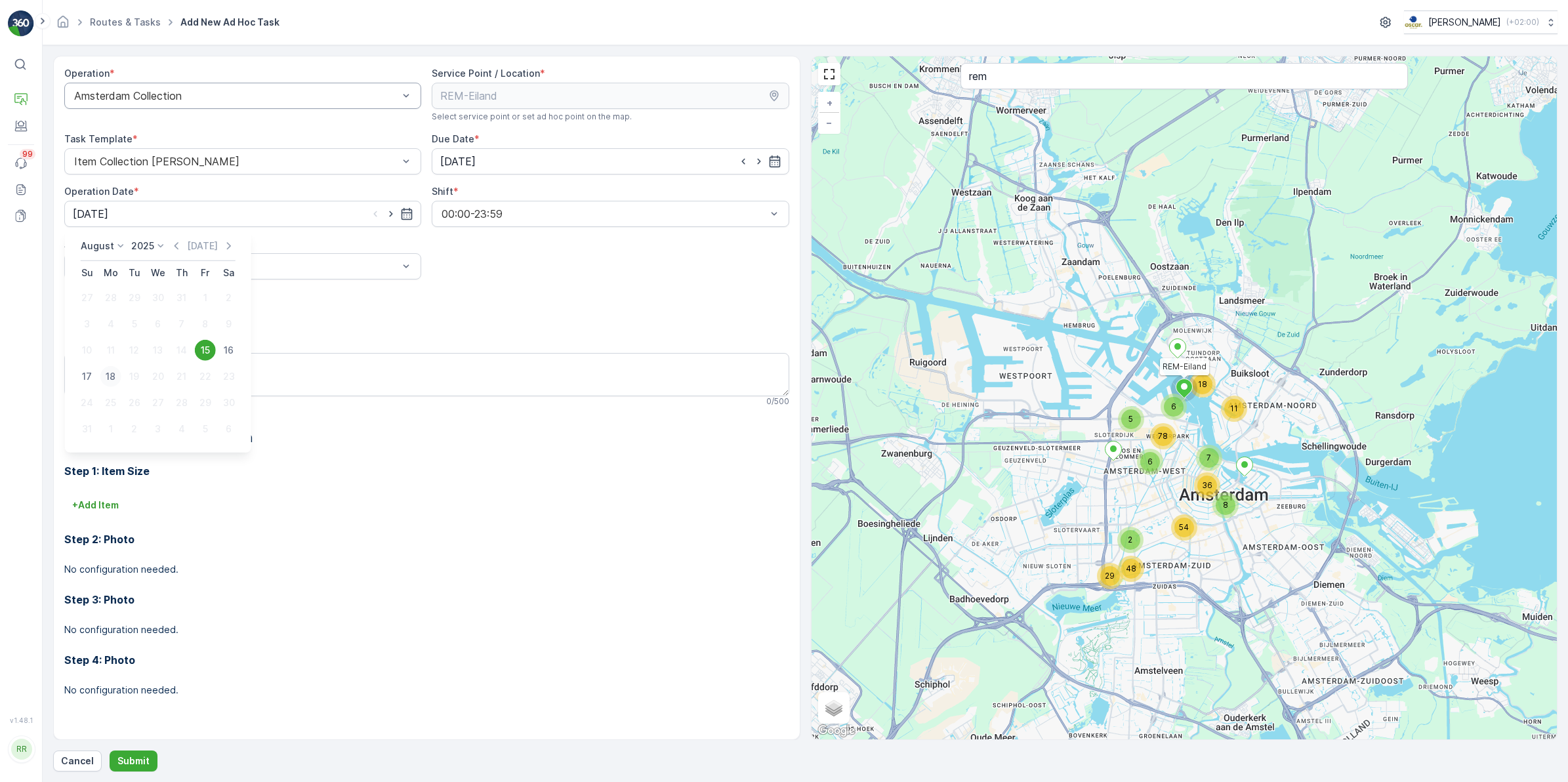
click at [106, 372] on div "18" at bounding box center [110, 376] width 21 height 21
type input "[DATE]"
click at [168, 264] on div at bounding box center [236, 266] width 326 height 11
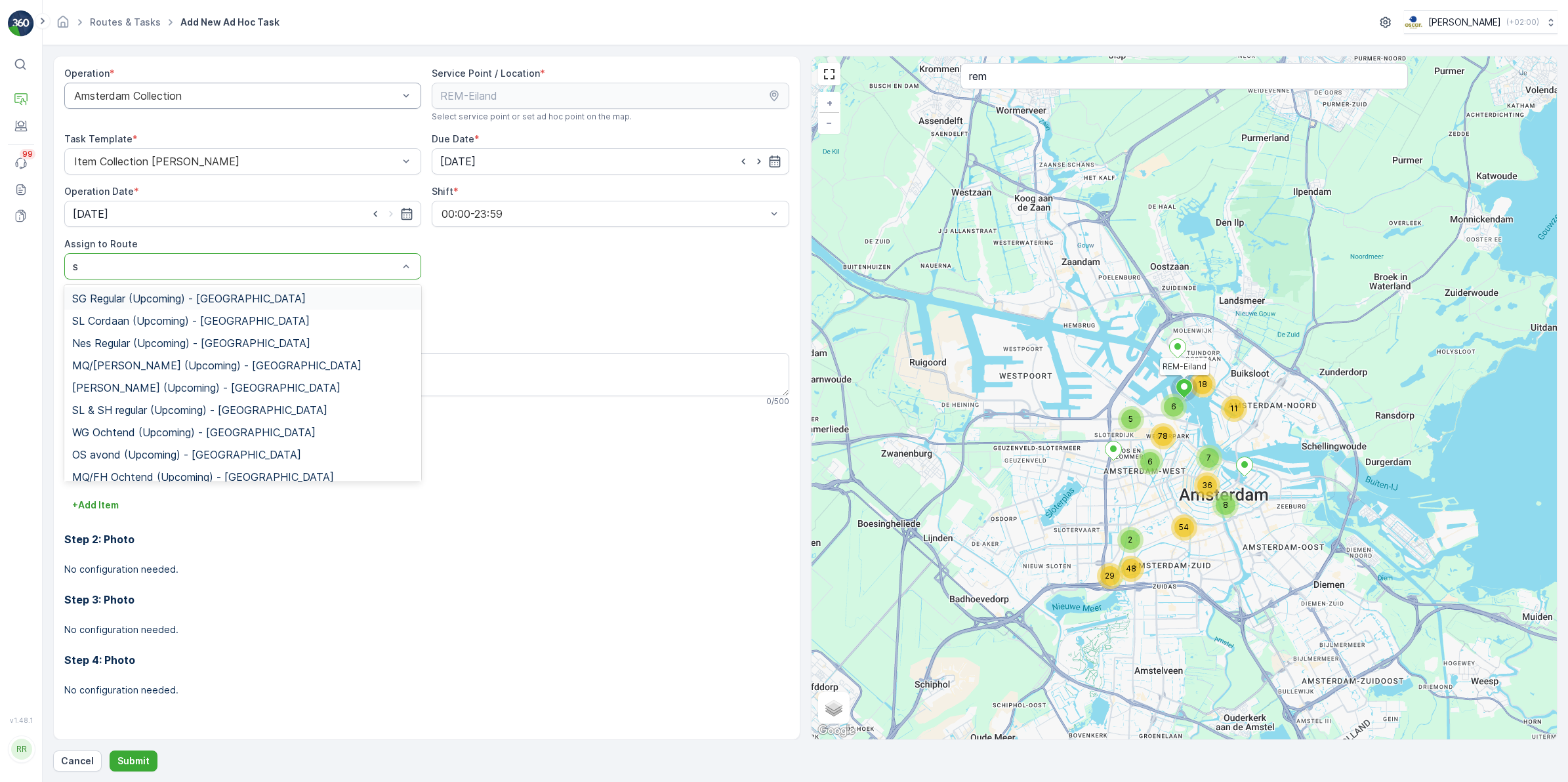
type input "sl"
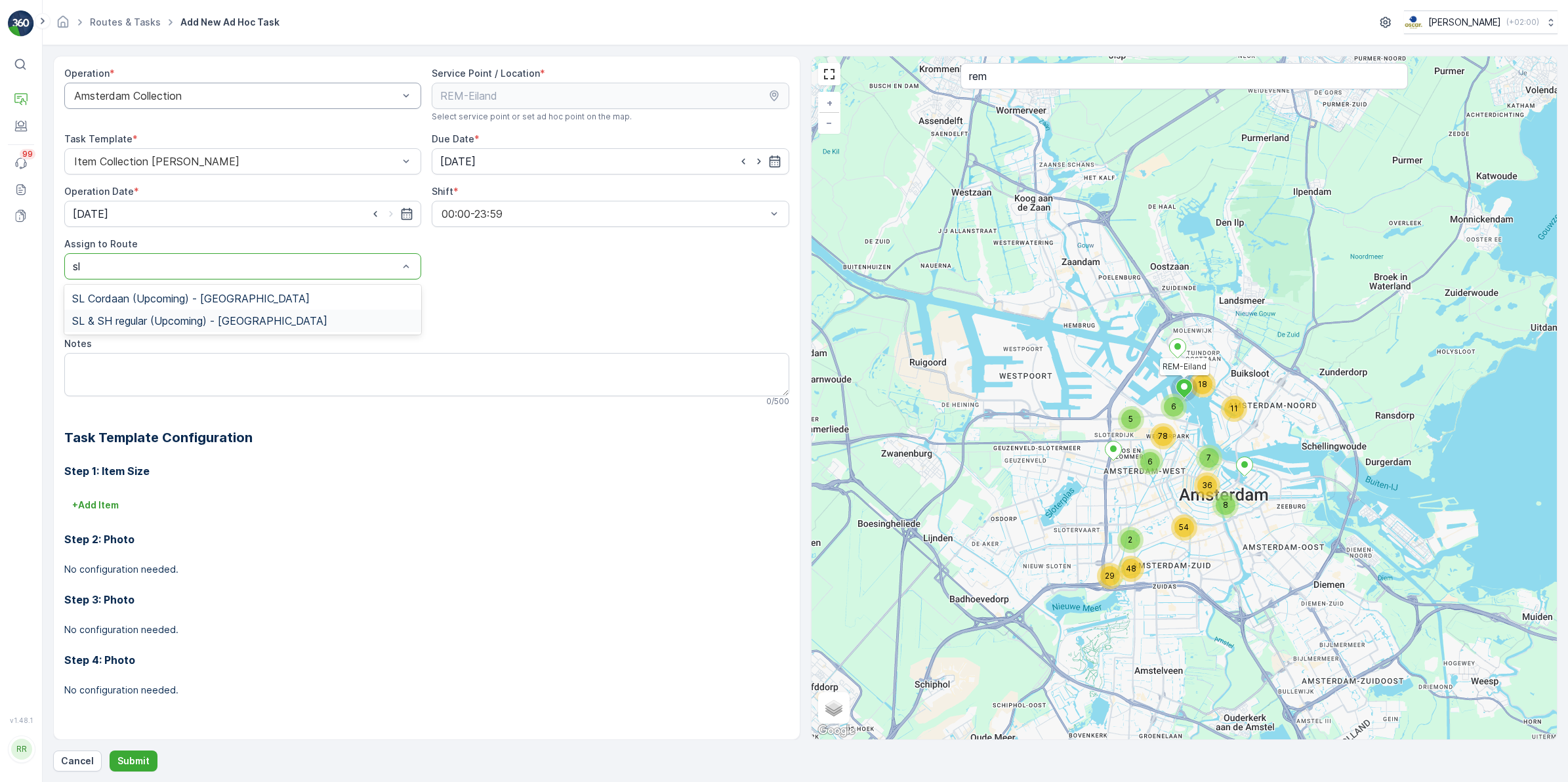
click at [162, 322] on span "SL & SH regular (Upcoming) - [GEOGRAPHIC_DATA]" at bounding box center [200, 321] width 255 height 11
click at [130, 365] on textarea "Notes" at bounding box center [427, 375] width 725 height 43
click at [132, 756] on p "Submit" at bounding box center [133, 761] width 32 height 13
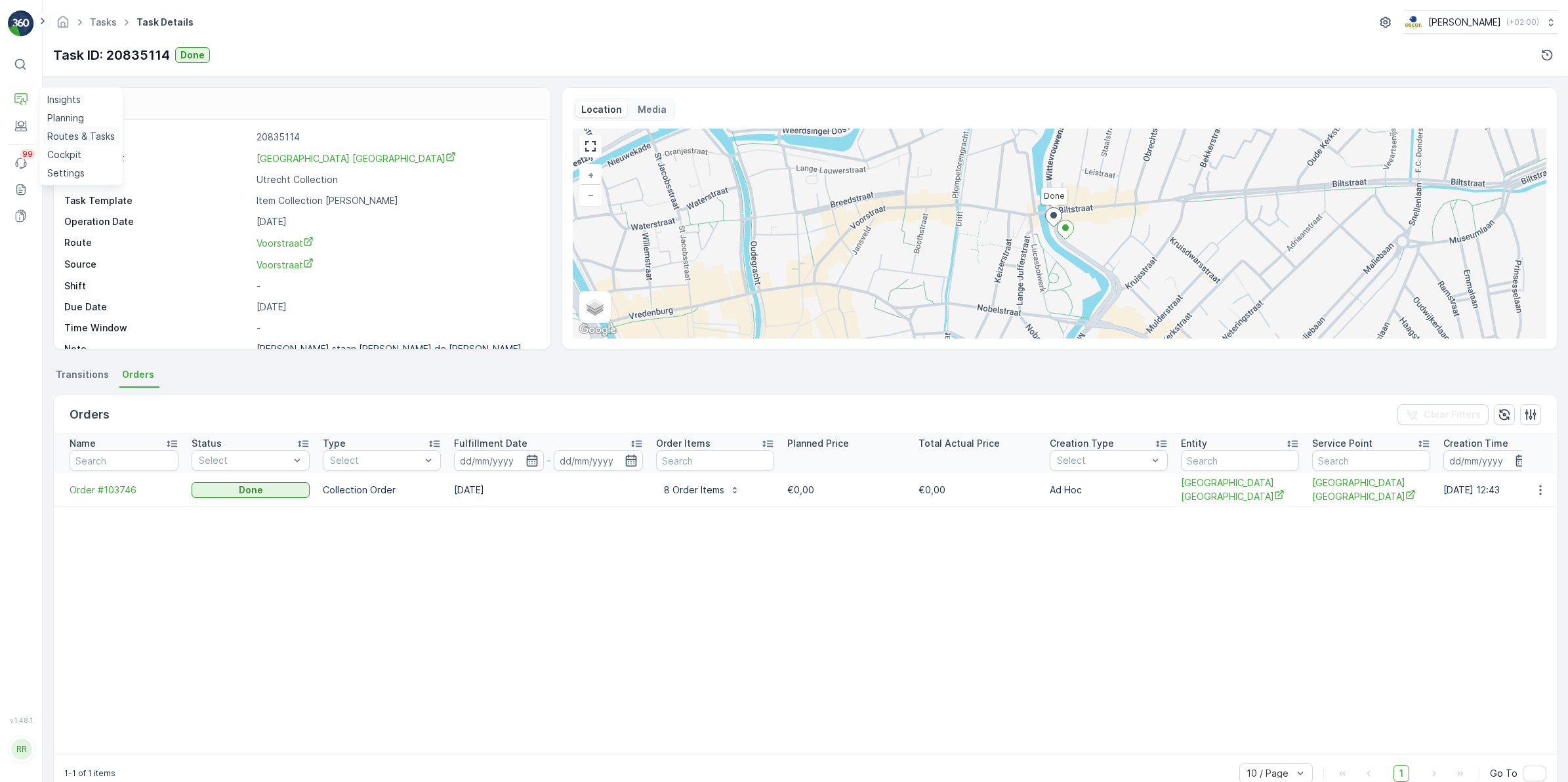
drag, startPoint x: 69, startPoint y: 131, endPoint x: 81, endPoint y: 128, distance: 12.4
click at [70, 131] on p "Routes & Tasks" at bounding box center [81, 136] width 67 height 13
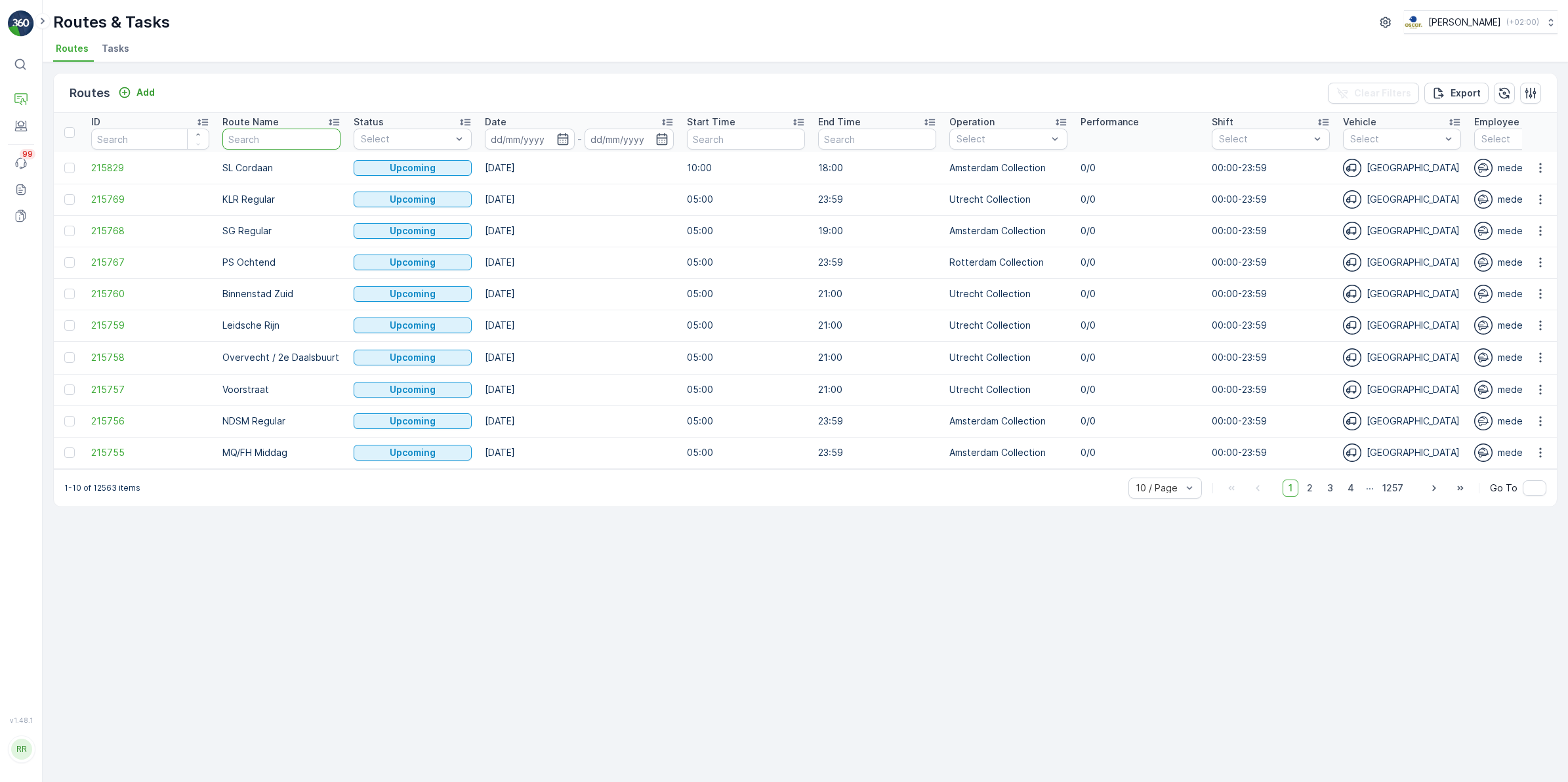
click at [253, 132] on input "text" at bounding box center [281, 139] width 118 height 21
click at [117, 46] on span "Tasks" at bounding box center [115, 49] width 27 height 13
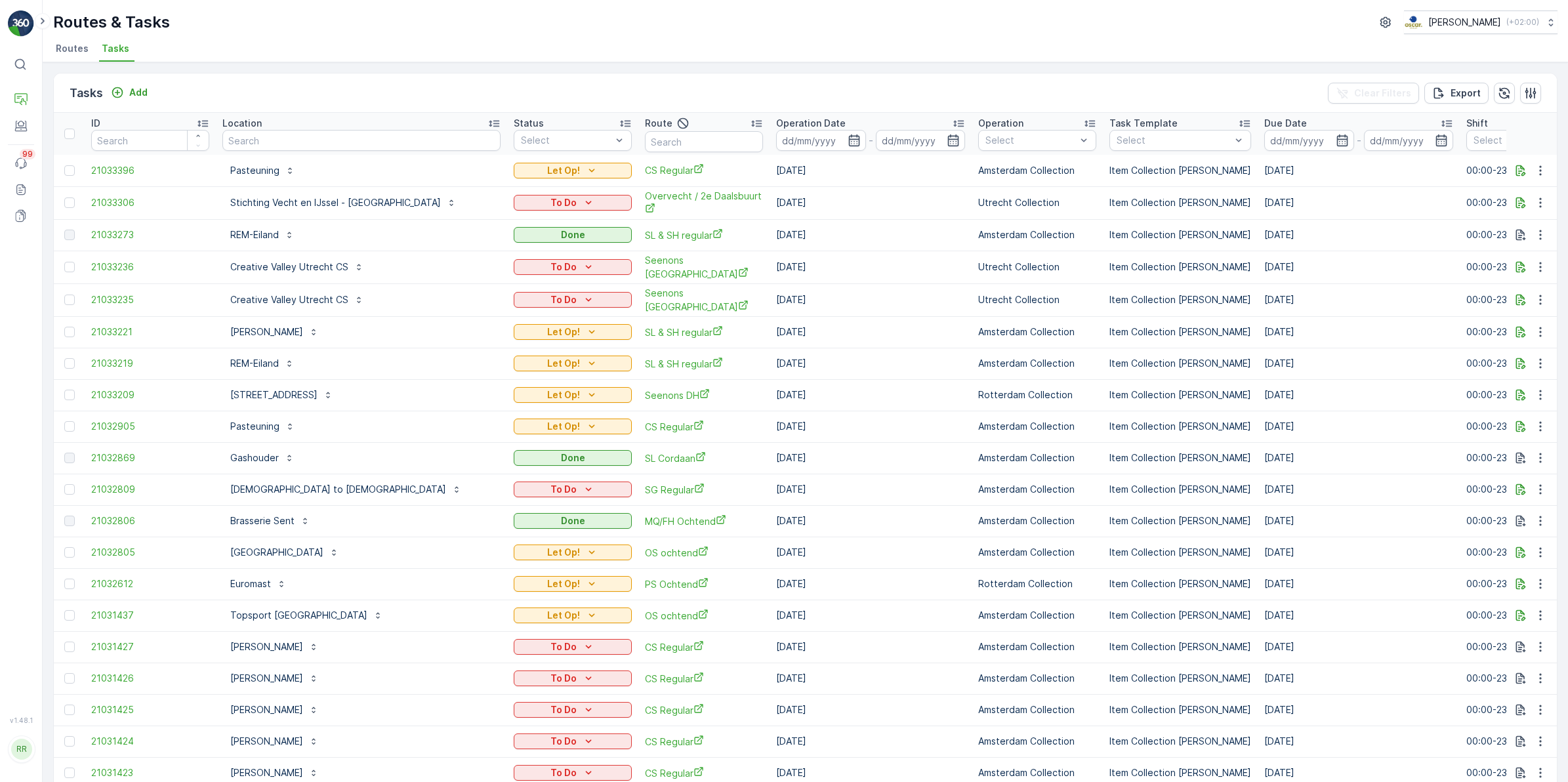
click at [326, 150] on input "text" at bounding box center [362, 140] width 278 height 21
type input "re"
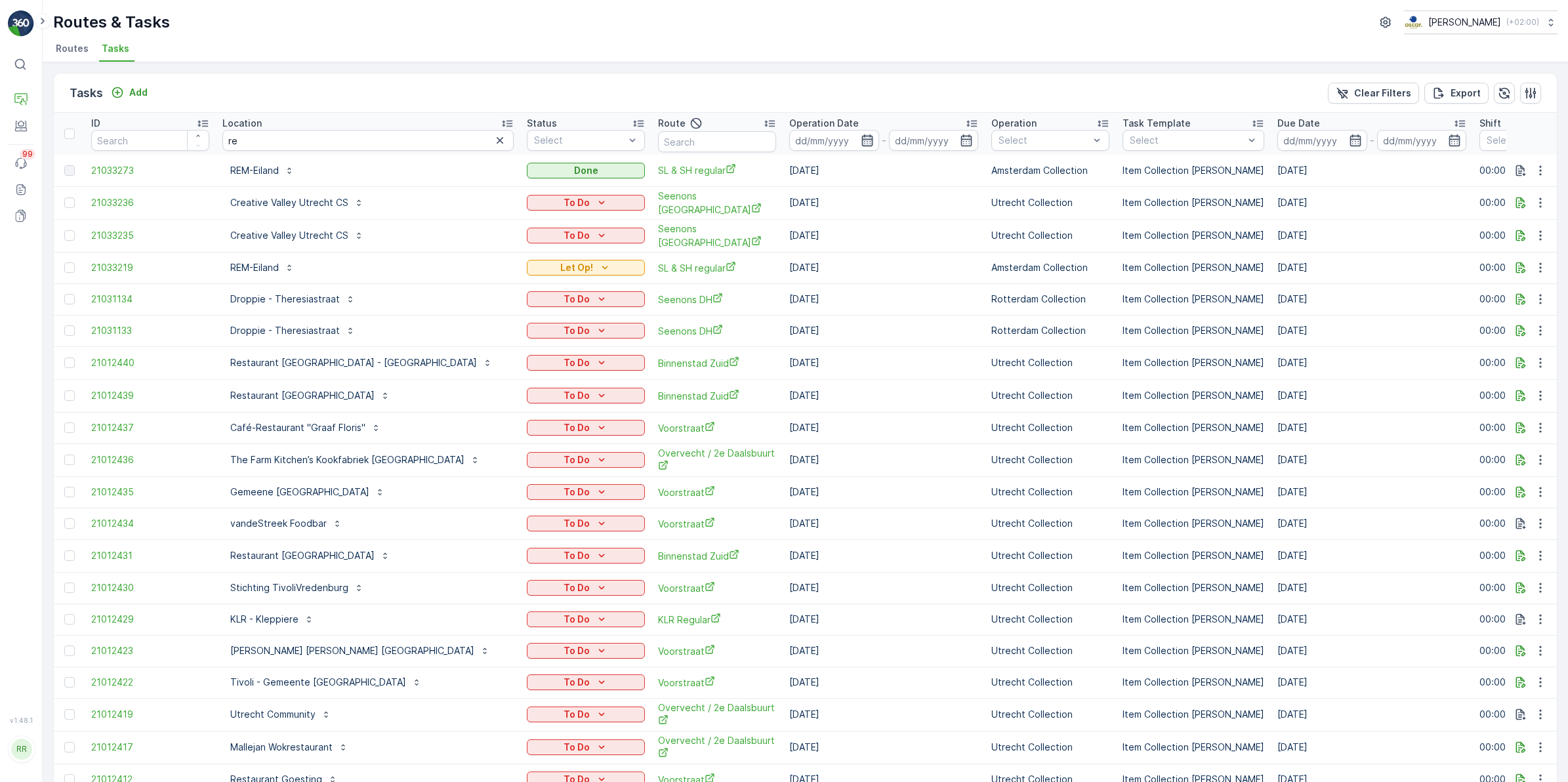
click at [861, 142] on icon "button" at bounding box center [867, 140] width 13 height 13
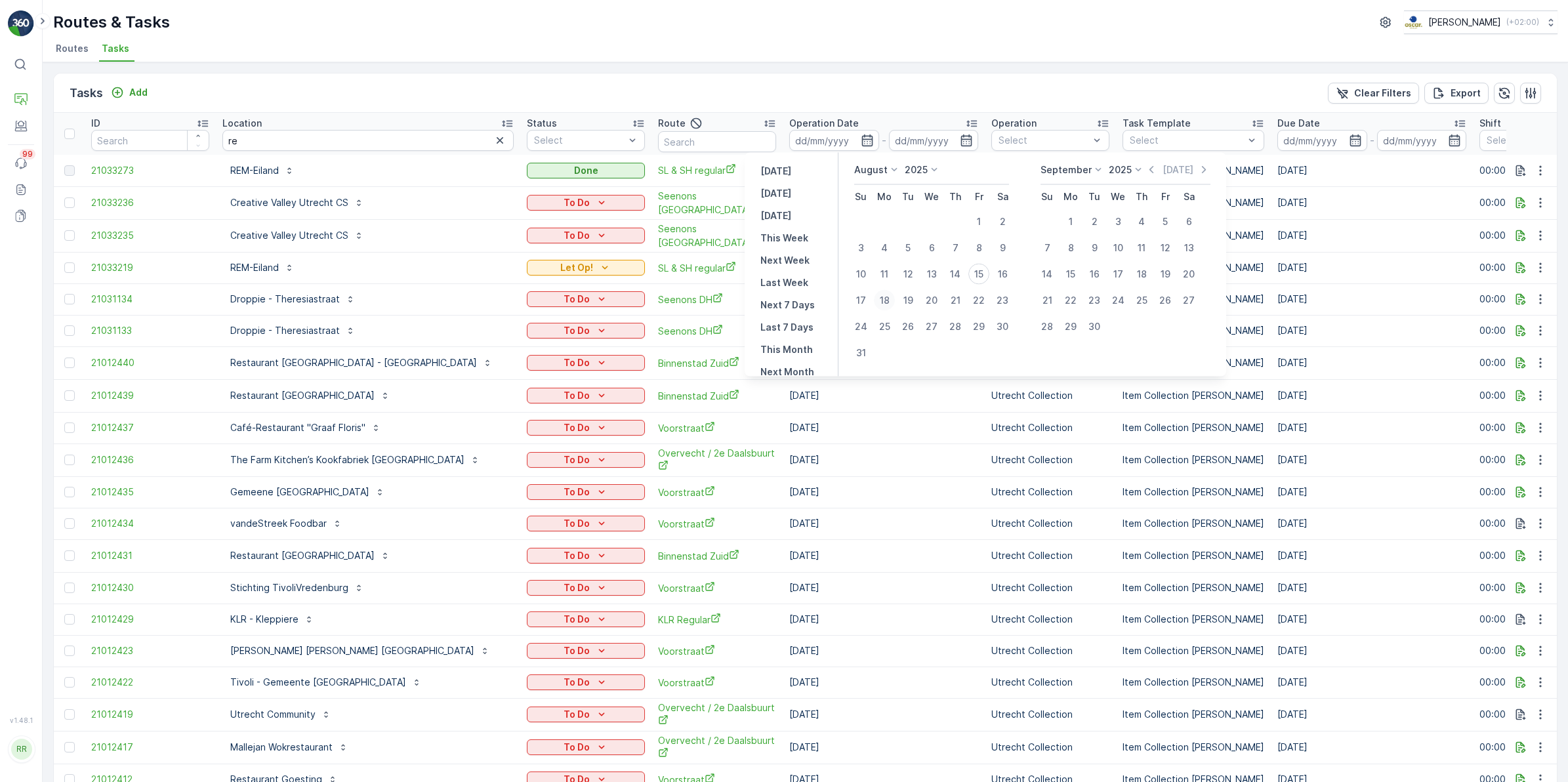
click at [889, 294] on div "18" at bounding box center [884, 300] width 21 height 21
type input "[DATE]"
click at [889, 294] on div "18" at bounding box center [884, 300] width 21 height 21
type input "[DATE]"
click at [889, 294] on div "18" at bounding box center [884, 300] width 21 height 21
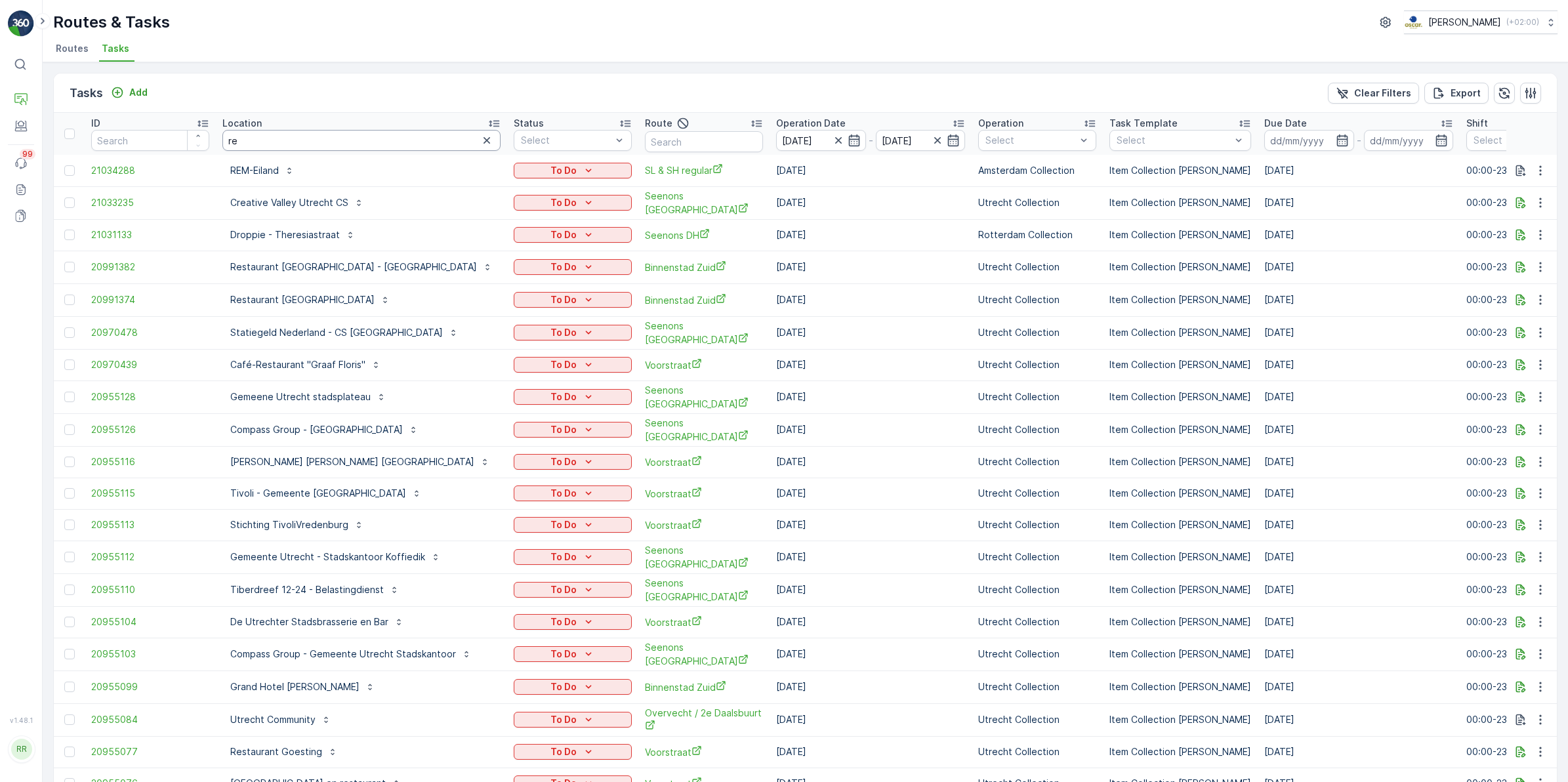
click at [411, 145] on input "re" at bounding box center [362, 140] width 278 height 21
type input "rem"
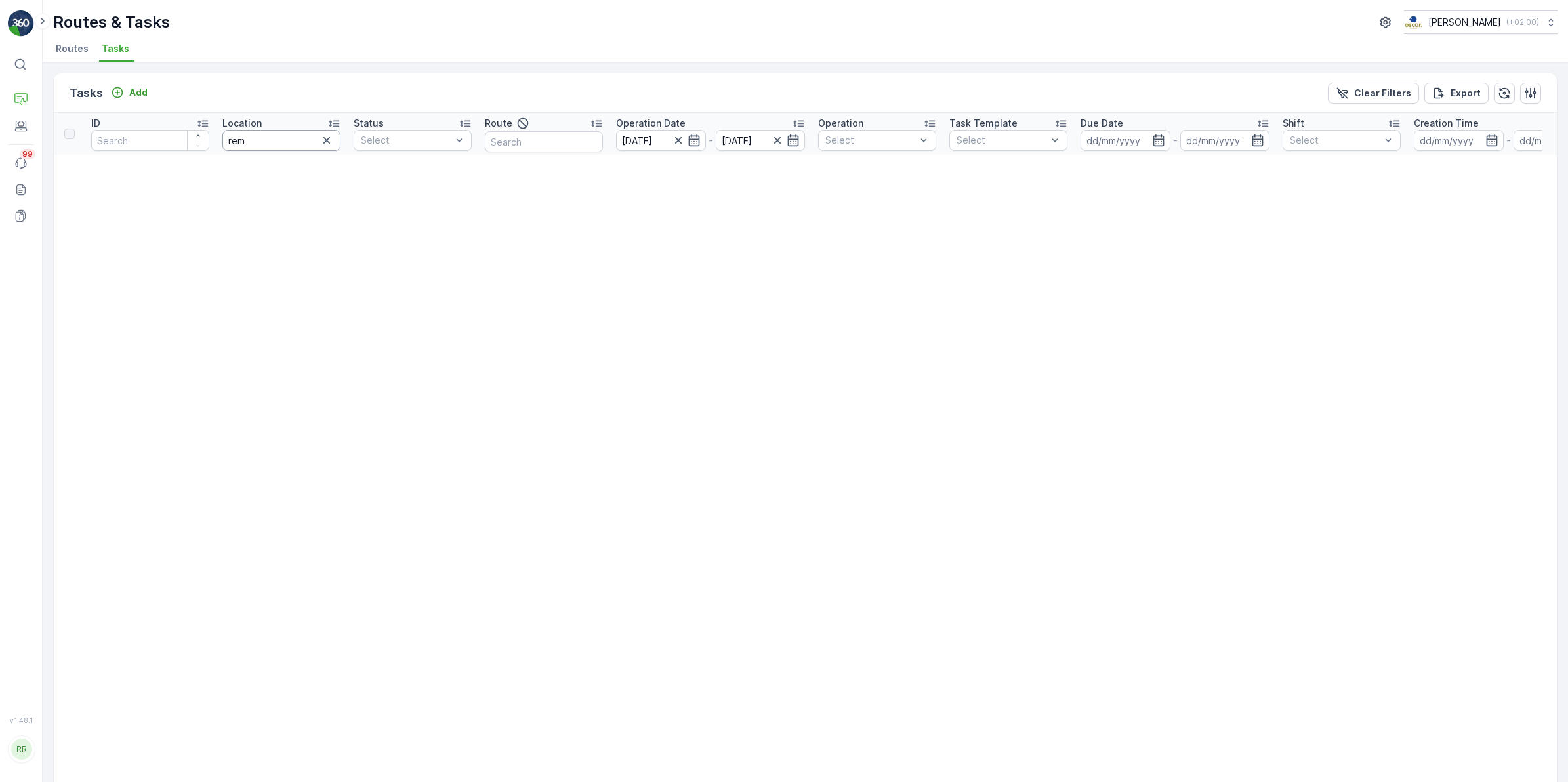
click at [316, 143] on input "rem" at bounding box center [281, 140] width 118 height 21
type input "rem"
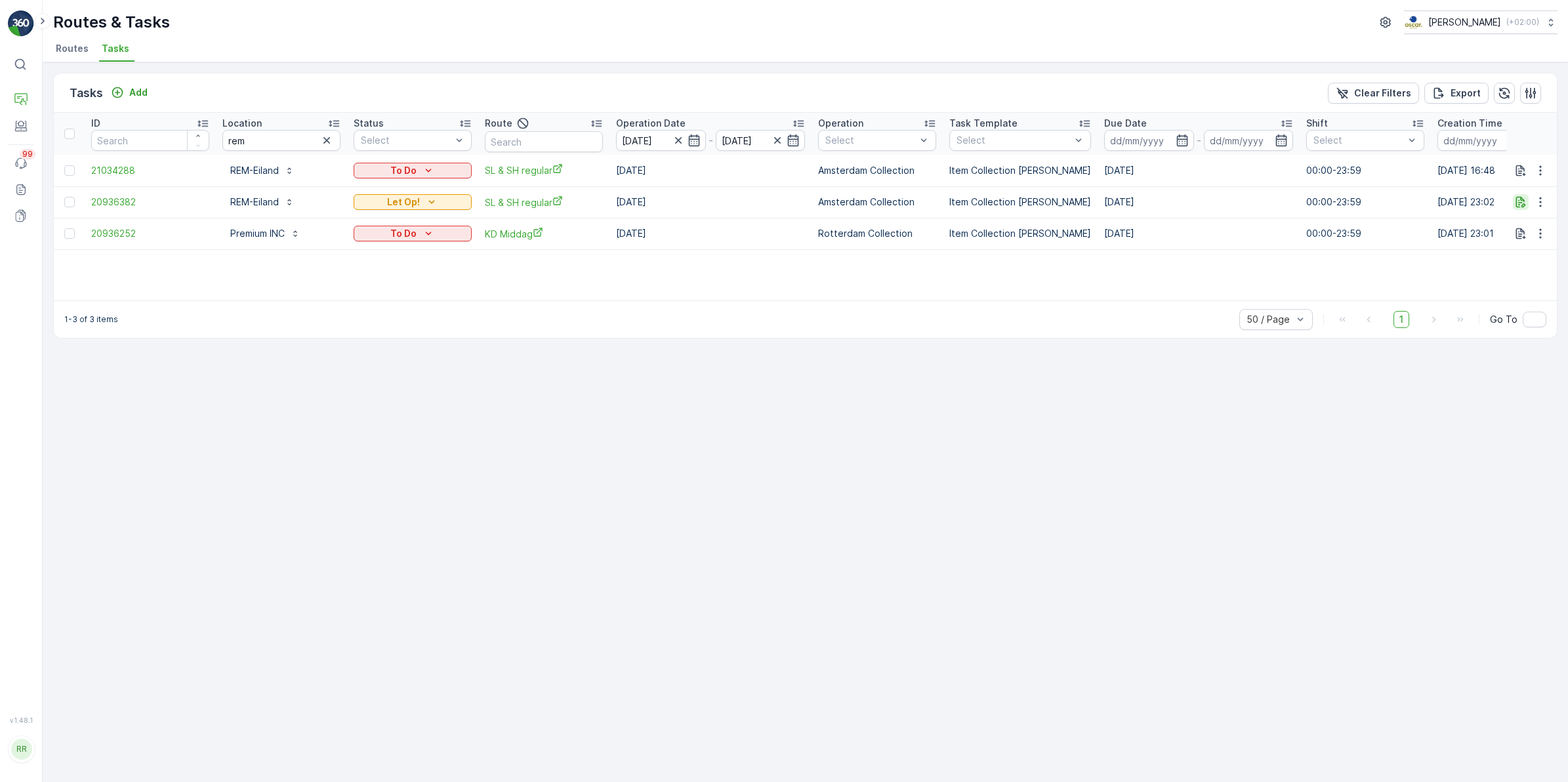
click at [1522, 200] on icon "button" at bounding box center [1521, 203] width 10 height 11
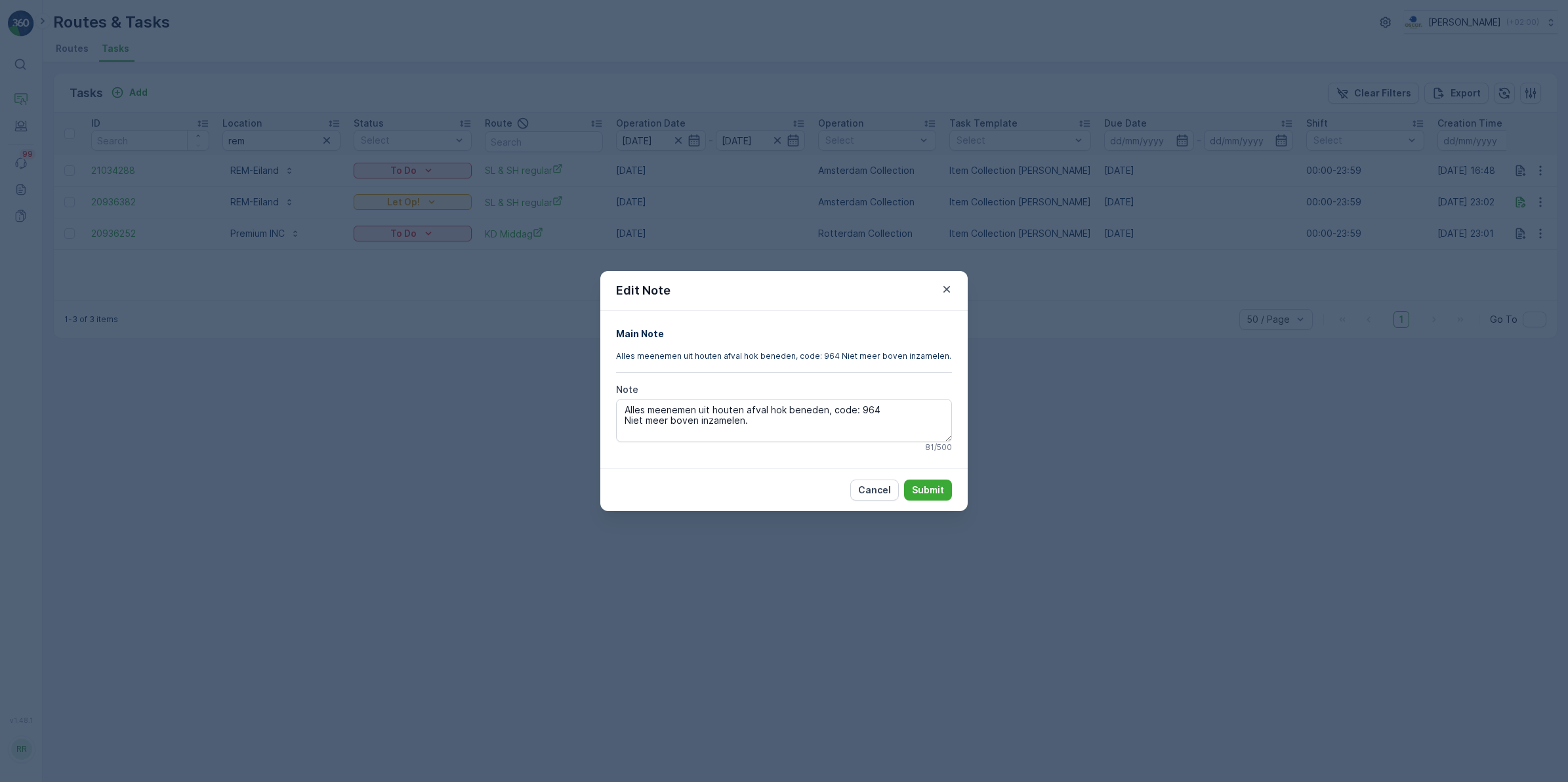
drag, startPoint x: 780, startPoint y: 425, endPoint x: 599, endPoint y: 405, distance: 182.1
click at [599, 405] on div "Edit Note Main Note Alles meenemen uit houten afval hok beneden, code: 964 Niet…" at bounding box center [784, 391] width 1568 height 782
click at [952, 286] on icon "button" at bounding box center [947, 289] width 13 height 13
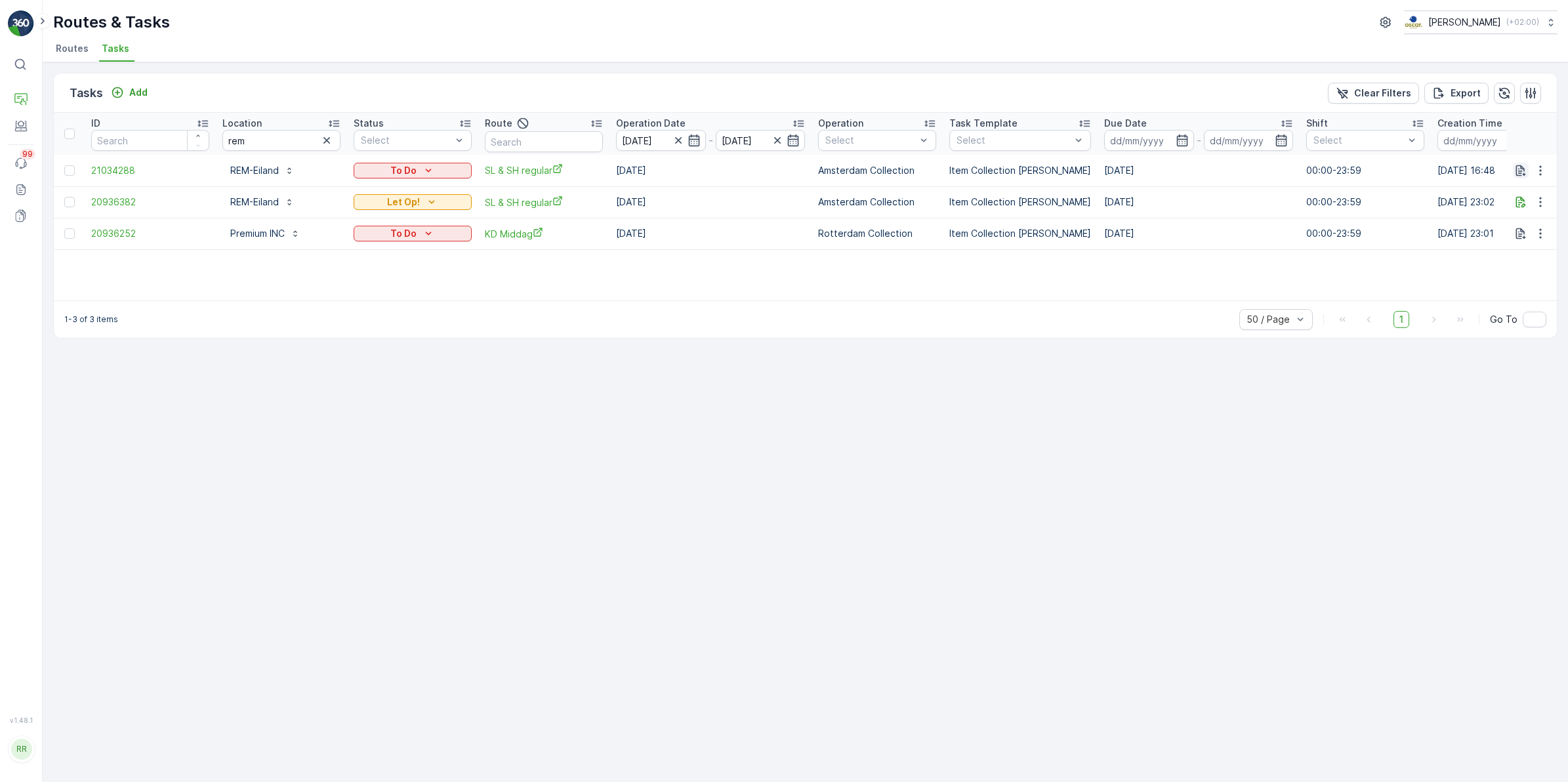
click at [1521, 174] on icon "button" at bounding box center [1521, 170] width 13 height 13
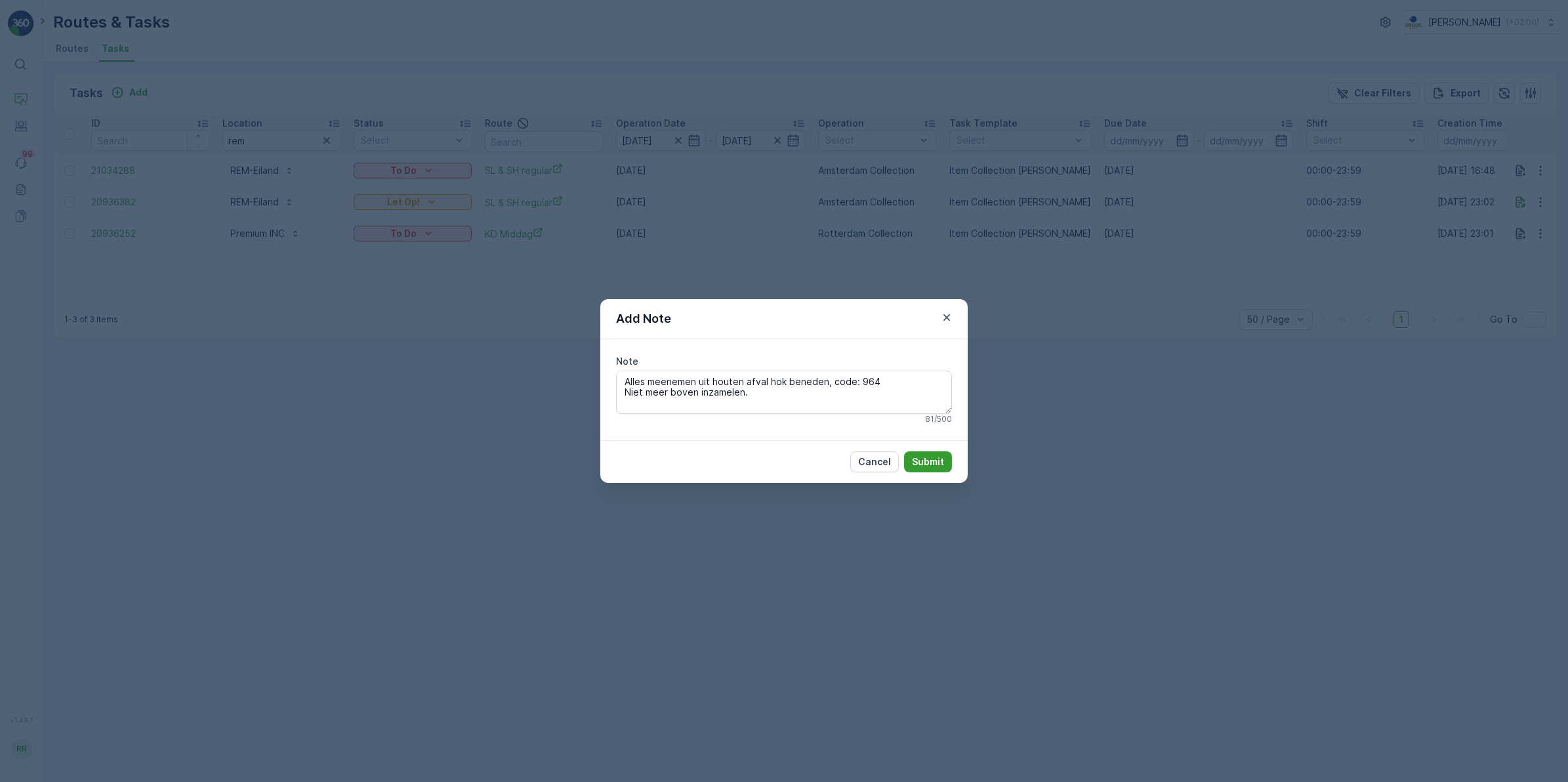
type textarea "Alles meenemen uit houten afval hok beneden, code: 964 Niet meer boven inzamele…"
click at [929, 460] on p "Submit" at bounding box center [928, 462] width 32 height 13
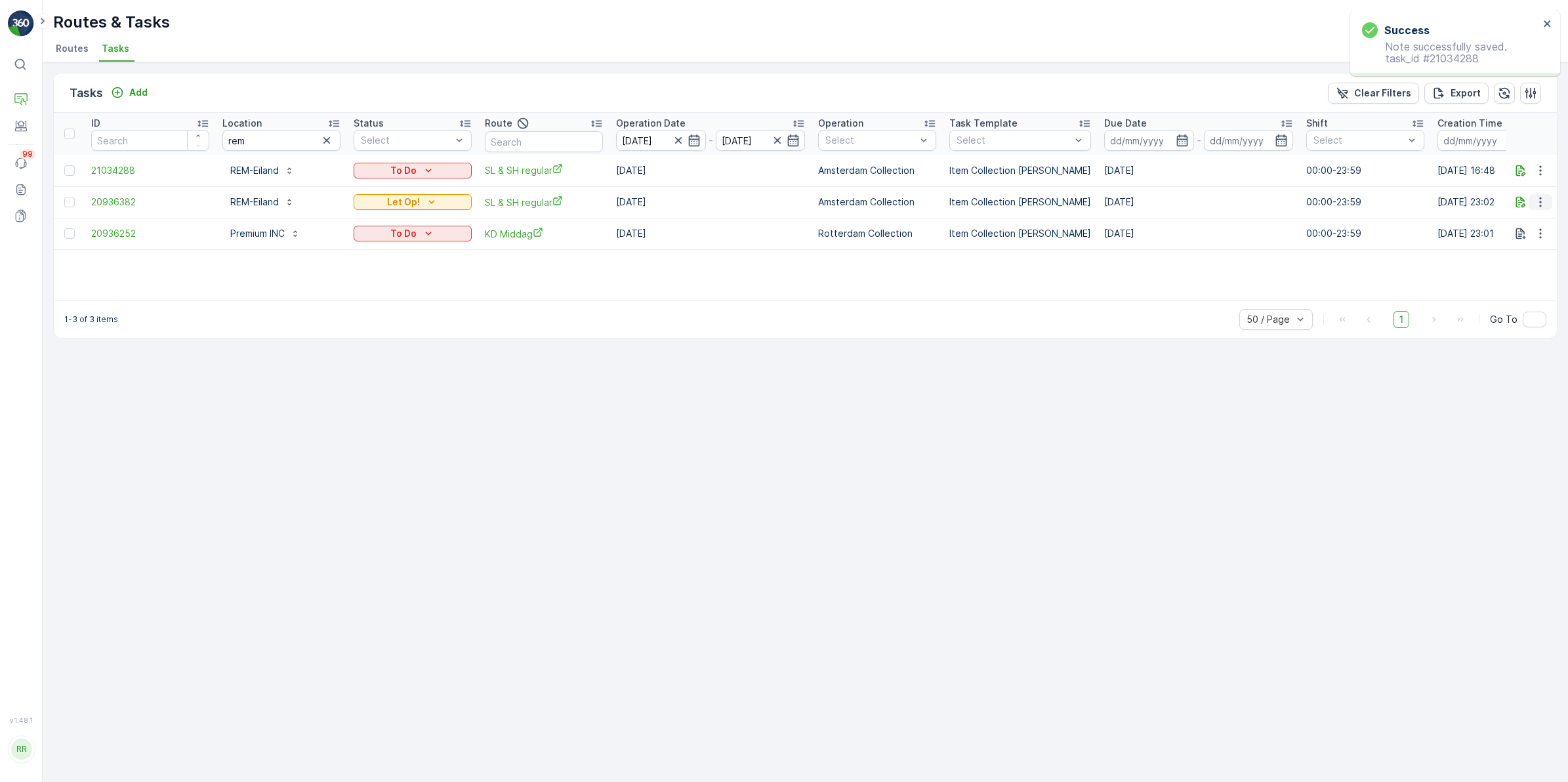
click at [1535, 205] on icon "button" at bounding box center [1540, 202] width 13 height 13
click at [1497, 301] on span "Delete" at bounding box center [1490, 301] width 30 height 13
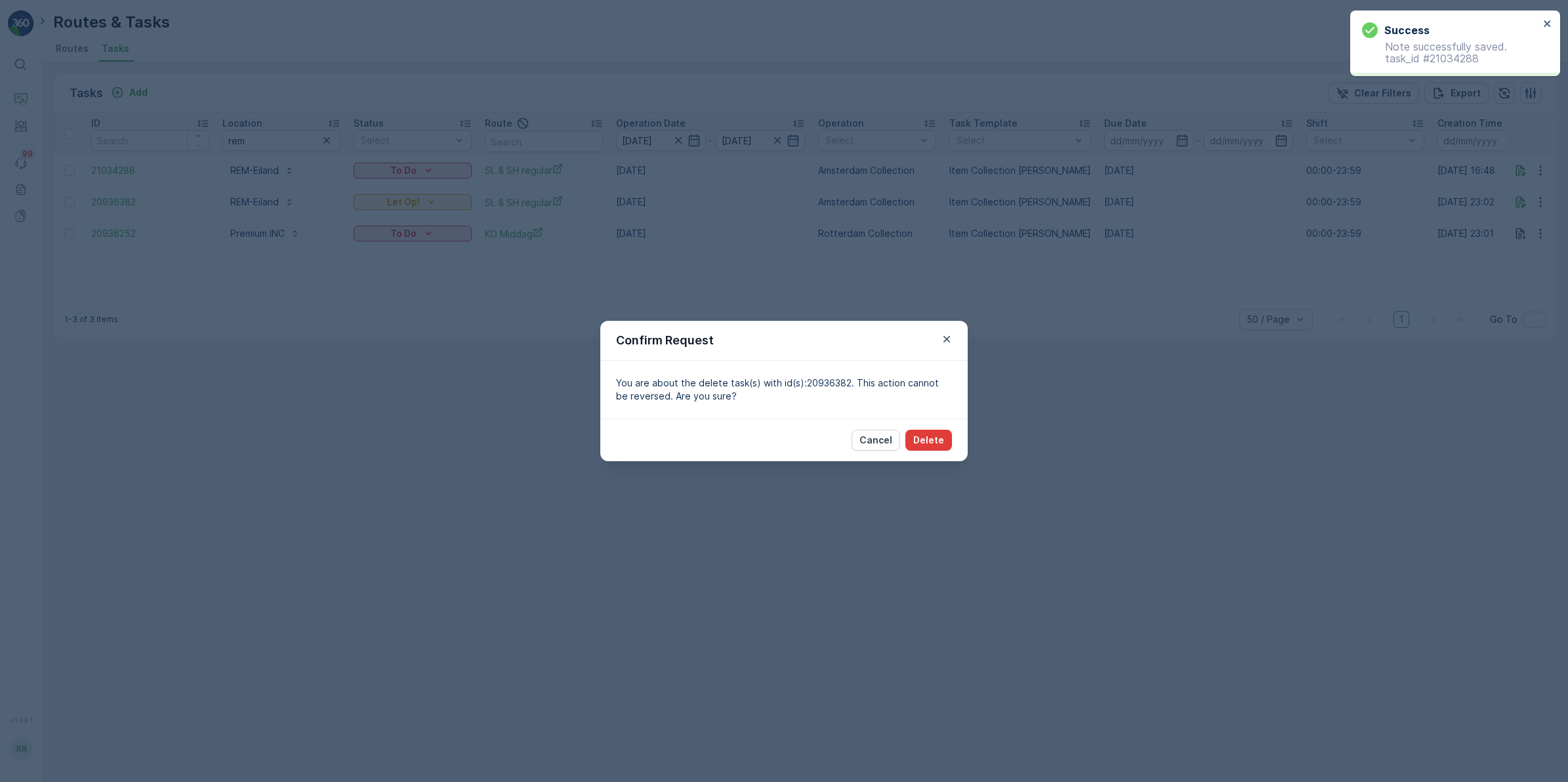
click at [938, 443] on p "Delete" at bounding box center [928, 440] width 31 height 13
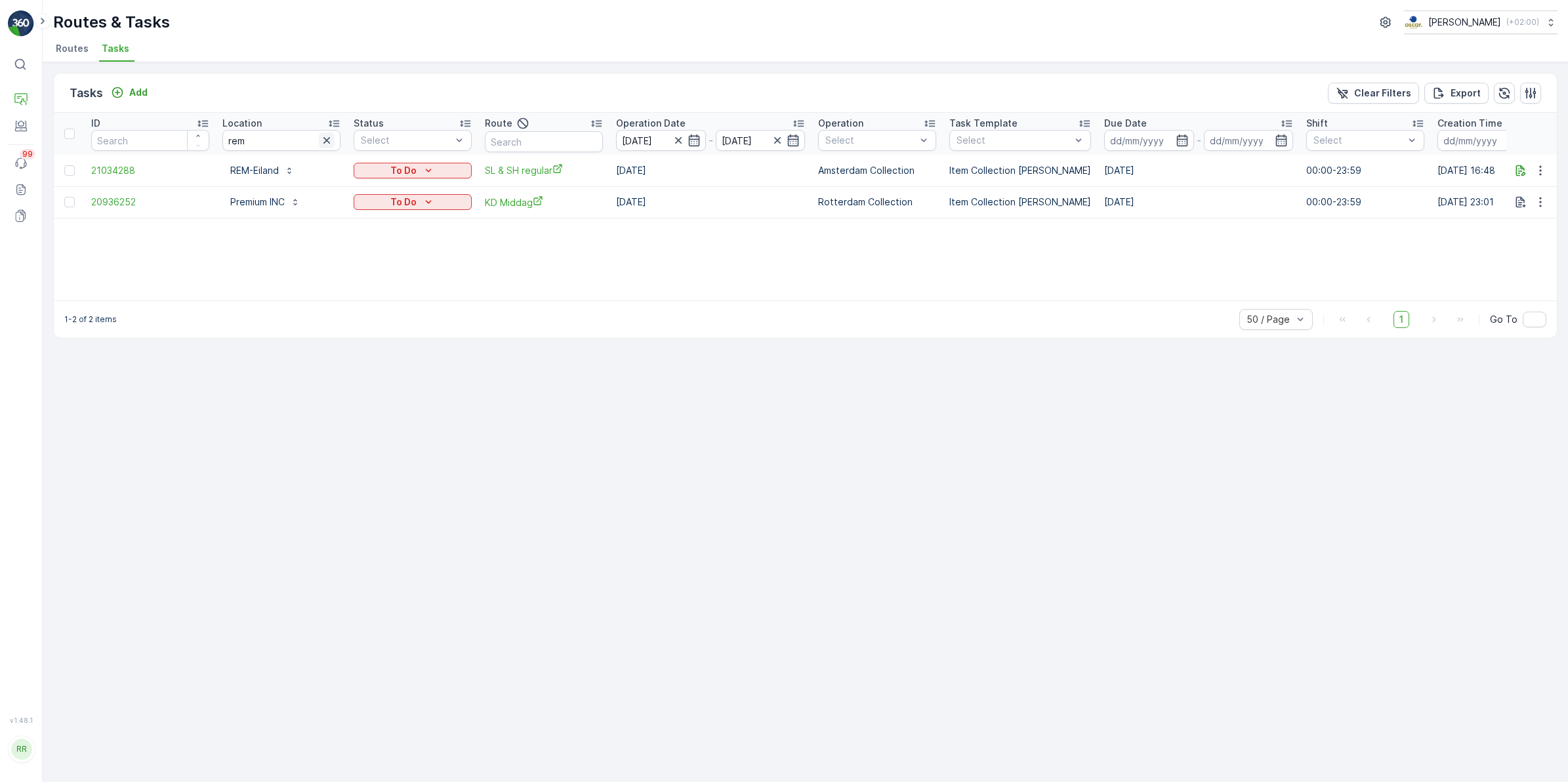
click at [323, 134] on icon "button" at bounding box center [326, 140] width 13 height 13
click at [530, 135] on input "text" at bounding box center [543, 141] width 118 height 21
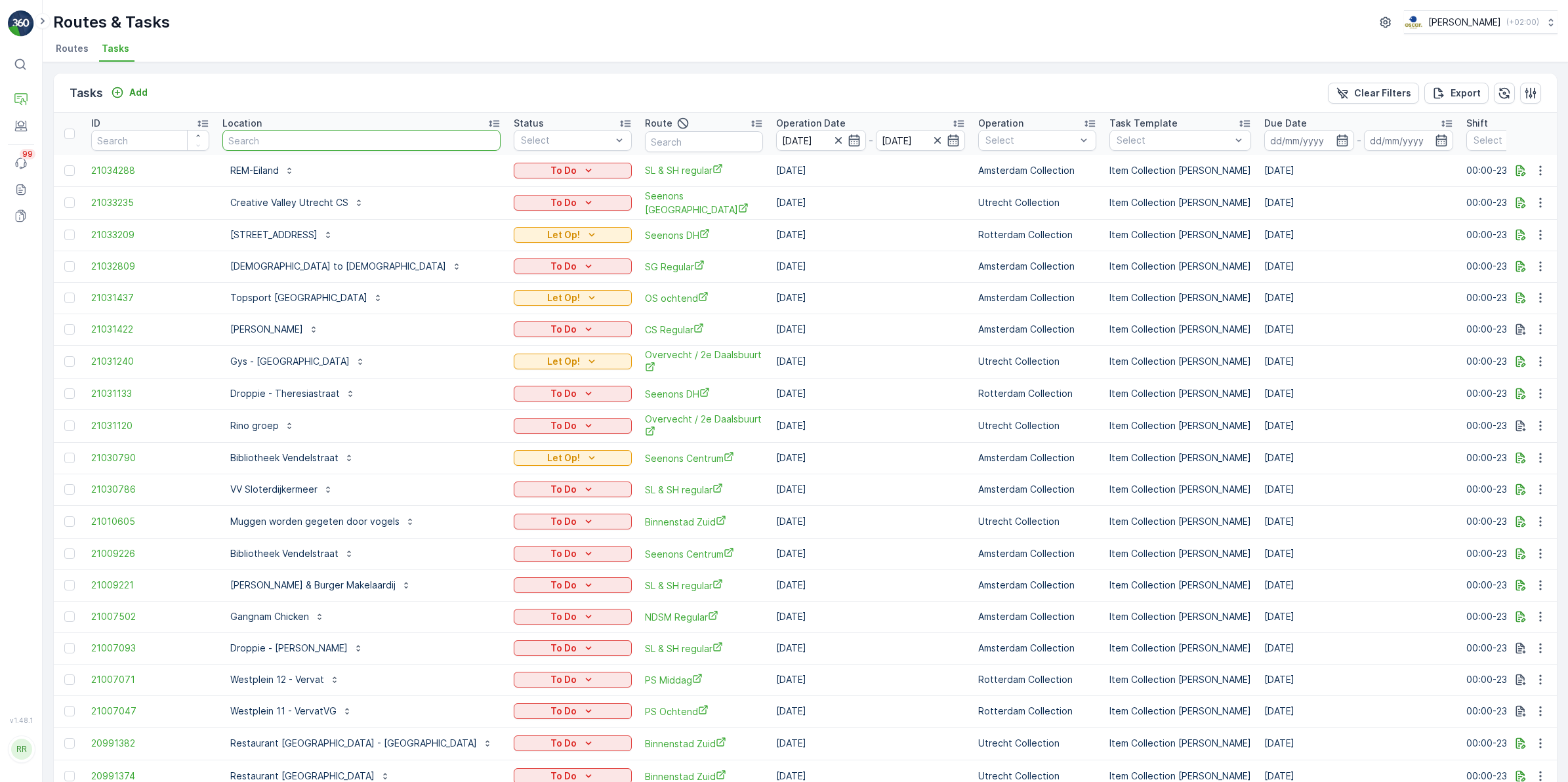
click at [286, 143] on input "text" at bounding box center [362, 140] width 278 height 21
paste input "Cabrioland"
type input "Cabrioland"
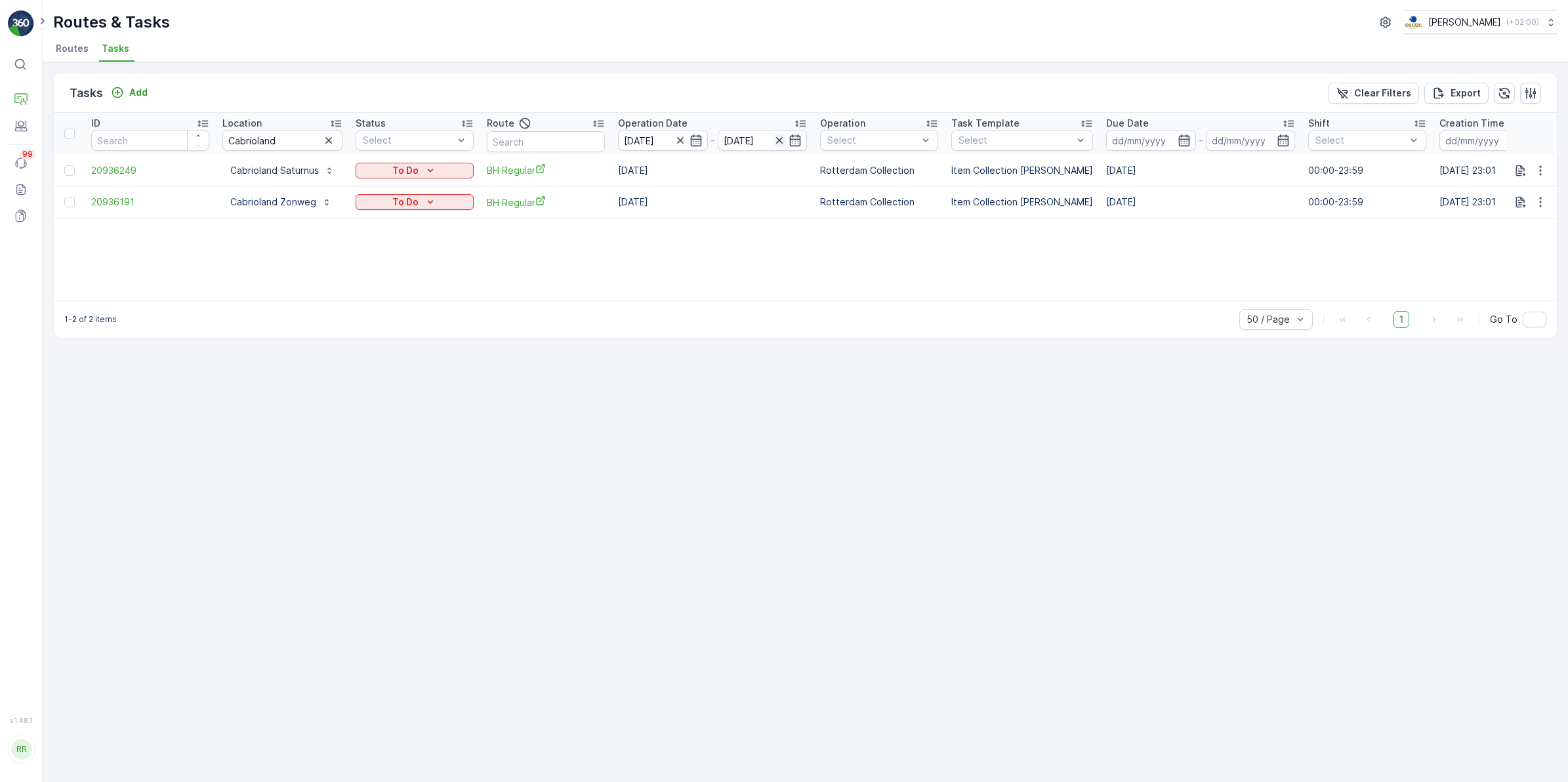
click at [776, 139] on icon "button" at bounding box center [779, 140] width 13 height 13
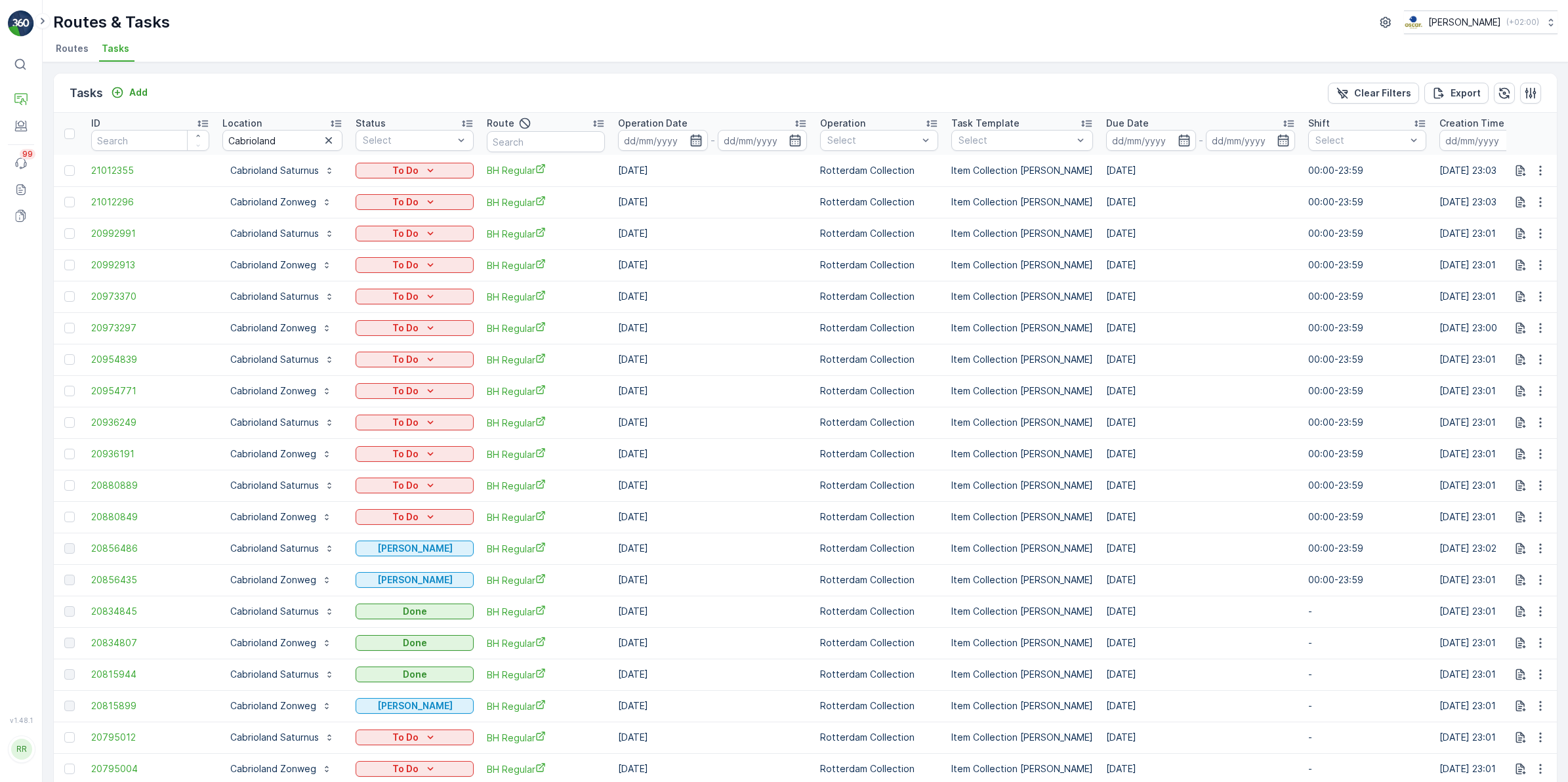
click at [695, 139] on icon "button" at bounding box center [696, 140] width 11 height 11
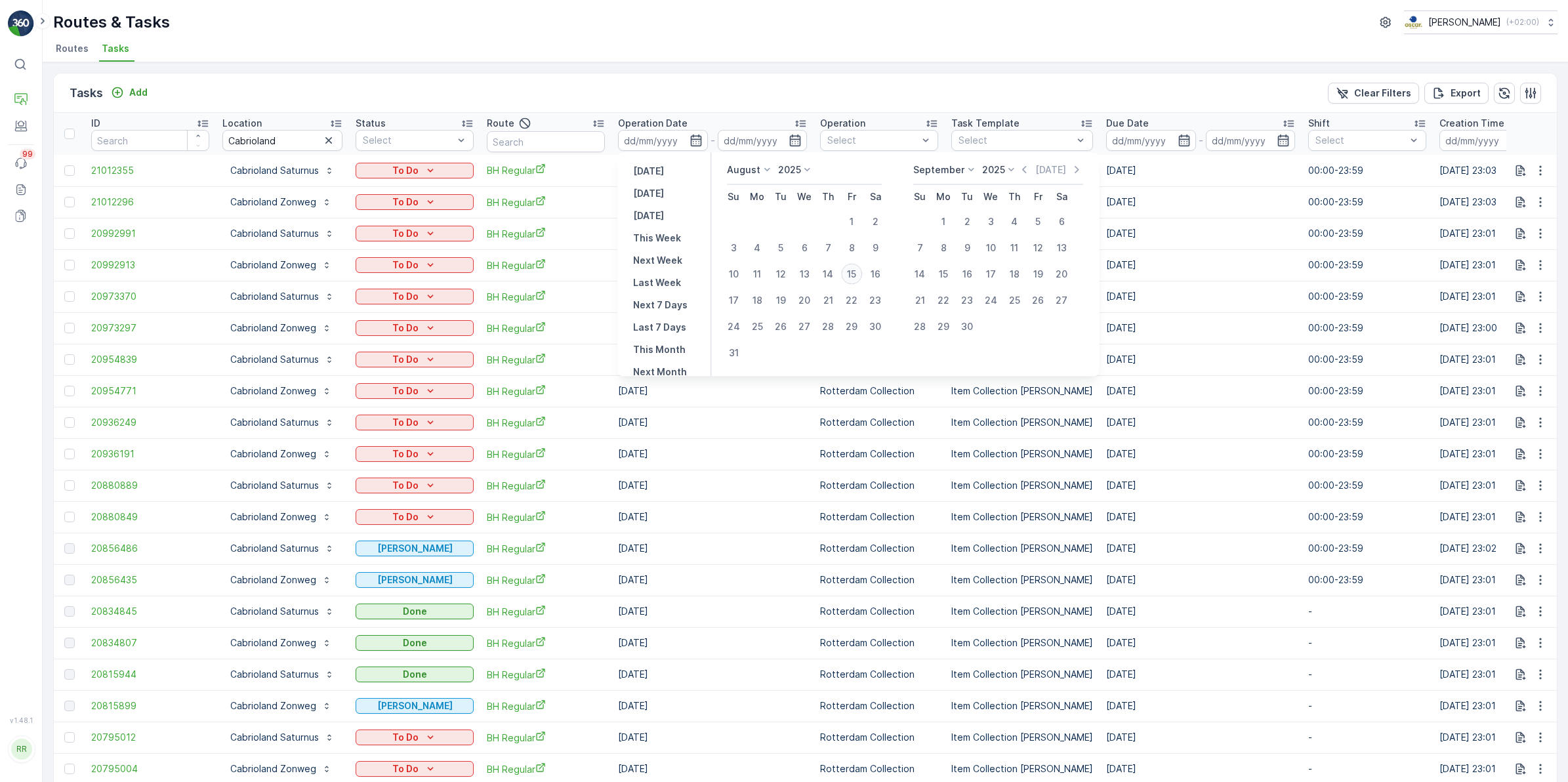
click at [853, 271] on div "15" at bounding box center [851, 274] width 21 height 21
type input "[DATE]"
click at [855, 271] on div "15" at bounding box center [851, 274] width 21 height 21
type input "[DATE]"
click at [855, 271] on div "15" at bounding box center [851, 274] width 21 height 21
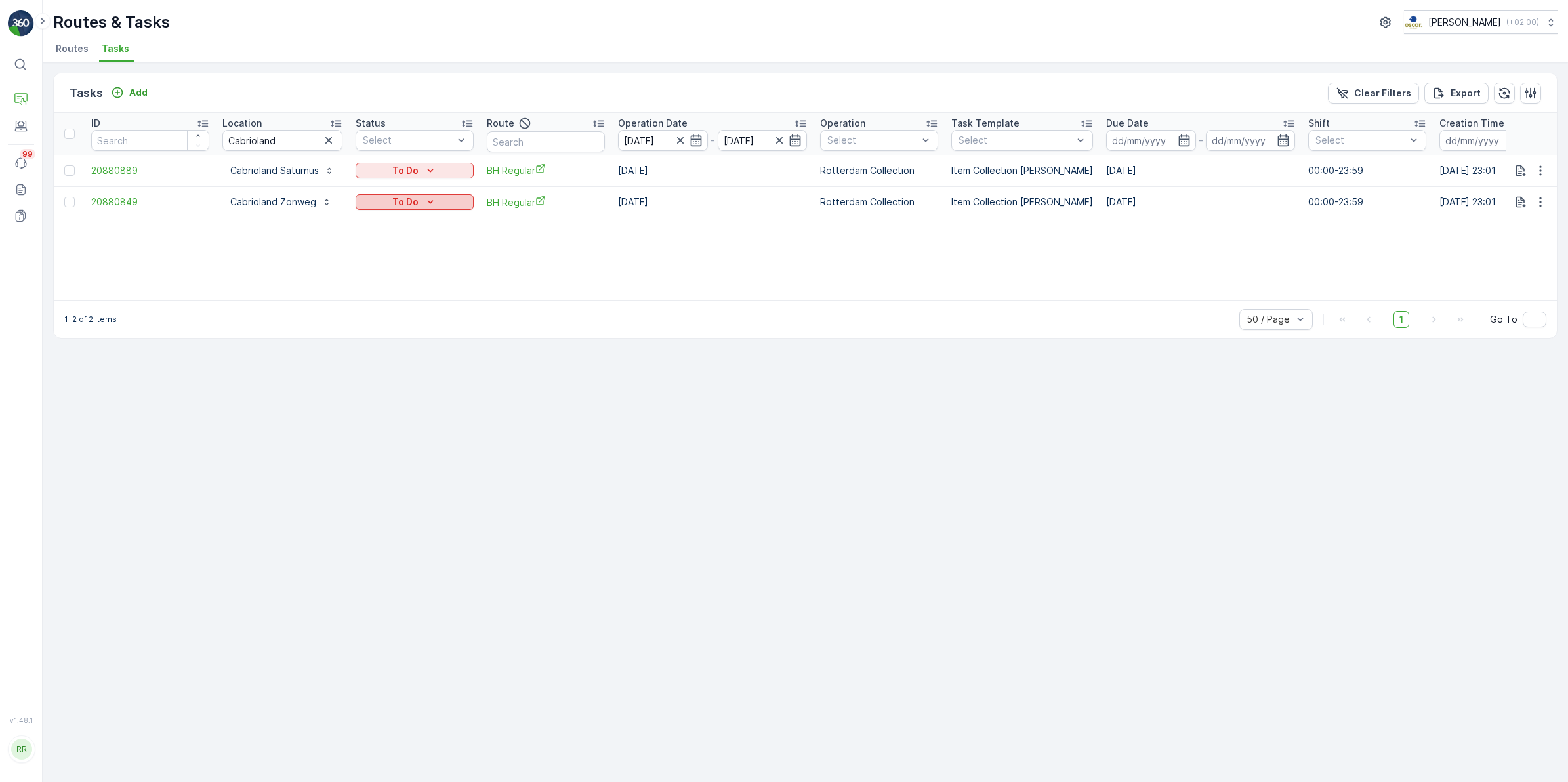
click at [420, 199] on div "To Do" at bounding box center [415, 202] width 107 height 13
click at [397, 256] on div "Done" at bounding box center [400, 258] width 83 height 19
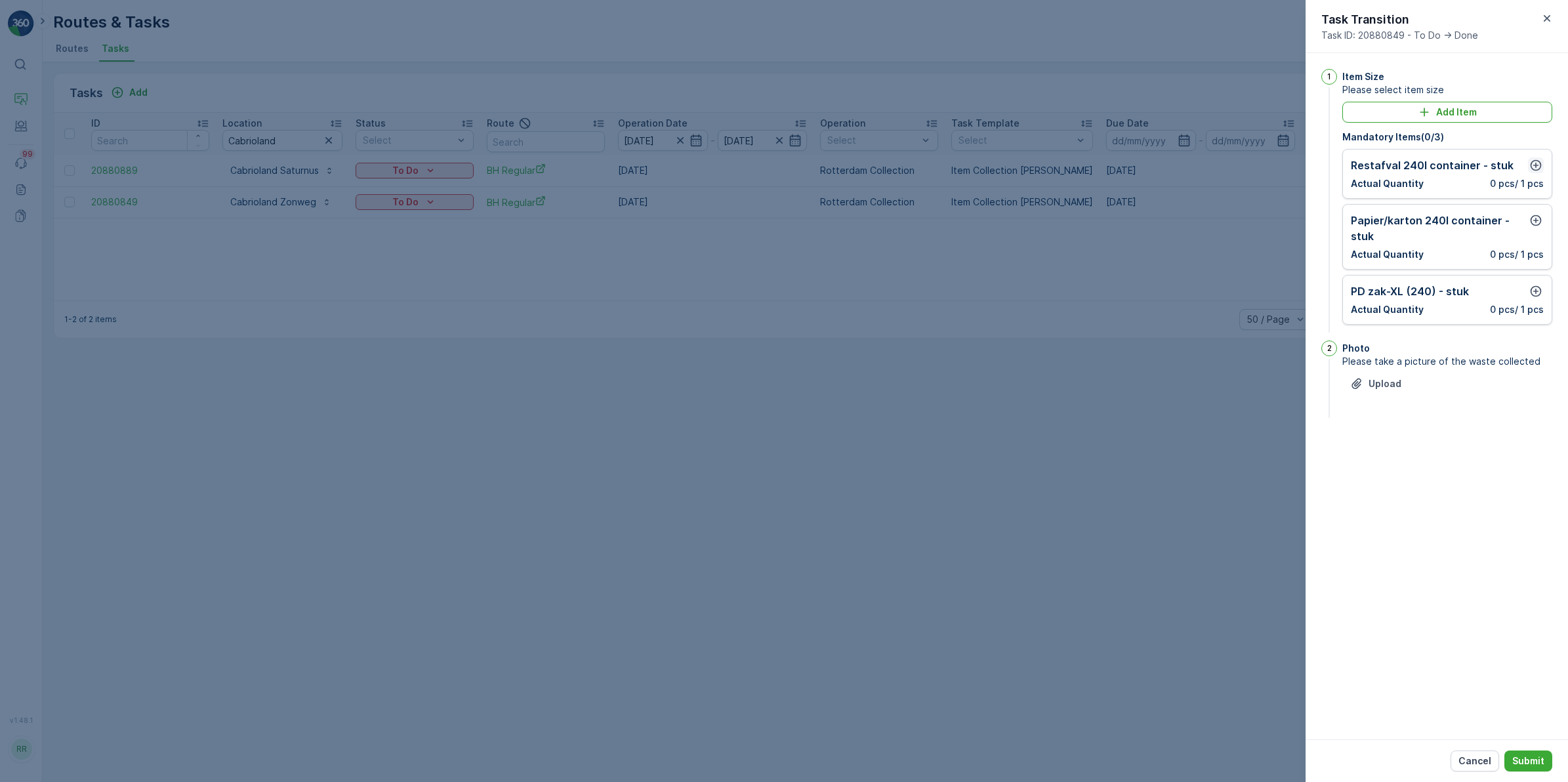
click at [1534, 165] on icon "button" at bounding box center [1536, 166] width 11 height 11
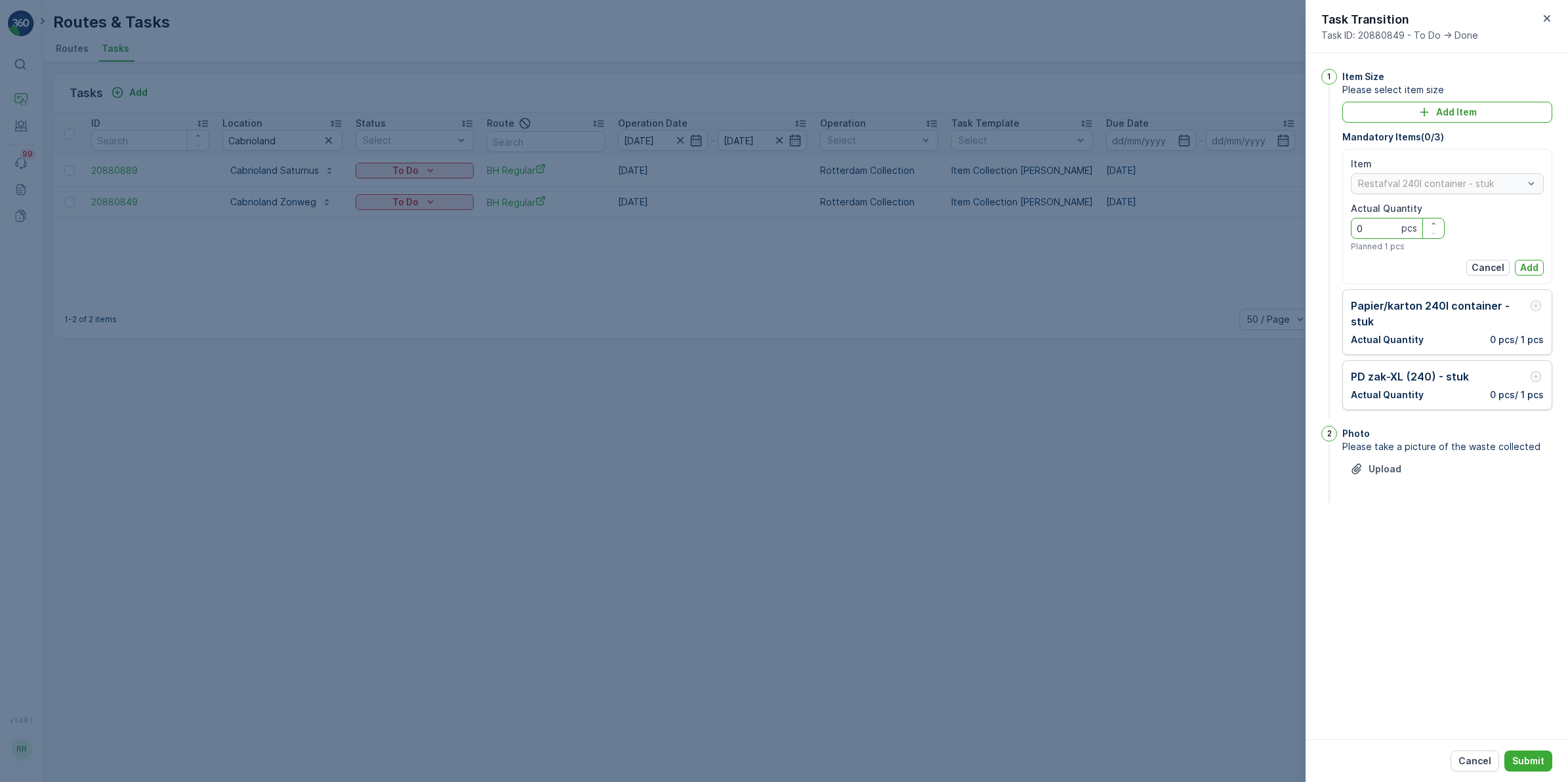
click at [1383, 223] on Quantity "0" at bounding box center [1398, 228] width 94 height 21
type Quantity "1"
click at [1527, 271] on p "Add" at bounding box center [1529, 268] width 19 height 13
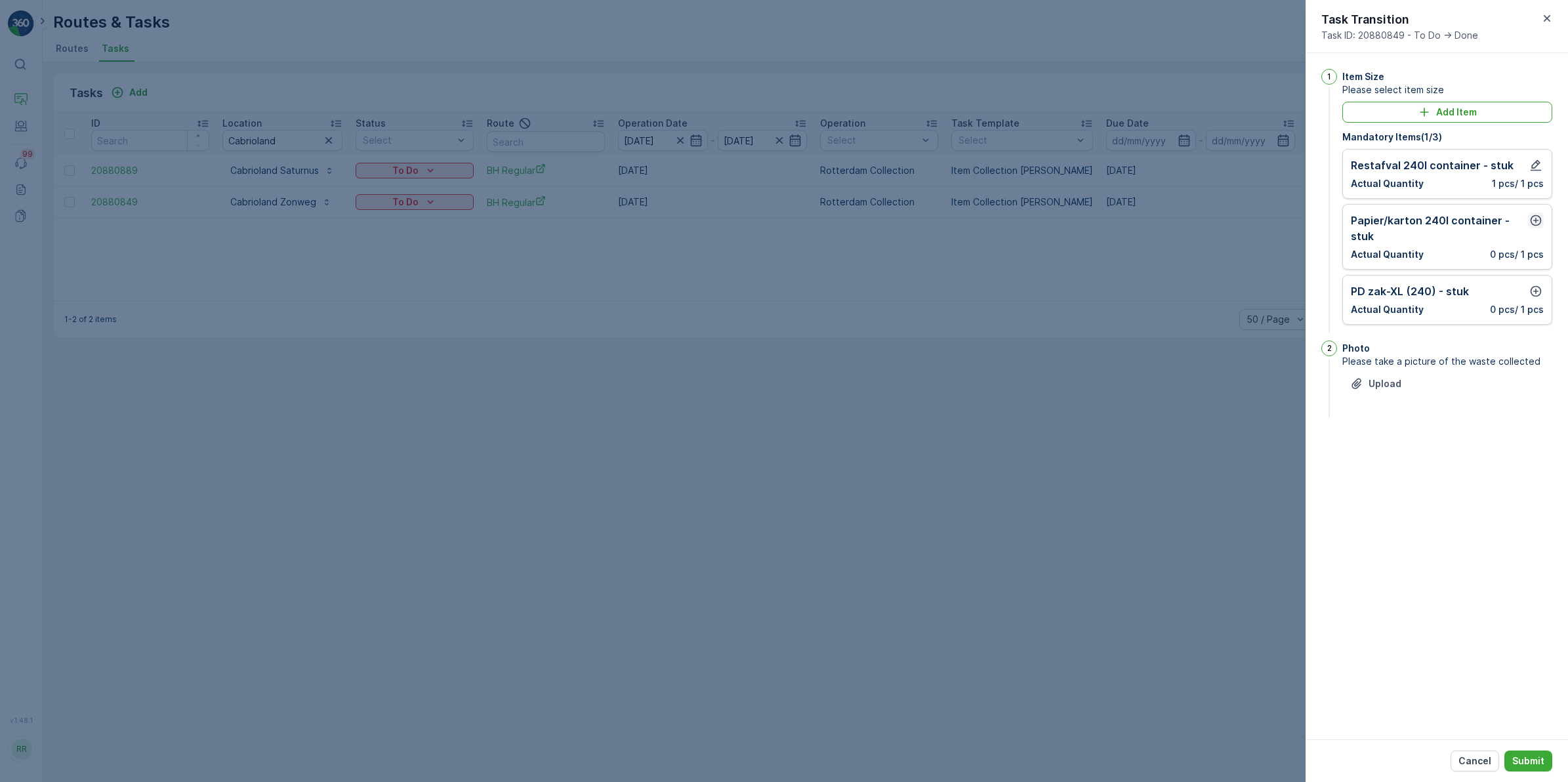
click at [1531, 218] on icon "button" at bounding box center [1536, 221] width 11 height 11
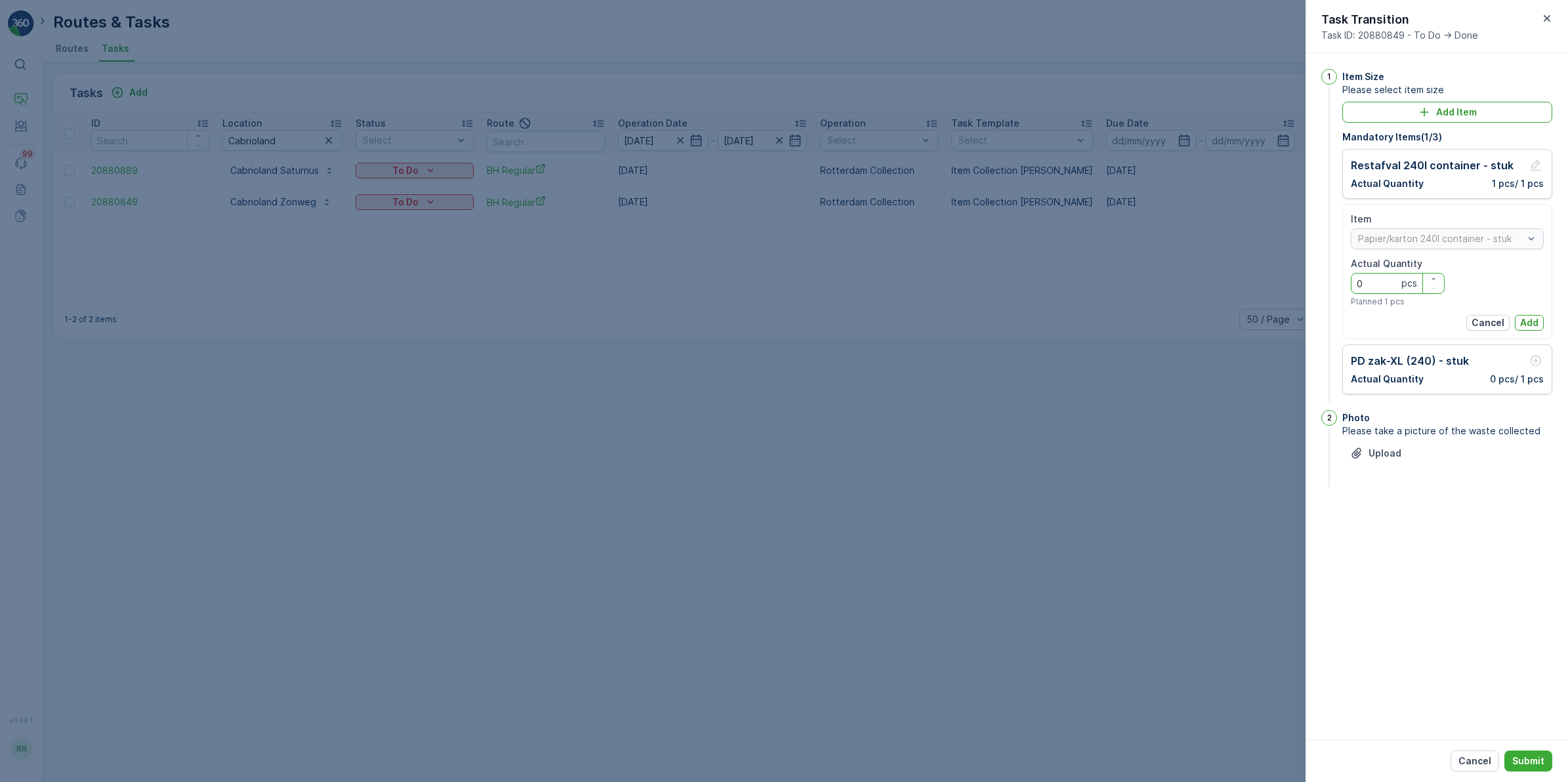
click at [1368, 278] on Quantity "0" at bounding box center [1398, 283] width 94 height 21
type Quantity "1"
click at [1535, 322] on p "Add" at bounding box center [1529, 323] width 19 height 13
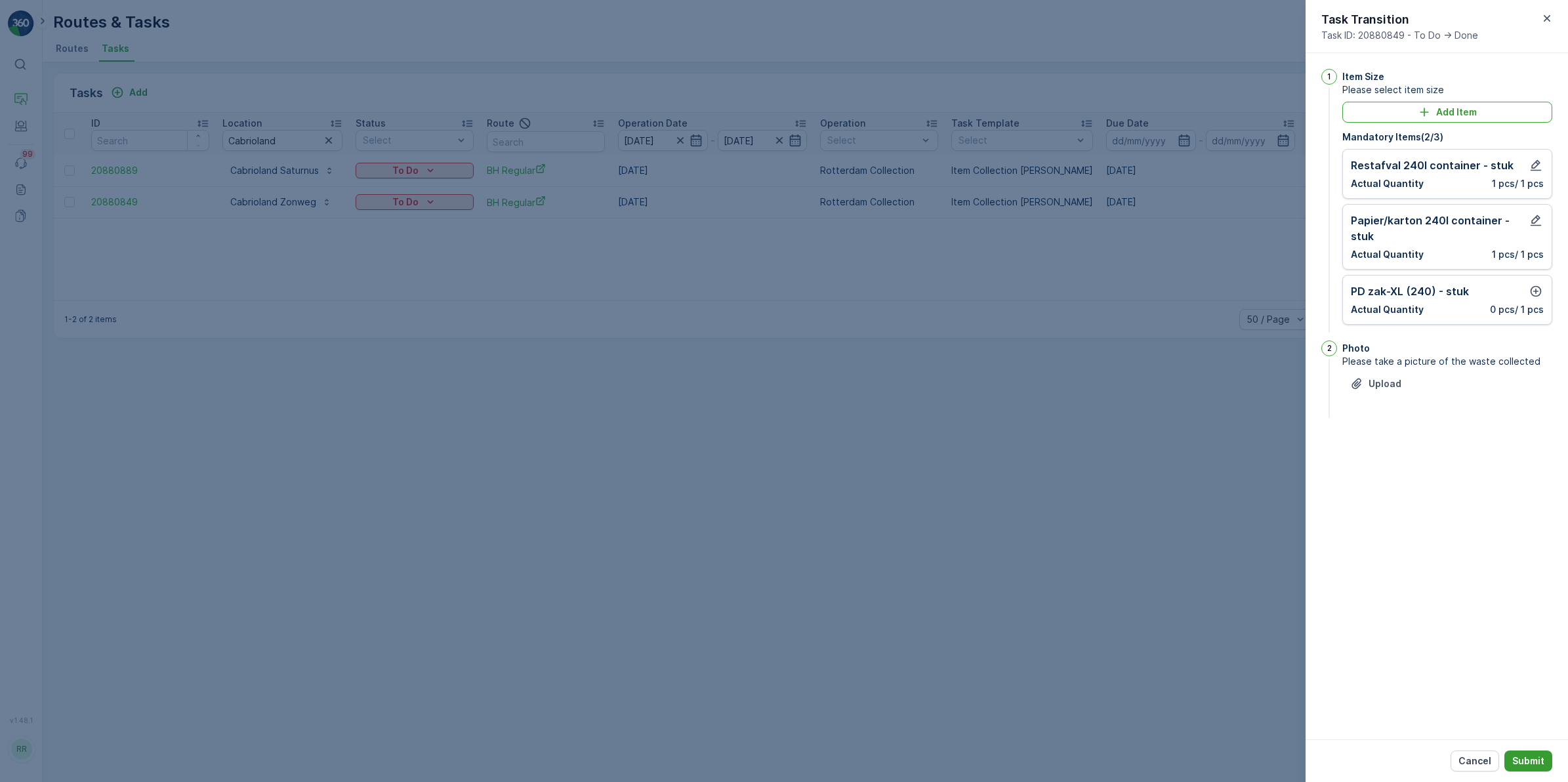
click at [1544, 758] on p "Submit" at bounding box center [1528, 761] width 32 height 13
click at [1531, 290] on icon "button" at bounding box center [1536, 291] width 11 height 11
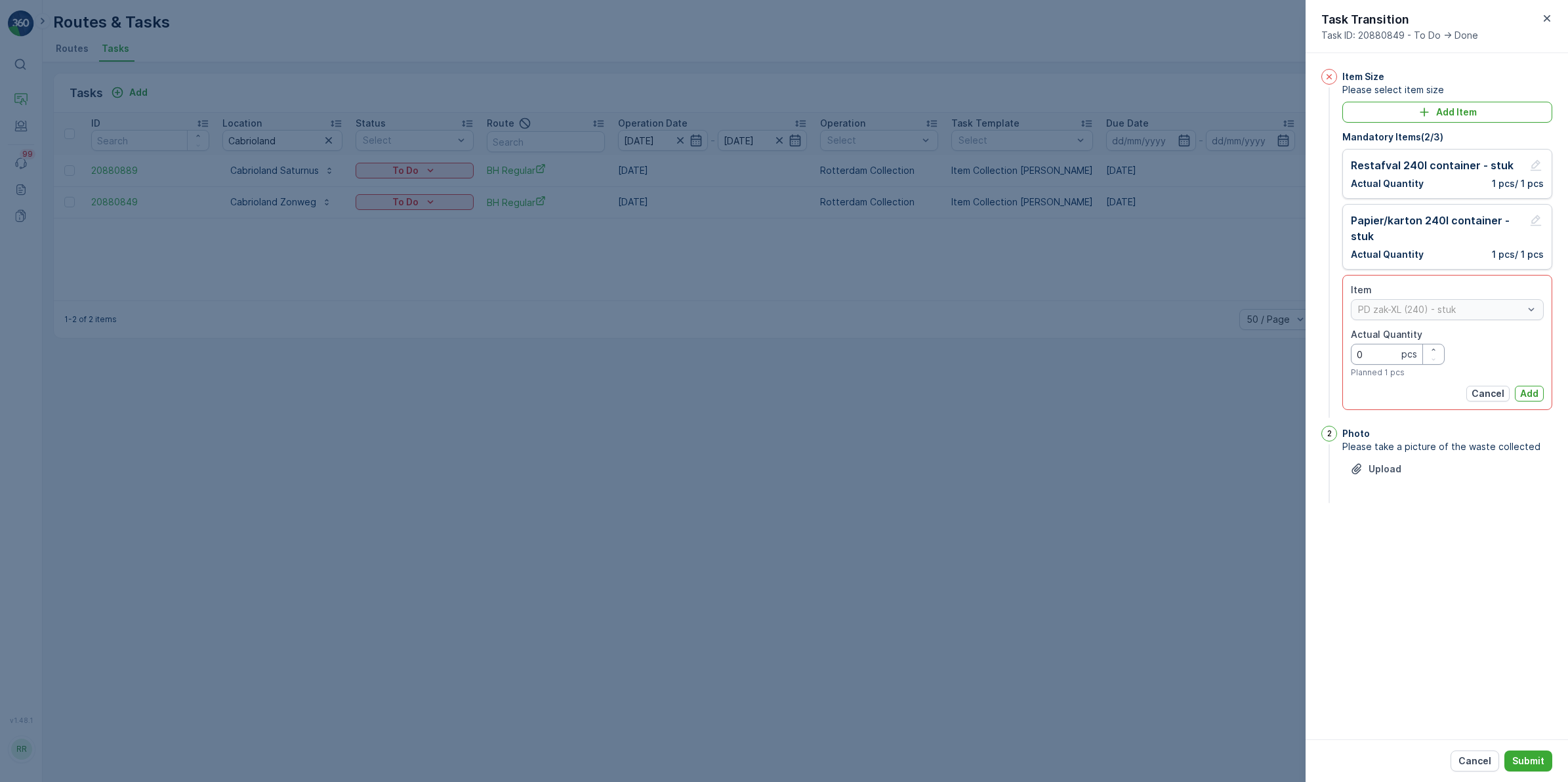
click at [1388, 348] on Quantity "0" at bounding box center [1398, 354] width 94 height 21
click at [1529, 395] on p "Add" at bounding box center [1529, 394] width 19 height 13
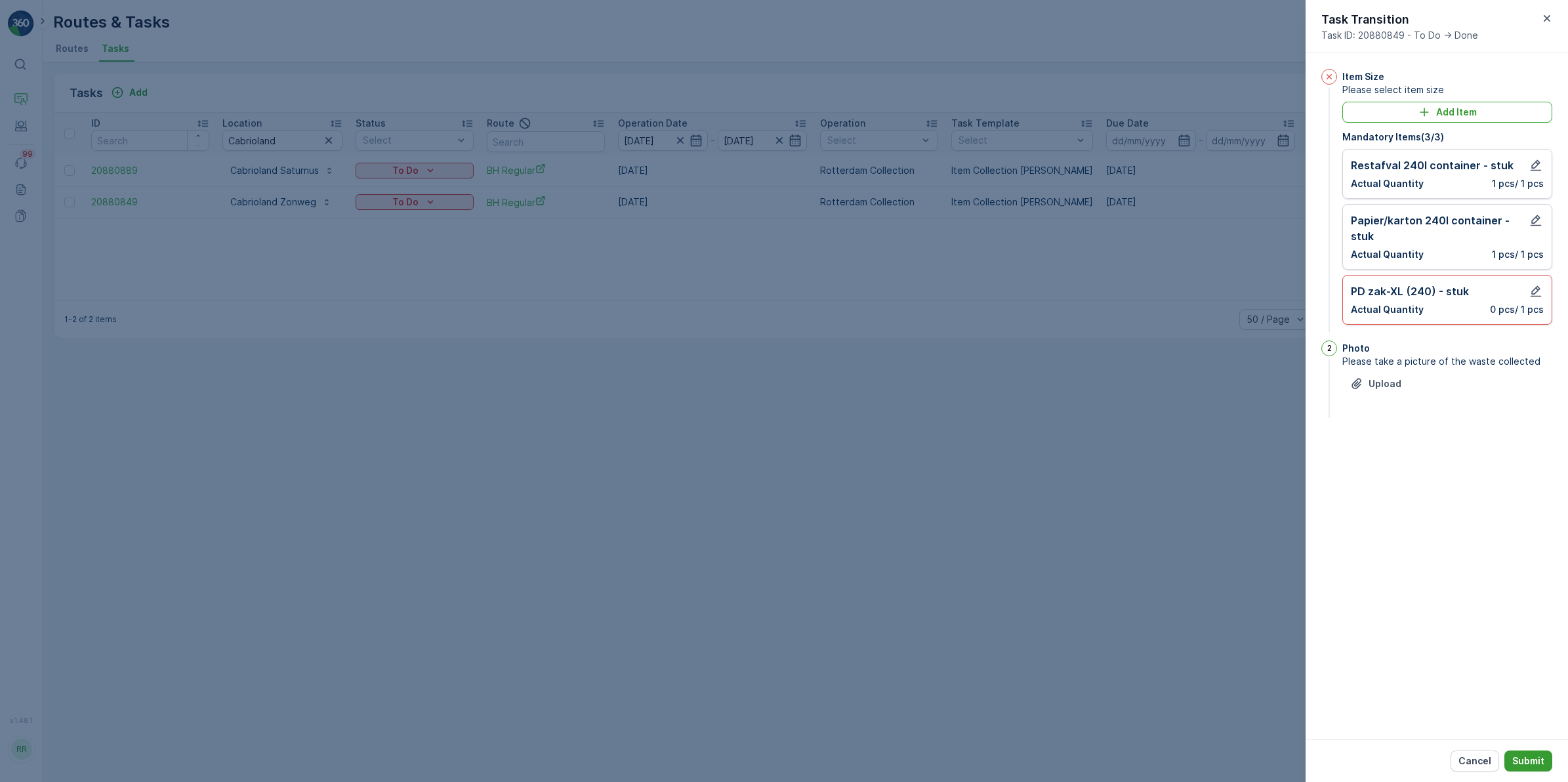
click at [1533, 759] on p "Submit" at bounding box center [1528, 761] width 32 height 13
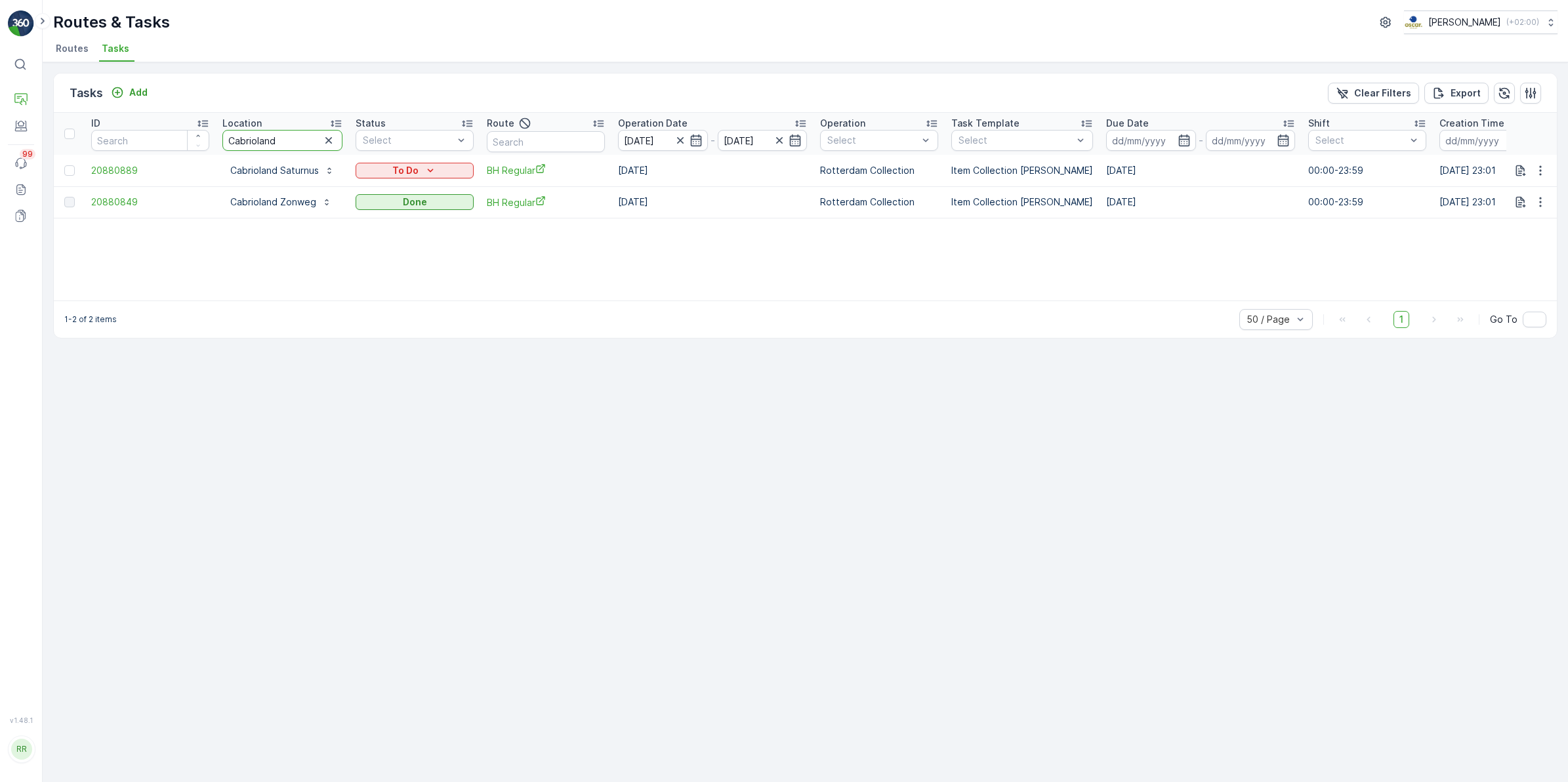
drag, startPoint x: 289, startPoint y: 136, endPoint x: 168, endPoint y: 156, distance: 122.6
click at [168, 156] on table "ID Location Cabrioland Status Select Route Operation Date 15.08.2025 - 15.08.20…" at bounding box center [1066, 166] width 2026 height 106
type input "arie"
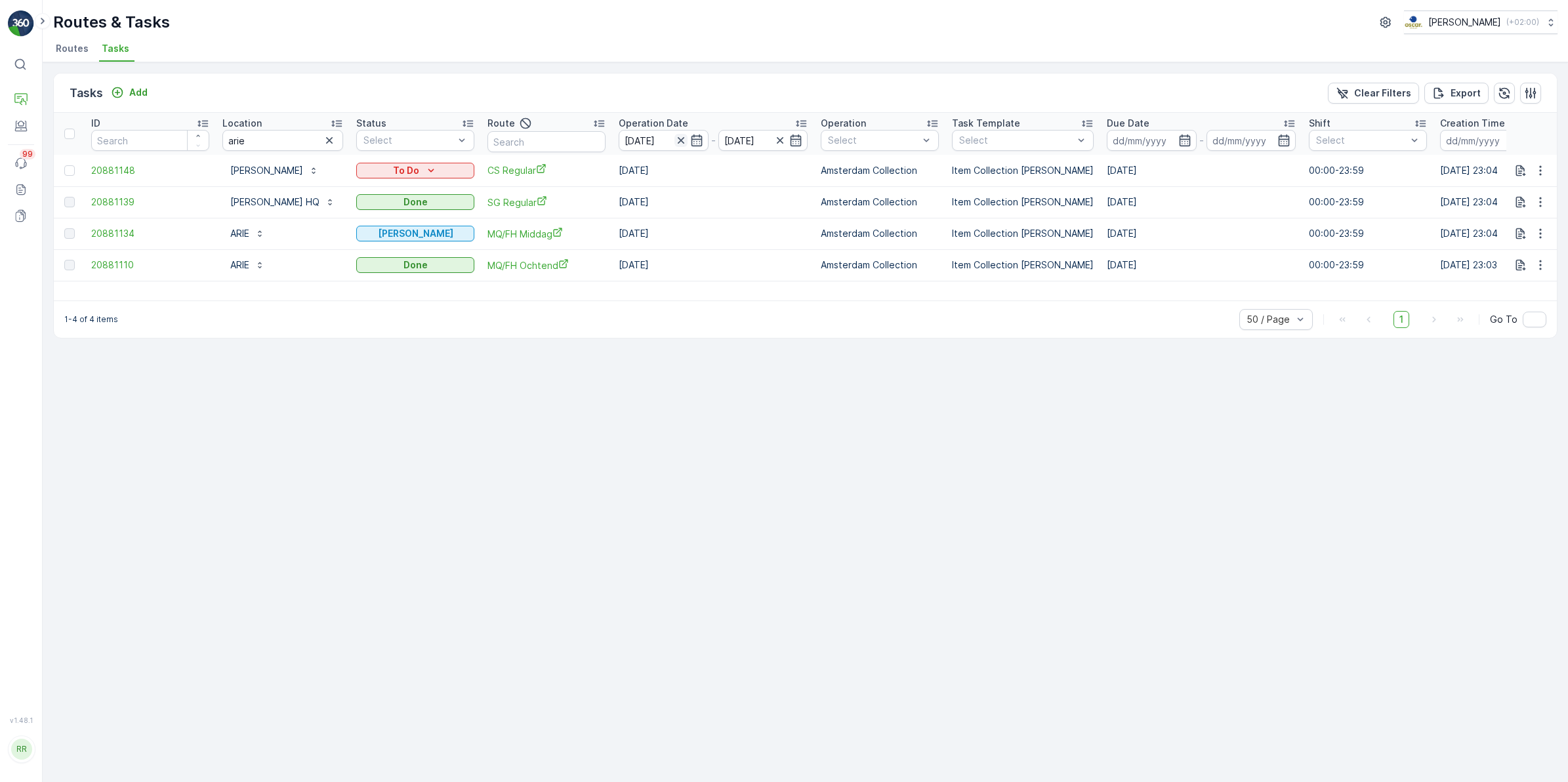
click at [682, 137] on icon "button" at bounding box center [681, 140] width 13 height 13
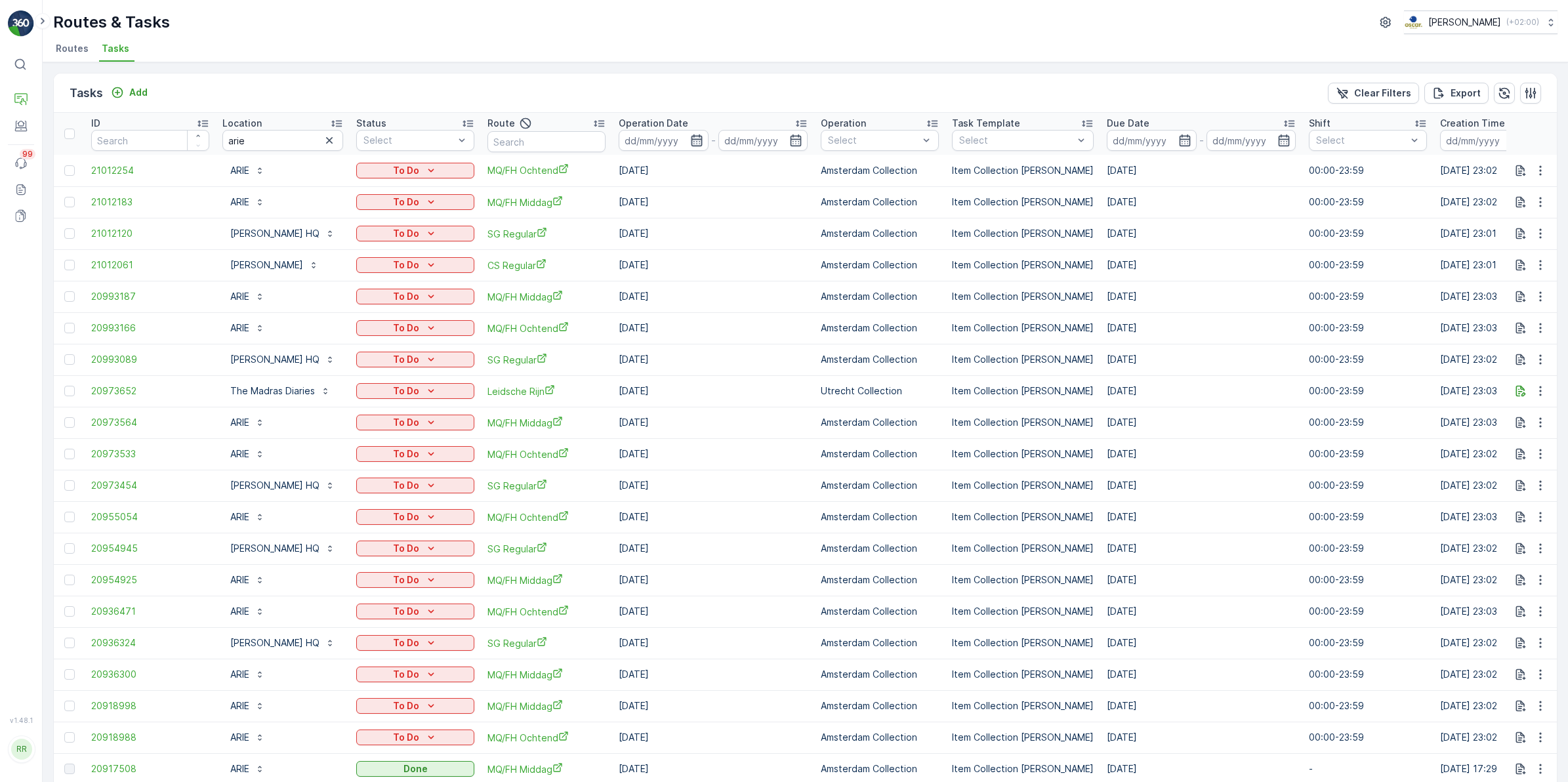
click at [700, 141] on icon "button" at bounding box center [697, 140] width 13 height 13
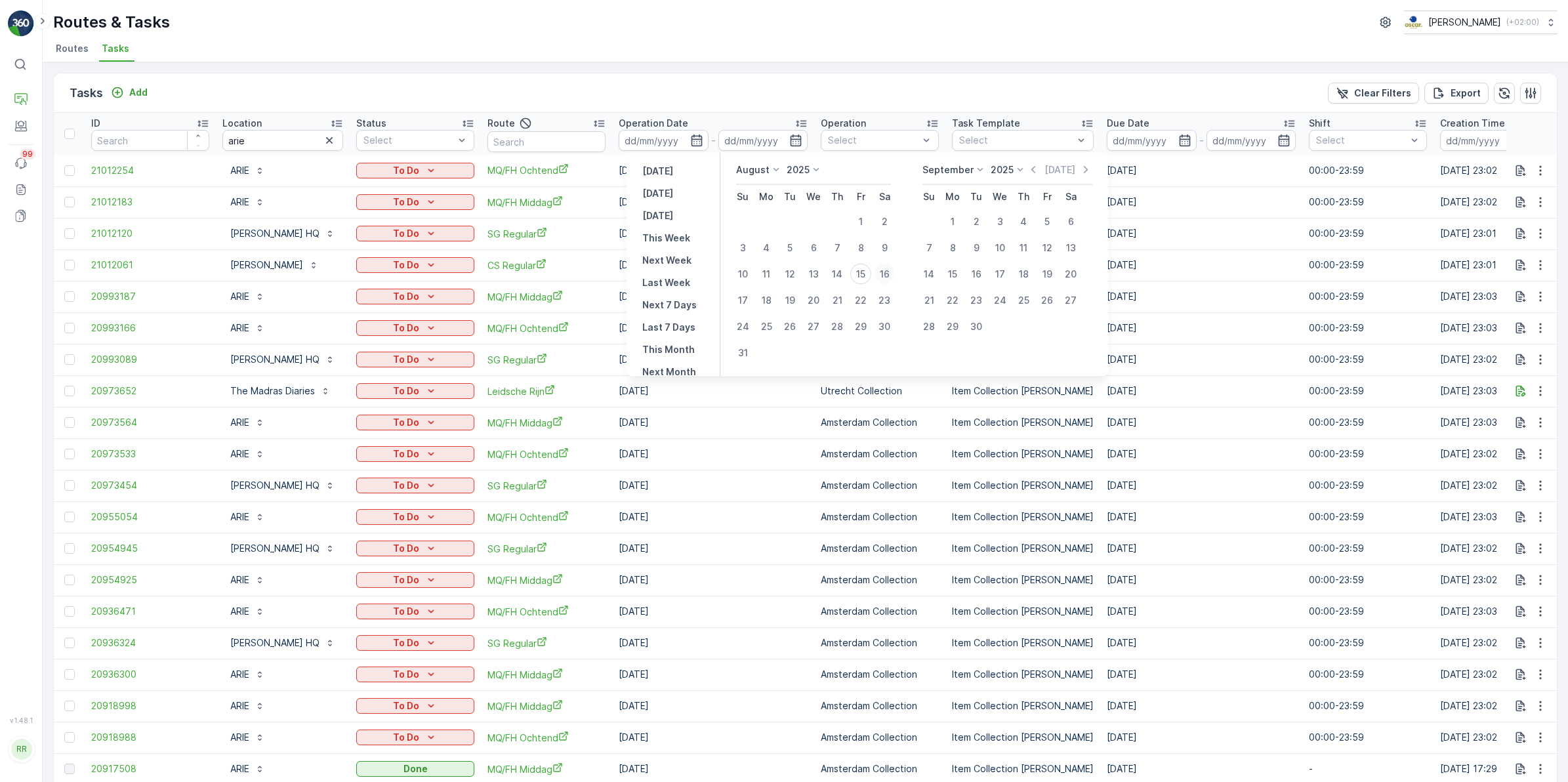
click at [887, 278] on div "16" at bounding box center [884, 274] width 21 height 21
type input "[DATE]"
click at [887, 278] on div "16" at bounding box center [884, 274] width 21 height 21
type input "[DATE]"
click at [887, 278] on div "16" at bounding box center [884, 274] width 21 height 21
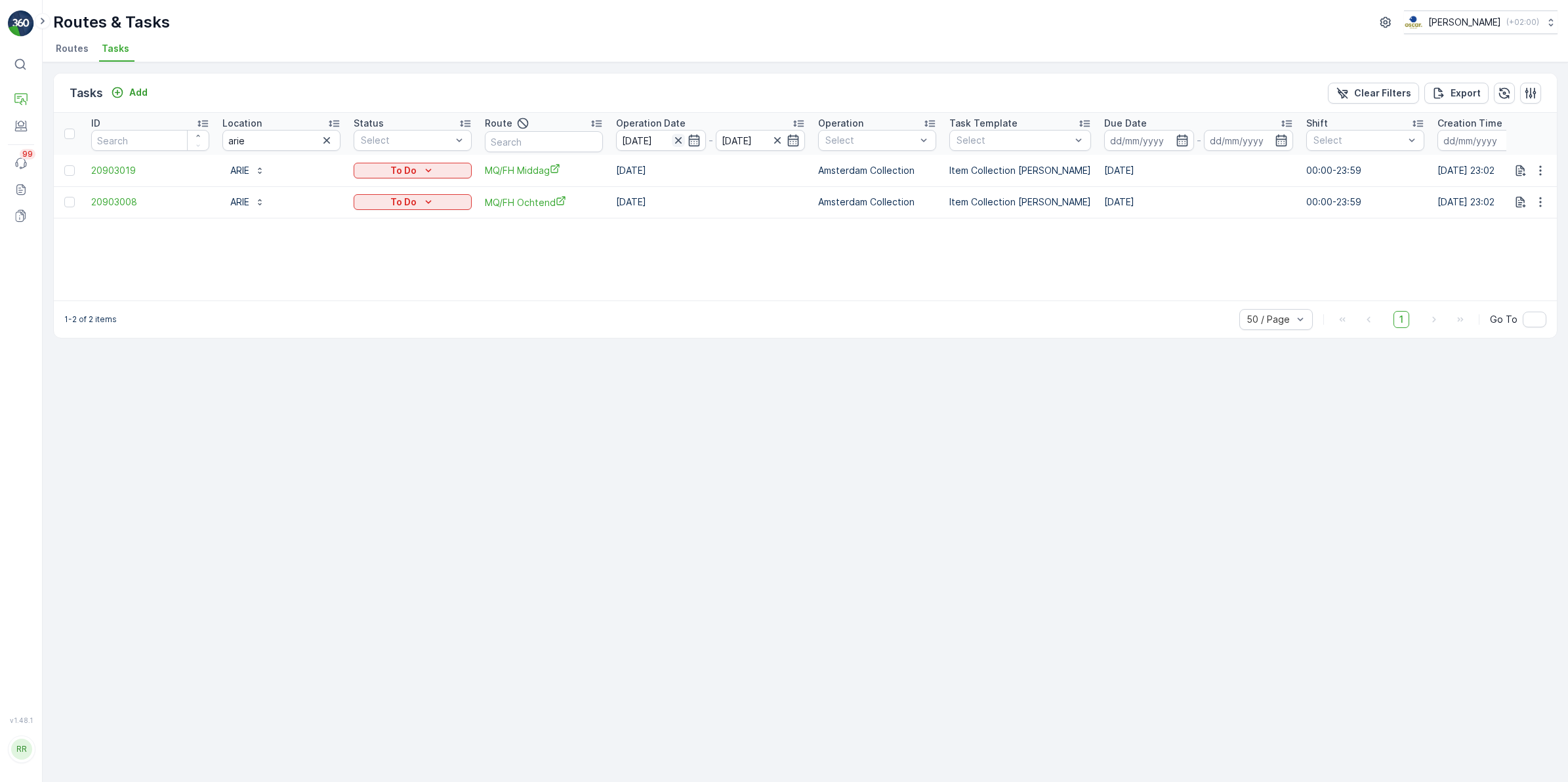
click at [679, 140] on icon "button" at bounding box center [678, 140] width 13 height 13
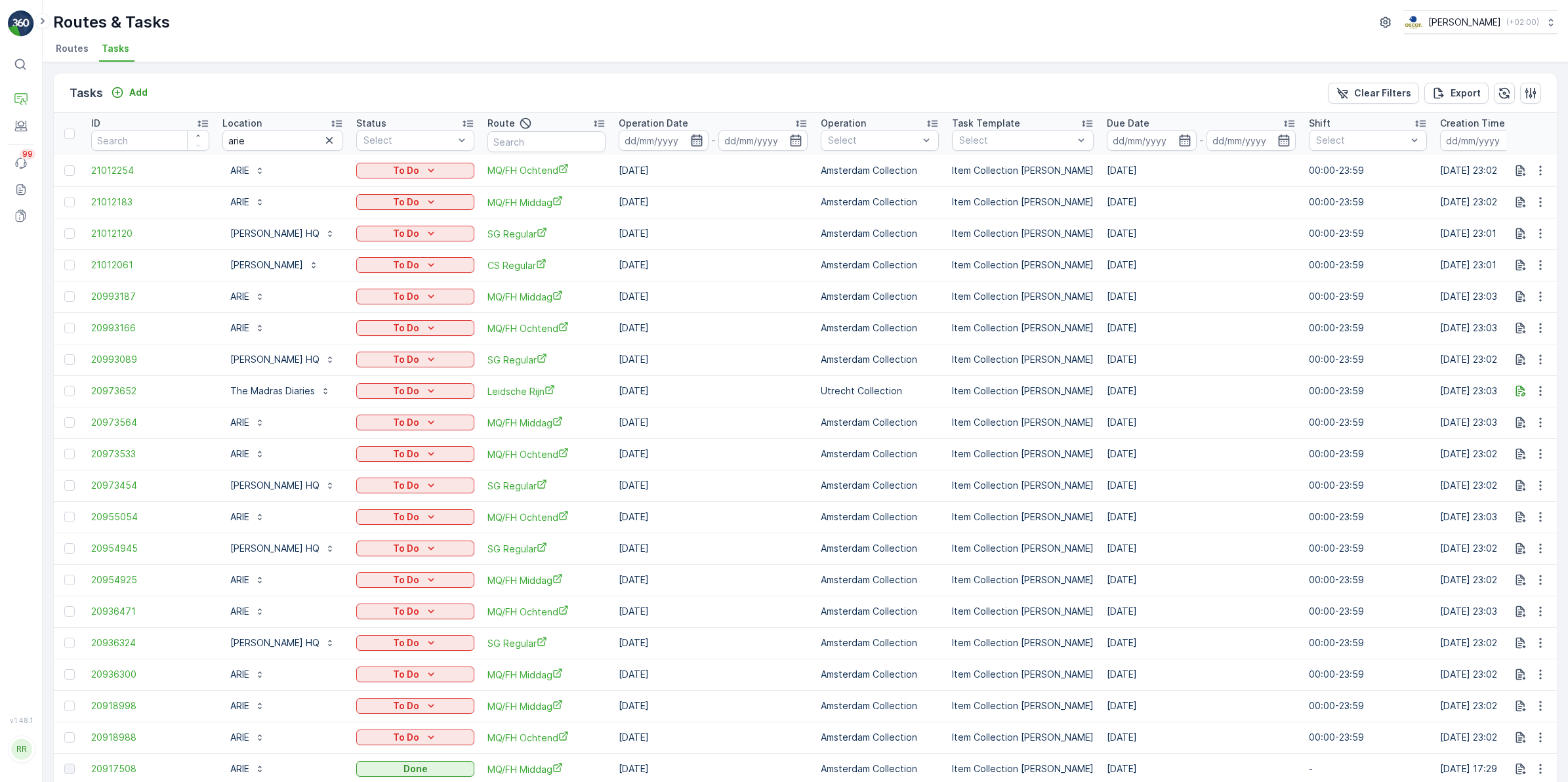
click at [702, 137] on icon "button" at bounding box center [697, 140] width 11 height 11
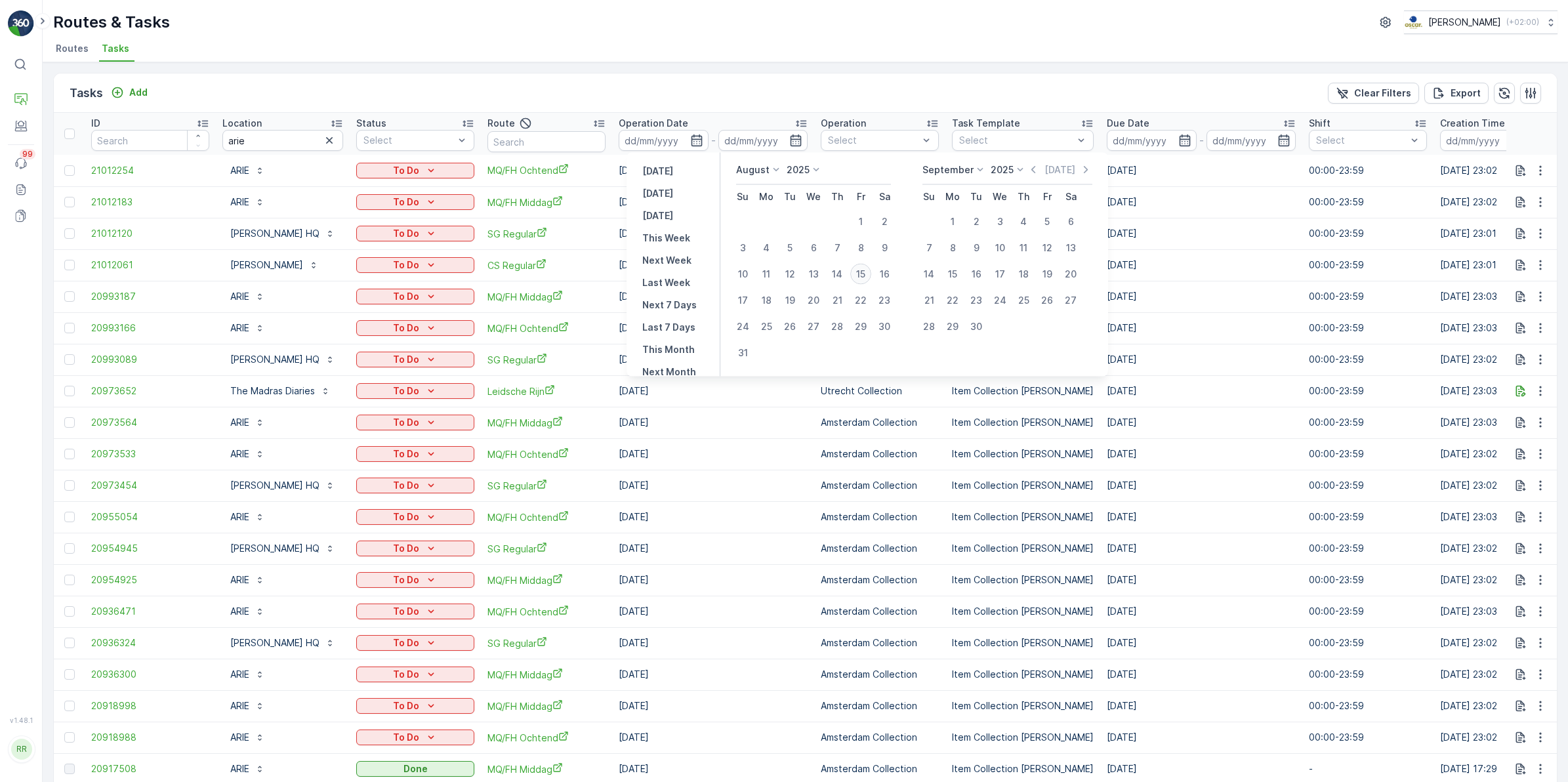
click at [858, 274] on div "15" at bounding box center [860, 274] width 21 height 21
type input "[DATE]"
click at [858, 274] on div "15" at bounding box center [860, 274] width 21 height 21
type input "[DATE]"
click at [858, 274] on div "15" at bounding box center [860, 274] width 21 height 21
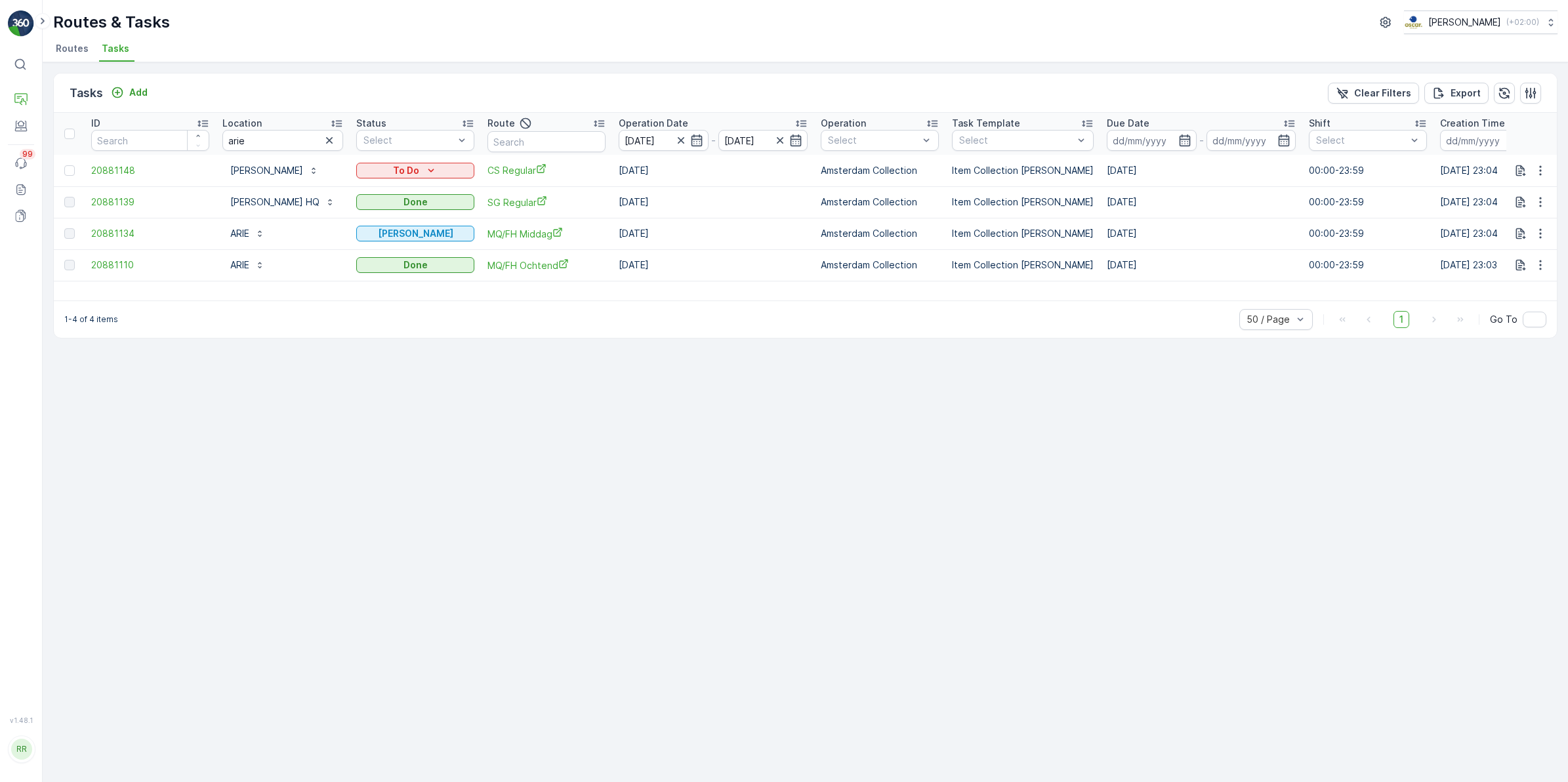
click at [337, 135] on button "button" at bounding box center [329, 140] width 16 height 16
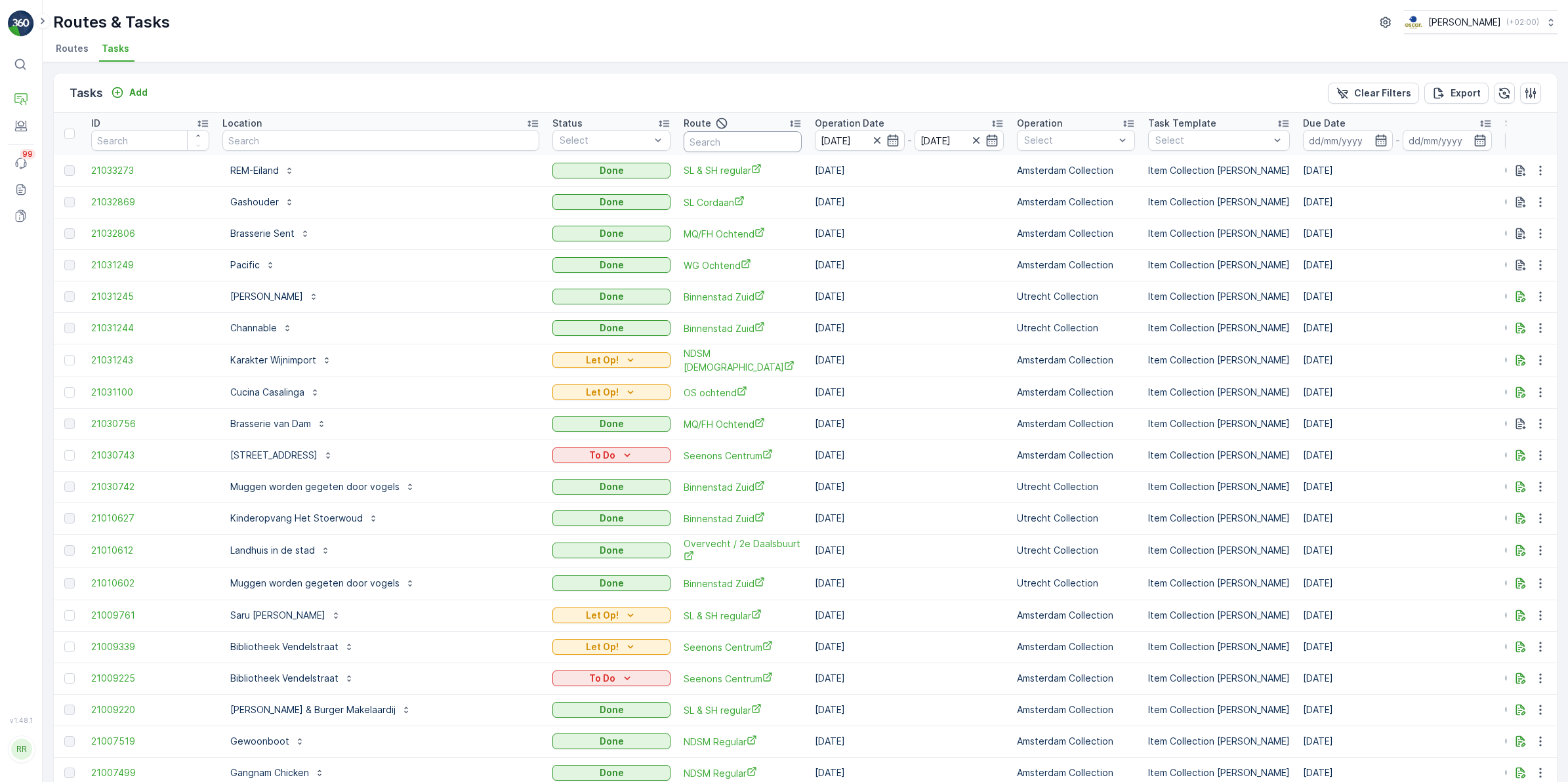
click at [684, 142] on input "text" at bounding box center [742, 141] width 118 height 21
type input "bh"
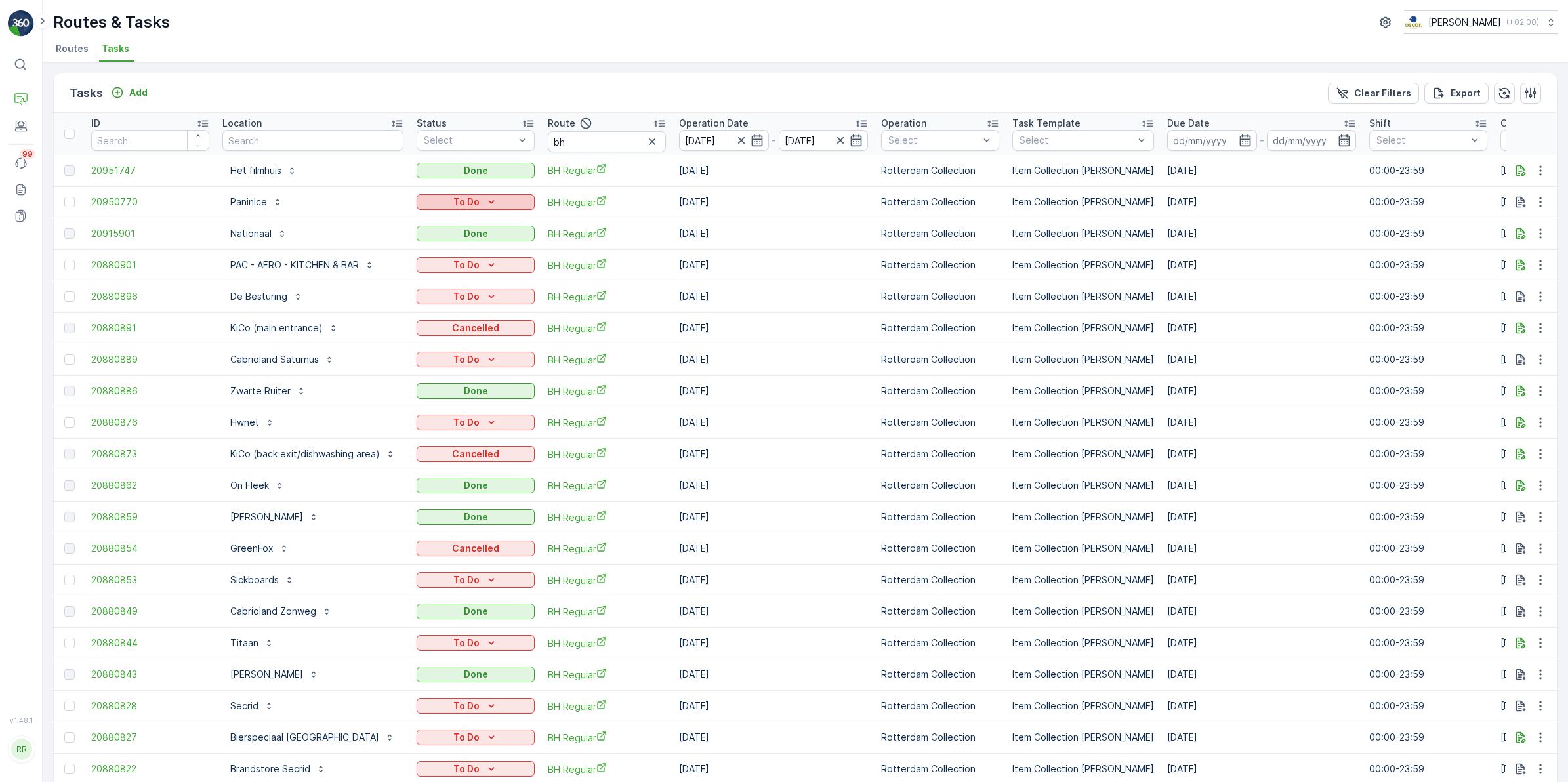
click at [465, 199] on p "To Do" at bounding box center [466, 202] width 26 height 13
click at [457, 271] on span "Cancelled" at bounding box center [445, 276] width 44 height 13
click at [490, 264] on icon "To Do" at bounding box center [491, 265] width 13 height 13
click at [461, 335] on span "Cancelled" at bounding box center [445, 339] width 44 height 13
click at [483, 289] on button "To Do" at bounding box center [475, 296] width 118 height 16
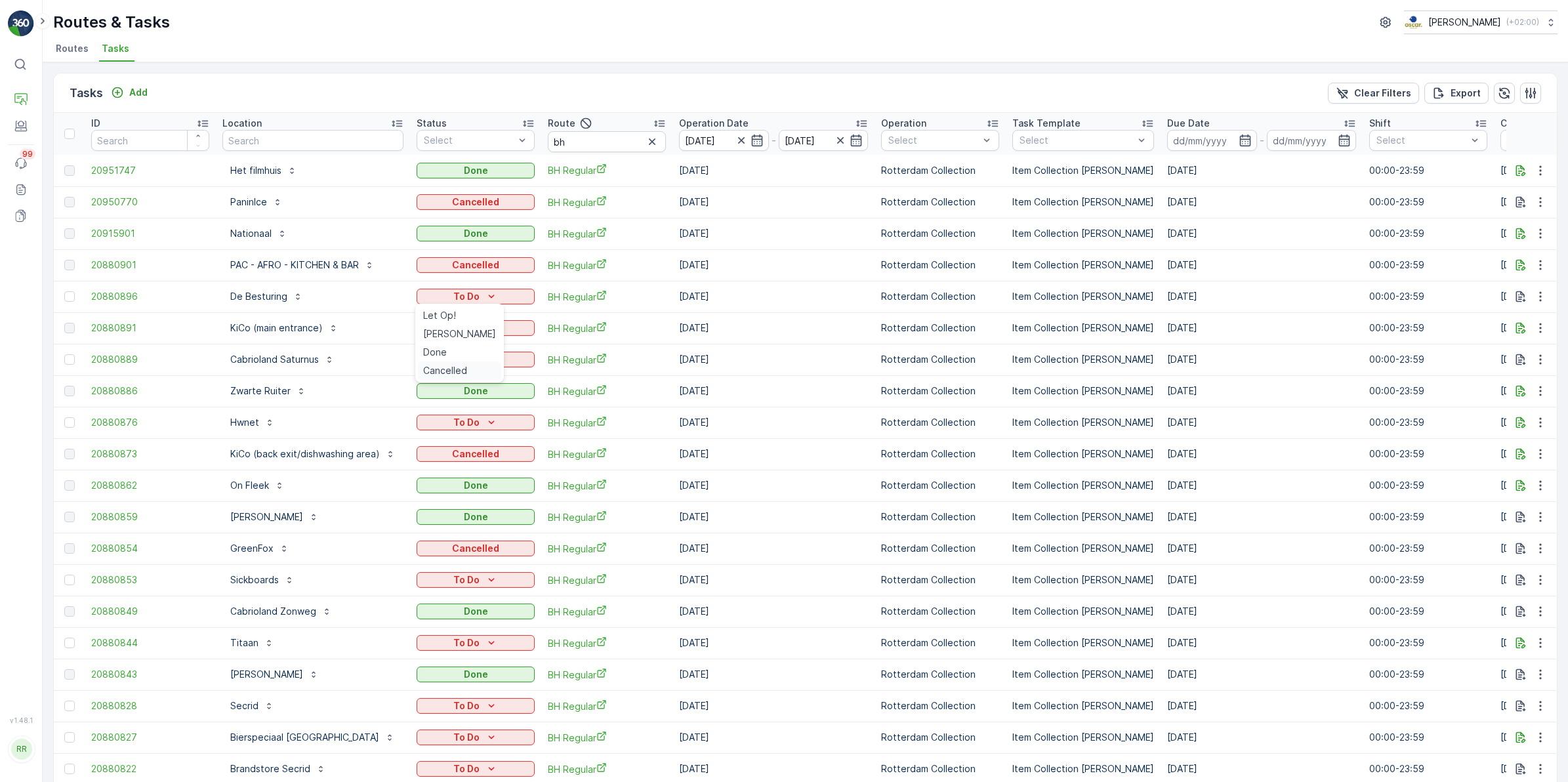
click at [444, 362] on div "Cancelled" at bounding box center [460, 371] width 83 height 19
click at [492, 358] on icon "To Do" at bounding box center [492, 359] width 6 height 4
click at [455, 435] on span "Cancelled" at bounding box center [445, 433] width 44 height 13
click at [489, 421] on icon "To Do" at bounding box center [492, 422] width 6 height 4
click at [453, 494] on span "Cancelled" at bounding box center [445, 496] width 44 height 13
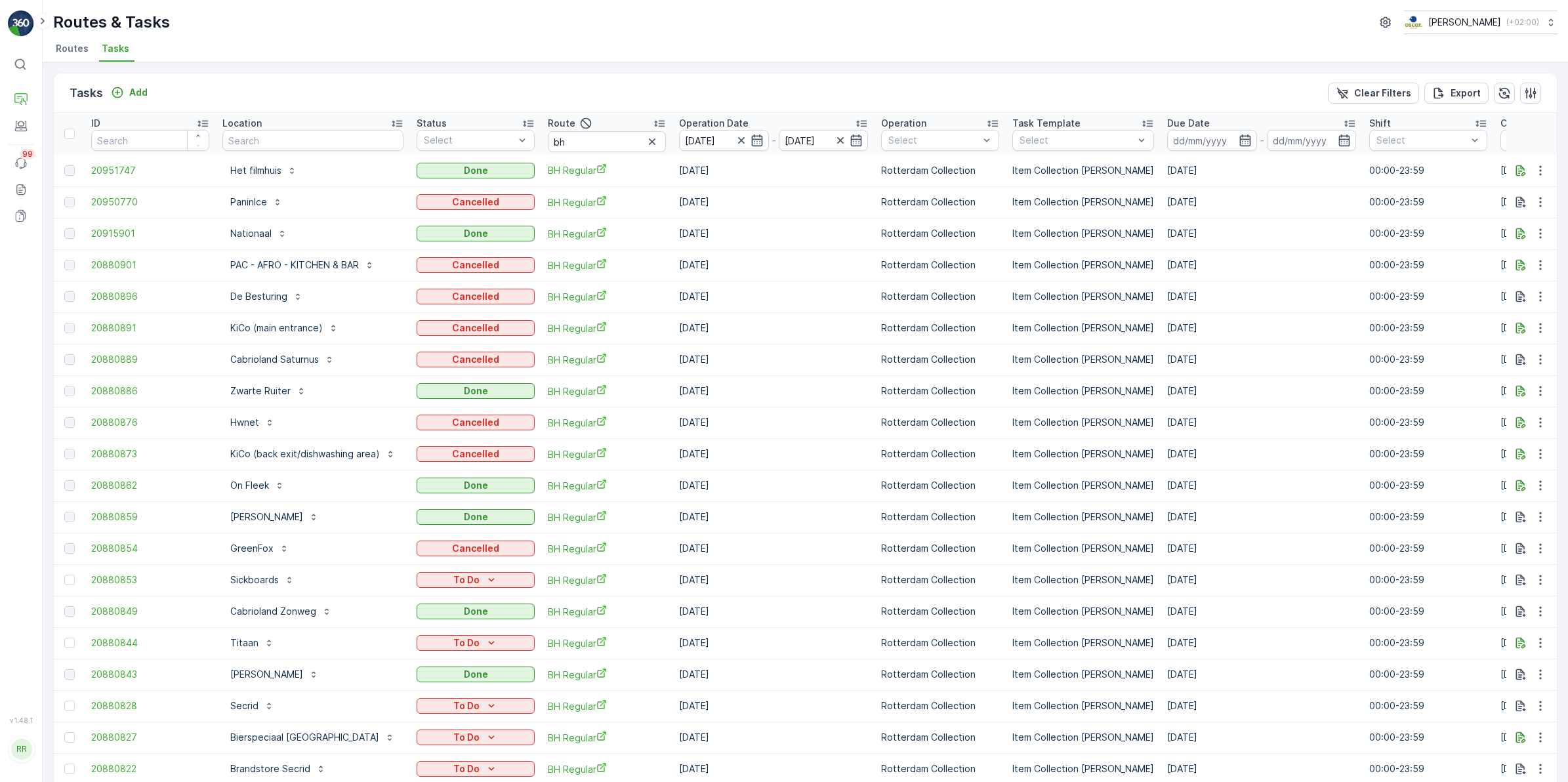
click at [223, 574] on button "Sickboards" at bounding box center [263, 579] width 80 height 21
drag, startPoint x: 204, startPoint y: 569, endPoint x: 277, endPoint y: 585, distance: 74.7
click at [277, 585] on tr "20880853 Sickboards To Do BH Regular 15.08.2025 Rotterdam Collection Item Colle…" at bounding box center [1097, 580] width 2087 height 32
copy tr "Sickboards"
click at [482, 572] on button "To Do" at bounding box center [475, 580] width 118 height 16
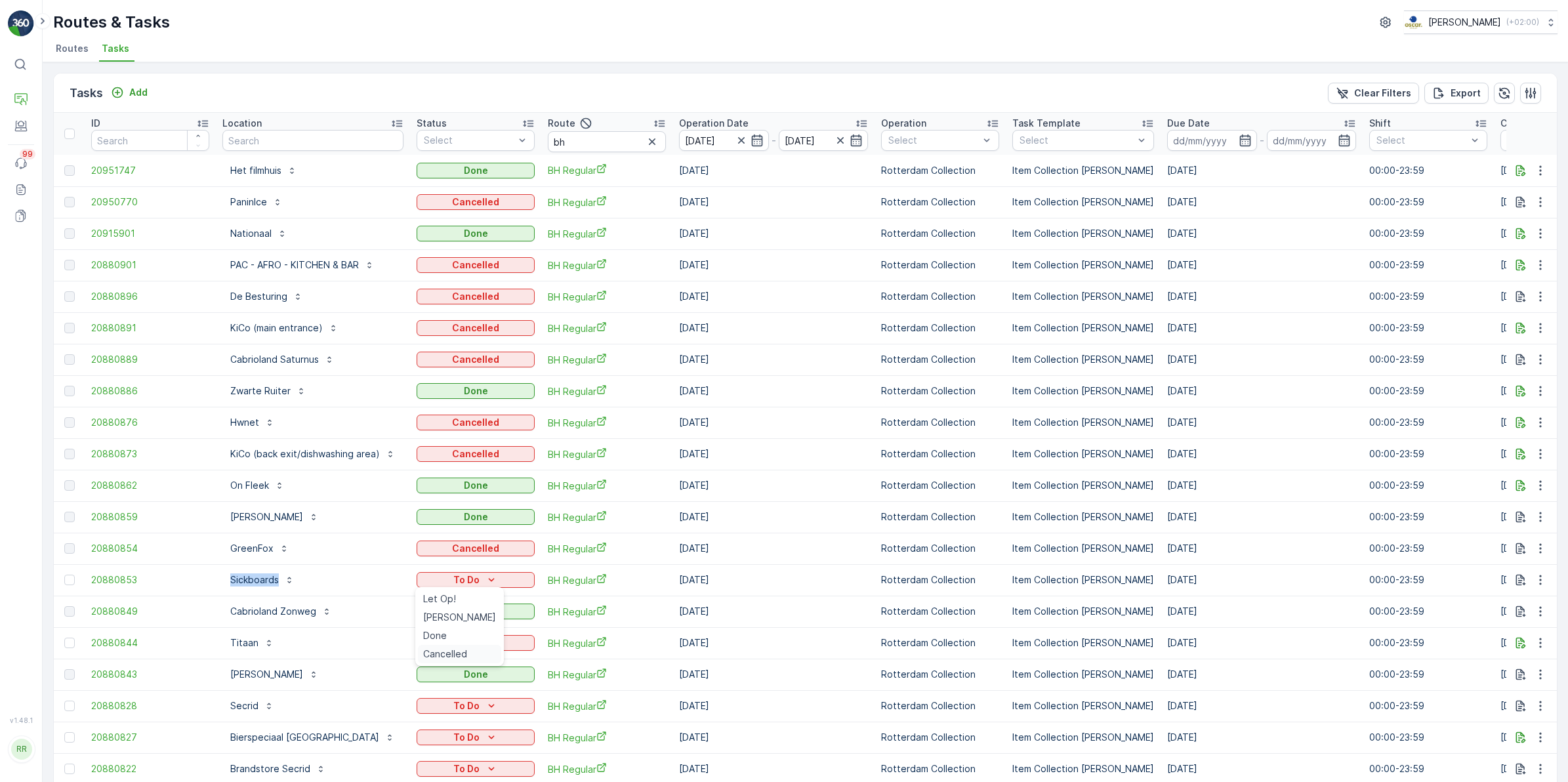
click at [458, 651] on span "Cancelled" at bounding box center [445, 654] width 44 height 13
click at [490, 644] on icon "To Do" at bounding box center [492, 642] width 6 height 4
click at [453, 710] on span "Cancelled" at bounding box center [445, 717] width 44 height 13
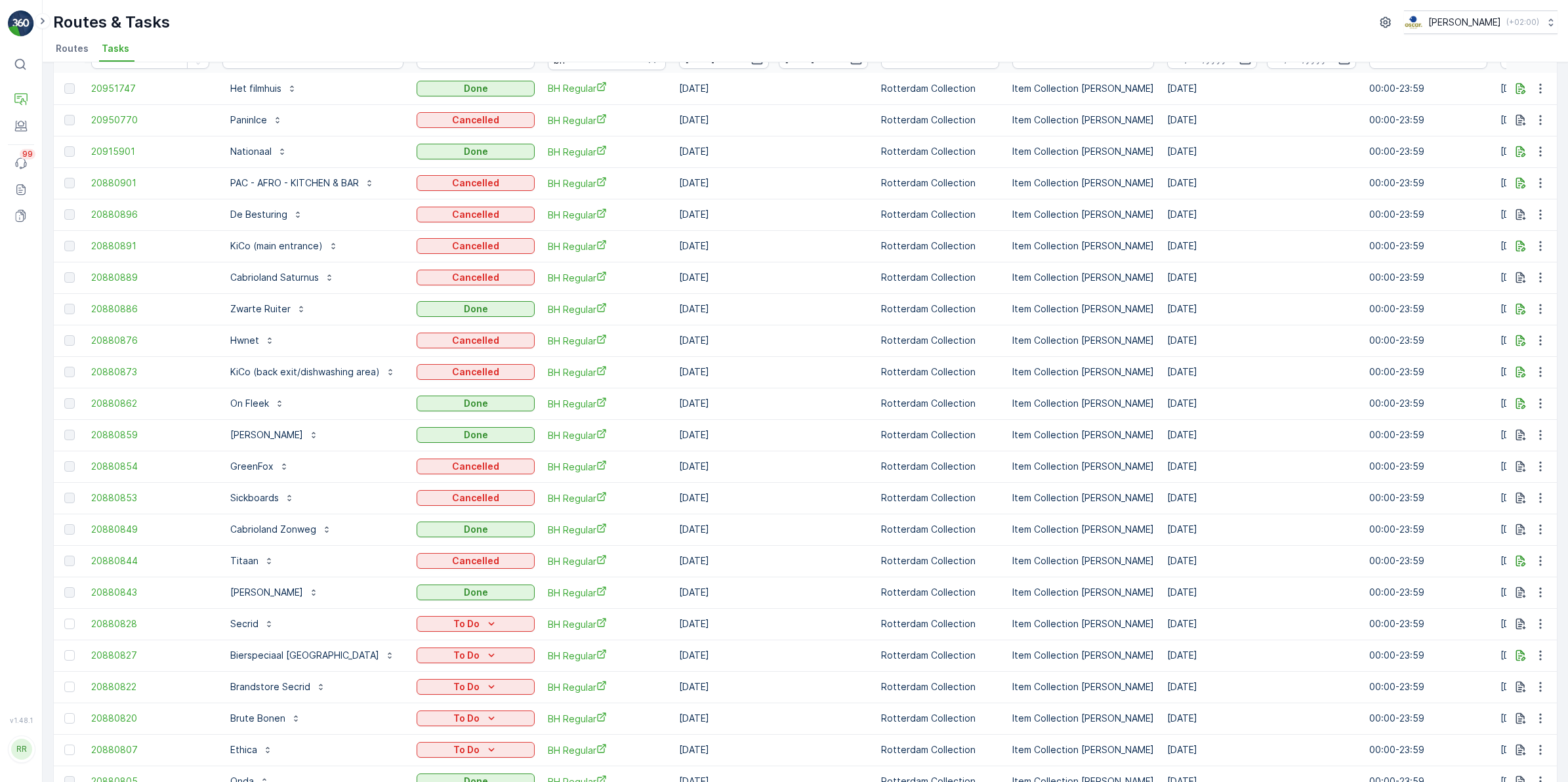
scroll to position [164, 0]
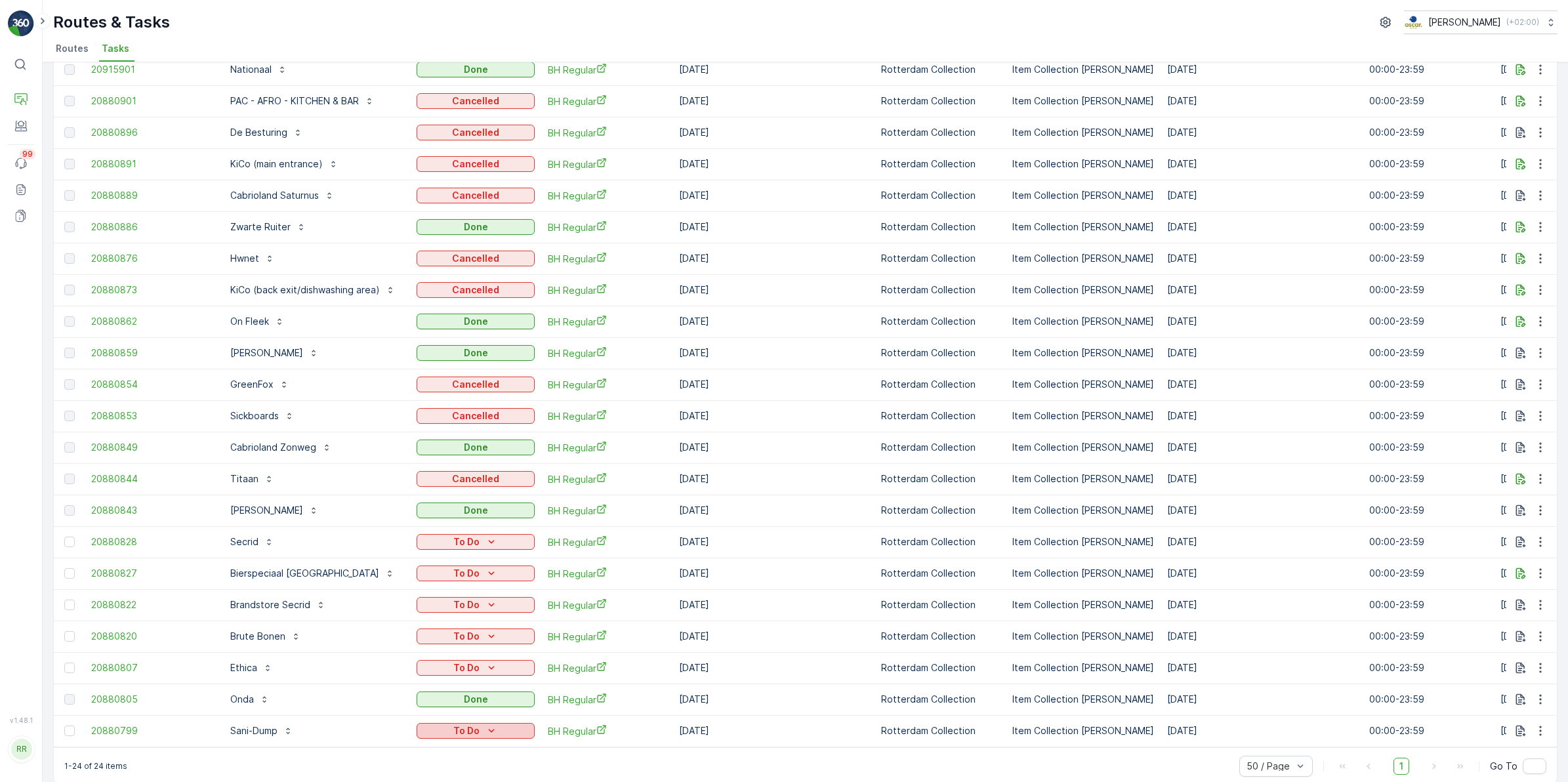
click at [496, 726] on icon "To Do" at bounding box center [491, 731] width 13 height 13
click at [448, 709] on span "Cancelled" at bounding box center [445, 710] width 44 height 13
click at [476, 664] on p "To Do" at bounding box center [466, 668] width 26 height 13
click at [453, 735] on span "Cancelled" at bounding box center [445, 742] width 44 height 13
click at [497, 540] on div "To Do" at bounding box center [475, 542] width 107 height 13
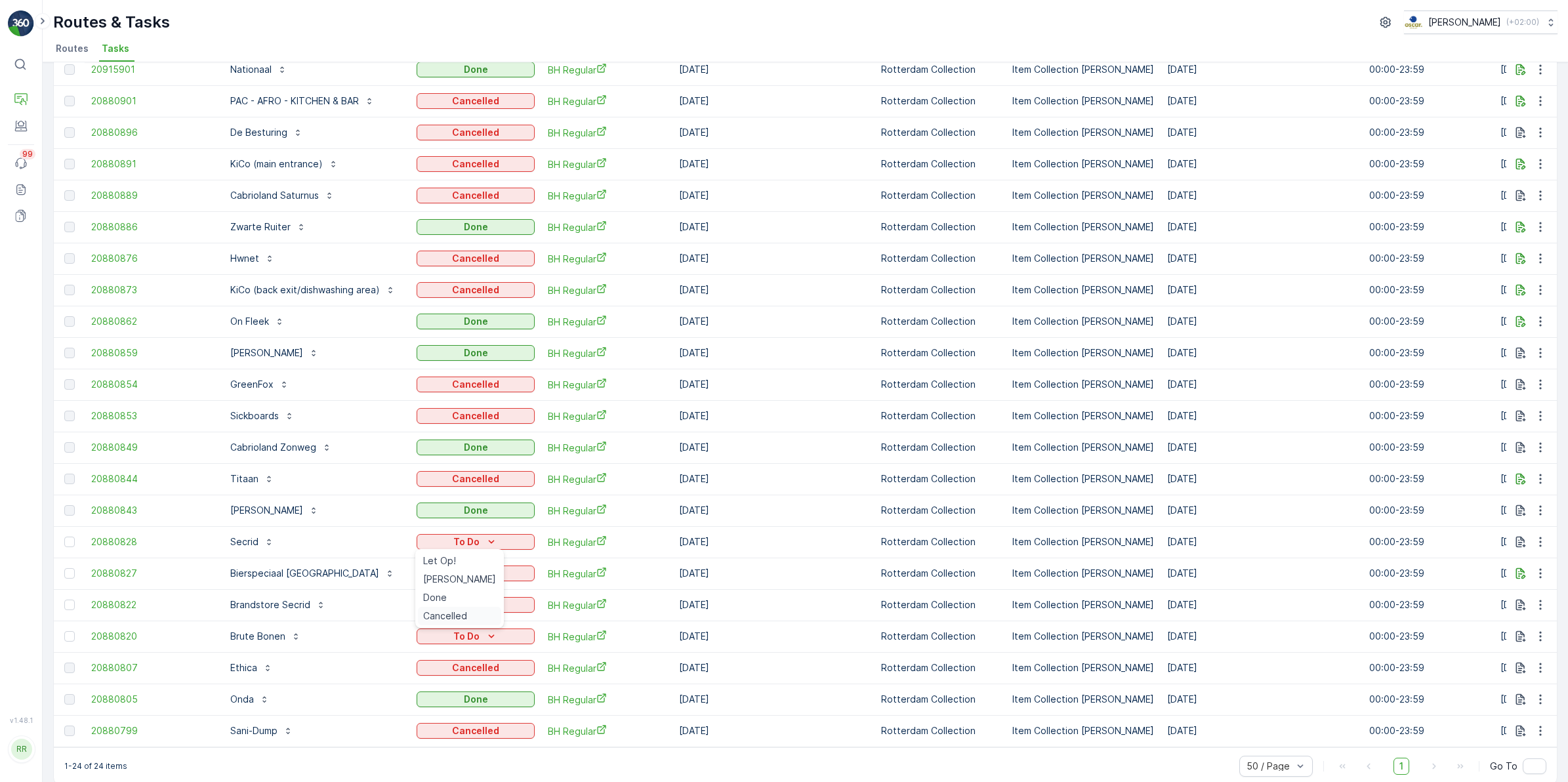
click at [453, 617] on span "Cancelled" at bounding box center [445, 616] width 44 height 13
click at [474, 607] on p "To Do" at bounding box center [466, 605] width 26 height 13
click at [448, 678] on span "Cancelled" at bounding box center [445, 679] width 44 height 13
click at [492, 639] on icon "To Do" at bounding box center [491, 637] width 13 height 13
click at [445, 713] on span "Cancelled" at bounding box center [445, 710] width 44 height 13
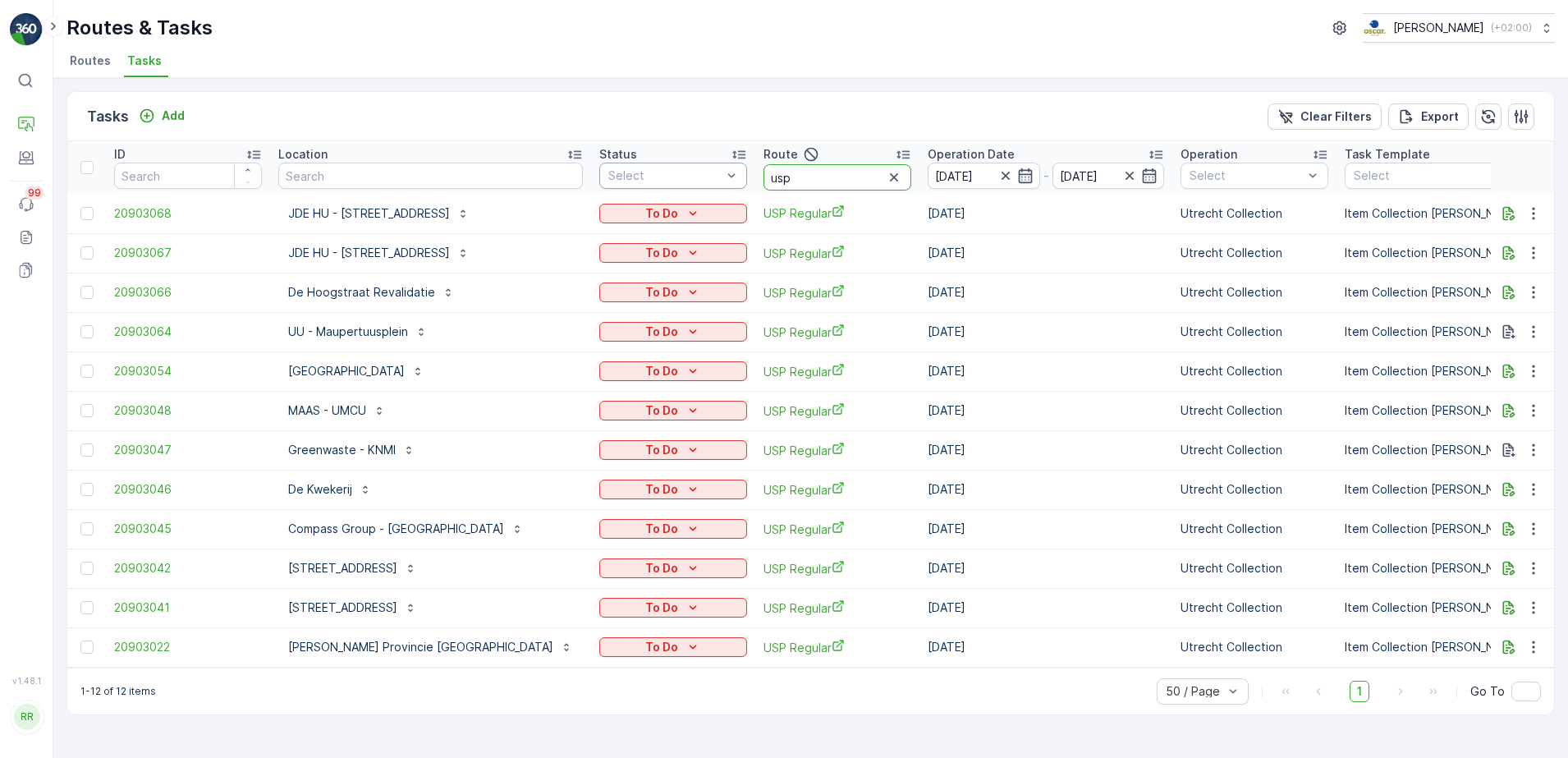
drag, startPoint x: 726, startPoint y: 170, endPoint x: 693, endPoint y: 171, distance: 33.0
click at [693, 171] on tr "ID Location Status Select Route usp Operation Date [DATE] - [DATE] Operation Se…" at bounding box center [1412, 168] width 2690 height 53
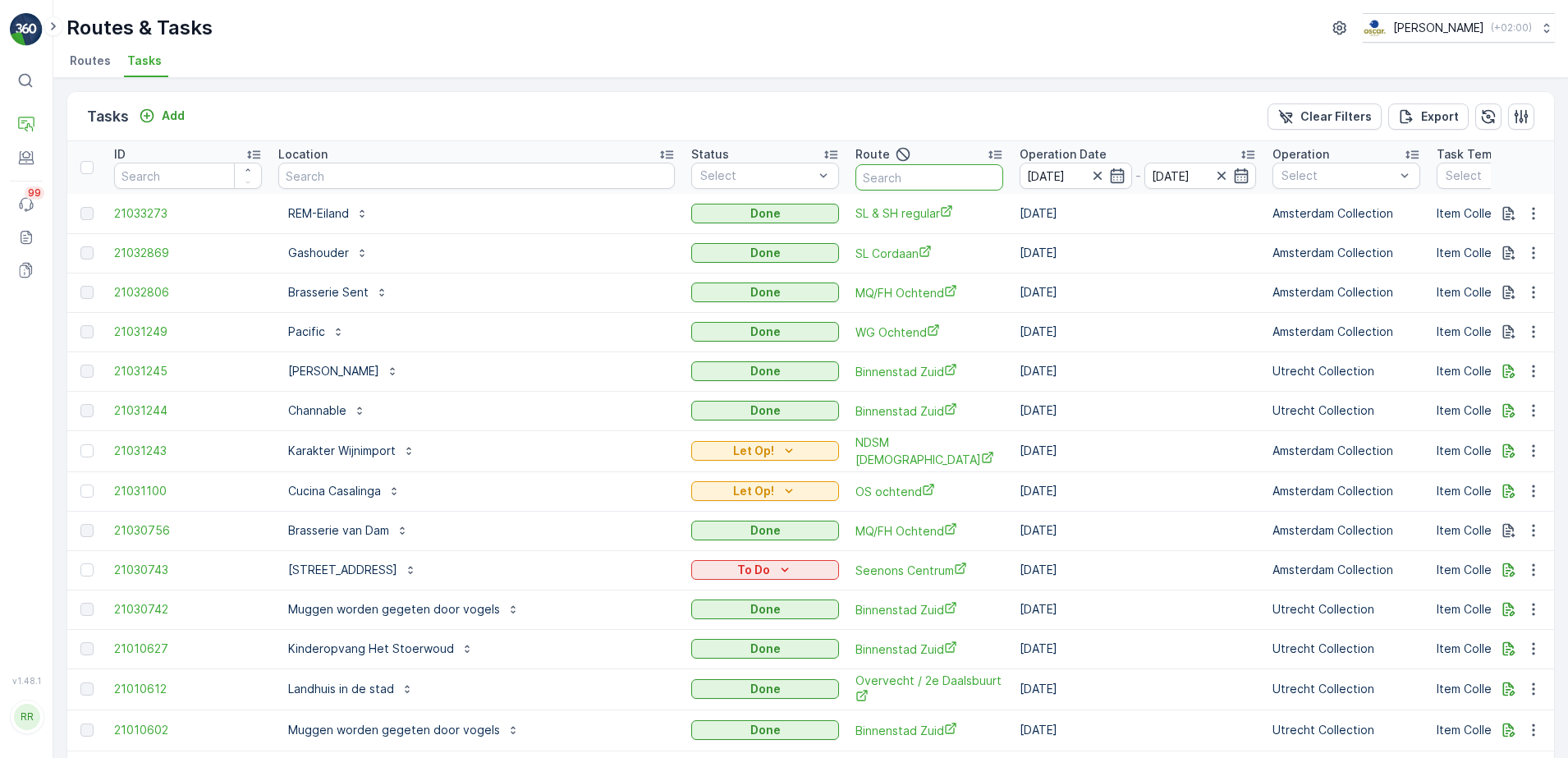
click at [856, 176] on input "text" at bounding box center [929, 177] width 148 height 26
type input "nes"
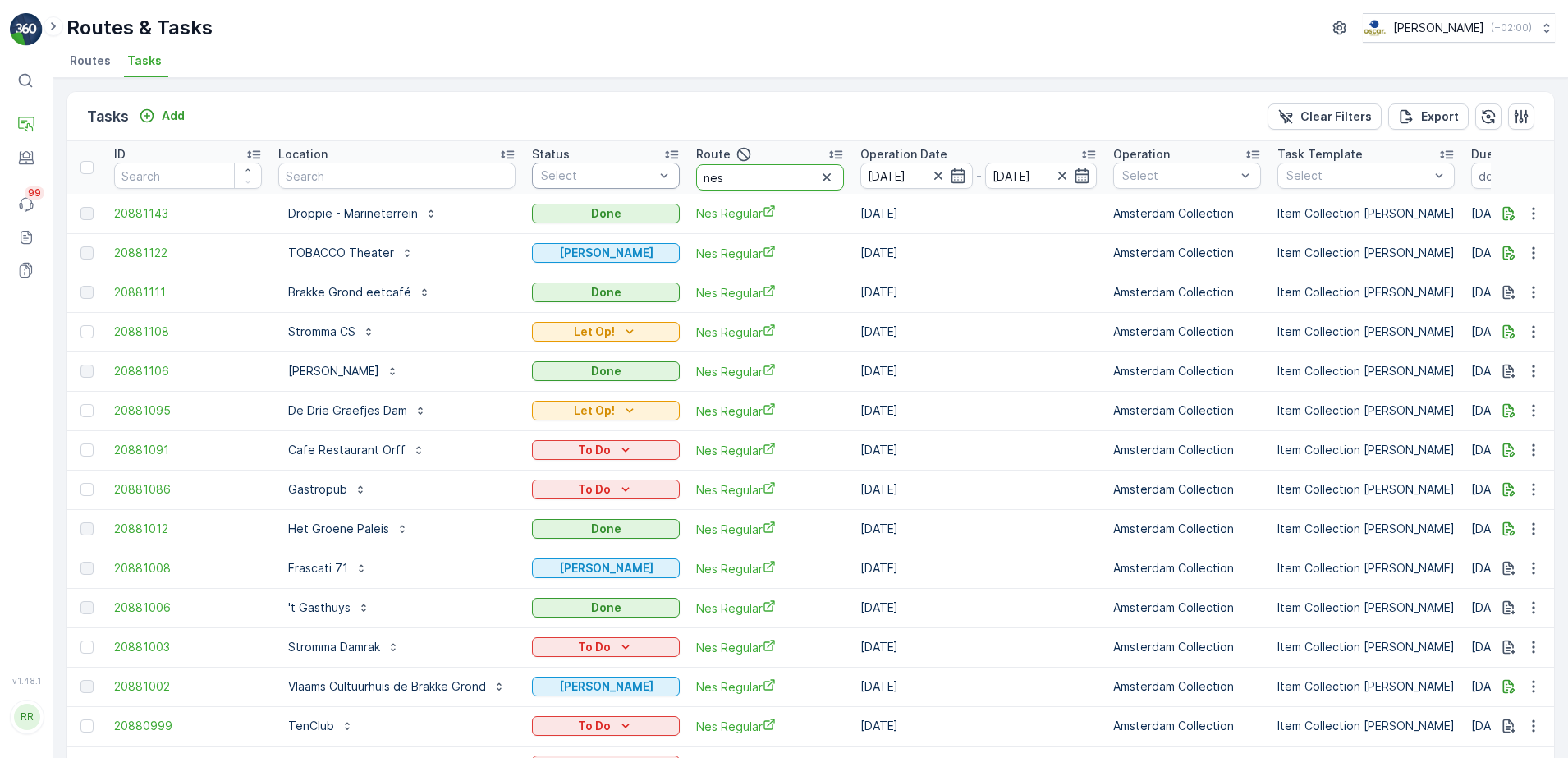
drag, startPoint x: 750, startPoint y: 184, endPoint x: 672, endPoint y: 182, distance: 78.0
click at [672, 182] on tr "ID Location Status Select Route nes Operation Date [DATE] - [DATE] Operation Se…" at bounding box center [1378, 168] width 2623 height 53
type input "sl"
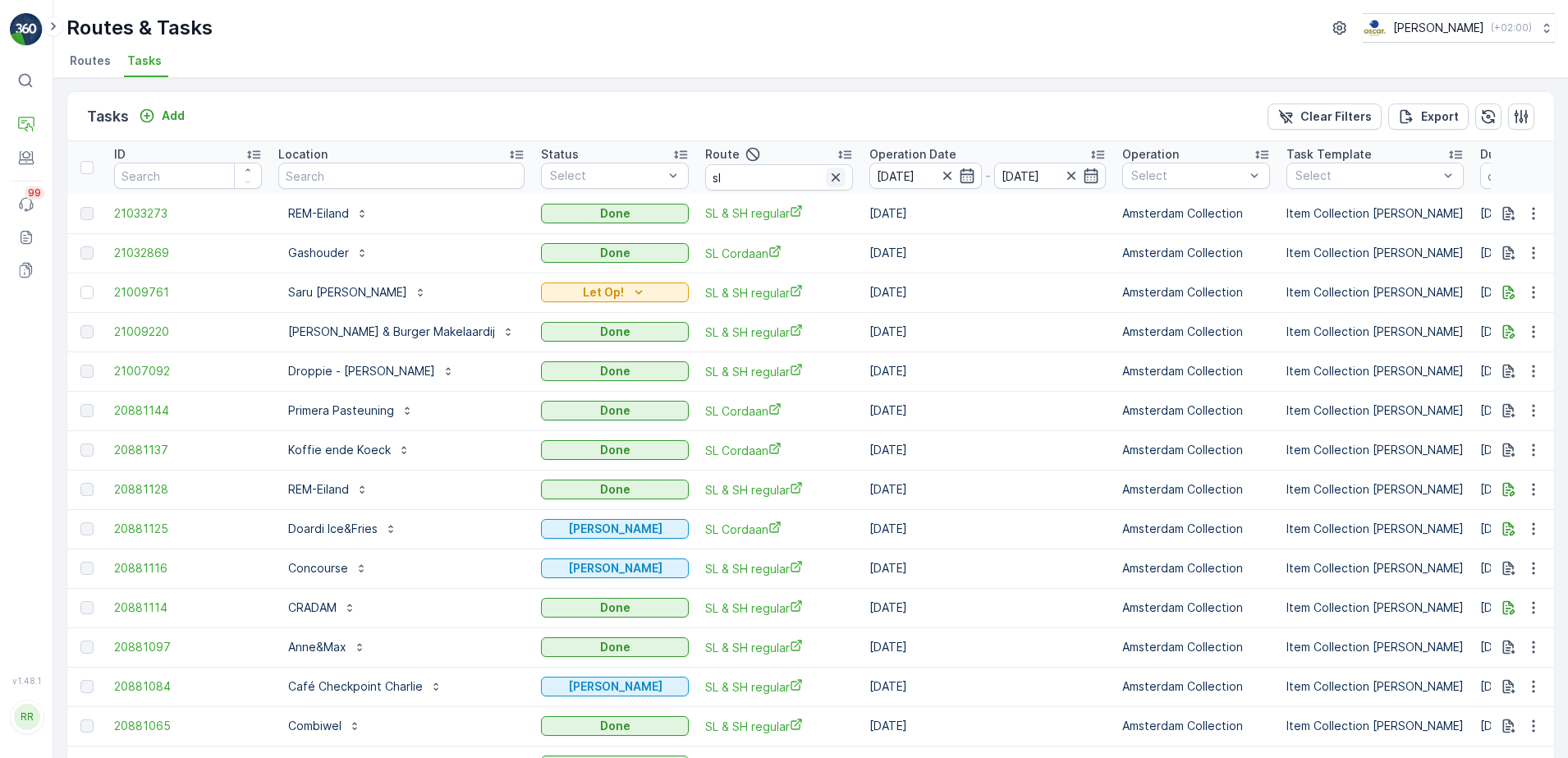
click at [828, 178] on icon "button" at bounding box center [836, 177] width 16 height 16
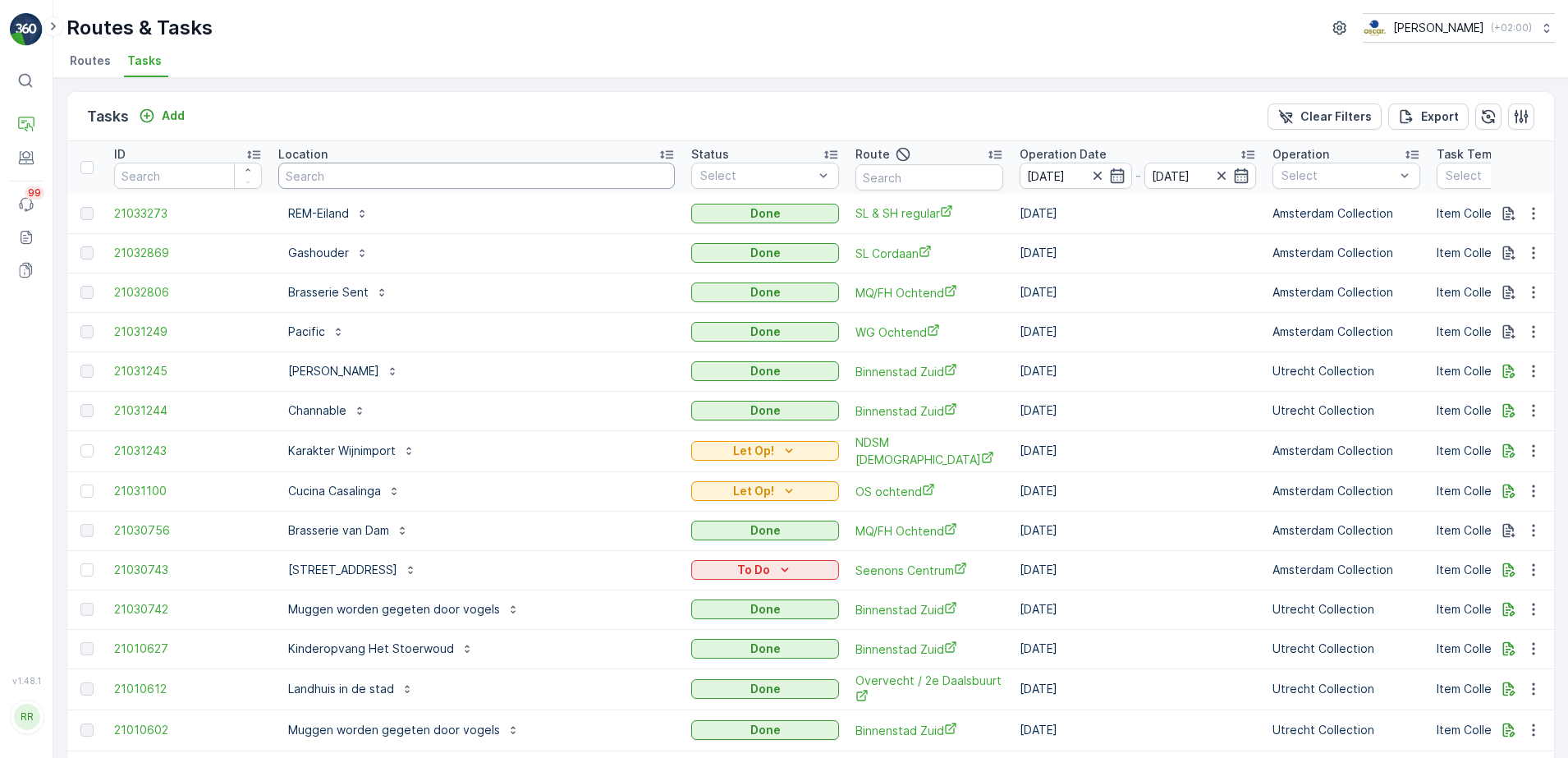
click at [424, 181] on input "text" at bounding box center [477, 175] width 397 height 26
type input "green"
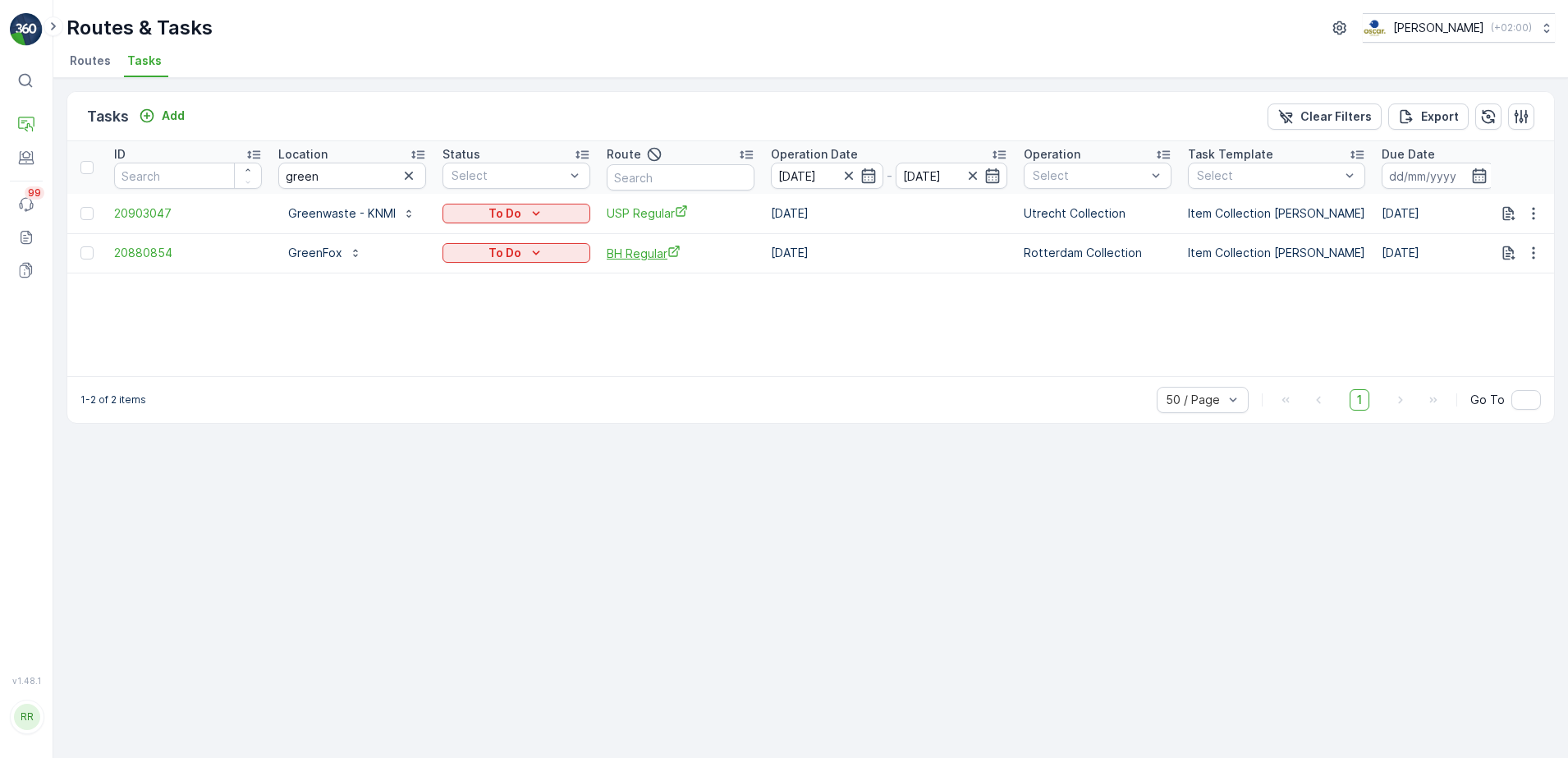
click at [647, 246] on span "BH Regular" at bounding box center [680, 253] width 148 height 17
click at [325, 260] on p "GreenFox" at bounding box center [315, 253] width 54 height 16
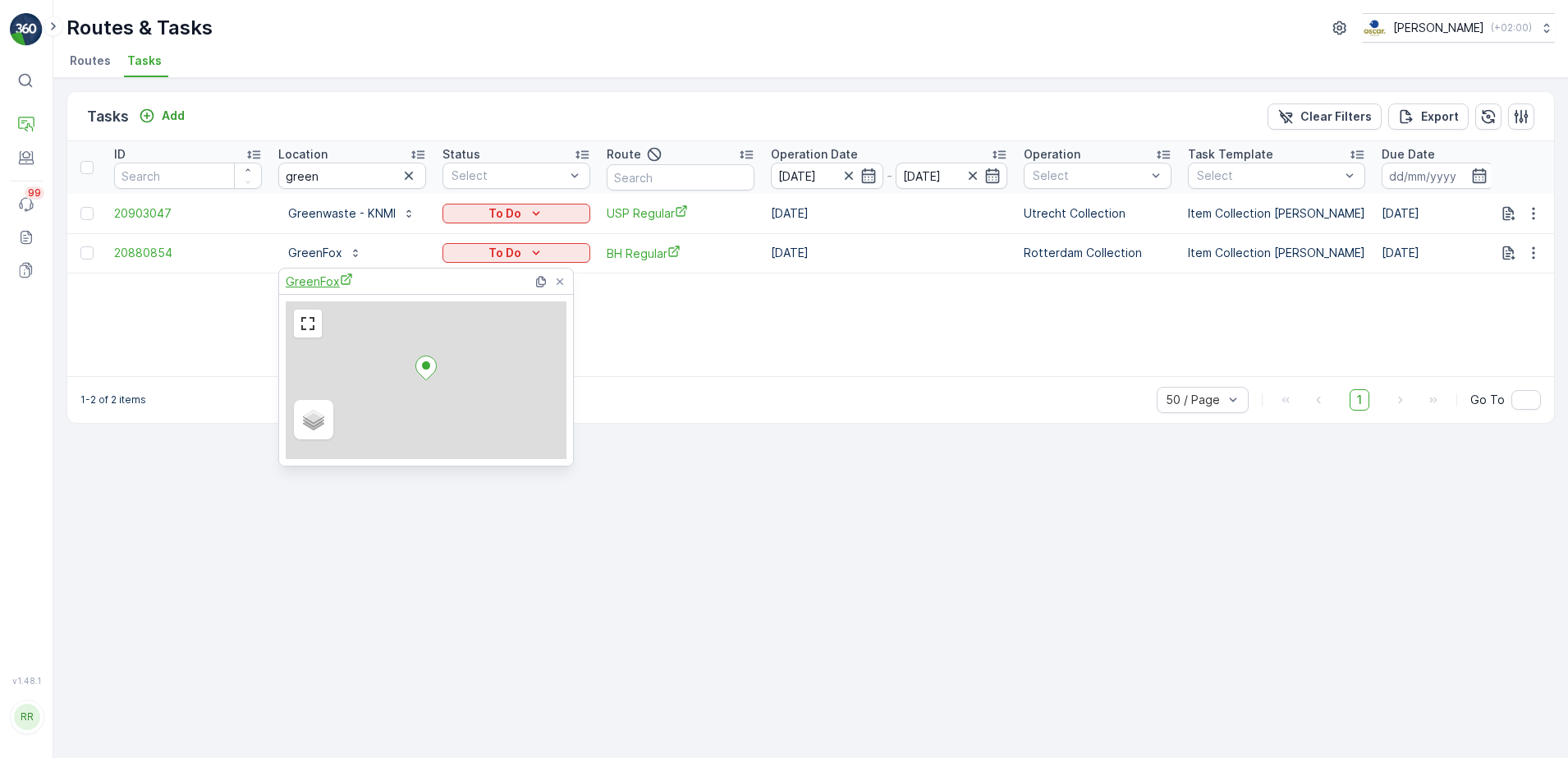
click at [329, 284] on span "GreenFox" at bounding box center [319, 280] width 67 height 17
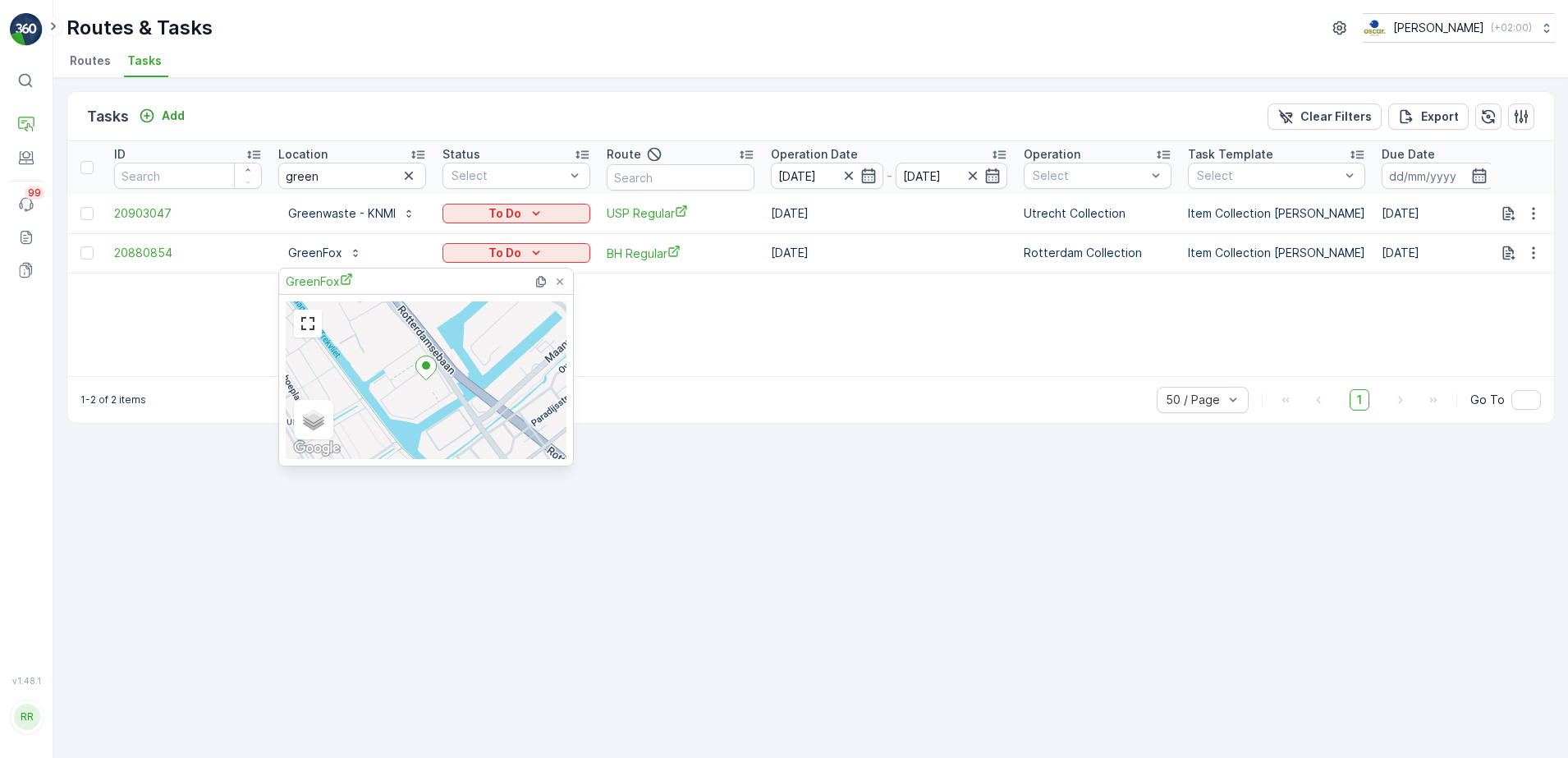
click at [650, 322] on div "ID Location green Status Select Route Operation Date [DATE] - [DATE] Operation …" at bounding box center [810, 259] width 1486 height 235
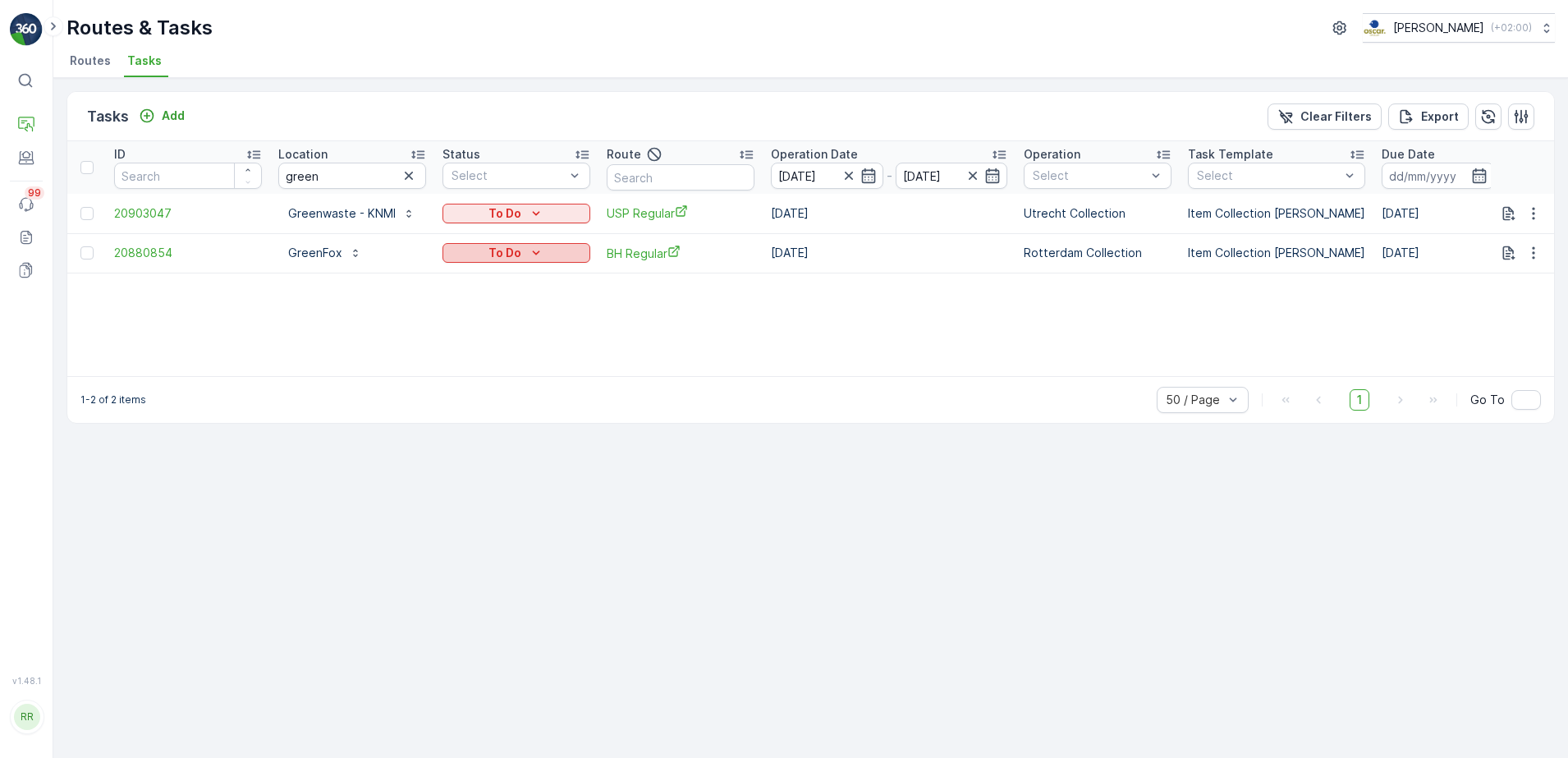
click at [544, 252] on icon "To Do" at bounding box center [536, 253] width 16 height 16
click at [489, 350] on span "Cancelled" at bounding box center [479, 347] width 55 height 16
drag, startPoint x: 327, startPoint y: 174, endPoint x: 196, endPoint y: 202, distance: 134.0
click at [196, 202] on table "ID Location green Status Select Route Operation Date [DATE] - [DATE] Operation …" at bounding box center [1333, 208] width 2533 height 133
type input "kico"
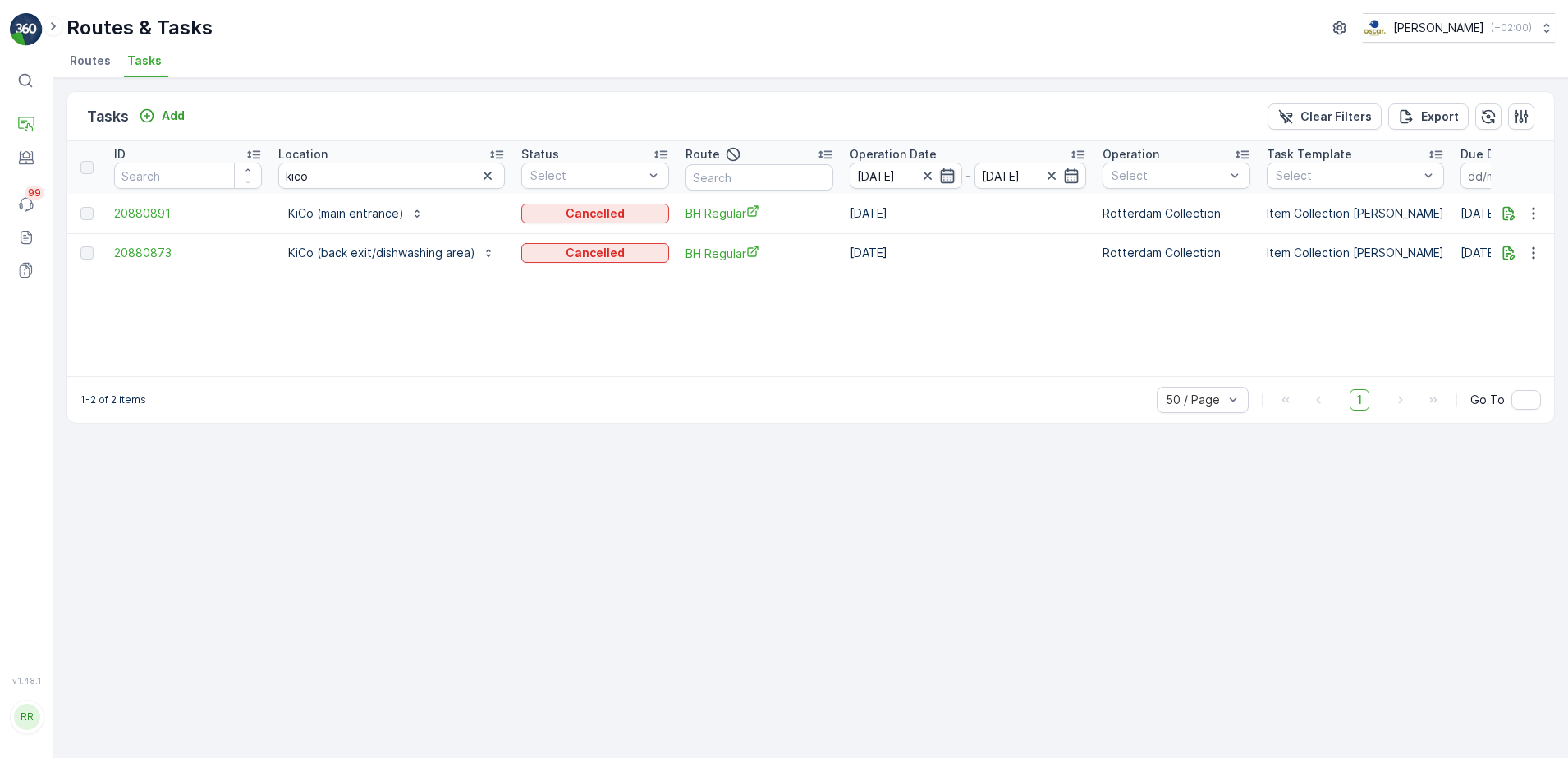
click at [944, 179] on icon "button" at bounding box center [947, 176] width 16 height 16
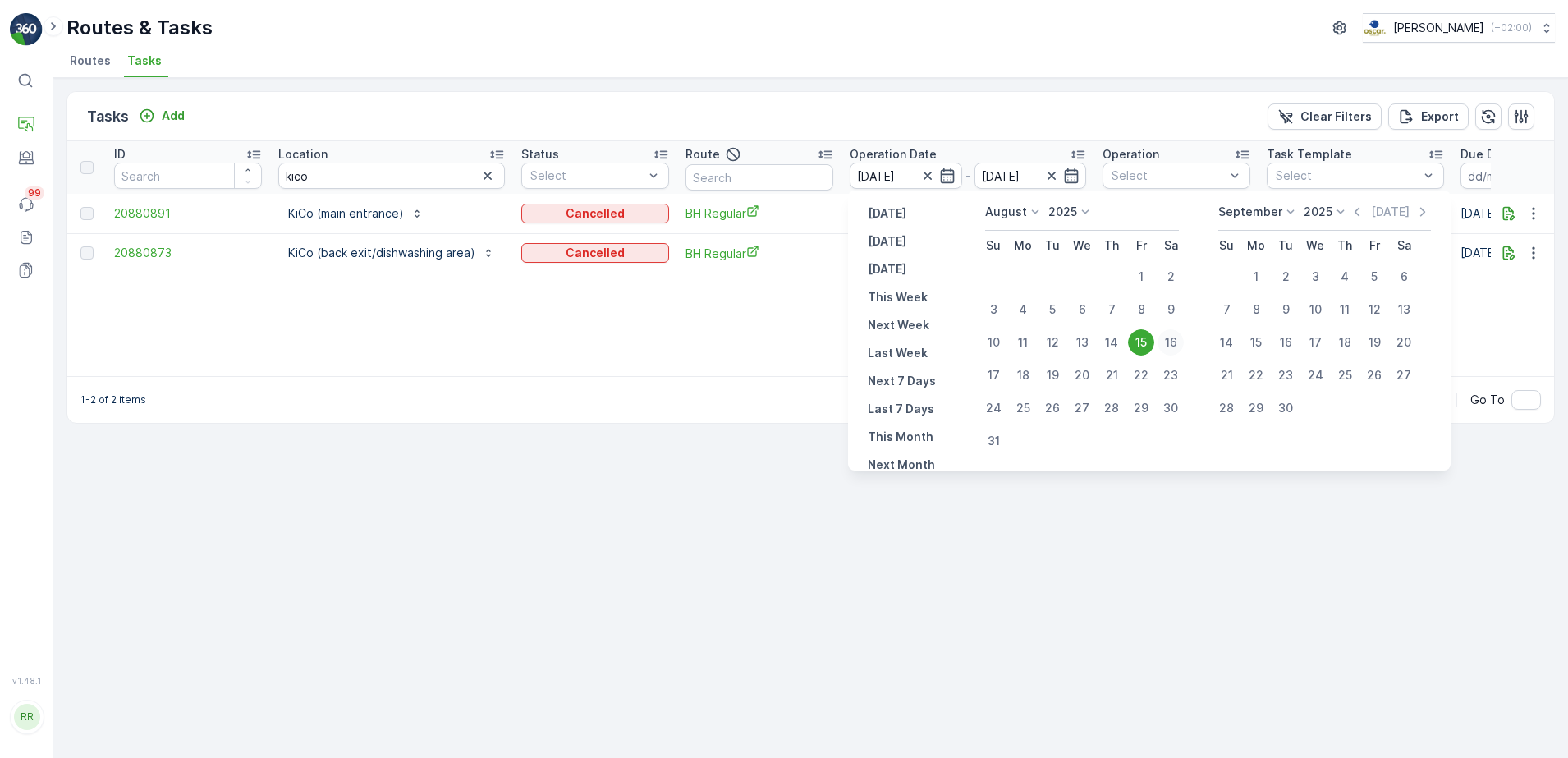
click at [1172, 346] on div "16" at bounding box center [1170, 341] width 26 height 26
type input "[DATE]"
click at [1172, 346] on div "ID Location kico Status Select Route Operation Date [DATE] - [DATE] Operation S…" at bounding box center [810, 259] width 1486 height 235
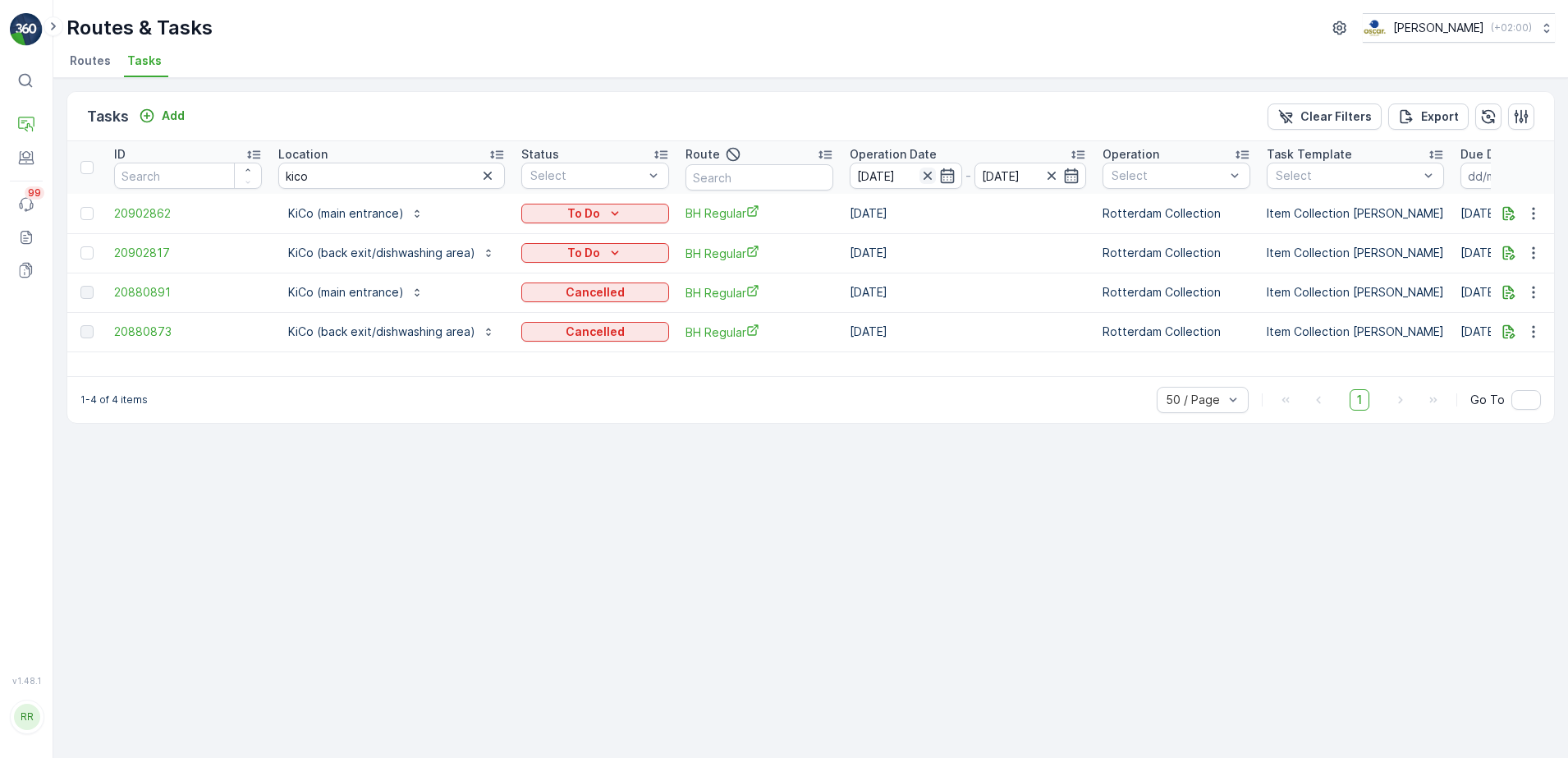
click at [924, 181] on icon "button" at bounding box center [927, 176] width 16 height 16
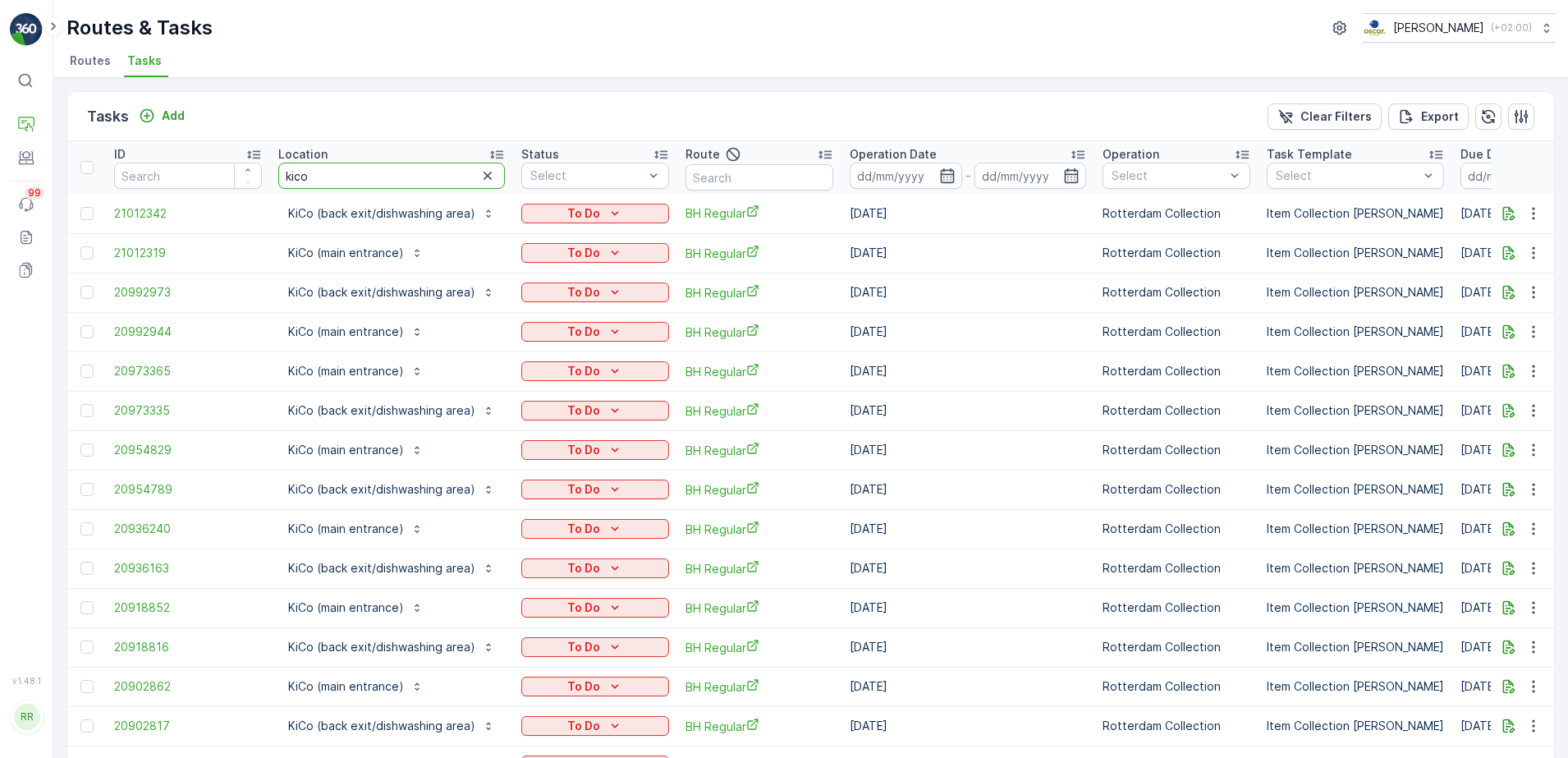
drag, startPoint x: 335, startPoint y: 179, endPoint x: 272, endPoint y: 191, distance: 64.1
click at [272, 191] on th "Location kico" at bounding box center [391, 168] width 243 height 53
type input "sani"
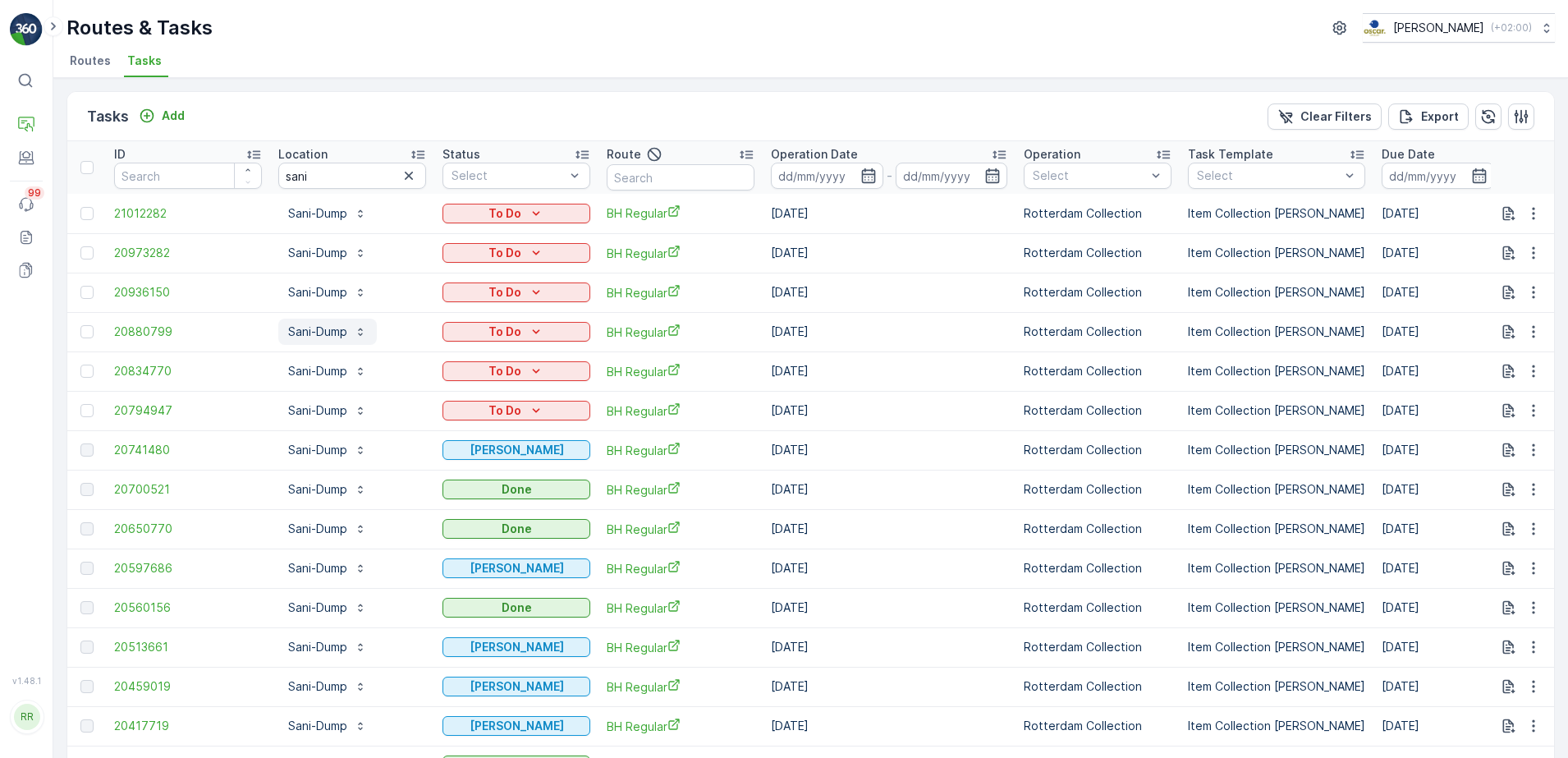
click at [343, 338] on p "Sani-Dump" at bounding box center [318, 332] width 59 height 16
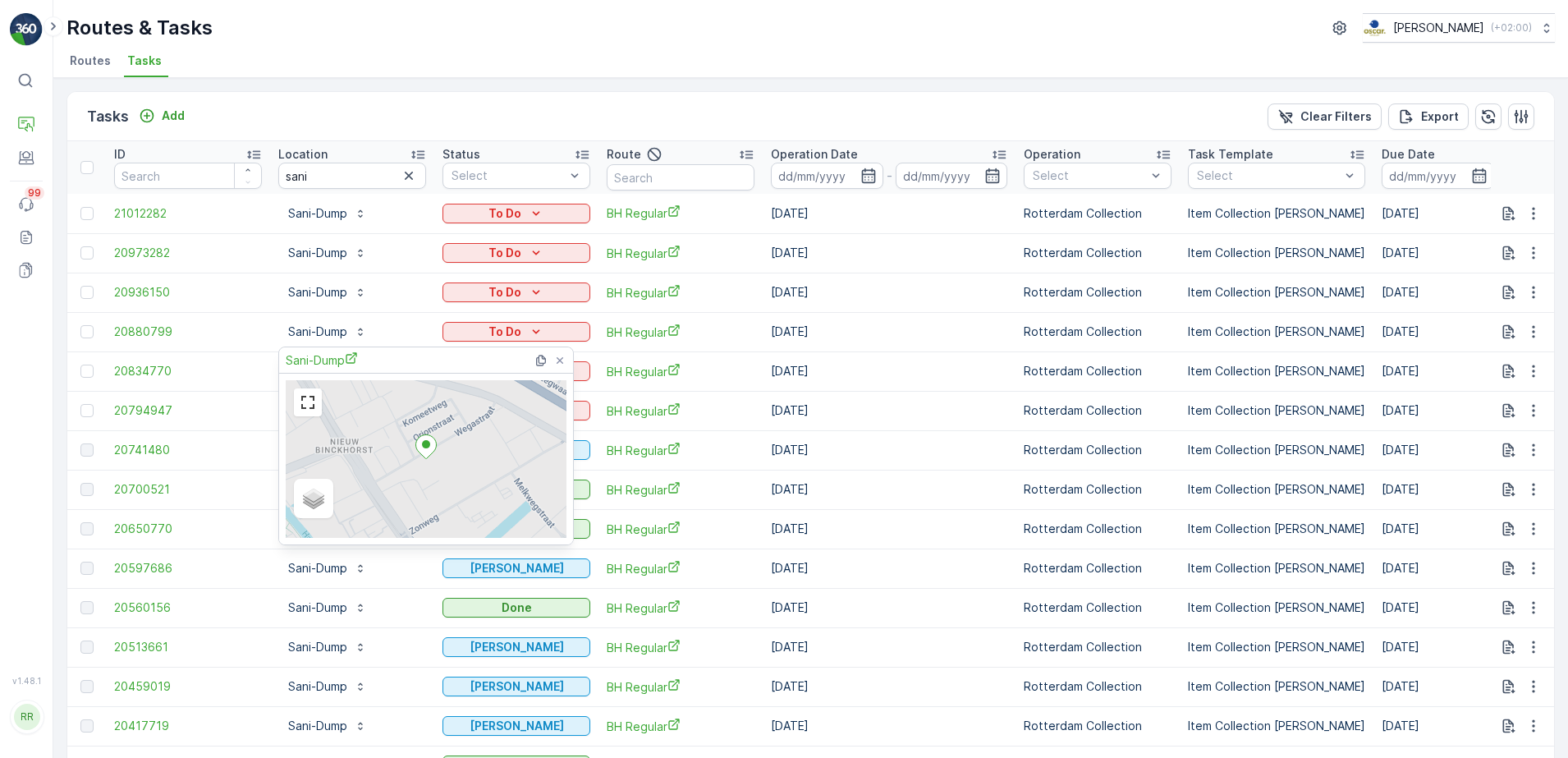
click at [329, 369] on div "Sani-Dump" at bounding box center [428, 360] width 285 height 25
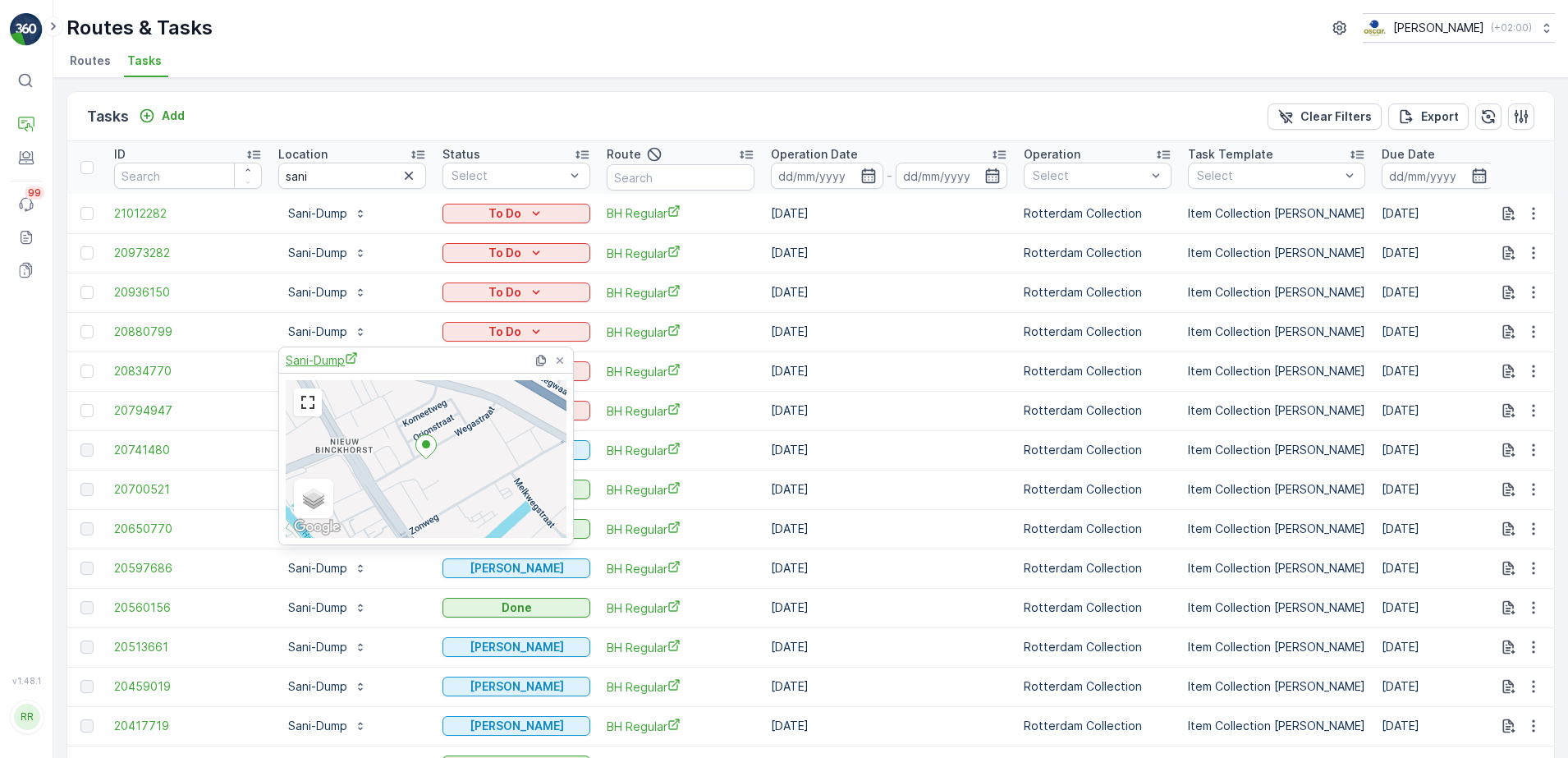
click at [331, 363] on span "Sani-Dump" at bounding box center [322, 359] width 73 height 17
click at [574, 106] on div "Tasks Add Clear Filters Export" at bounding box center [810, 116] width 1486 height 49
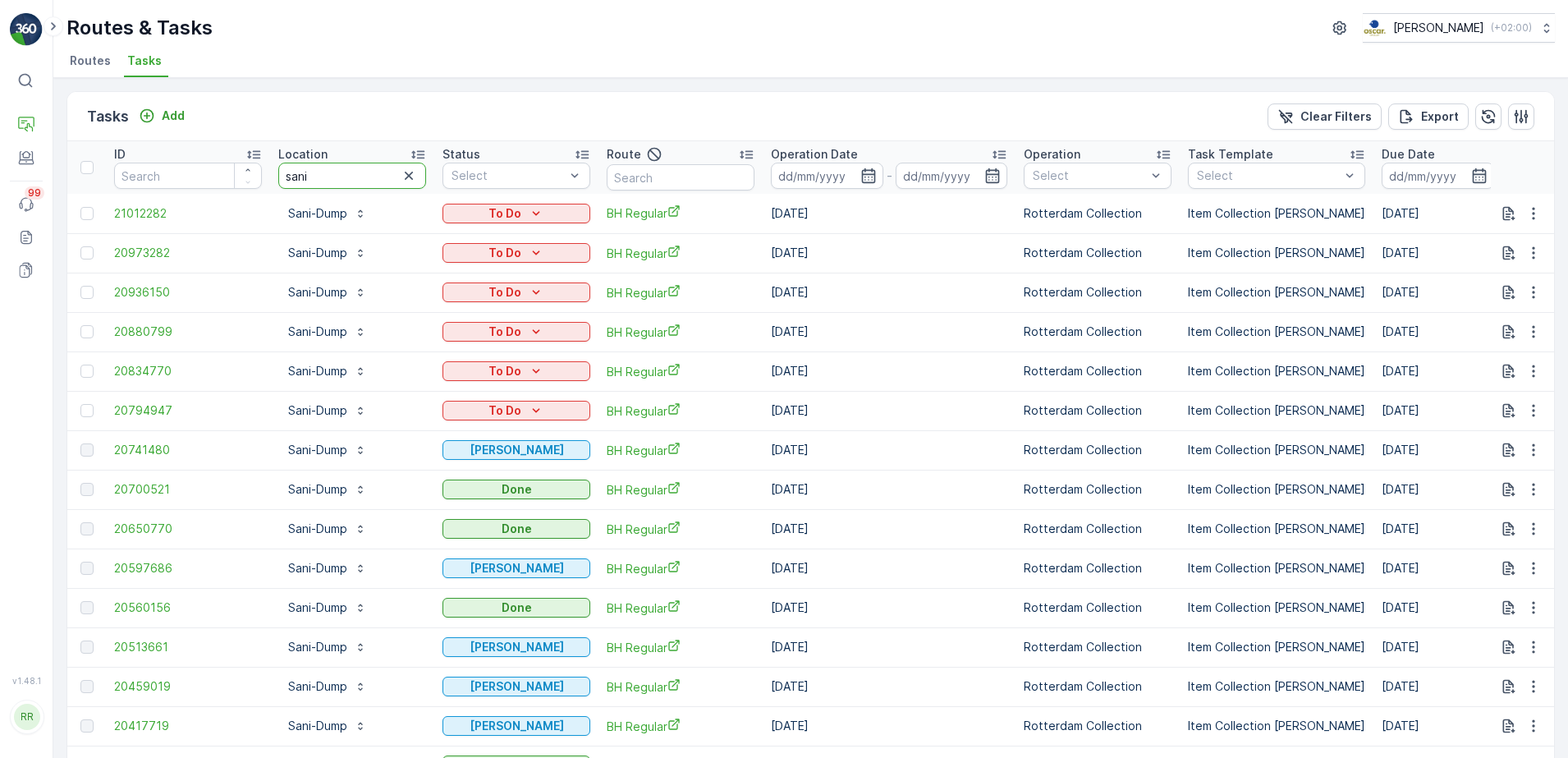
click at [245, 175] on tr "ID Location sani Status Select Route Operation Date - Operation Select Task Tem…" at bounding box center [1333, 168] width 2533 height 53
type input "arie"
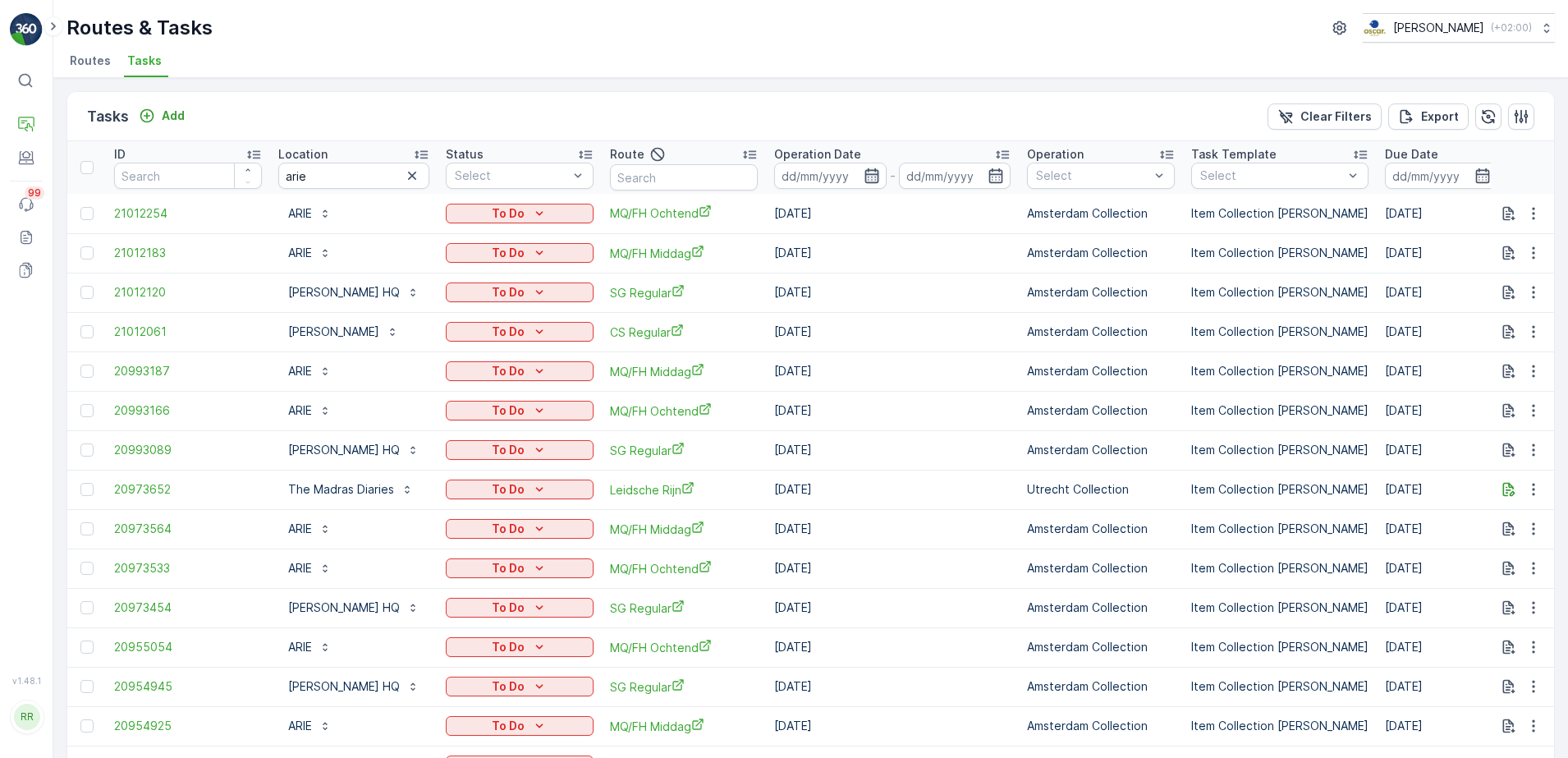
click at [880, 178] on icon "button" at bounding box center [872, 176] width 16 height 16
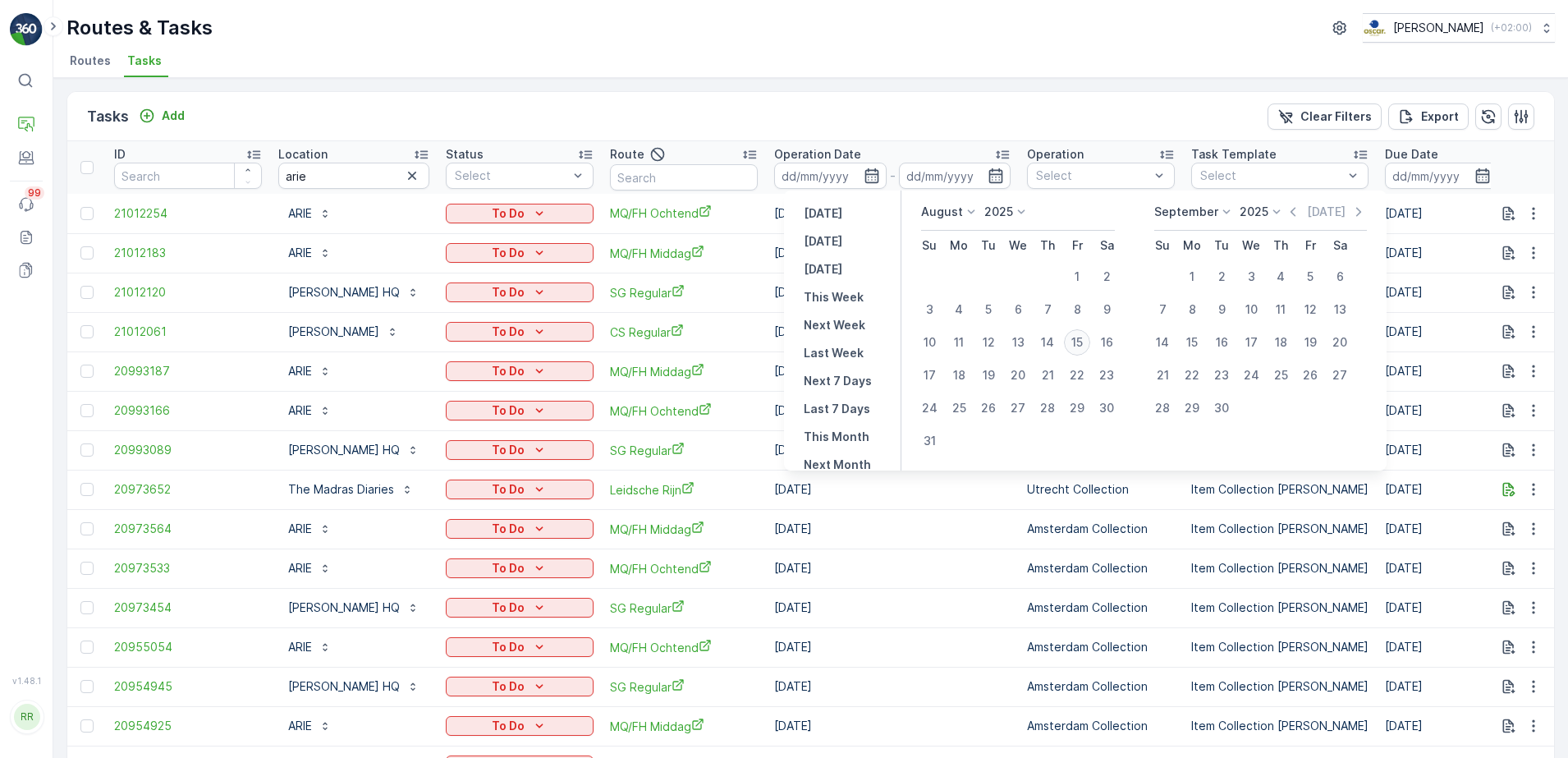
click at [1080, 343] on div "15" at bounding box center [1076, 341] width 26 height 26
type input "[DATE]"
click at [1080, 343] on div "15" at bounding box center [1076, 341] width 26 height 26
type input "[DATE]"
click at [1080, 343] on div "15" at bounding box center [1076, 341] width 26 height 26
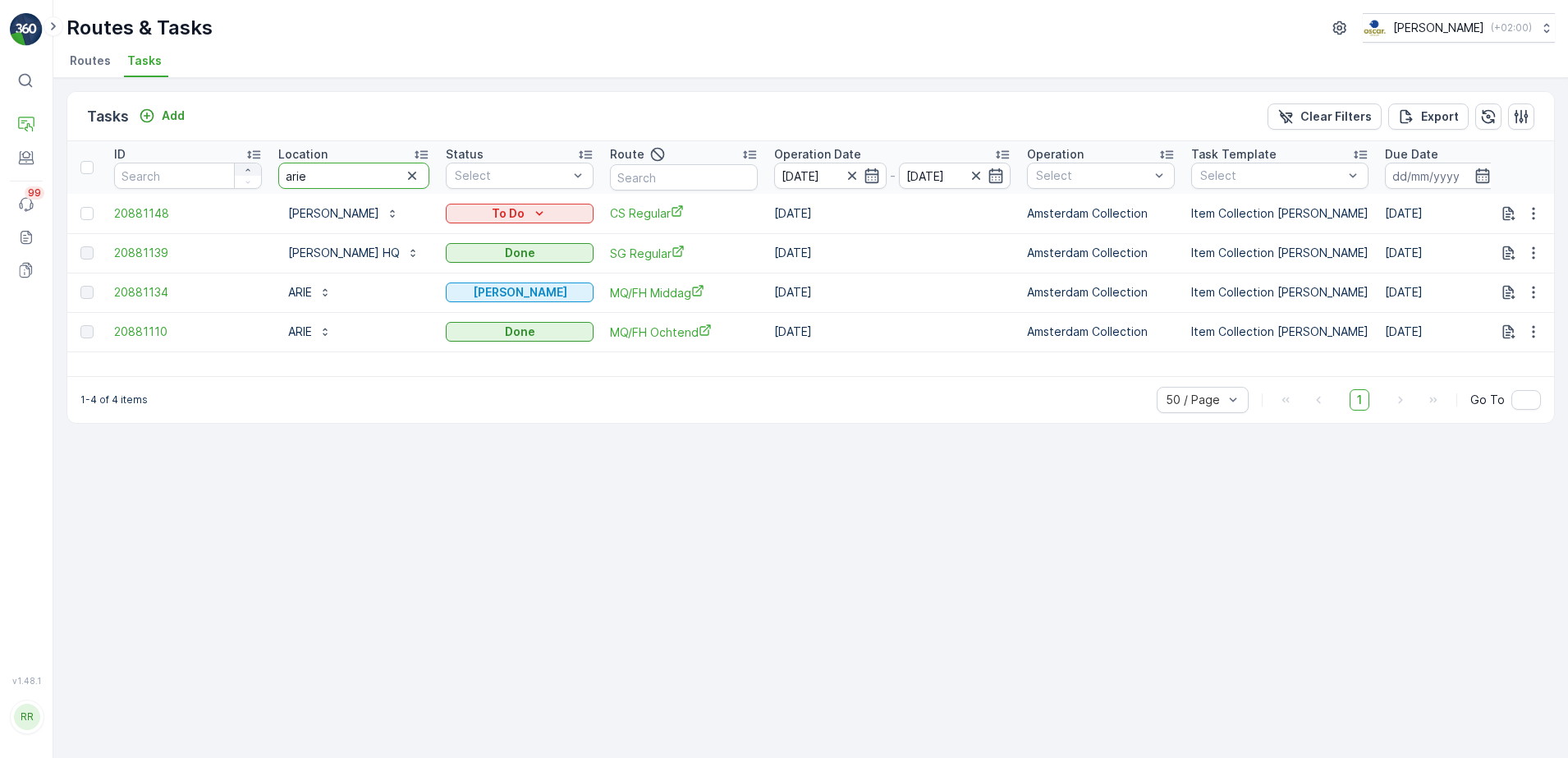
drag, startPoint x: 321, startPoint y: 176, endPoint x: 240, endPoint y: 173, distance: 81.1
click at [240, 173] on tr "ID Location arie Status Select Route Operation Date [DATE] - [DATE] Operation S…" at bounding box center [1335, 168] width 2536 height 53
click at [678, 168] on input "text" at bounding box center [684, 177] width 148 height 26
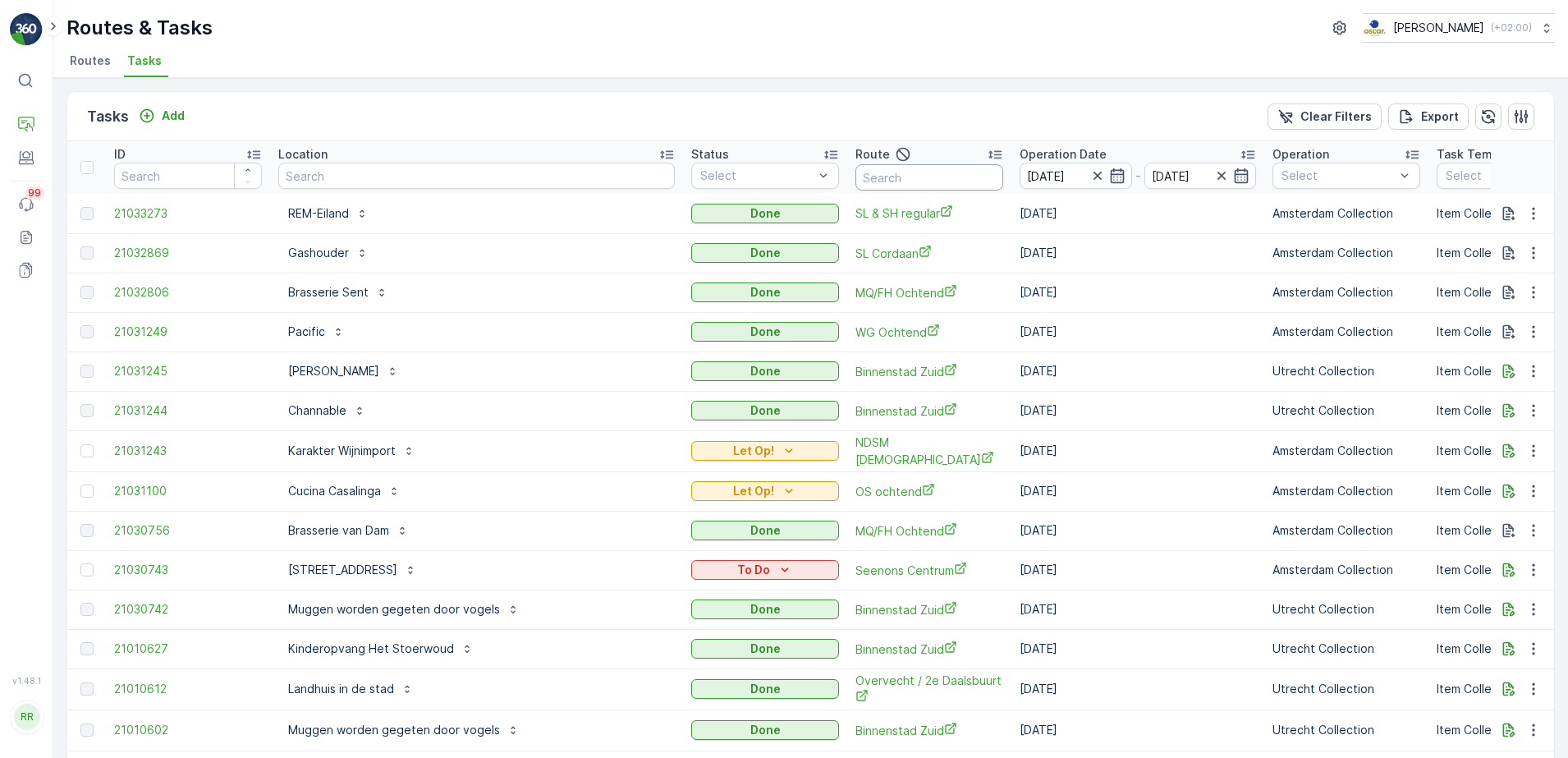
click at [895, 169] on input "text" at bounding box center [929, 177] width 148 height 26
type input "mq/fh"
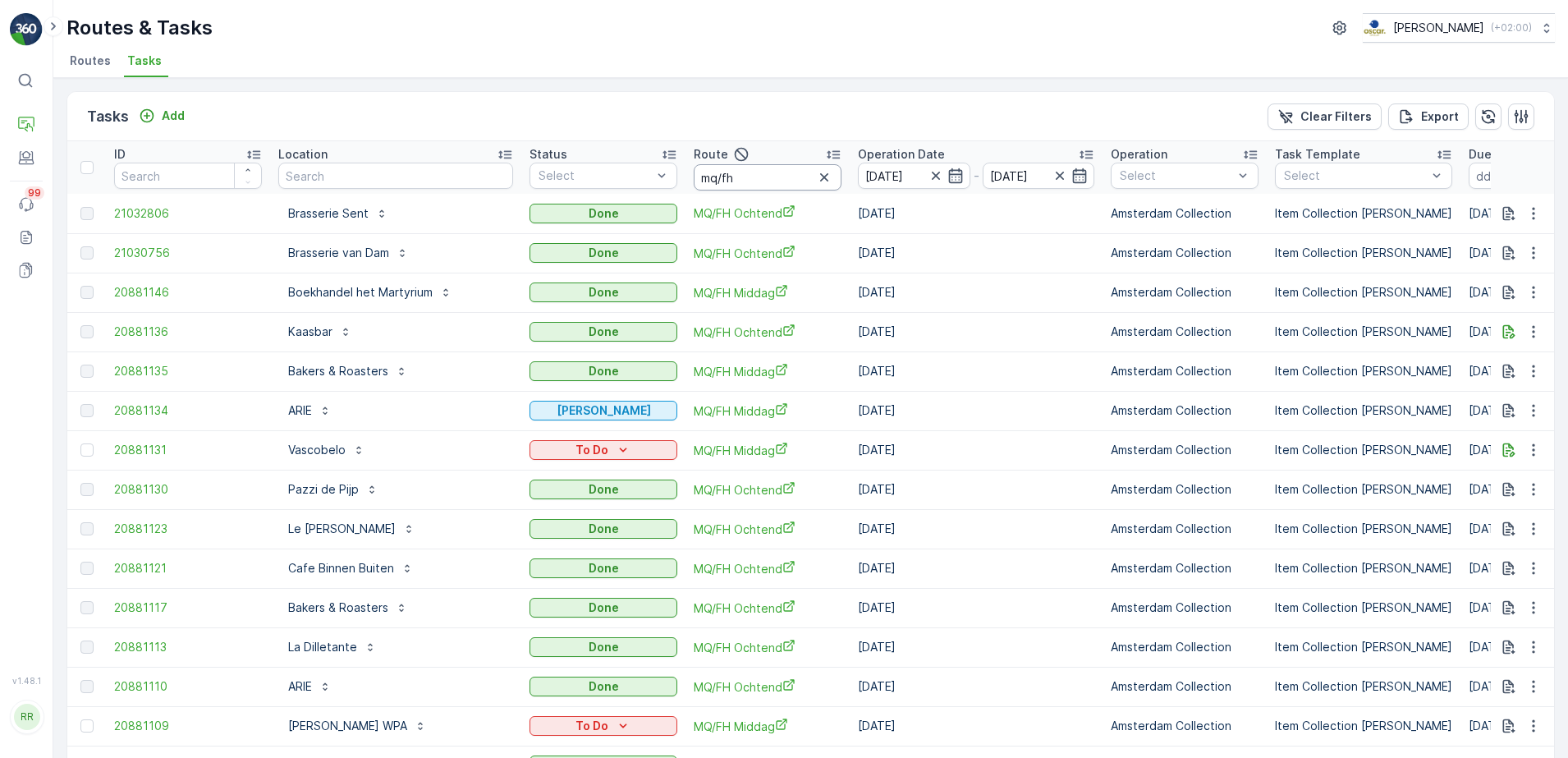
click at [770, 186] on input "mq/fh" at bounding box center [767, 177] width 148 height 26
type input "mq/fh mid"
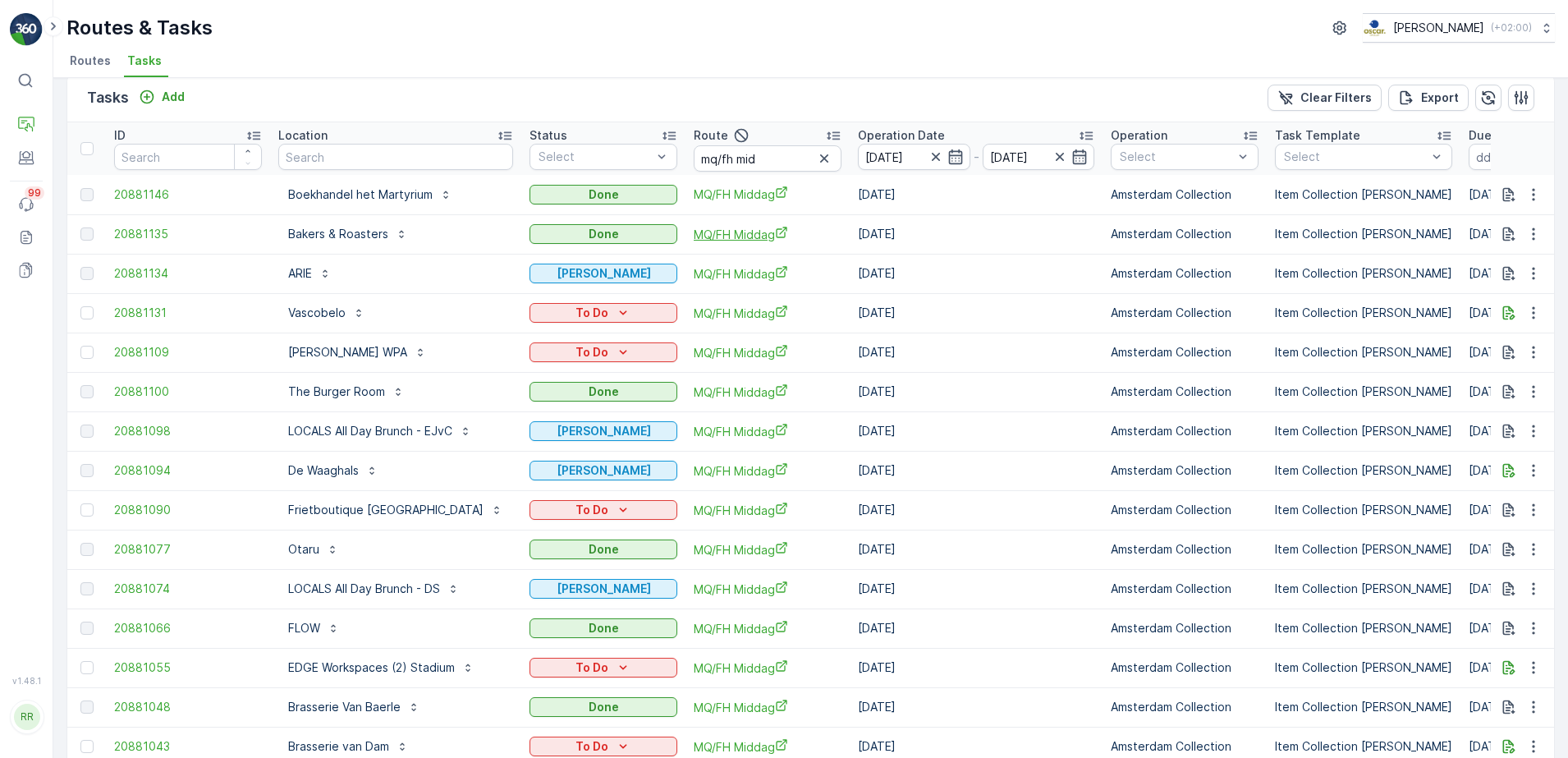
scroll to position [10, 0]
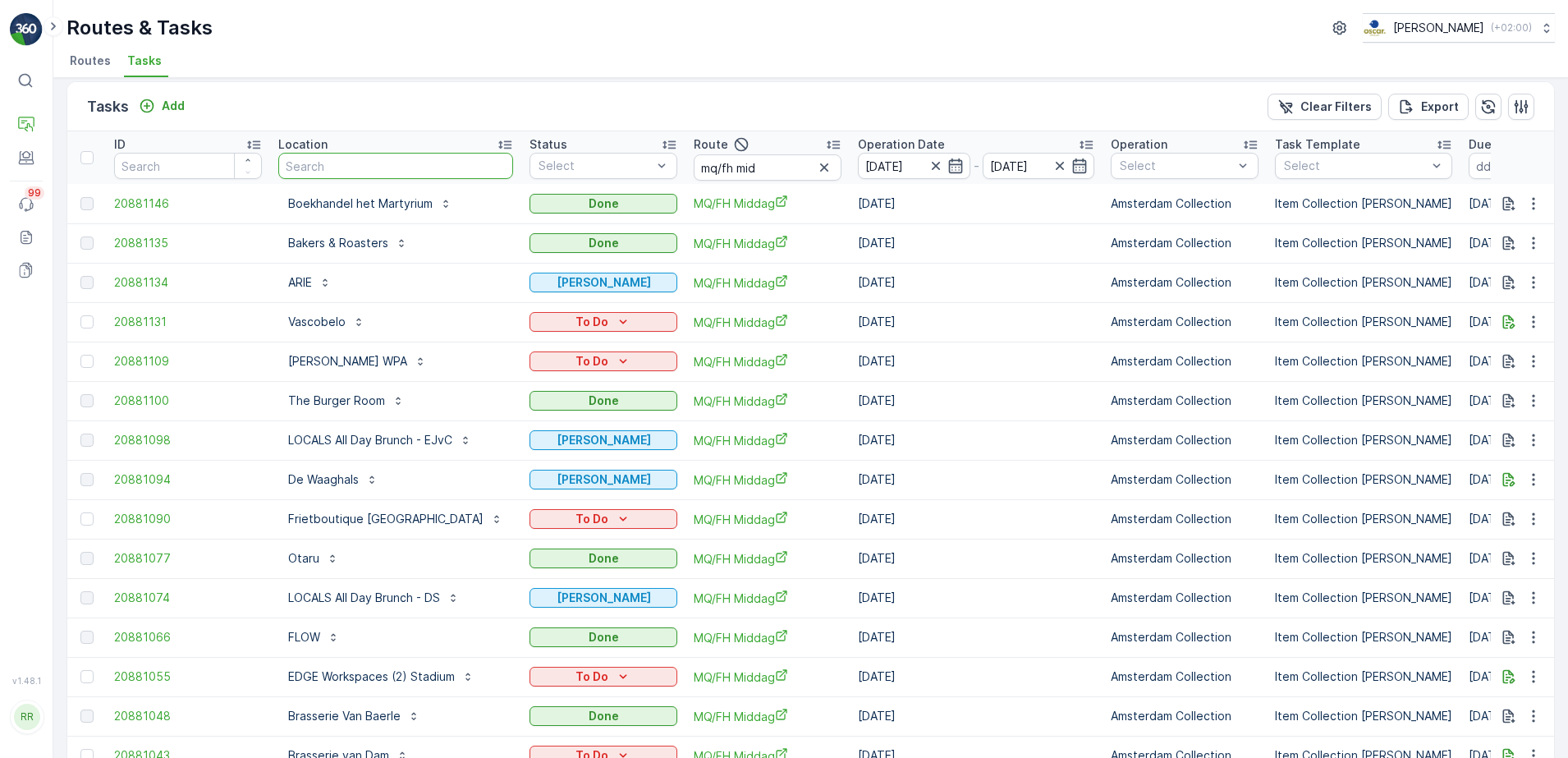
click at [439, 169] on input "text" at bounding box center [396, 165] width 235 height 26
click at [936, 164] on icon "button" at bounding box center [935, 166] width 16 height 16
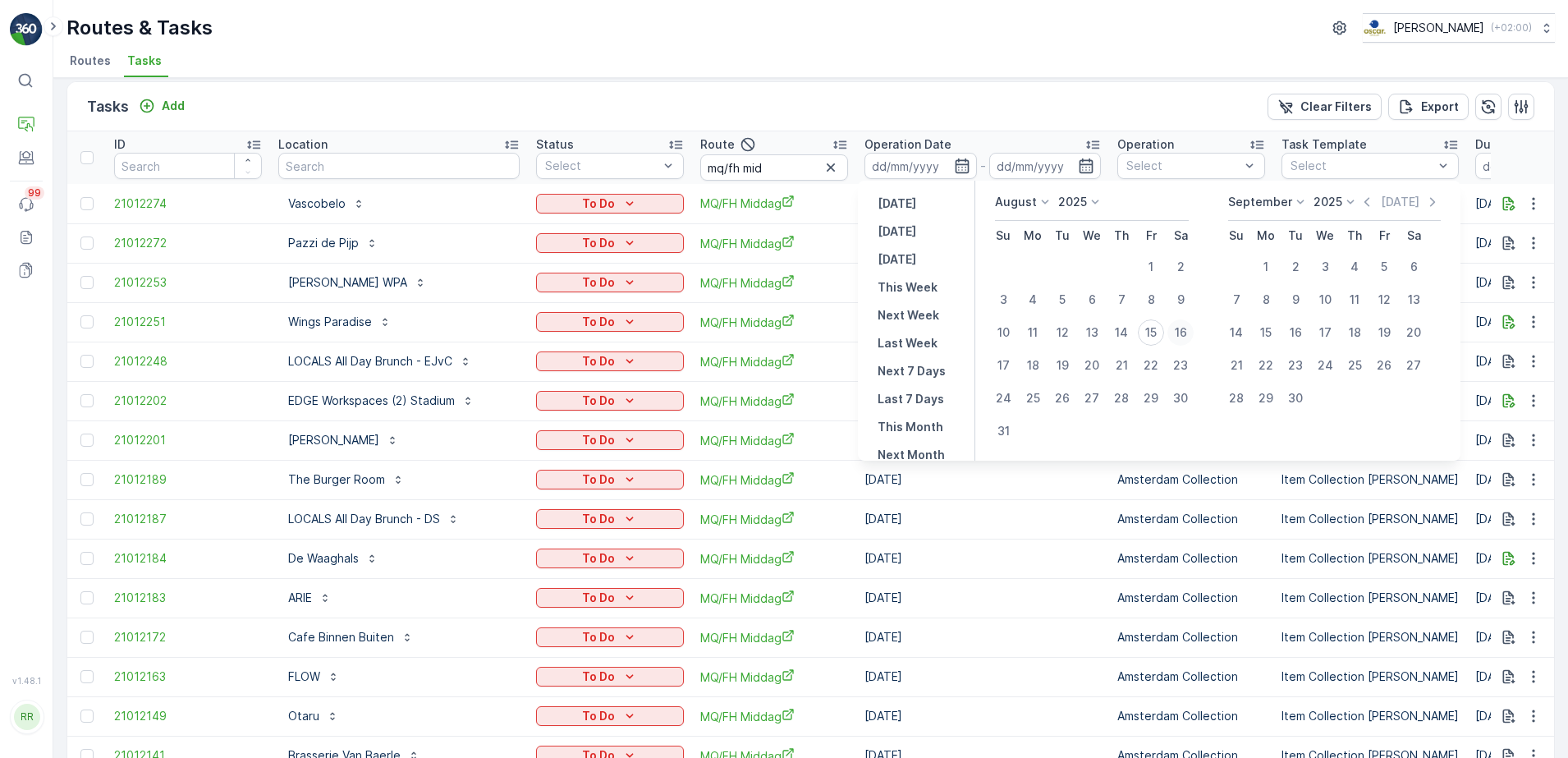
click at [1179, 333] on div "16" at bounding box center [1180, 332] width 26 height 26
type input "16.08.2025"
click at [1179, 333] on div "16" at bounding box center [1180, 332] width 26 height 26
type input "16.08.2025"
click at [1179, 333] on div "16" at bounding box center [1180, 332] width 26 height 26
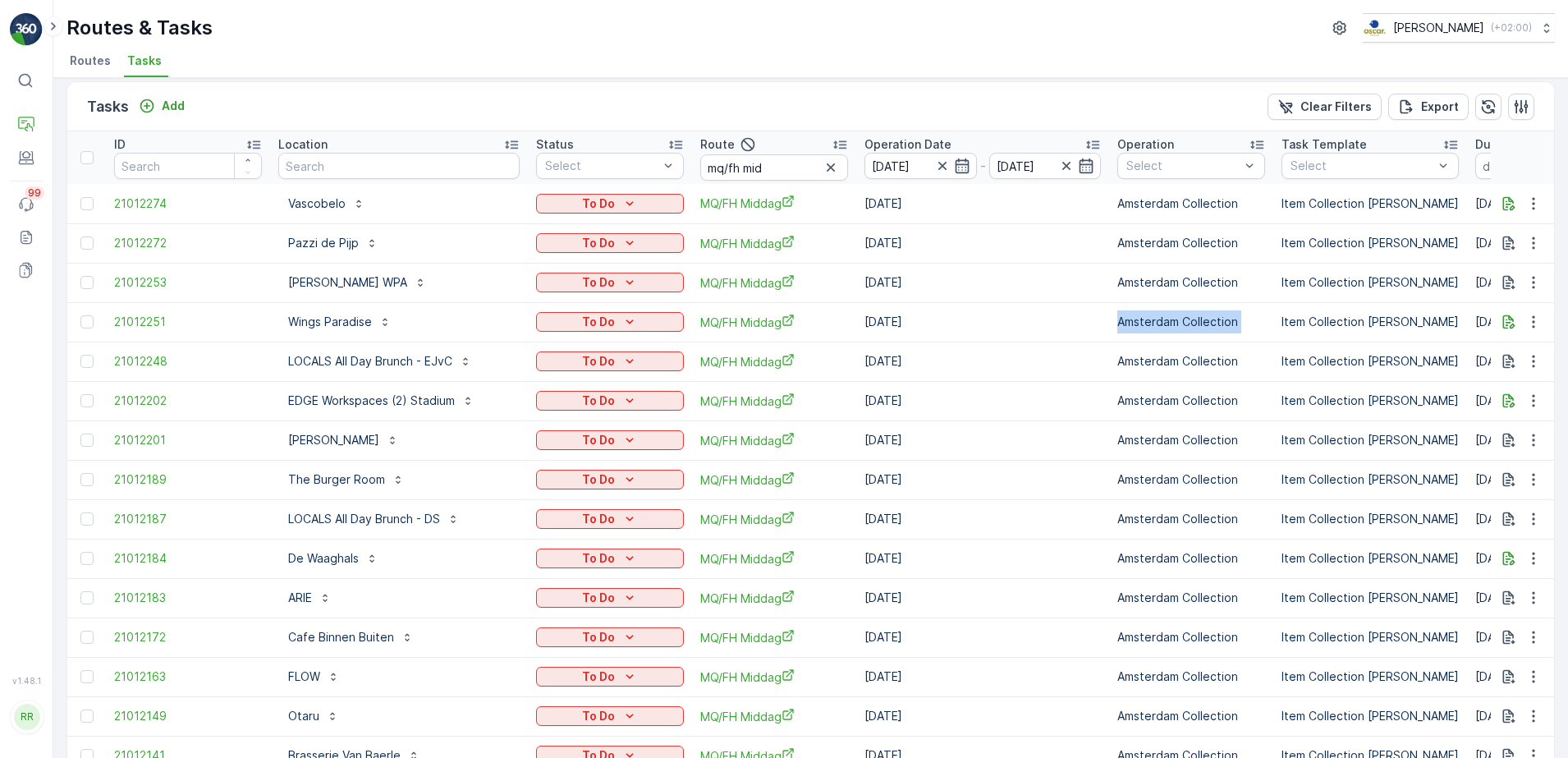
click at [1179, 333] on td "Amsterdam Collection" at bounding box center [1191, 322] width 164 height 39
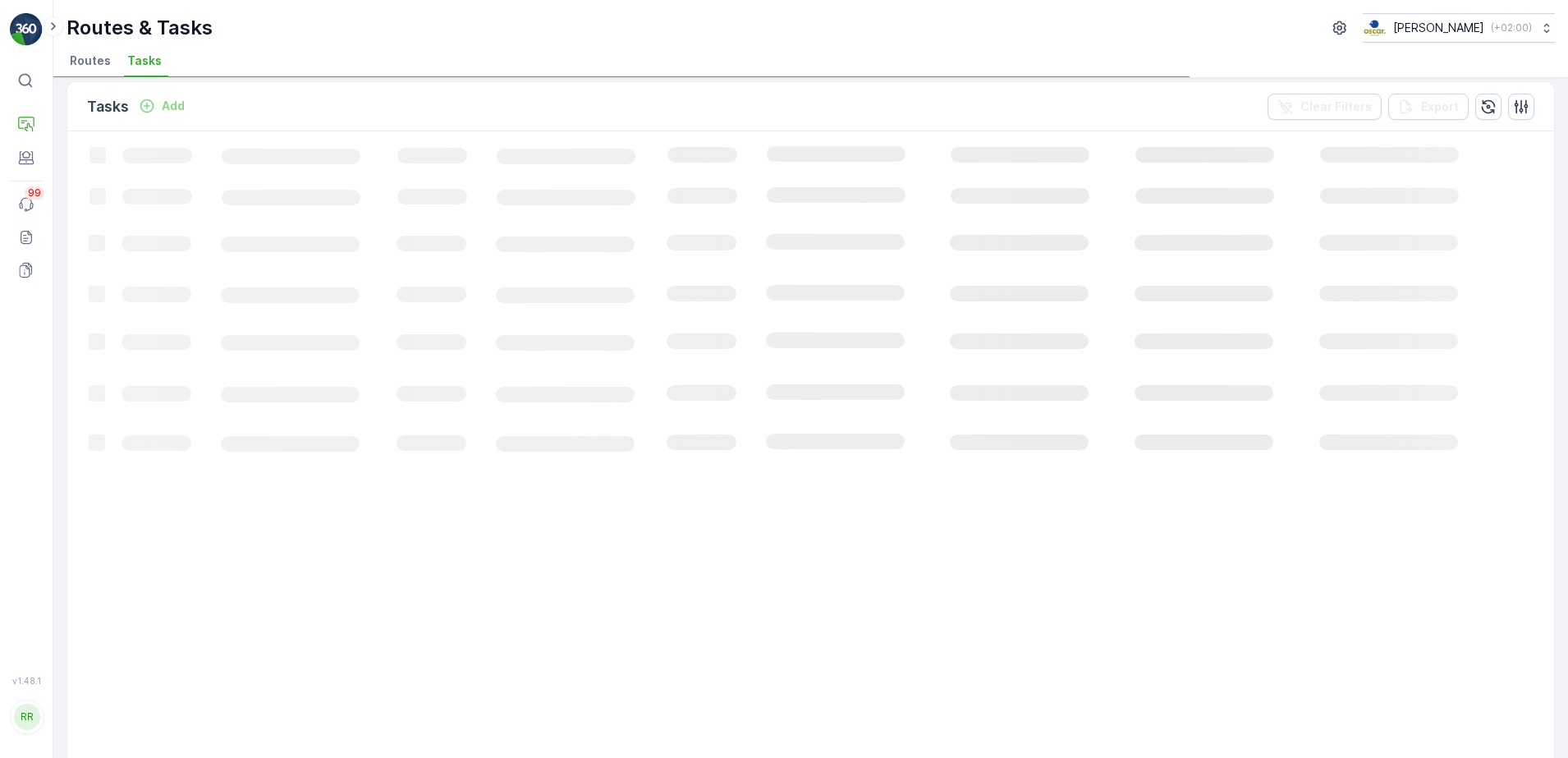
drag, startPoint x: 1179, startPoint y: 333, endPoint x: 1018, endPoint y: 112, distance: 273.4
click at [1018, 112] on div "Tasks Add Clear Filters Export" at bounding box center [810, 107] width 1486 height 49
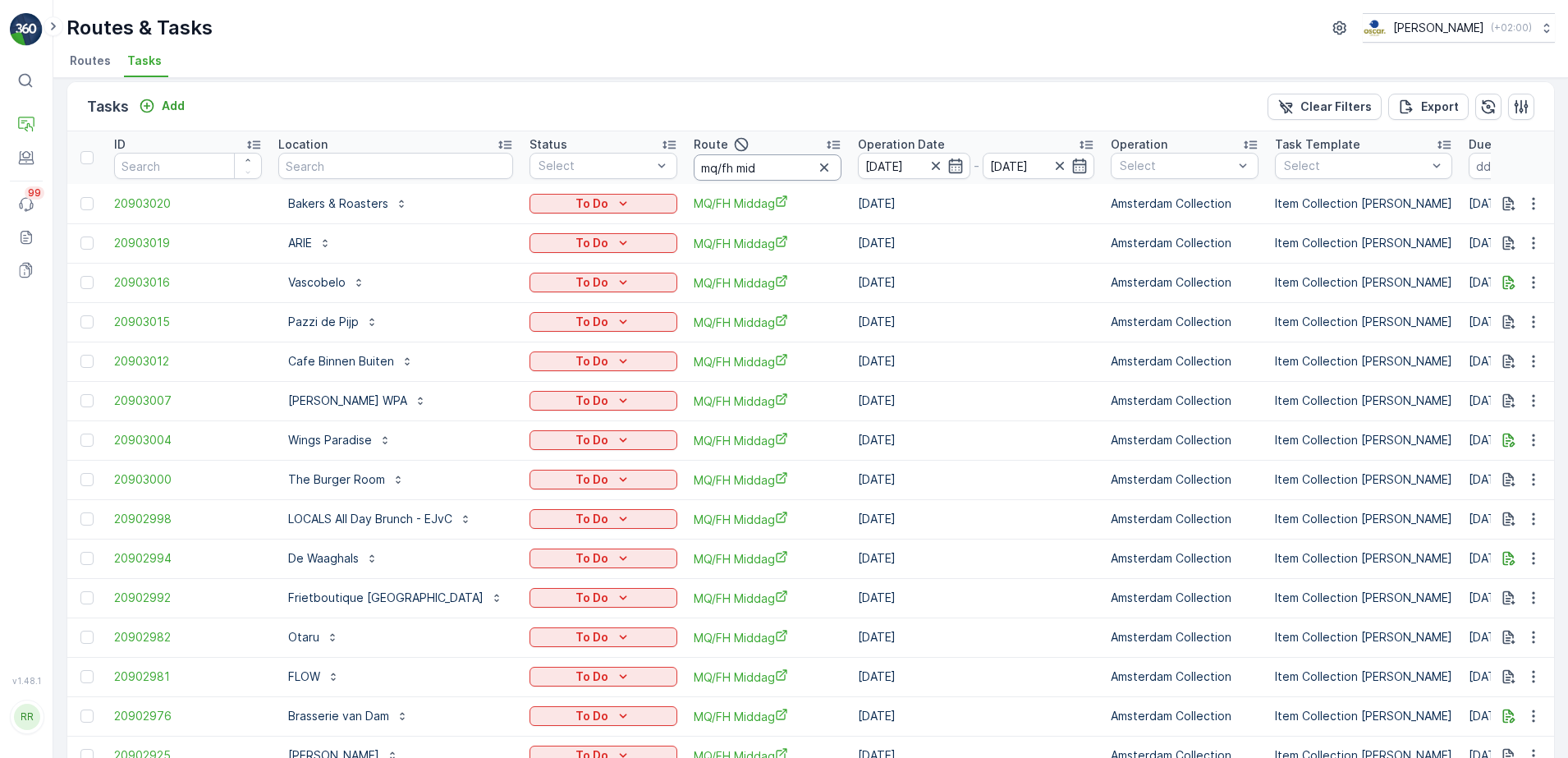
click at [767, 168] on input "mq/fh mid" at bounding box center [767, 167] width 148 height 26
type input "mq/fh ocht"
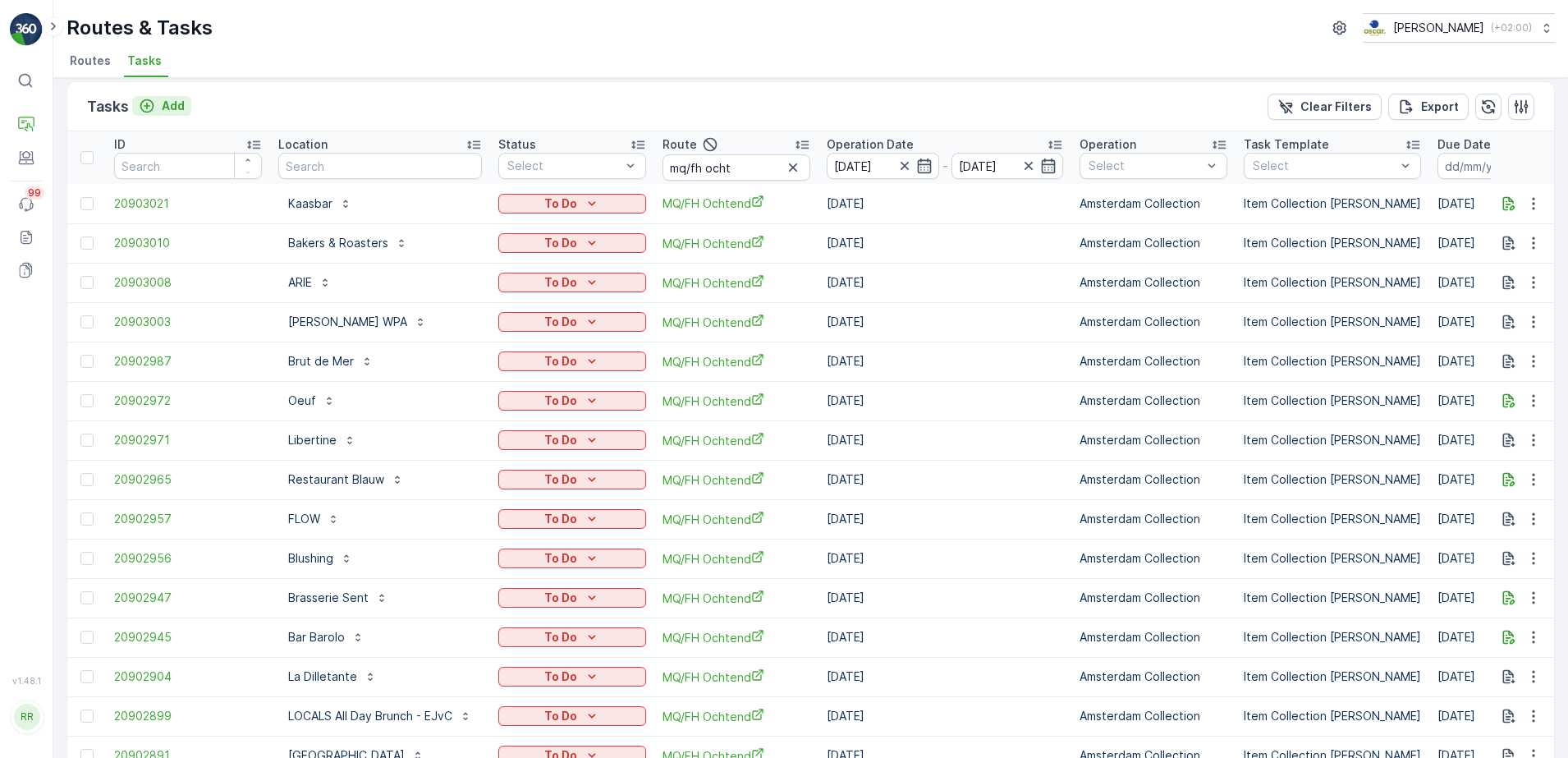
click at [168, 101] on p "Add" at bounding box center [174, 106] width 23 height 16
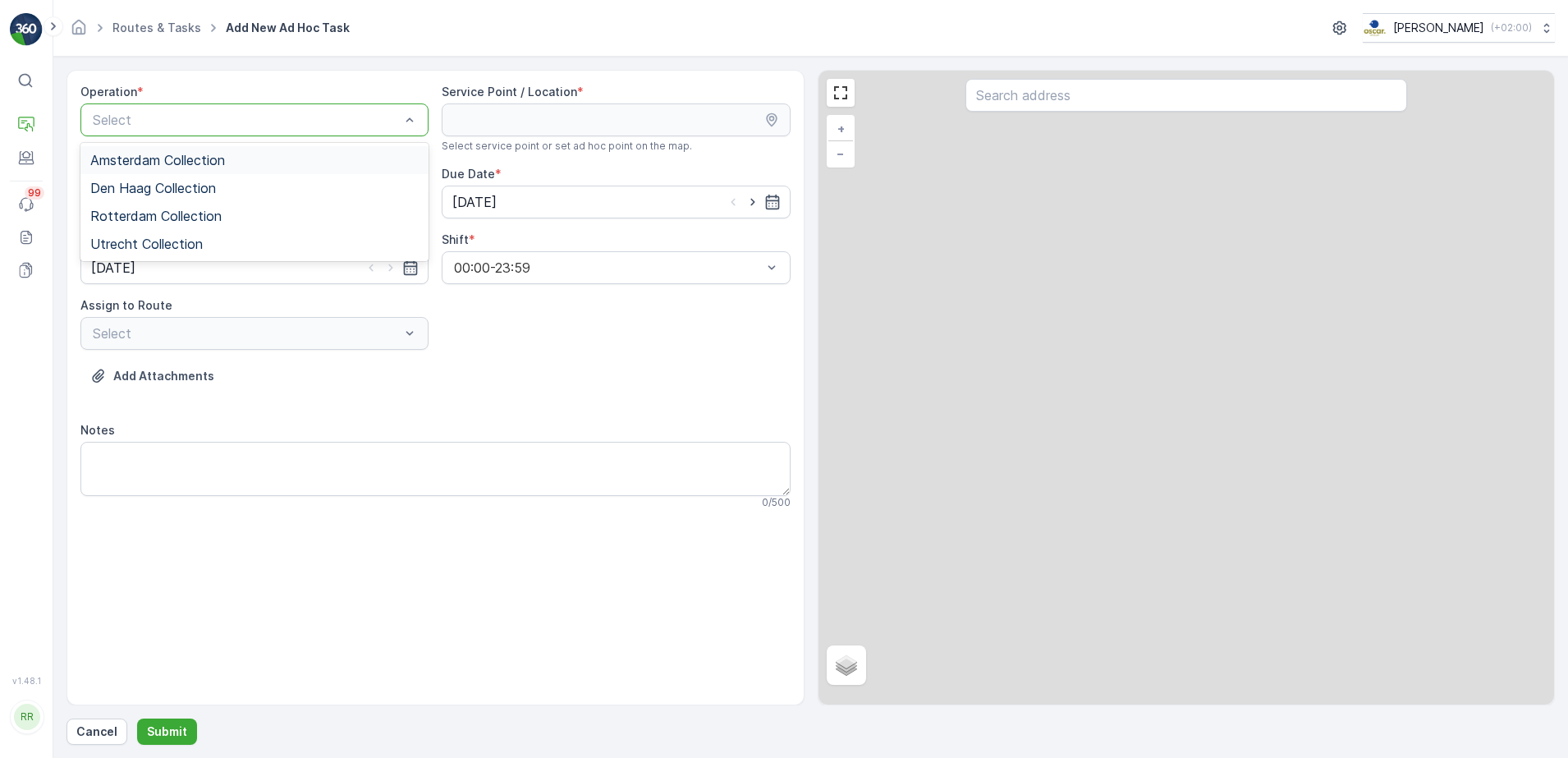
click at [257, 115] on div at bounding box center [246, 120] width 310 height 14
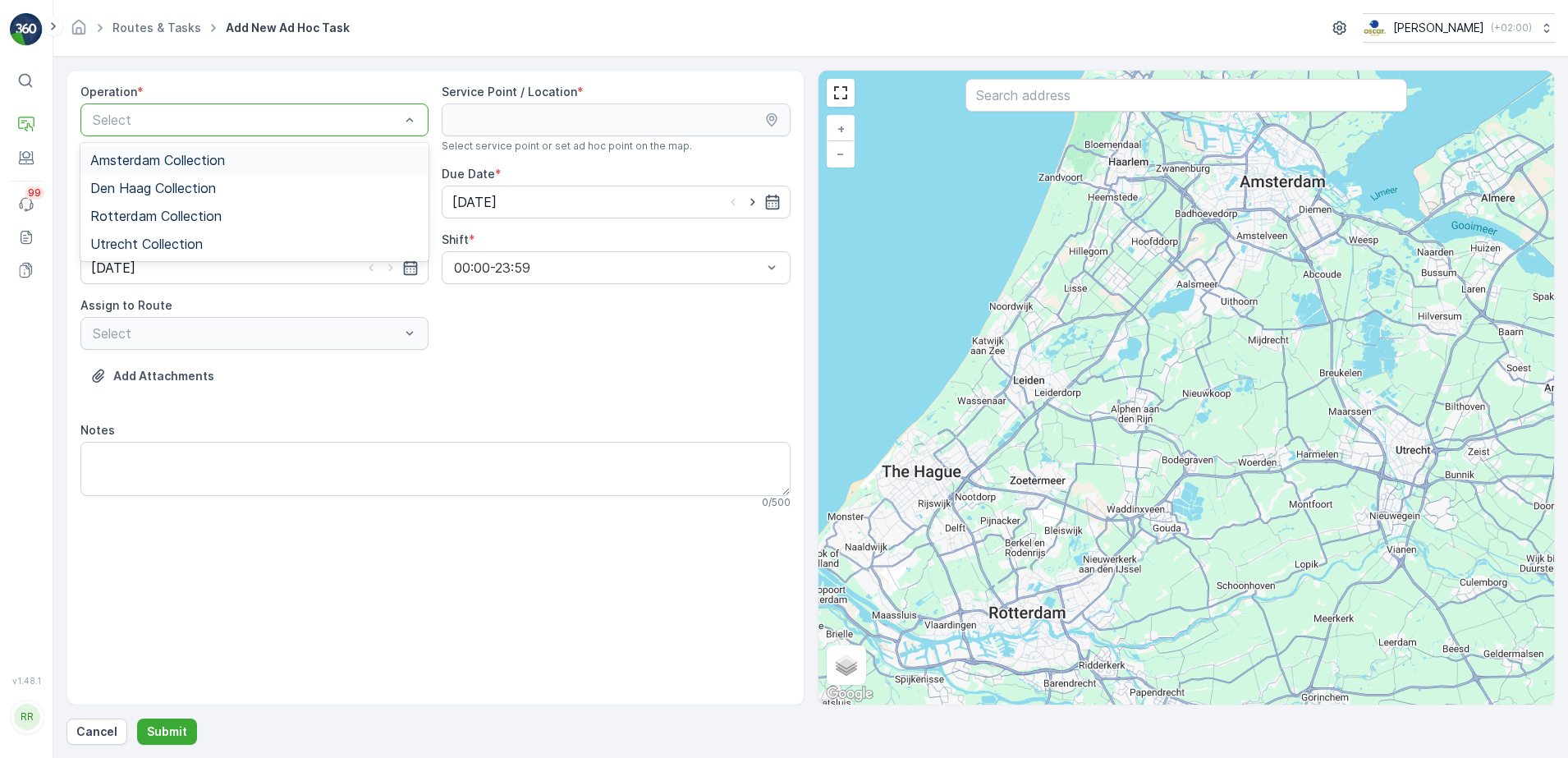
drag, startPoint x: 159, startPoint y: 164, endPoint x: 264, endPoint y: 142, distance: 107.3
click at [161, 162] on span "Amsterdam Collection" at bounding box center [158, 159] width 134 height 14
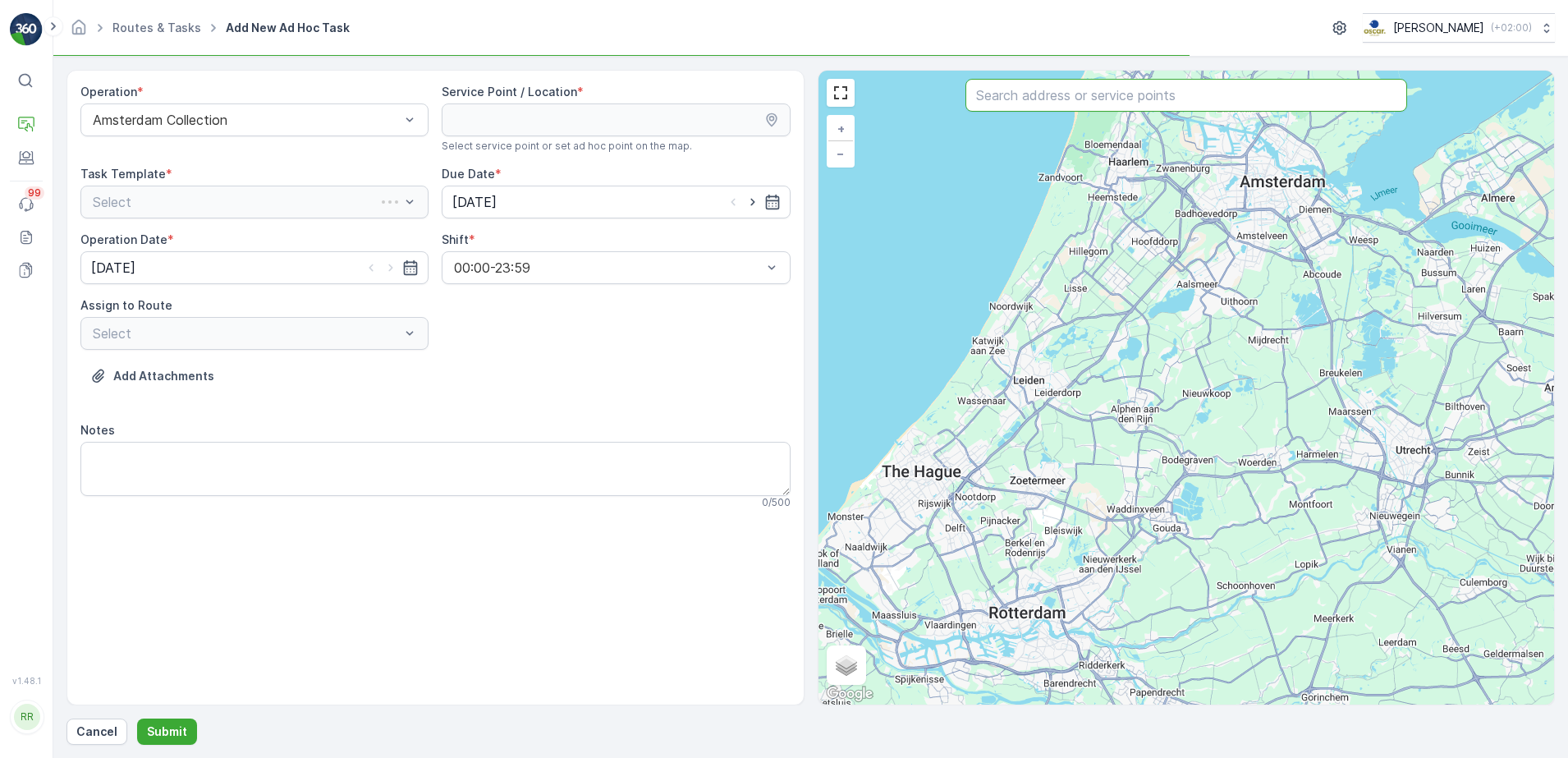
click at [1081, 105] on input "text" at bounding box center [1186, 95] width 442 height 33
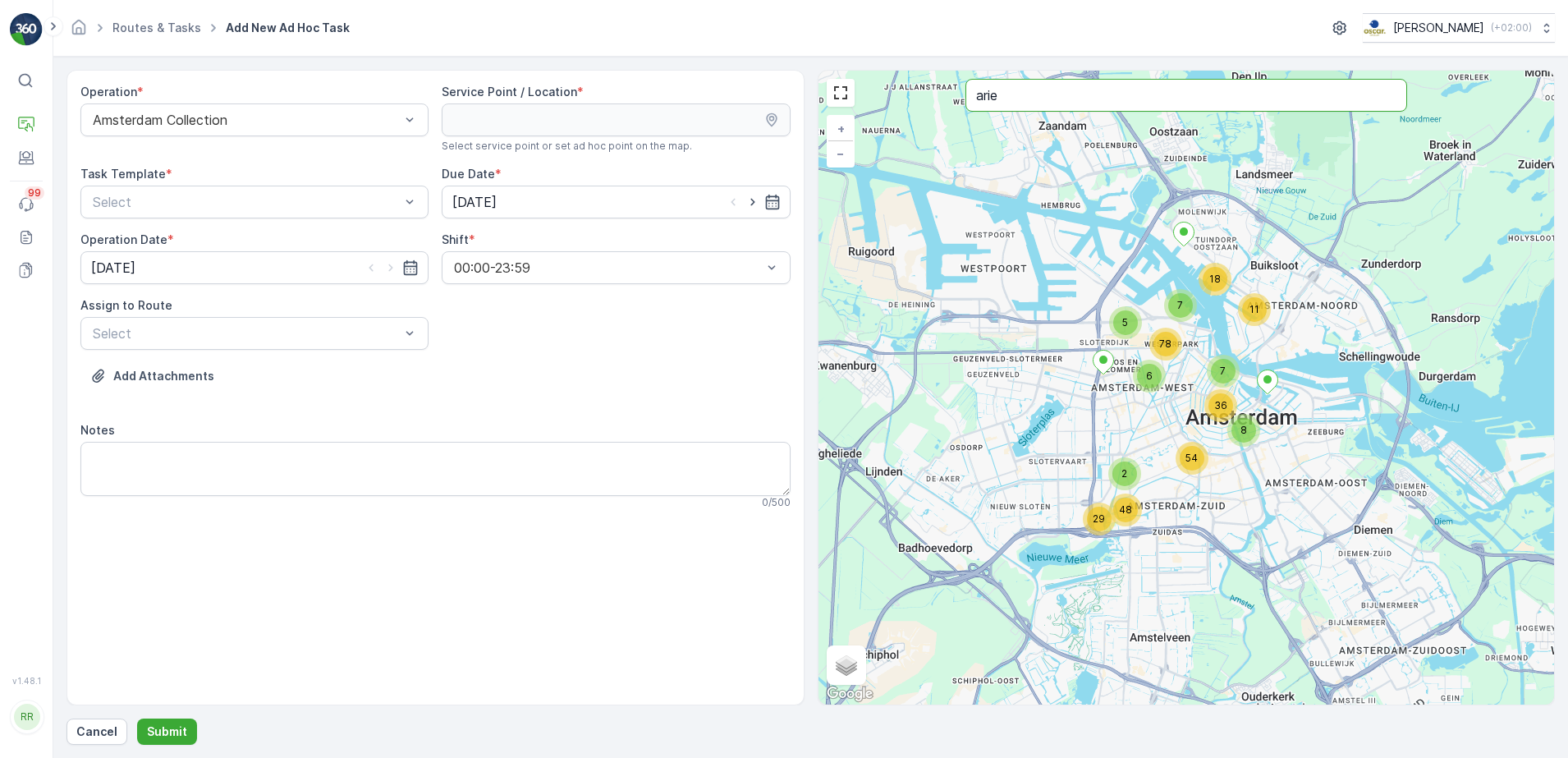
type input "arie"
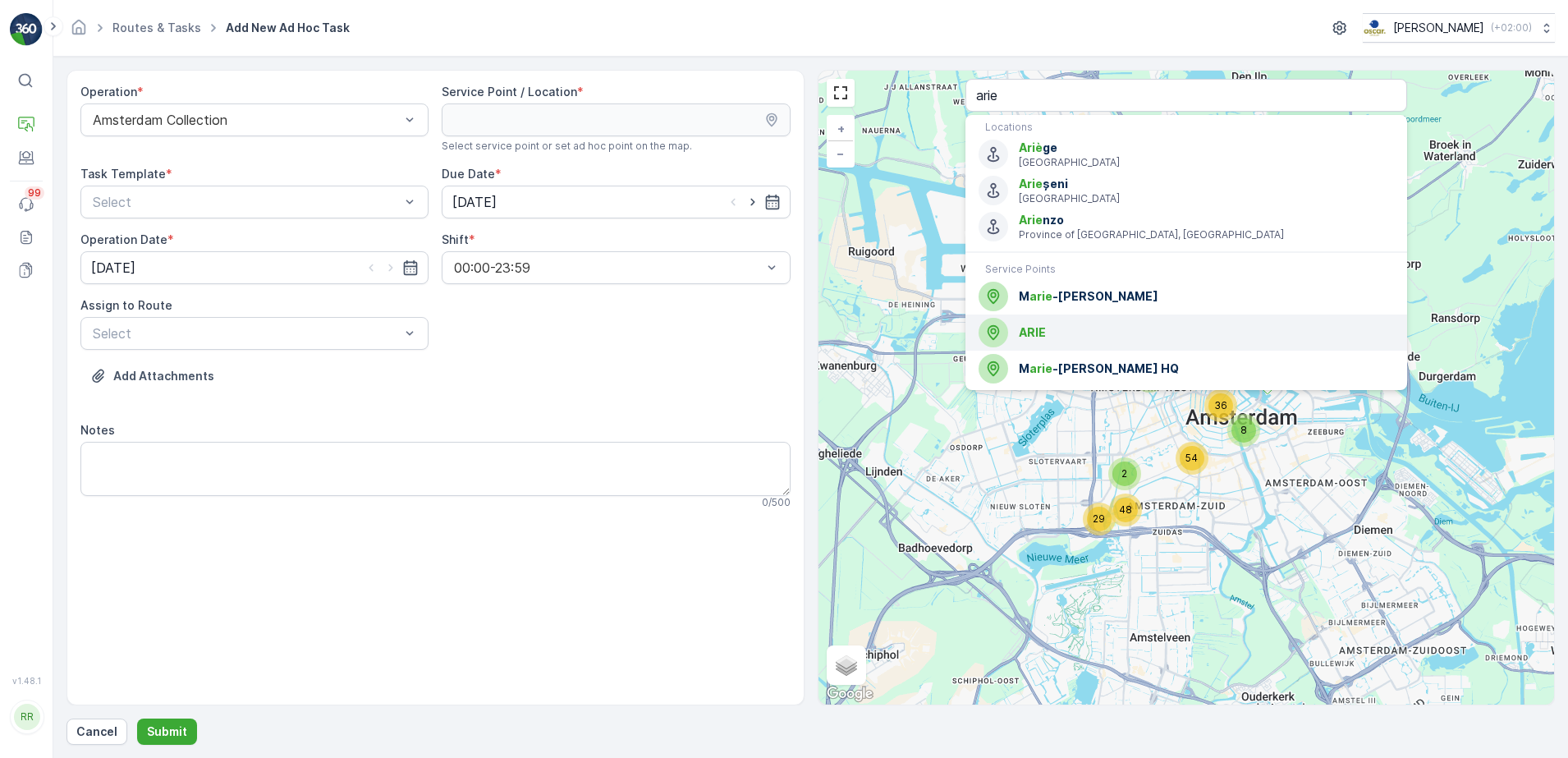
click at [1113, 333] on span "ARIE" at bounding box center [1206, 332] width 375 height 16
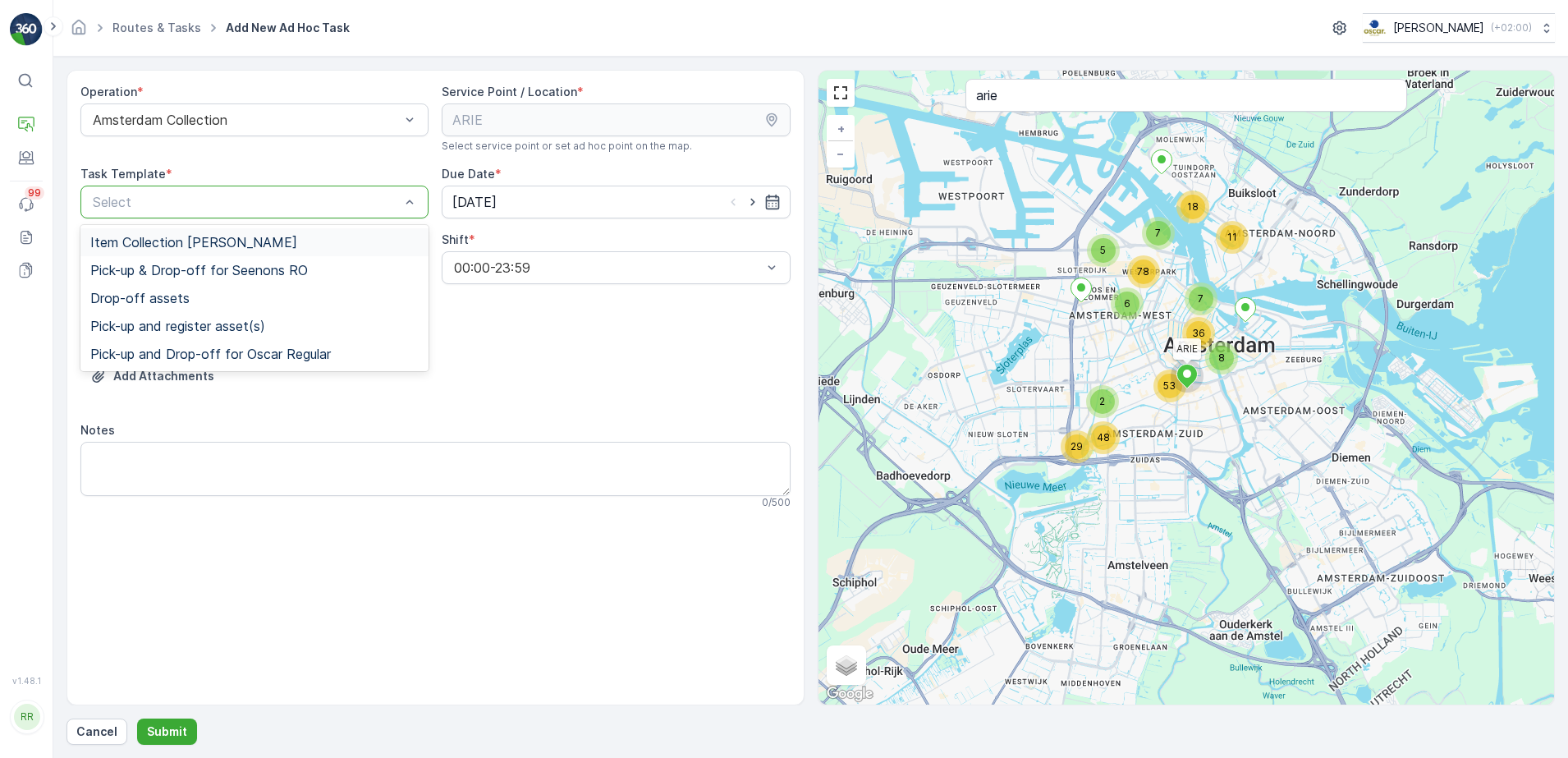
click at [185, 203] on div at bounding box center [246, 202] width 310 height 14
click at [187, 240] on span "Item Collection [PERSON_NAME]" at bounding box center [194, 242] width 207 height 14
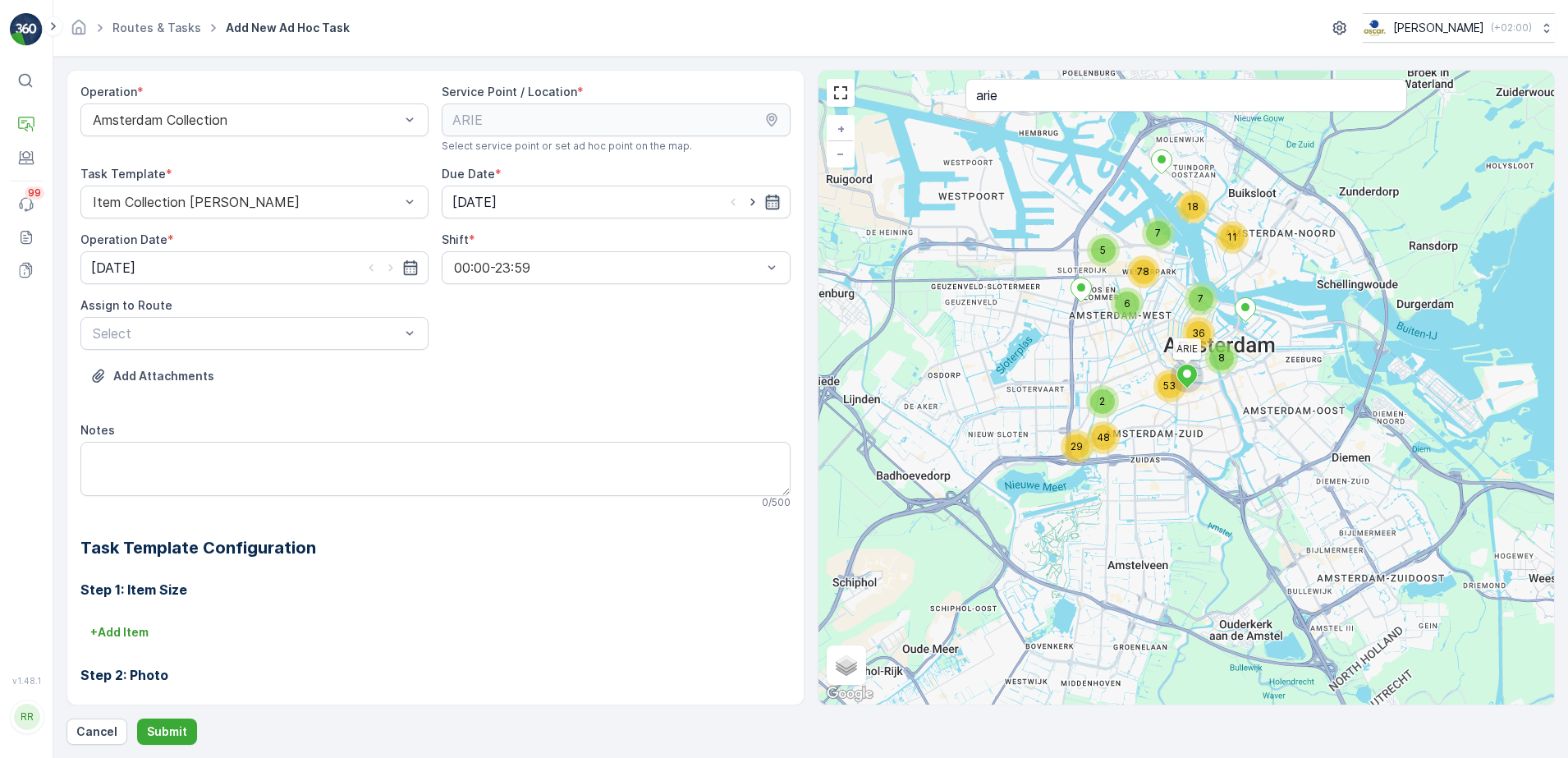
click at [765, 197] on icon "button" at bounding box center [772, 202] width 14 height 14
click at [650, 367] on div "16" at bounding box center [645, 371] width 26 height 26
type input "[DATE]"
click at [413, 264] on icon "button" at bounding box center [410, 268] width 16 height 16
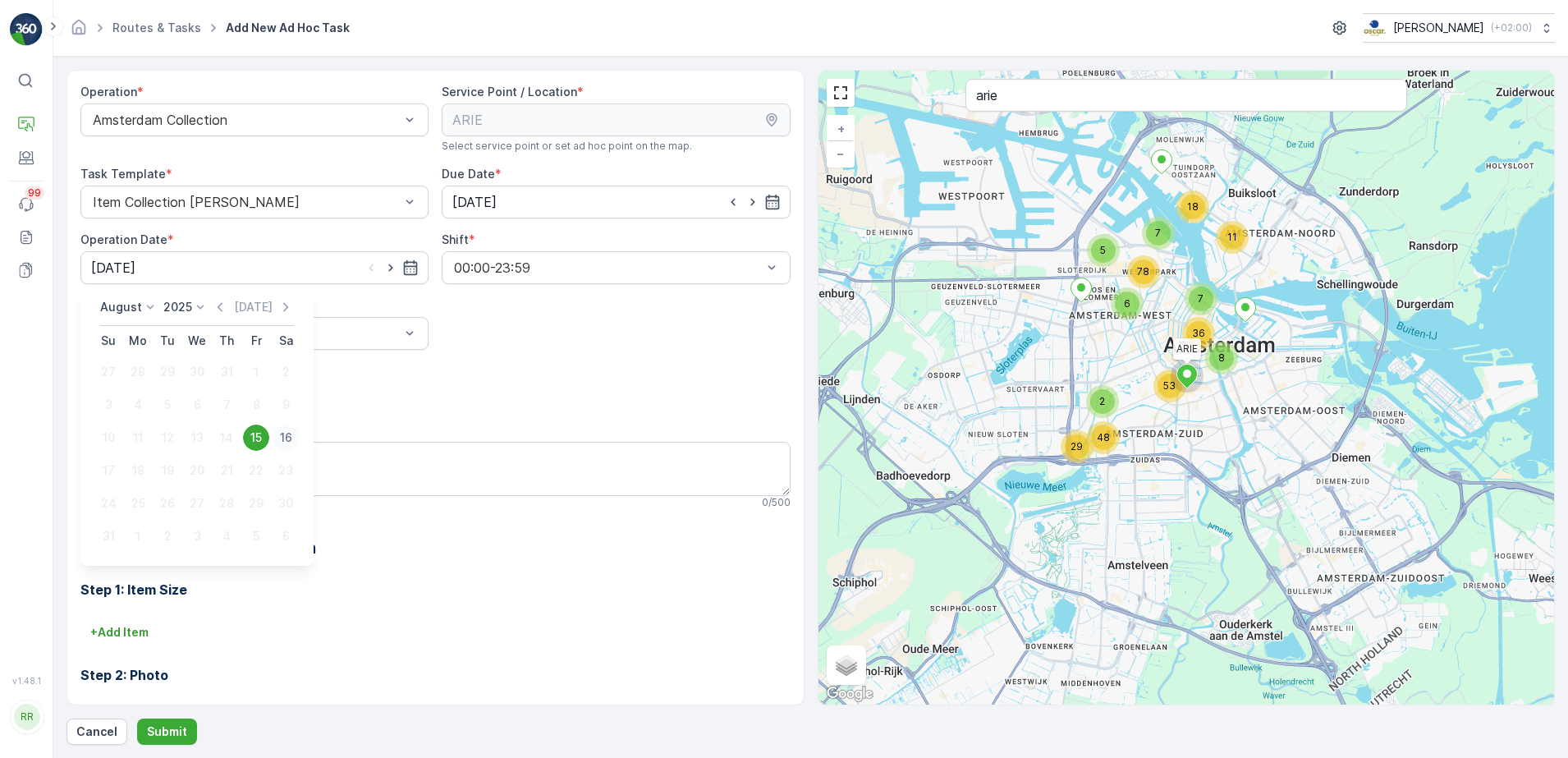
click at [289, 435] on div "16" at bounding box center [285, 437] width 26 height 26
type input "[DATE]"
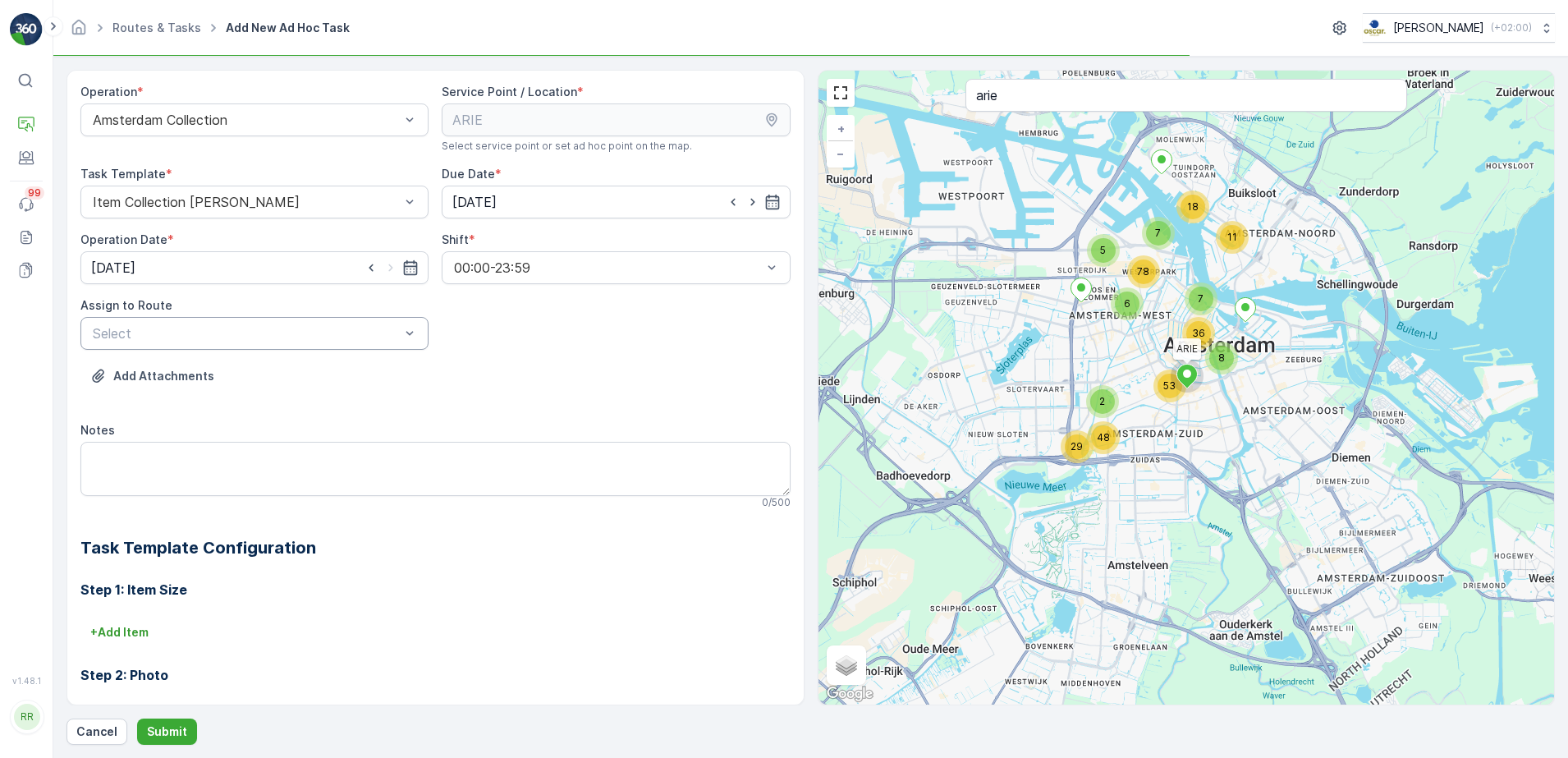
click at [239, 332] on div at bounding box center [246, 333] width 310 height 14
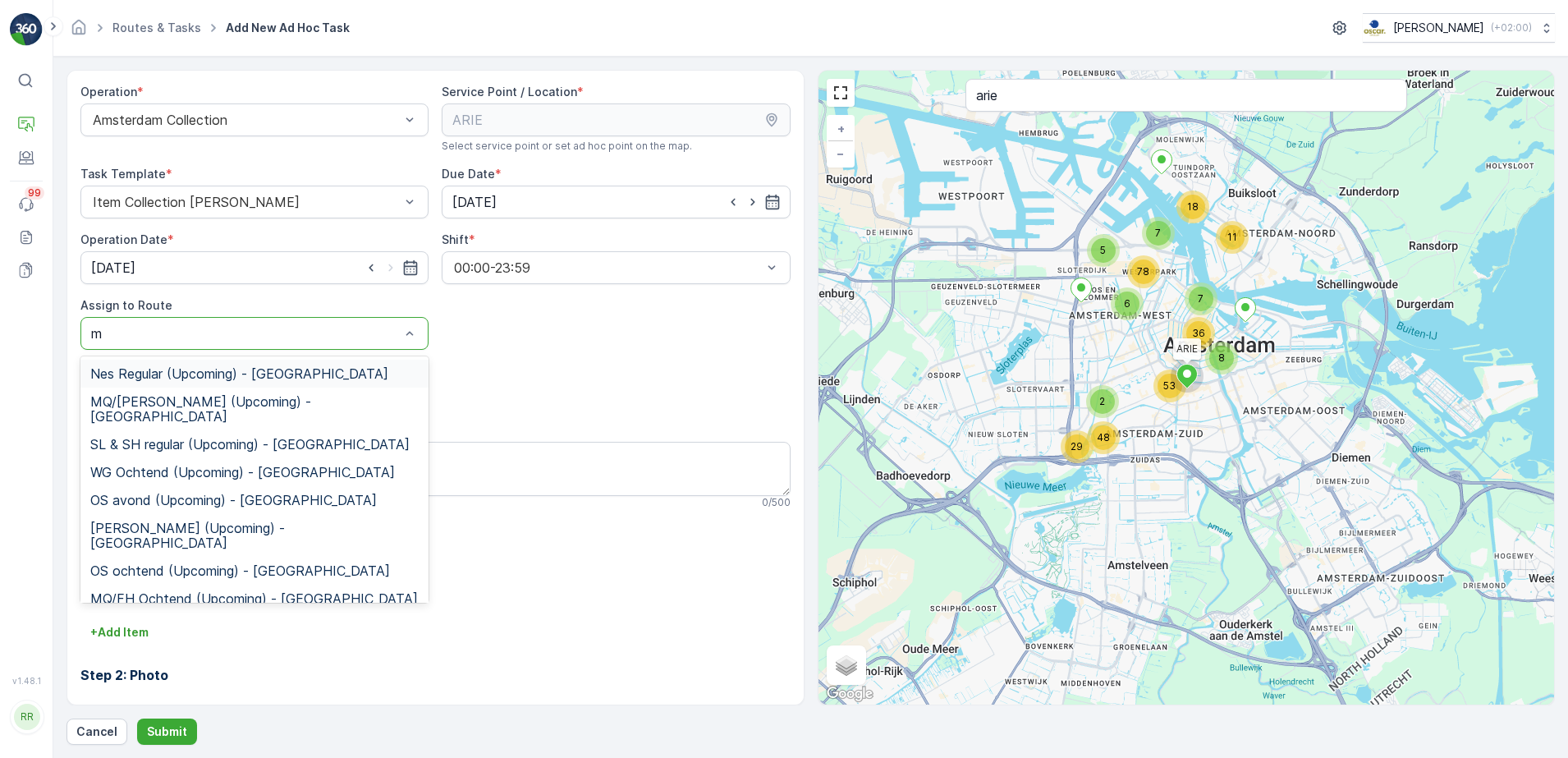
type input "mq"
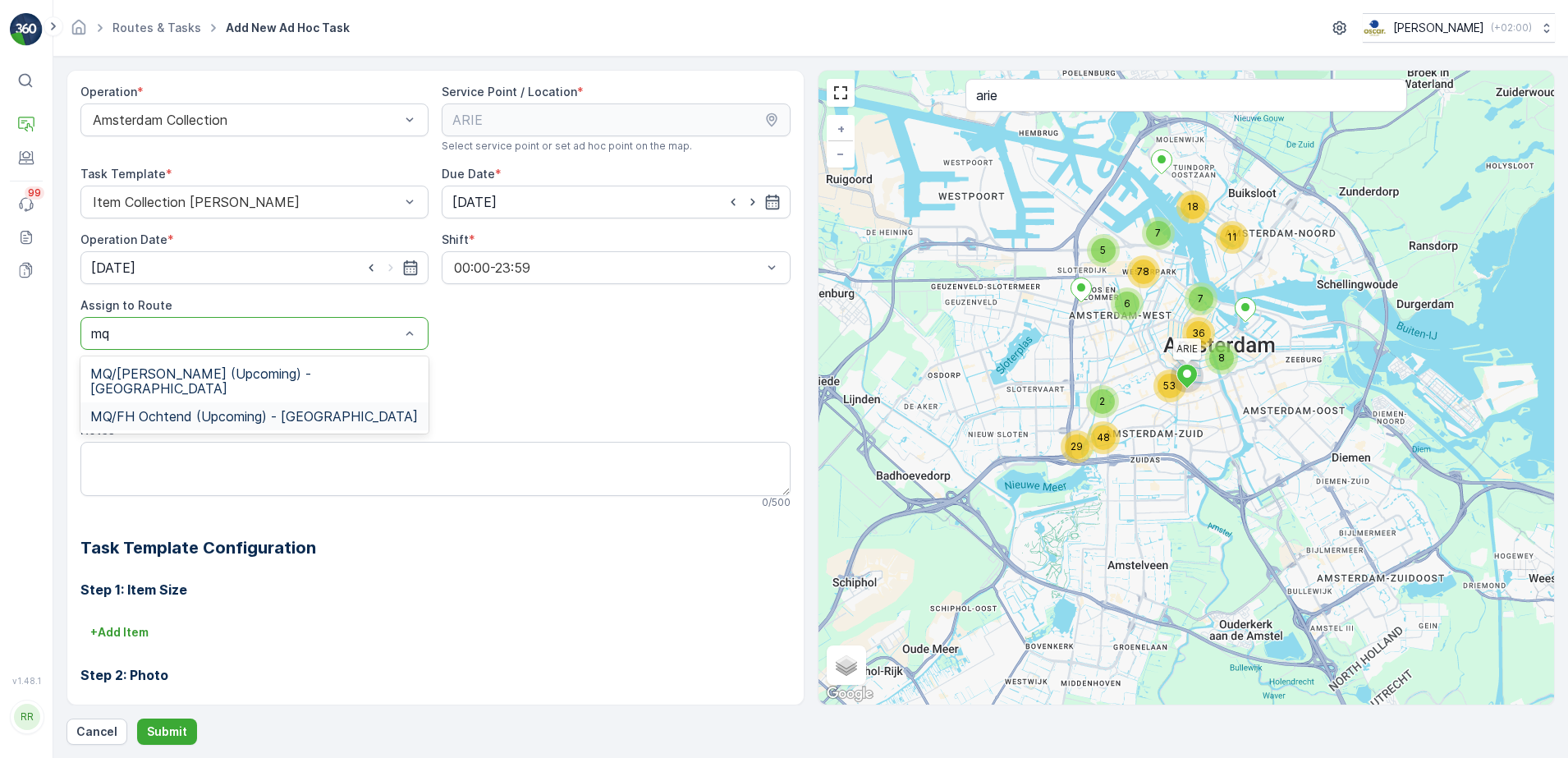
click at [217, 409] on span "MQ/FH Ochtend (Upcoming) - Amsterdam" at bounding box center [254, 416] width 328 height 14
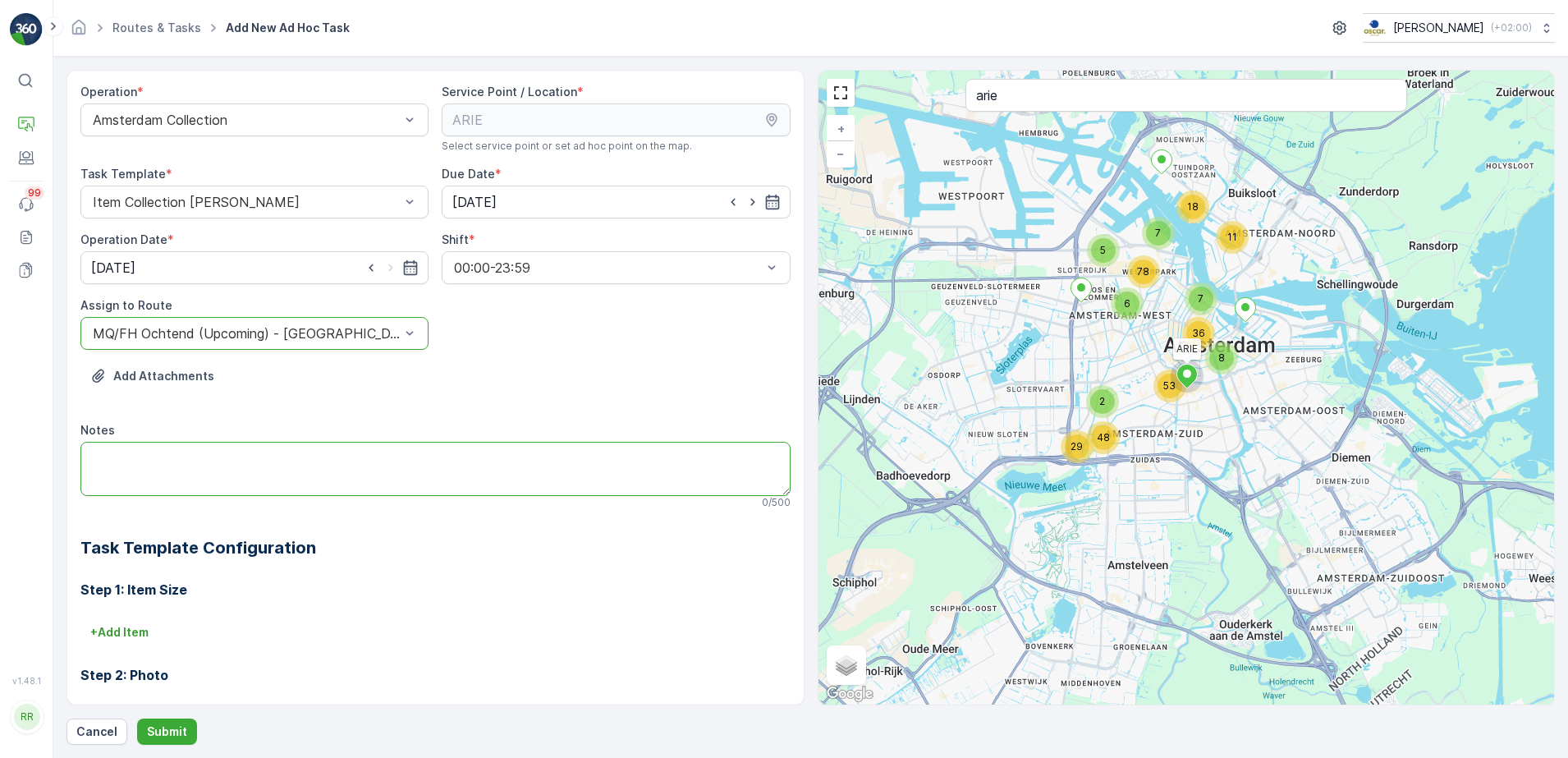
click at [192, 456] on textarea "Notes" at bounding box center [435, 469] width 711 height 54
type textarea "E"
type textarea "4"
type textarea "3 extra glasbakken"
click at [160, 728] on p "Submit" at bounding box center [167, 731] width 40 height 16
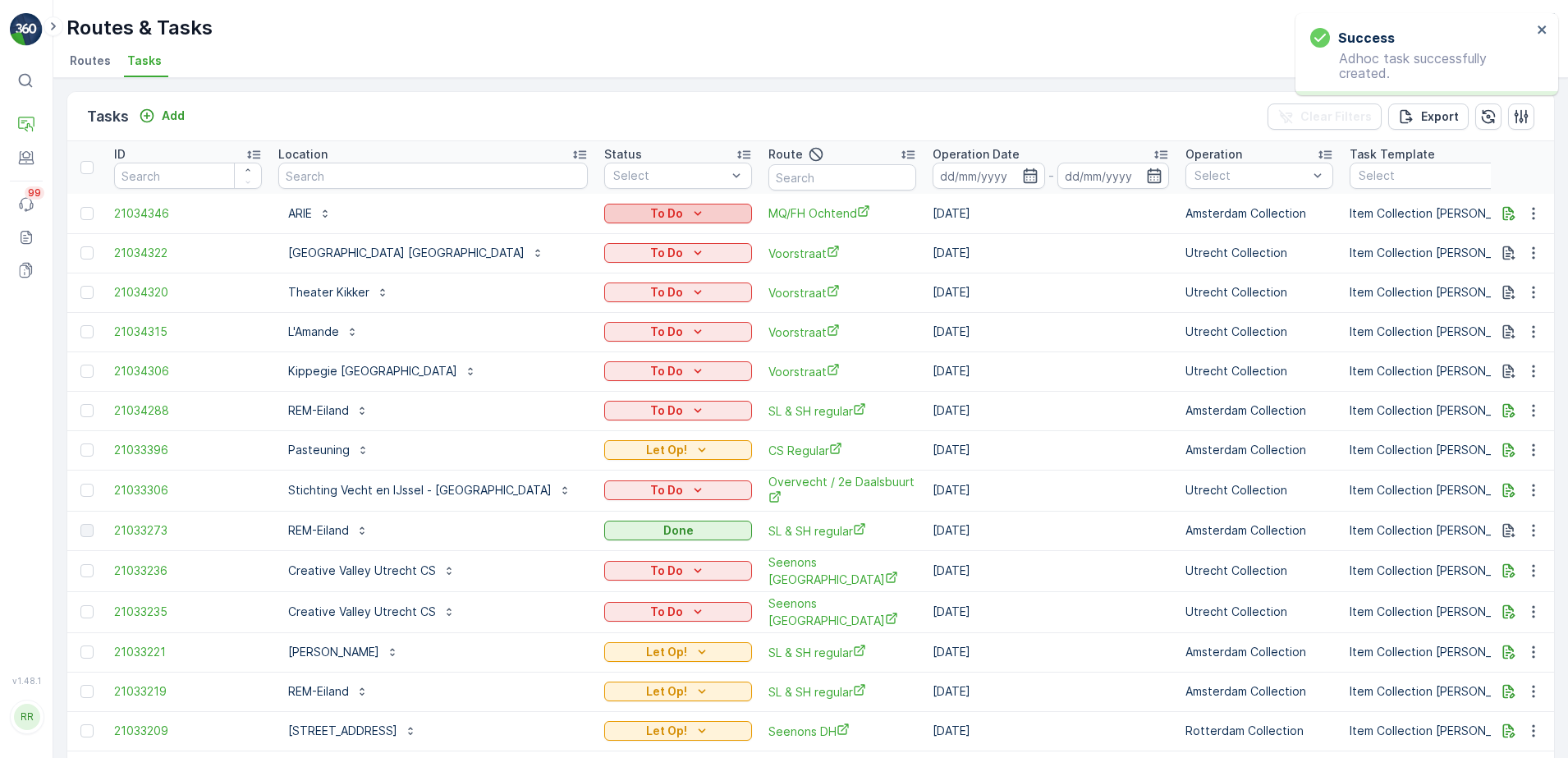
click at [690, 213] on icon "To Do" at bounding box center [698, 213] width 16 height 16
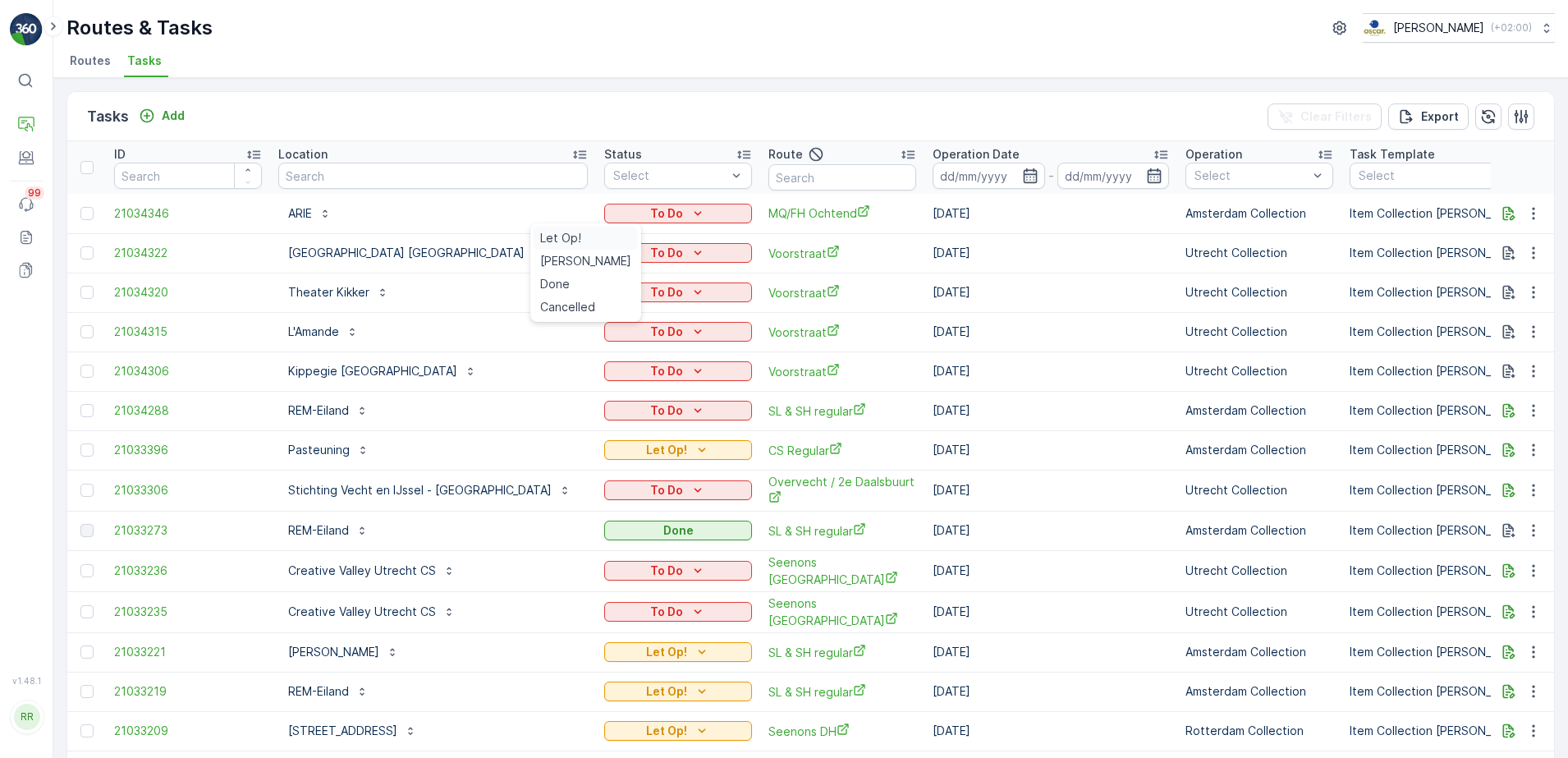
click at [585, 235] on div "Let Op!" at bounding box center [586, 238] width 104 height 23
click at [1022, 179] on icon "button" at bounding box center [1030, 176] width 16 height 16
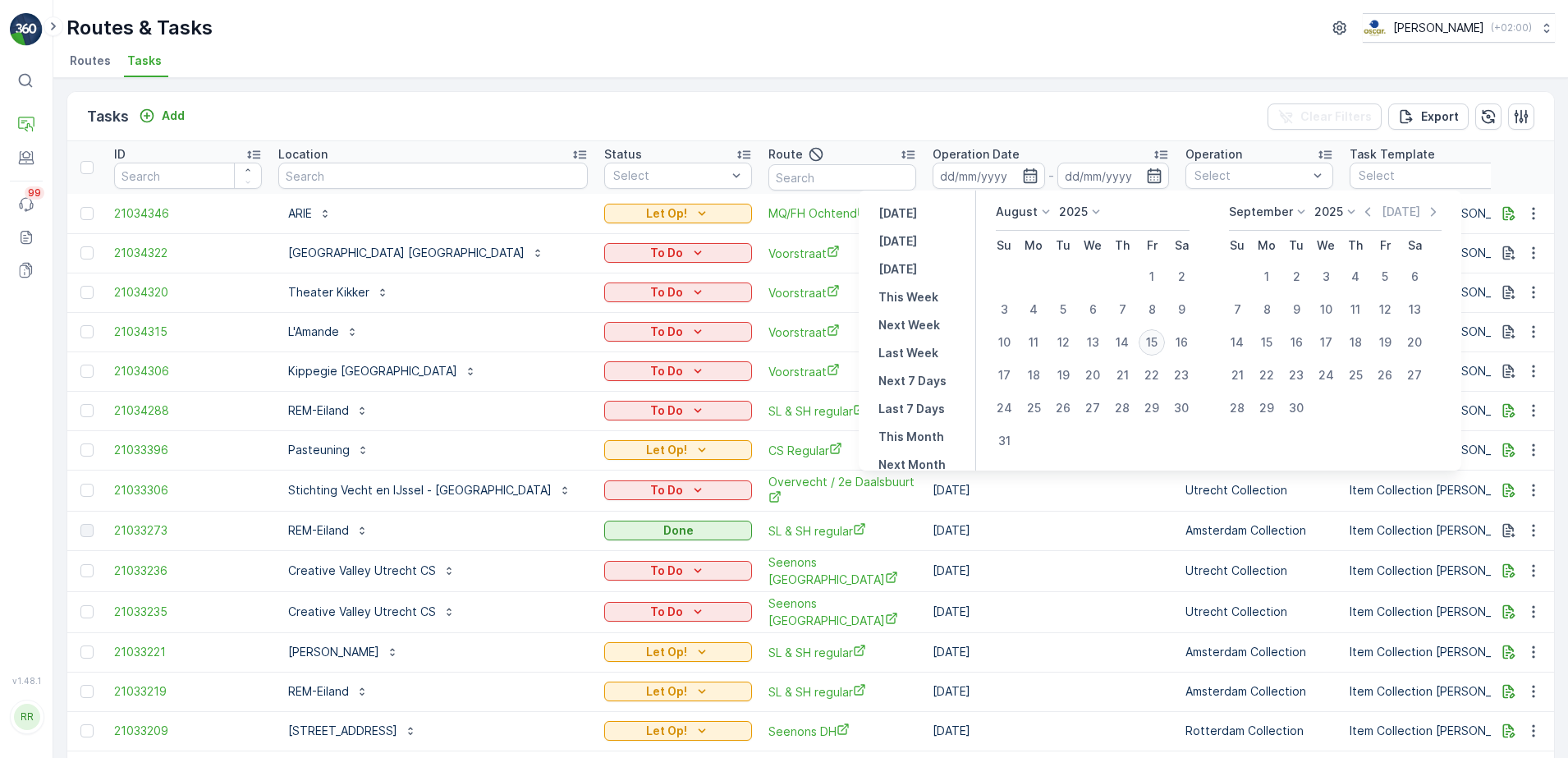
click at [1152, 343] on div "15" at bounding box center [1151, 341] width 26 height 26
type input "[DATE]"
click at [1159, 339] on div "15" at bounding box center [1151, 341] width 26 height 26
type input "[DATE]"
click at [1159, 339] on div "15" at bounding box center [1151, 341] width 26 height 26
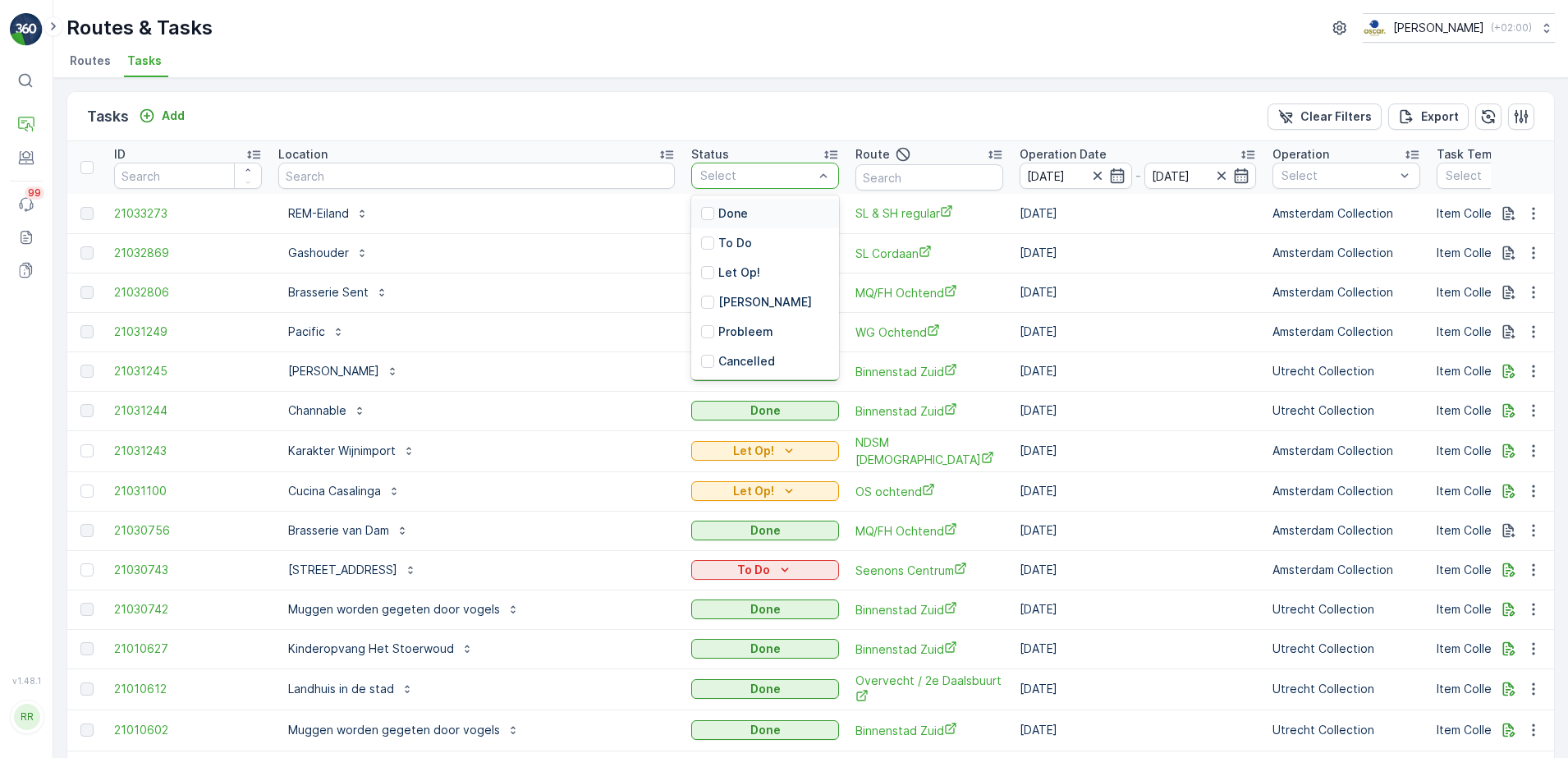
click at [671, 119] on div "Tasks Add Clear Filters Export" at bounding box center [810, 116] width 1486 height 49
click at [760, 121] on div "Tasks Add Clear Filters Export" at bounding box center [810, 116] width 1486 height 49
drag, startPoint x: 621, startPoint y: 101, endPoint x: 656, endPoint y: 93, distance: 35.9
click at [622, 101] on div "Tasks Add Clear Filters Export" at bounding box center [810, 116] width 1486 height 49
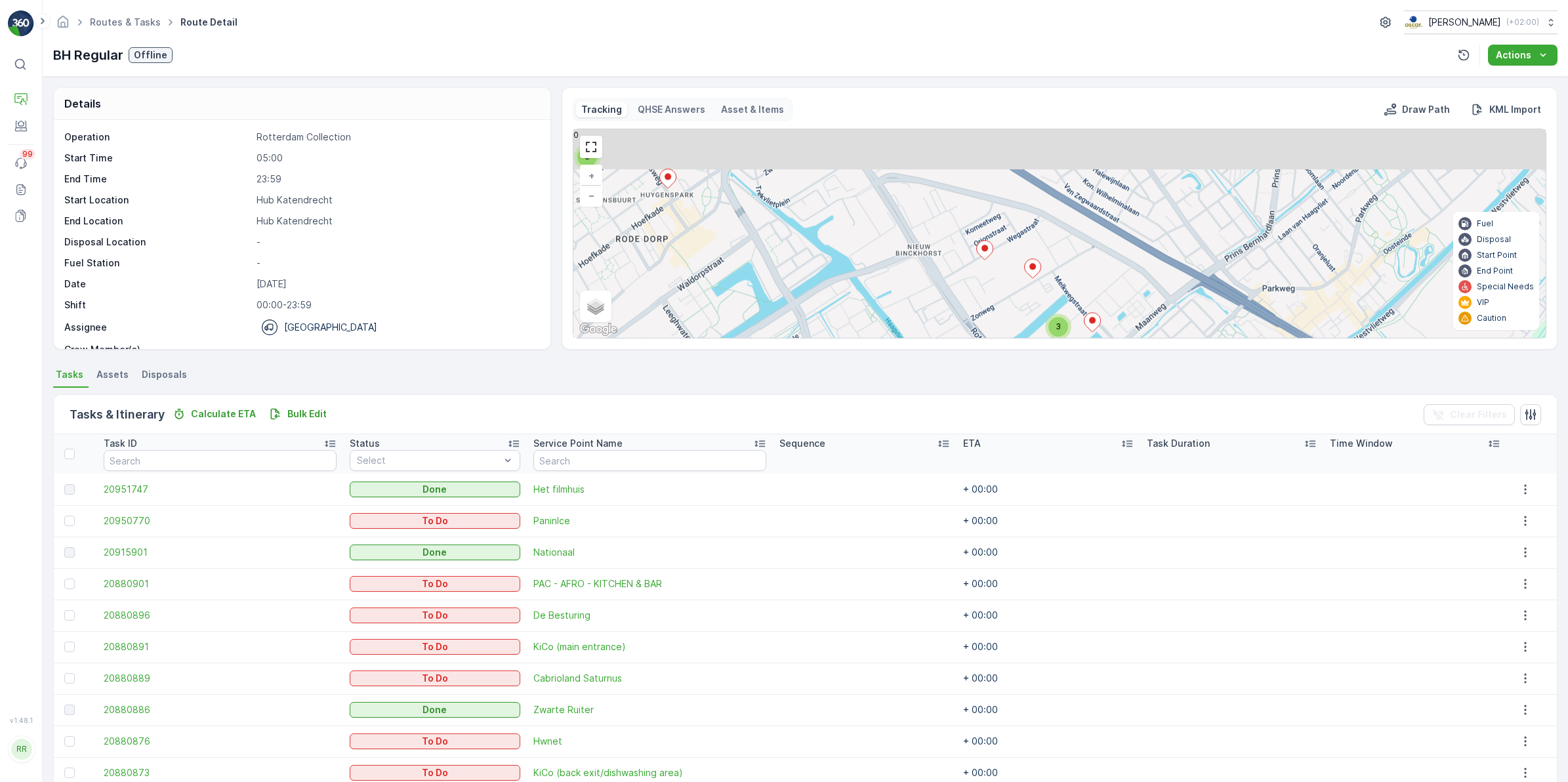
drag, startPoint x: 1019, startPoint y: 251, endPoint x: 1086, endPoint y: 367, distance: 134.0
click at [1086, 367] on div "Details Operation Rotterdam Collection Start Time 05:00 End Time 23:59 Start Lo…" at bounding box center [805, 429] width 1525 height 705
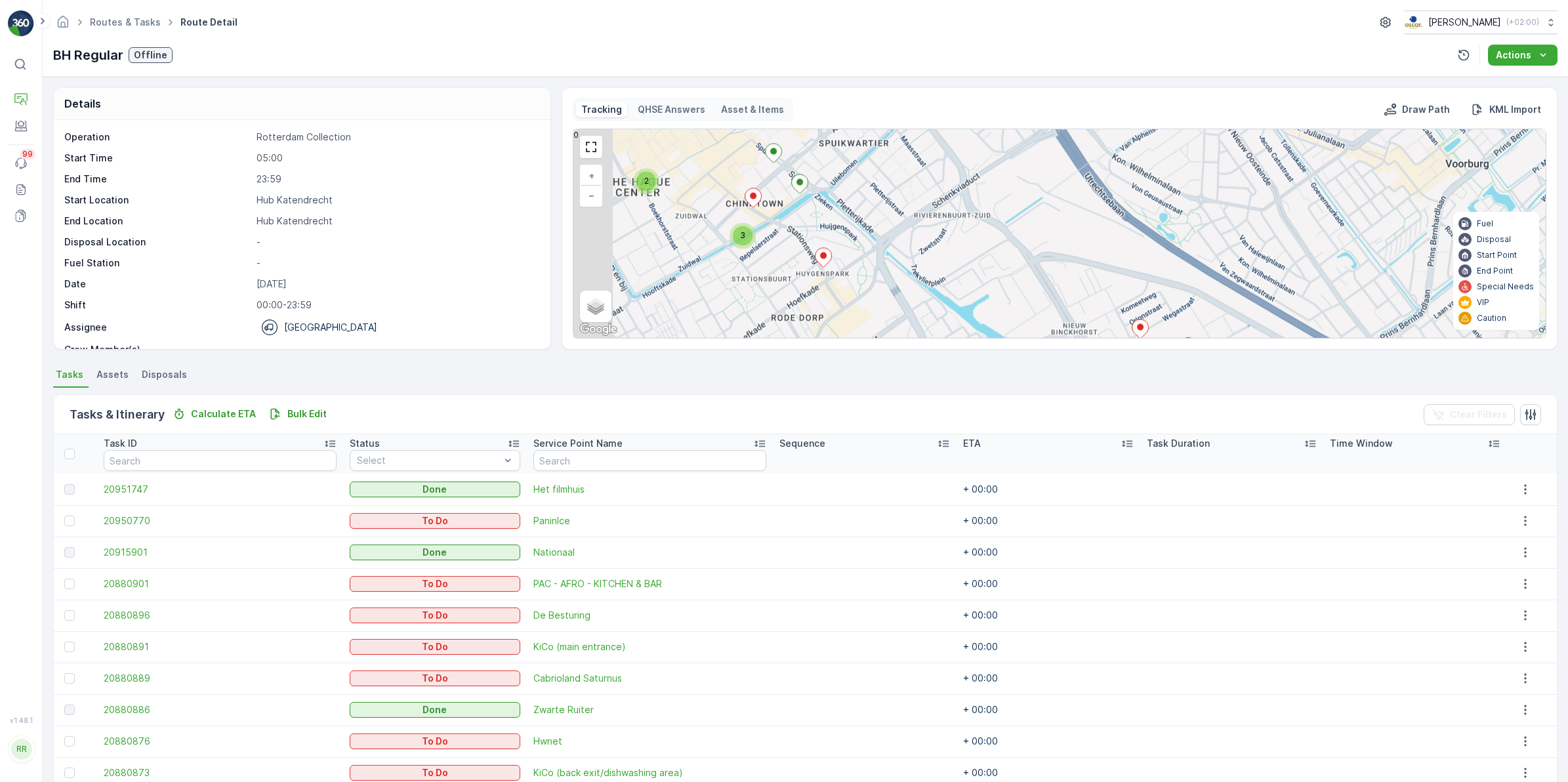
drag, startPoint x: 938, startPoint y: 246, endPoint x: 903, endPoint y: 238, distance: 35.9
click at [1104, 329] on div "2 3 3 3 + − Satellite Roadmap Terrain Hybrid Leaflet Keyboard shortcuts Map Dat…" at bounding box center [1060, 233] width 972 height 208
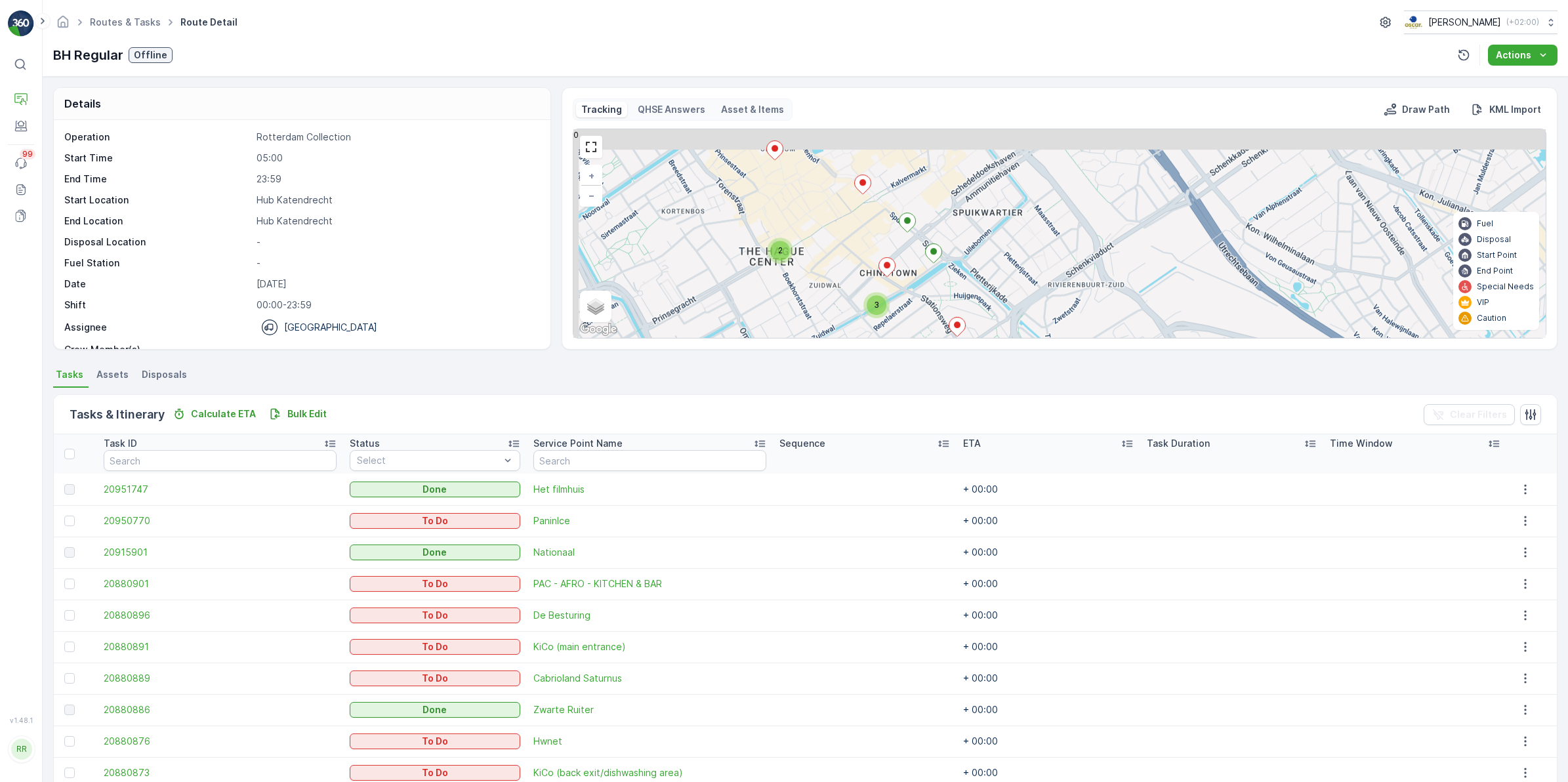
drag, startPoint x: 821, startPoint y: 203, endPoint x: 944, endPoint y: 268, distance: 139.1
click at [944, 268] on div "2 3 3 3 + − Satellite Roadmap Terrain Hybrid Leaflet Keyboard shortcuts Map Dat…" at bounding box center [1060, 233] width 972 height 208
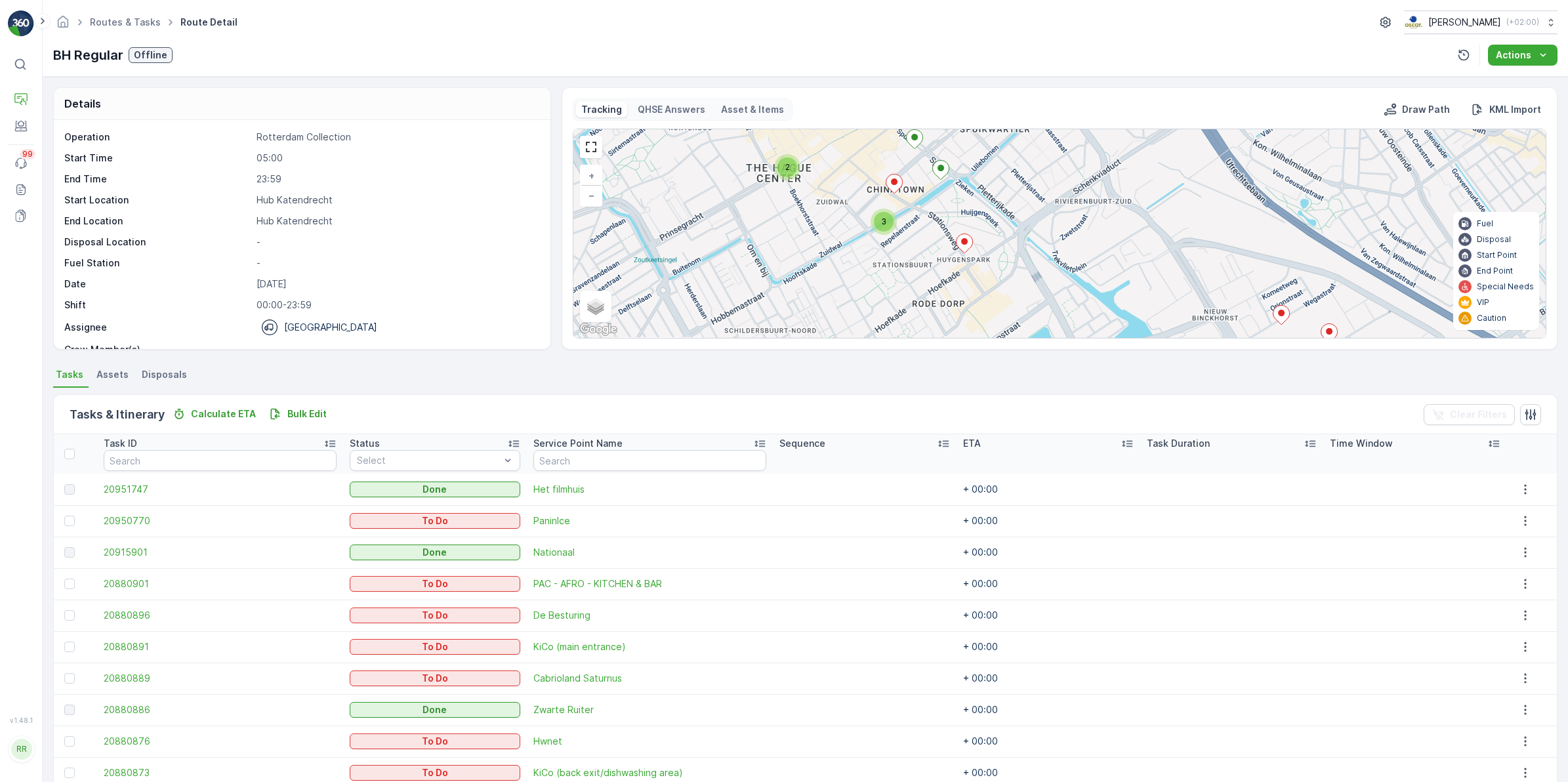
drag, startPoint x: 1031, startPoint y: 299, endPoint x: 1038, endPoint y: 217, distance: 82.3
click at [1038, 217] on div "2 3 3 3 + − Satellite Roadmap Terrain Hybrid Leaflet Keyboard shortcuts Map Dat…" at bounding box center [1060, 233] width 972 height 208
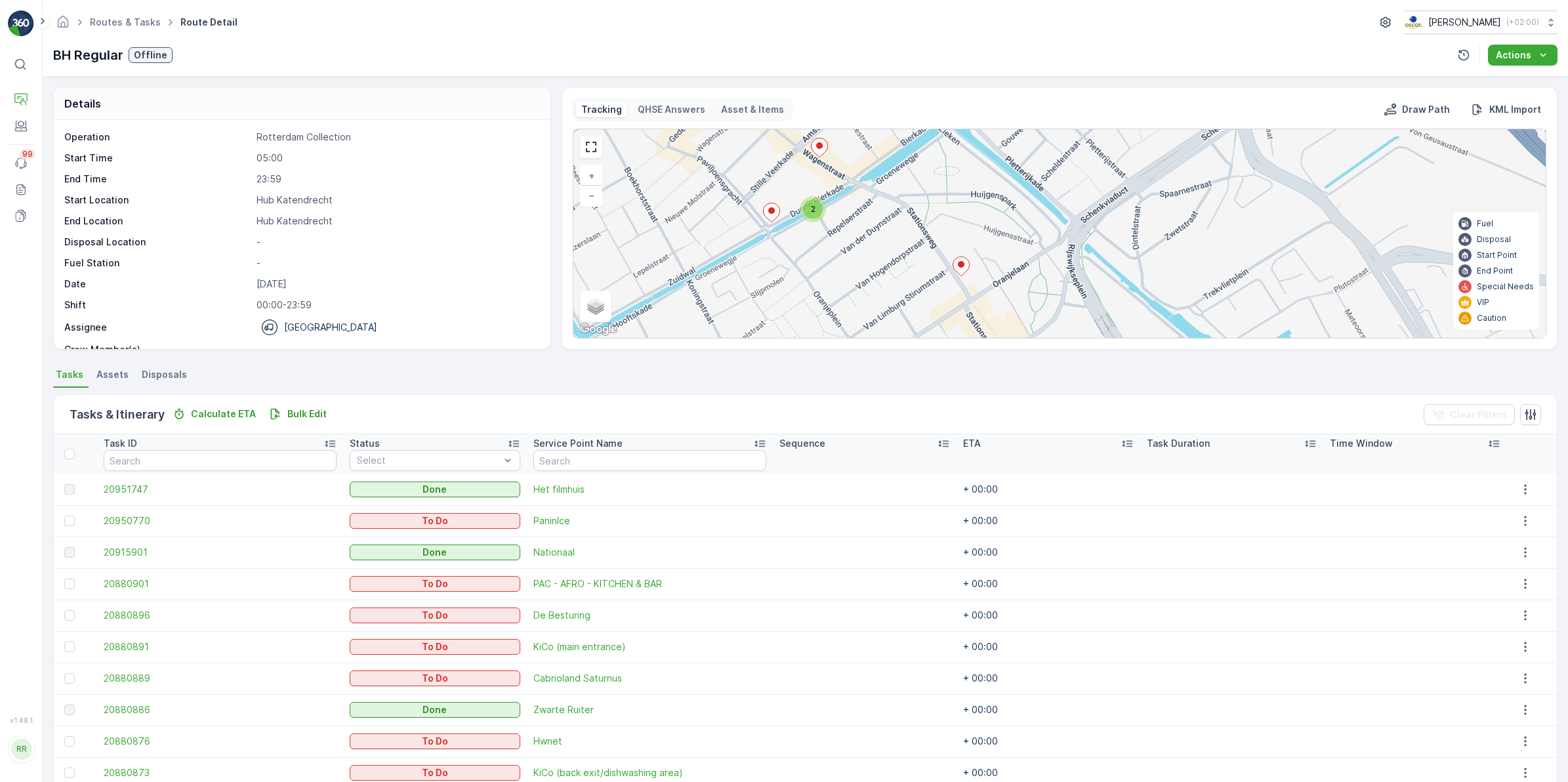
click at [962, 269] on icon at bounding box center [961, 266] width 16 height 19
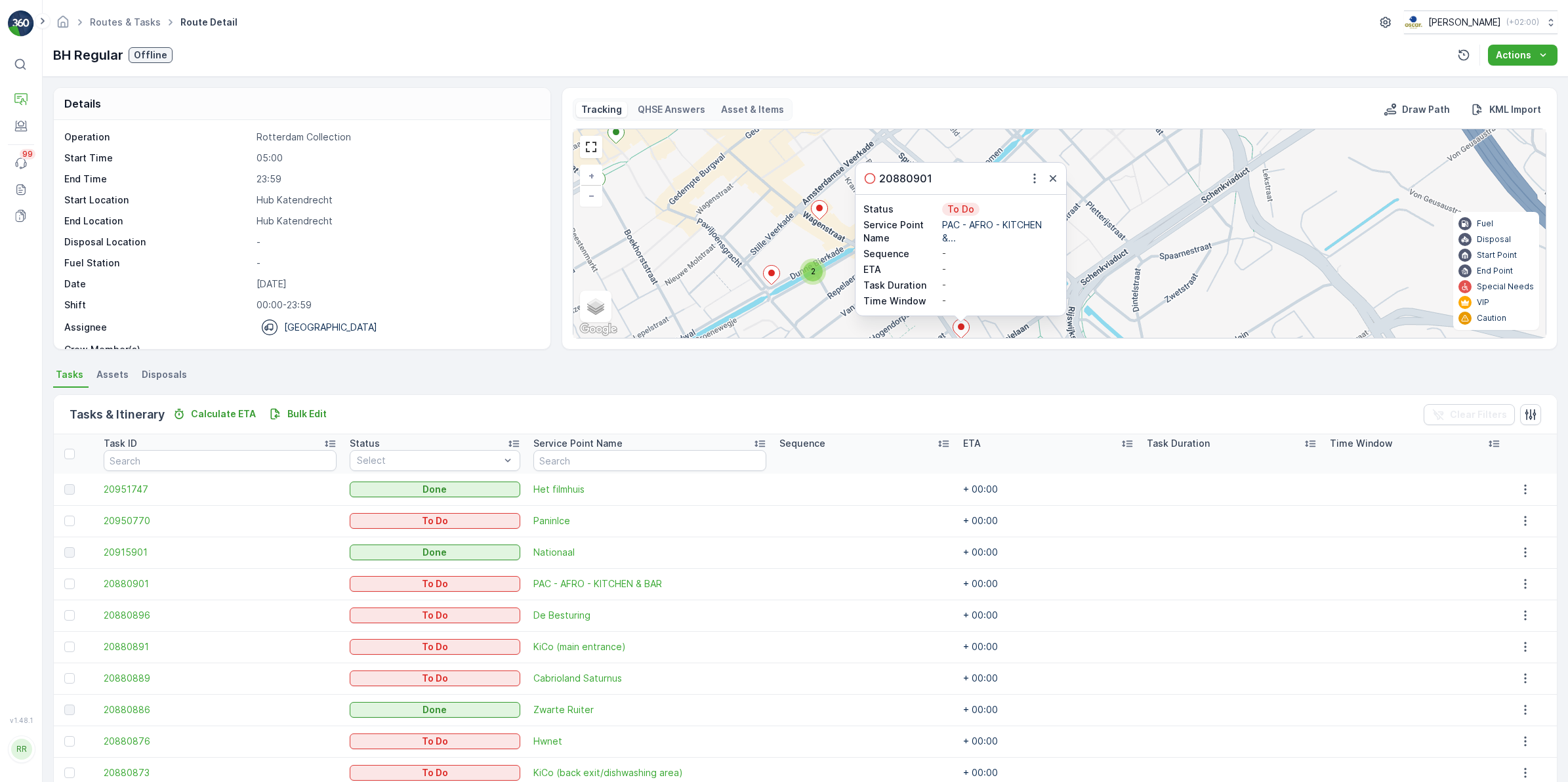
click at [945, 239] on p "PAC - AFRO - KITCHEN &..." at bounding box center [1000, 231] width 116 height 26
drag, startPoint x: 942, startPoint y: 224, endPoint x: 1050, endPoint y: 228, distance: 108.1
click at [1050, 228] on p "PAC - AFRO - KITCHEN &..." at bounding box center [1000, 231] width 116 height 26
copy p "PAC - AFRO - KITCHEN"
click at [1055, 182] on icon "button" at bounding box center [1052, 178] width 6 height 6
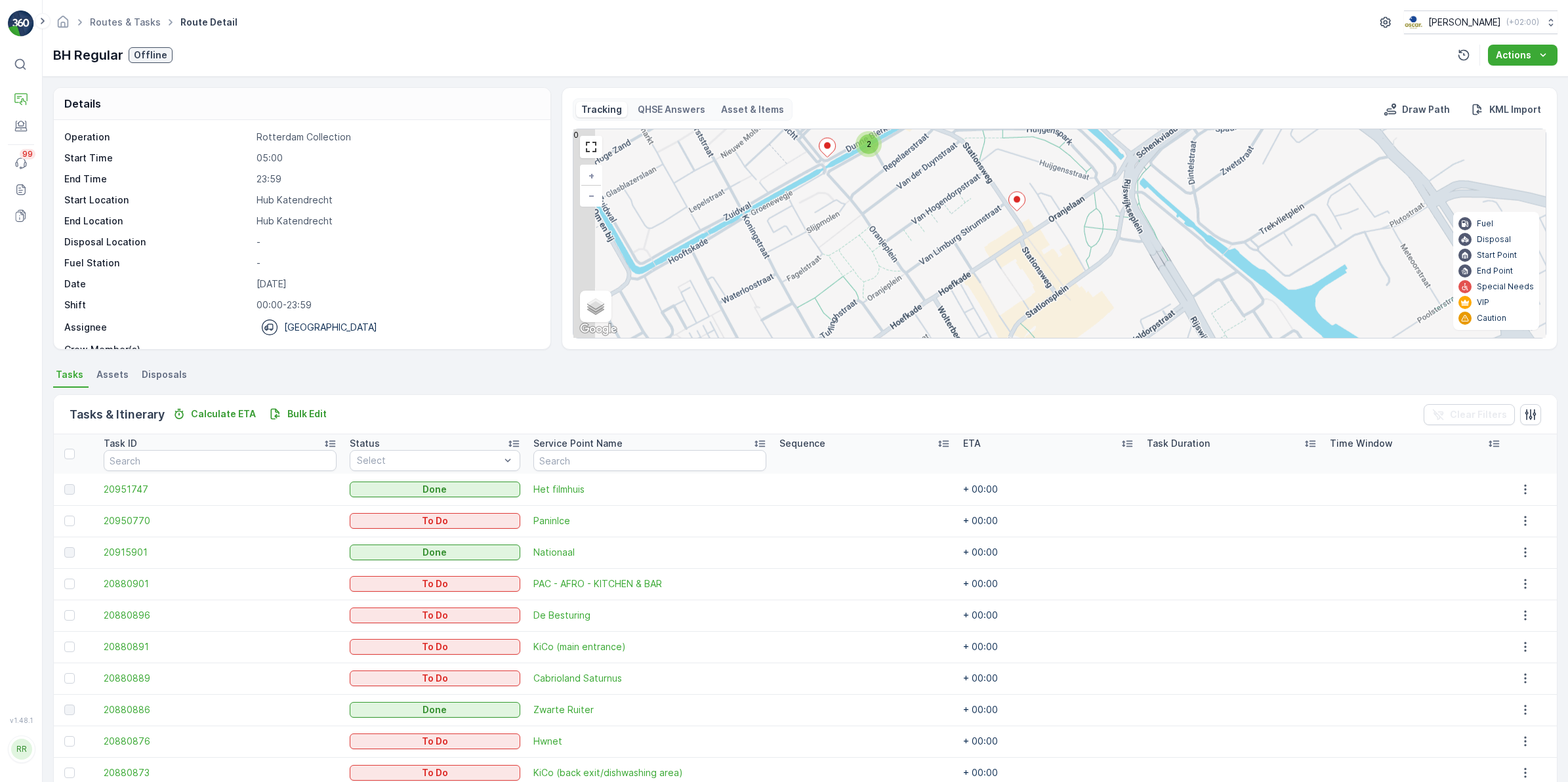
drag, startPoint x: 939, startPoint y: 300, endPoint x: 994, endPoint y: 172, distance: 139.3
click at [994, 172] on div "2 3 2 + − Satellite Roadmap Terrain Hybrid Leaflet Keyboard shortcuts Map Data …" at bounding box center [1060, 233] width 972 height 208
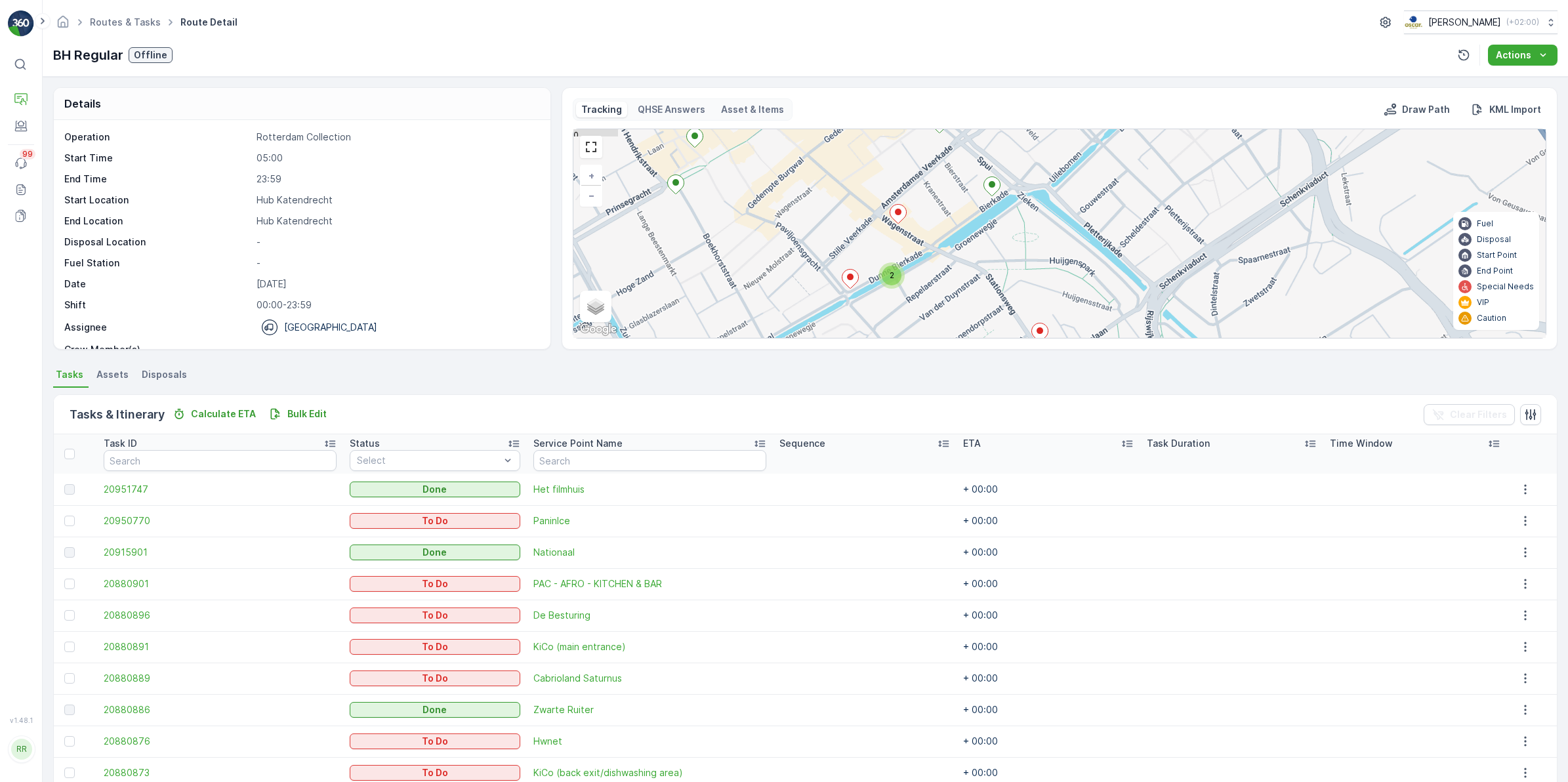
drag, startPoint x: 929, startPoint y: 293, endPoint x: 945, endPoint y: 479, distance: 186.7
click at [945, 479] on div "Details Operation Rotterdam Collection Start Time 05:00 End Time 23:59 Start Lo…" at bounding box center [805, 429] width 1525 height 705
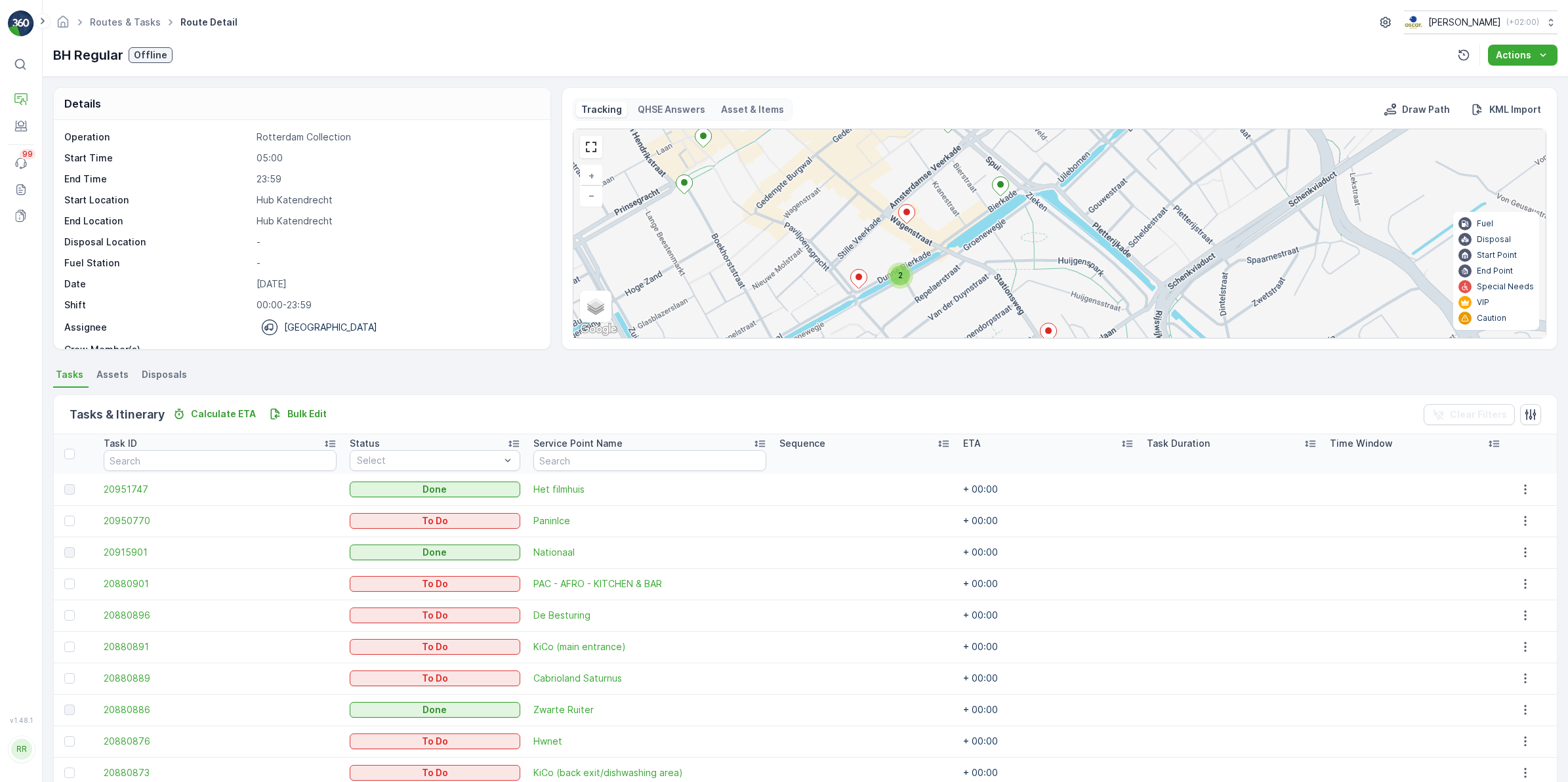
drag, startPoint x: 969, startPoint y: 233, endPoint x: 989, endPoint y: 201, distance: 37.7
click at [989, 201] on div "2 3 2 + − Satellite Roadmap Terrain Hybrid Leaflet Keyboard shortcuts Map Data …" at bounding box center [1060, 233] width 972 height 208
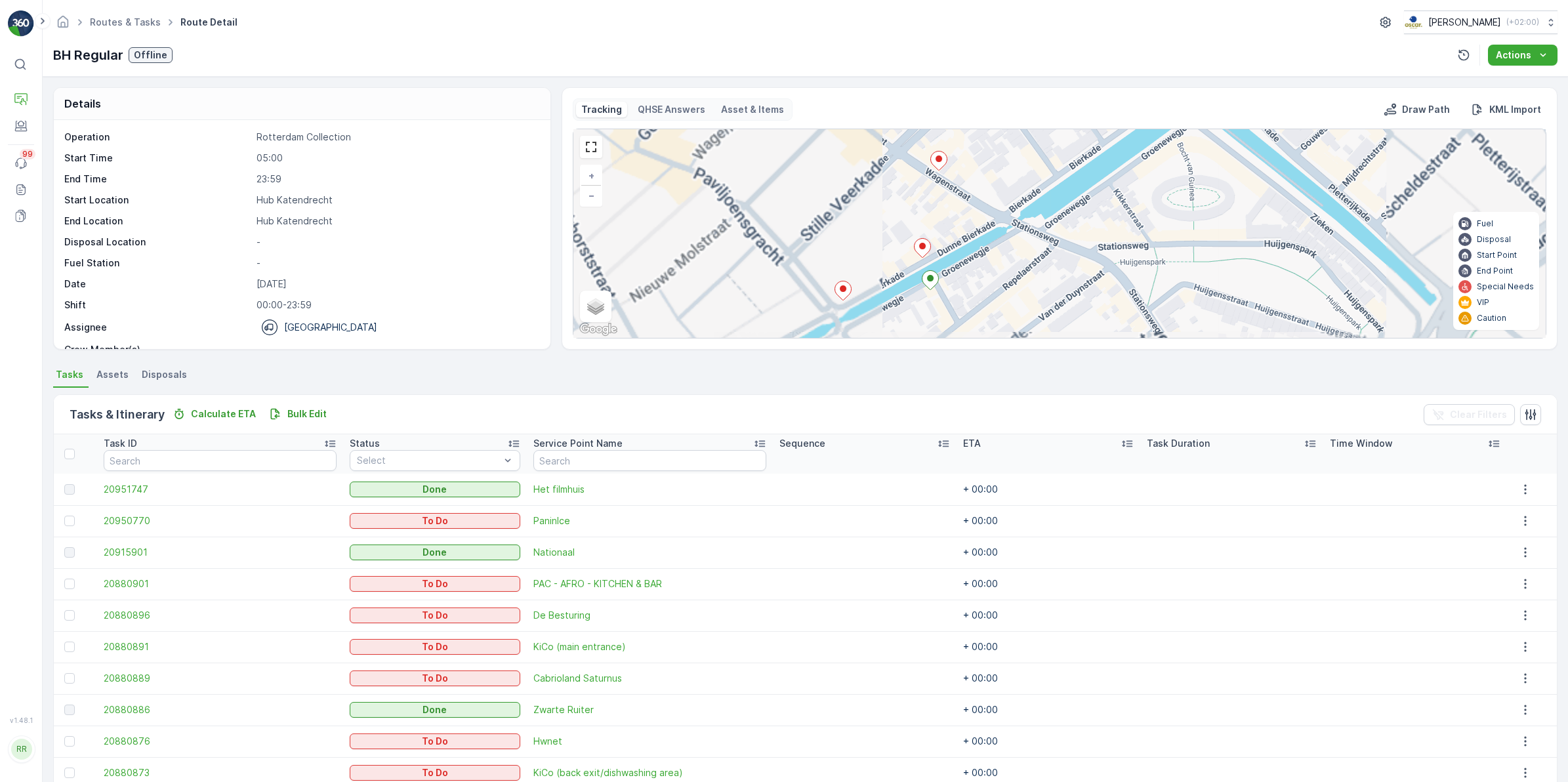
click at [922, 251] on icon at bounding box center [922, 248] width 16 height 19
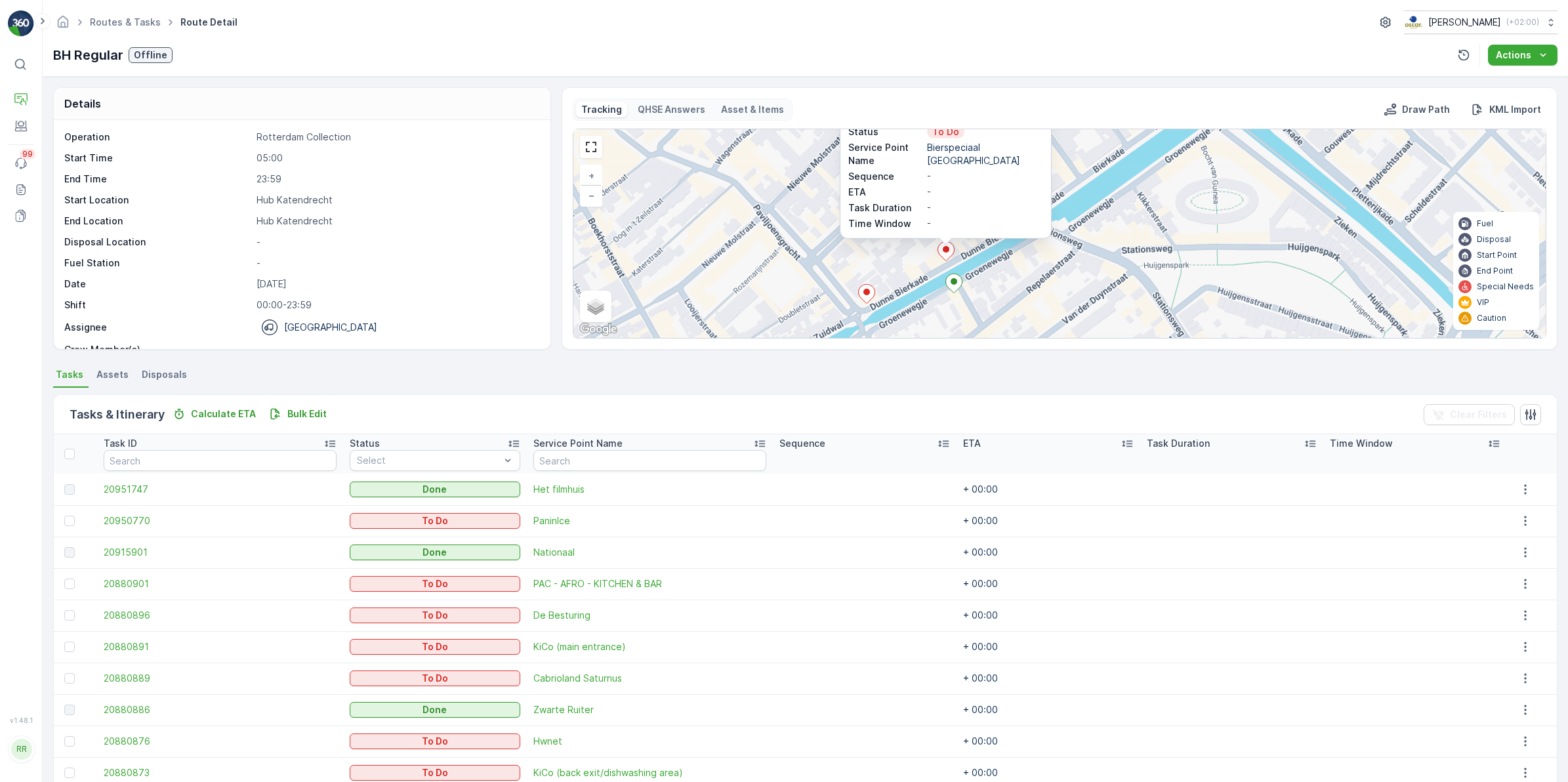
drag, startPoint x: 1080, startPoint y: 279, endPoint x: 1107, endPoint y: 194, distance: 89.2
click at [1107, 194] on div "3 20880827 Status To Do Service Point Name Bierspeciaal café de Paas Sequence -…" at bounding box center [1060, 233] width 972 height 208
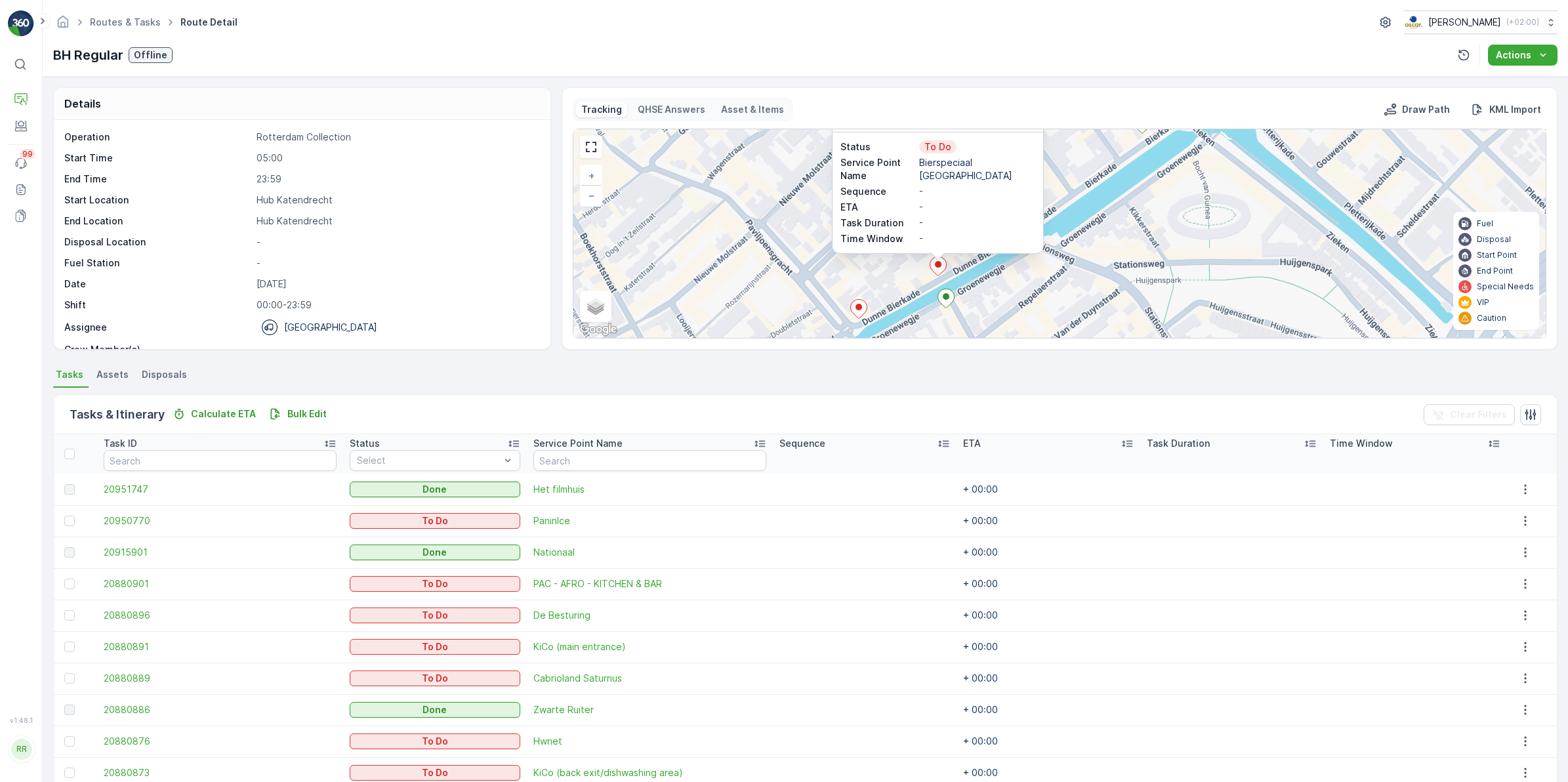
drag, startPoint x: 1070, startPoint y: 263, endPoint x: 1058, endPoint y: 286, distance: 25.9
click at [1058, 286] on div "3 20880827 Status To Do Service Point Name Bierspeciaal café de Paas Sequence -…" at bounding box center [1060, 233] width 972 height 208
click at [861, 307] on icon at bounding box center [858, 309] width 16 height 19
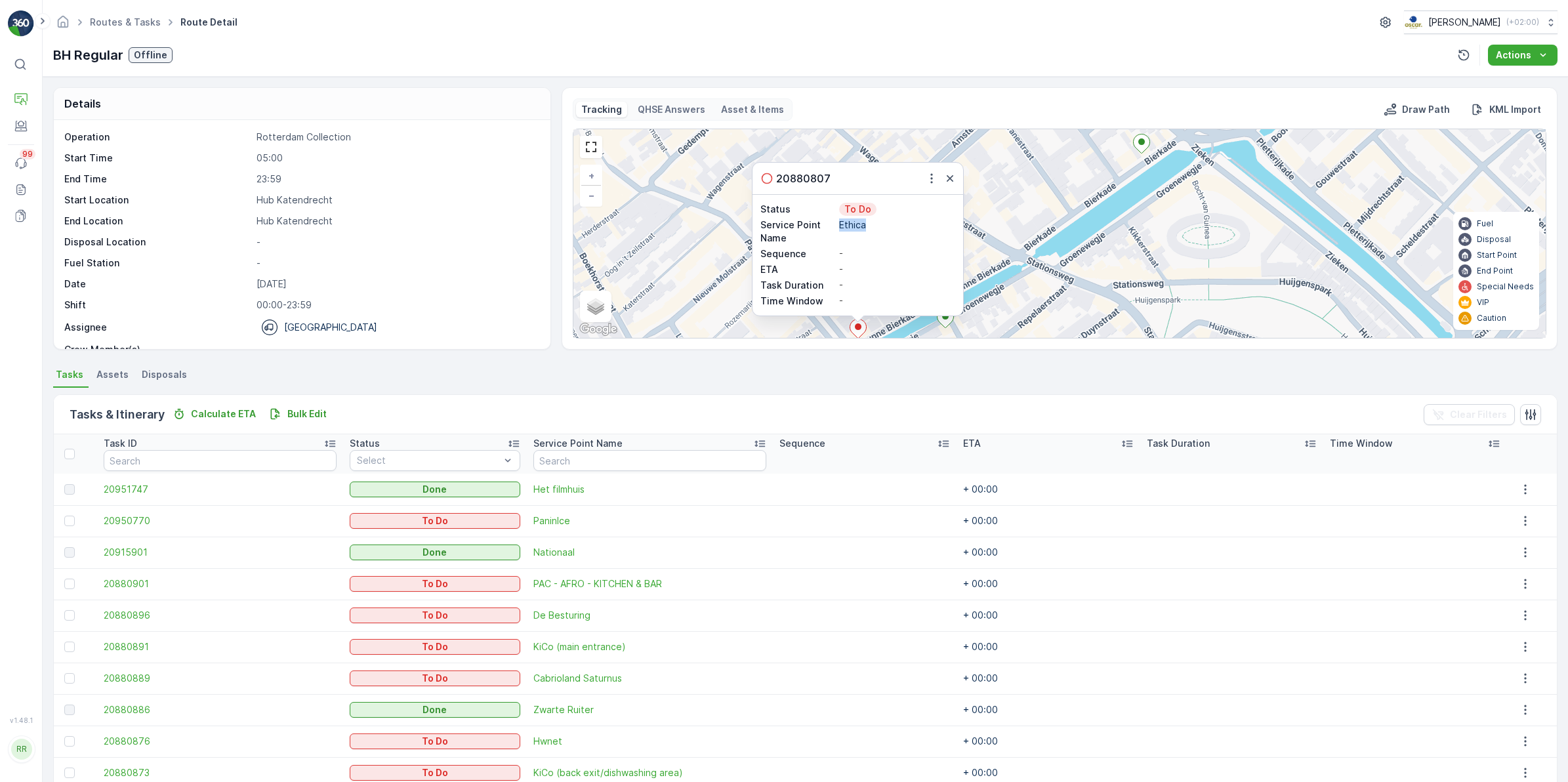
drag, startPoint x: 840, startPoint y: 225, endPoint x: 886, endPoint y: 227, distance: 46.0
click at [886, 227] on p "Ethica" at bounding box center [897, 225] width 116 height 13
copy p "Ethica"
click at [1068, 191] on div "3 20880807 Status To Do Service Point Name Ethica Sequence - ETA - Task Duratio…" at bounding box center [1060, 233] width 972 height 208
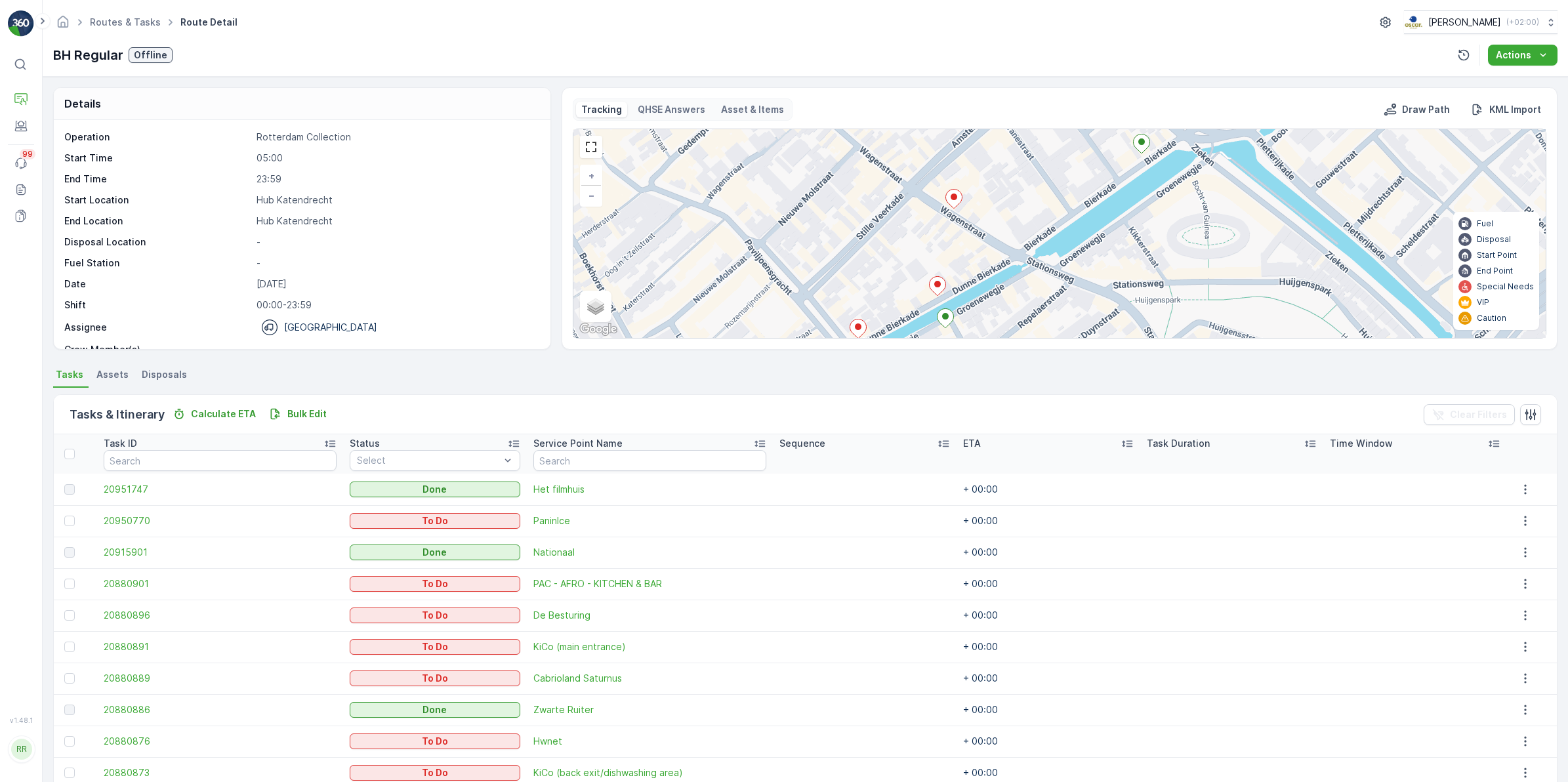
click at [952, 198] on ellipse at bounding box center [954, 196] width 6 height 6
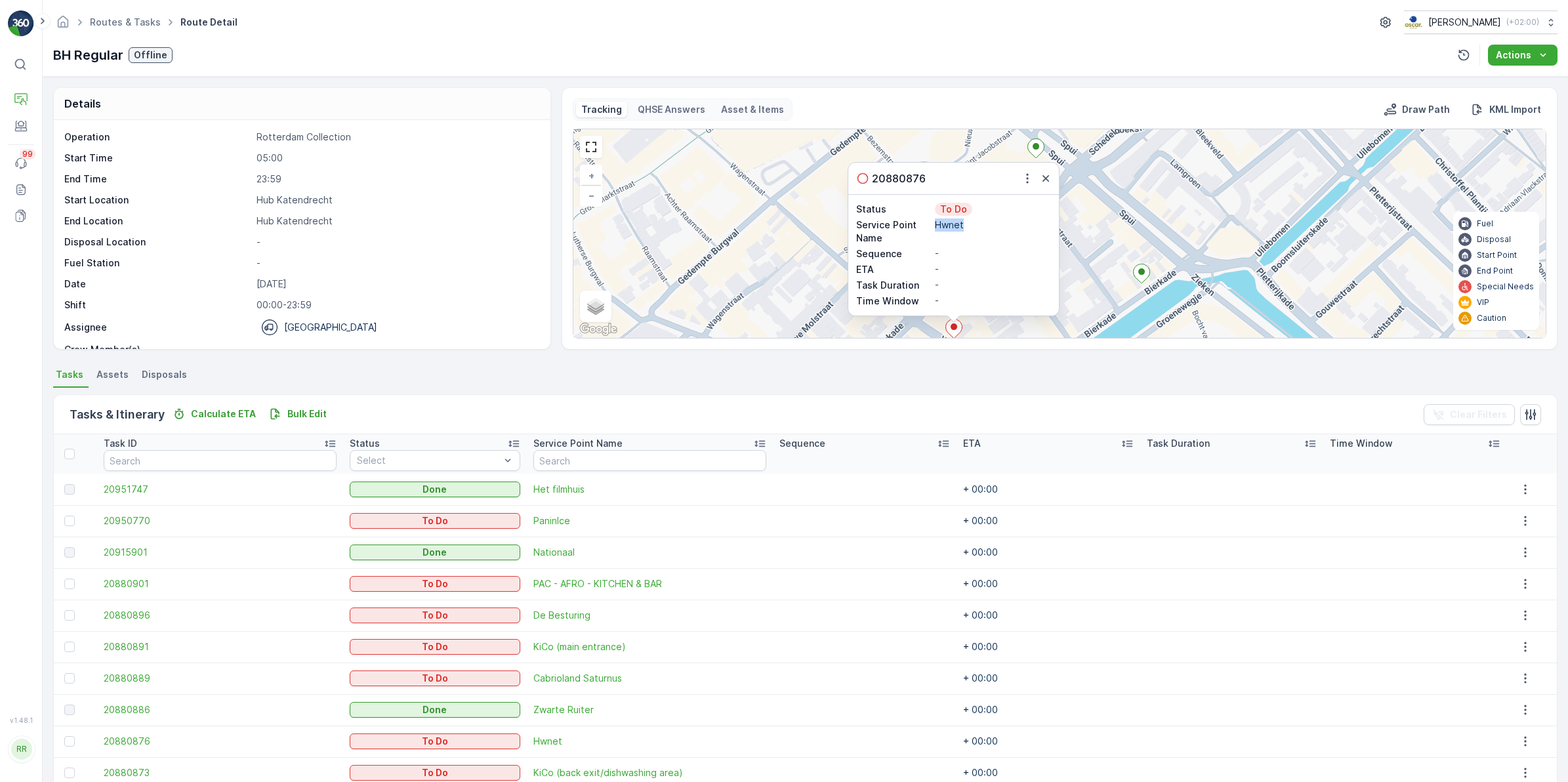
drag, startPoint x: 937, startPoint y: 220, endPoint x: 979, endPoint y: 234, distance: 44.3
click at [979, 234] on div "Hwnet" at bounding box center [993, 231] width 116 height 26
copy p "Hwnet"
click at [1054, 180] on div "20880876" at bounding box center [954, 178] width 210 height 32
click at [1044, 183] on icon "button" at bounding box center [1045, 178] width 13 height 13
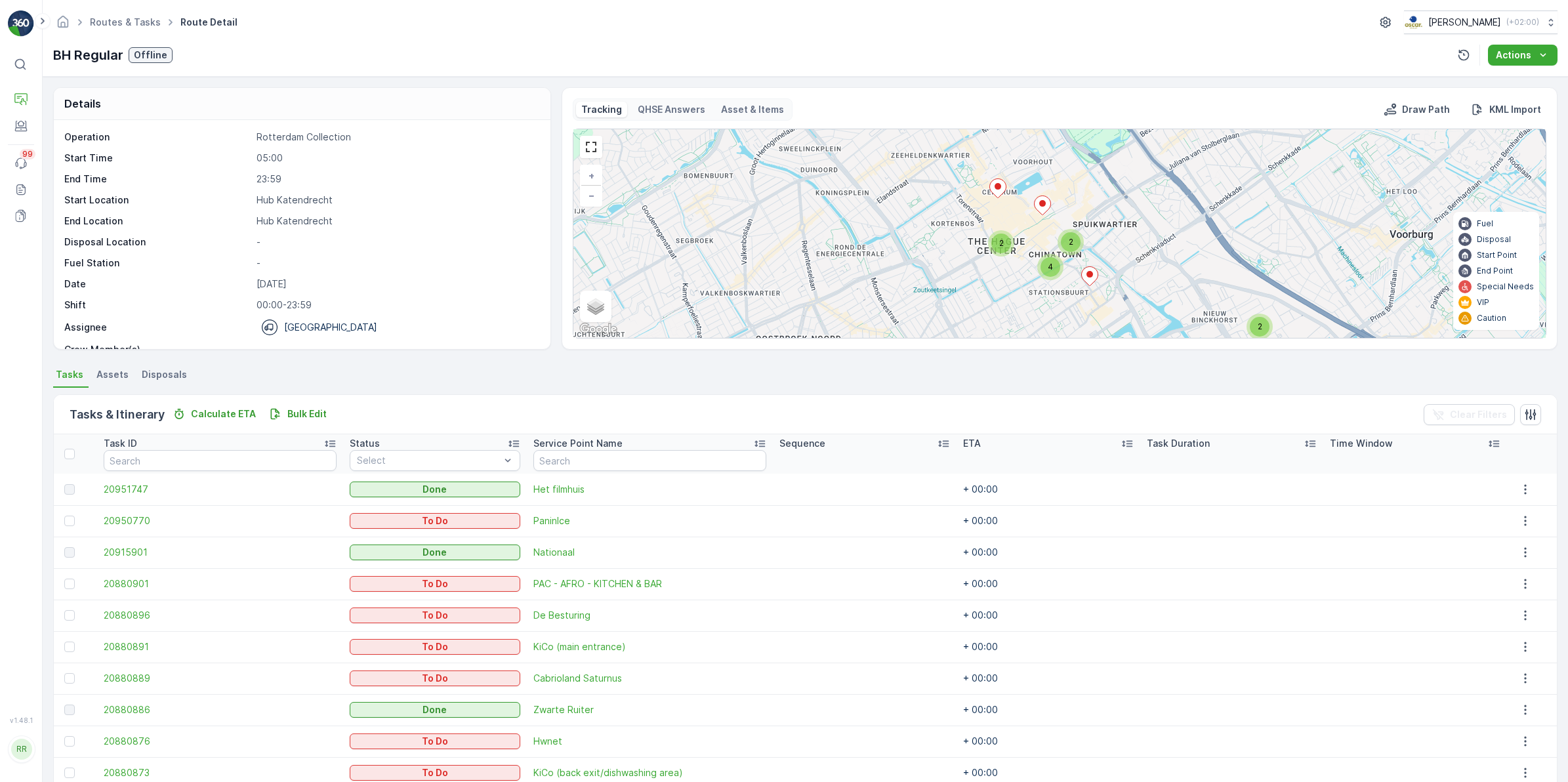
click at [1045, 208] on icon at bounding box center [1042, 206] width 16 height 19
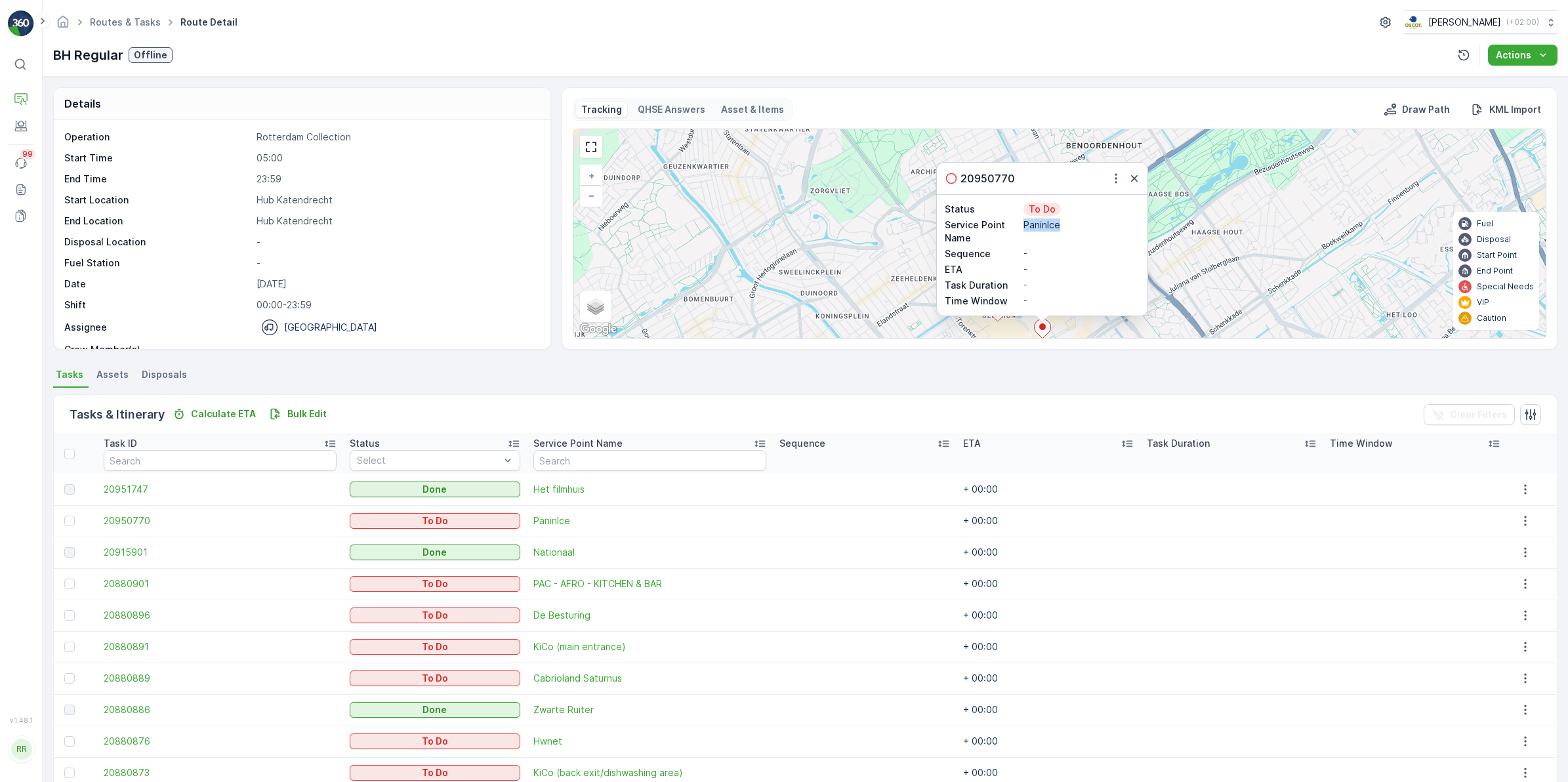
drag, startPoint x: 1024, startPoint y: 224, endPoint x: 1073, endPoint y: 225, distance: 49.0
click at [1073, 225] on p "PaninIce" at bounding box center [1081, 225] width 116 height 13
copy p "PaninIce"
click at [906, 208] on div "2 2 4 2 4 4 20950770 Status To Do Service Point Name PaninIce Sequence - ETA - …" at bounding box center [1060, 233] width 972 height 208
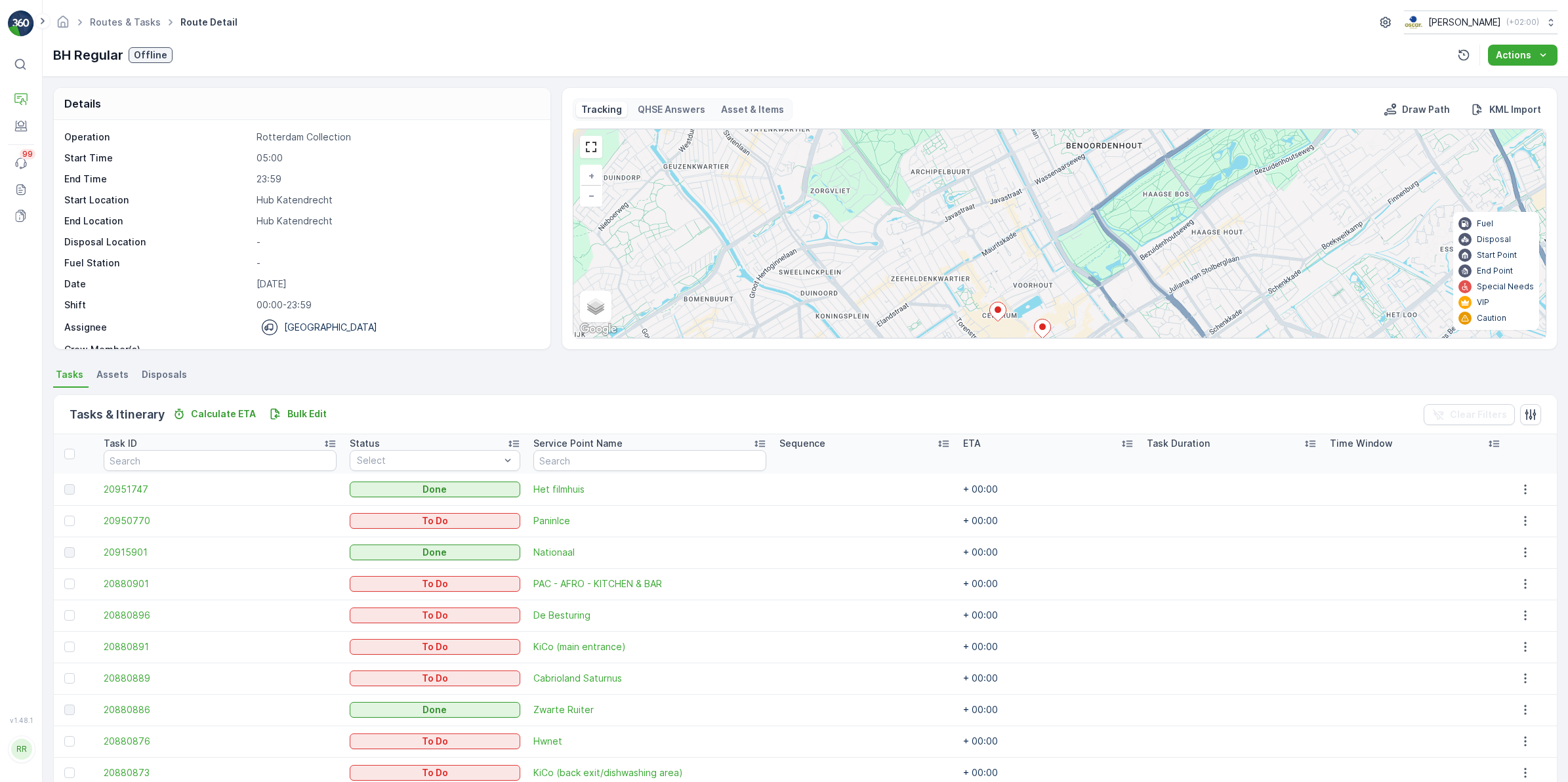
click at [995, 314] on icon at bounding box center [998, 312] width 16 height 19
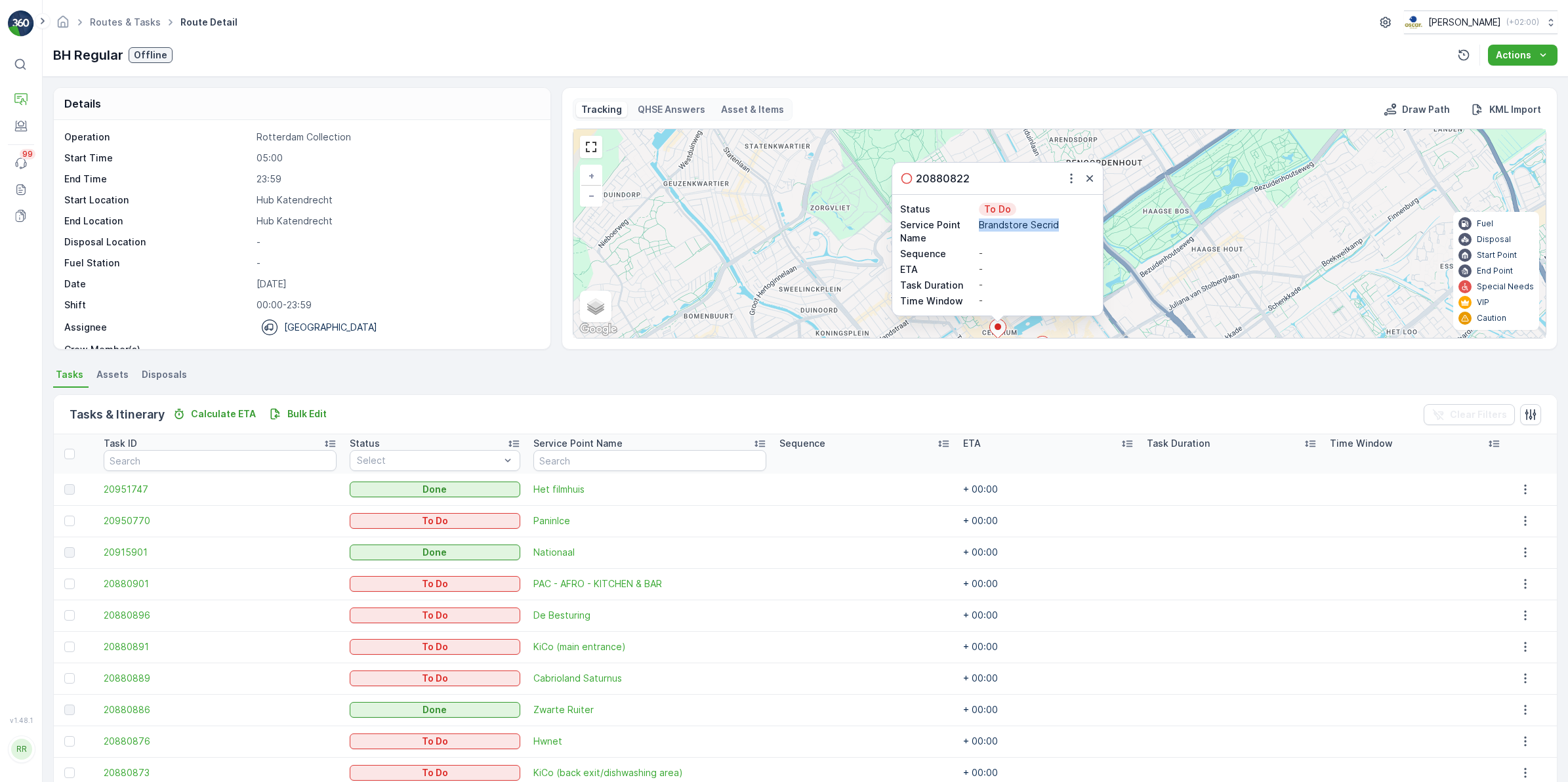
drag, startPoint x: 978, startPoint y: 224, endPoint x: 1058, endPoint y: 228, distance: 80.1
click at [1058, 228] on p "Brandstore Secrid" at bounding box center [1037, 225] width 116 height 13
copy p "Brandstore Secrid"
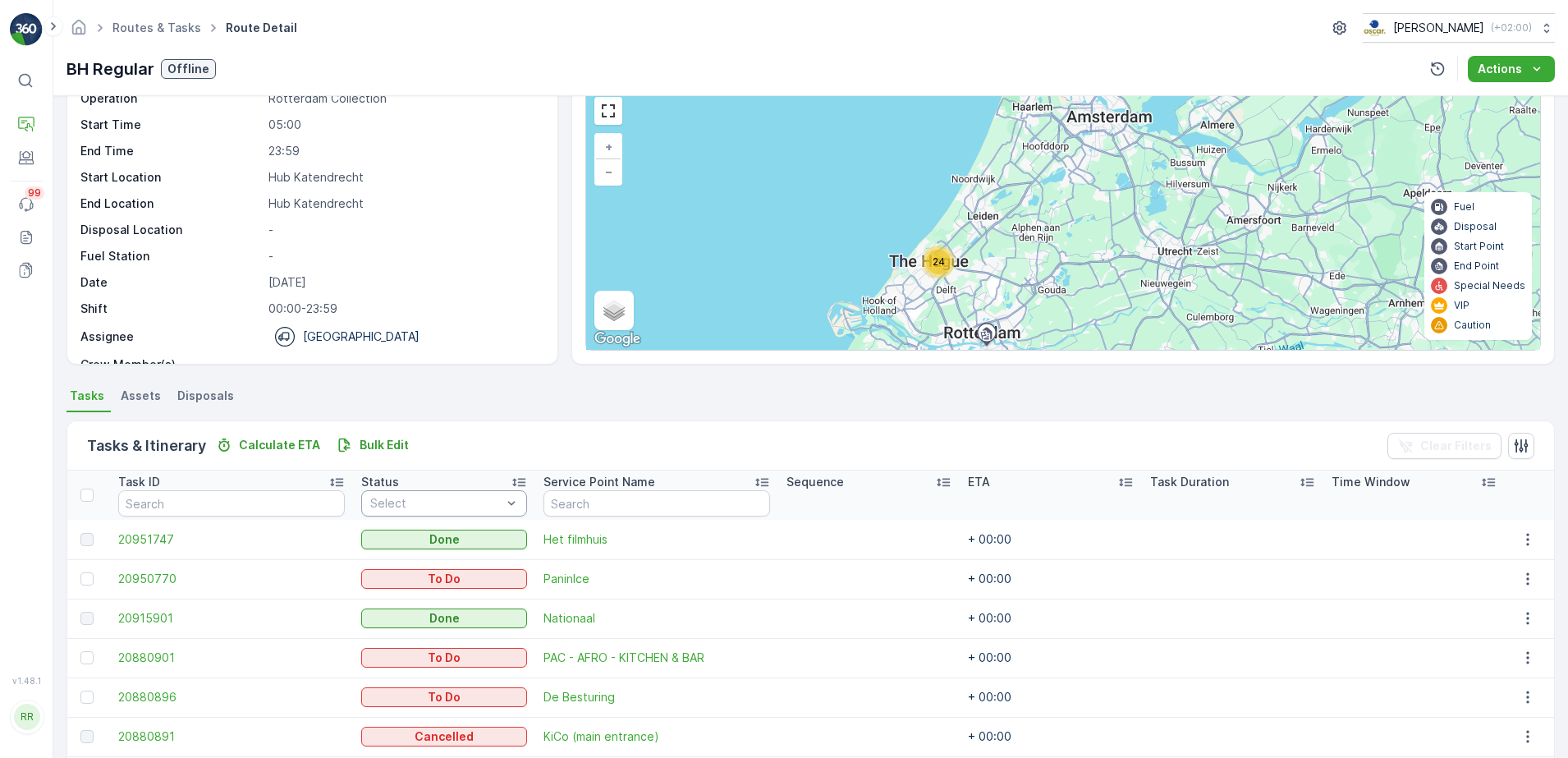
scroll to position [103, 0]
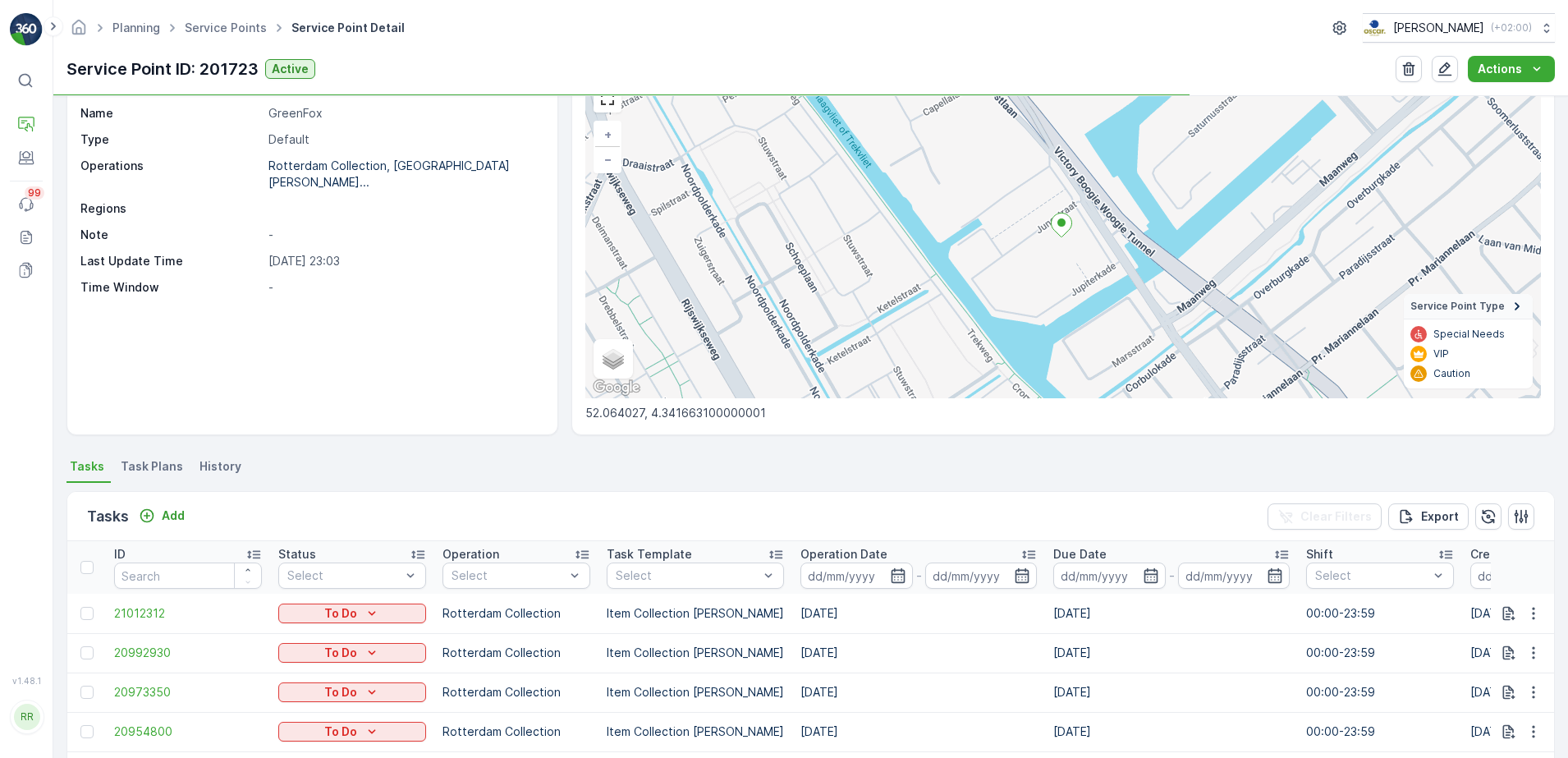
scroll to position [103, 0]
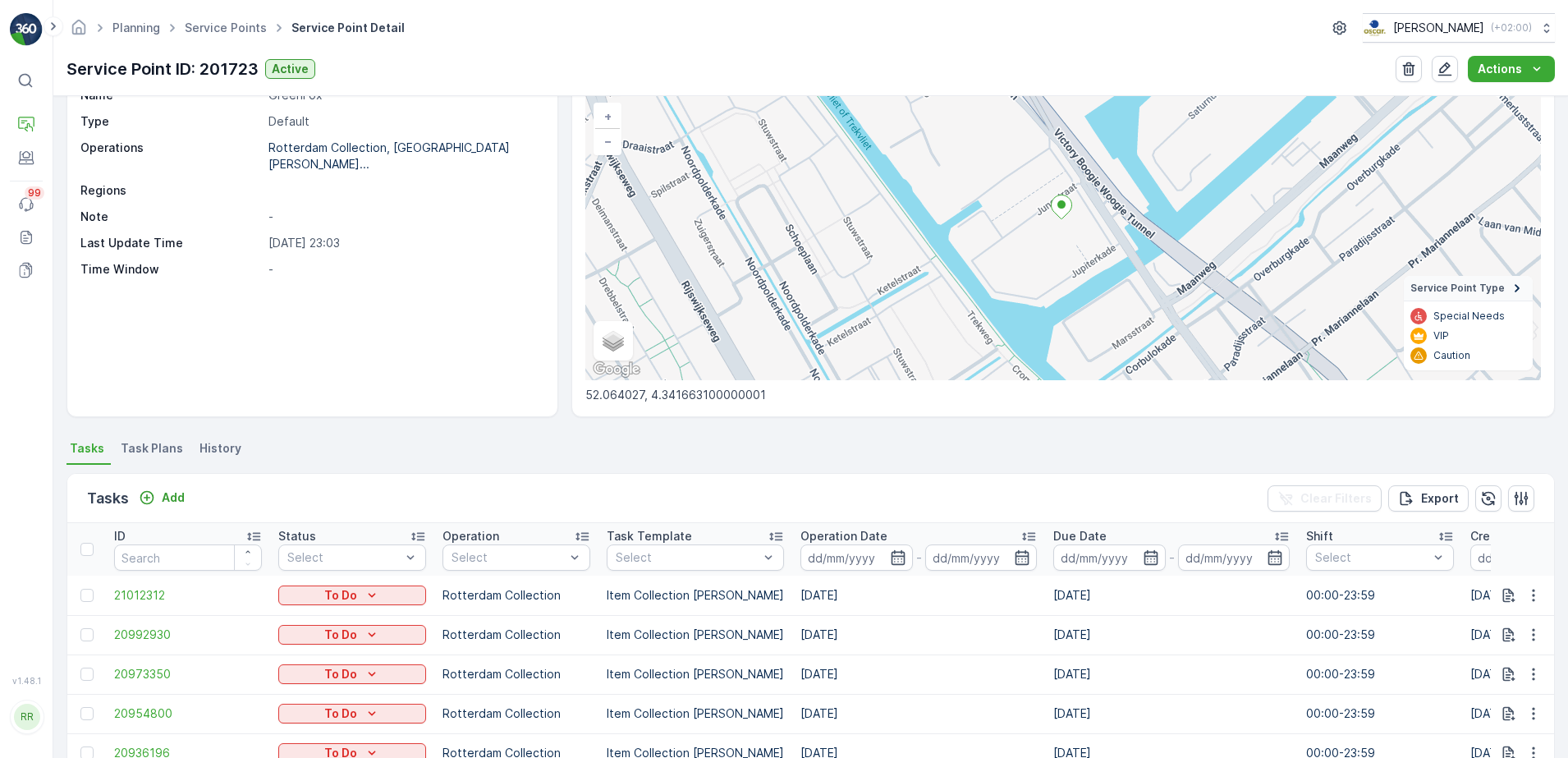
click at [219, 449] on span "History" at bounding box center [220, 448] width 42 height 16
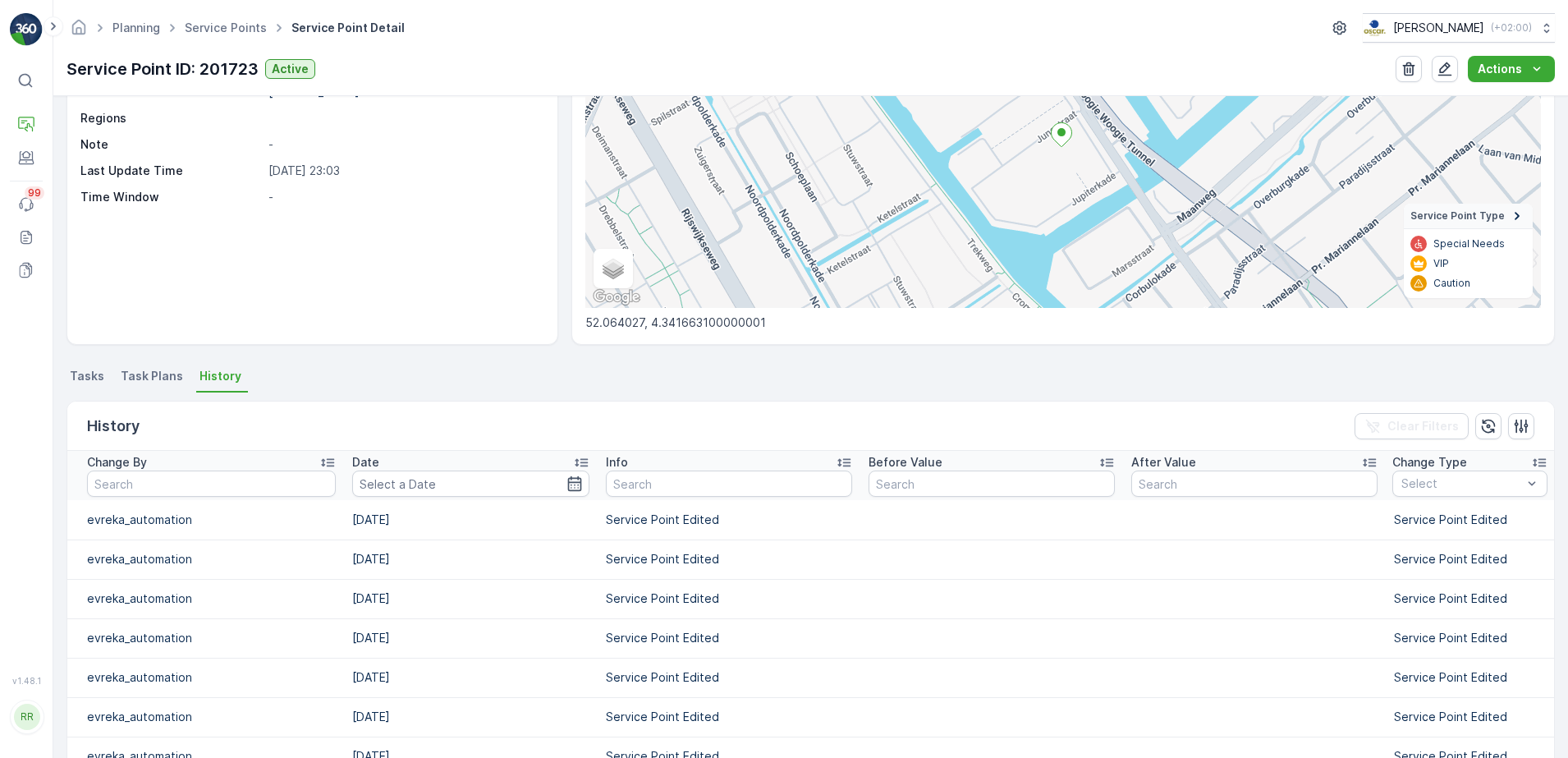
scroll to position [205, 0]
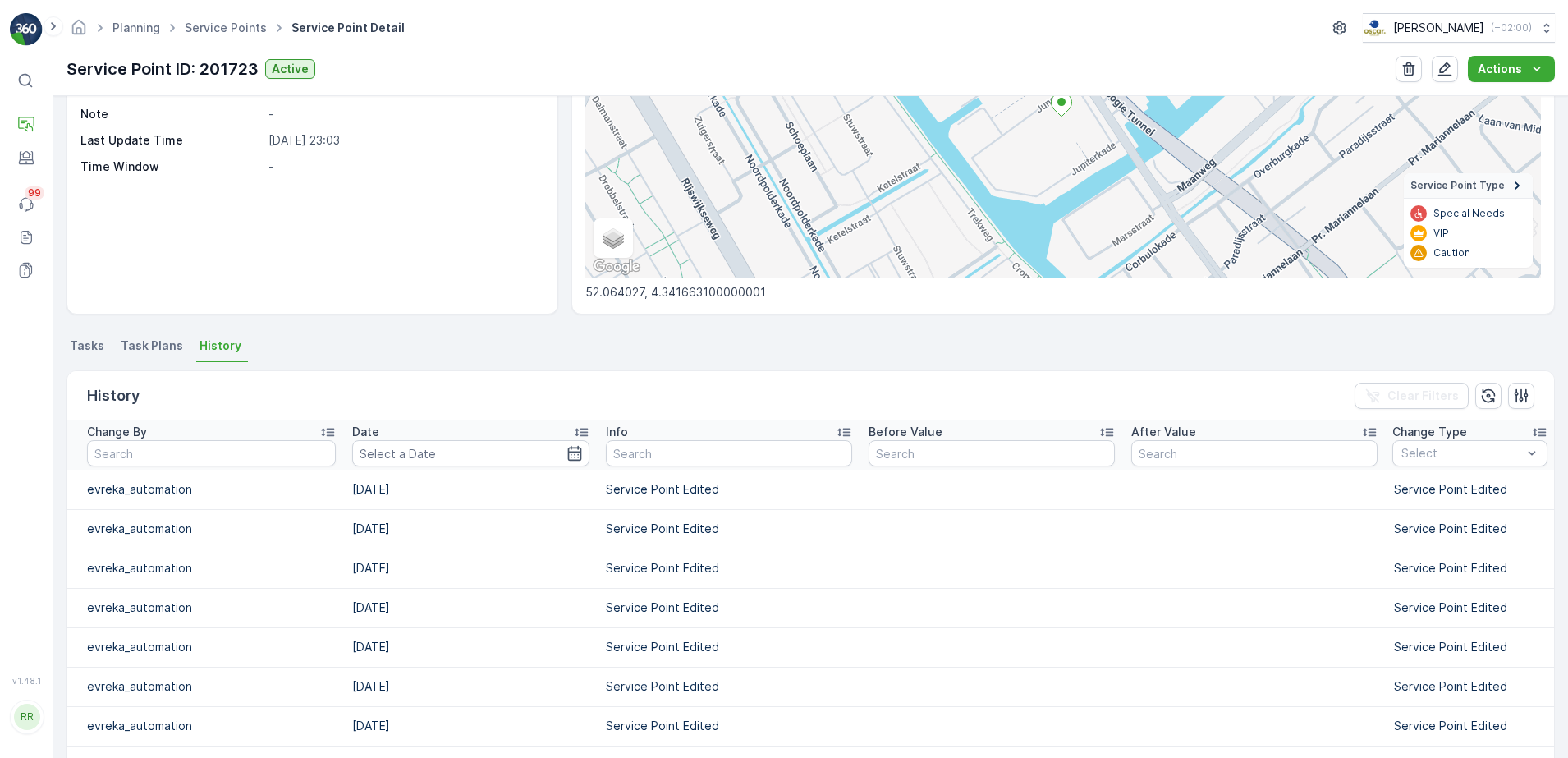
drag, startPoint x: 108, startPoint y: 343, endPoint x: 98, endPoint y: 345, distance: 10.2
click at [108, 342] on li "Tasks" at bounding box center [88, 348] width 44 height 28
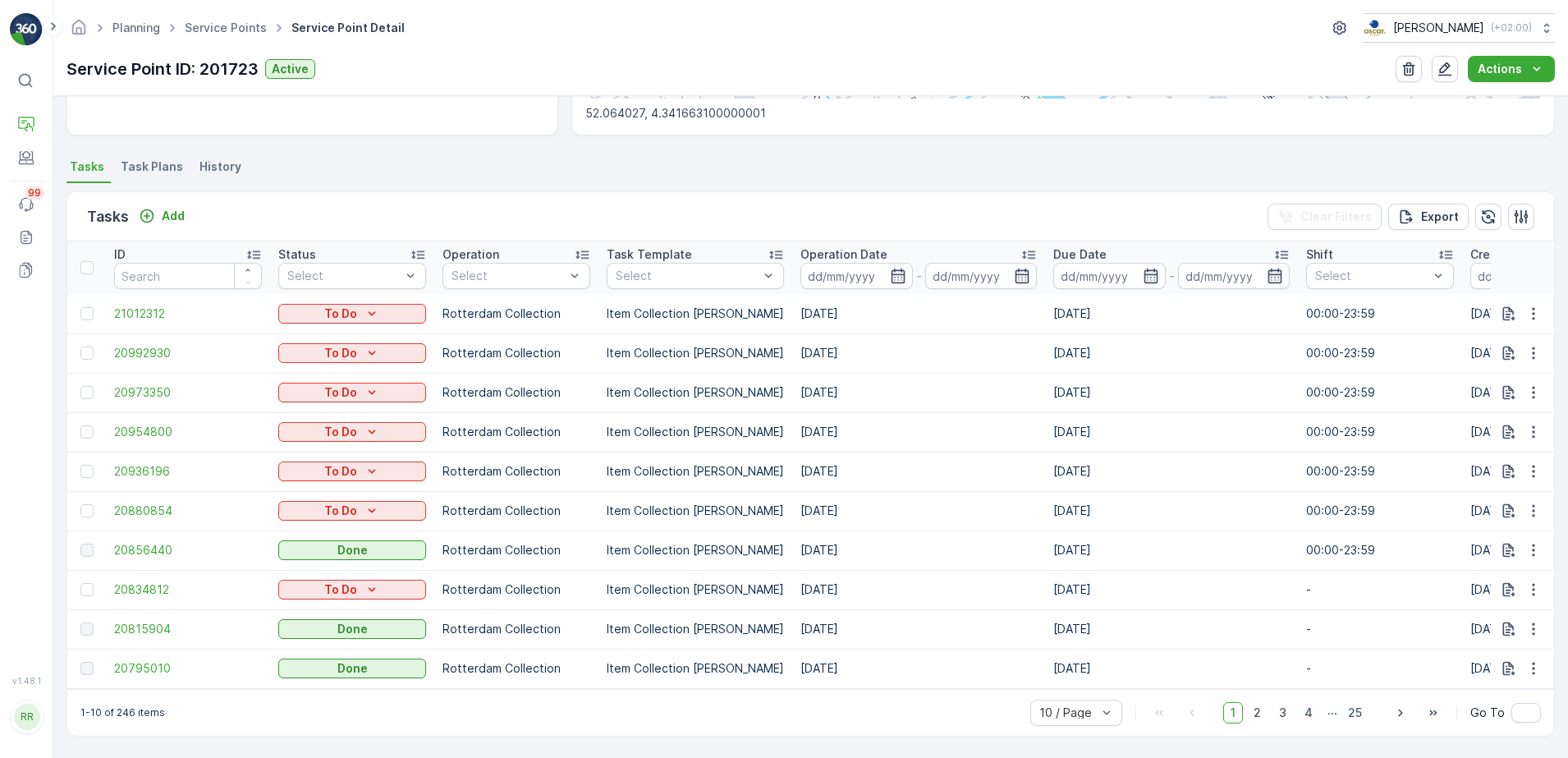
scroll to position [392, 0]
click at [1528, 545] on icon "button" at bounding box center [1533, 550] width 16 height 16
click at [1520, 558] on span "See More Details" at bounding box center [1513, 566] width 95 height 16
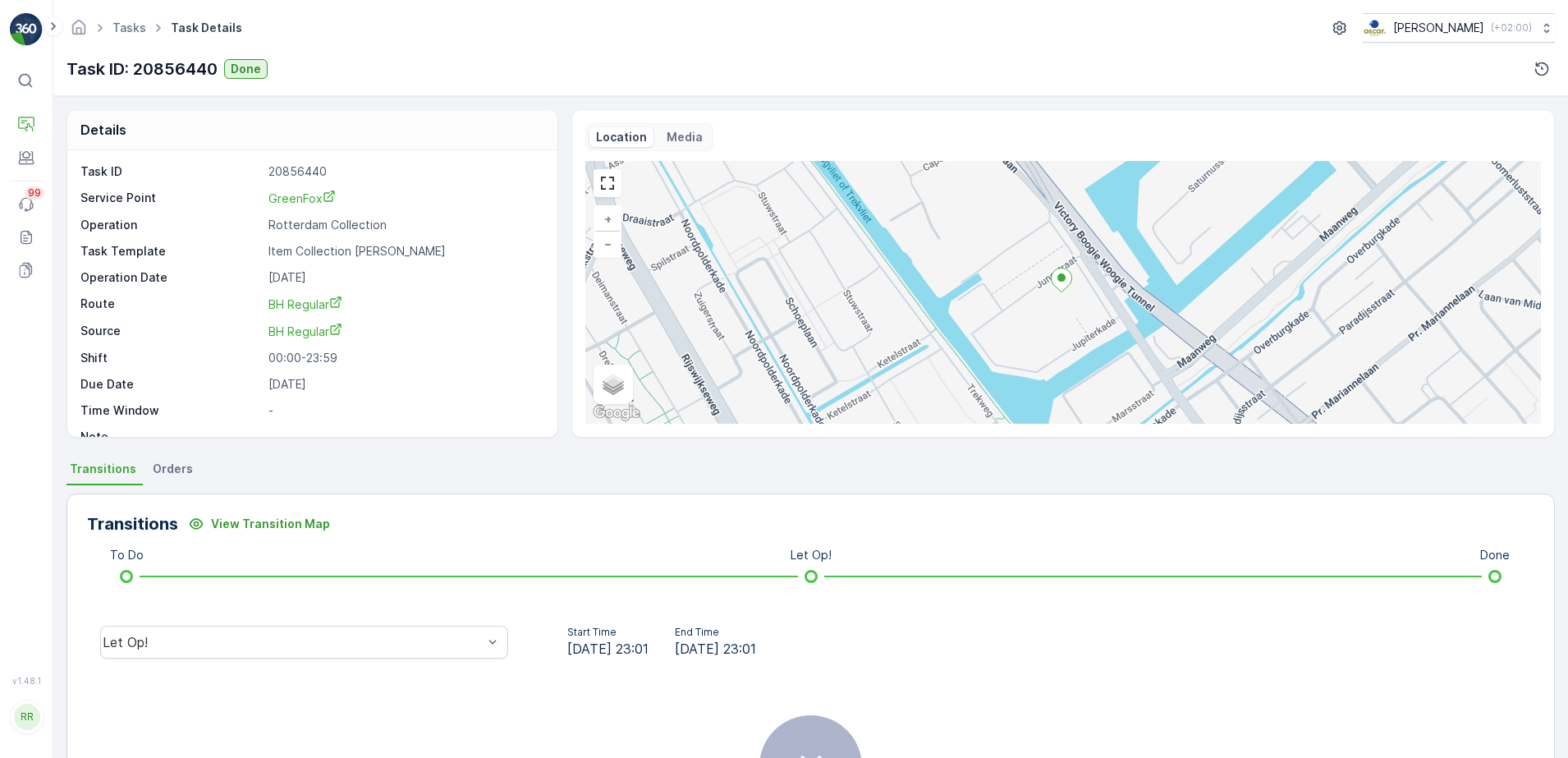
click at [176, 473] on span "Orders" at bounding box center [172, 469] width 40 height 16
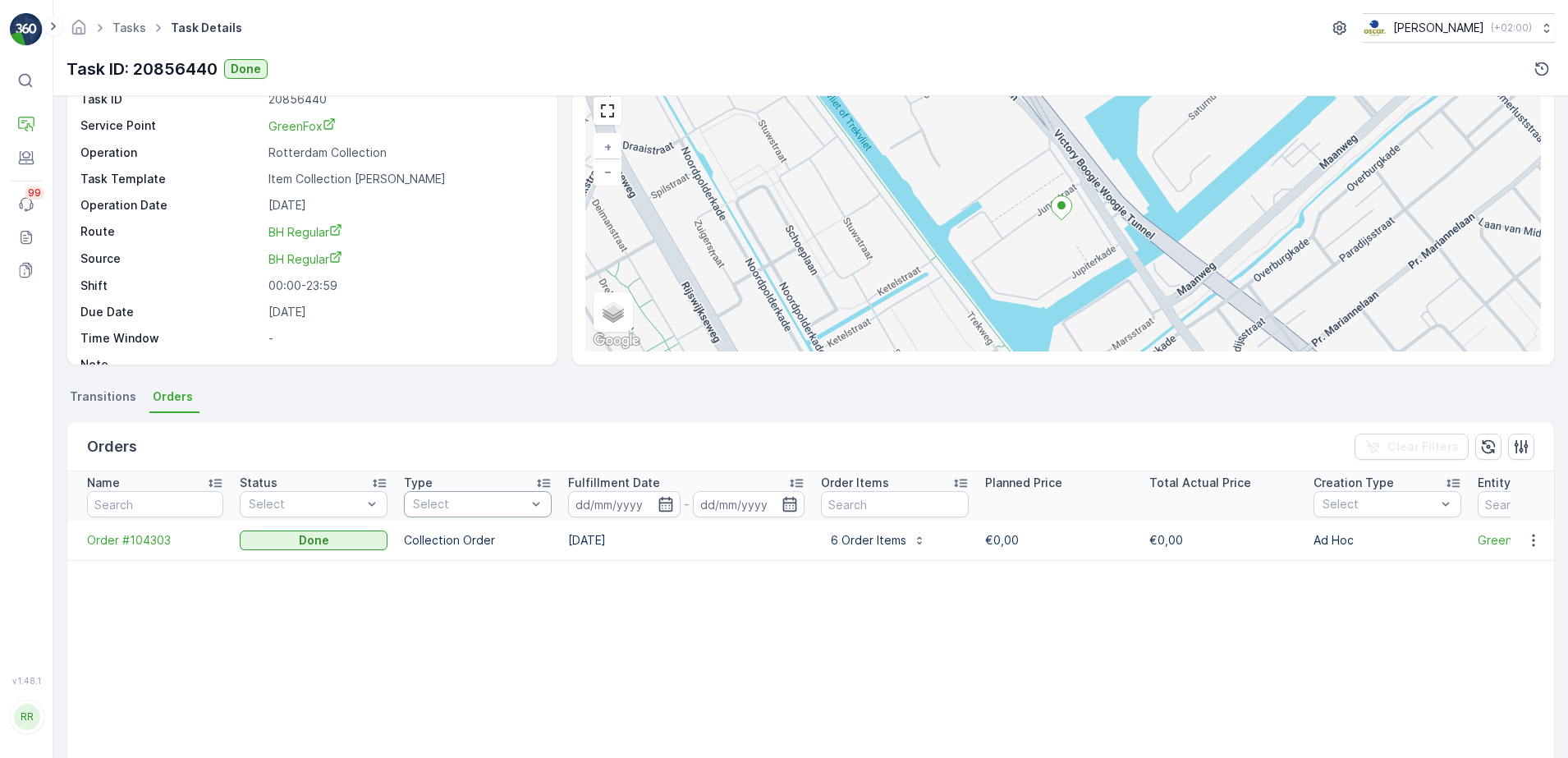
scroll to position [103, 0]
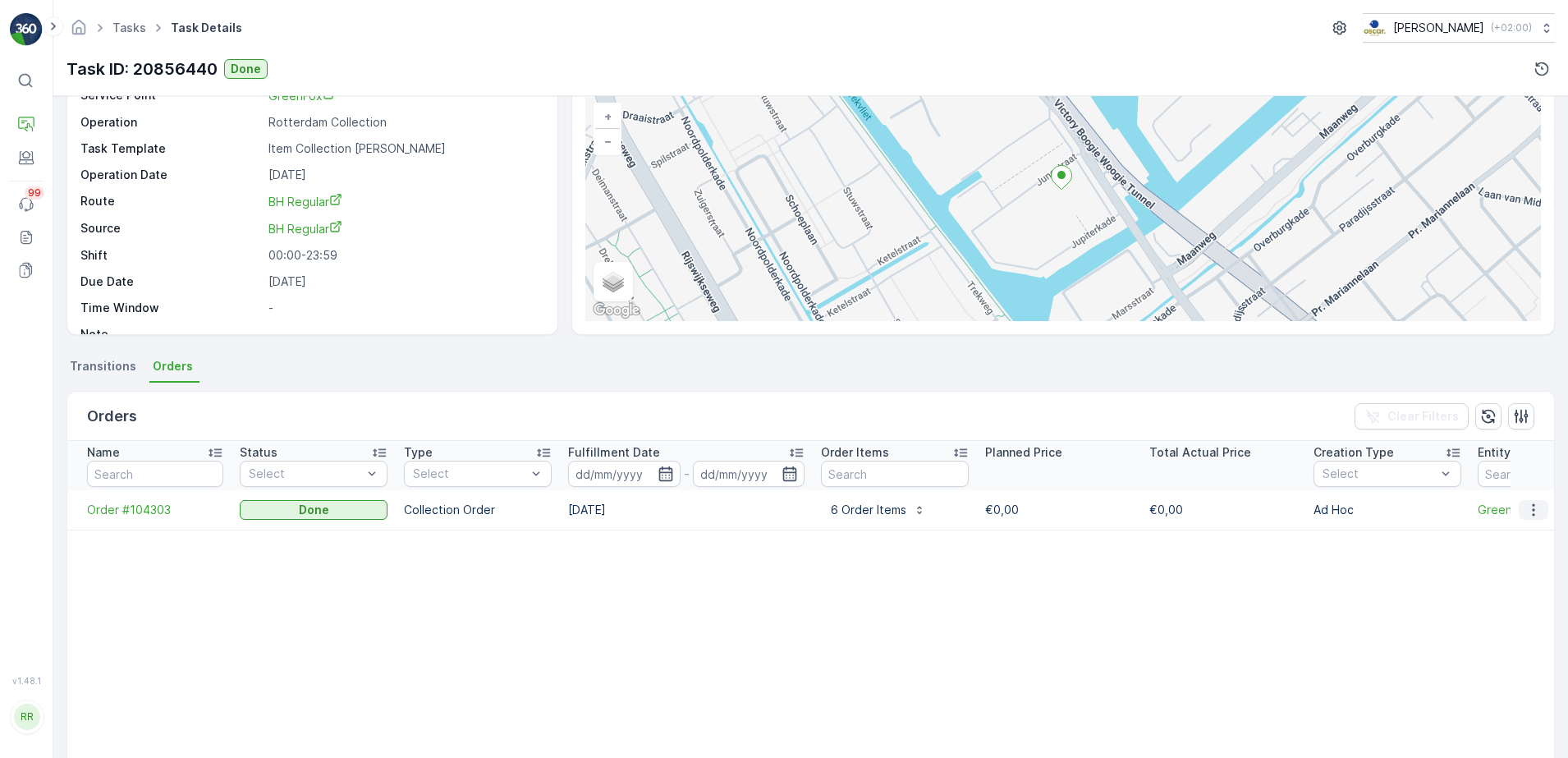
click at [1535, 511] on icon "button" at bounding box center [1533, 510] width 16 height 16
click at [1519, 533] on span "See more details" at bounding box center [1513, 534] width 93 height 16
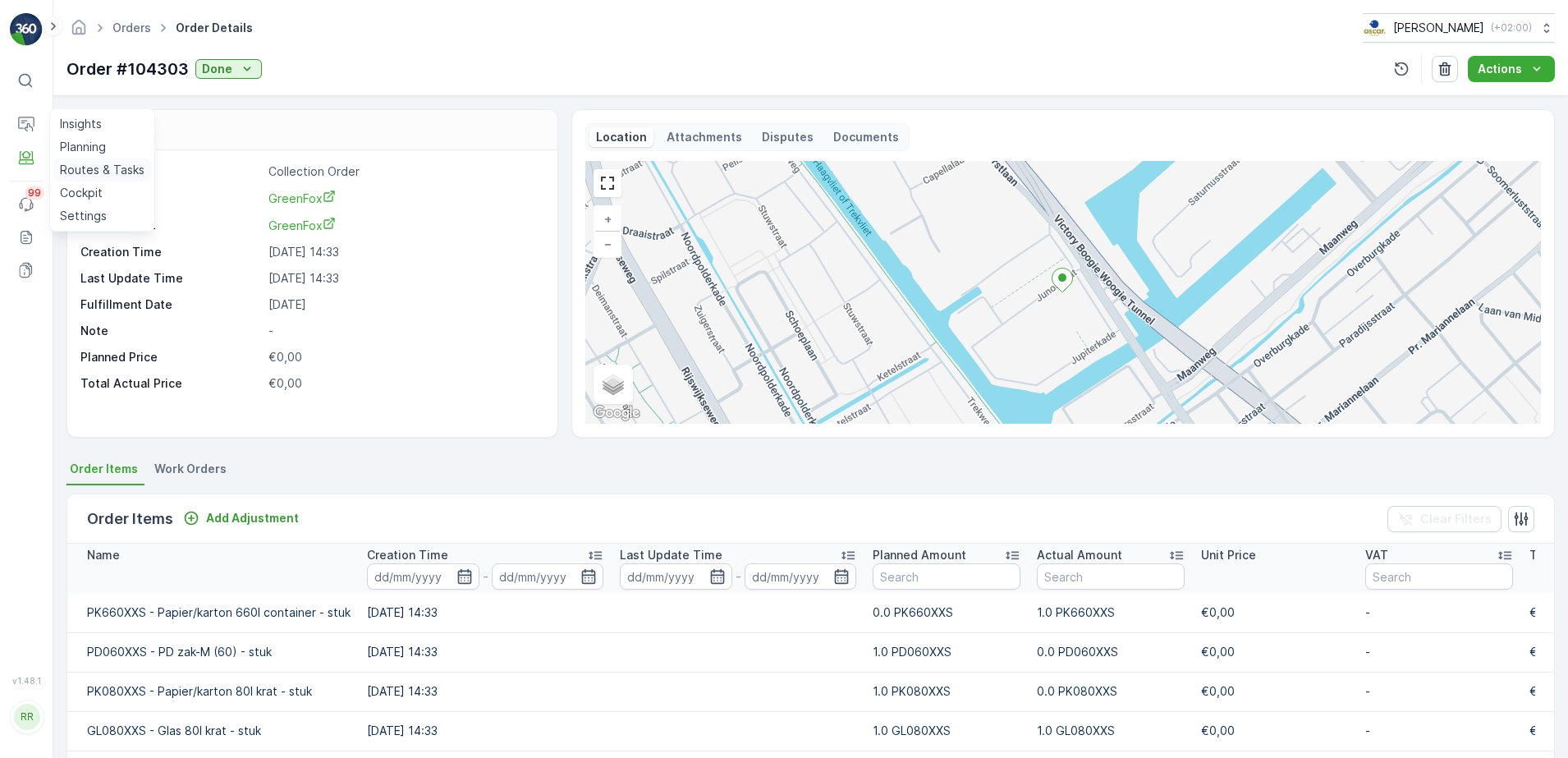
click at [78, 166] on p "Routes & Tasks" at bounding box center [102, 170] width 84 height 16
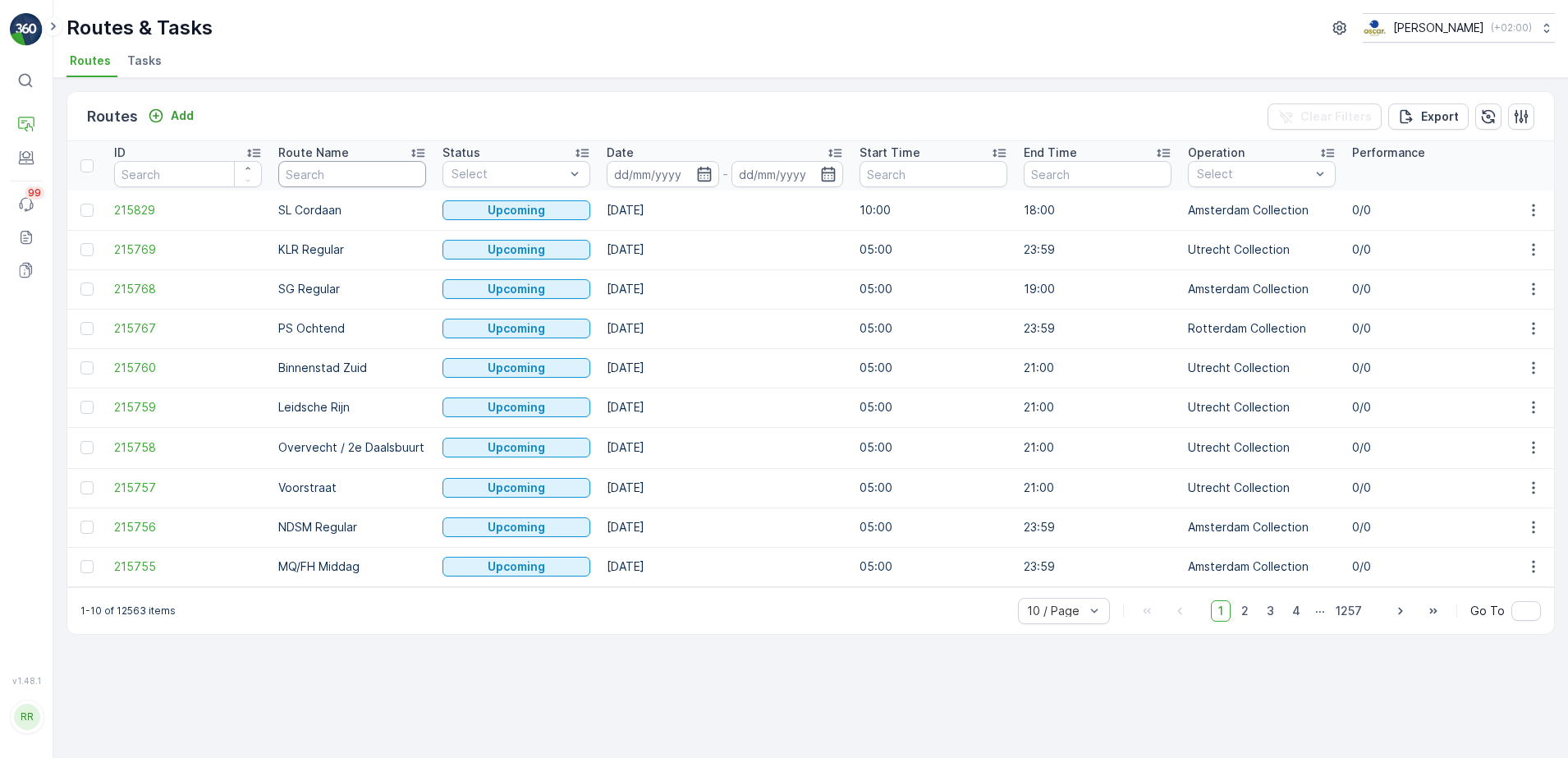
click at [344, 177] on input "text" at bounding box center [352, 174] width 148 height 26
type input "bh"
click at [710, 177] on icon "button" at bounding box center [704, 174] width 14 height 14
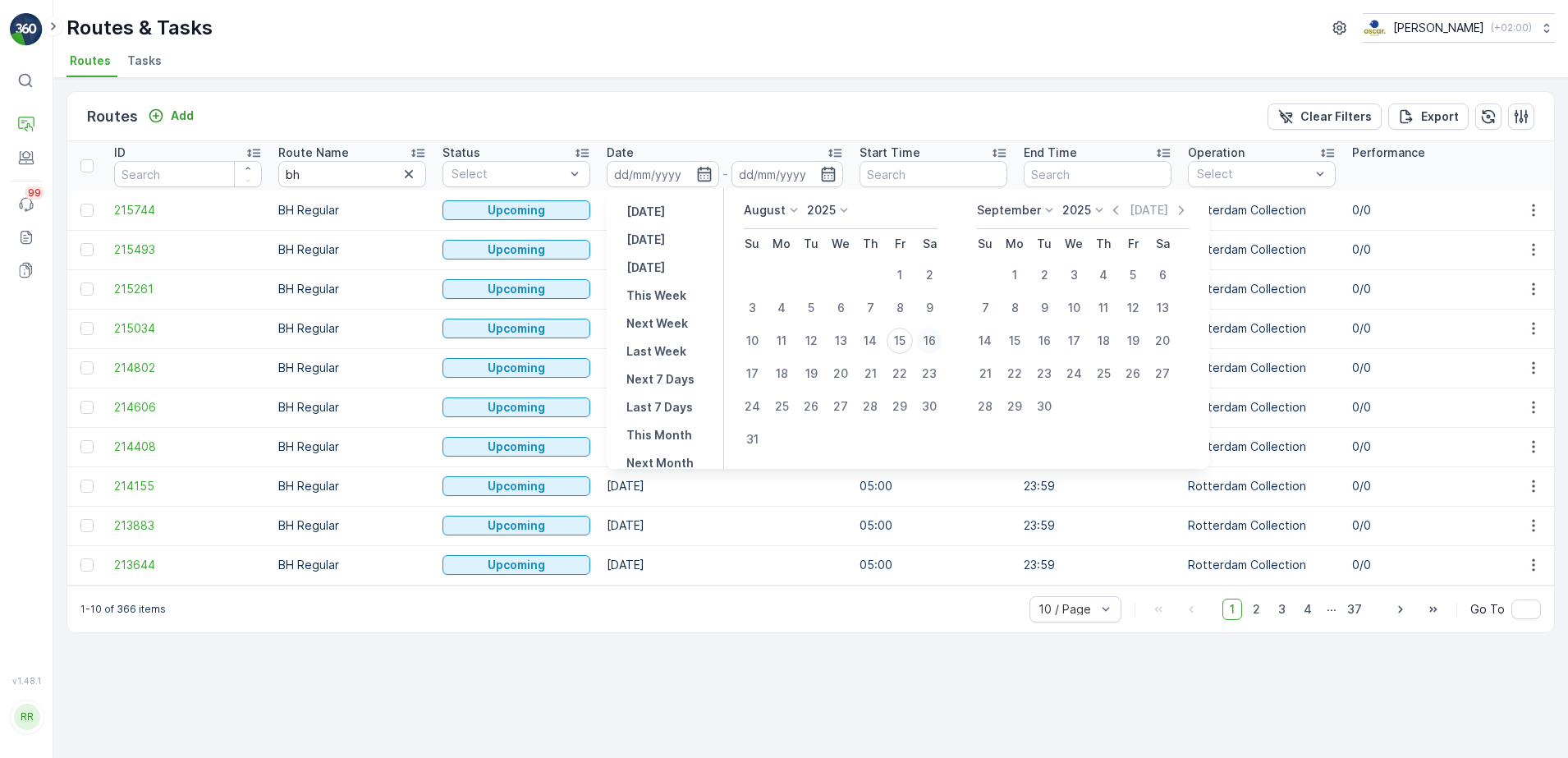
click at [925, 346] on div "16" at bounding box center [929, 340] width 26 height 26
type input "[DATE]"
click at [925, 346] on div "16" at bounding box center [929, 340] width 26 height 26
type input "[DATE]"
click at [925, 346] on div "16" at bounding box center [929, 340] width 26 height 26
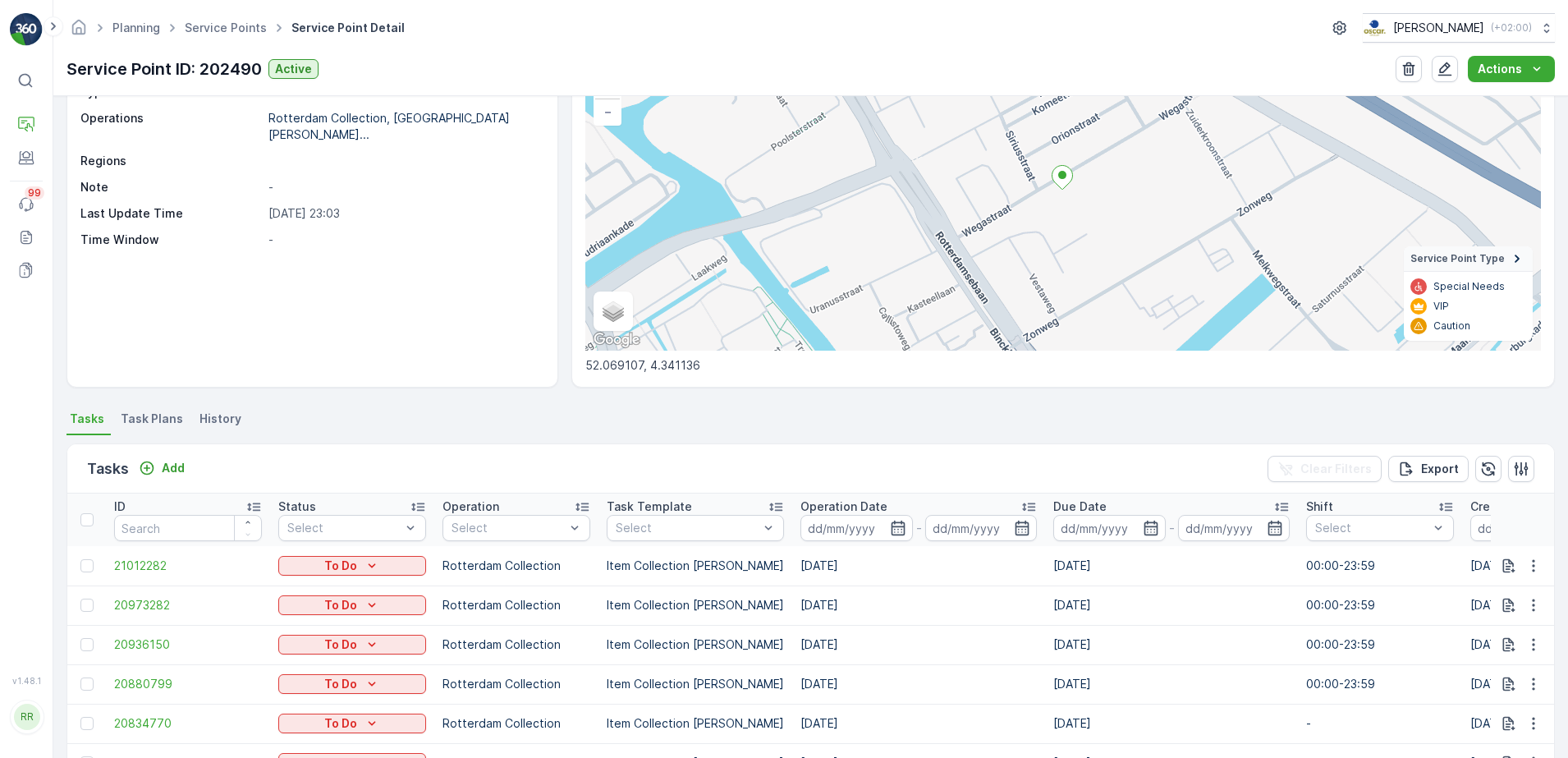
scroll to position [308, 0]
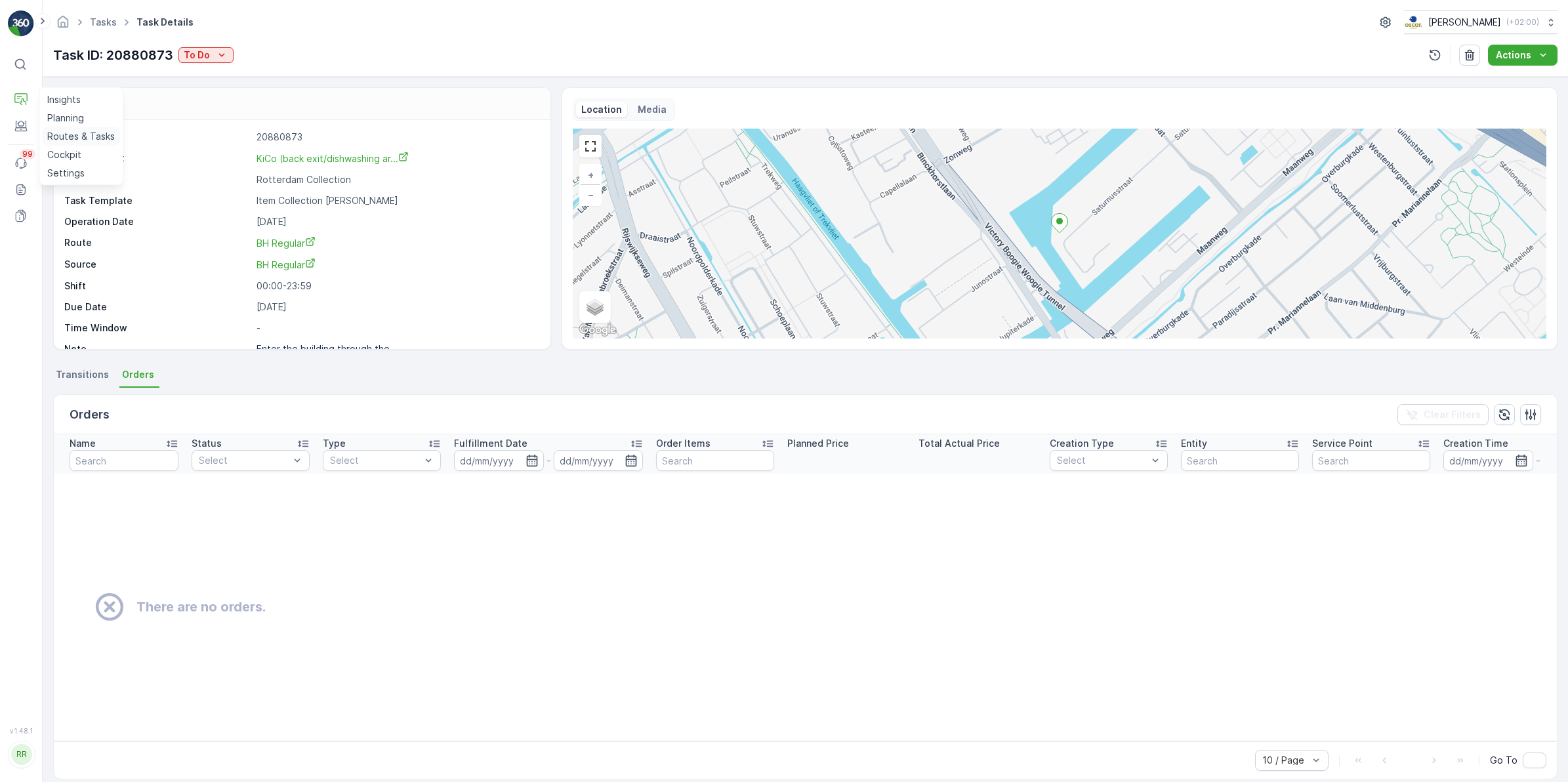
click at [63, 130] on p "Routes & Tasks" at bounding box center [81, 136] width 67 height 13
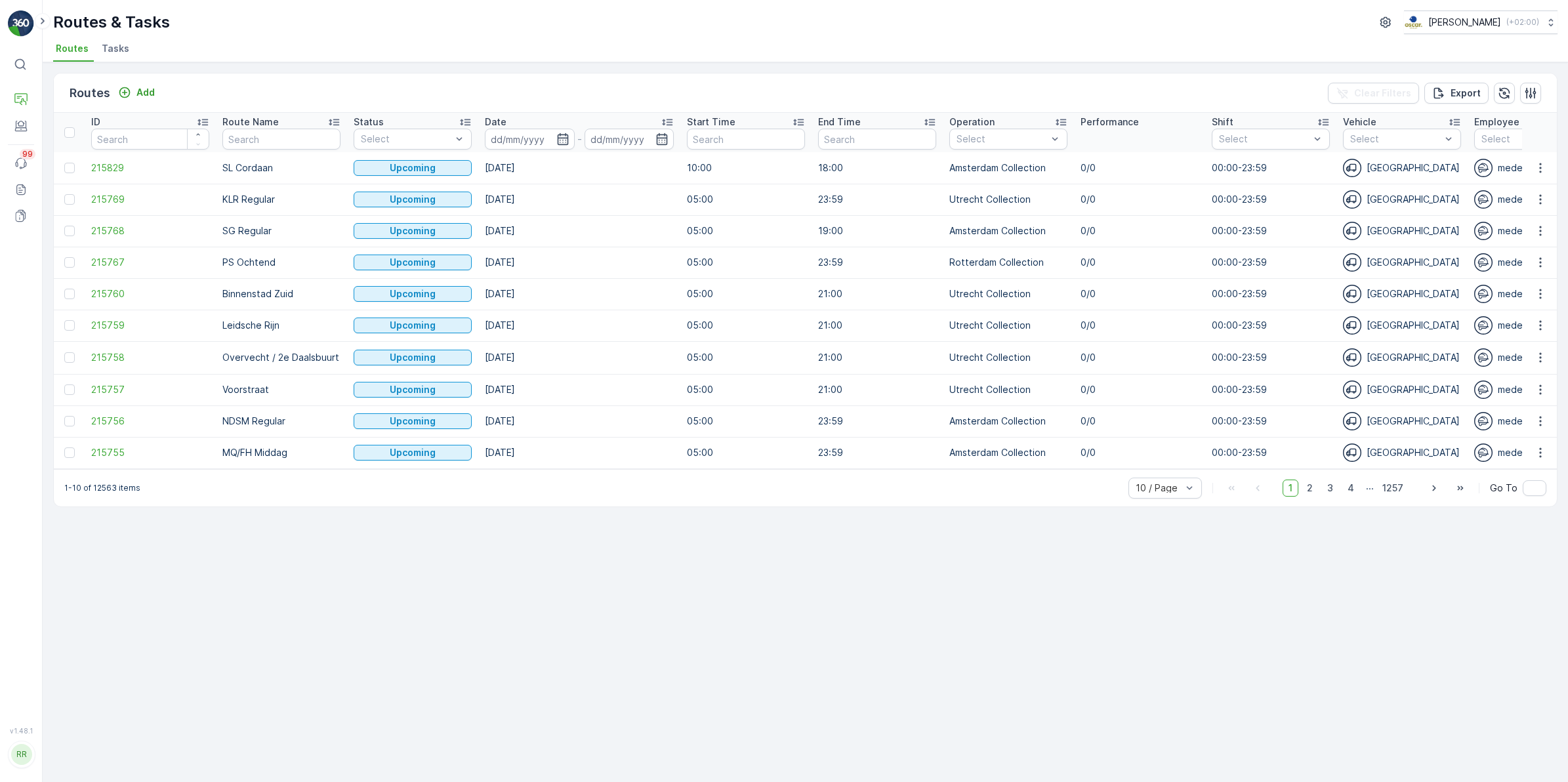
click at [115, 44] on span "Tasks" at bounding box center [115, 49] width 27 height 13
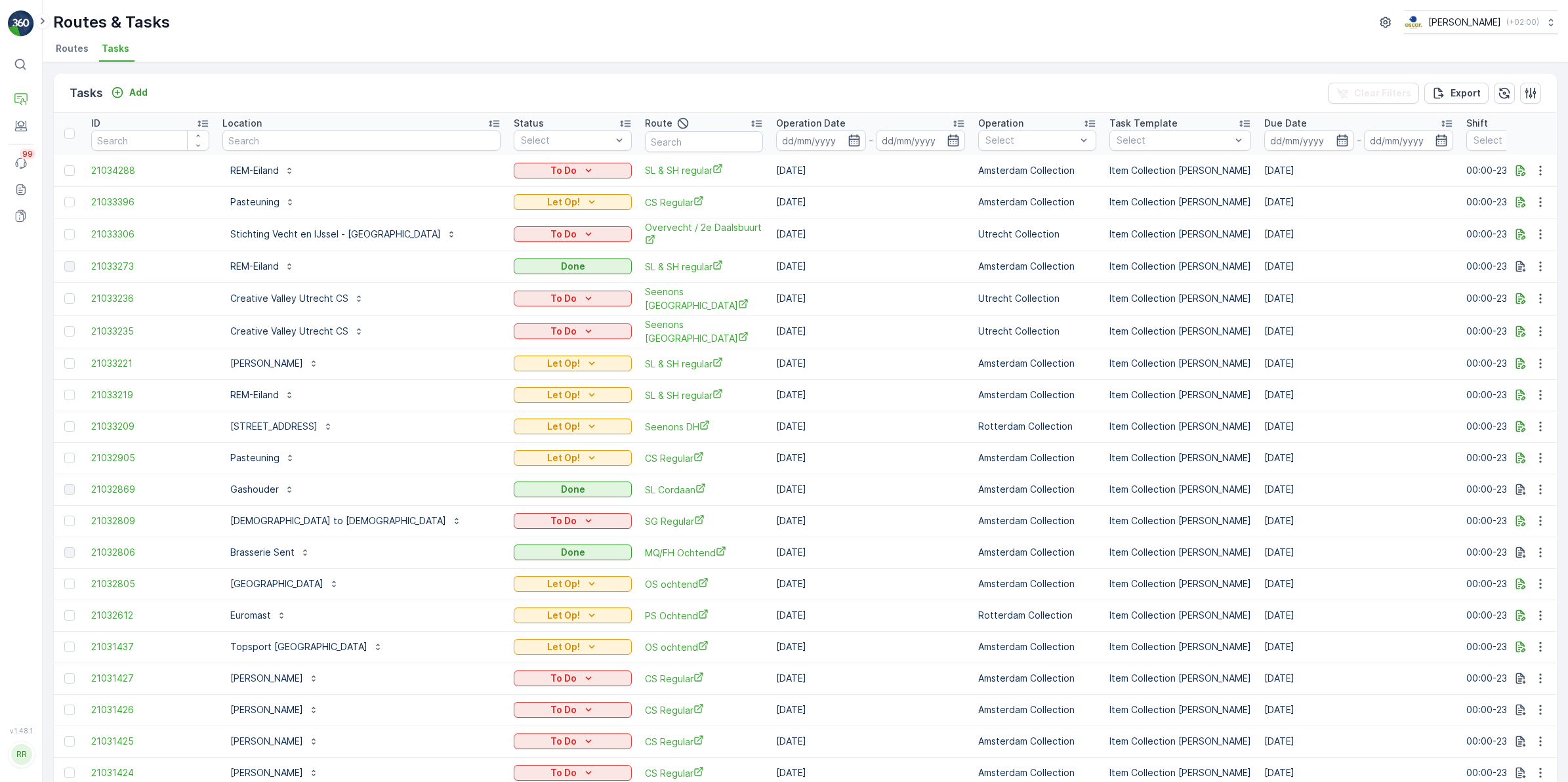
click at [250, 143] on input "text" at bounding box center [362, 140] width 278 height 21
type input "kip"
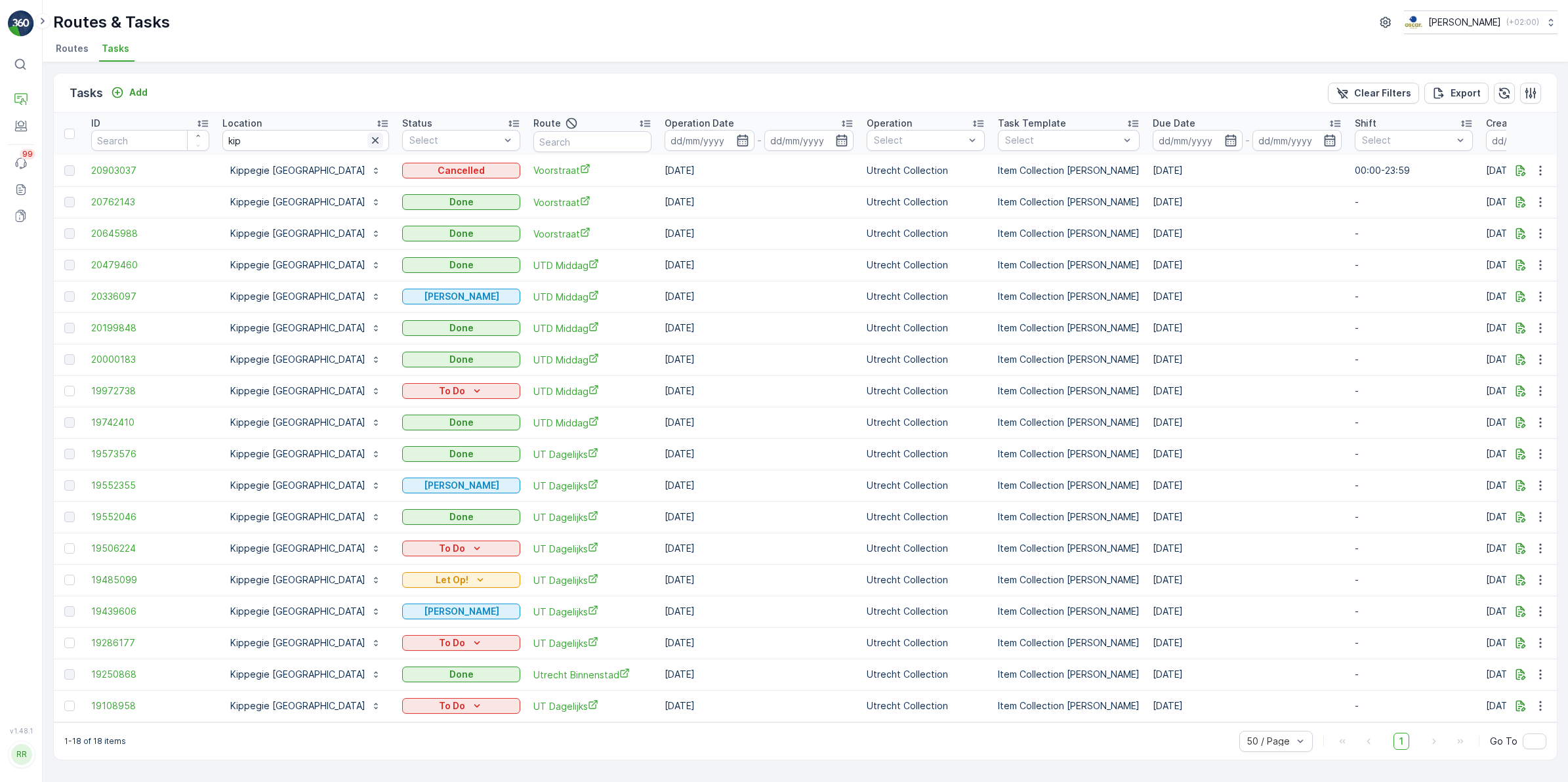
click at [369, 139] on icon "button" at bounding box center [375, 140] width 13 height 13
click at [533, 141] on input "text" at bounding box center [592, 141] width 118 height 21
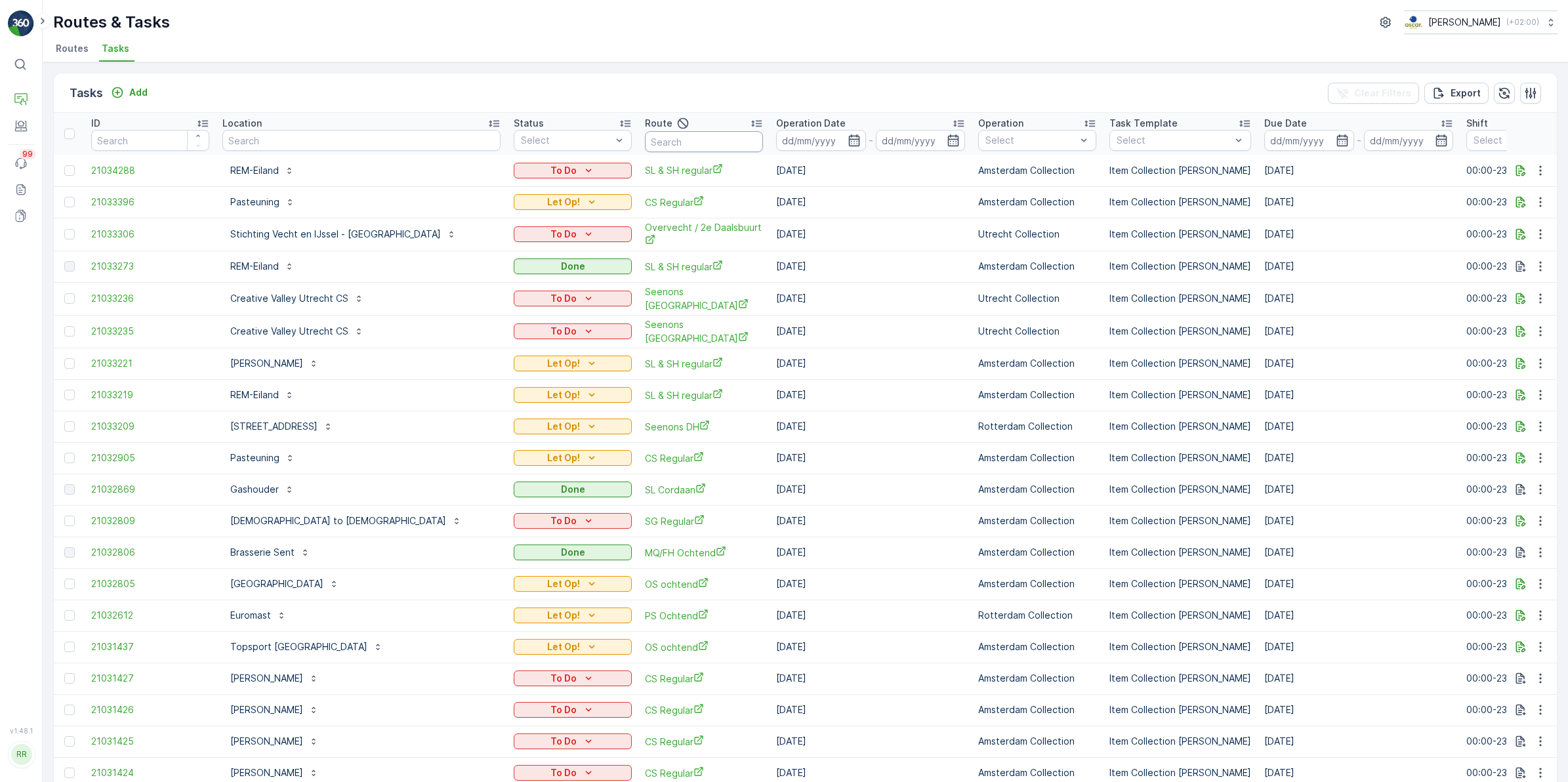
click at [653, 138] on input "text" at bounding box center [704, 141] width 118 height 21
type input "voorstraat"
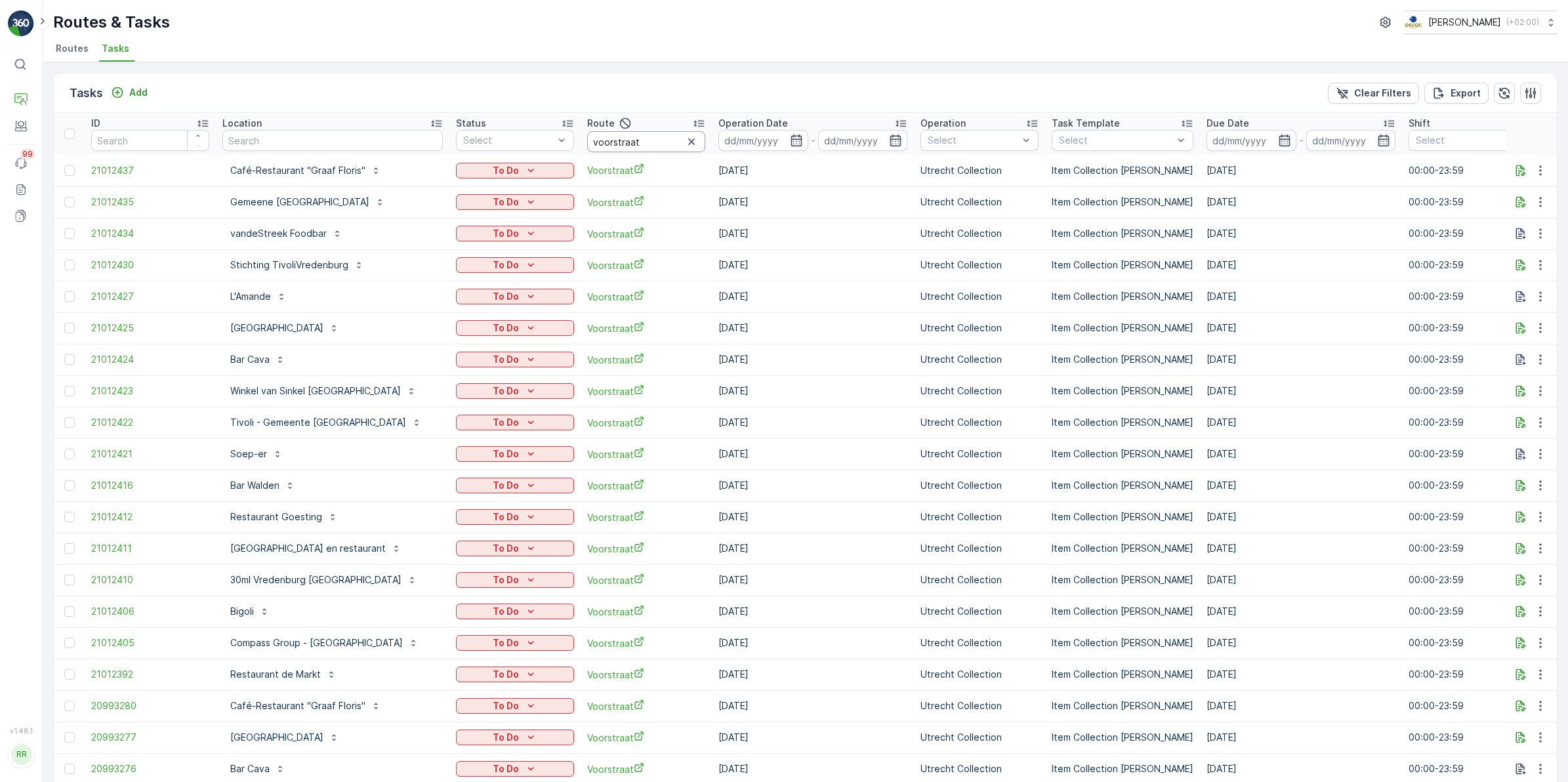
click at [680, 142] on input "voorstraat" at bounding box center [646, 141] width 118 height 21
click at [803, 142] on icon "button" at bounding box center [796, 140] width 13 height 13
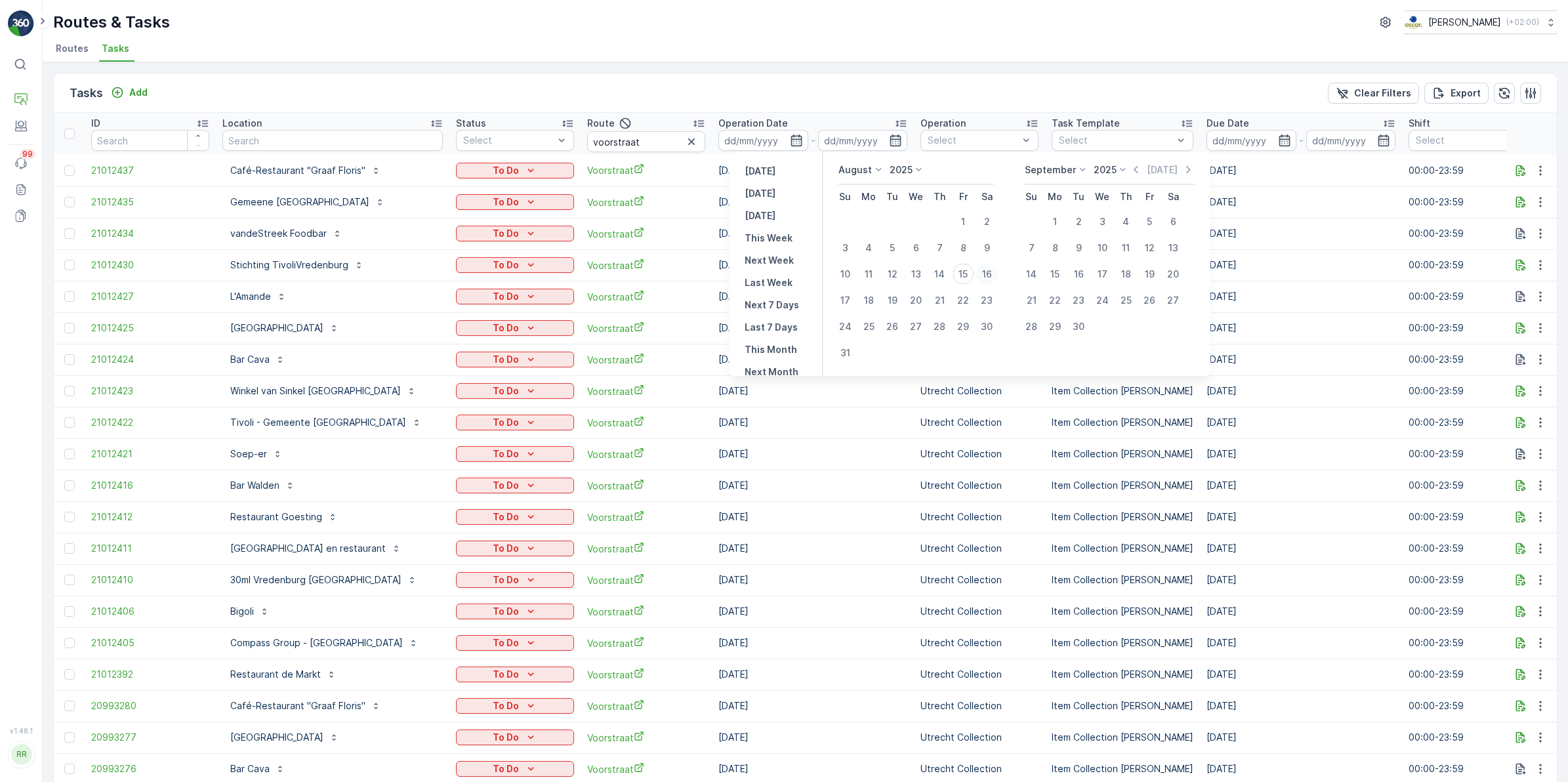
click at [994, 274] on div "16" at bounding box center [986, 274] width 21 height 21
type input "[DATE]"
click at [994, 274] on div "16" at bounding box center [986, 274] width 21 height 21
type input "[DATE]"
click at [994, 274] on div "16" at bounding box center [986, 274] width 21 height 21
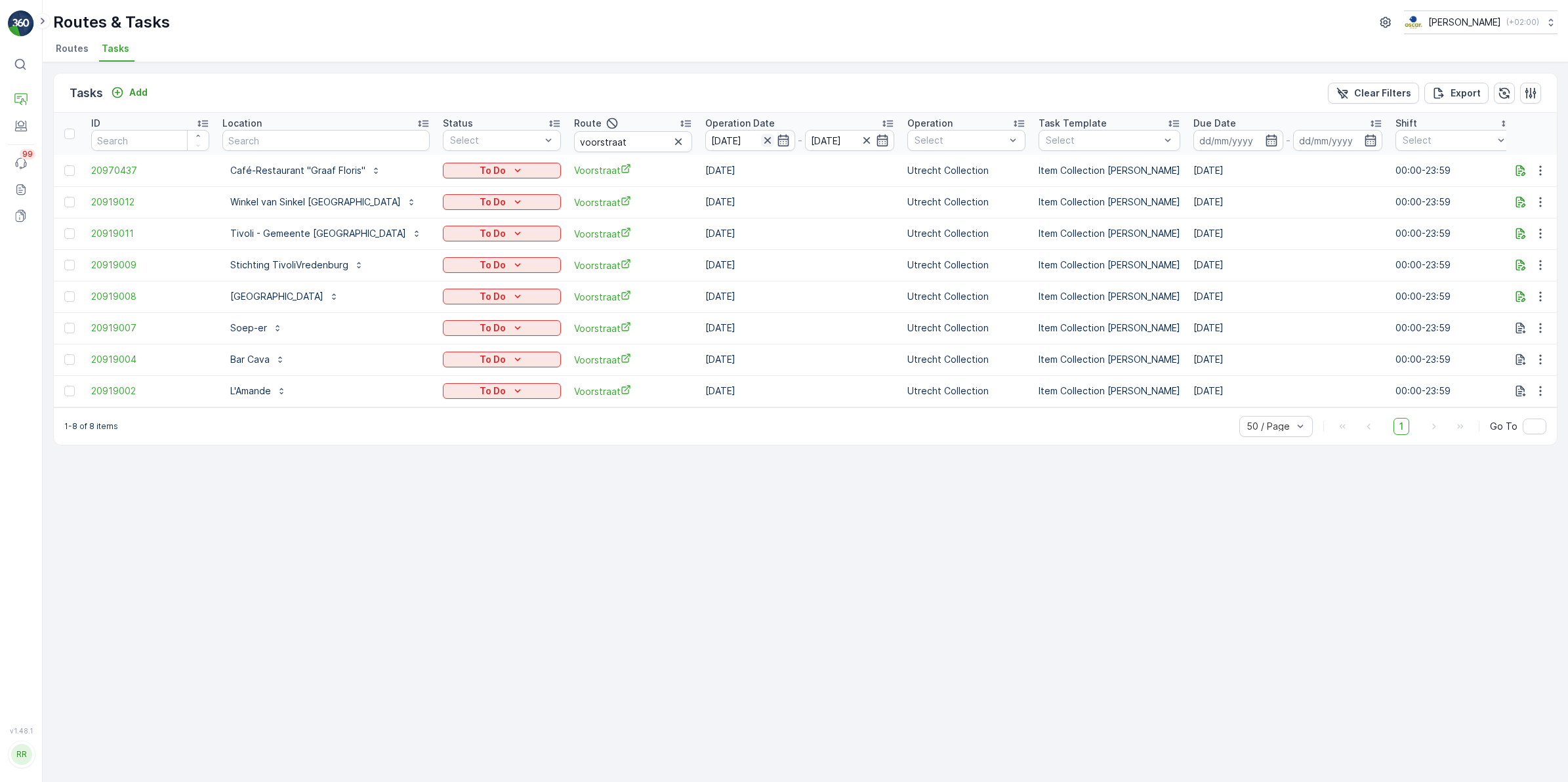
click at [761, 141] on icon "button" at bounding box center [768, 140] width 13 height 13
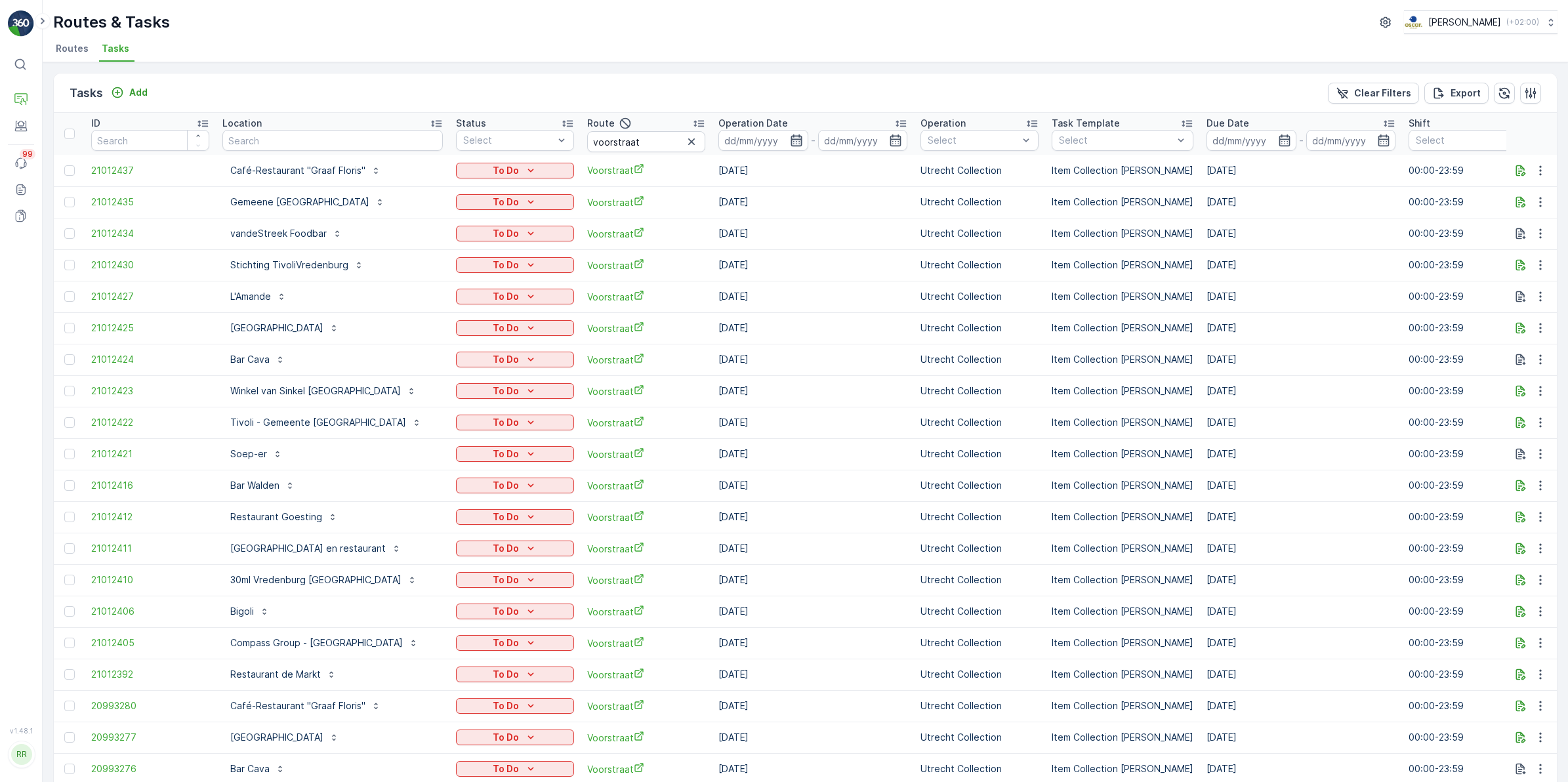
click at [802, 135] on icon "button" at bounding box center [796, 140] width 11 height 11
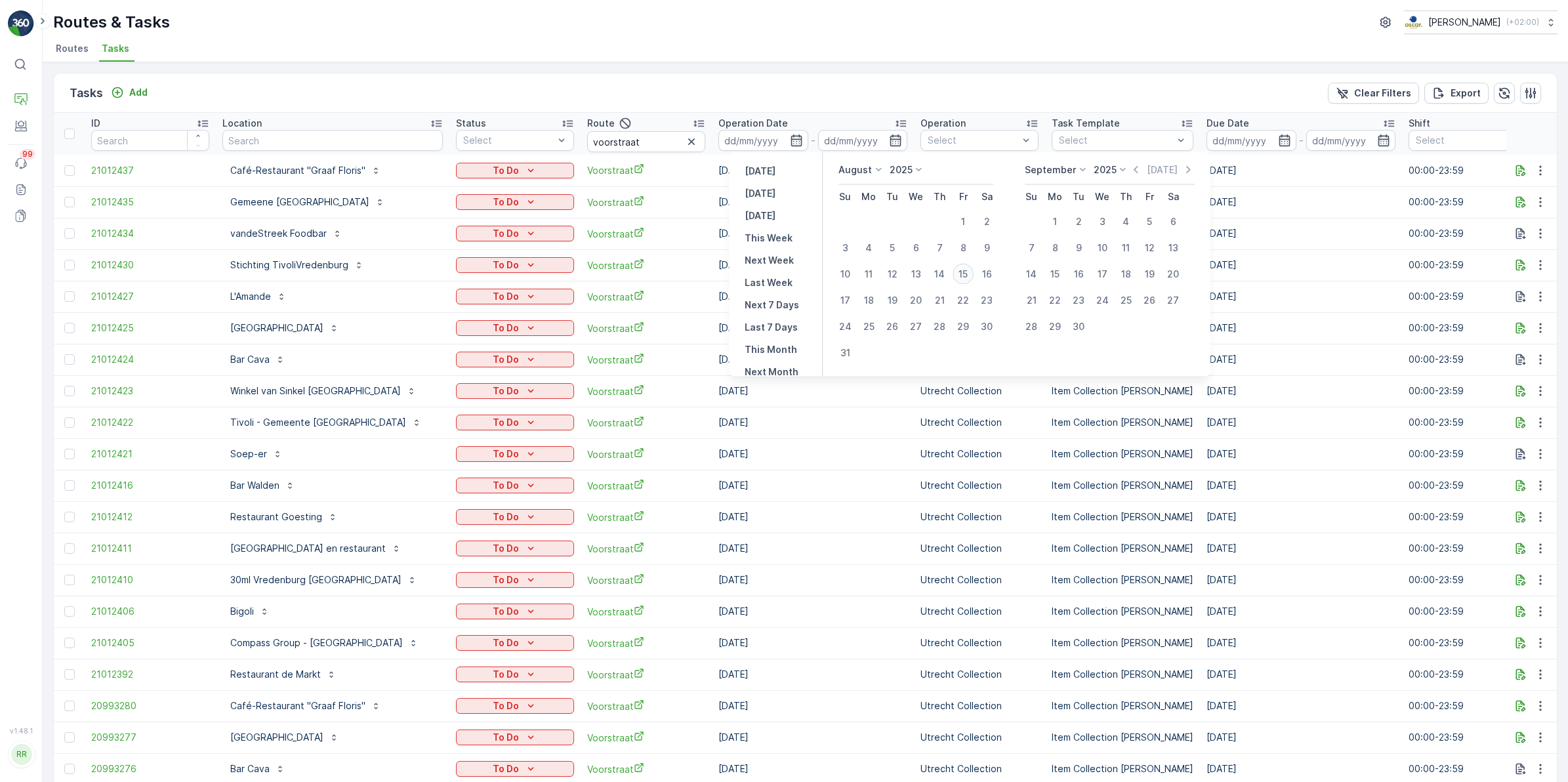
click at [962, 274] on div "15" at bounding box center [962, 274] width 21 height 21
type input "[DATE]"
click at [962, 274] on div "15" at bounding box center [962, 274] width 21 height 21
type input "[DATE]"
click at [962, 274] on div "15" at bounding box center [962, 274] width 21 height 21
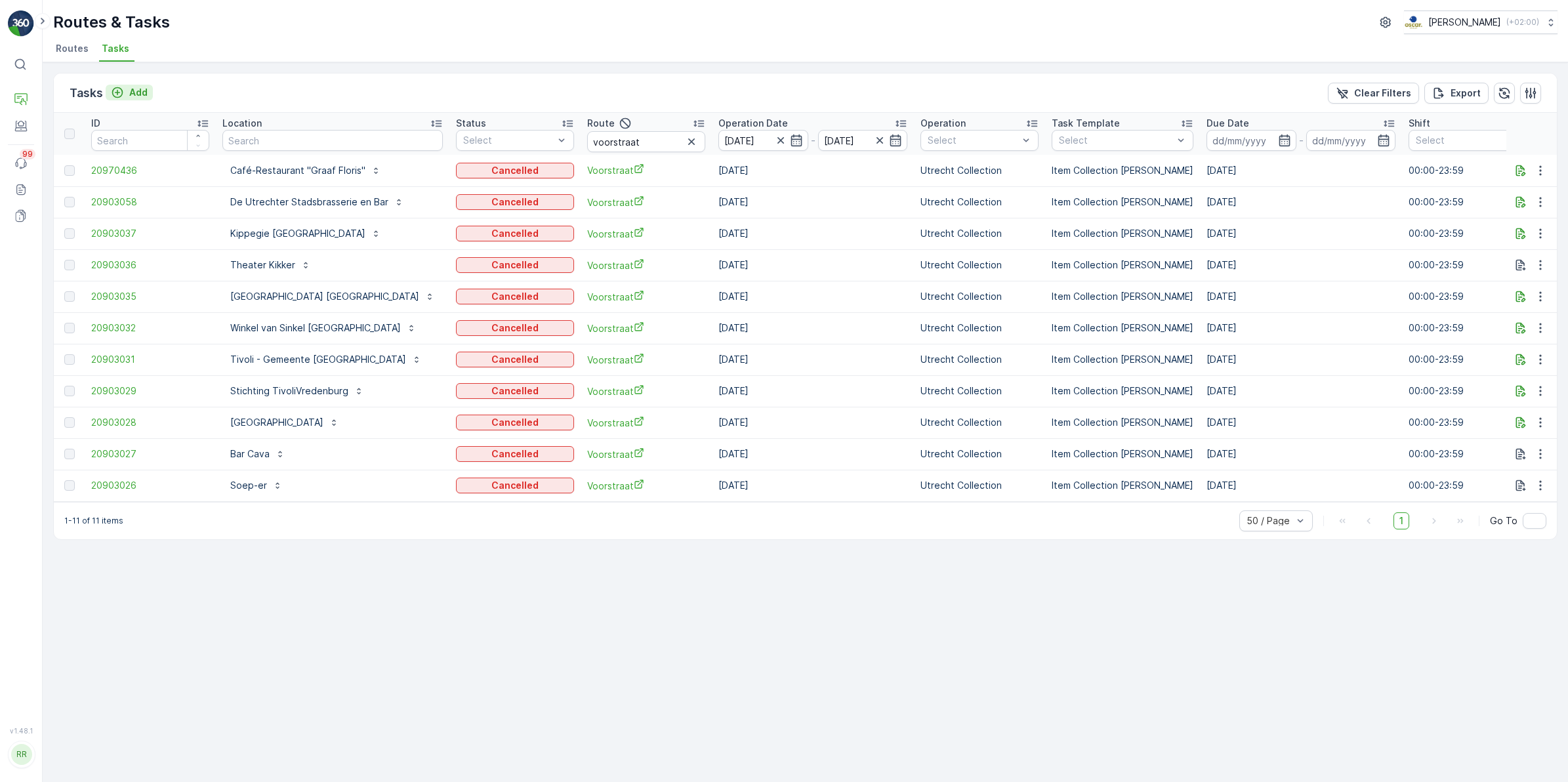
click at [135, 96] on p "Add" at bounding box center [139, 92] width 19 height 13
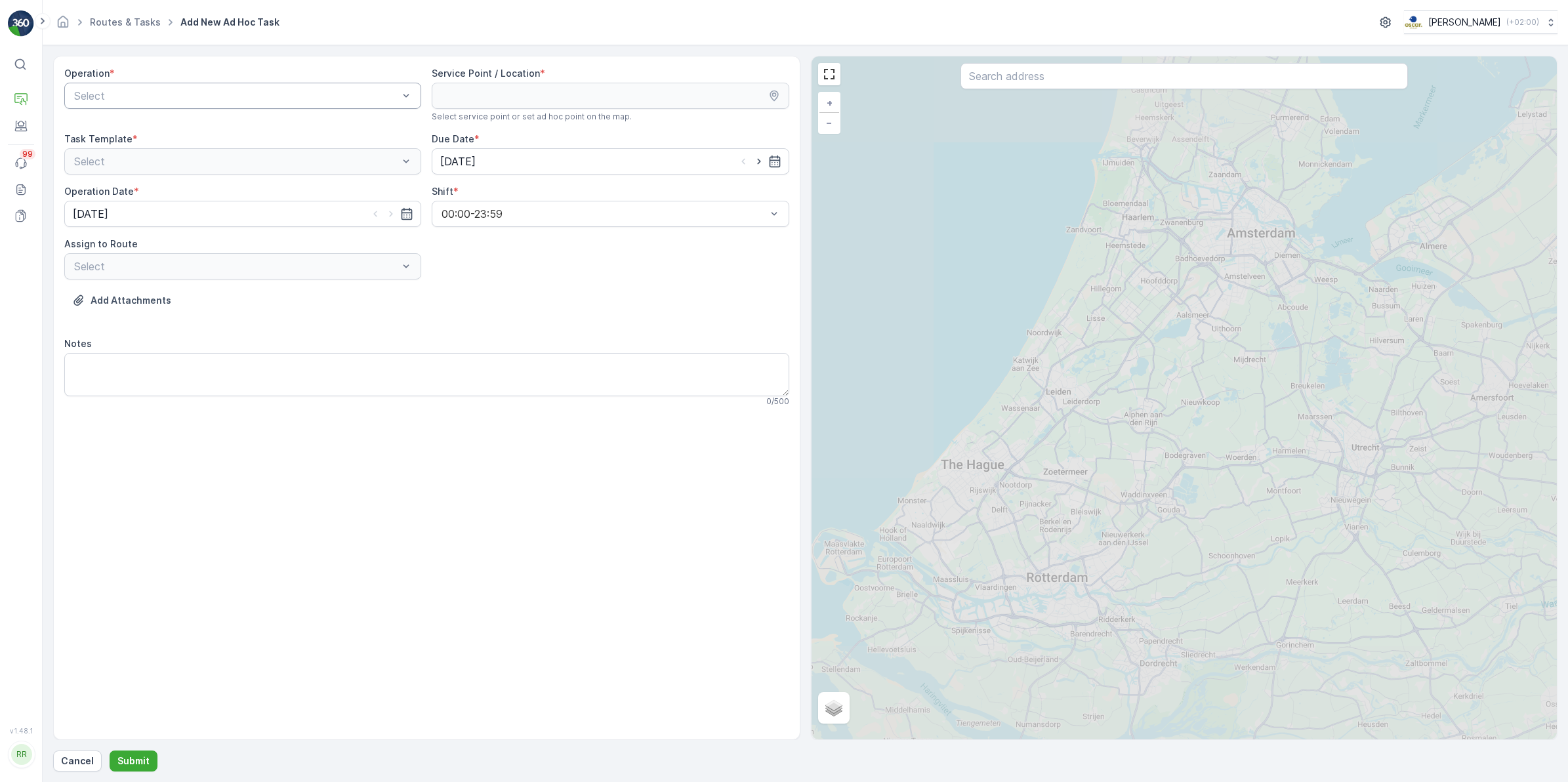
click at [236, 98] on div at bounding box center [236, 96] width 326 height 11
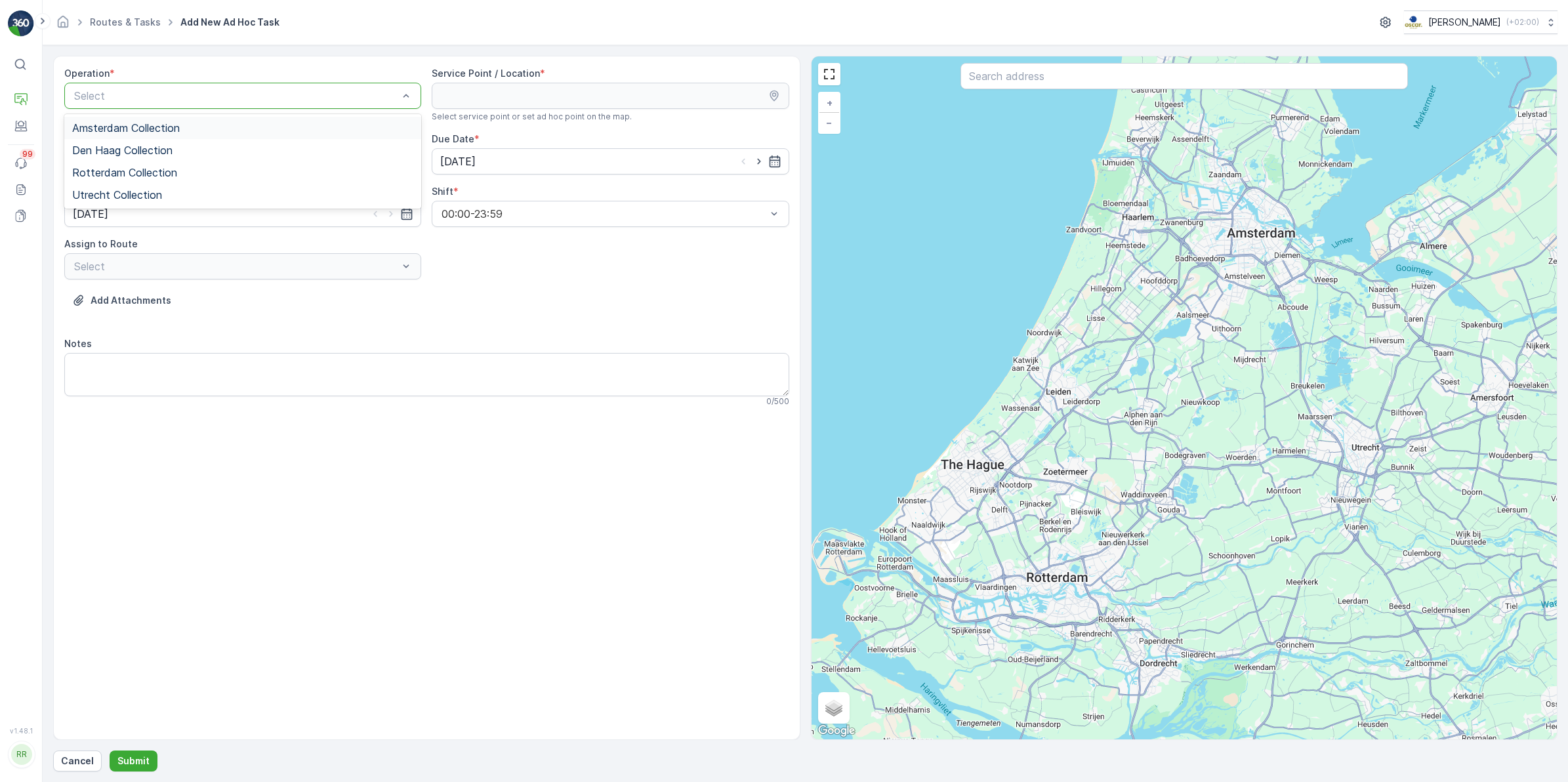
click at [126, 132] on span "Amsterdam Collection" at bounding box center [126, 127] width 107 height 11
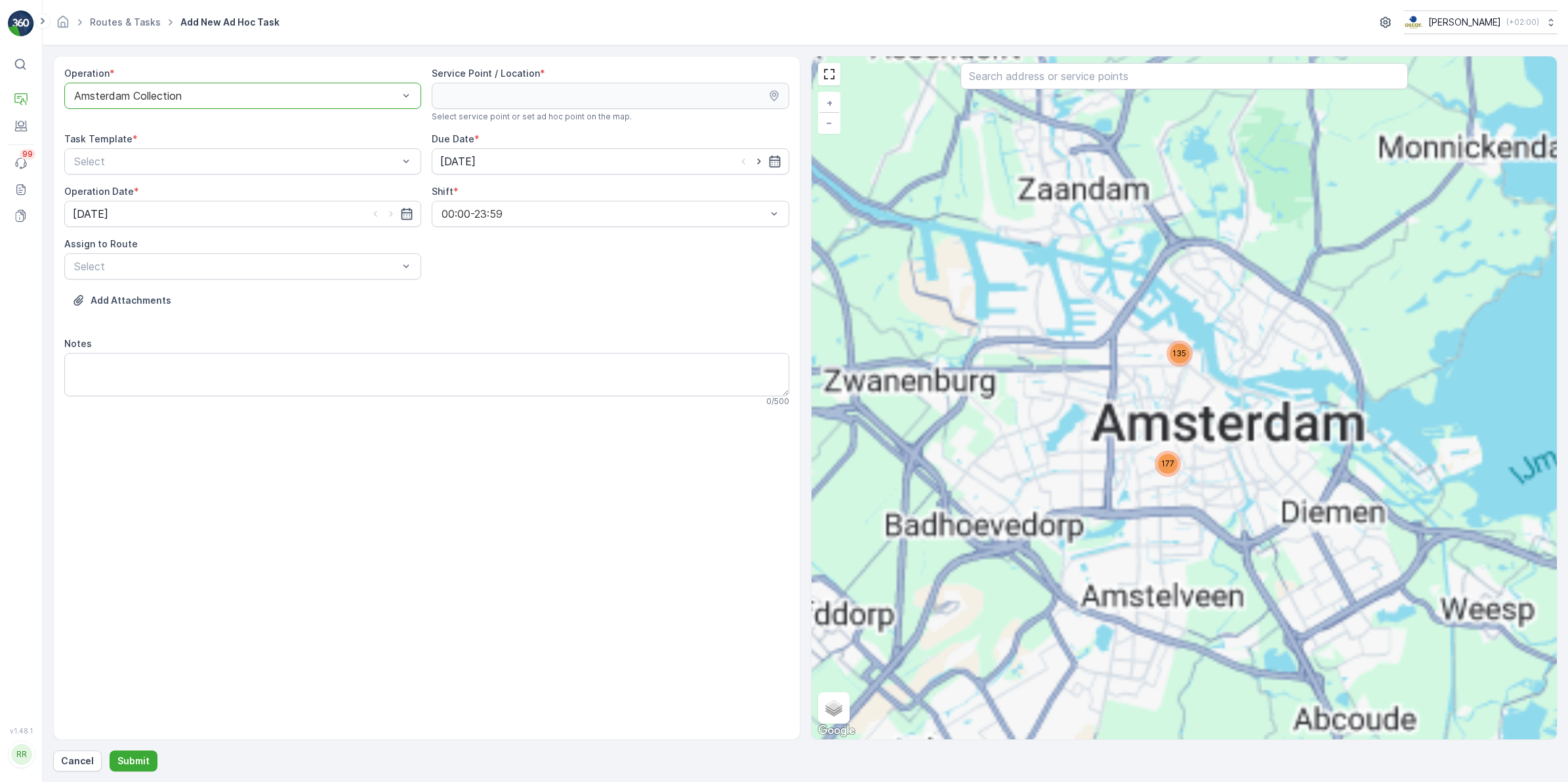
click at [364, 97] on div at bounding box center [236, 96] width 326 height 11
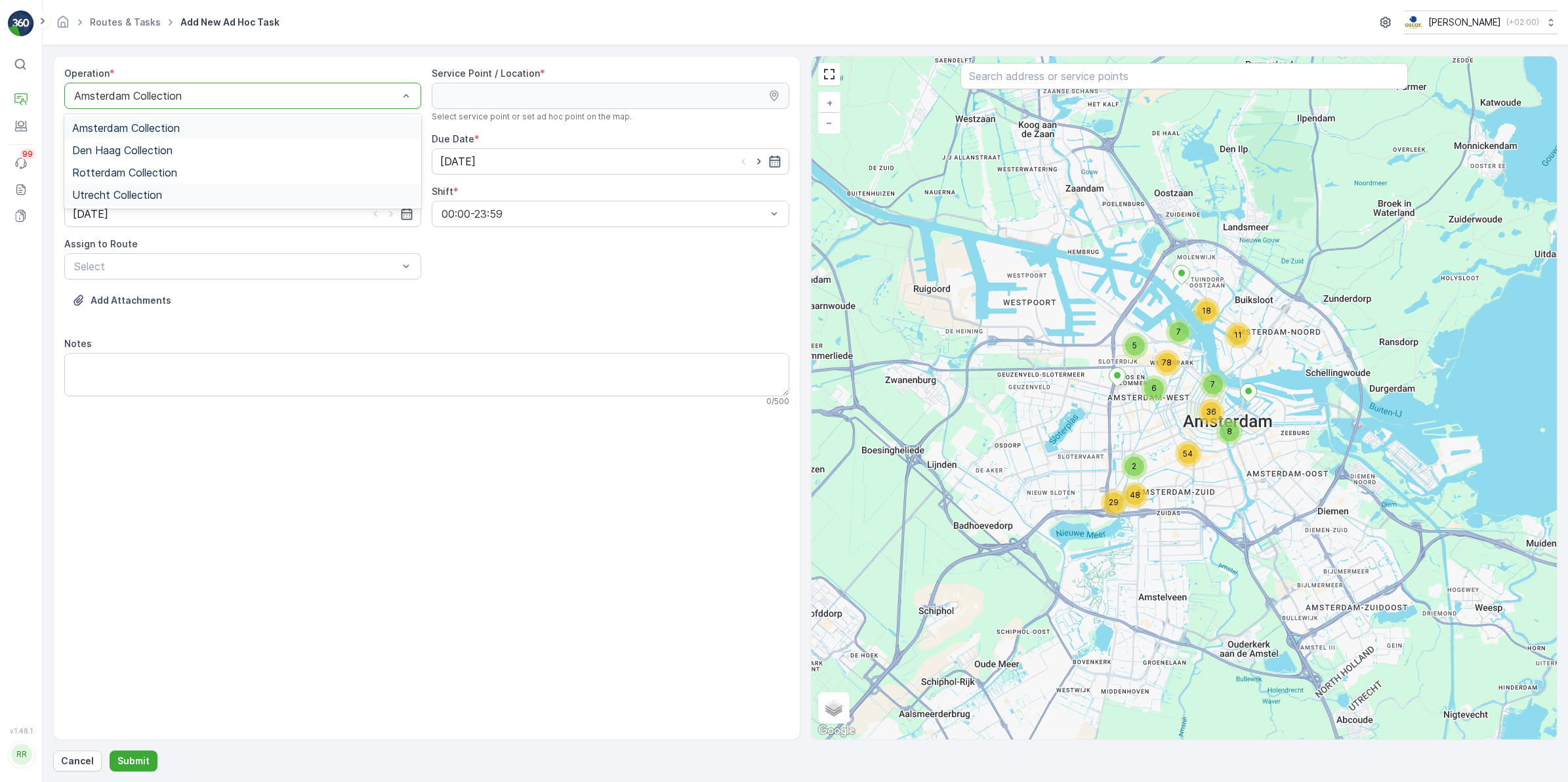
click at [200, 201] on div "Utrecht Collection" at bounding box center [243, 195] width 357 height 22
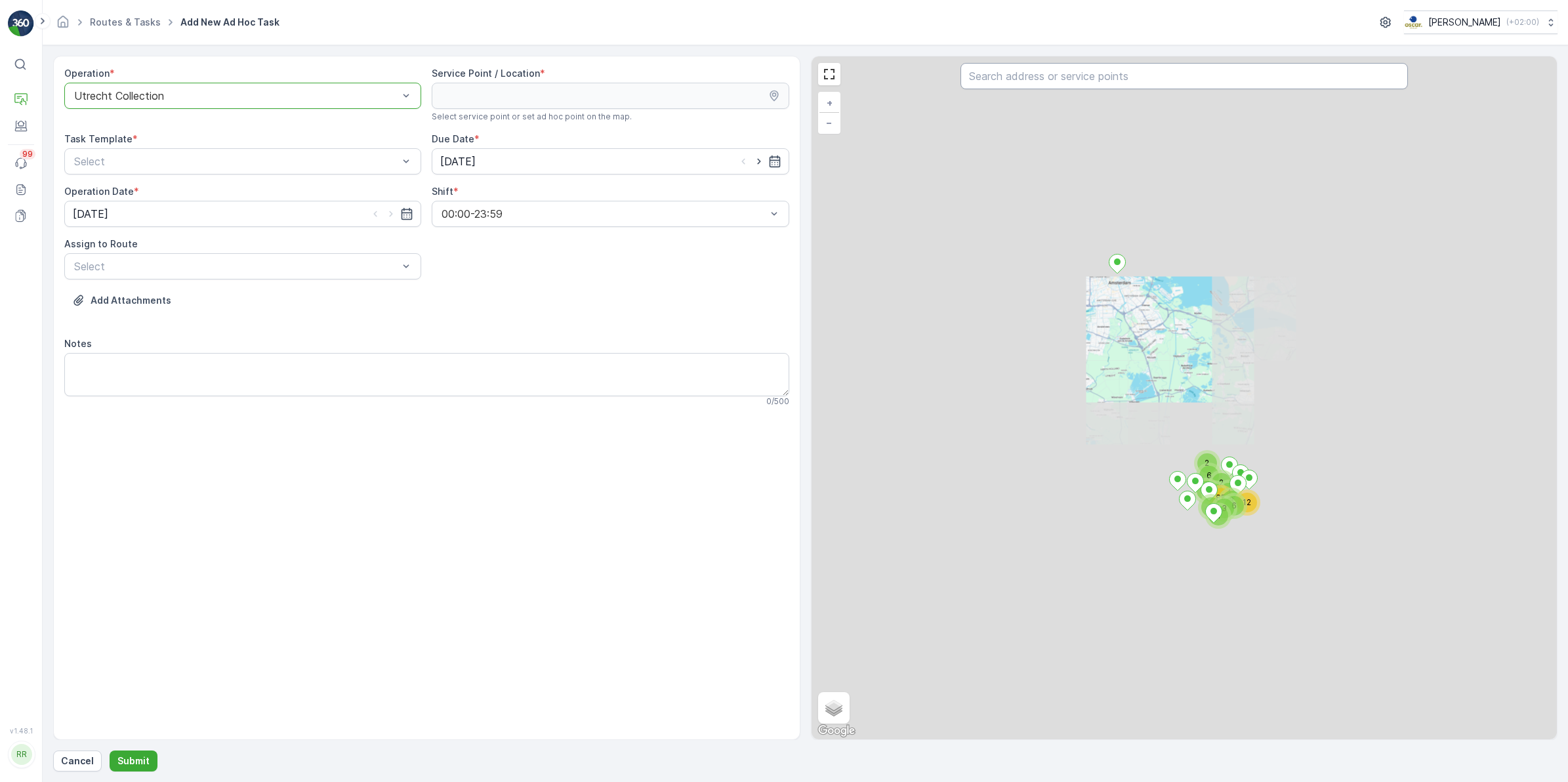
click at [1034, 81] on input "text" at bounding box center [1184, 76] width 447 height 26
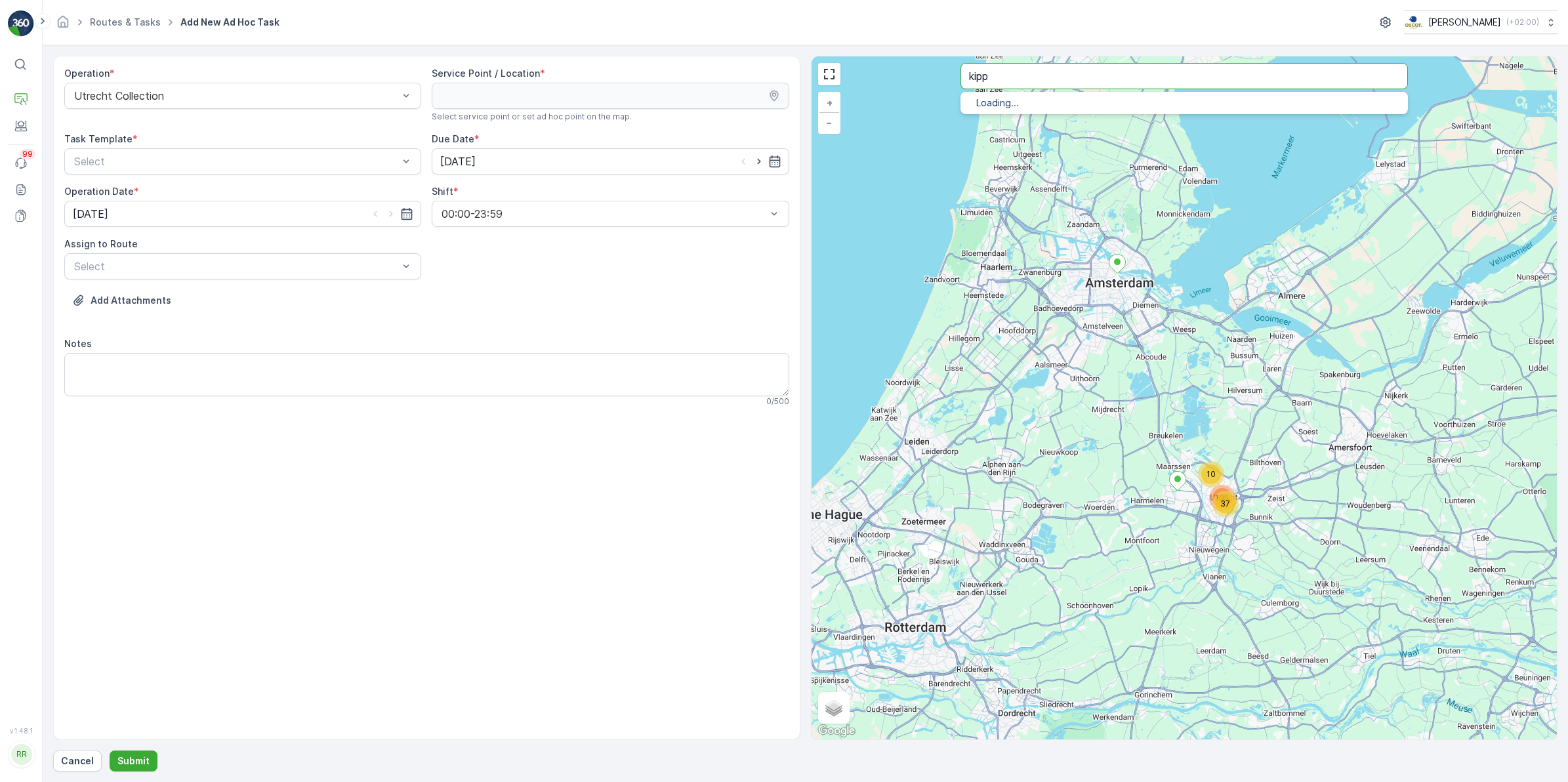
type input "kipp"
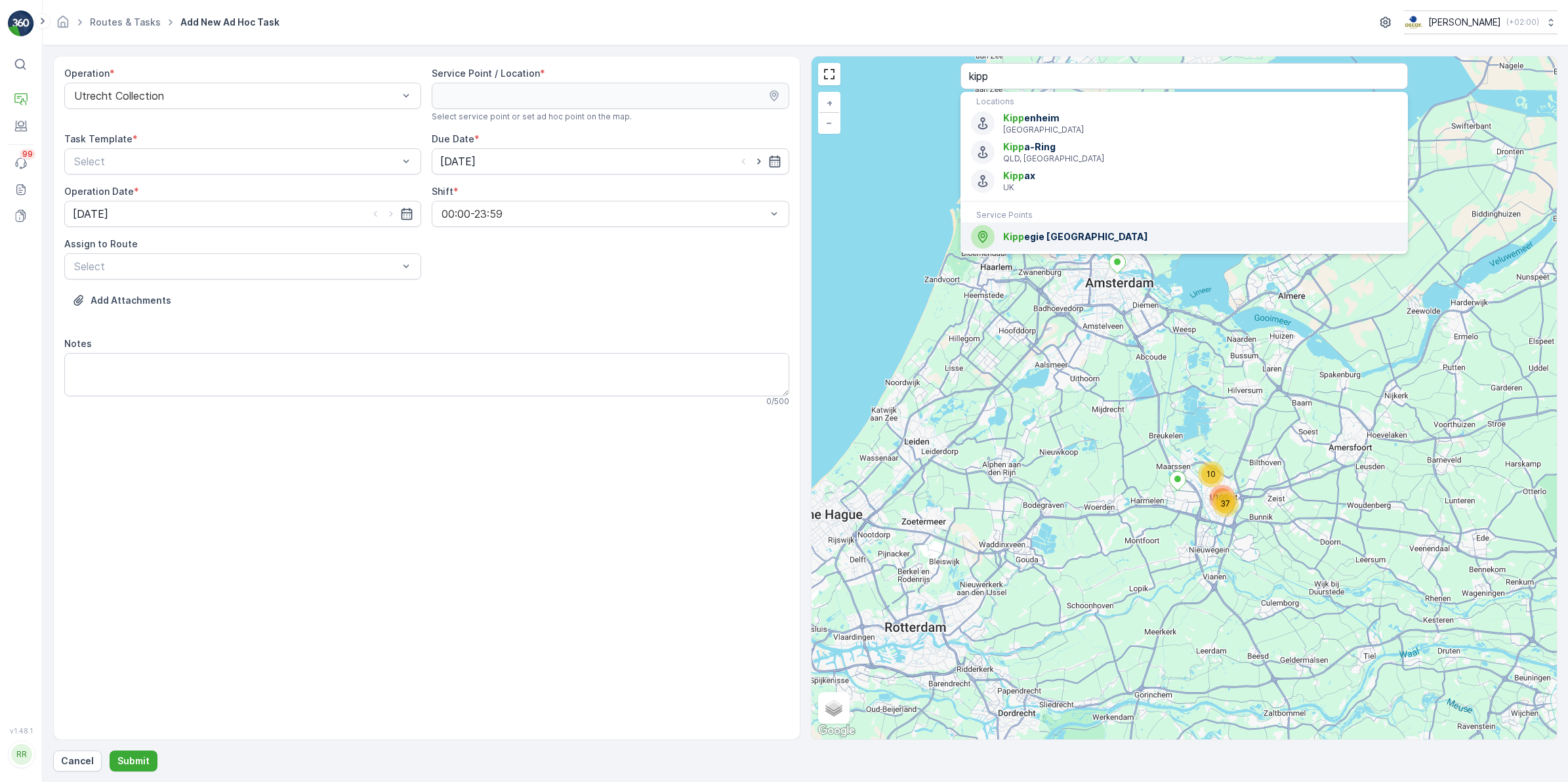
click at [1064, 237] on span "Kipp egie [GEOGRAPHIC_DATA]" at bounding box center [1200, 237] width 395 height 13
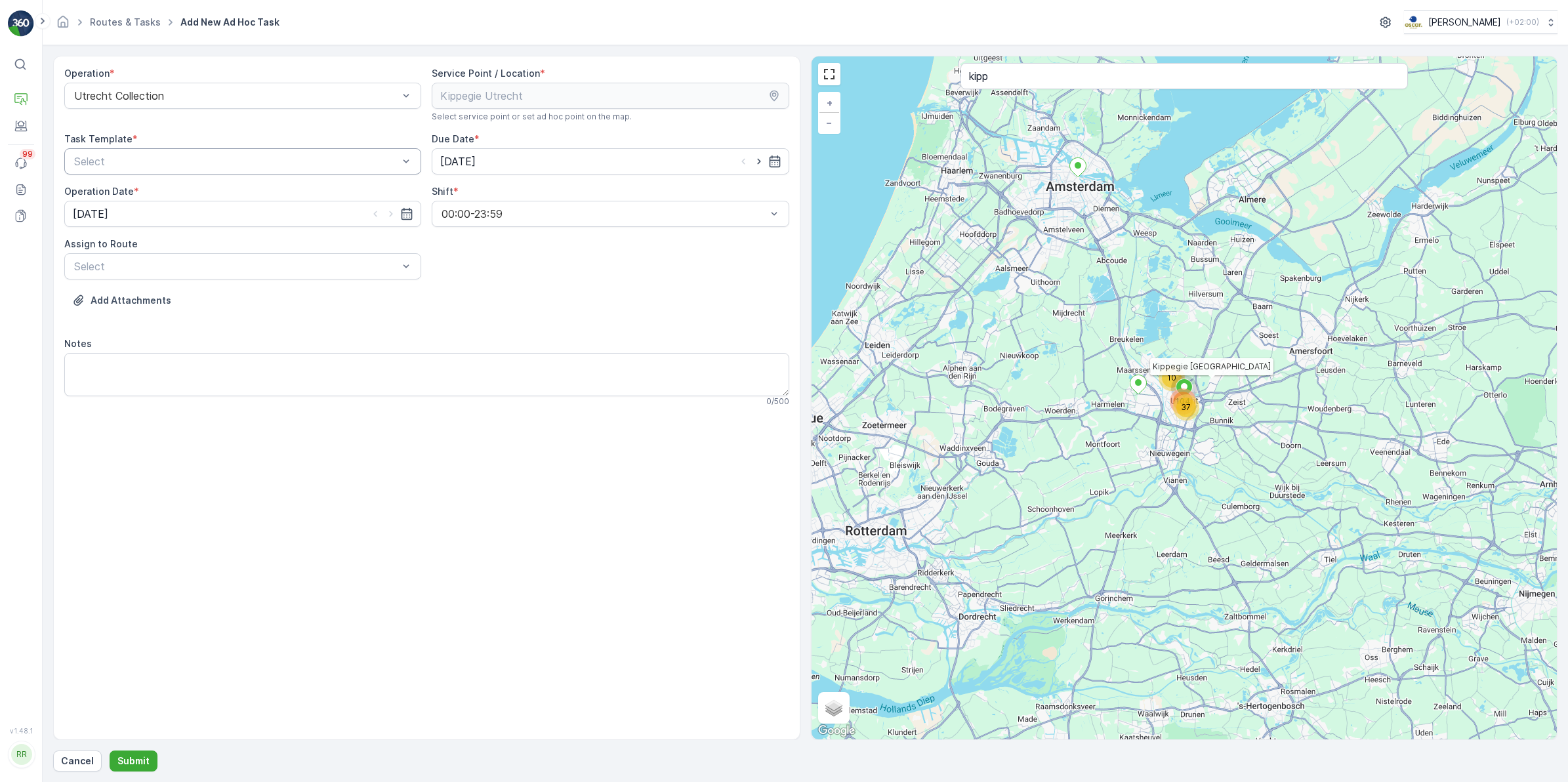
click at [221, 162] on div at bounding box center [236, 161] width 326 height 11
click at [182, 194] on span "Item Collection [PERSON_NAME]" at bounding box center [155, 193] width 165 height 11
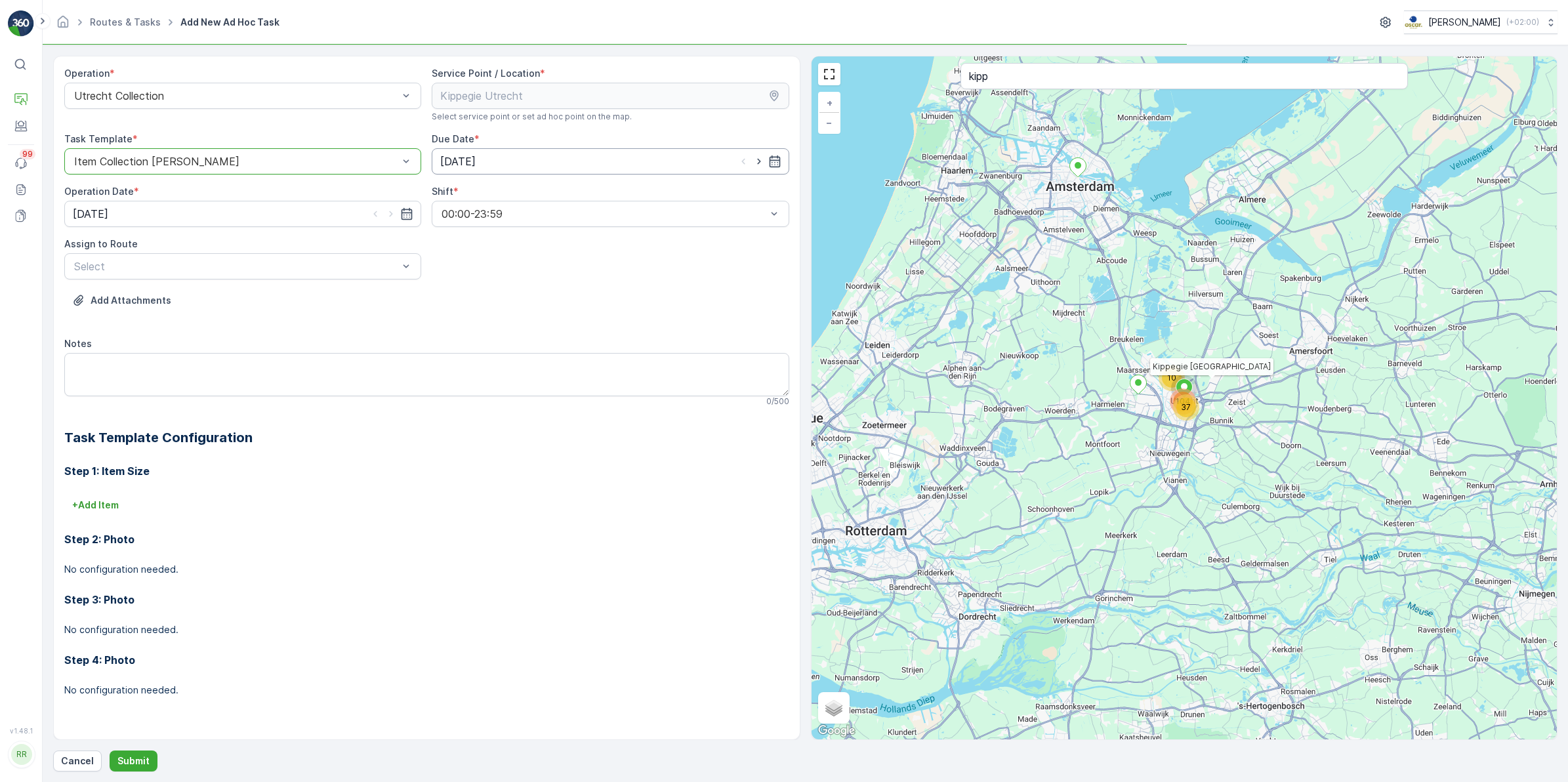
click at [614, 153] on input "[DATE]" at bounding box center [610, 161] width 357 height 26
click at [589, 297] on div "16" at bounding box center [596, 297] width 21 height 21
type input "[DATE]"
click at [221, 215] on input "[DATE]" at bounding box center [243, 213] width 357 height 26
click at [224, 351] on div "16" at bounding box center [228, 350] width 21 height 21
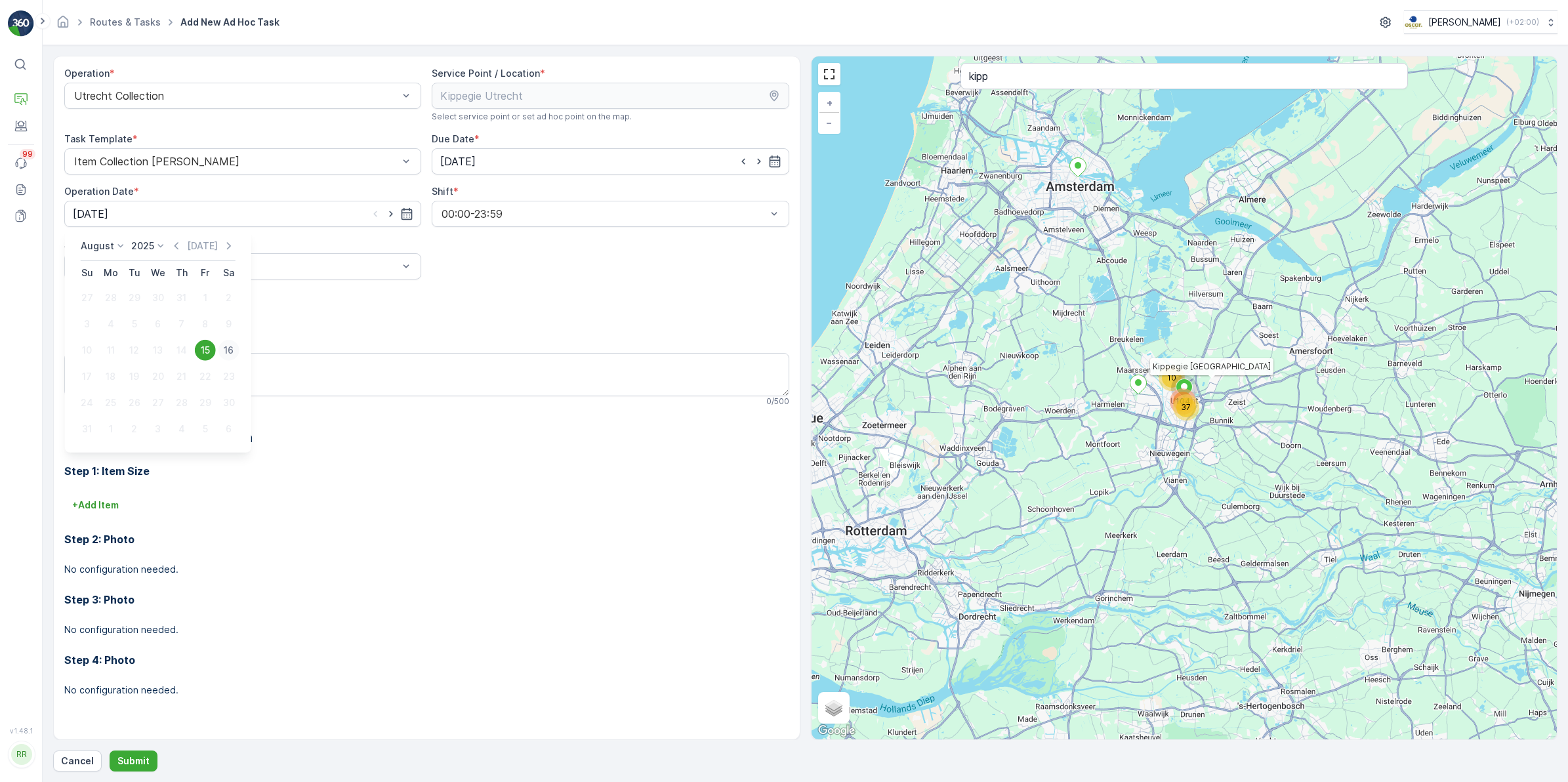
type input "[DATE]"
click at [178, 269] on div at bounding box center [236, 266] width 326 height 11
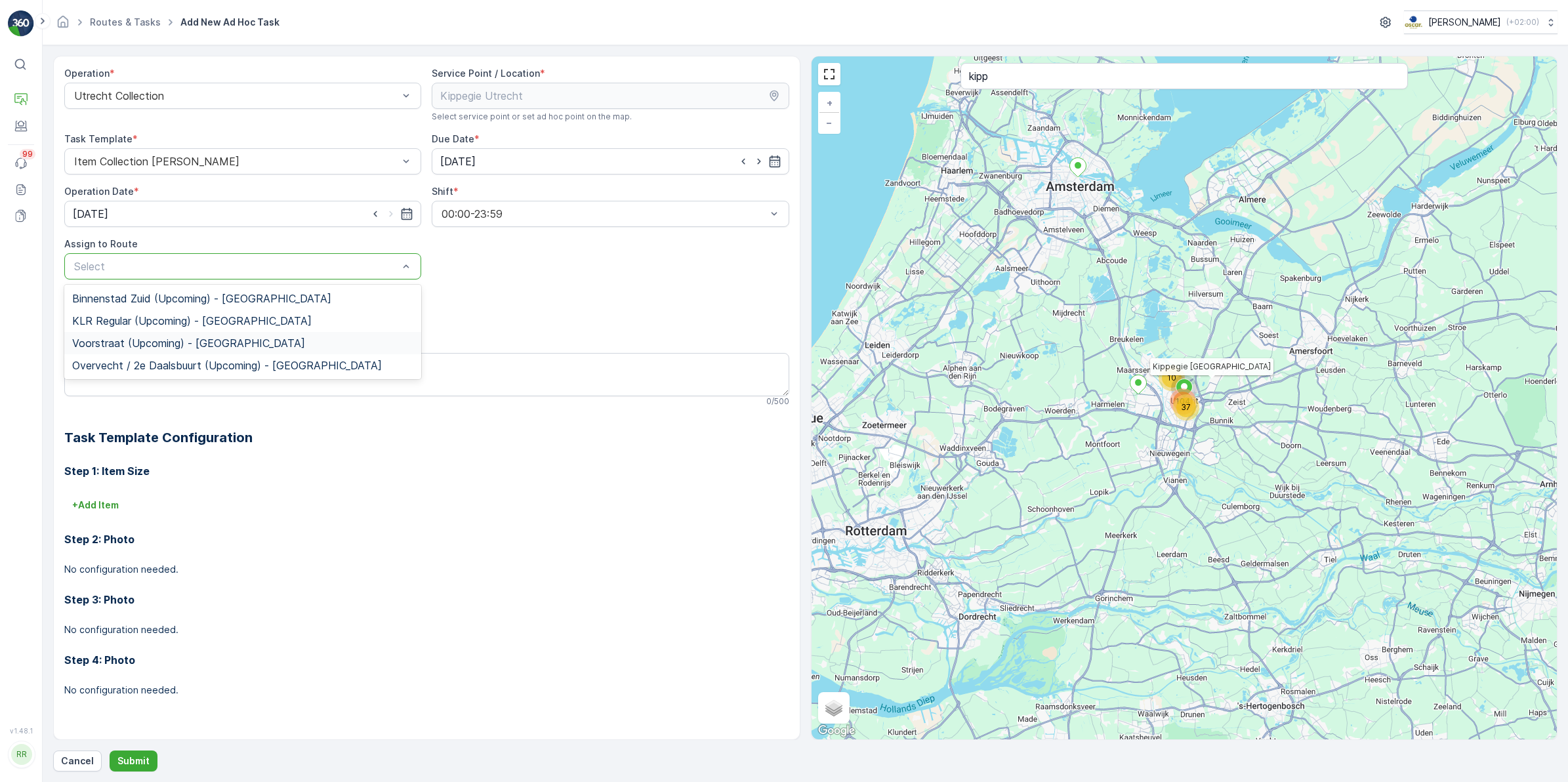
click at [160, 343] on span "Voorstraat (Upcoming) - [GEOGRAPHIC_DATA]" at bounding box center [188, 343] width 233 height 11
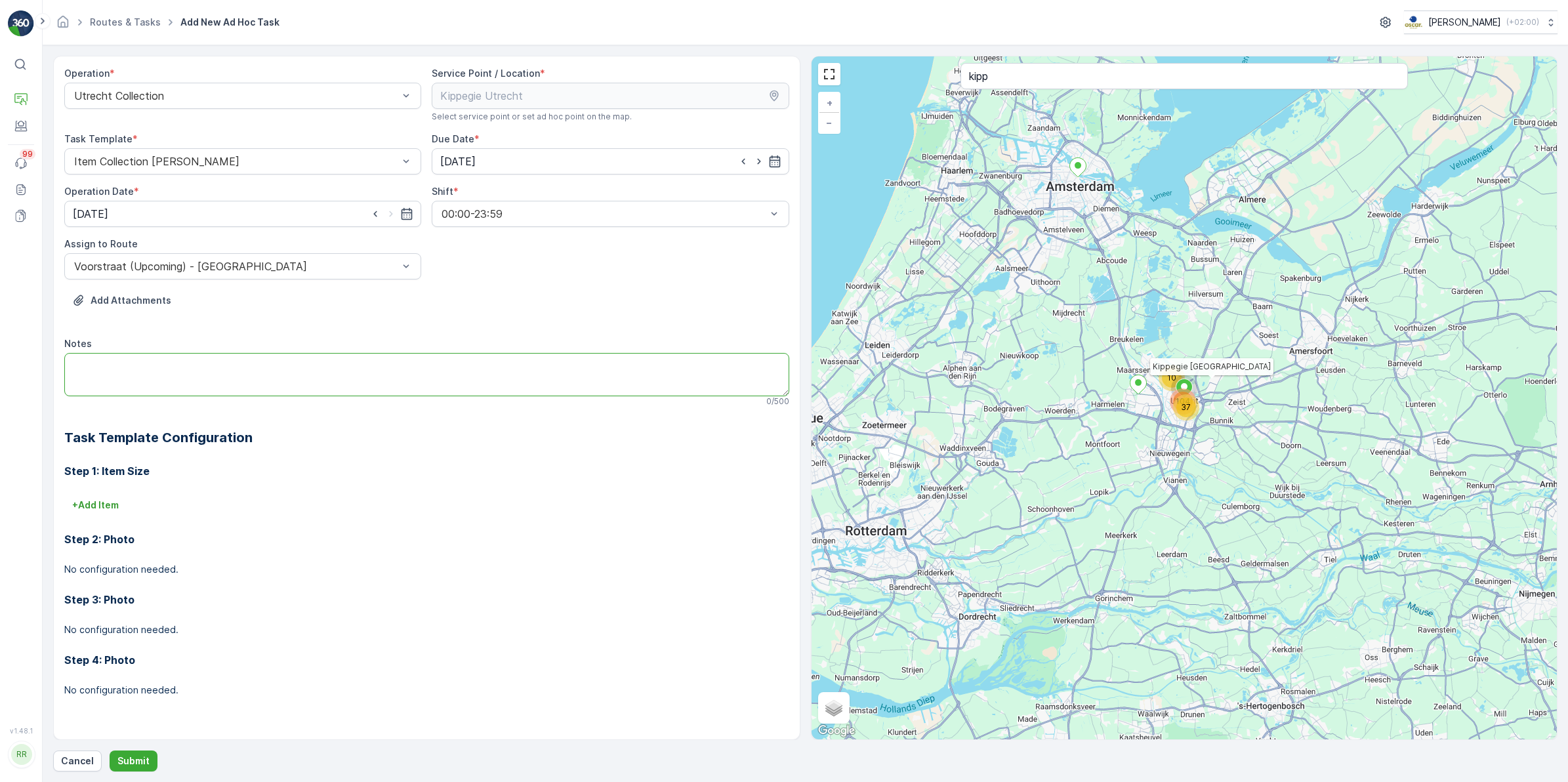
click at [155, 359] on textarea "Notes" at bounding box center [427, 375] width 725 height 43
click at [127, 758] on p "Submit" at bounding box center [133, 761] width 32 height 13
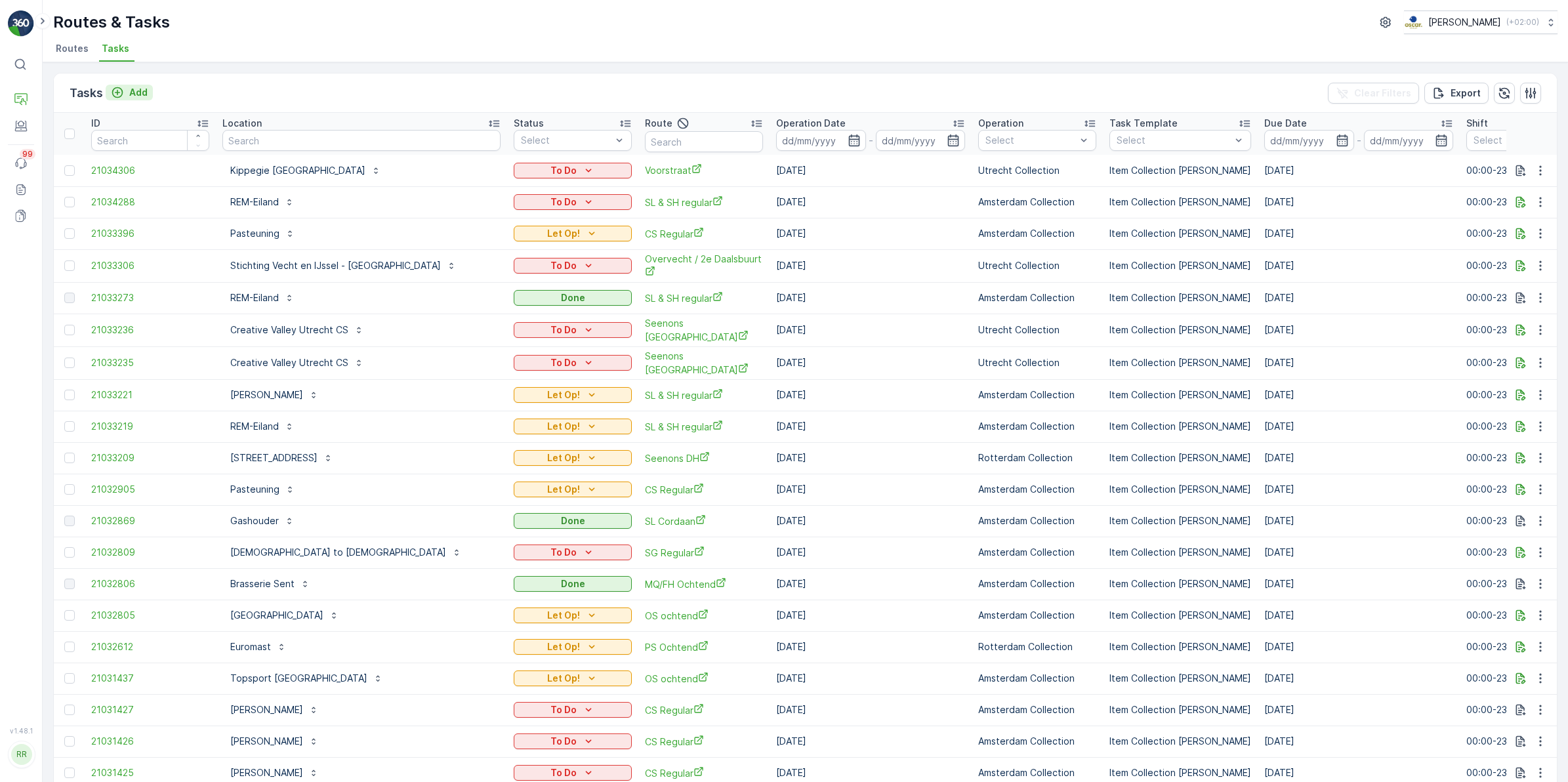
click at [137, 87] on p "Add" at bounding box center [139, 92] width 19 height 13
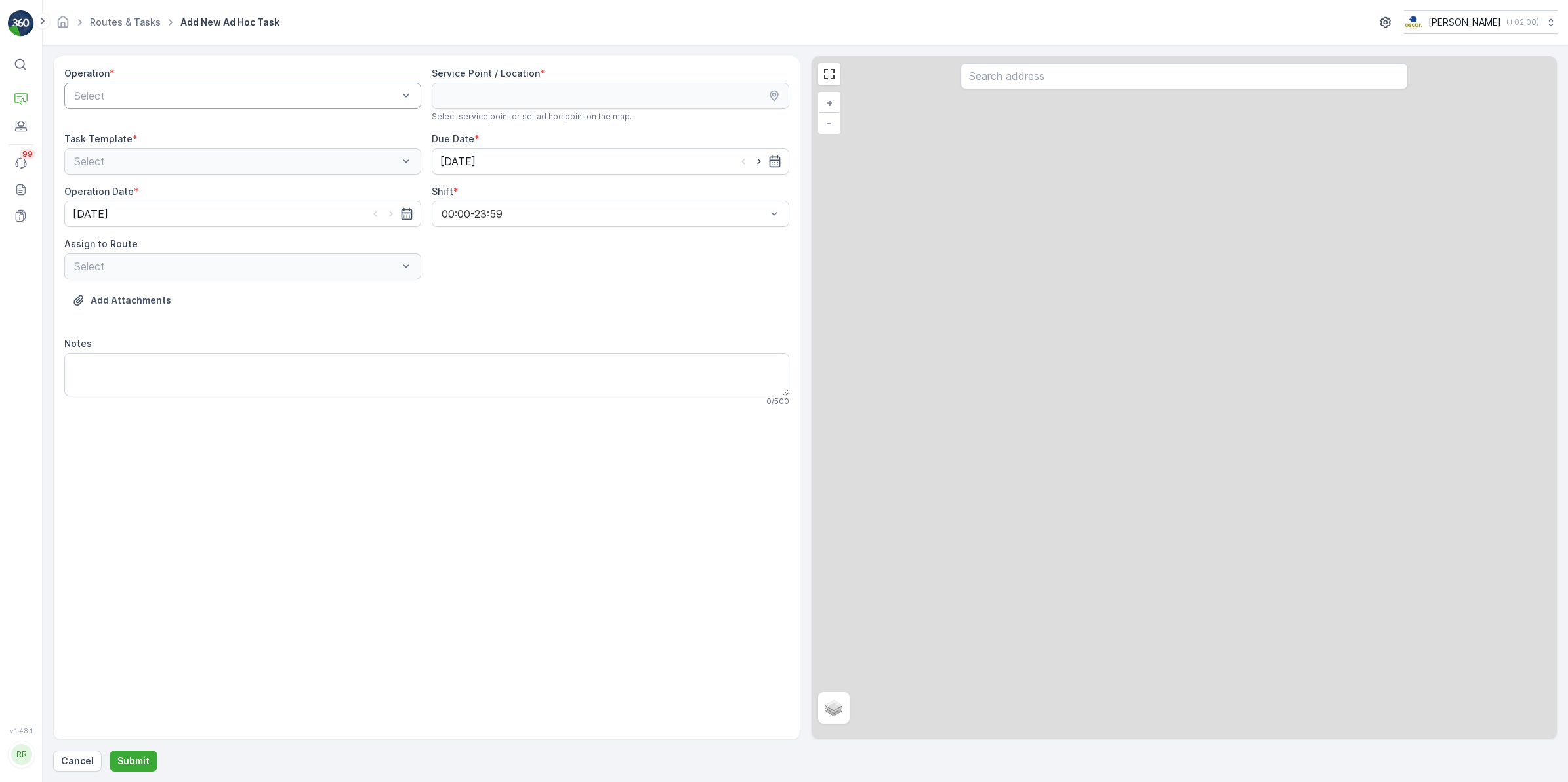
click at [223, 93] on div at bounding box center [236, 96] width 326 height 11
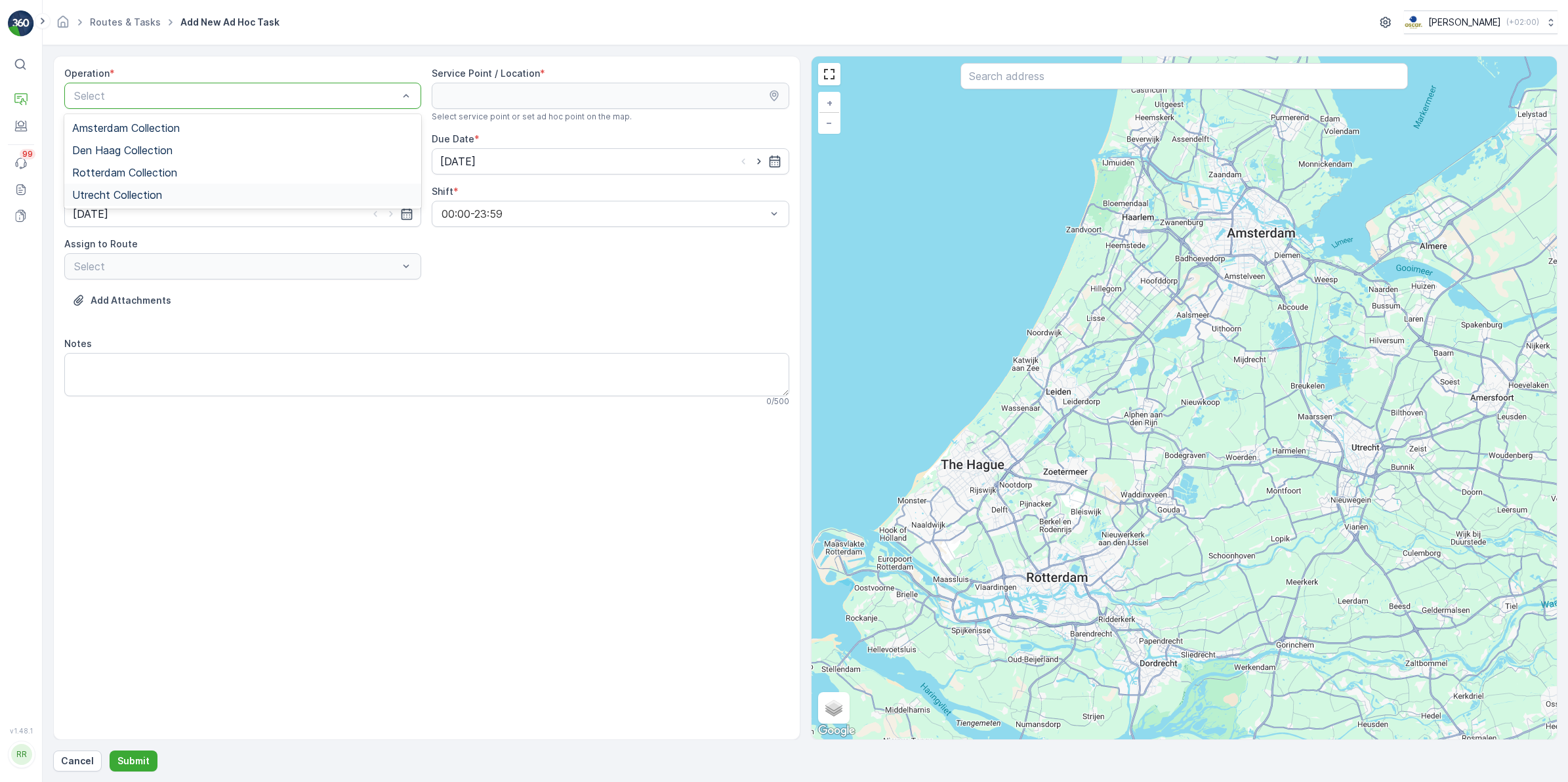
drag, startPoint x: 137, startPoint y: 189, endPoint x: 728, endPoint y: 98, distance: 598.0
click at [138, 189] on span "Utrecht Collection" at bounding box center [117, 195] width 90 height 11
click at [1058, 85] on input "text" at bounding box center [1184, 76] width 447 height 26
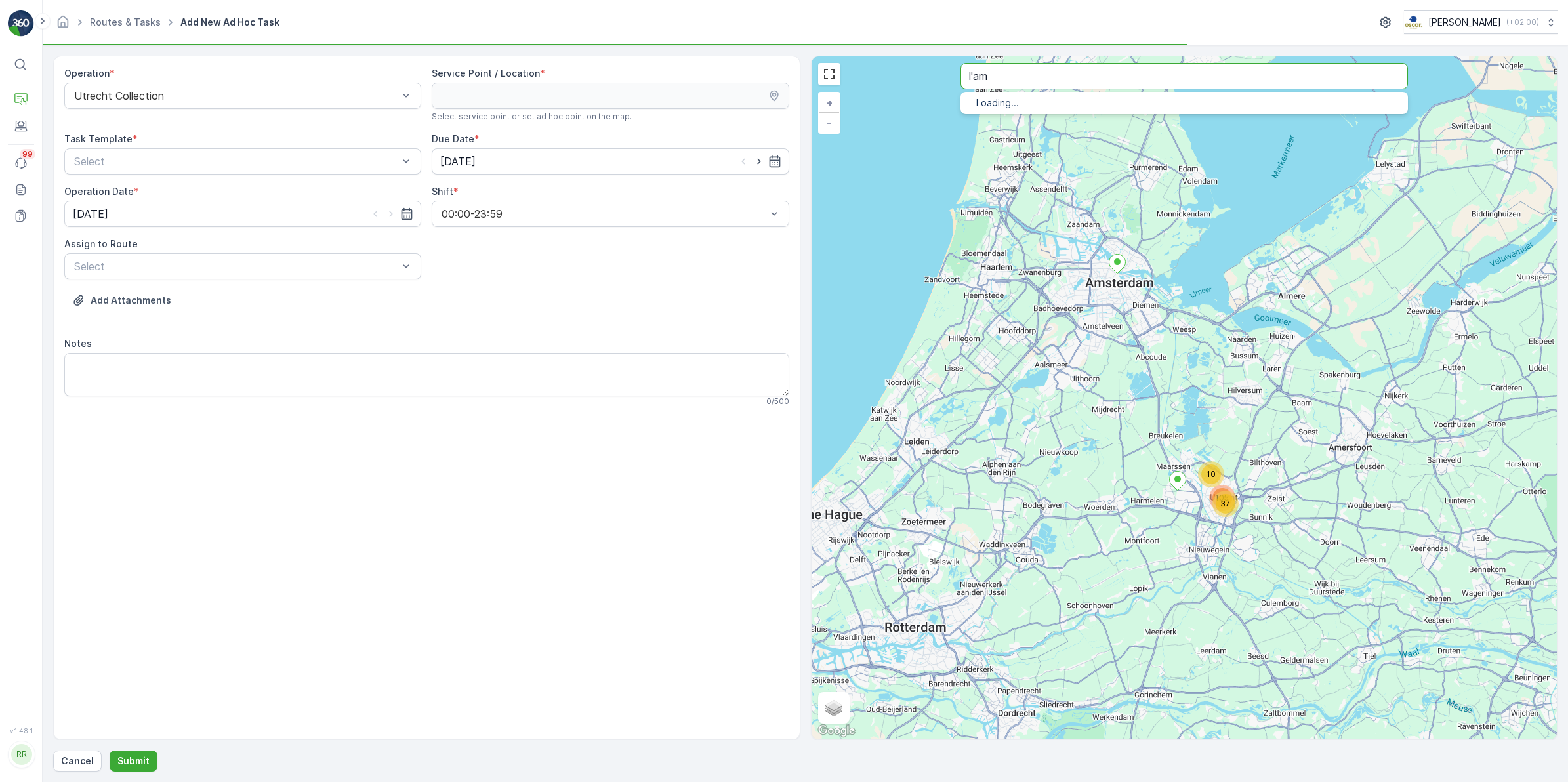
type input "l'am"
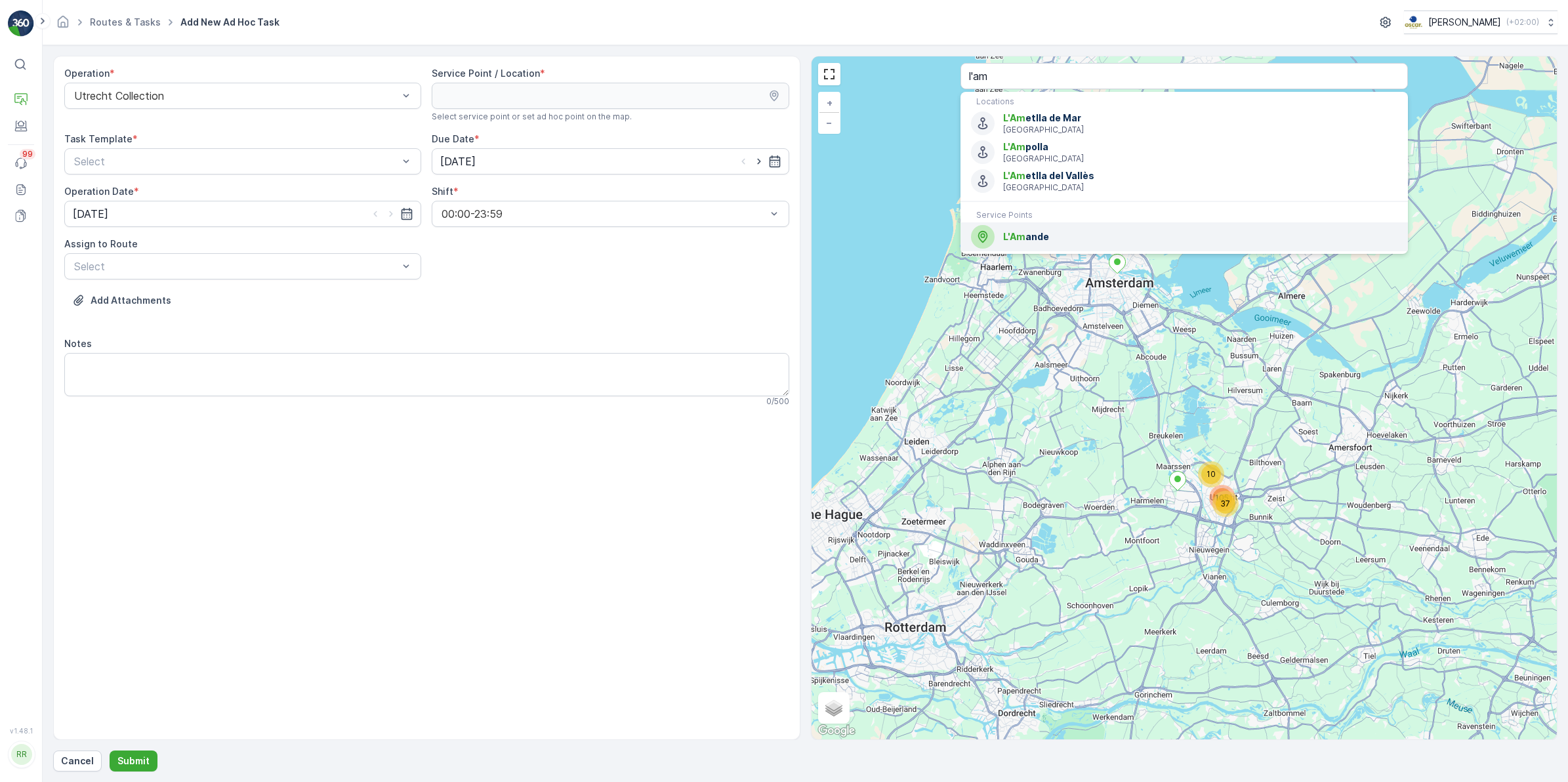
click at [1030, 239] on span "L'Am ande" at bounding box center [1200, 237] width 395 height 13
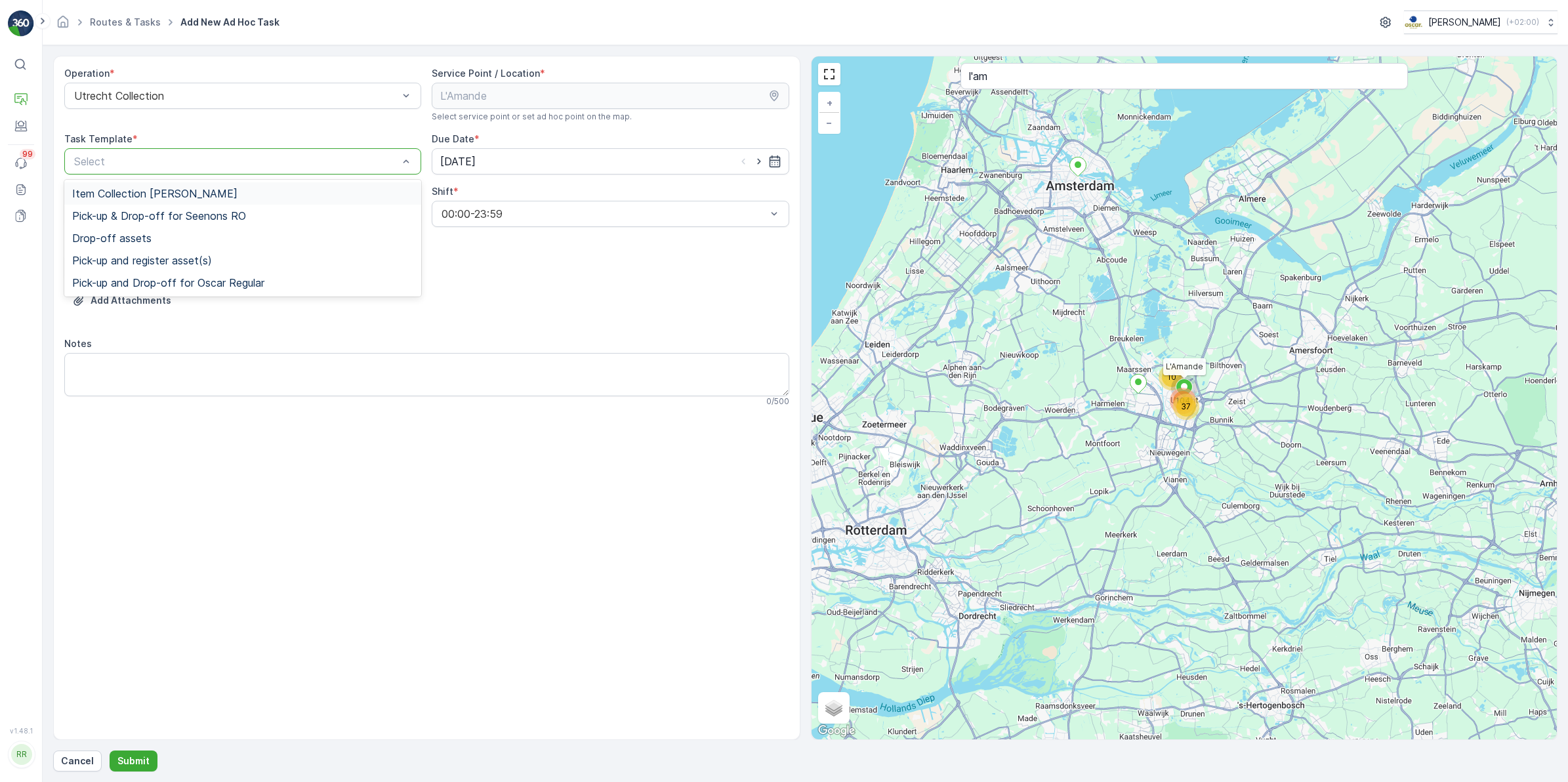
click at [292, 173] on div "Select" at bounding box center [243, 161] width 357 height 26
click at [214, 196] on span "Item Collection [PERSON_NAME]" at bounding box center [155, 193] width 165 height 11
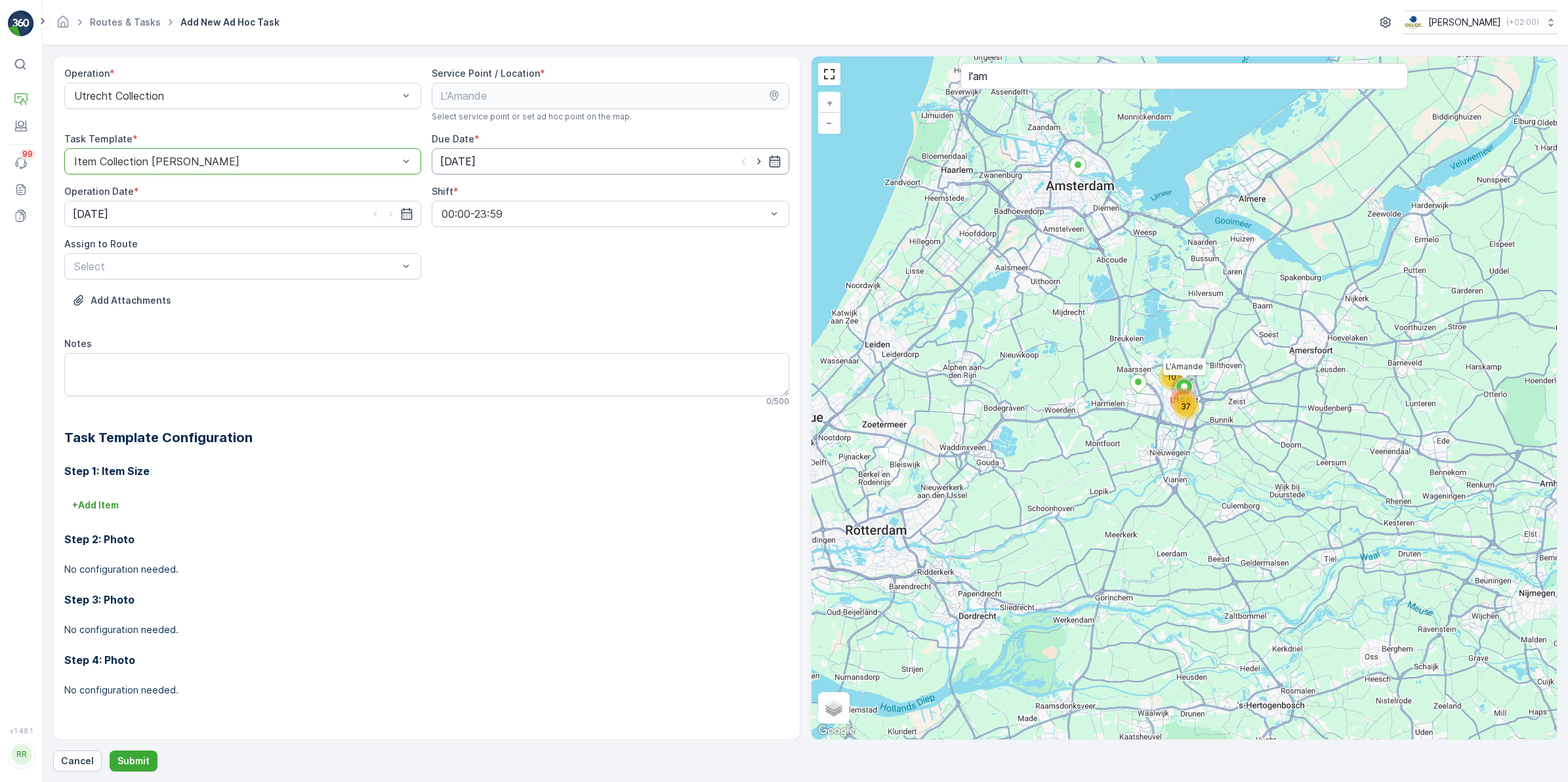
click at [532, 153] on input "[DATE]" at bounding box center [610, 161] width 357 height 26
click at [594, 289] on div "16" at bounding box center [596, 297] width 21 height 21
type input "[DATE]"
drag, startPoint x: 254, startPoint y: 218, endPoint x: 278, endPoint y: 233, distance: 28.3
click at [253, 217] on input "[DATE]" at bounding box center [243, 213] width 357 height 26
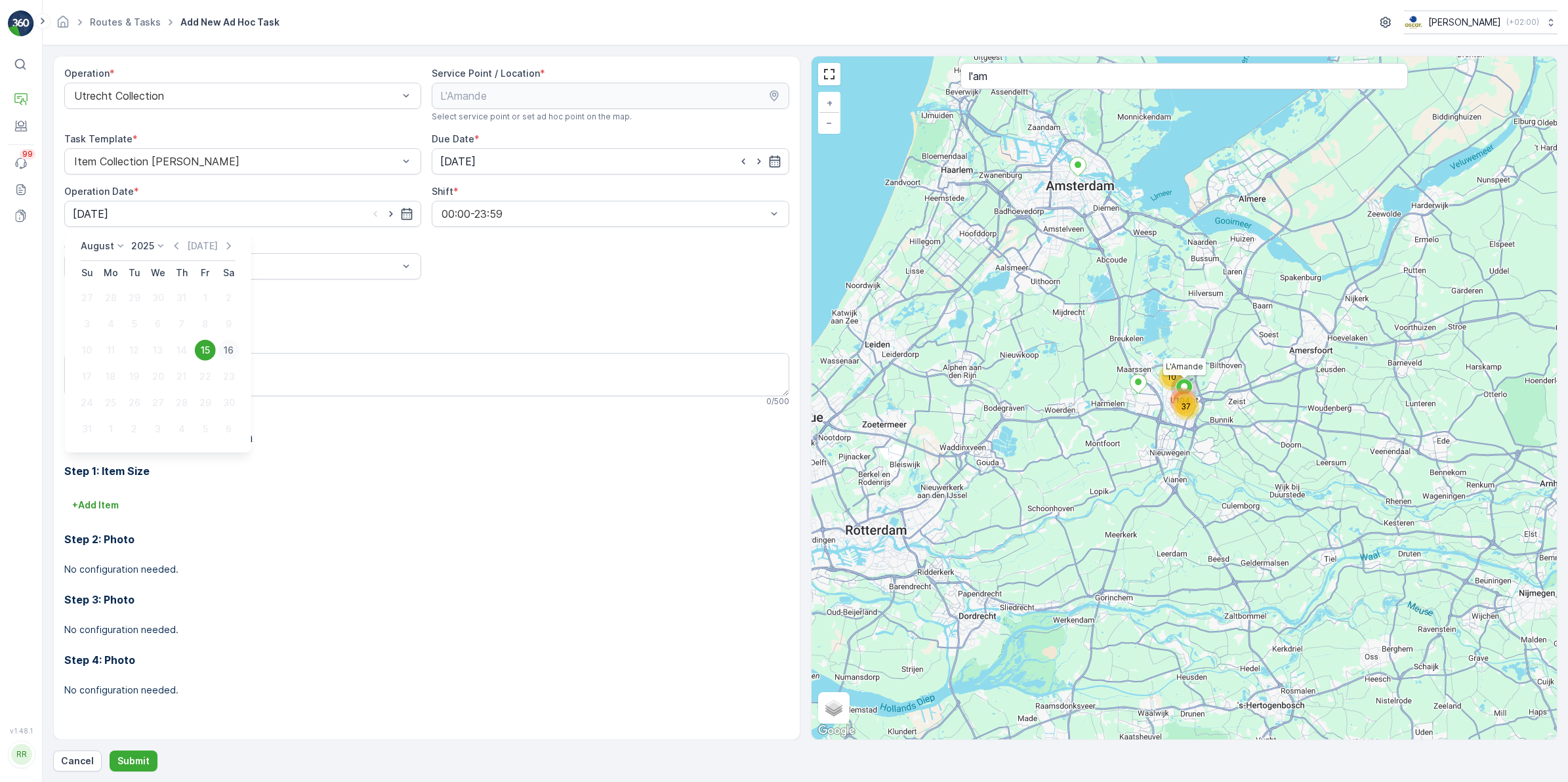
click at [231, 351] on div "16" at bounding box center [228, 350] width 21 height 21
type input "[DATE]"
click at [205, 268] on div at bounding box center [236, 266] width 326 height 11
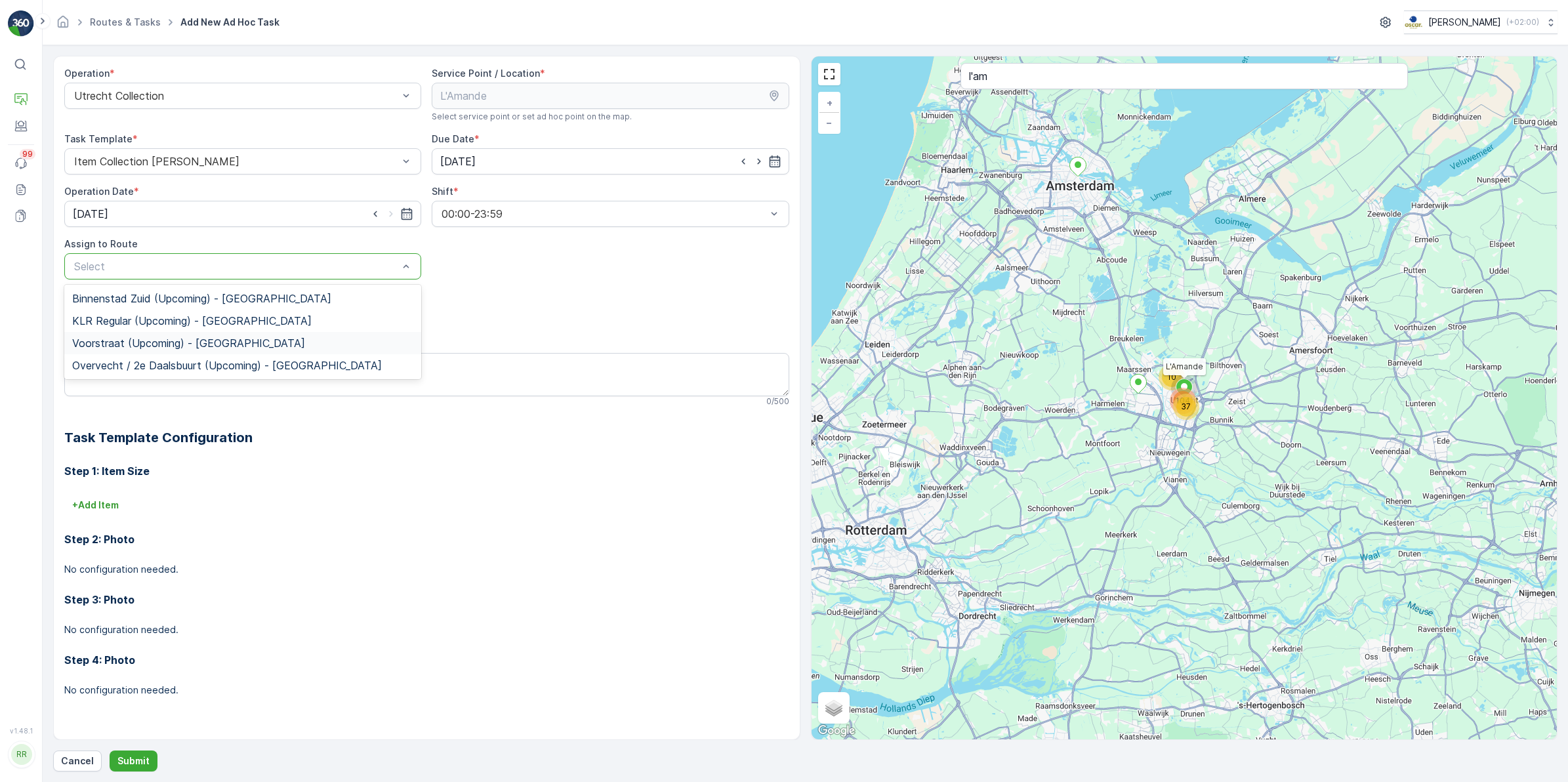
click at [141, 340] on span "Voorstraat (Upcoming) - [GEOGRAPHIC_DATA]" at bounding box center [188, 343] width 233 height 11
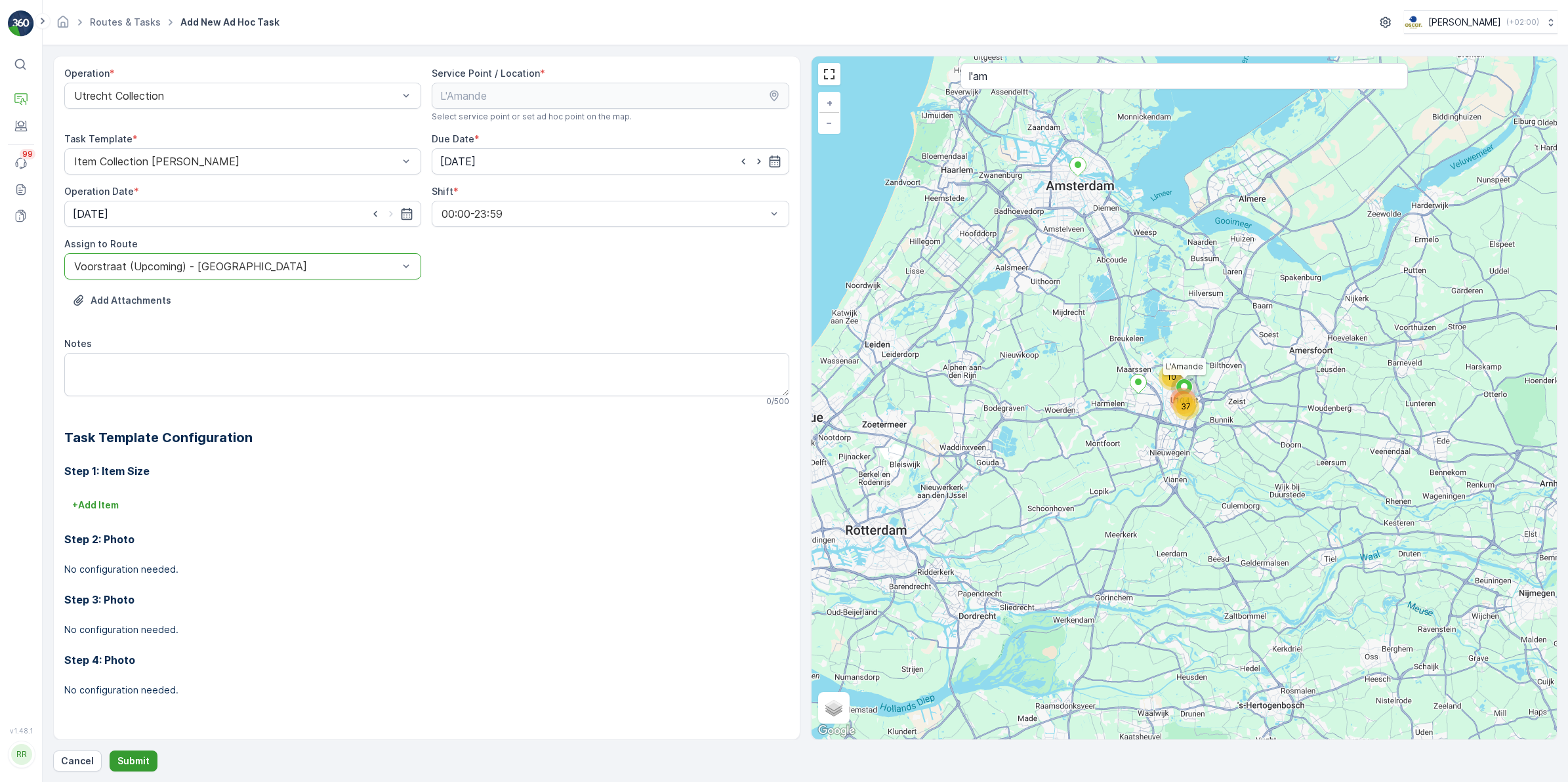
click at [143, 760] on p "Submit" at bounding box center [133, 761] width 32 height 13
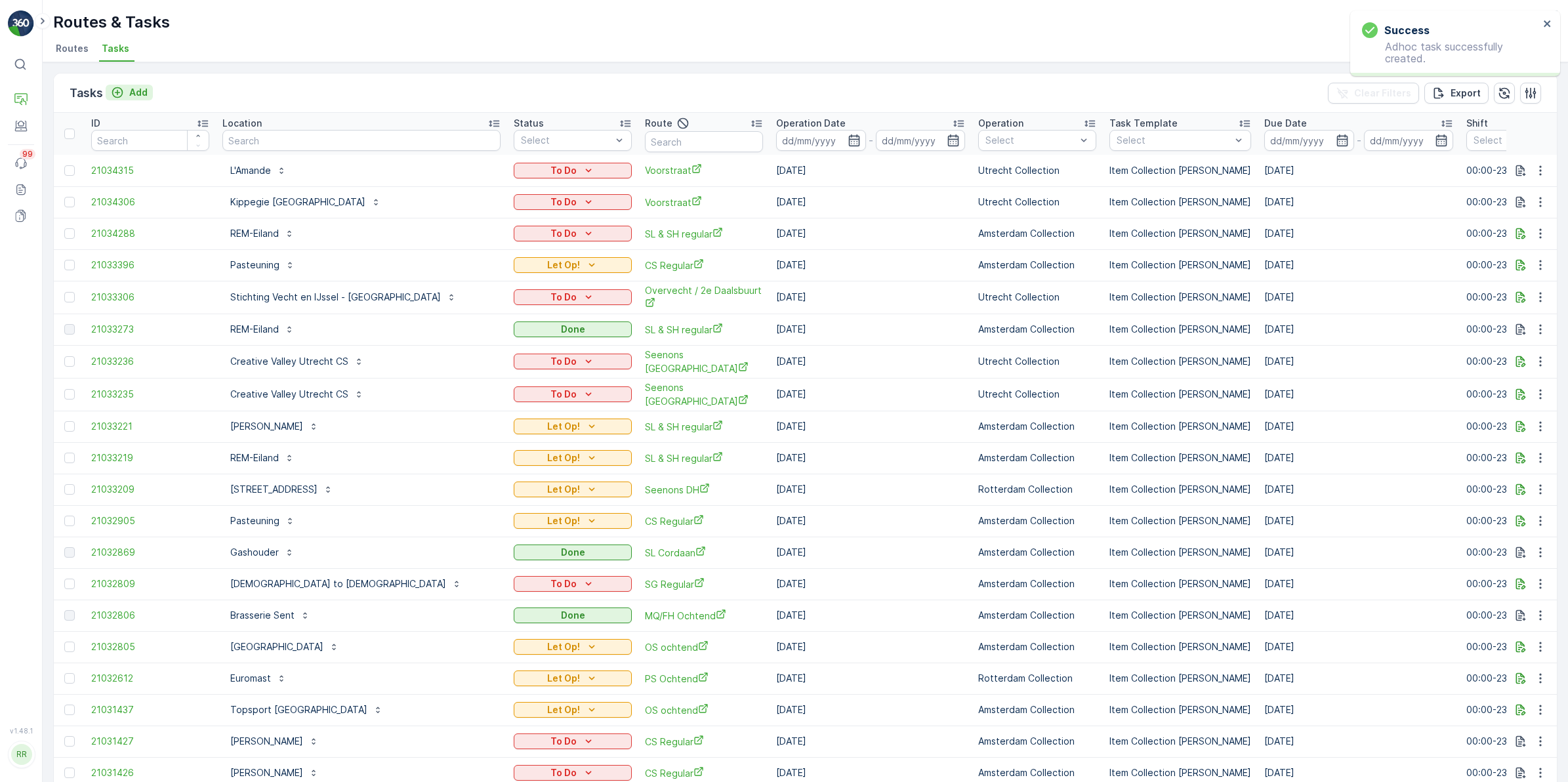
click at [135, 94] on p "Add" at bounding box center [139, 92] width 19 height 13
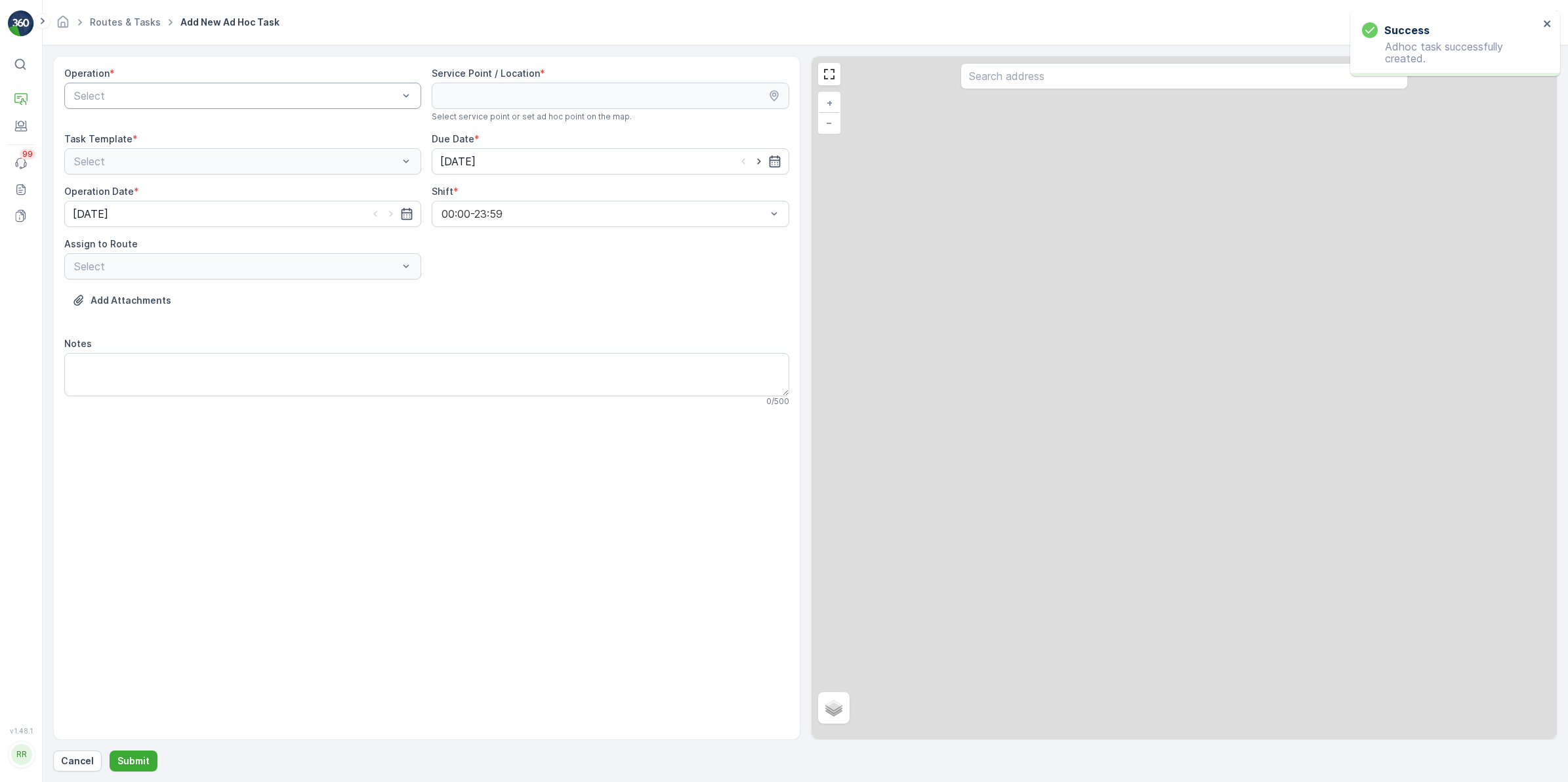
click at [231, 96] on div at bounding box center [236, 96] width 326 height 11
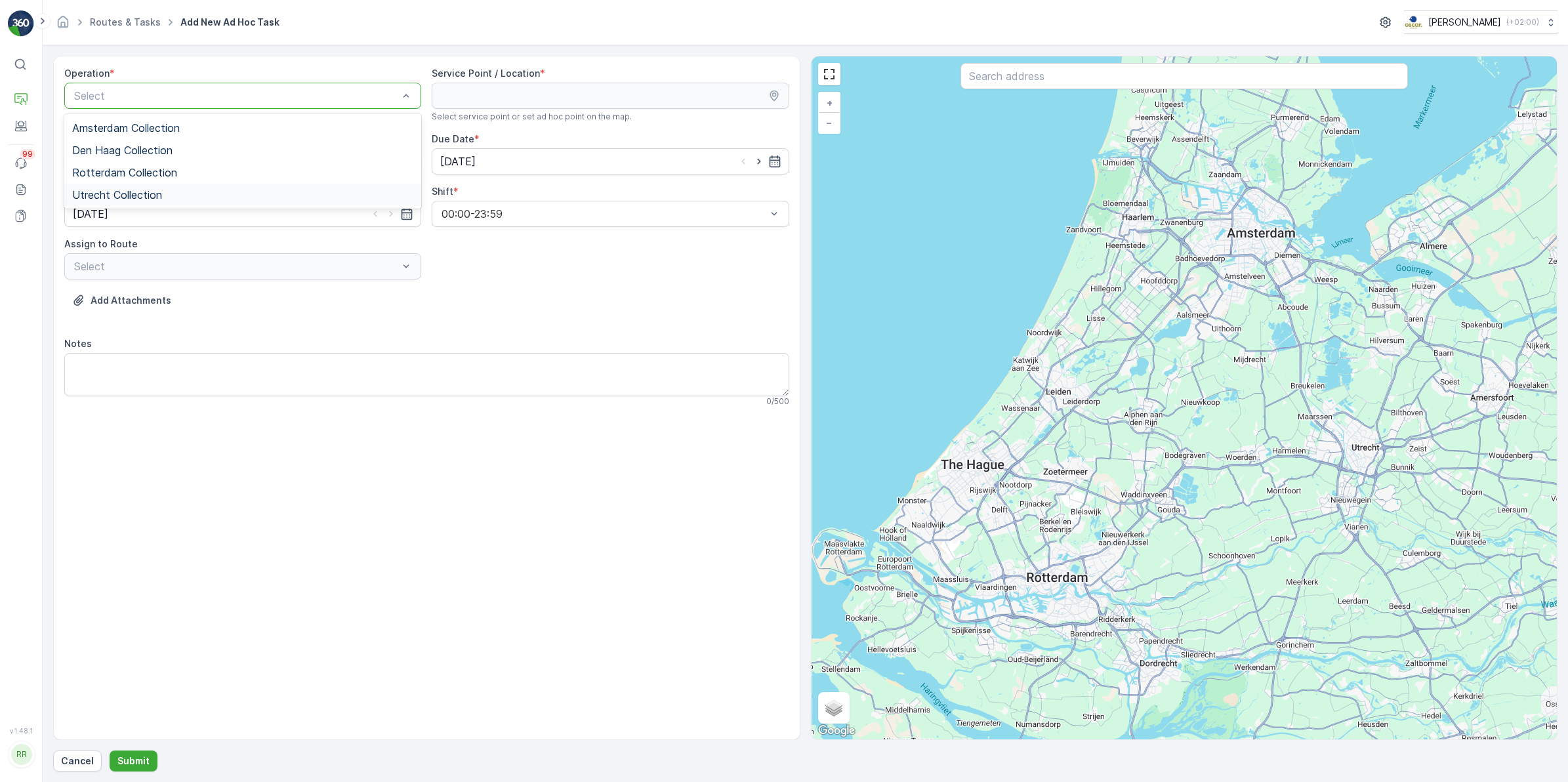
click at [137, 192] on span "Utrecht Collection" at bounding box center [117, 195] width 90 height 11
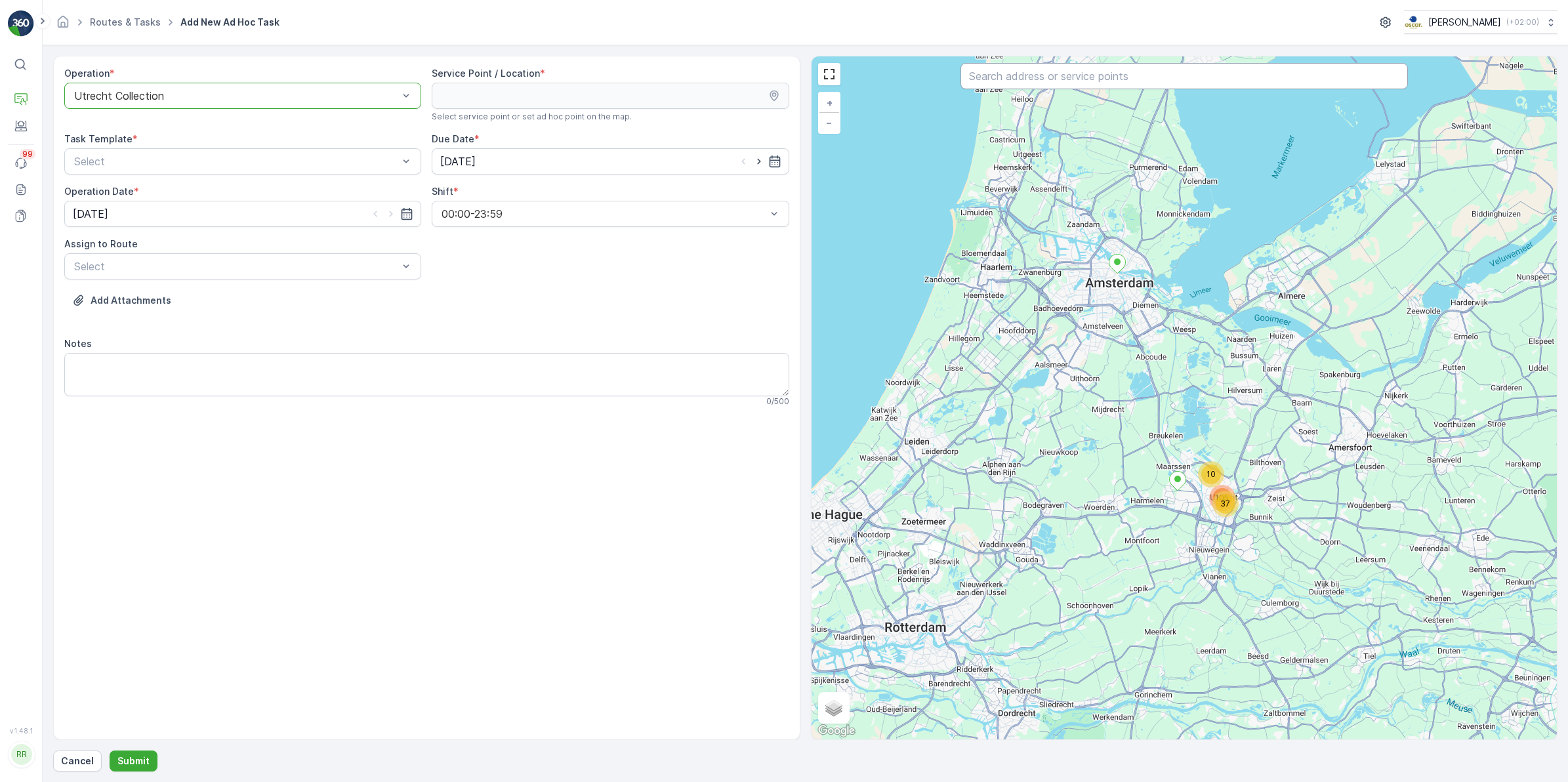
click at [1064, 75] on input "text" at bounding box center [1184, 76] width 447 height 26
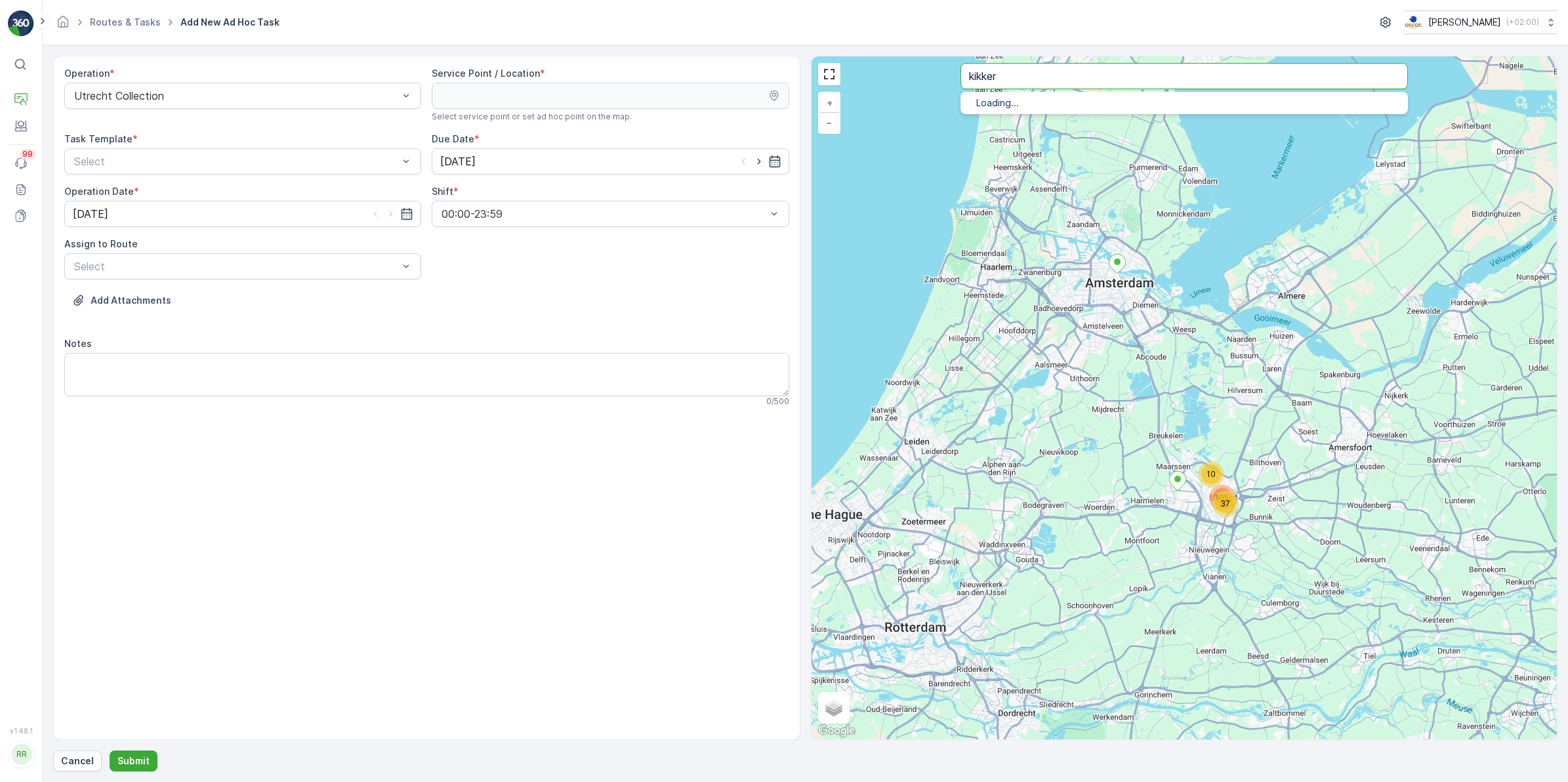
type input "kikker"
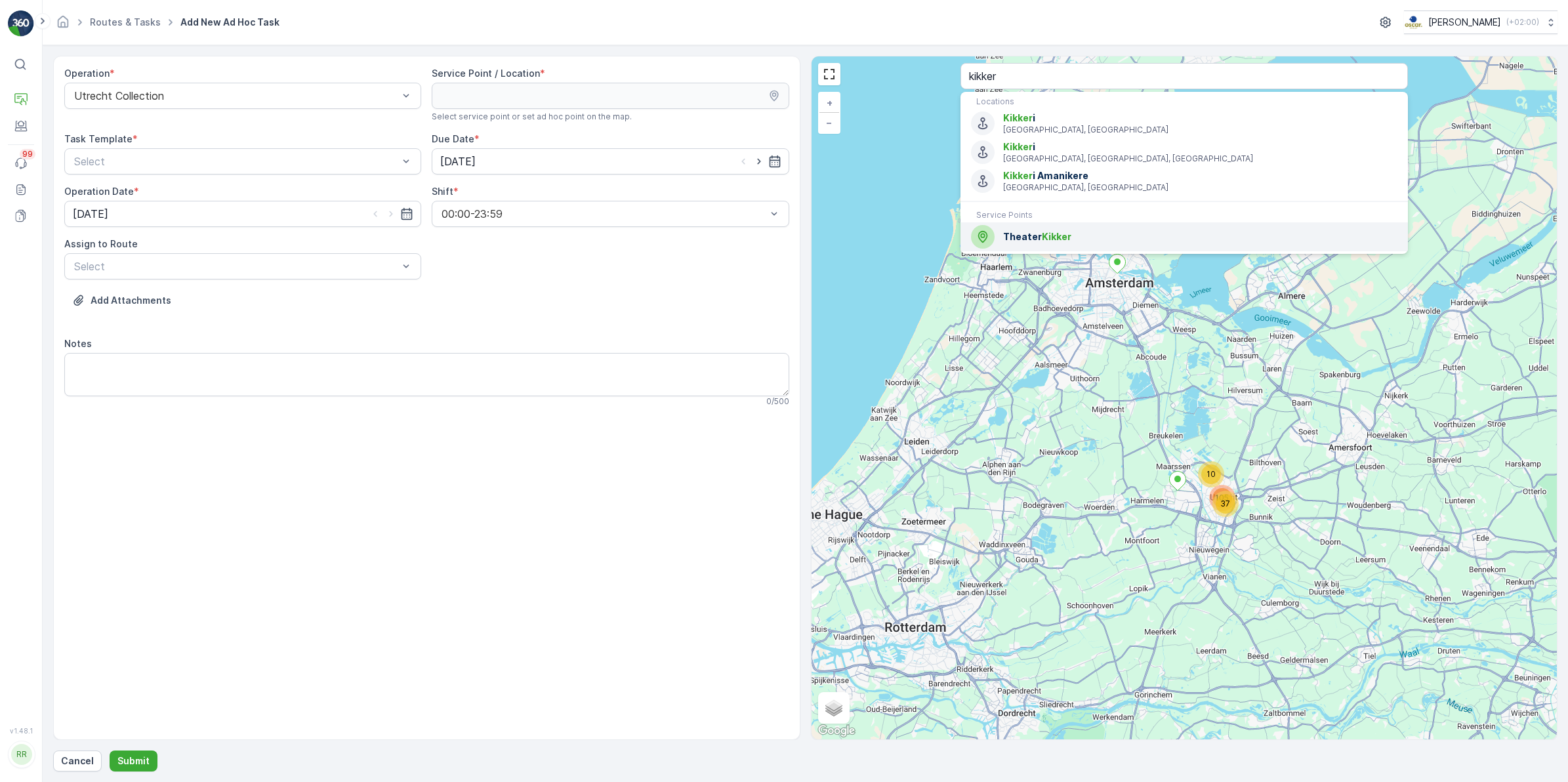
click at [1053, 238] on span "Kikker" at bounding box center [1056, 237] width 29 height 11
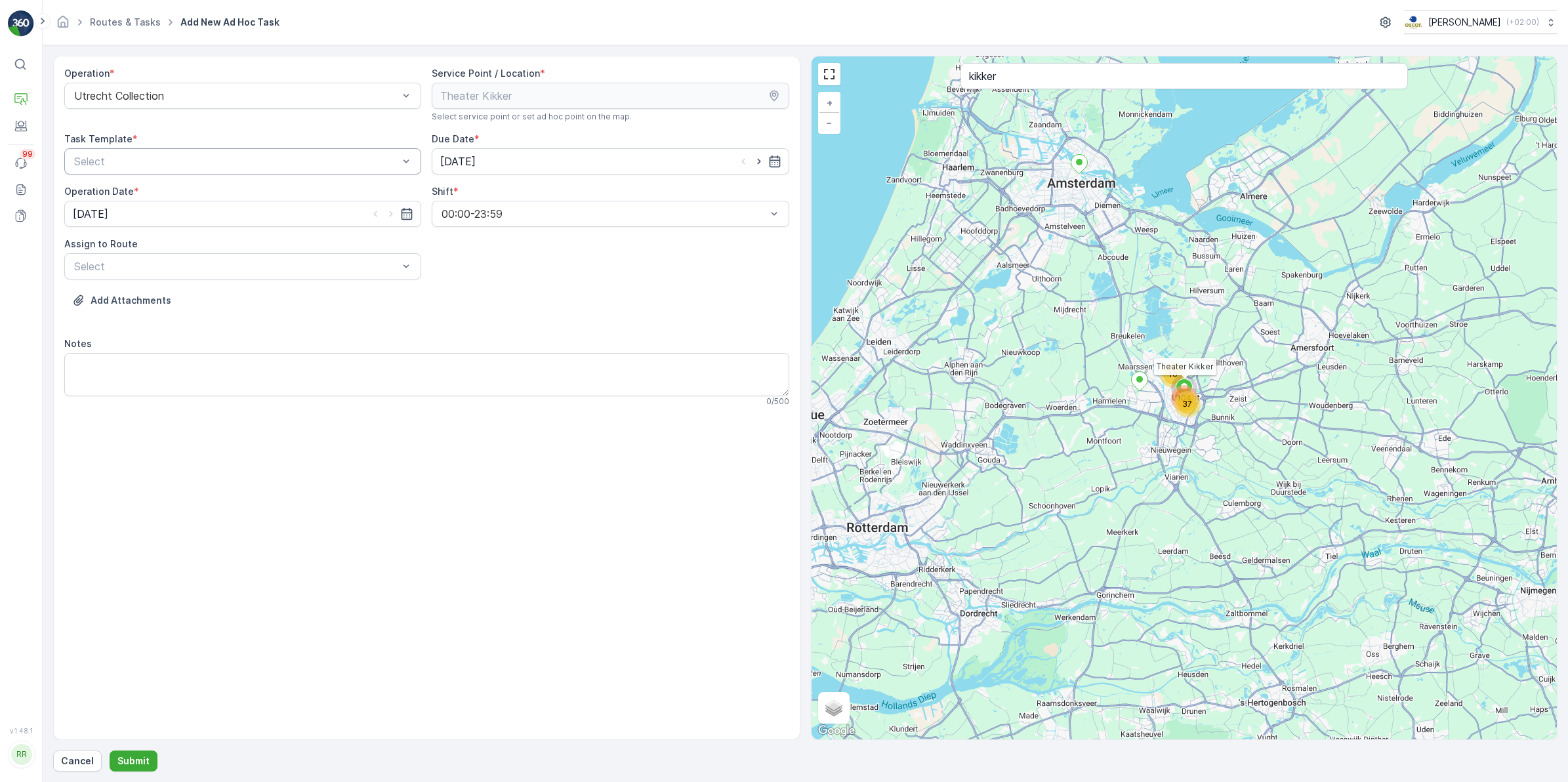
click at [293, 163] on div at bounding box center [236, 161] width 326 height 11
click at [236, 195] on div "Item Collection [PERSON_NAME]" at bounding box center [243, 193] width 341 height 11
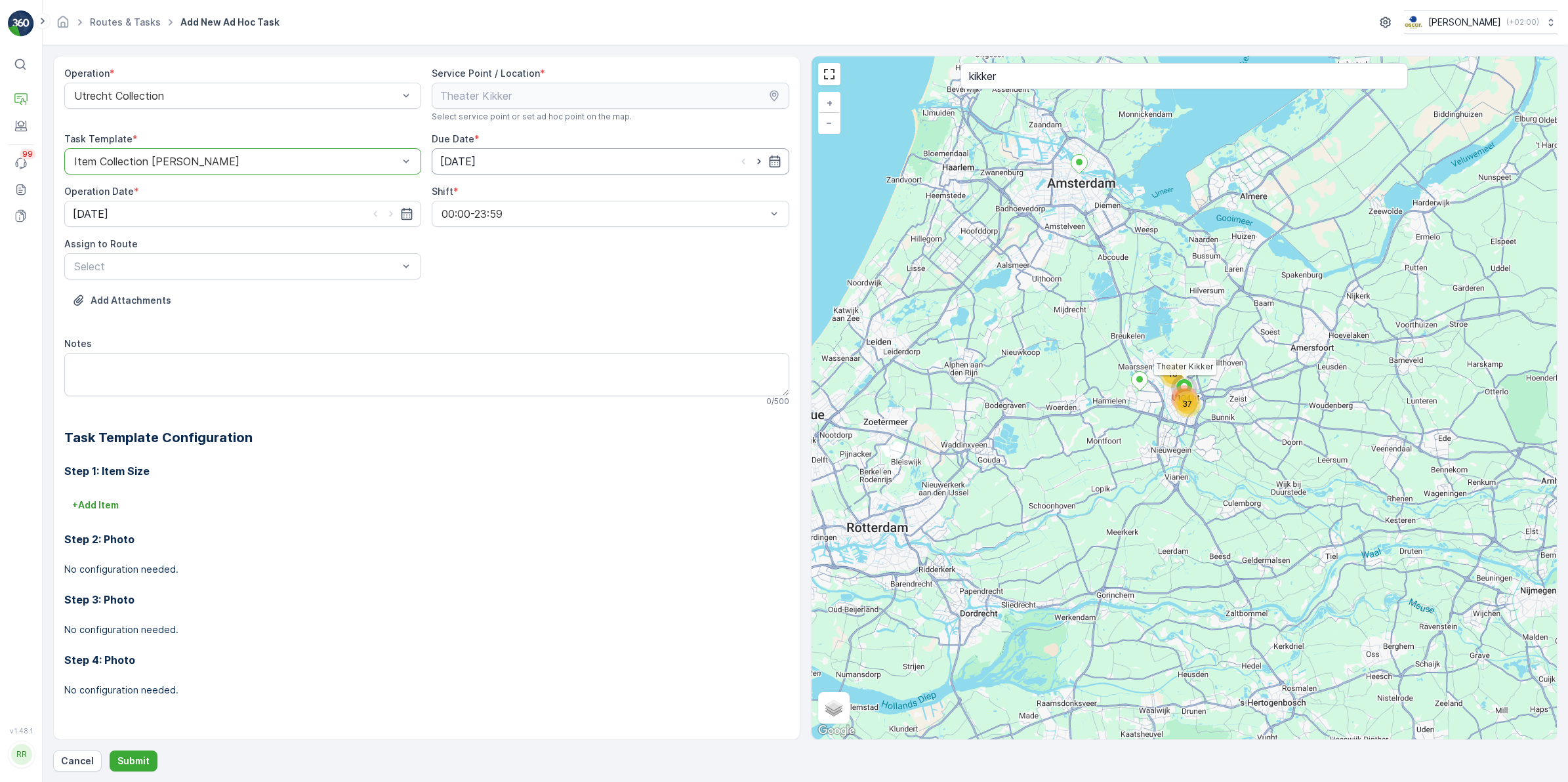
click at [528, 160] on input "[DATE]" at bounding box center [610, 161] width 357 height 26
click at [594, 301] on div "16" at bounding box center [596, 297] width 21 height 21
type input "[DATE]"
click at [594, 301] on div "Add Attachments" at bounding box center [427, 308] width 725 height 37
click at [277, 221] on input "[DATE]" at bounding box center [243, 213] width 357 height 26
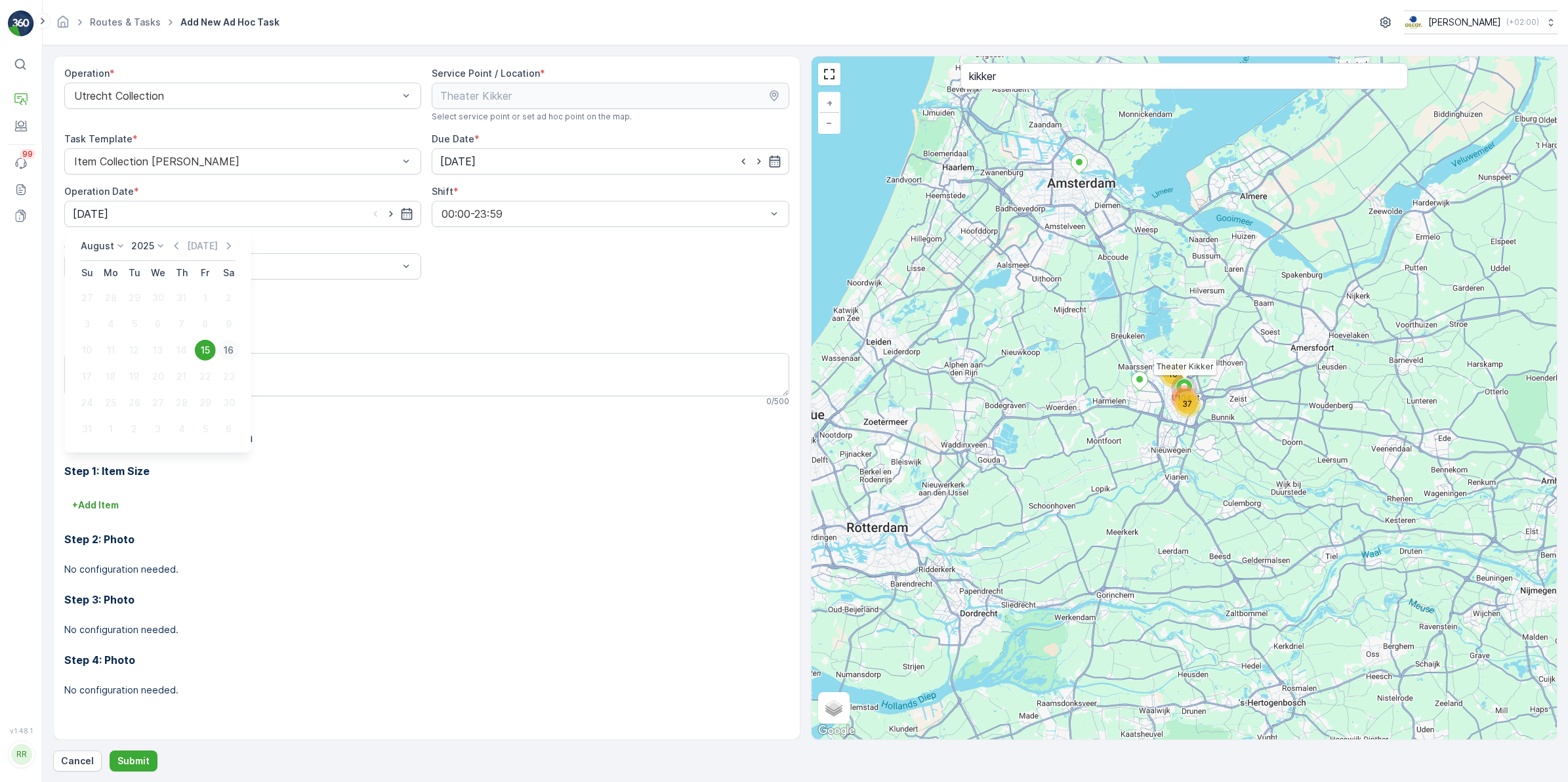
click at [231, 352] on div "16" at bounding box center [228, 350] width 21 height 21
type input "[DATE]"
click at [231, 352] on div "Notes 0 / 500" at bounding box center [427, 372] width 725 height 69
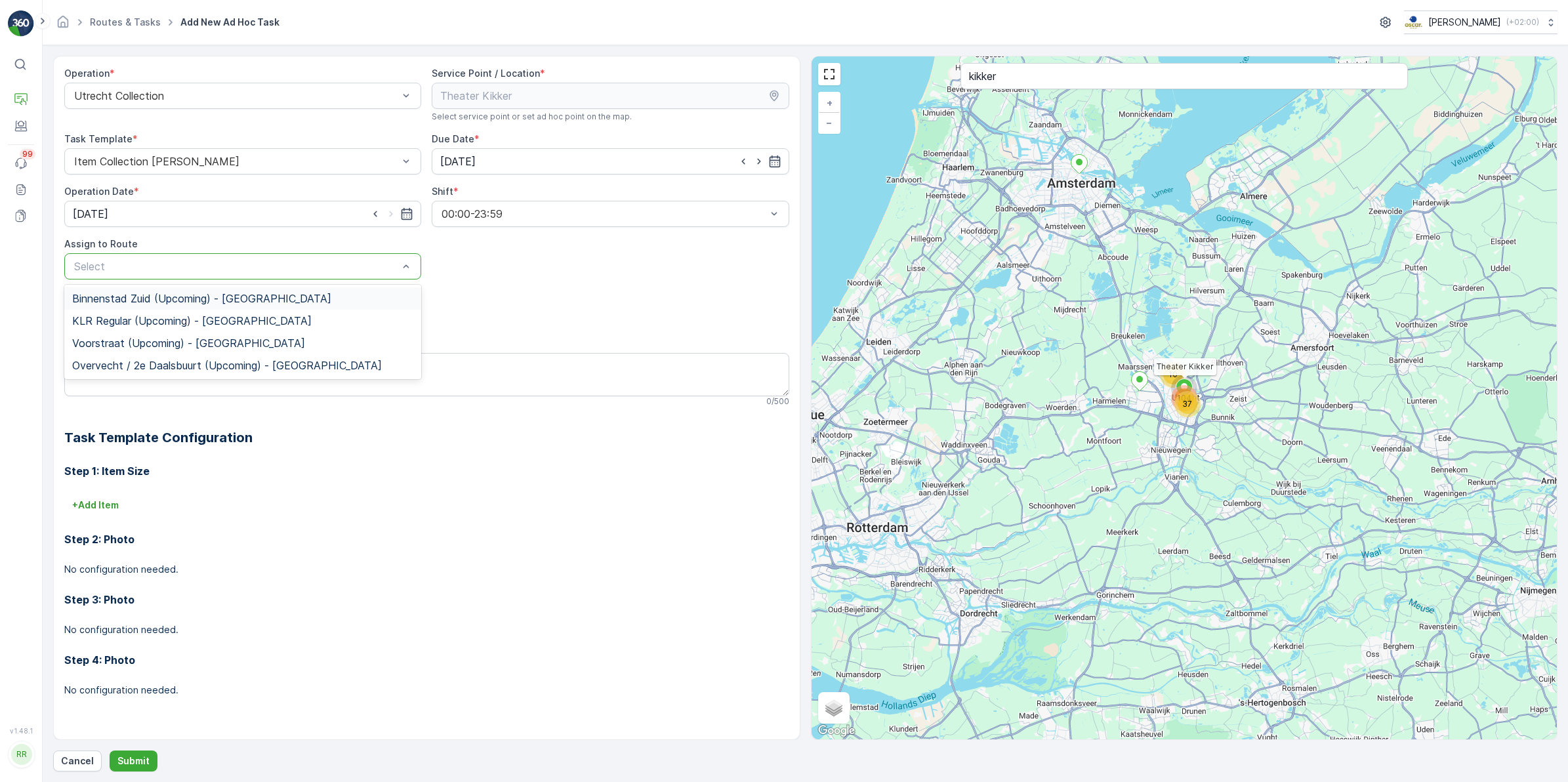
click at [251, 276] on div "Select" at bounding box center [243, 266] width 357 height 26
click at [155, 342] on span "Voorstraat (Upcoming) - [GEOGRAPHIC_DATA]" at bounding box center [188, 343] width 233 height 11
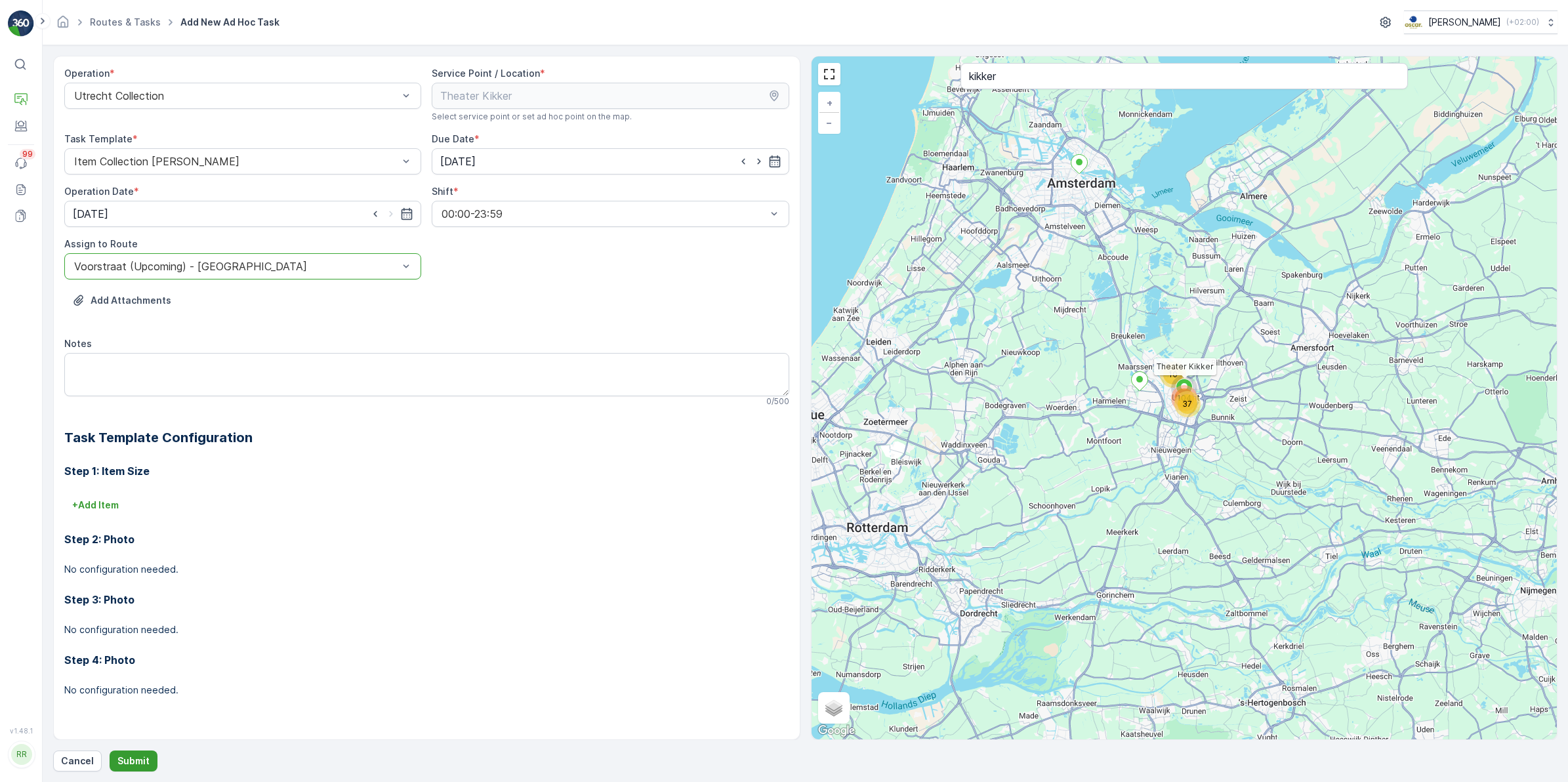
click at [137, 756] on p "Submit" at bounding box center [133, 761] width 32 height 13
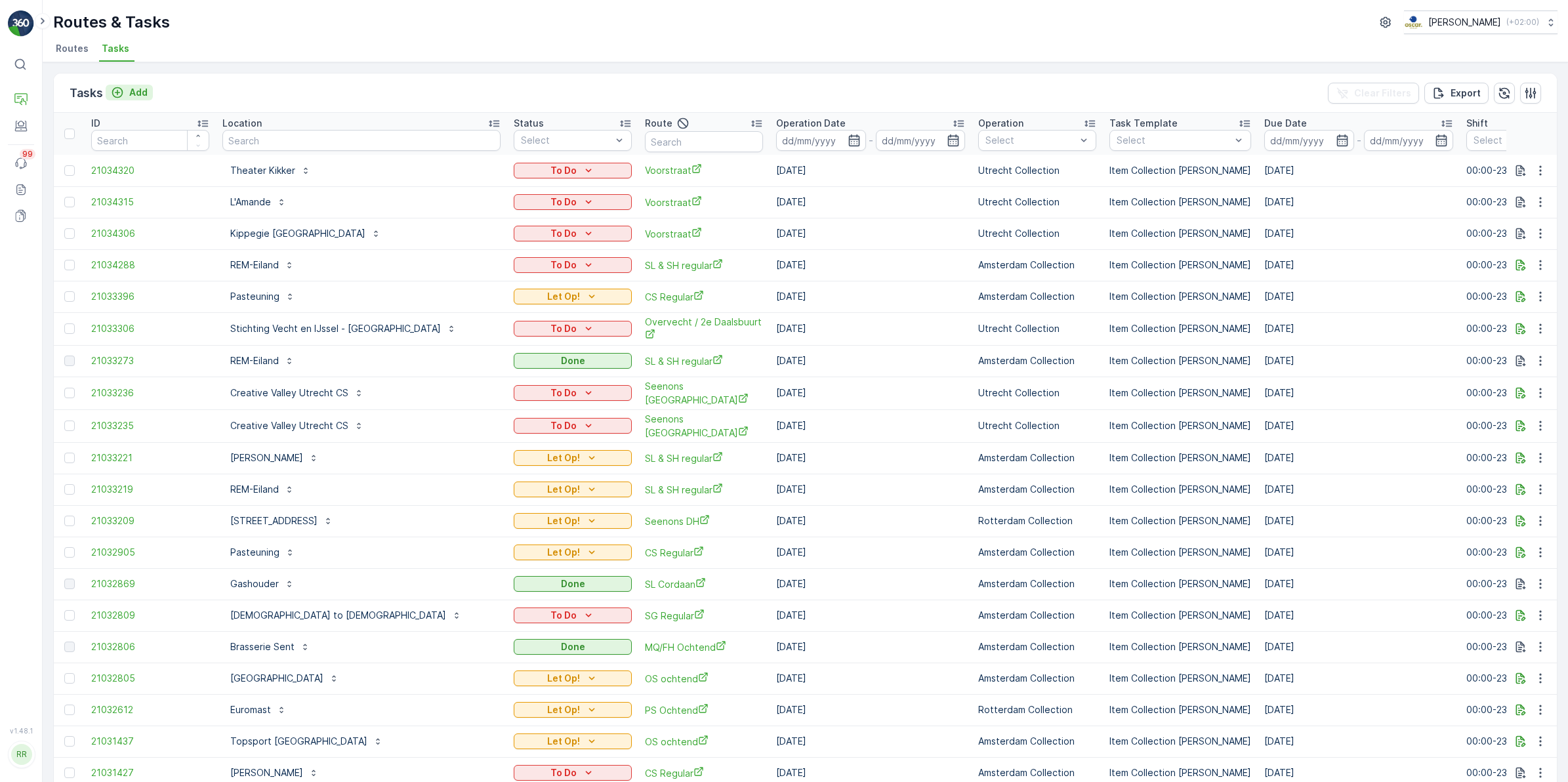
click at [142, 90] on p "Add" at bounding box center [139, 92] width 19 height 13
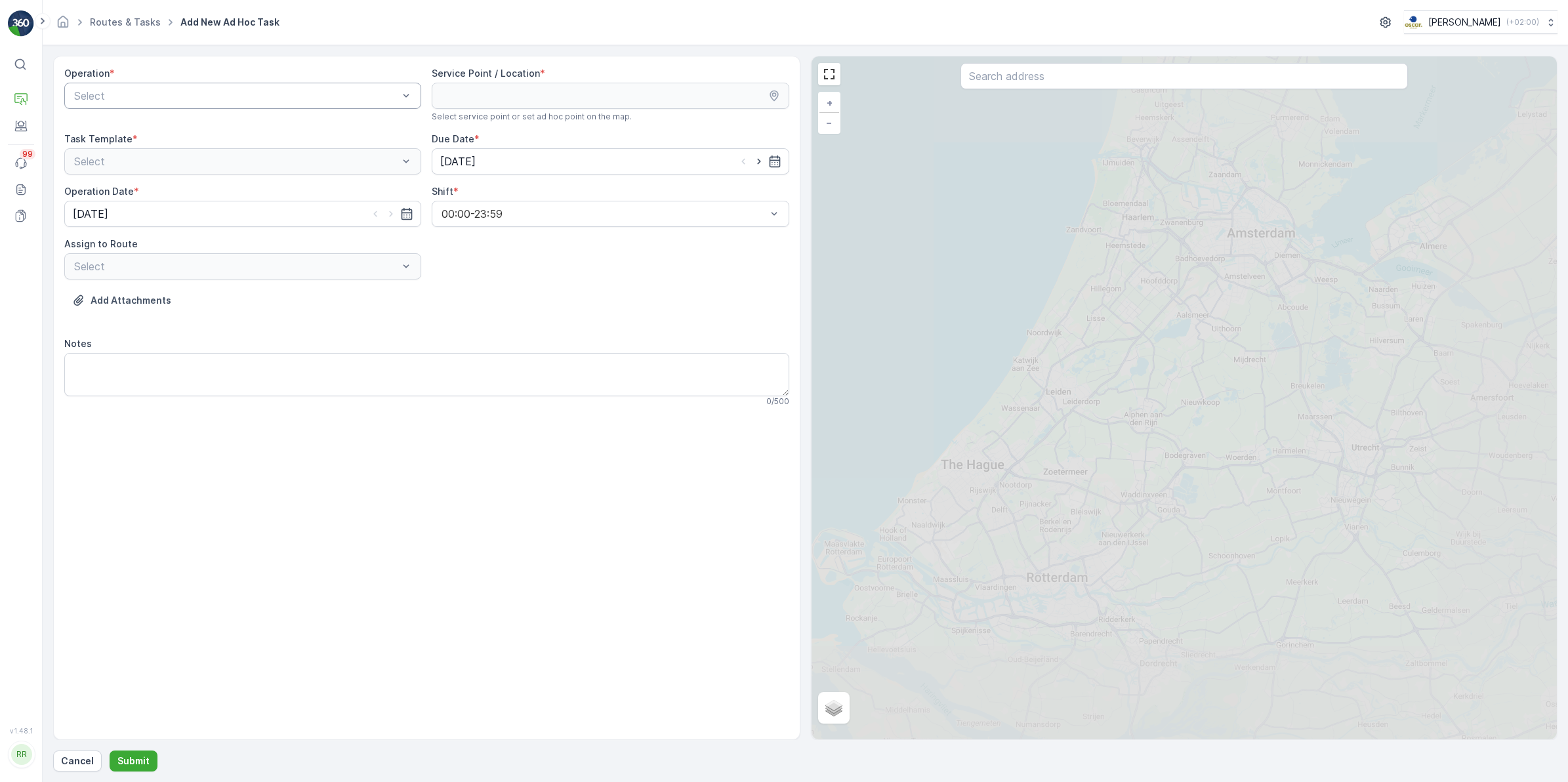
click at [339, 93] on div at bounding box center [236, 96] width 326 height 11
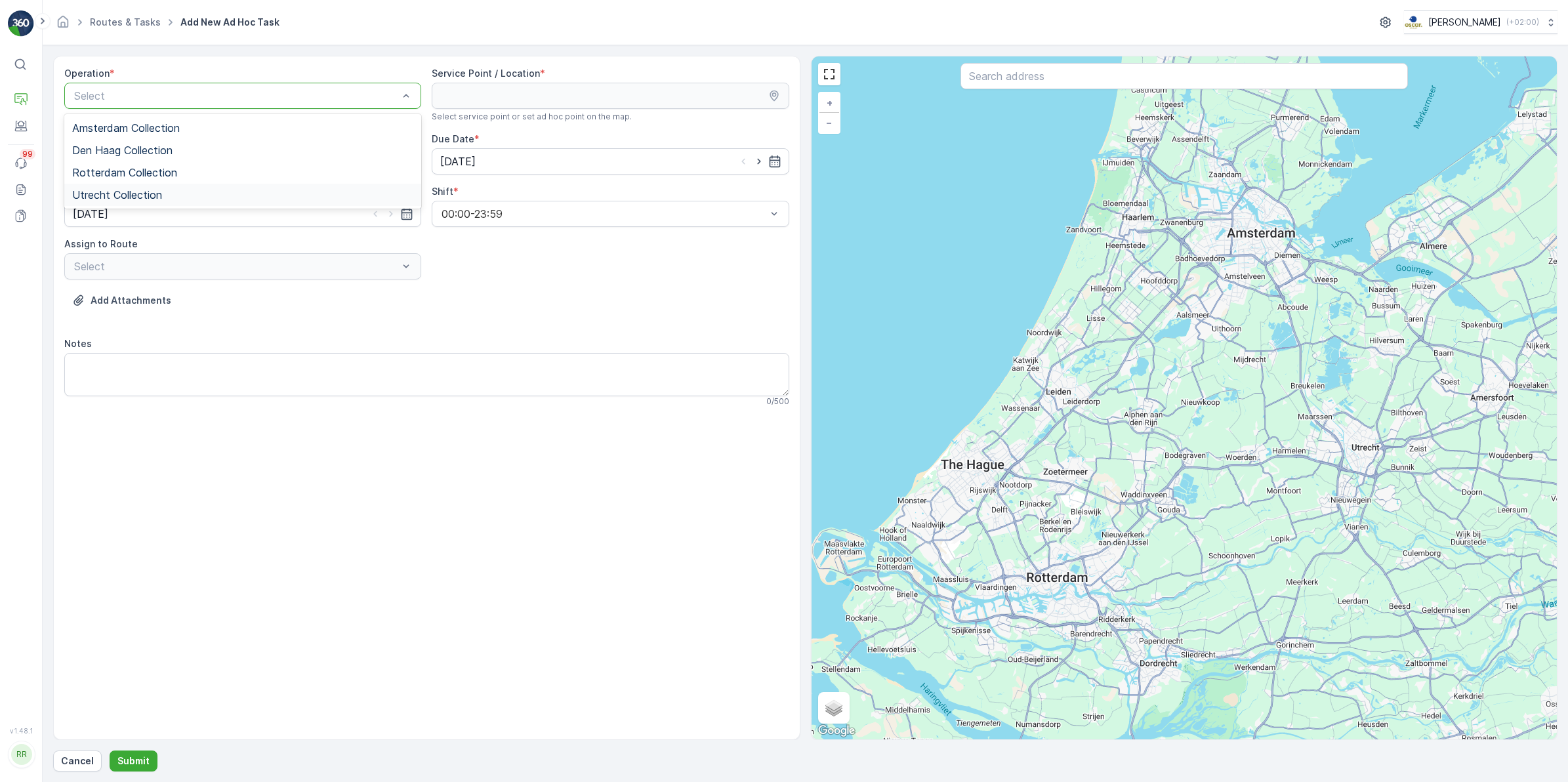
drag, startPoint x: 143, startPoint y: 199, endPoint x: 277, endPoint y: 161, distance: 139.3
click at [143, 198] on span "Utrecht Collection" at bounding box center [117, 195] width 90 height 11
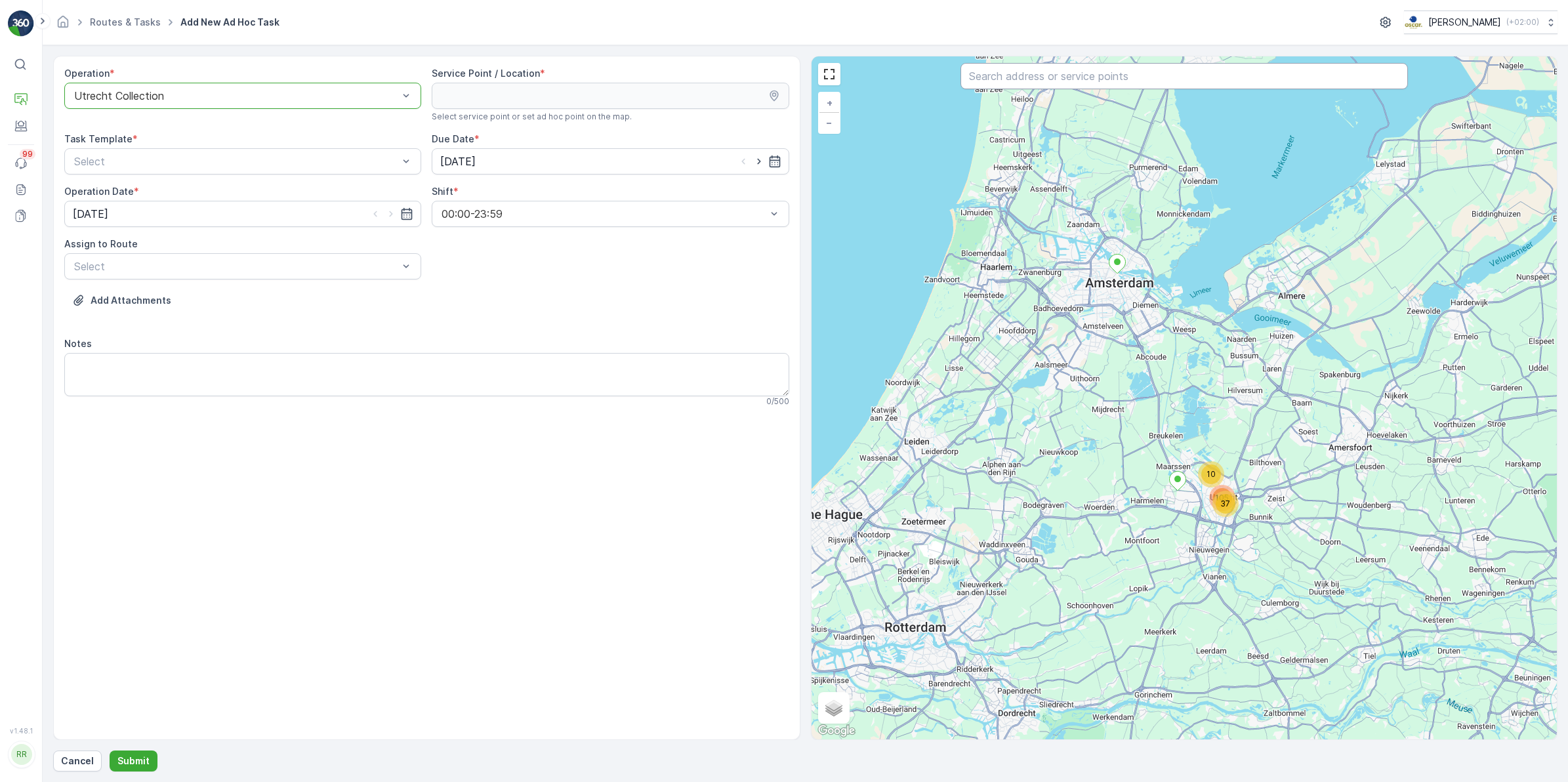
click at [1057, 86] on input "text" at bounding box center [1184, 76] width 447 height 26
type input "city"
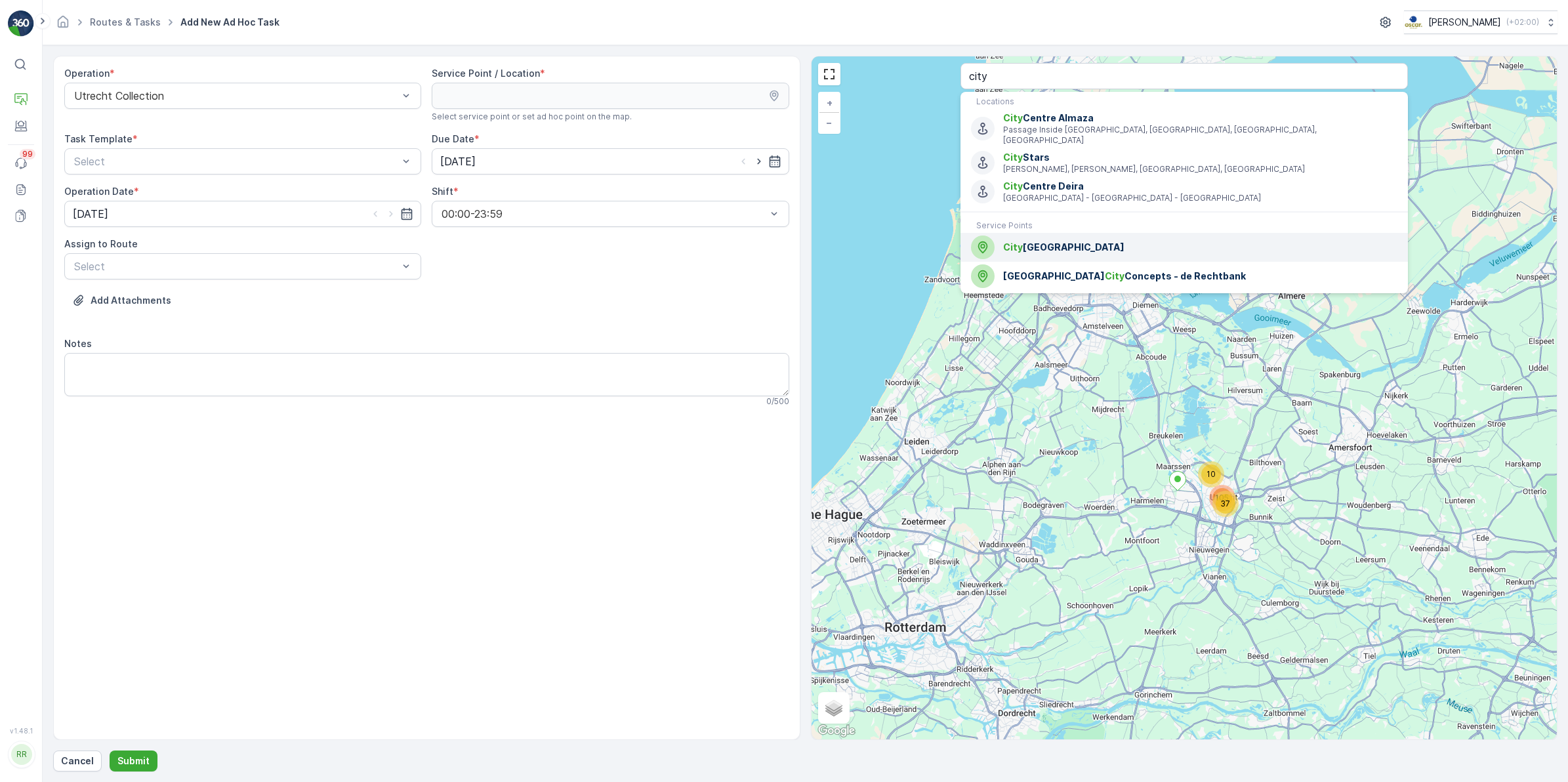
click at [1074, 241] on span "[GEOGRAPHIC_DATA] [GEOGRAPHIC_DATA]" at bounding box center [1200, 247] width 395 height 13
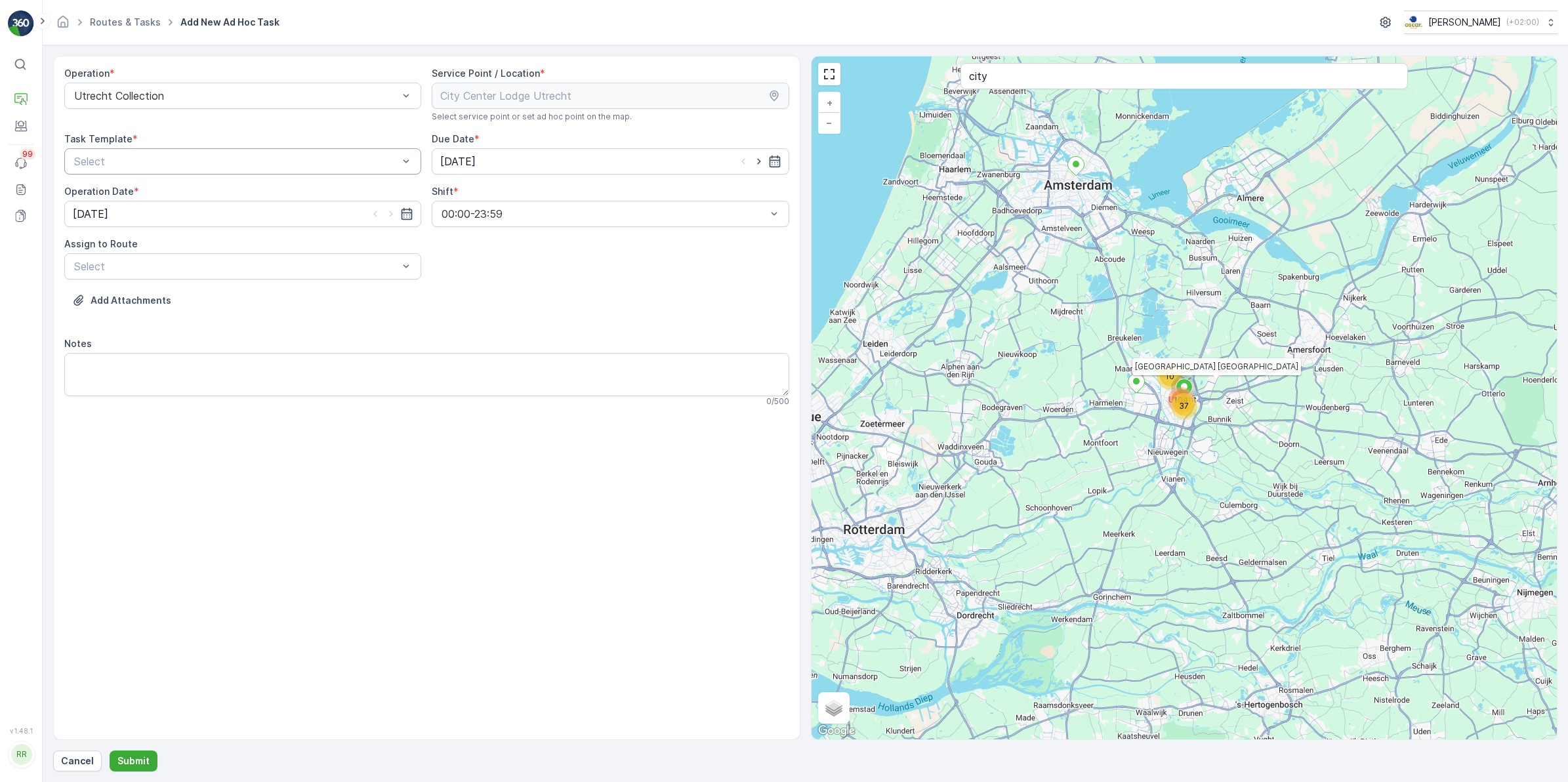
click at [135, 172] on div "Select" at bounding box center [243, 161] width 357 height 26
click at [185, 192] on span "Item Collection [PERSON_NAME]" at bounding box center [155, 193] width 165 height 11
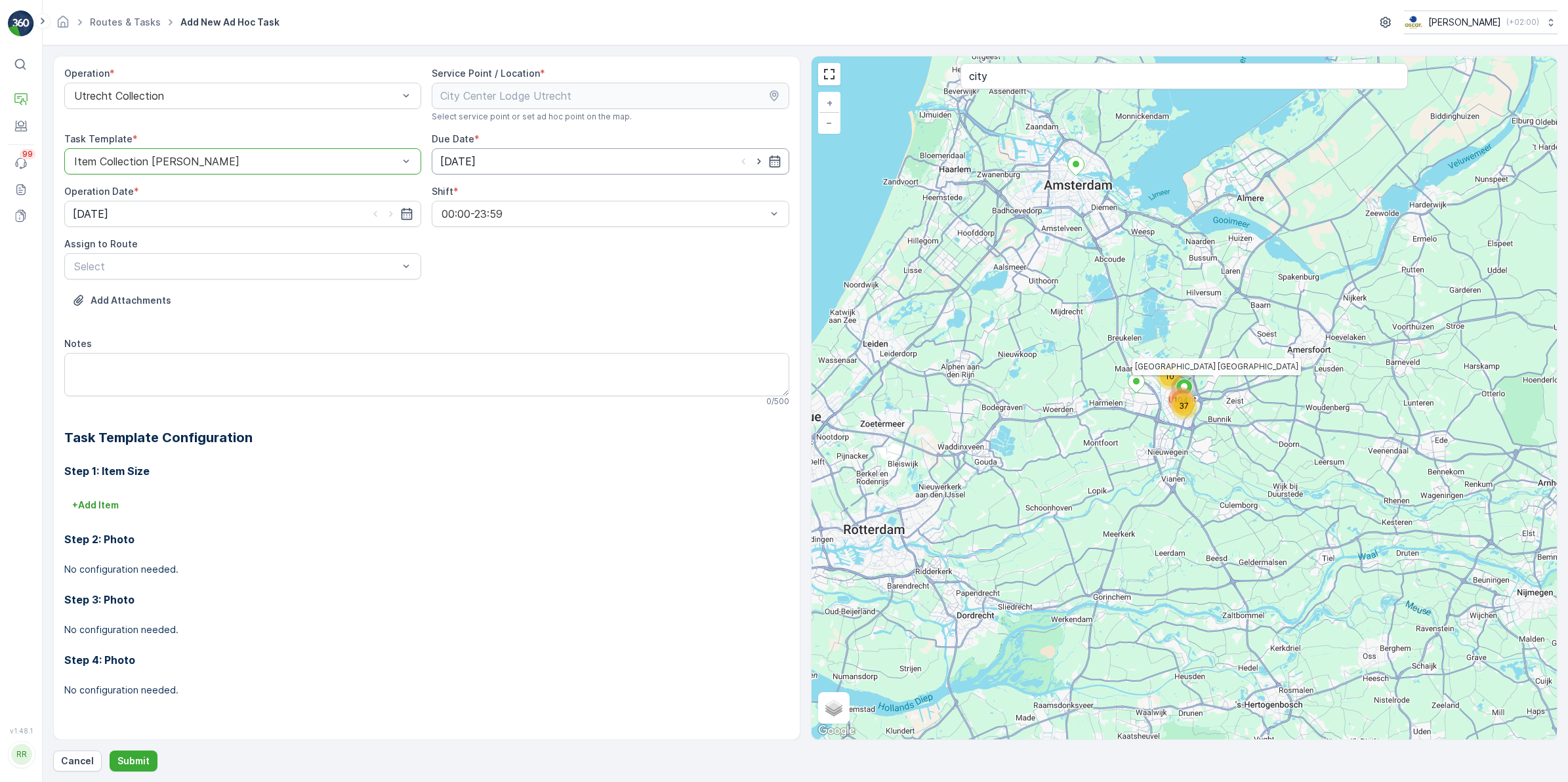
click at [599, 168] on input "[DATE]" at bounding box center [610, 161] width 357 height 26
click at [599, 291] on div "16" at bounding box center [596, 297] width 21 height 21
type input "[DATE]"
click at [319, 220] on input "[DATE]" at bounding box center [243, 213] width 357 height 26
click at [228, 351] on div "16" at bounding box center [228, 350] width 21 height 21
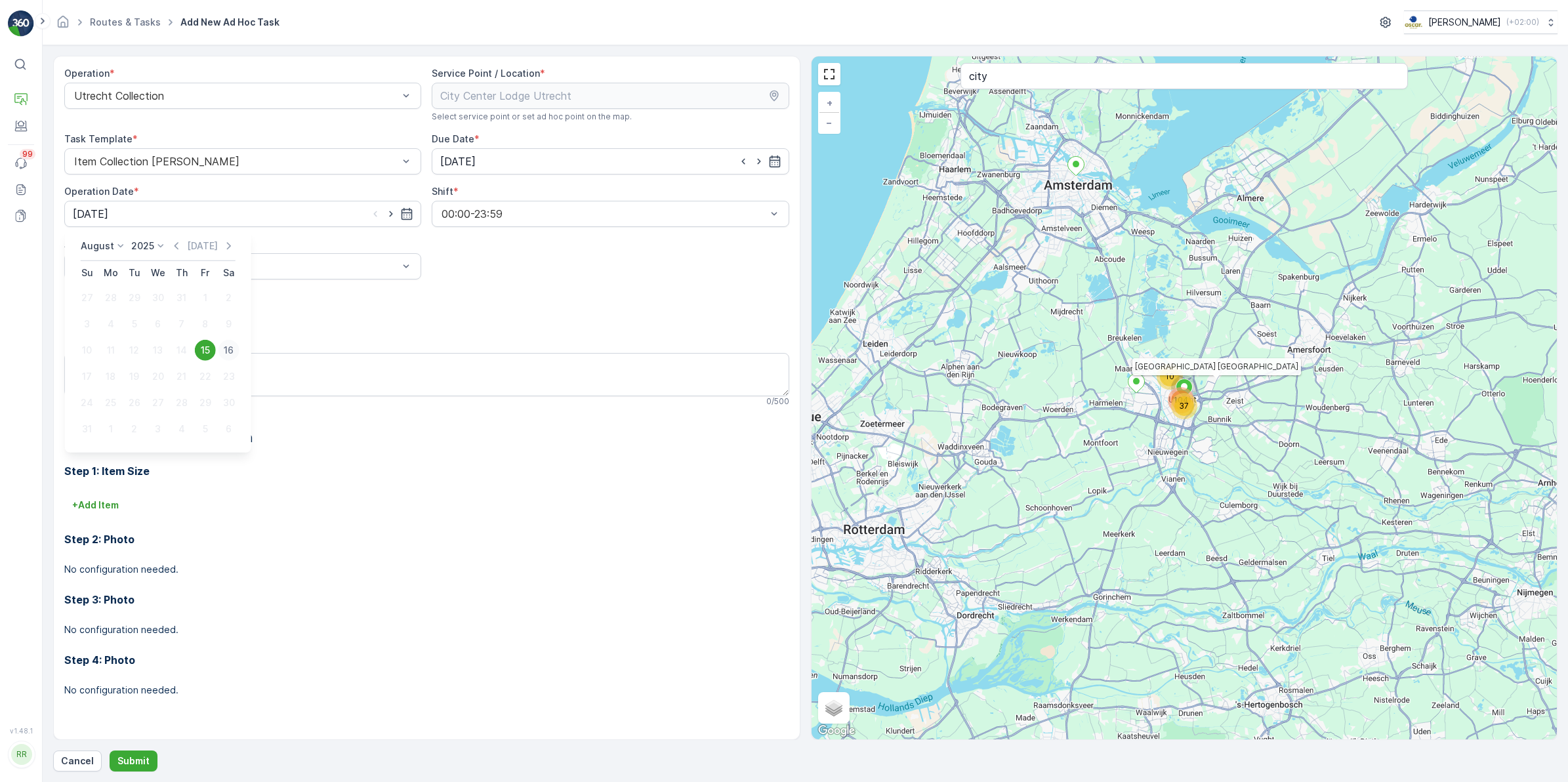
type input "[DATE]"
click at [349, 271] on div at bounding box center [236, 266] width 326 height 11
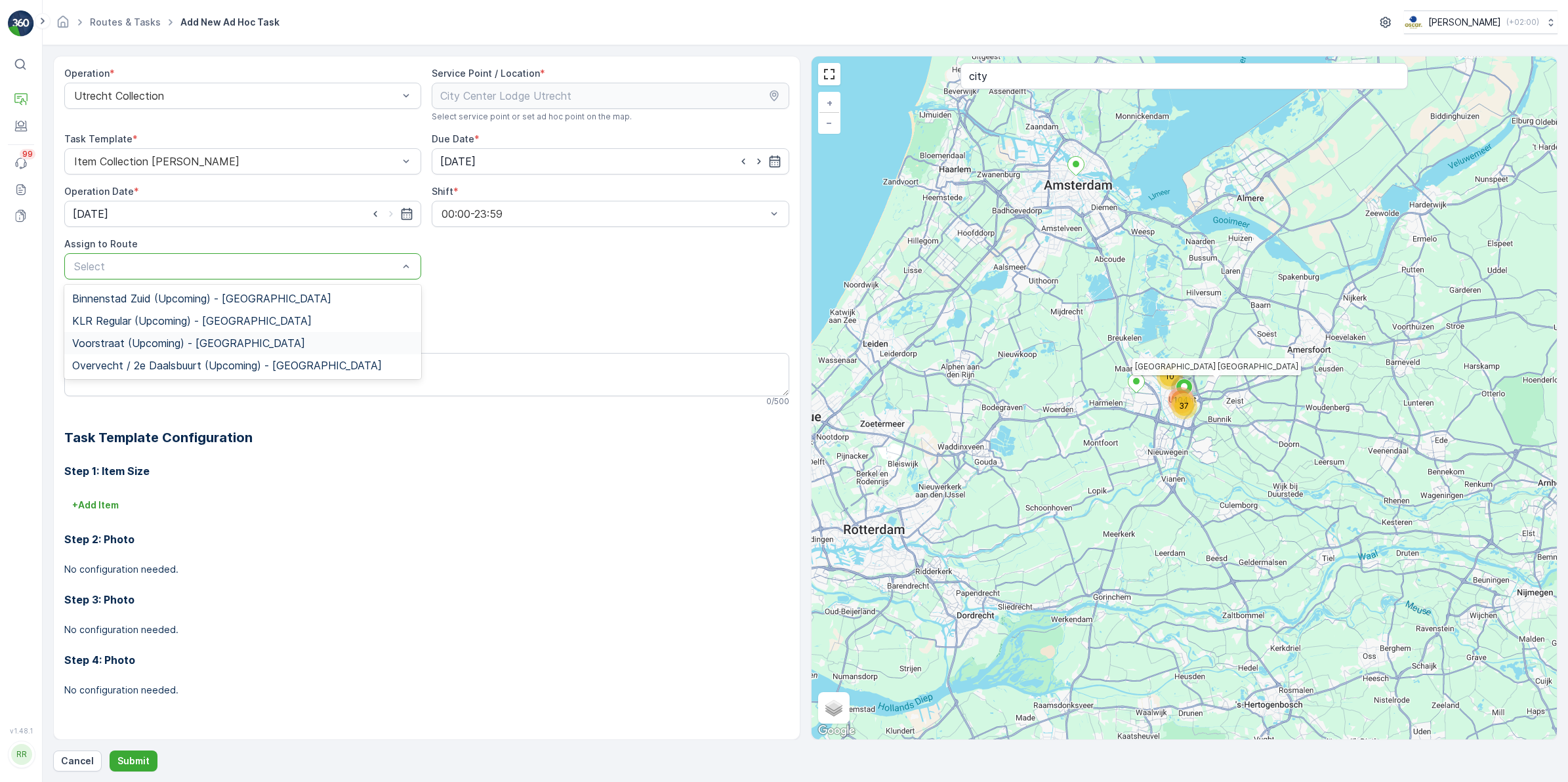
click at [142, 341] on span "Voorstraat (Upcoming) - [GEOGRAPHIC_DATA]" at bounding box center [188, 343] width 233 height 11
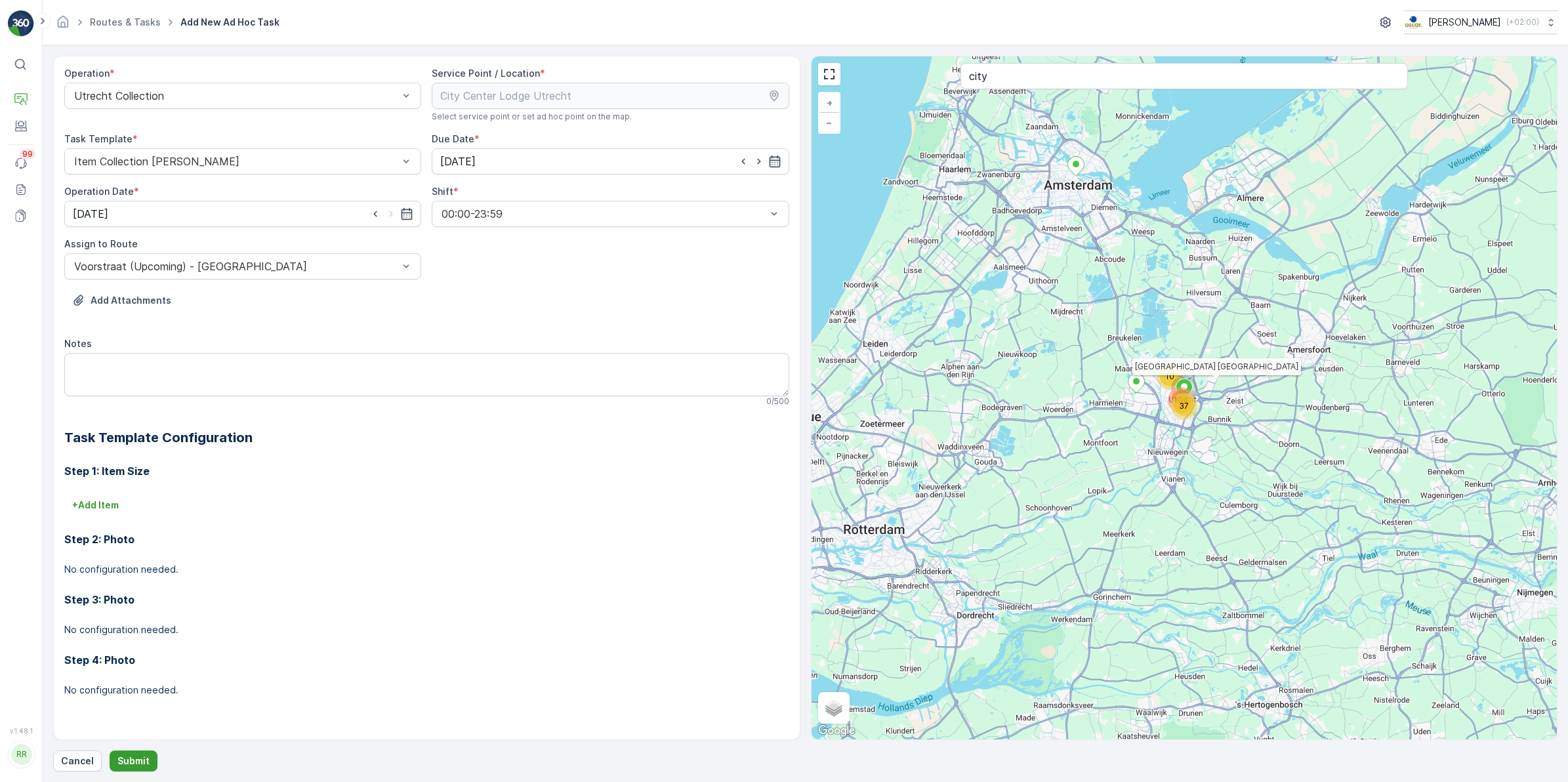
click at [136, 758] on p "Submit" at bounding box center [133, 761] width 32 height 13
